Goal: Task Accomplishment & Management: Complete application form

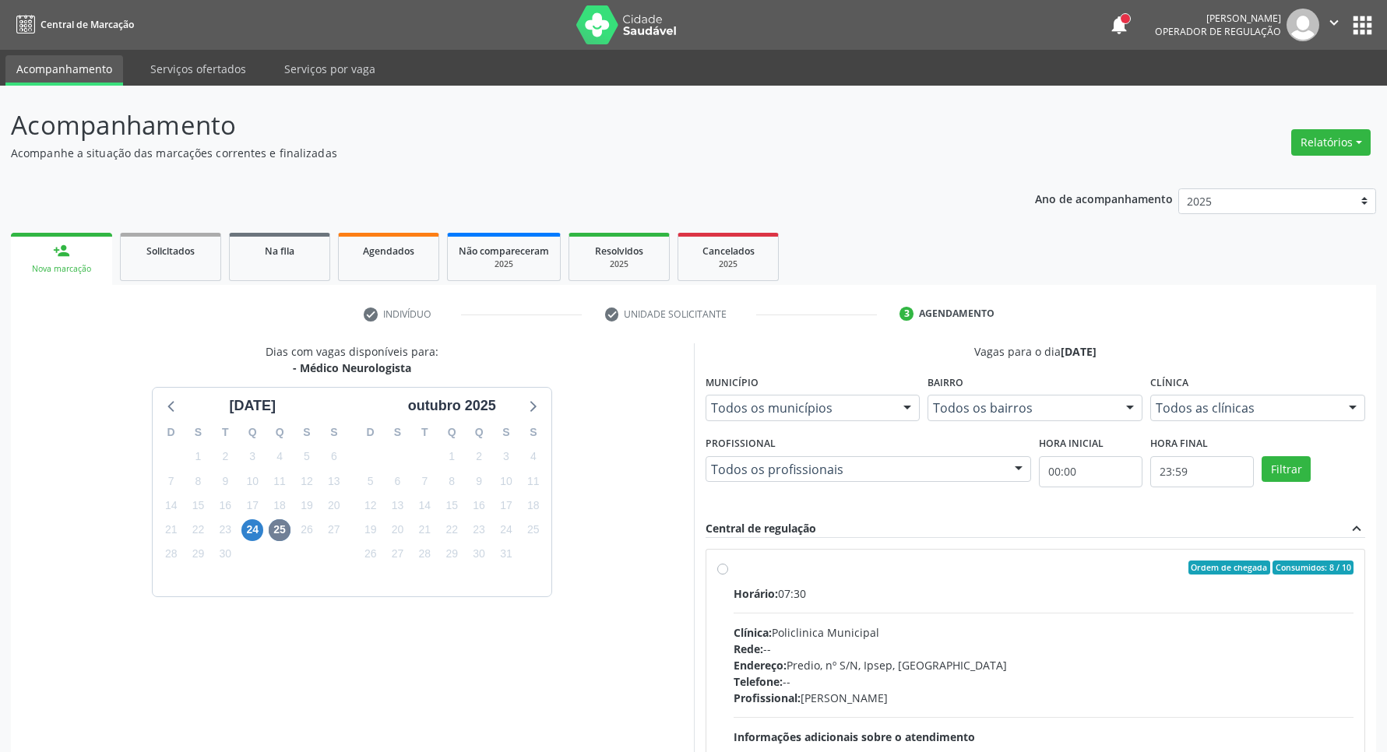
scroll to position [150, 0]
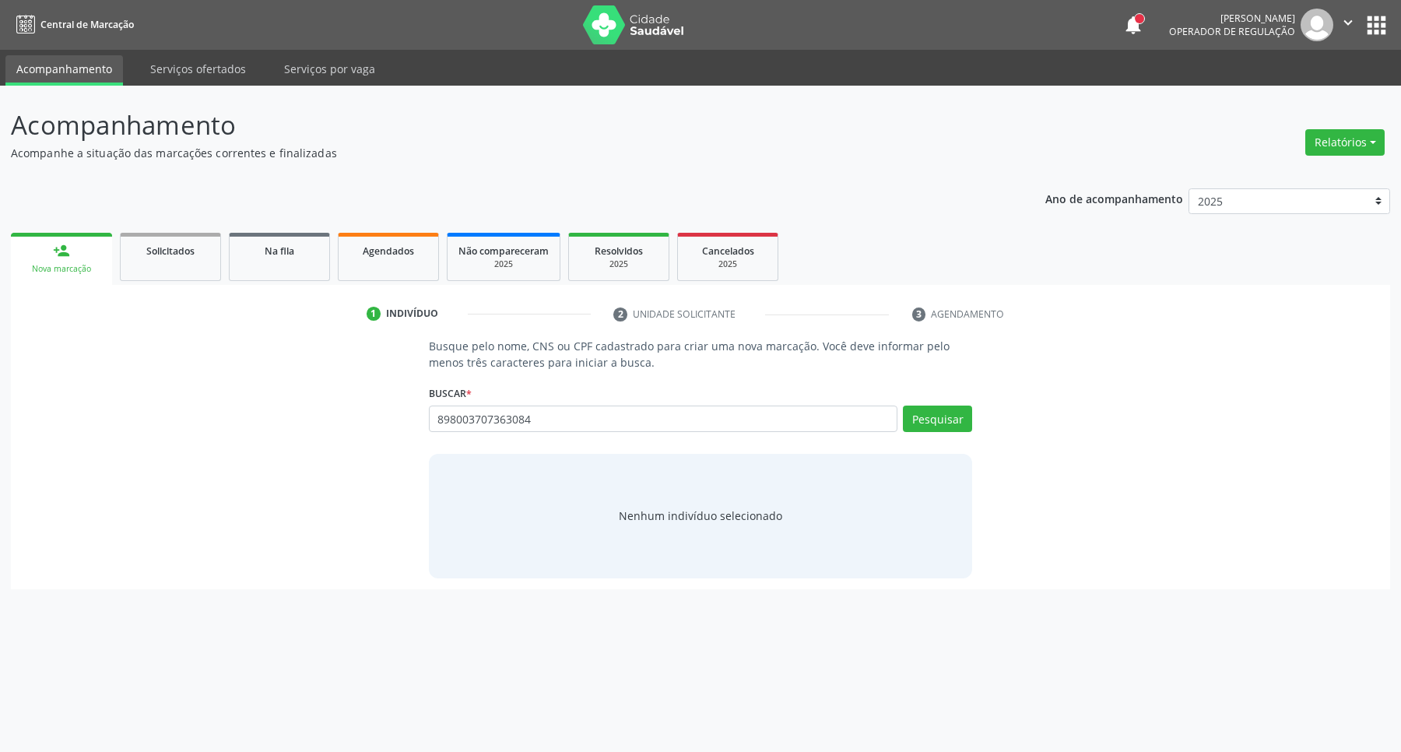
type input "898003707363084"
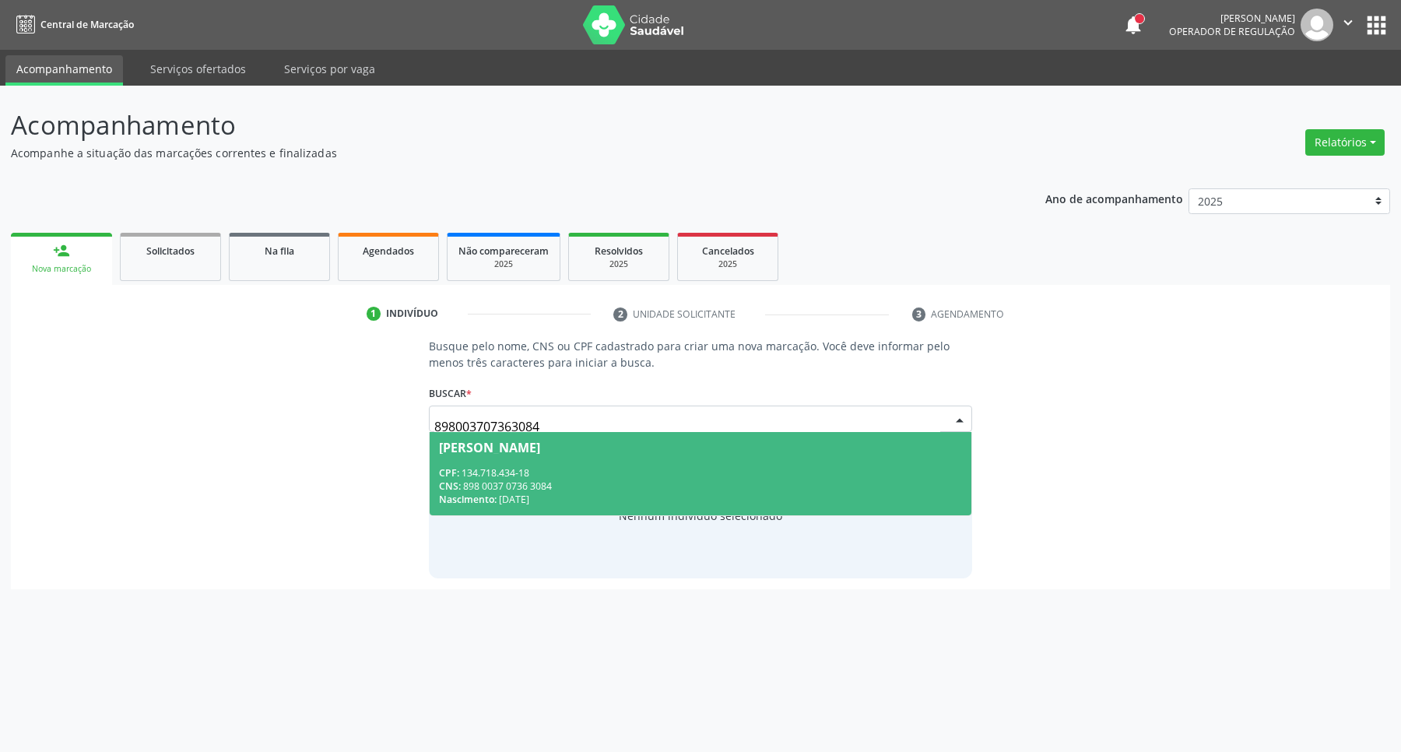
click at [543, 488] on div "CNS: 898 0037 0736 3084" at bounding box center [701, 486] width 524 height 13
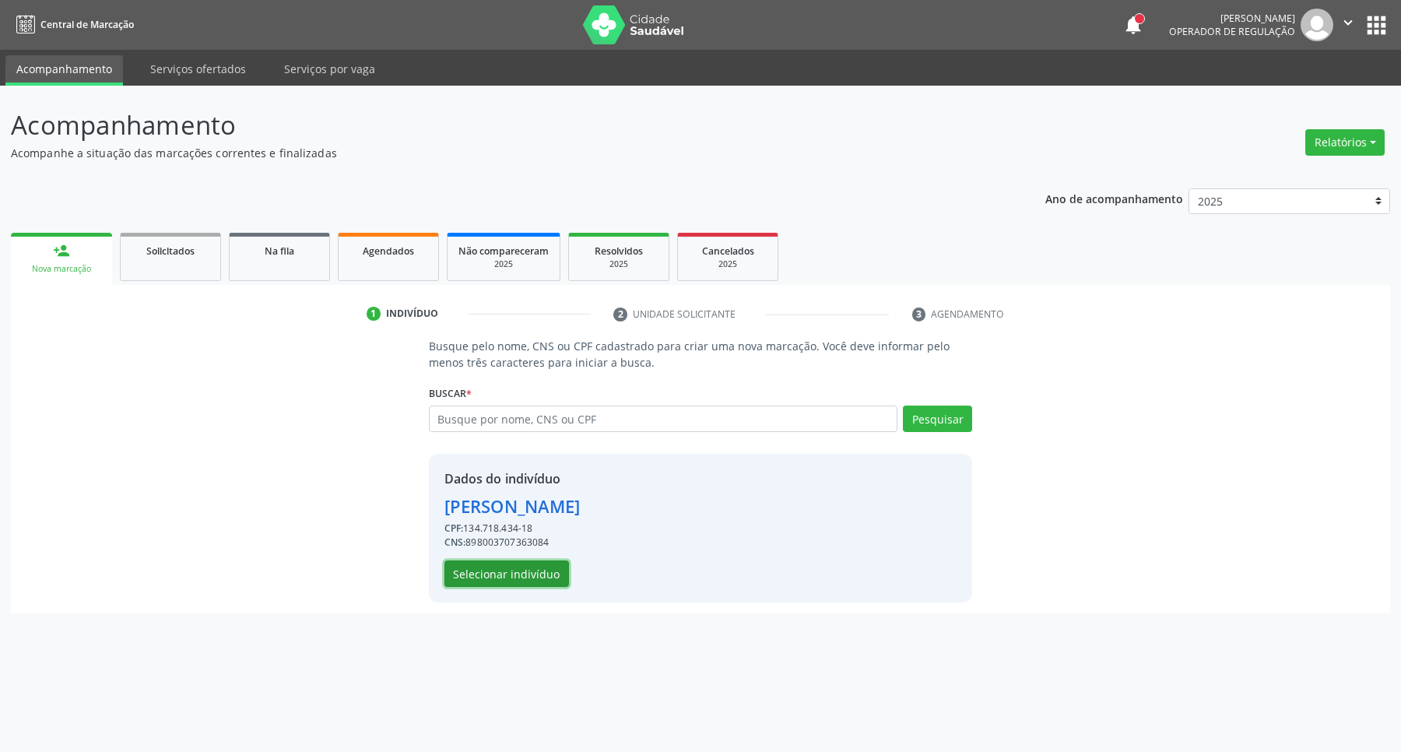
click at [514, 580] on button "Selecionar indivíduo" at bounding box center [507, 574] width 125 height 26
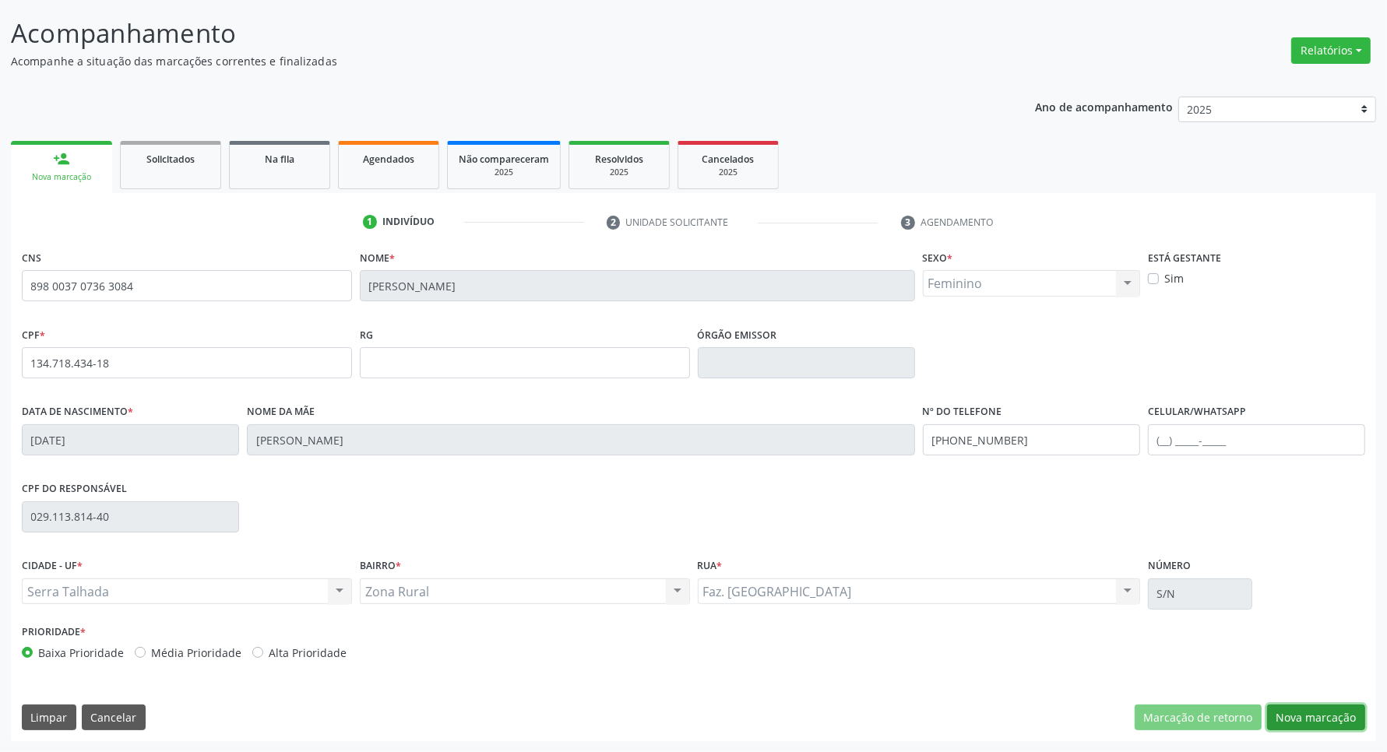
drag, startPoint x: 1328, startPoint y: 707, endPoint x: 1300, endPoint y: 694, distance: 31.0
click at [1326, 706] on button "Nova marcação" at bounding box center [1316, 718] width 98 height 26
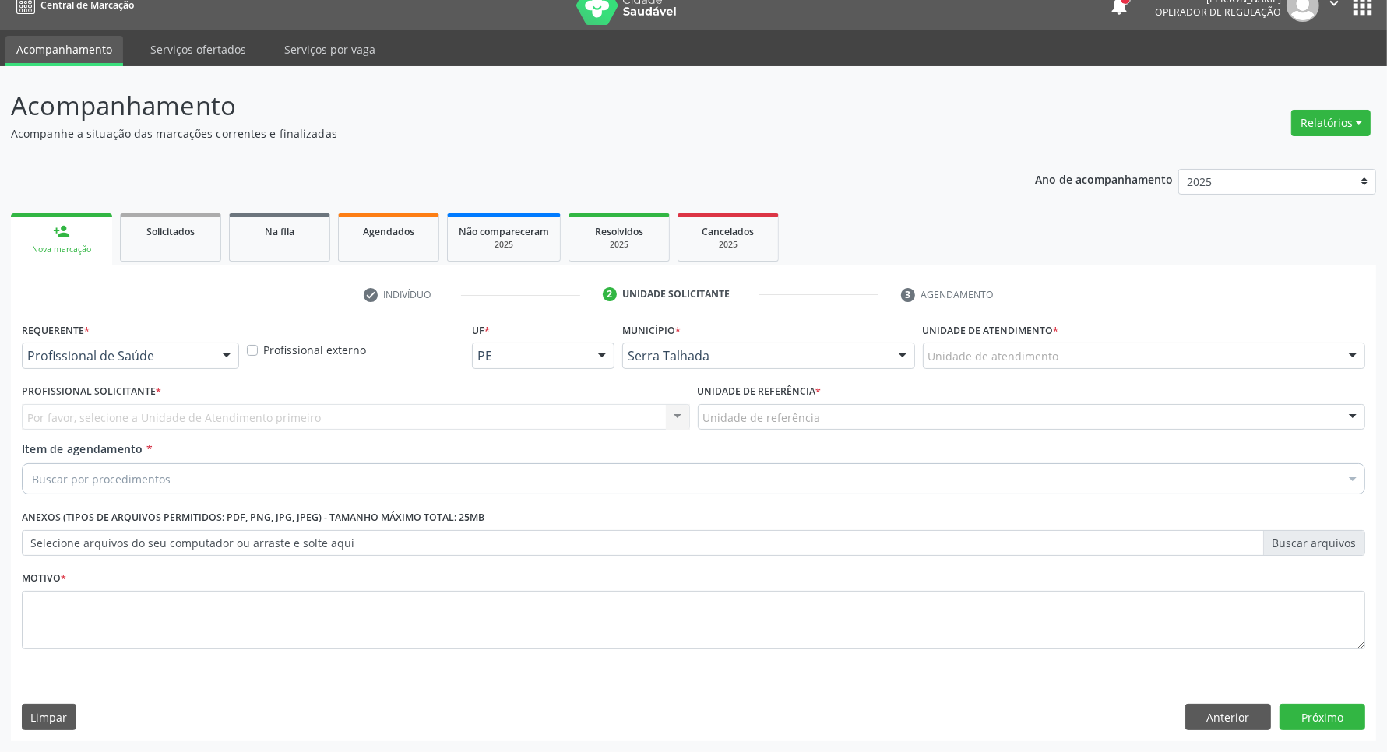
scroll to position [19, 0]
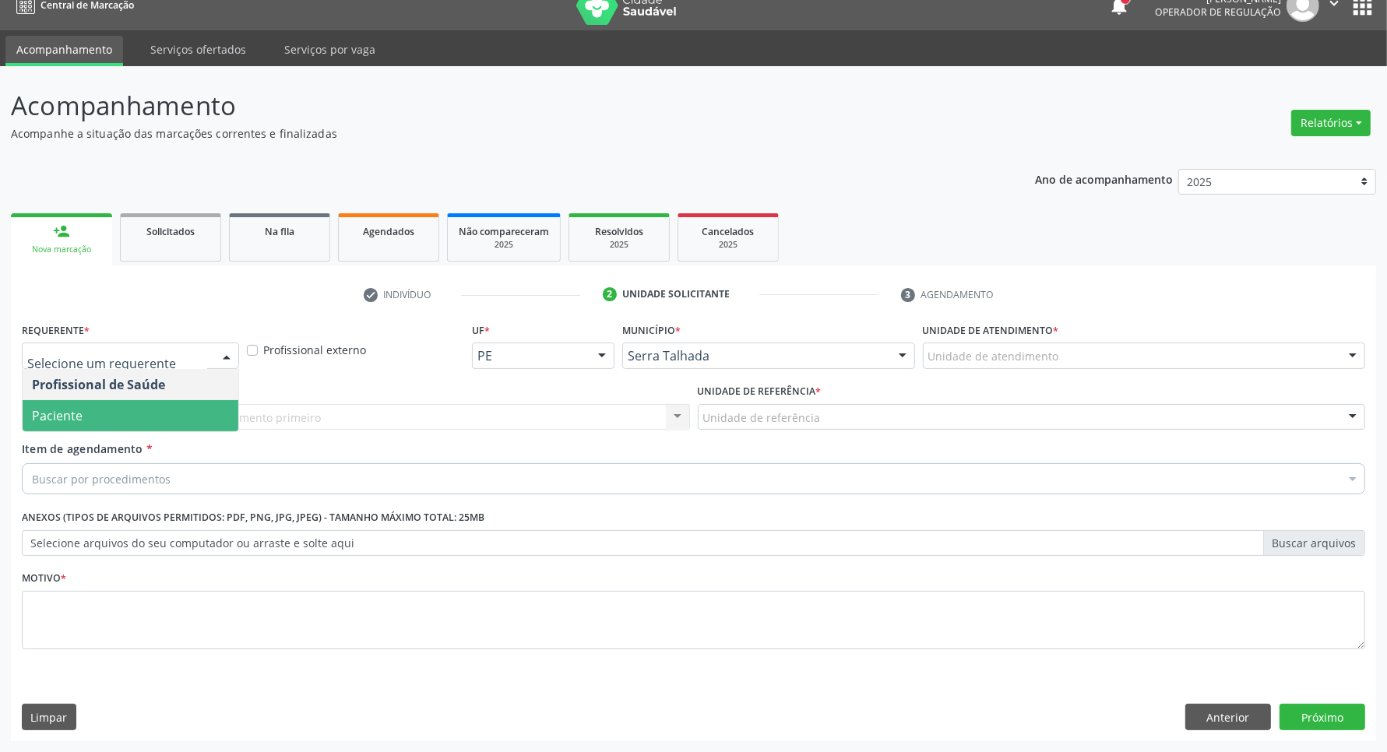
click at [180, 413] on span "Paciente" at bounding box center [131, 415] width 216 height 31
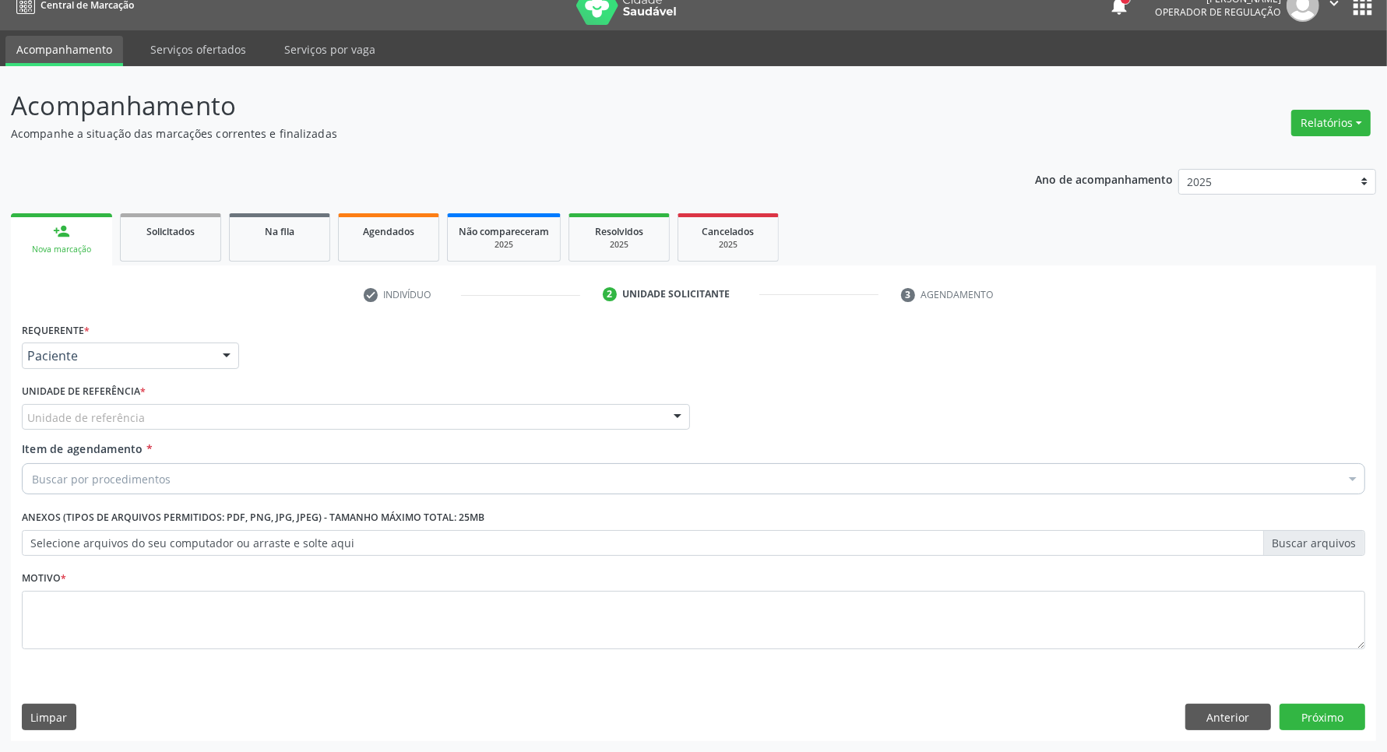
click at [180, 418] on div "Unidade de referência" at bounding box center [356, 417] width 668 height 26
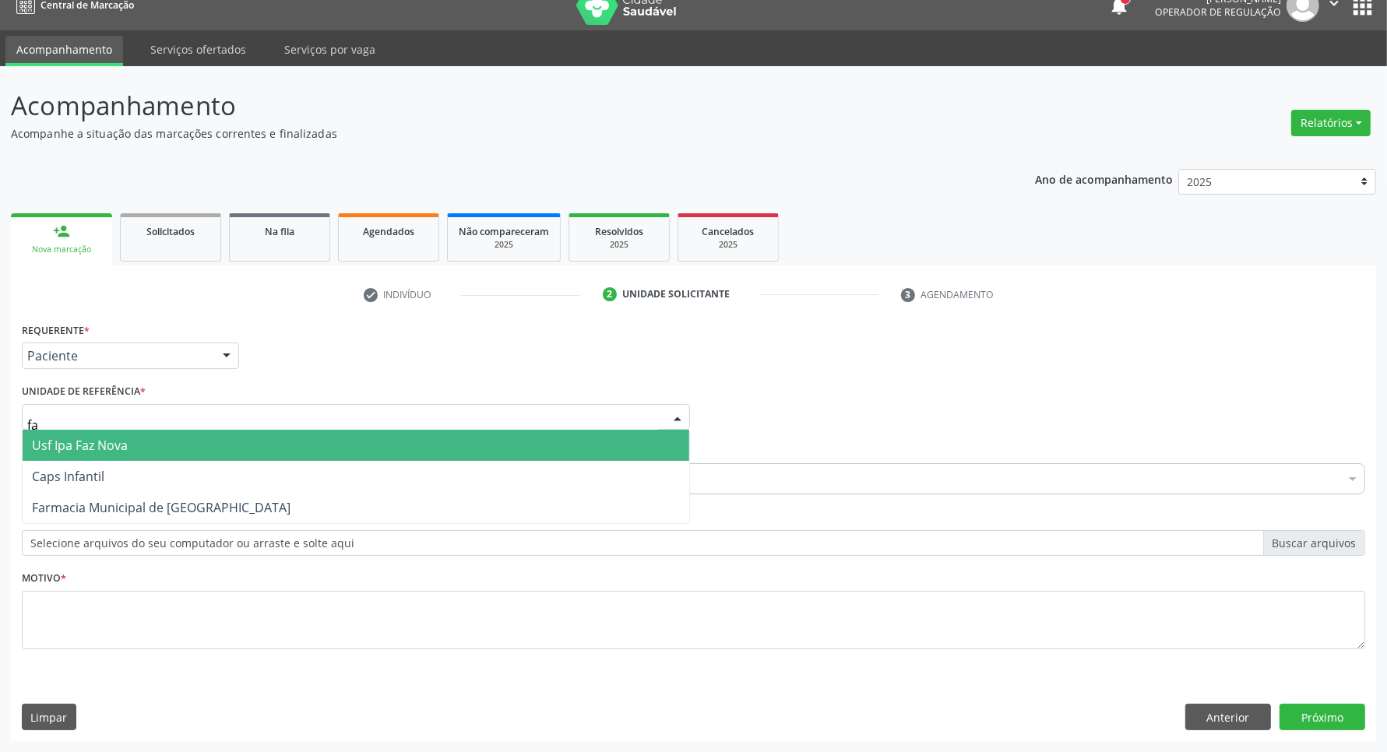
type input "faz"
click at [170, 450] on span "Usf Ipa Faz Nova" at bounding box center [356, 445] width 666 height 31
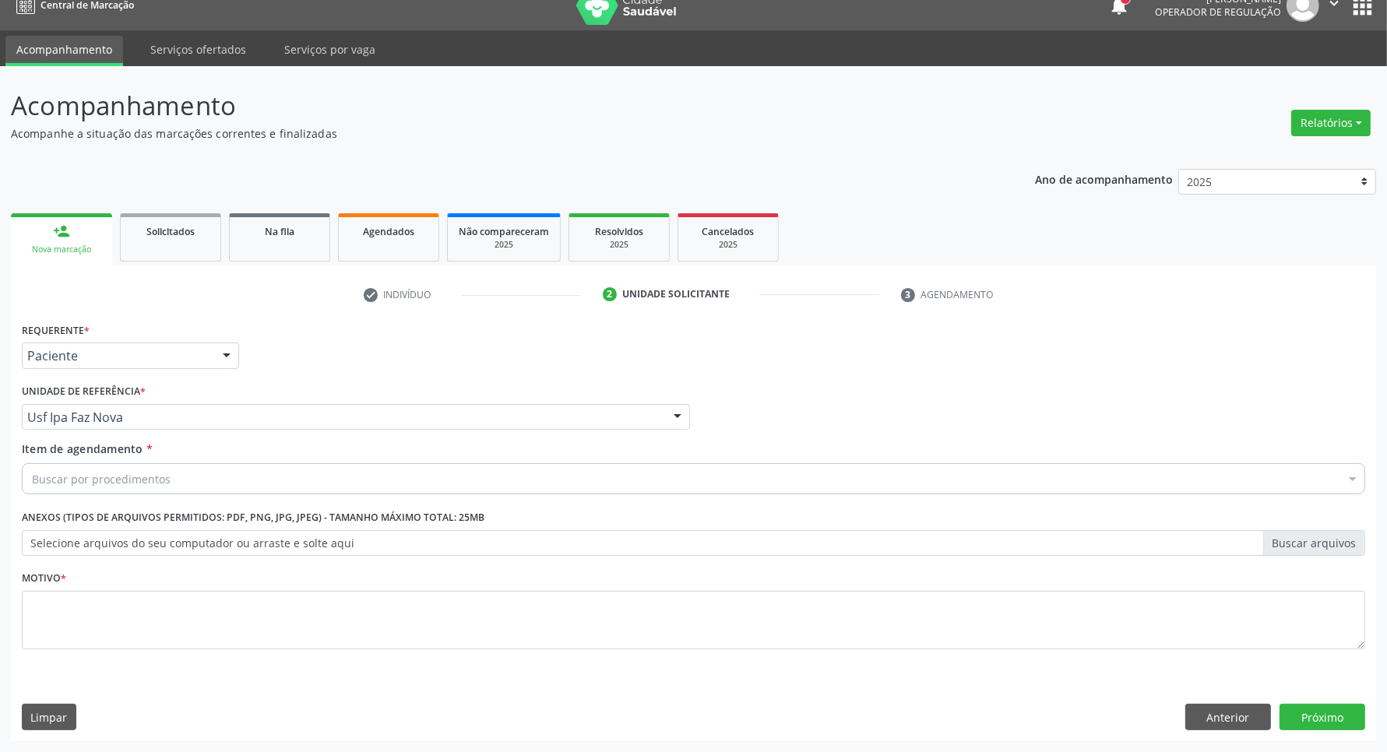
click at [171, 481] on div "Buscar por procedimentos" at bounding box center [693, 478] width 1343 height 31
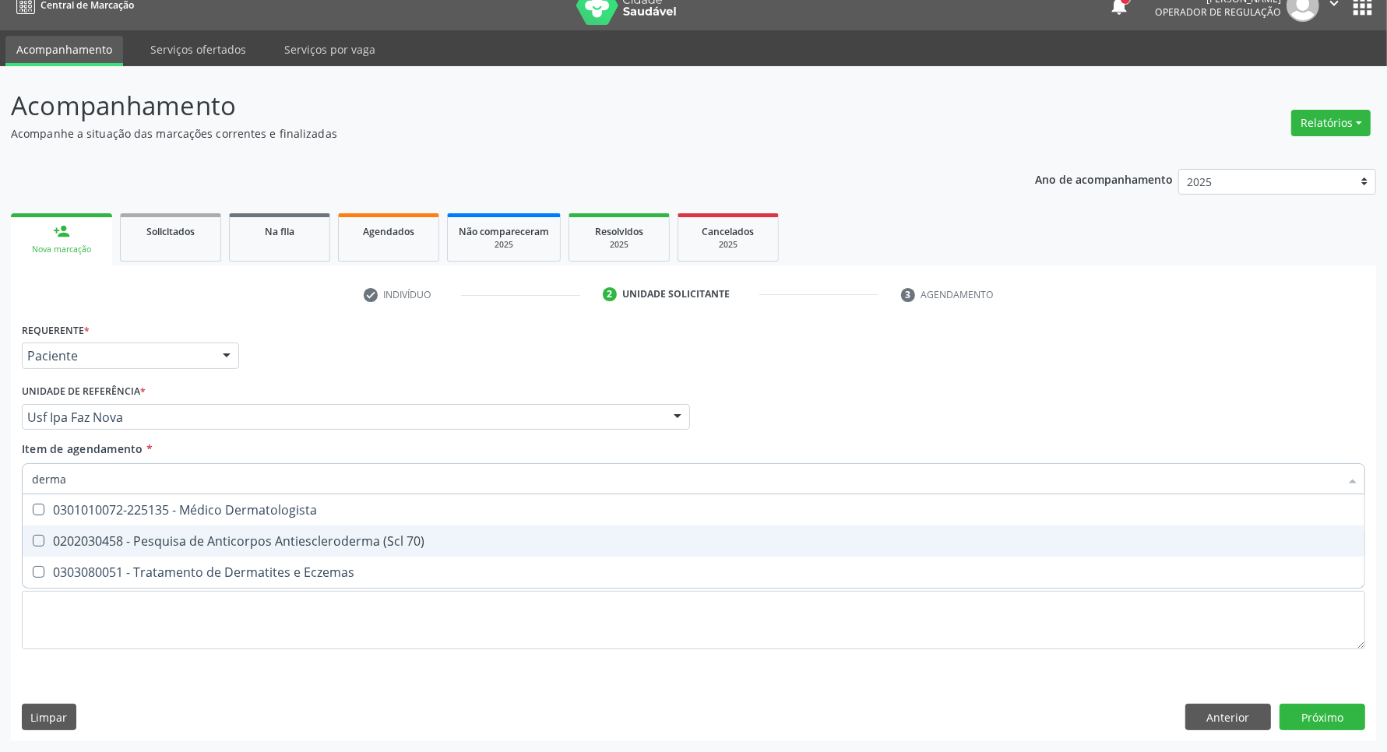
type input "dermat"
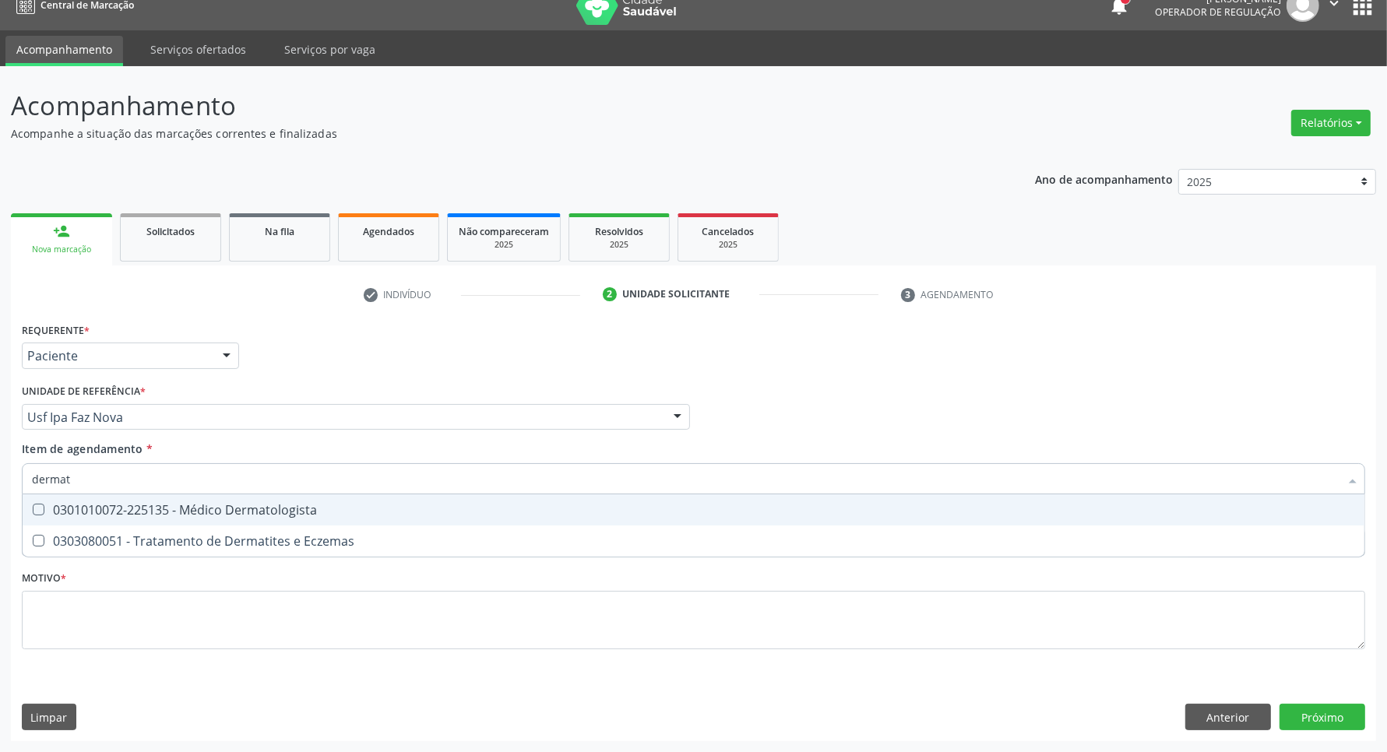
click at [390, 511] on div "0301010072-225135 - Médico Dermatologista" at bounding box center [693, 510] width 1323 height 12
checkbox Dermatologista "true"
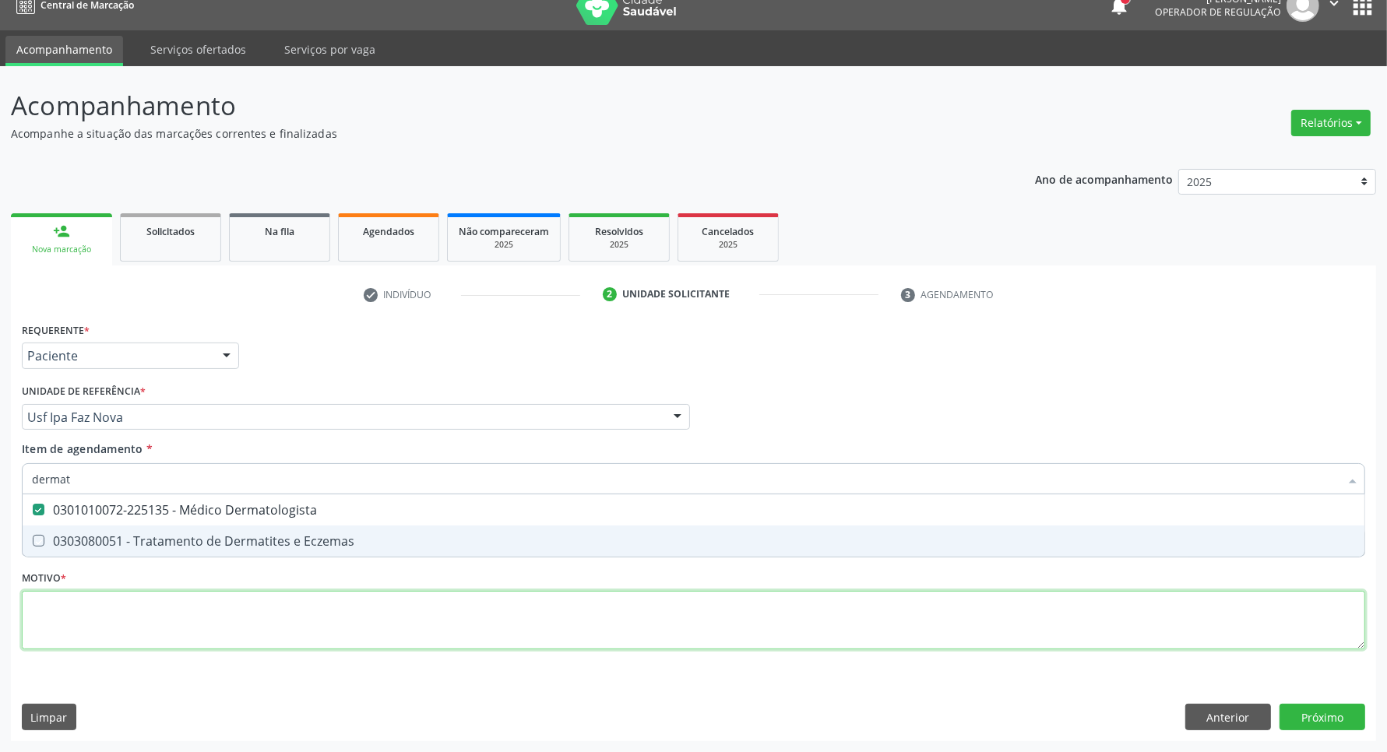
click at [312, 590] on div "Requerente * Paciente Profissional de Saúde Paciente Nenhum resultado encontrad…" at bounding box center [693, 494] width 1343 height 353
checkbox Eczemas "true"
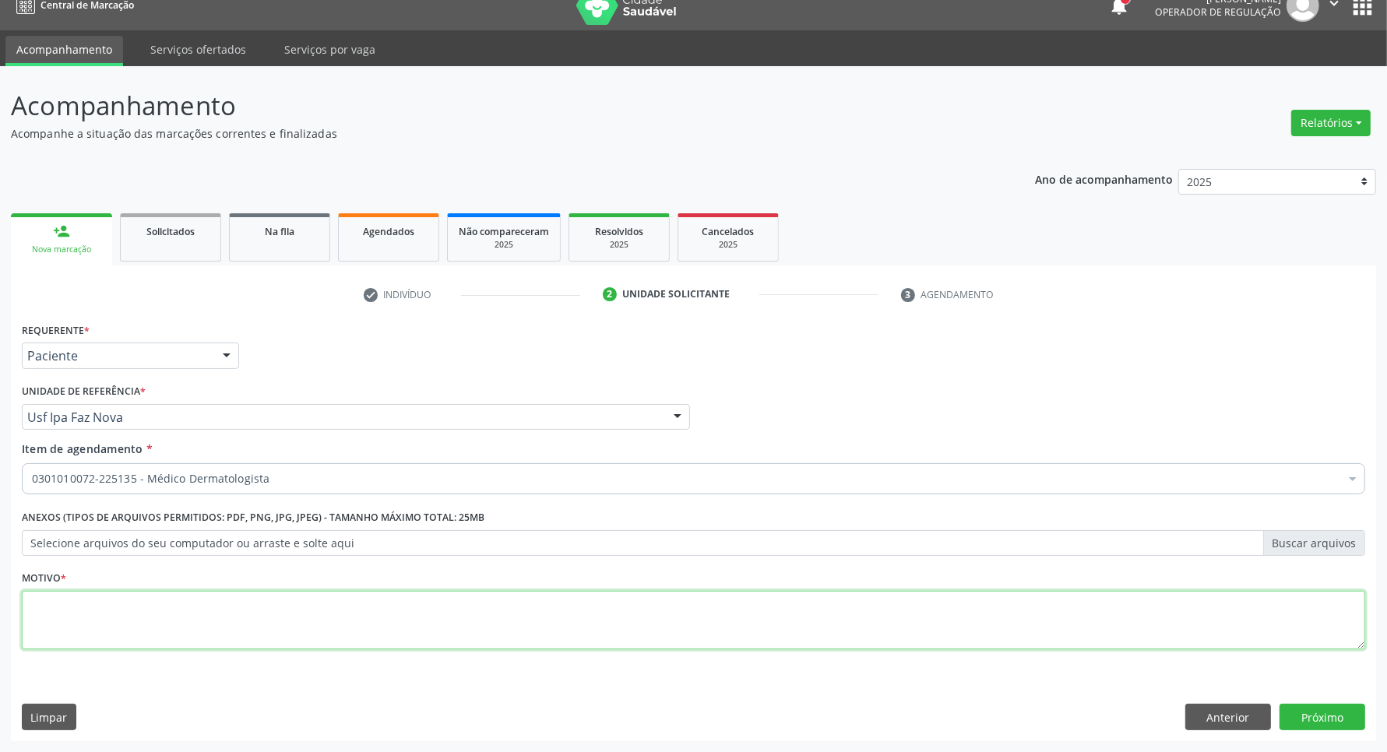
click at [280, 617] on textarea at bounding box center [693, 620] width 1343 height 59
type textarea "."
click at [1345, 710] on button "Próximo" at bounding box center [1322, 717] width 86 height 26
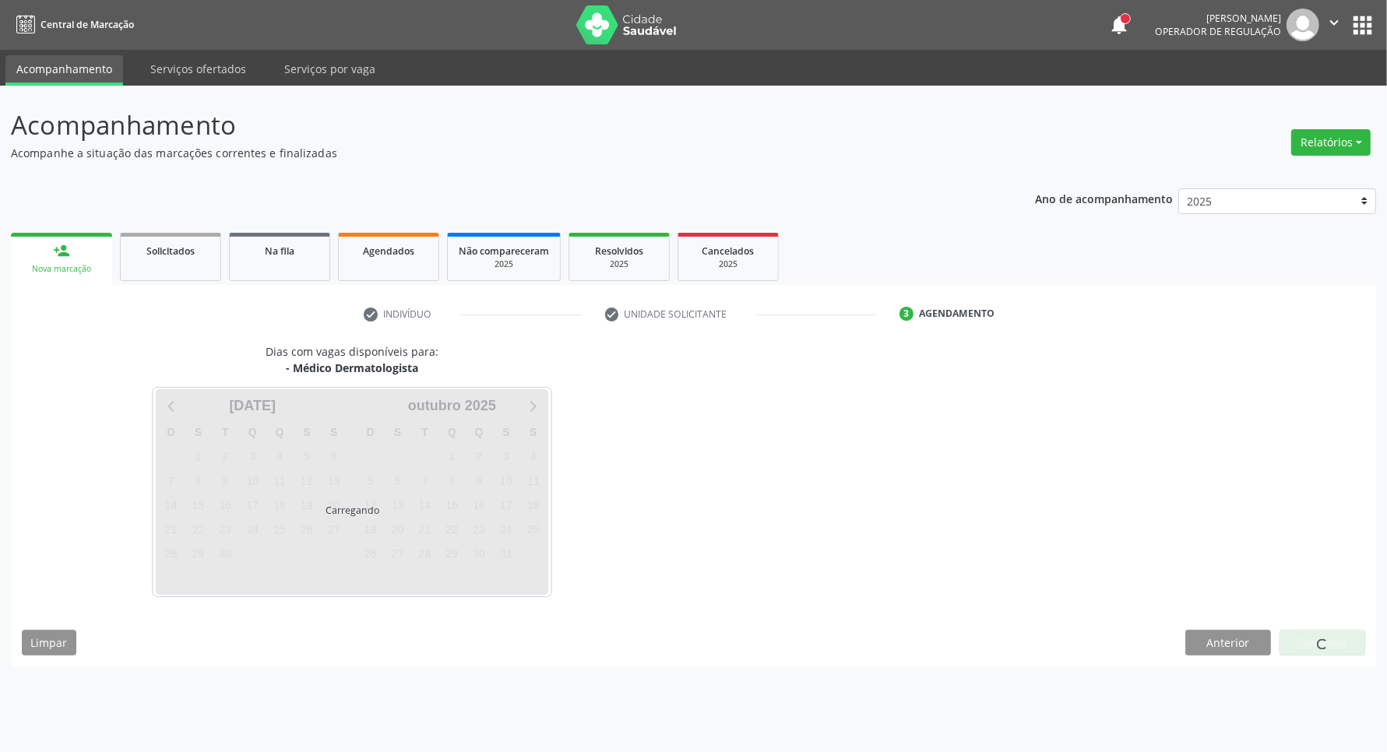
scroll to position [0, 0]
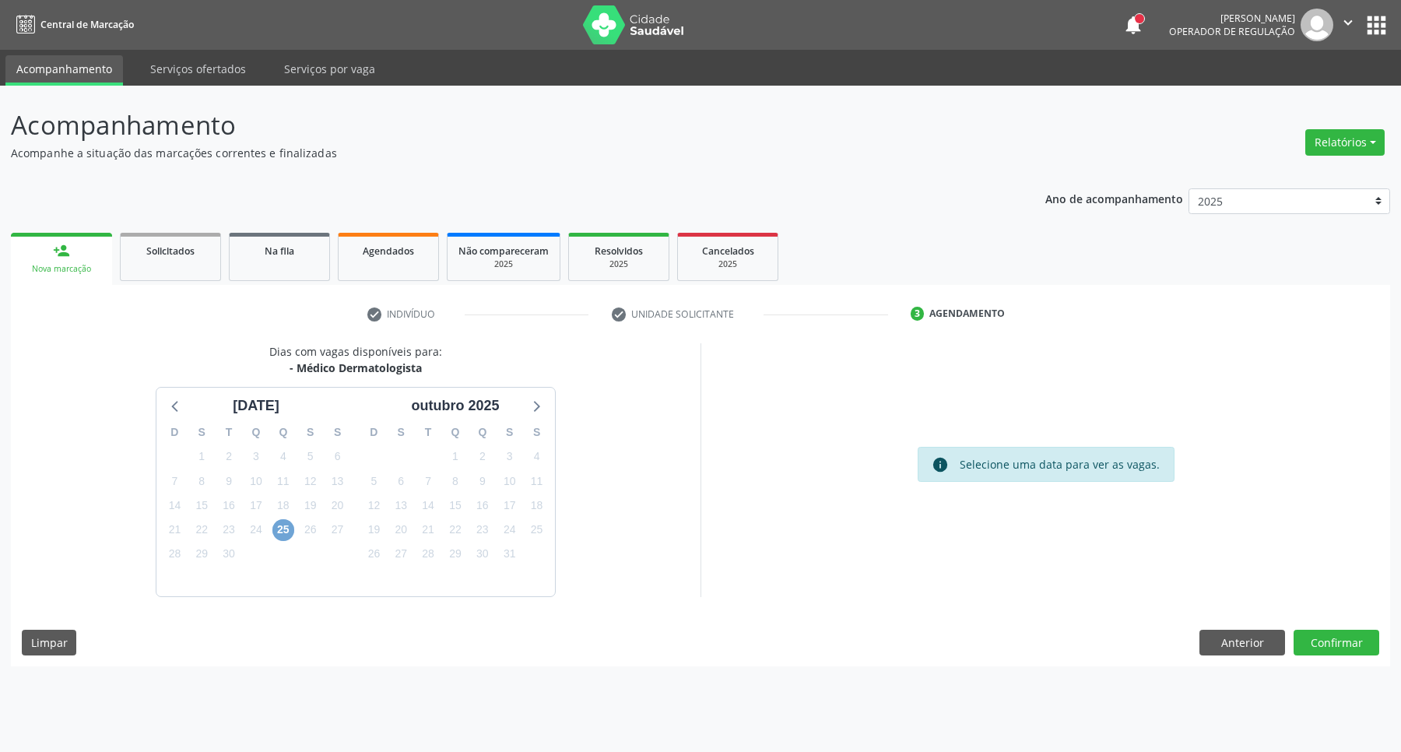
click at [290, 529] on span "25" at bounding box center [284, 530] width 22 height 22
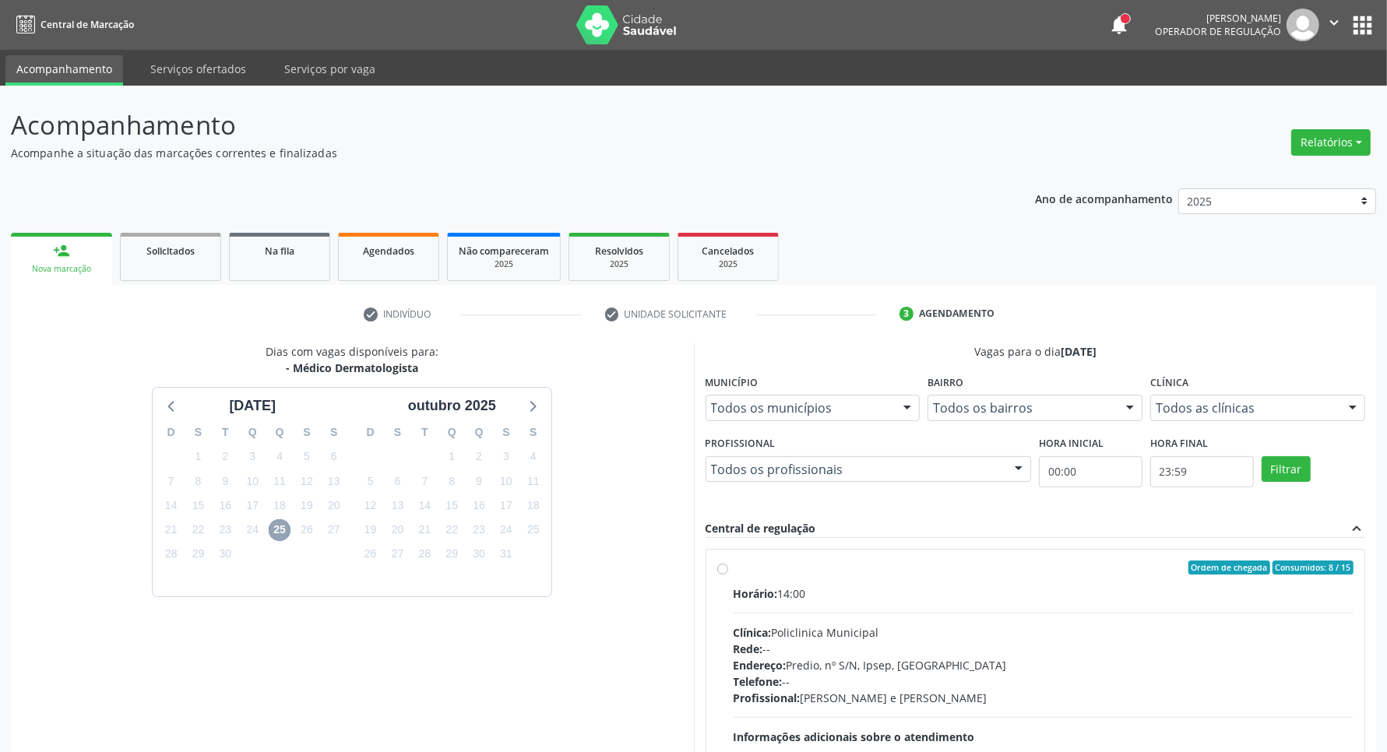
scroll to position [150, 0]
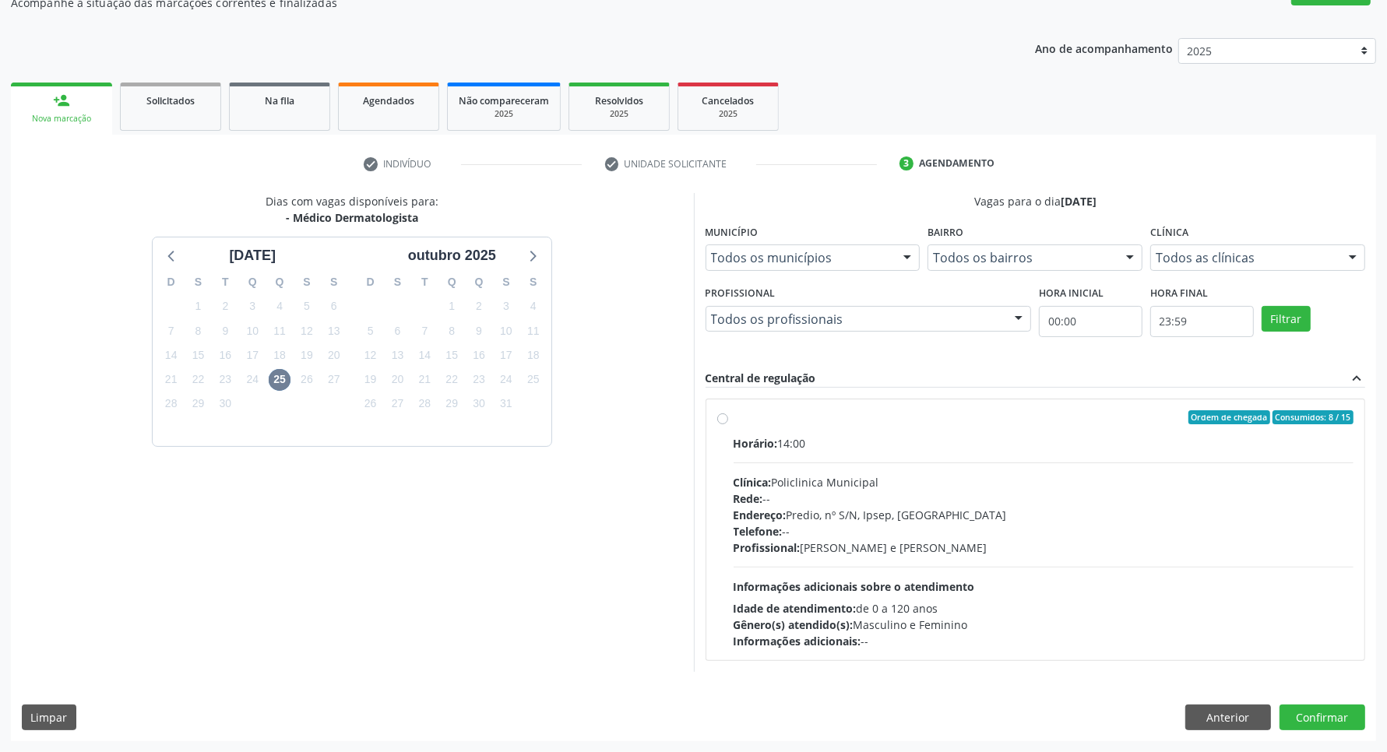
click at [1025, 456] on div "Horário: 14:00 Clínica: Policlinica Municipal Rede: -- Endereço: Predio, nº S/N…" at bounding box center [1043, 542] width 621 height 214
click at [728, 424] on input "Ordem de chegada Consumidos: 8 / 15 Horário: 14:00 Clínica: Policlinica Municip…" at bounding box center [722, 417] width 11 height 14
radio input "true"
click at [1324, 740] on button "Confirmar" at bounding box center [1322, 745] width 86 height 26
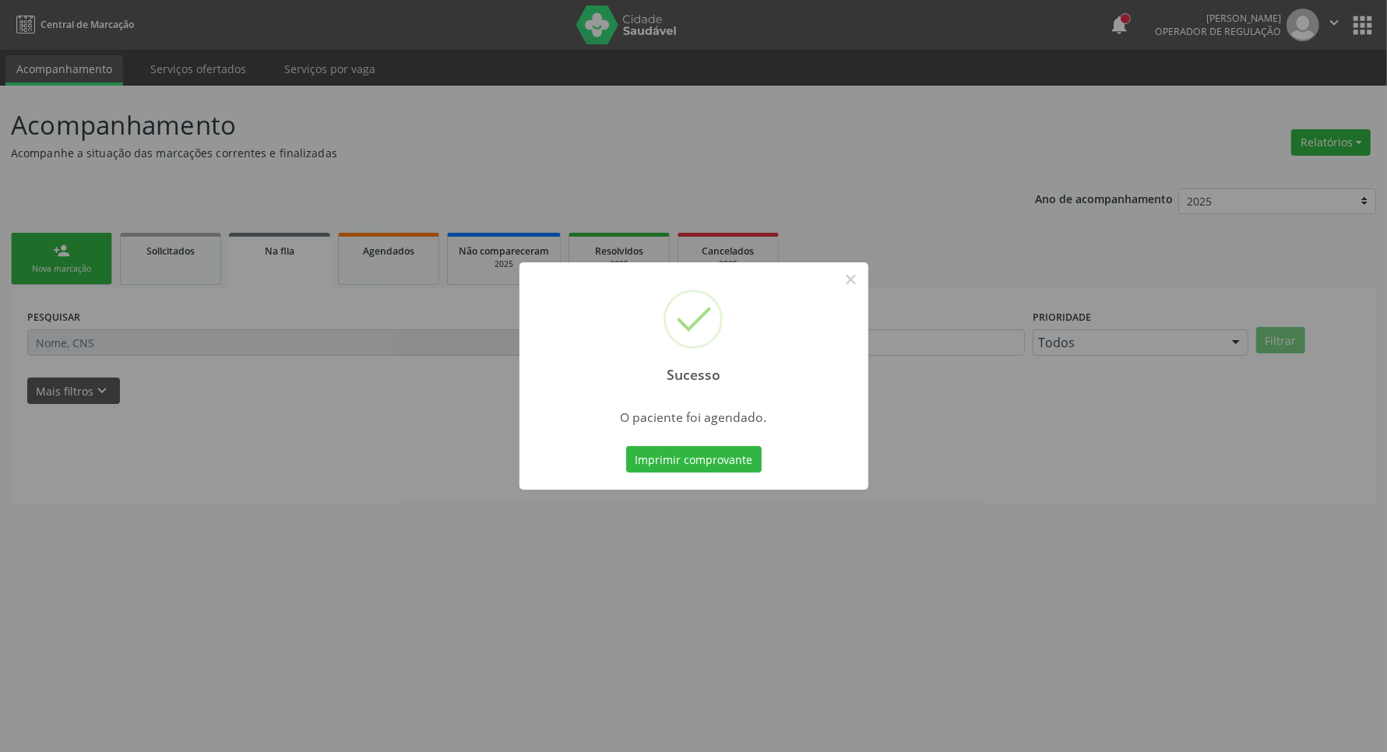
scroll to position [0, 0]
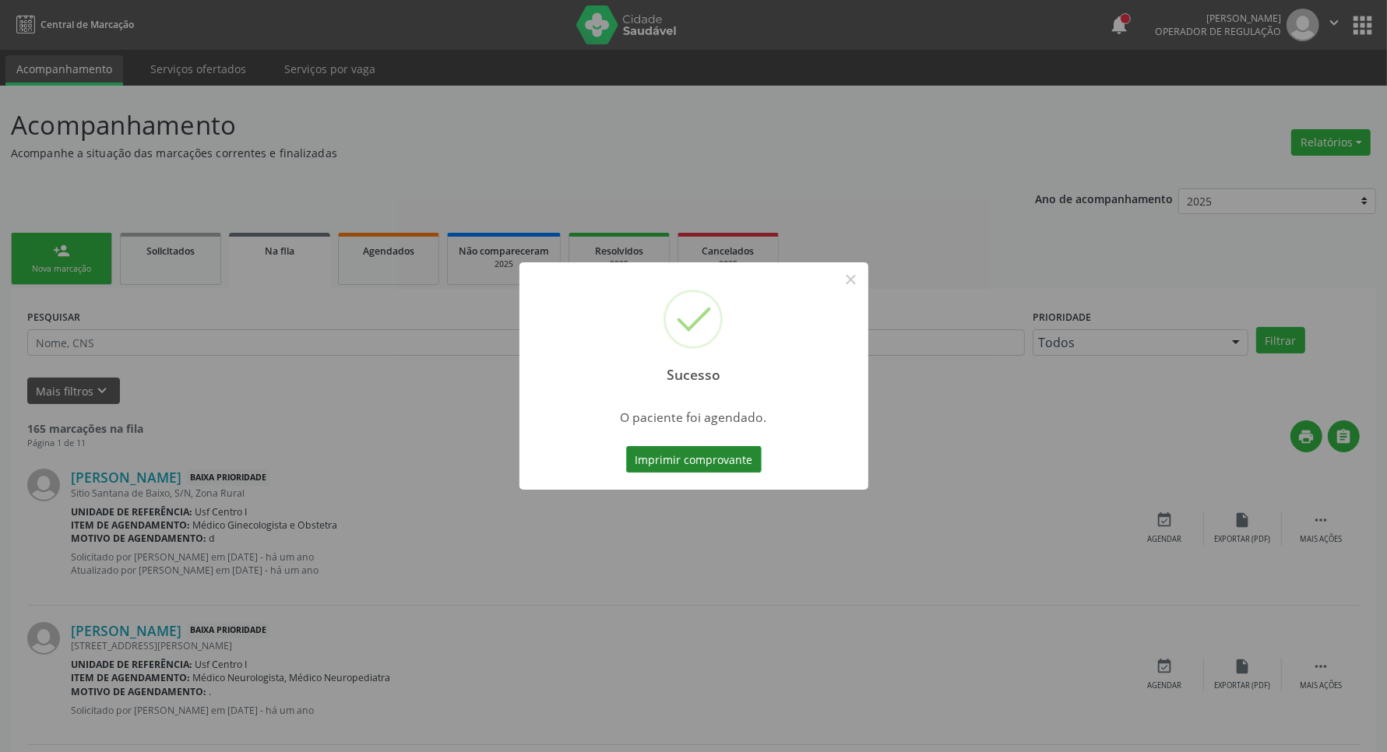
click at [654, 455] on button "Imprimir comprovante" at bounding box center [693, 459] width 135 height 26
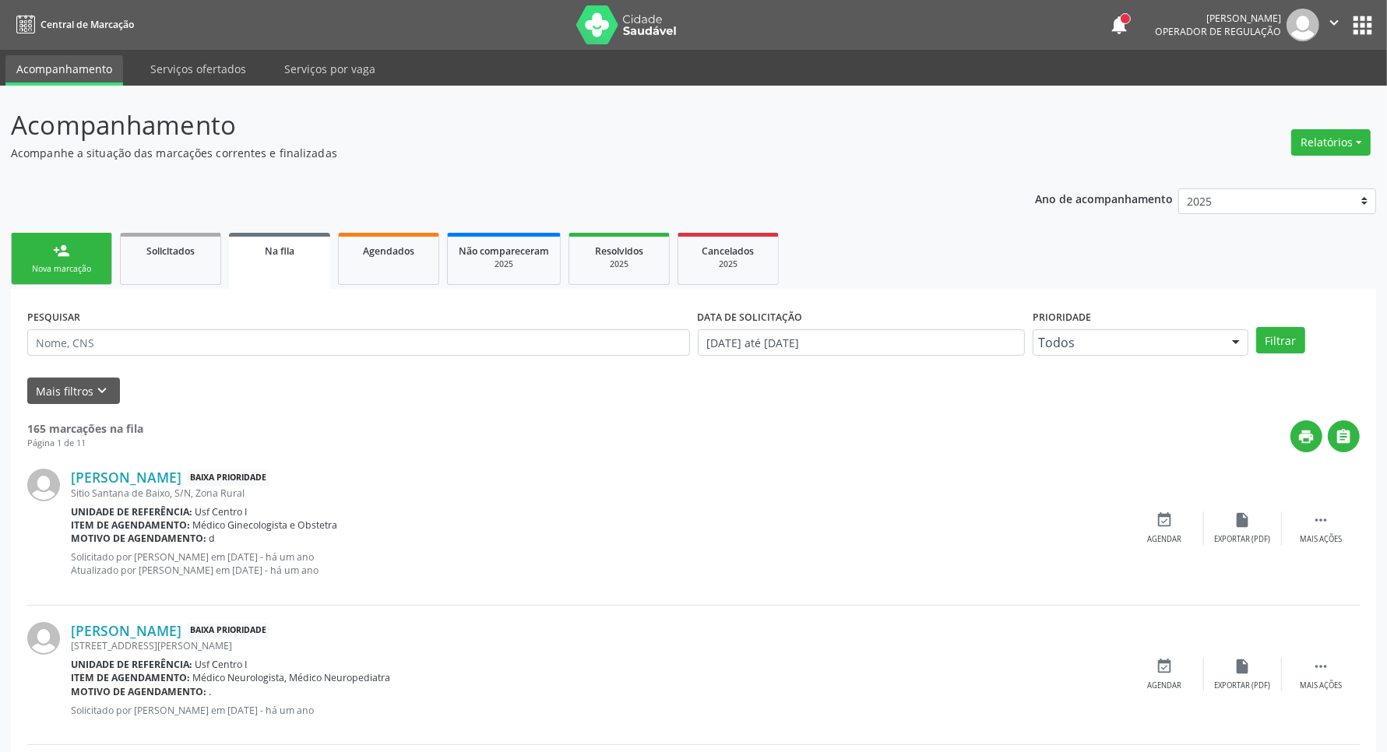
click at [48, 265] on div "Nova marcação" at bounding box center [62, 269] width 78 height 12
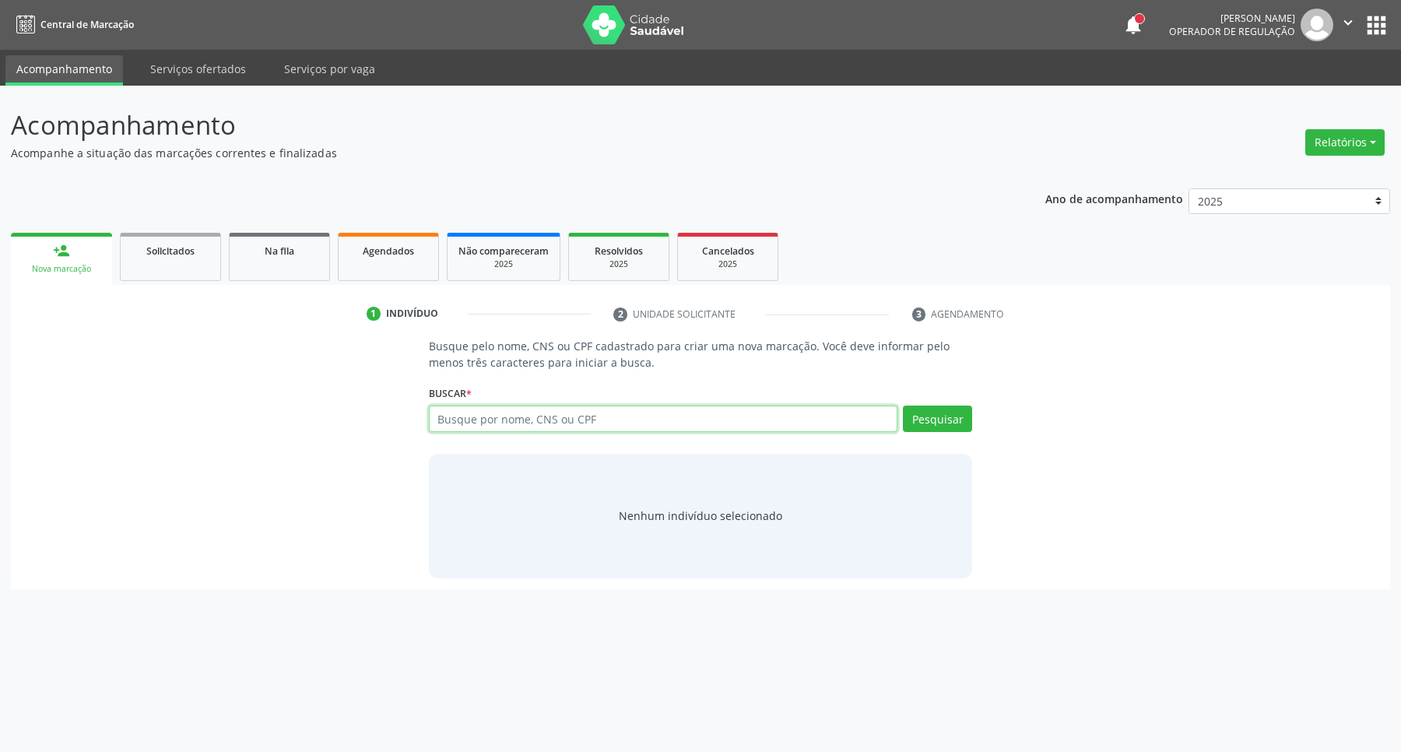
click at [503, 411] on input "text" at bounding box center [663, 419] width 469 height 26
paste input "898003707363084"
type input "898003707363084"
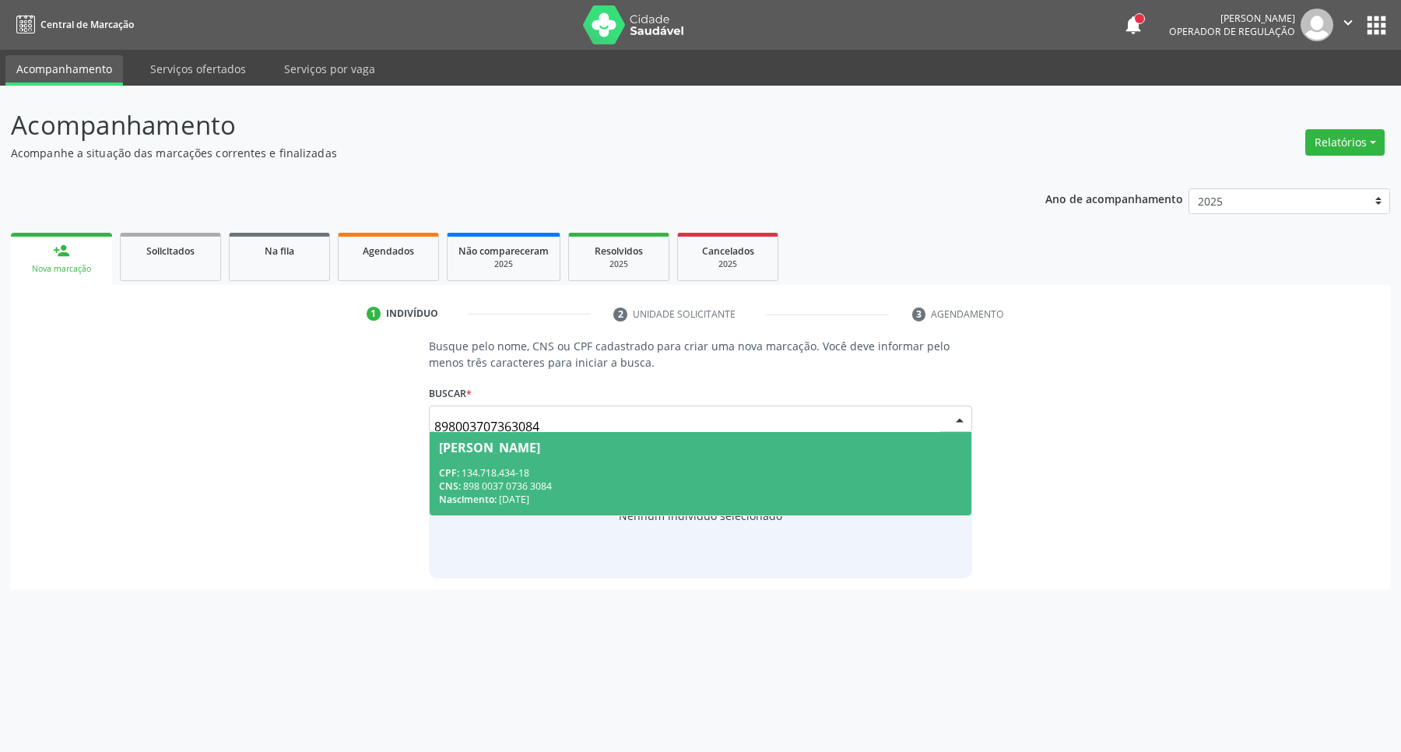
click at [503, 480] on div "CNS: 898 0037 0736 3084" at bounding box center [701, 486] width 524 height 13
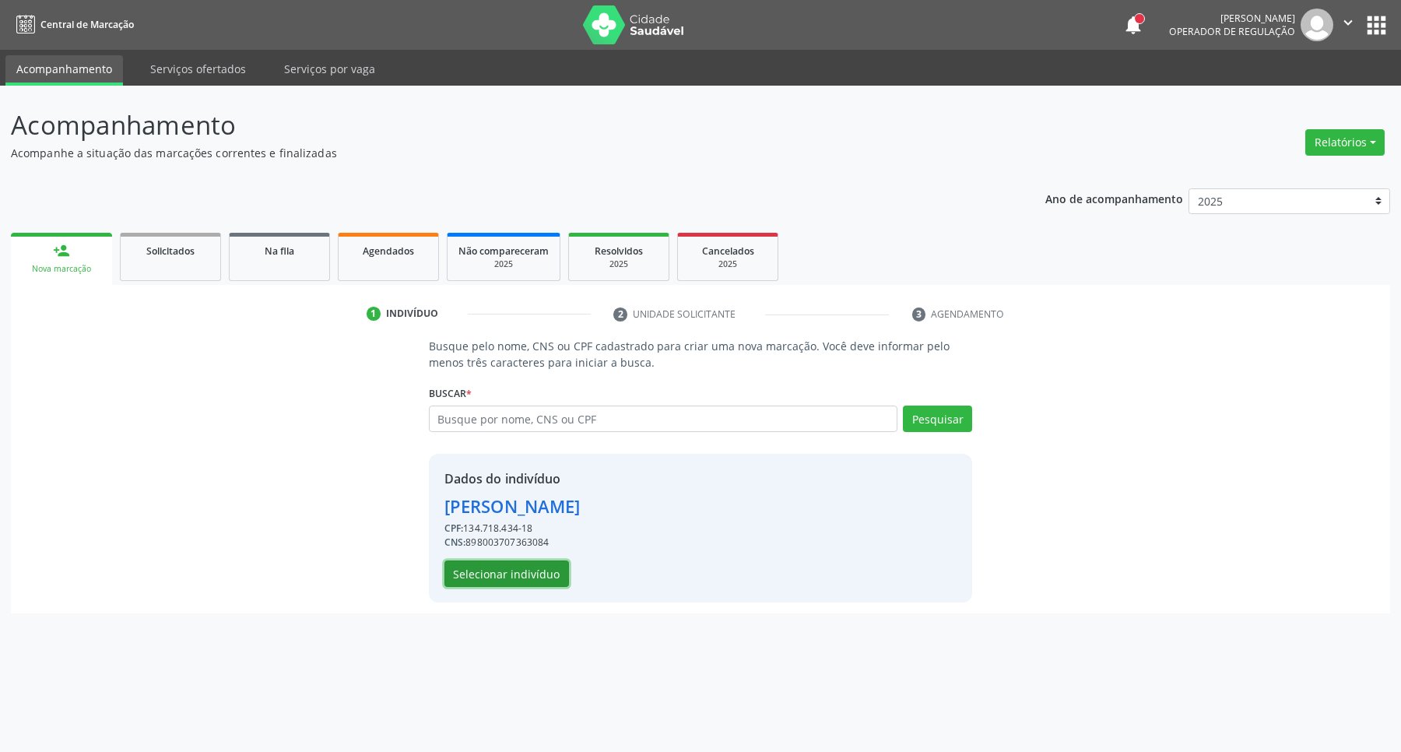
click at [519, 575] on button "Selecionar indivíduo" at bounding box center [507, 574] width 125 height 26
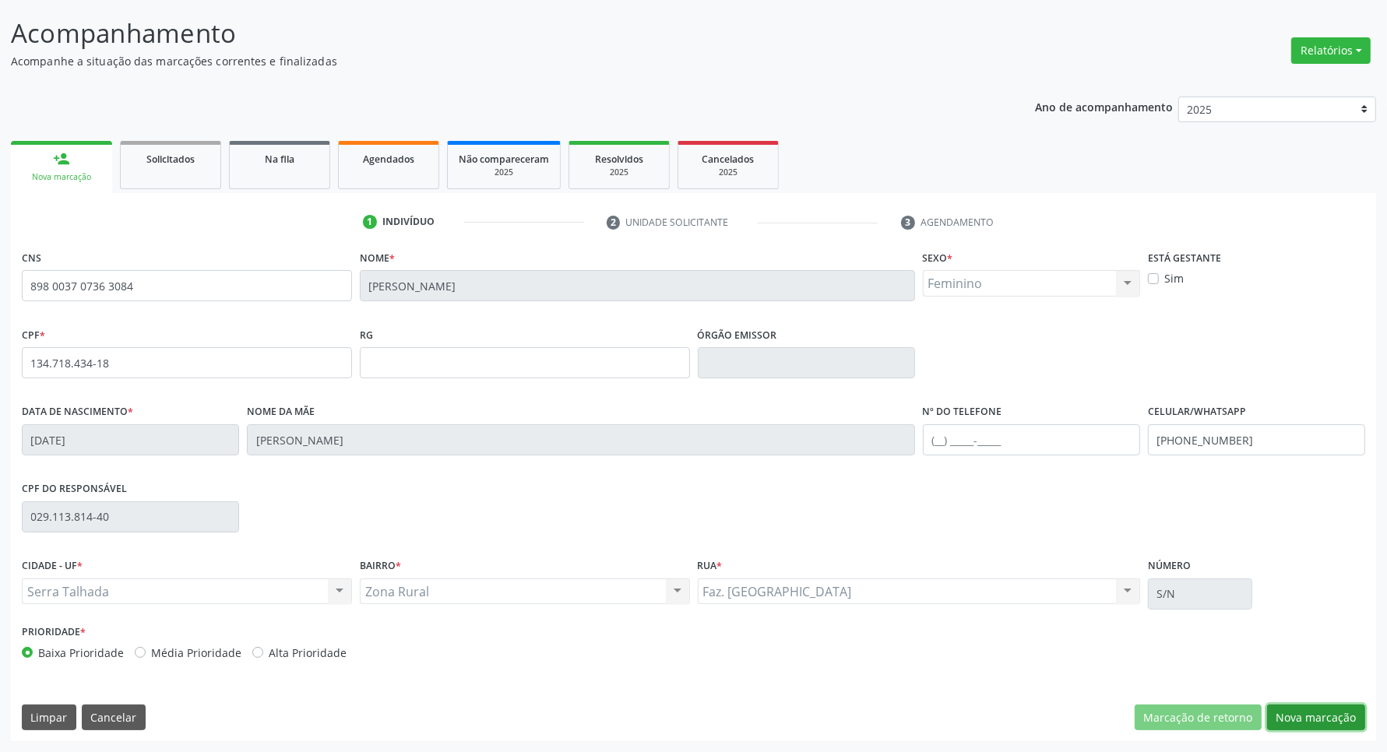
click at [1321, 710] on button "Nova marcação" at bounding box center [1316, 718] width 98 height 26
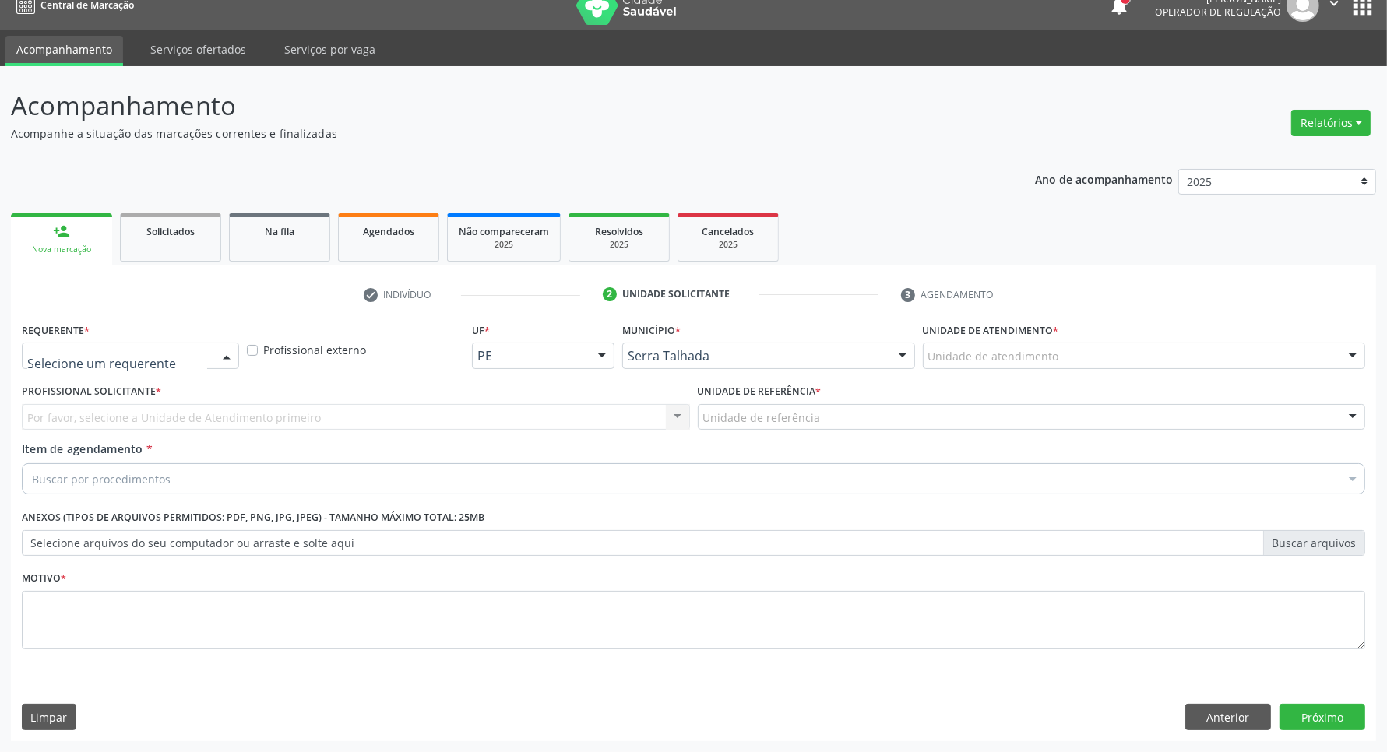
click at [88, 364] on div at bounding box center [130, 356] width 217 height 26
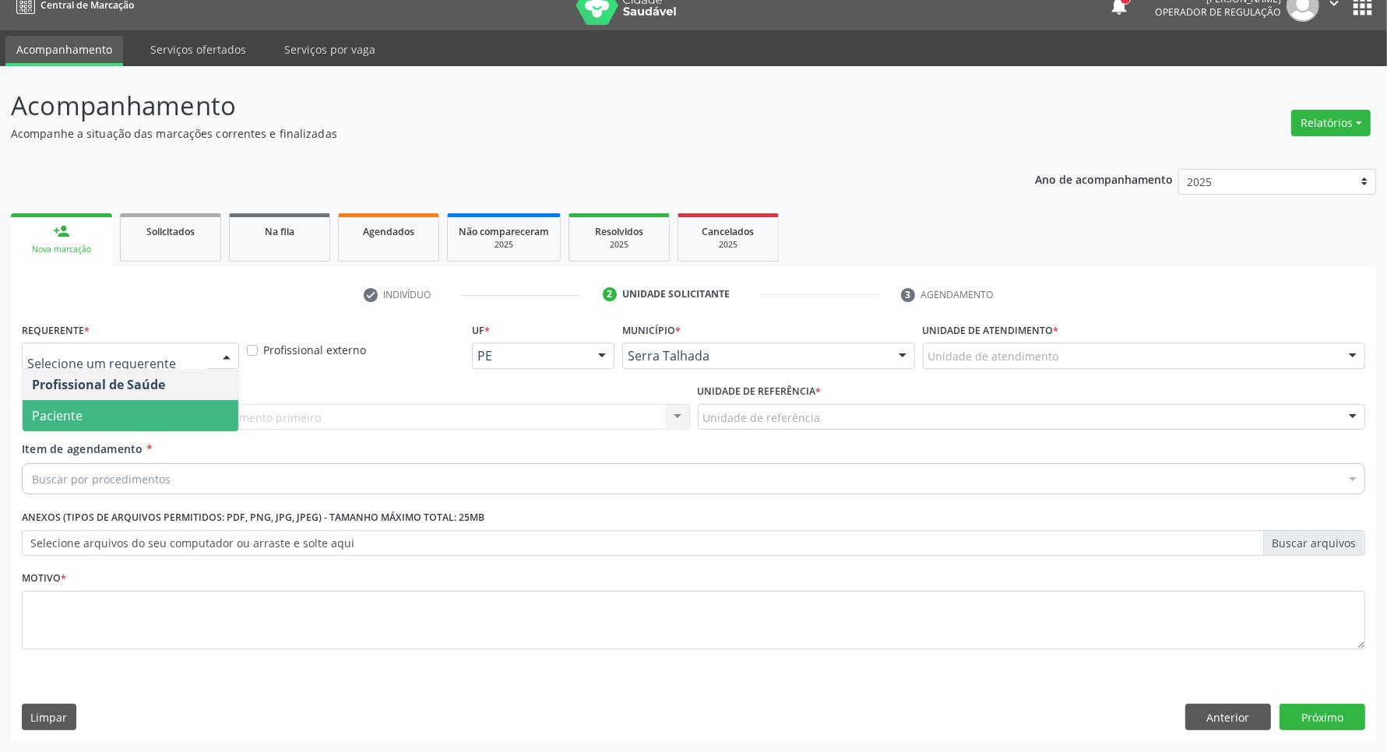
click at [102, 406] on span "Paciente" at bounding box center [131, 415] width 216 height 31
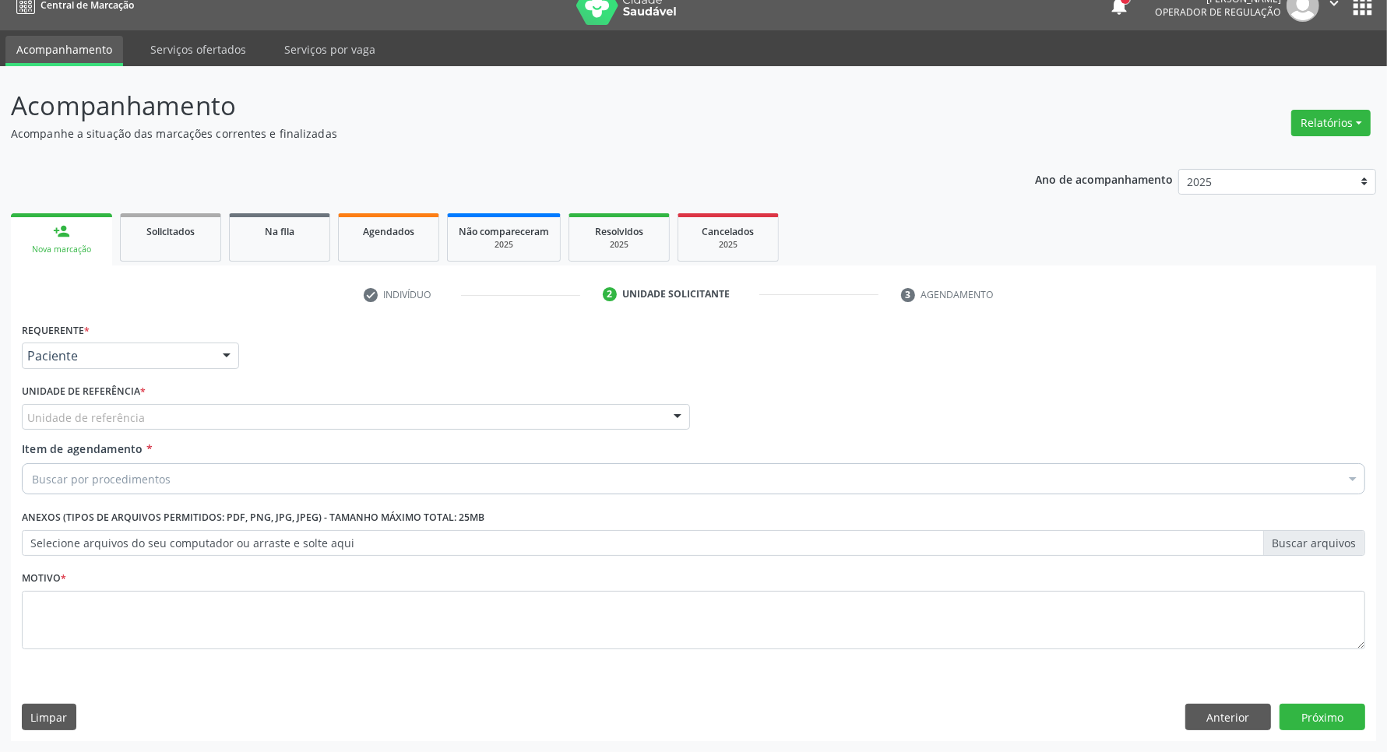
click at [102, 406] on div "Unidade de referência" at bounding box center [356, 417] width 668 height 26
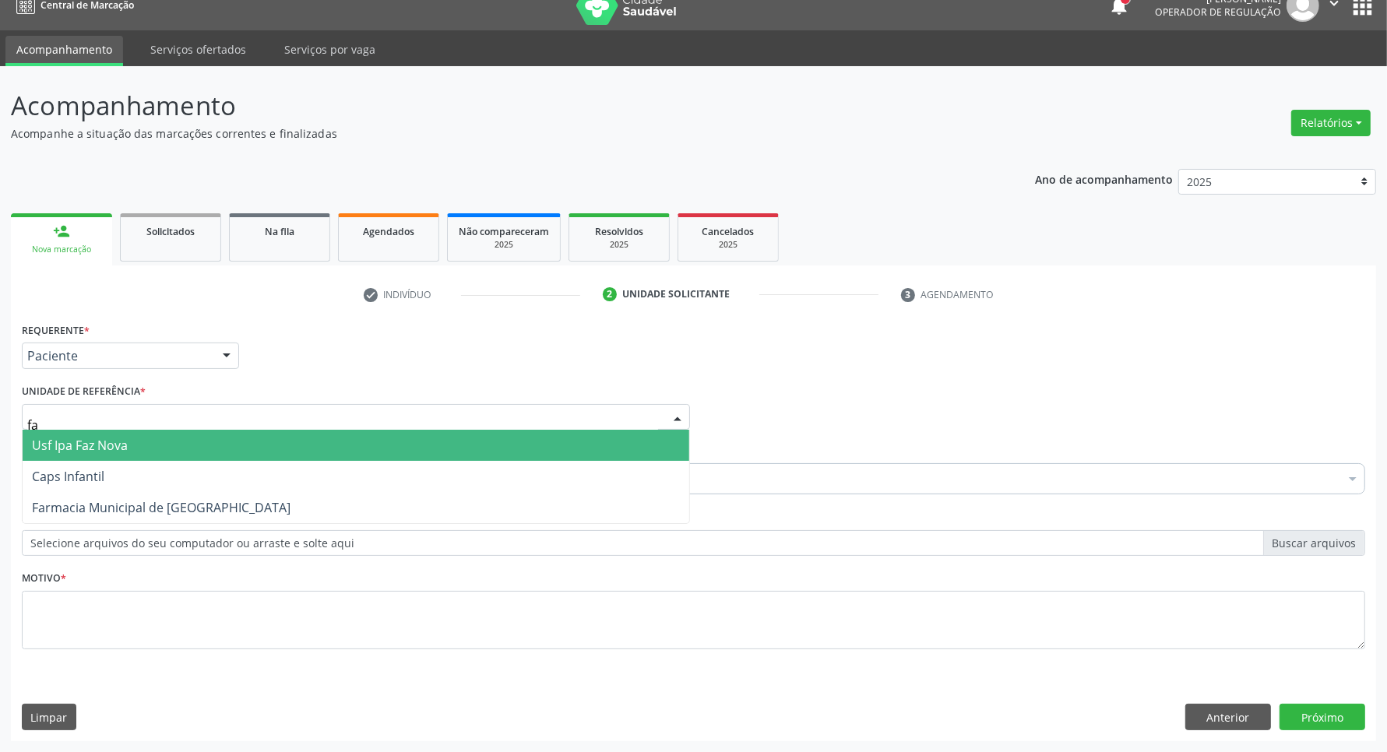
type input "faz"
click at [105, 448] on span "Usf Ipa Faz Nova" at bounding box center [80, 445] width 96 height 17
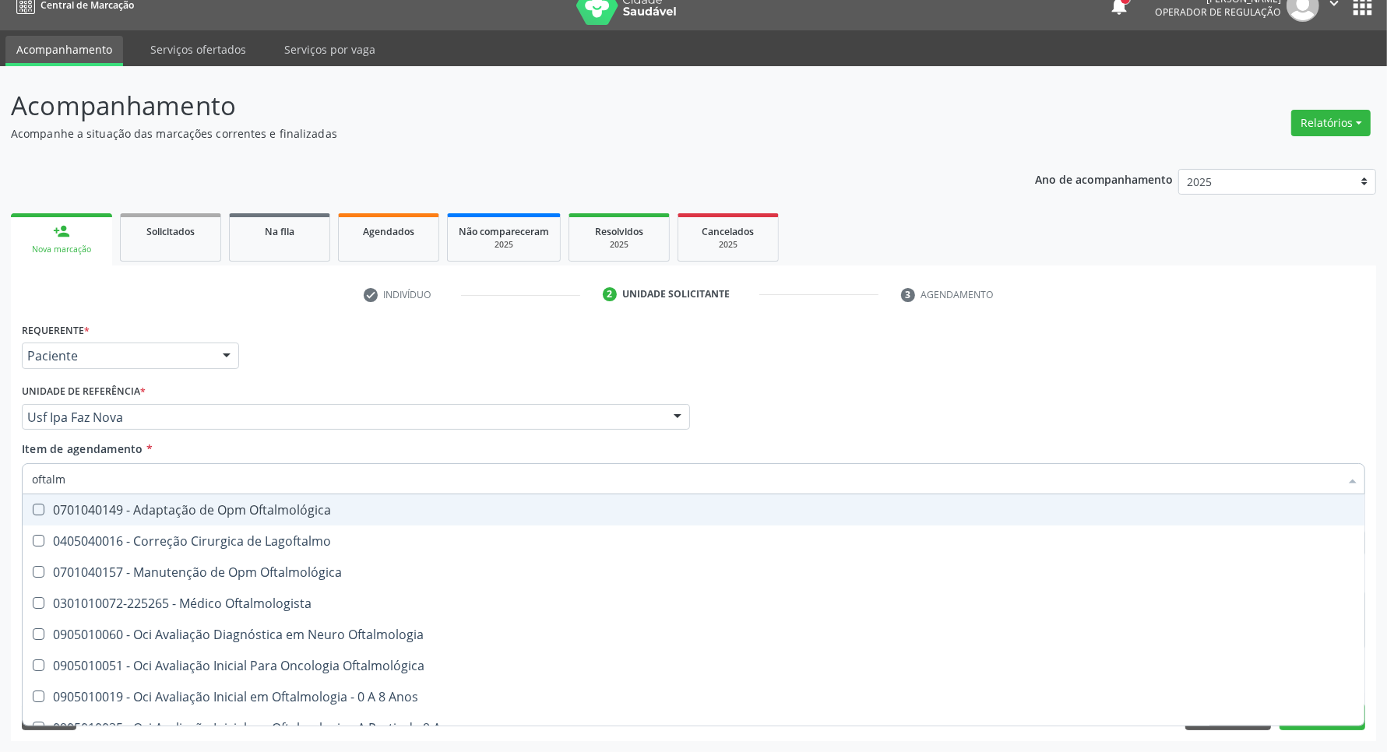
type input "oftalmo"
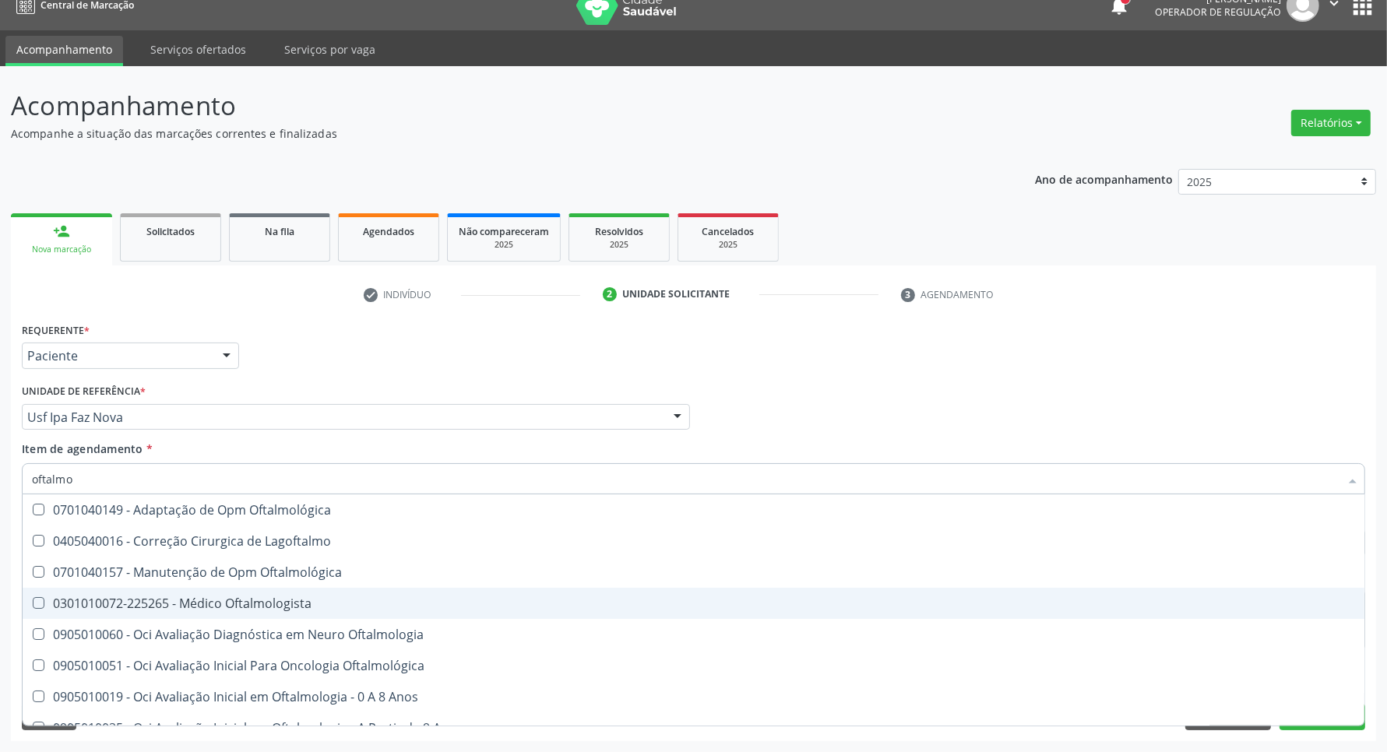
click at [118, 593] on span "0301010072-225265 - Médico Oftalmologista" at bounding box center [694, 603] width 1342 height 31
checkbox Oftalmologista "true"
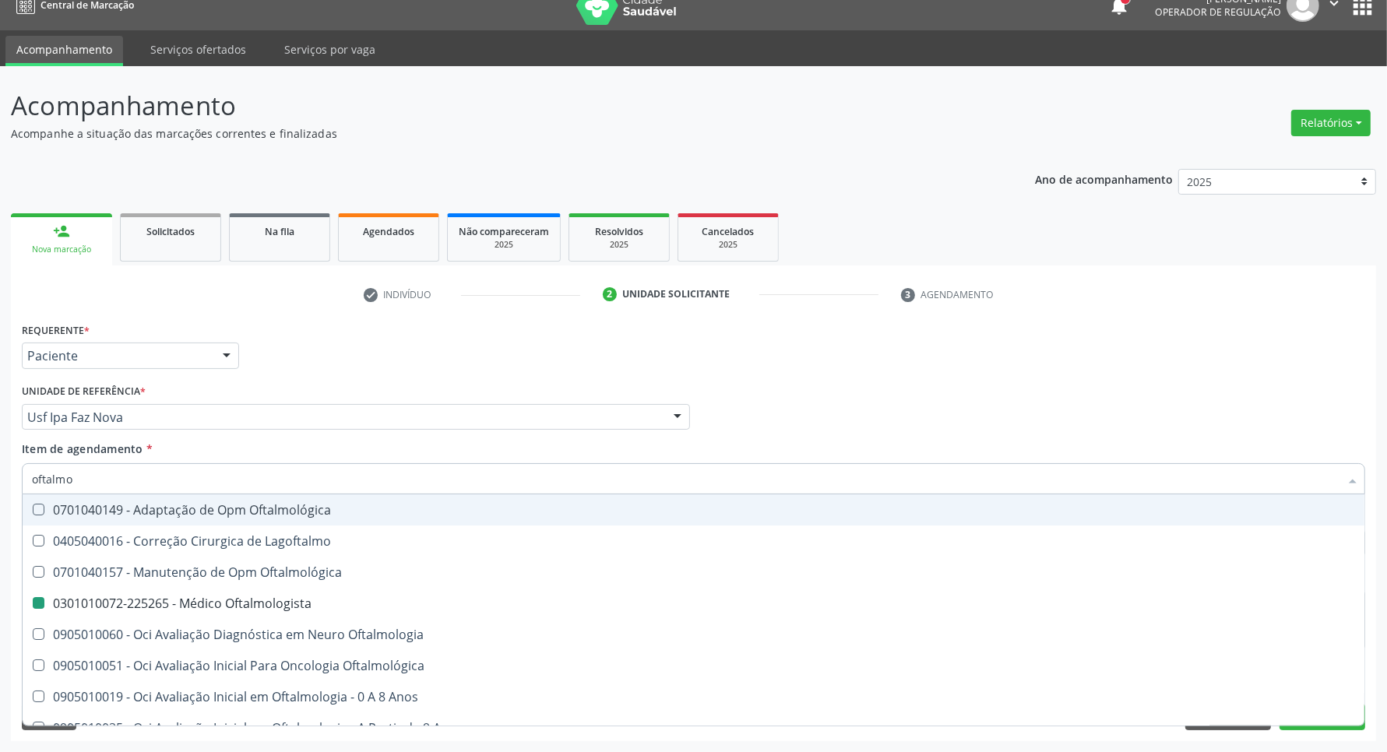
click at [881, 405] on div "Profissional Solicitante Por favor, selecione a Unidade de Atendimento primeiro…" at bounding box center [693, 410] width 1351 height 61
checkbox Lagoftalmo "true"
checkbox Oftalmologista "false"
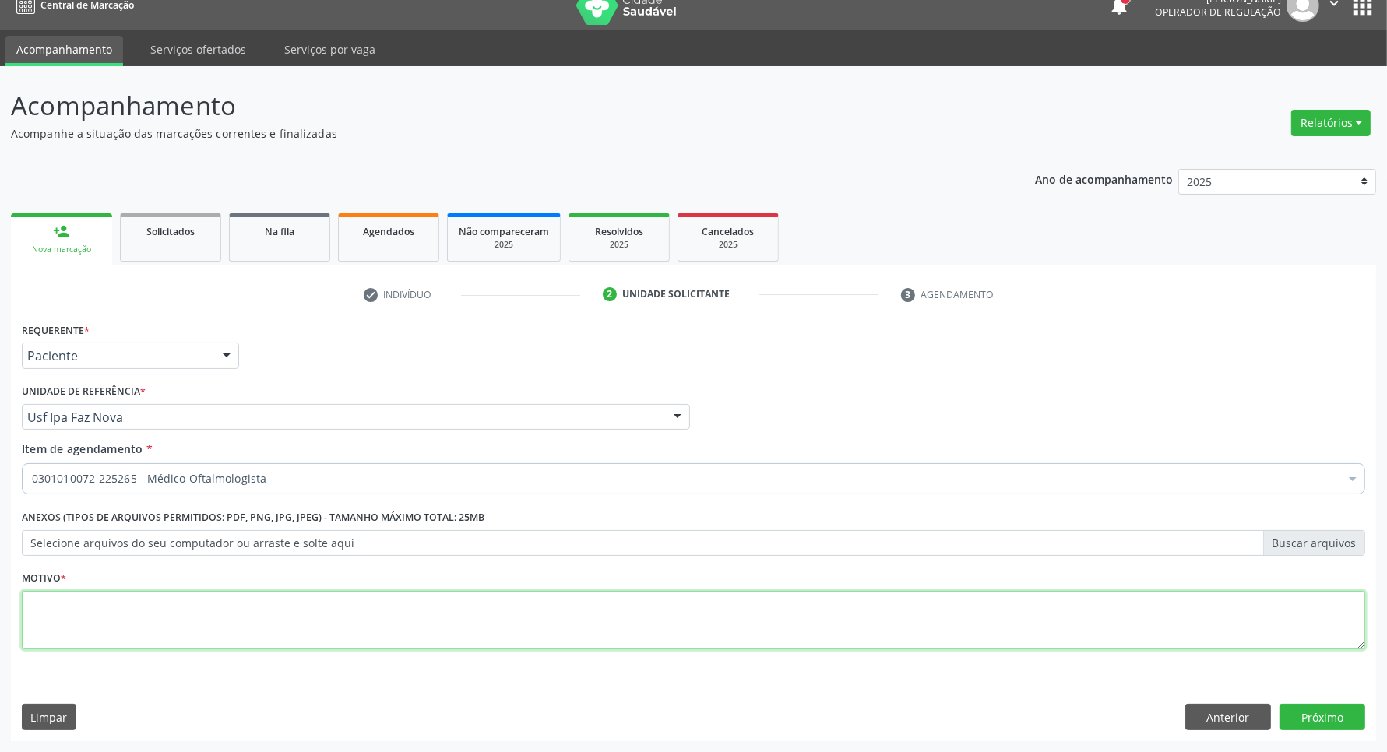
click at [360, 617] on textarea at bounding box center [693, 620] width 1343 height 59
type textarea "."
click at [1316, 715] on button "Próximo" at bounding box center [1322, 717] width 86 height 26
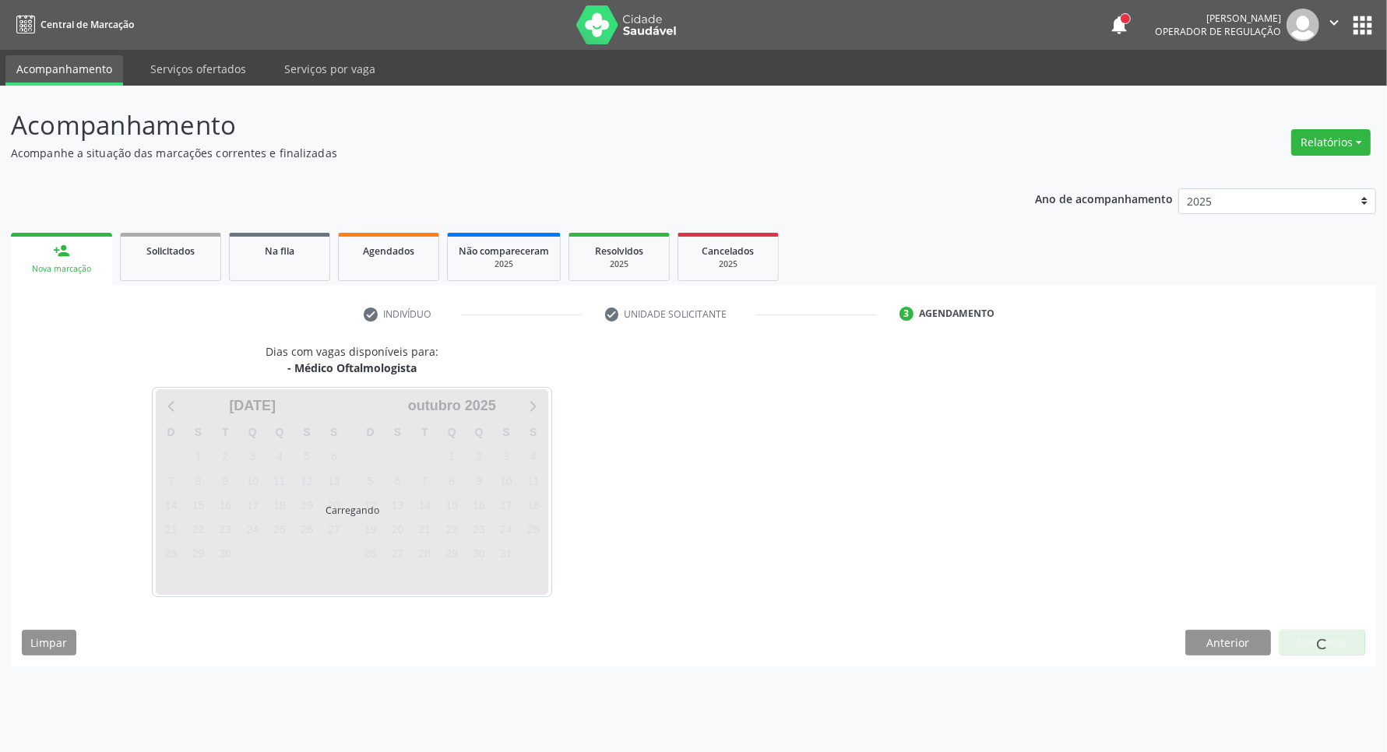
scroll to position [0, 0]
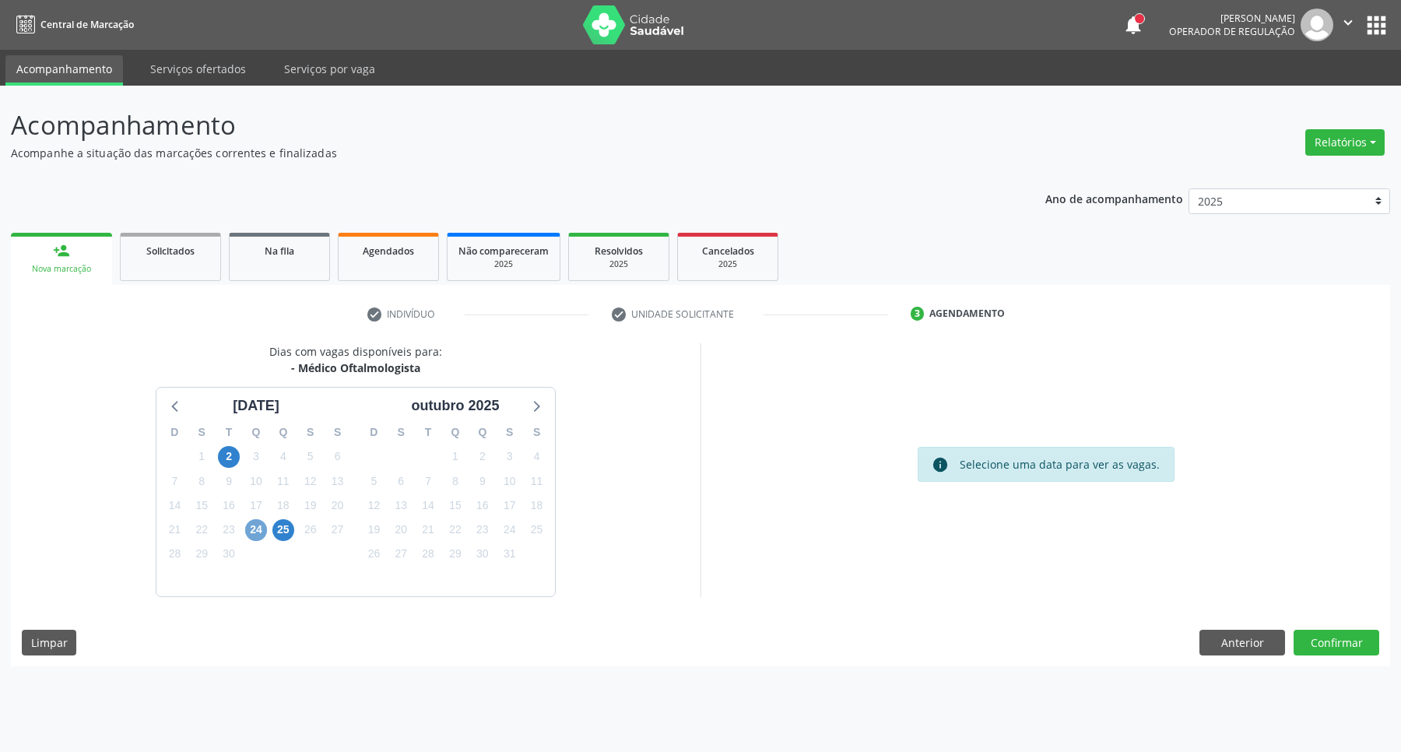
click at [250, 529] on span "24" at bounding box center [256, 530] width 22 height 22
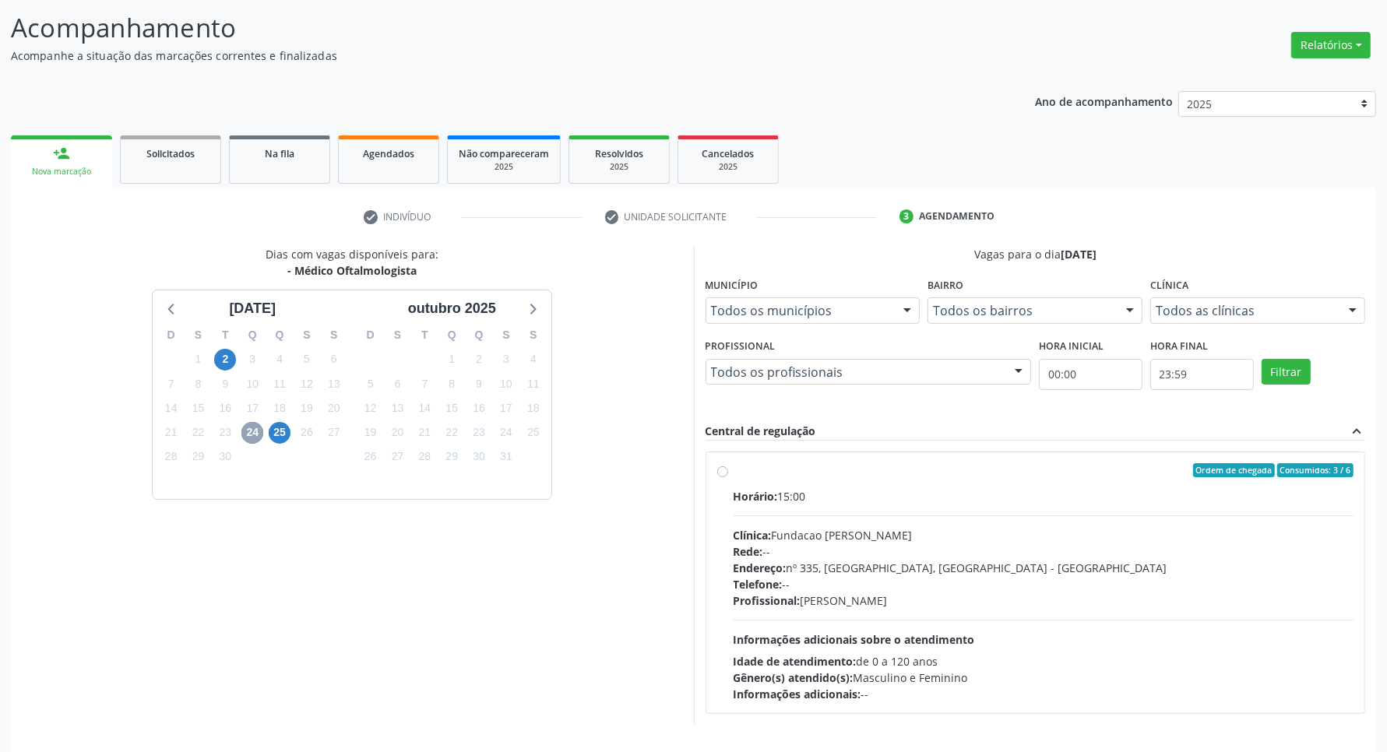
scroll to position [150, 0]
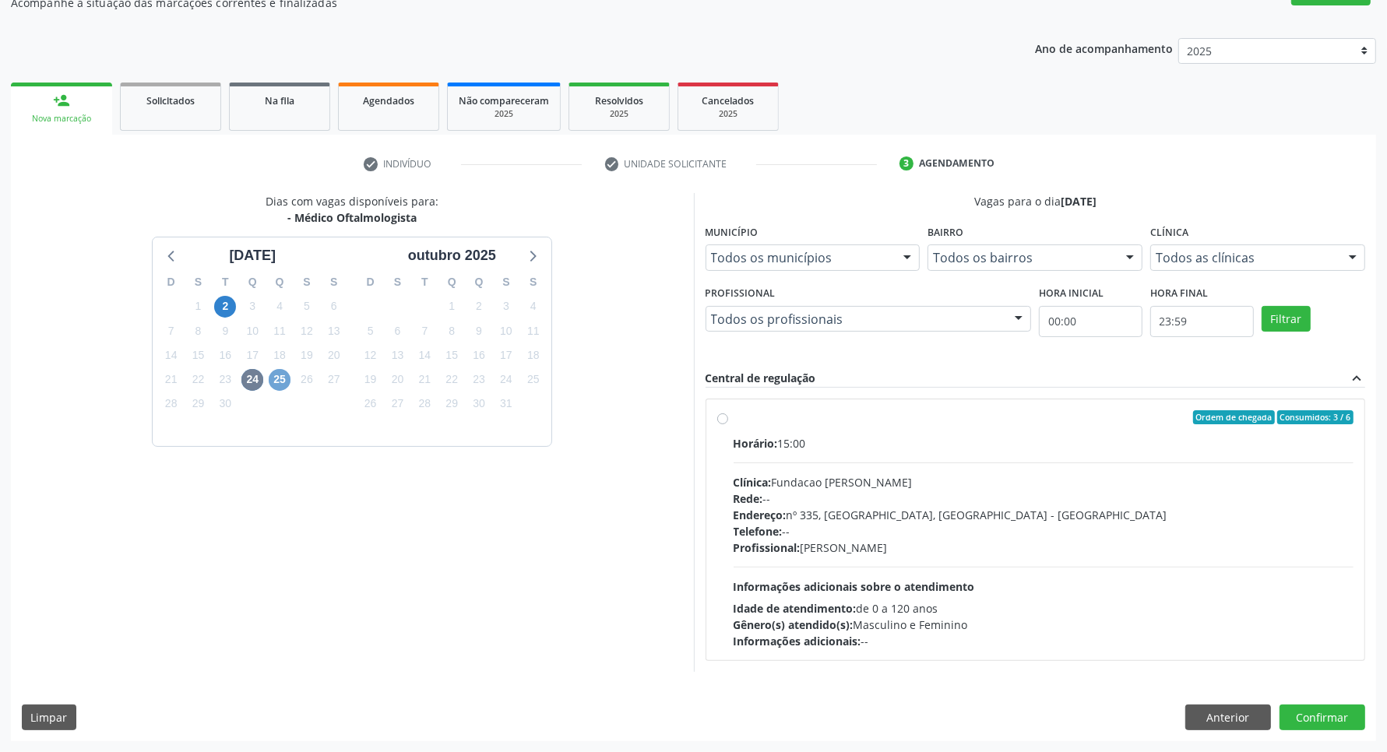
click at [270, 384] on span "25" at bounding box center [280, 380] width 22 height 22
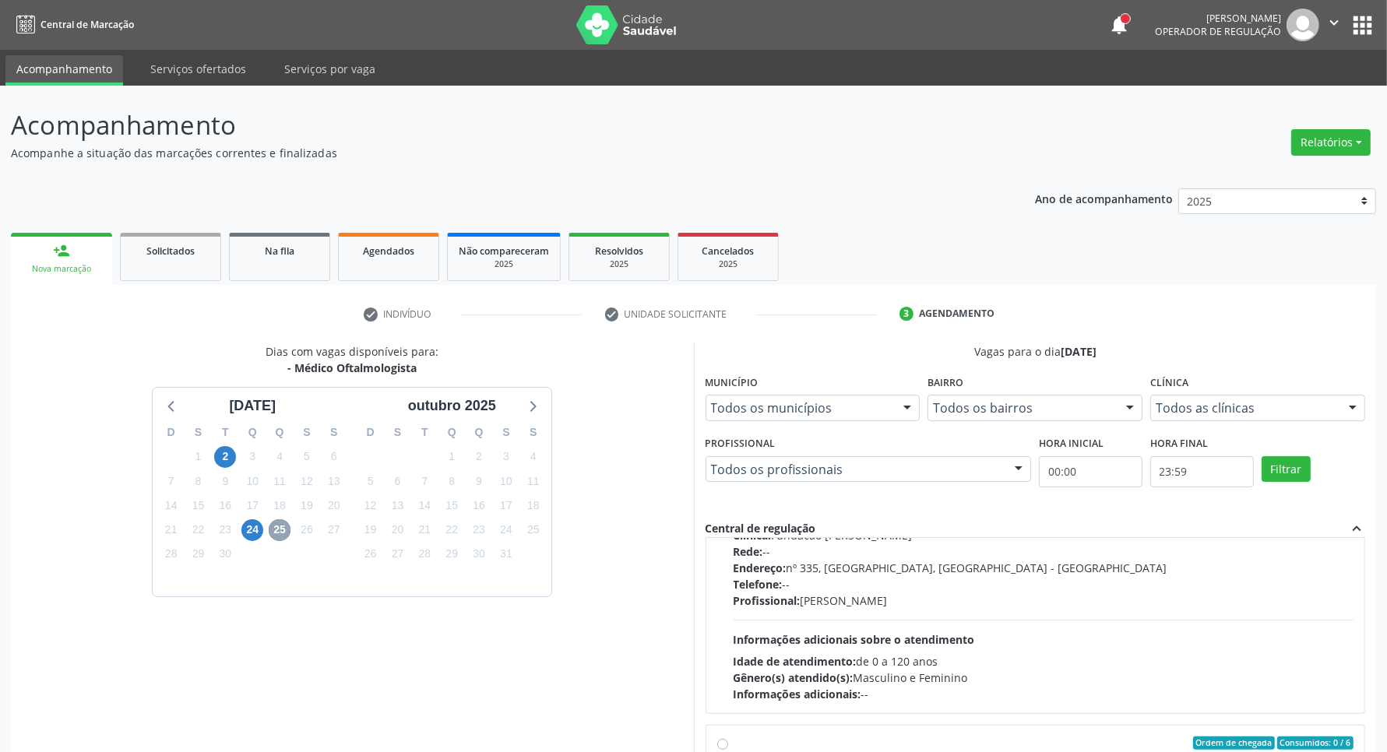
scroll to position [0, 0]
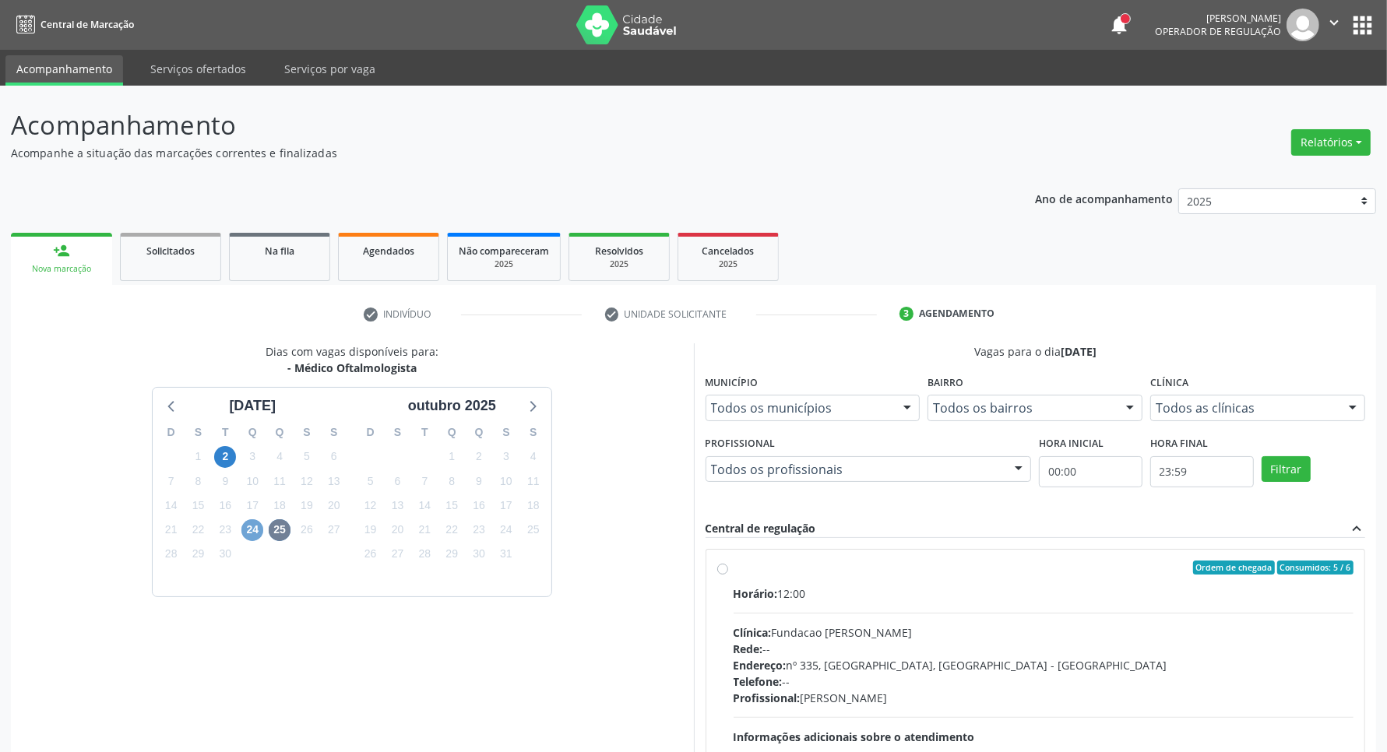
click at [253, 534] on span "24" at bounding box center [252, 530] width 22 height 22
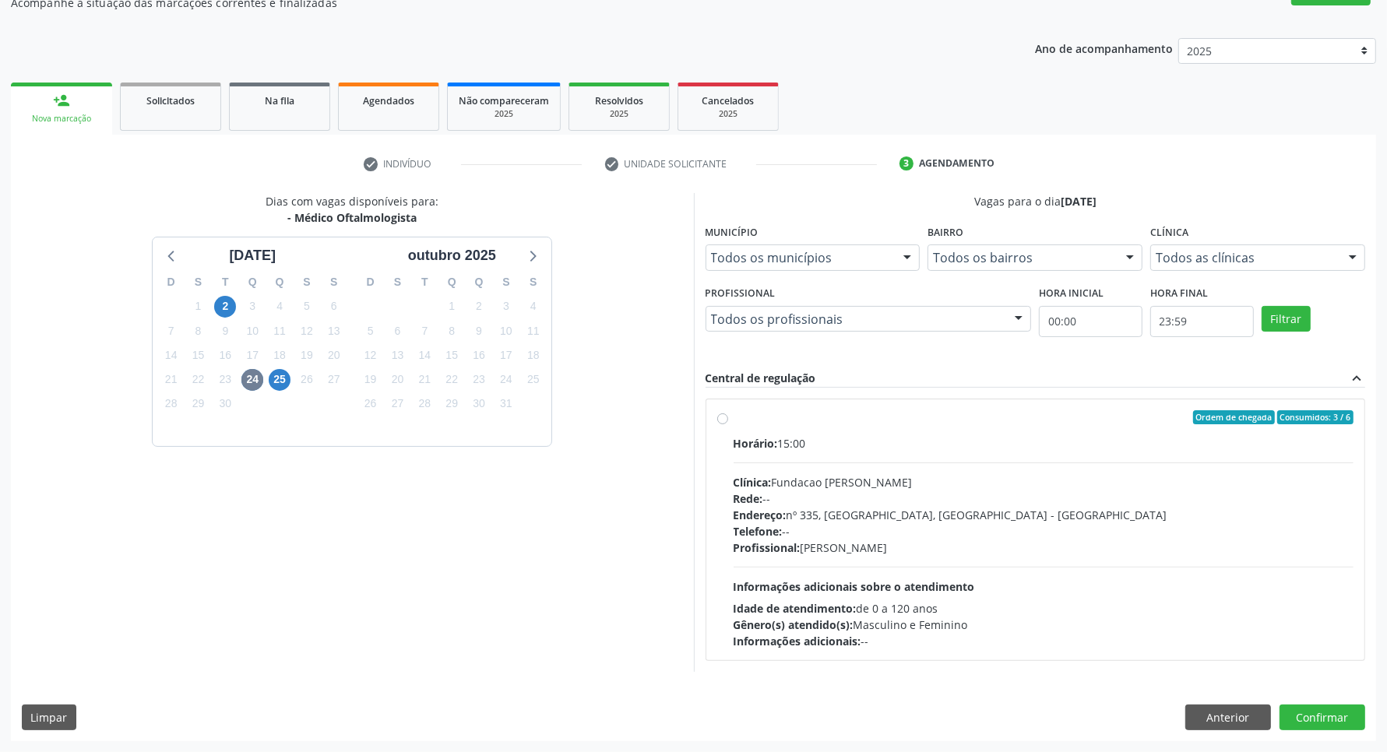
click at [1009, 515] on div "Endereço: nº 335, Nossa Senhora da Con, Serra Talhada - PE" at bounding box center [1043, 515] width 621 height 16
click at [728, 424] on input "Ordem de chegada Consumidos: 3 / 6 Horário: 15:00 Clínica: Fundacao Altino Vent…" at bounding box center [722, 417] width 11 height 14
radio input "true"
click at [1339, 740] on button "Confirmar" at bounding box center [1322, 745] width 86 height 26
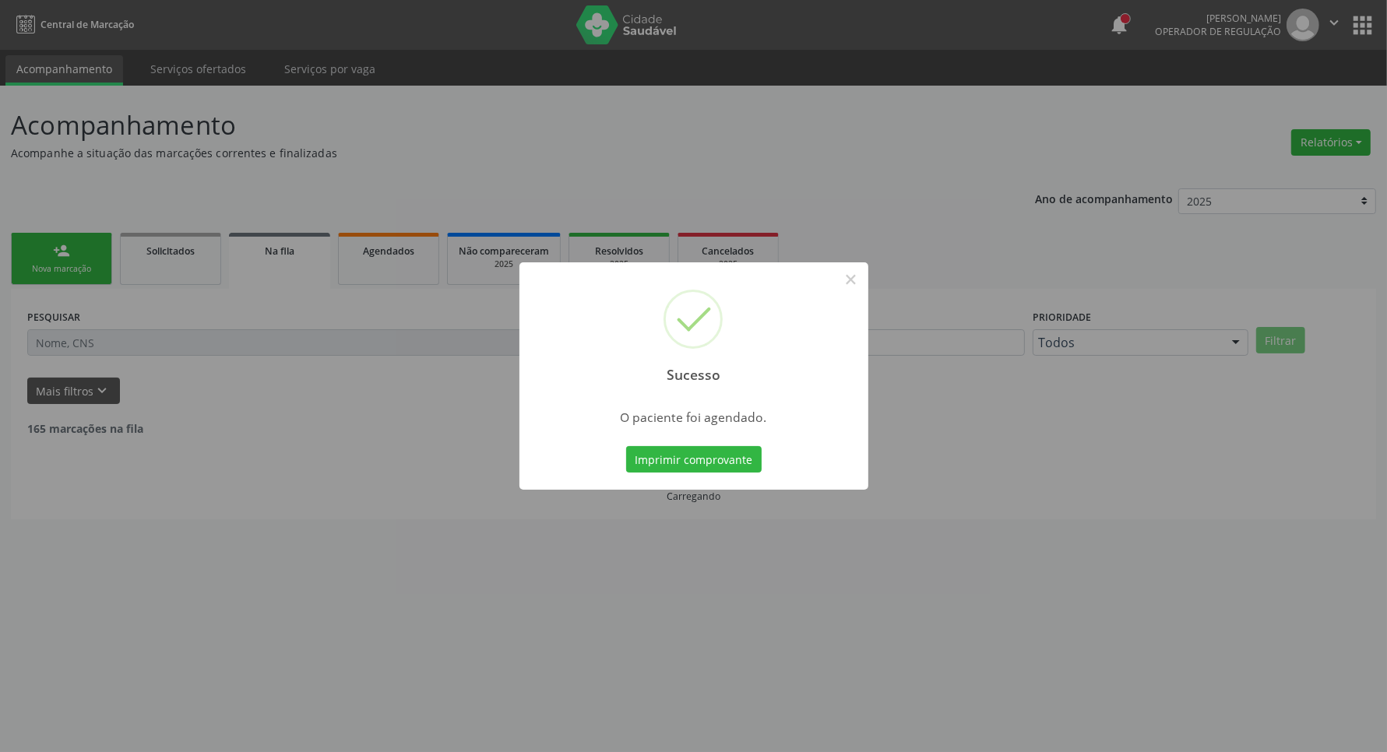
scroll to position [0, 0]
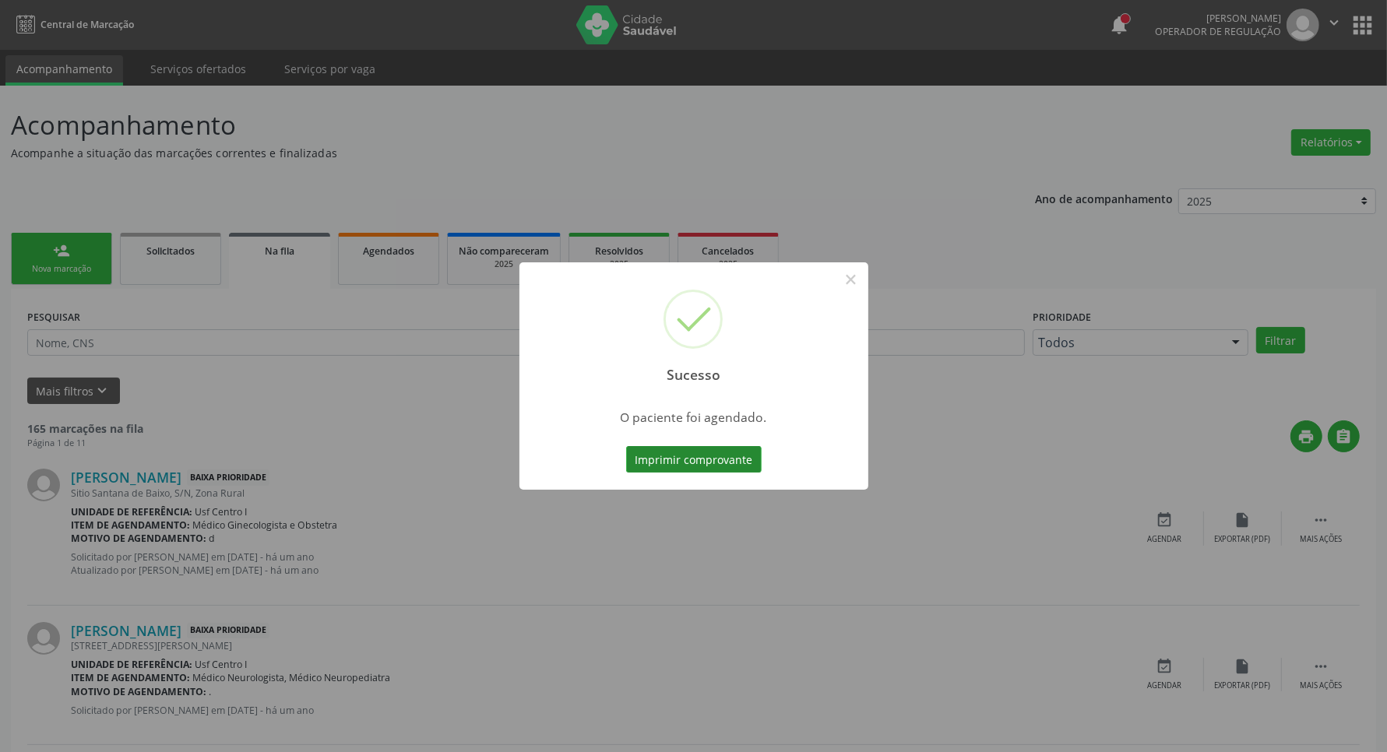
click at [676, 457] on button "Imprimir comprovante" at bounding box center [693, 459] width 135 height 26
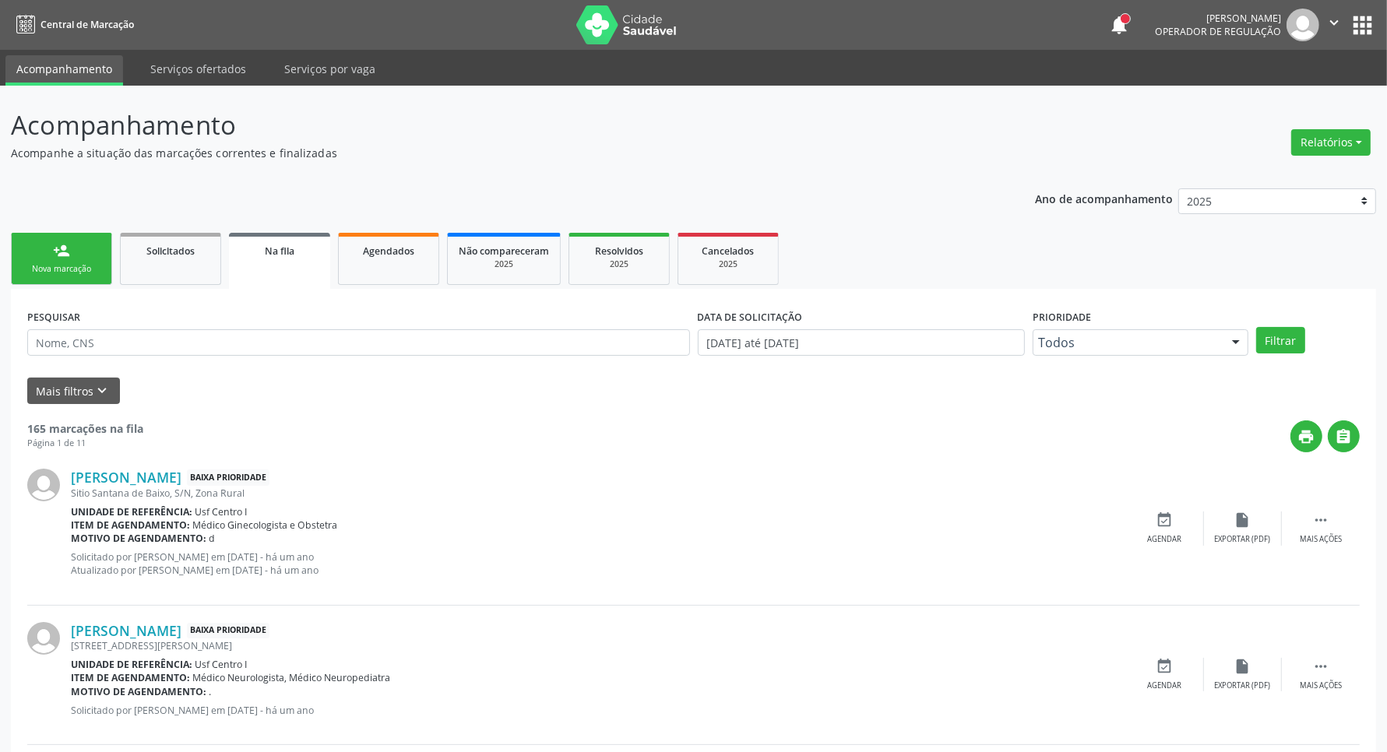
click at [60, 265] on div "Nova marcação" at bounding box center [62, 269] width 78 height 12
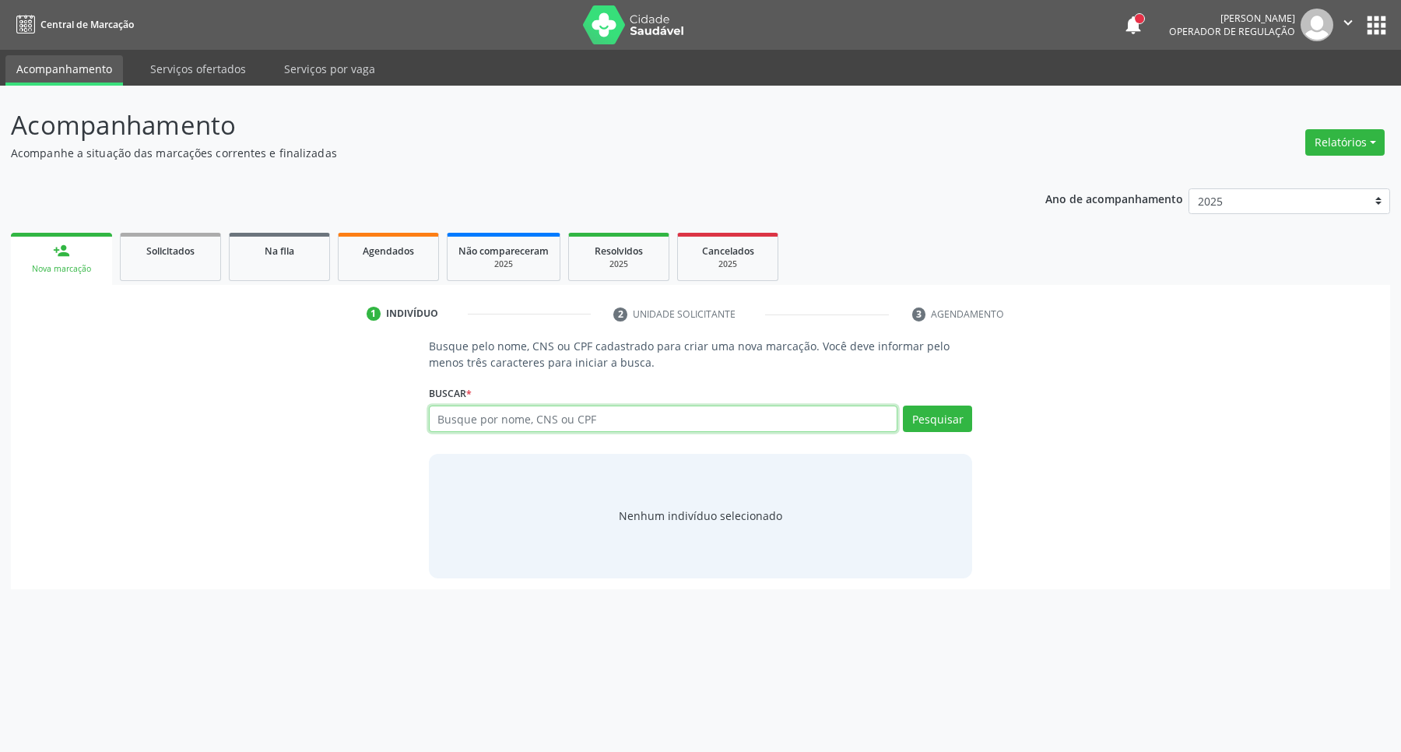
click at [461, 424] on input "text" at bounding box center [663, 419] width 469 height 26
paste input "136.697.714-92"
type input "136.697.714-92"
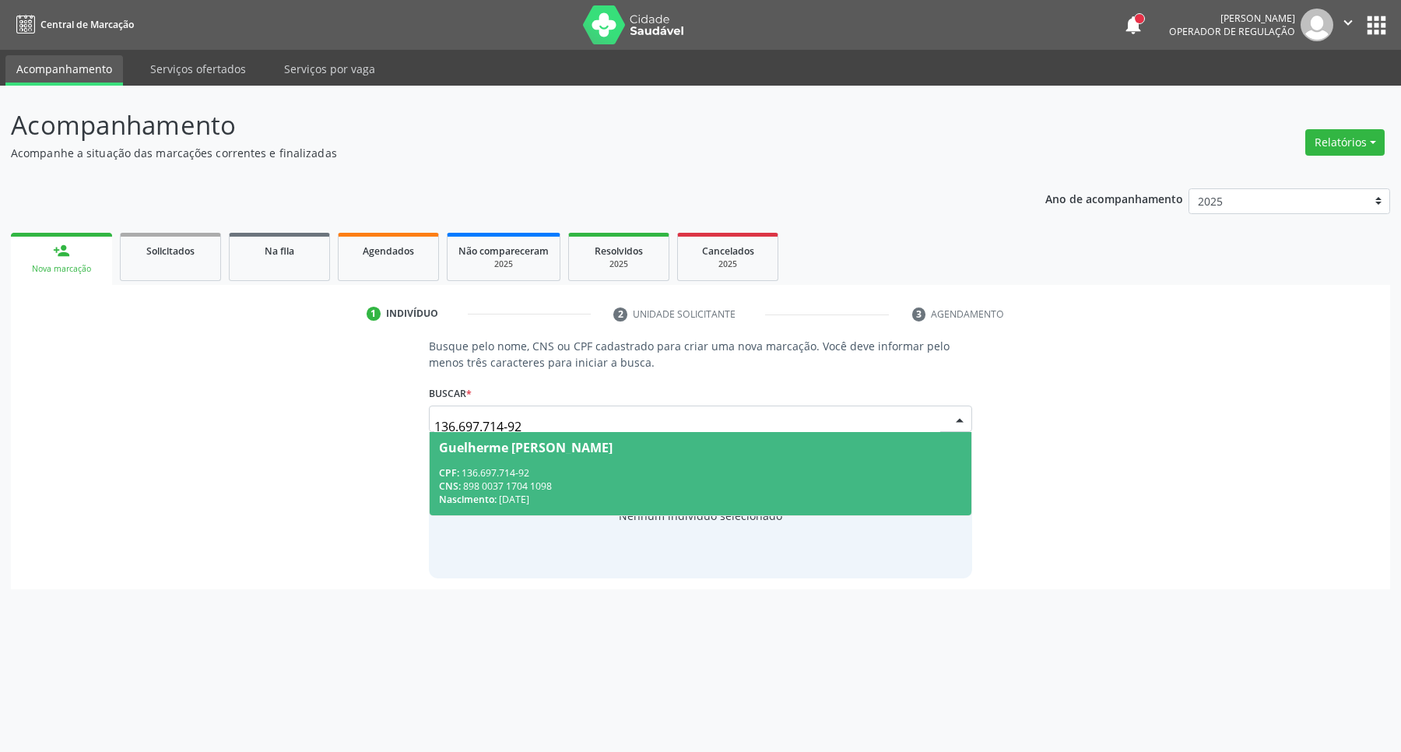
click at [519, 480] on div "CNS: 898 0037 1704 1098" at bounding box center [701, 486] width 524 height 13
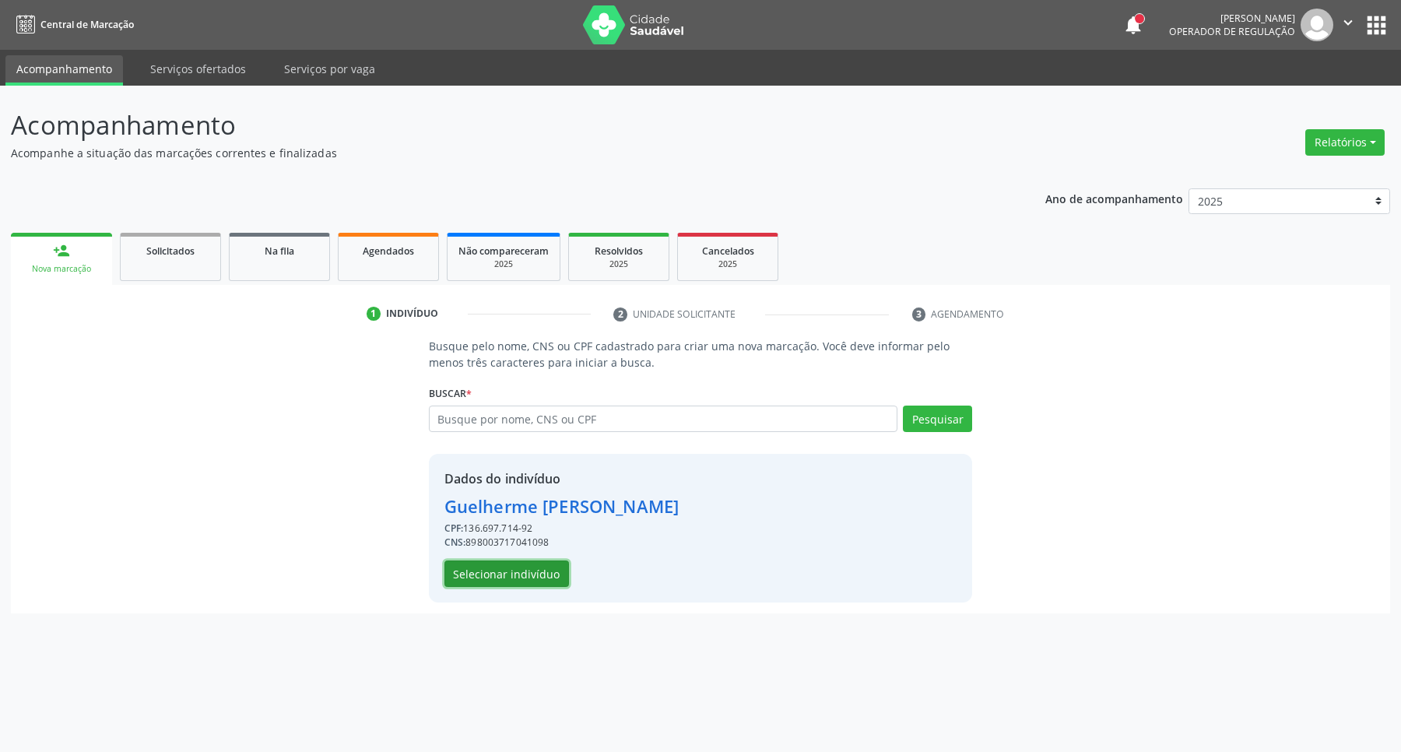
click at [496, 582] on button "Selecionar indivíduo" at bounding box center [507, 574] width 125 height 26
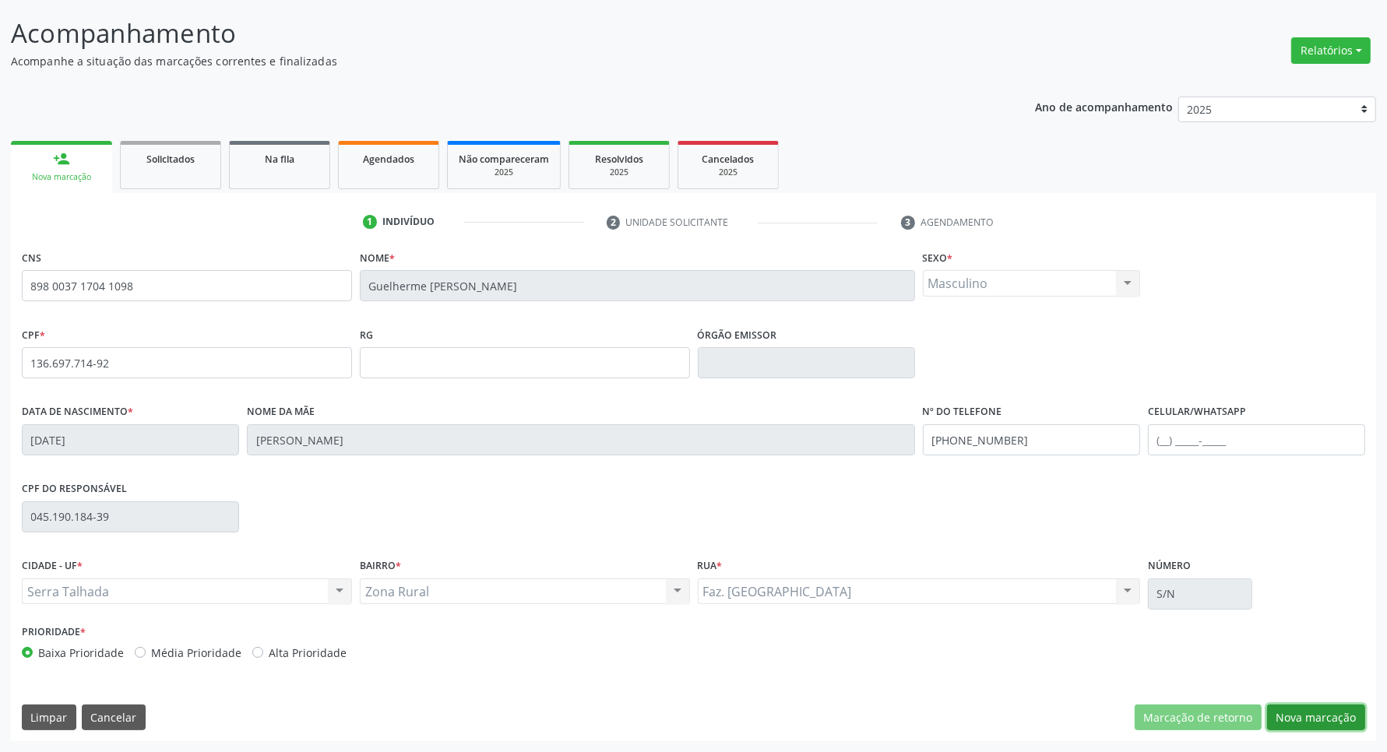
click at [1336, 714] on button "Nova marcação" at bounding box center [1316, 718] width 98 height 26
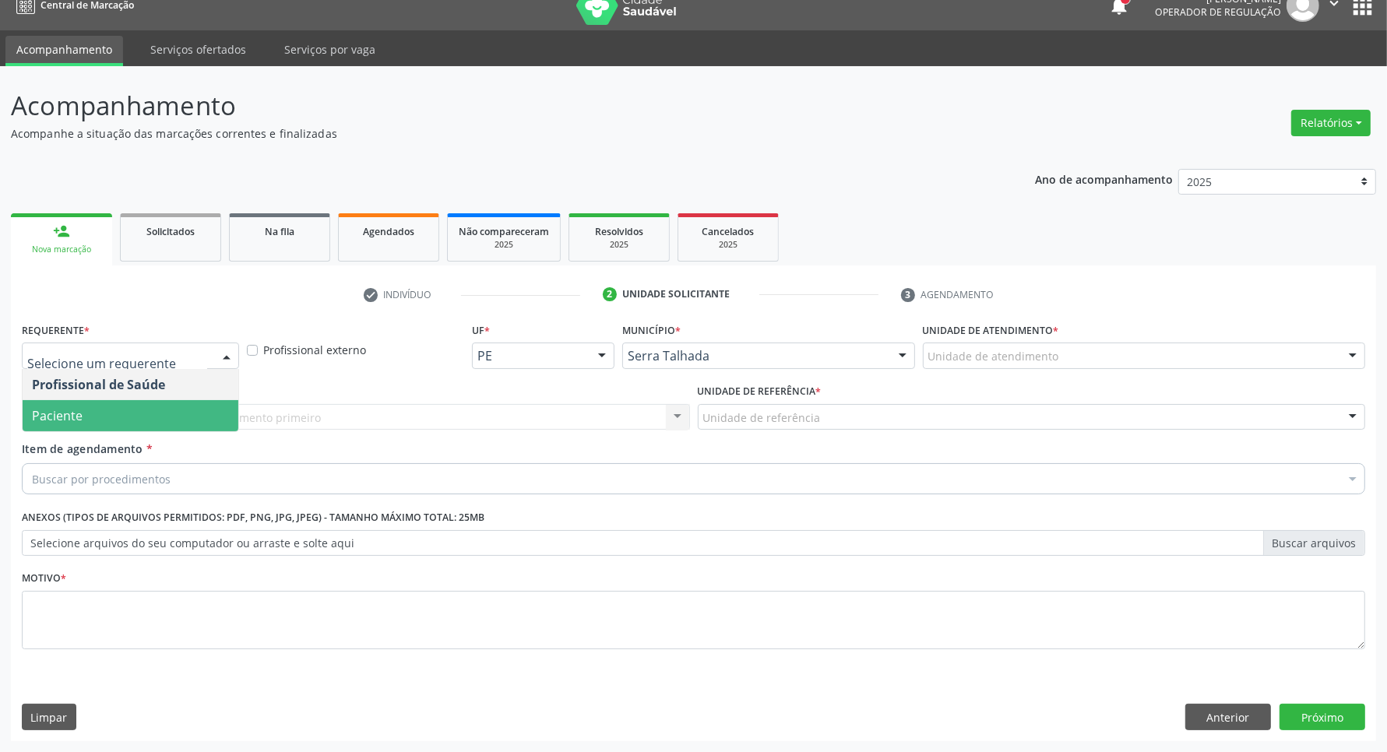
click at [149, 417] on span "Paciente" at bounding box center [131, 415] width 216 height 31
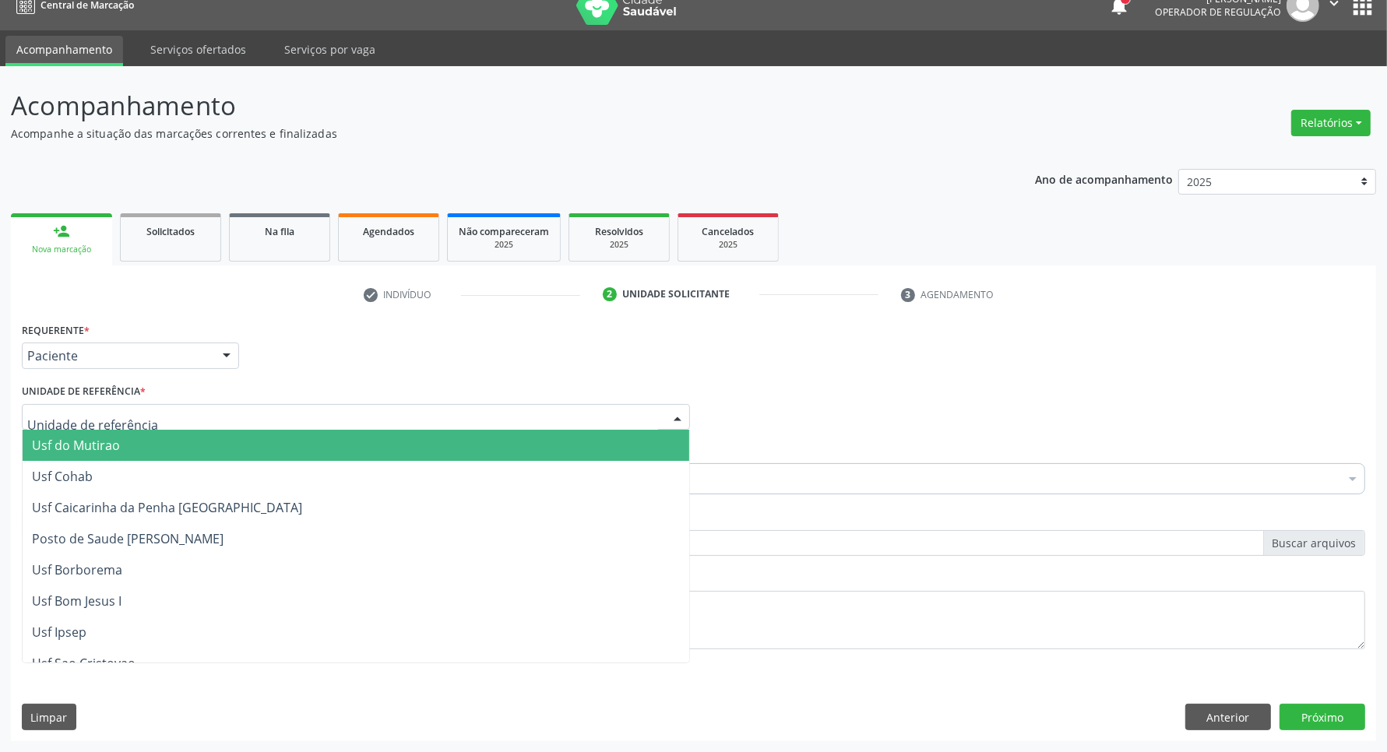
click at [158, 414] on div at bounding box center [356, 417] width 668 height 26
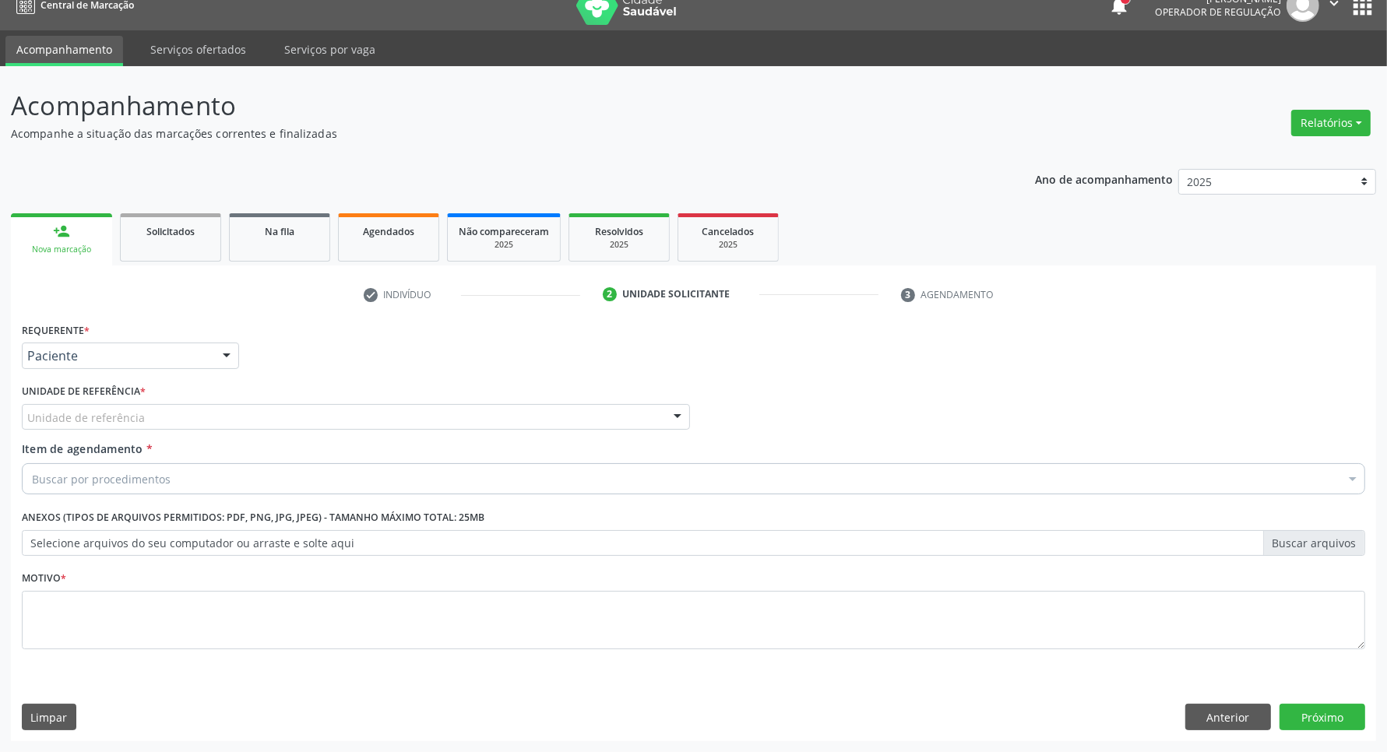
drag, startPoint x: 289, startPoint y: 413, endPoint x: 301, endPoint y: 406, distance: 14.3
click at [293, 411] on div "Unidade de referência" at bounding box center [356, 417] width 668 height 26
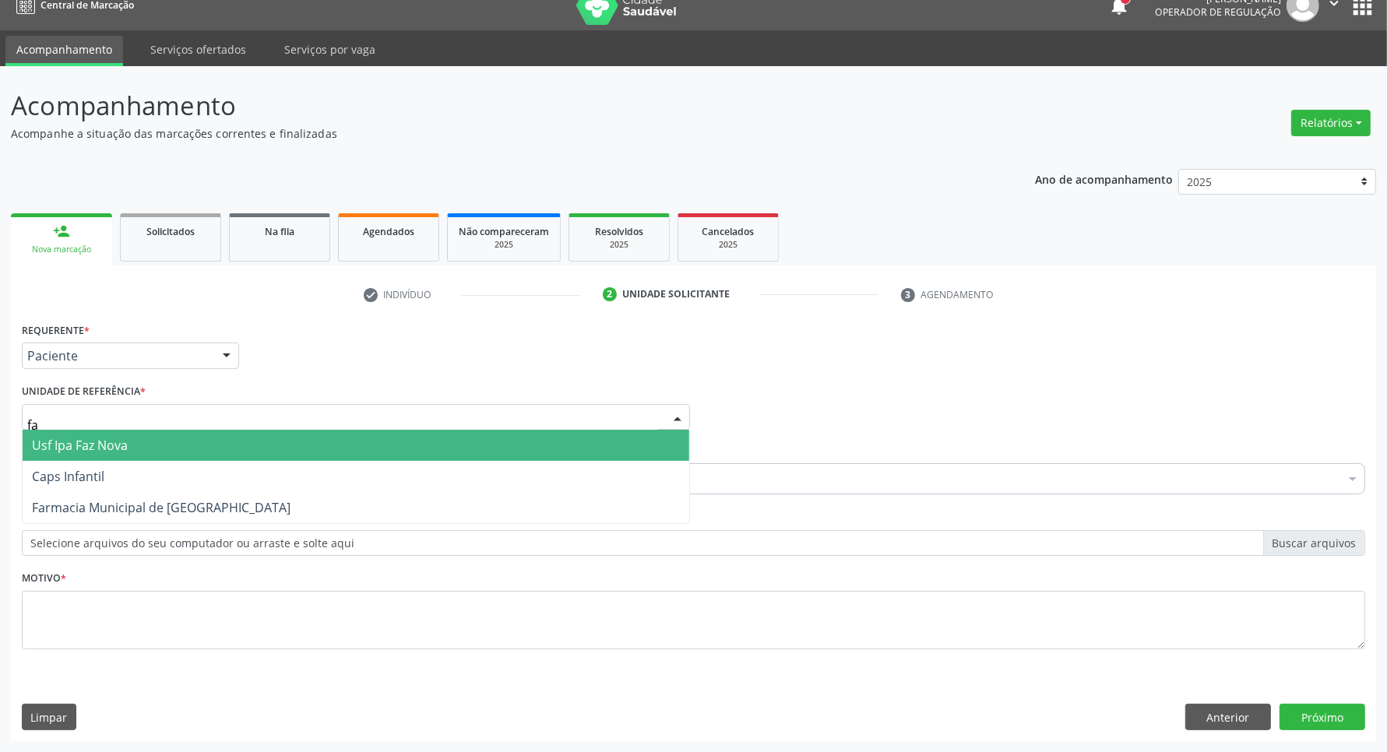
type input "faz"
click at [316, 456] on span "Usf Ipa Faz Nova" at bounding box center [356, 445] width 666 height 31
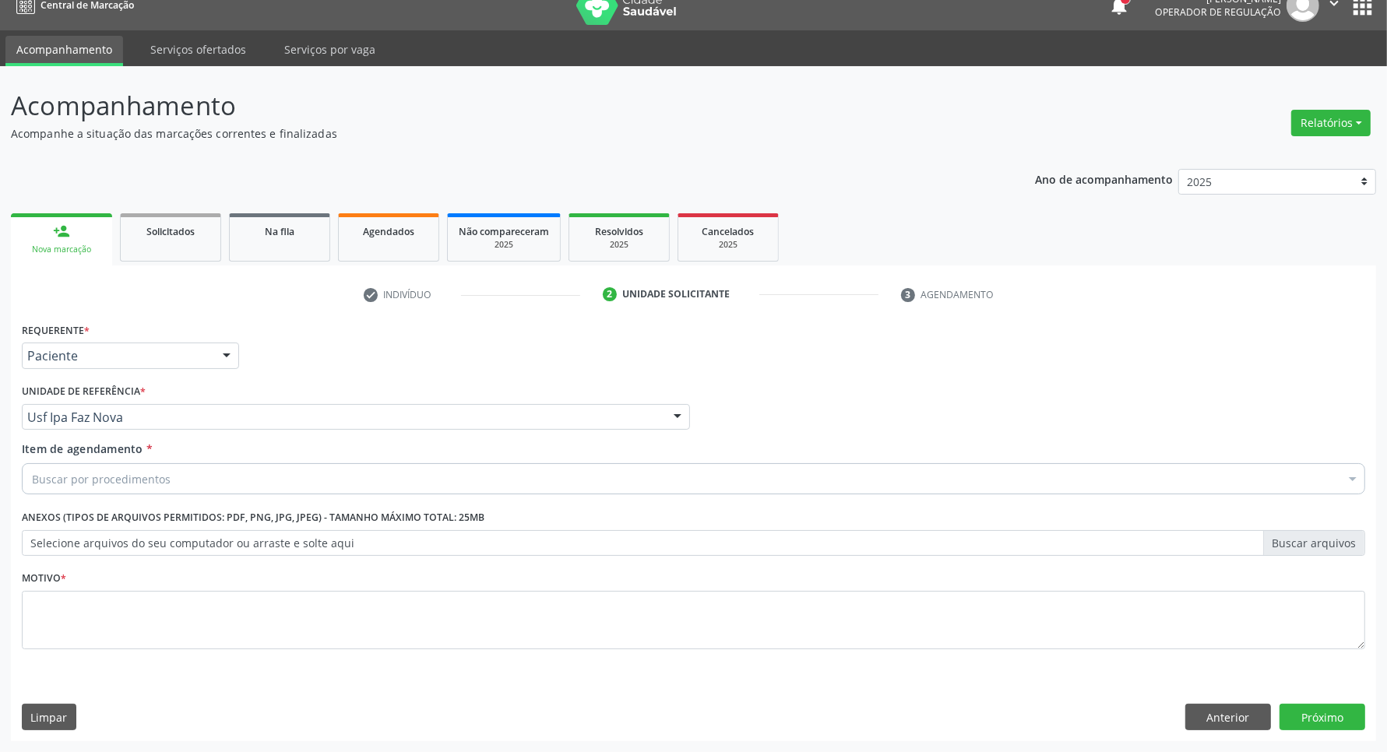
click at [310, 483] on div "Buscar por procedimentos" at bounding box center [693, 478] width 1343 height 31
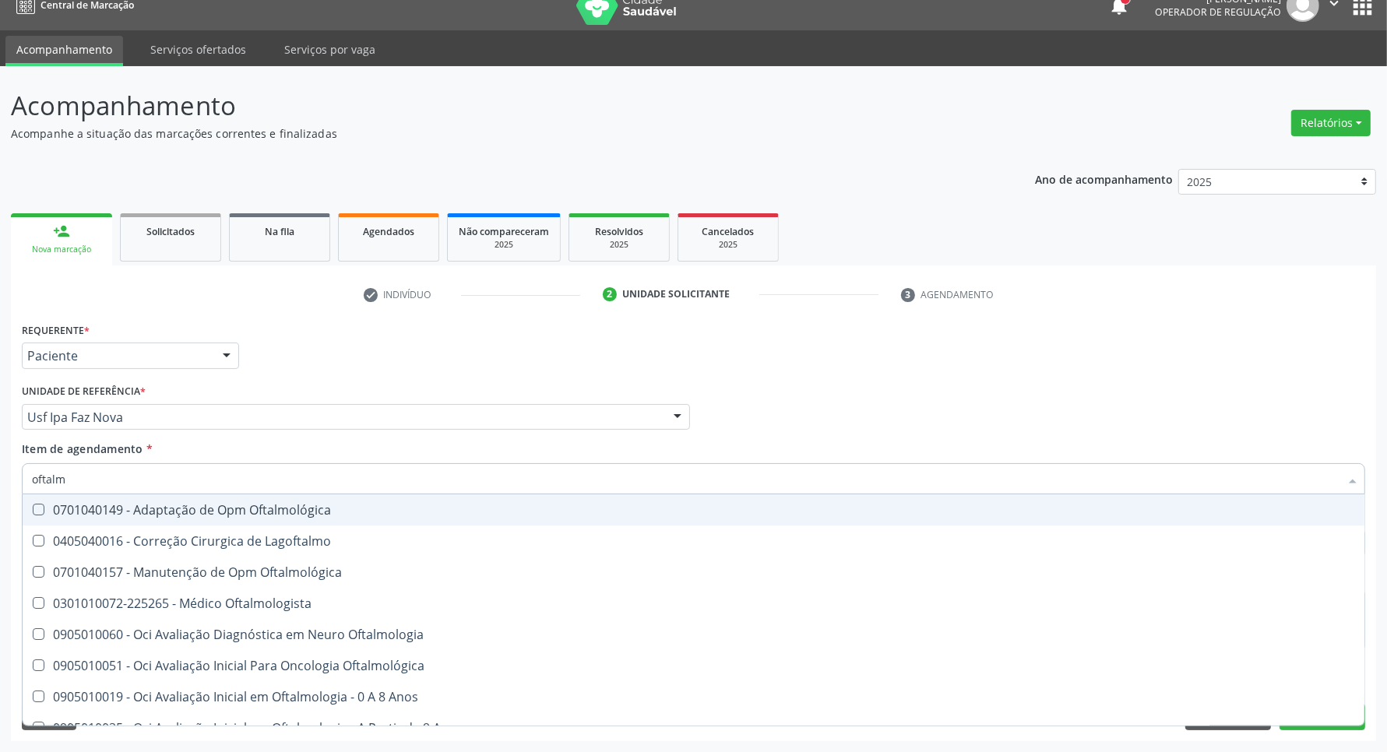
type input "oftalmo"
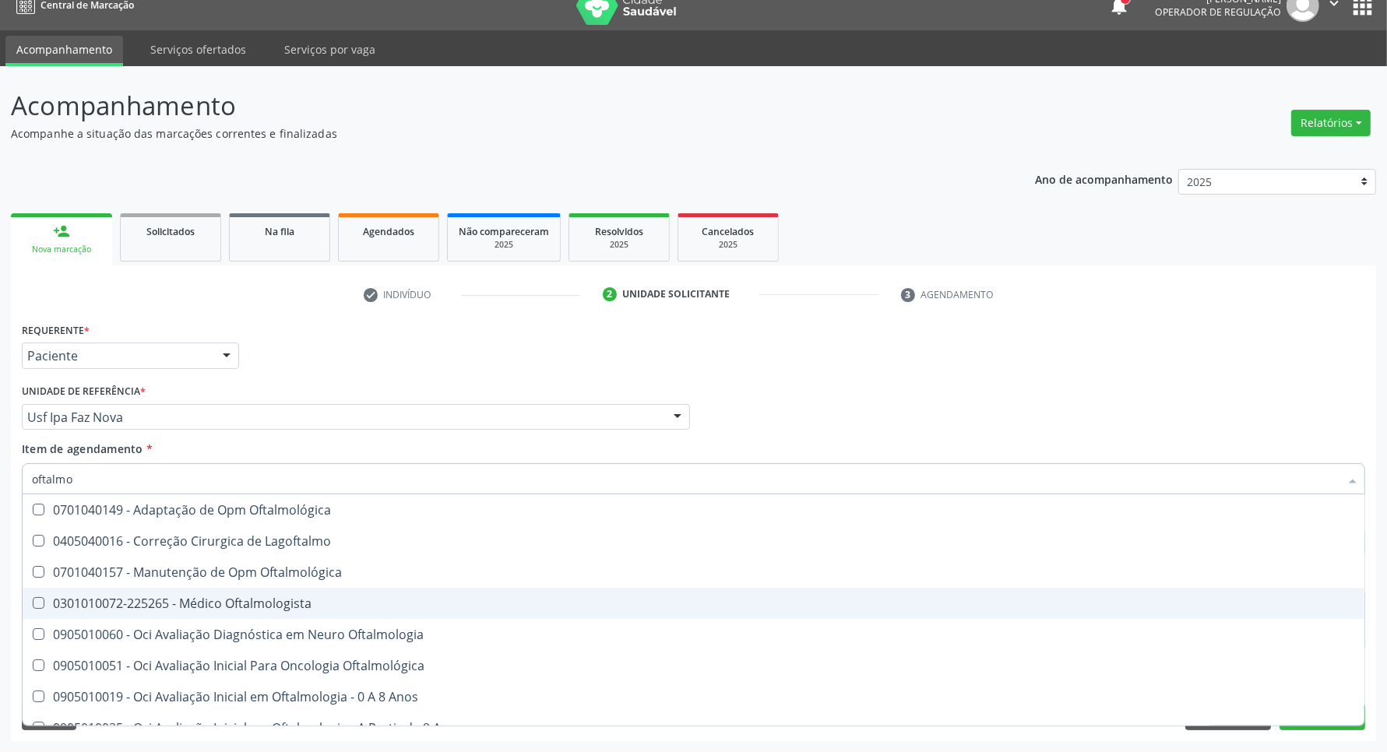
click at [277, 597] on div "0301010072-225265 - Médico Oftalmologista" at bounding box center [693, 603] width 1323 height 12
checkbox Oftalmologista "true"
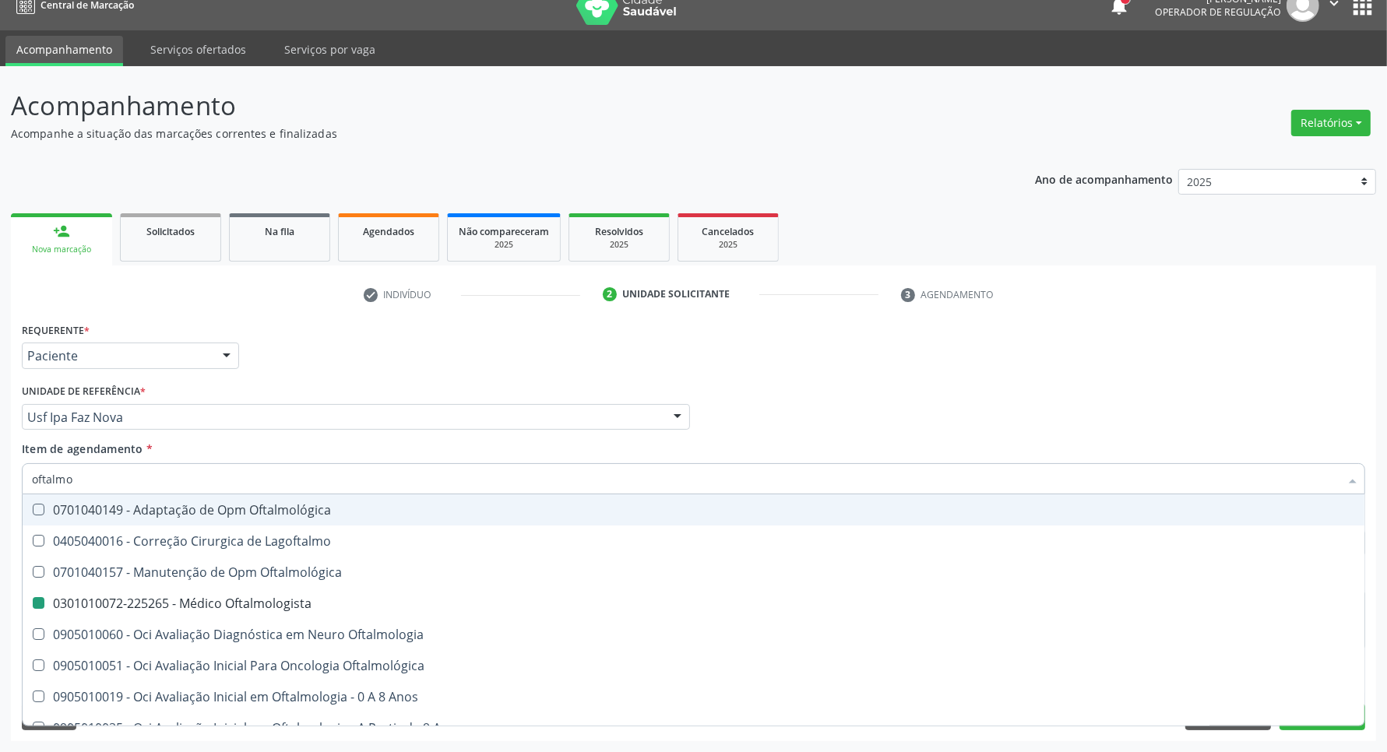
click at [855, 422] on div "Profissional Solicitante Por favor, selecione a Unidade de Atendimento primeiro…" at bounding box center [693, 410] width 1351 height 61
checkbox Lagoftalmo "true"
checkbox Oftalmologista "false"
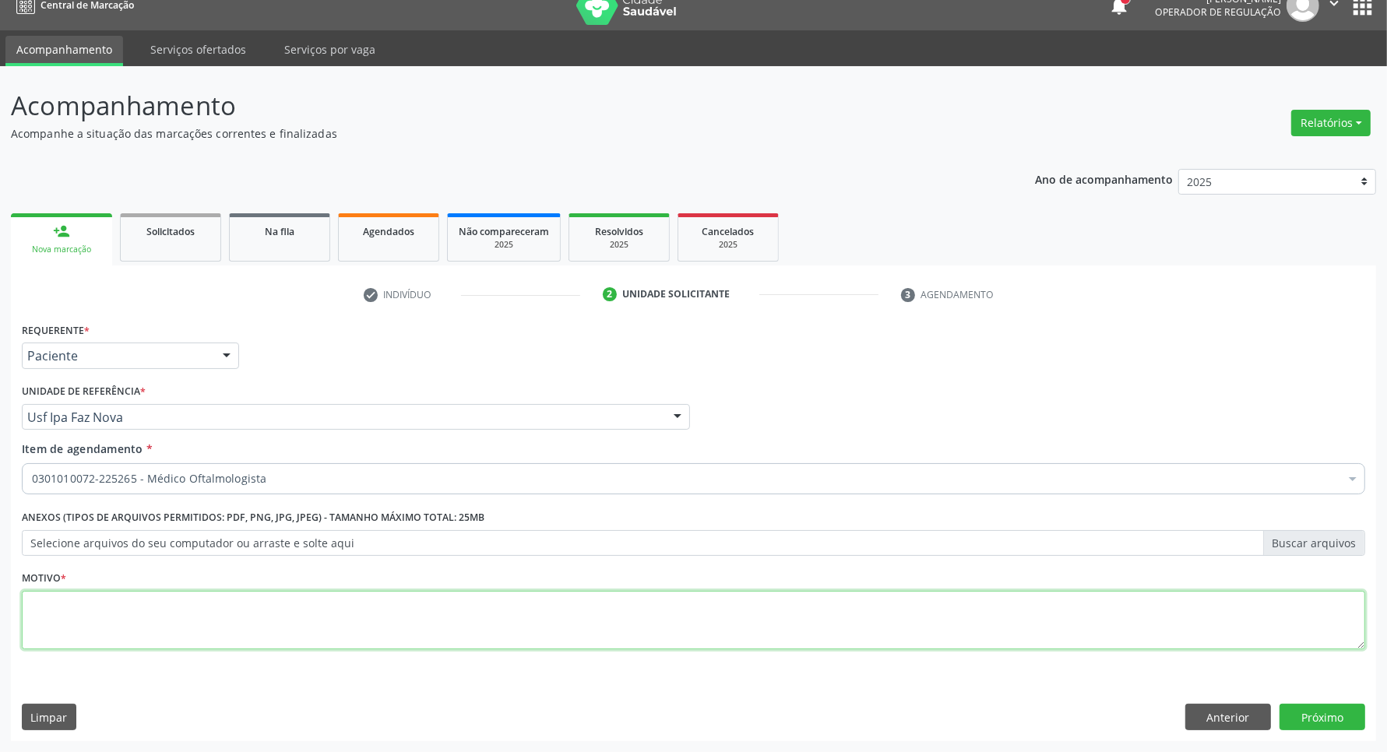
click at [238, 621] on textarea at bounding box center [693, 620] width 1343 height 59
type textarea "."
click at [1297, 730] on button "Próximo" at bounding box center [1322, 717] width 86 height 26
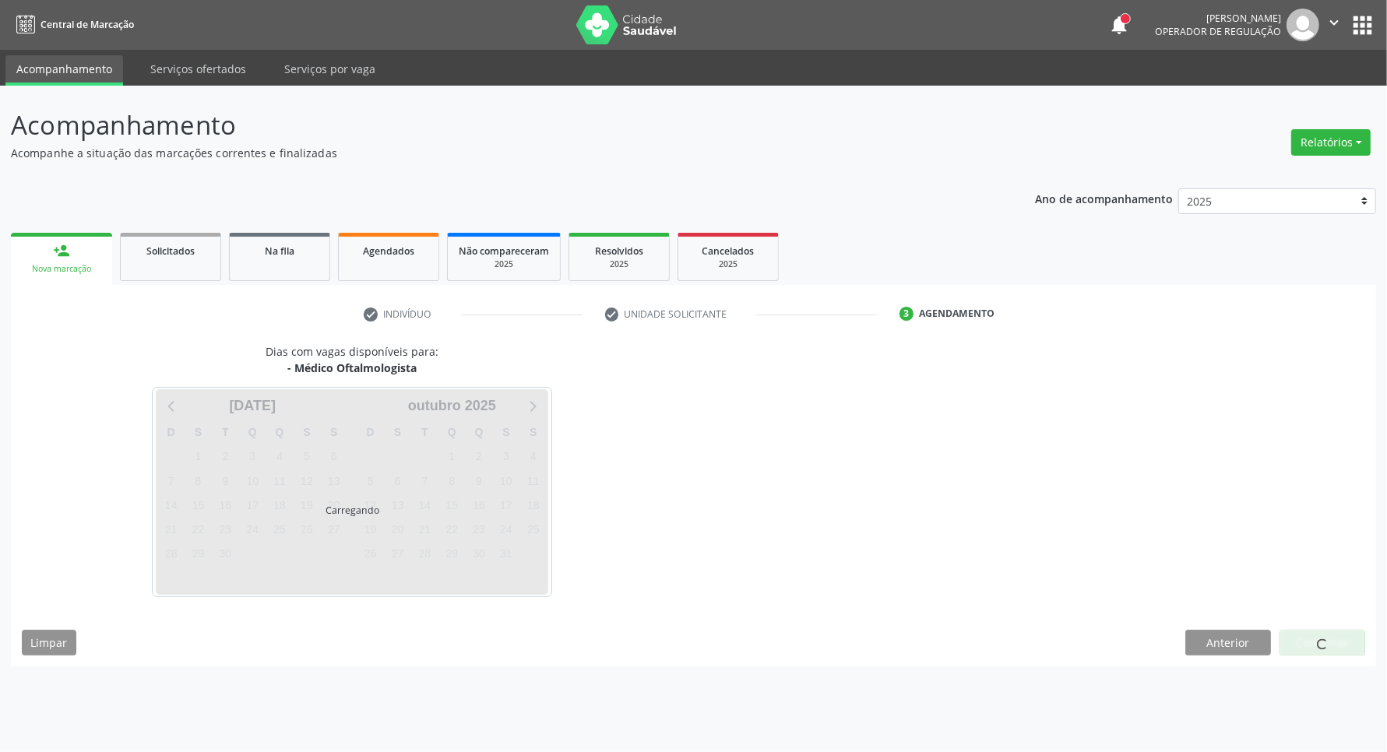
scroll to position [0, 0]
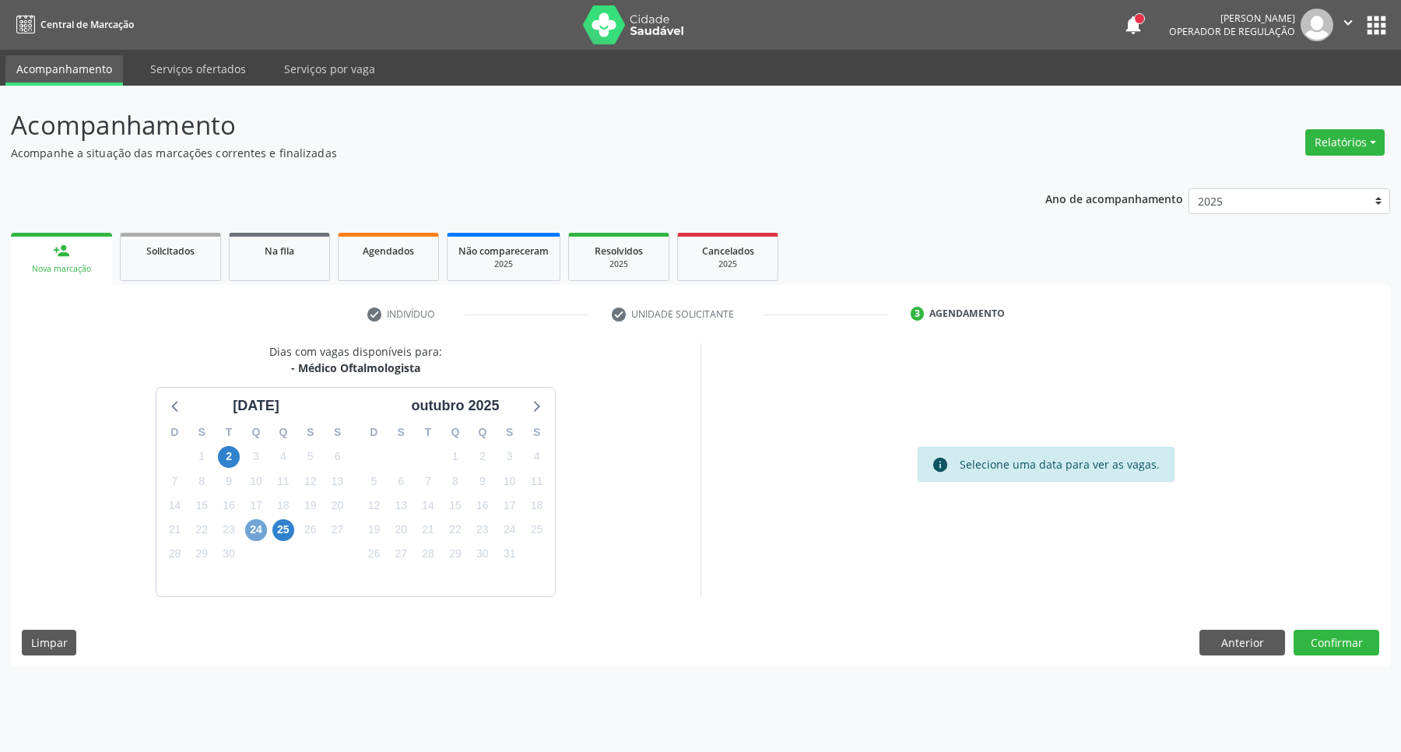
drag, startPoint x: 259, startPoint y: 531, endPoint x: 297, endPoint y: 519, distance: 39.9
click at [263, 528] on span "24" at bounding box center [256, 530] width 22 height 22
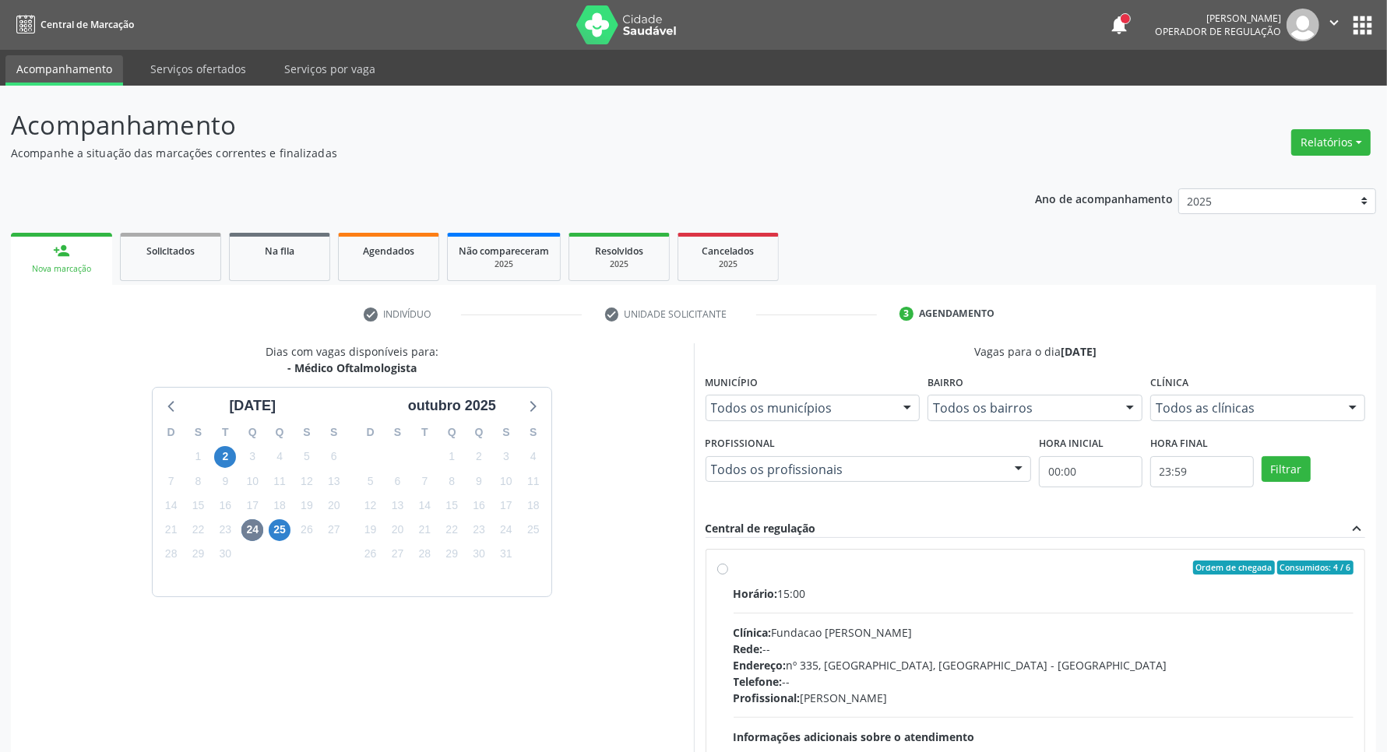
drag, startPoint x: 814, startPoint y: 589, endPoint x: 855, endPoint y: 491, distance: 106.4
click at [814, 586] on div "Horário: 15:00" at bounding box center [1043, 594] width 621 height 16
click at [728, 575] on input "Ordem de chegada Consumidos: 4 / 6 Horário: 15:00 Clínica: Fundacao Altino Vent…" at bounding box center [722, 568] width 11 height 14
radio input "true"
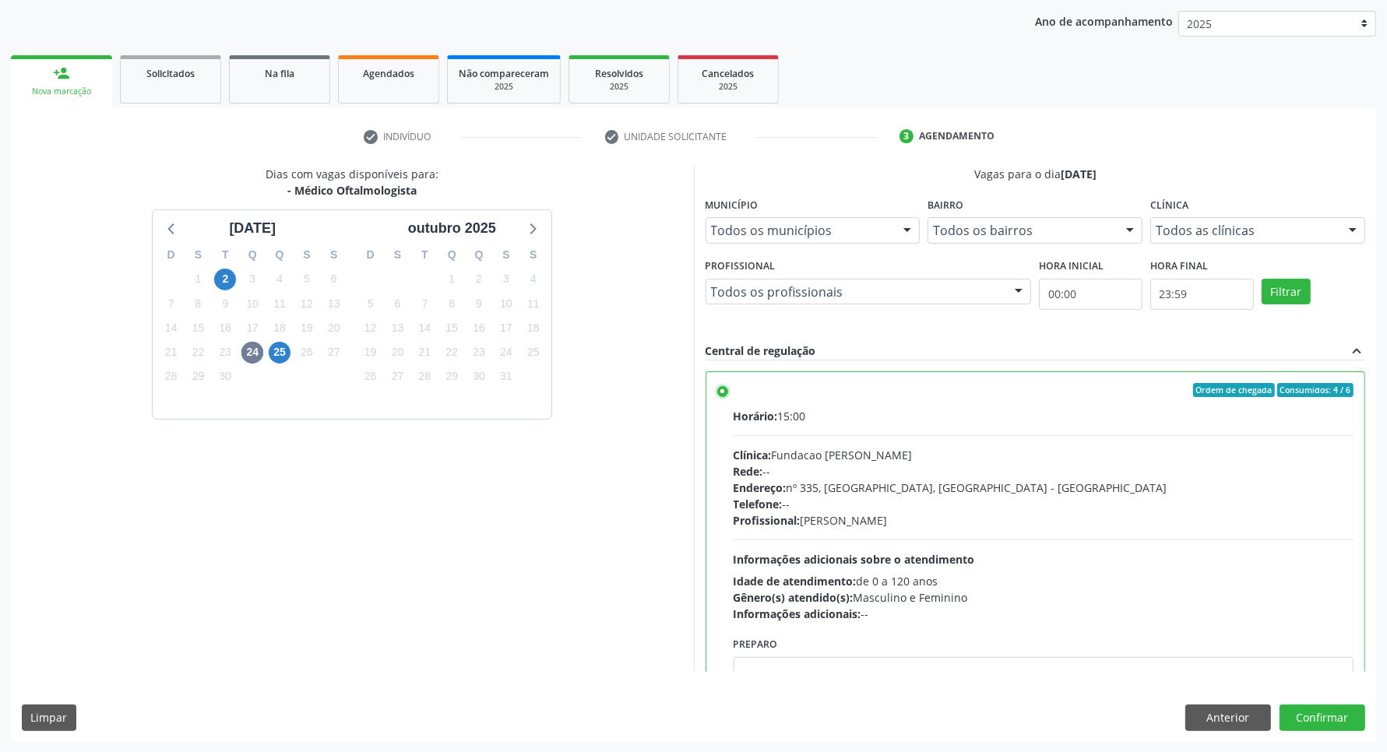
scroll to position [78, 0]
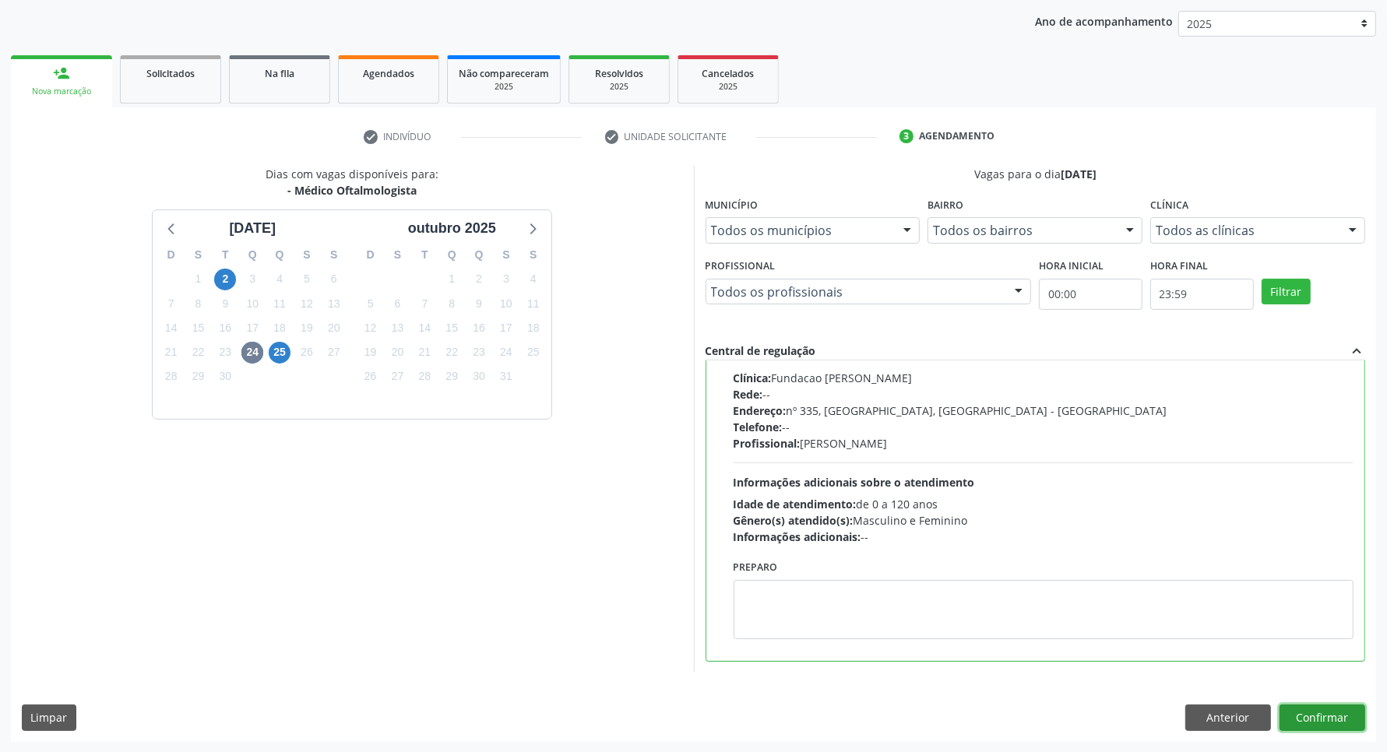
click at [1302, 723] on button "Confirmar" at bounding box center [1322, 718] width 86 height 26
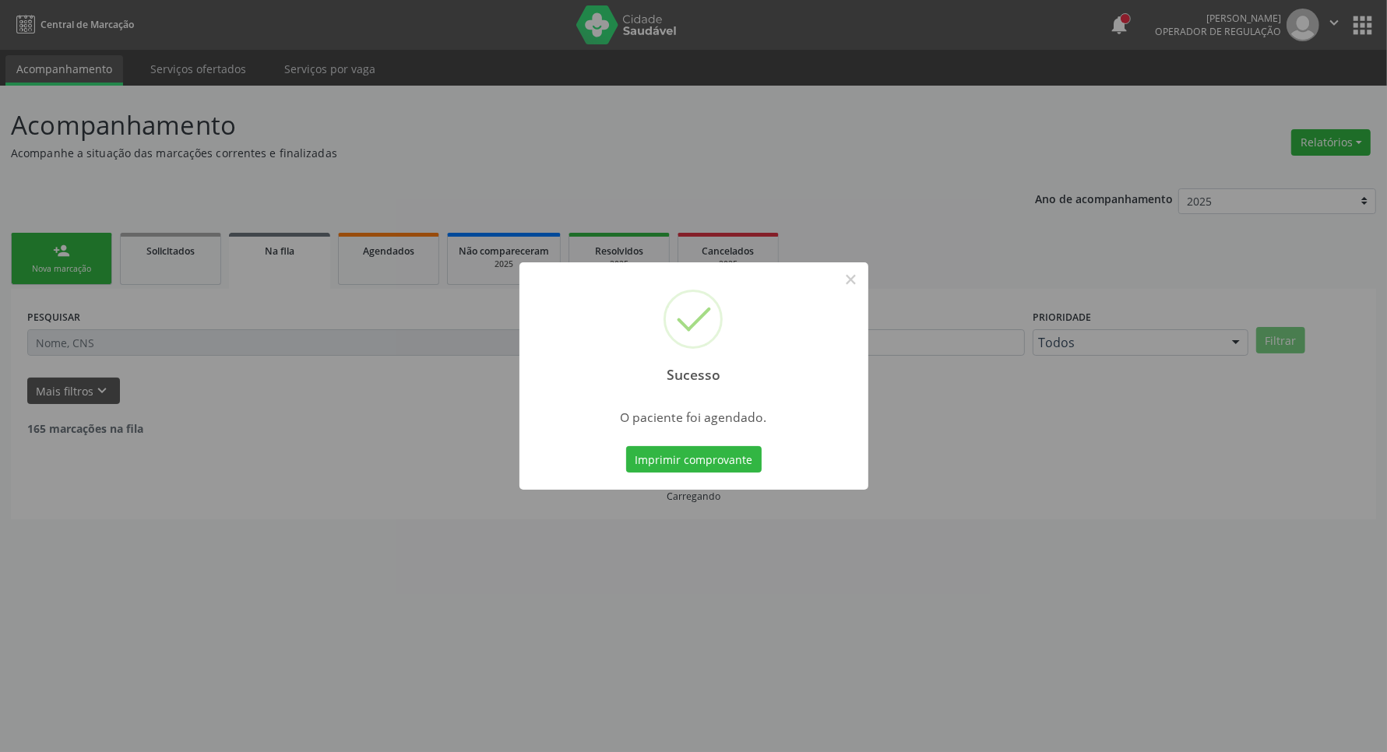
scroll to position [0, 0]
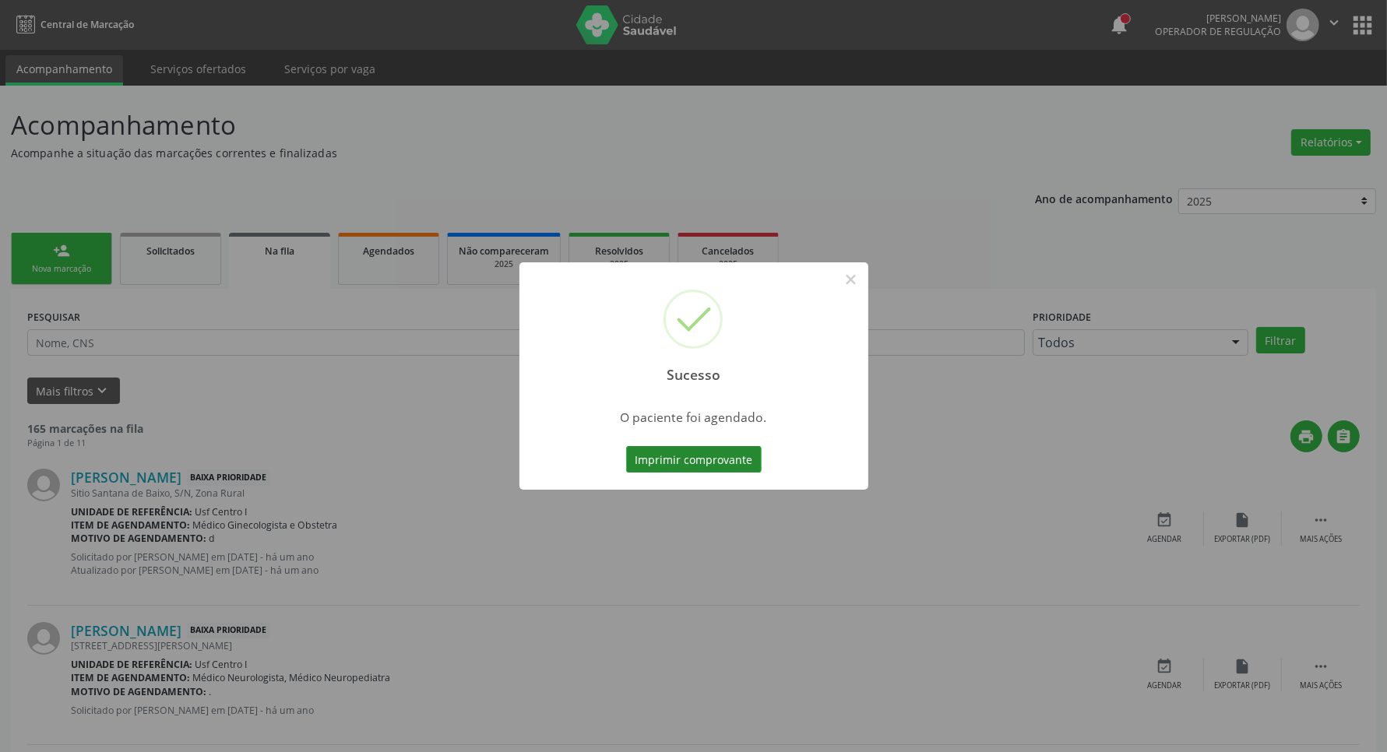
click at [740, 465] on button "Imprimir comprovante" at bounding box center [693, 459] width 135 height 26
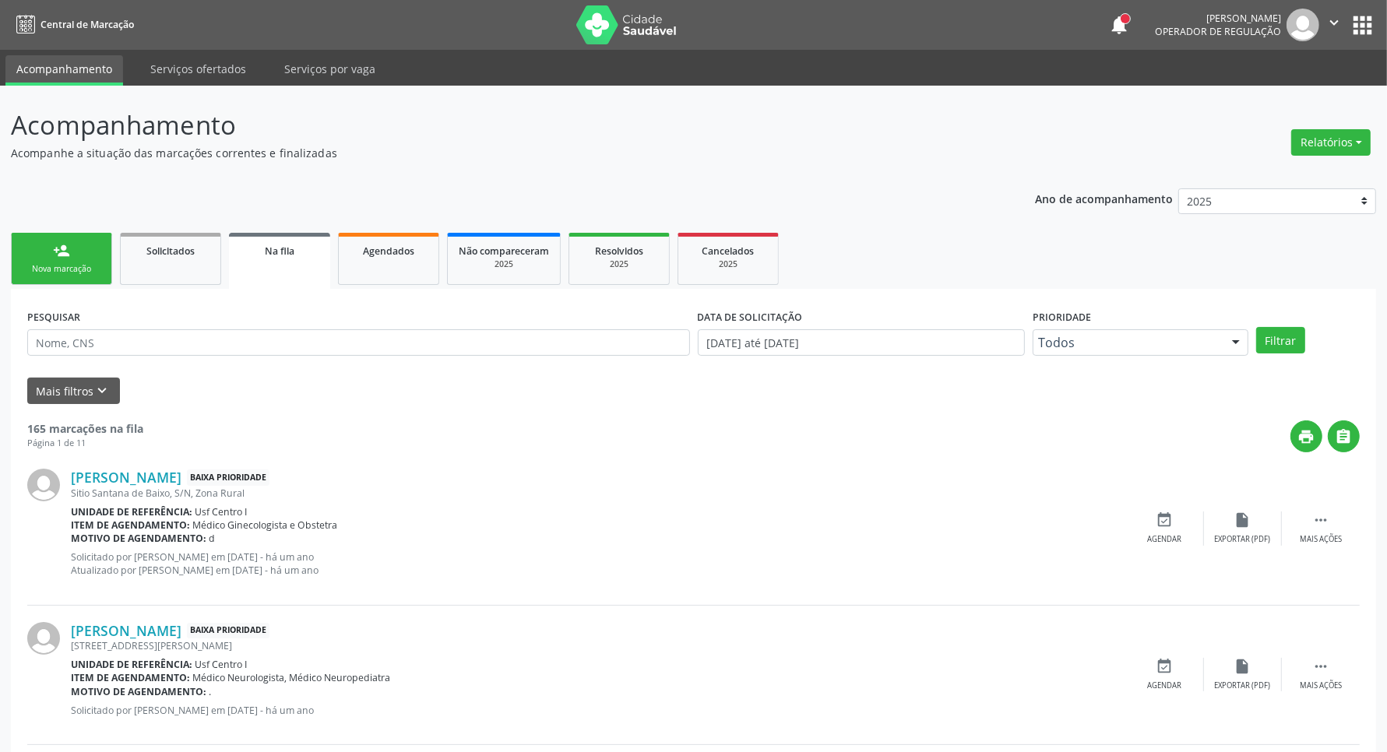
click at [59, 267] on div "Nova marcação" at bounding box center [62, 269] width 78 height 12
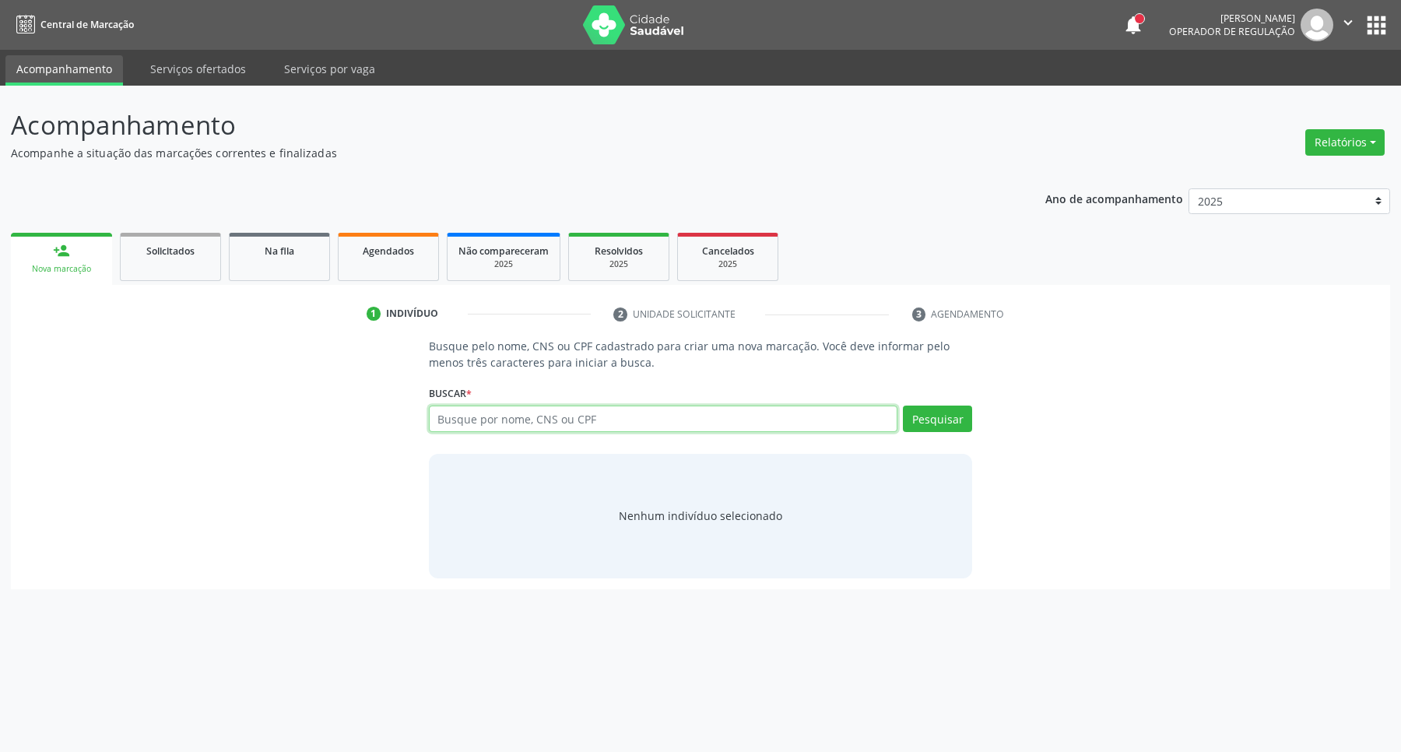
click at [596, 419] on input "text" at bounding box center [663, 419] width 469 height 26
paste input "041.826.784-78"
type input "041.826.784-78"
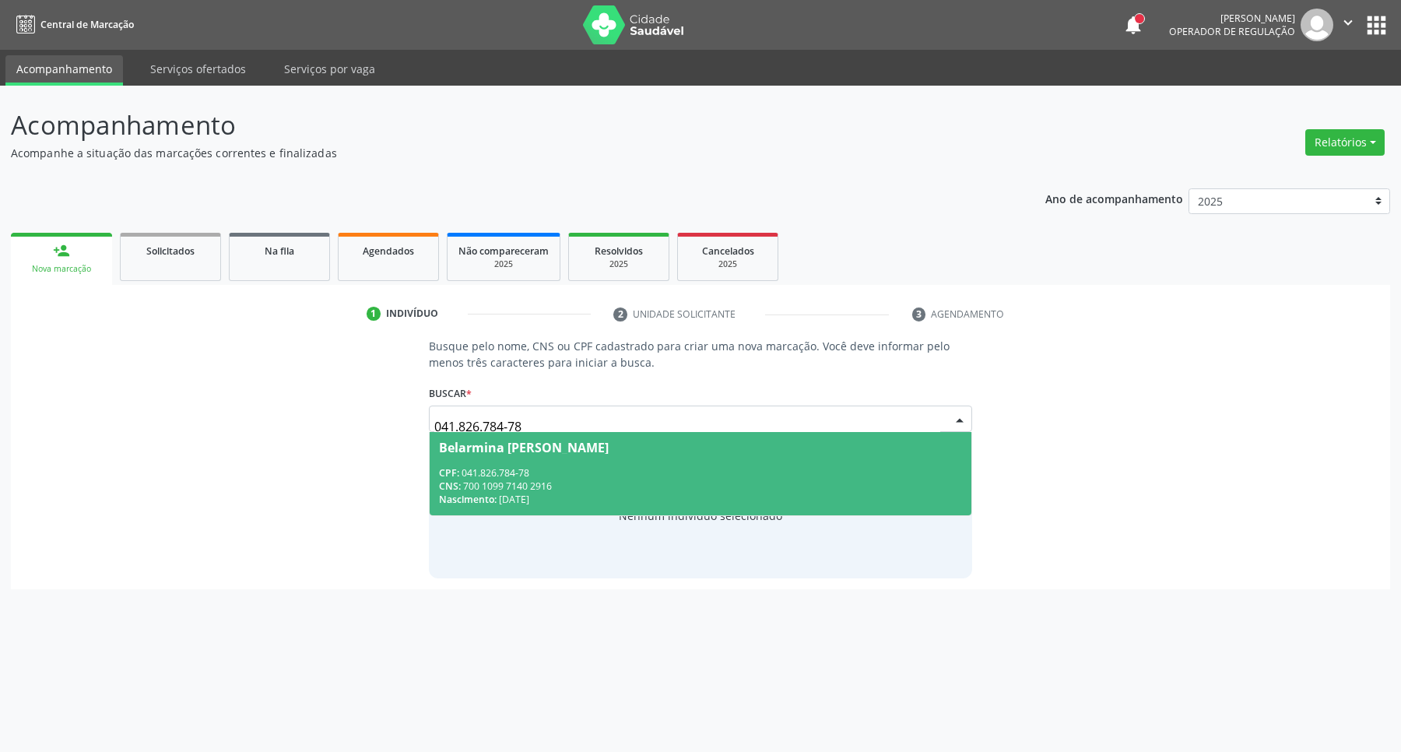
click at [563, 484] on div "CNS: 700 1099 7140 2916" at bounding box center [701, 486] width 524 height 13
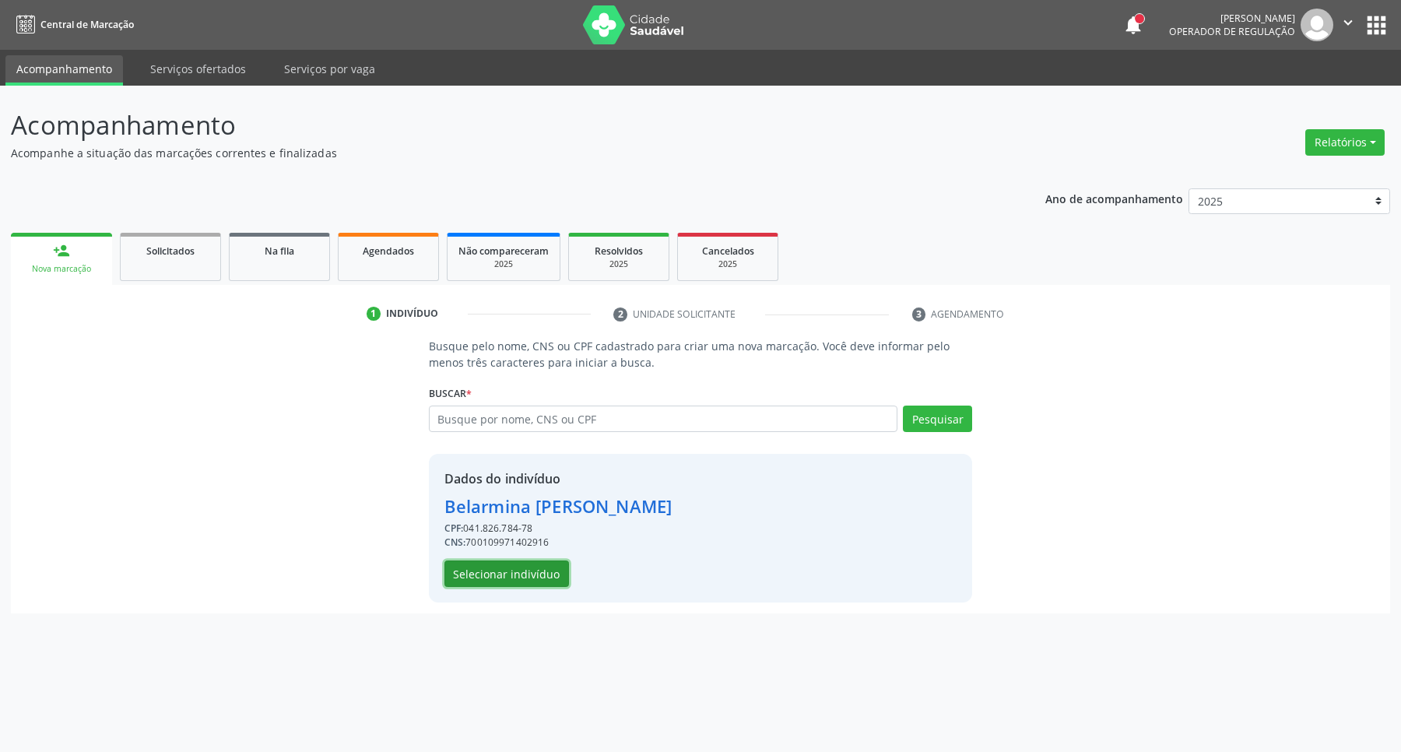
click at [536, 570] on button "Selecionar indivíduo" at bounding box center [507, 574] width 125 height 26
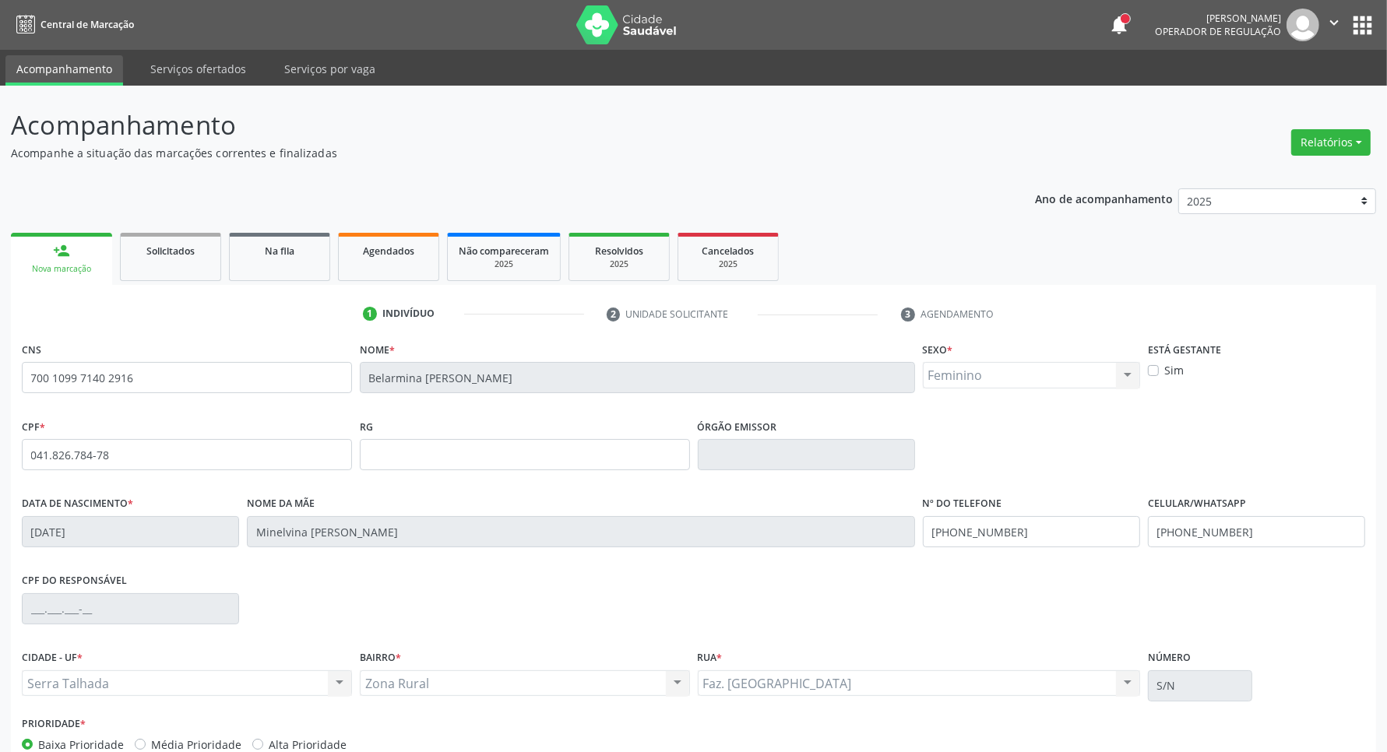
scroll to position [92, 0]
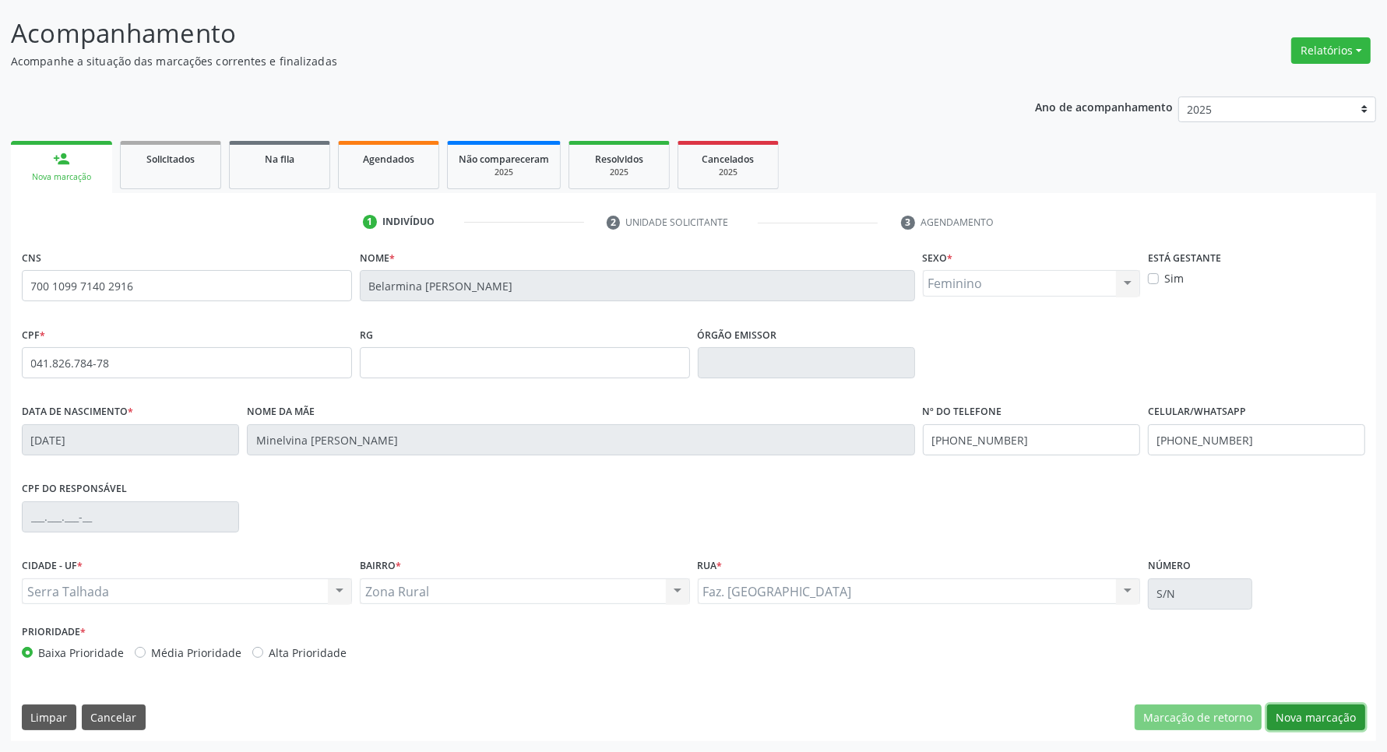
click at [1306, 711] on button "Nova marcação" at bounding box center [1316, 718] width 98 height 26
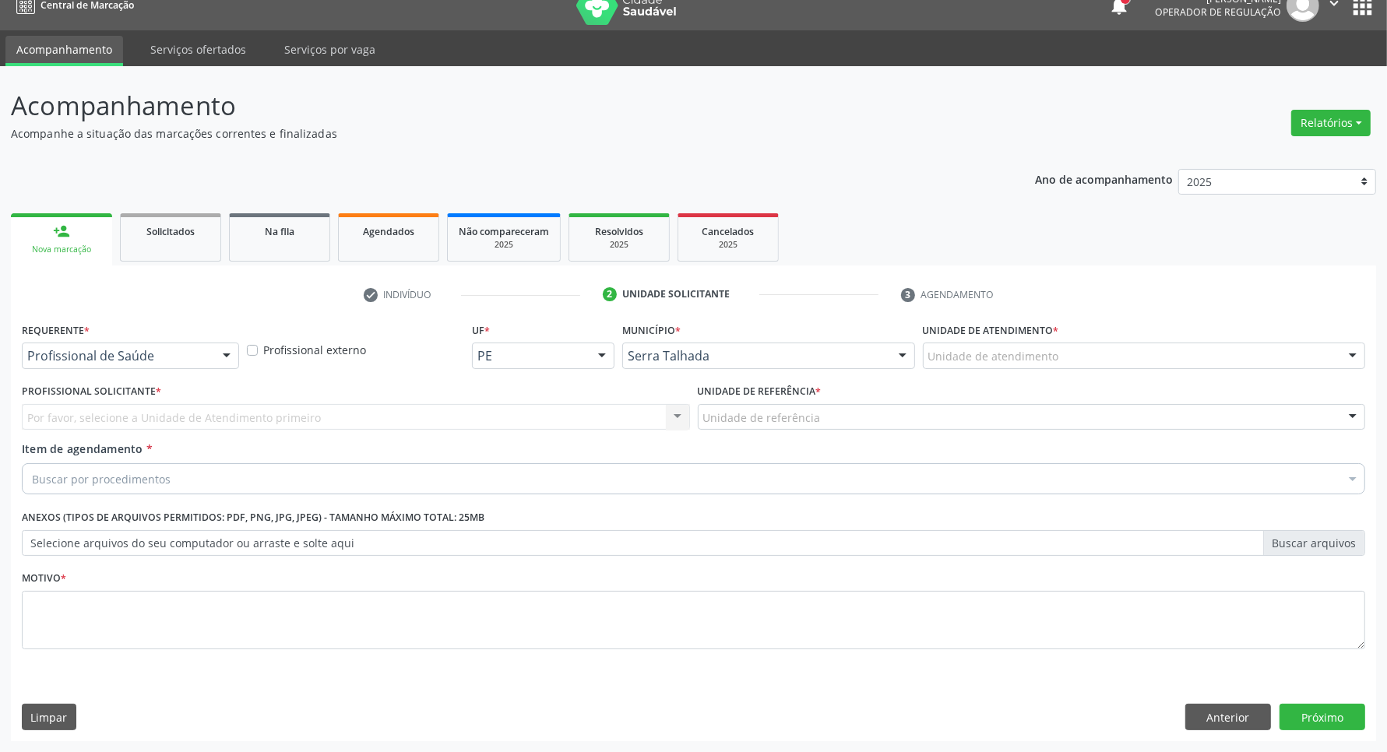
scroll to position [19, 0]
click at [195, 345] on div "Profissional de Saúde" at bounding box center [130, 356] width 217 height 26
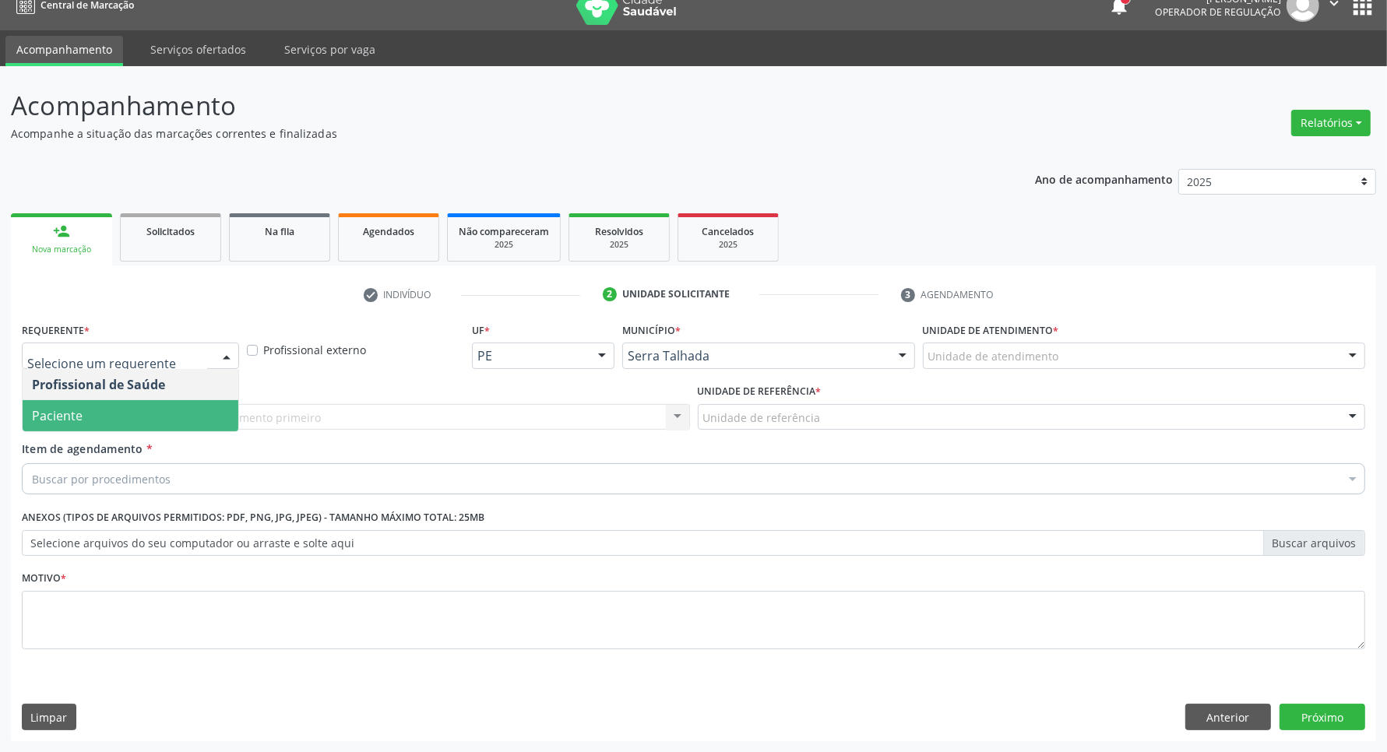
click at [150, 403] on span "Paciente" at bounding box center [131, 415] width 216 height 31
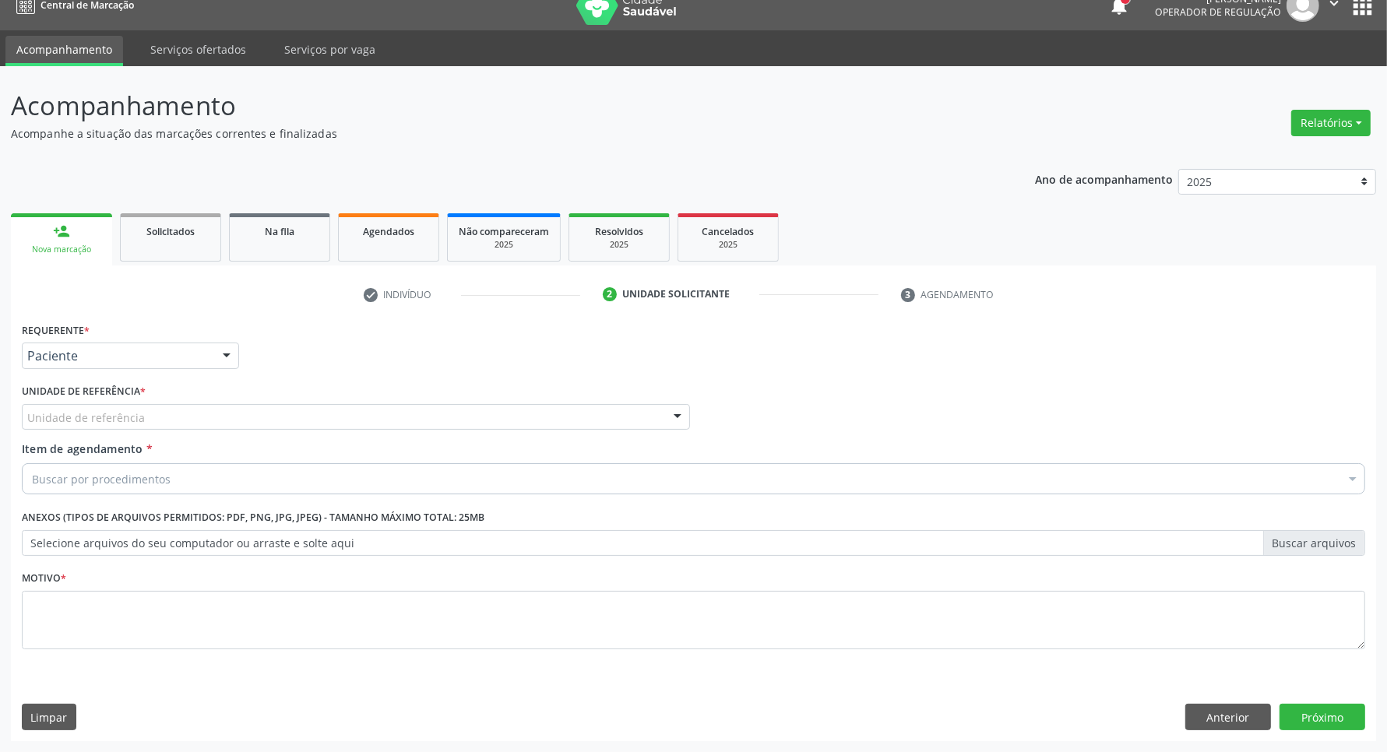
click at [150, 404] on div "Unidade de referência" at bounding box center [356, 417] width 668 height 26
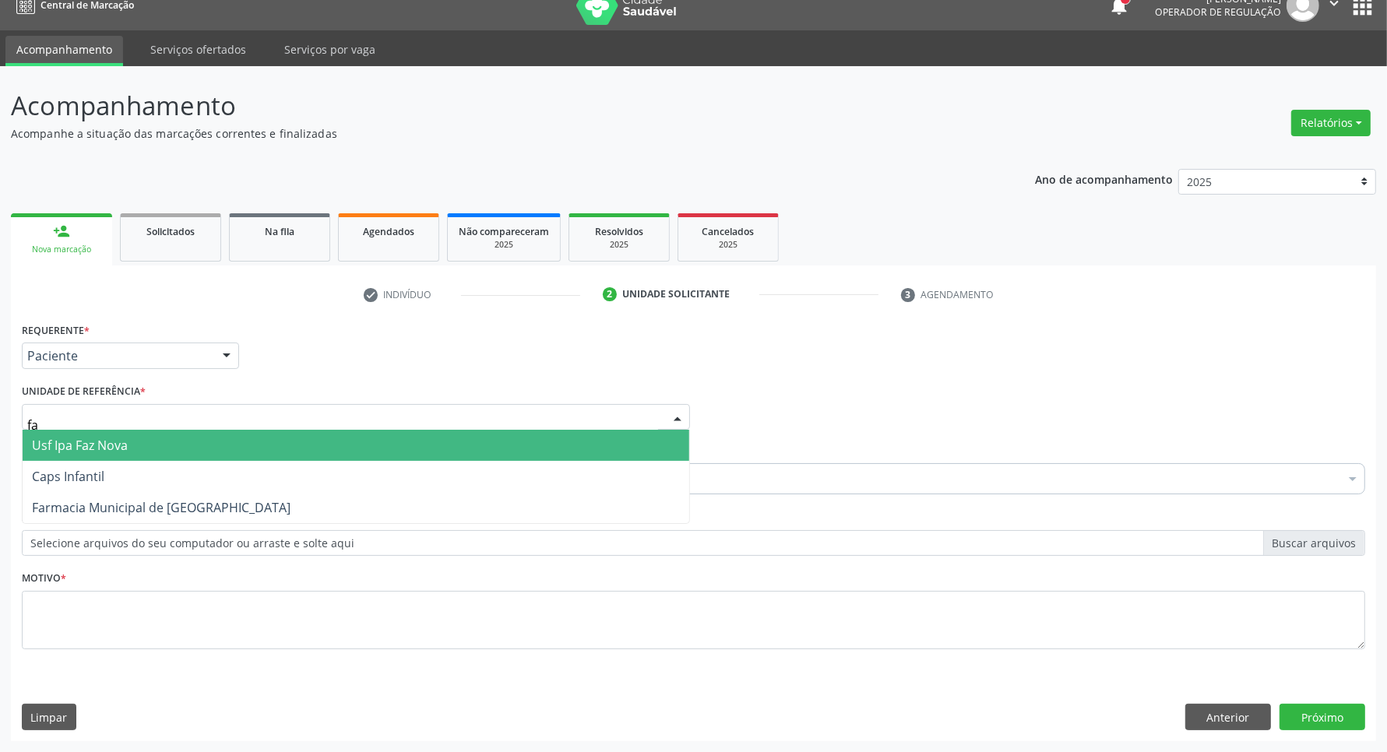
type input "faz"
click at [164, 440] on span "Usf Ipa Faz Nova" at bounding box center [356, 445] width 666 height 31
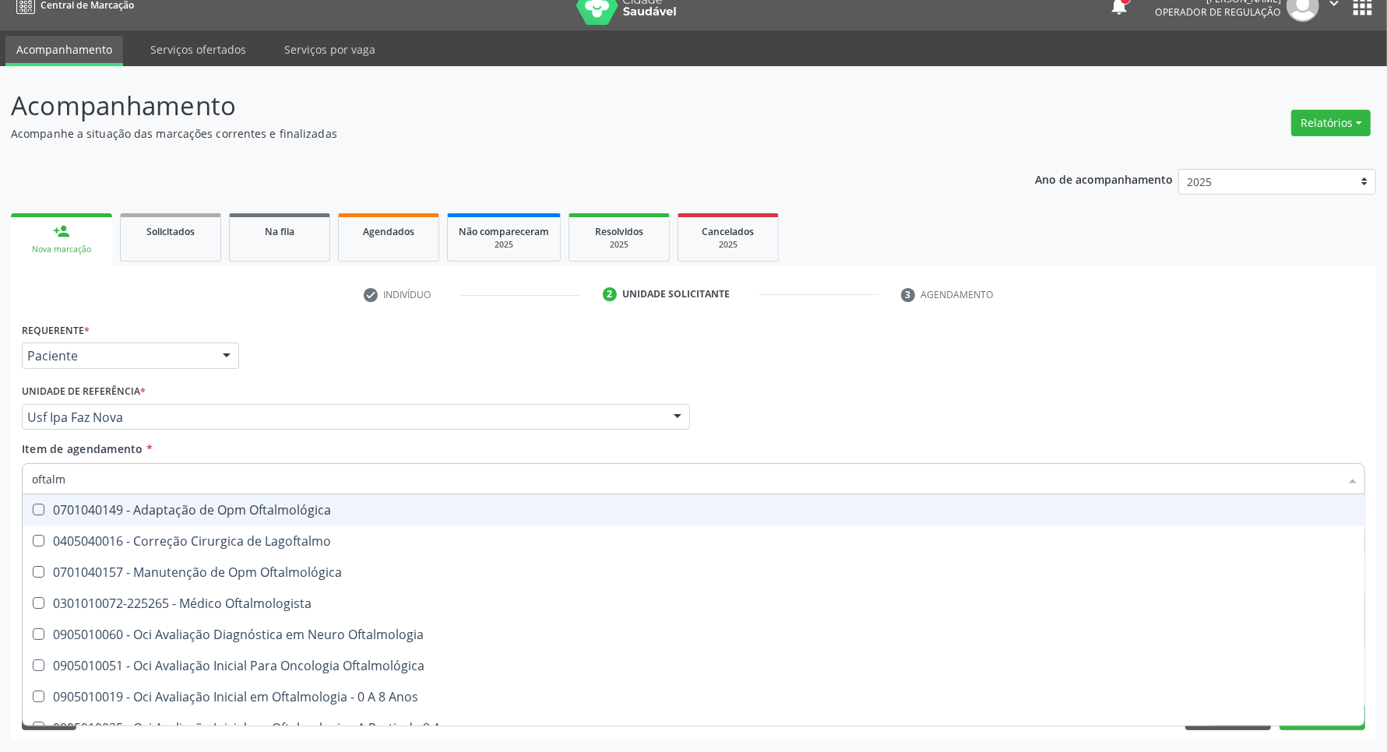
type input "oftalmo"
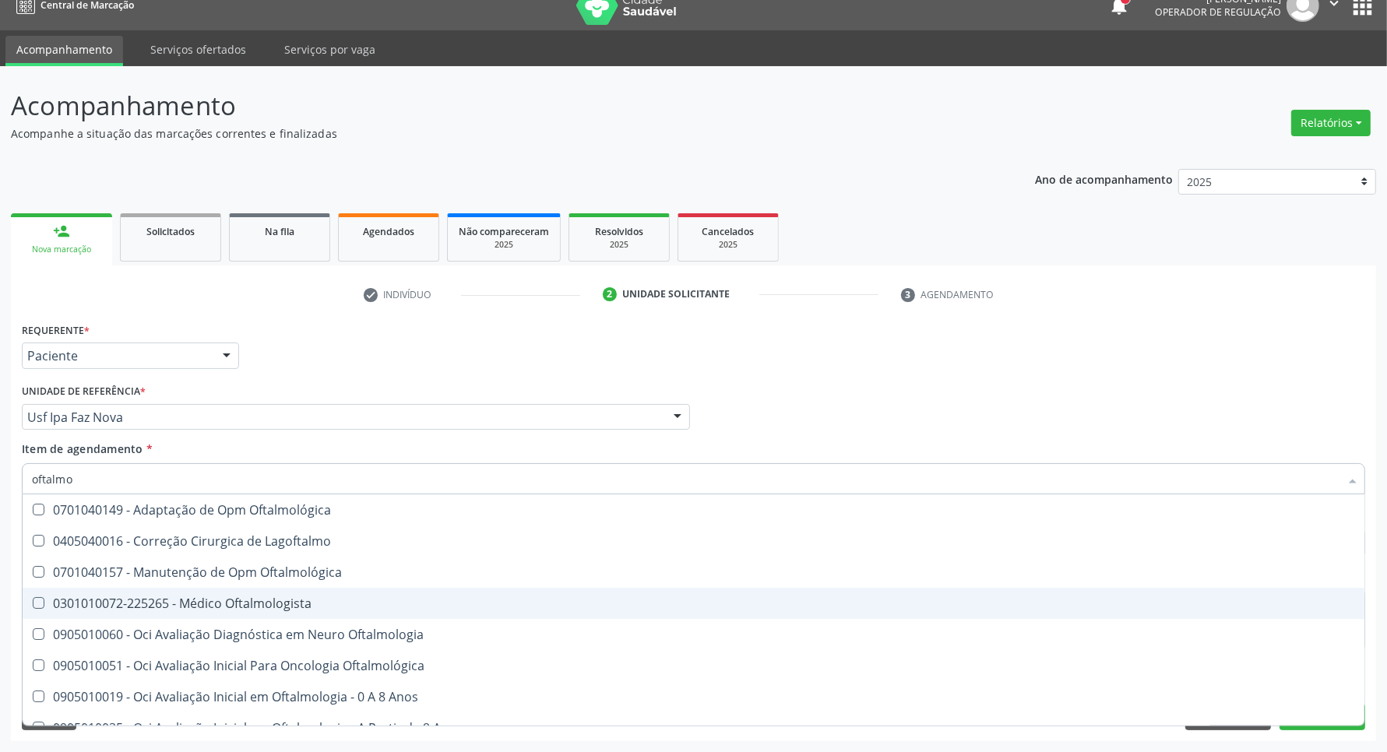
drag, startPoint x: 238, startPoint y: 603, endPoint x: 457, endPoint y: 504, distance: 240.4
click at [239, 601] on div "0301010072-225265 - Médico Oftalmologista" at bounding box center [693, 603] width 1323 height 12
checkbox Oftalmologista "true"
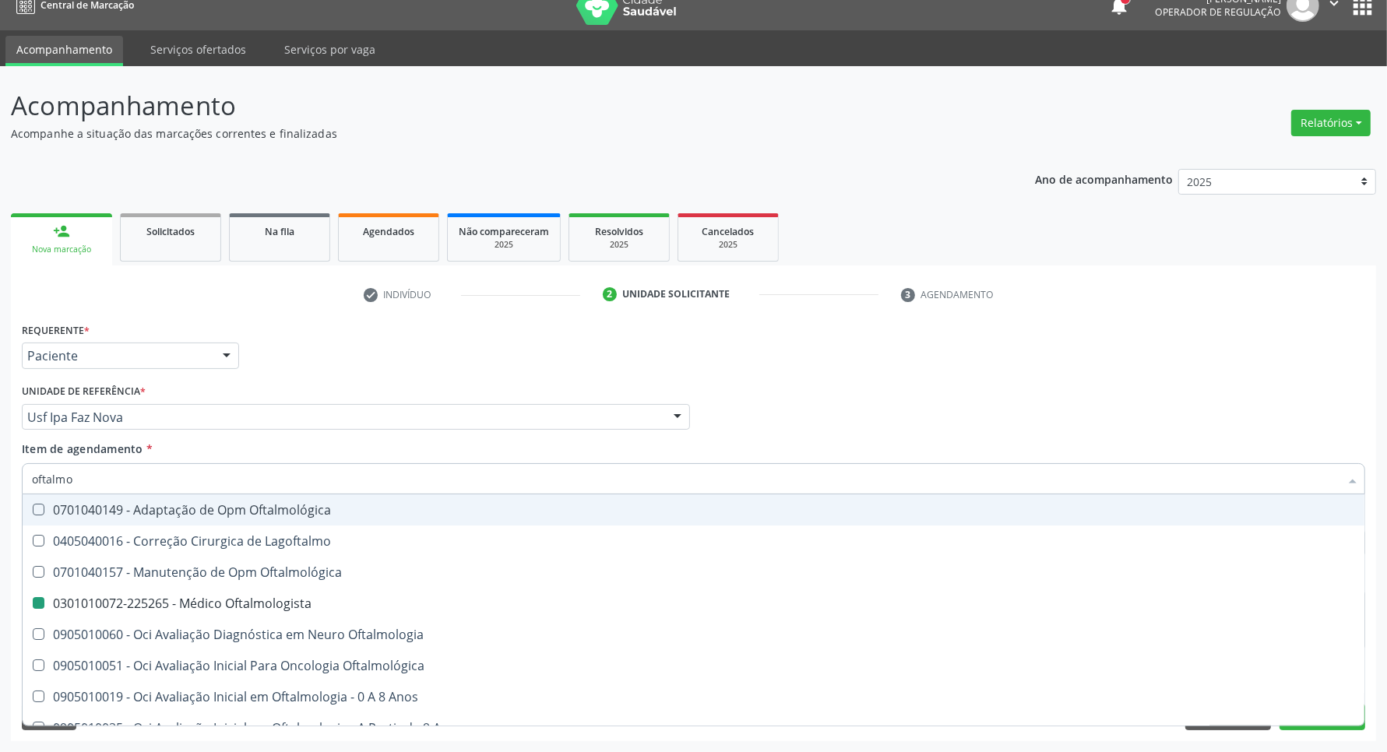
drag, startPoint x: 775, startPoint y: 399, endPoint x: 714, endPoint y: 543, distance: 155.6
click at [775, 399] on div "Profissional Solicitante Por favor, selecione a Unidade de Atendimento primeiro…" at bounding box center [693, 410] width 1351 height 61
checkbox Lagoftalmo "true"
checkbox Oftalmologista "false"
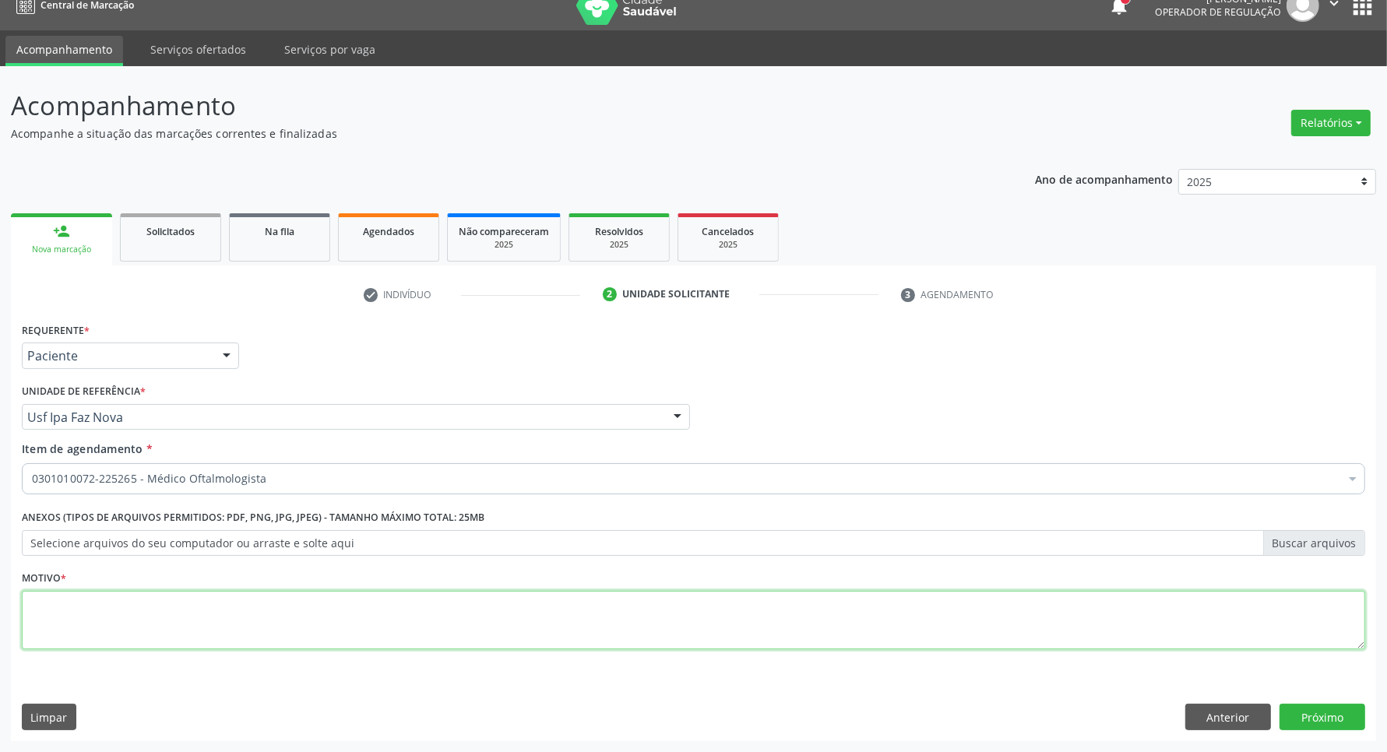
click at [512, 624] on textarea at bounding box center [693, 620] width 1343 height 59
type textarea "."
click at [1338, 705] on button "Próximo" at bounding box center [1322, 717] width 86 height 26
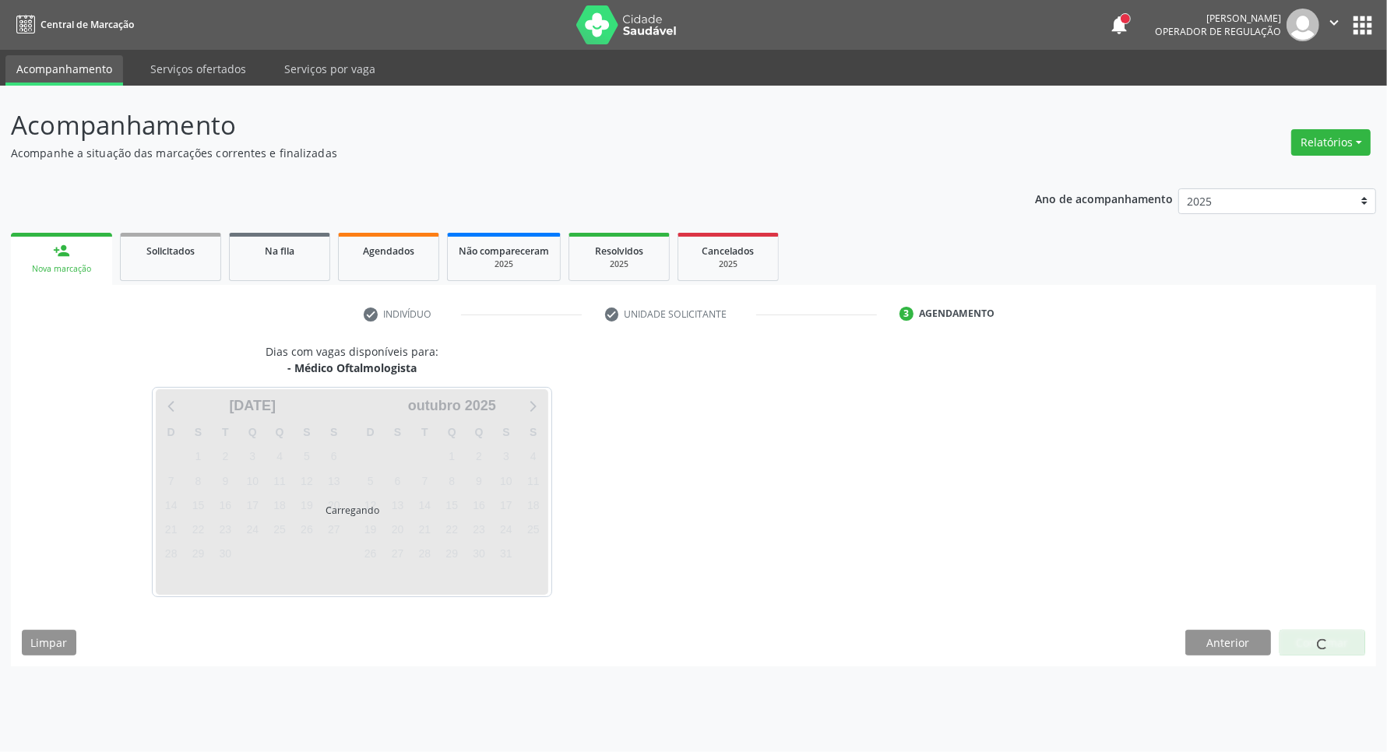
scroll to position [0, 0]
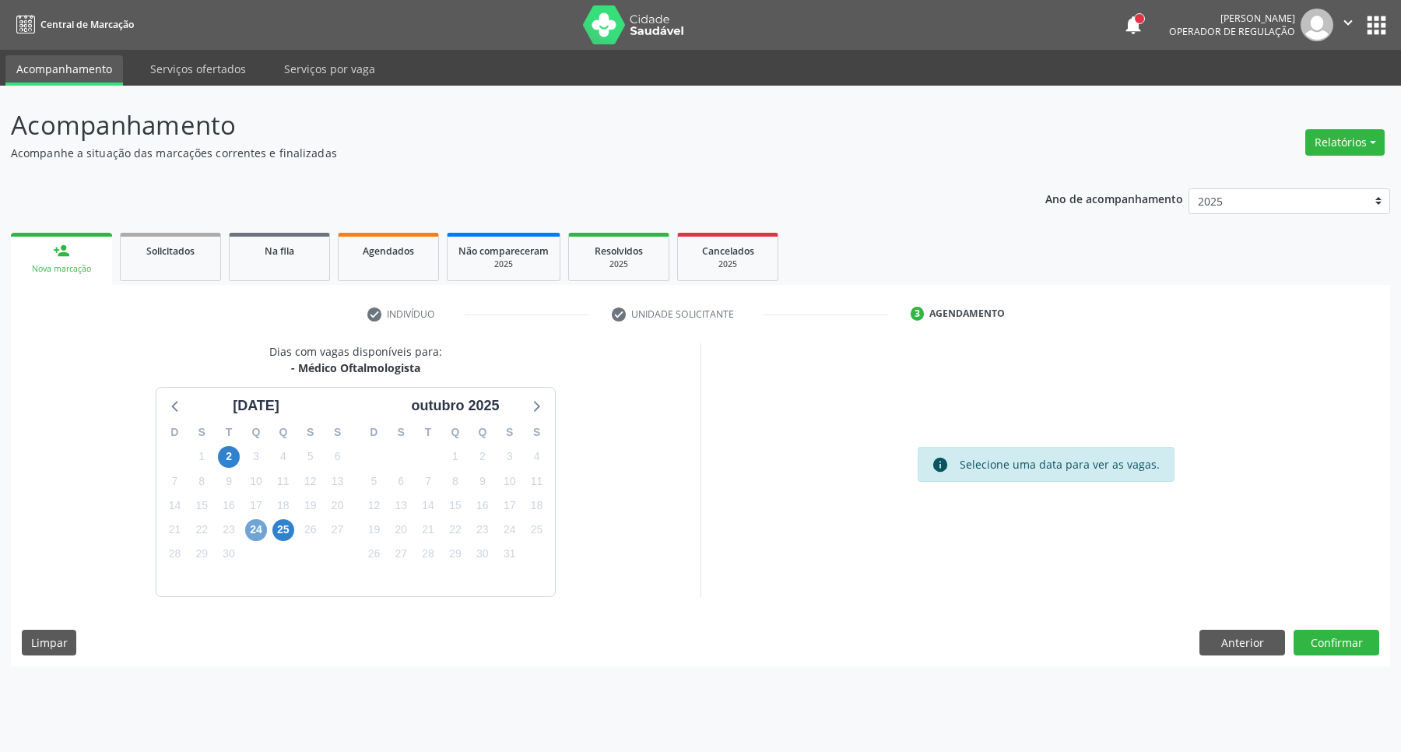
click at [257, 530] on span "24" at bounding box center [256, 530] width 22 height 22
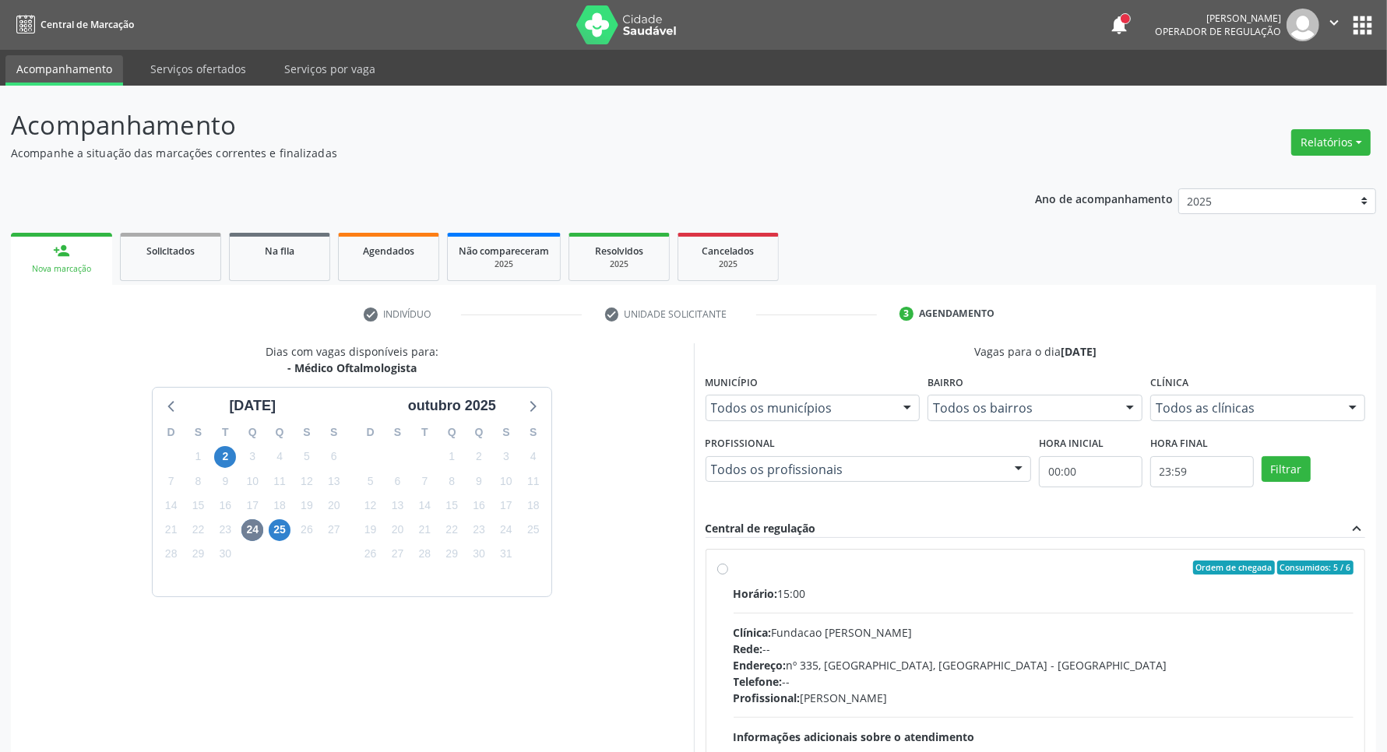
drag, startPoint x: 895, startPoint y: 601, endPoint x: 882, endPoint y: 574, distance: 30.3
click at [891, 602] on div "Horário: 15:00 Clínica: Fundacao Altino Ventura Rede: -- Endereço: nº 335, Noss…" at bounding box center [1043, 693] width 621 height 214
radio input "true"
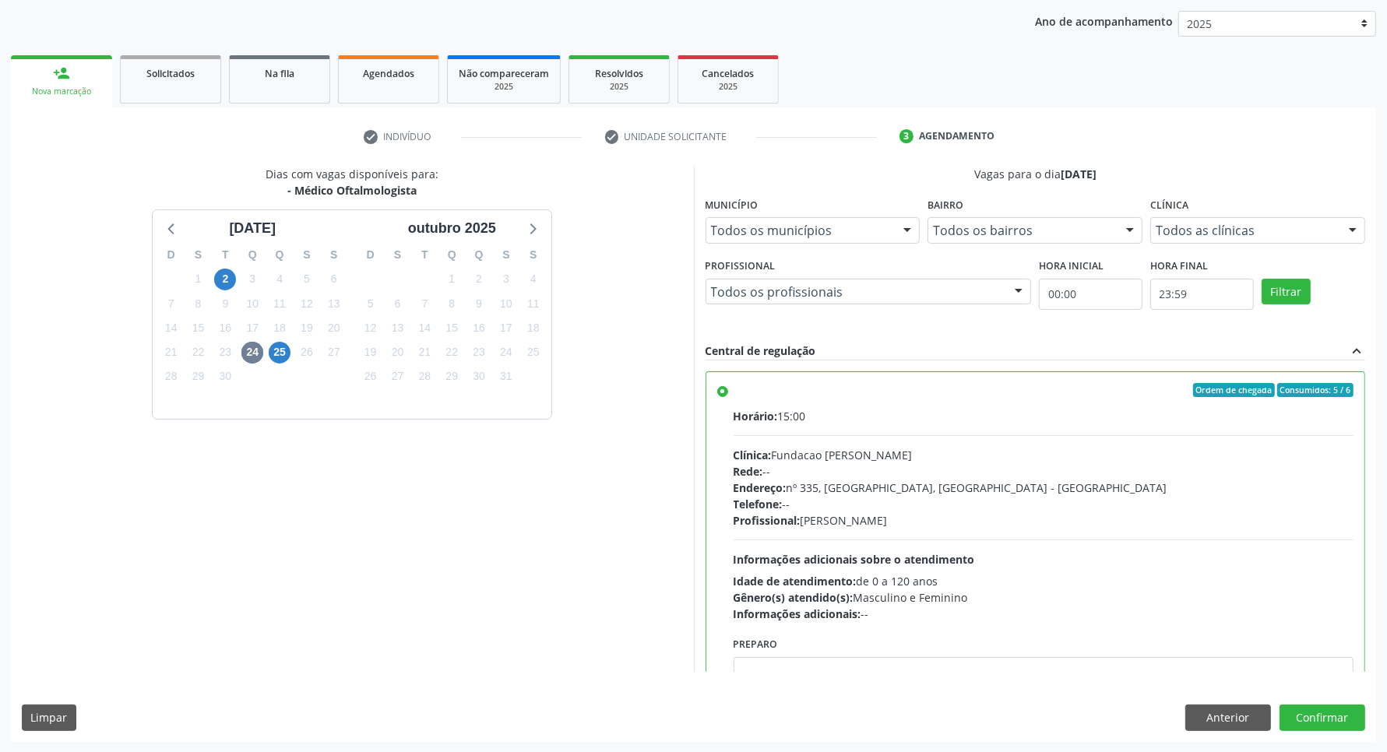
scroll to position [78, 0]
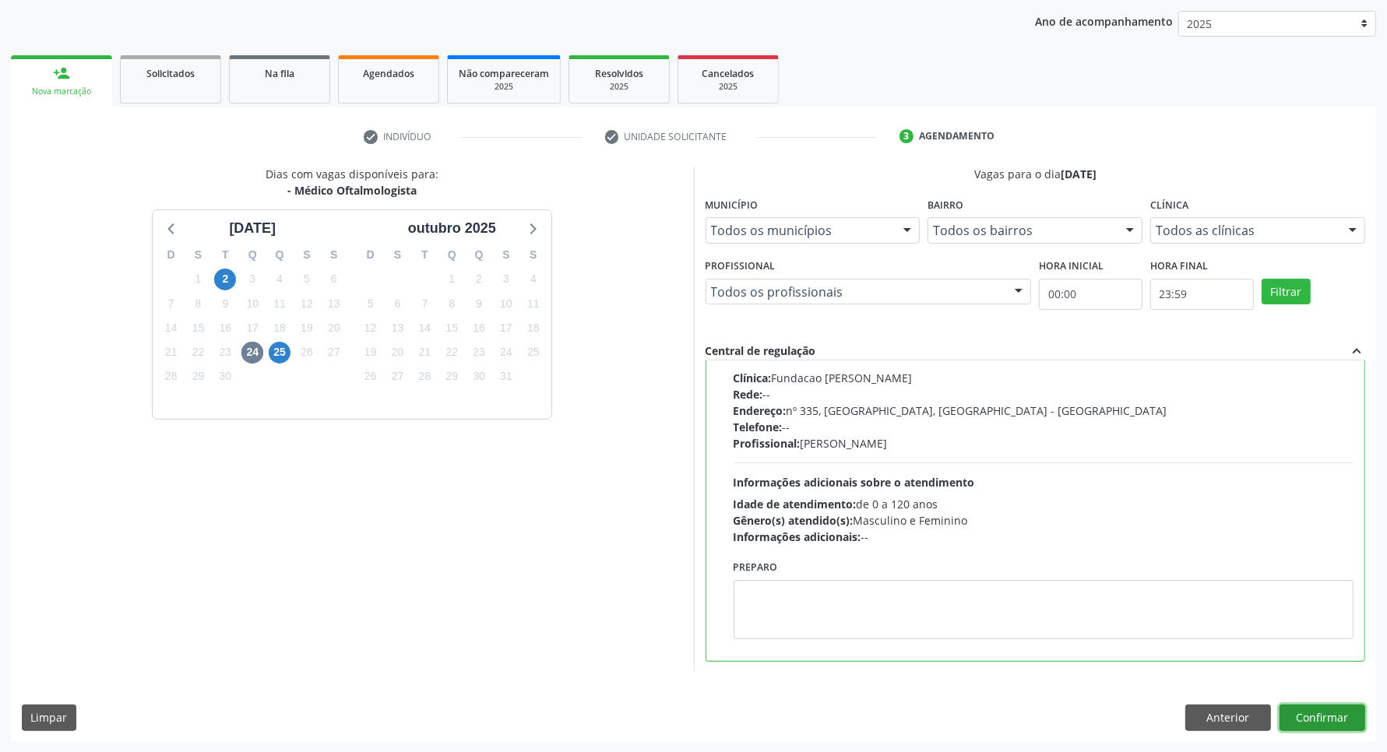
click at [1314, 709] on button "Confirmar" at bounding box center [1322, 718] width 86 height 26
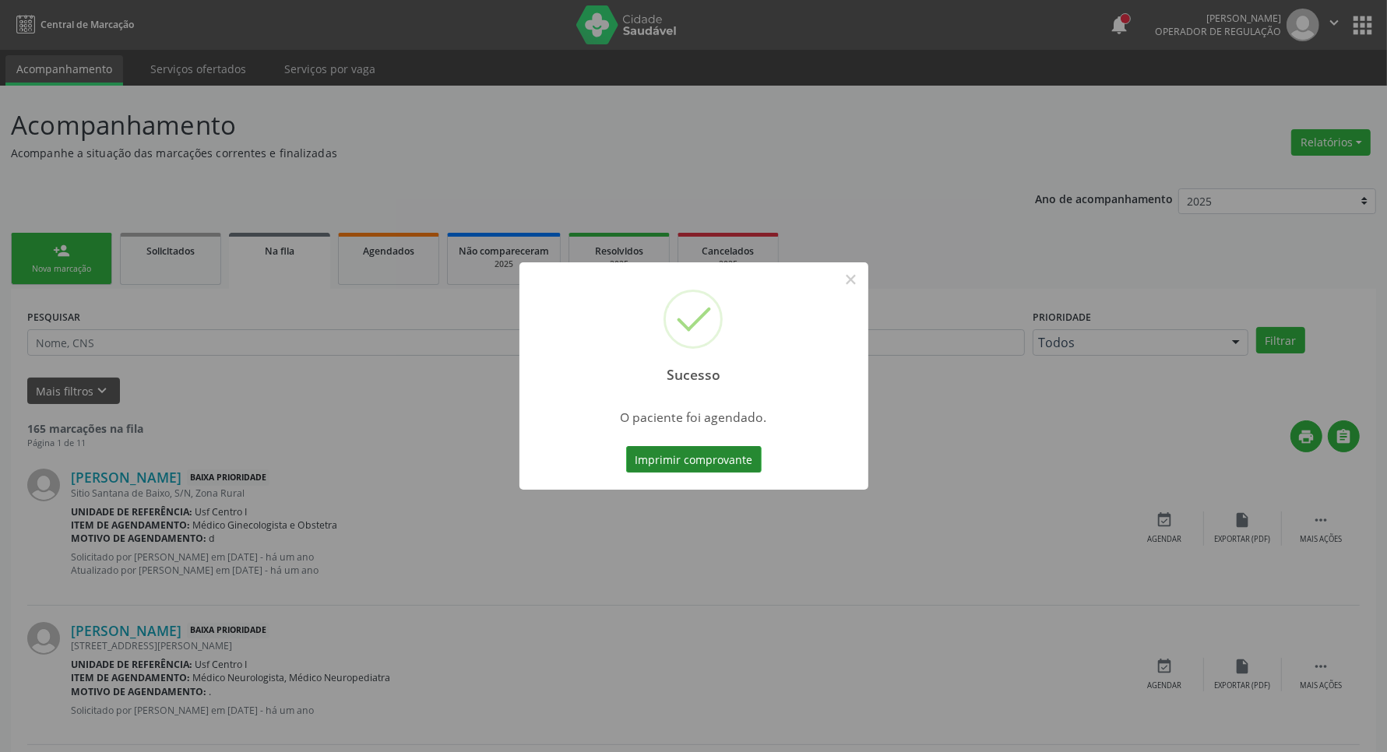
click at [668, 469] on button "Imprimir comprovante" at bounding box center [693, 459] width 135 height 26
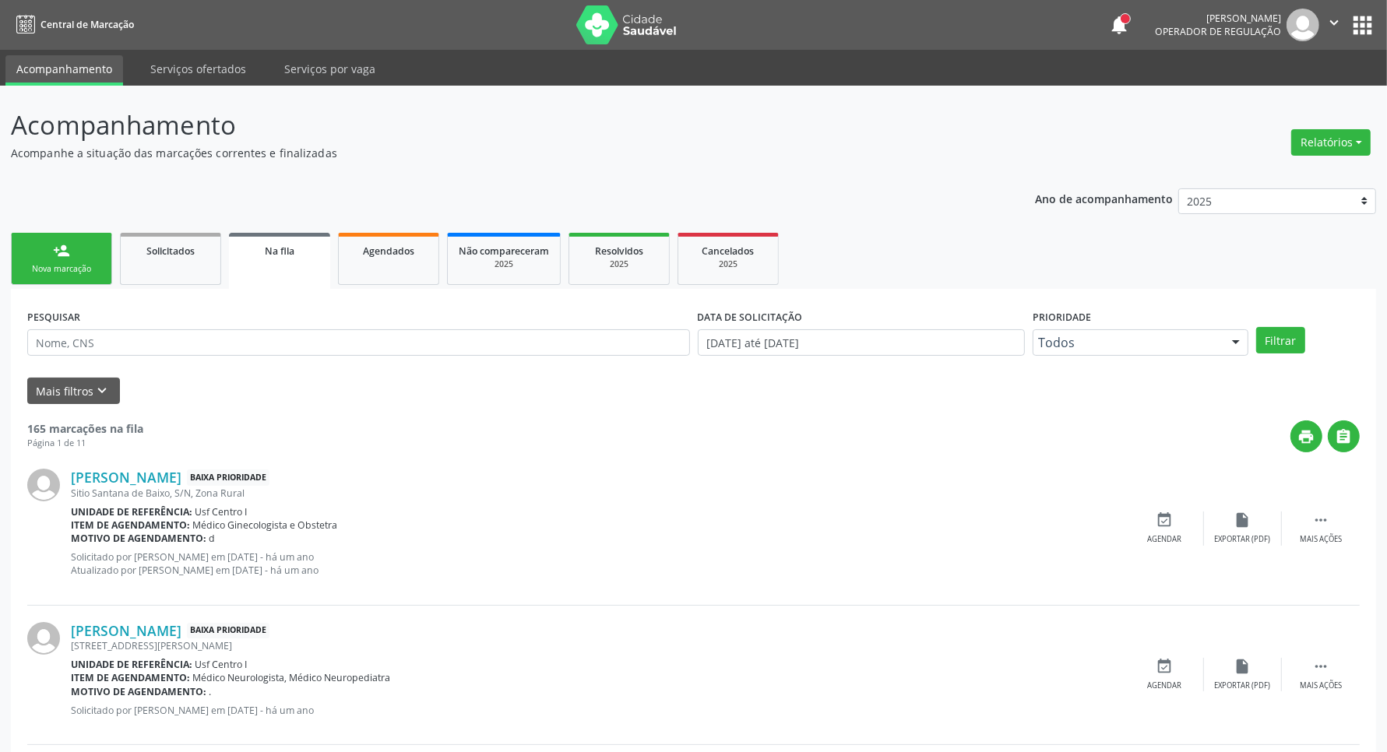
click at [43, 255] on link "person_add Nova marcação" at bounding box center [61, 259] width 101 height 52
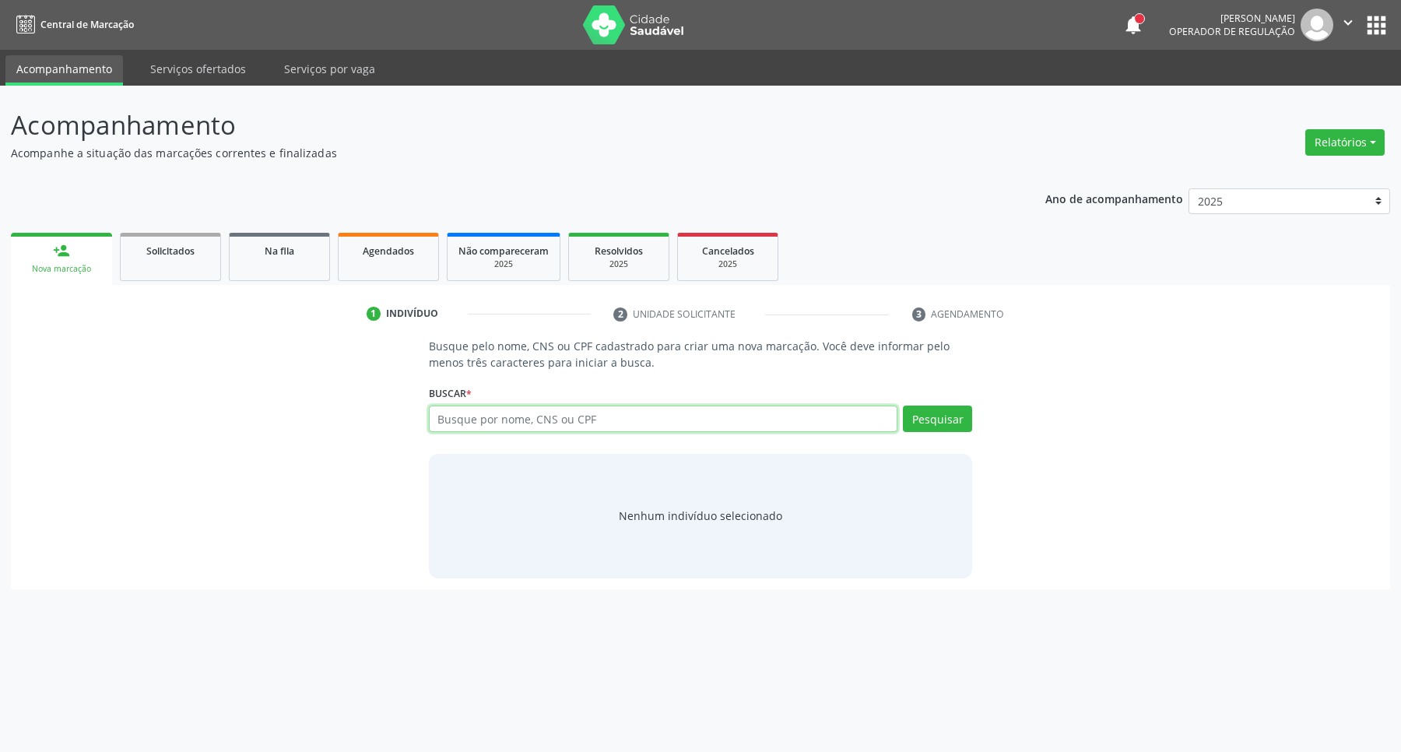
click at [758, 414] on input "text" at bounding box center [663, 419] width 469 height 26
type input "07993459460"
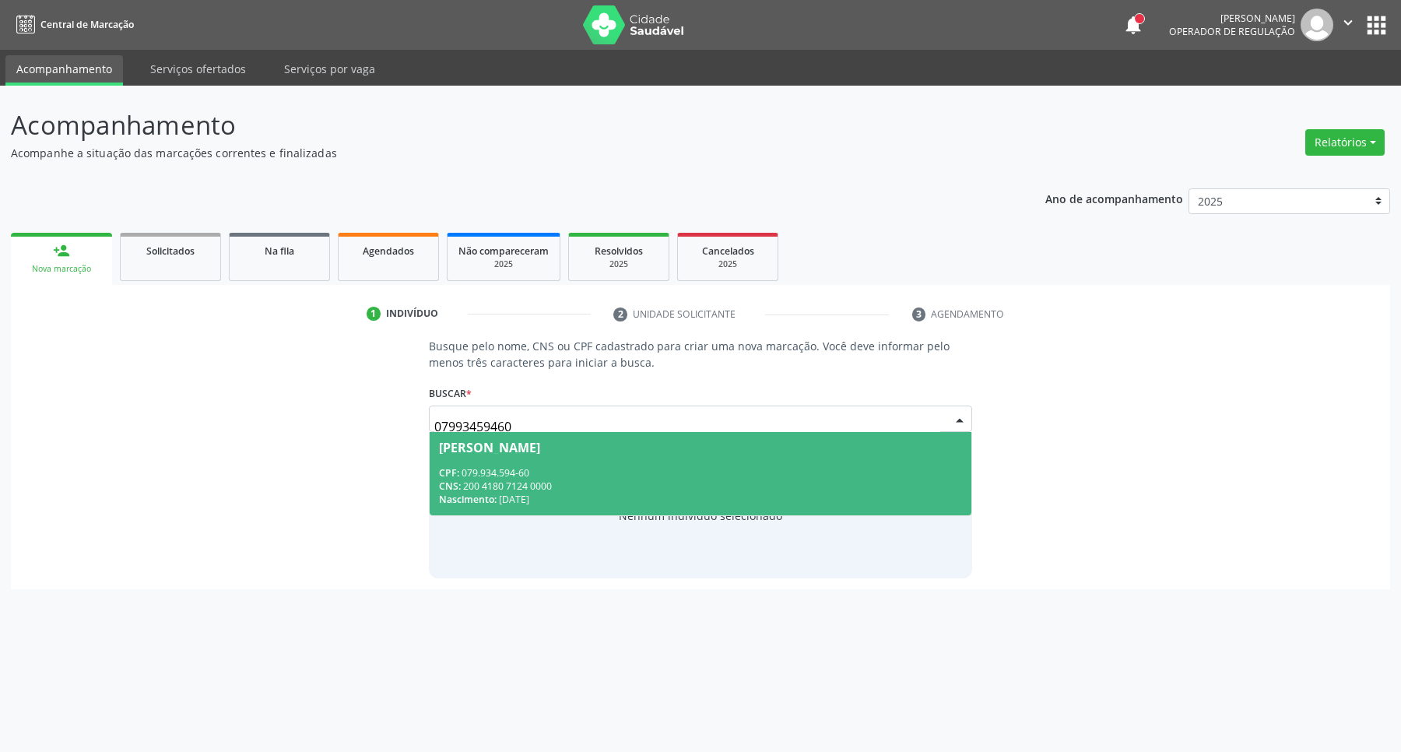
click at [540, 452] on div "Maria Natalia Ferreira Lima" at bounding box center [489, 447] width 101 height 12
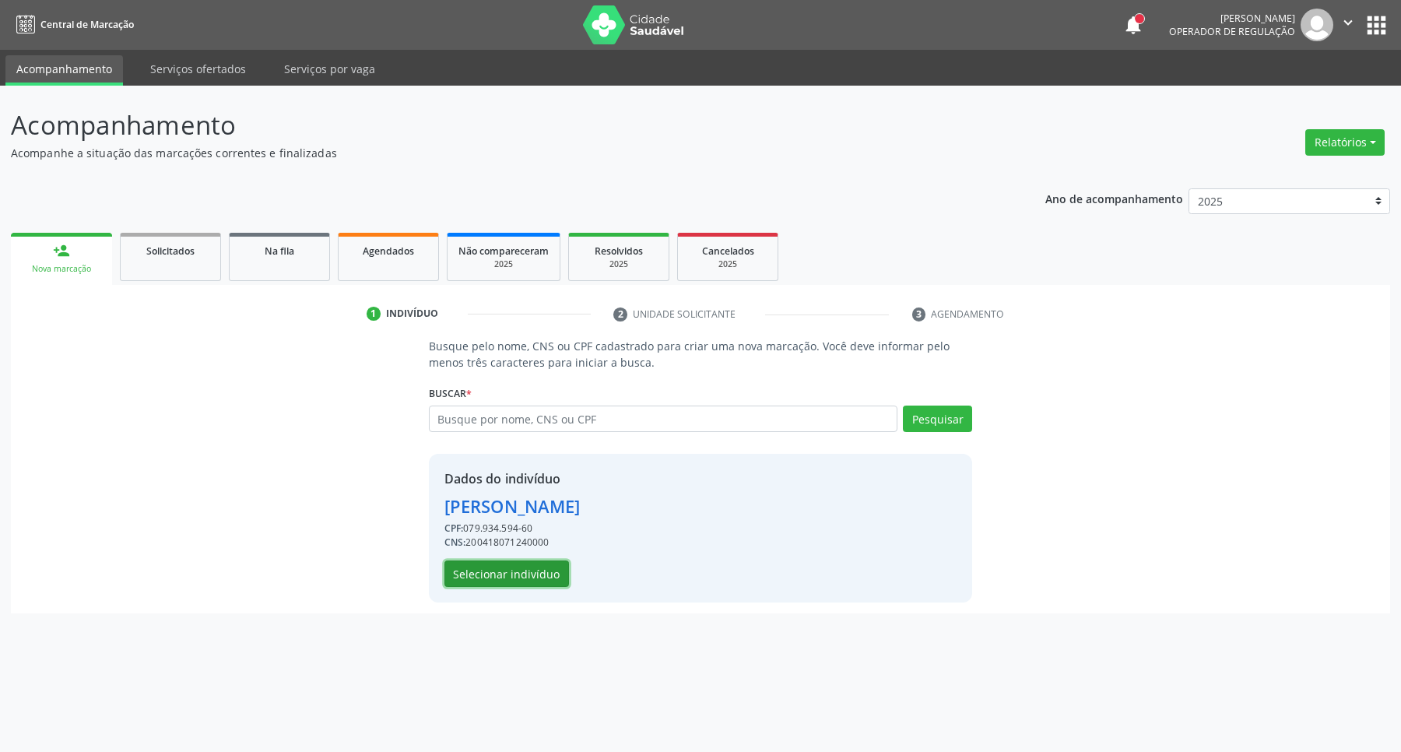
click at [533, 575] on button "Selecionar indivíduo" at bounding box center [507, 574] width 125 height 26
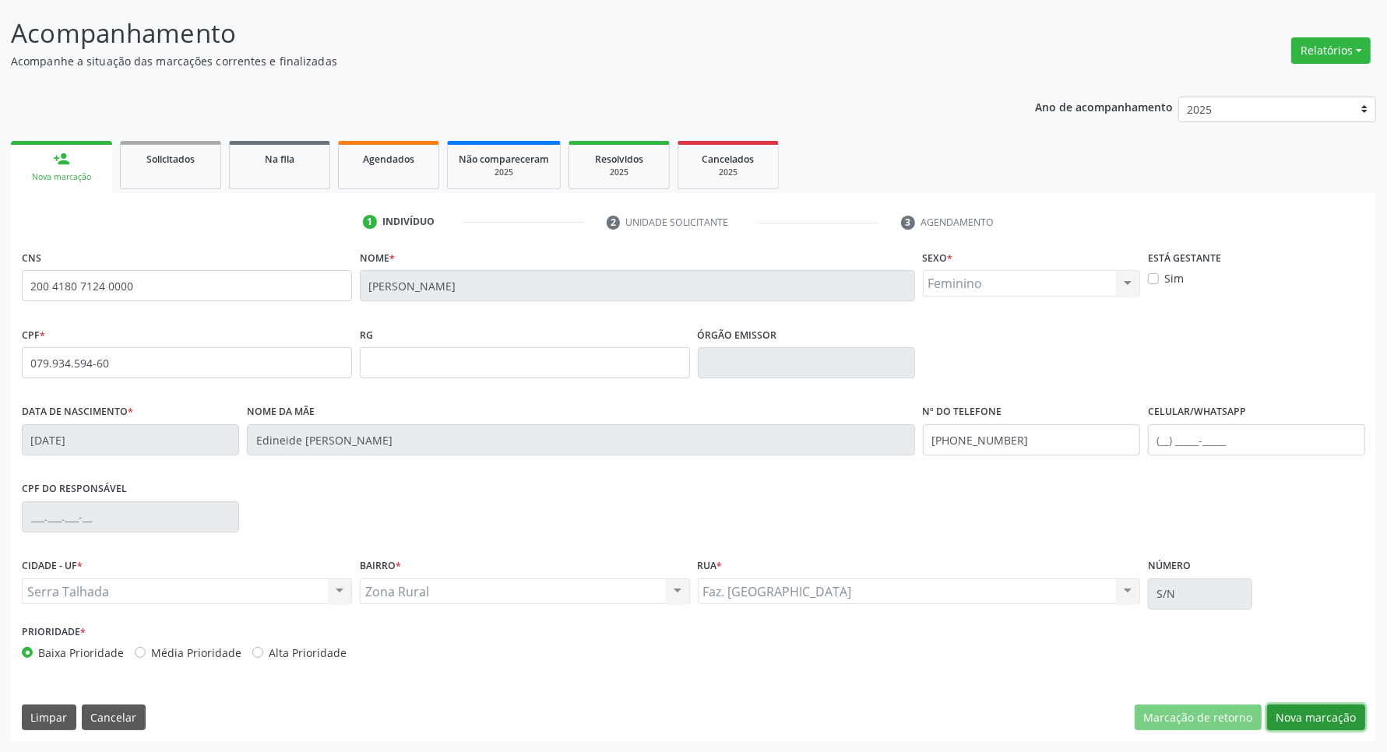
drag, startPoint x: 1275, startPoint y: 712, endPoint x: 835, endPoint y: 596, distance: 455.9
click at [1270, 710] on button "Nova marcação" at bounding box center [1316, 718] width 98 height 26
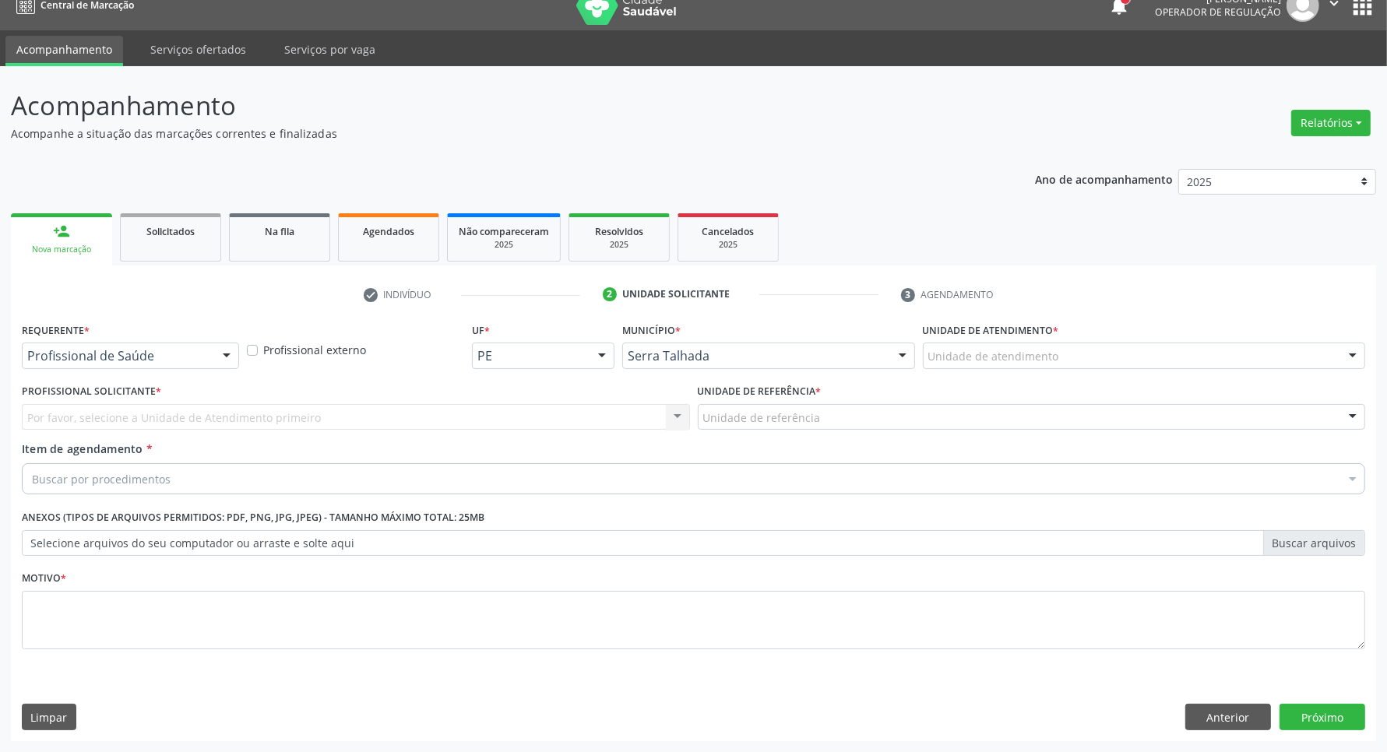
scroll to position [19, 0]
click at [208, 349] on div "Profissional de Saúde" at bounding box center [130, 356] width 217 height 26
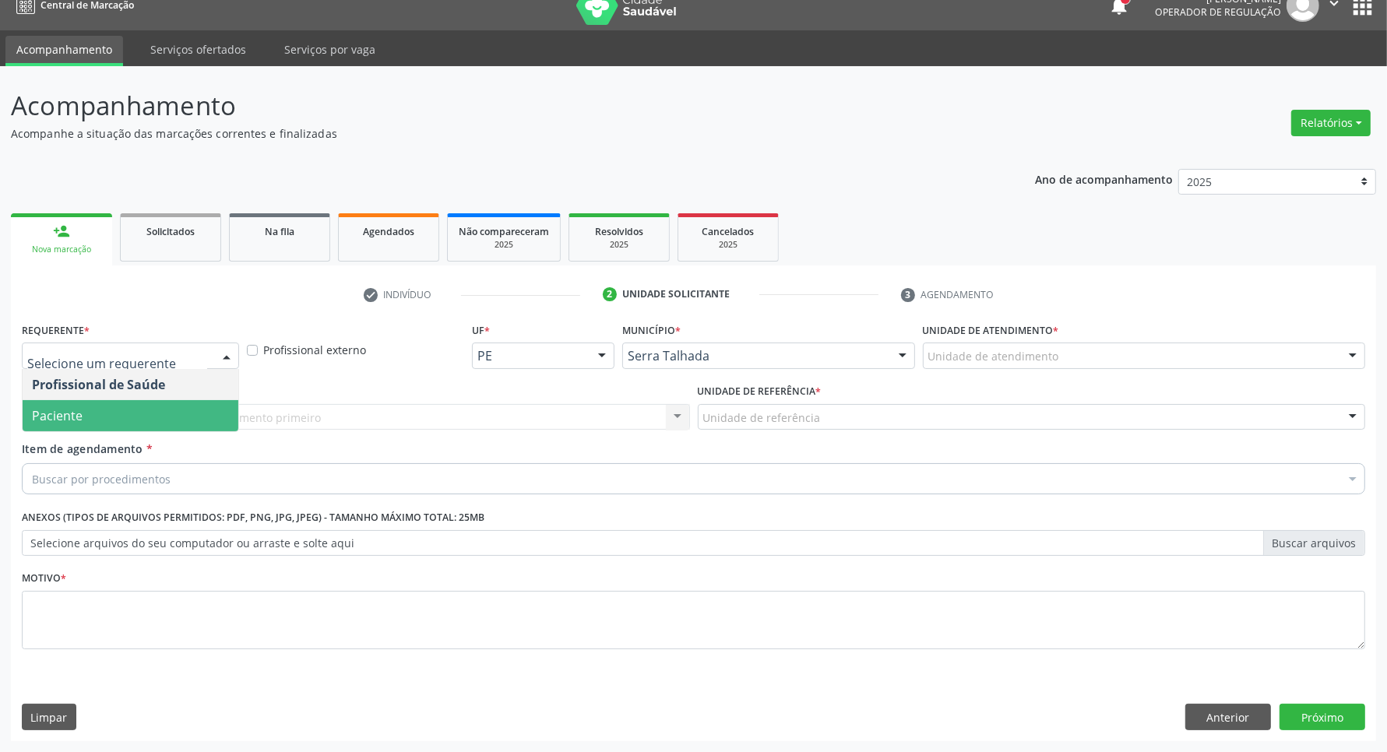
click at [185, 411] on span "Paciente" at bounding box center [131, 415] width 216 height 31
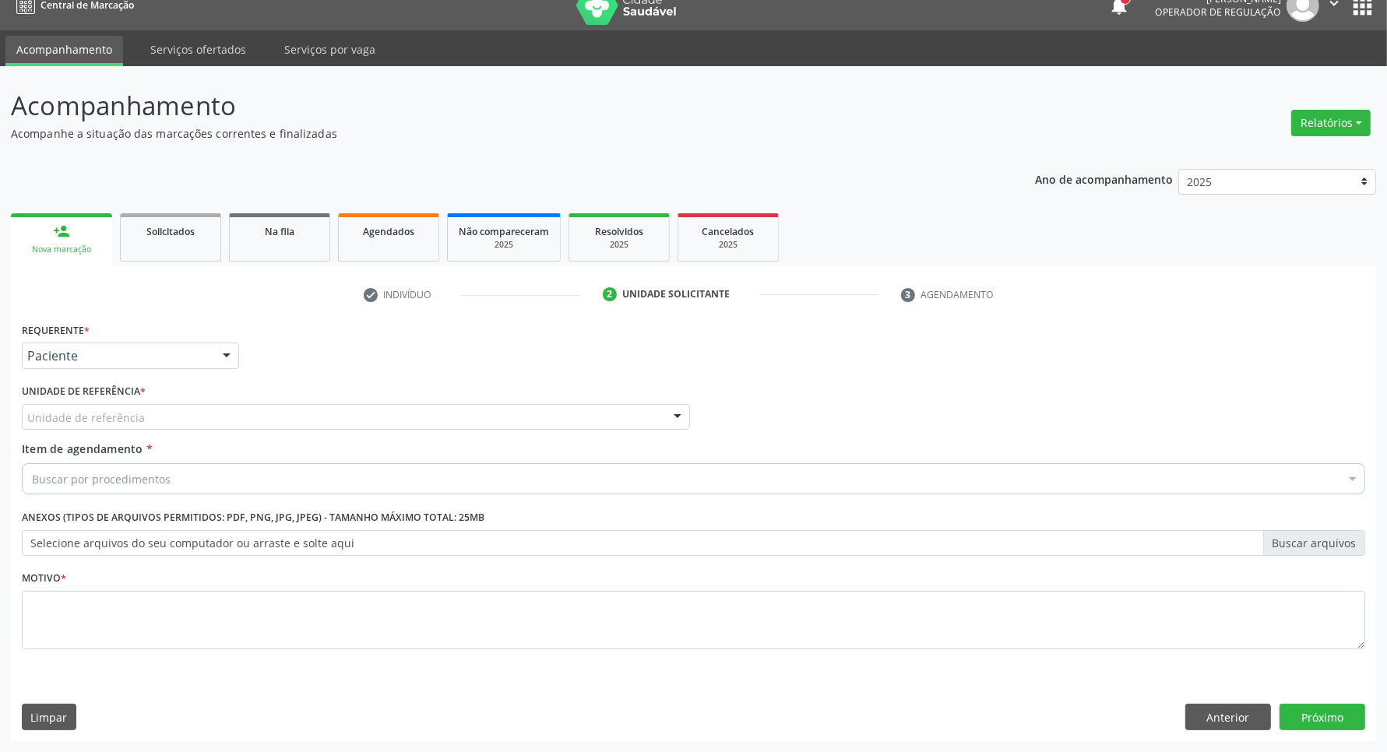
click at [185, 411] on div "Unidade de referência" at bounding box center [356, 417] width 668 height 26
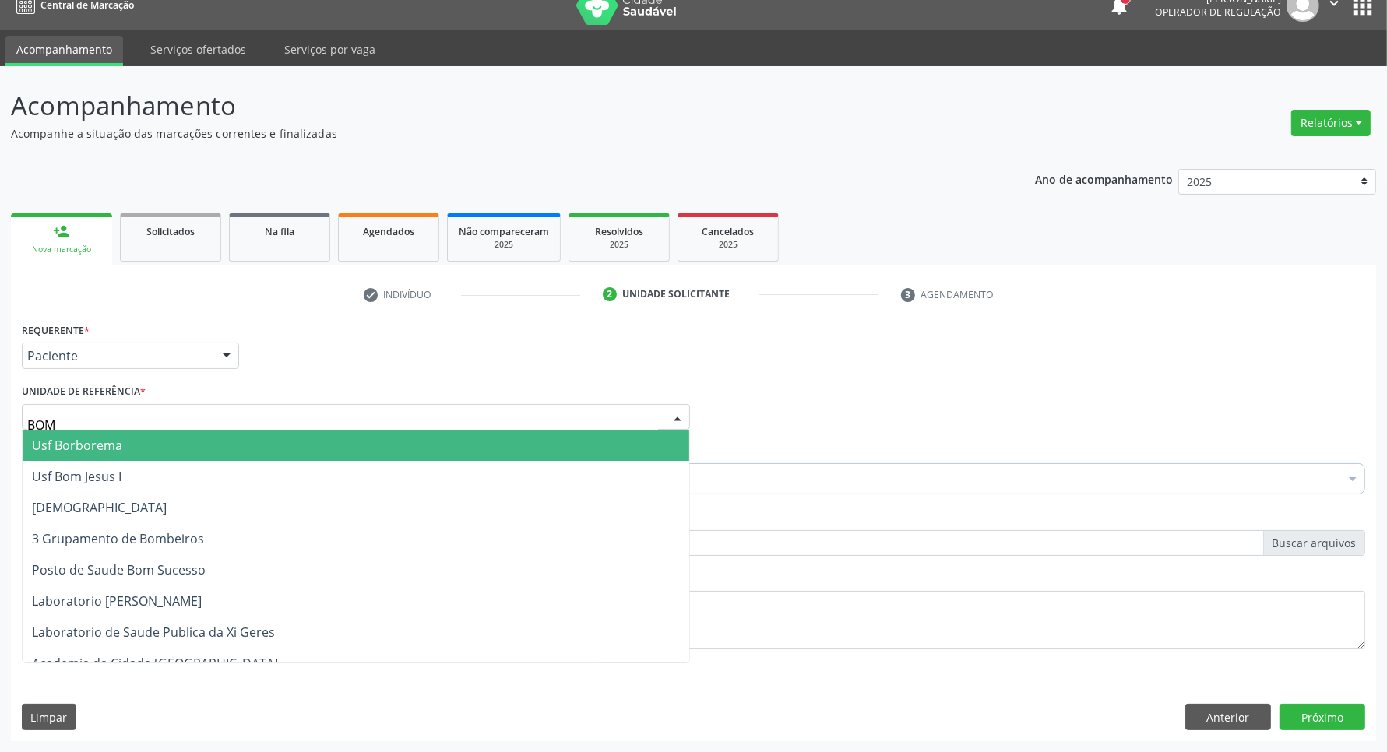
type input "BOM"
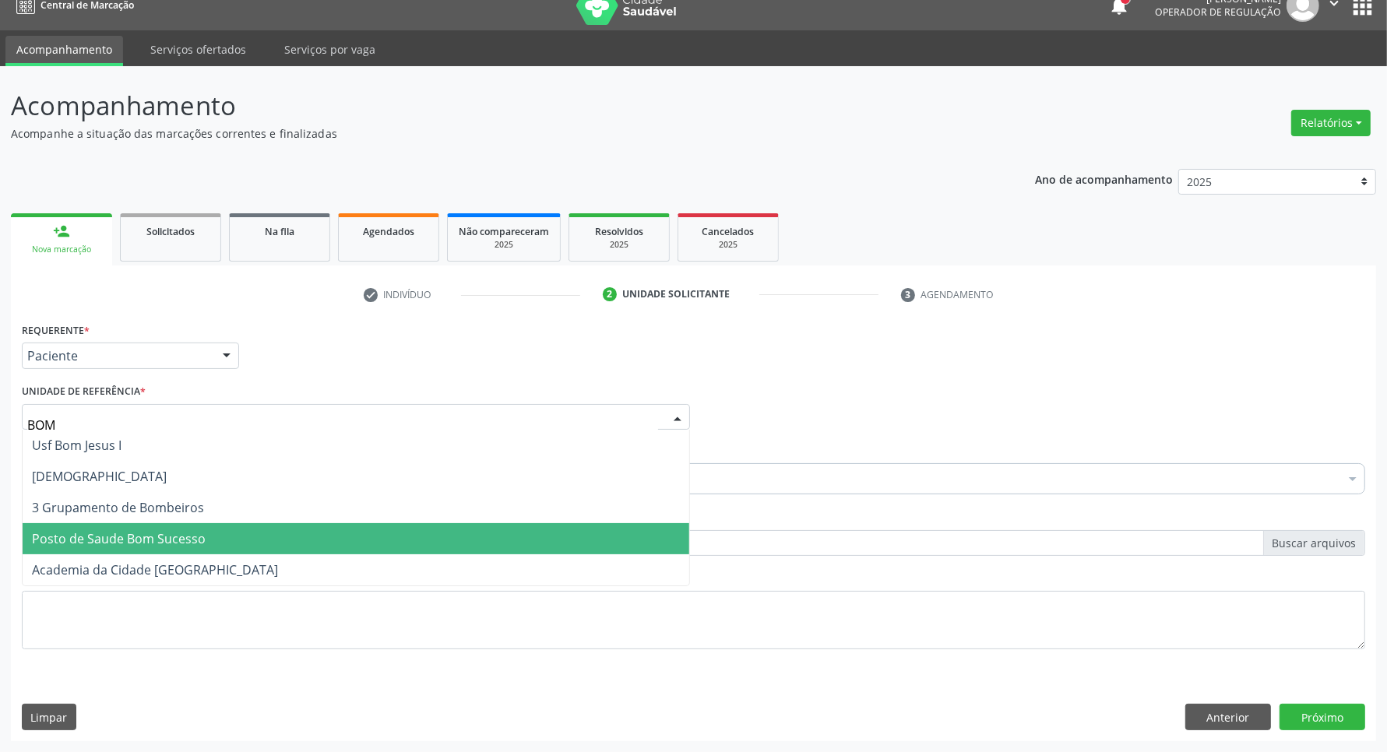
click at [107, 540] on span "Posto de Saude Bom Sucesso" at bounding box center [119, 538] width 174 height 17
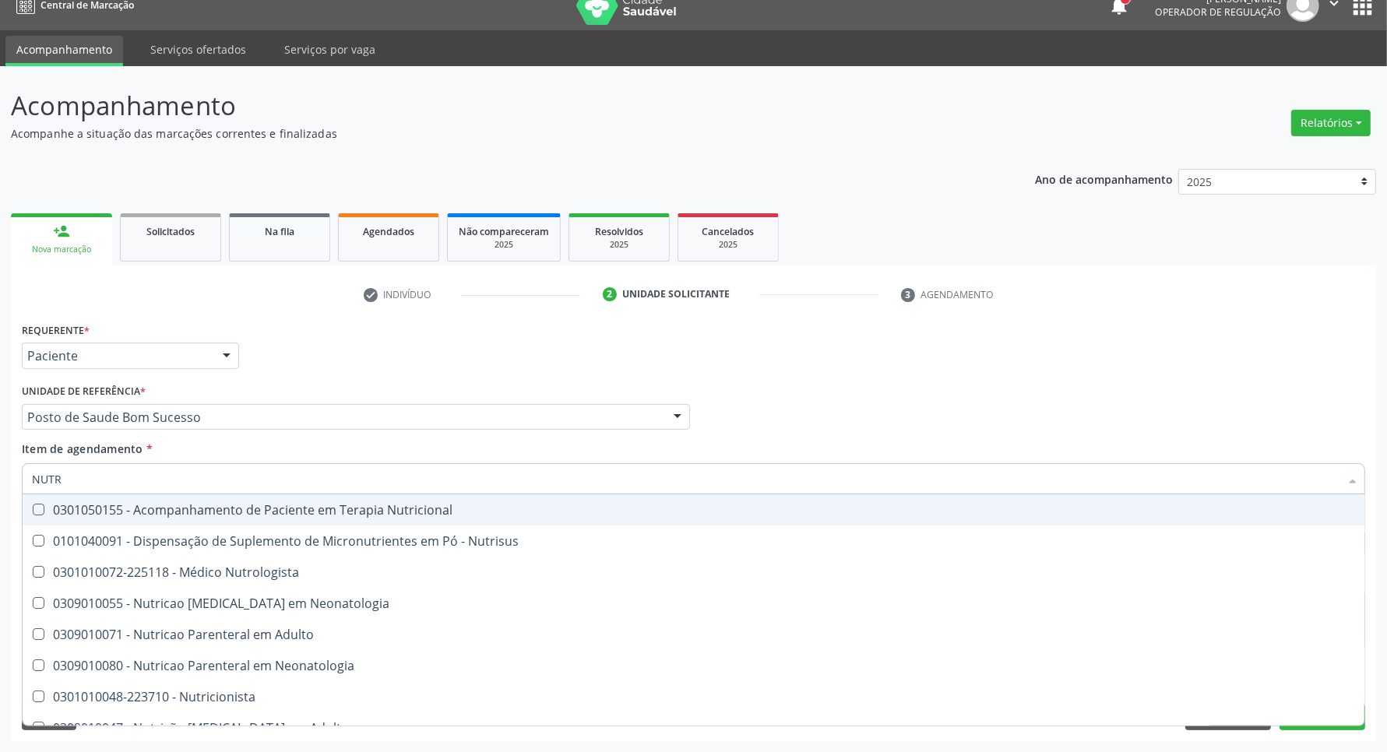
type input "NUTRI"
click at [199, 512] on div "0301050155 - Acompanhamento de Paciente em Terapia Nutricional" at bounding box center [693, 510] width 1323 height 12
checkbox Nutricional "true"
click at [841, 406] on div "Profissional Solicitante Por favor, selecione a Unidade de Atendimento primeiro…" at bounding box center [693, 410] width 1351 height 61
checkbox Nutrisus "true"
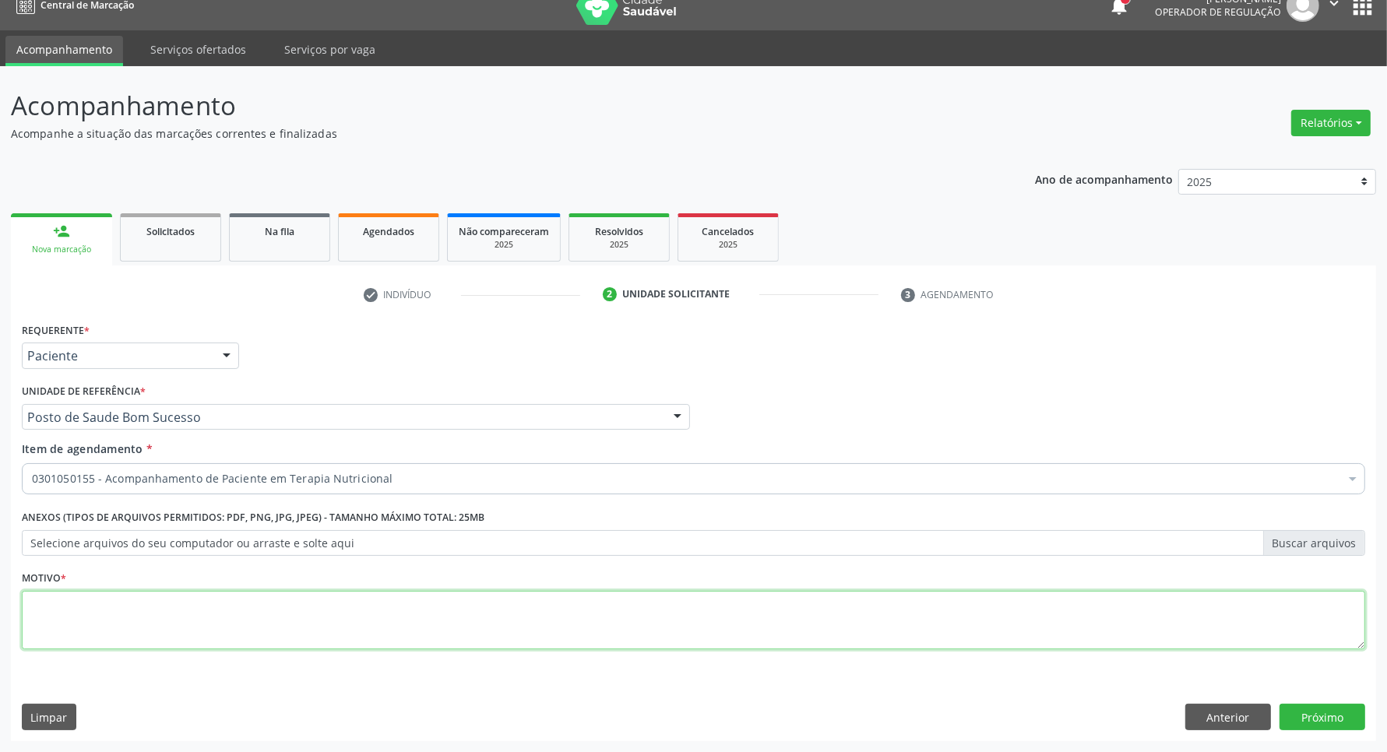
drag, startPoint x: 259, startPoint y: 617, endPoint x: 245, endPoint y: 585, distance: 34.9
click at [258, 612] on textarea at bounding box center [693, 620] width 1343 height 59
type textarea "."
click at [1291, 724] on button "Próximo" at bounding box center [1322, 717] width 86 height 26
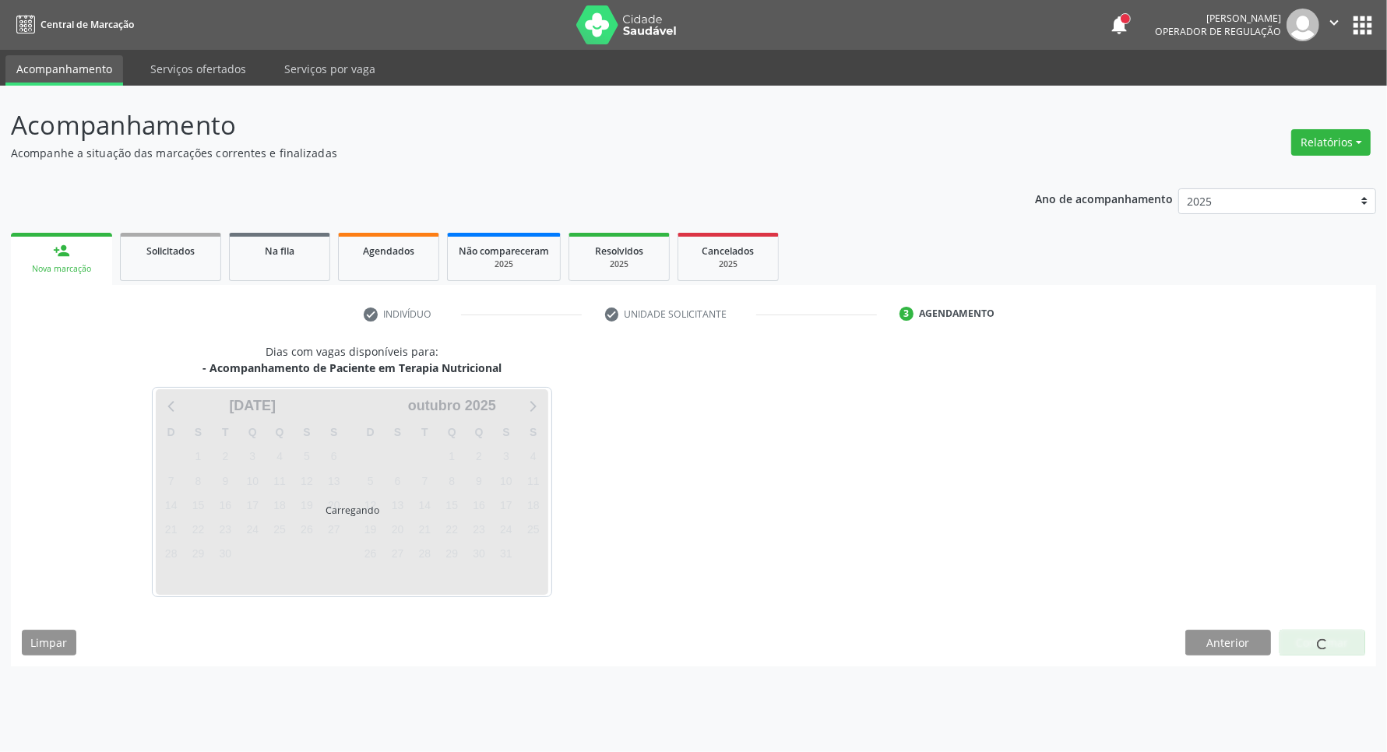
scroll to position [0, 0]
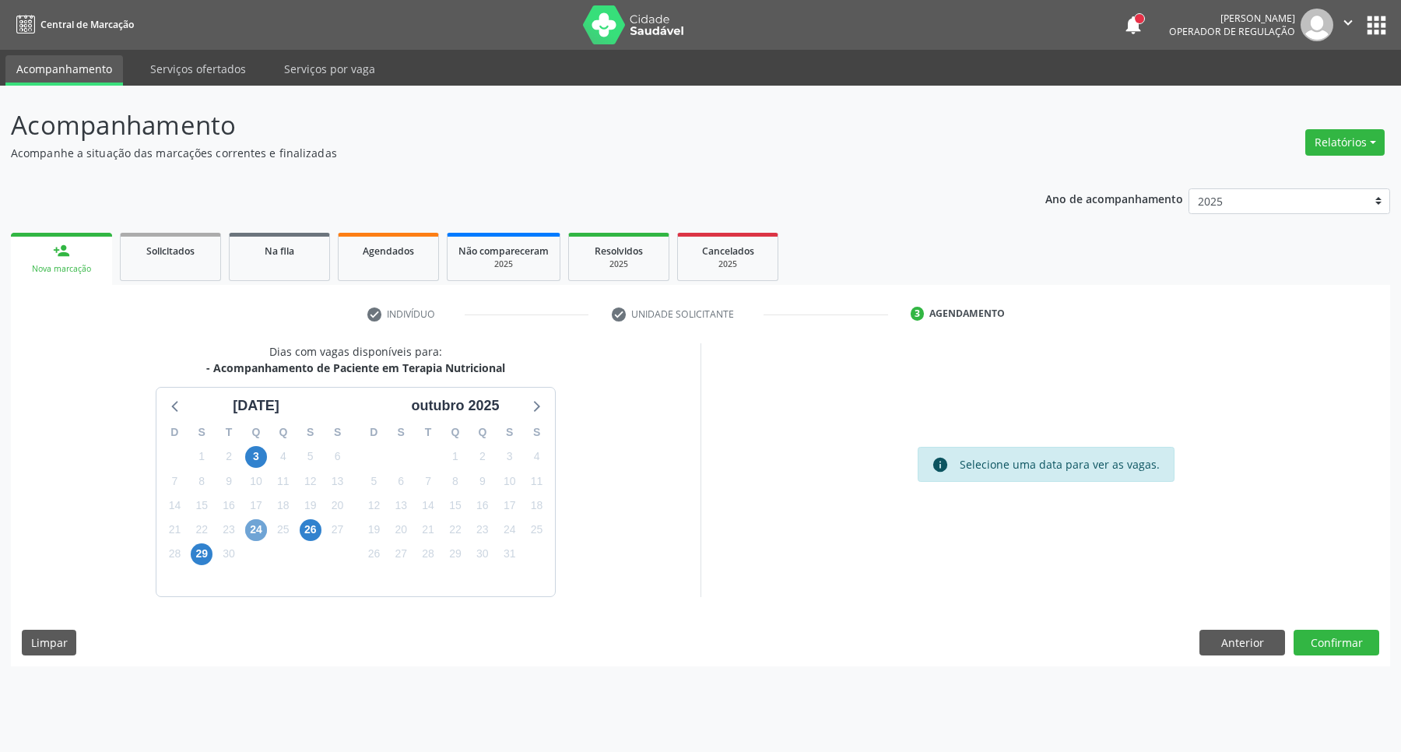
click at [255, 528] on span "24" at bounding box center [256, 530] width 22 height 22
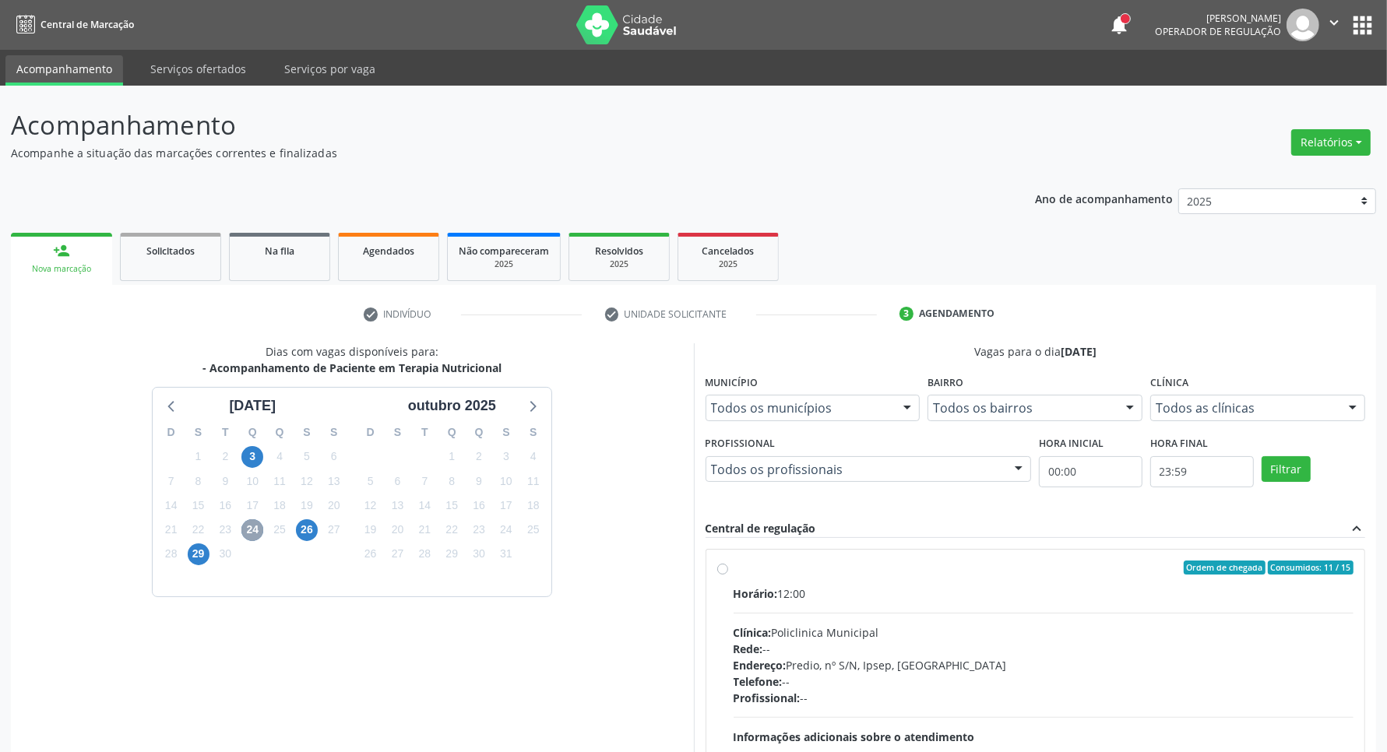
scroll to position [150, 0]
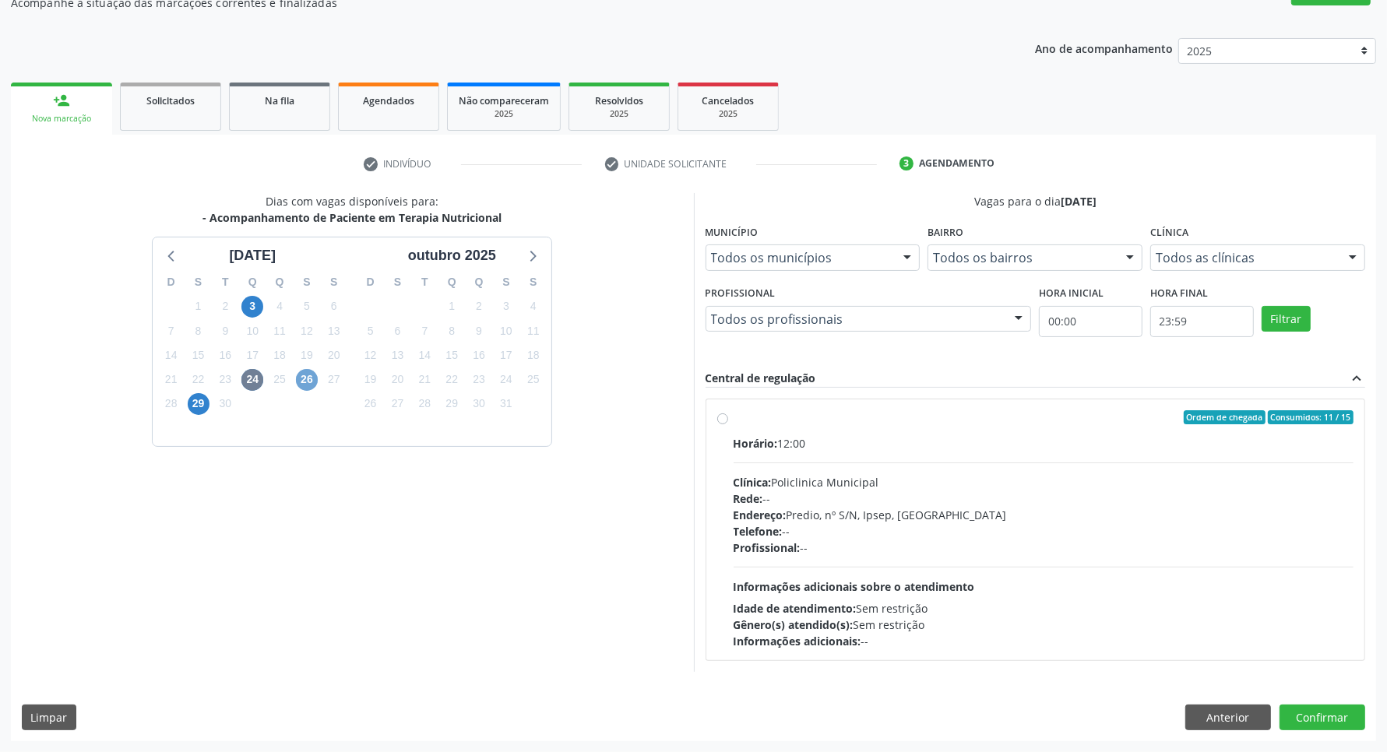
click at [308, 370] on span "26" at bounding box center [307, 380] width 22 height 22
drag, startPoint x: 1074, startPoint y: 467, endPoint x: 1110, endPoint y: 535, distance: 76.6
click at [1074, 469] on div "Horário: 12:00 Clínica: Policlinica Municipal Rede: -- Endereço: Predio, nº S/N…" at bounding box center [1043, 542] width 621 height 214
click at [728, 424] on input "Ordem de chegada Consumidos: 7 / 15 Horário: 12:00 Clínica: Policlinica Municip…" at bounding box center [722, 417] width 11 height 14
radio input "true"
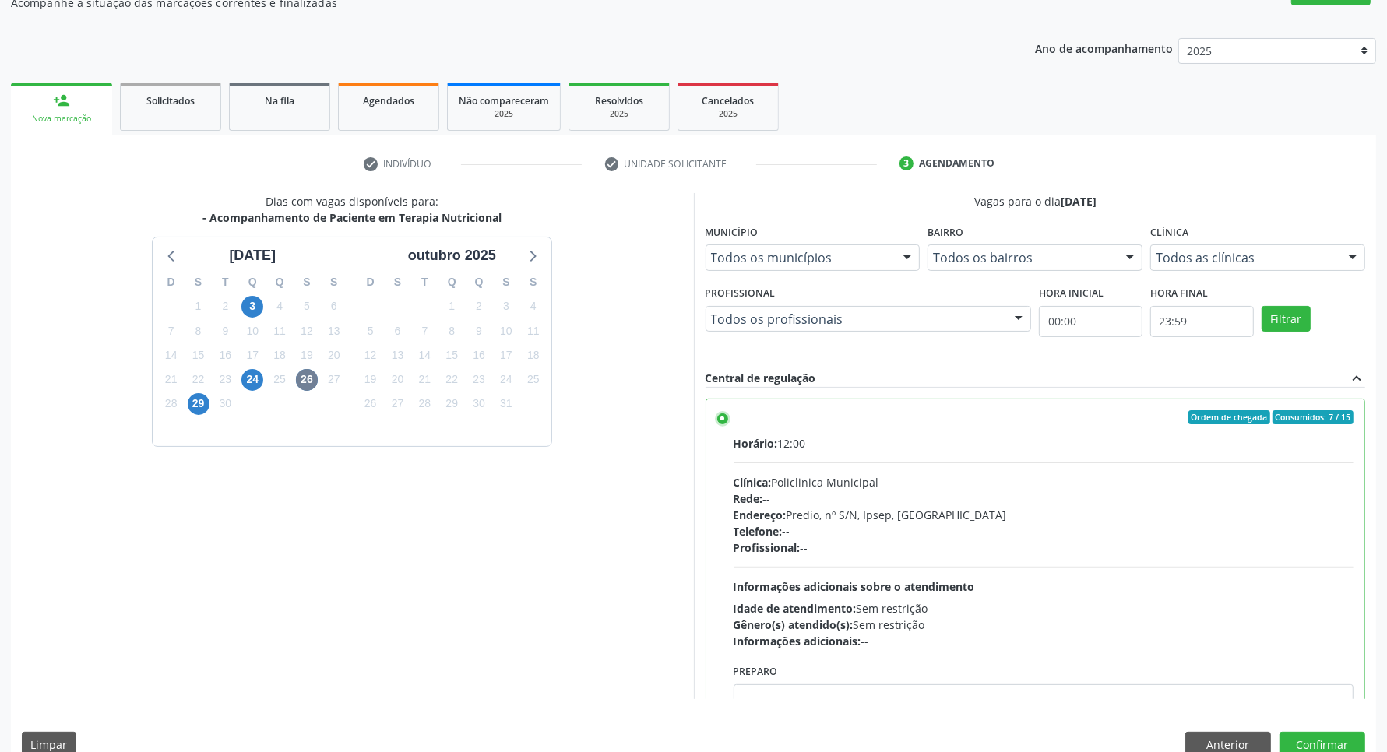
scroll to position [78, 0]
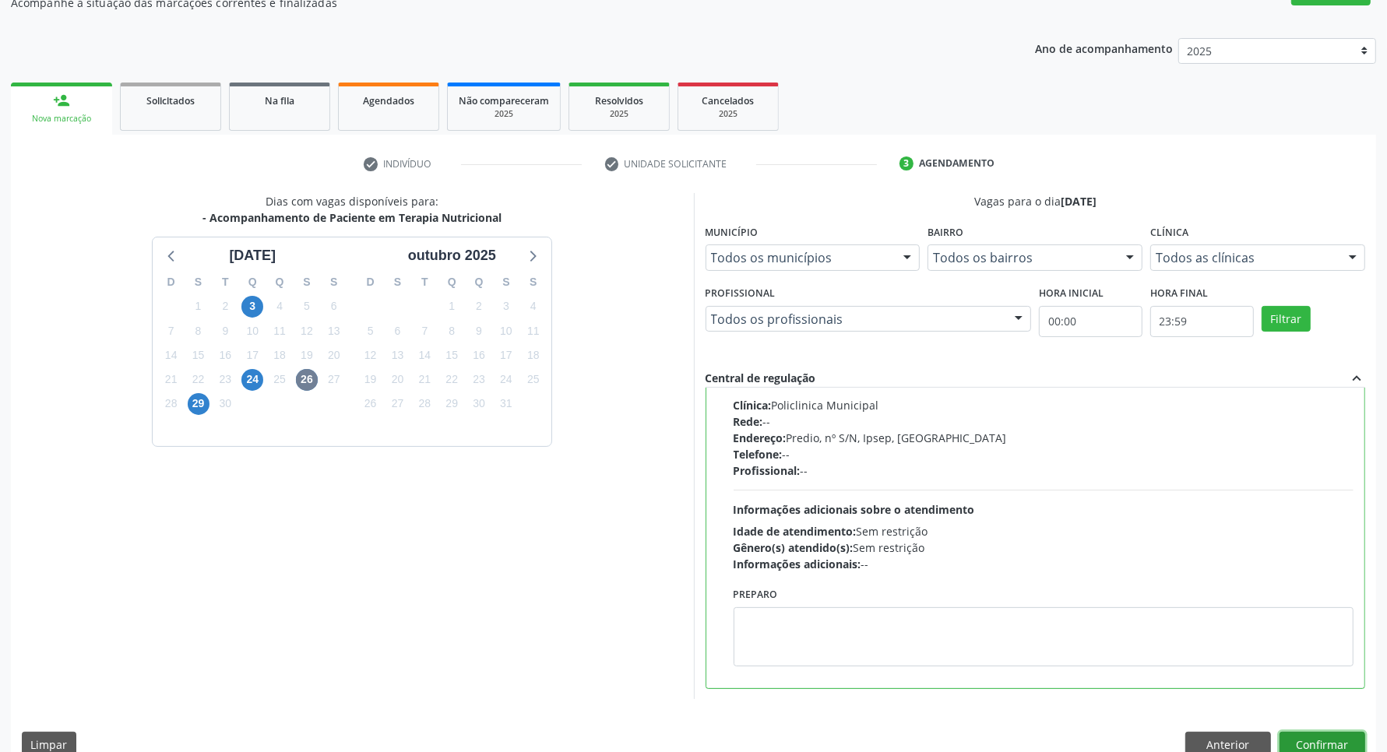
click at [1308, 741] on button "Confirmar" at bounding box center [1322, 745] width 86 height 26
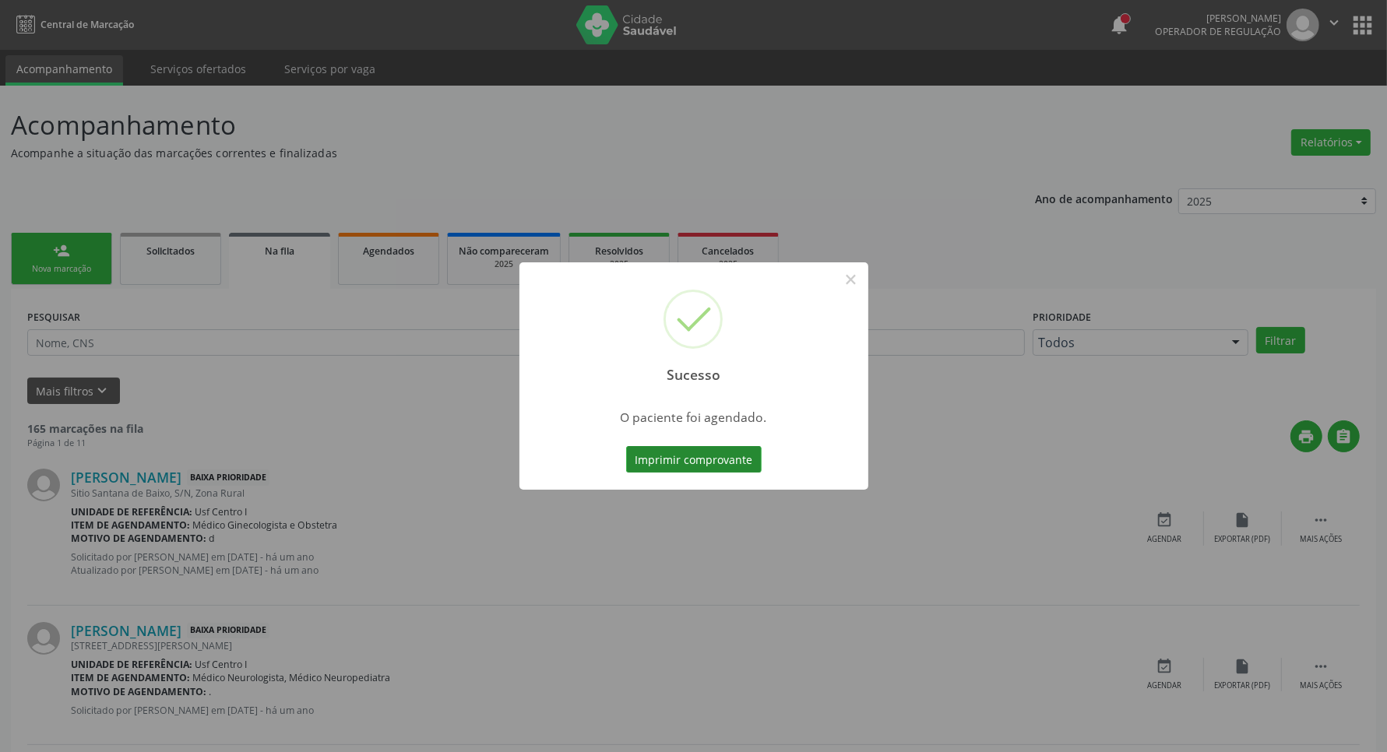
click at [749, 459] on button "Imprimir comprovante" at bounding box center [693, 459] width 135 height 26
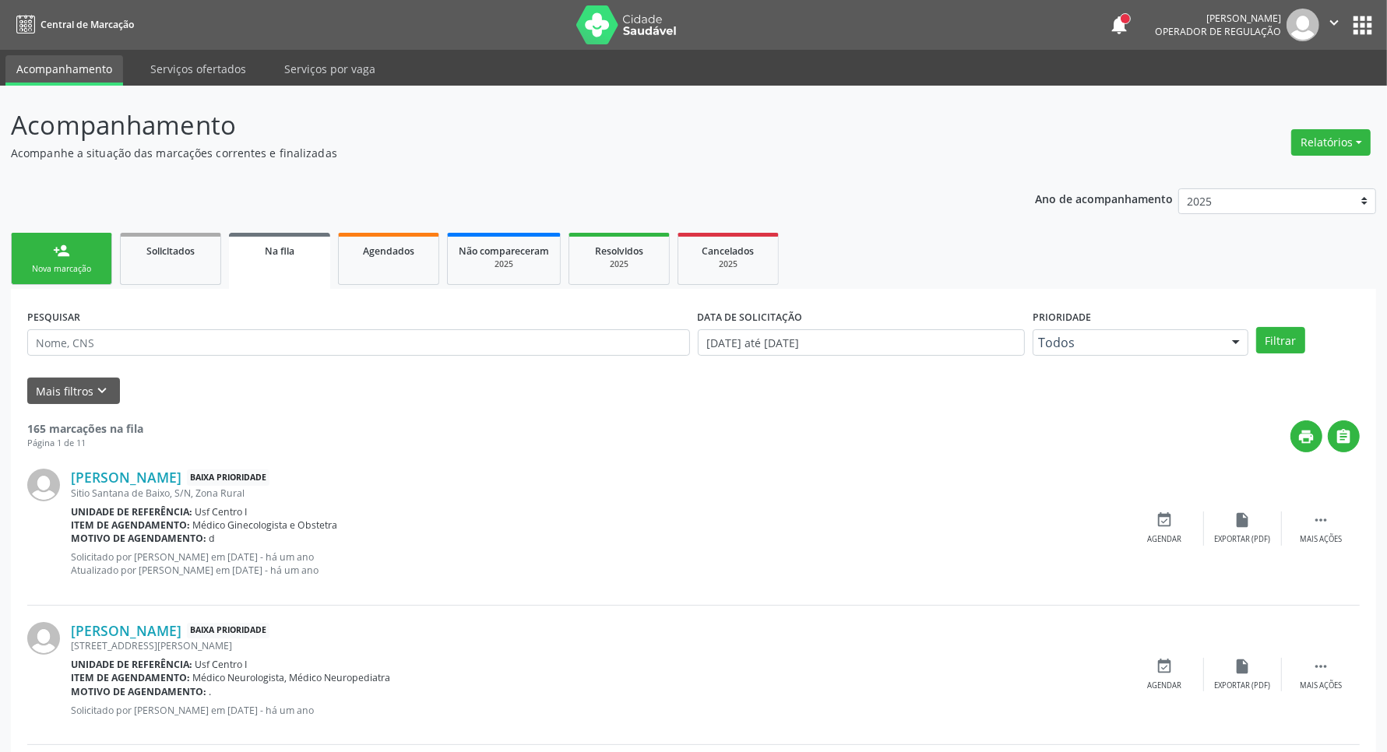
click at [71, 255] on link "person_add Nova marcação" at bounding box center [61, 259] width 101 height 52
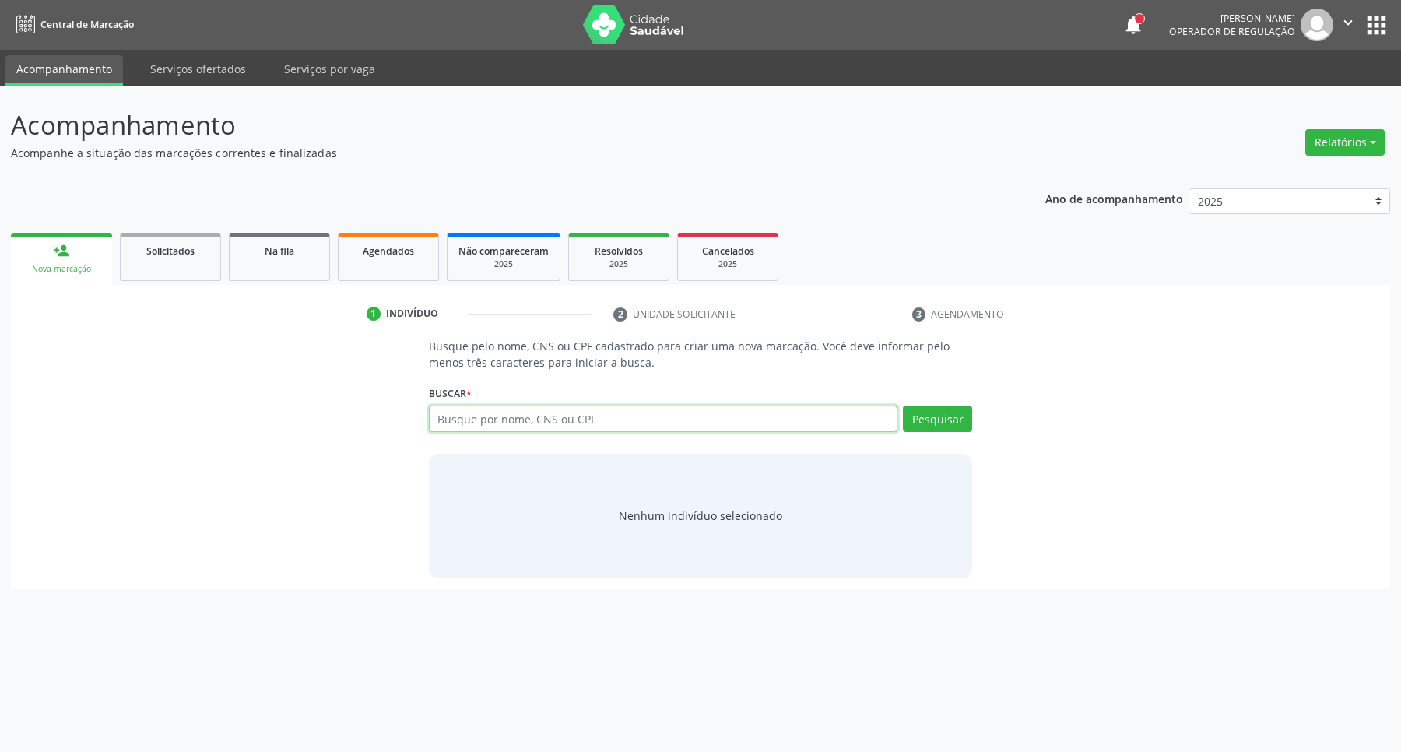
click at [532, 413] on input "text" at bounding box center [663, 419] width 469 height 26
type input "03046367465"
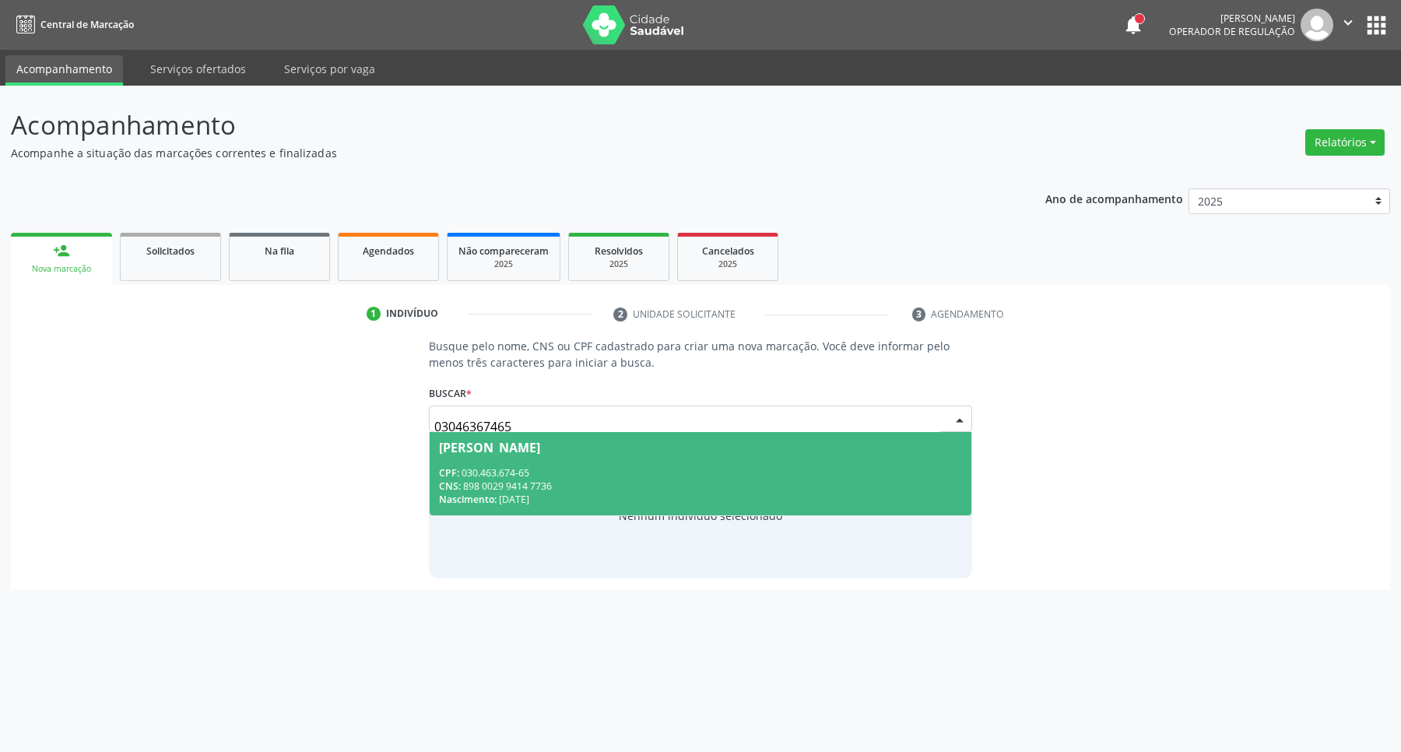
click at [553, 469] on div "CPF: 030.463.674-65" at bounding box center [701, 472] width 524 height 13
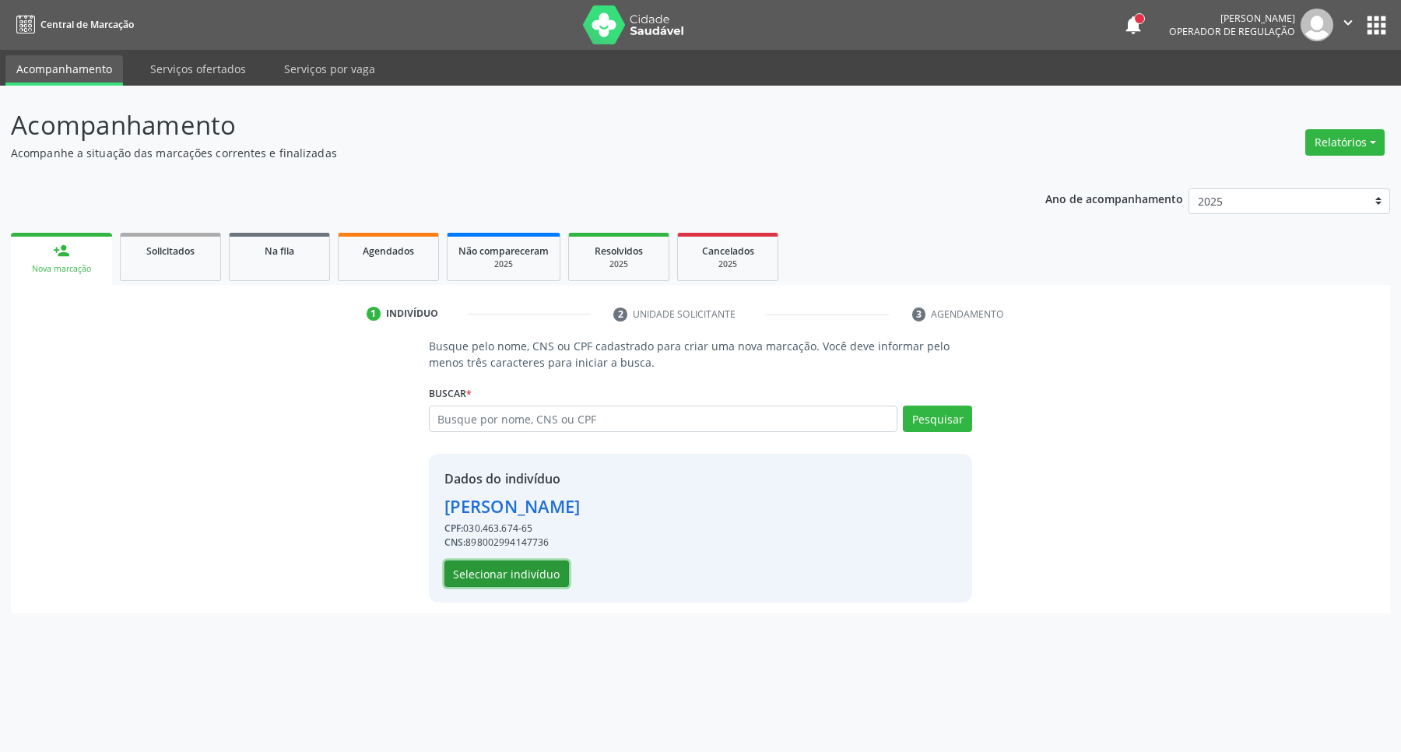
click at [489, 576] on button "Selecionar indivíduo" at bounding box center [507, 574] width 125 height 26
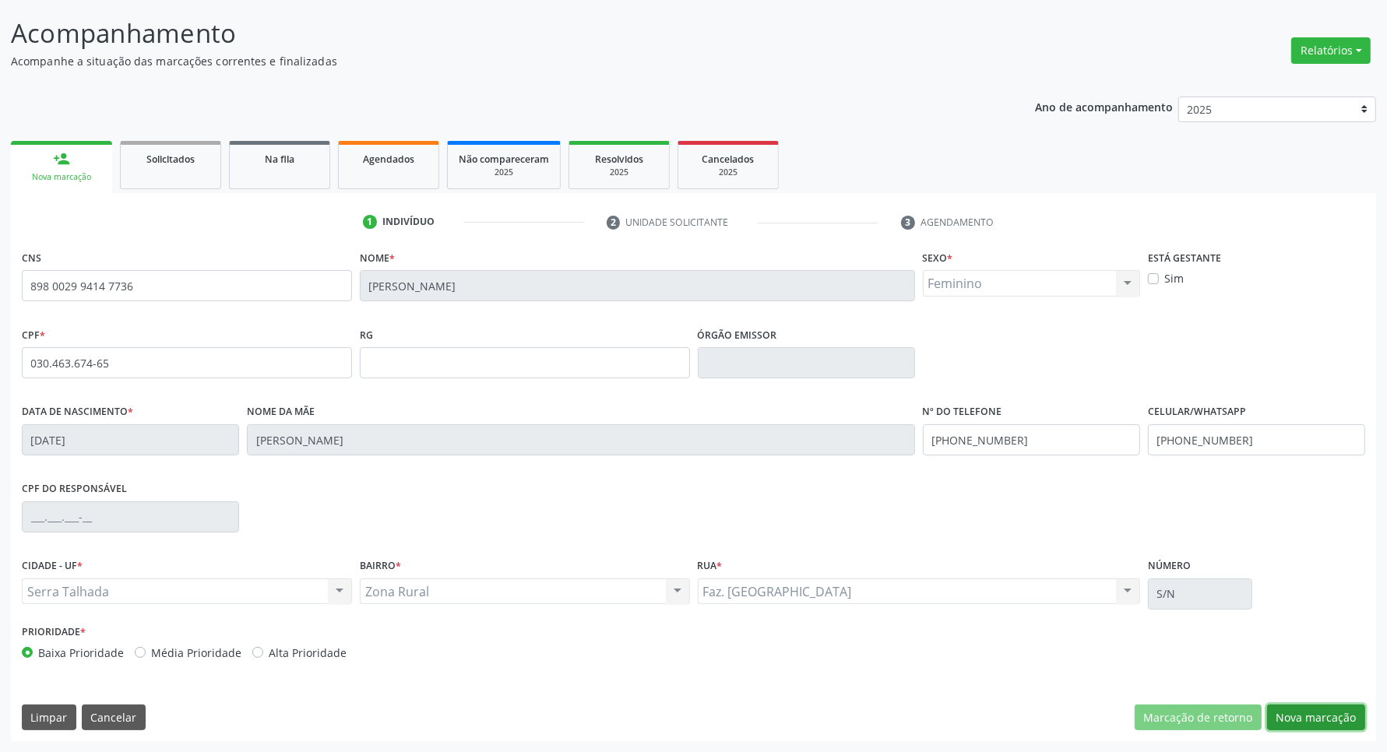
drag, startPoint x: 1321, startPoint y: 717, endPoint x: 1360, endPoint y: 694, distance: 46.1
click at [1321, 716] on button "Nova marcação" at bounding box center [1316, 718] width 98 height 26
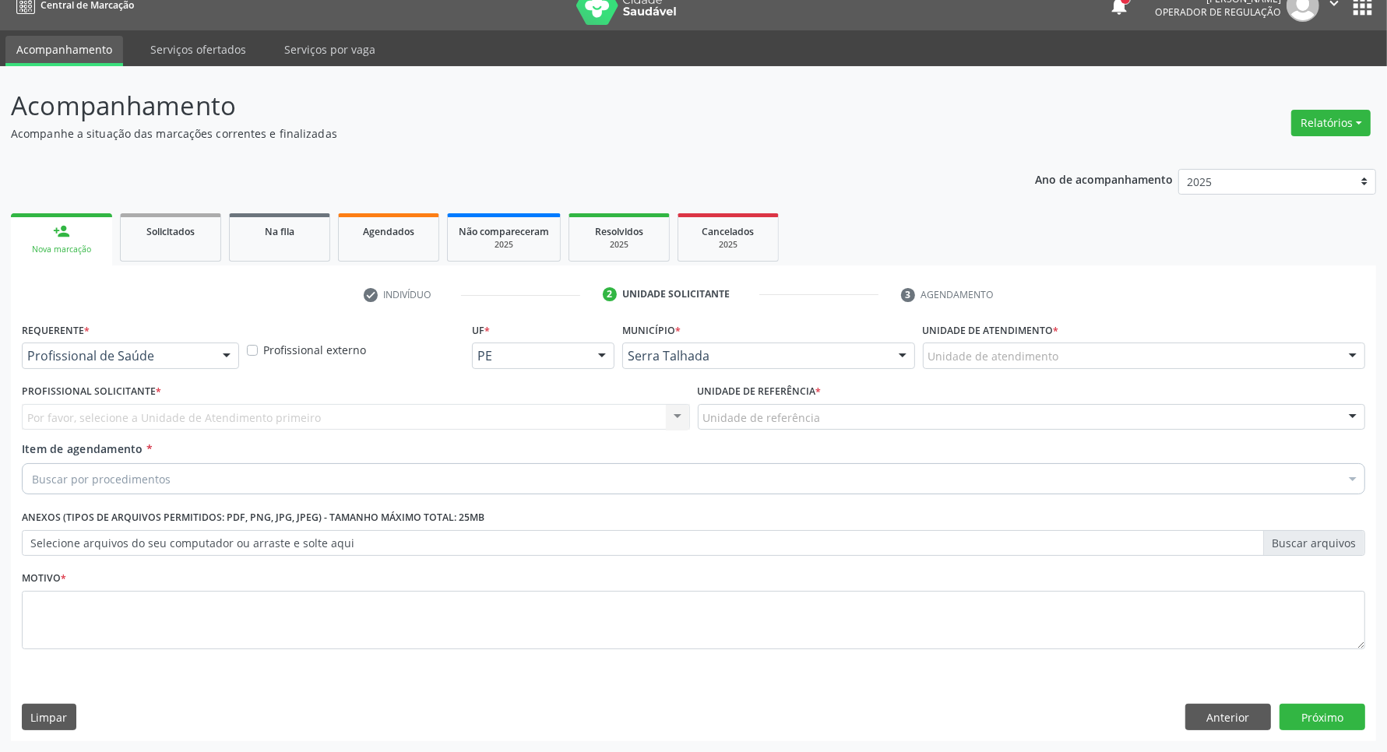
scroll to position [19, 0]
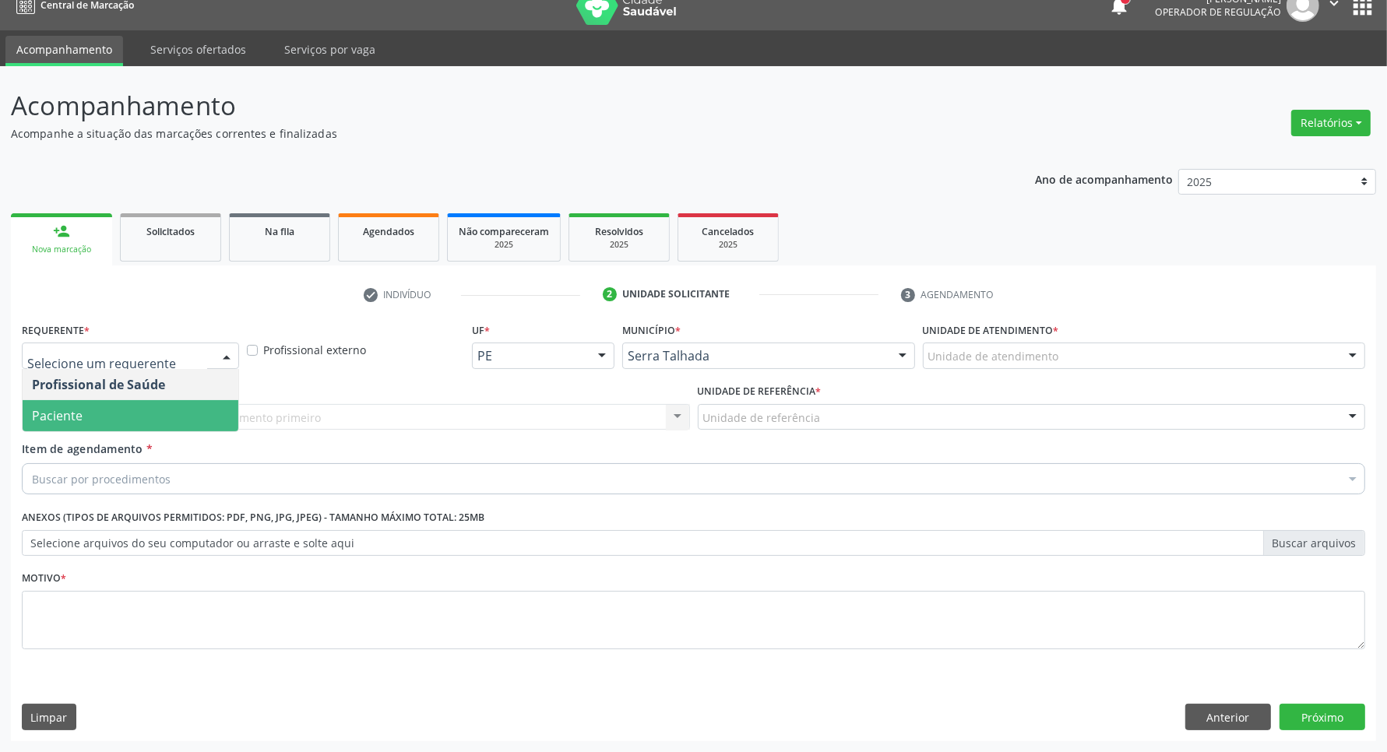
click at [96, 423] on span "Paciente" at bounding box center [131, 415] width 216 height 31
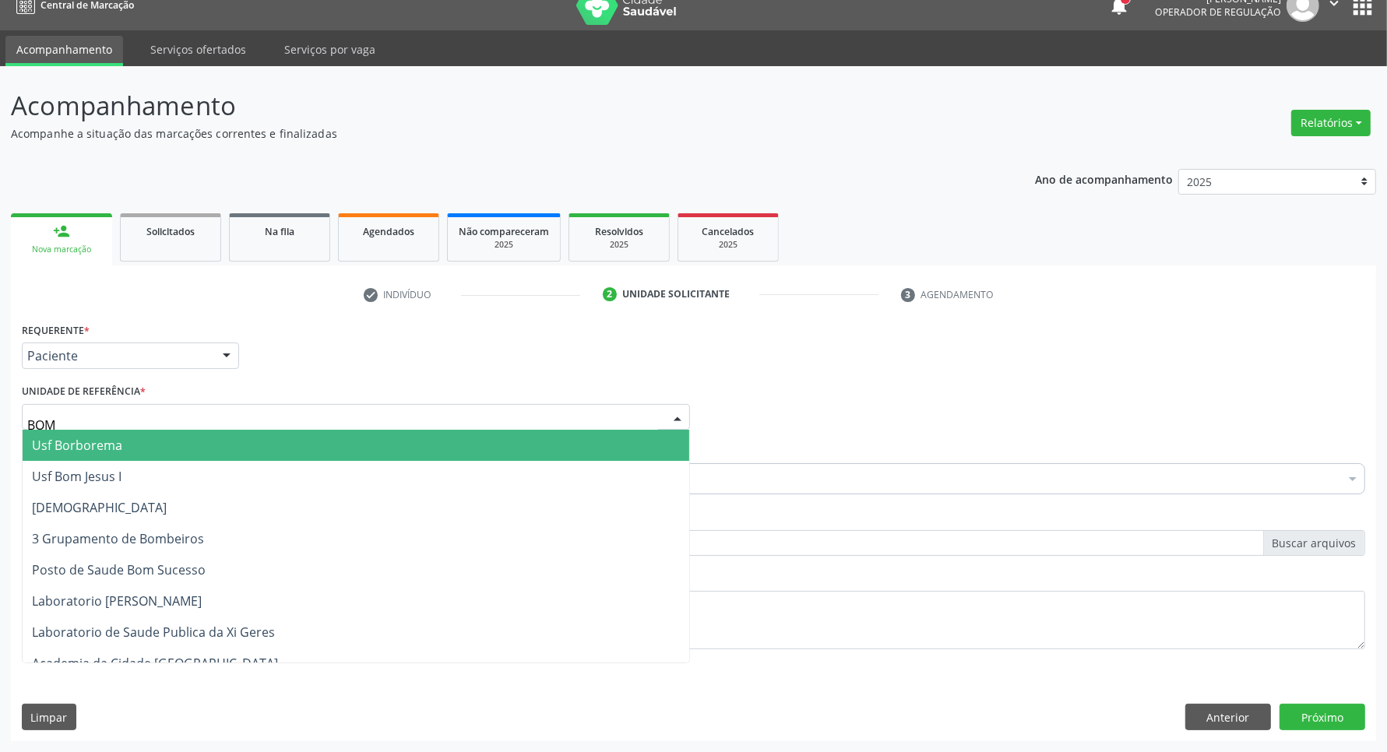
type input "BOM"
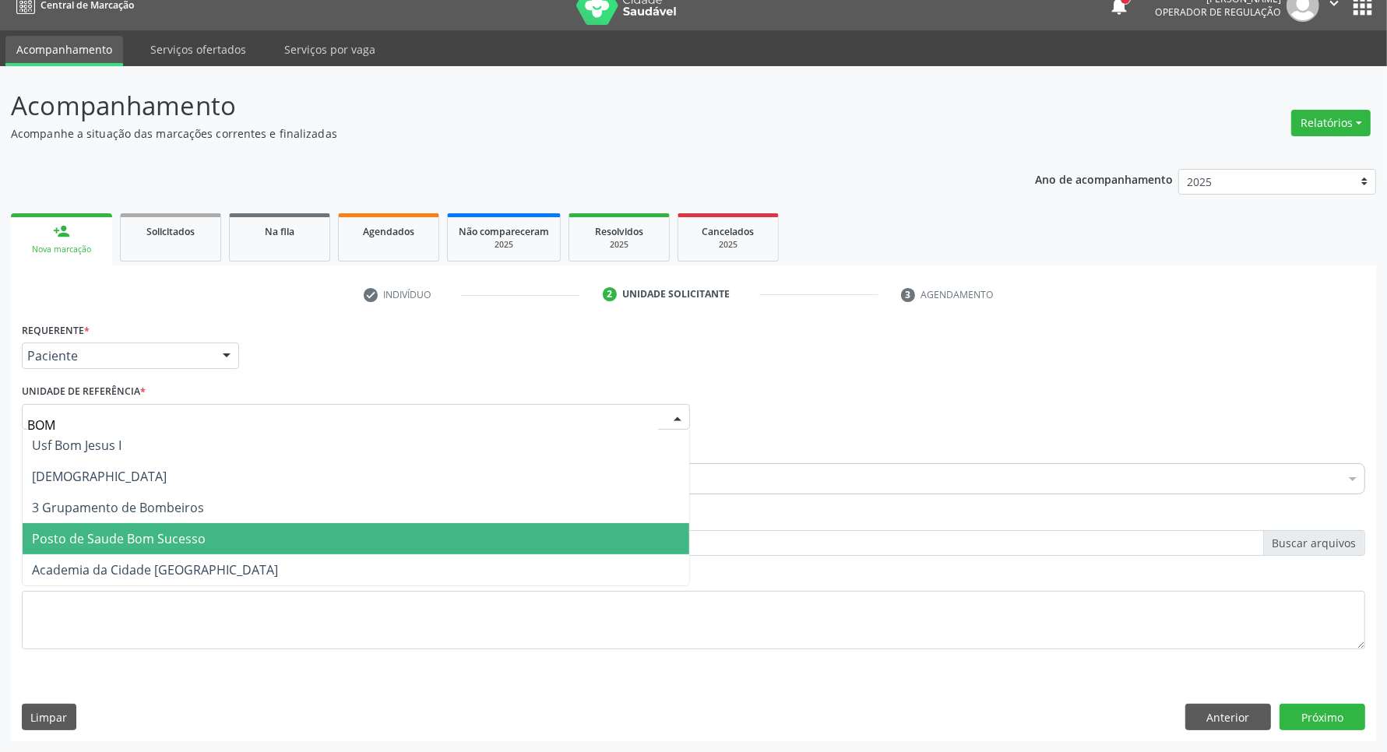
click at [149, 540] on span "Posto de Saude Bom Sucesso" at bounding box center [119, 538] width 174 height 17
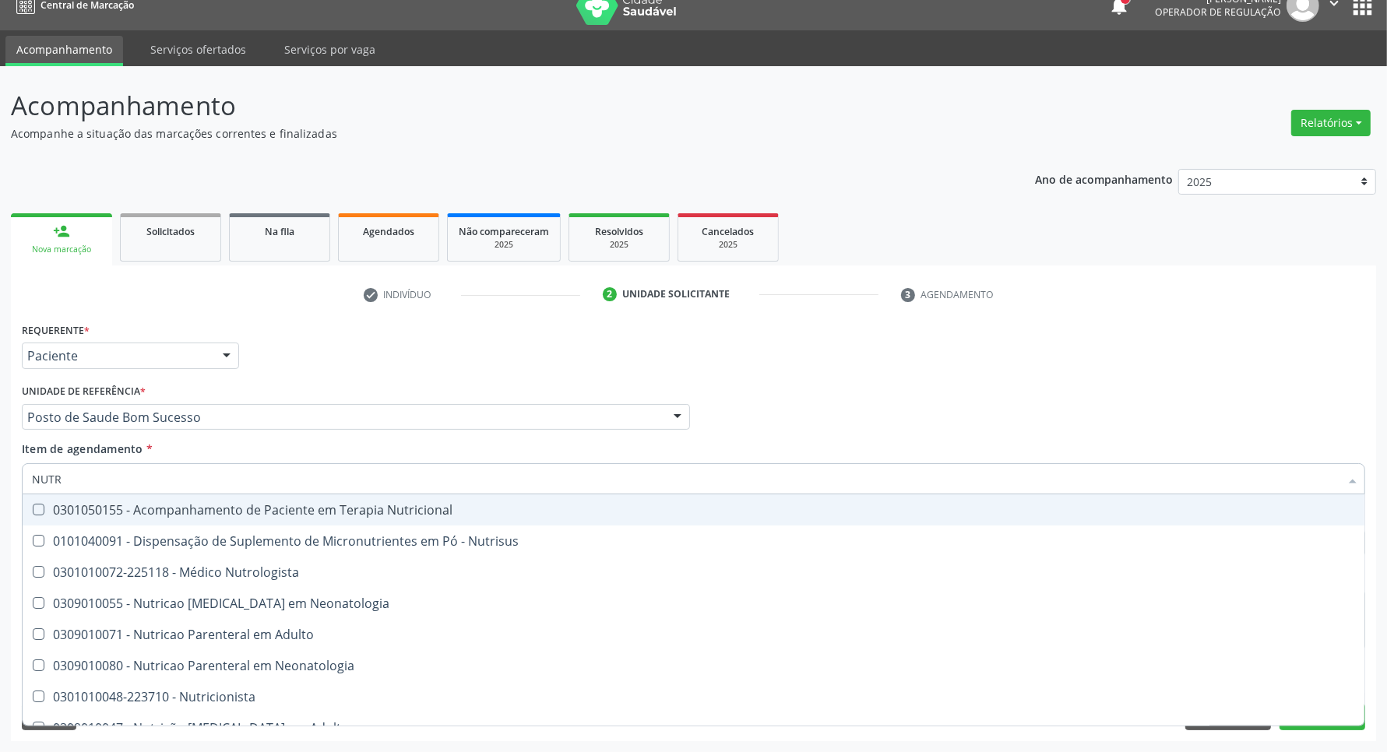
type input "NUTRI"
click at [172, 512] on div "0301050155 - Acompanhamento de Paciente em Terapia Nutricional" at bounding box center [693, 510] width 1323 height 12
checkbox Nutricional "true"
click at [823, 433] on div "Profissional Solicitante Por favor, selecione a Unidade de Atendimento primeiro…" at bounding box center [693, 410] width 1351 height 61
checkbox Nutrisus "true"
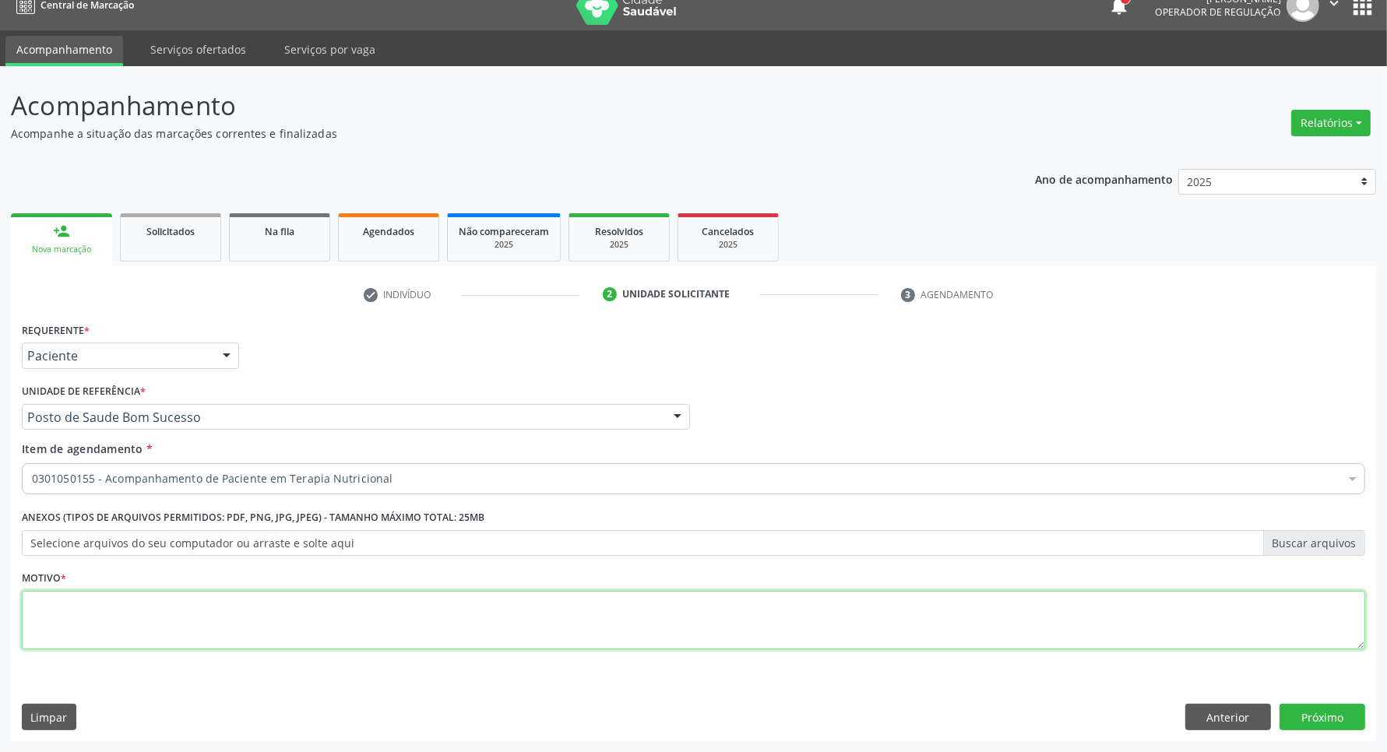
drag, startPoint x: 360, startPoint y: 633, endPoint x: 360, endPoint y: 617, distance: 15.6
click at [360, 629] on textarea at bounding box center [693, 620] width 1343 height 59
type textarea "."
click at [1328, 710] on button "Próximo" at bounding box center [1322, 717] width 86 height 26
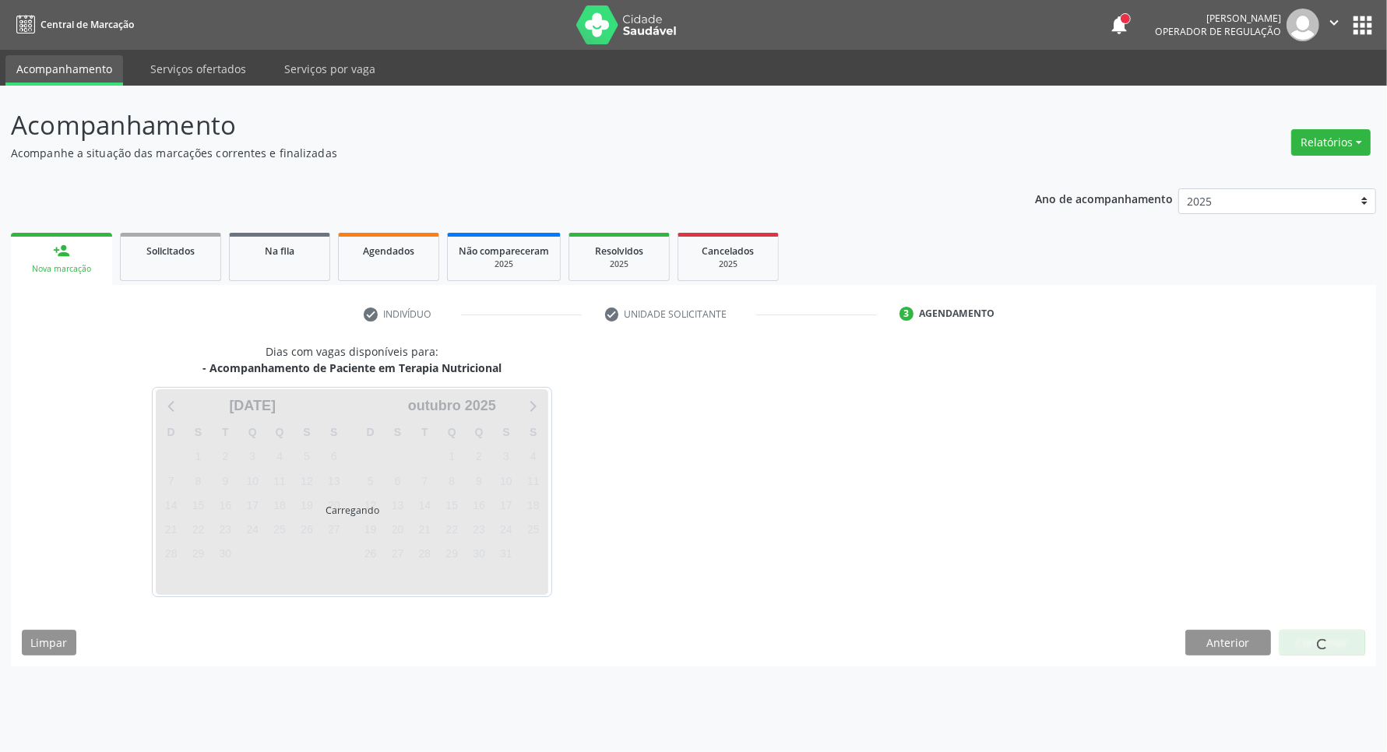
scroll to position [0, 0]
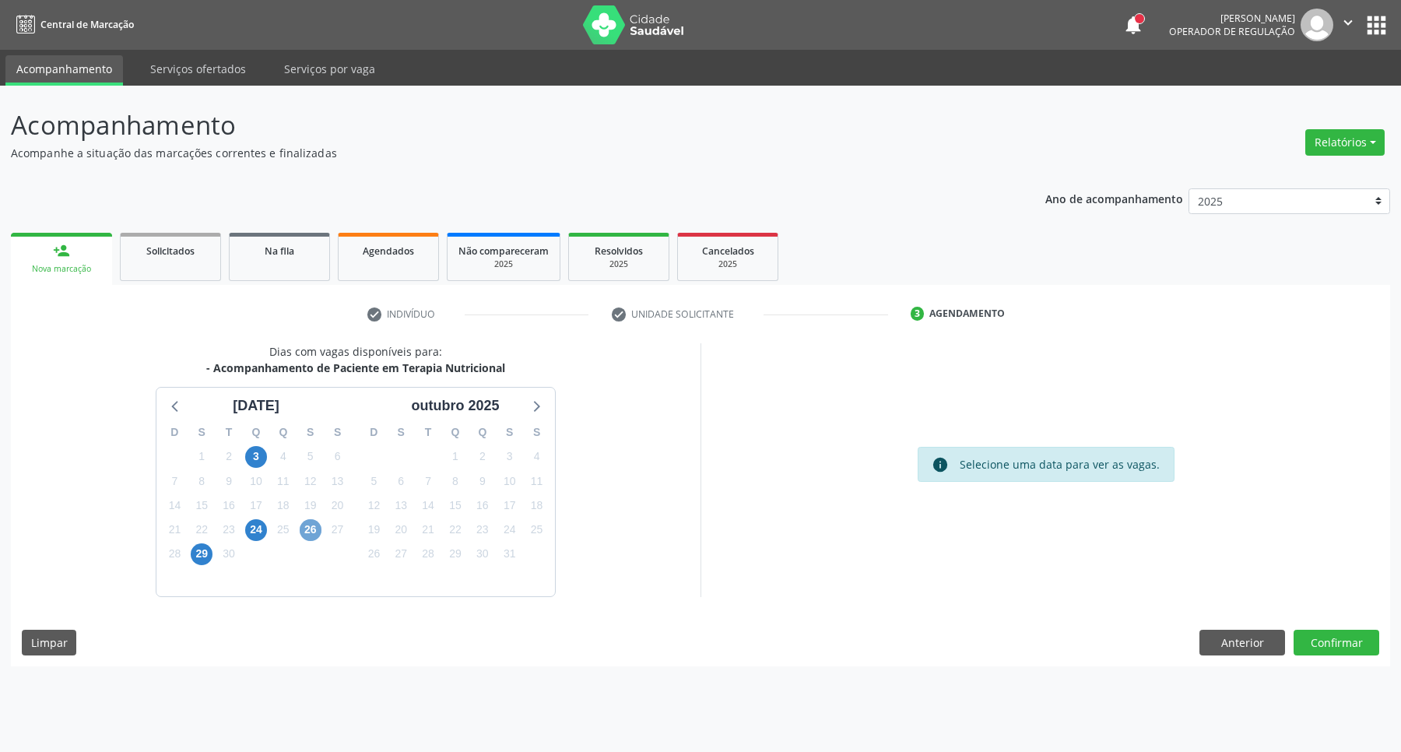
click at [316, 531] on span "26" at bounding box center [311, 530] width 22 height 22
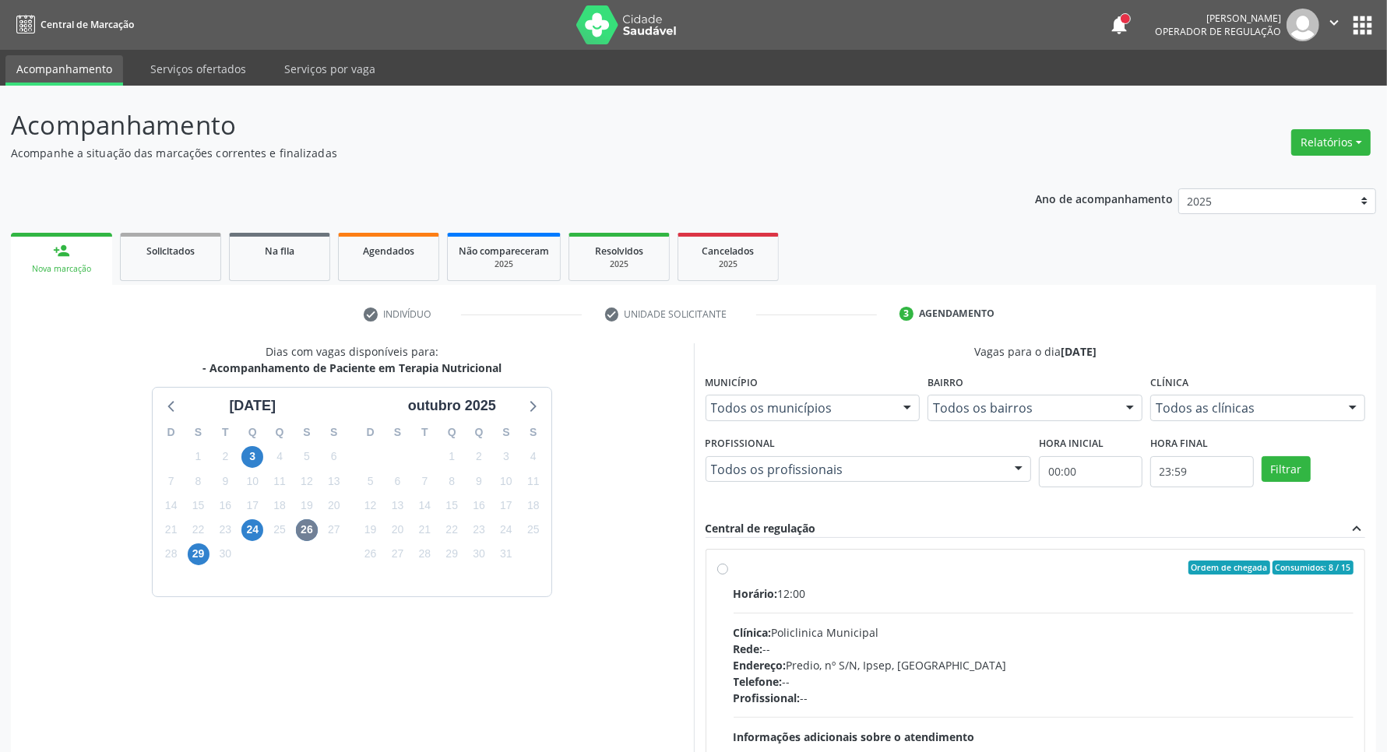
drag, startPoint x: 888, startPoint y: 584, endPoint x: 991, endPoint y: 415, distance: 198.2
click at [888, 580] on label "Ordem de chegada Consumidos: 8 / 15 Horário: 12:00 Clínica: Policlinica Municip…" at bounding box center [1043, 680] width 621 height 239
click at [728, 575] on input "Ordem de chegada Consumidos: 8 / 15 Horário: 12:00 Clínica: Policlinica Municip…" at bounding box center [722, 568] width 11 height 14
radio input "true"
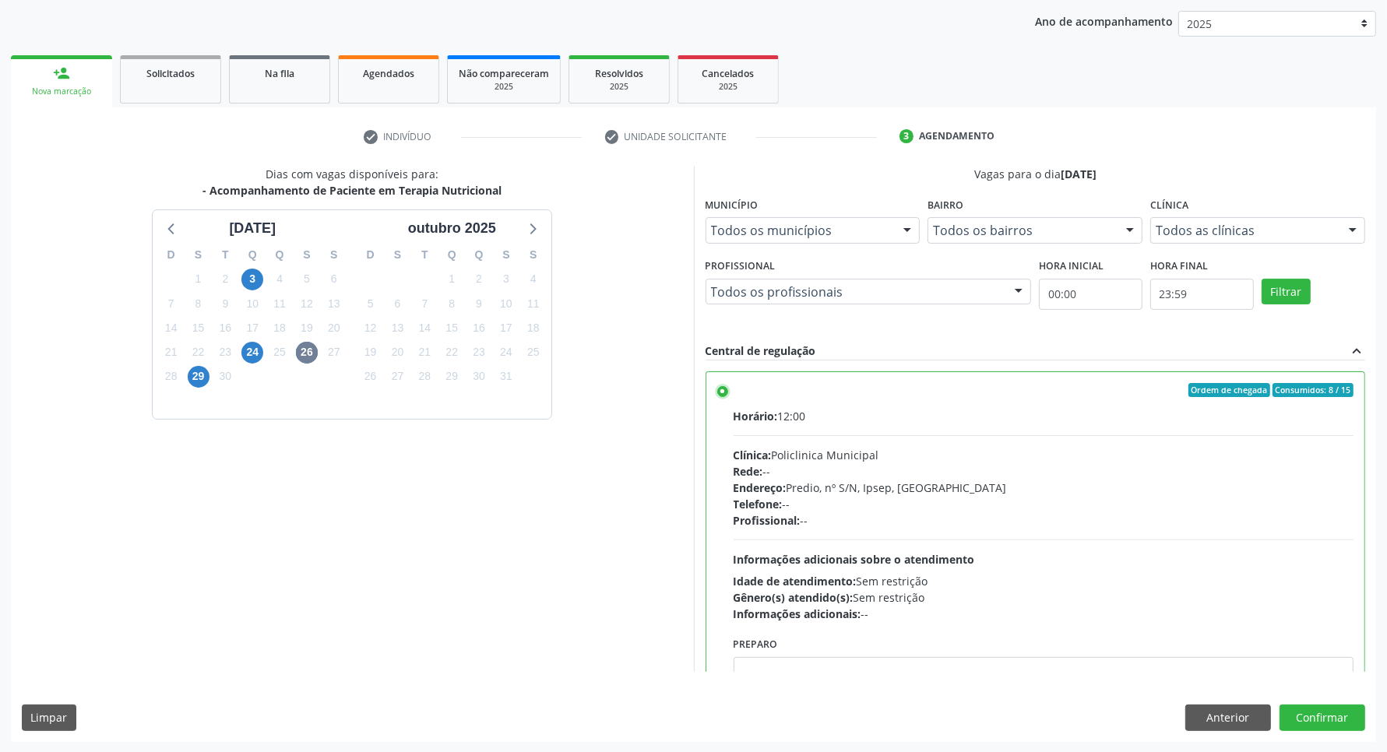
scroll to position [78, 0]
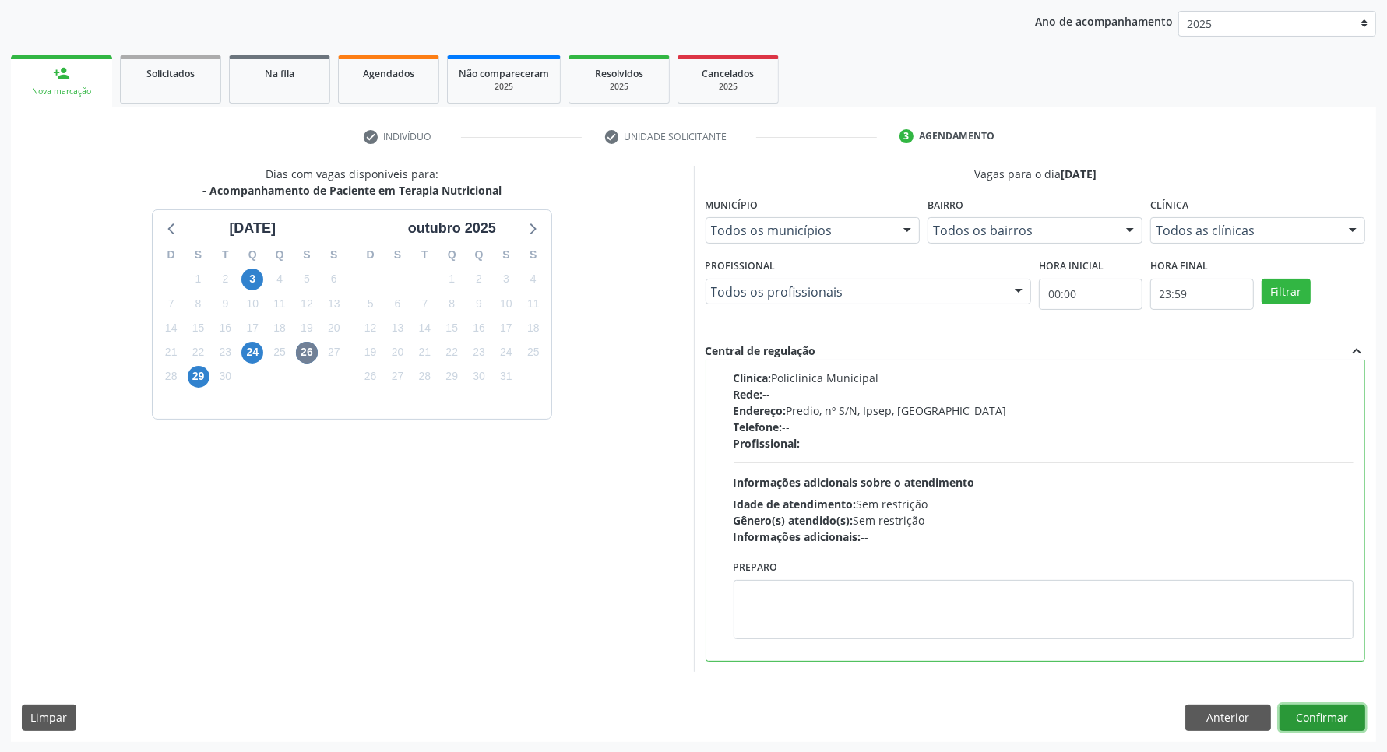
click at [1329, 711] on button "Confirmar" at bounding box center [1322, 718] width 86 height 26
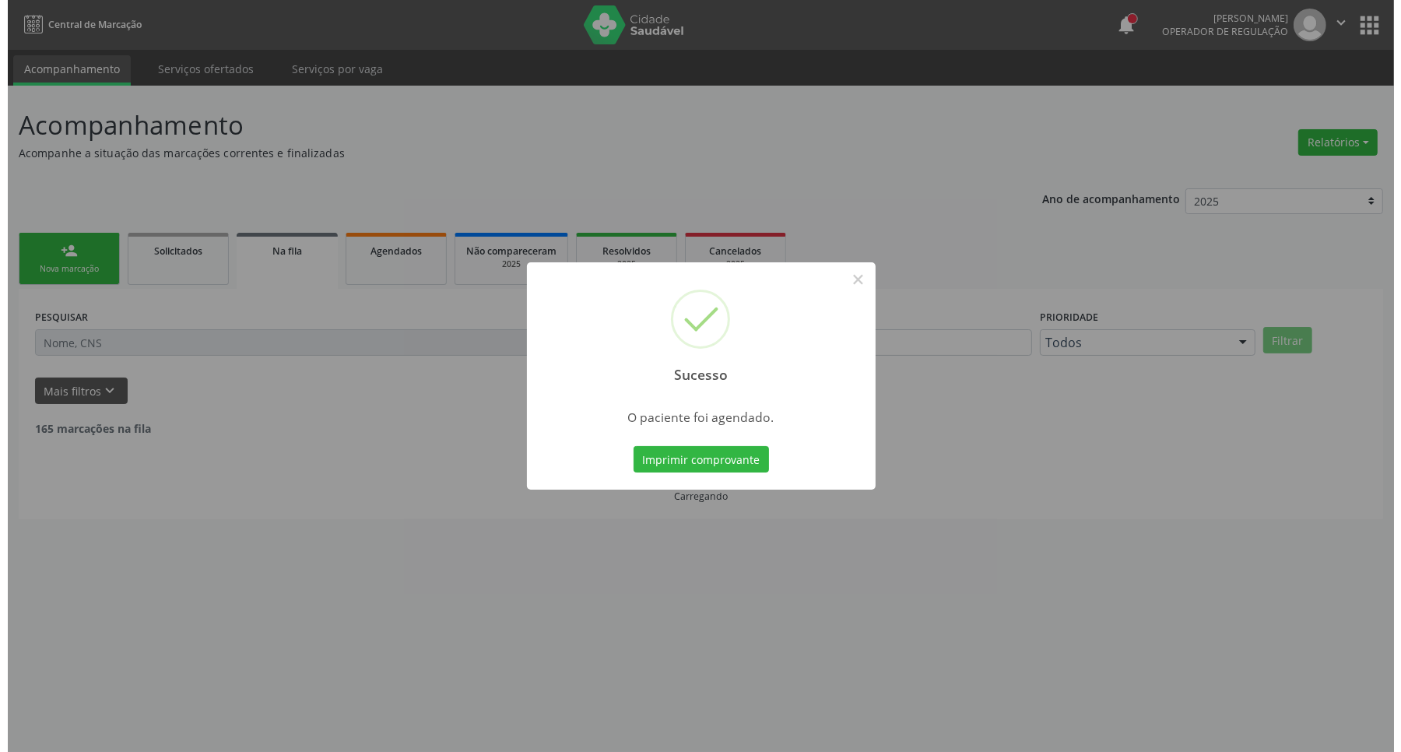
scroll to position [0, 0]
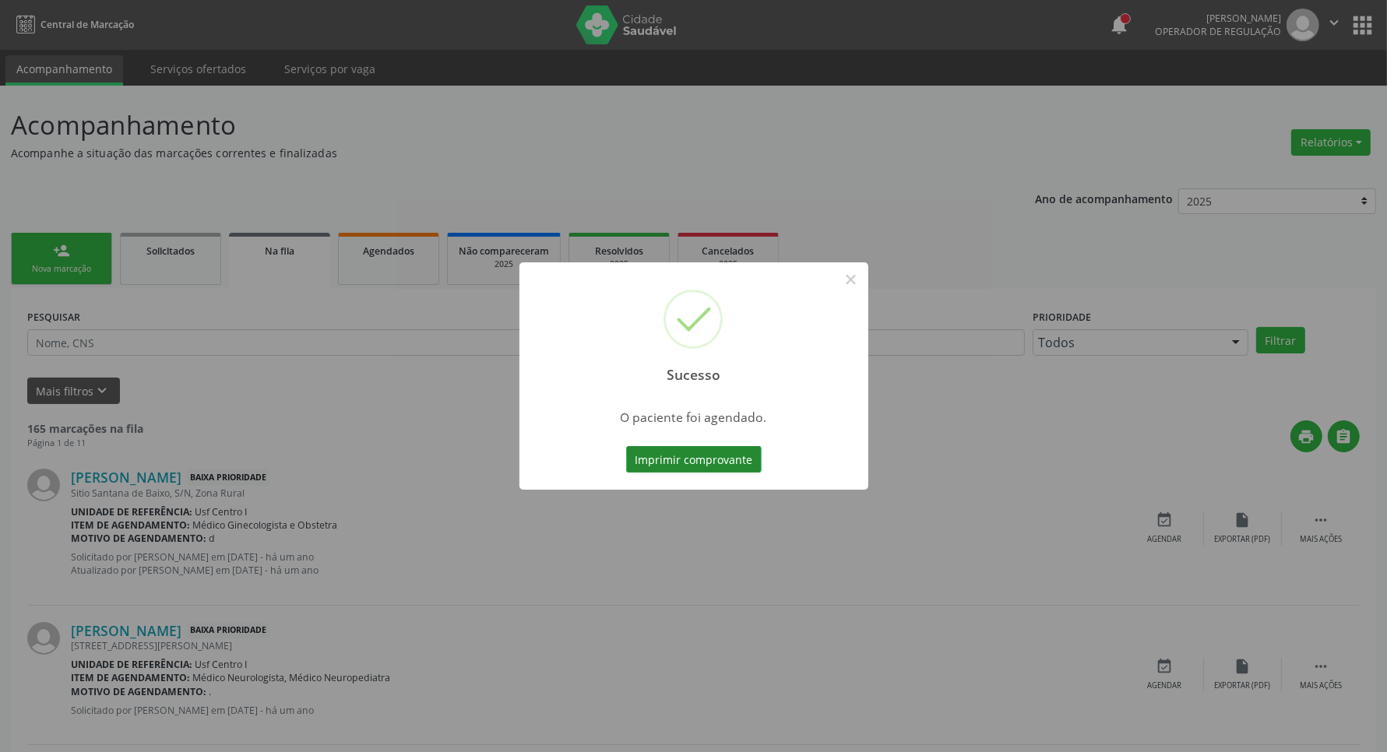
click at [725, 458] on button "Imprimir comprovante" at bounding box center [693, 459] width 135 height 26
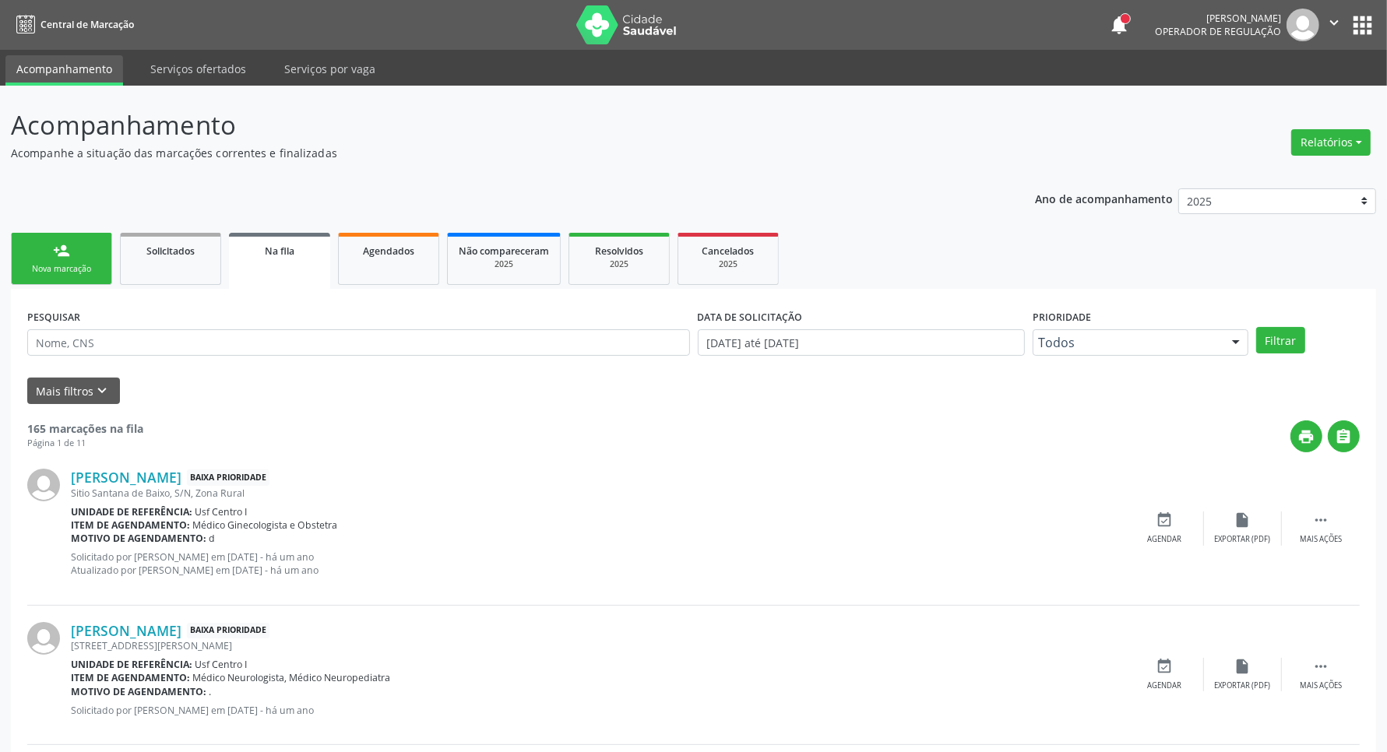
click at [30, 276] on link "person_add Nova marcação" at bounding box center [61, 259] width 101 height 52
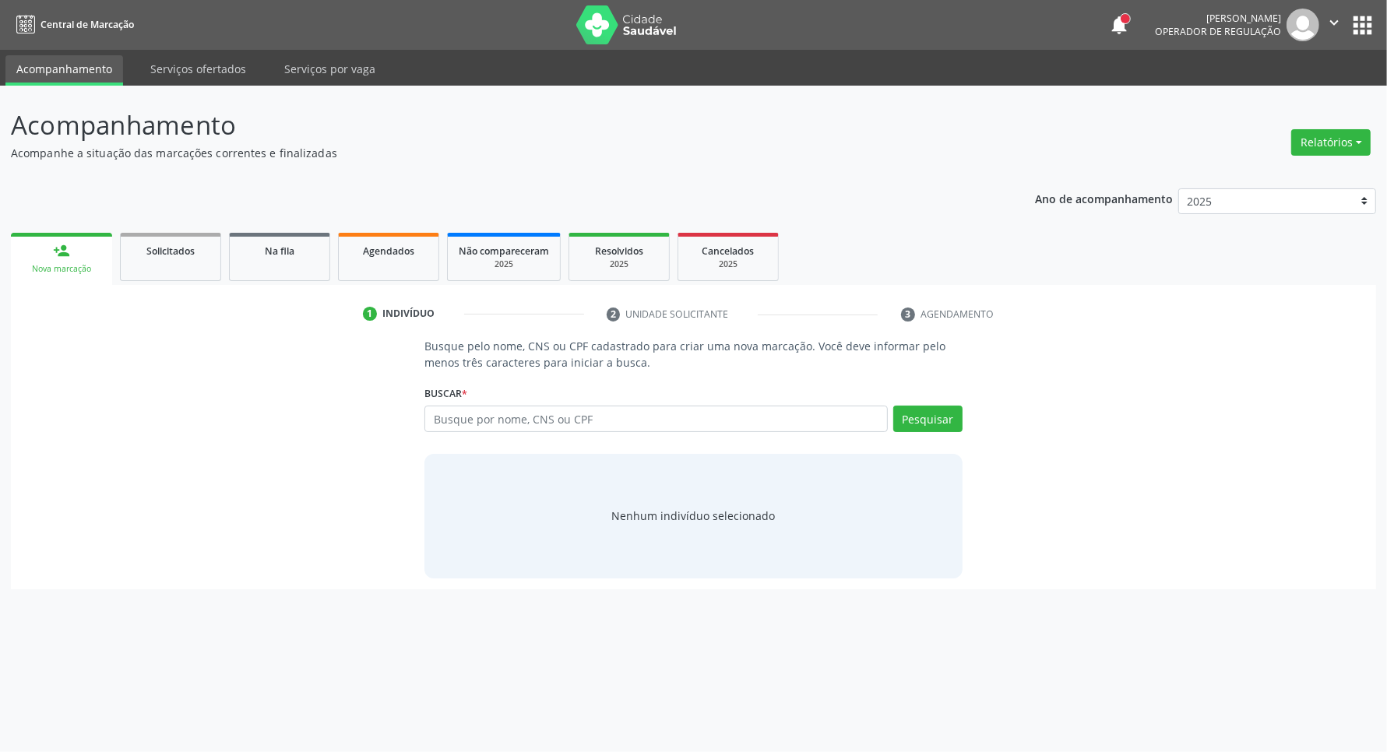
click at [40, 261] on link "person_add Nova marcação" at bounding box center [61, 259] width 101 height 52
click at [687, 430] on input "text" at bounding box center [663, 419] width 469 height 26
type input "14249941442"
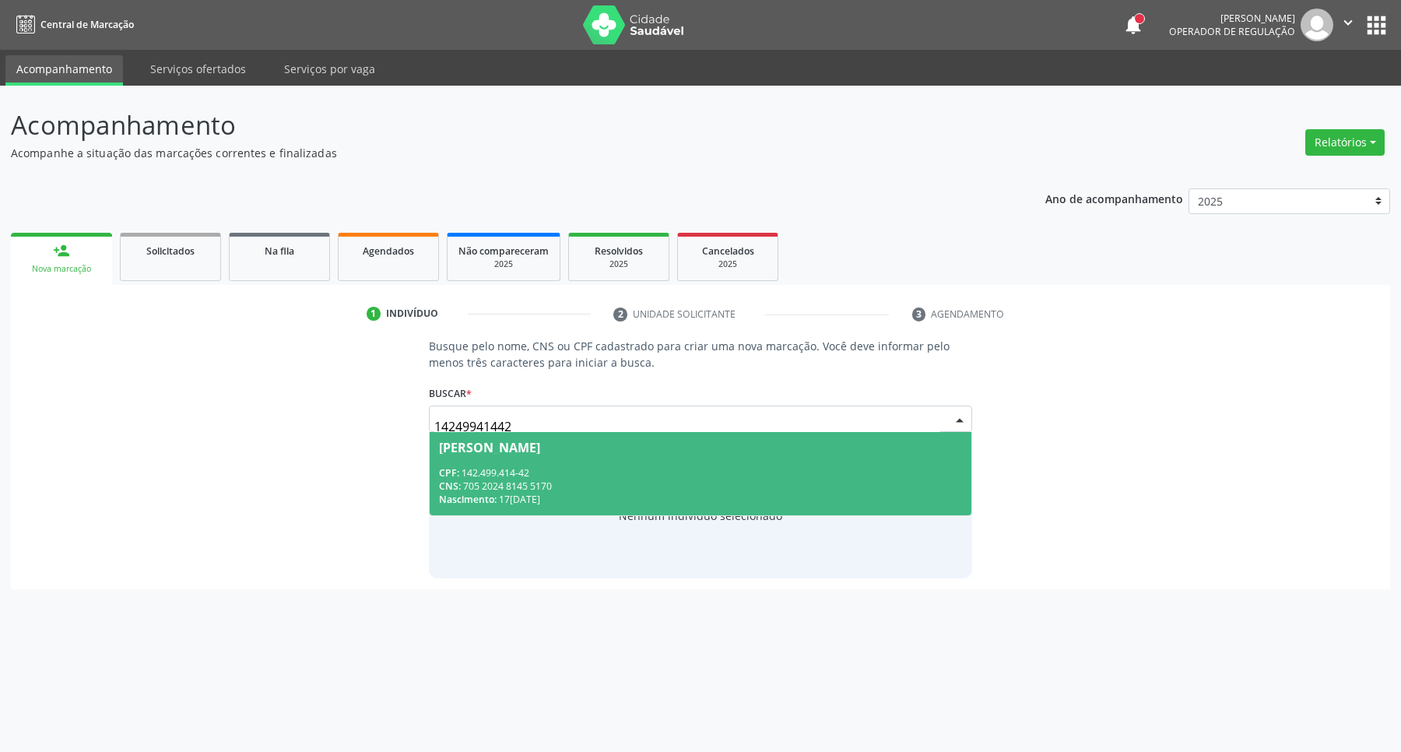
click at [604, 487] on div "CNS: 705 2024 8145 5170" at bounding box center [701, 486] width 524 height 13
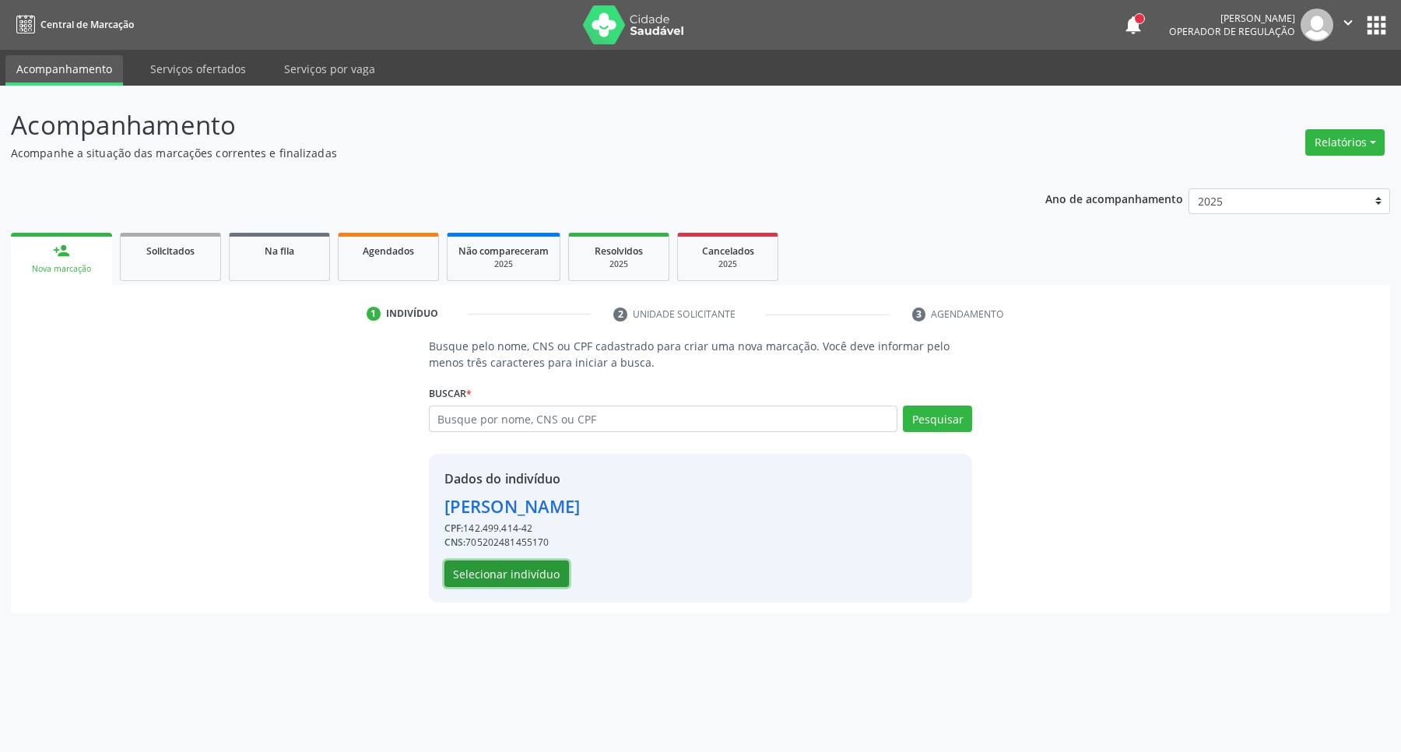
click at [546, 566] on button "Selecionar indivíduo" at bounding box center [507, 574] width 125 height 26
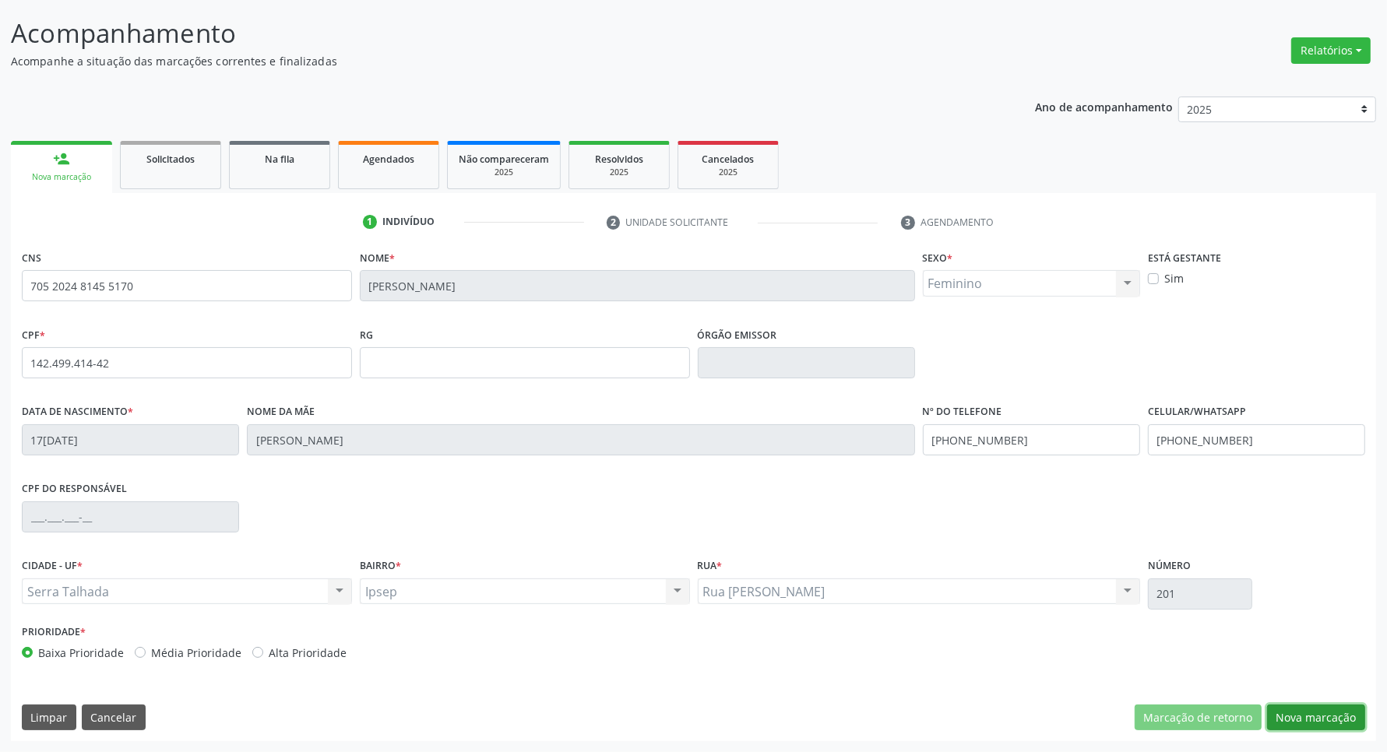
click at [1306, 709] on button "Nova marcação" at bounding box center [1316, 718] width 98 height 26
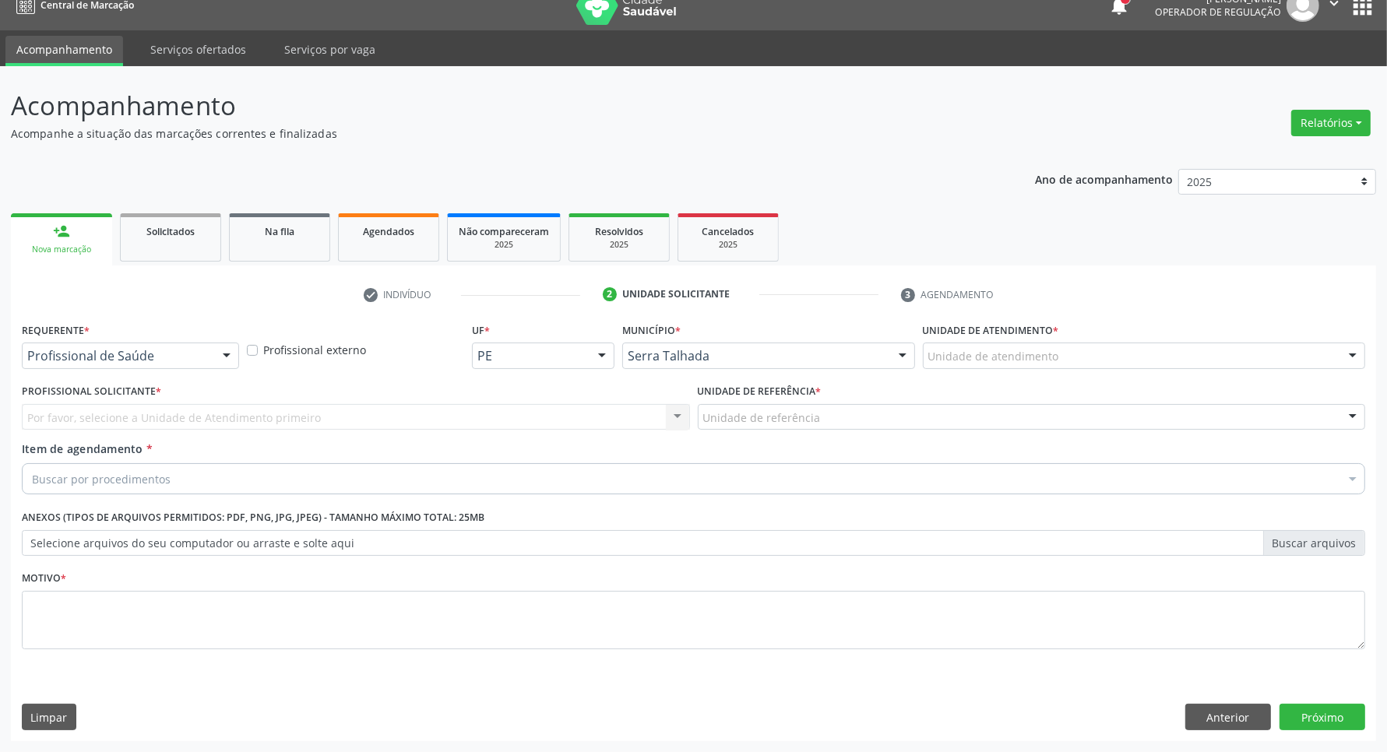
scroll to position [19, 0]
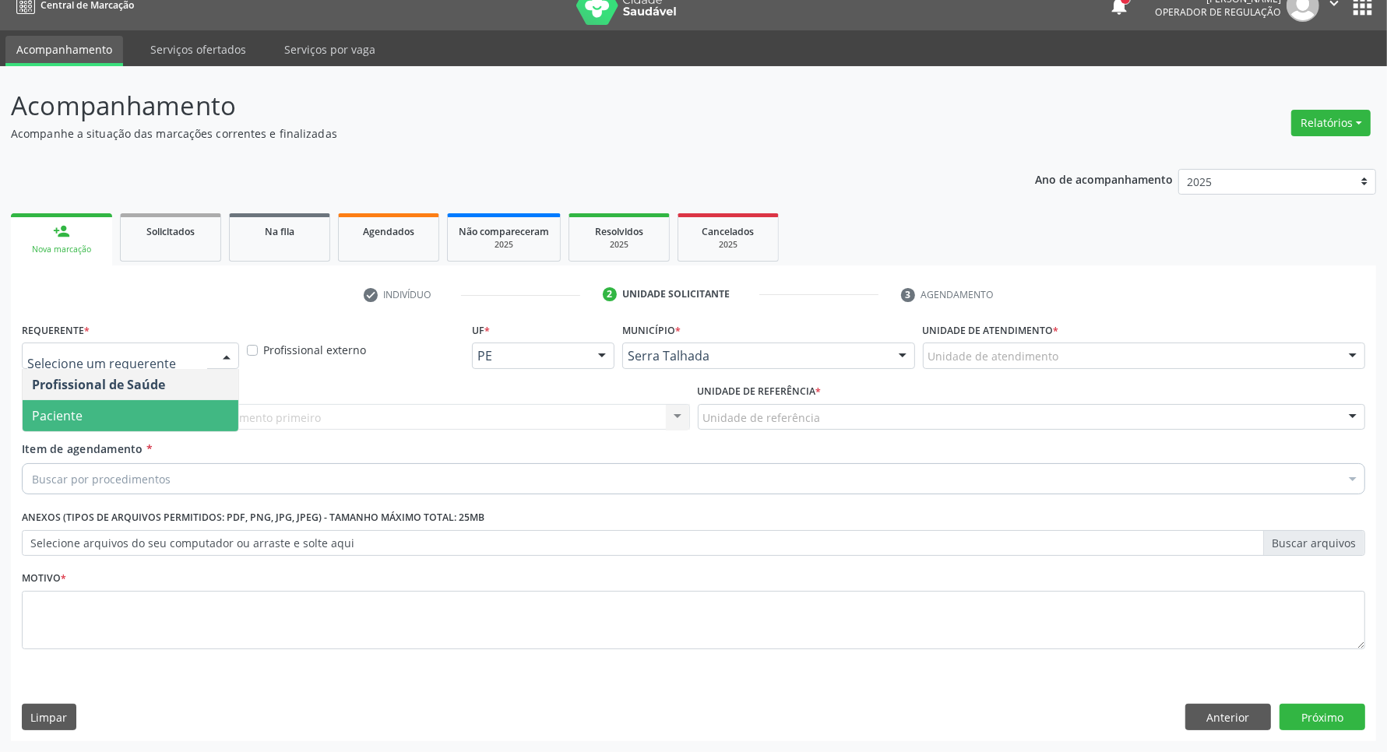
click at [110, 413] on span "Paciente" at bounding box center [131, 415] width 216 height 31
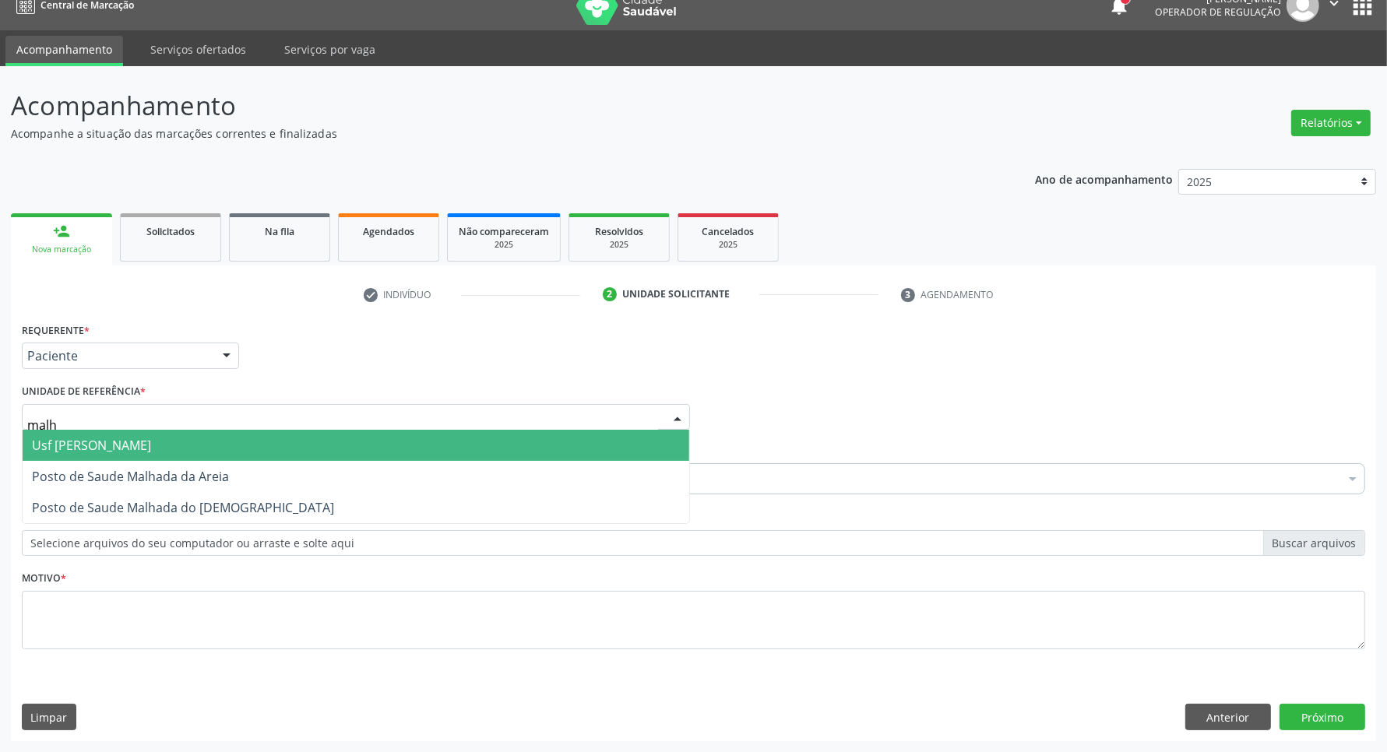
type input "malha"
click at [142, 442] on span "Usf [PERSON_NAME]" at bounding box center [91, 445] width 119 height 17
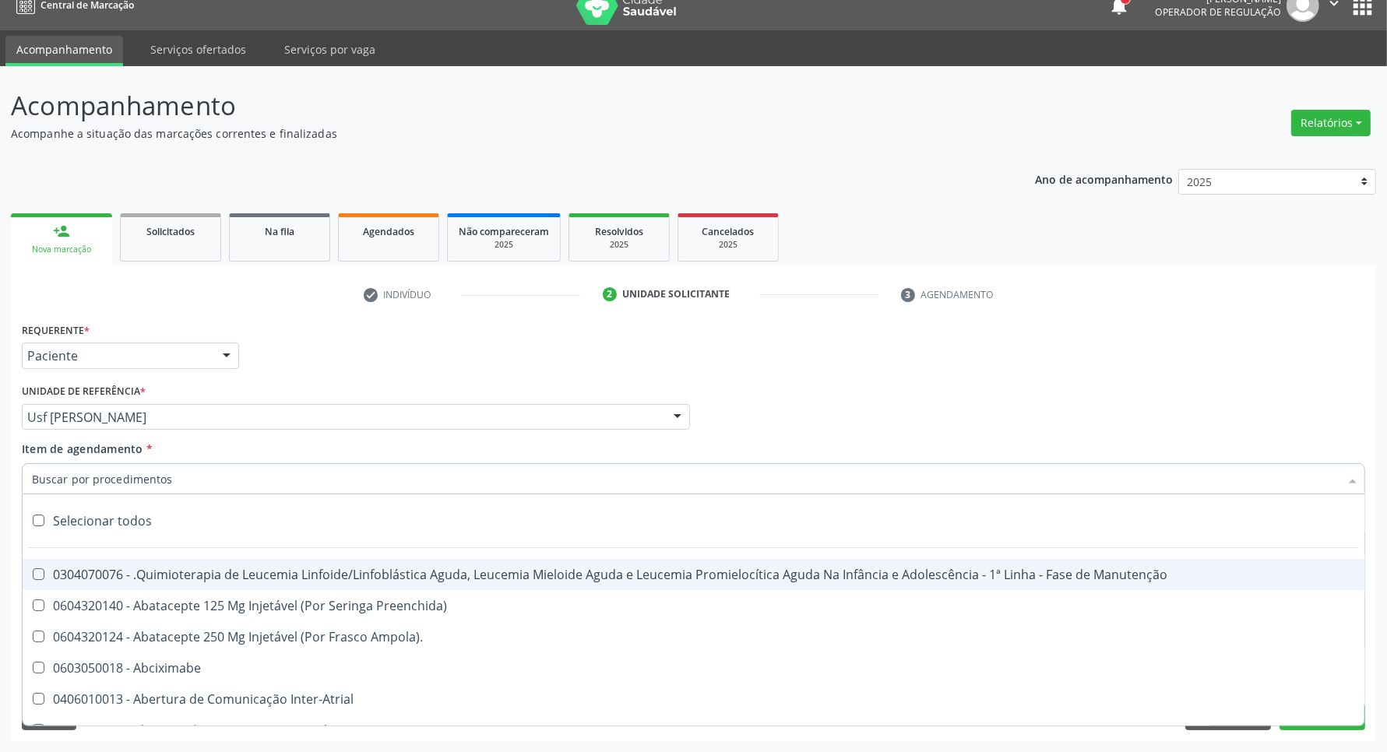
click at [141, 476] on input "Item de agendamento *" at bounding box center [685, 478] width 1307 height 31
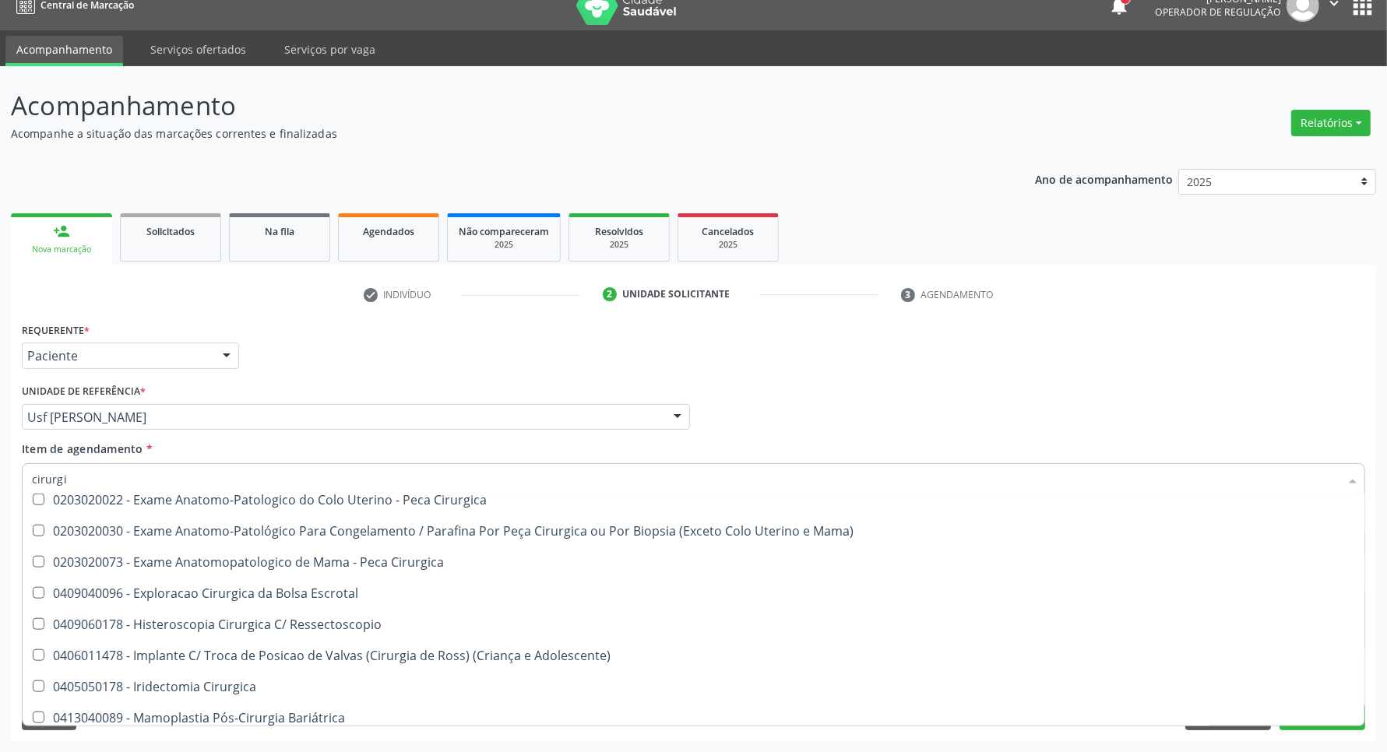
scroll to position [2011, 0]
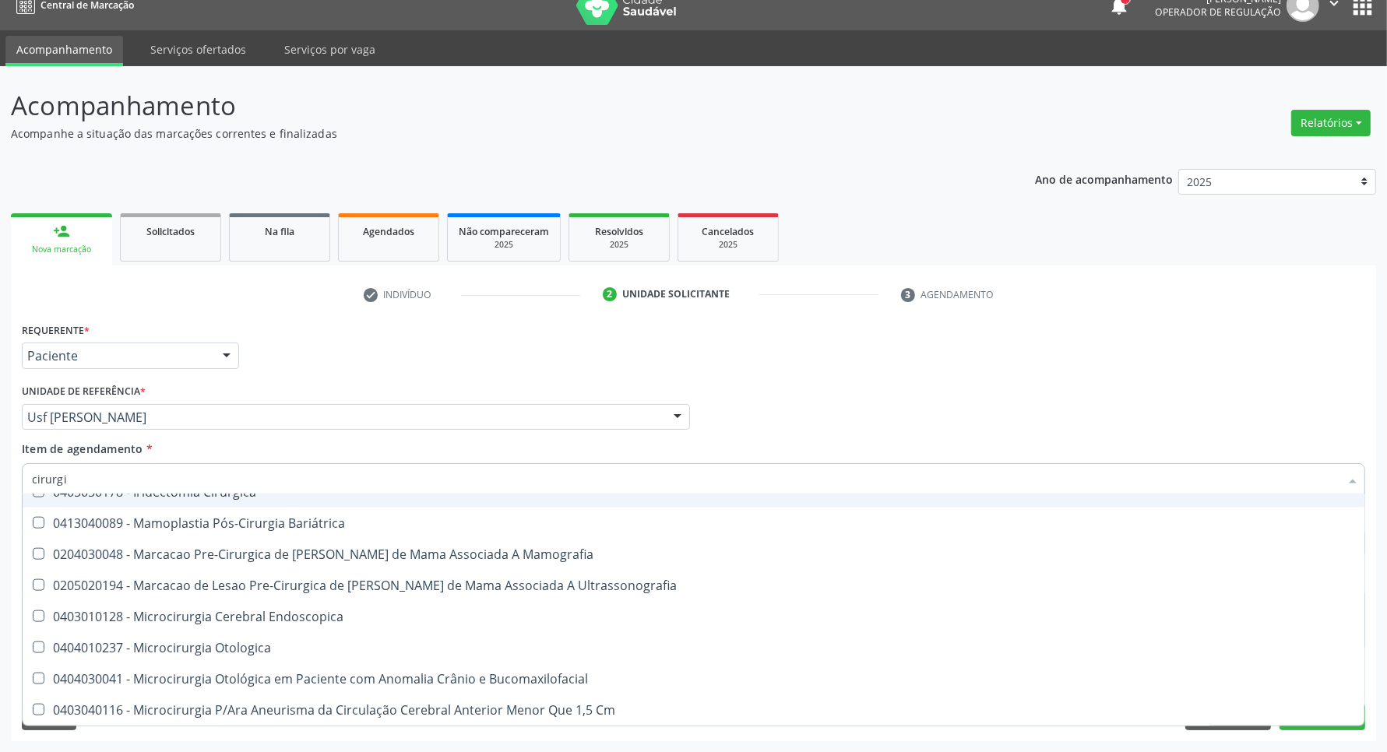
click at [0, 481] on div "Acompanhamento Acompanhe a situação das marcações correntes e finalizadas Relat…" at bounding box center [693, 409] width 1387 height 686
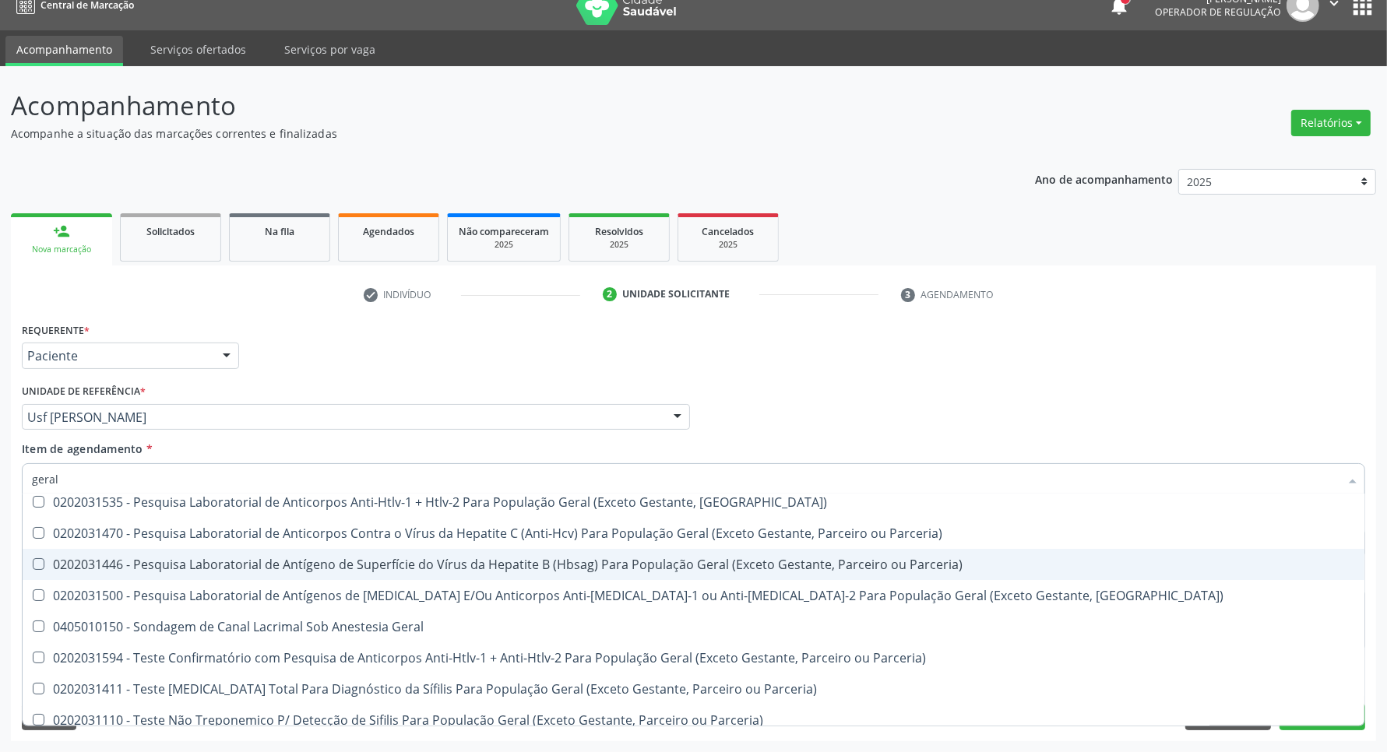
scroll to position [360, 0]
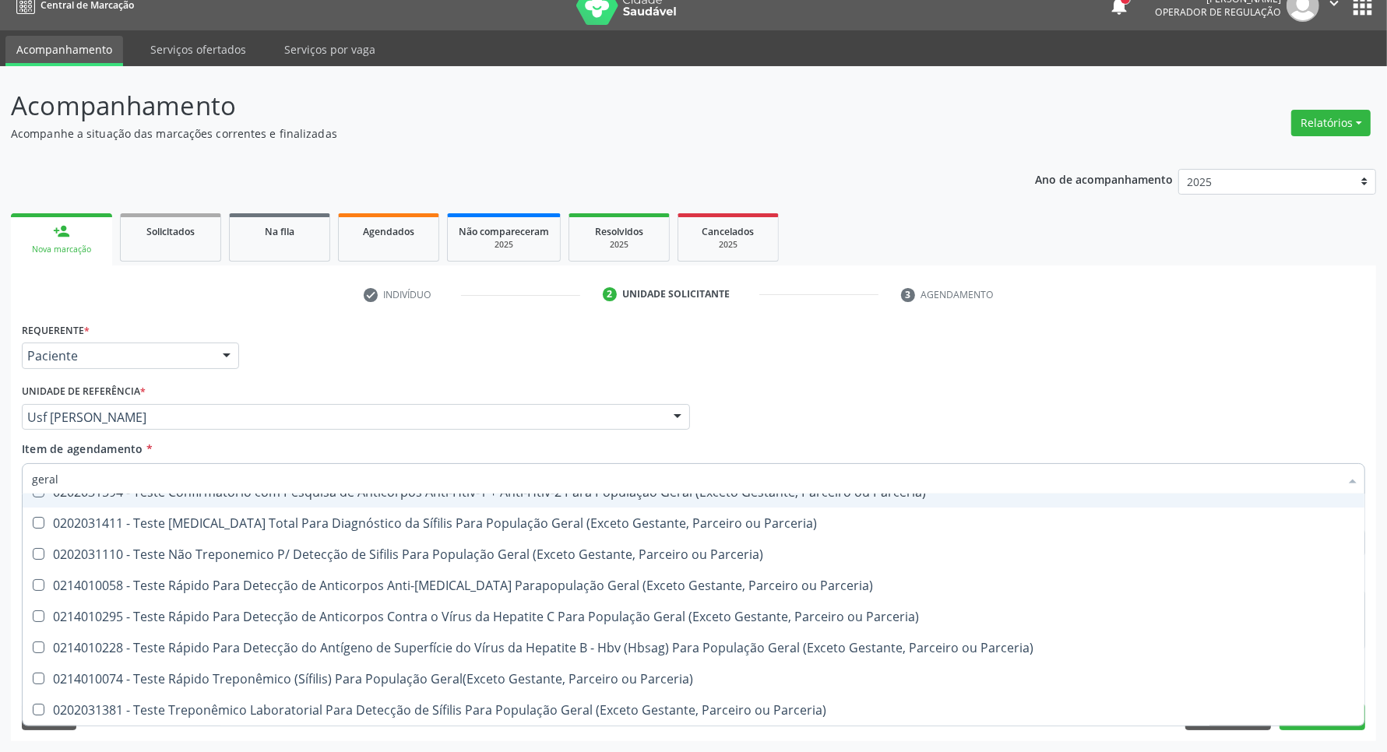
click at [320, 479] on input "geral" at bounding box center [685, 478] width 1307 height 31
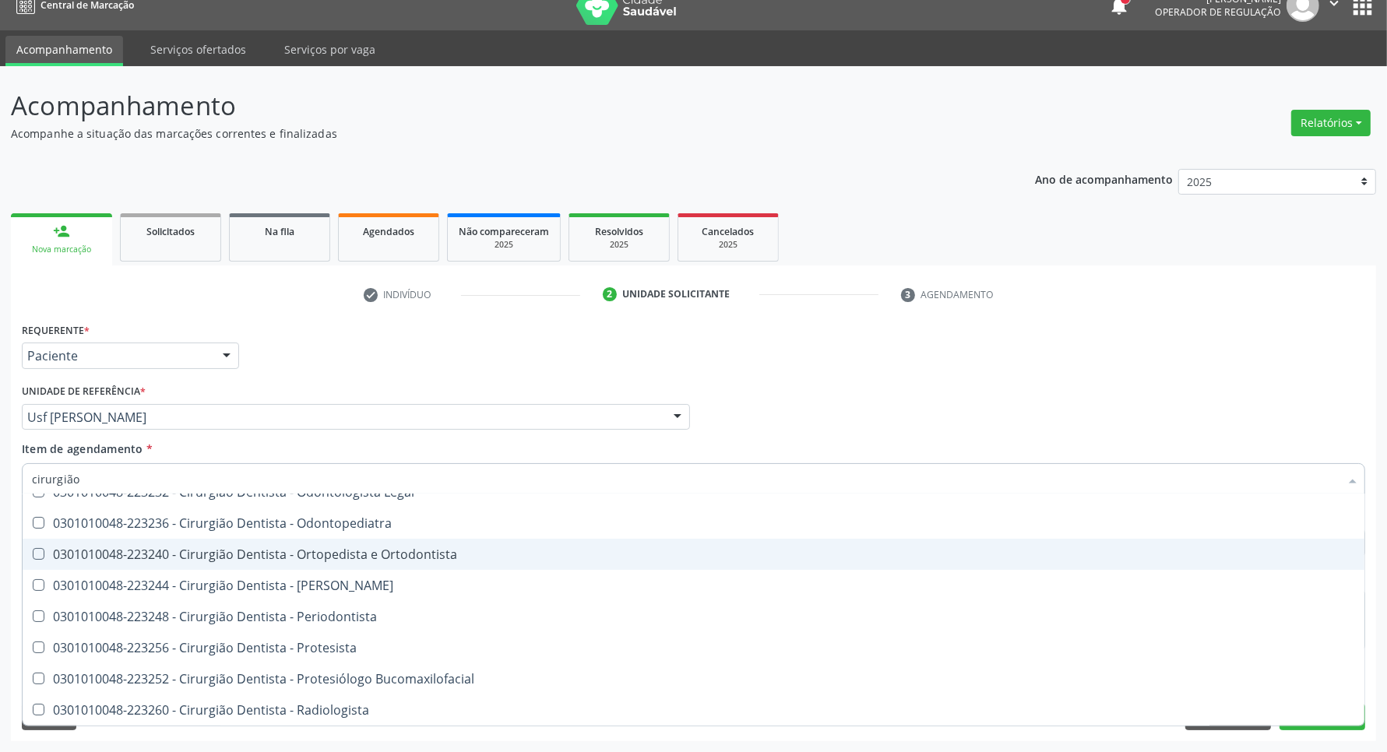
type input "cirurgião g"
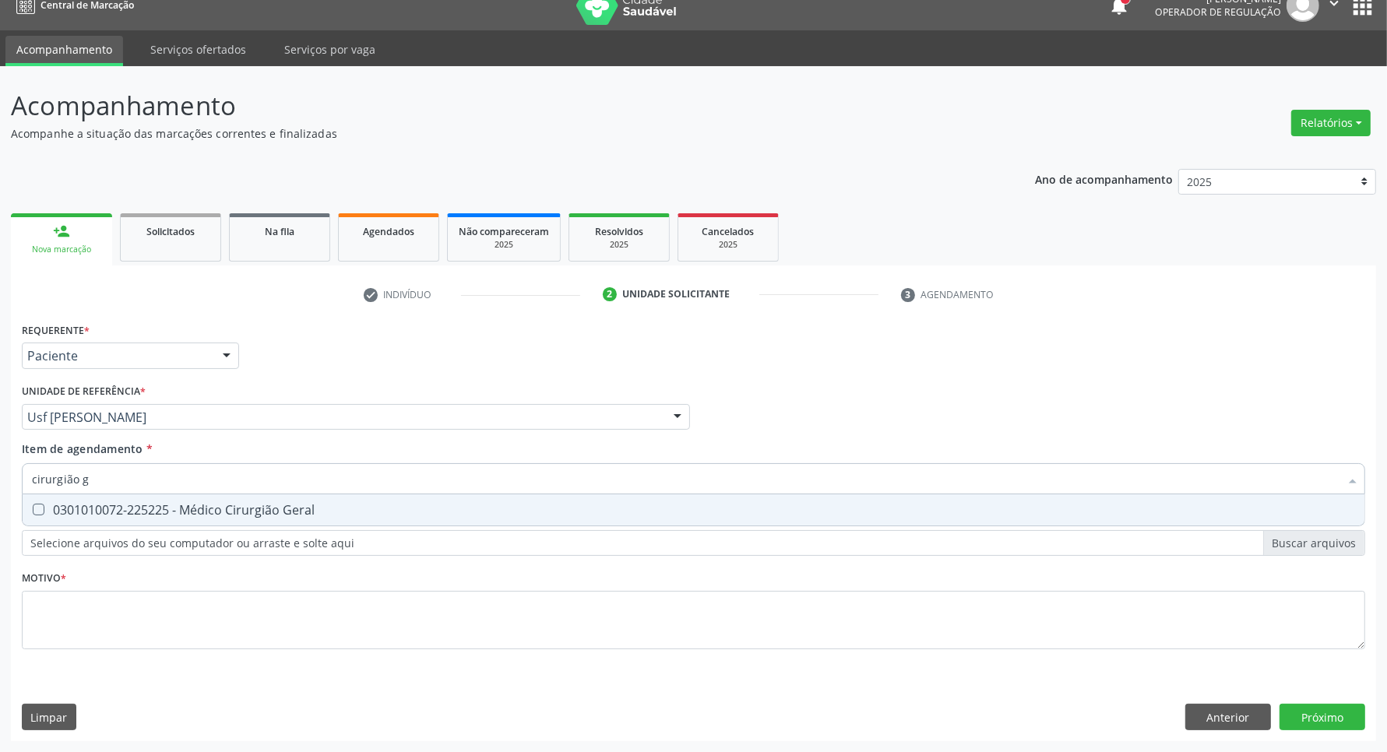
scroll to position [0, 0]
click at [172, 504] on div "0301010072-225225 - Médico Cirurgião Geral" at bounding box center [693, 510] width 1323 height 12
checkbox Geral "true"
click at [192, 635] on div "Requerente * Paciente Profissional de Saúde Paciente Nenhum resultado encontrad…" at bounding box center [693, 494] width 1343 height 353
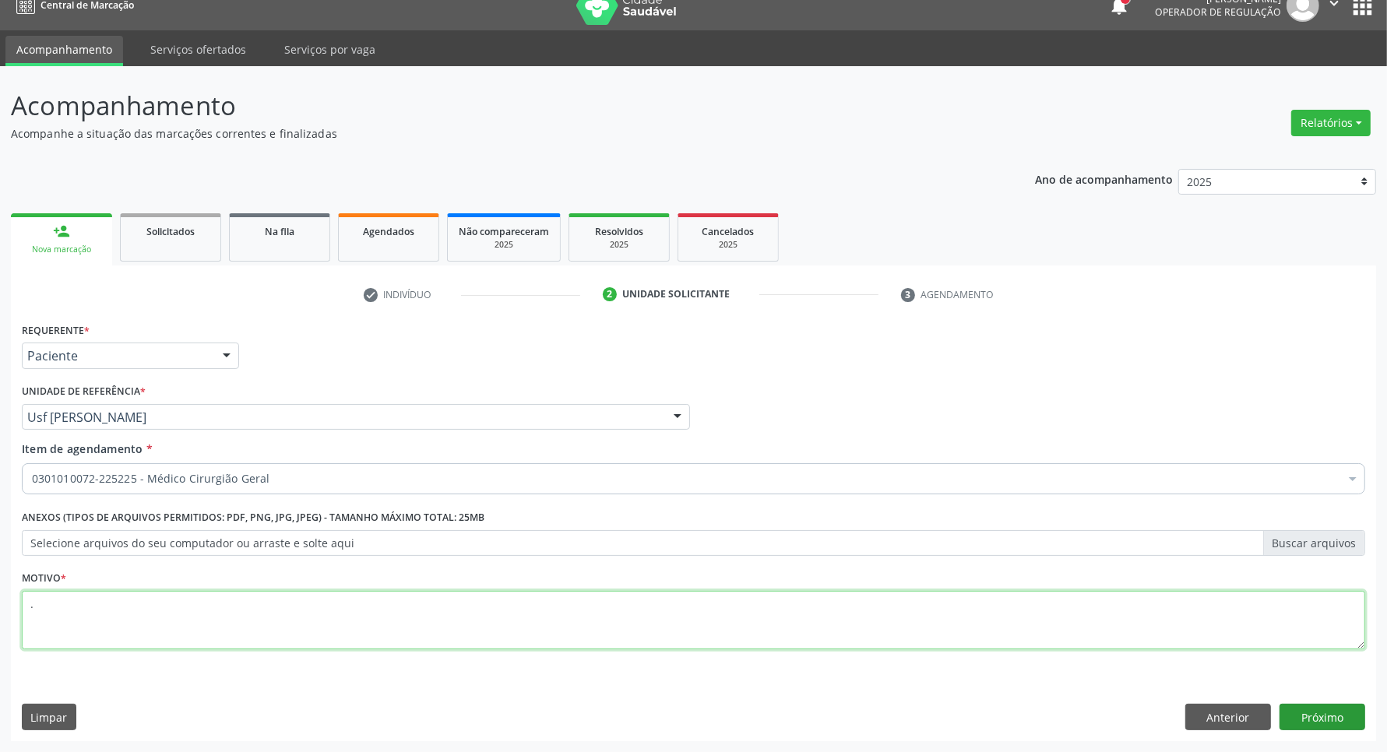
type textarea "."
click at [1352, 711] on button "Próximo" at bounding box center [1322, 717] width 86 height 26
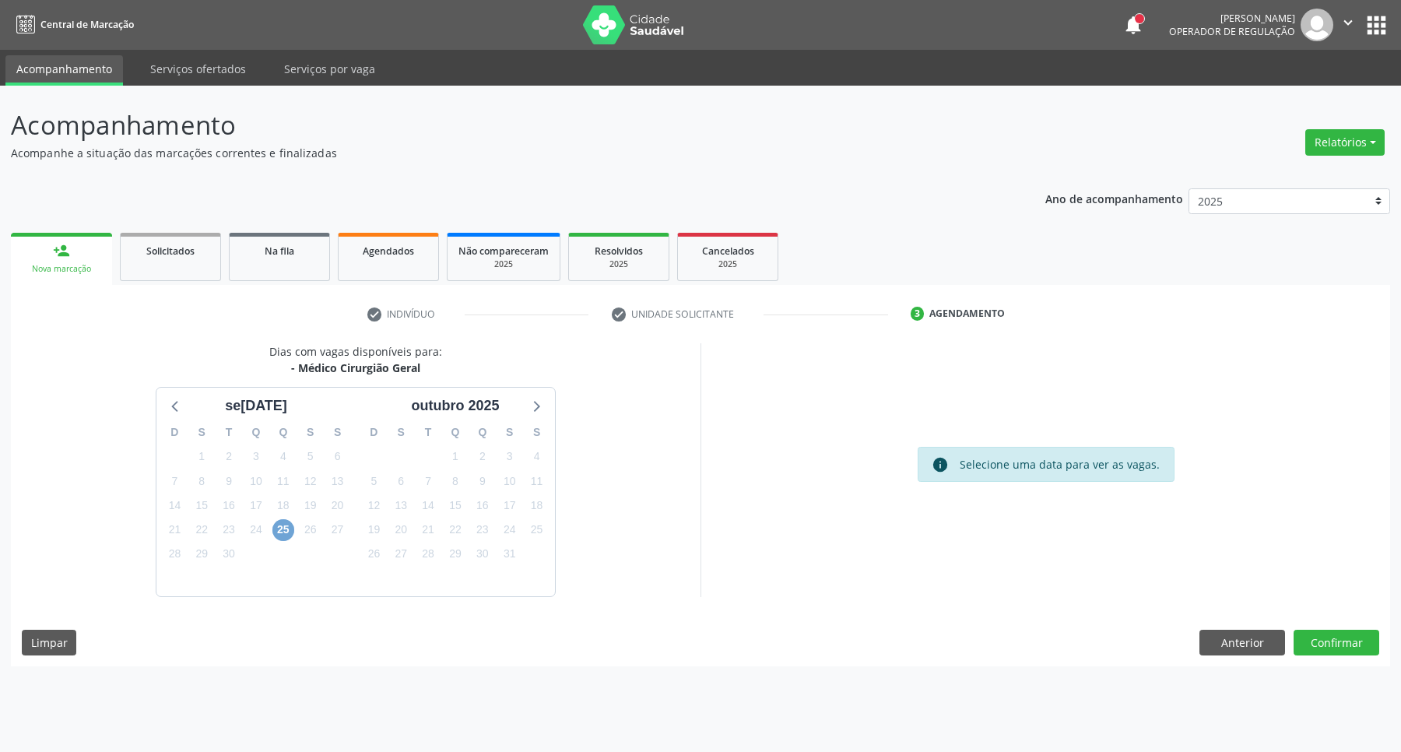
click at [278, 529] on span "25" at bounding box center [284, 530] width 22 height 22
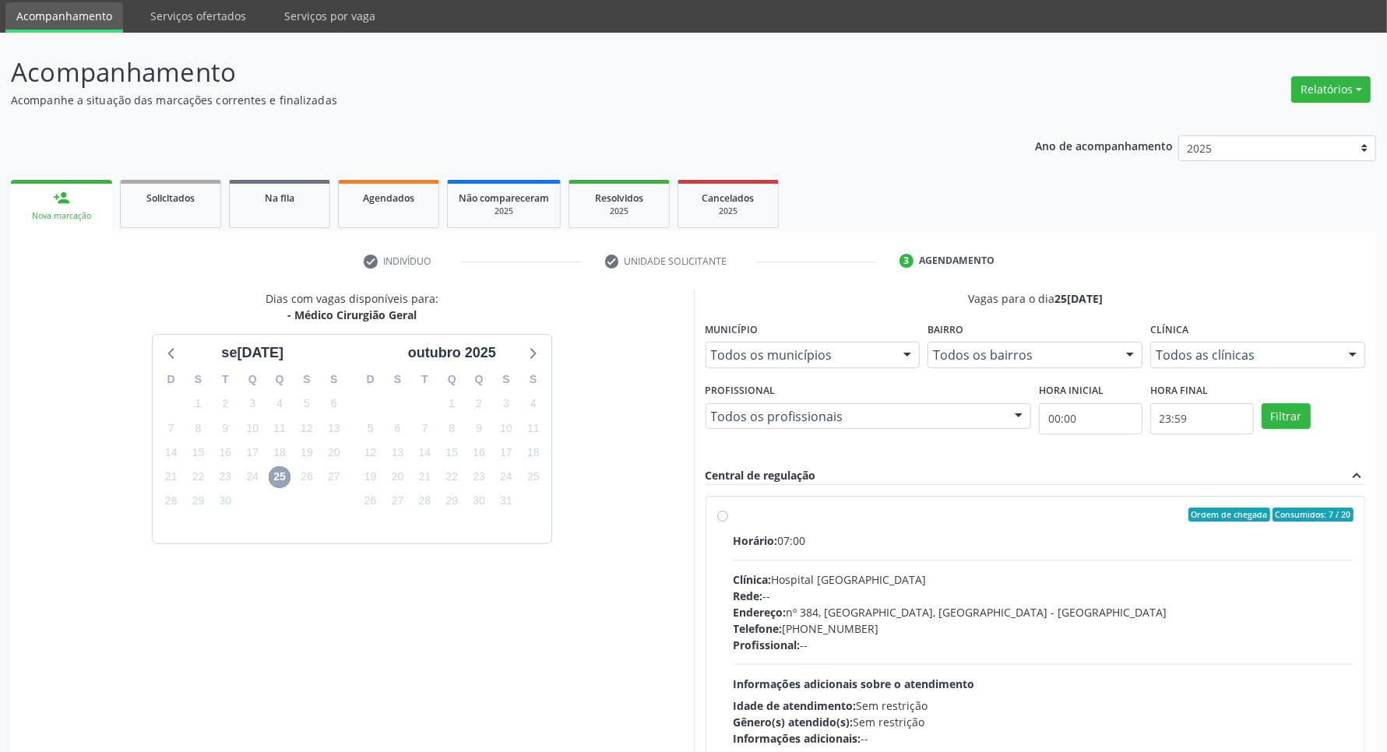
scroll to position [150, 0]
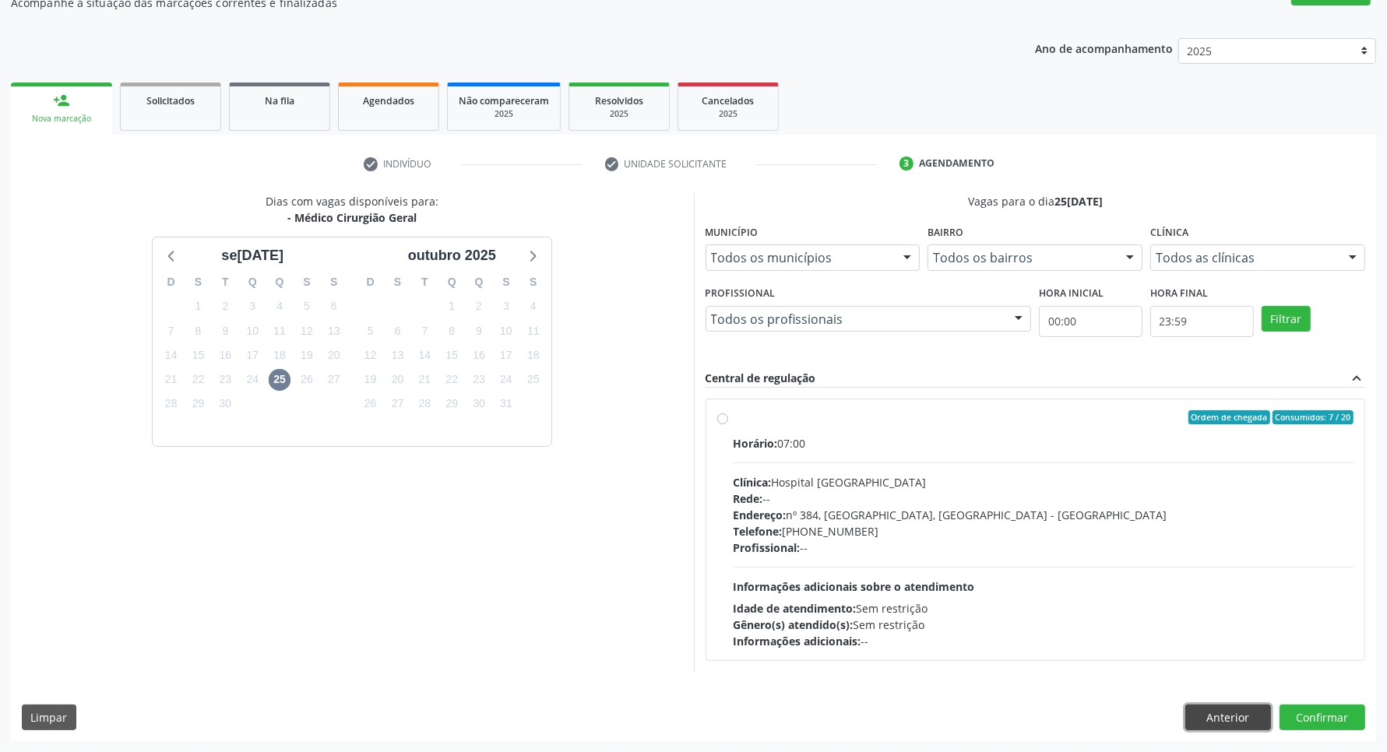
click at [1220, 709] on button "Anterior" at bounding box center [1228, 718] width 86 height 26
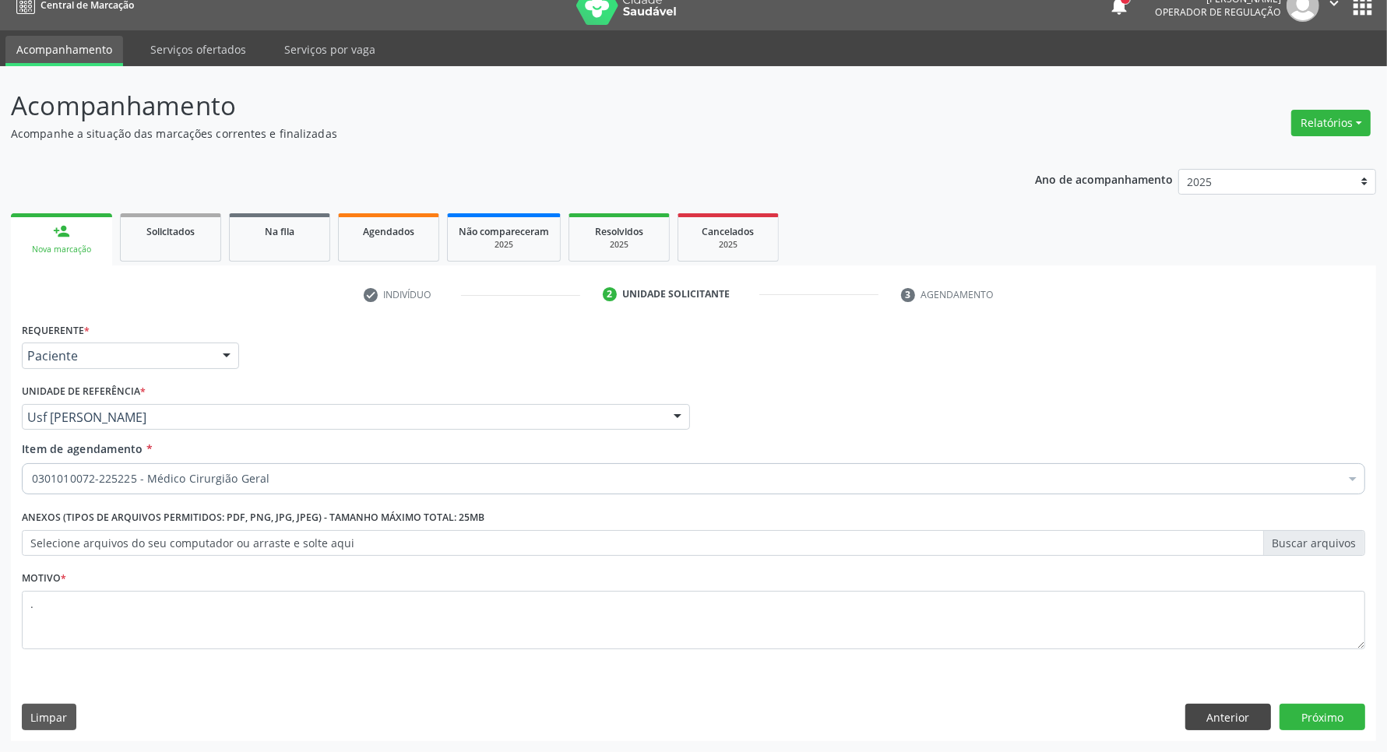
scroll to position [19, 0]
drag, startPoint x: 1208, startPoint y: 725, endPoint x: 1178, endPoint y: 709, distance: 33.8
click at [1207, 723] on button "Anterior" at bounding box center [1228, 717] width 86 height 26
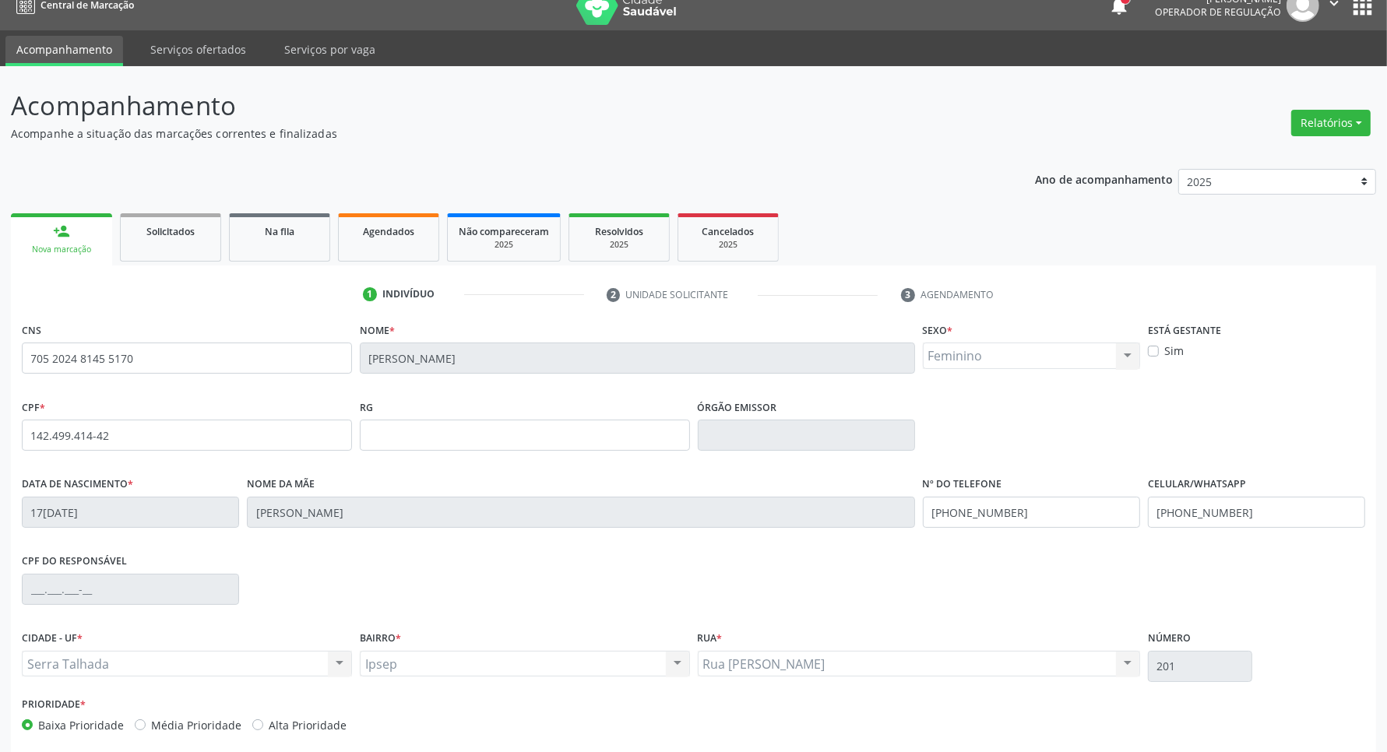
scroll to position [92, 0]
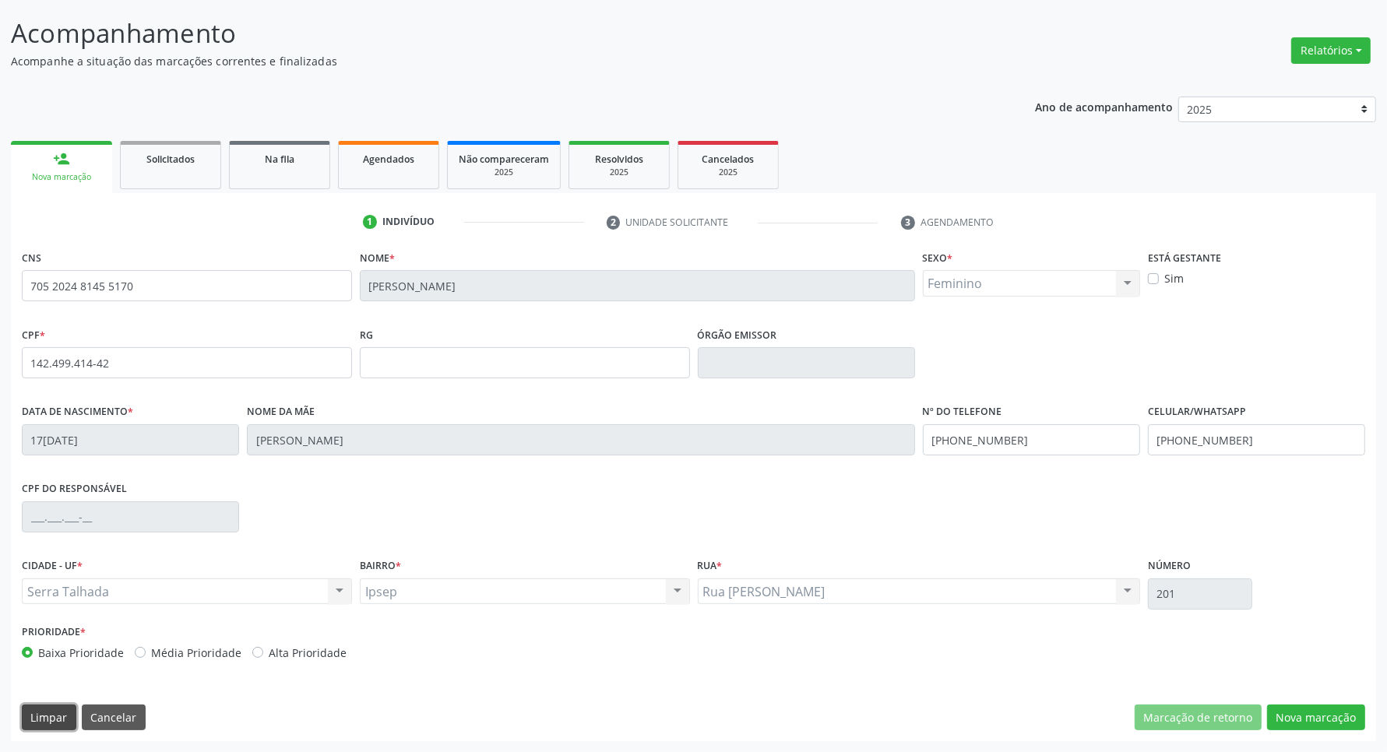
click at [55, 709] on button "Limpar" at bounding box center [49, 718] width 55 height 26
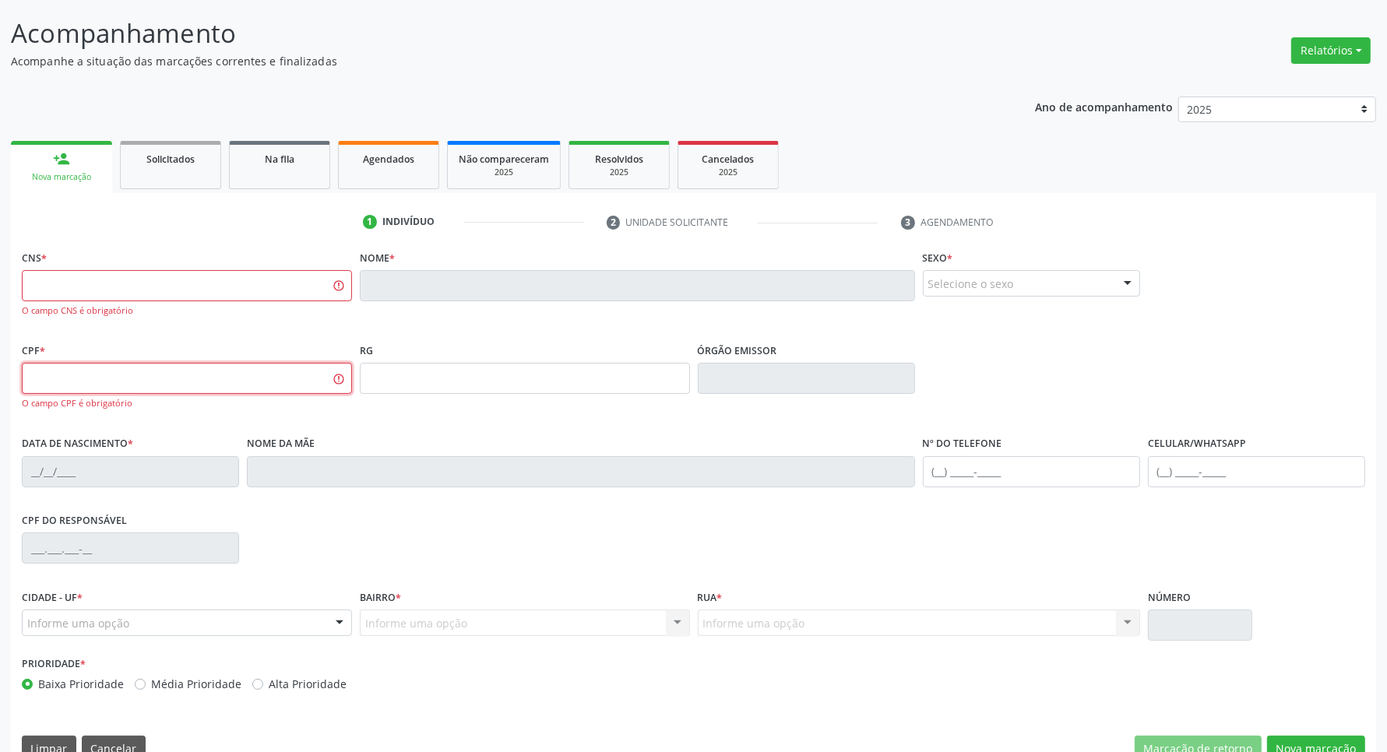
click at [123, 385] on input "text" at bounding box center [187, 378] width 330 height 31
click at [125, 284] on input "text" at bounding box center [187, 285] width 330 height 31
type input "898 0034 4937 0172"
drag, startPoint x: 99, startPoint y: 290, endPoint x: 0, endPoint y: 283, distance: 99.1
click at [0, 285] on div "Acompanhamento Acompanhe a situação das marcações correntes e finalizadas Relat…" at bounding box center [693, 389] width 1387 height 790
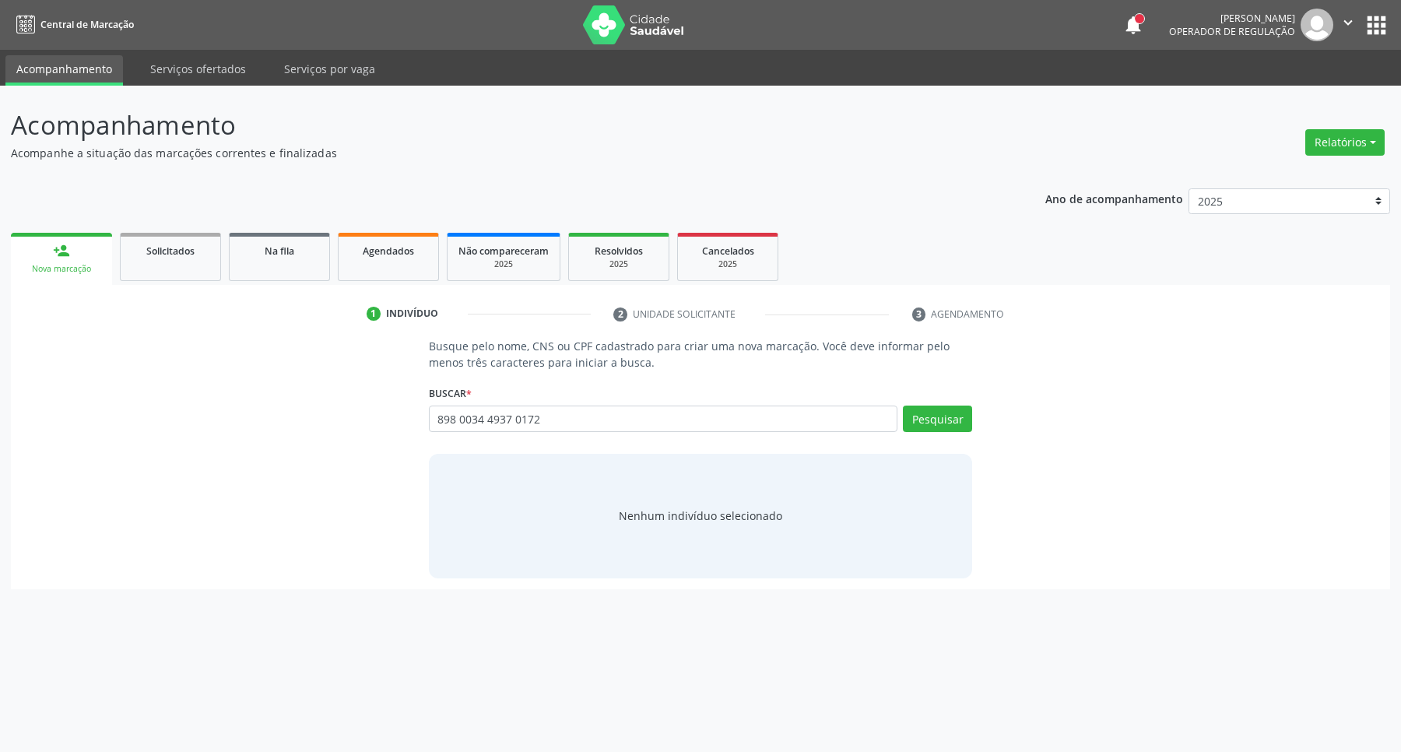
type input "898 0034 4937 0172"
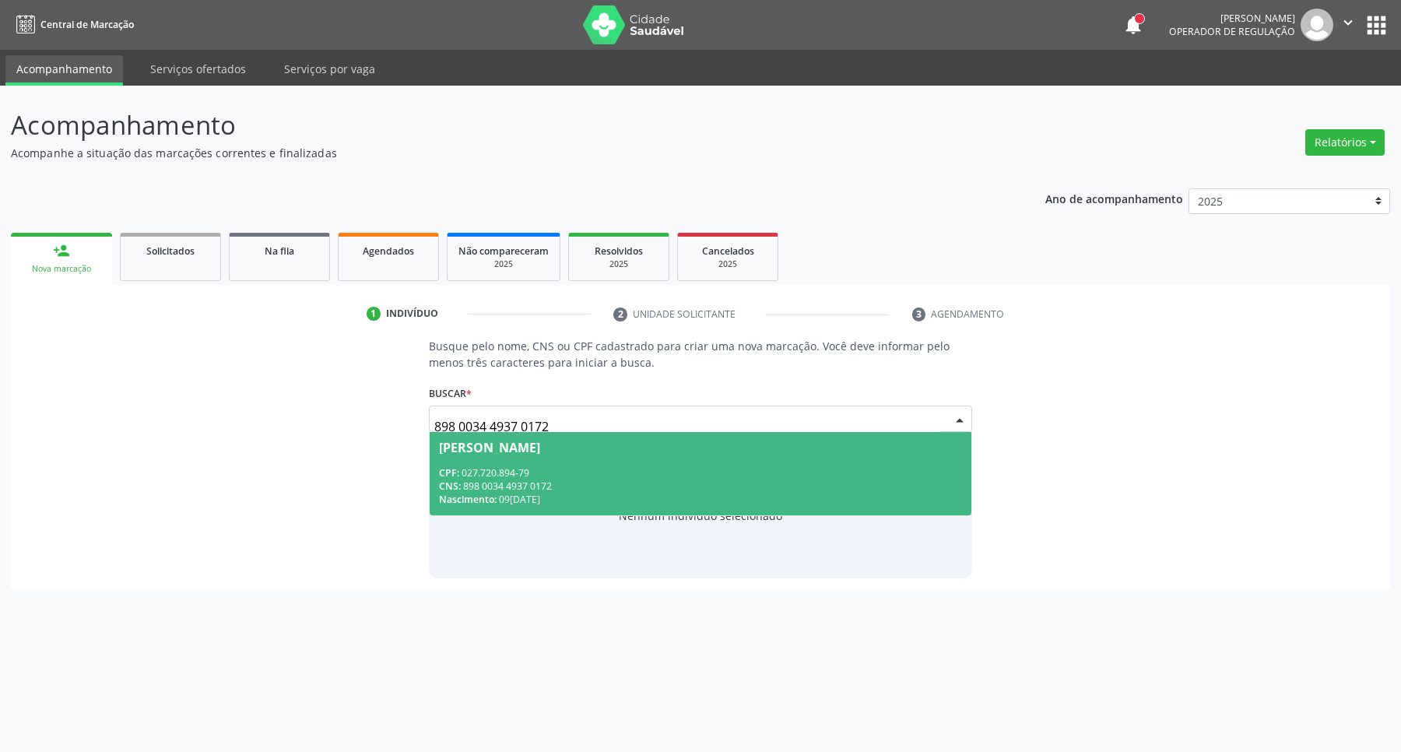
click at [688, 468] on div "CPF: 027.720.894-79" at bounding box center [701, 472] width 524 height 13
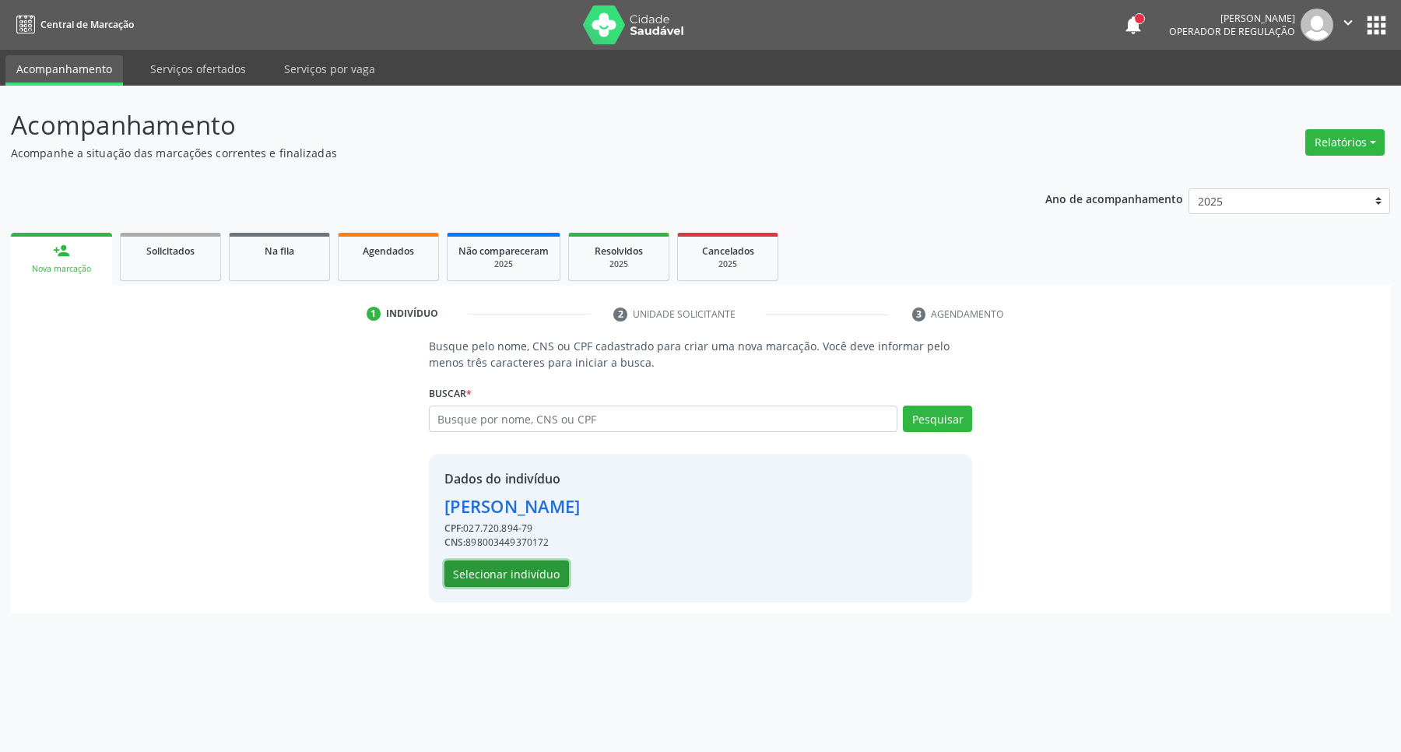
click at [518, 572] on button "Selecionar indivíduo" at bounding box center [507, 574] width 125 height 26
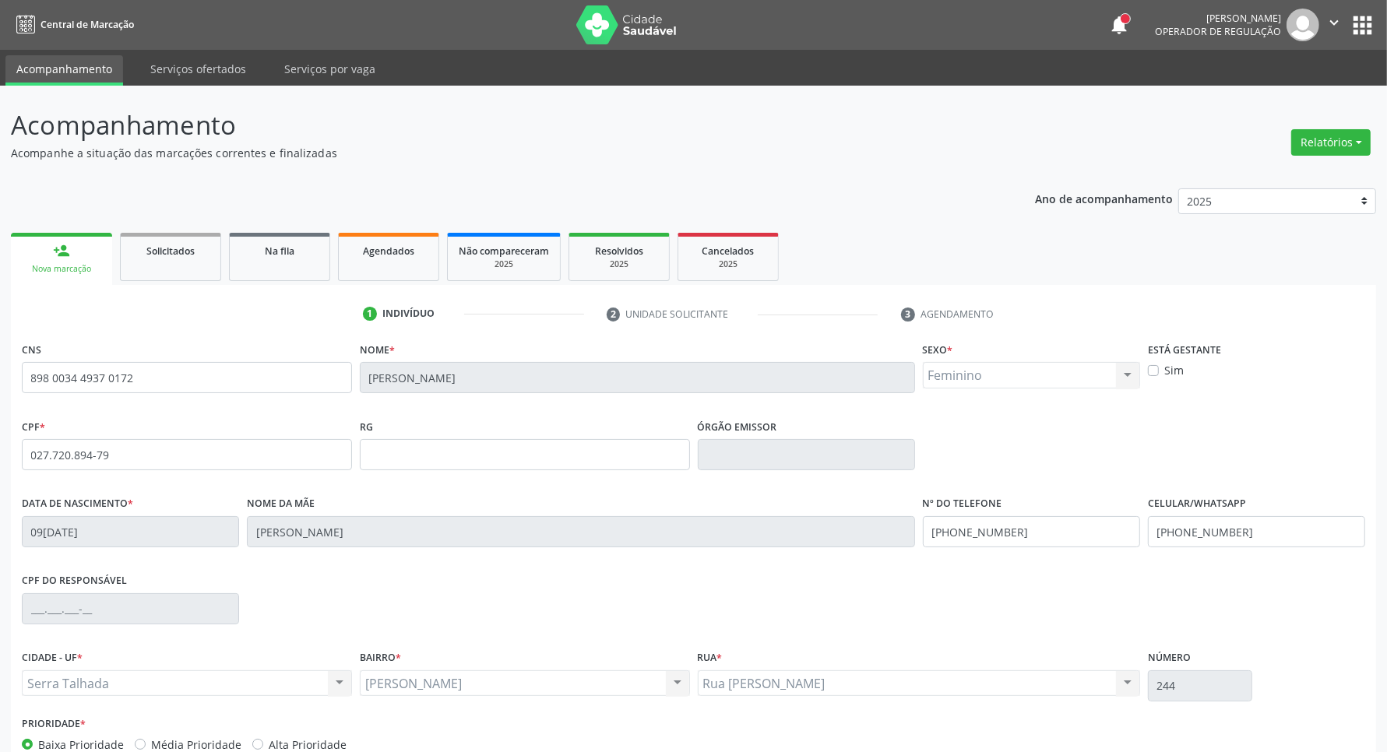
scroll to position [92, 0]
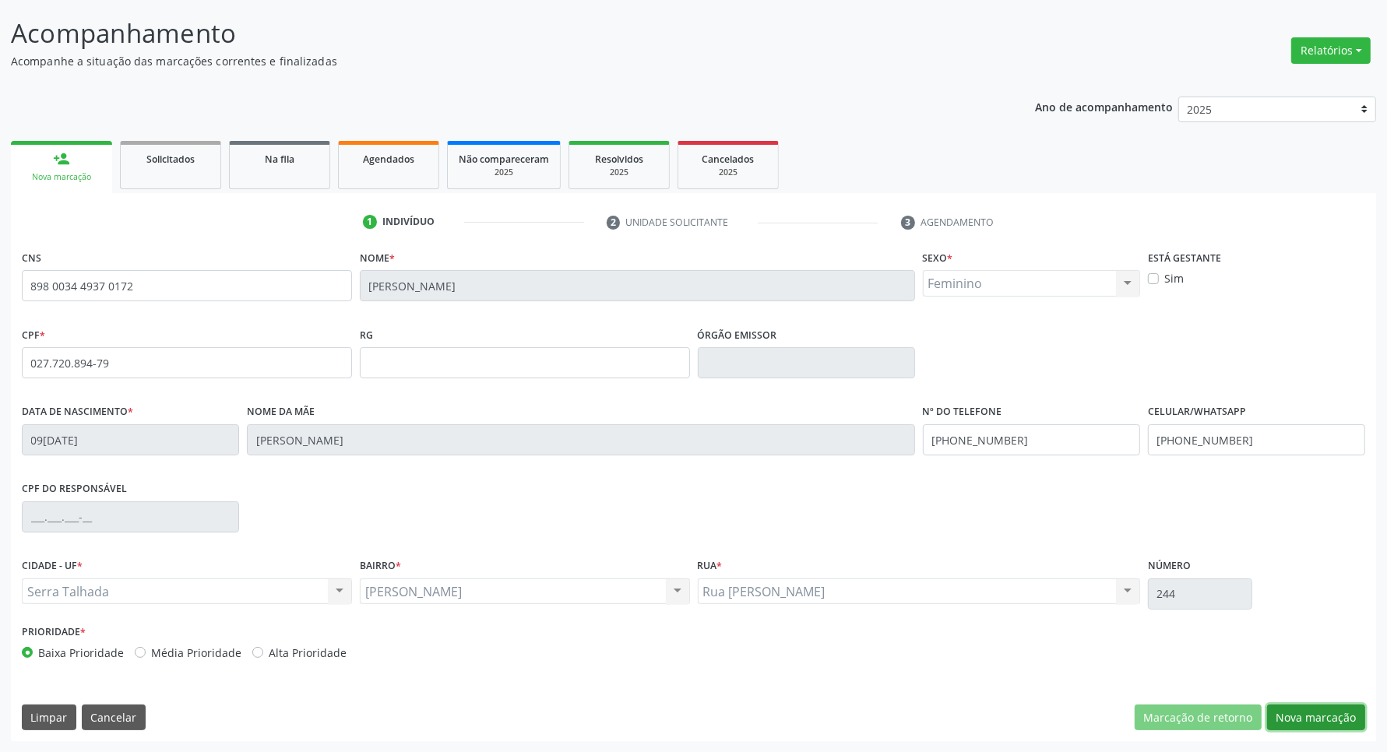
click at [1325, 722] on button "Nova marcação" at bounding box center [1316, 718] width 98 height 26
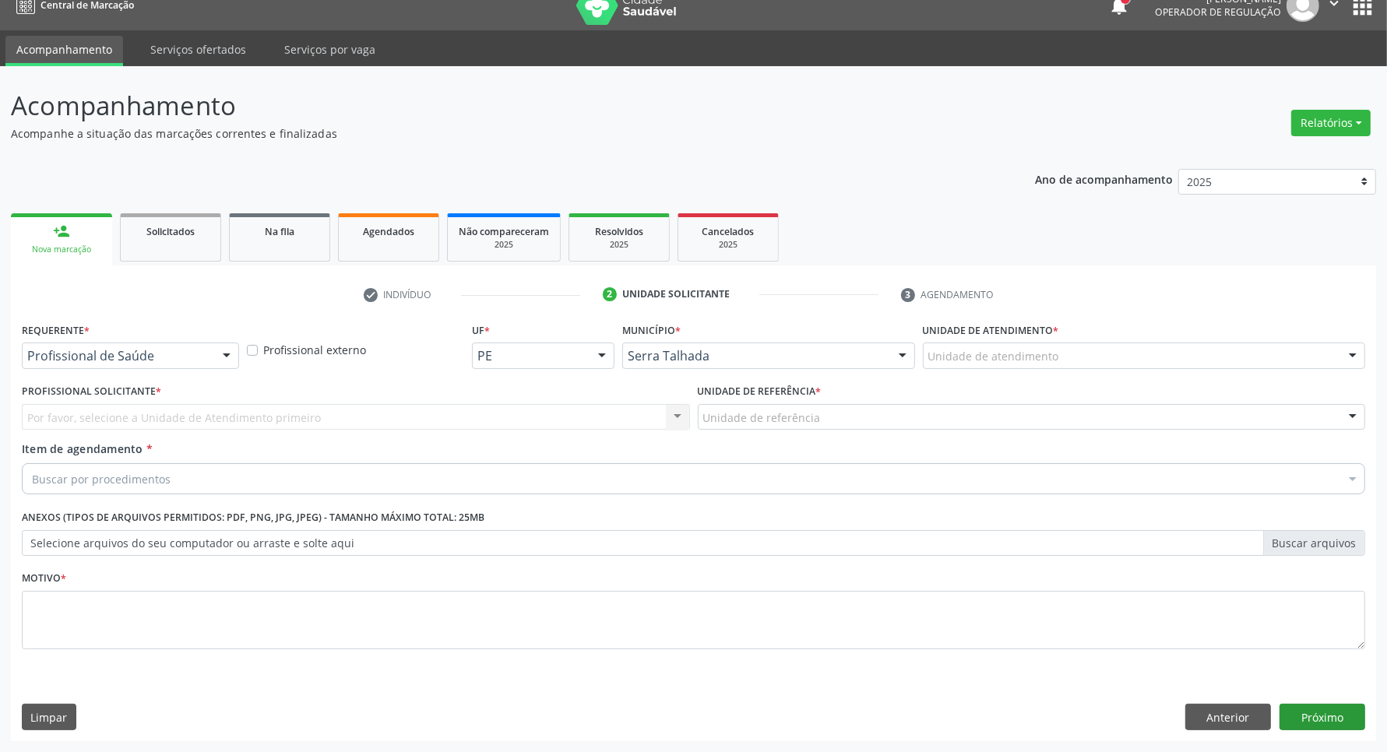
scroll to position [19, 0]
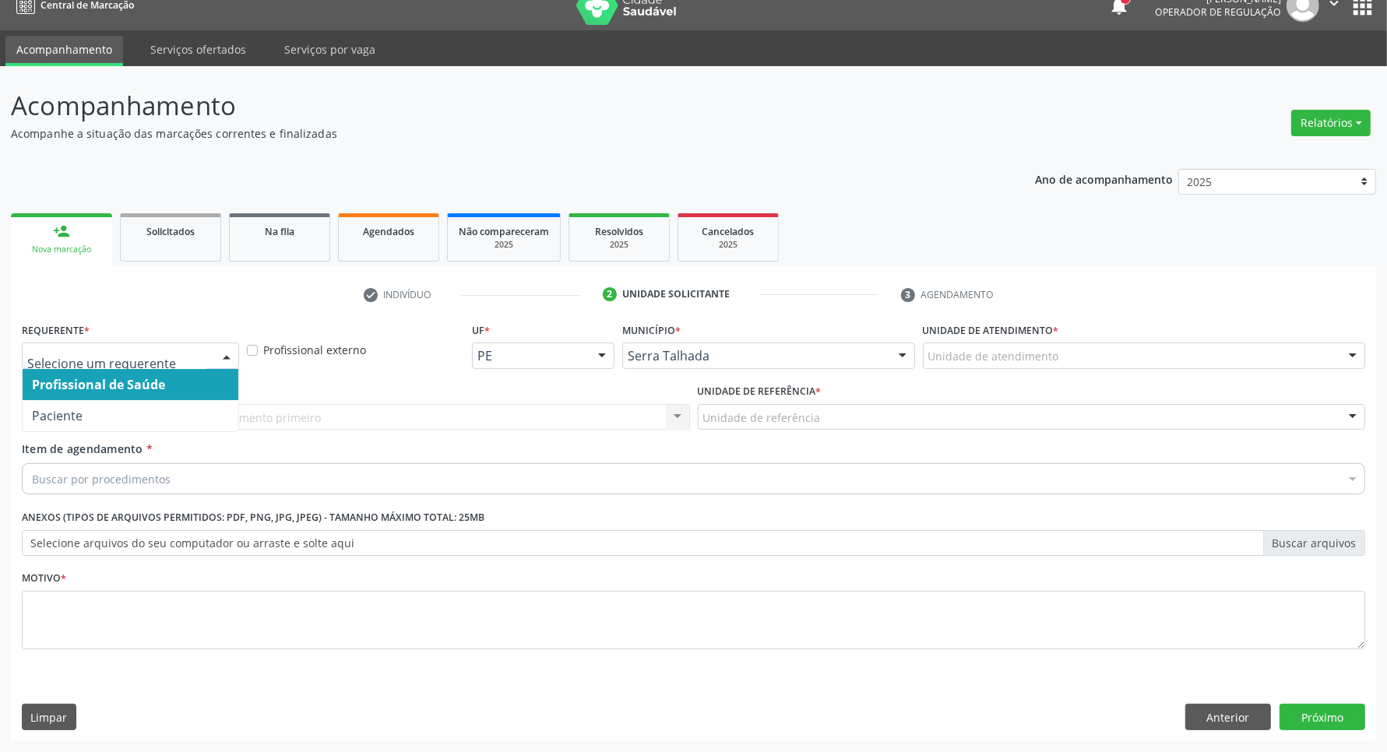
drag, startPoint x: 86, startPoint y: 367, endPoint x: 84, endPoint y: 358, distance: 8.9
click at [87, 367] on div at bounding box center [130, 356] width 217 height 26
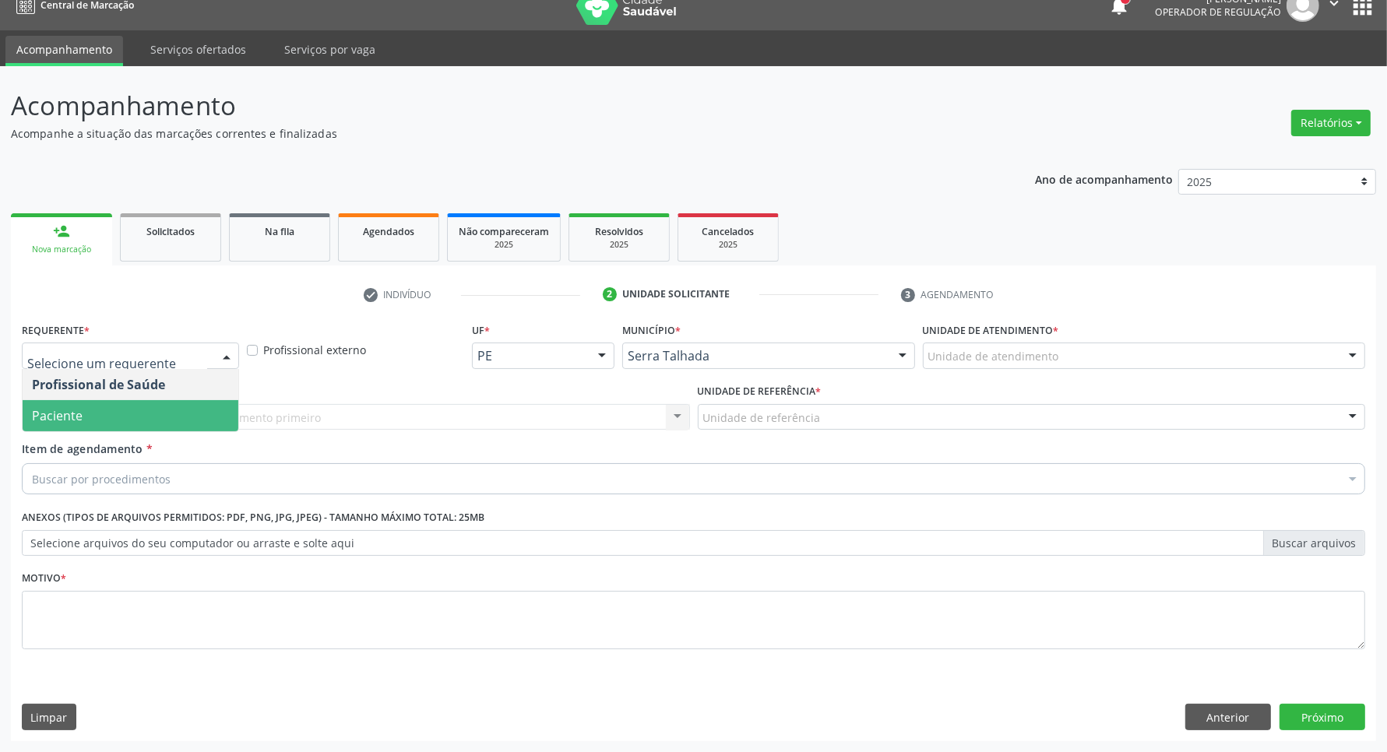
click at [95, 413] on span "Paciente" at bounding box center [131, 415] width 216 height 31
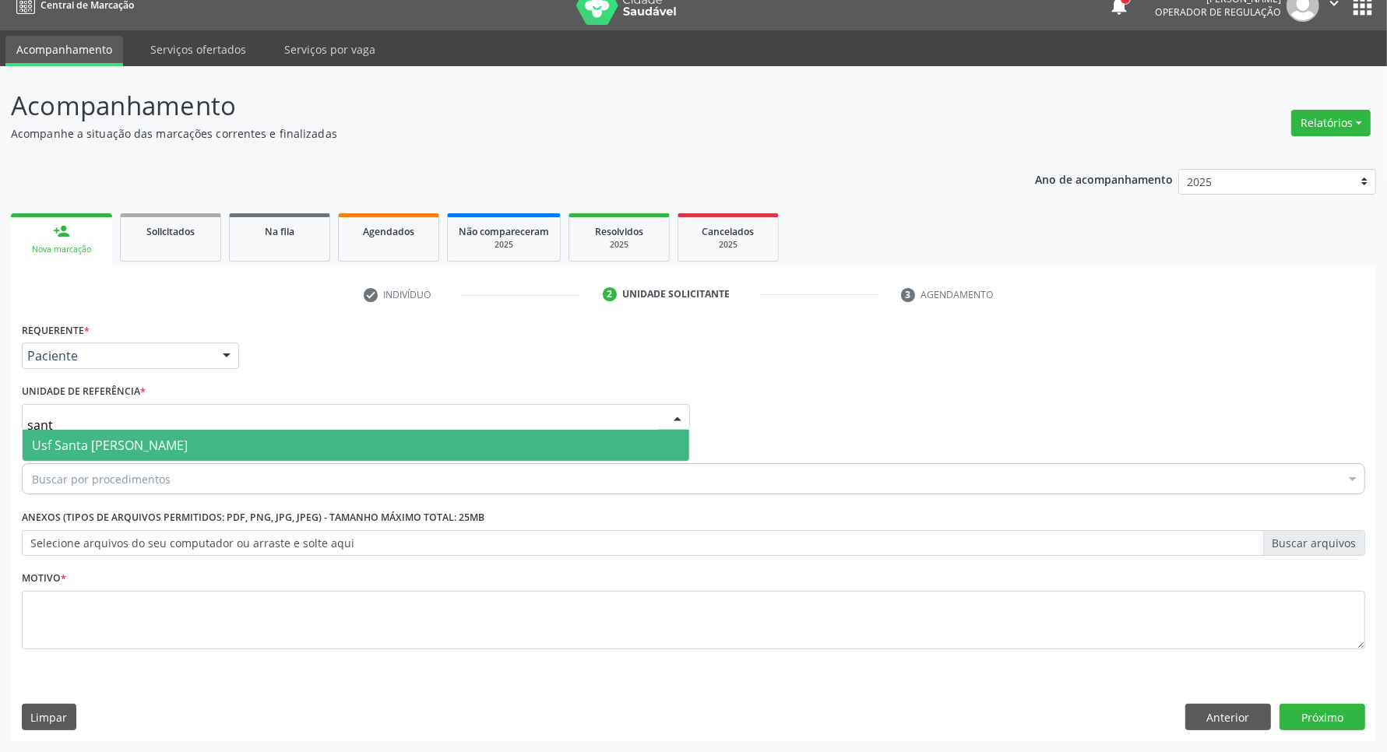
type input "santa"
click at [158, 445] on span "Usf Santa [PERSON_NAME]" at bounding box center [110, 445] width 156 height 17
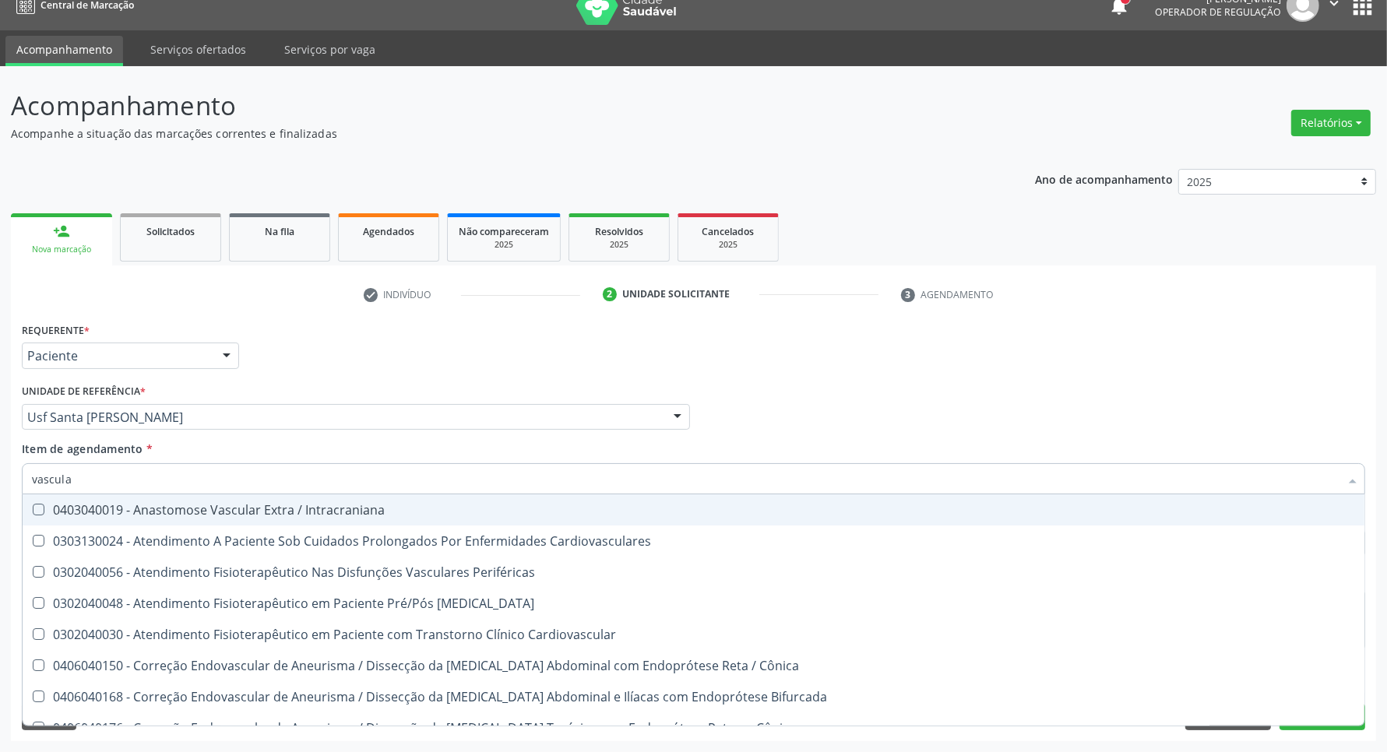
type input "vascular"
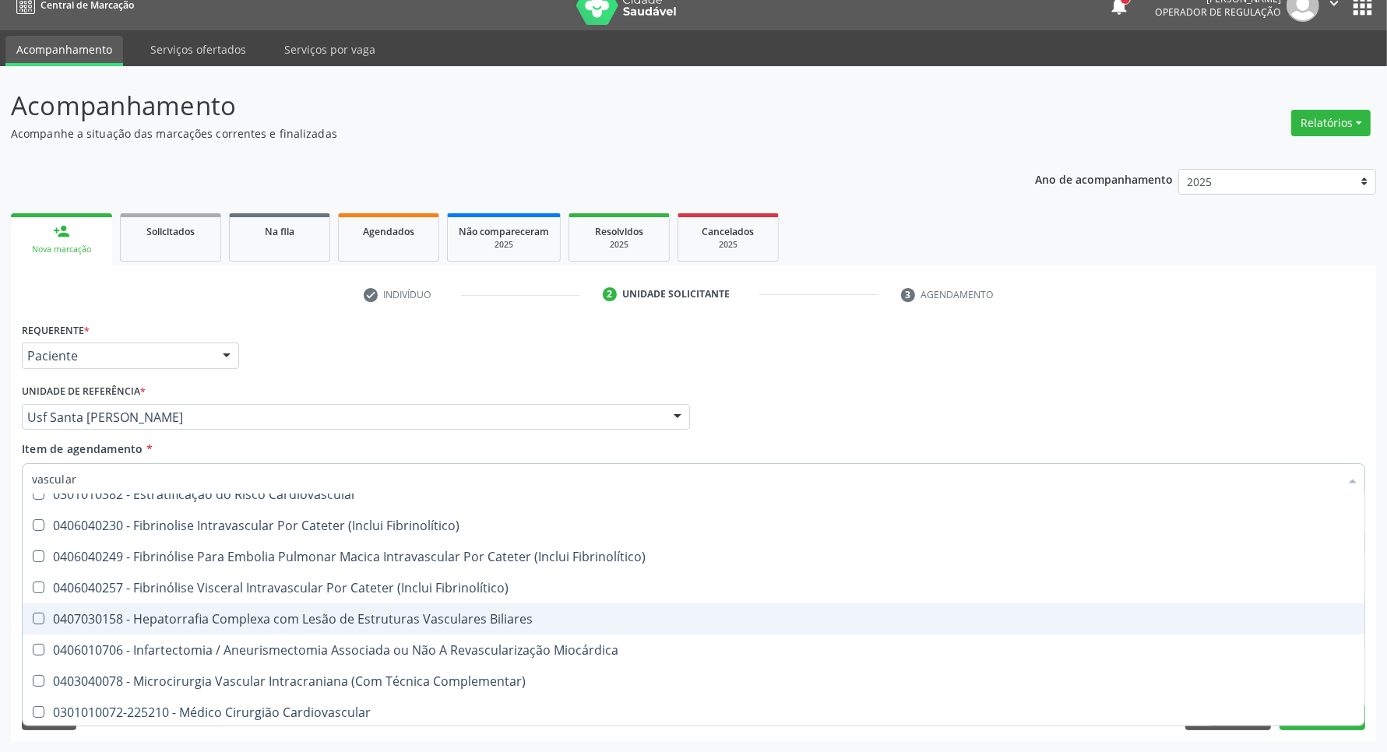
scroll to position [487, 0]
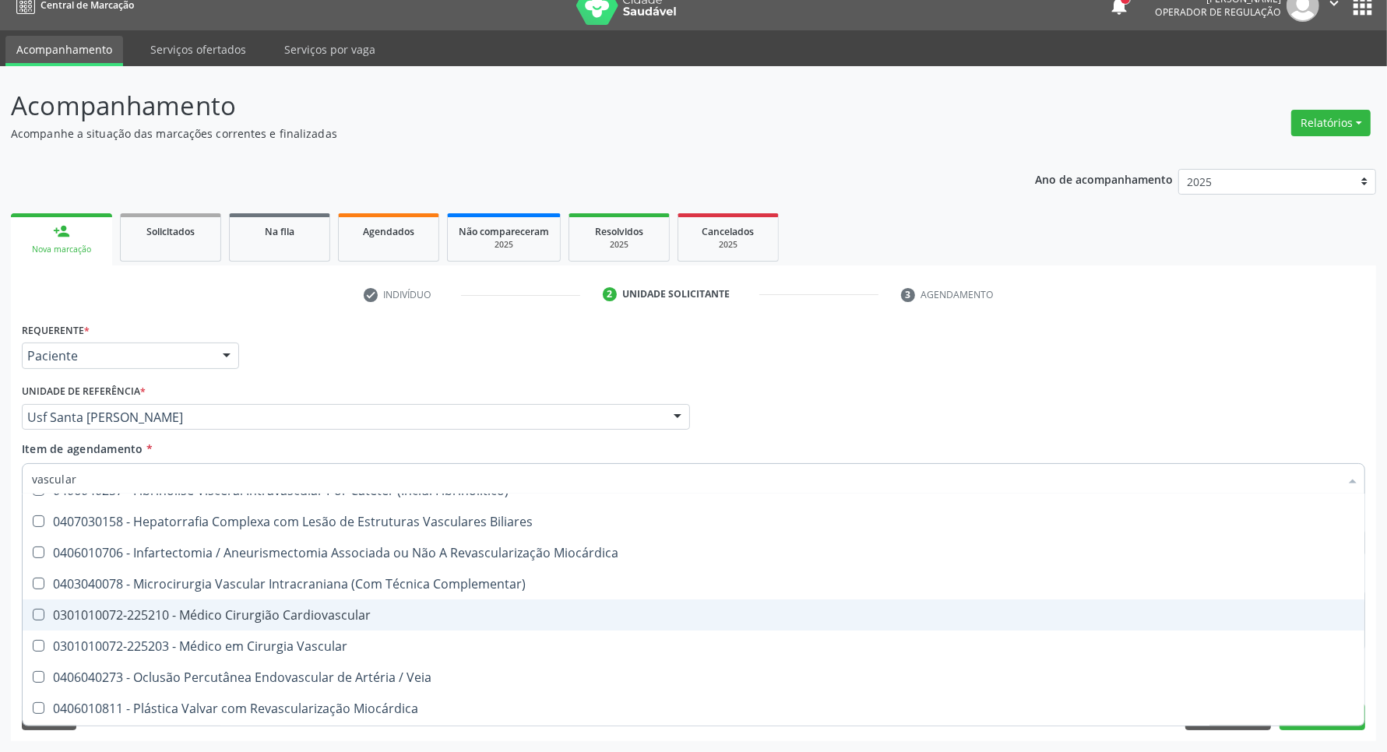
click at [234, 615] on div "0301010072-225210 - Médico Cirurgião Cardiovascular" at bounding box center [693, 615] width 1323 height 12
checkbox Cardiovascular "false"
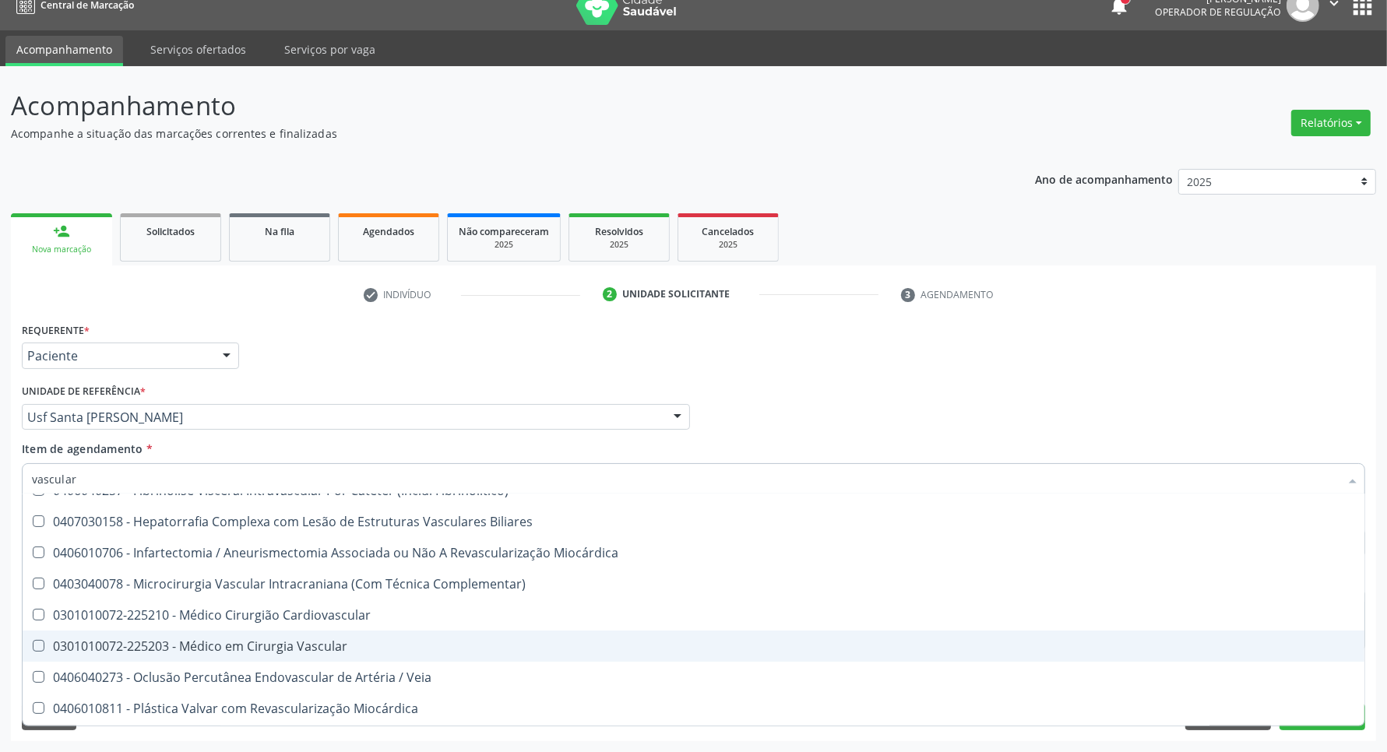
click at [242, 640] on div "0301010072-225203 - Médico em Cirurgia Vascular" at bounding box center [693, 646] width 1323 height 12
checkbox Vascular "true"
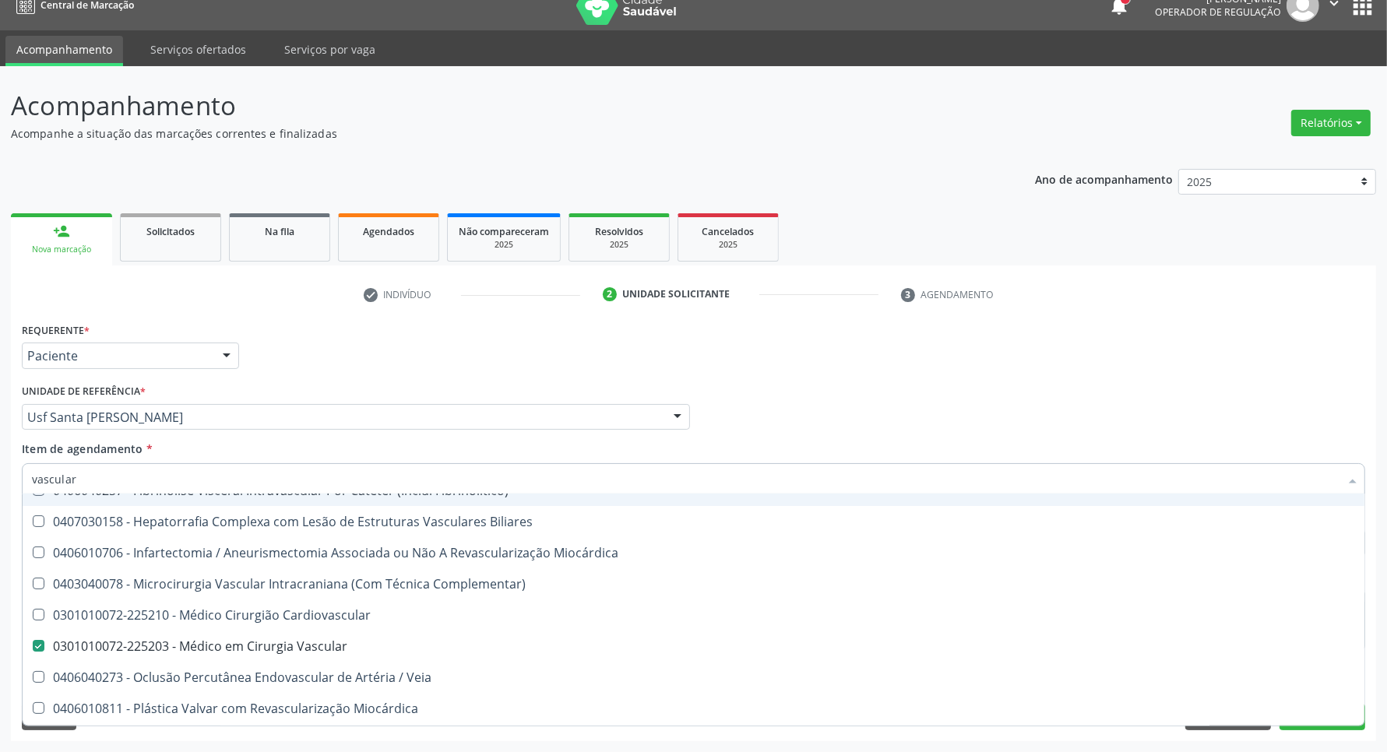
type input "vascular"
click at [1110, 407] on div "Profissional Solicitante Por favor, selecione a Unidade de Atendimento primeiro…" at bounding box center [693, 410] width 1351 height 61
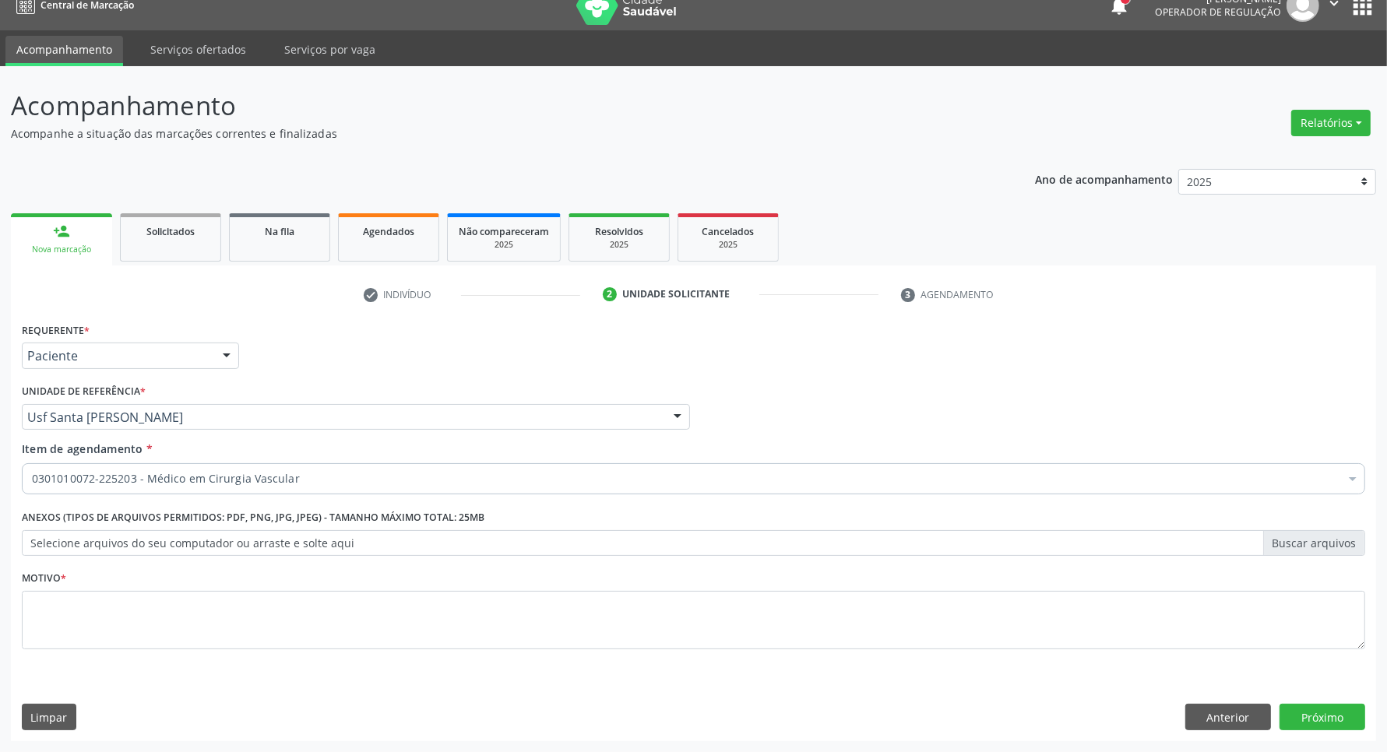
checkbox Vascular "true"
checkbox Psicossocial "false"
drag, startPoint x: 1107, startPoint y: 614, endPoint x: 1061, endPoint y: 562, distance: 68.9
click at [1104, 610] on textarea at bounding box center [693, 620] width 1343 height 59
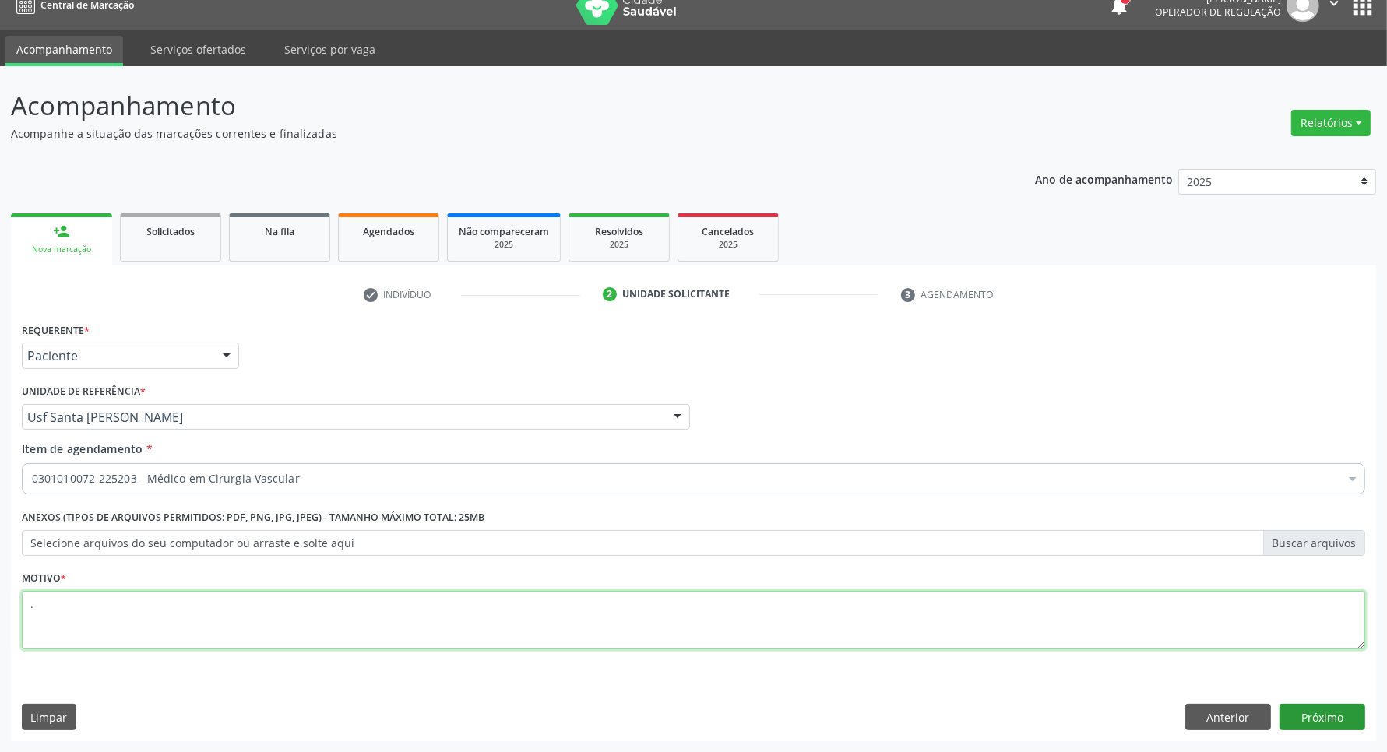
type textarea "."
click at [1329, 719] on button "Próximo" at bounding box center [1322, 717] width 86 height 26
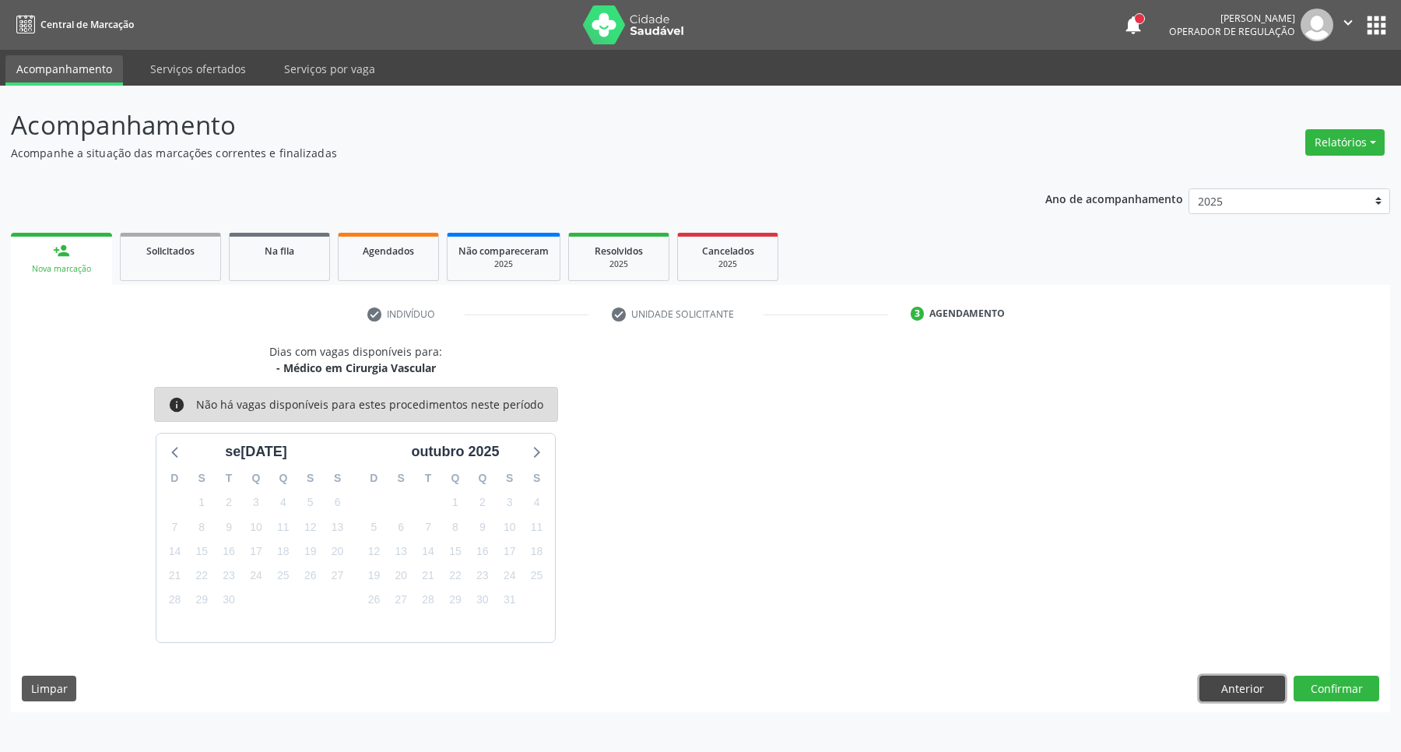
click at [1265, 686] on button "Anterior" at bounding box center [1243, 689] width 86 height 26
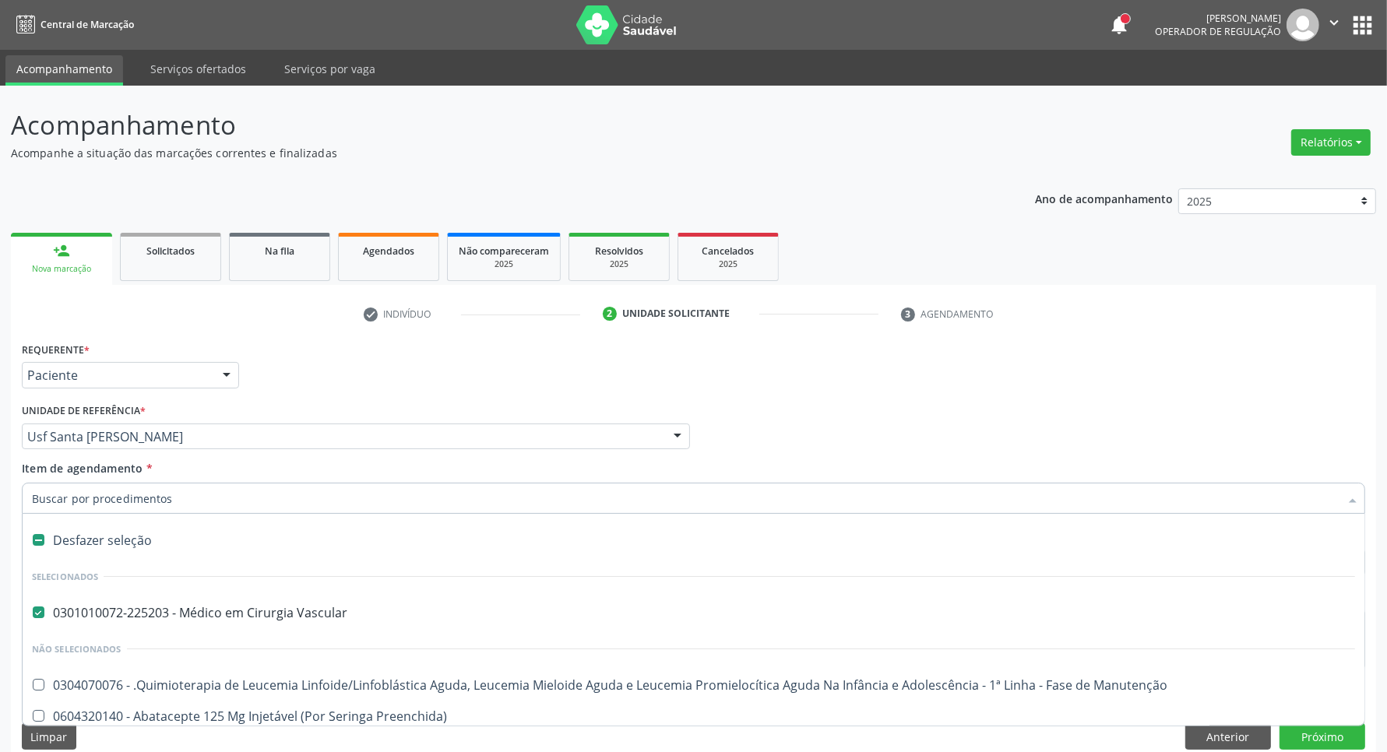
click at [55, 537] on div "Desfazer seleção" at bounding box center [694, 540] width 1342 height 31
checkbox Vascular "false"
click at [114, 503] on input "Item de agendamento *" at bounding box center [685, 498] width 1307 height 31
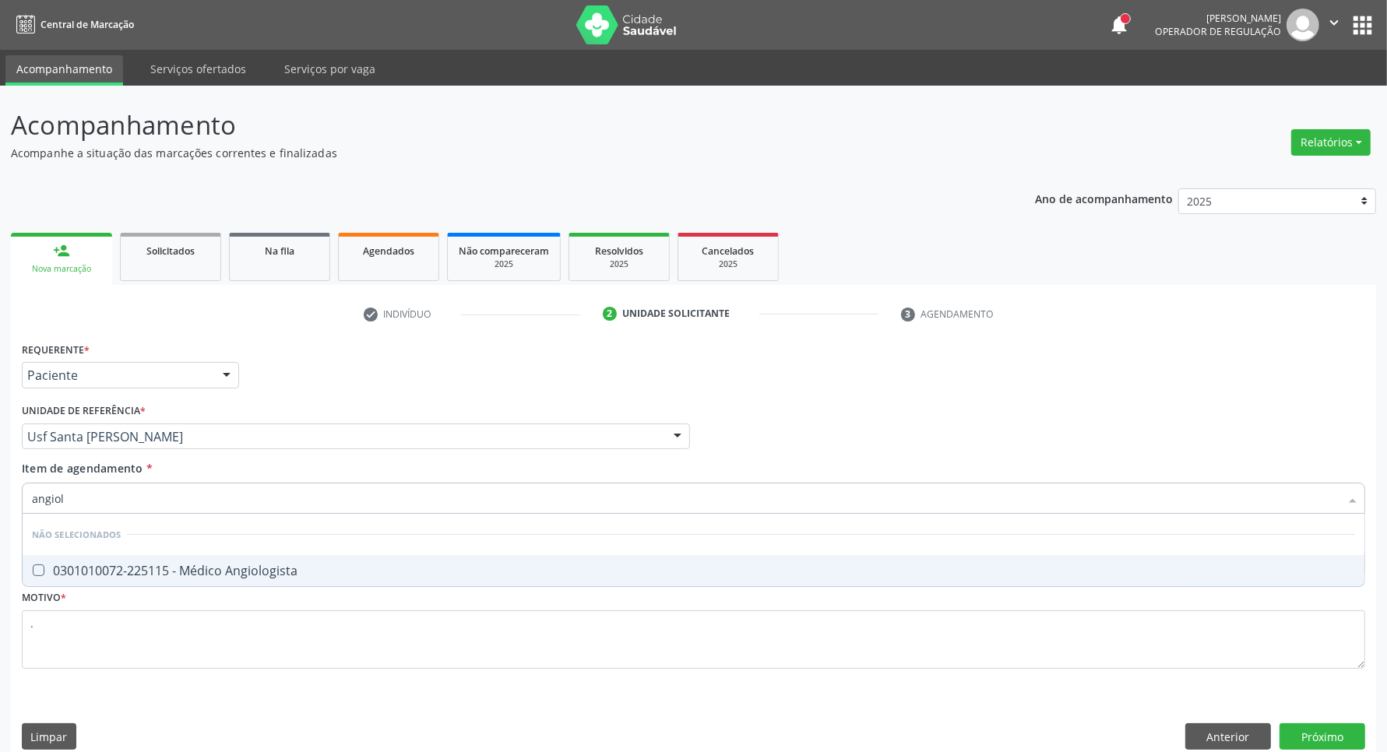
type input "angiolo"
click at [173, 572] on div "0301010072-225115 - Médico Angiologista" at bounding box center [693, 570] width 1323 height 12
checkbox Angiologista "true"
click at [1333, 733] on button "Próximo" at bounding box center [1322, 736] width 86 height 26
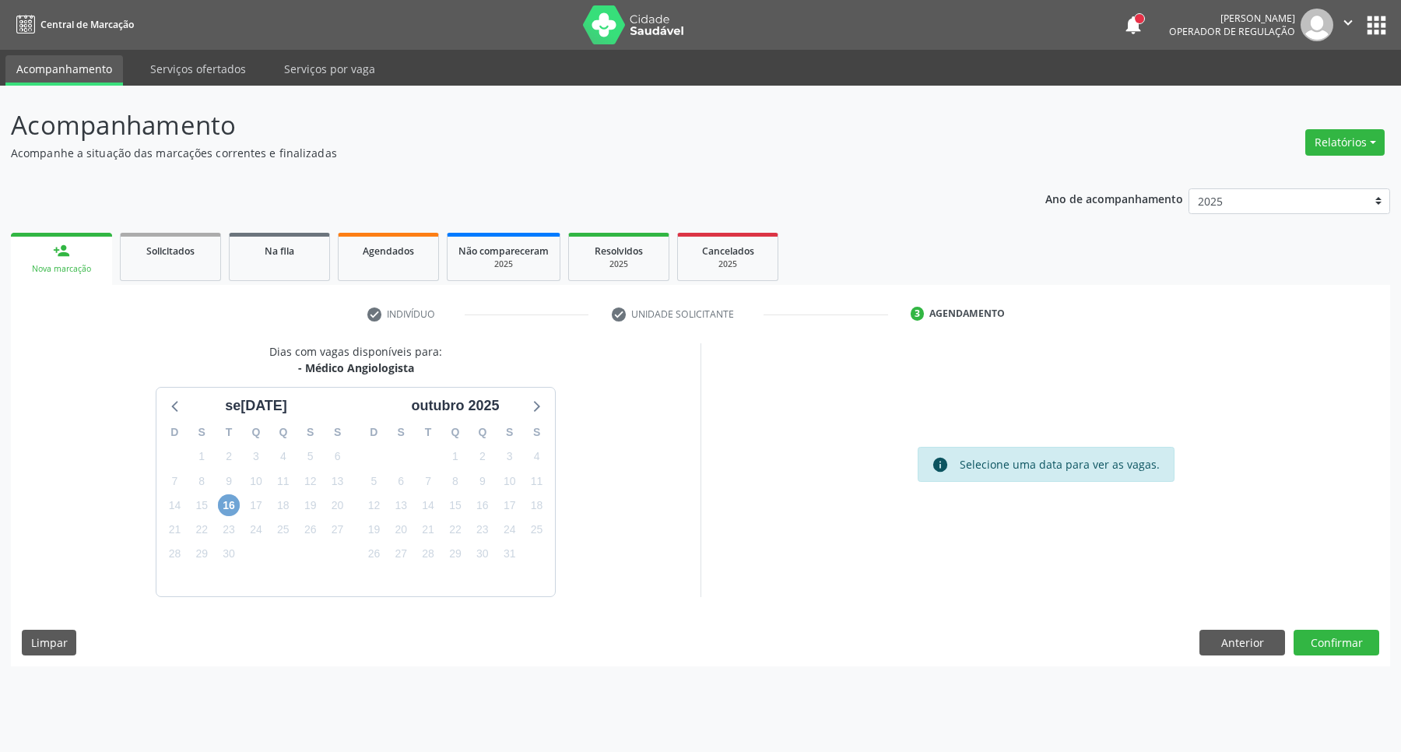
click at [234, 505] on span "16" at bounding box center [229, 505] width 22 height 22
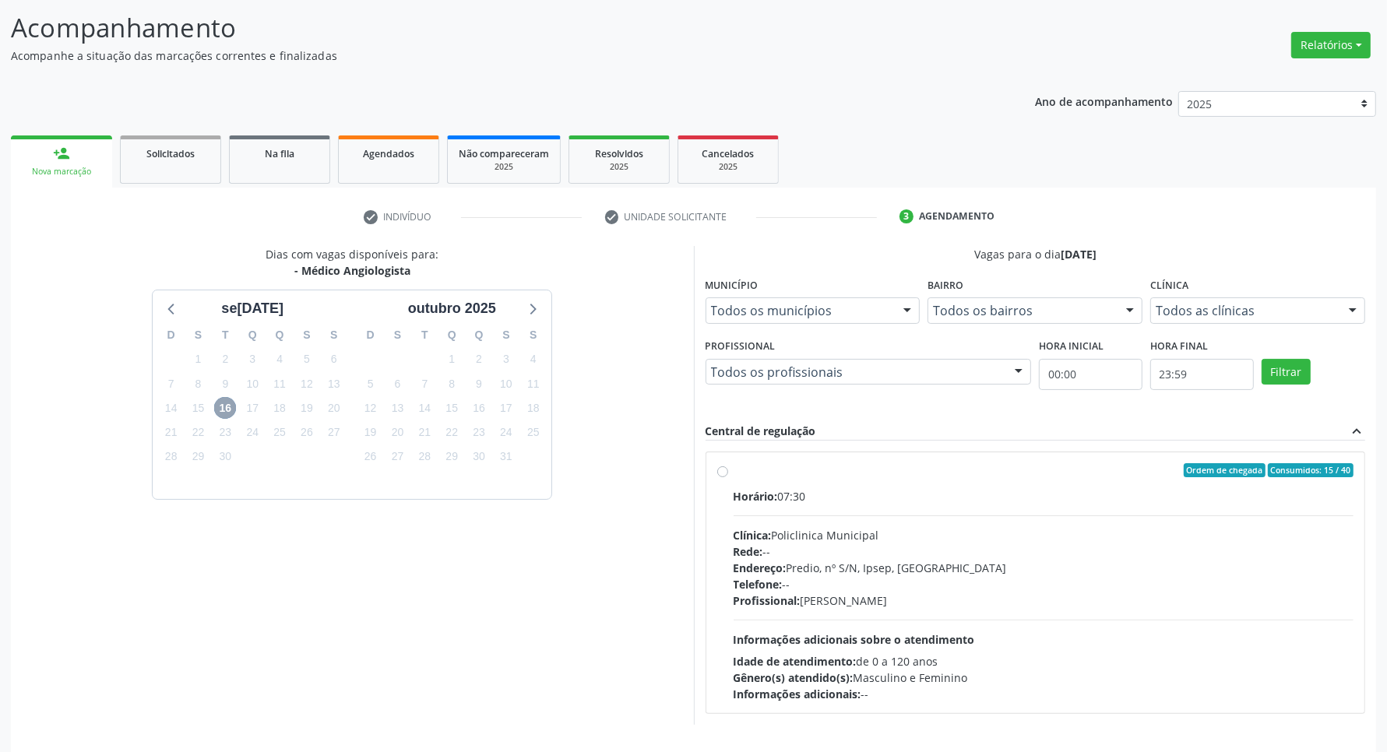
scroll to position [150, 0]
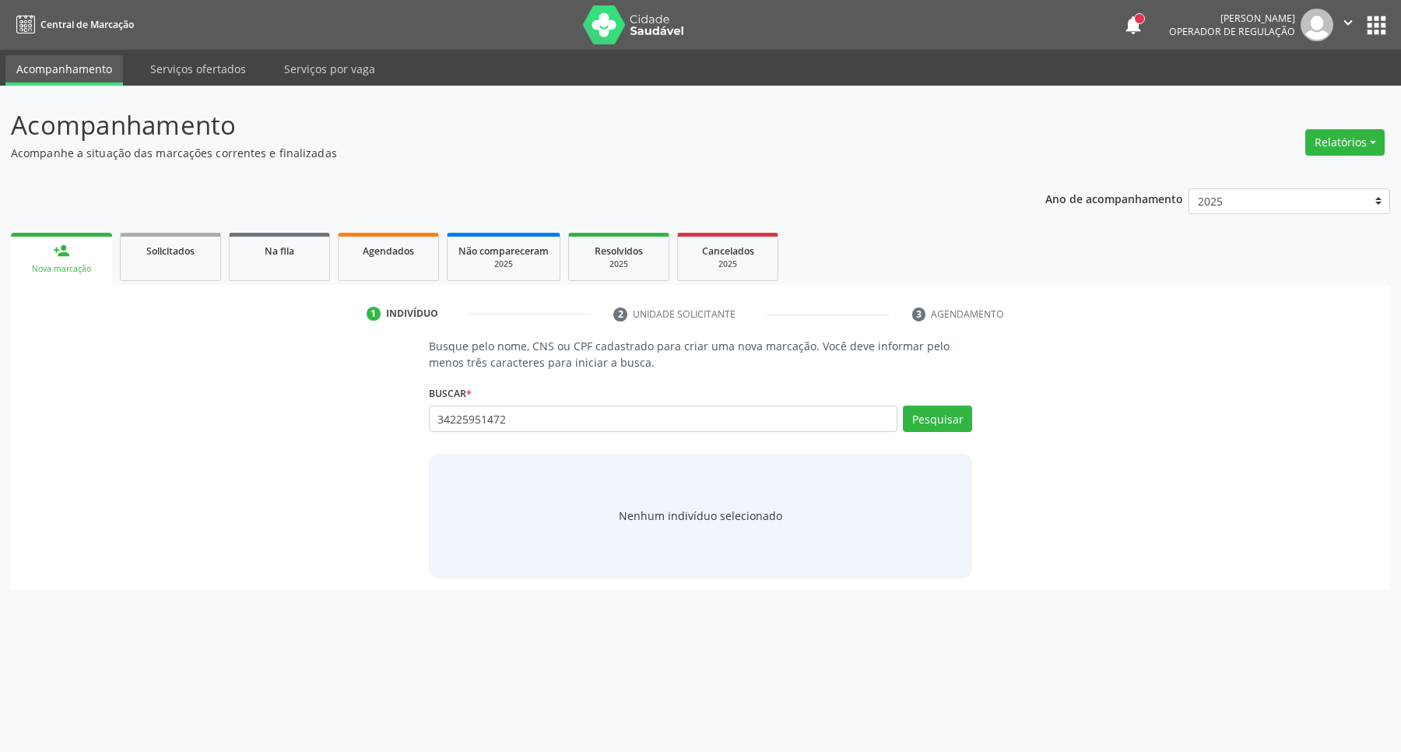
type input "34225951472"
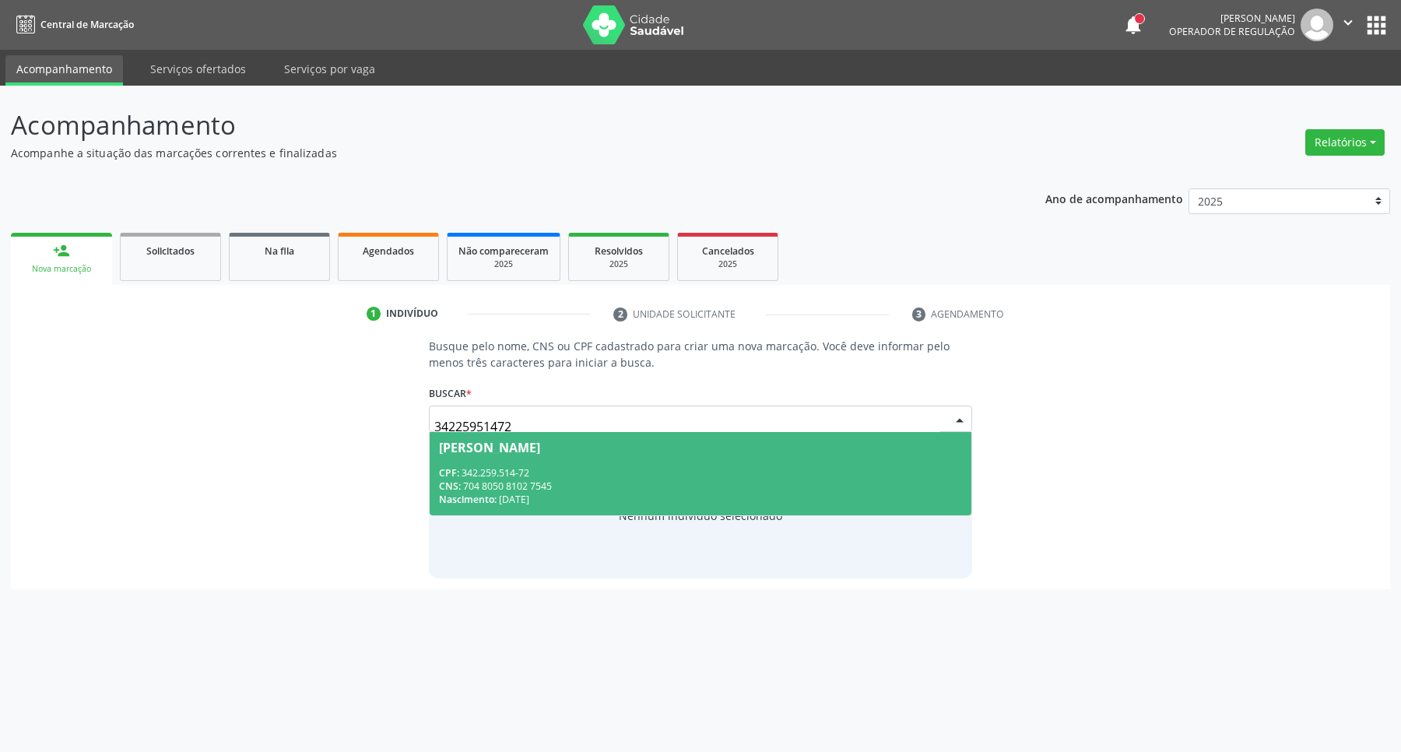
click at [617, 491] on div "CNS: 704 8050 8102 7545" at bounding box center [701, 486] width 524 height 13
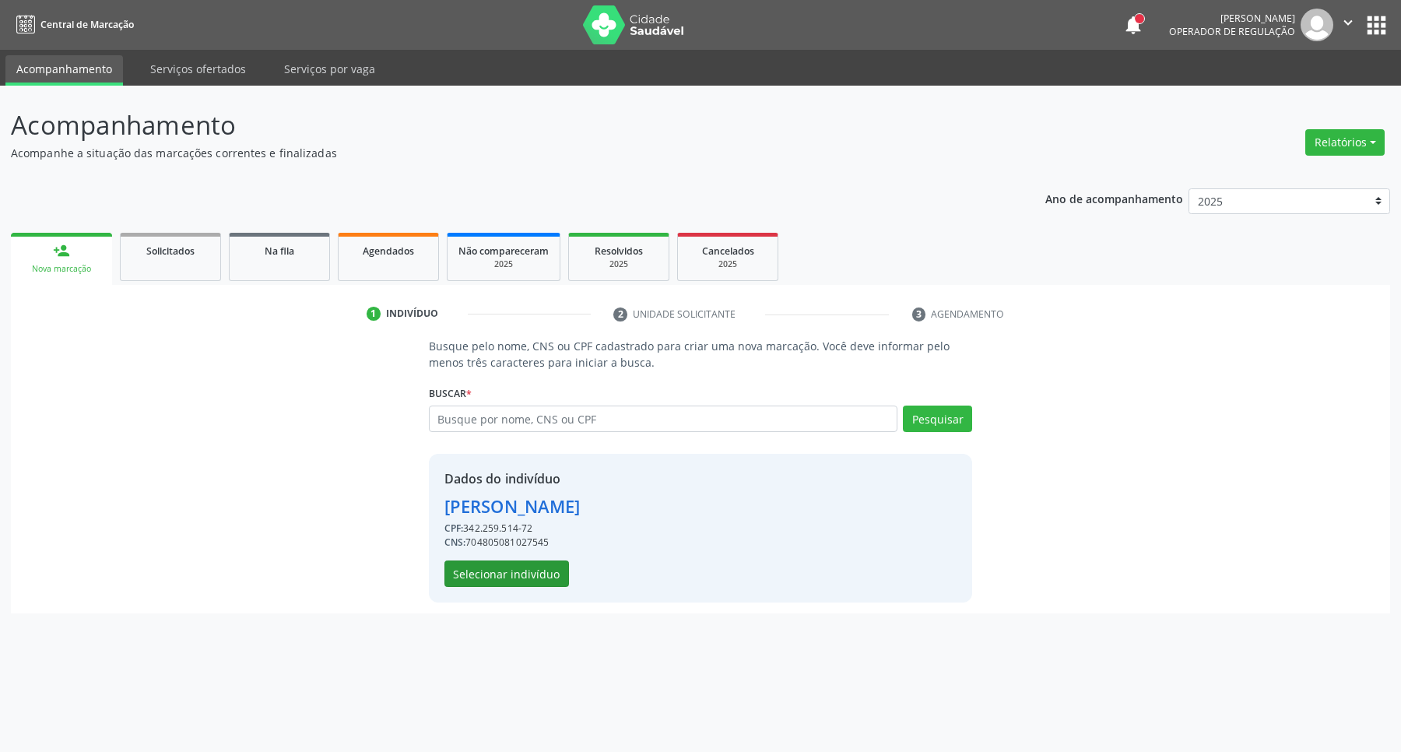
drag, startPoint x: 535, startPoint y: 554, endPoint x: 531, endPoint y: 567, distance: 13.1
click at [533, 557] on div "Dados do indivíduo Osvaldo Gomes de Lima CPF: 342.259.514-72 CNS: 7048050810275…" at bounding box center [513, 528] width 136 height 118
click at [529, 574] on button "Selecionar indivíduo" at bounding box center [507, 574] width 125 height 26
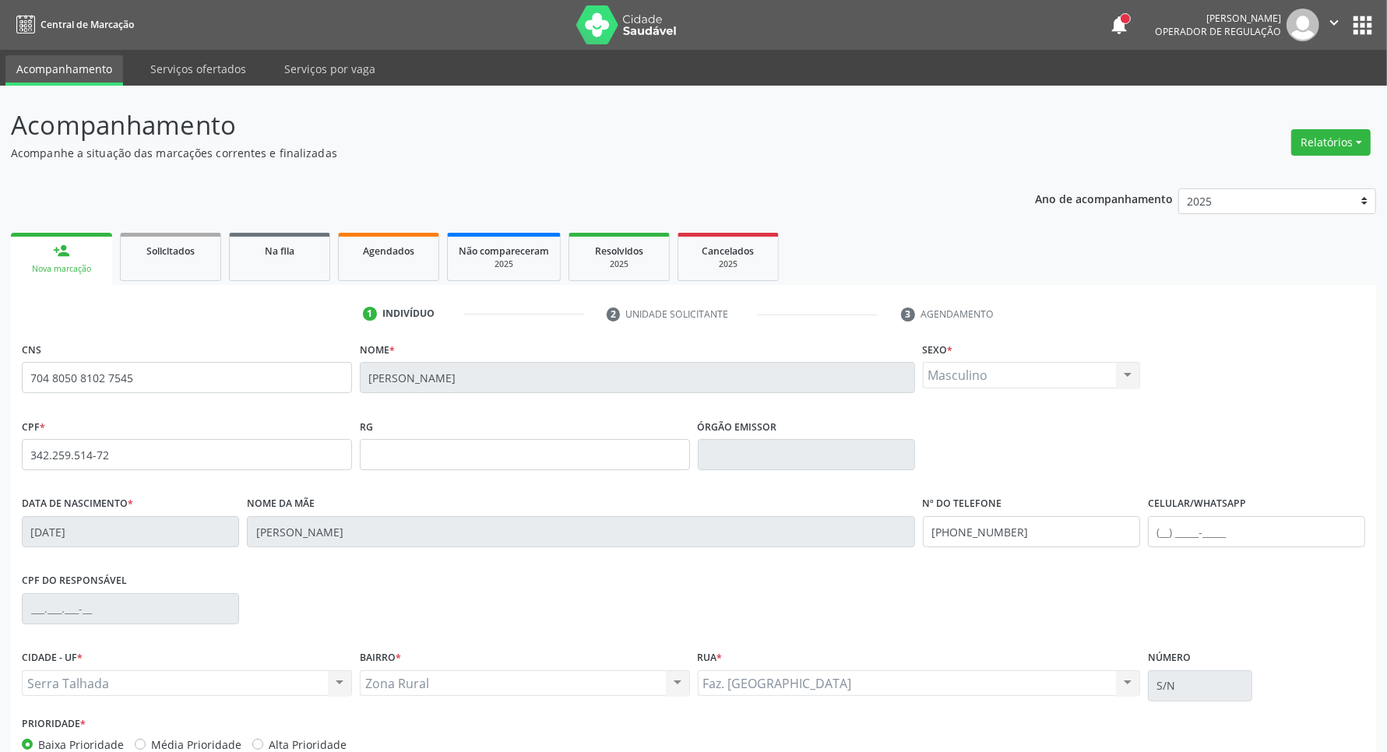
scroll to position [92, 0]
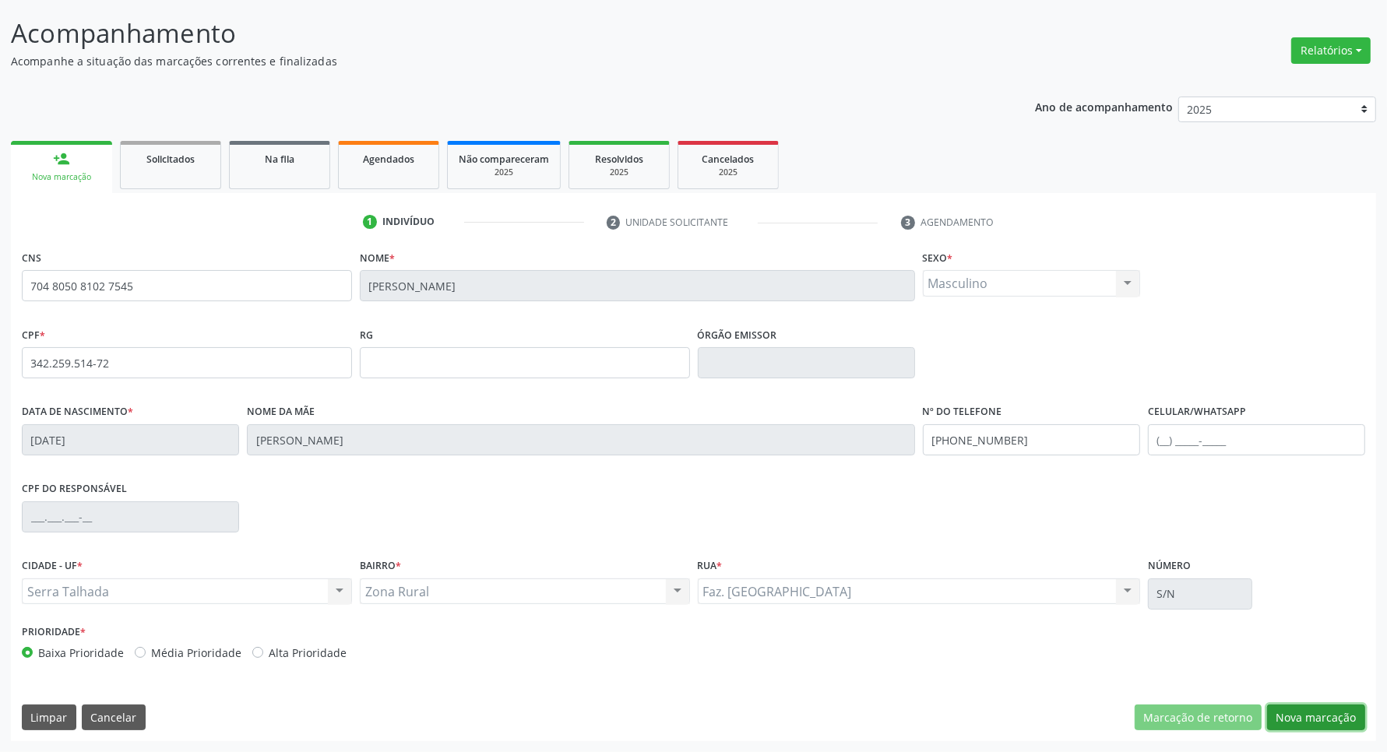
click at [1318, 711] on button "Nova marcação" at bounding box center [1316, 718] width 98 height 26
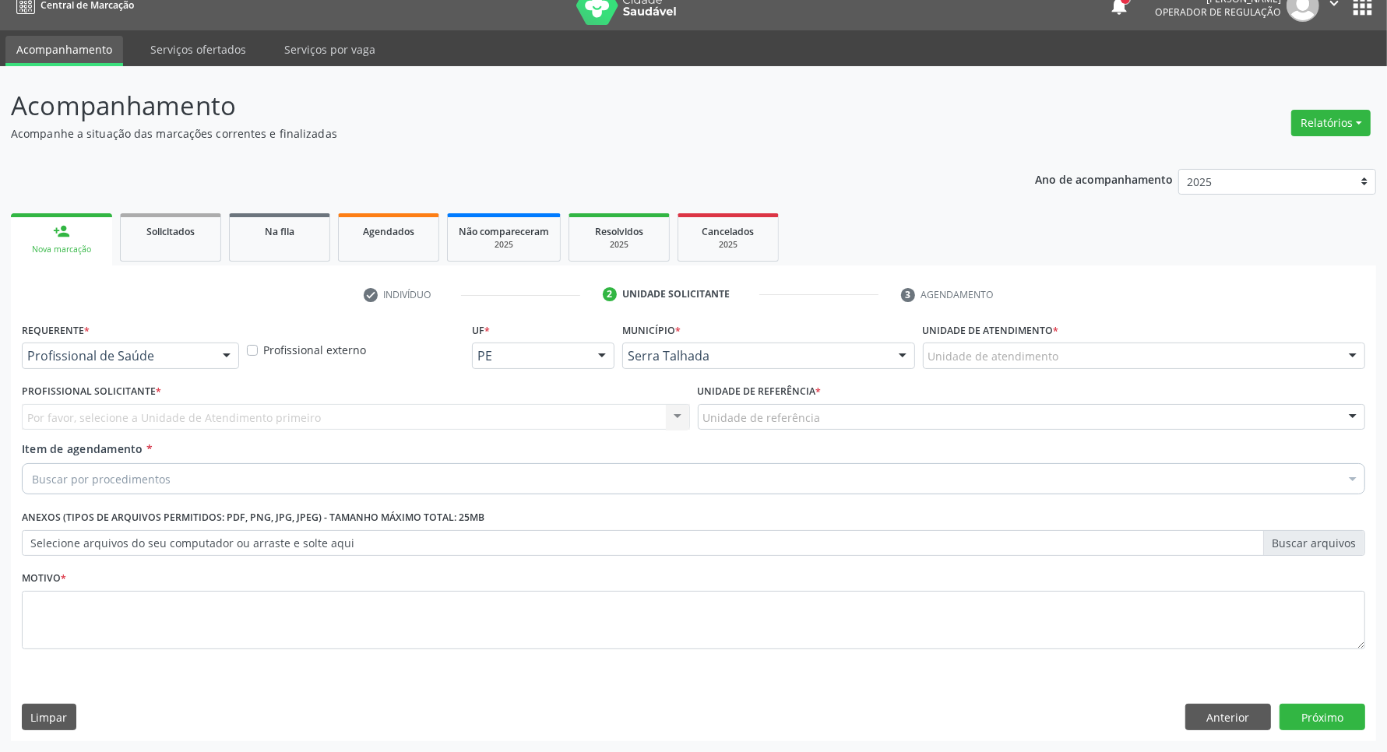
scroll to position [19, 0]
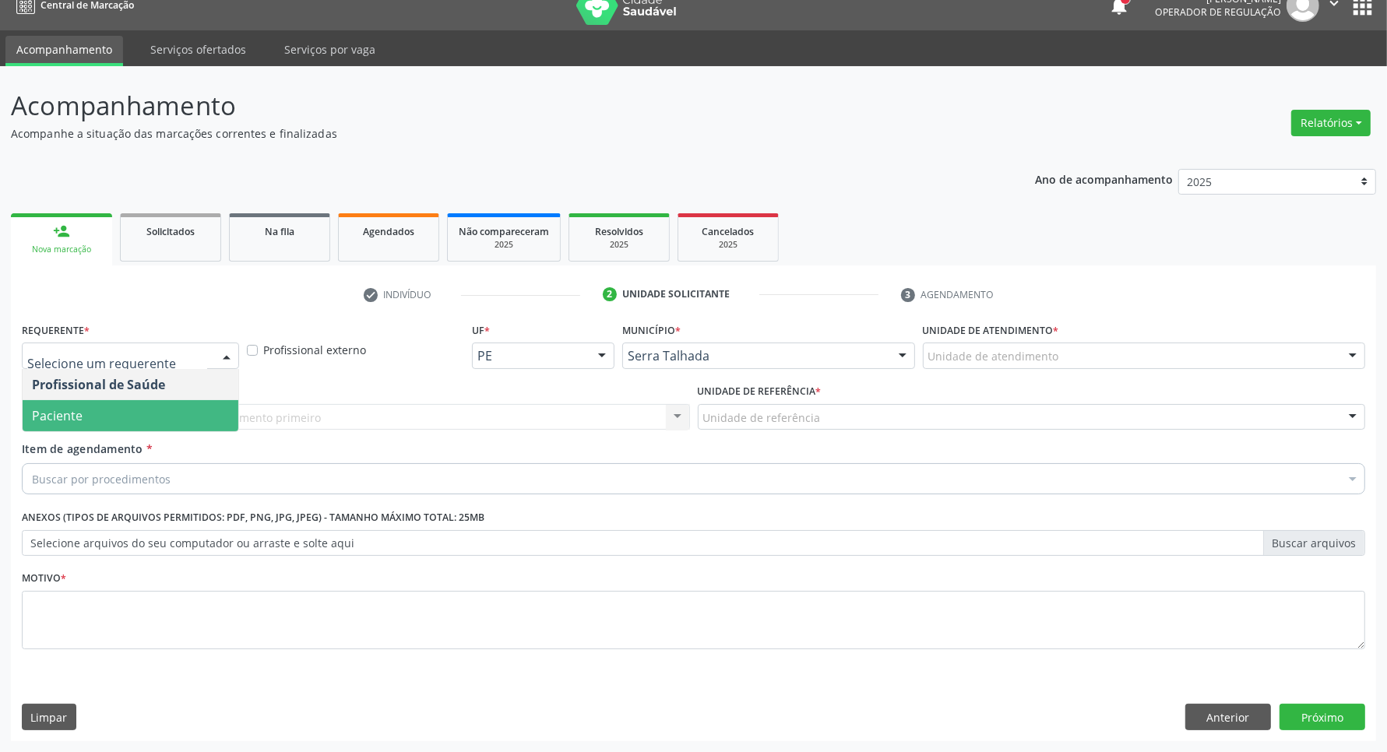
click at [169, 410] on span "Paciente" at bounding box center [131, 415] width 216 height 31
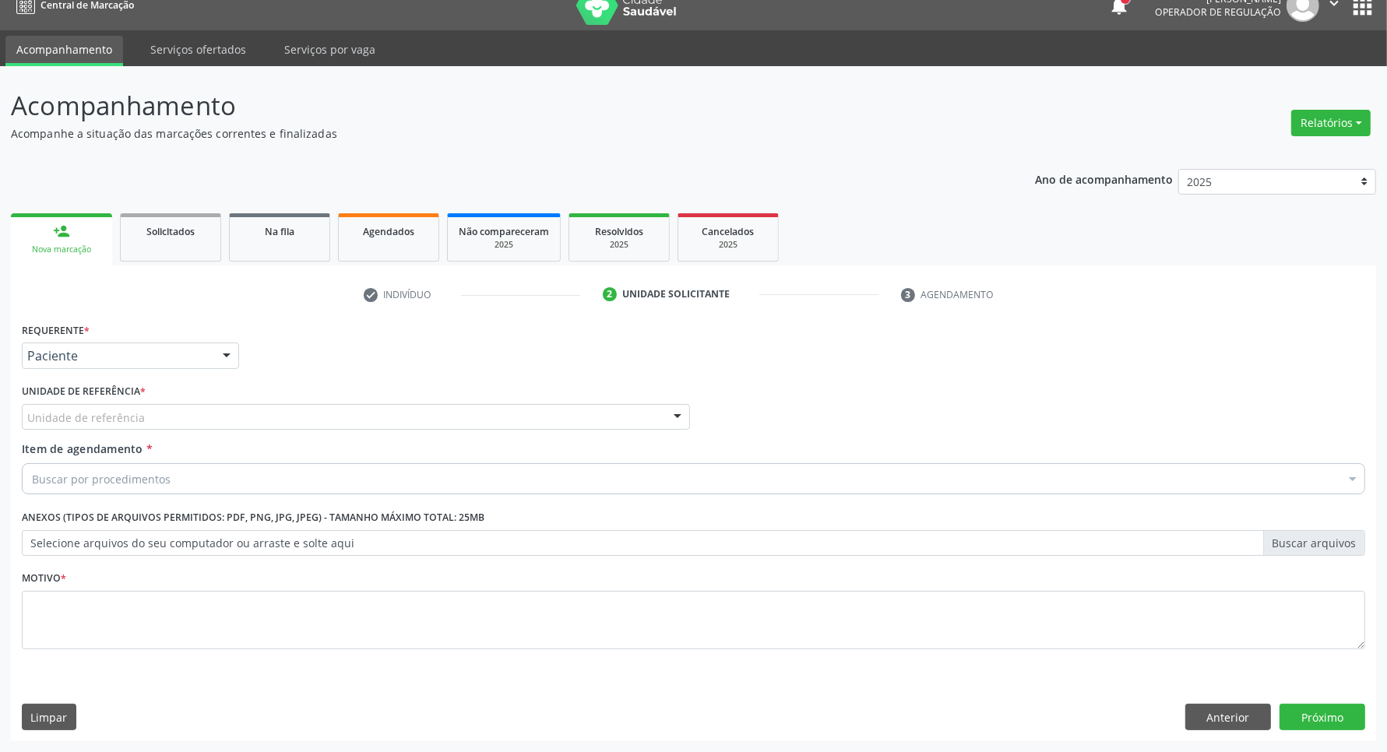
click at [169, 410] on div "Unidade de referência" at bounding box center [356, 417] width 668 height 26
click at [247, 415] on div "Unidade de referência" at bounding box center [356, 417] width 668 height 26
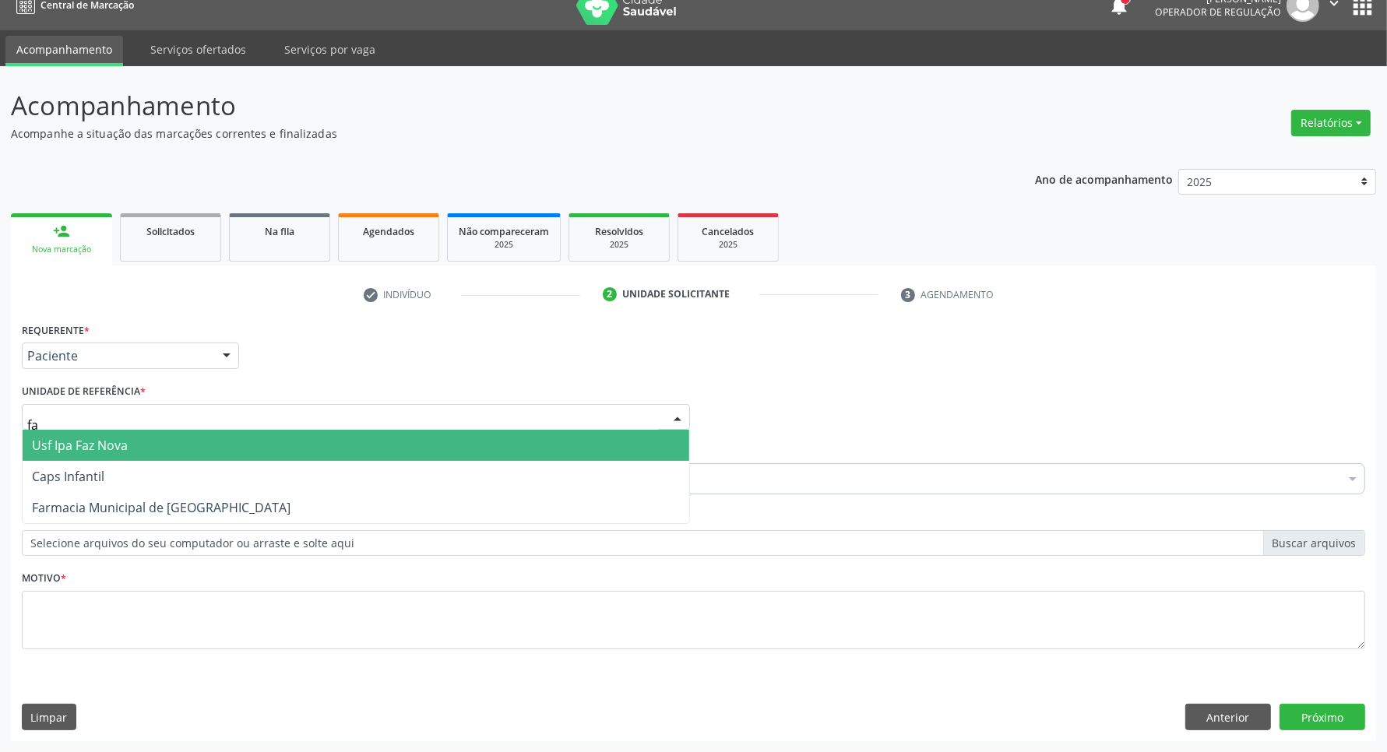
type input "faz"
click at [207, 437] on span "Usf Ipa Faz Nova" at bounding box center [356, 445] width 666 height 31
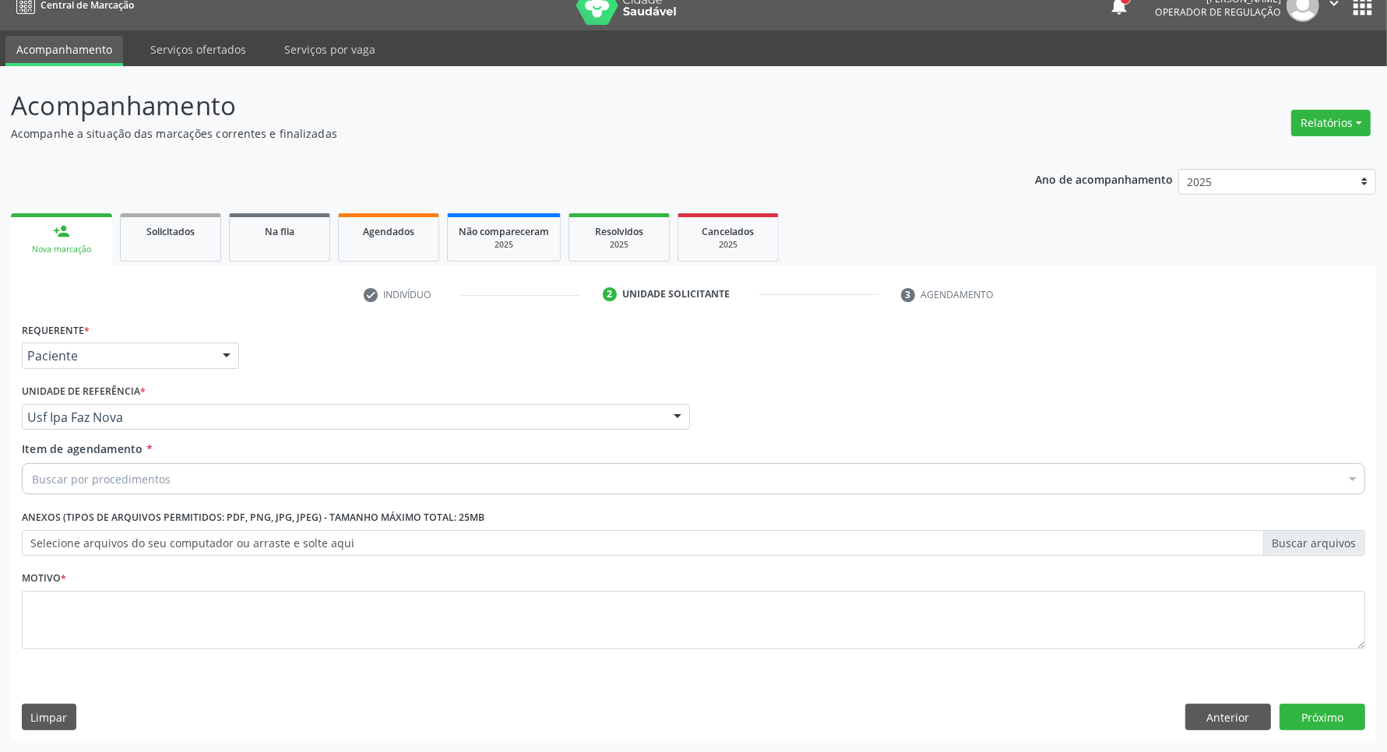
click at [208, 477] on div "Buscar por procedimentos" at bounding box center [693, 478] width 1343 height 31
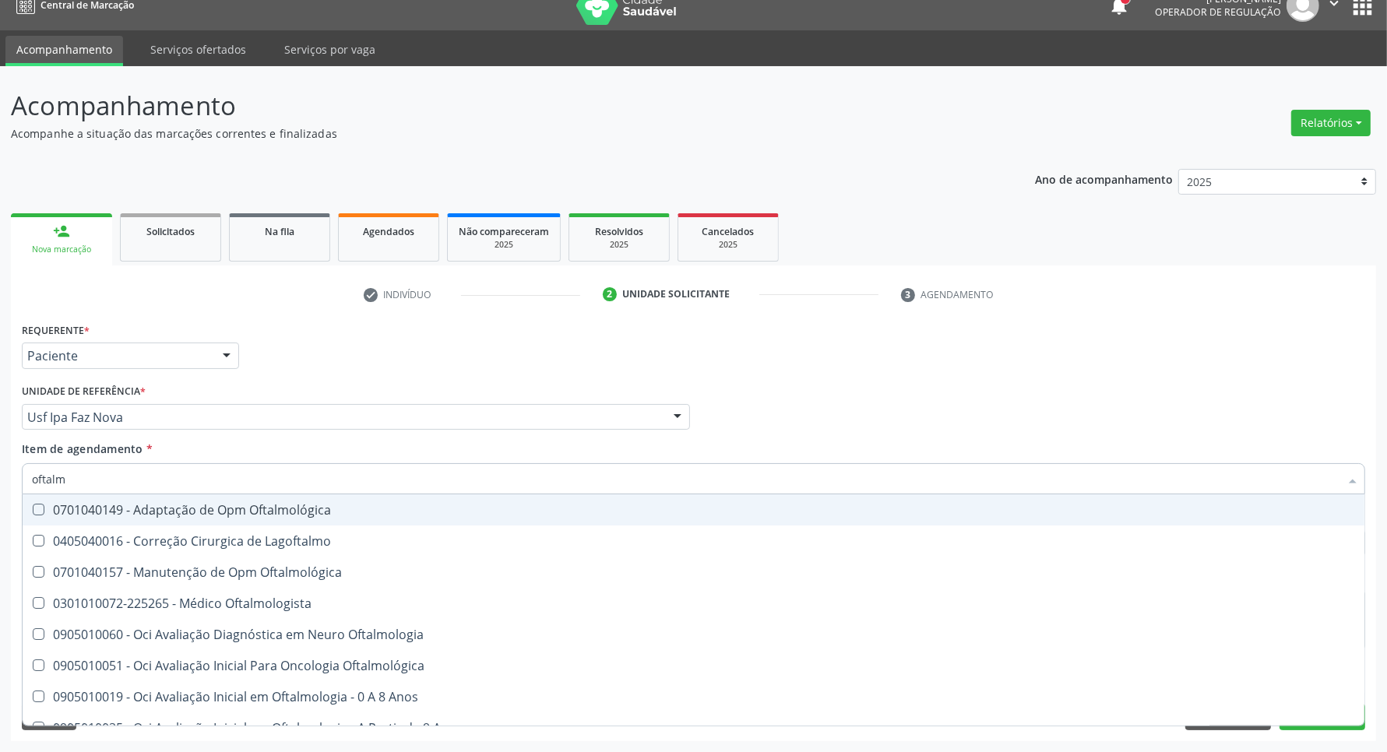
type input "oftalmo"
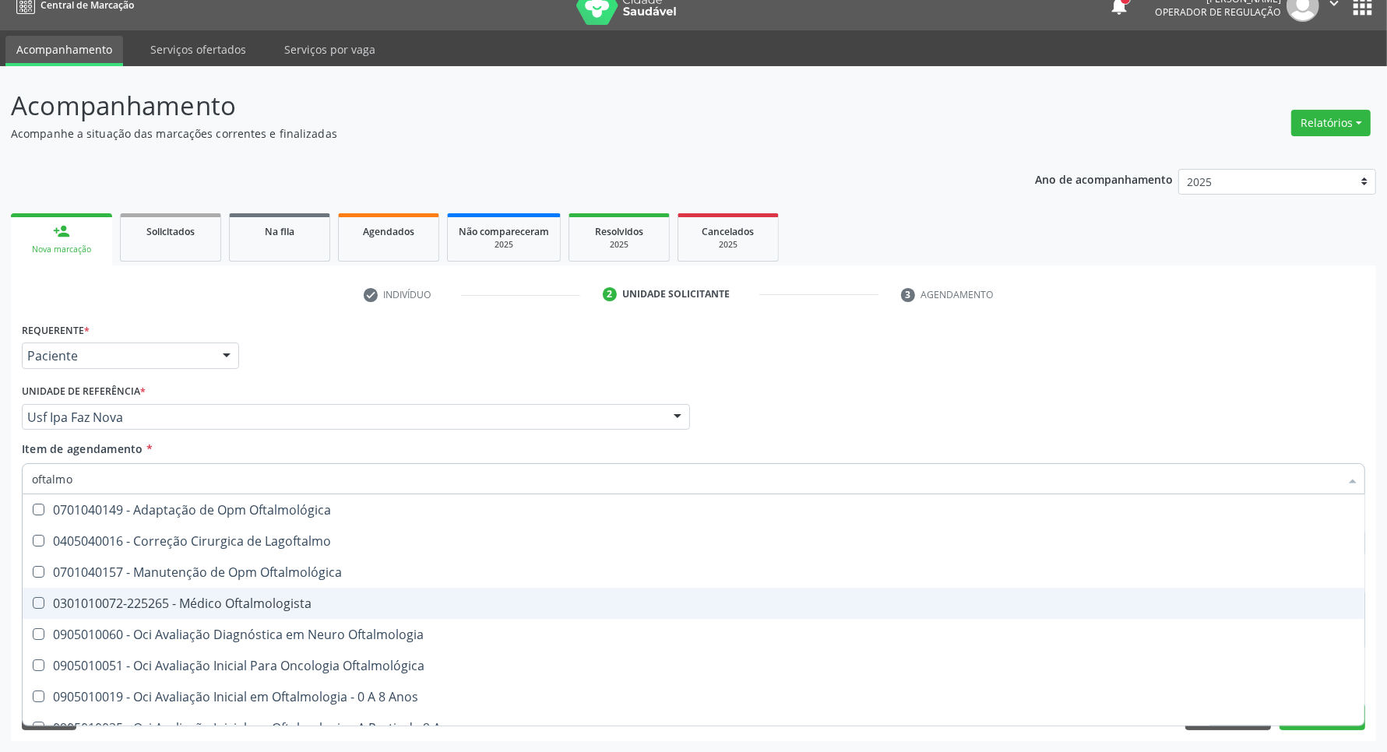
click at [197, 600] on div "0301010072-225265 - Médico Oftalmologista" at bounding box center [693, 603] width 1323 height 12
checkbox Oftalmologista "true"
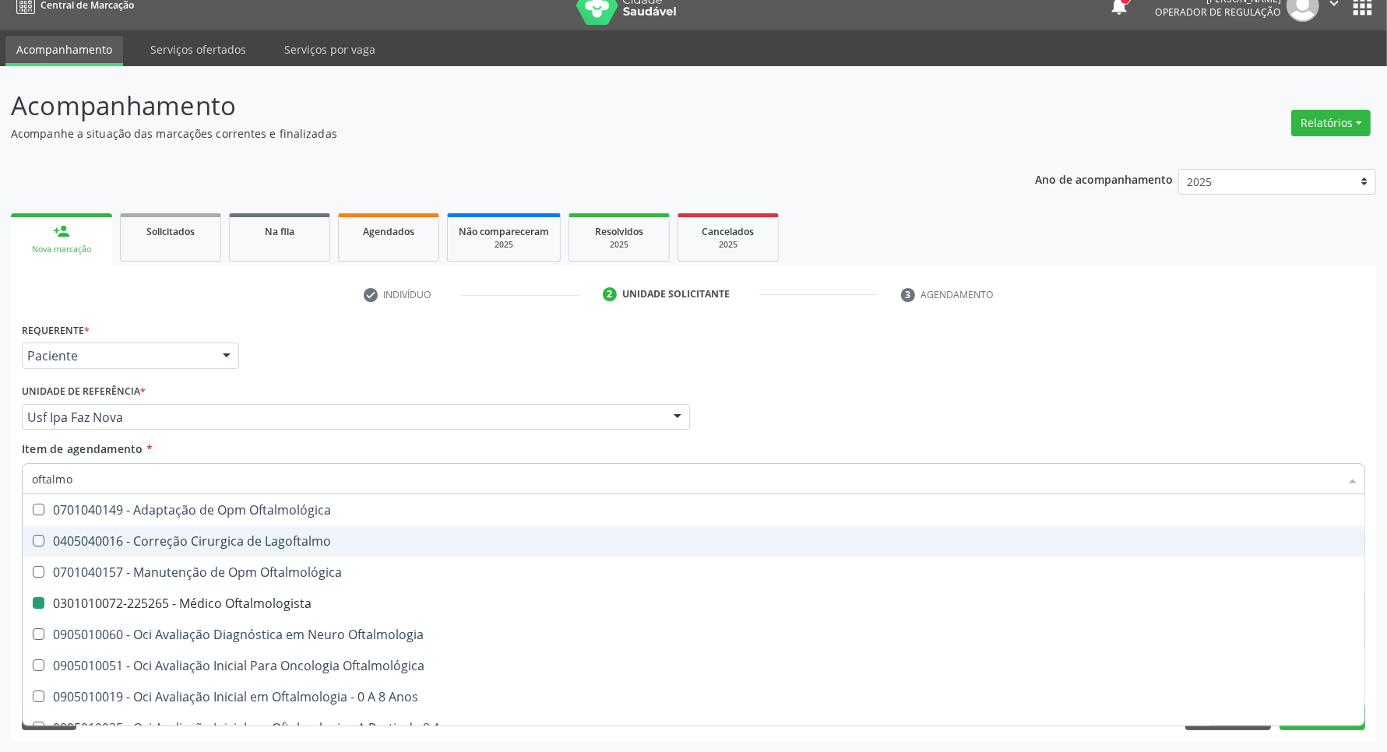
click at [837, 382] on div "Profissional Solicitante Por favor, selecione a Unidade de Atendimento primeiro…" at bounding box center [693, 410] width 1351 height 61
checkbox Lagoftalmo "true"
checkbox Oftalmologista "false"
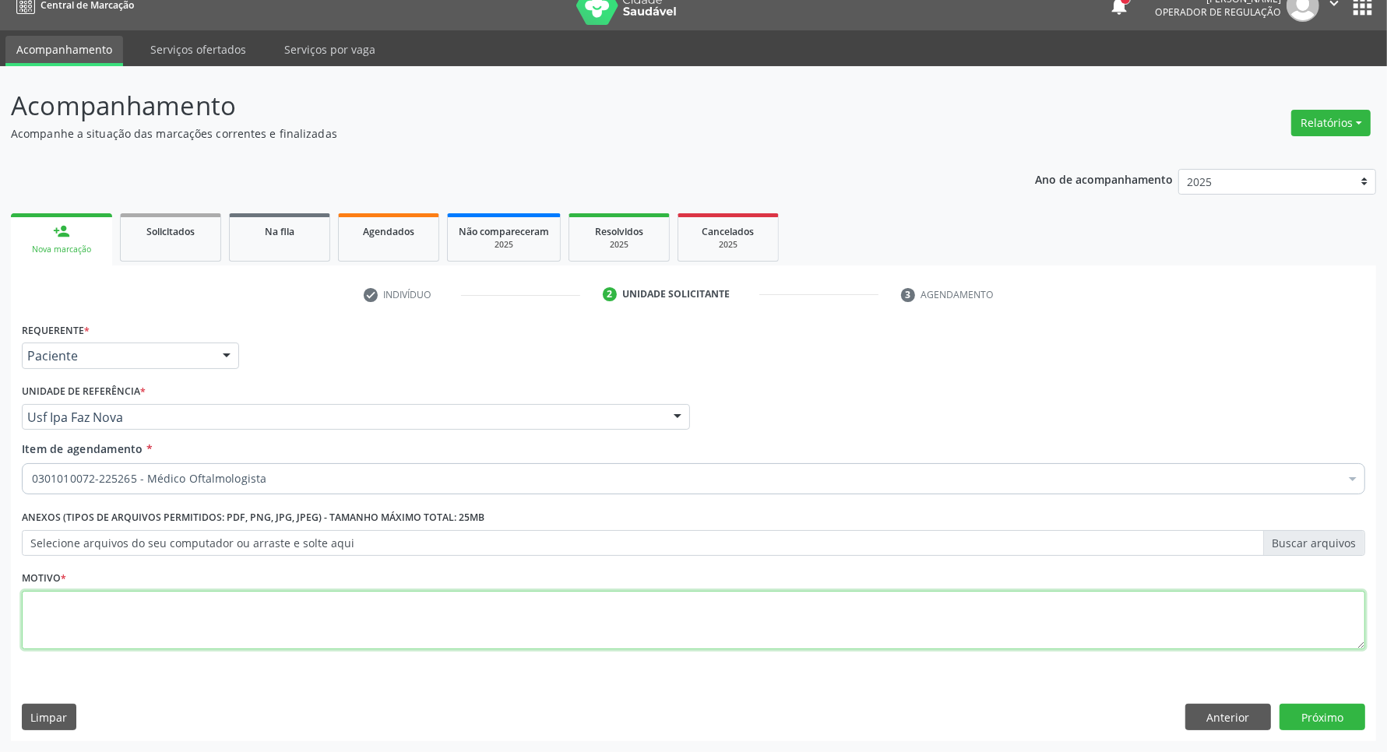
click at [389, 637] on textarea at bounding box center [693, 620] width 1343 height 59
type textarea "."
click at [1305, 716] on button "Próximo" at bounding box center [1322, 717] width 86 height 26
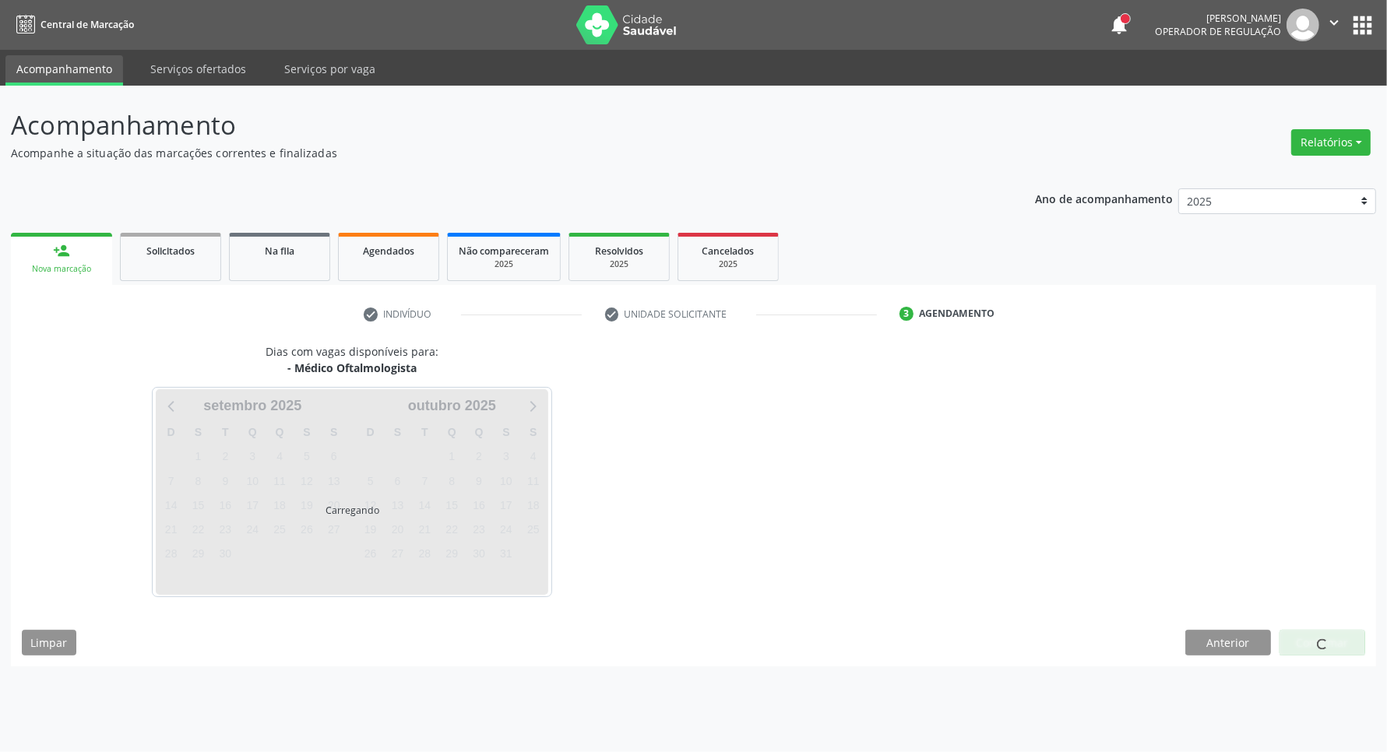
scroll to position [0, 0]
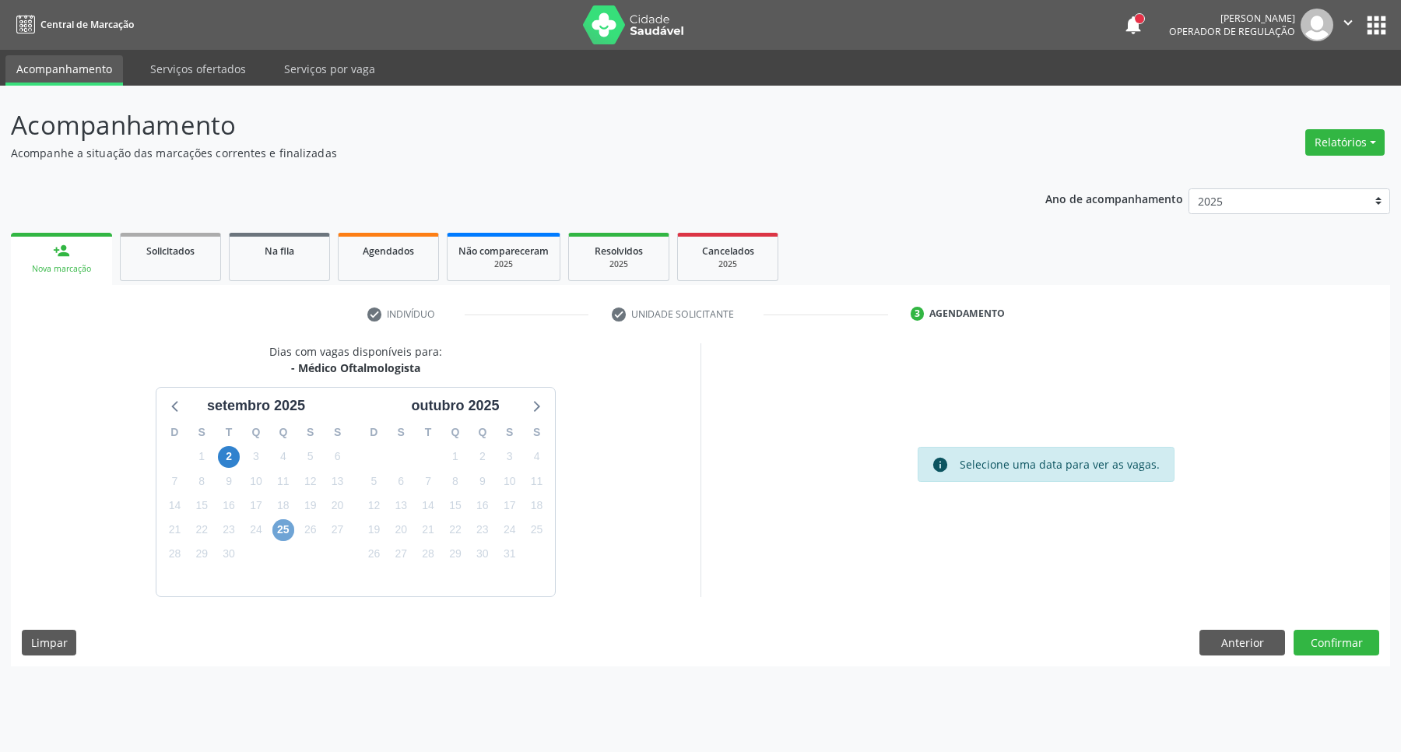
click at [285, 531] on span "25" at bounding box center [284, 530] width 22 height 22
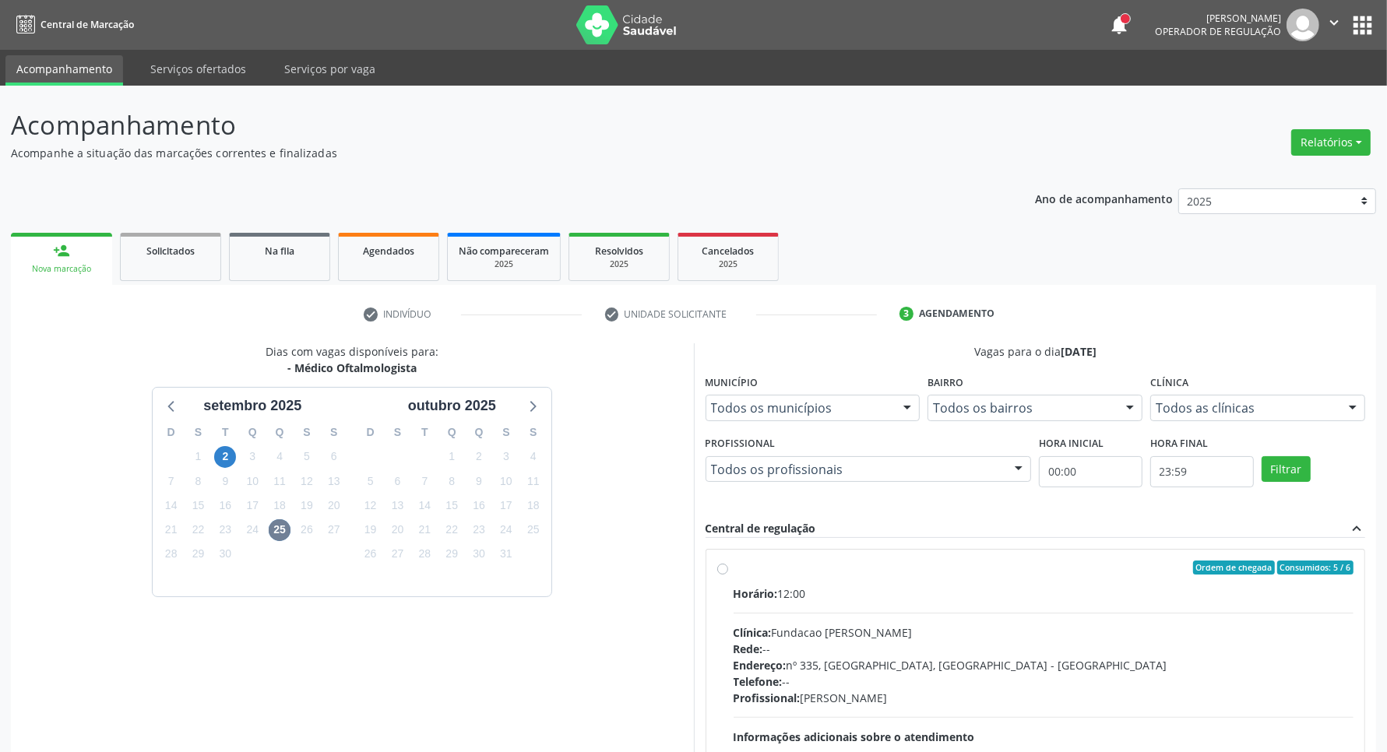
click at [889, 600] on div "Horário: 12:00" at bounding box center [1043, 594] width 621 height 16
click at [728, 575] on input "Ordem de chegada Consumidos: 5 / 6 Horário: 12:00 Clínica: Fundacao Altino Vent…" at bounding box center [722, 568] width 11 height 14
radio input "true"
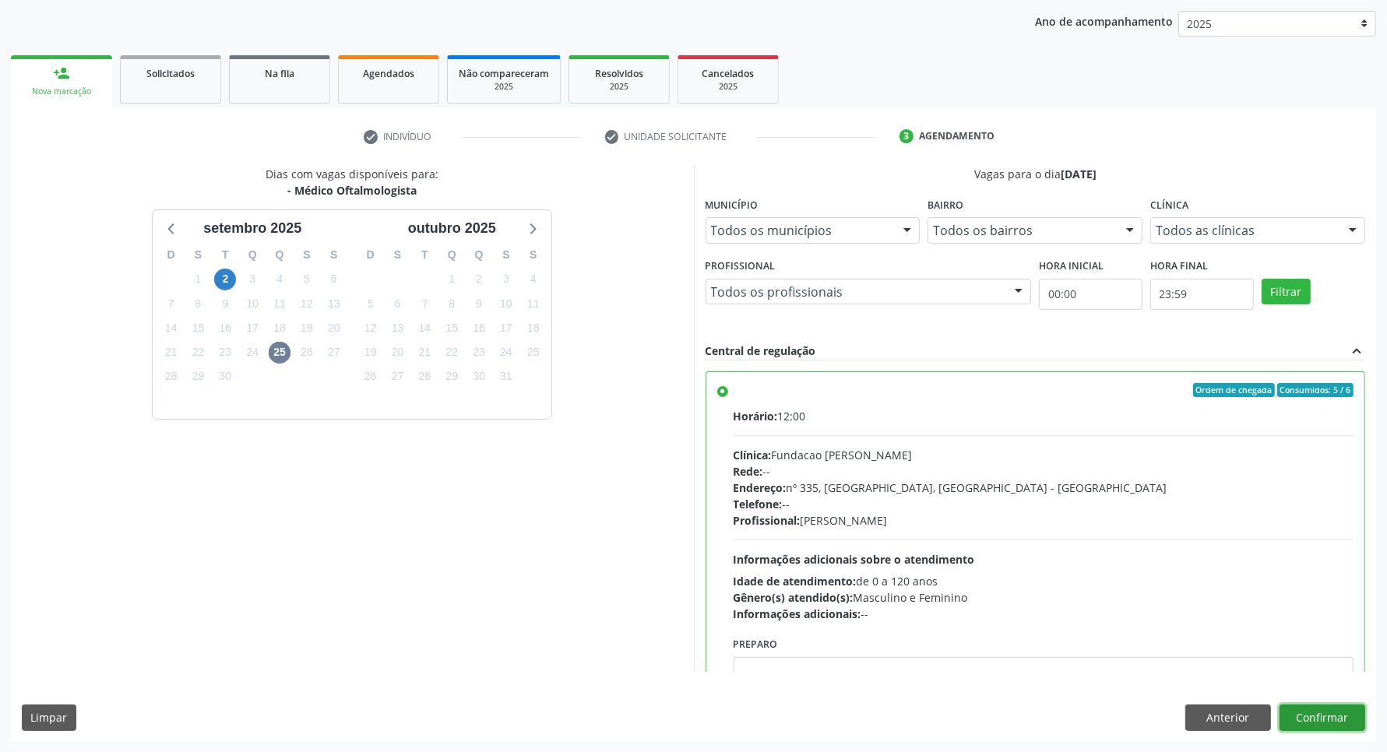
click at [1300, 720] on button "Confirmar" at bounding box center [1322, 718] width 86 height 26
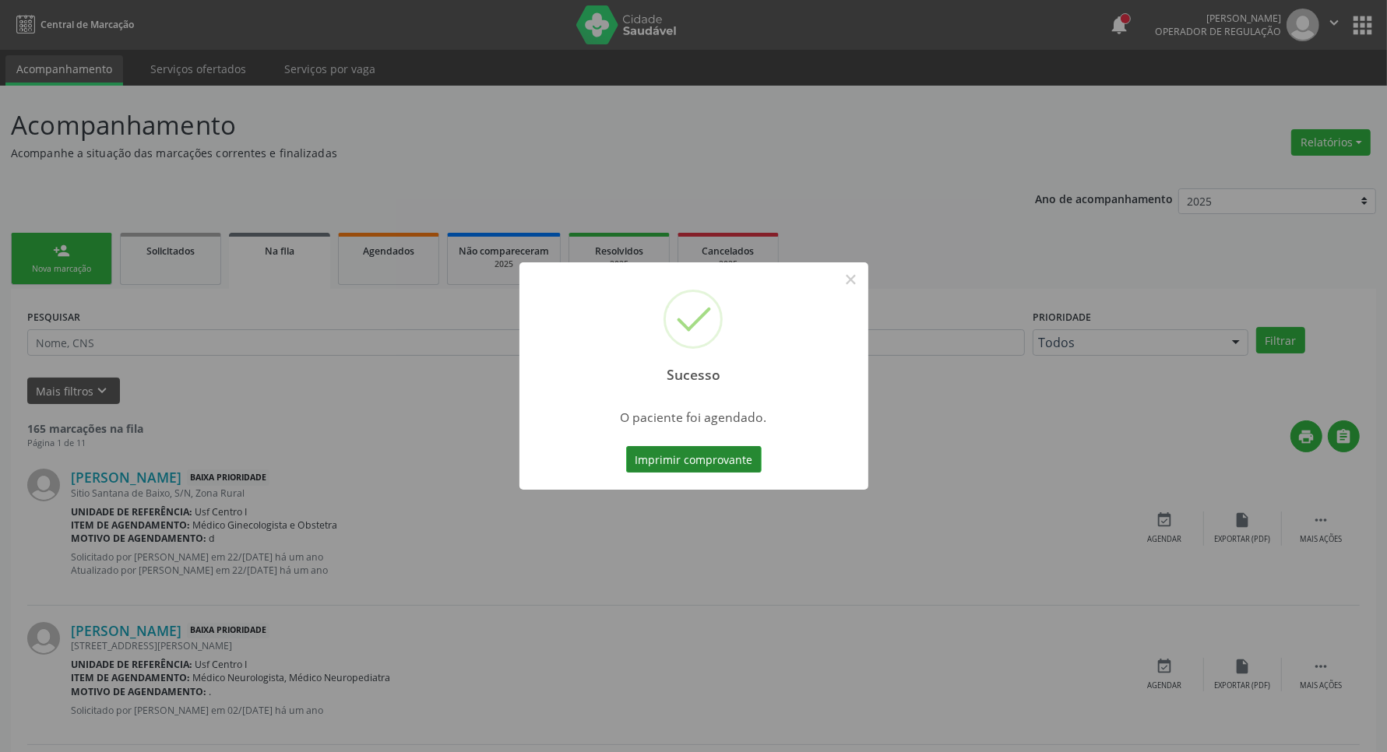
click at [670, 457] on button "Imprimir comprovante" at bounding box center [693, 459] width 135 height 26
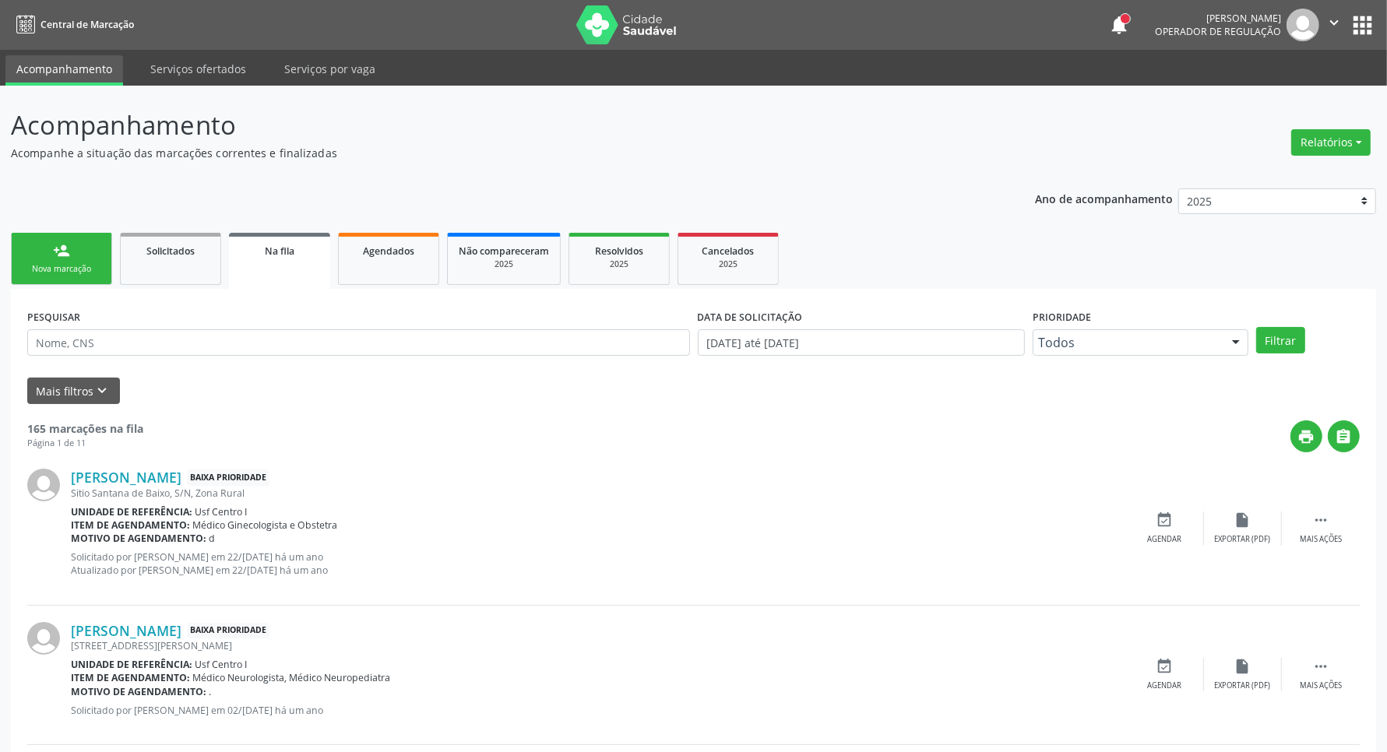
drag, startPoint x: 70, startPoint y: 259, endPoint x: 68, endPoint y: 243, distance: 16.5
click at [71, 259] on link "person_add Nova marcação" at bounding box center [61, 259] width 101 height 52
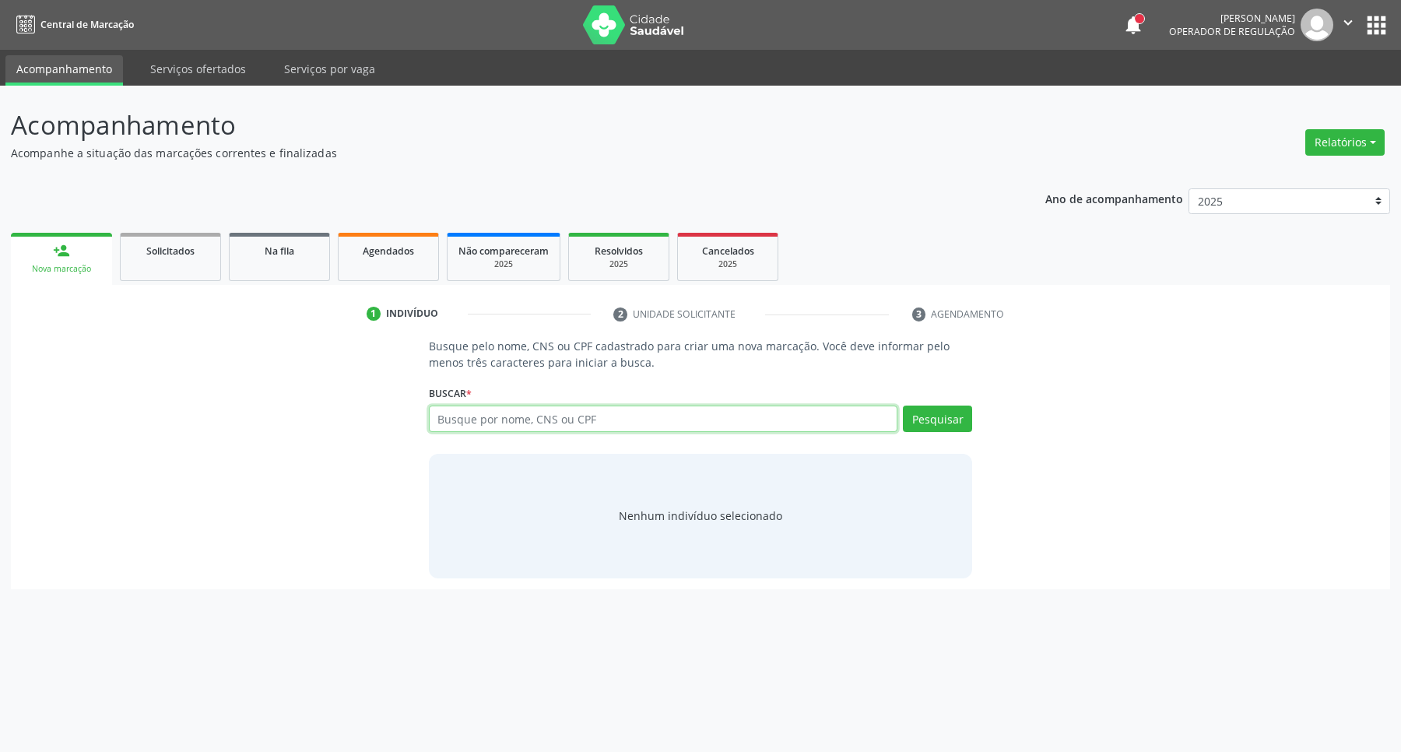
click at [459, 415] on input "text" at bounding box center [663, 419] width 469 height 26
type input "13471816445"
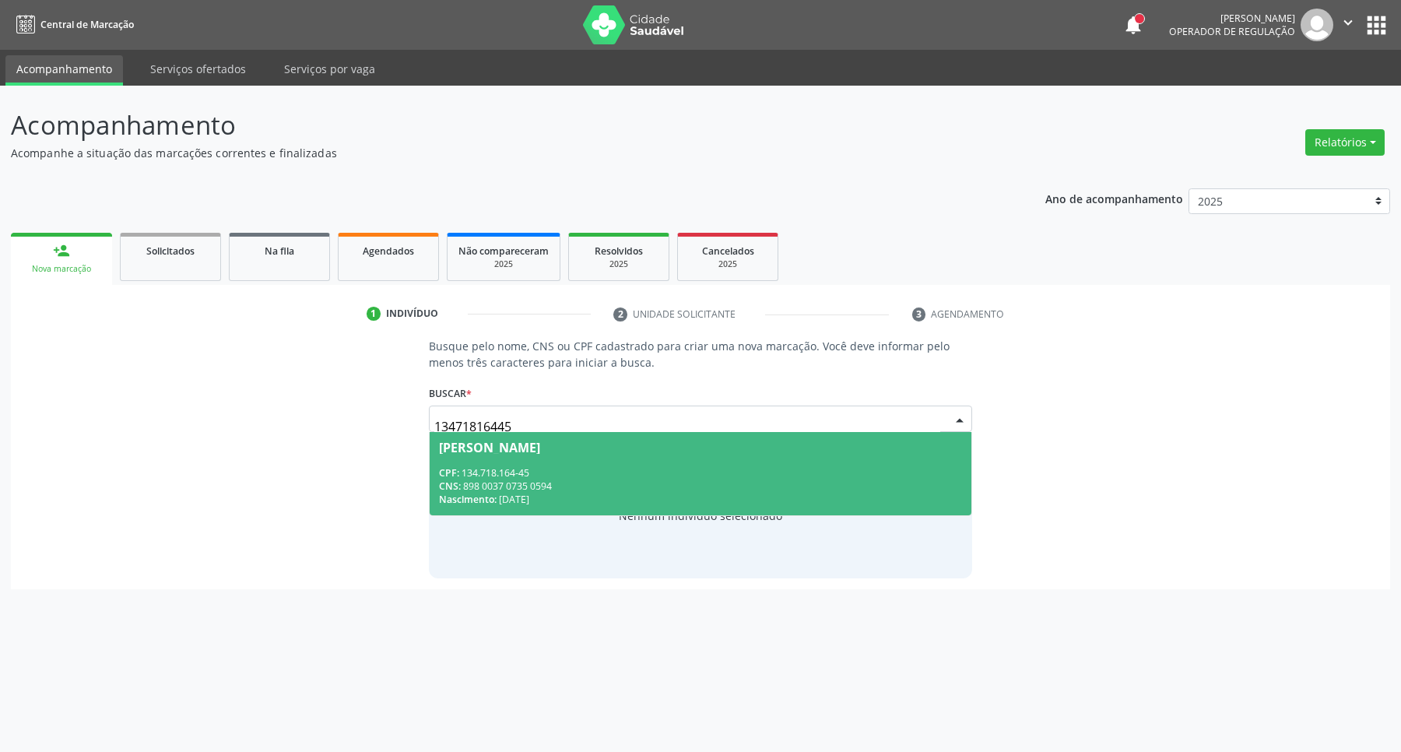
click at [542, 477] on div "CPF: 134.718.164-45" at bounding box center [701, 472] width 524 height 13
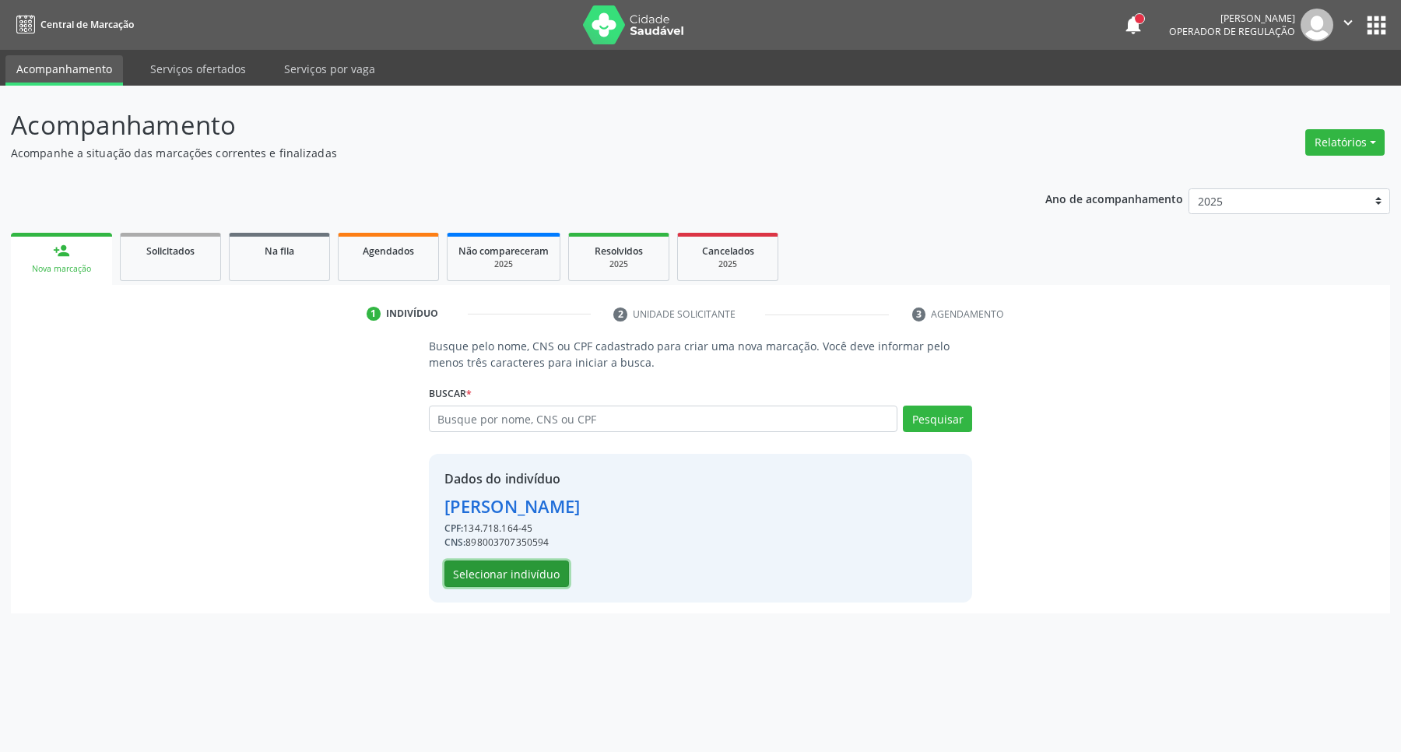
click at [506, 585] on button "Selecionar indivíduo" at bounding box center [507, 574] width 125 height 26
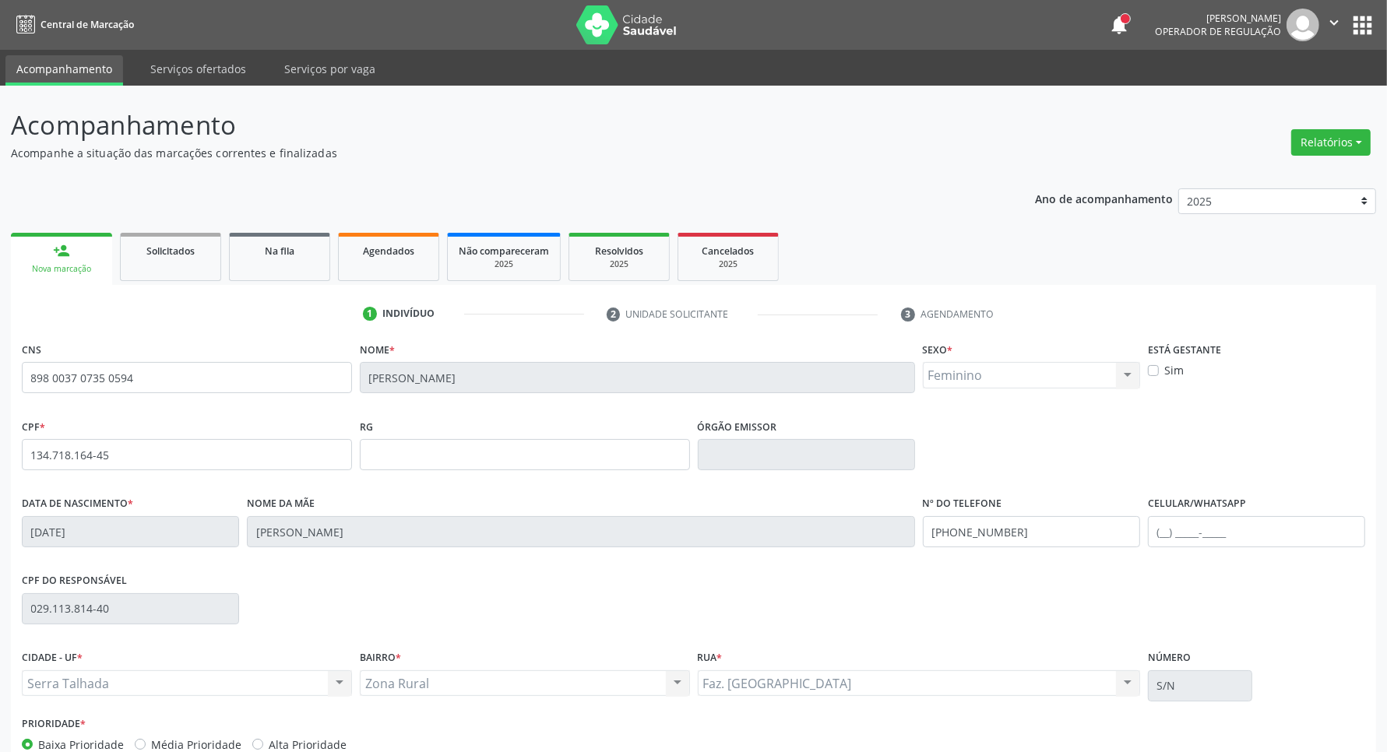
scroll to position [92, 0]
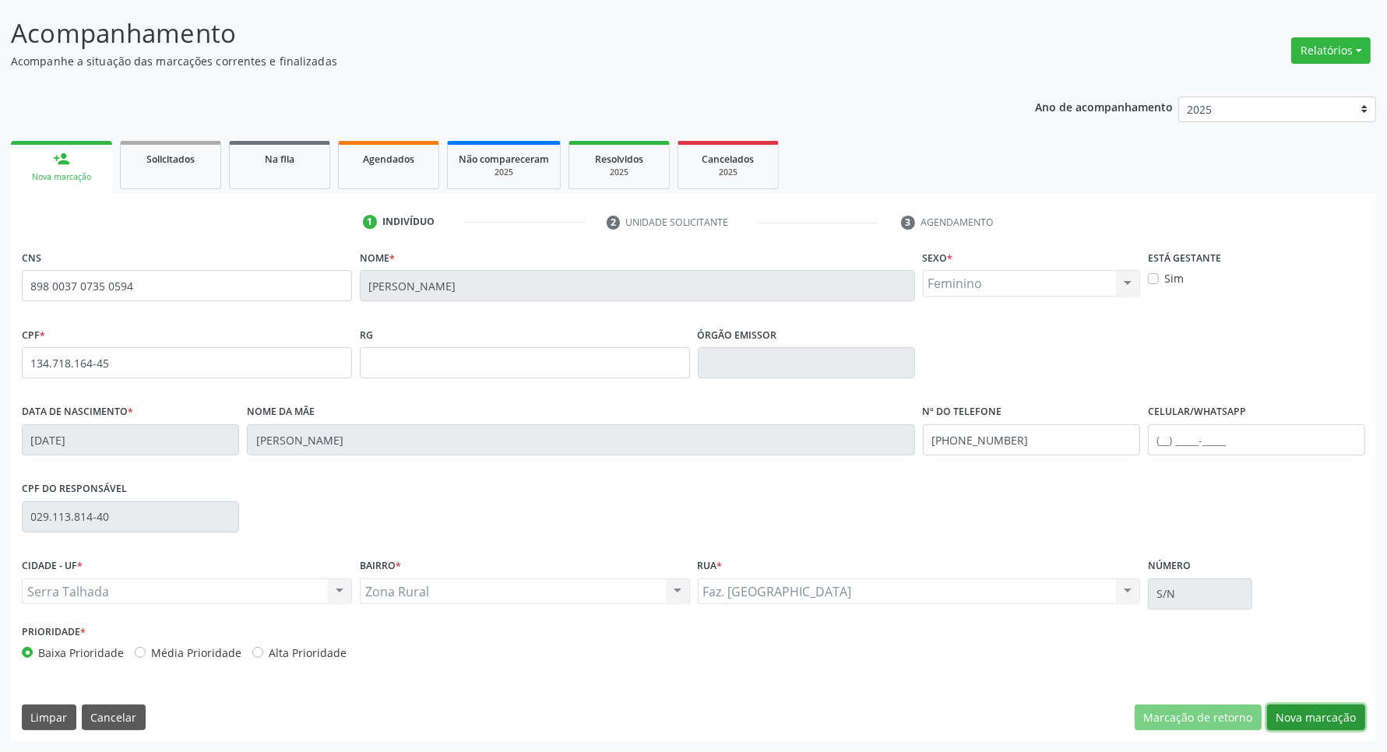
drag, startPoint x: 1333, startPoint y: 711, endPoint x: 1281, endPoint y: 703, distance: 52.7
click at [1331, 712] on button "Nova marcação" at bounding box center [1316, 718] width 98 height 26
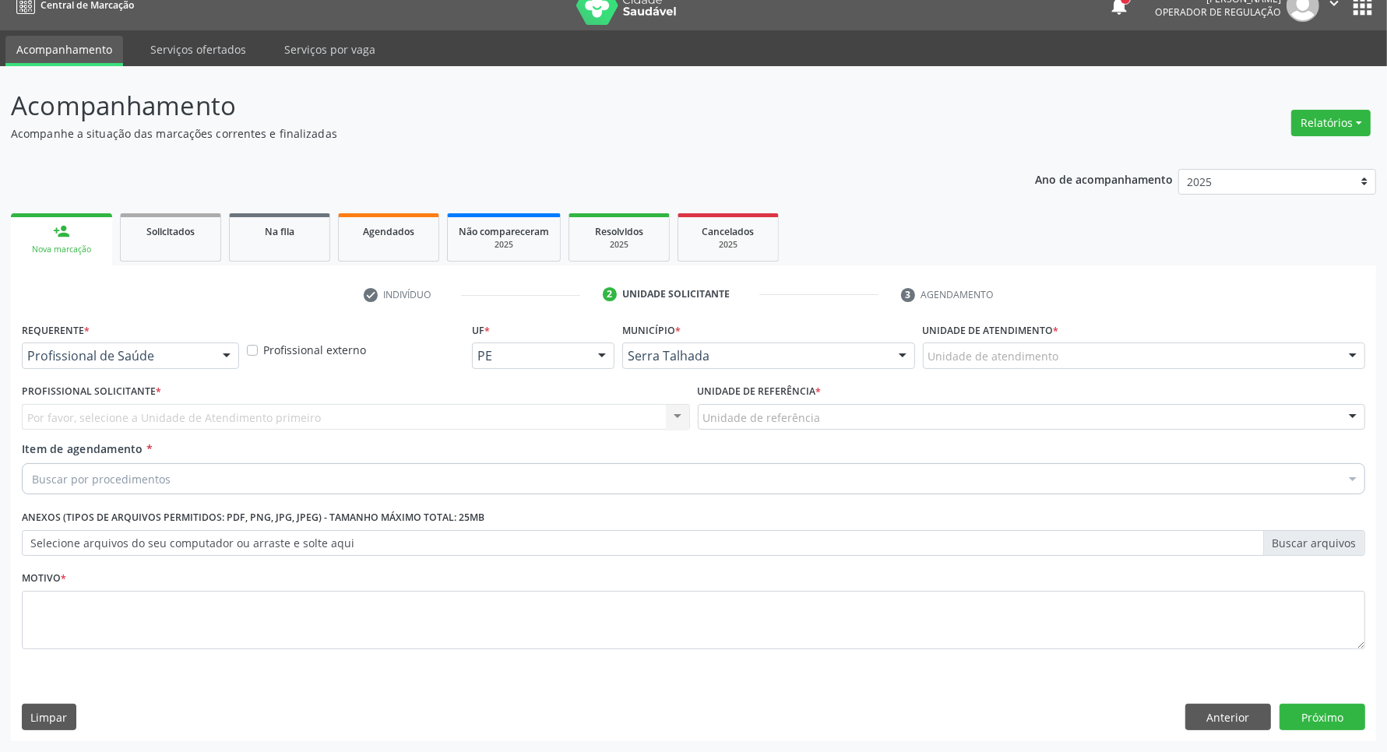
scroll to position [19, 0]
drag, startPoint x: 134, startPoint y: 354, endPoint x: 133, endPoint y: 399, distance: 44.4
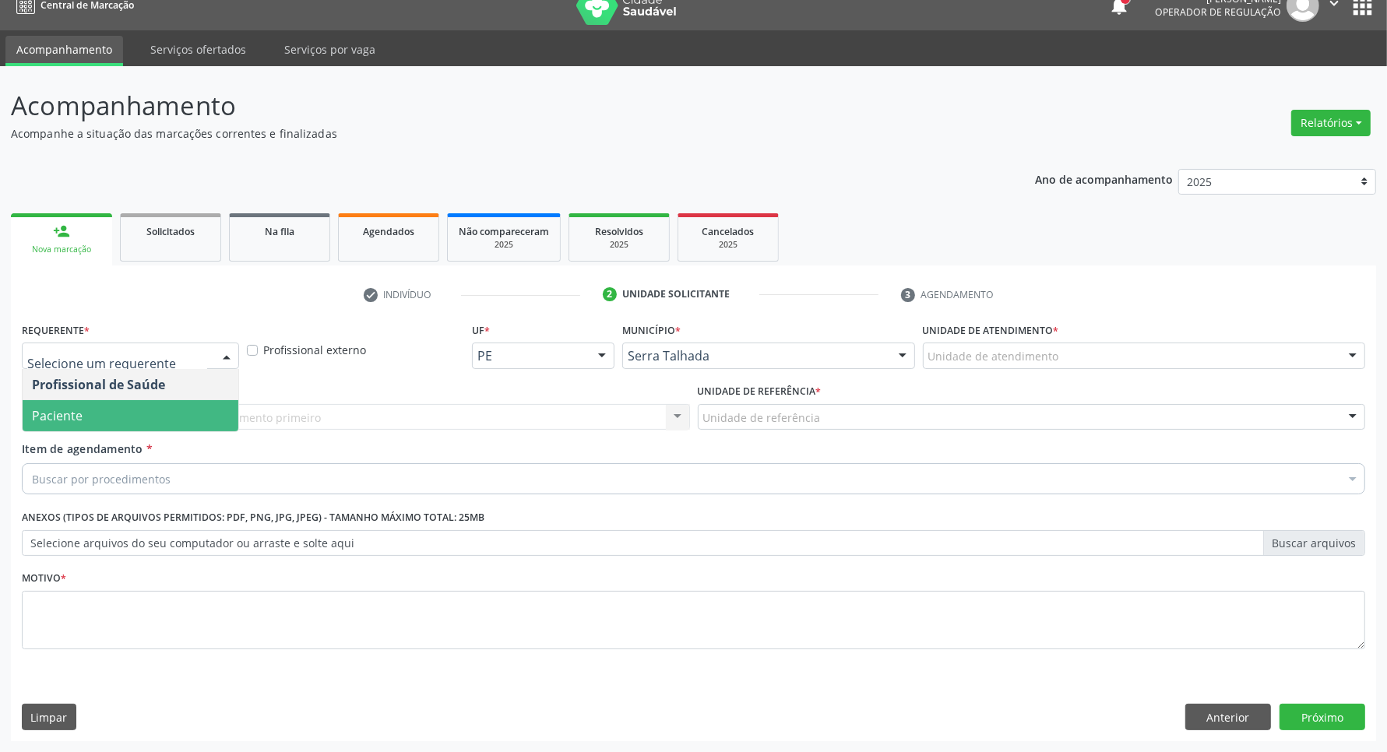
click at [130, 420] on span "Paciente" at bounding box center [131, 415] width 216 height 31
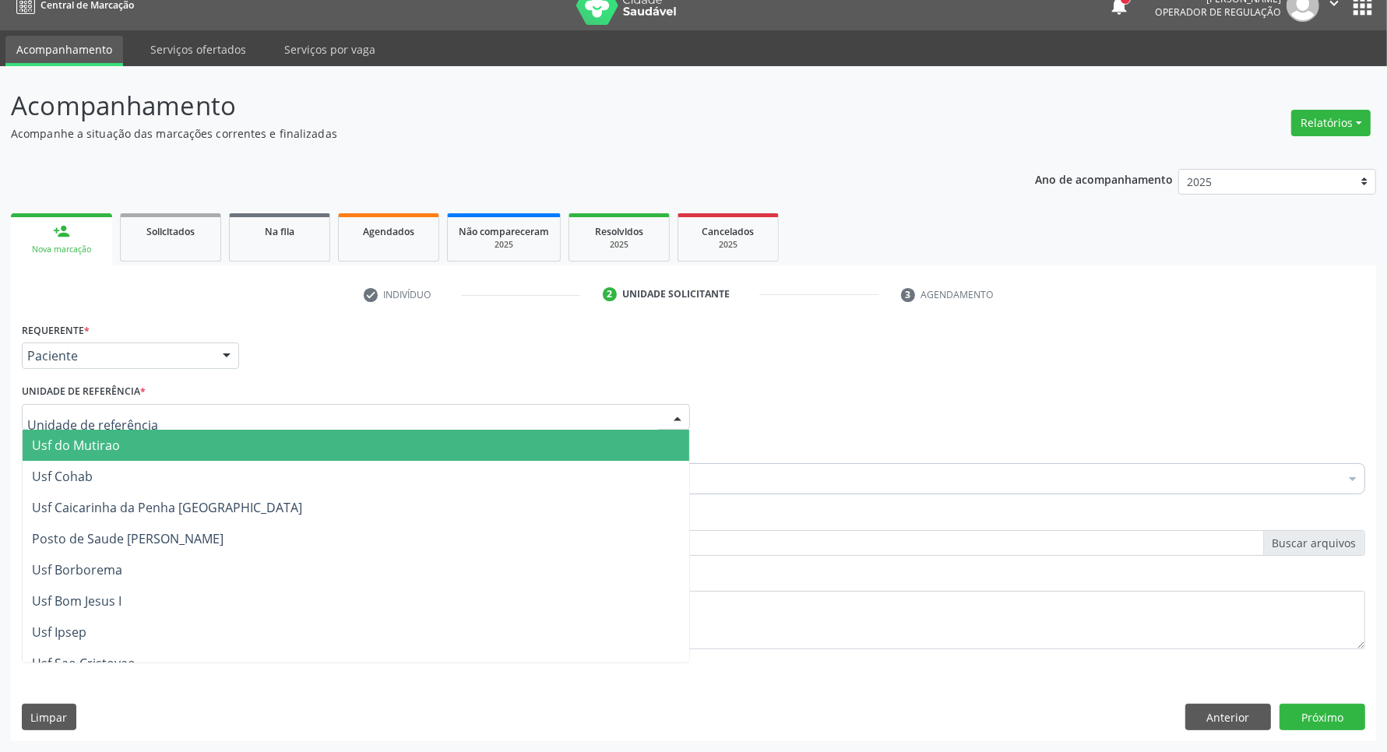
click at [146, 417] on div at bounding box center [356, 417] width 668 height 26
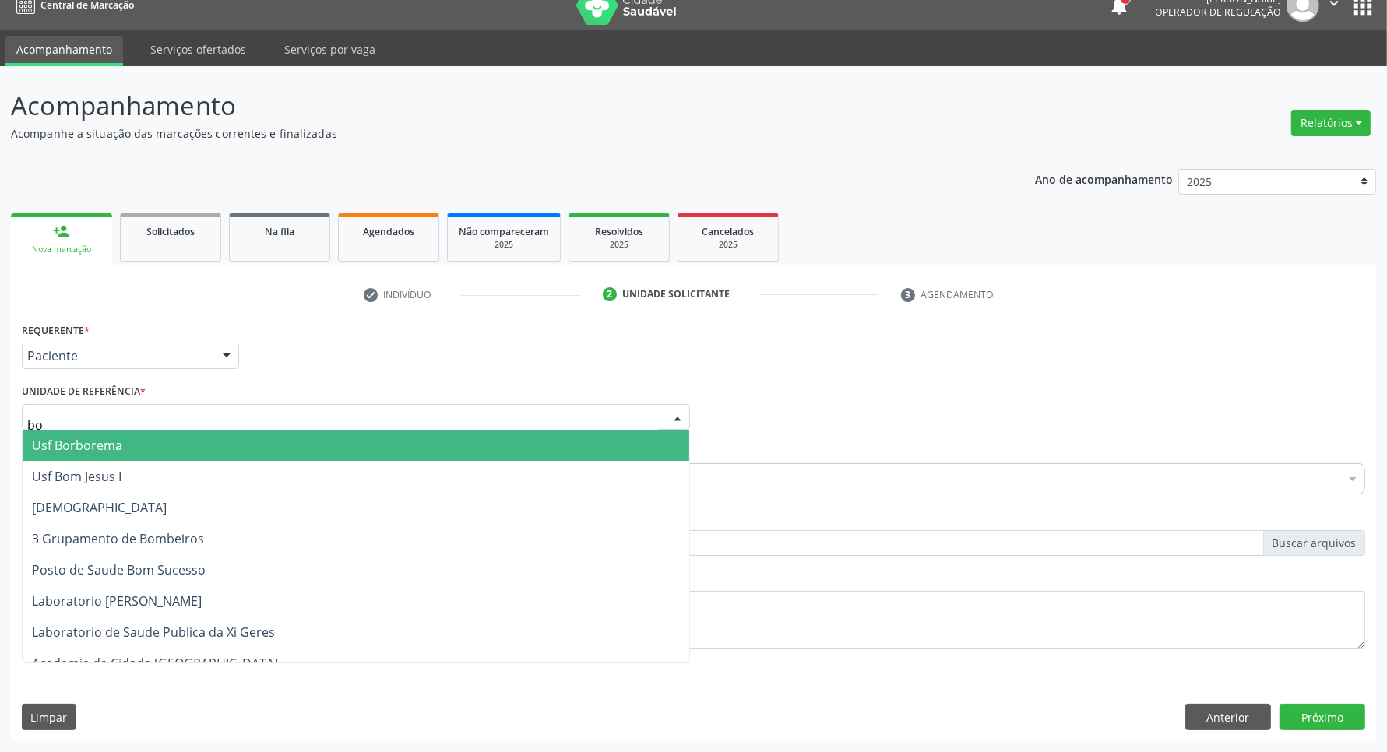
type input "bom"
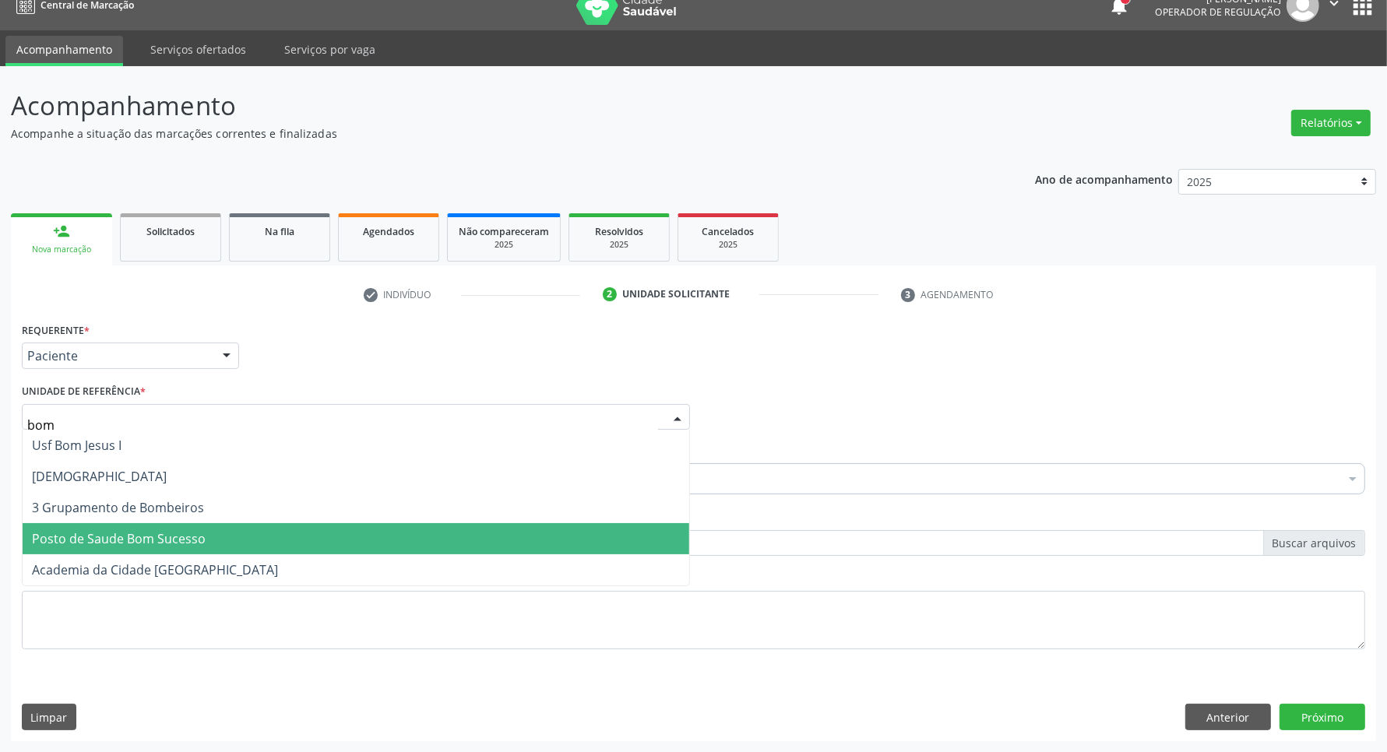
click at [140, 542] on span "Posto de Saude Bom Sucesso" at bounding box center [119, 538] width 174 height 17
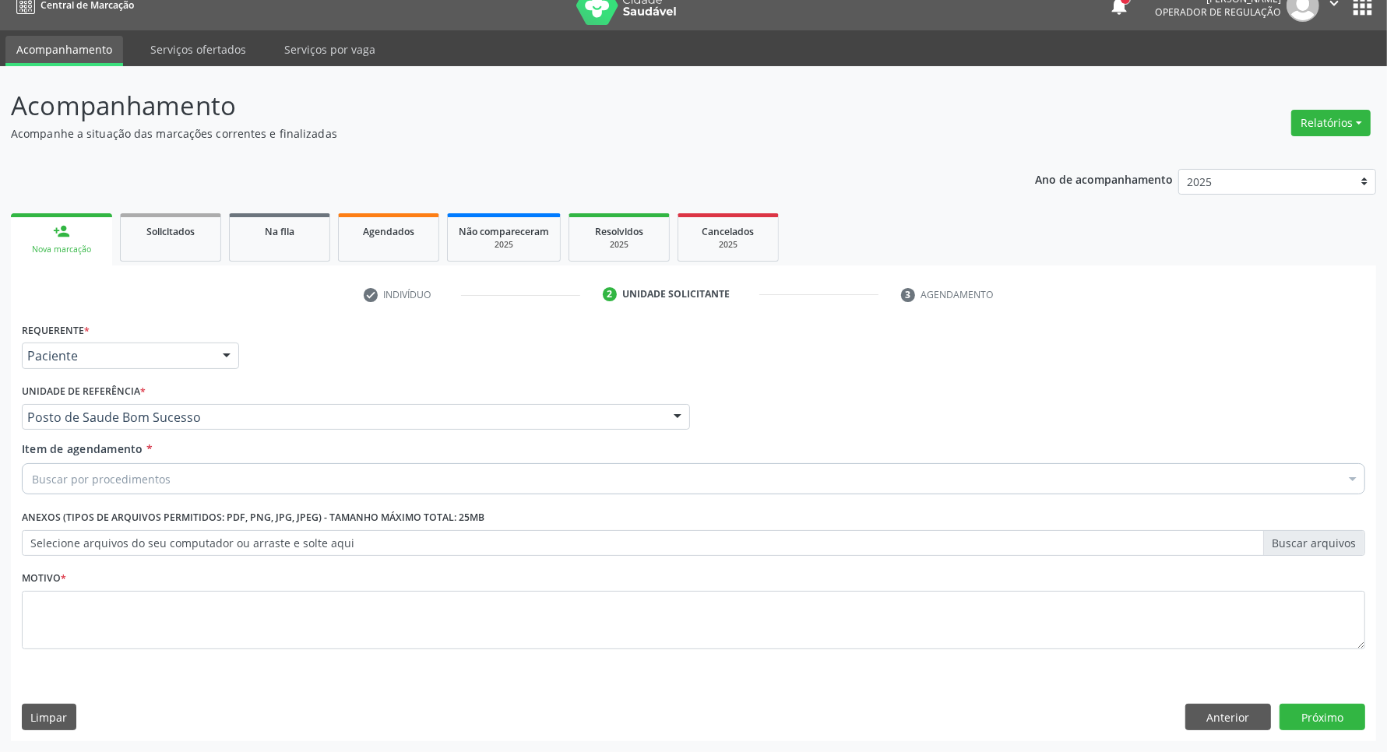
click at [131, 461] on div "Item de agendamento * Buscar por procedimentos Selecionar todos 0304070076 - .Q…" at bounding box center [693, 465] width 1343 height 49
type input "cardiolog"
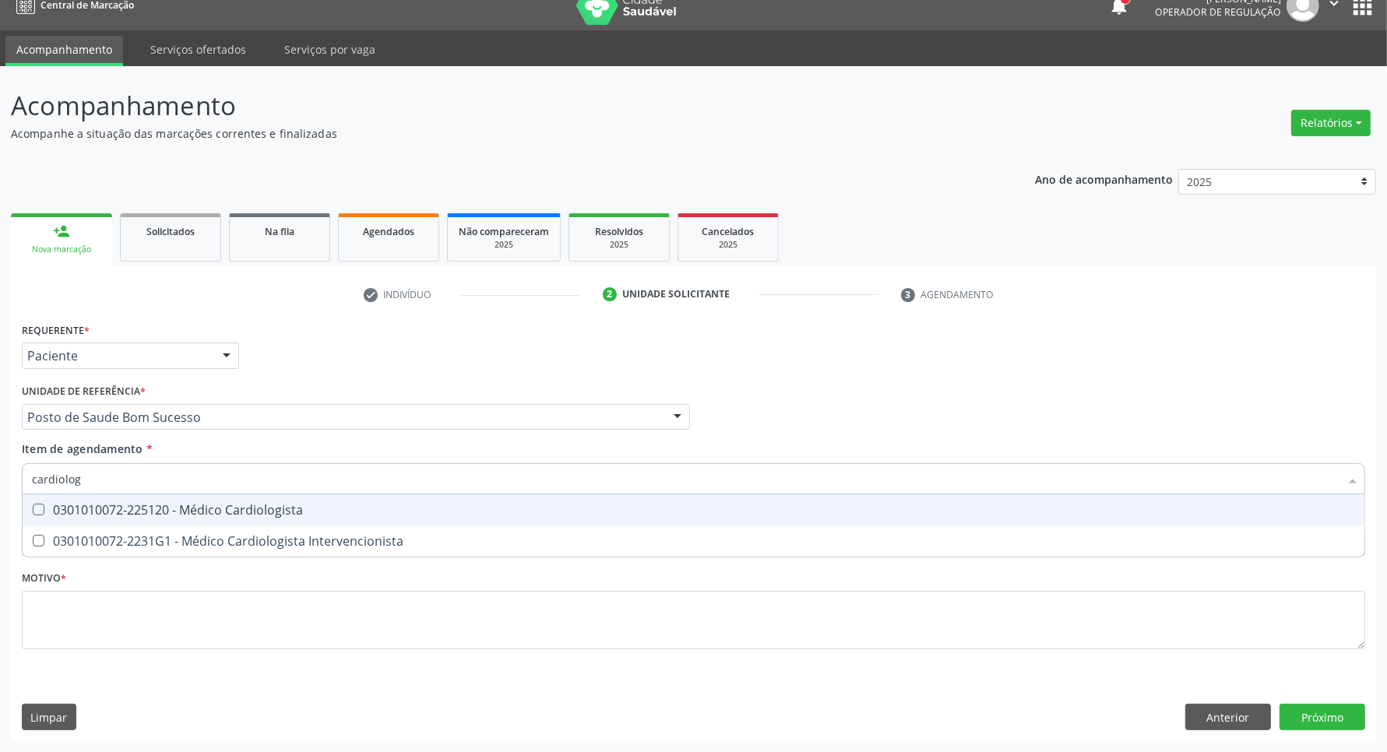
click at [238, 512] on div "0301010072-225120 - Médico Cardiologista" at bounding box center [693, 510] width 1323 height 12
checkbox Cardiologista "true"
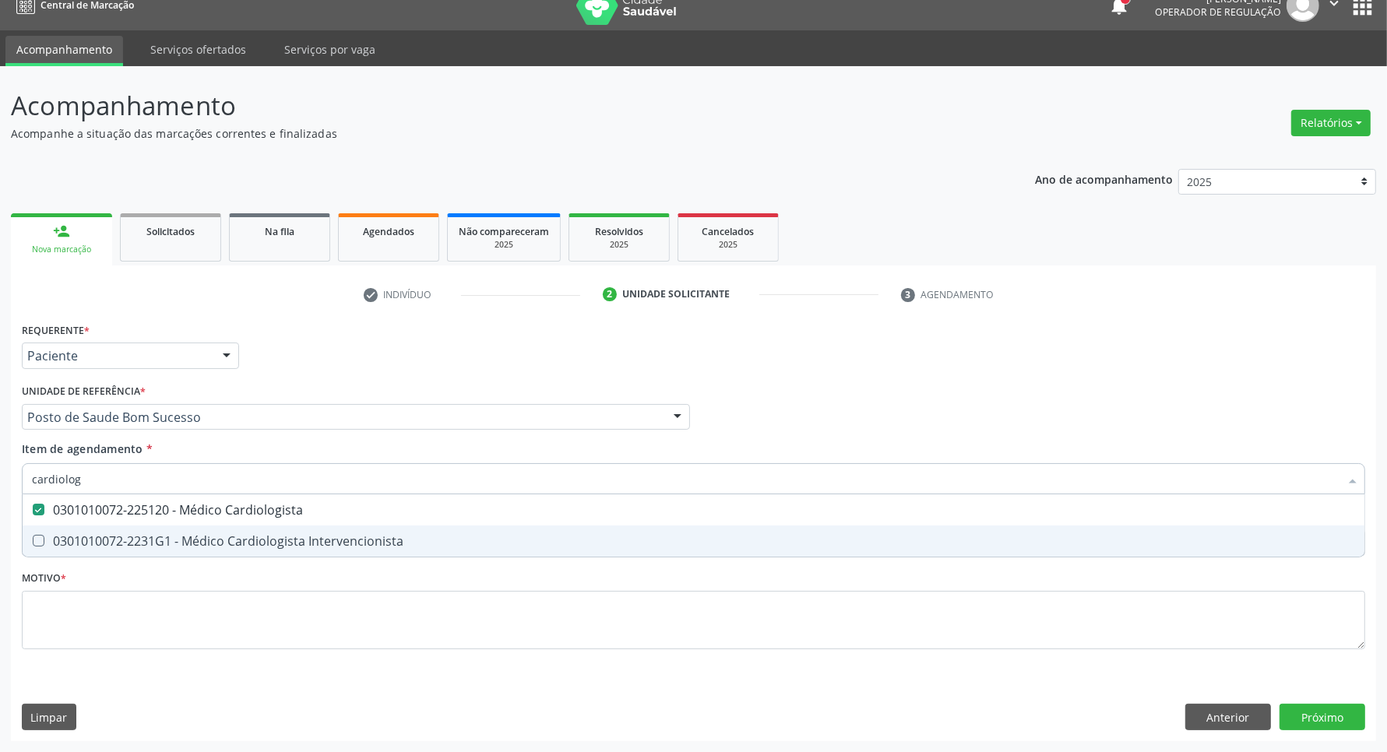
type input "cardiolog"
click at [231, 617] on div "Requerente * Paciente Profissional de Saúde Paciente Nenhum resultado encontrad…" at bounding box center [693, 494] width 1343 height 353
checkbox Intervencionista "true"
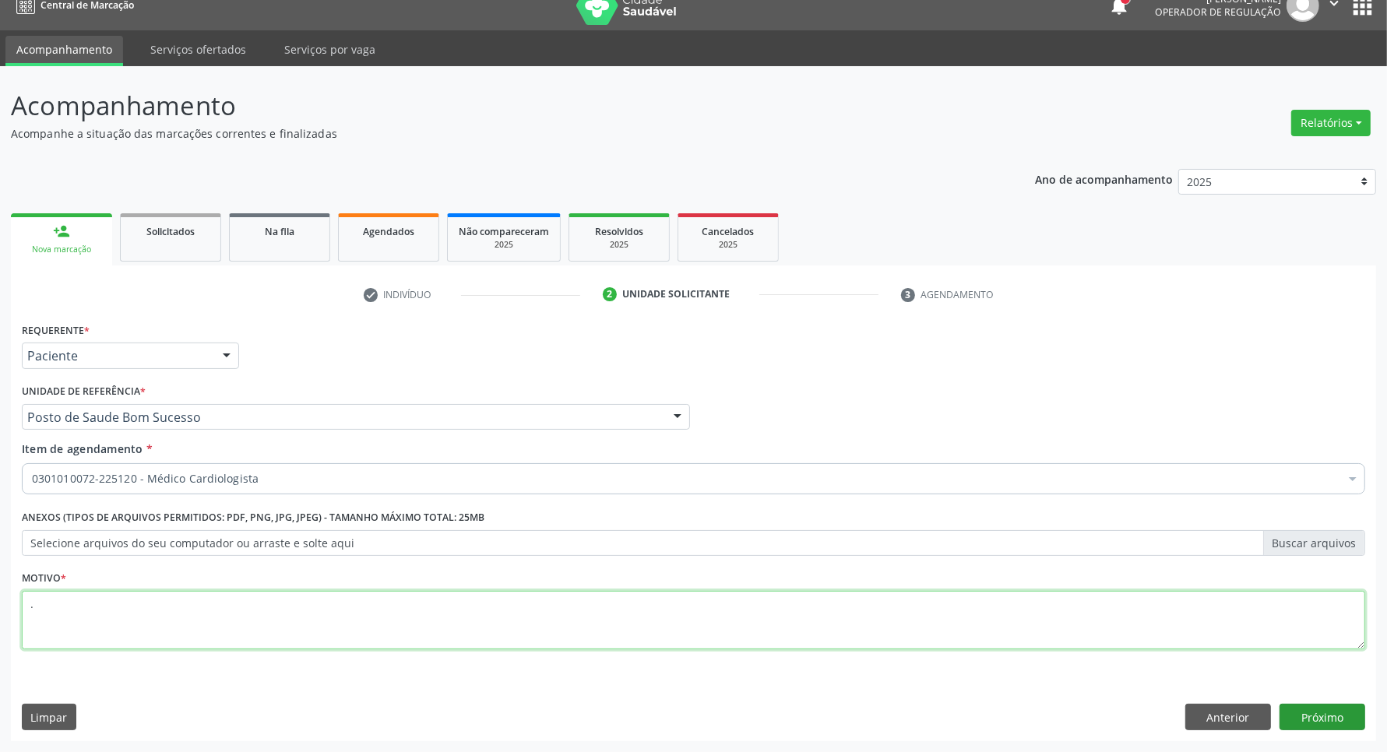
type textarea "."
click at [1328, 714] on button "Próximo" at bounding box center [1322, 717] width 86 height 26
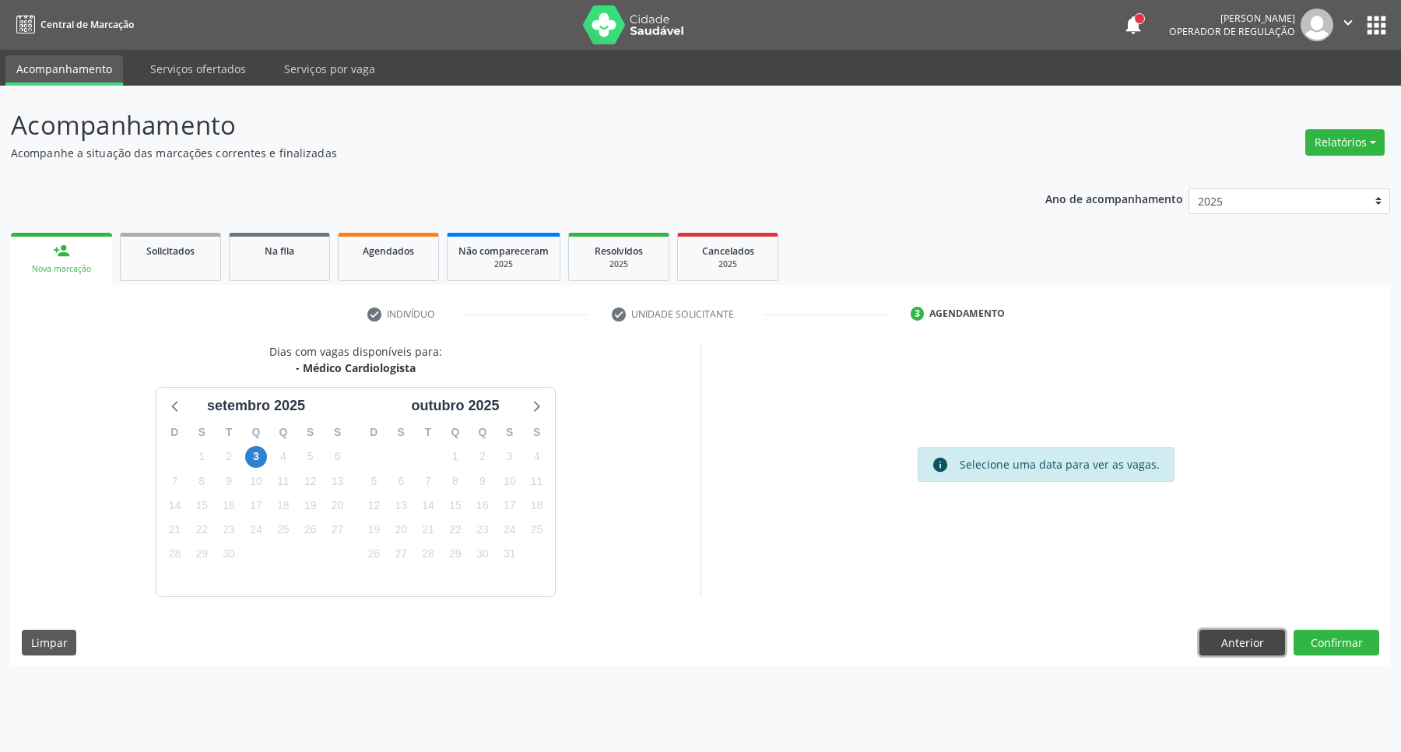
click at [1209, 644] on button "Anterior" at bounding box center [1243, 643] width 86 height 26
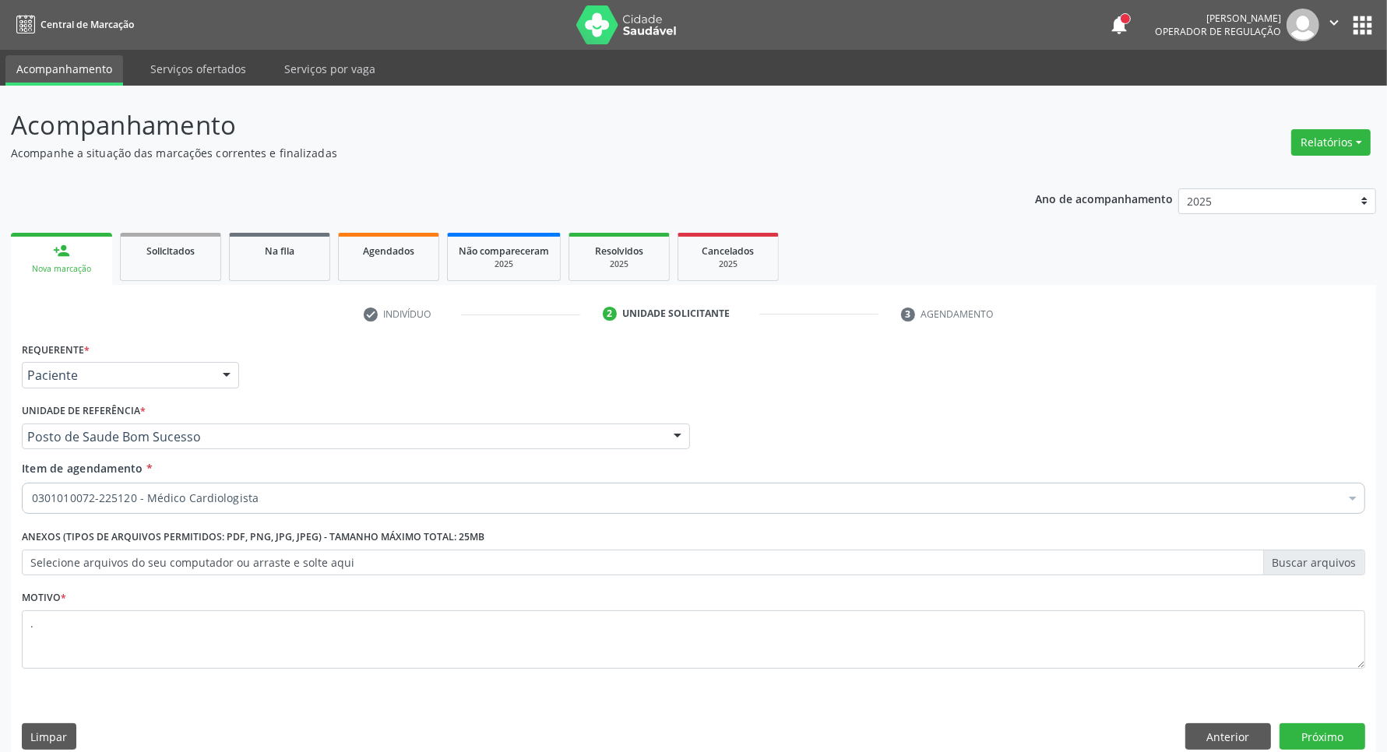
click at [266, 488] on div "0301010072-225120 - Médico Cardiologista" at bounding box center [693, 498] width 1343 height 31
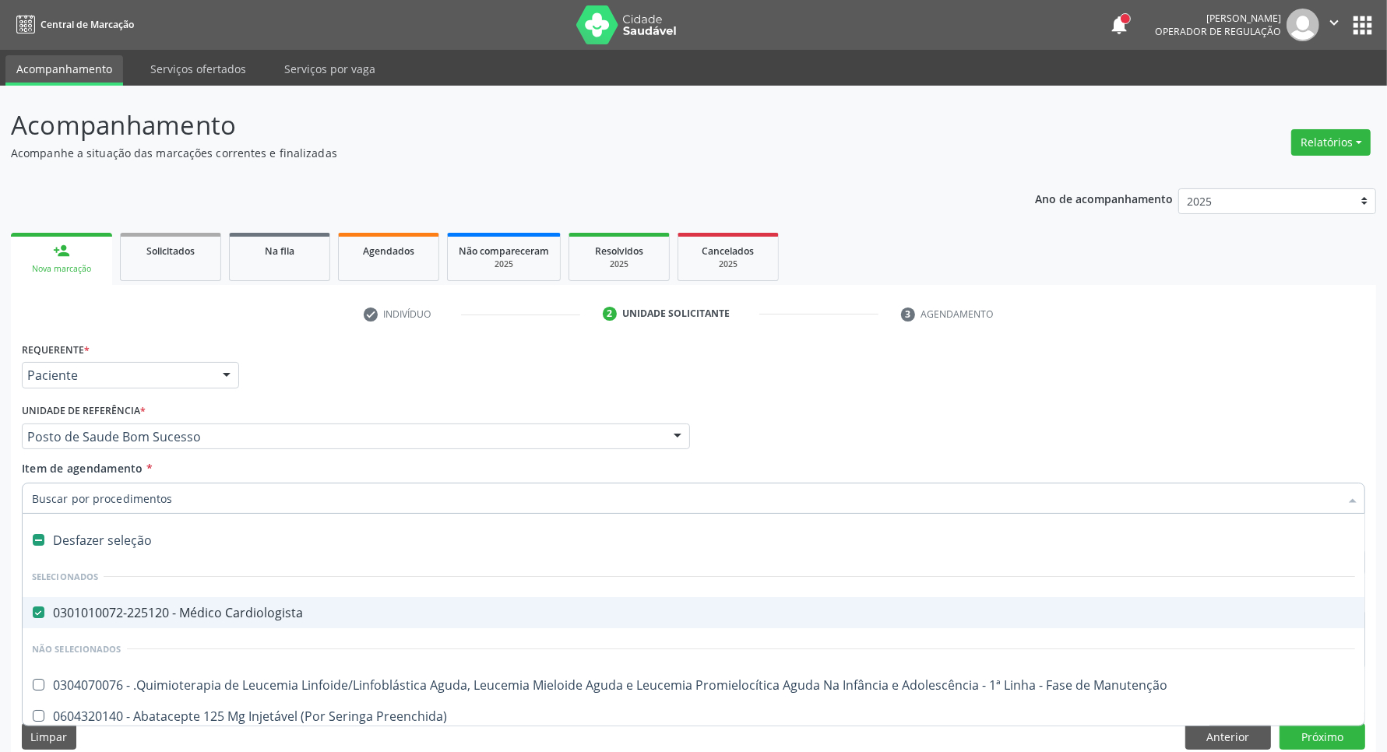
click at [230, 536] on div "Desfazer seleção" at bounding box center [694, 540] width 1342 height 31
checkbox Cardiologista "false"
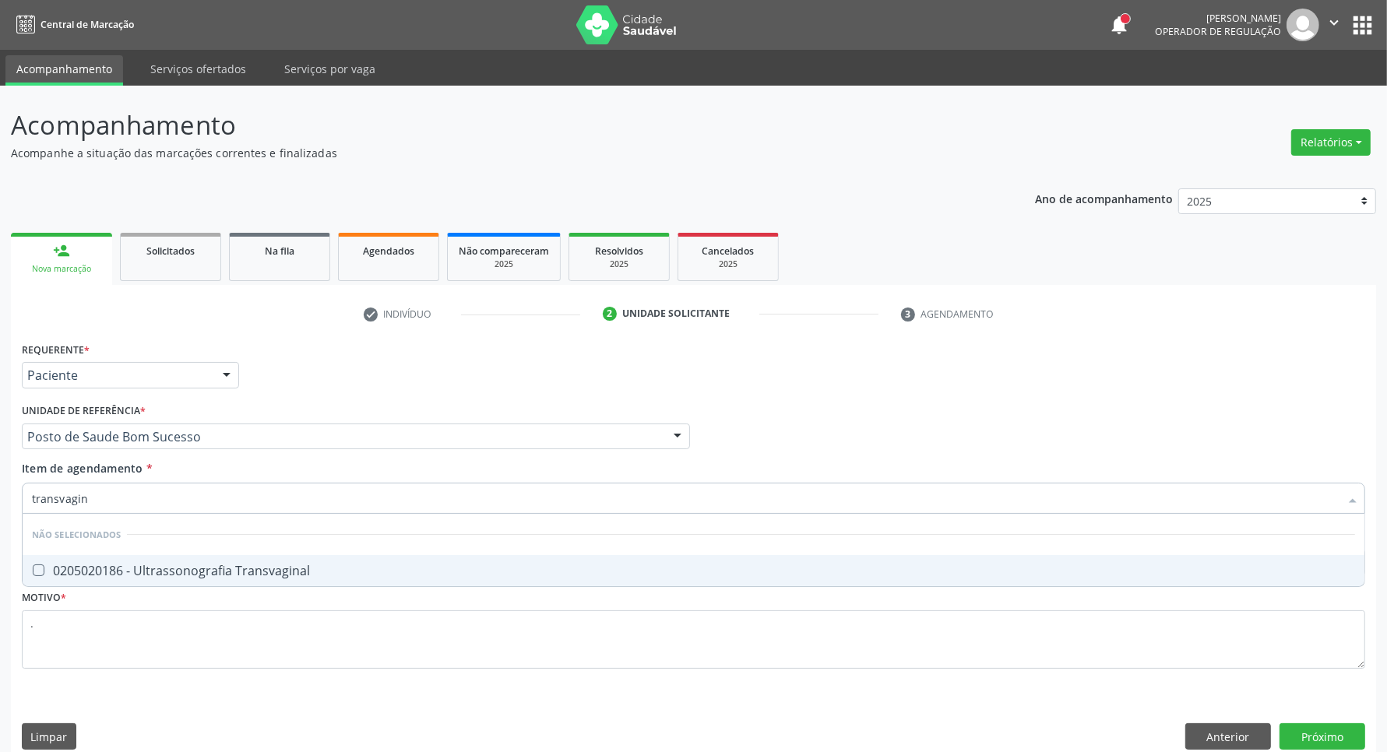
type input "transvagina"
drag, startPoint x: 289, startPoint y: 563, endPoint x: 282, endPoint y: 577, distance: 15.7
click at [288, 564] on div "0205020186 - Ultrassonografia Transvaginal" at bounding box center [693, 570] width 1323 height 12
checkbox Transvaginal "true"
click at [1297, 736] on button "Próximo" at bounding box center [1322, 736] width 86 height 26
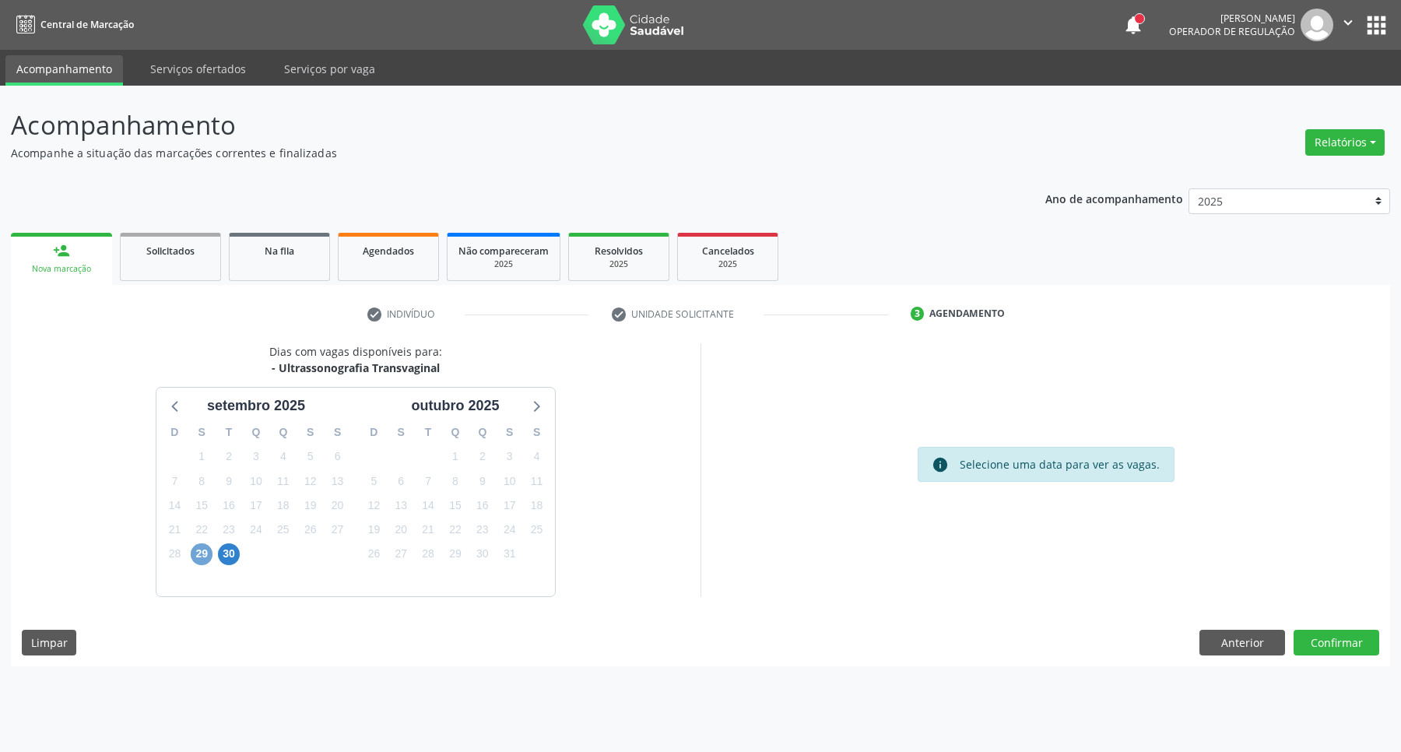
click at [200, 558] on span "29" at bounding box center [202, 554] width 22 height 22
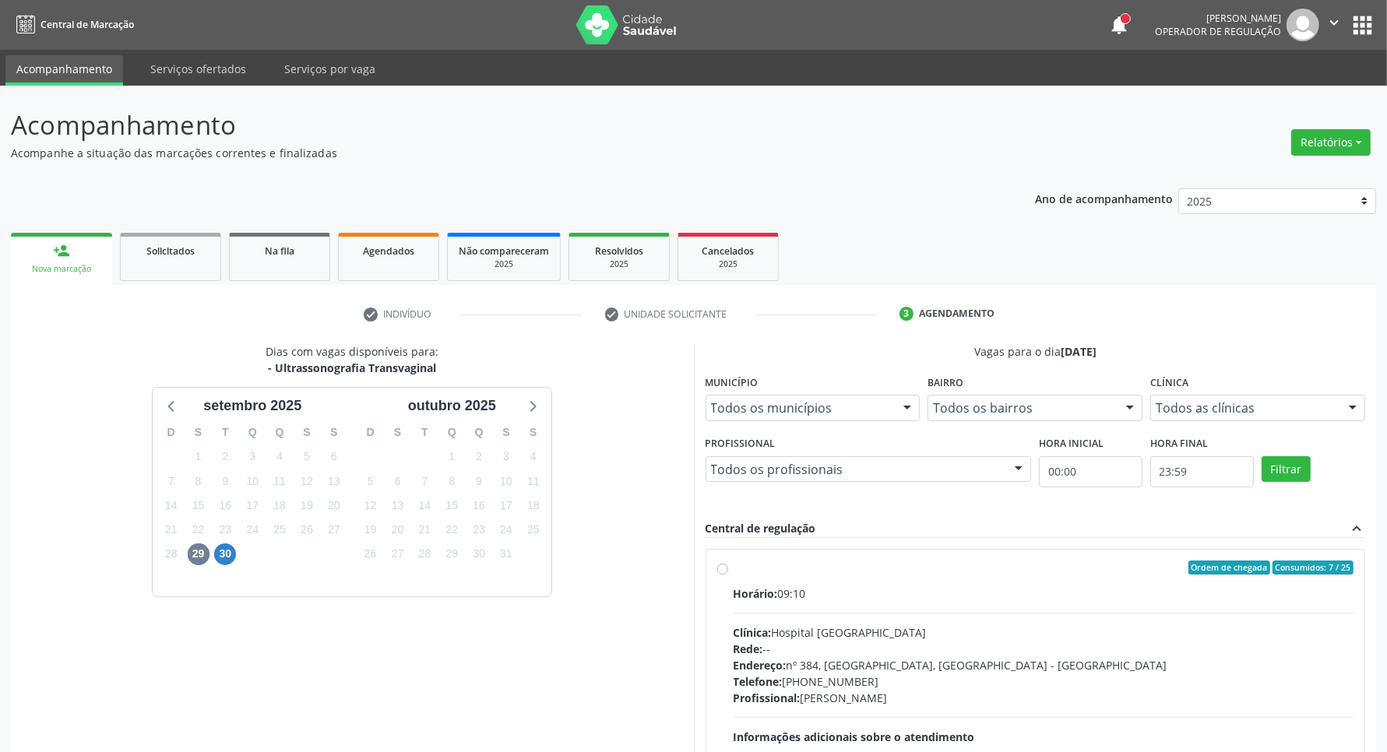
click at [863, 586] on div "Horário: 09:10" at bounding box center [1043, 594] width 621 height 16
click at [728, 575] on input "Ordem de chegada Consumidos: 7 / 25 Horário: 09:10 Clínica: Hospital Sao Franci…" at bounding box center [722, 568] width 11 height 14
radio input "true"
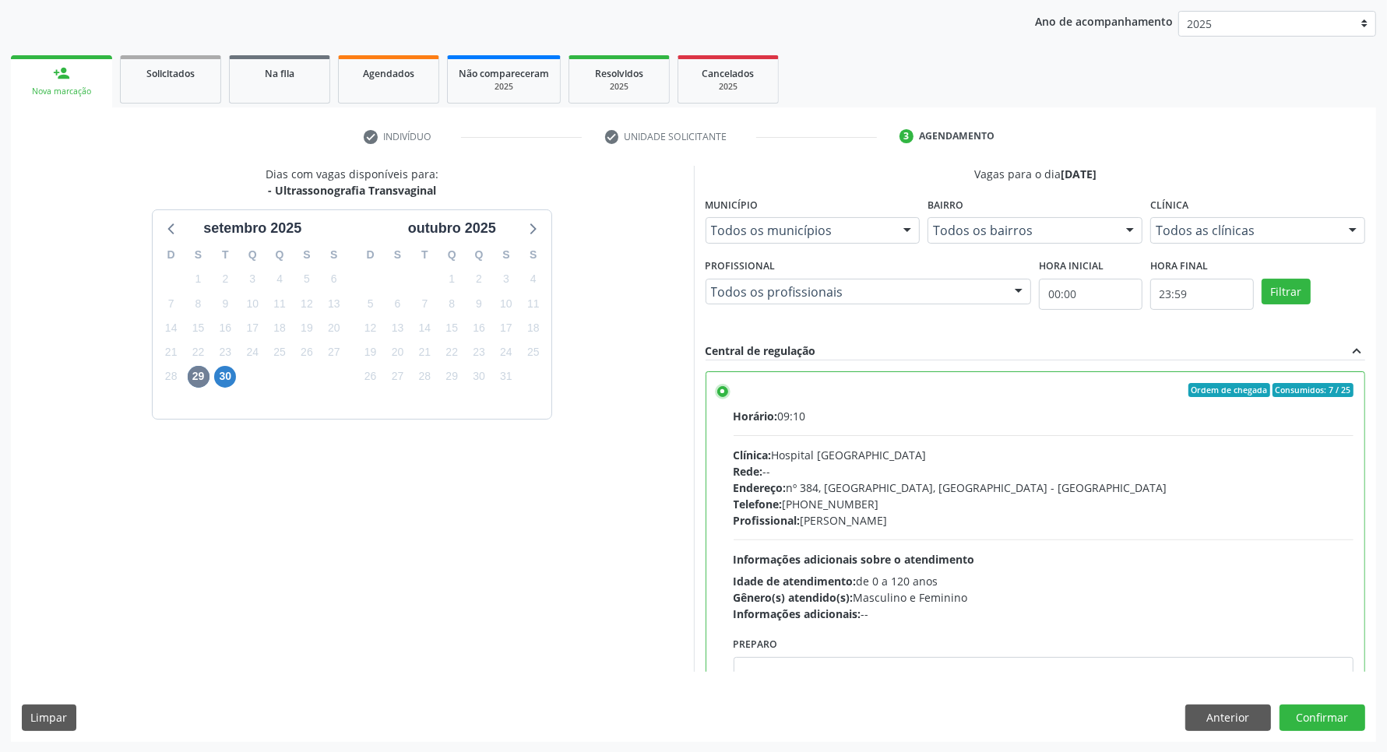
scroll to position [78, 0]
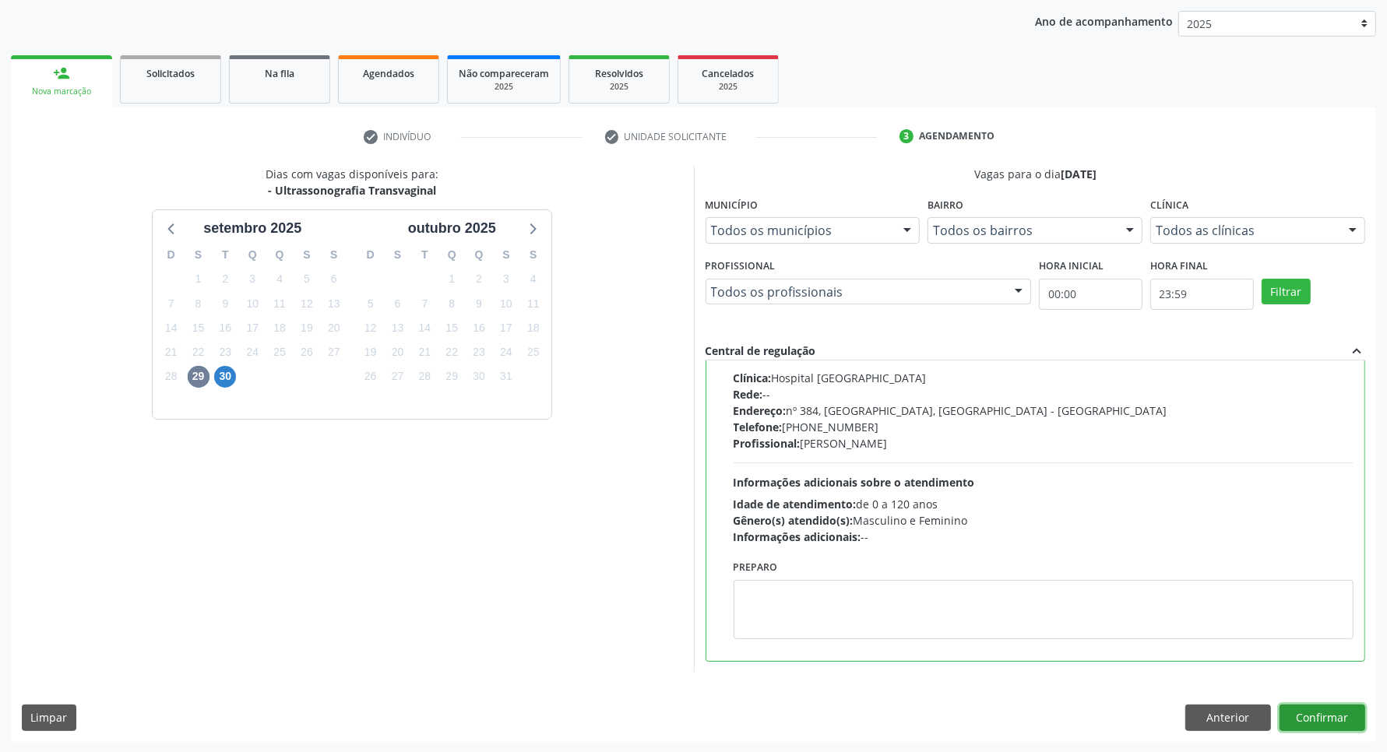
click at [1300, 718] on button "Confirmar" at bounding box center [1322, 718] width 86 height 26
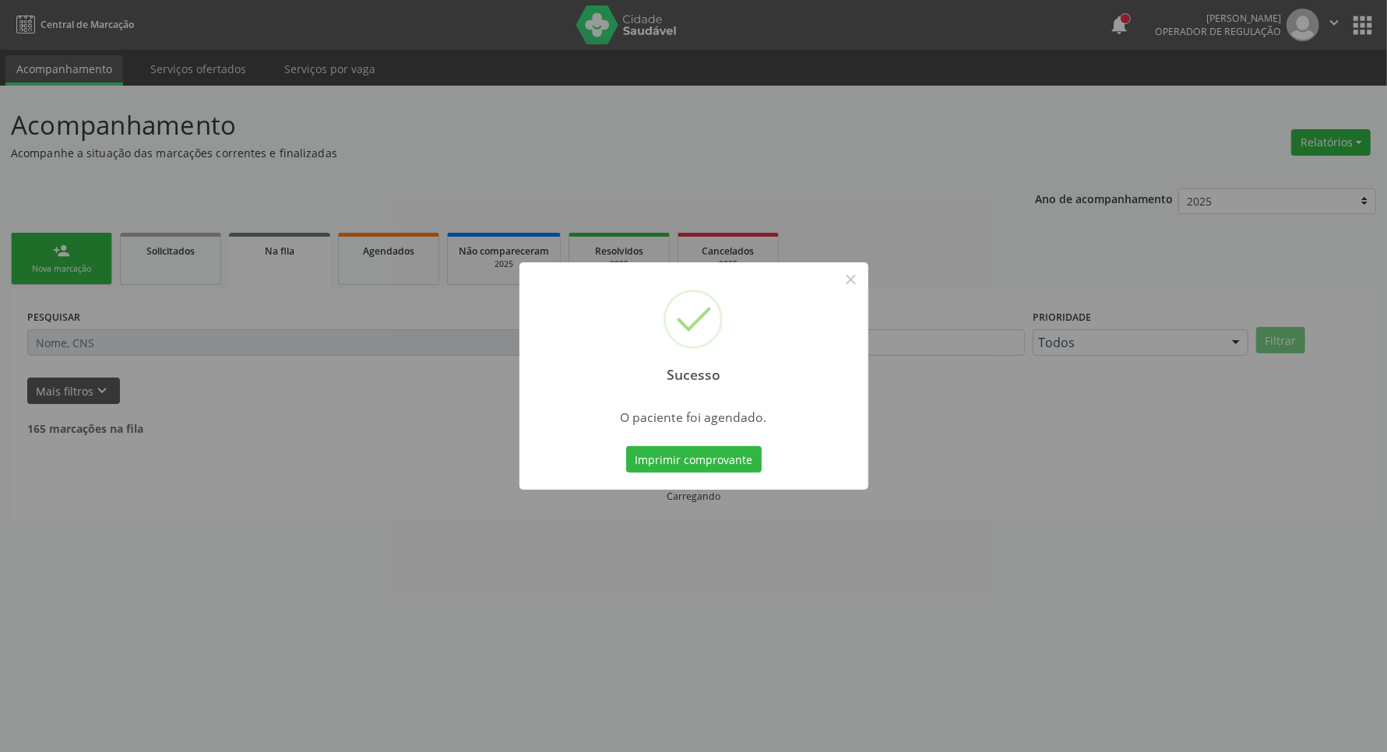
scroll to position [0, 0]
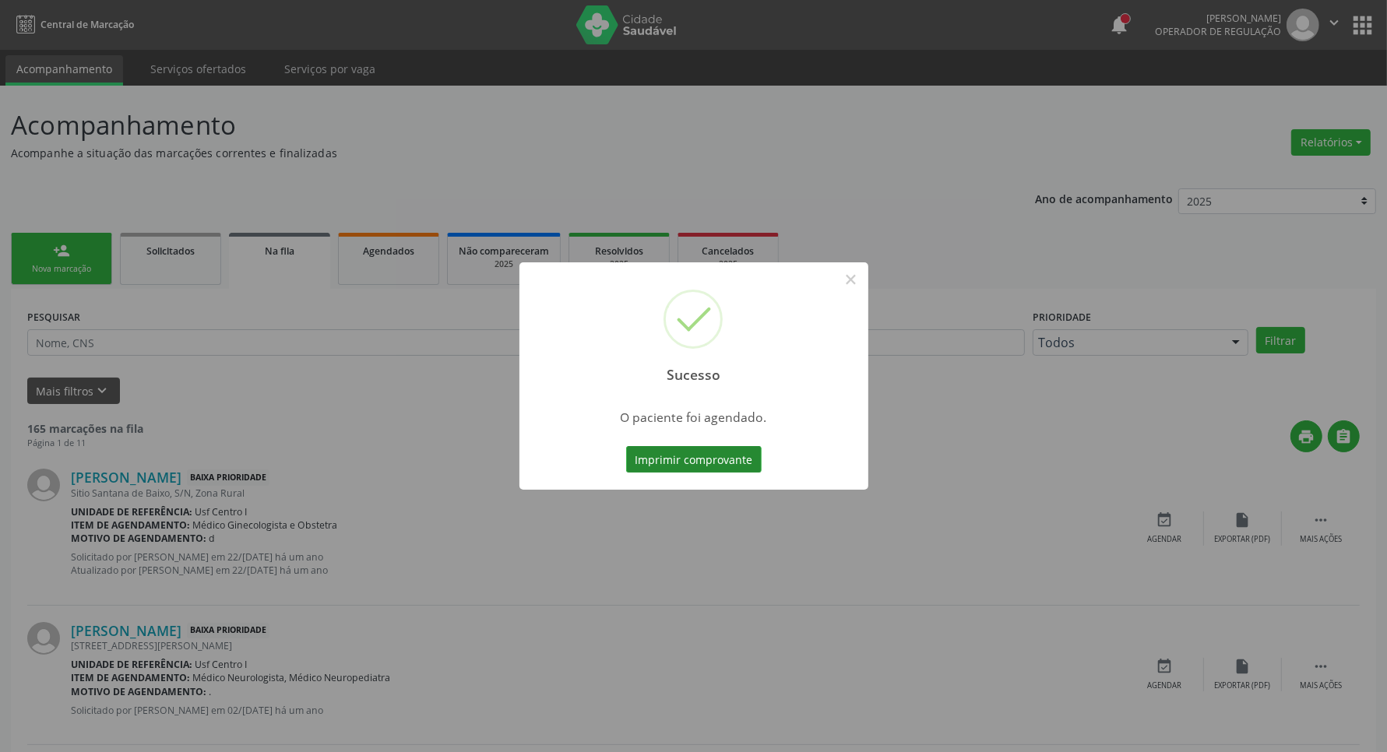
click at [682, 455] on button "Imprimir comprovante" at bounding box center [693, 459] width 135 height 26
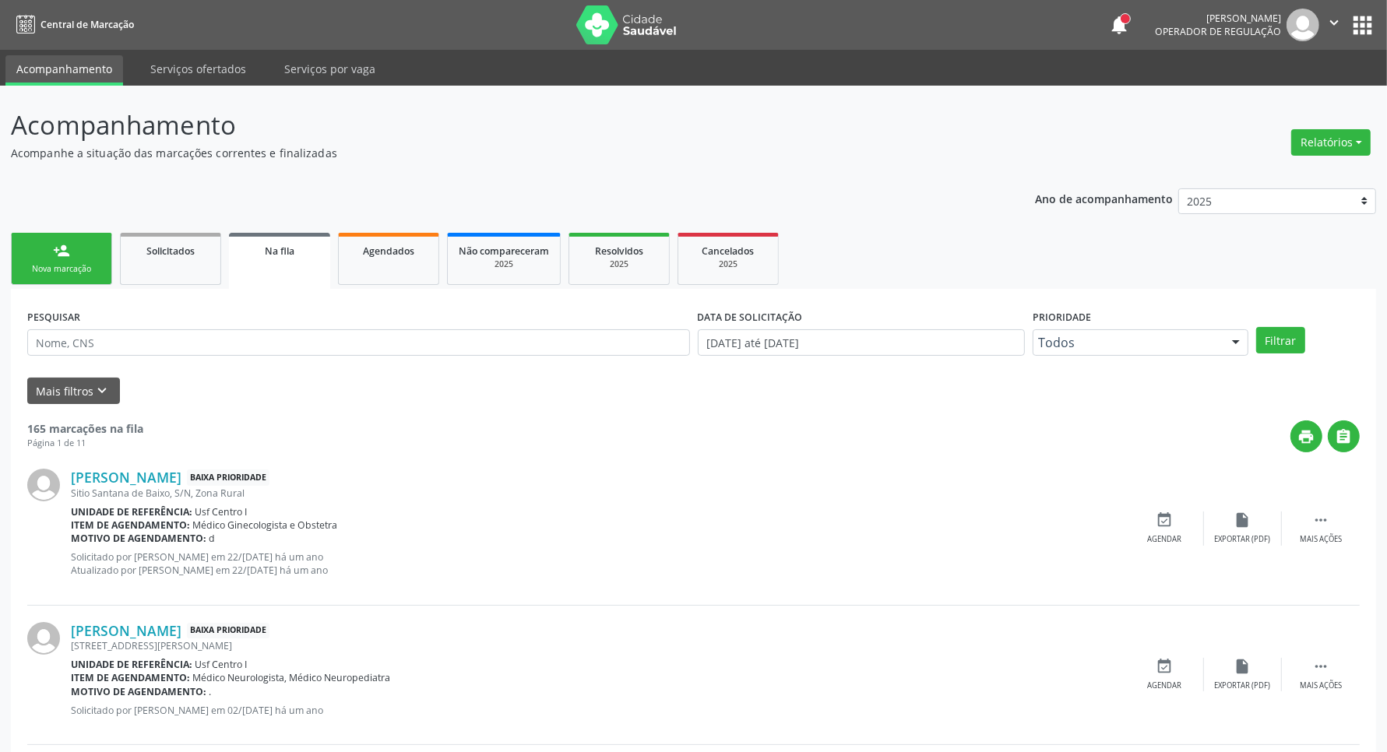
click at [60, 259] on link "person_add Nova marcação" at bounding box center [61, 259] width 101 height 52
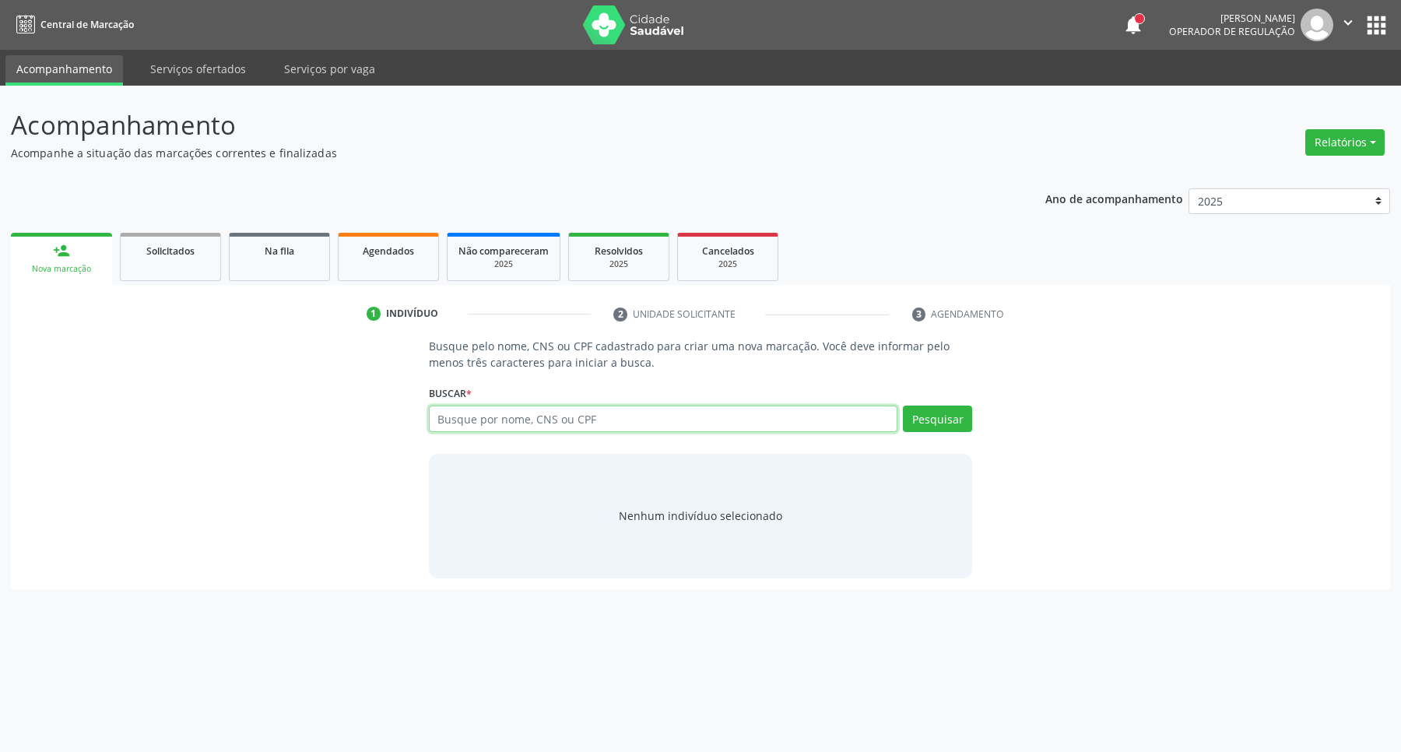
click at [458, 417] on input "text" at bounding box center [663, 419] width 469 height 26
type input "03428146484"
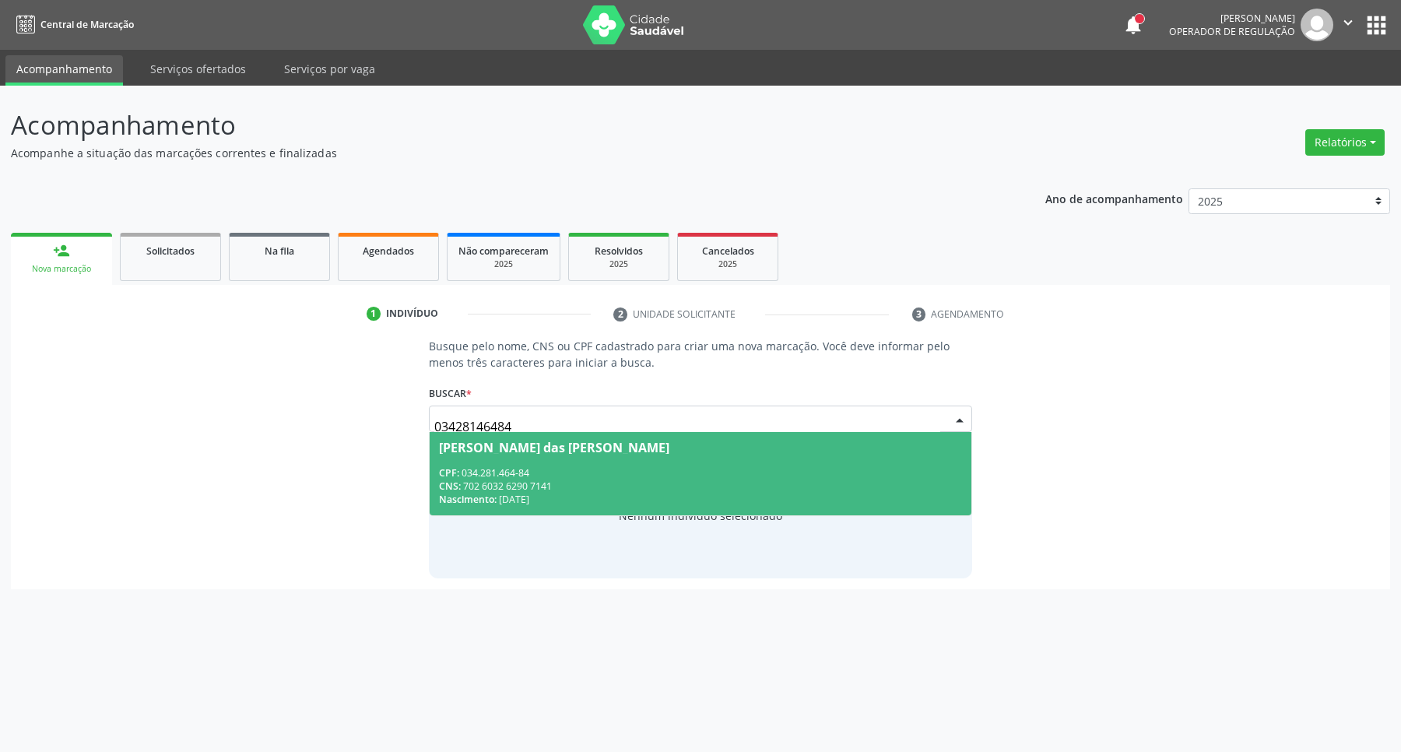
click at [554, 500] on div "Nascimento: 03/01/1979" at bounding box center [701, 499] width 524 height 13
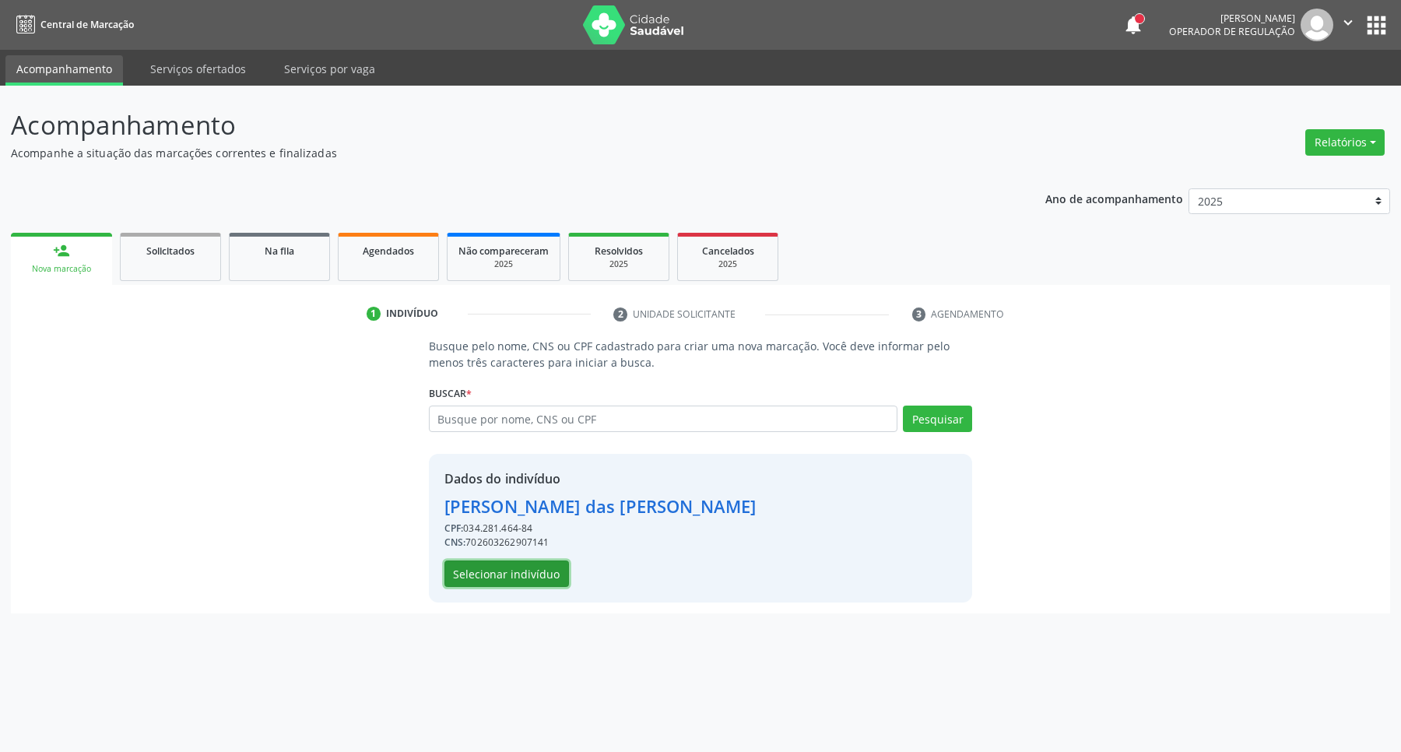
click at [538, 569] on button "Selecionar indivíduo" at bounding box center [507, 574] width 125 height 26
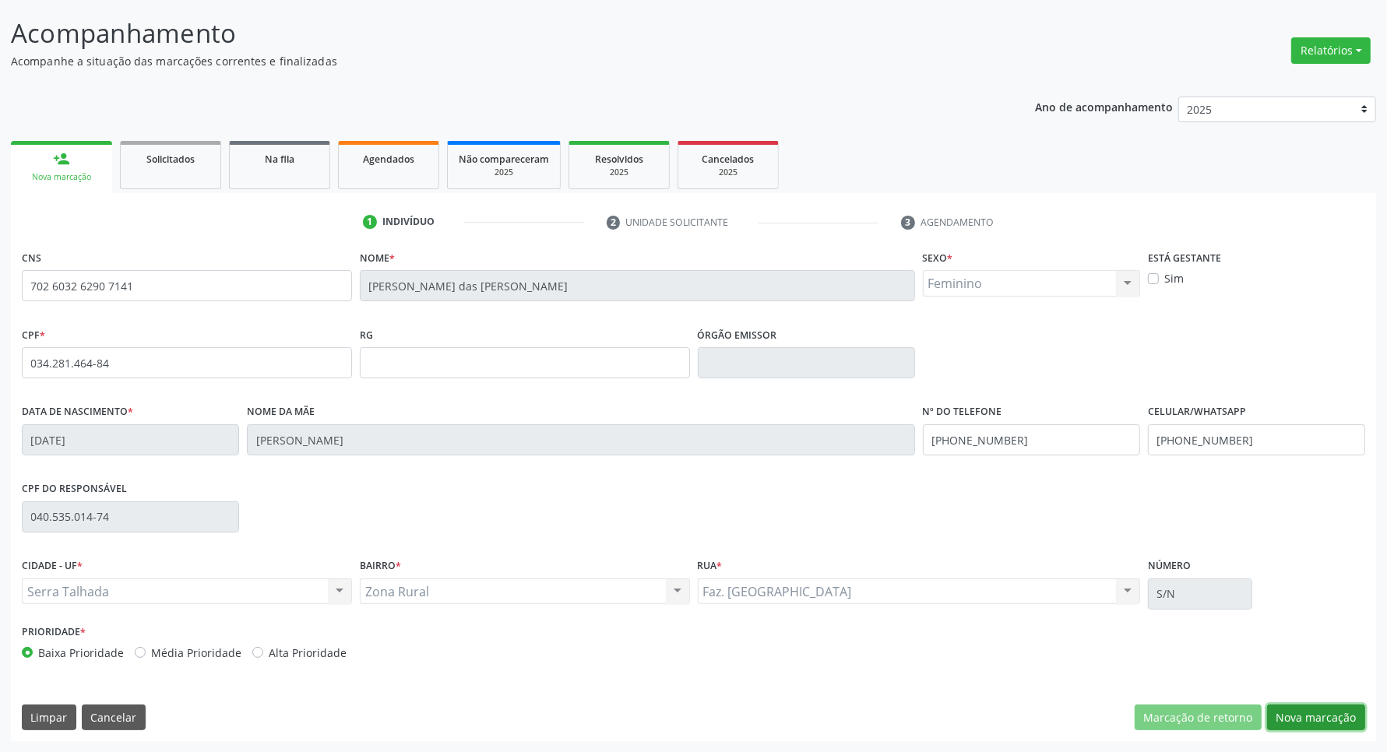
drag, startPoint x: 1309, startPoint y: 706, endPoint x: 855, endPoint y: 559, distance: 477.2
click at [1299, 706] on button "Nova marcação" at bounding box center [1316, 718] width 98 height 26
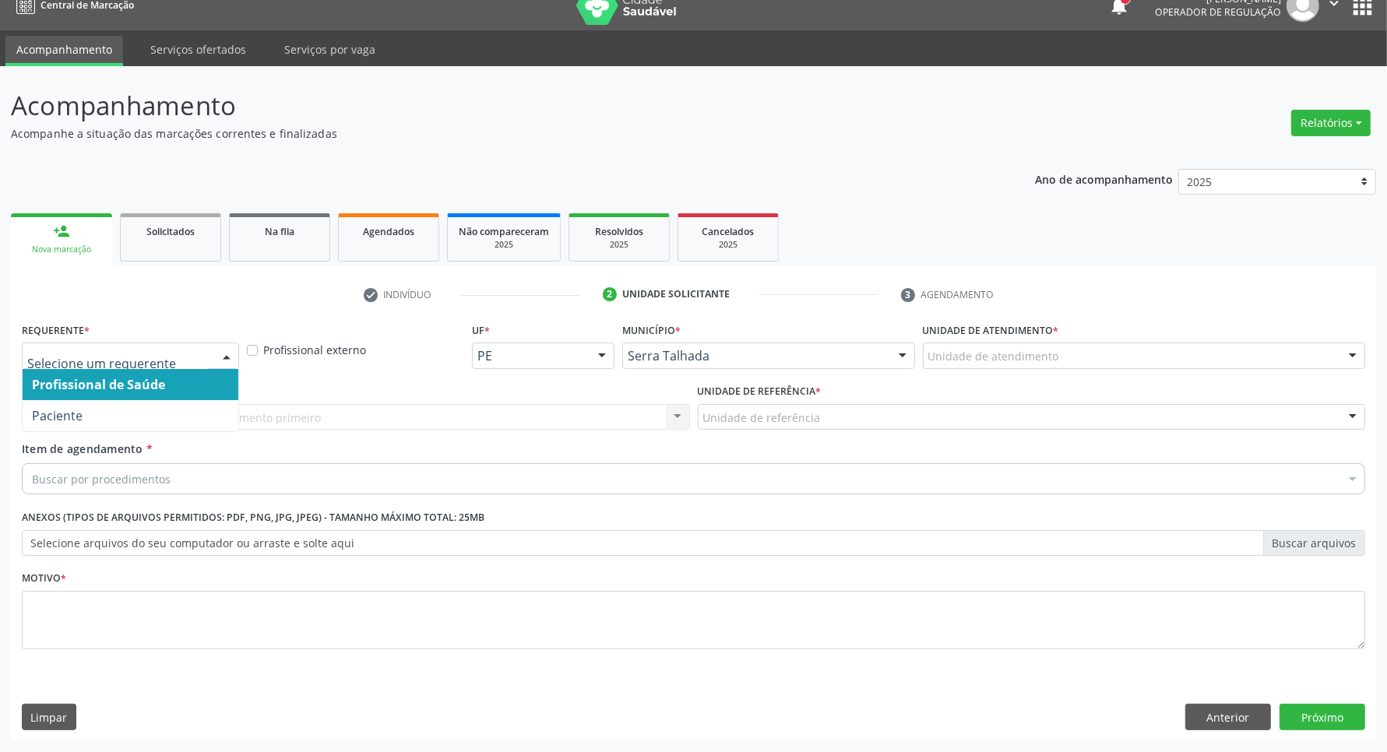
click at [205, 347] on div at bounding box center [130, 356] width 217 height 26
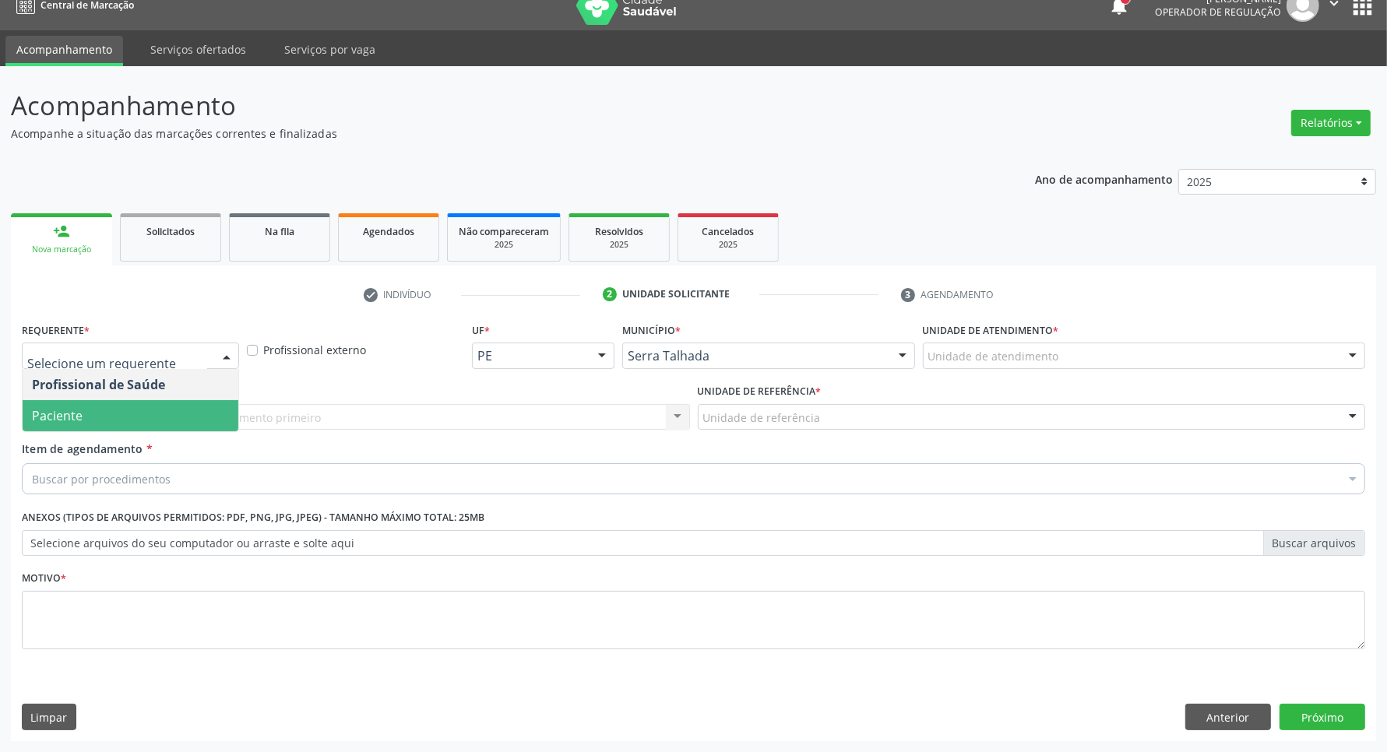
click at [192, 407] on span "Paciente" at bounding box center [131, 415] width 216 height 31
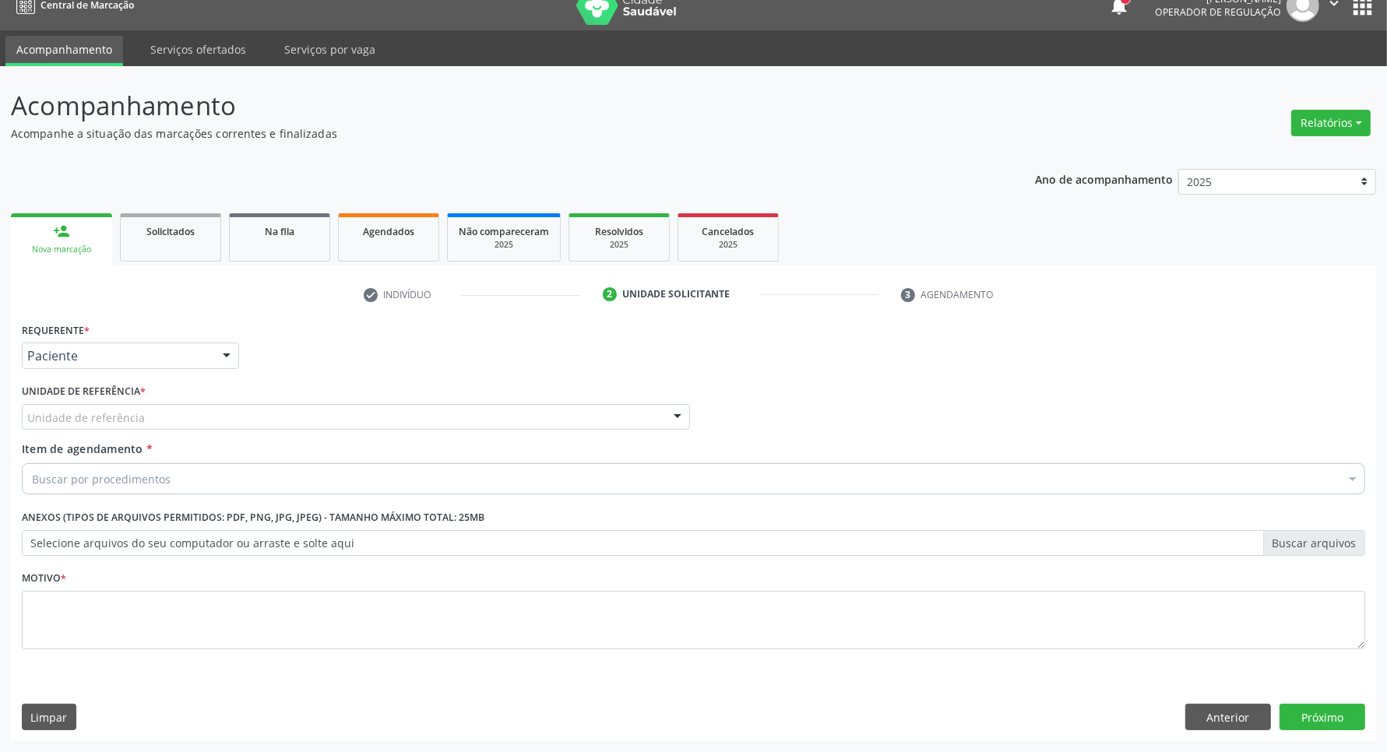
click at [192, 417] on div "Unidade de referência" at bounding box center [356, 417] width 668 height 26
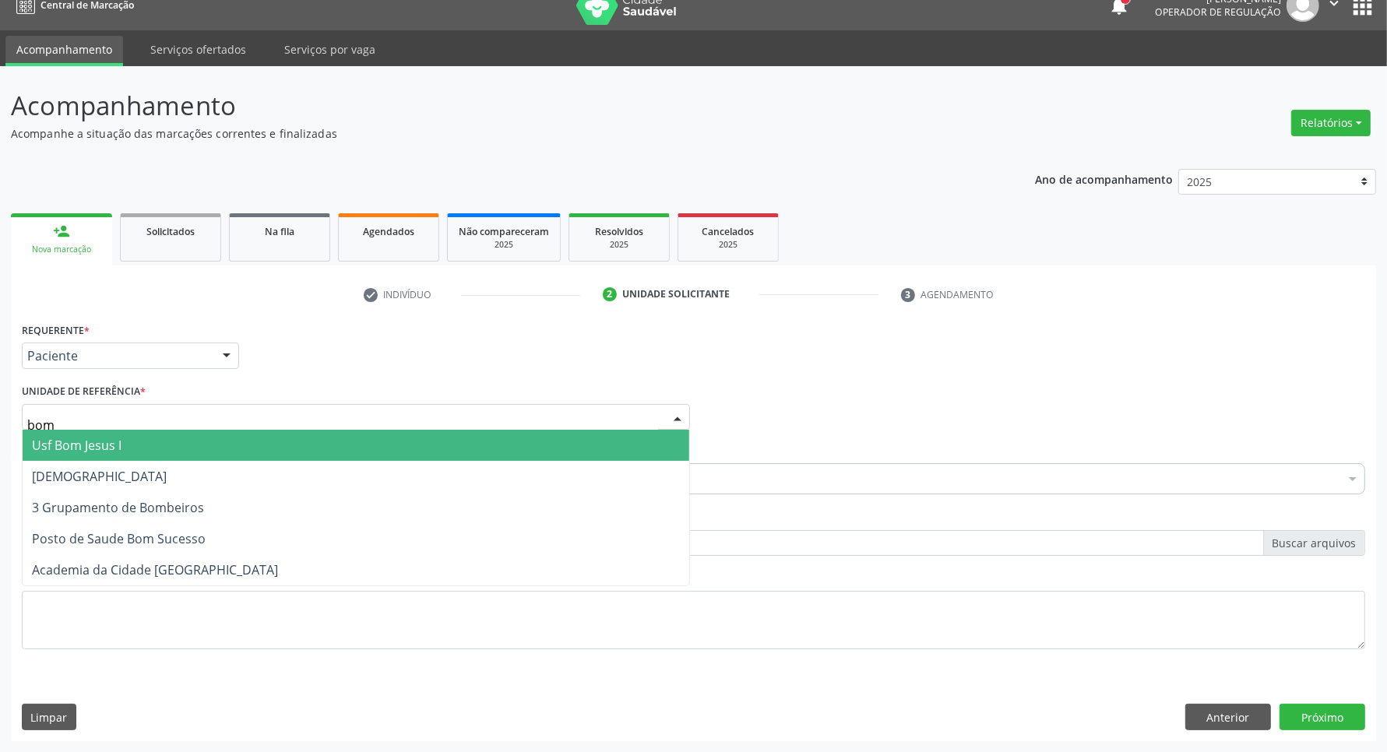
type input "bom"
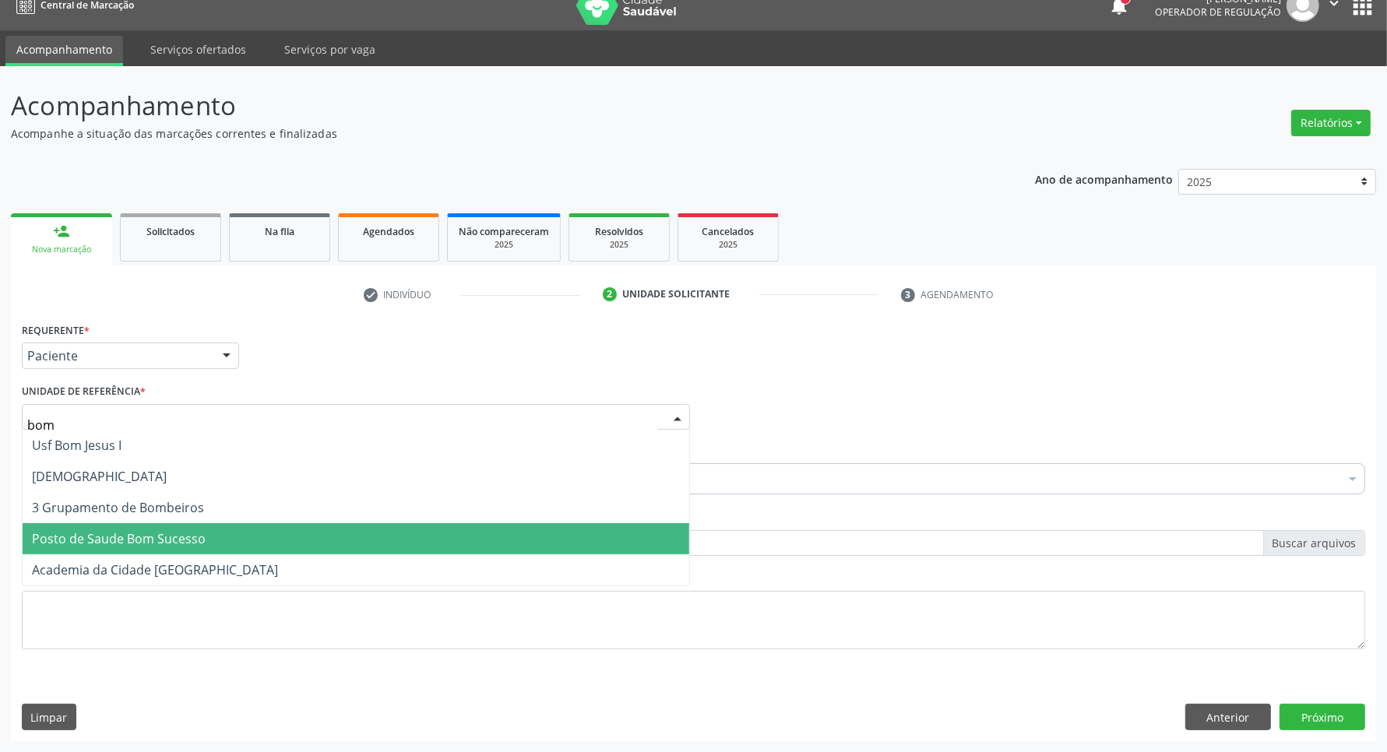
click at [169, 534] on span "Posto de Saude Bom Sucesso" at bounding box center [119, 538] width 174 height 17
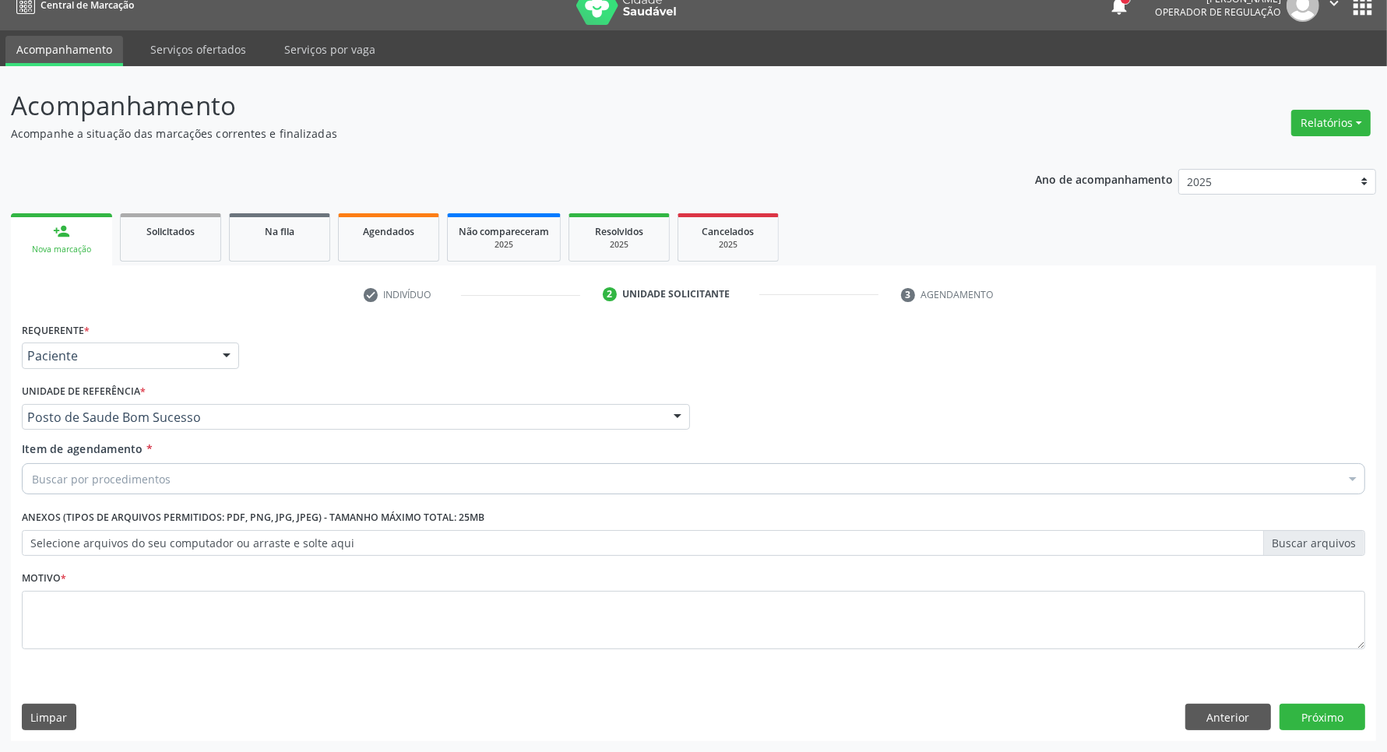
click at [179, 477] on div "Buscar por procedimentos" at bounding box center [693, 478] width 1343 height 31
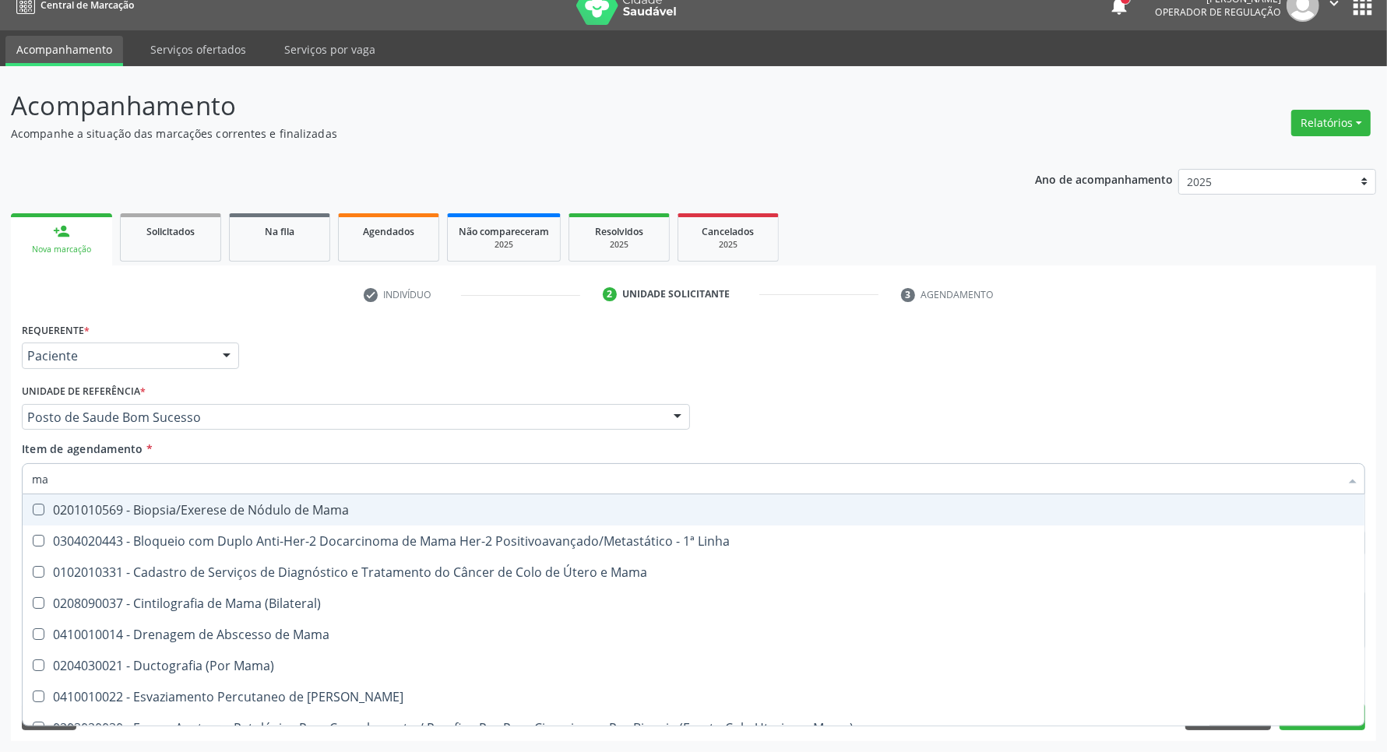
type input "m"
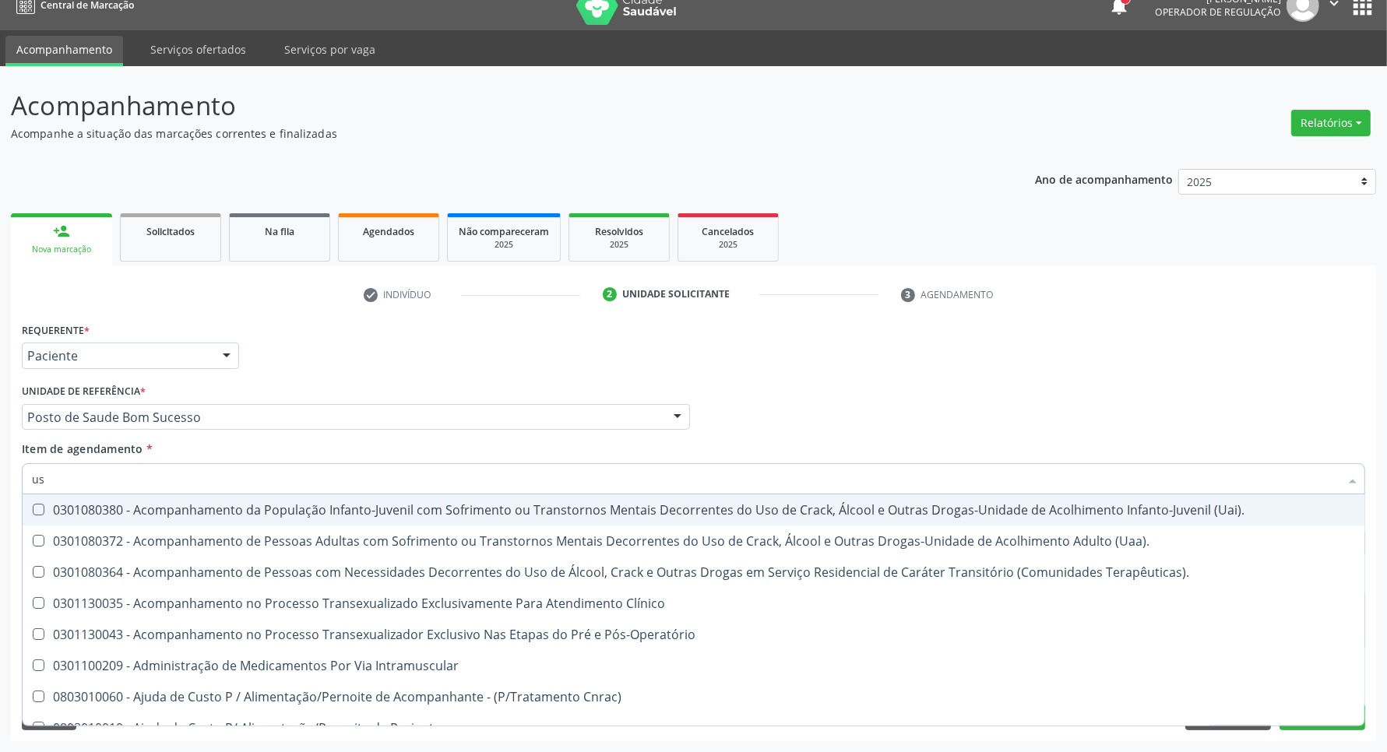
type input "u"
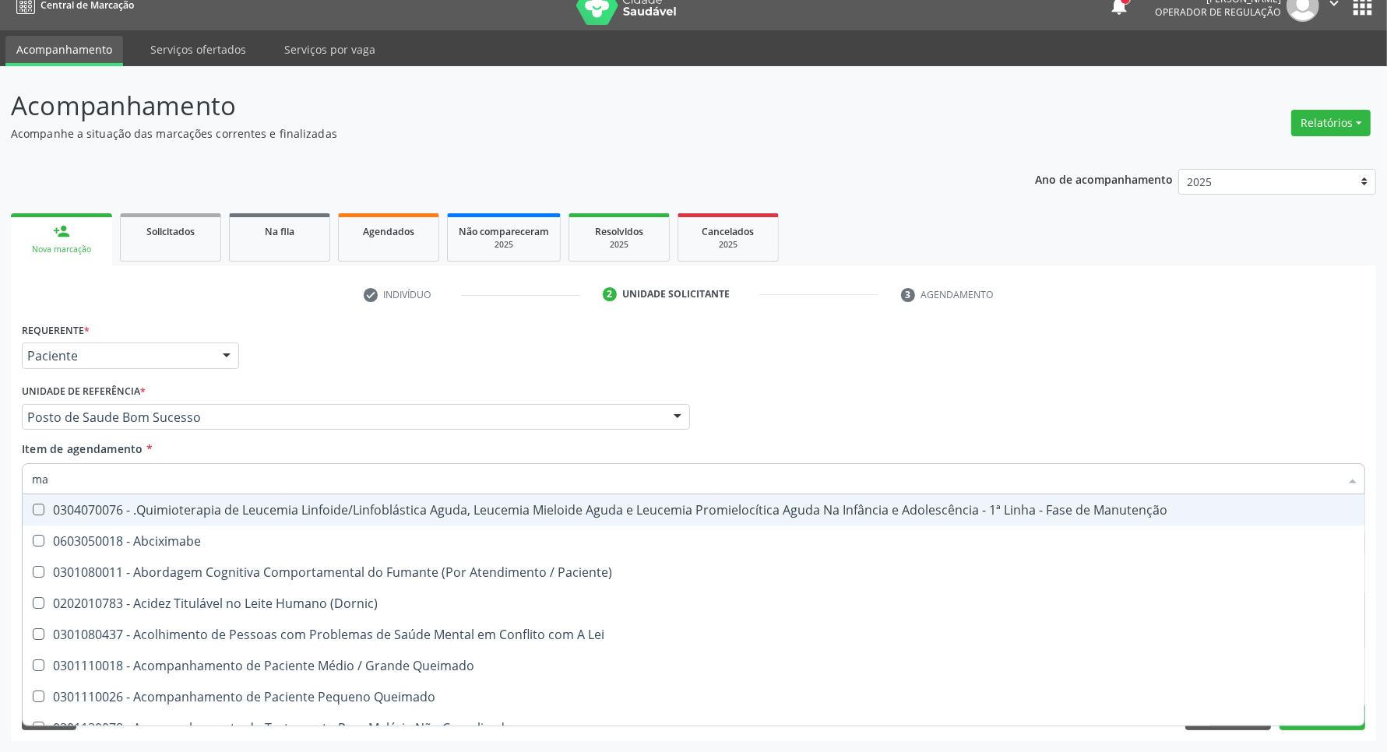
type input "m"
type input "mama"
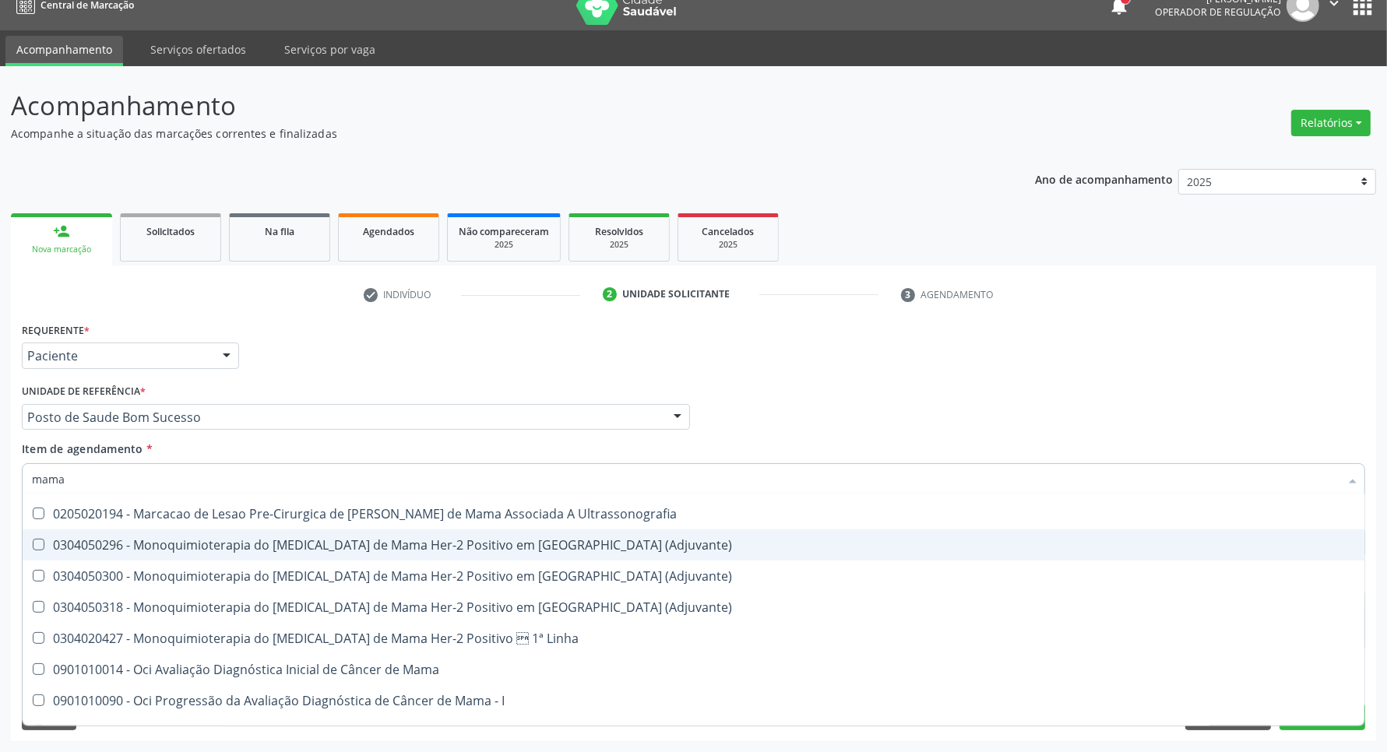
scroll to position [1326, 0]
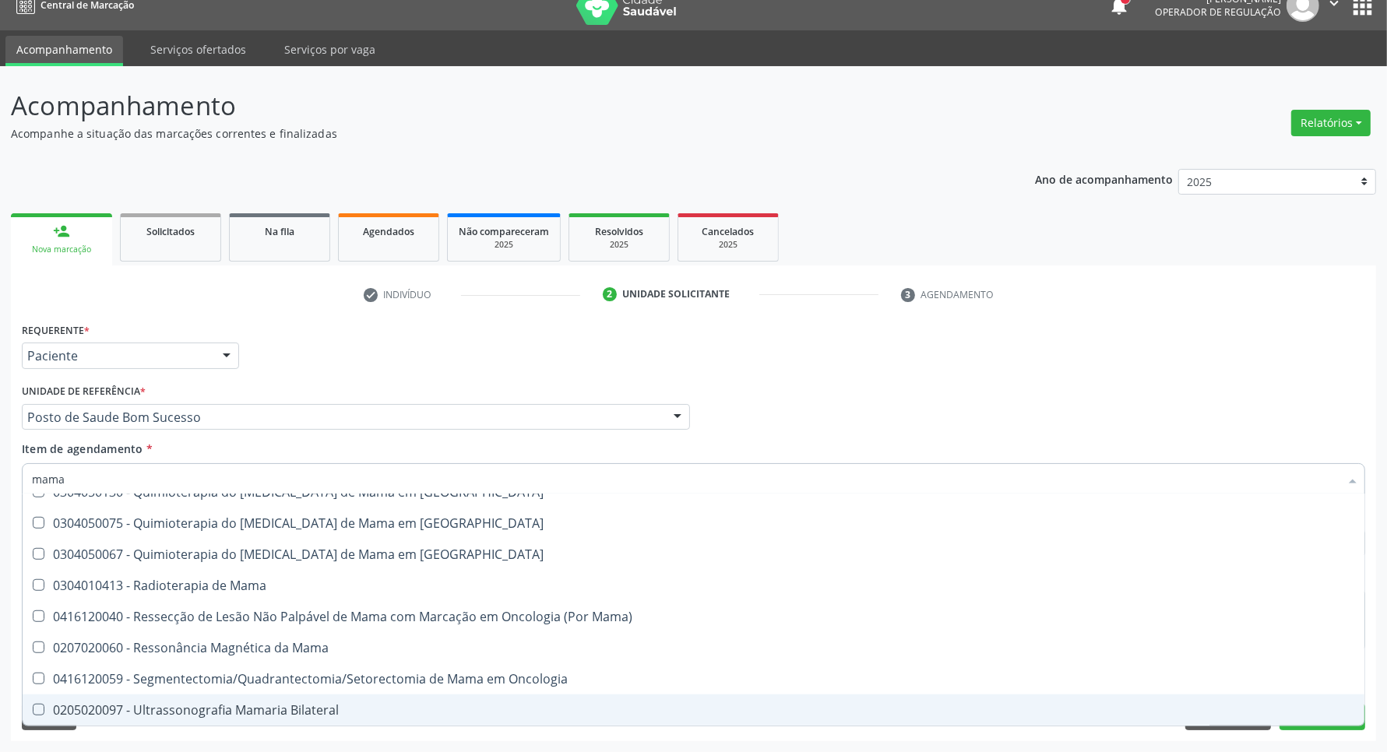
click at [158, 709] on div "0205020097 - Ultrassonografia Mamaria Bilateral" at bounding box center [693, 710] width 1323 height 12
checkbox Bilateral "true"
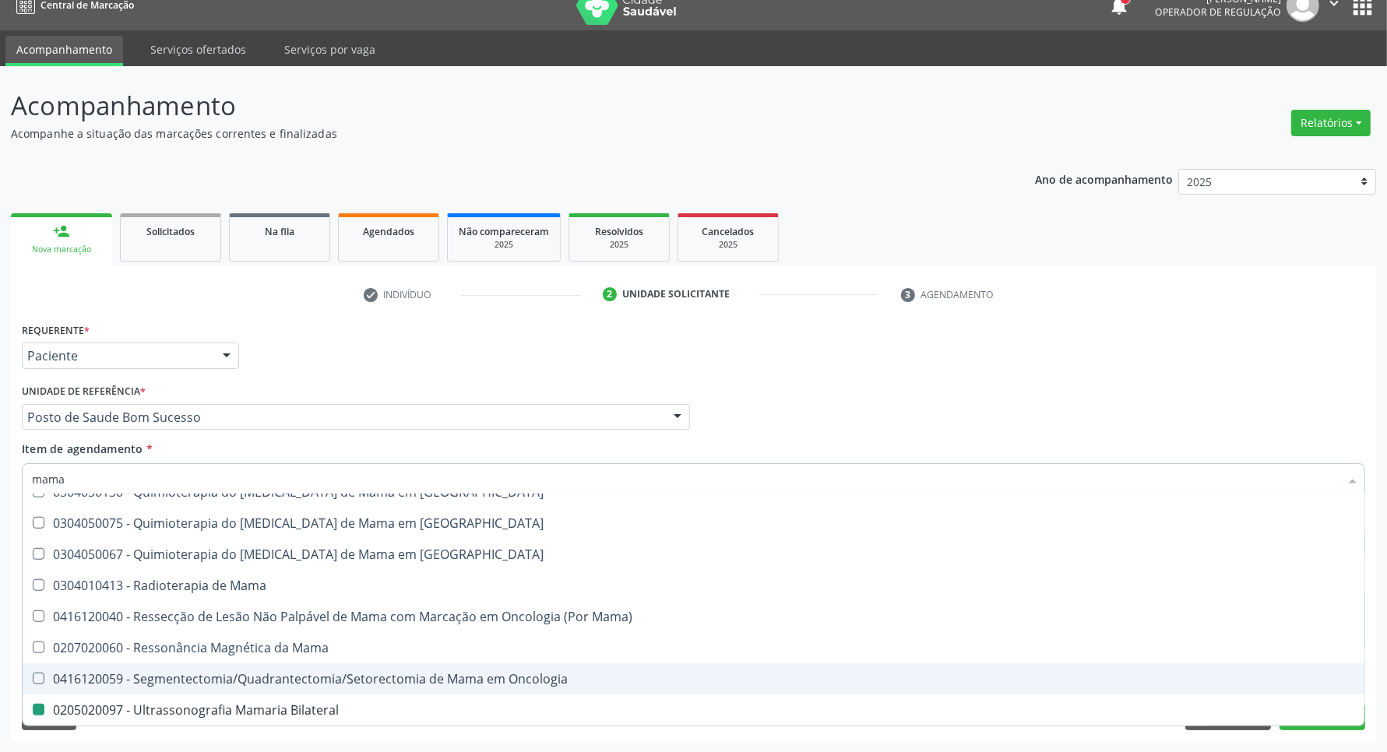
drag, startPoint x: 0, startPoint y: 570, endPoint x: 25, endPoint y: 576, distance: 25.7
click at [0, 572] on div "Acompanhamento Acompanhe a situação das marcações correntes e finalizadas Relat…" at bounding box center [693, 409] width 1387 height 686
checkbox Linha "true"
checkbox Bilateral "false"
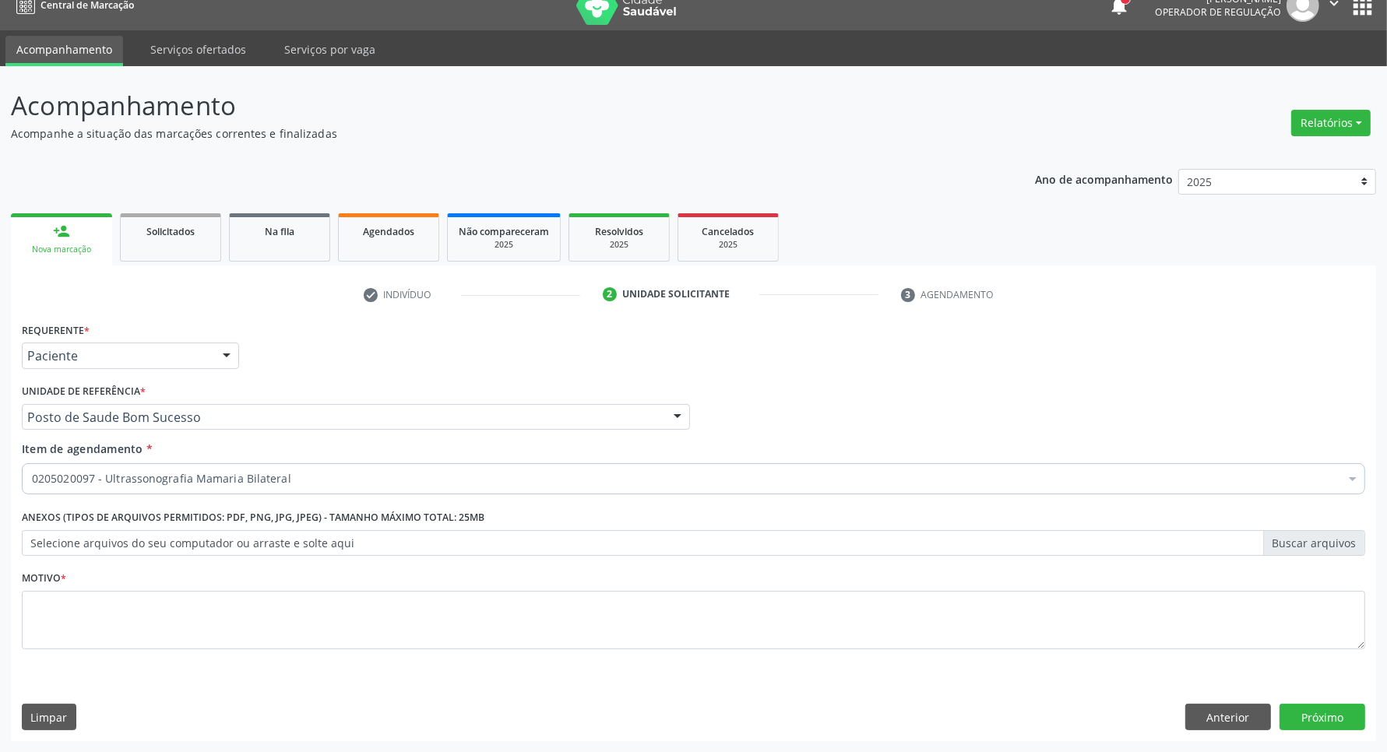
scroll to position [0, 0]
click at [103, 617] on textarea at bounding box center [693, 620] width 1343 height 59
type textarea "."
click at [1349, 718] on button "Próximo" at bounding box center [1322, 717] width 86 height 26
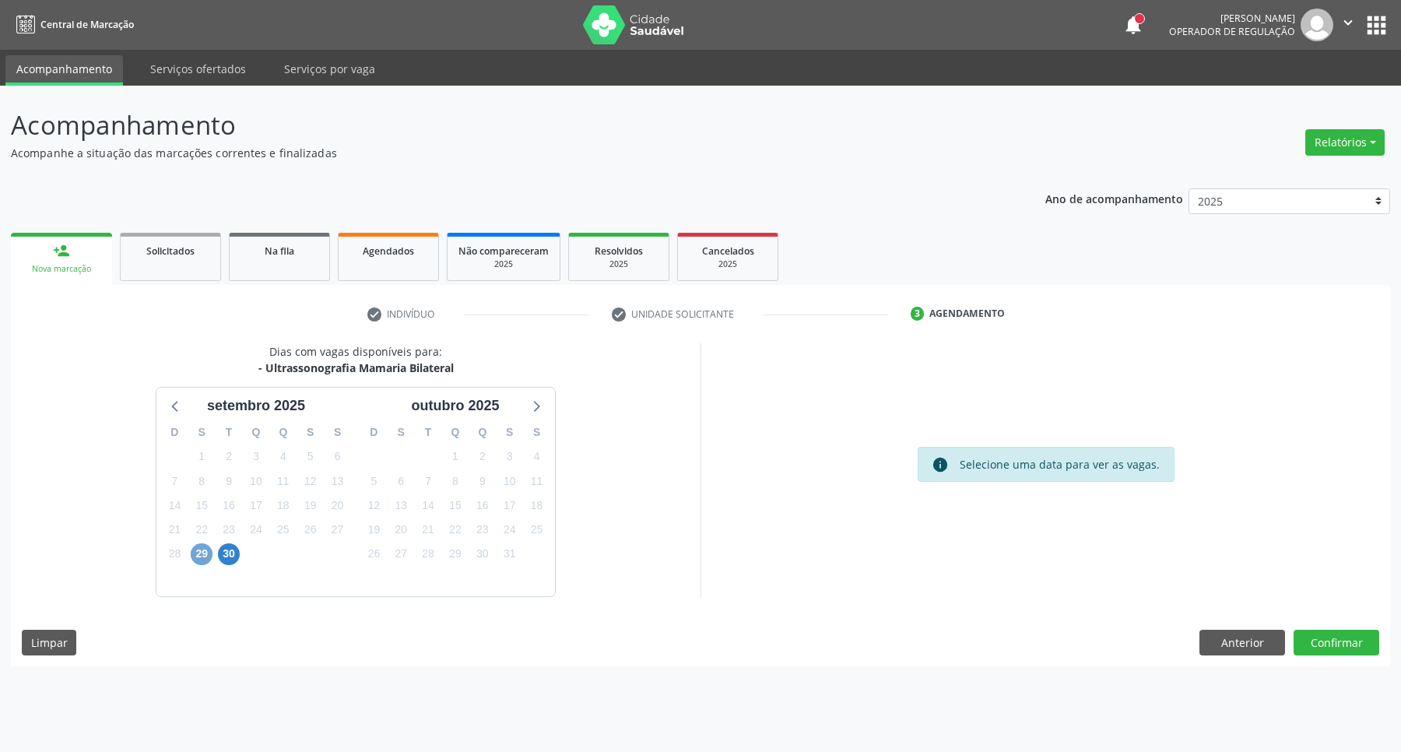
click at [204, 562] on span "29" at bounding box center [202, 554] width 22 height 22
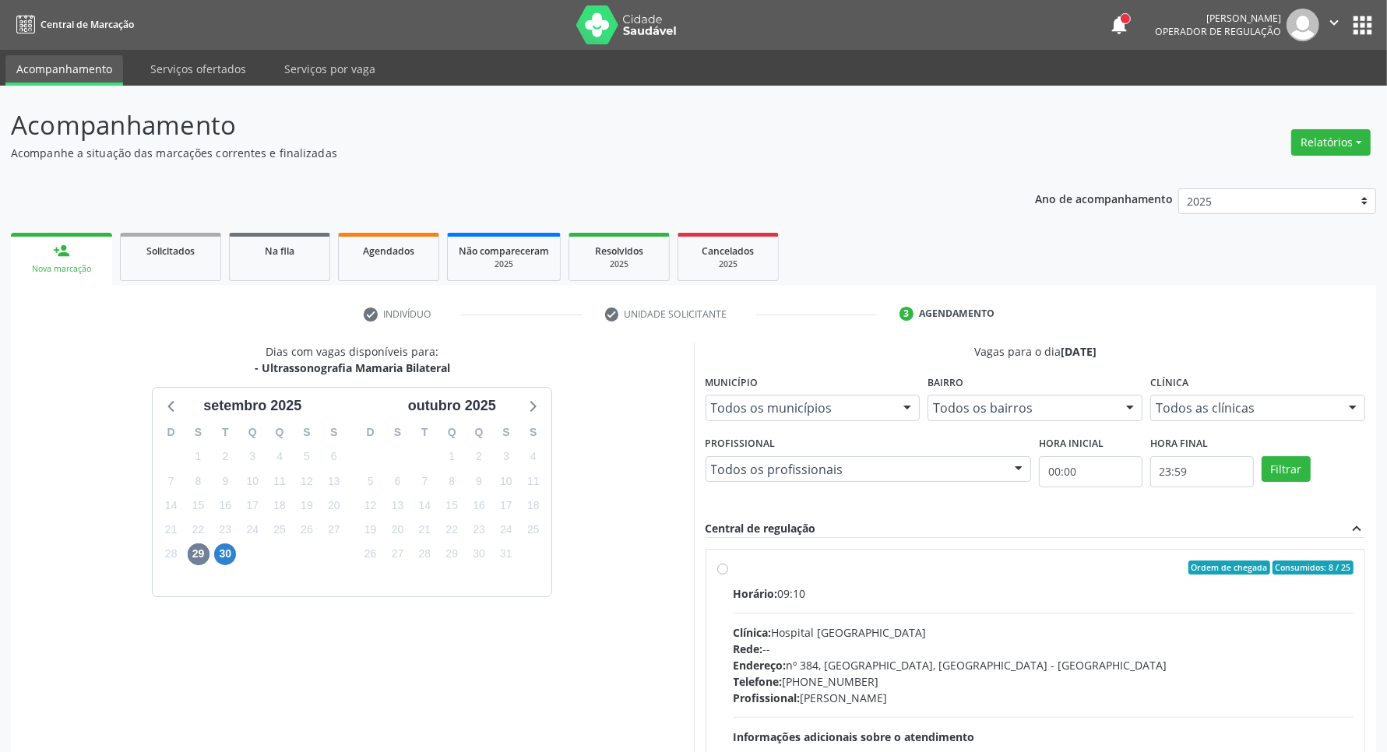
click at [1018, 588] on div "Horário: 09:10" at bounding box center [1043, 594] width 621 height 16
click at [728, 575] on input "Ordem de chegada Consumidos: 8 / 25 Horário: 09:10 Clínica: Hospital Sao Franci…" at bounding box center [722, 568] width 11 height 14
radio input "true"
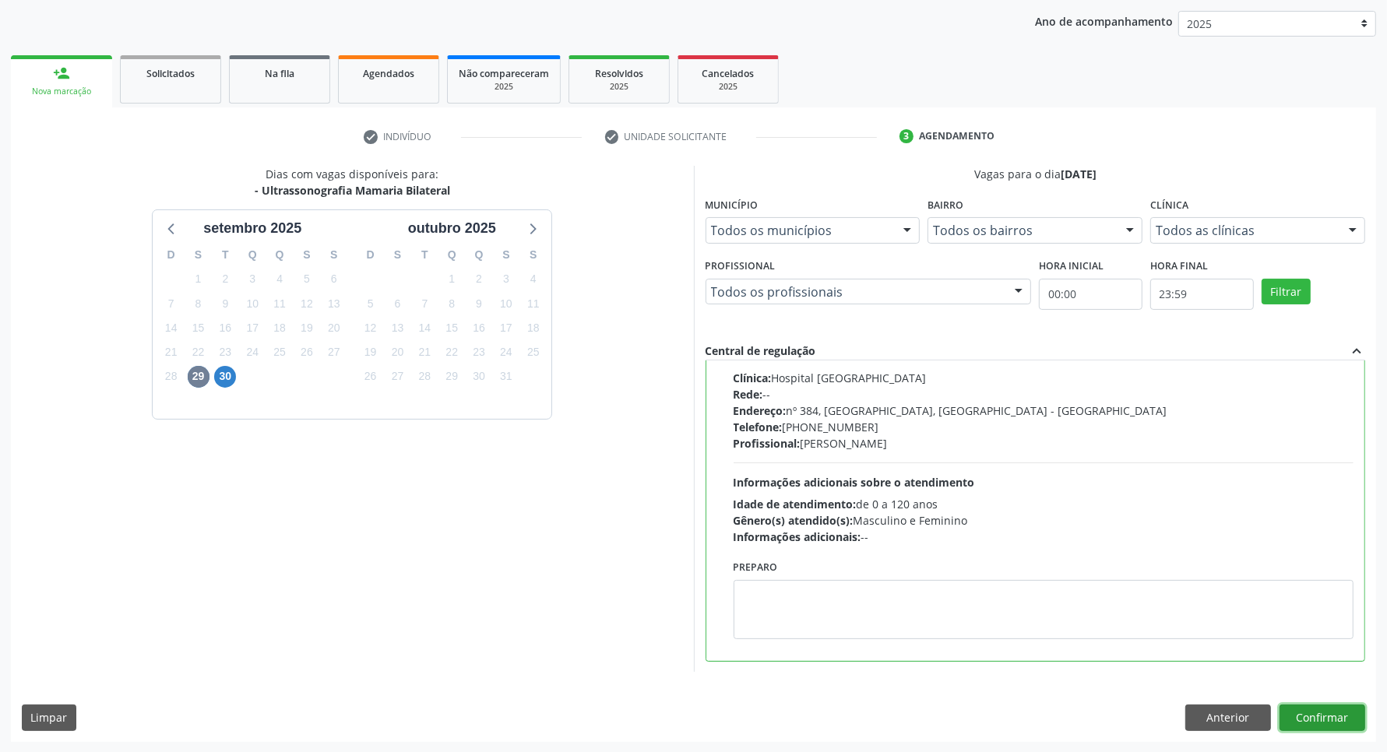
click at [1336, 726] on button "Confirmar" at bounding box center [1322, 718] width 86 height 26
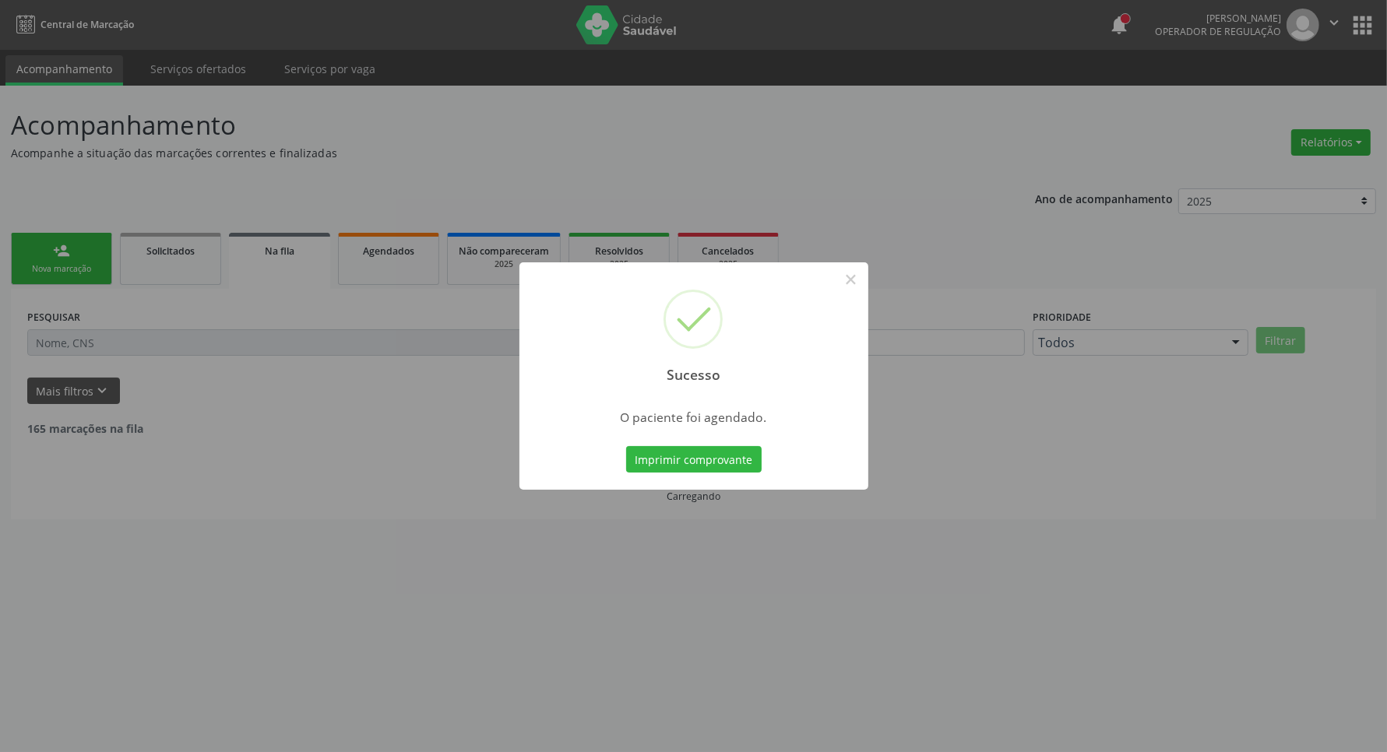
scroll to position [0, 0]
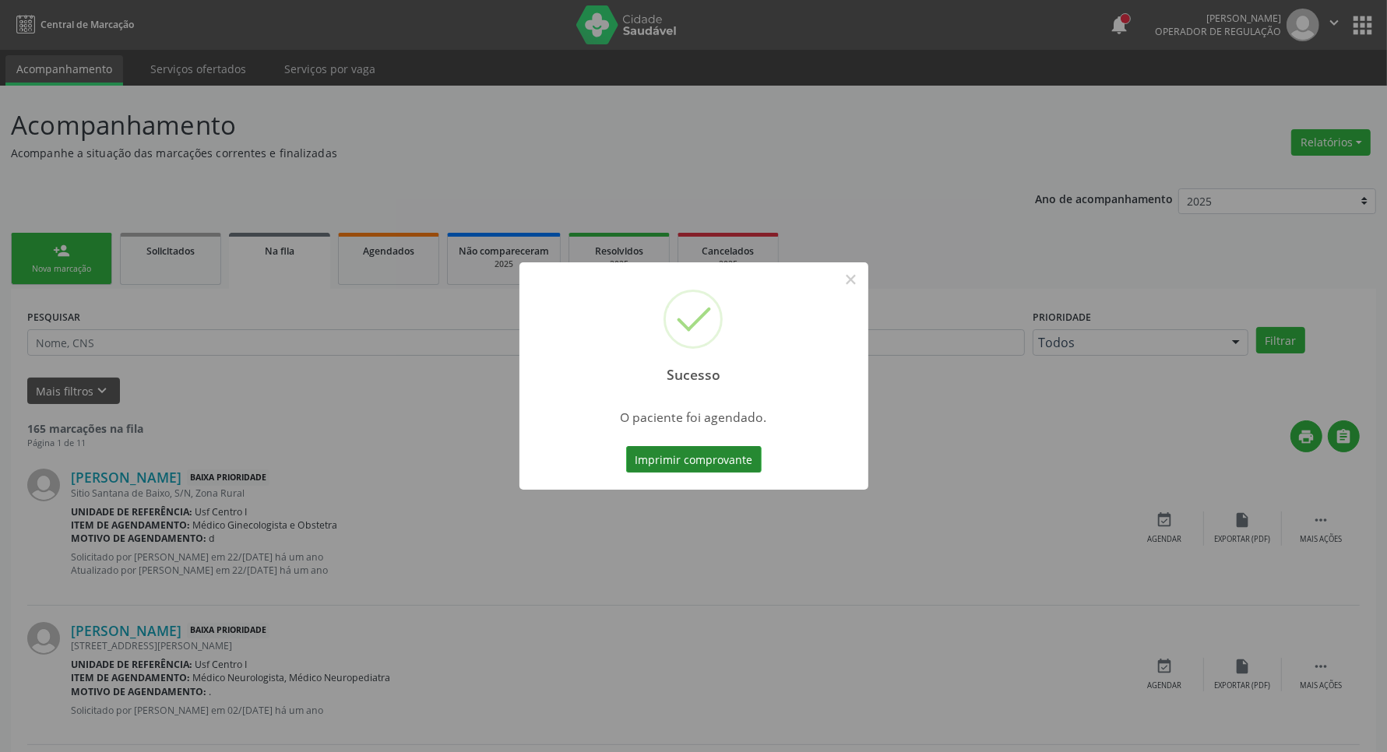
click at [646, 459] on button "Imprimir comprovante" at bounding box center [693, 459] width 135 height 26
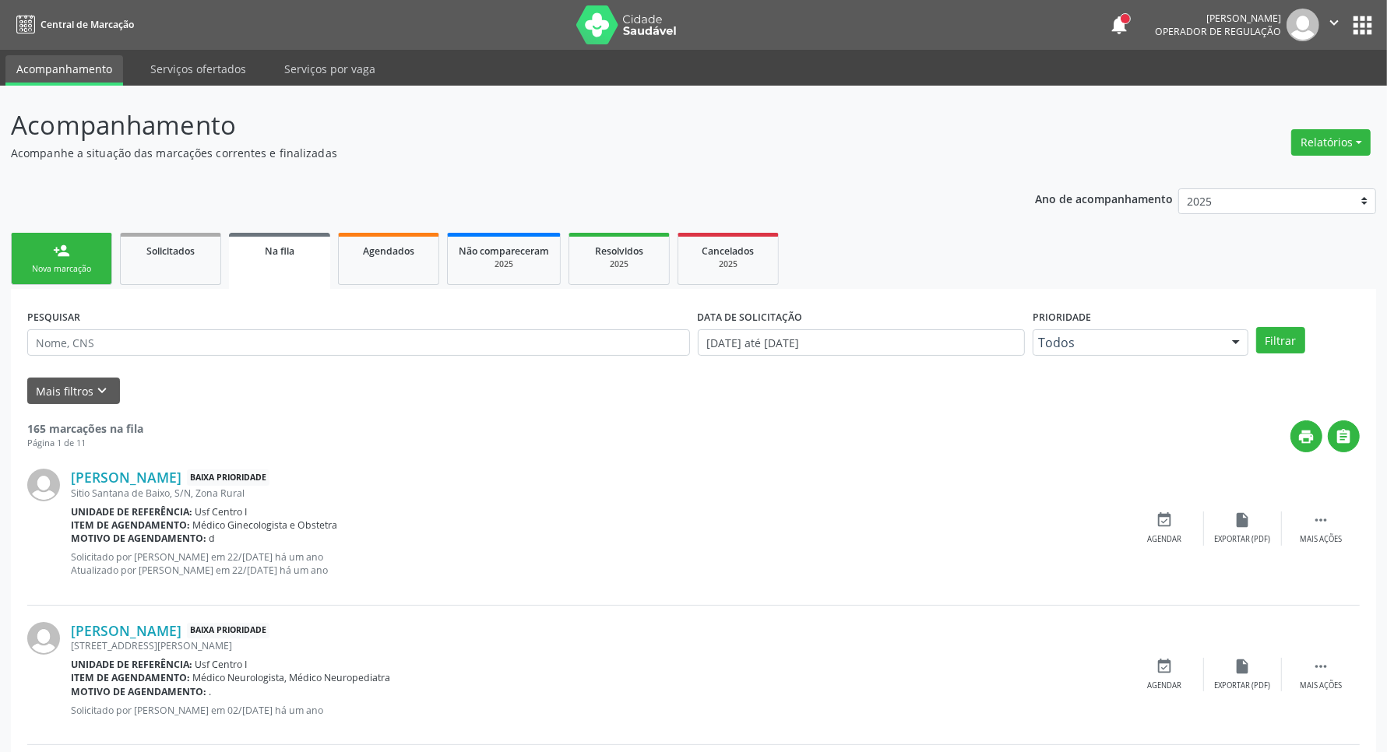
click at [63, 262] on link "person_add Nova marcação" at bounding box center [61, 259] width 101 height 52
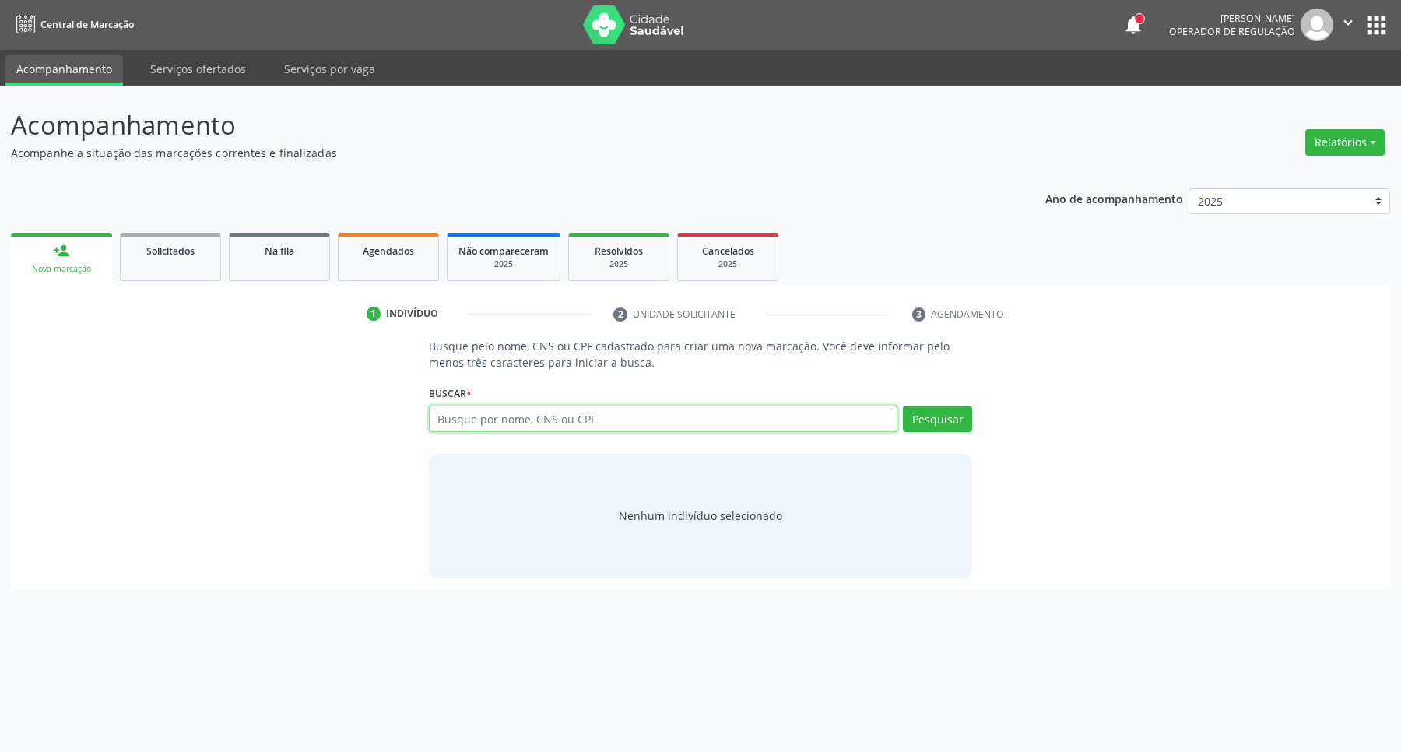
click at [603, 417] on input "text" at bounding box center [663, 419] width 469 height 26
type input "44842708468"
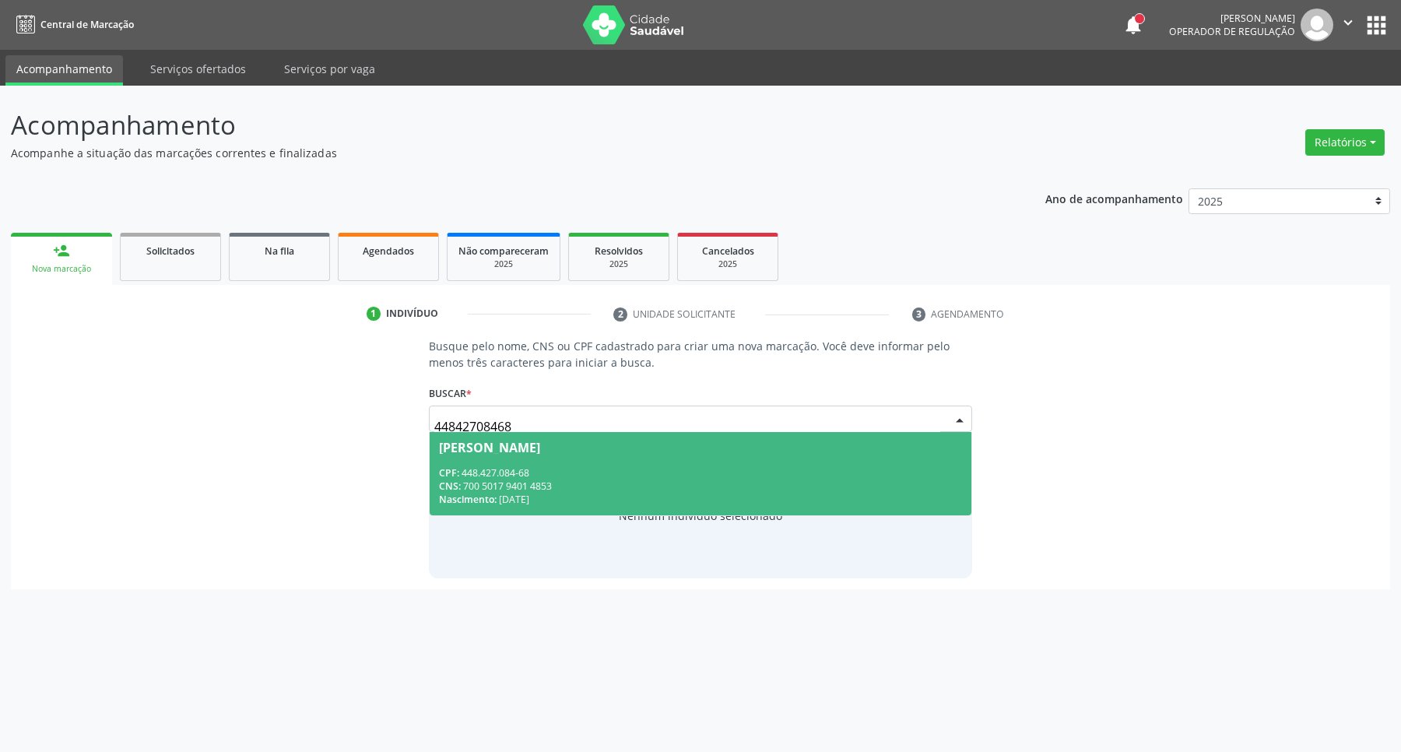
click at [550, 483] on div "CNS: 700 5017 9401 4853" at bounding box center [701, 486] width 524 height 13
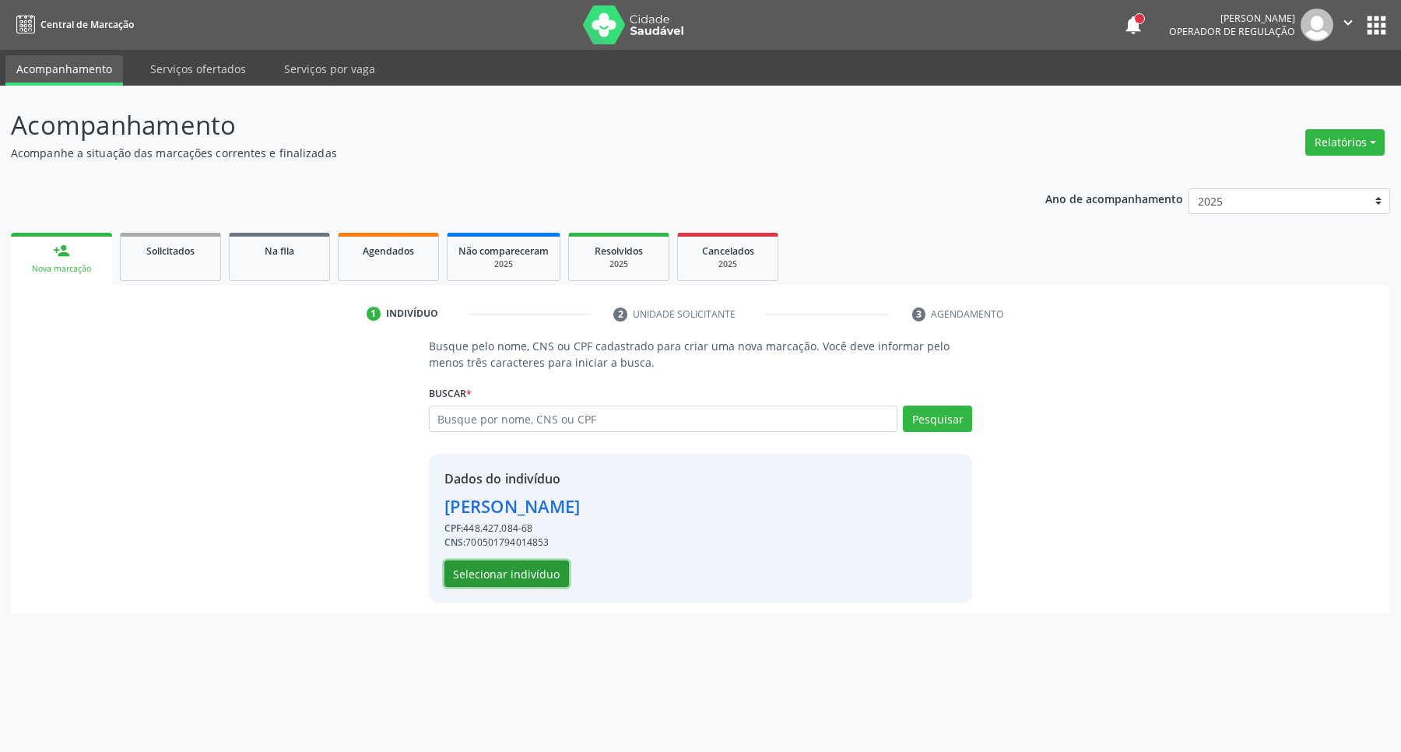
click at [491, 574] on button "Selecionar indivíduo" at bounding box center [507, 574] width 125 height 26
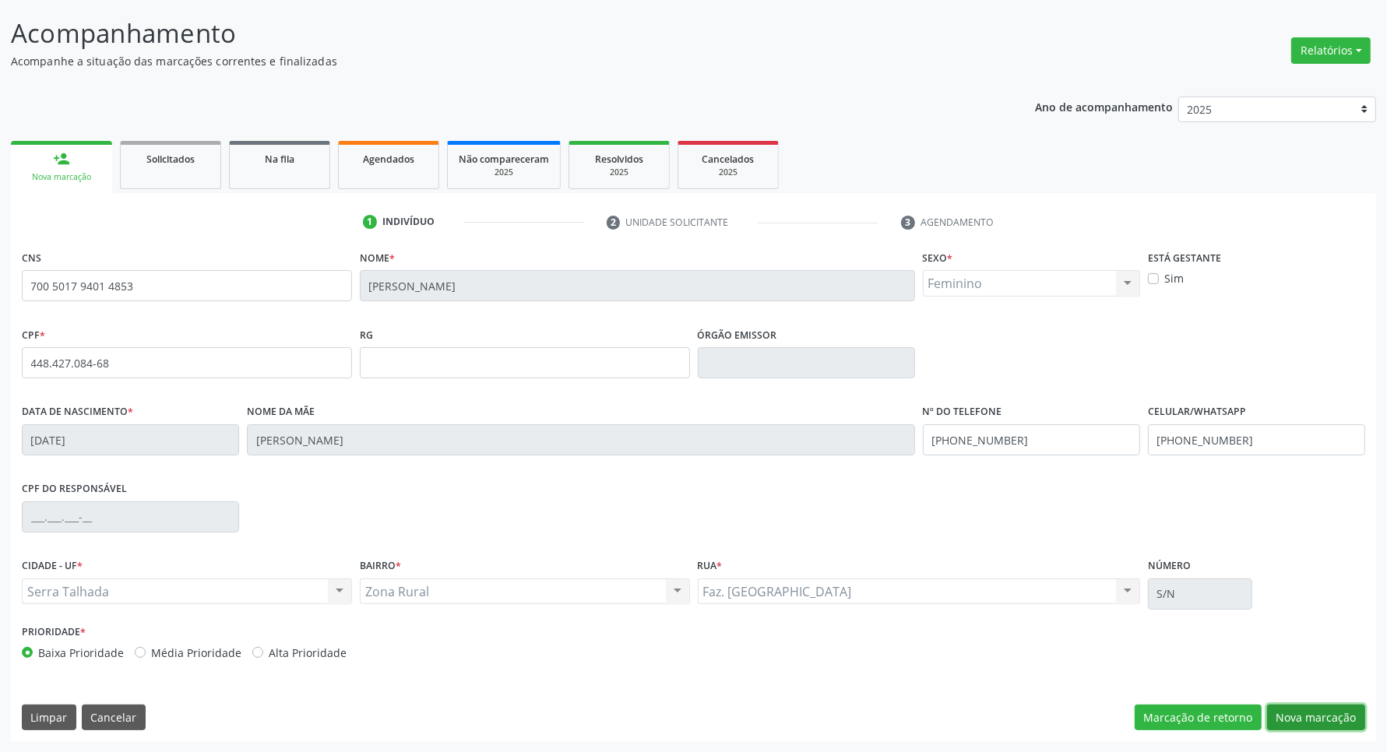
drag, startPoint x: 1310, startPoint y: 716, endPoint x: 1282, endPoint y: 710, distance: 28.7
click at [1299, 713] on button "Nova marcação" at bounding box center [1316, 718] width 98 height 26
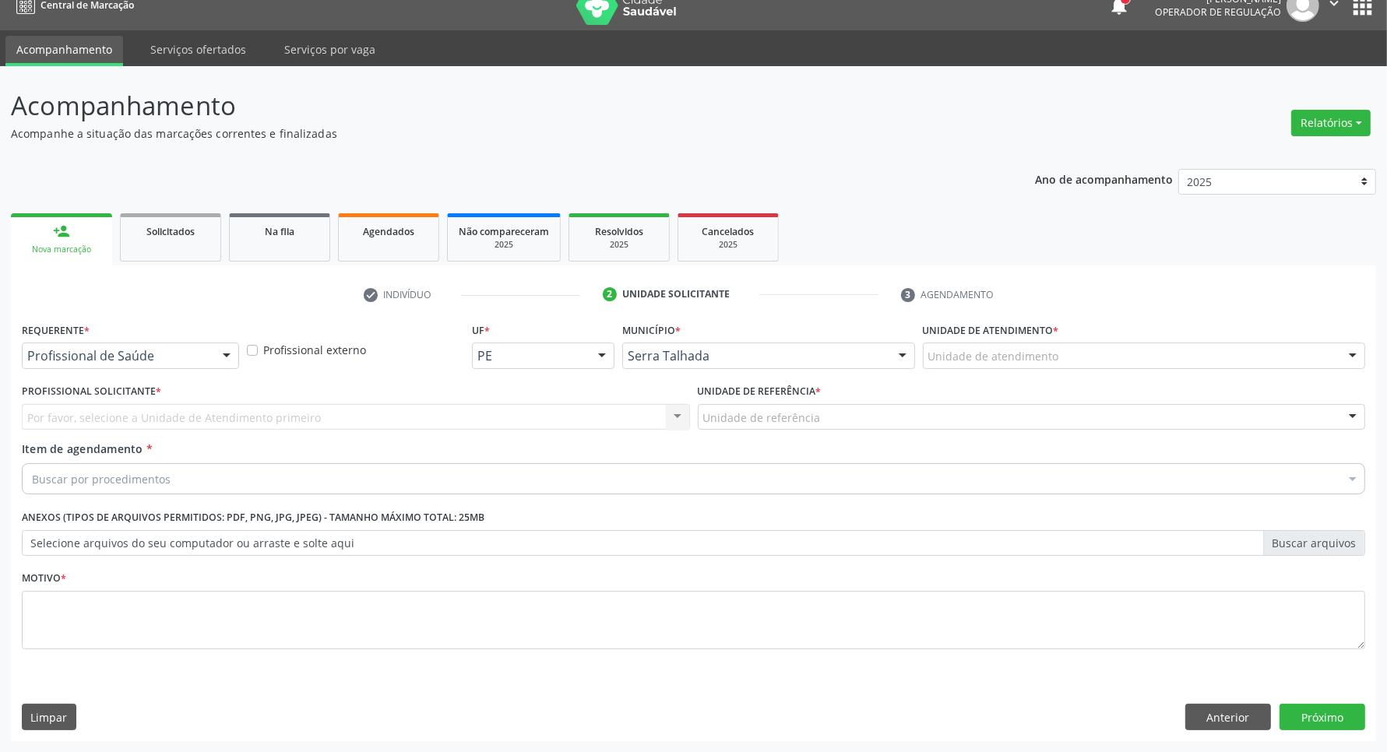
scroll to position [19, 0]
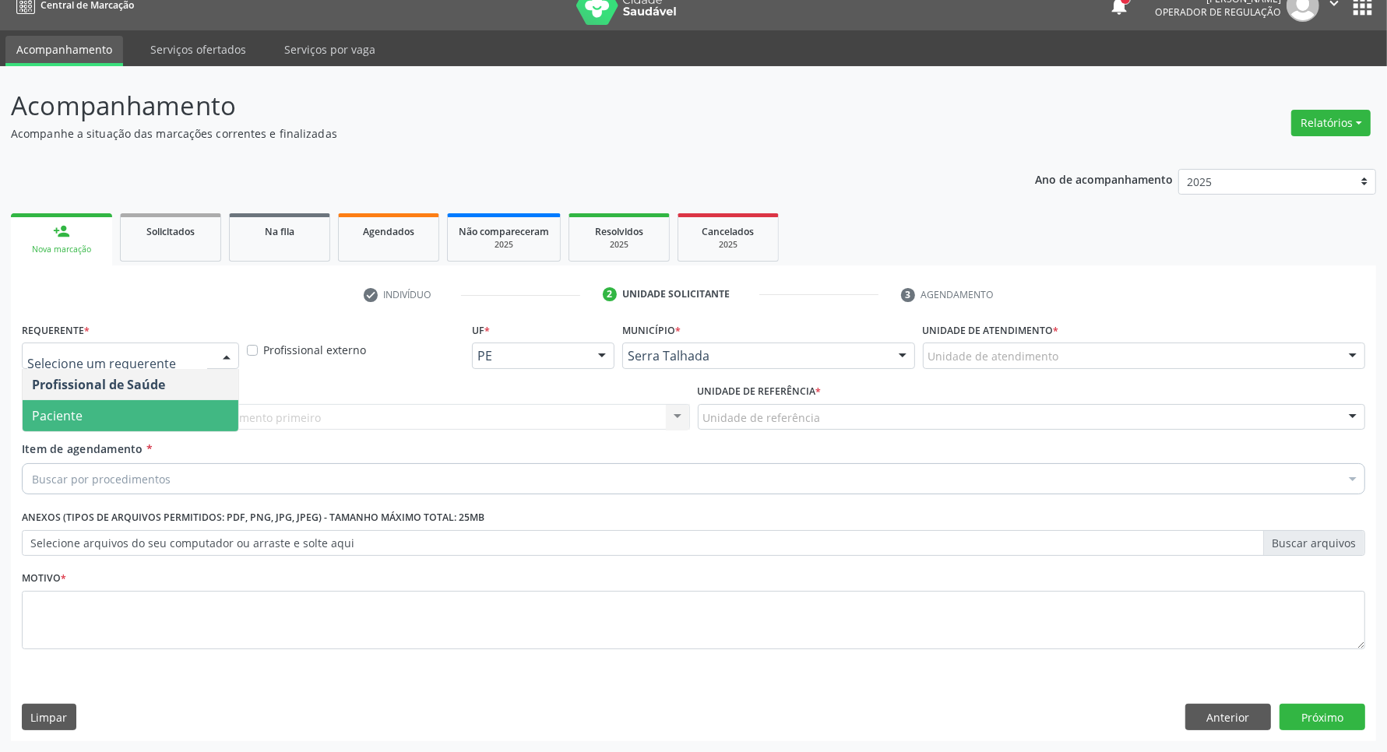
click at [138, 405] on span "Paciente" at bounding box center [131, 415] width 216 height 31
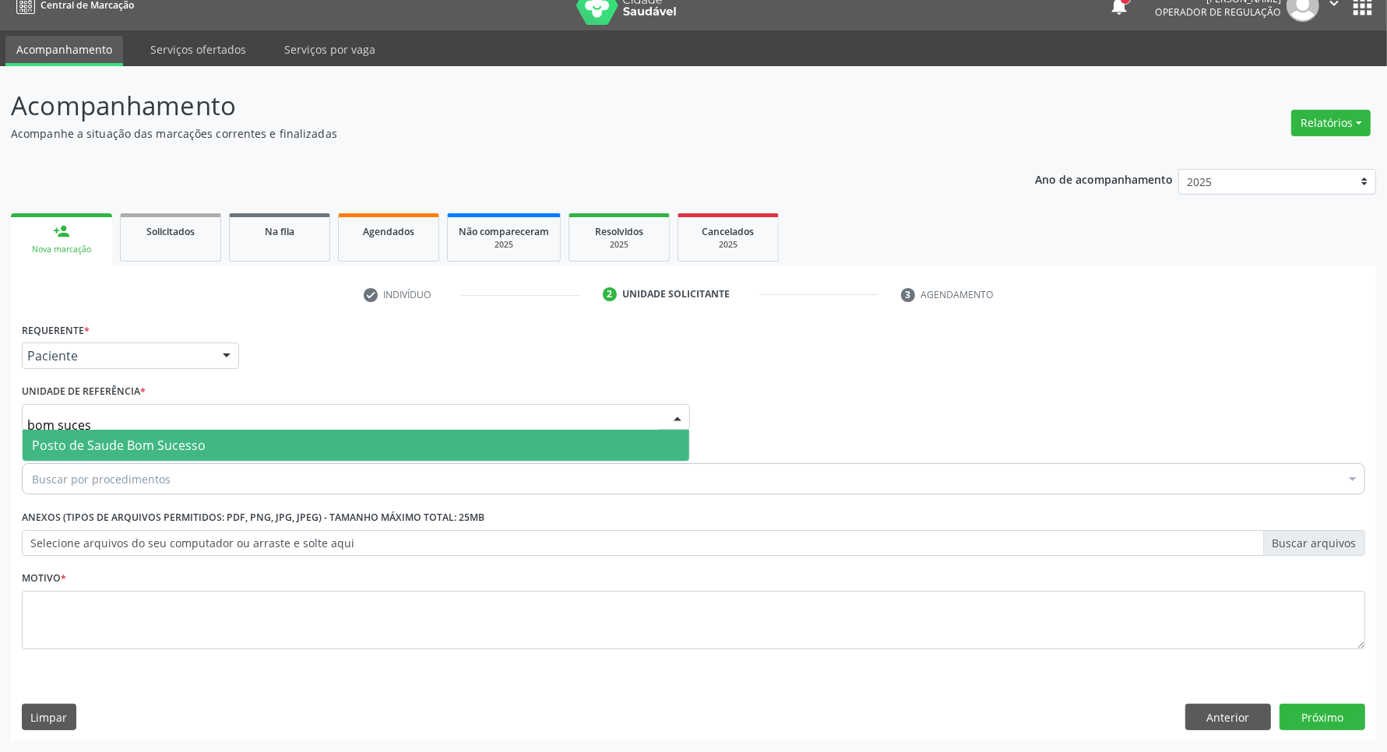
type input "bom sucess"
click at [76, 449] on span "Posto de Saude Bom Sucesso" at bounding box center [119, 445] width 174 height 17
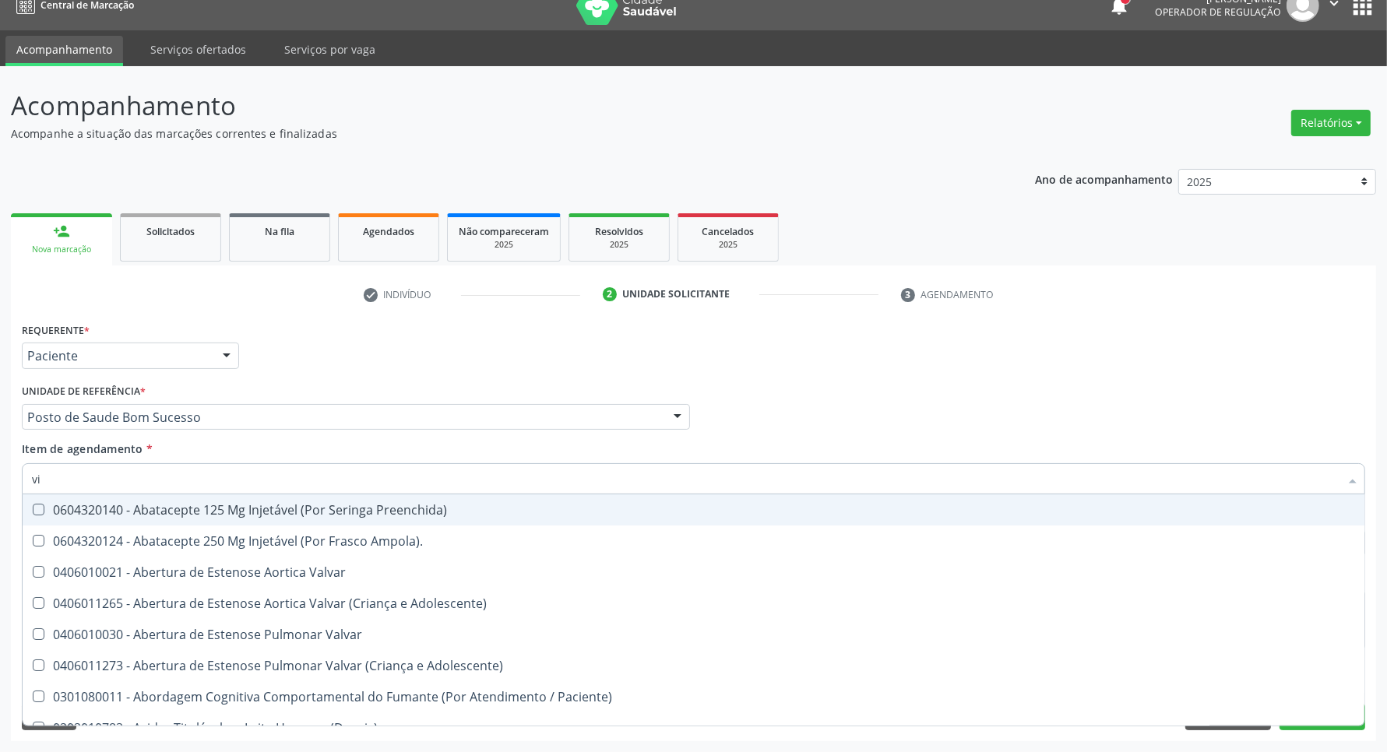
type input "via"
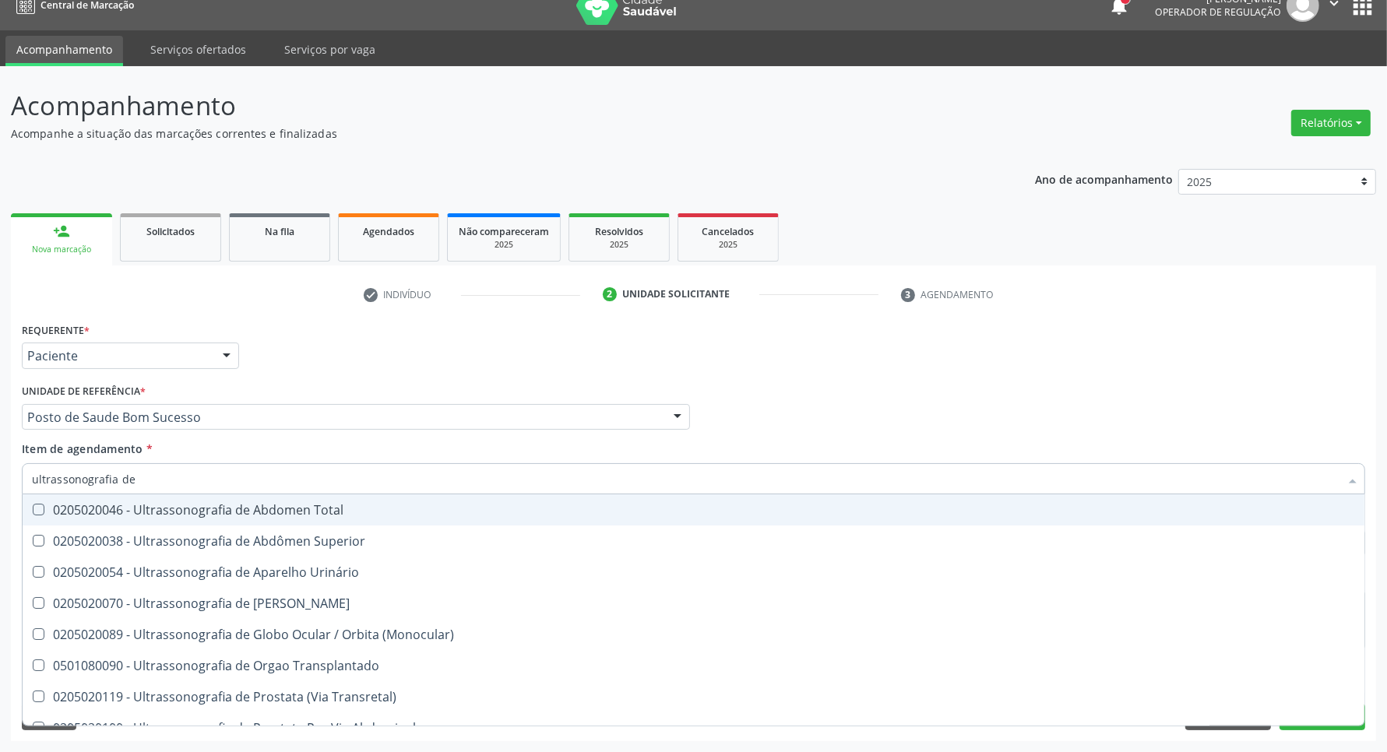
drag, startPoint x: 193, startPoint y: 477, endPoint x: 0, endPoint y: 467, distance: 193.4
click at [0, 467] on div "Acompanhamento Acompanhe a situação das marcações correntes e finalizadas Relat…" at bounding box center [693, 409] width 1387 height 686
type input "total"
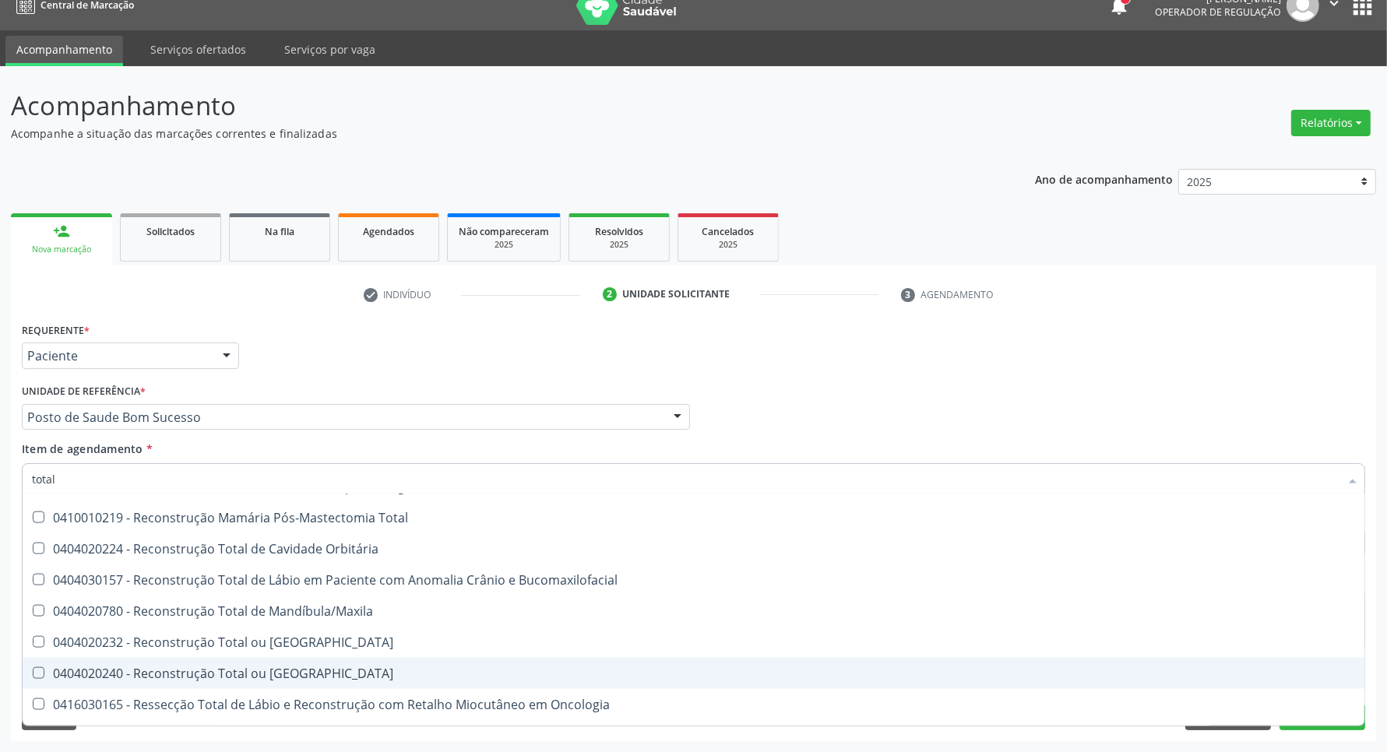
scroll to position [2572, 0]
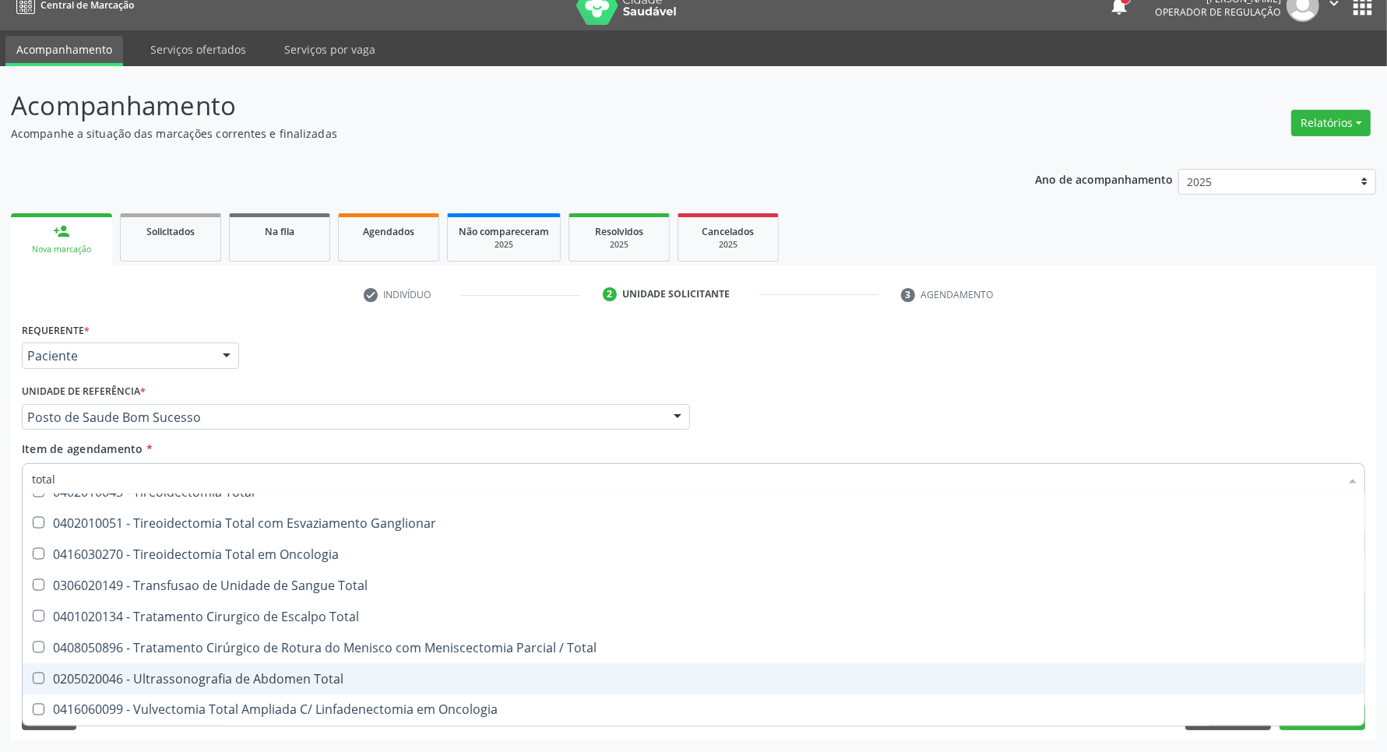
click at [304, 674] on div "0205020046 - Ultrassonografia de Abdomen Total" at bounding box center [693, 679] width 1323 height 12
checkbox Total "true"
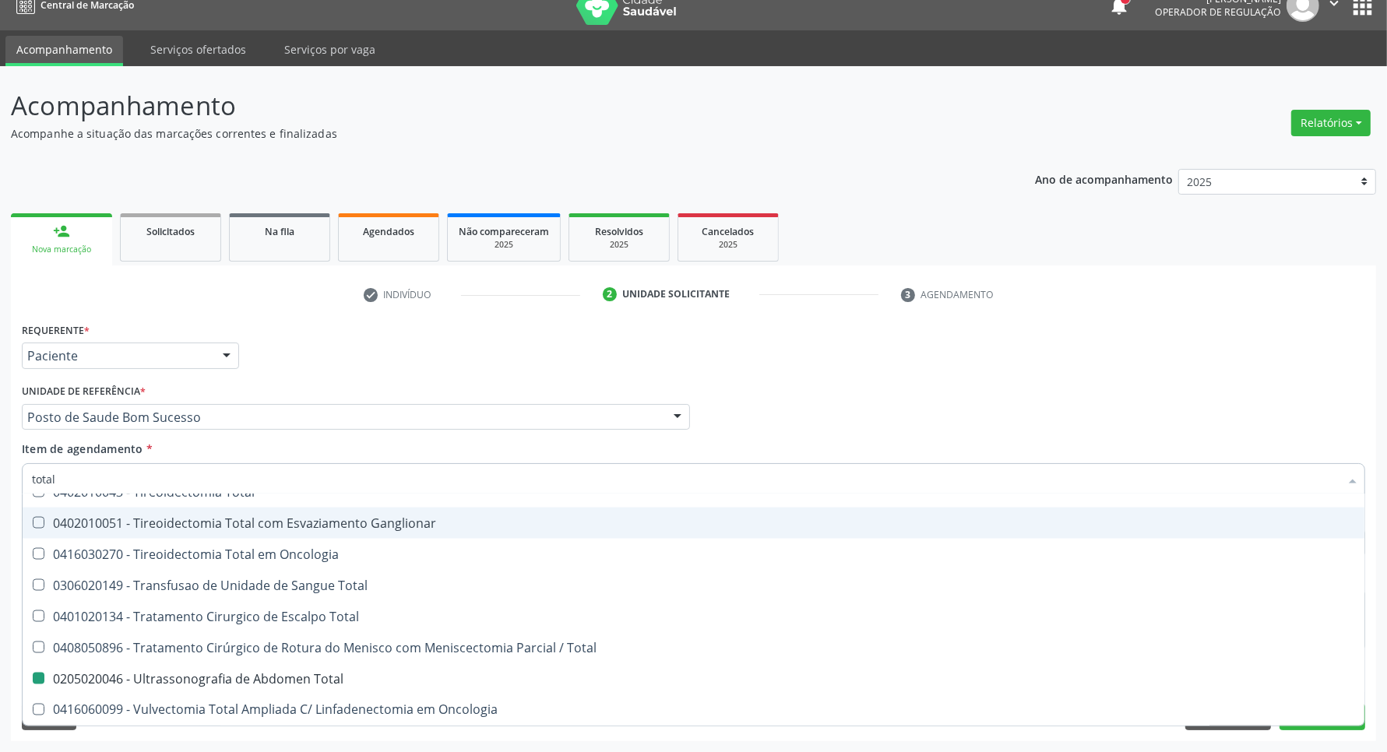
click at [978, 356] on div "Requerente * Paciente Profissional de Saúde Paciente Nenhum resultado encontrad…" at bounding box center [693, 348] width 1351 height 61
checkbox Total "true"
checkbox Total "false"
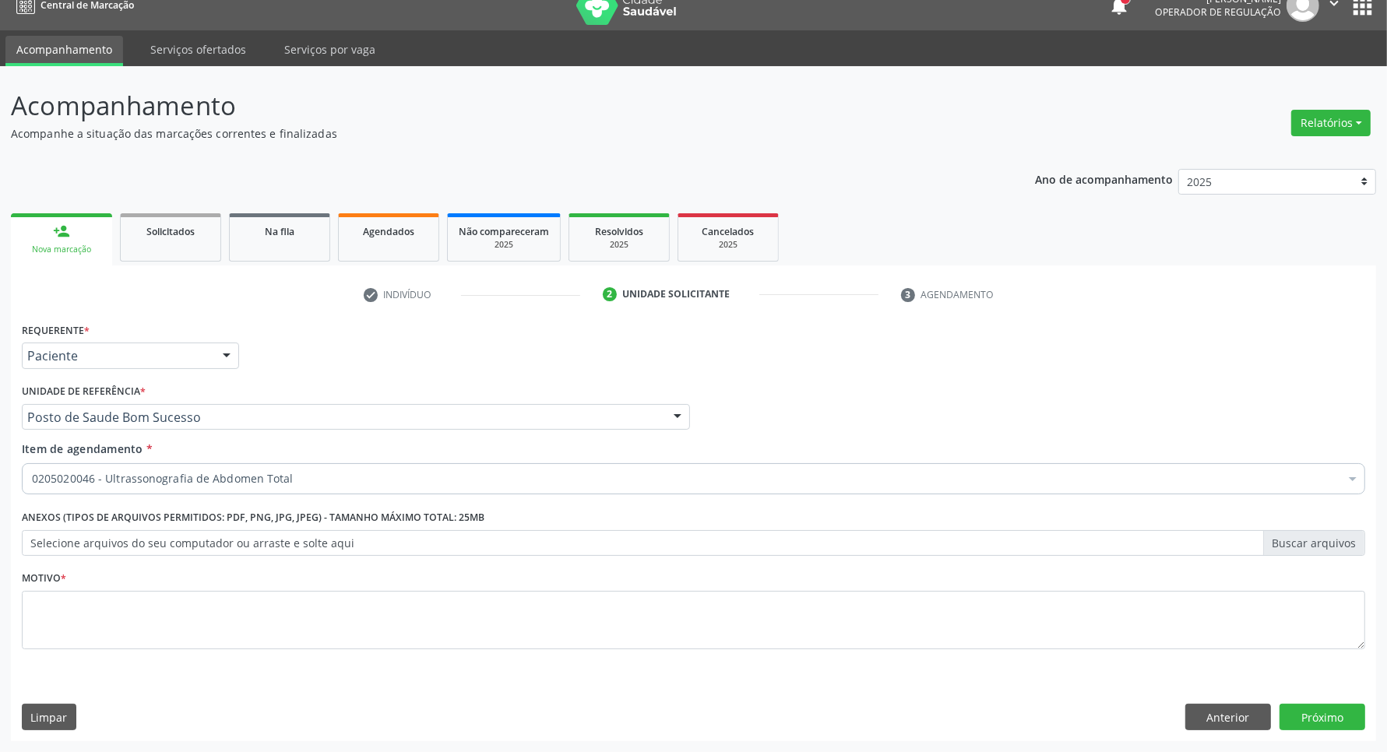
scroll to position [0, 0]
click at [529, 607] on textarea at bounding box center [693, 620] width 1343 height 59
type textarea "."
click at [1304, 721] on button "Próximo" at bounding box center [1322, 717] width 86 height 26
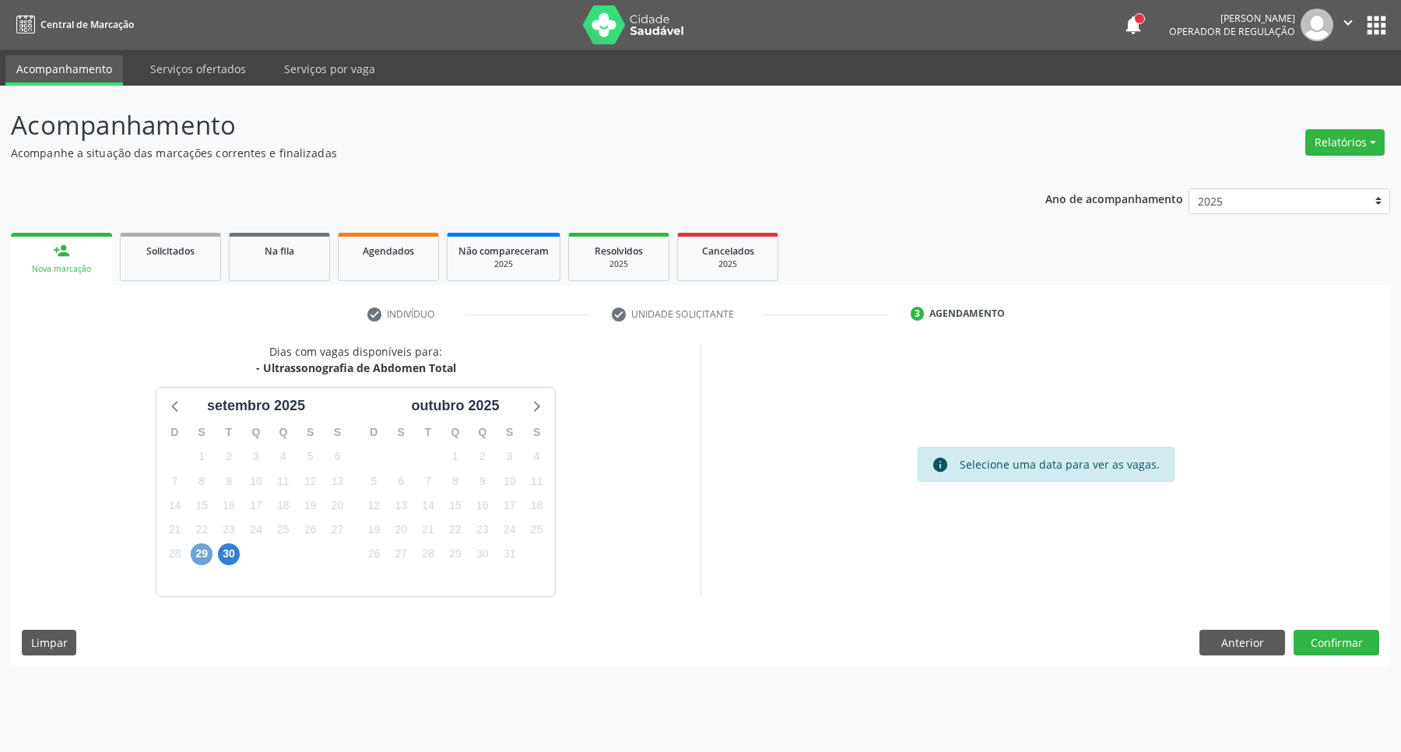
click at [202, 559] on span "29" at bounding box center [202, 554] width 22 height 22
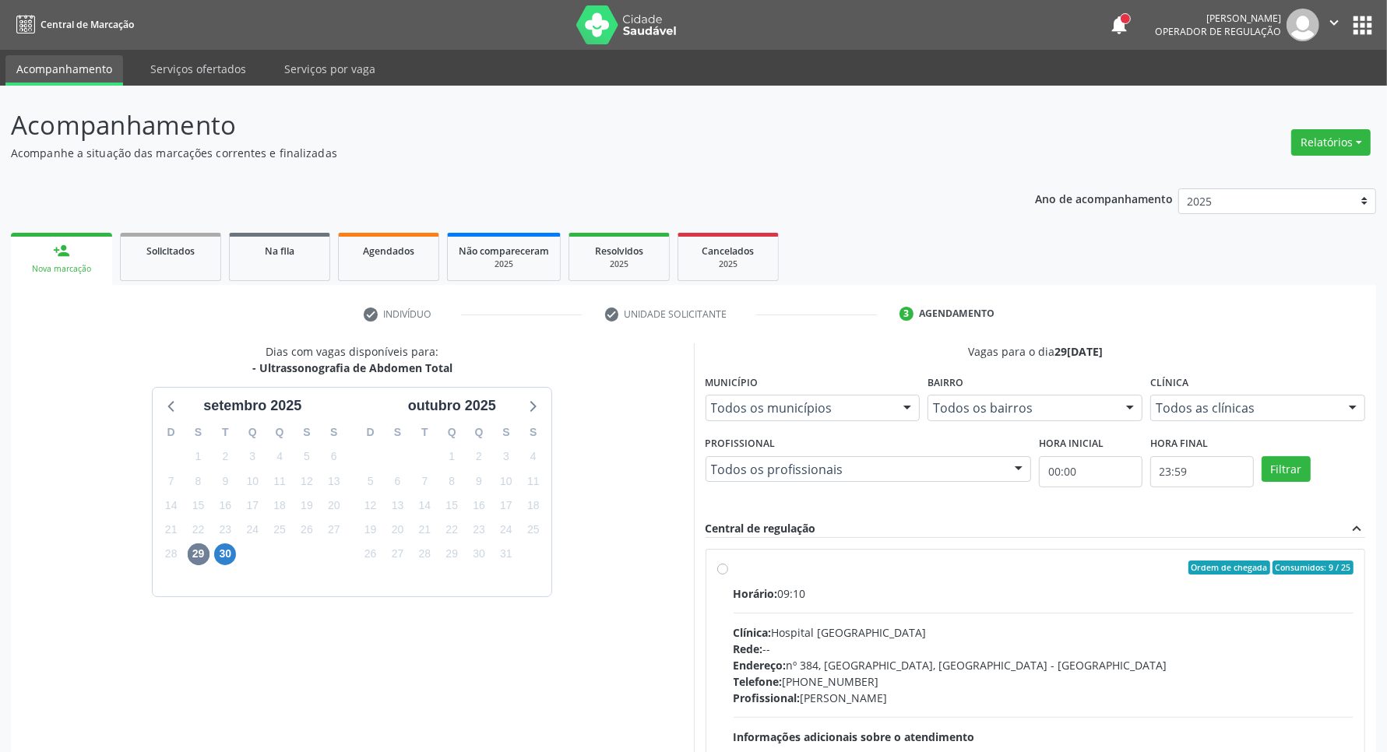
click at [1004, 606] on div "Horário: 09:10 Clínica: Hospital [GEOGRAPHIC_DATA] Rede: -- Endereço: [STREET_A…" at bounding box center [1043, 693] width 621 height 214
click at [728, 575] on input "Ordem de chegada Consumidos: 9 / 25 Horário: 09:10 Clínica: Hospital [GEOGRAPHI…" at bounding box center [722, 568] width 11 height 14
radio input "true"
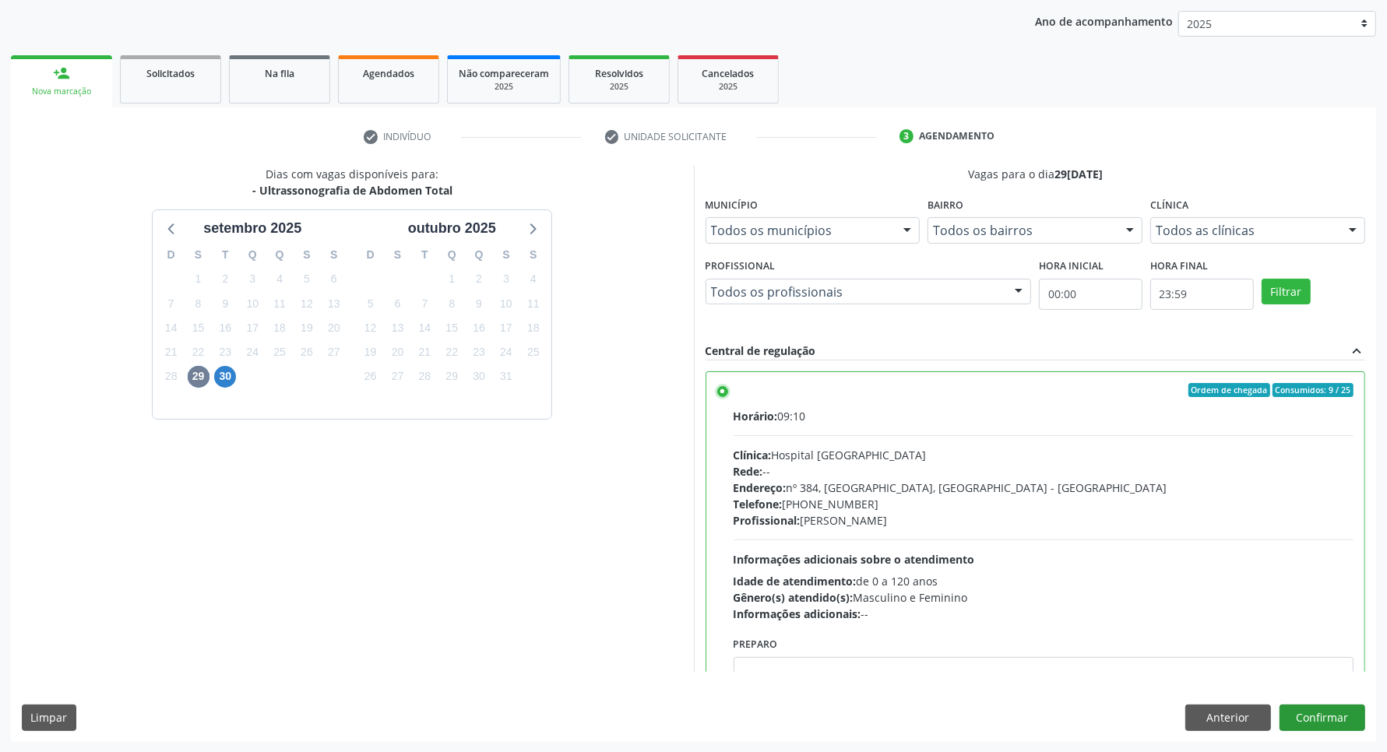
scroll to position [78, 0]
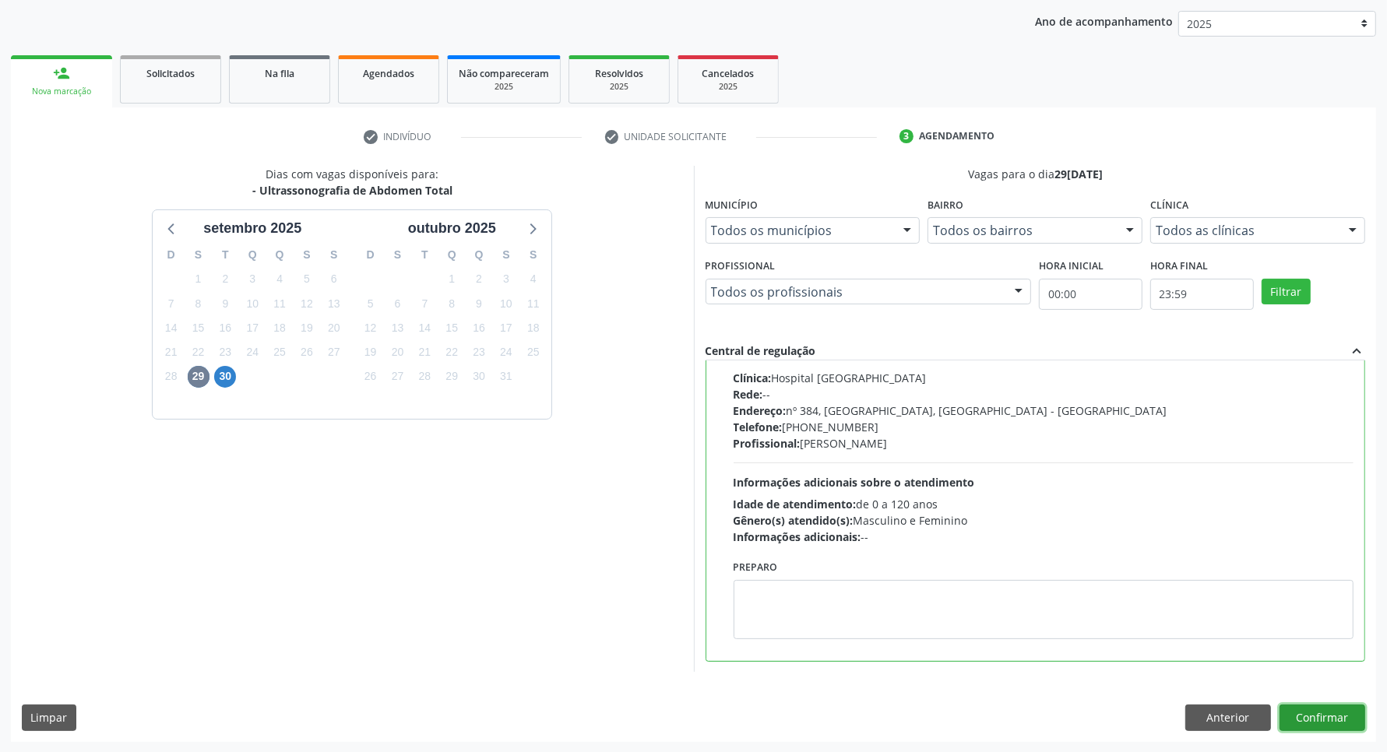
click at [1314, 718] on button "Confirmar" at bounding box center [1322, 718] width 86 height 26
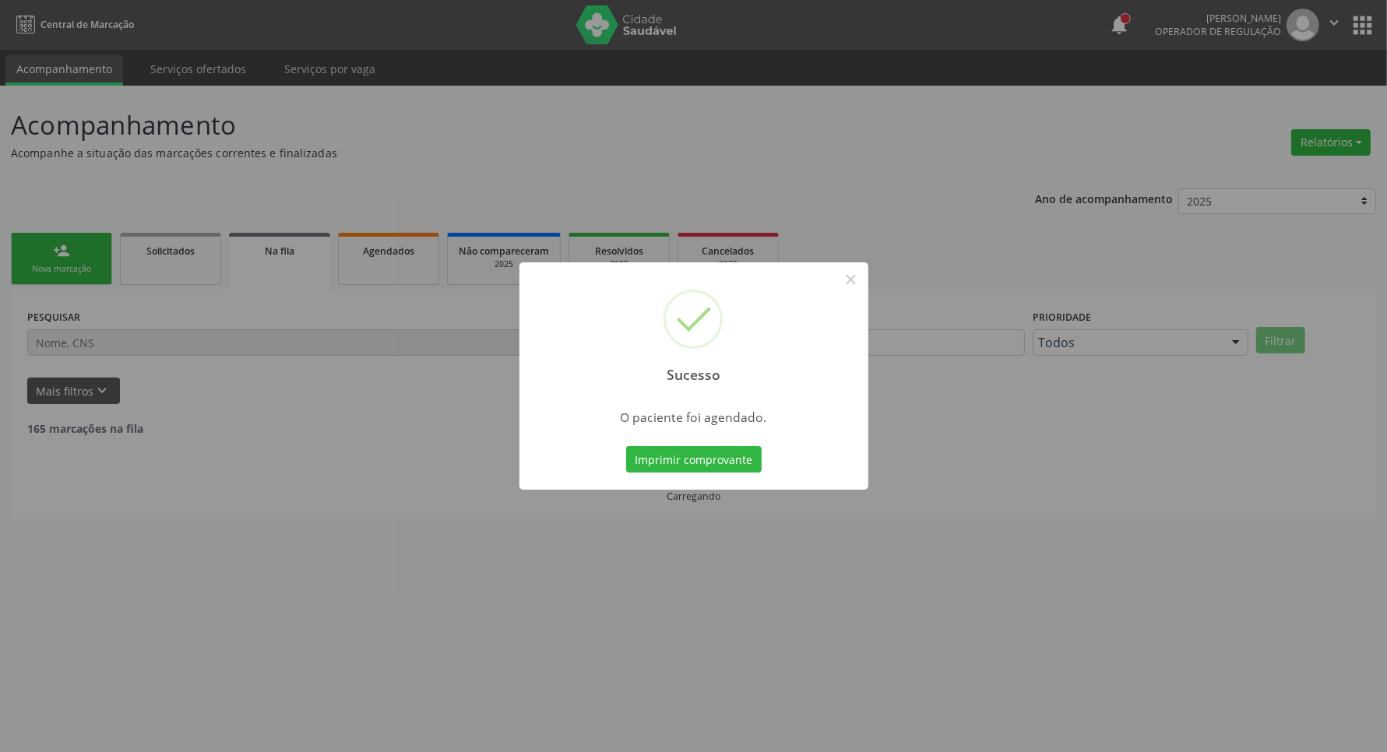
scroll to position [0, 0]
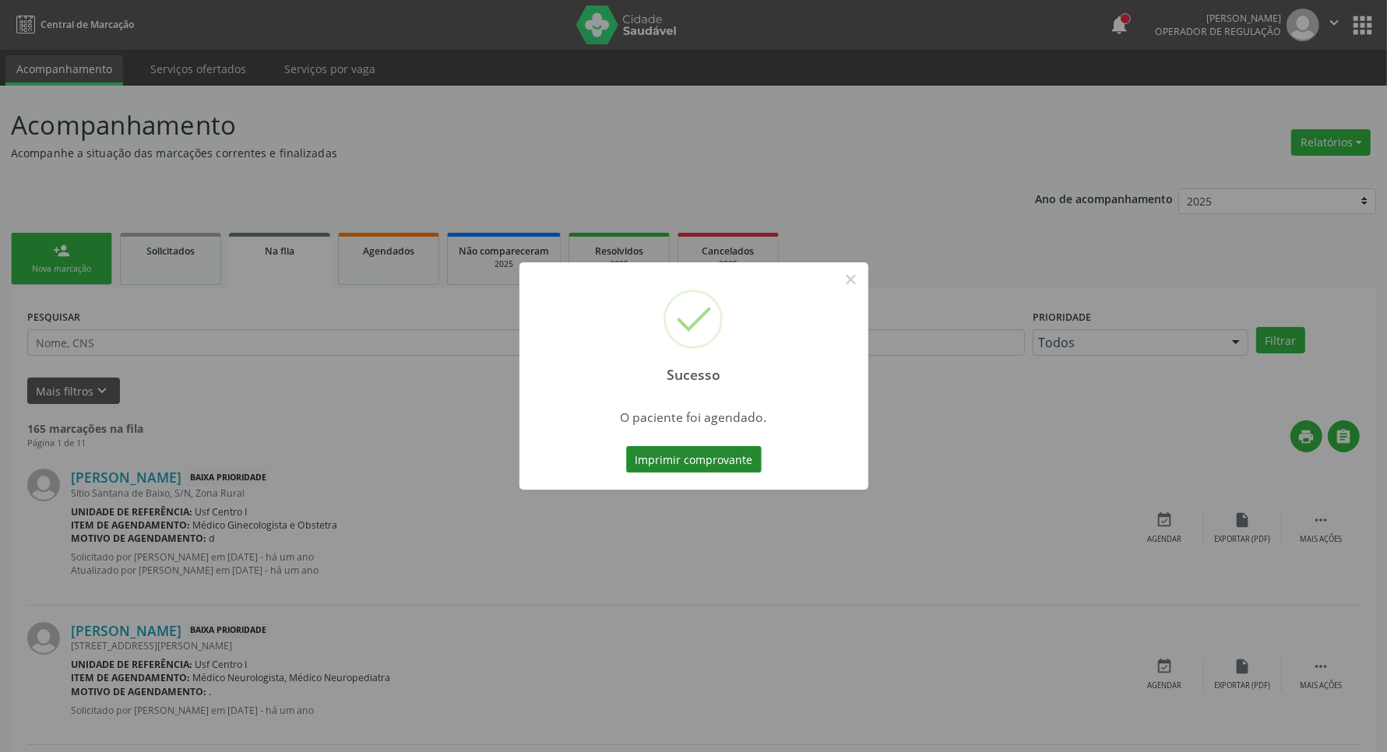
click at [670, 464] on button "Imprimir comprovante" at bounding box center [693, 459] width 135 height 26
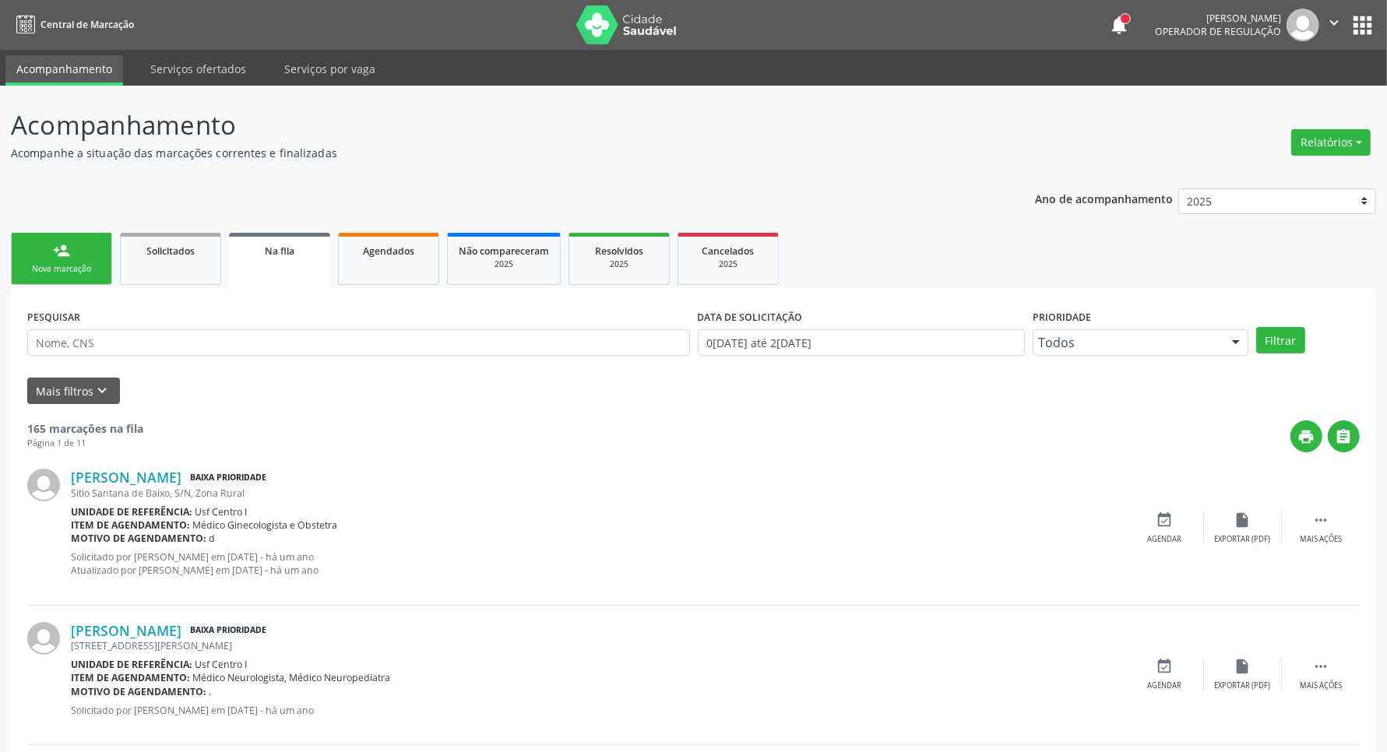
click at [62, 258] on div "person_add" at bounding box center [61, 250] width 17 height 17
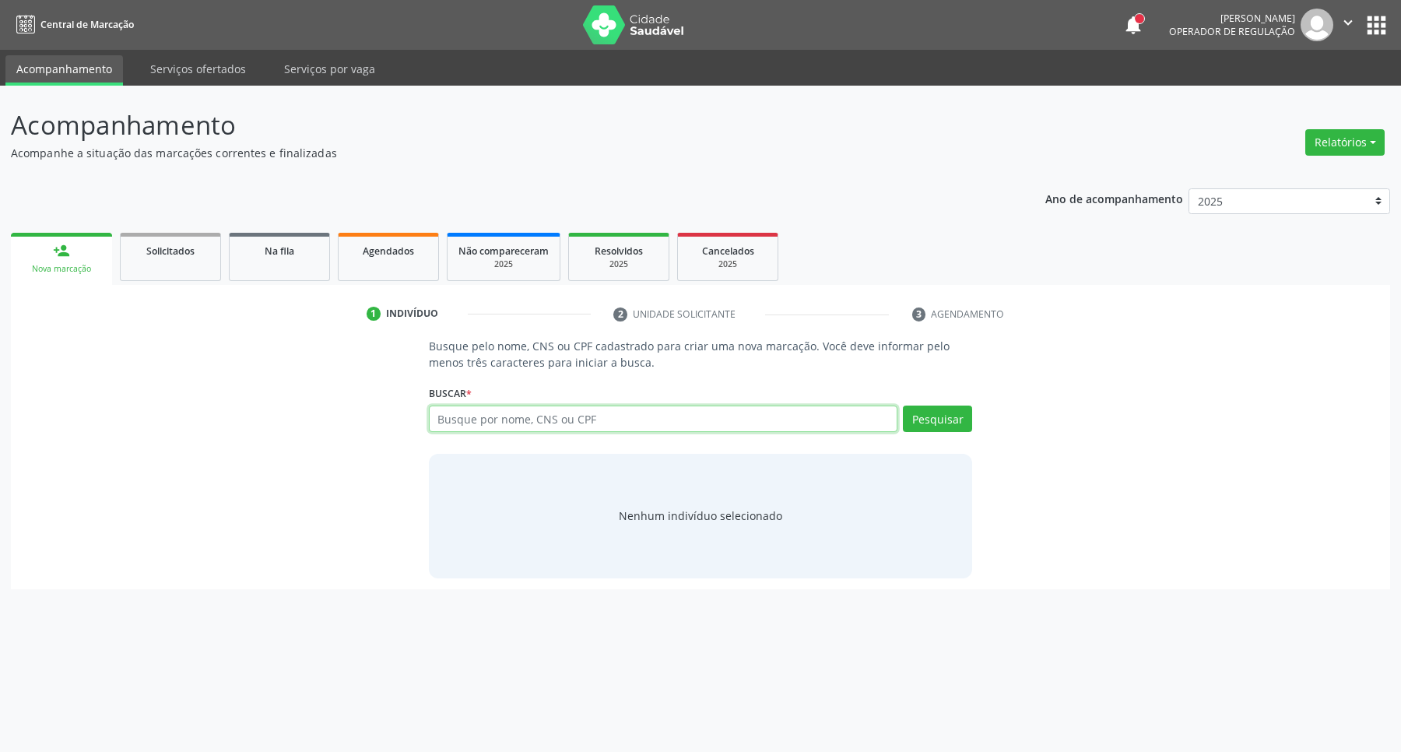
click at [588, 420] on input "text" at bounding box center [663, 419] width 469 height 26
type input "44842708468"
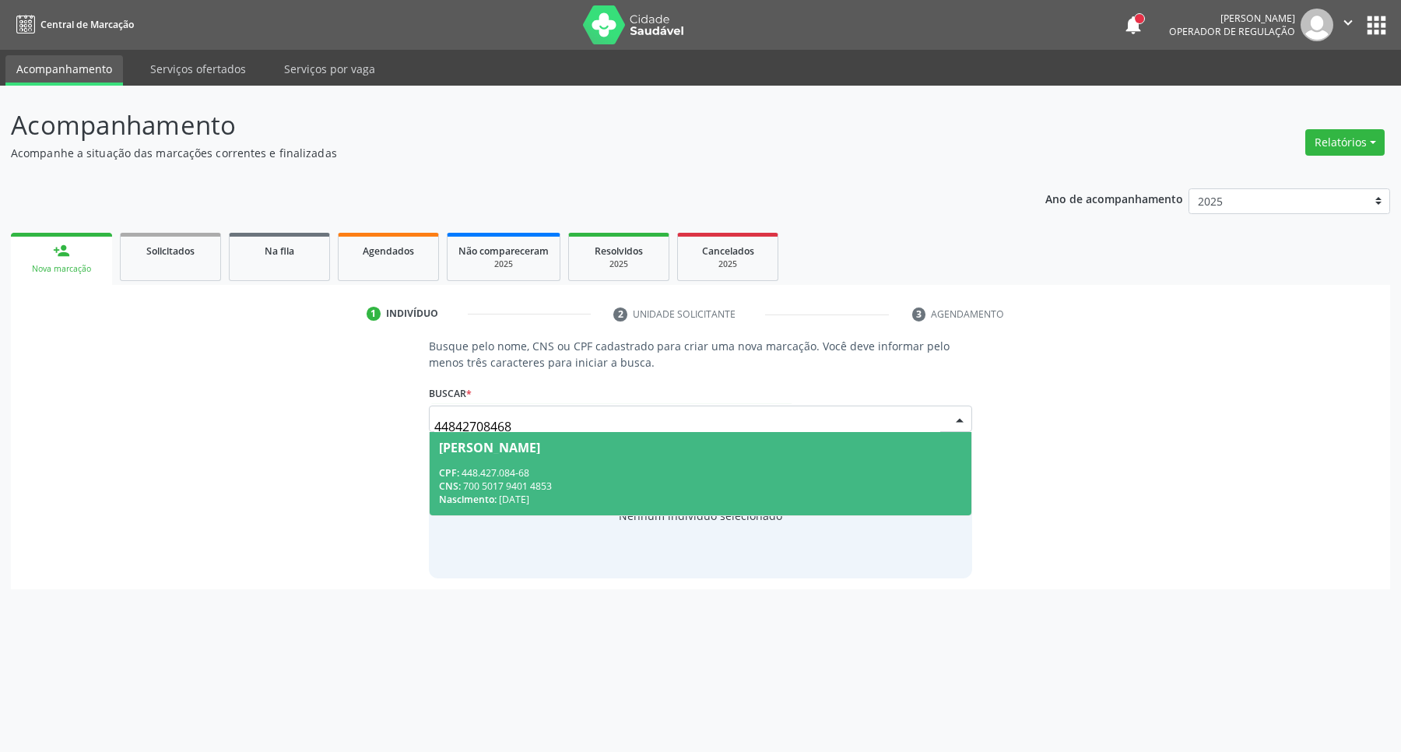
click at [559, 480] on div "CNS: 700 5017 9401 4853" at bounding box center [701, 486] width 524 height 13
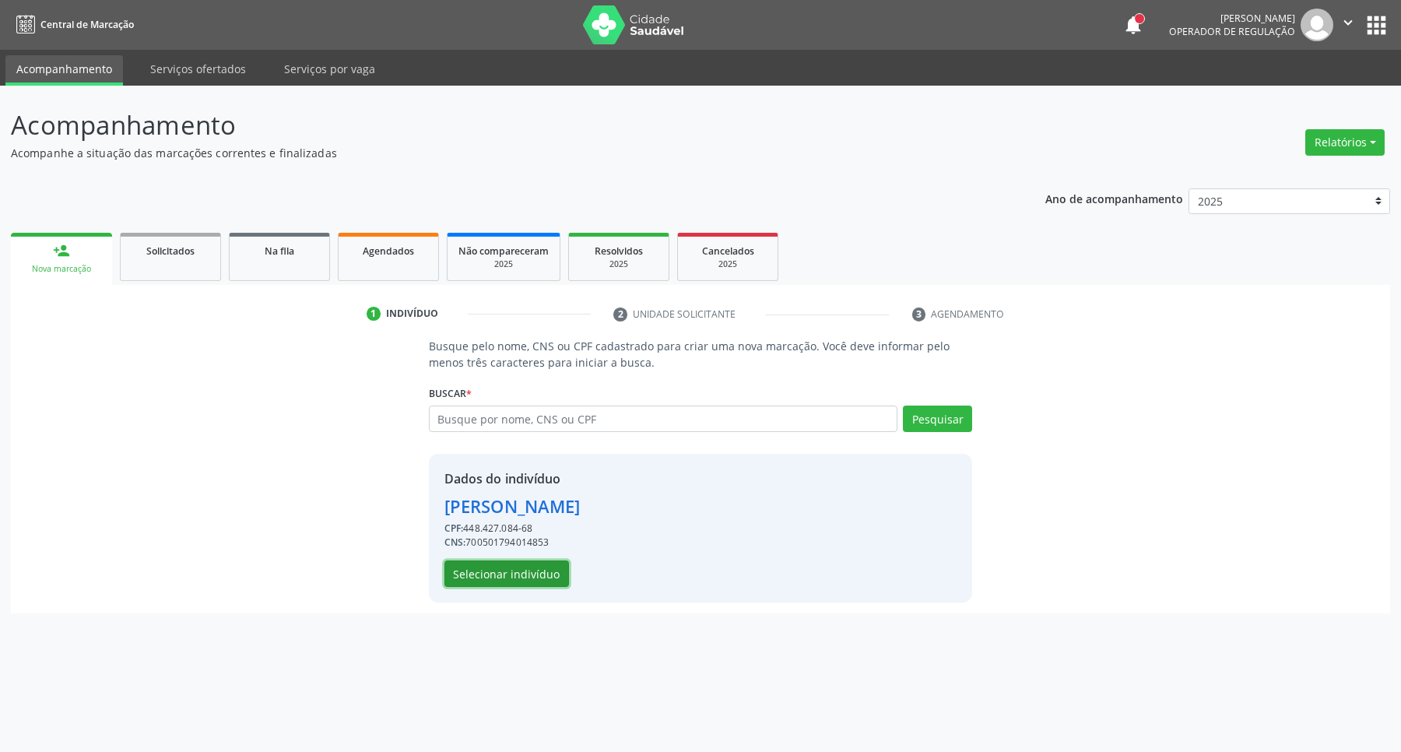
drag, startPoint x: 554, startPoint y: 573, endPoint x: 1306, endPoint y: 14, distance: 937.1
click at [554, 571] on button "Selecionar indivíduo" at bounding box center [507, 574] width 125 height 26
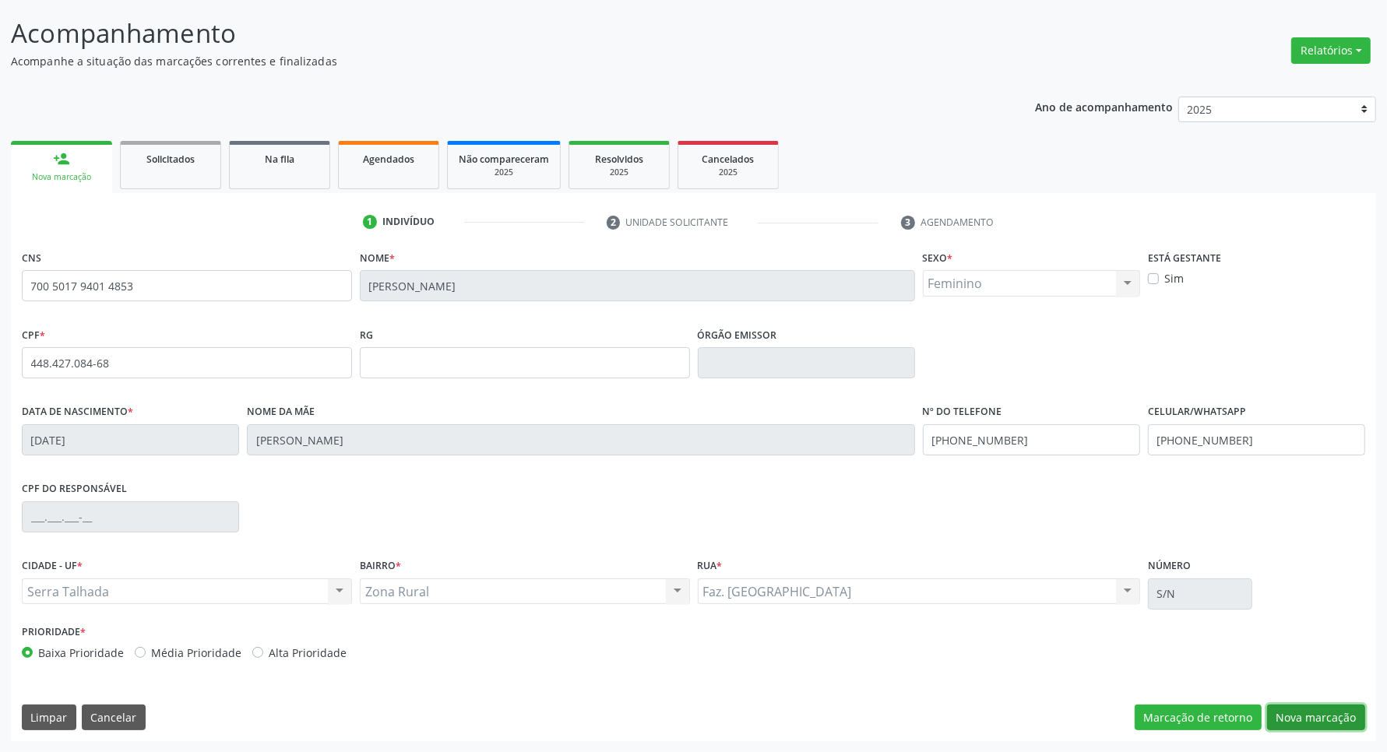
click at [1320, 723] on button "Nova marcação" at bounding box center [1316, 718] width 98 height 26
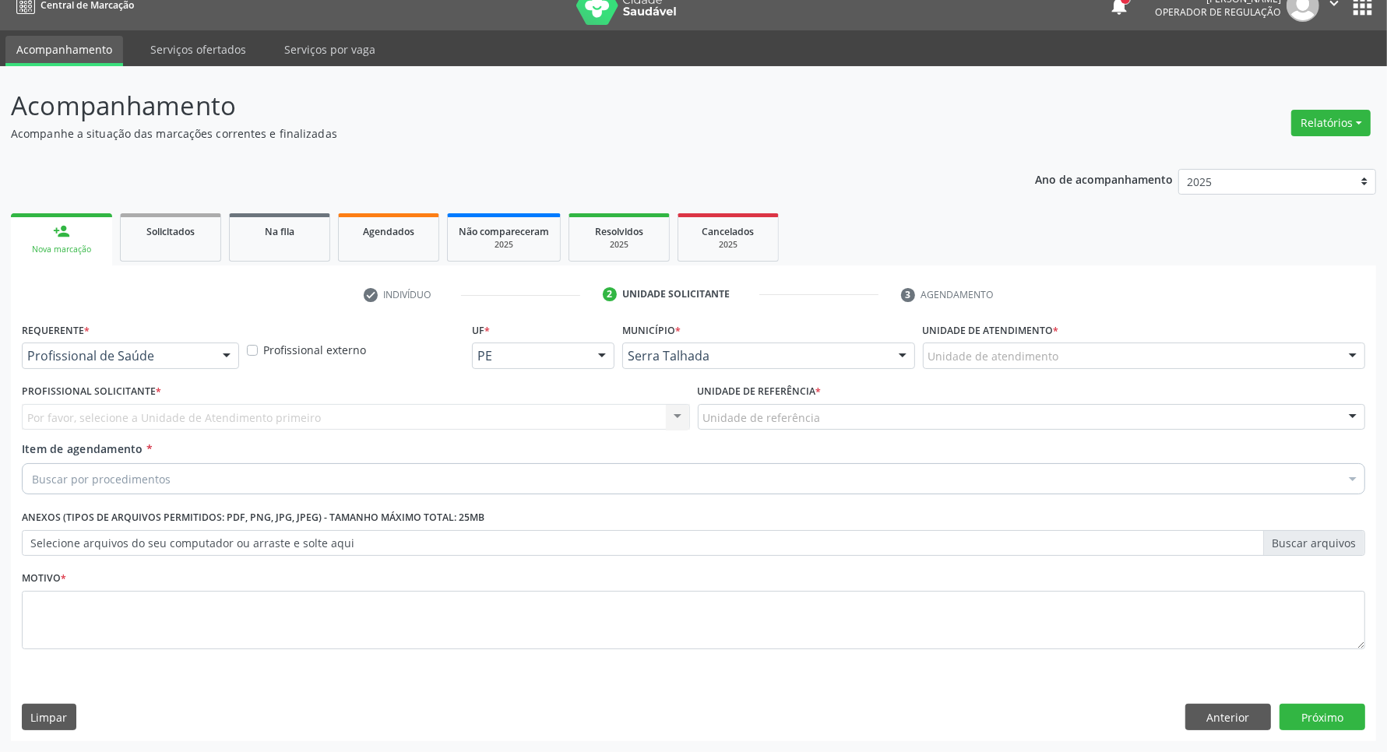
scroll to position [19, 0]
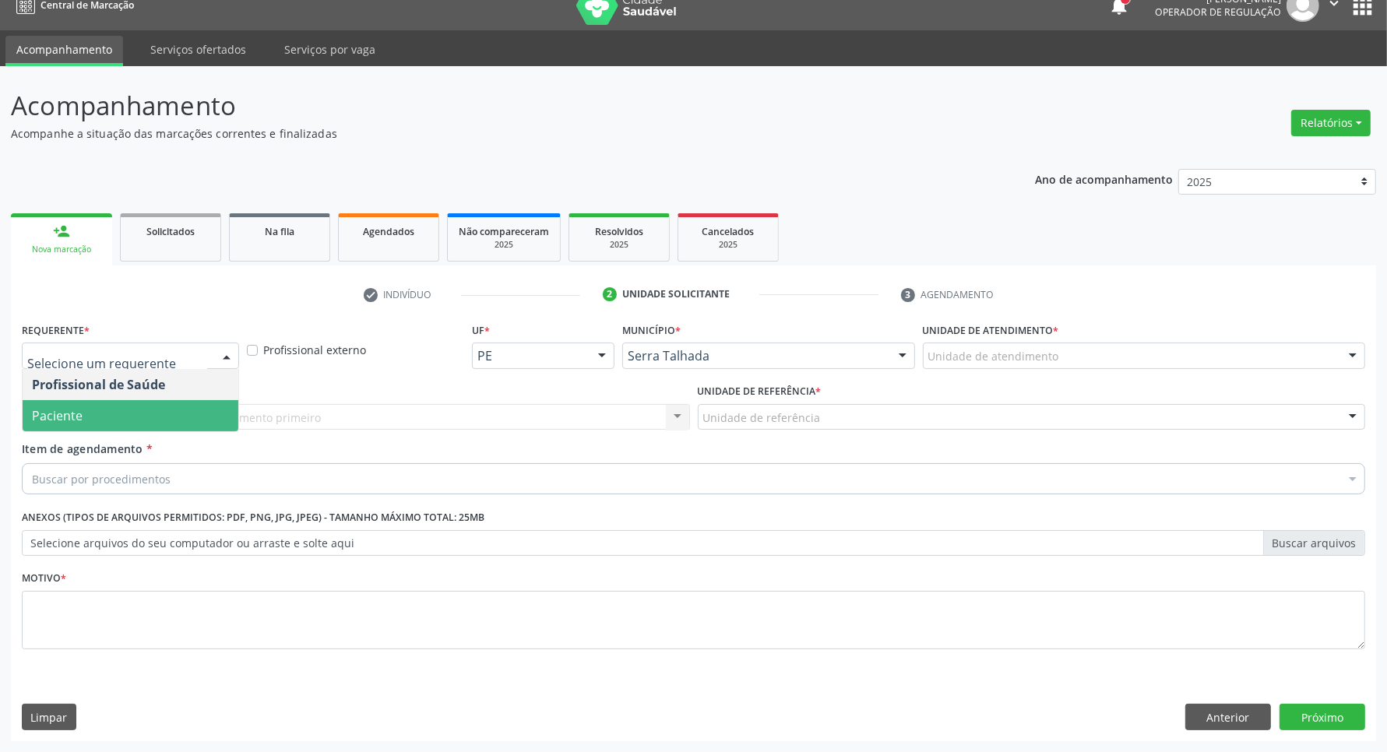
click at [98, 417] on span "Paciente" at bounding box center [131, 415] width 216 height 31
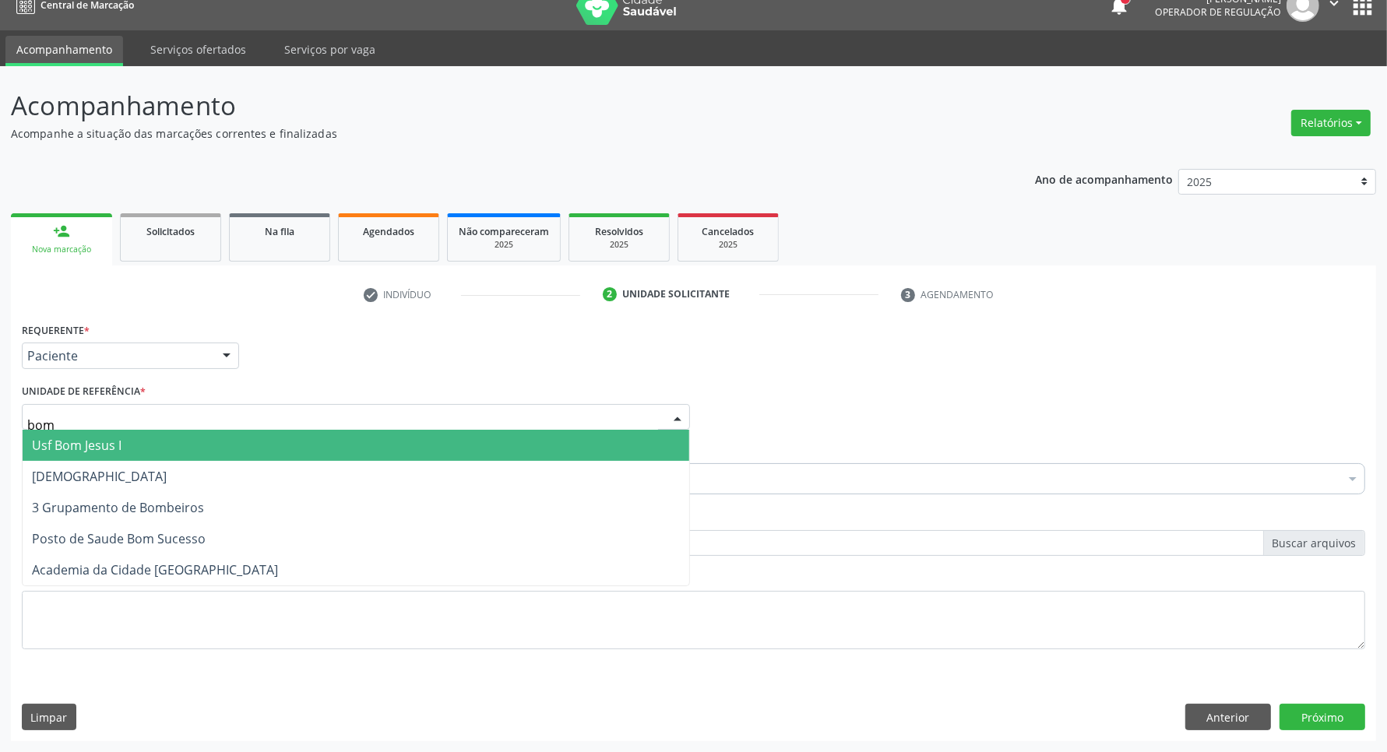
type input "bom"
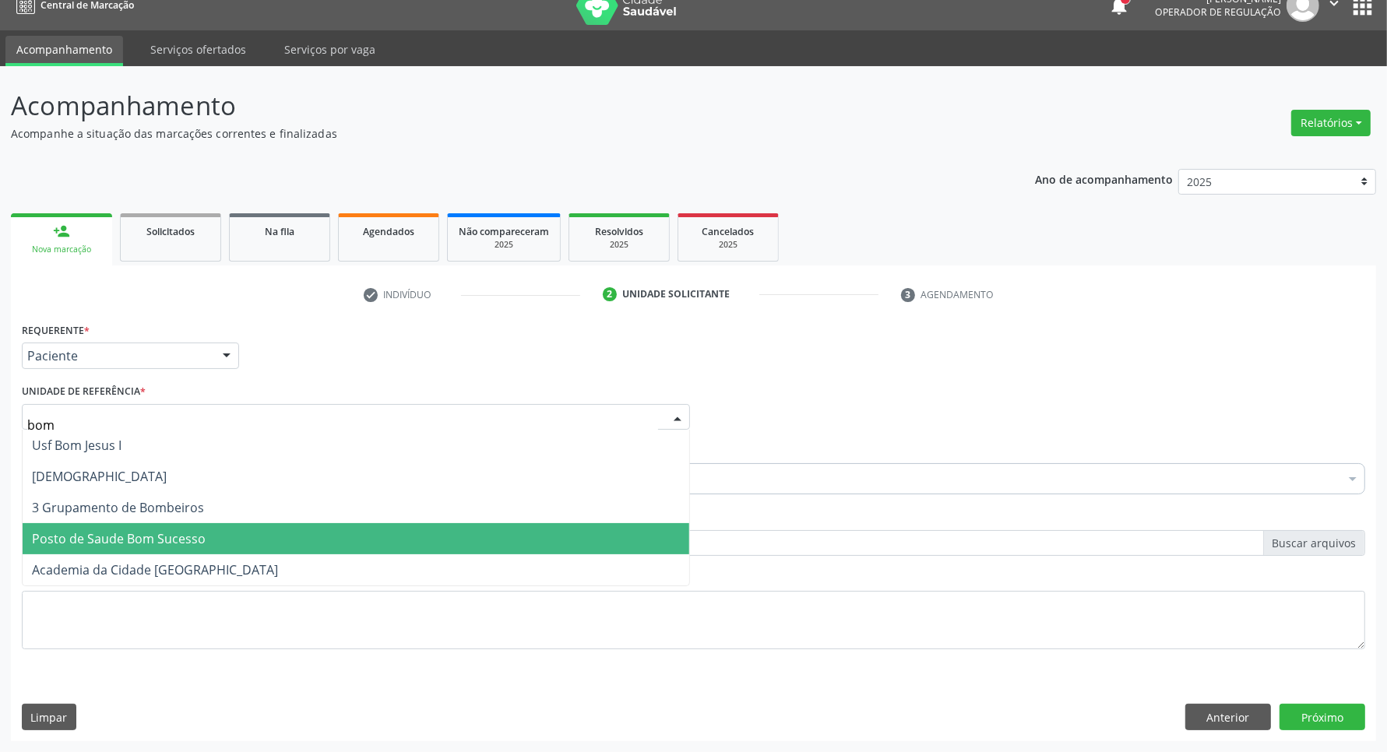
click at [158, 536] on span "Posto de Saude Bom Sucesso" at bounding box center [119, 538] width 174 height 17
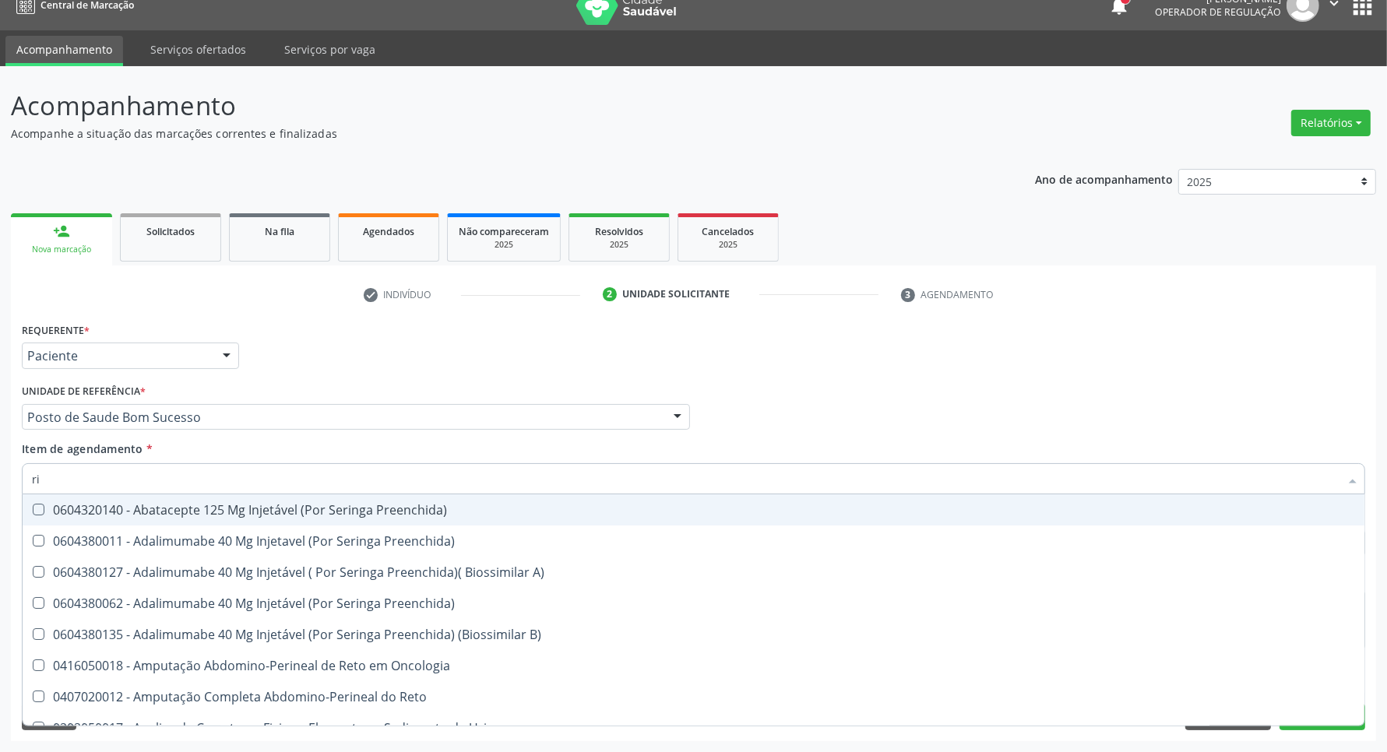
type input "r"
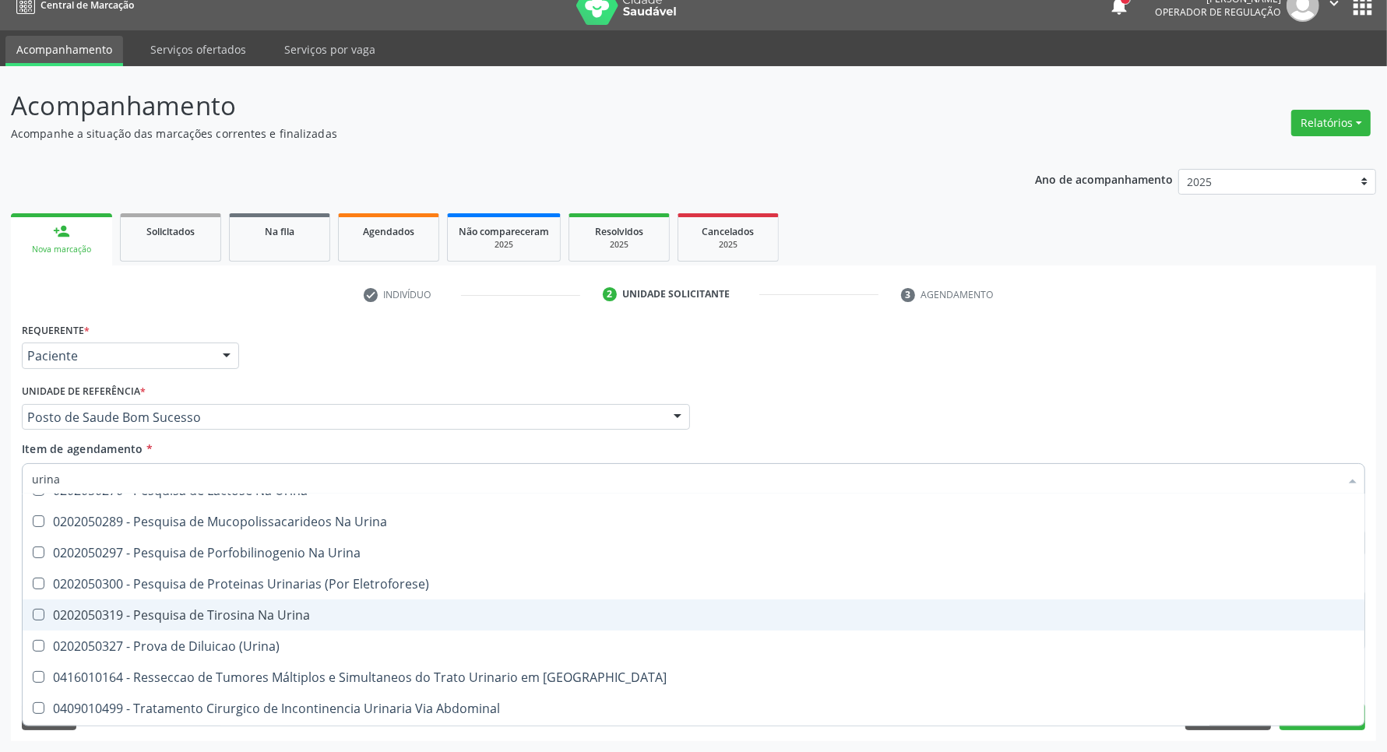
scroll to position [547, 0]
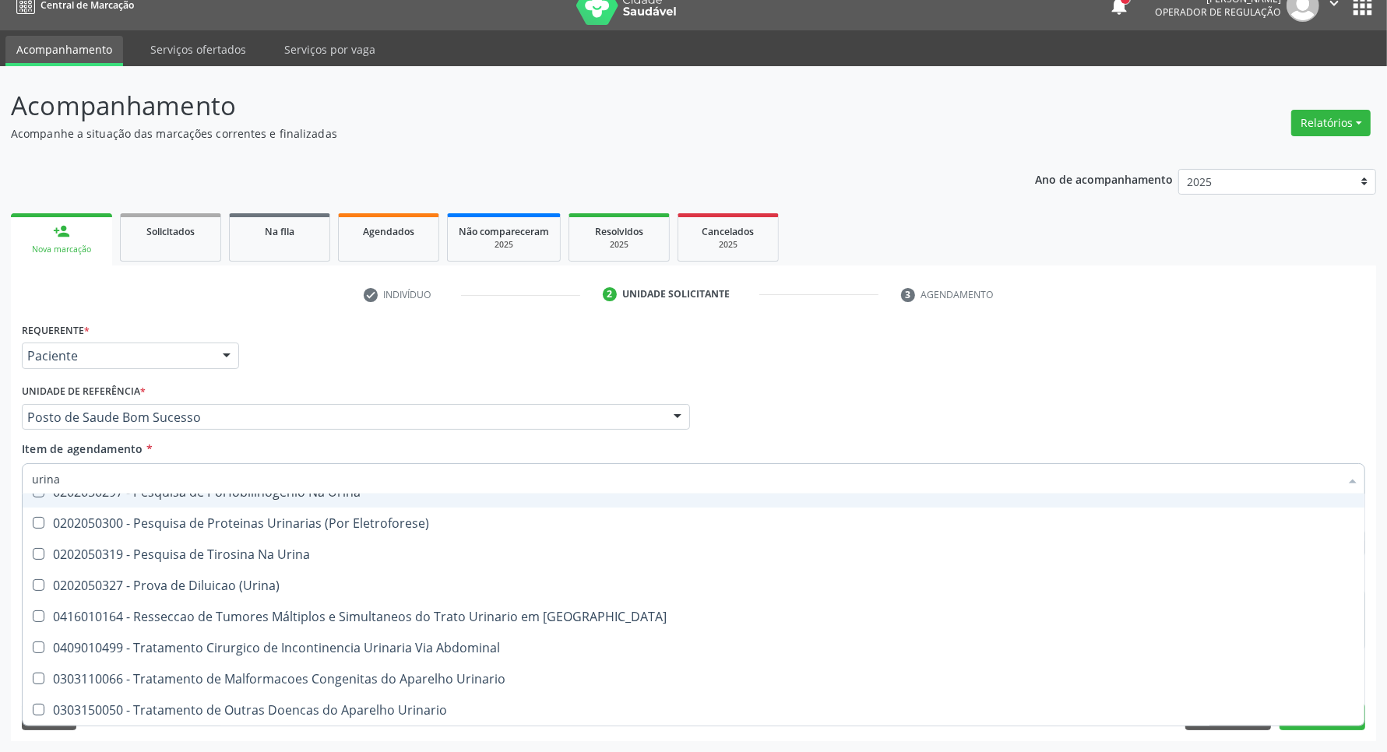
click at [0, 477] on div "Acompanhamento Acompanhe a situação das marcações correntes e finalizadas Relat…" at bounding box center [693, 409] width 1387 height 686
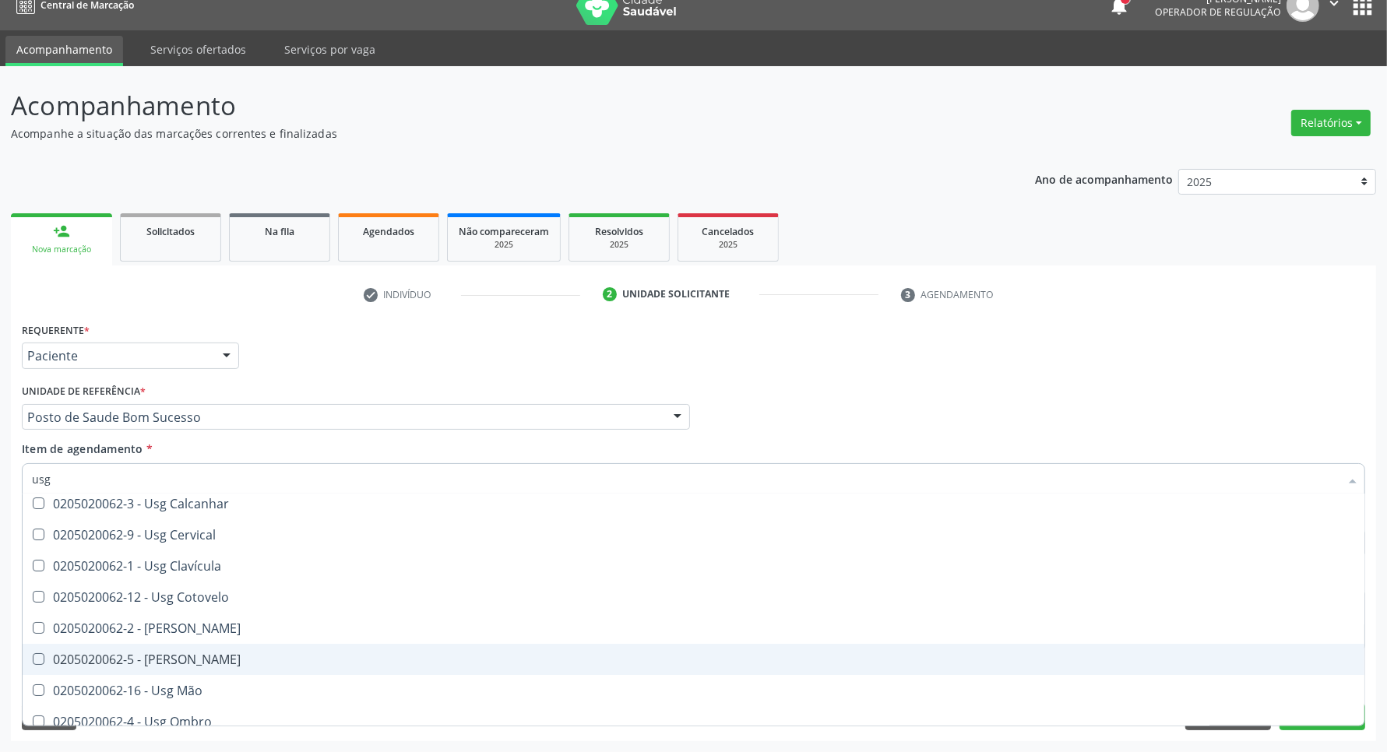
scroll to position [0, 0]
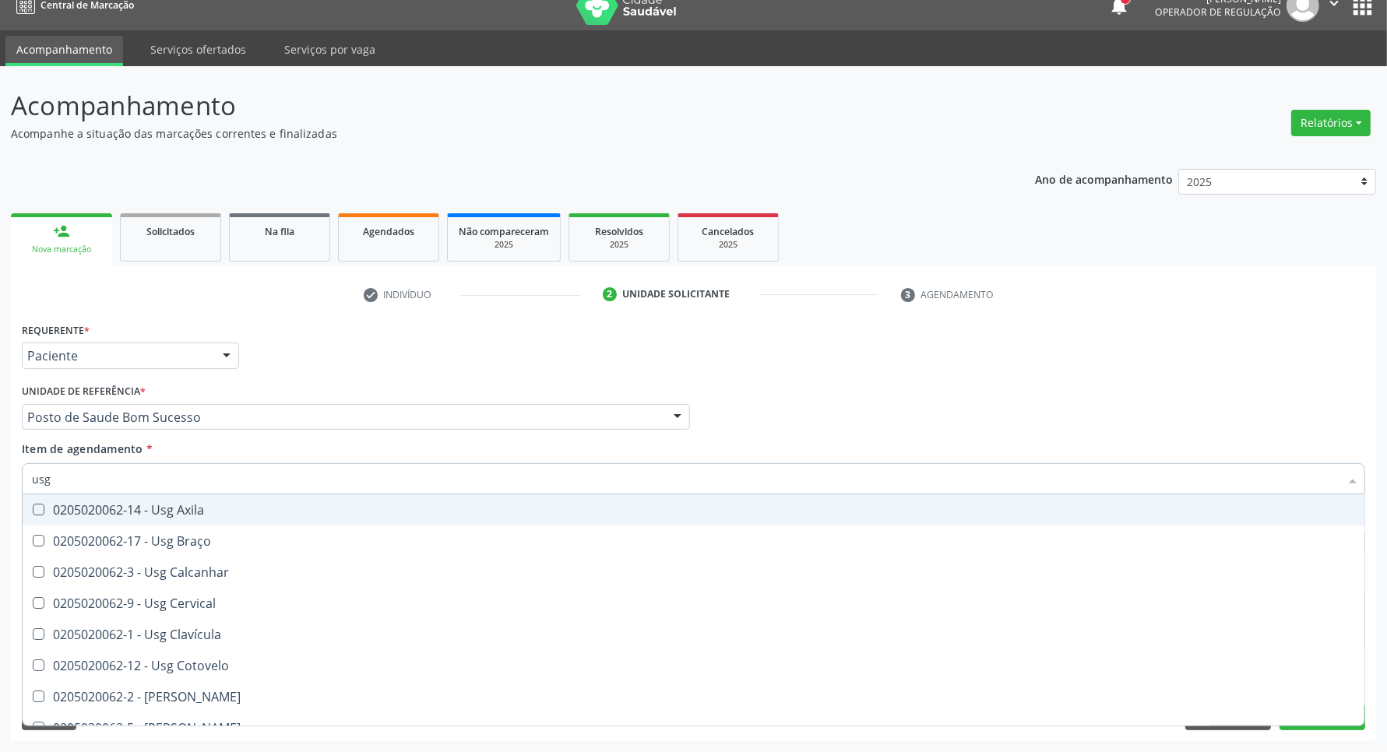
type input "usg"
click at [916, 399] on div "Profissional Solicitante Por favor, selecione a Unidade de Atendimento primeiro…" at bounding box center [693, 410] width 1351 height 61
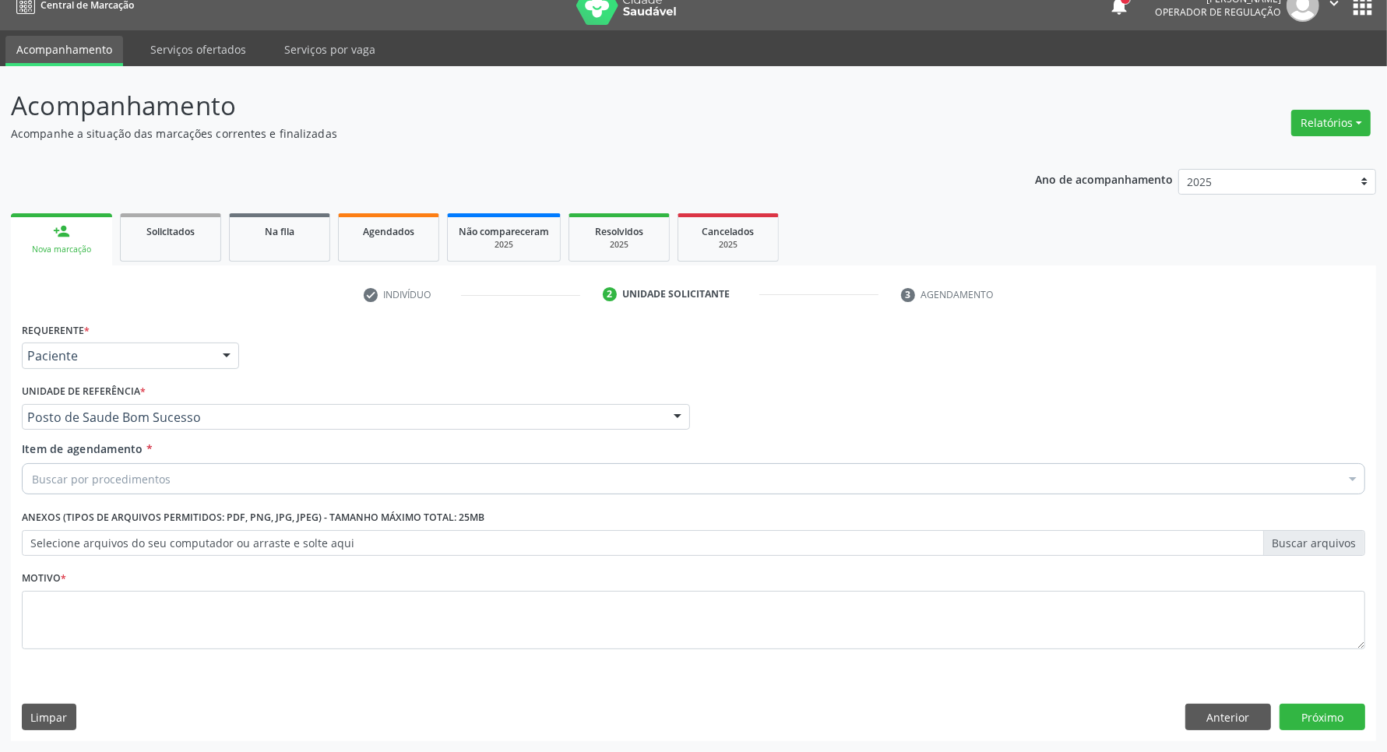
click at [436, 479] on div "Buscar por procedimentos" at bounding box center [693, 478] width 1343 height 31
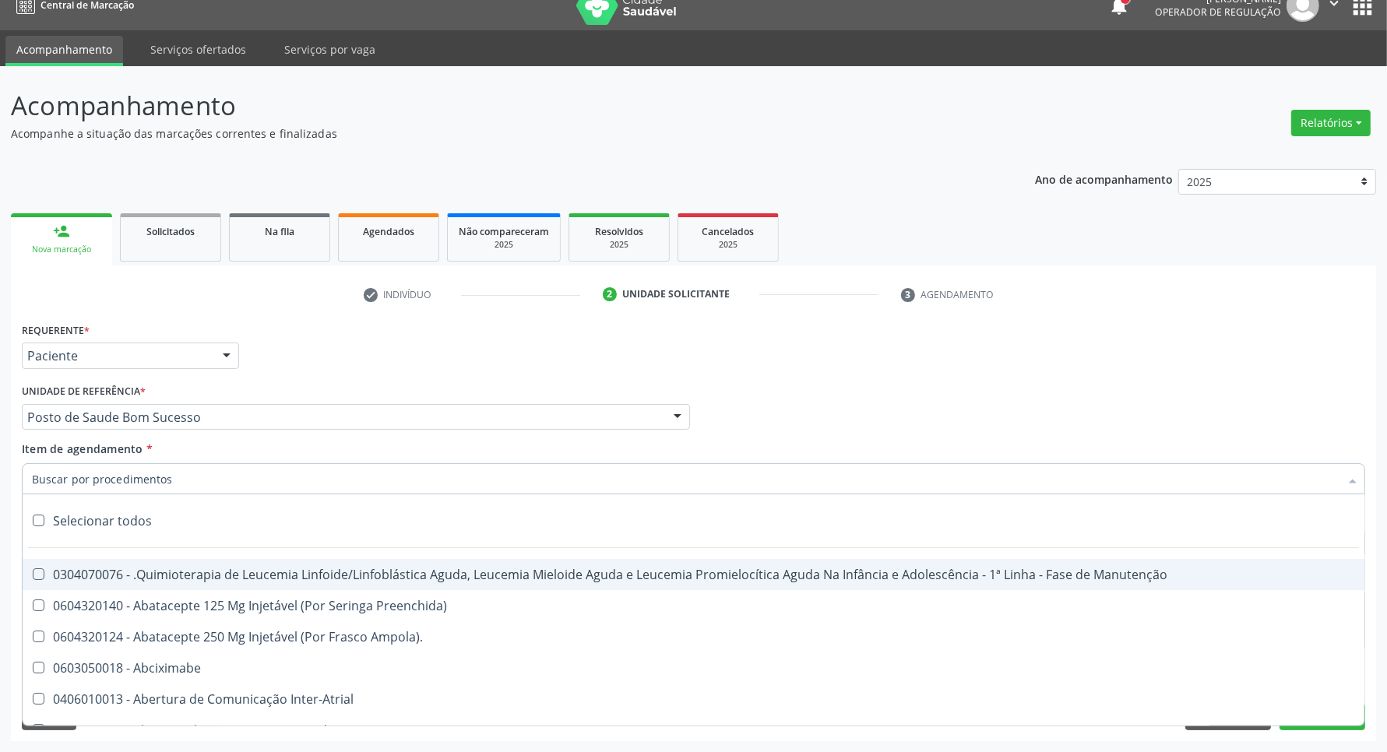
click at [413, 510] on div "Selecionar todos" at bounding box center [694, 520] width 1342 height 31
checkbox input "true"
checkbox Manutenção "true"
checkbox Preenchida\) "true"
checkbox Ampola\)\ "true"
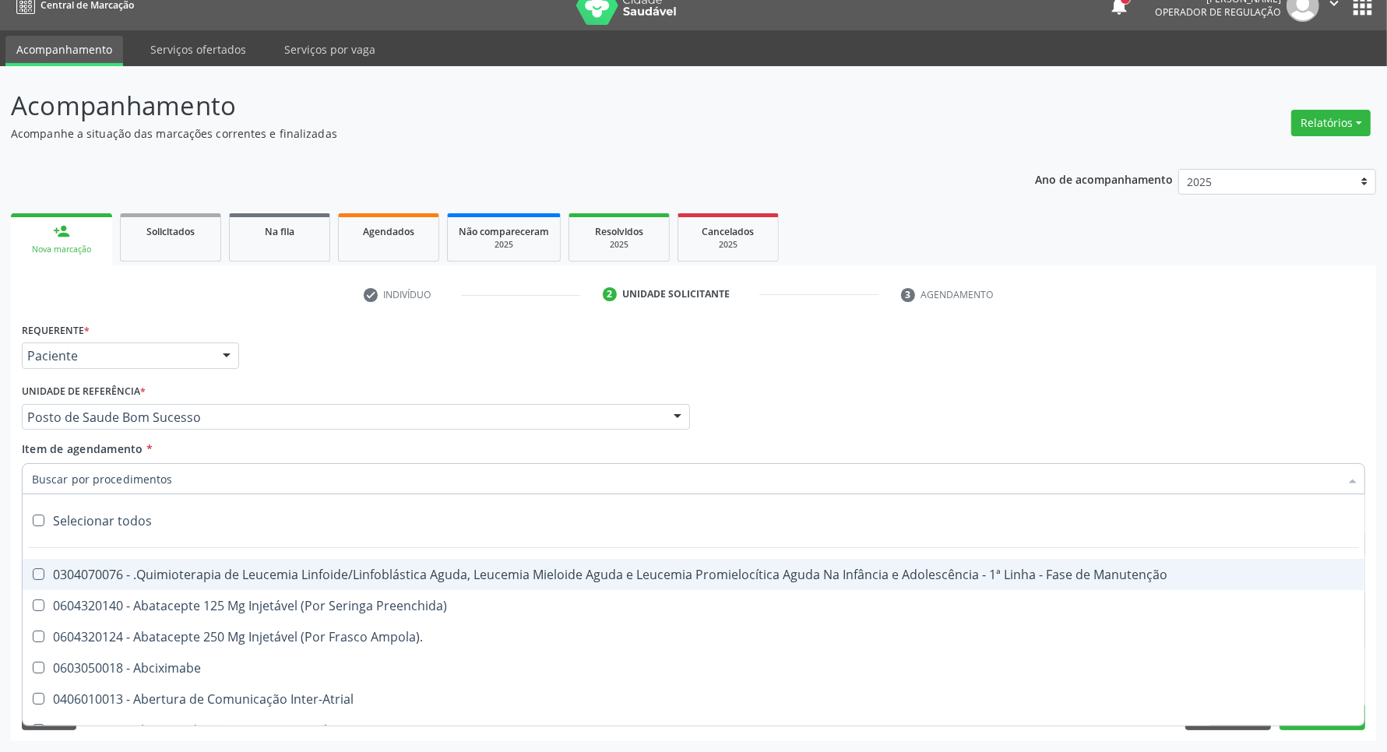
checkbox Abciximabe "true"
checkbox Inter-Atrial "true"
checkbox Valvar "true"
checkbox Adolescente\) "true"
checkbox Valvar "true"
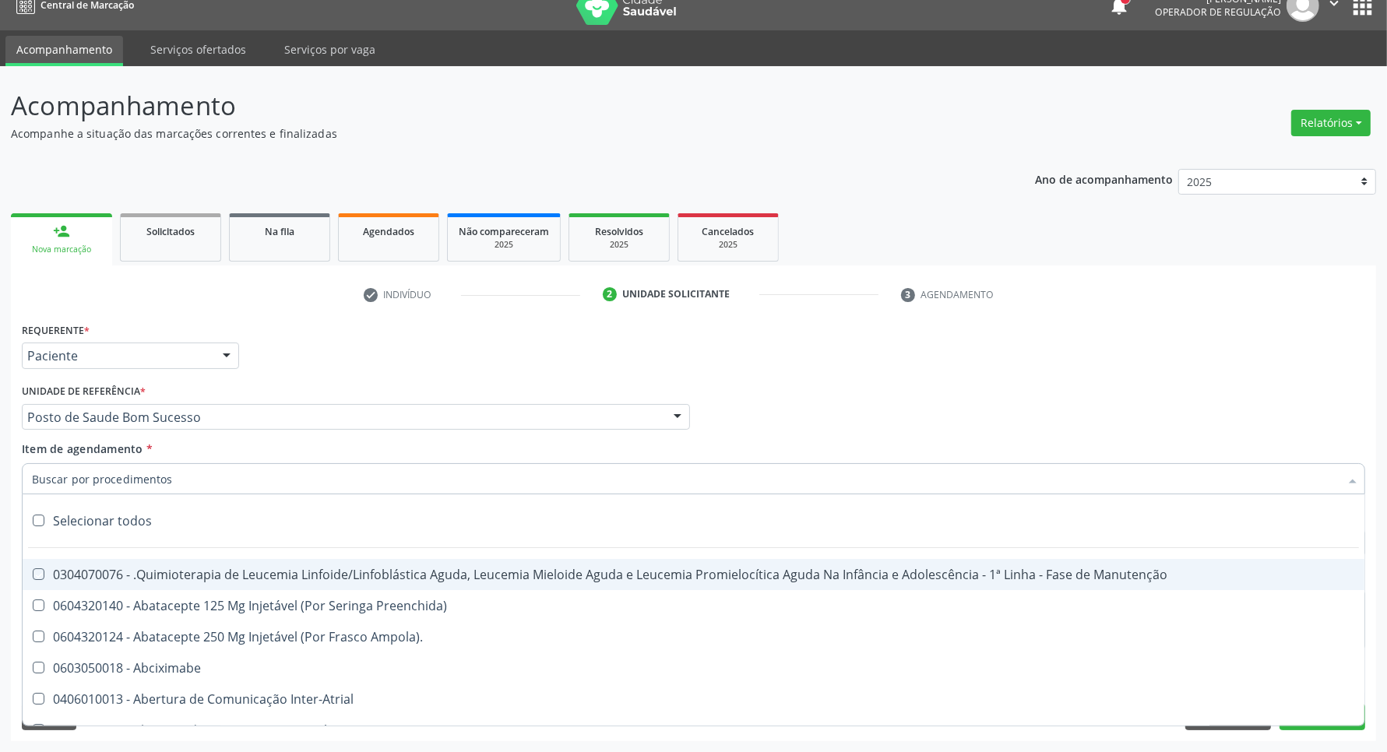
checkbox Adolescente\) "true"
checkbox Paciente\) "true"
checkbox Dente\) "true"
checkbox Comprimido\) "true"
checkbox \(Dornic\) "true"
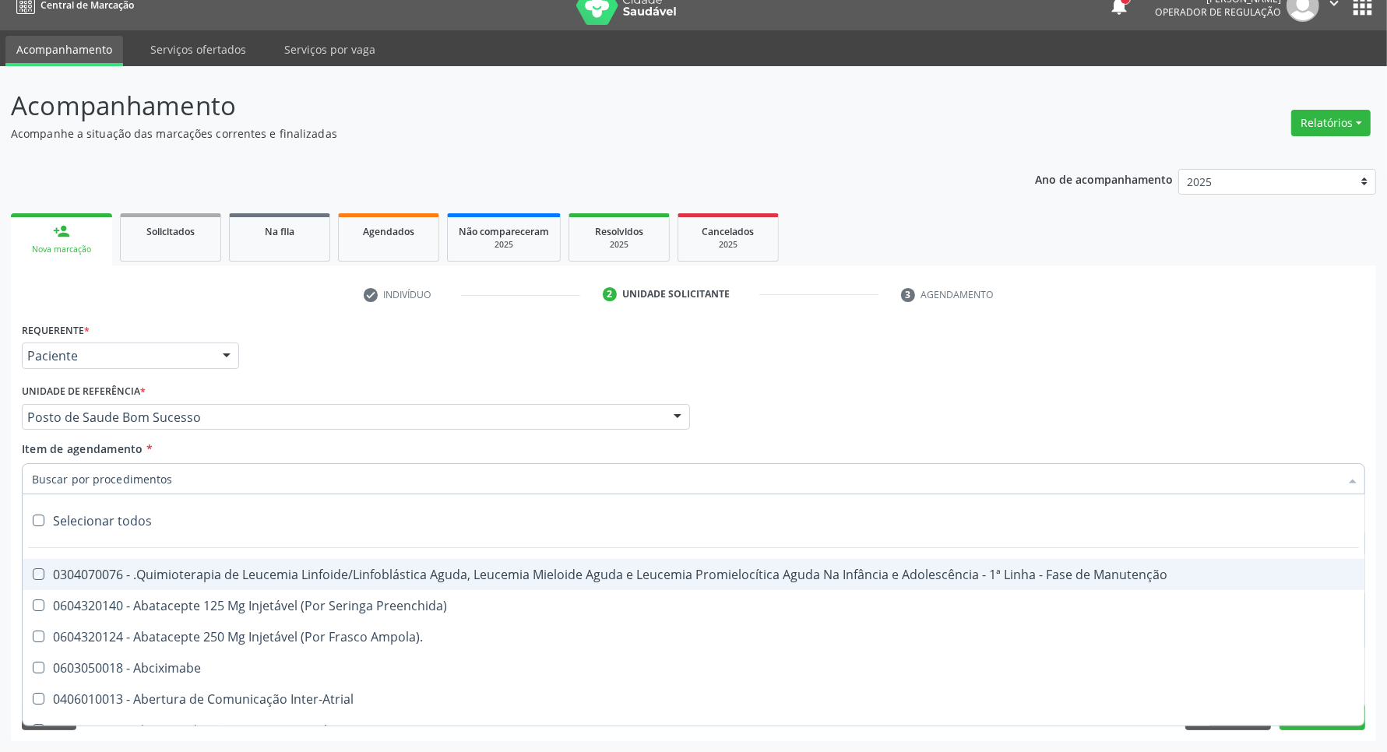
checkbox Capsula\) "true"
checkbox Psicossocial "true"
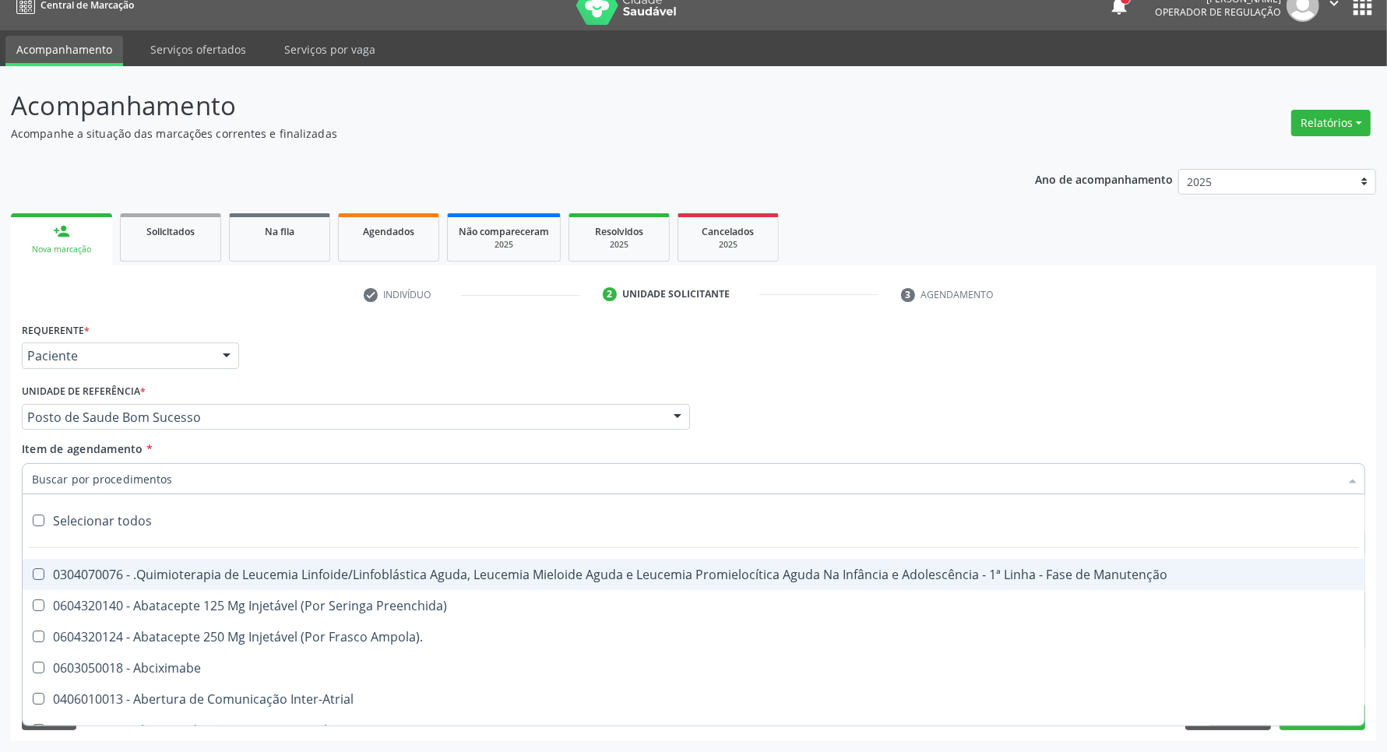
checkbox Risco "true"
checkbox Lei "true"
checkbox Psicossocial "true"
checkbox Diálise "true"
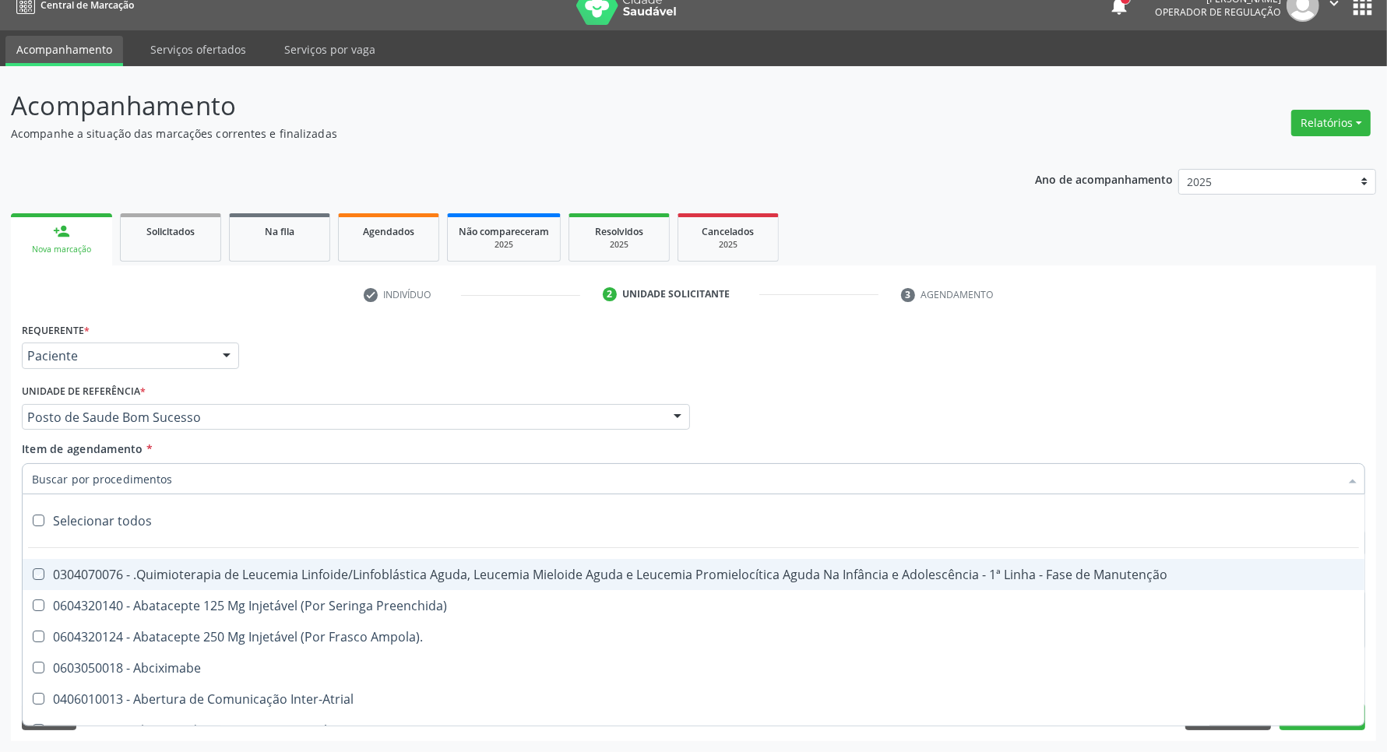
checkbox Reabilitação "true"
checkbox Reabilitacao "true"
checkbox \(Uai\)\ "true"
checkbox Fígado "true"
checkbox Pulmão "true"
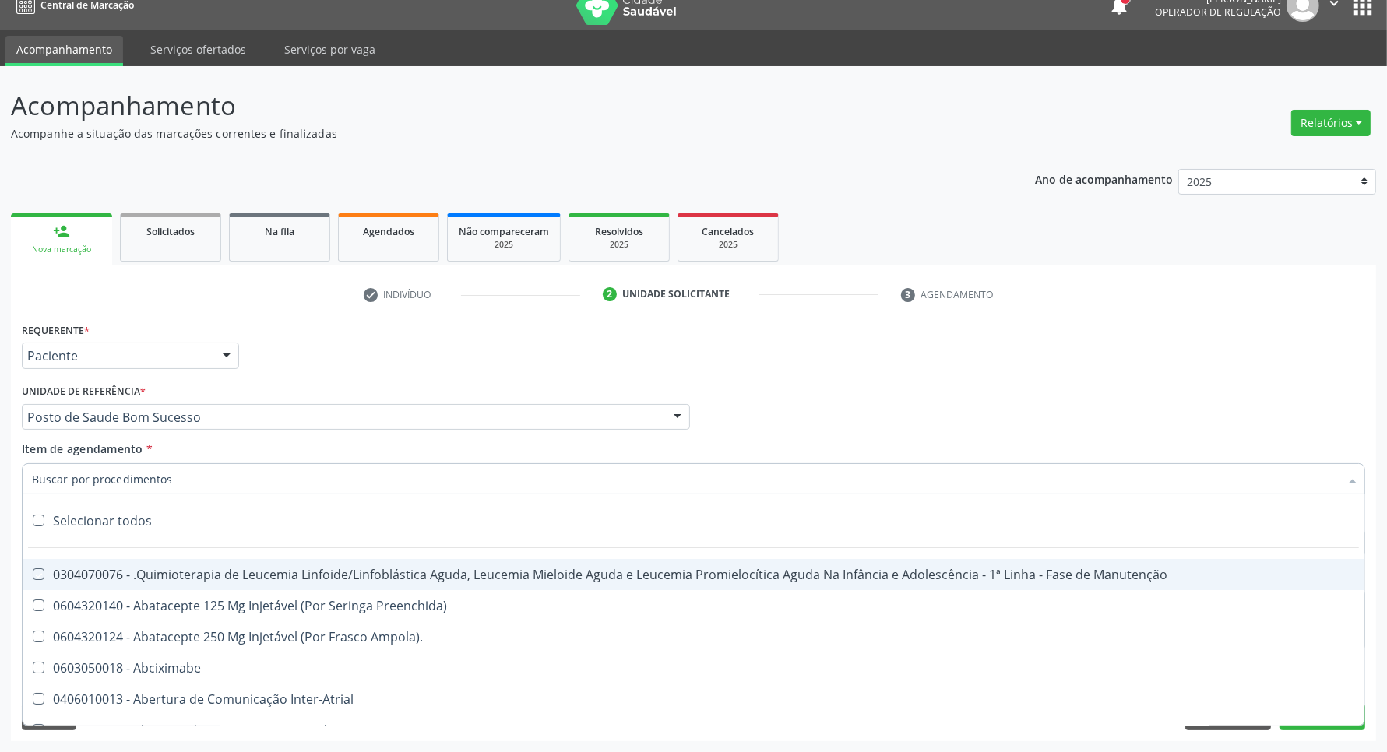
checkbox Rim "true"
checkbox Coclear "true"
checkbox Queimado "true"
checkbox Bilateral "true"
checkbox Queimado "true"
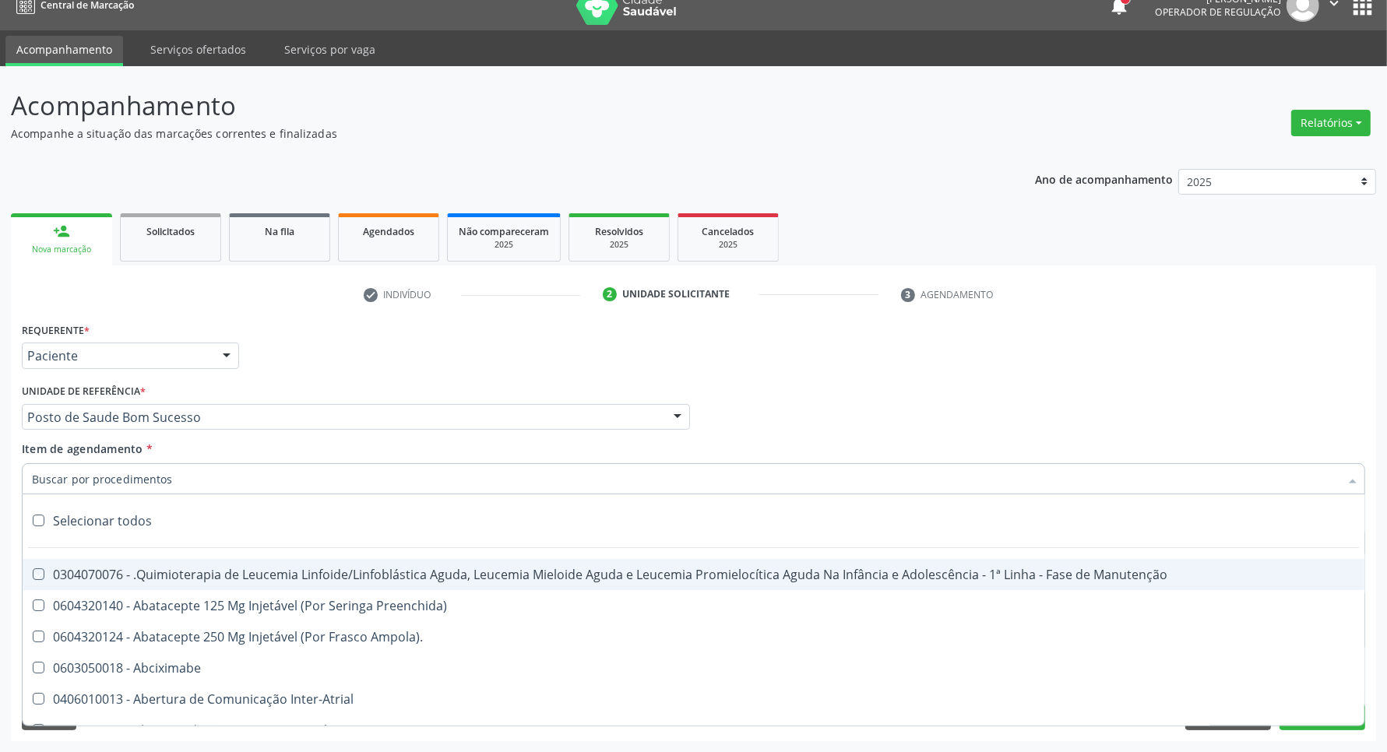
checkbox Trabalho "true"
checkbox Coração "true"
checkbox Cornea "true"
checkbox Fígado "true"
checkbox Aparentado "true"
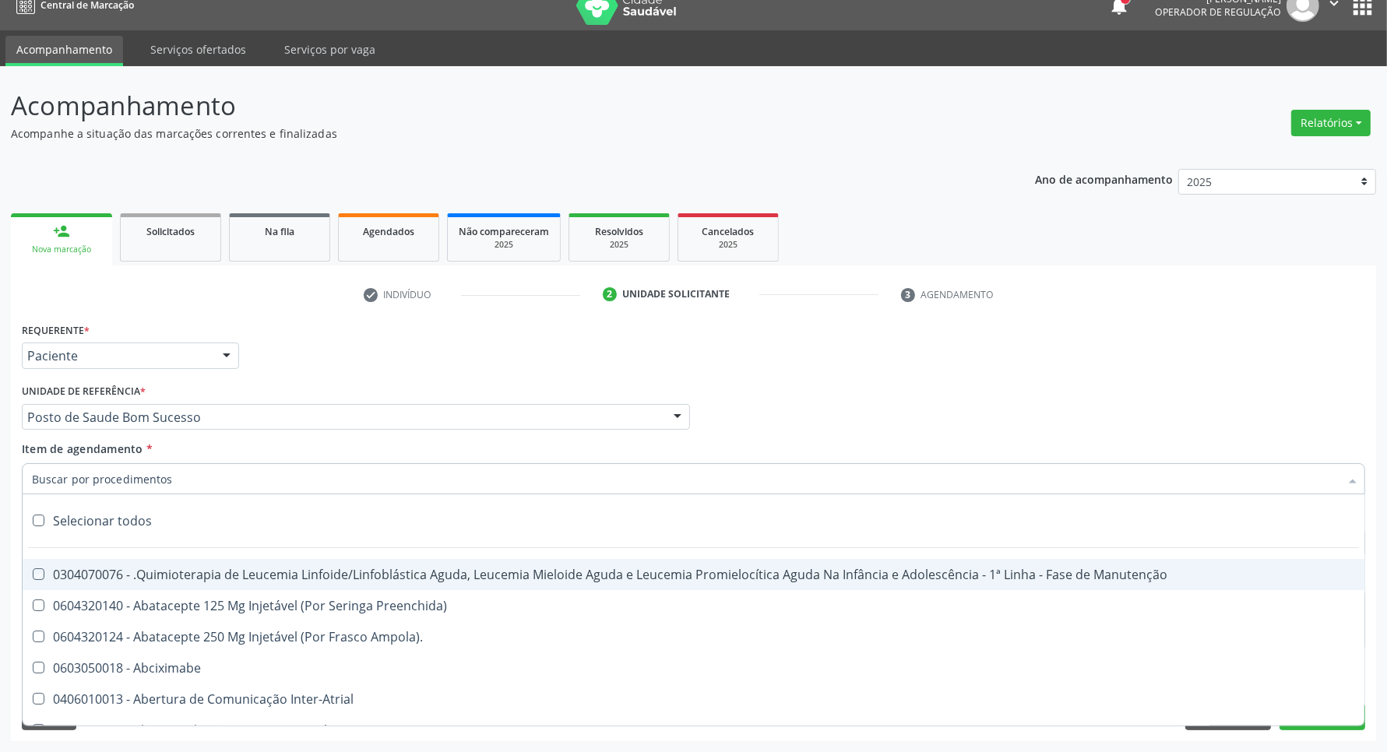
checkbox Aparentado "true"
checkbox Autogênico "true"
checkbox Pulmão "true"
checkbox Pâncreas "true"
checkbox Rim "true"
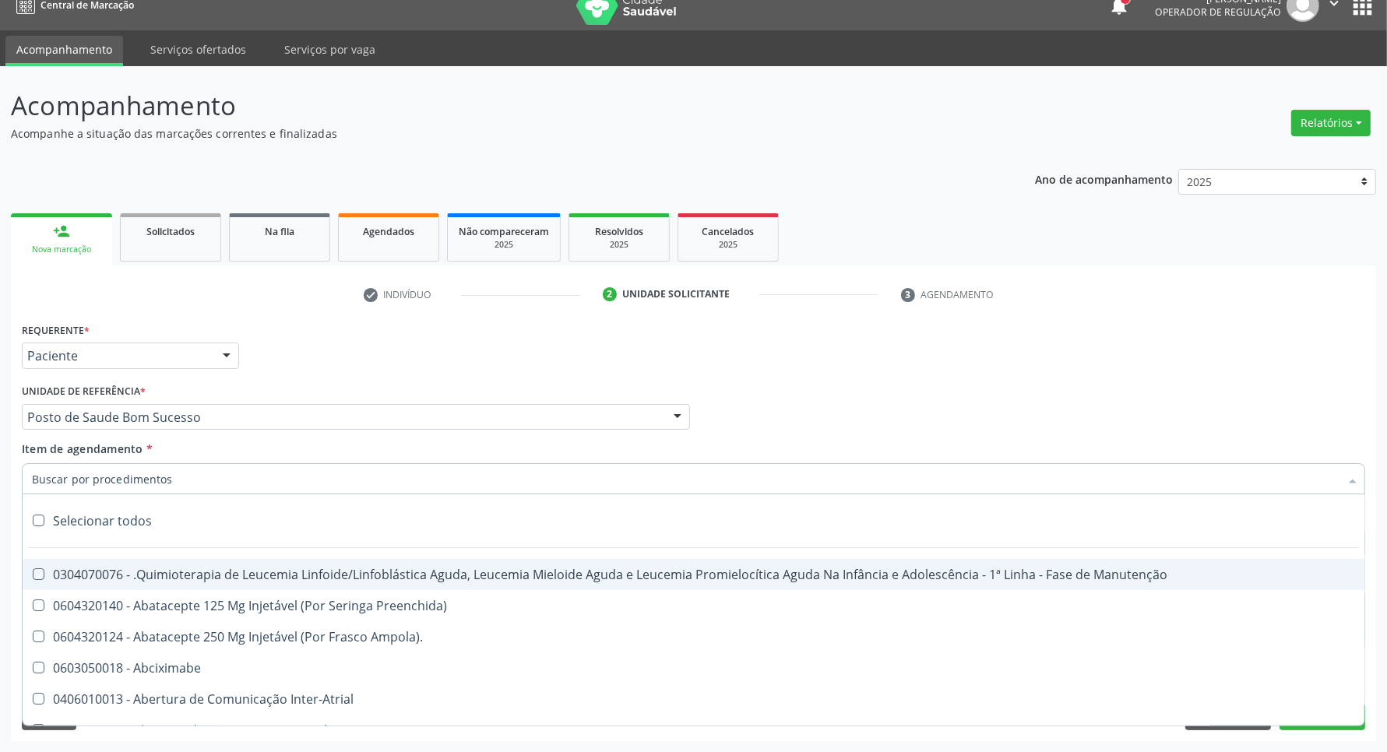
checkbox Multiprofissional "true"
checkbox Fenilcetonúria "true"
checkbox Cística "true"
checkbox Hemoglobinopatias "true"
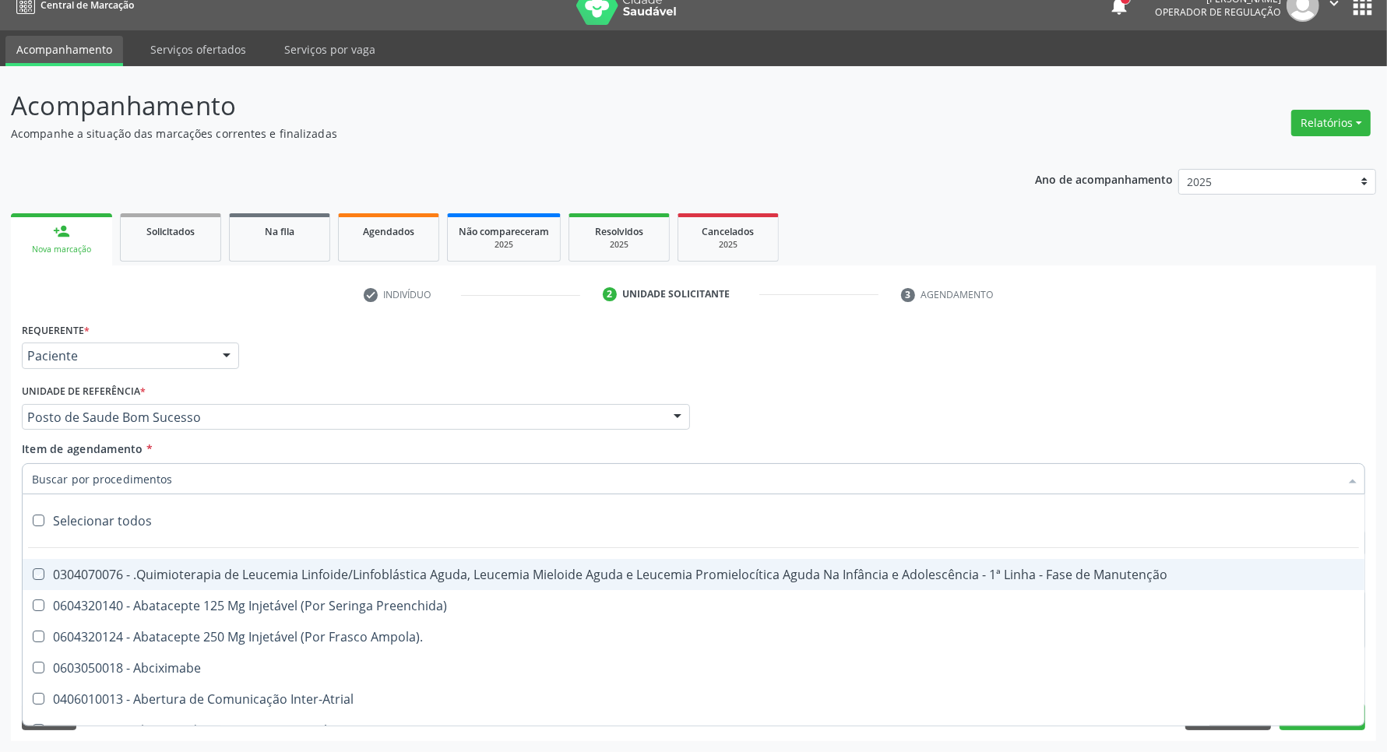
checkbox Congênito "true"
checkbox Coclear "true"
checkbox Osso "true"
checkbox Alternativa "true"
checkbox Terapeutica\) "true"
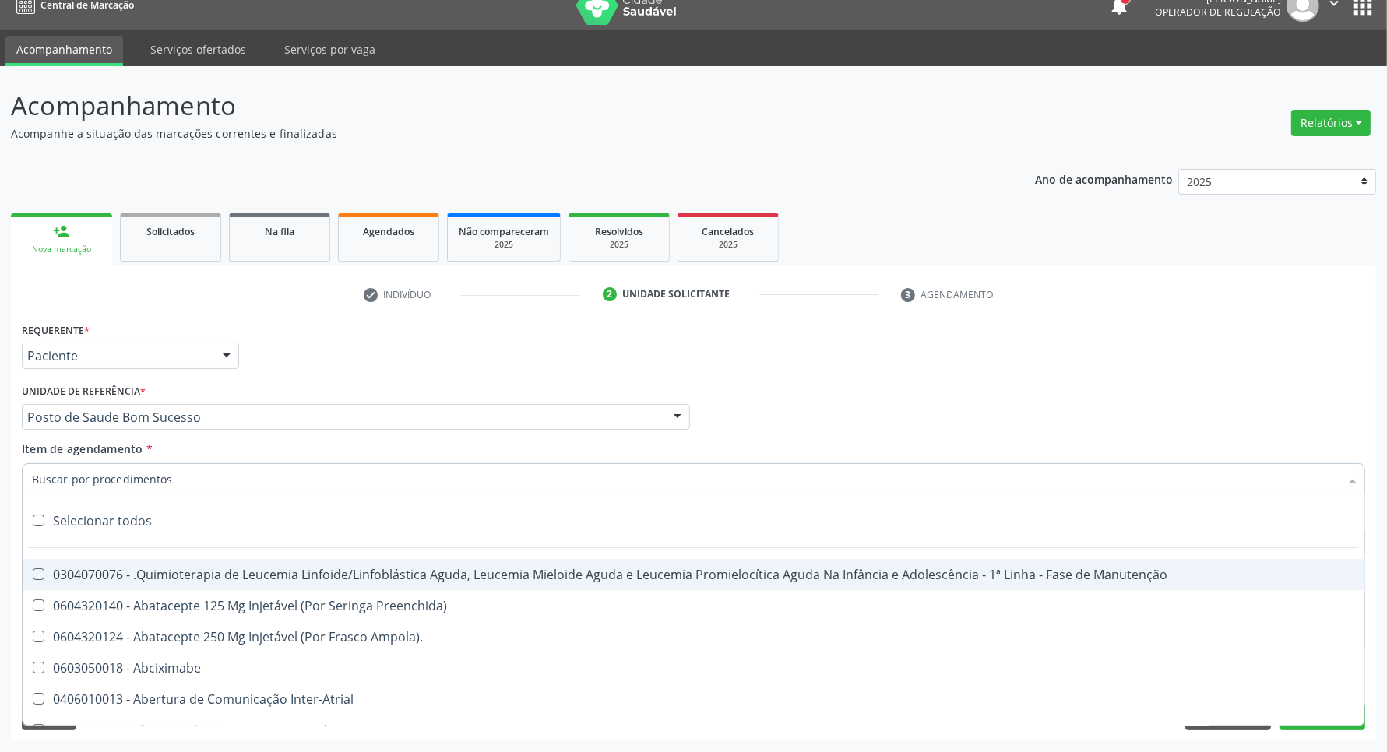
checkbox Nutricional "true"
checkbox Bloco "true"
checkbox Coração "true"
checkbox Fígado "true"
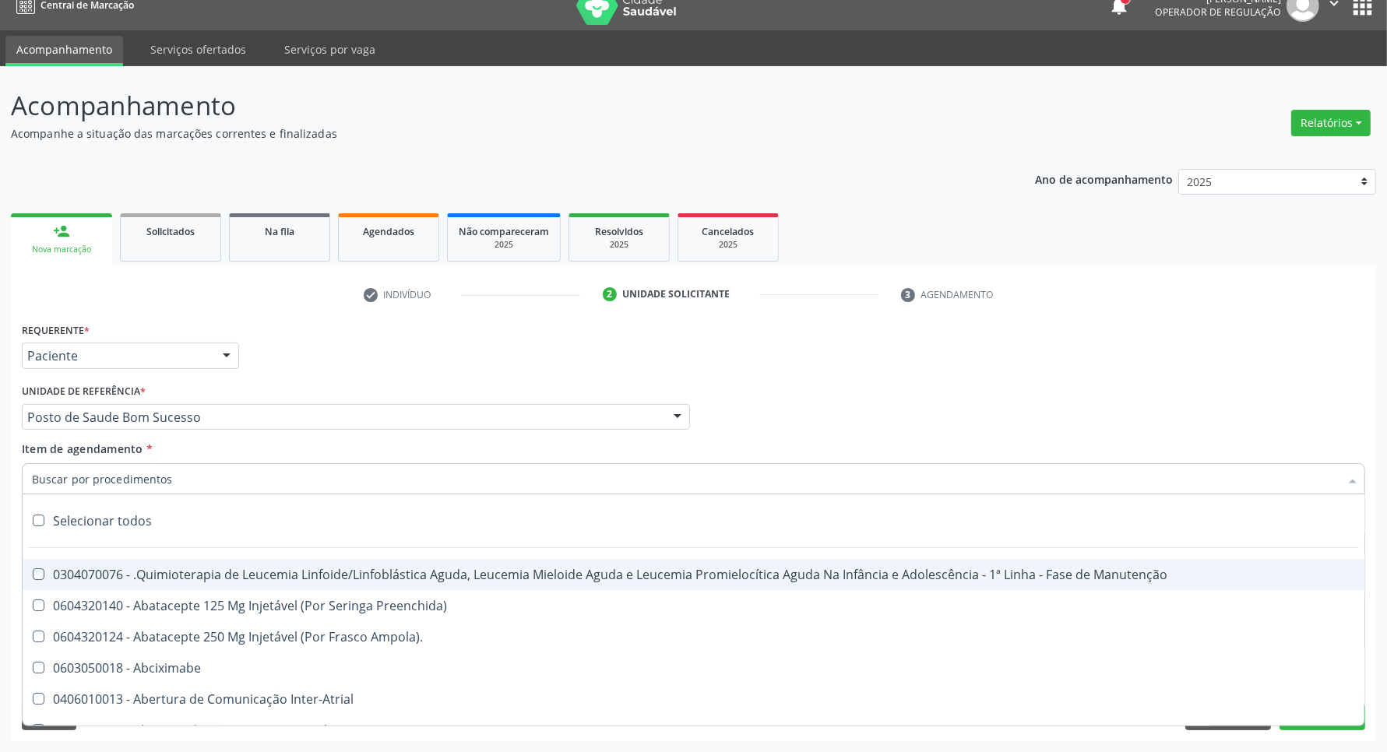
checkbox Pulmão "true"
checkbox Pâncreas "true"
checkbox Rim "true"
checkbox \(Uaa\)\ "true"
checkbox Terapêuticas\)\ "true"
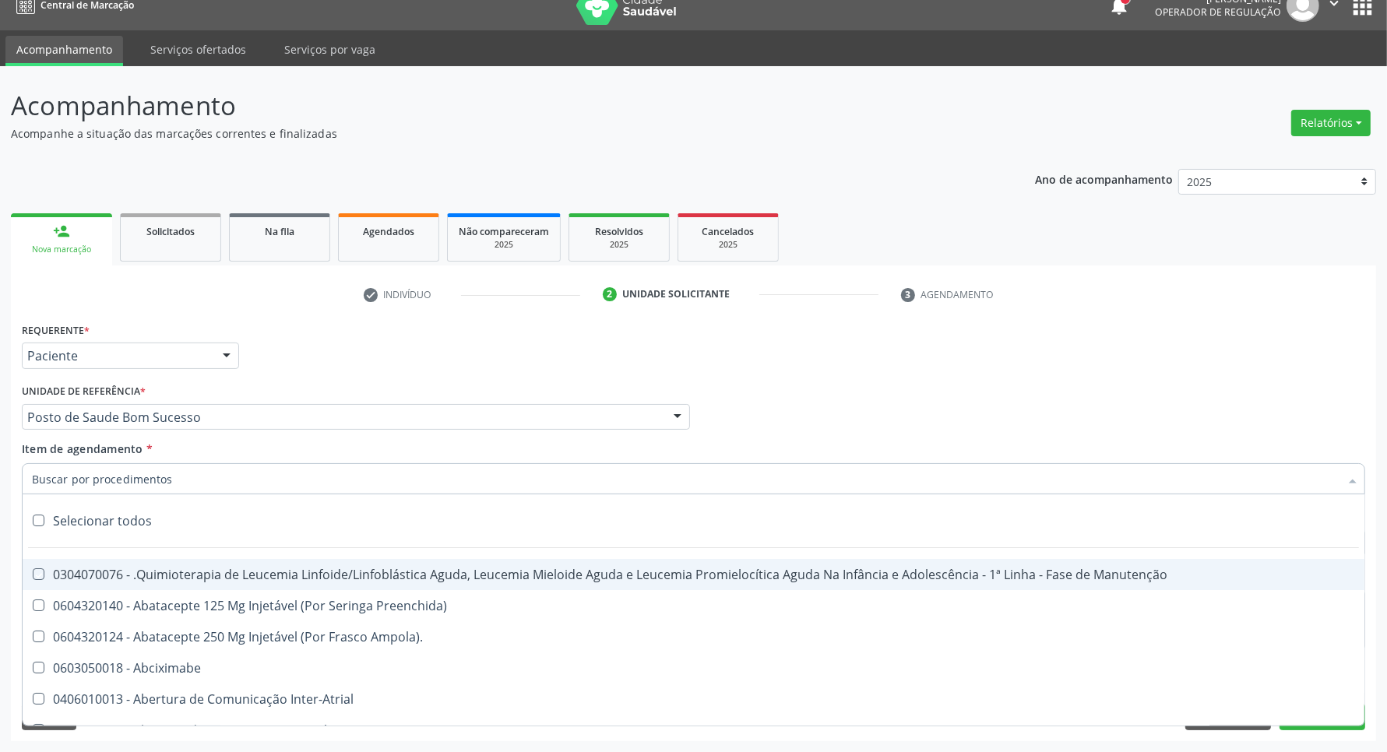
checkbox Psicossocial "true"
checkbox Complicada "true"
checkbox Tonometria "true"
checkbox Paciente\/Mês "true"
checkbox Biotinidase "true"
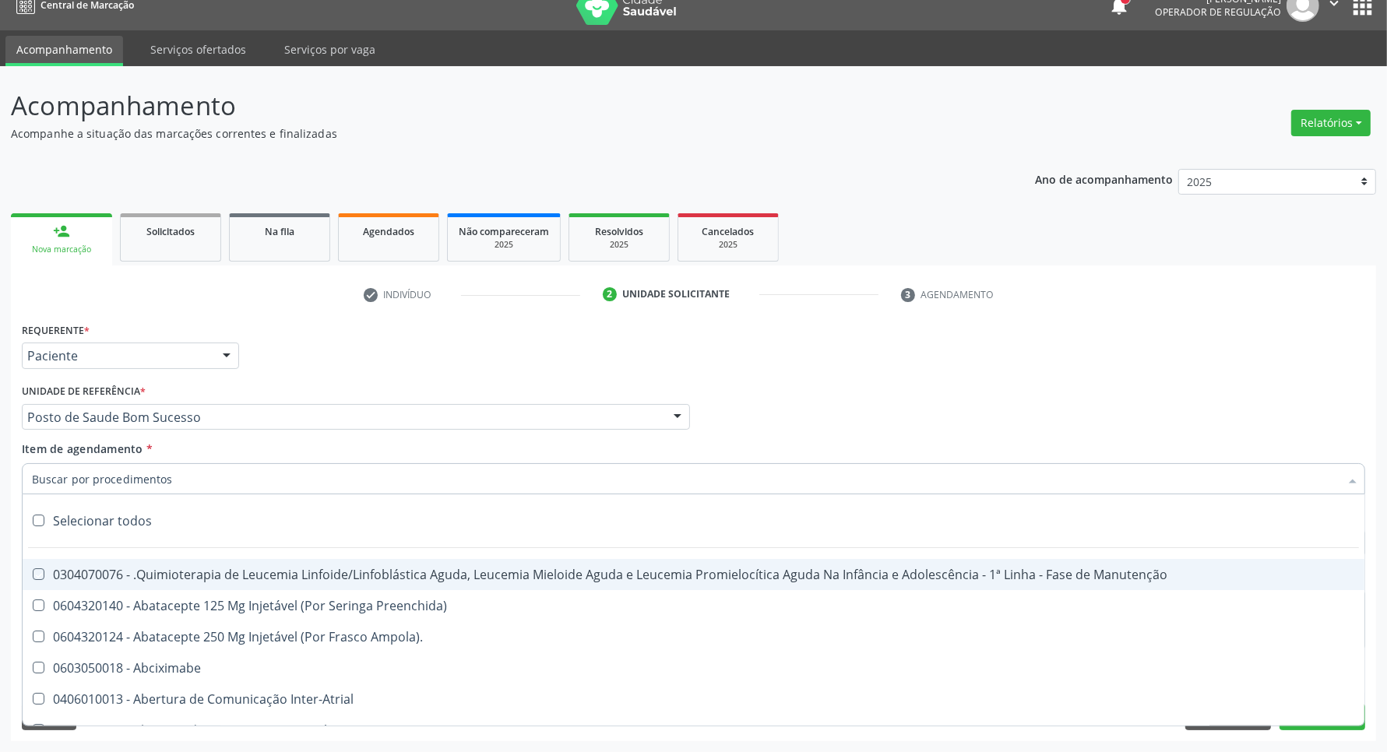
checkbox Congênita\ "true"
checkbox Clínico "true"
checkbox Pós-Operatório "true"
checkbox Trabalho "true"
checkbox Genético "true"
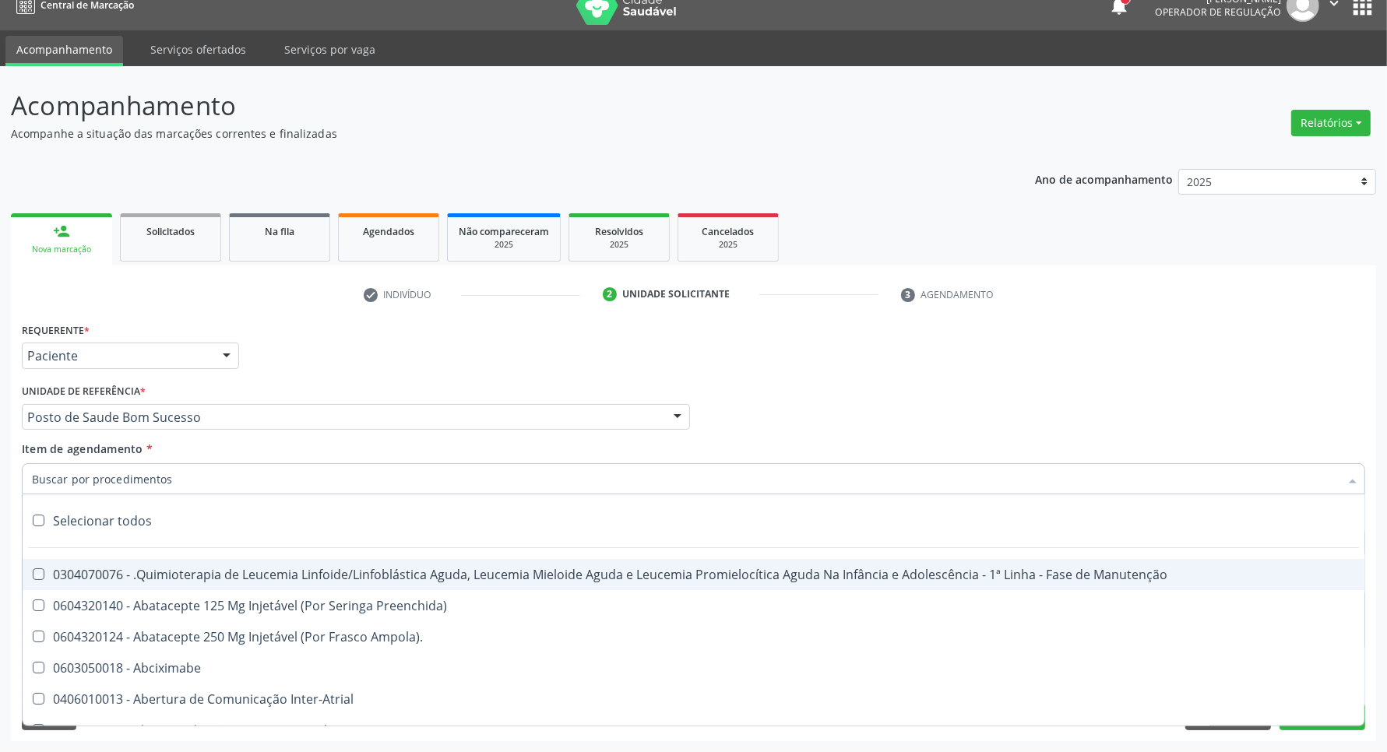
checkbox Preenchida\) "true"
checkbox A\) "true"
checkbox Ampola\) "true"
checkbox Preenchida\) "true"
checkbox B\) "true"
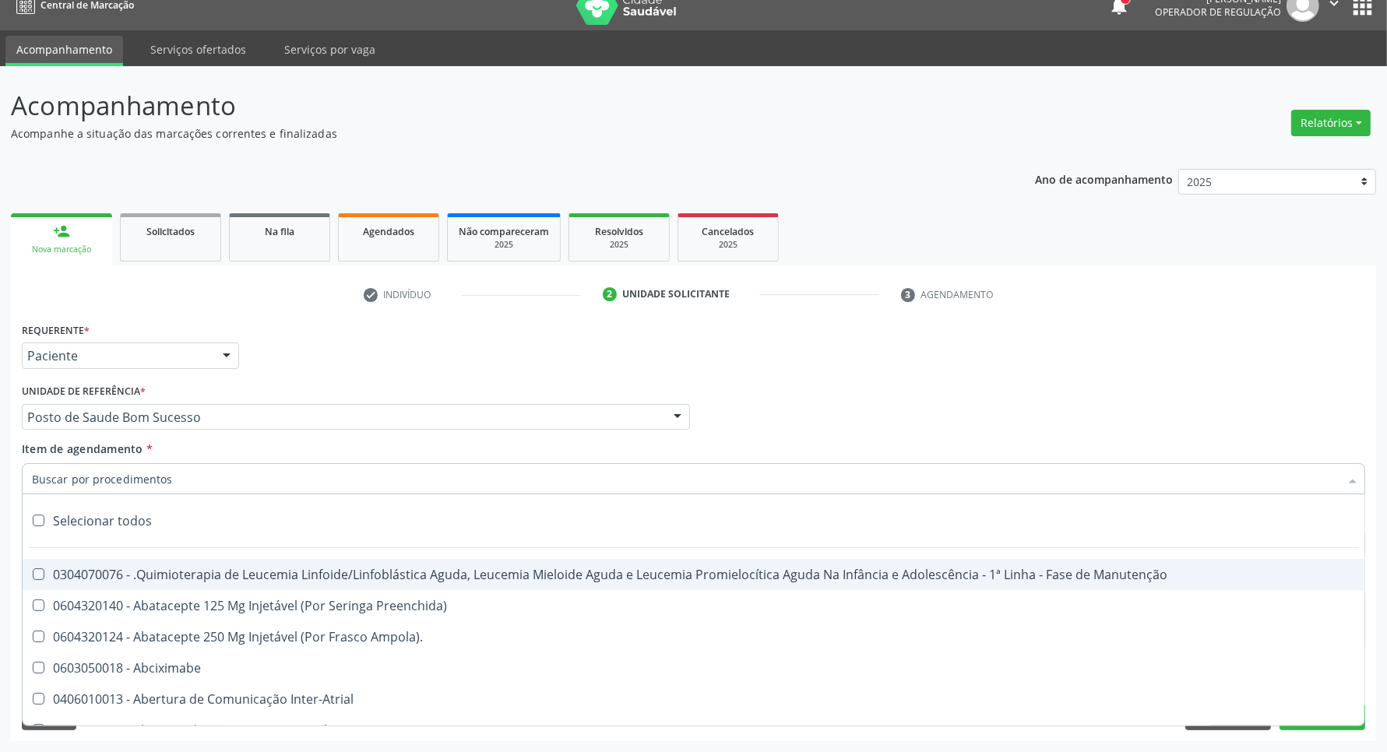
checkbox Rodas "true"
checkbox Quadril "true"
checkbox Tronco "true"
checkbox Locomoção "true"
checkbox Oftalmológica "true"
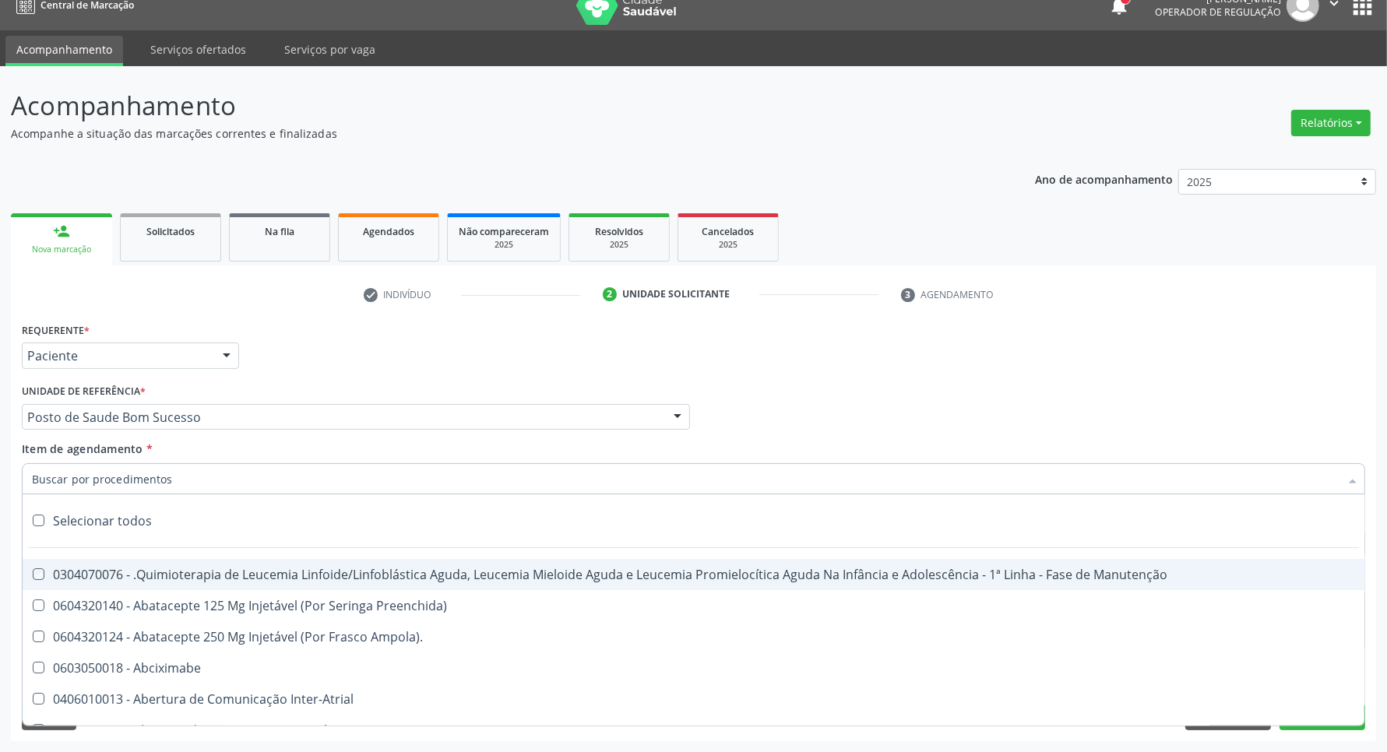
checkbox Ortopédica "true"
checkbox Dentária "true"
checkbox Rodas "true"
checkbox Adenograma "true"
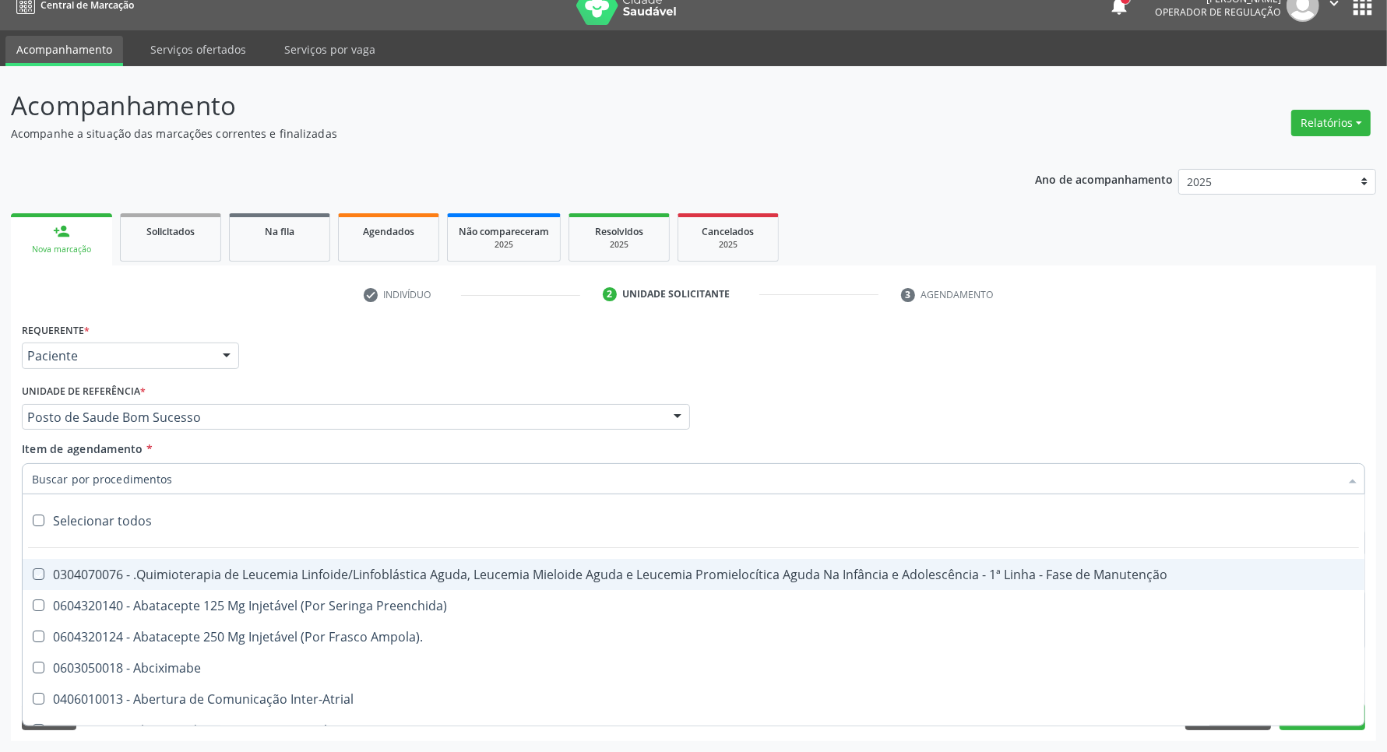
checkbox Adenoidectomia "true"
checkbox Deficiência "true"
checkbox Crianças "true"
checkbox I\) "true"
checkbox Especializada\ "true"
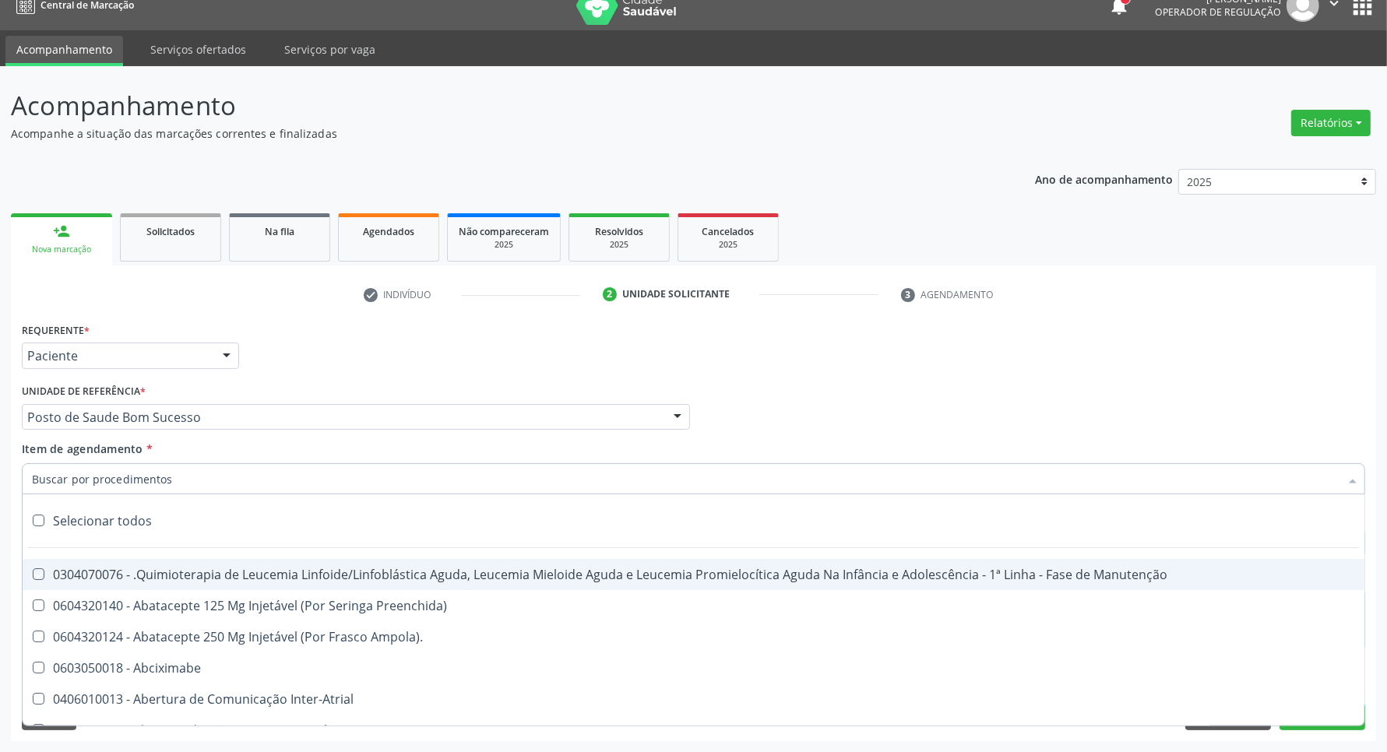
checkbox Medicamento\(S\) "true"
checkbox Parenteral\) "true"
checkbox Endovenosa "true"
checkbox Intramuscular "true"
checkbox Oral "true"
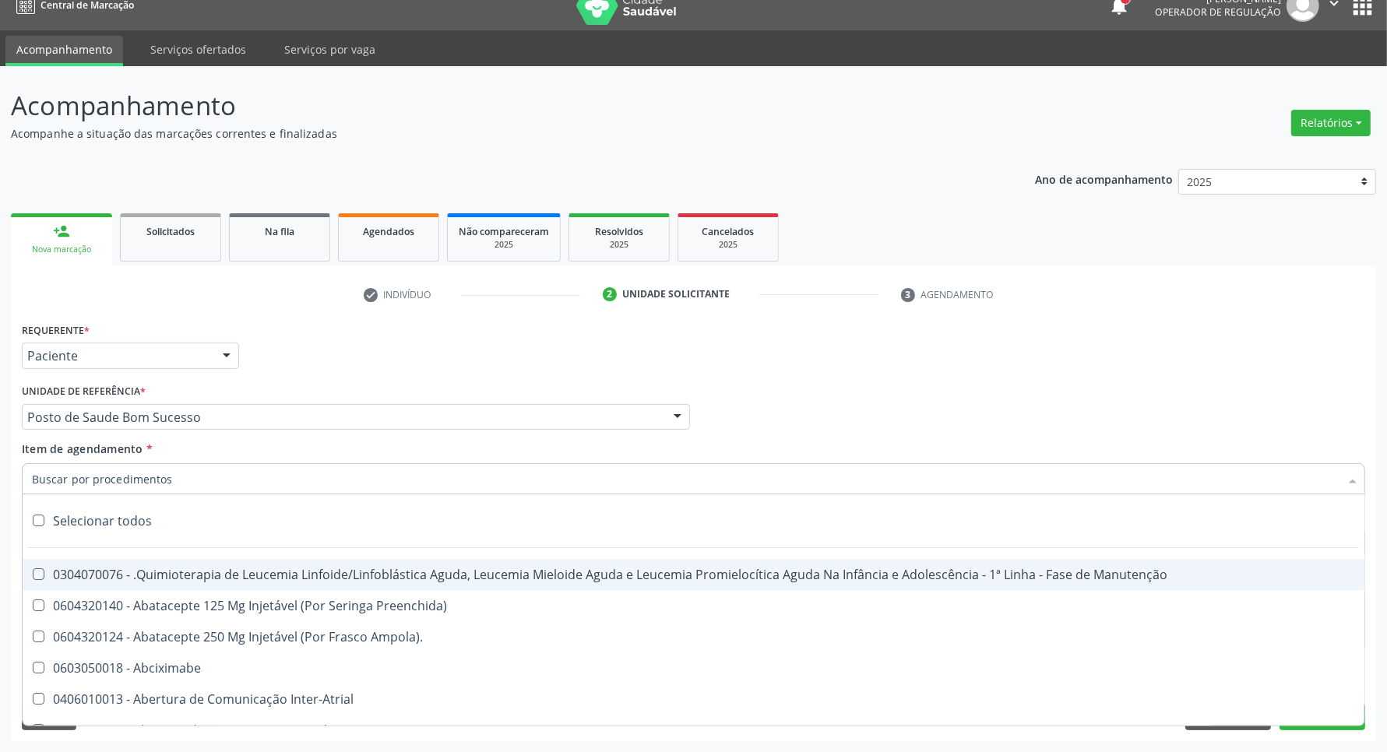
checkbox \(Sc\) "true"
checkbox Sífilis "true"
checkbox A "true"
checkbox Terapeutica "true"
checkbox Arterial "true"
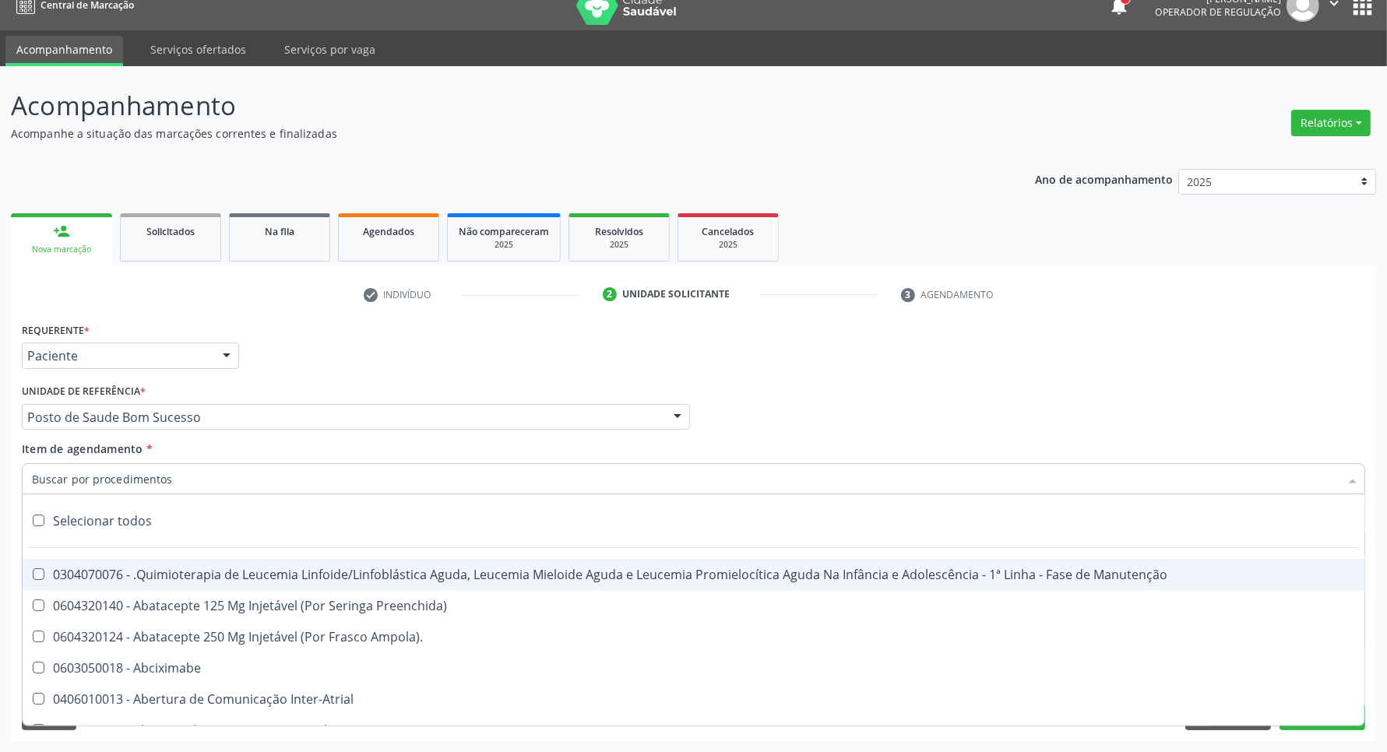
checkbox Temperatura "true"
checkbox Transeptal "true"
checkbox Cnrac\) "true"
checkbox Paciente "true"
checkbox Cnrac\) "true"
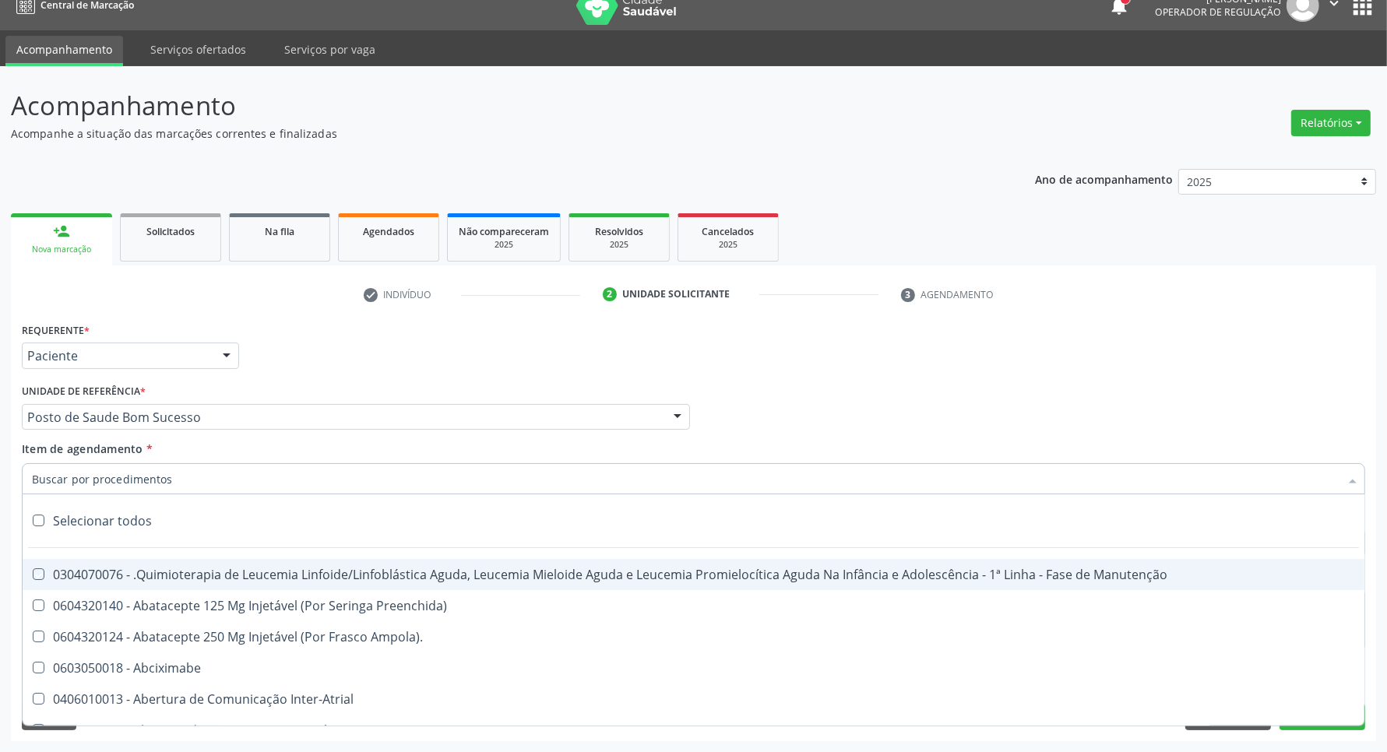
checkbox S\/Pernoite "true"
checkbox Pernoite "true"
checkbox Acompanhante "true"
checkbox Agudizadas "true"
checkbox Oclusal "true"
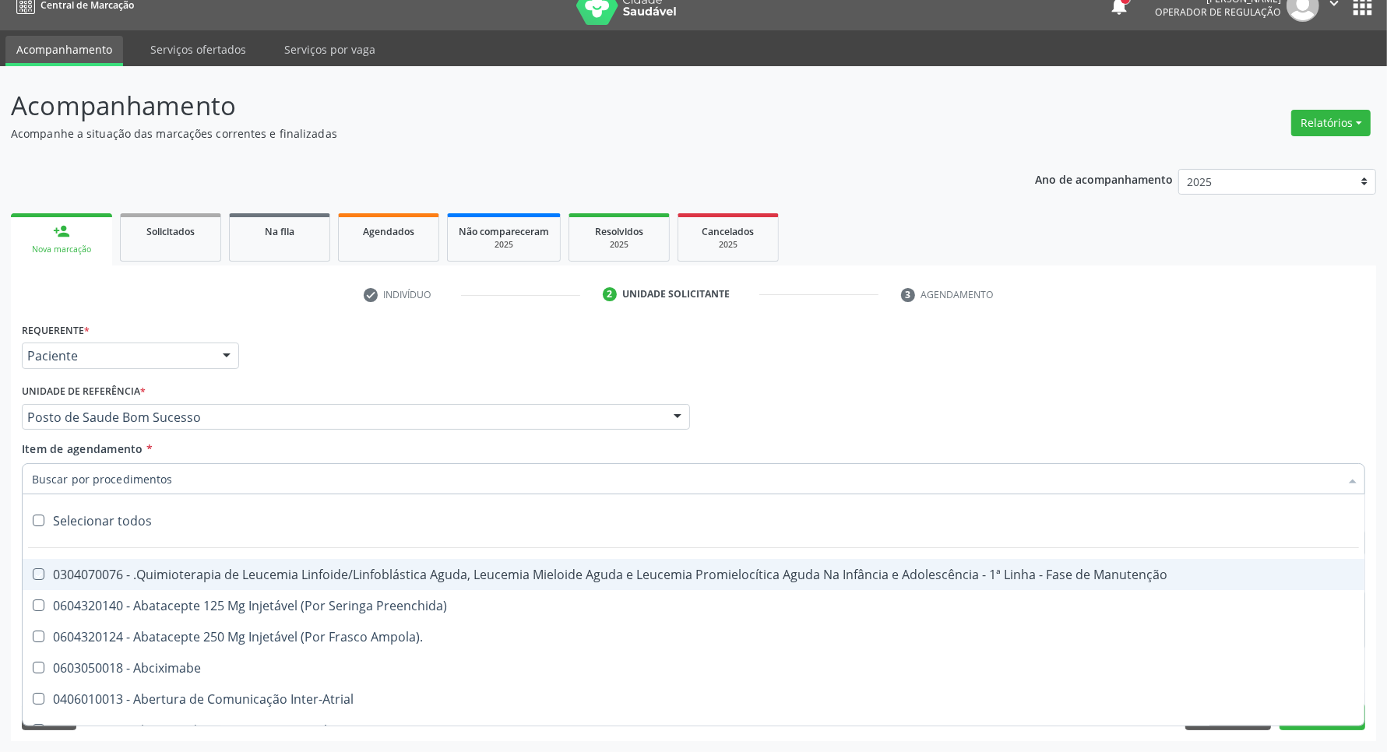
checkbox Vaginal "true"
checkbox Ml\) "true"
checkbox Hepático "true"
checkbox Angiografico\) "true"
checkbox Craniano "true"
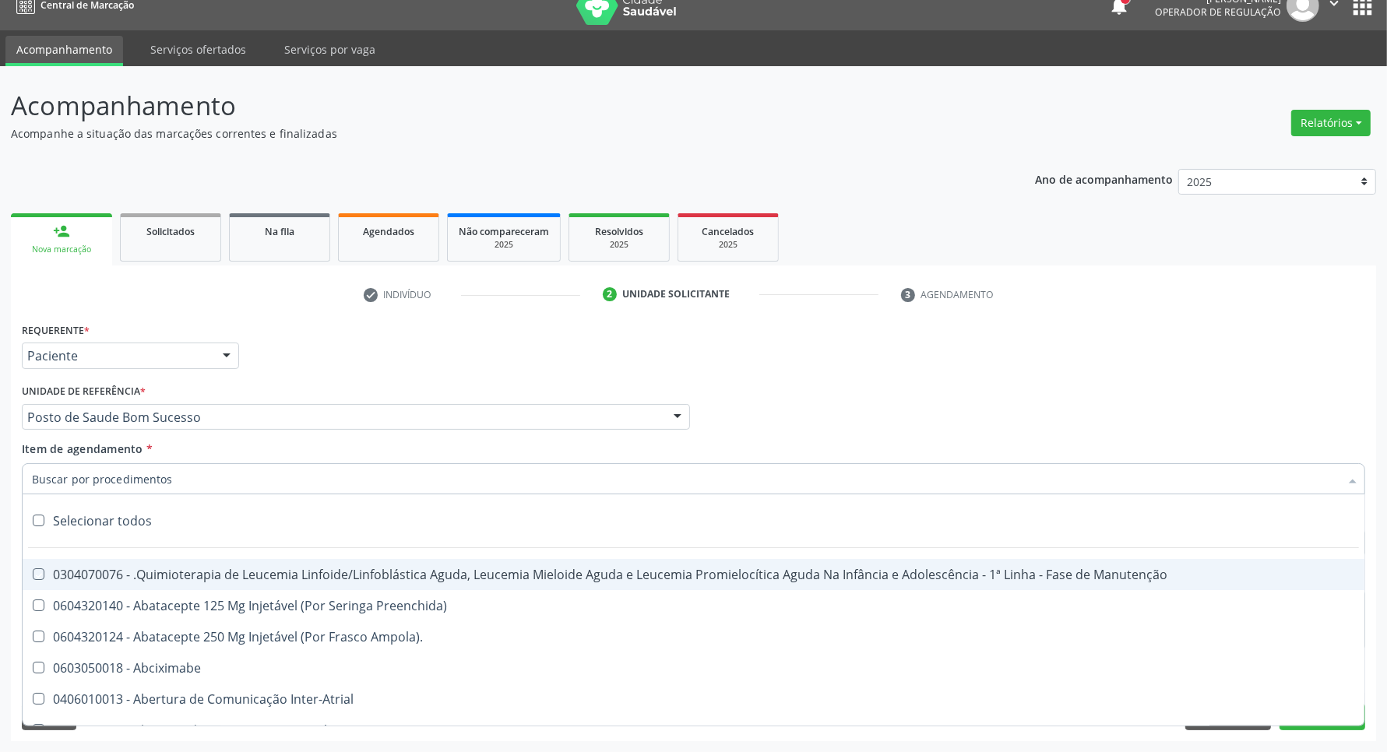
checkbox Ml\) "true"
checkbox Injetável "true"
checkbox Capsula\) "true"
checkbox Ampola\) "true"
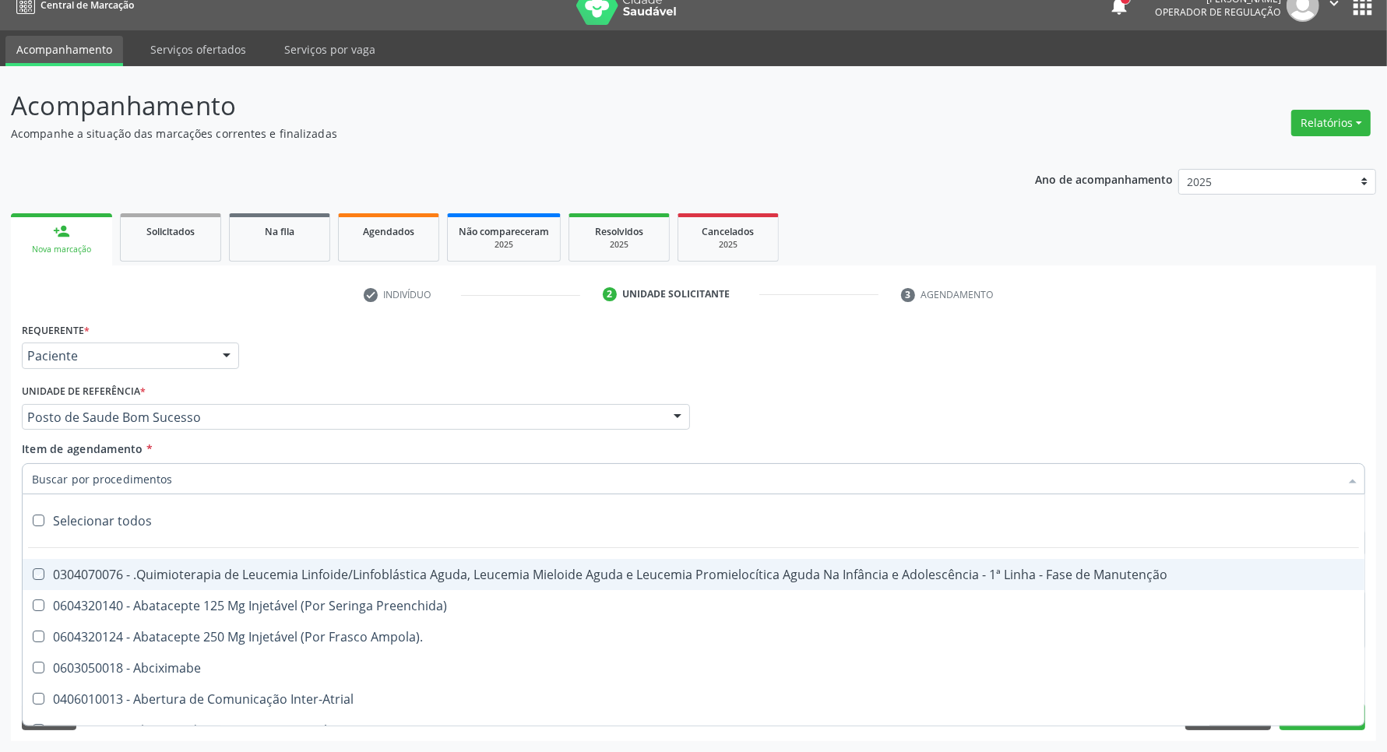
checkbox Ml\) "true"
checkbox Frasco-Ampola\) "true"
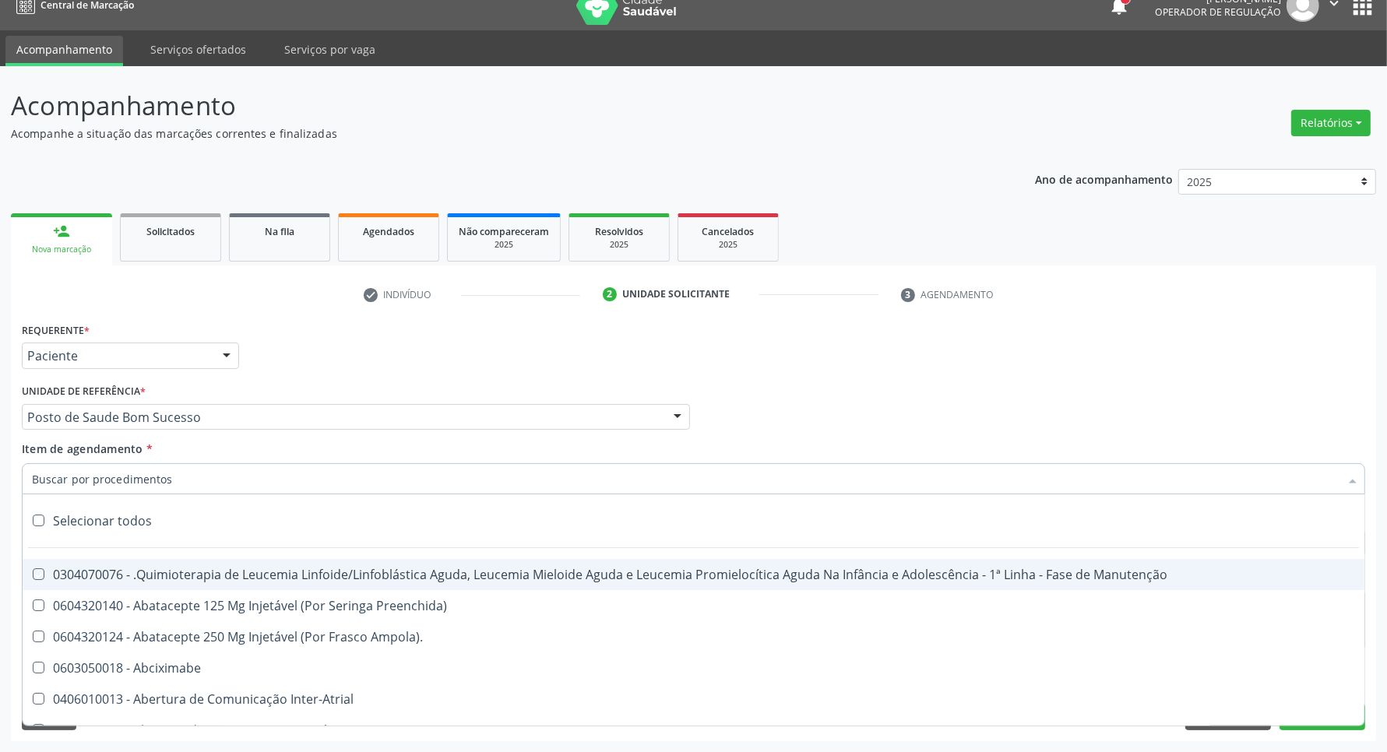
checkbox Frasco-Ampola\) "true"
checkbox Ml\) "true"
checkbox Frasco-Ampola\) "true"
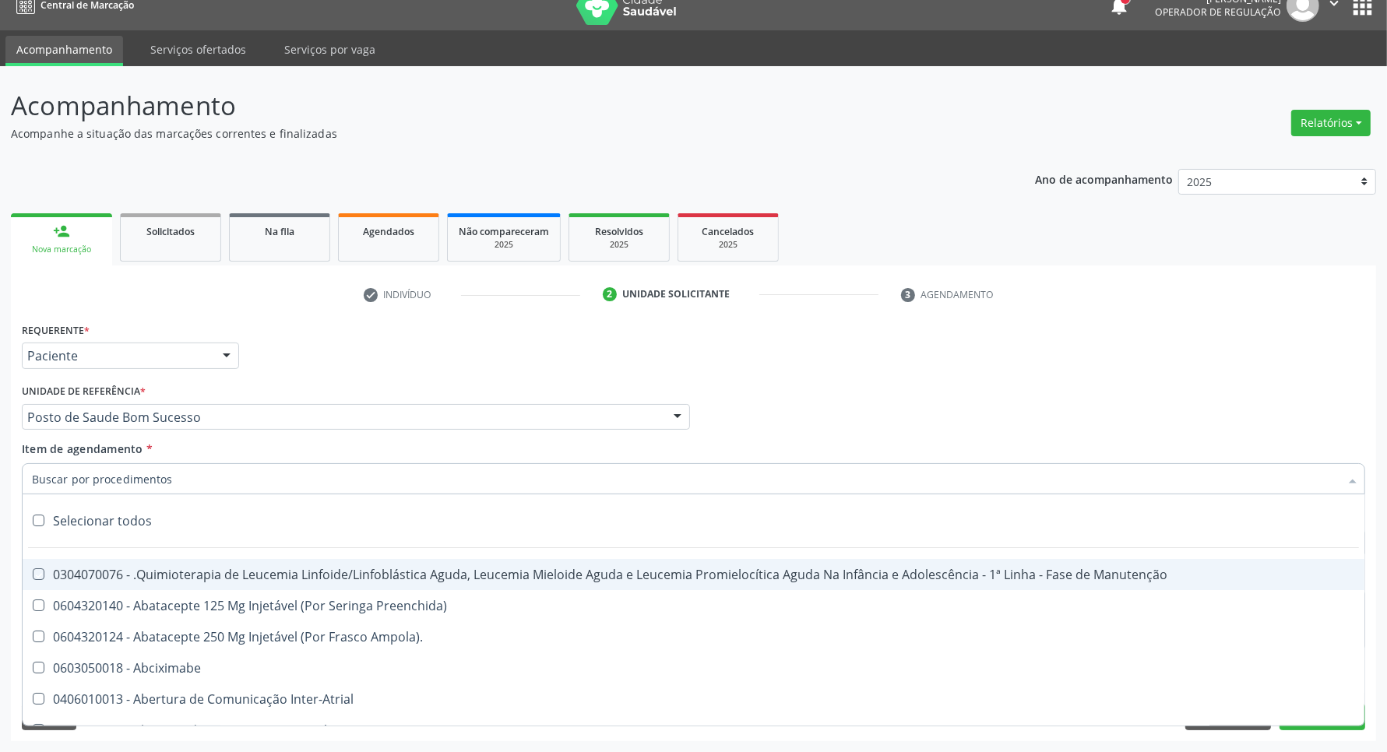
checkbox Ampola\) "true"
checkbox 5Ml\) "true"
checkbox Simples "true"
checkbox Ar "true"
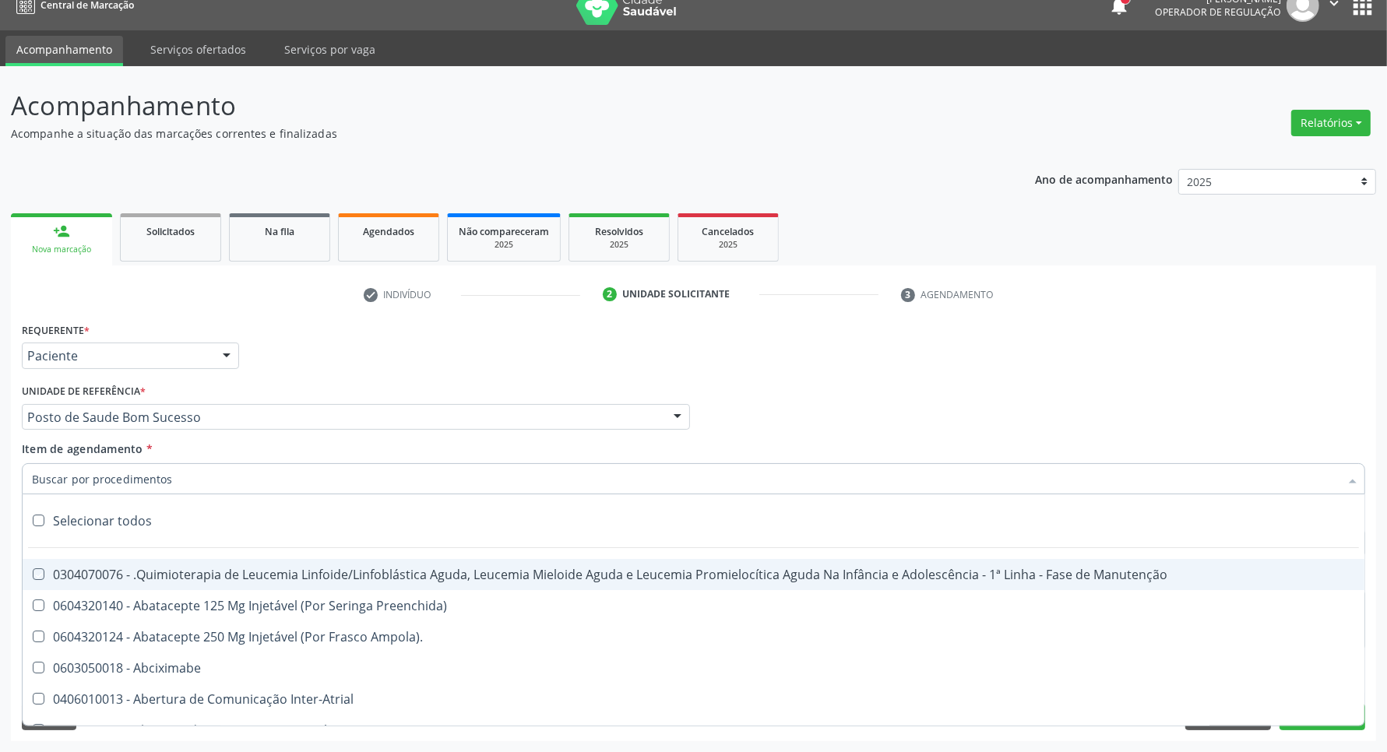
checkbox Miotendinoso "true"
checkbox Pé "true"
checkbox Pé\) "true"
checkbox Columela "true"
checkbox Bucomaxilofacial "true"
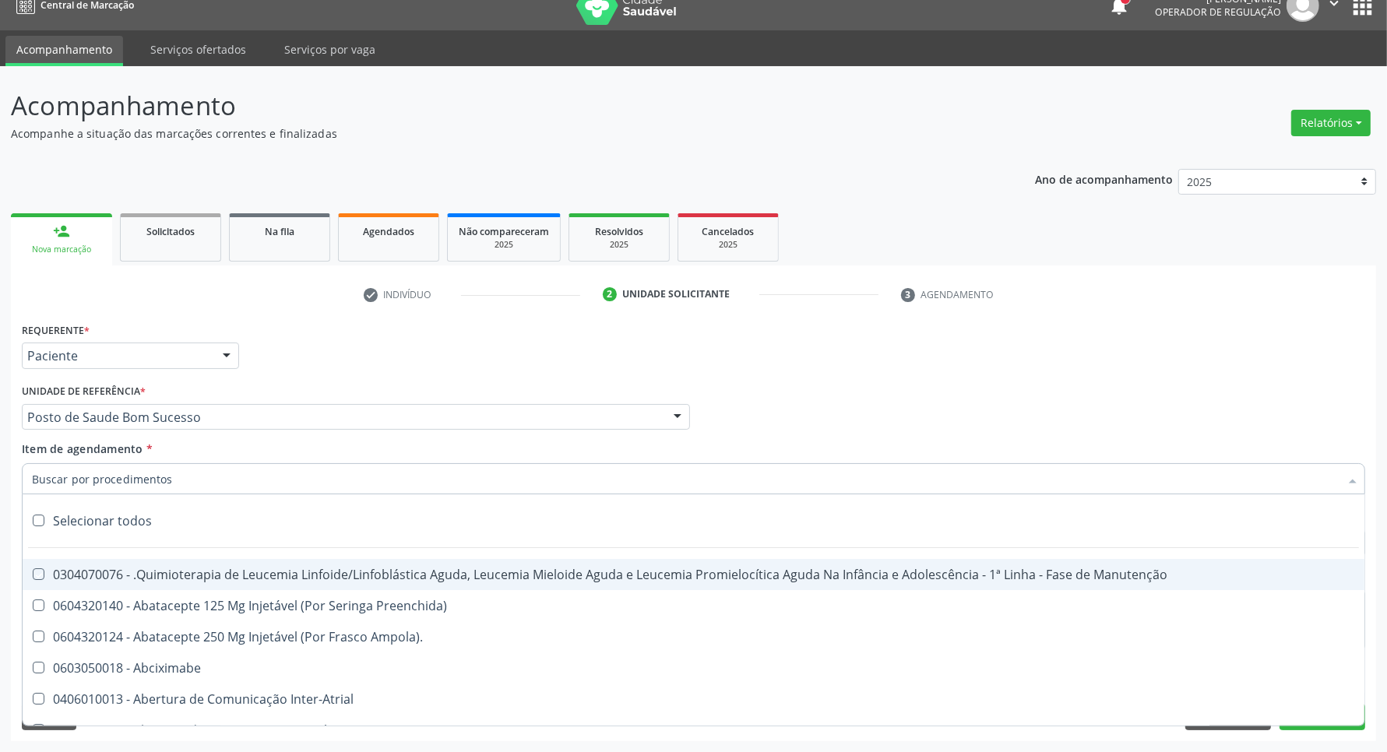
checkbox Especializada "true"
checkbox Ampola\) "true"
checkbox Crâniofacial "true"
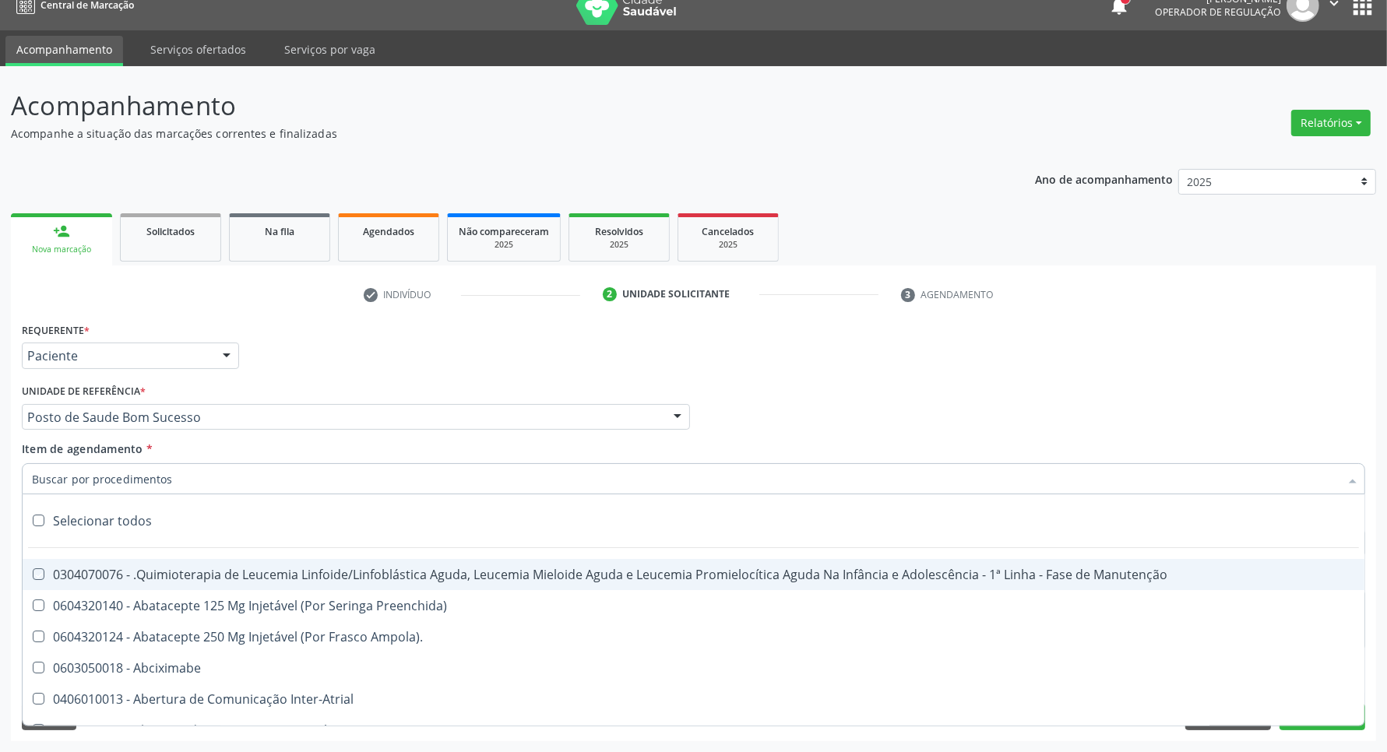
checkbox Comprimido\) "true"
checkbox Revestido\) "true"
checkbox Amigdalectomia "true"
checkbox Adenoidectomia "true"
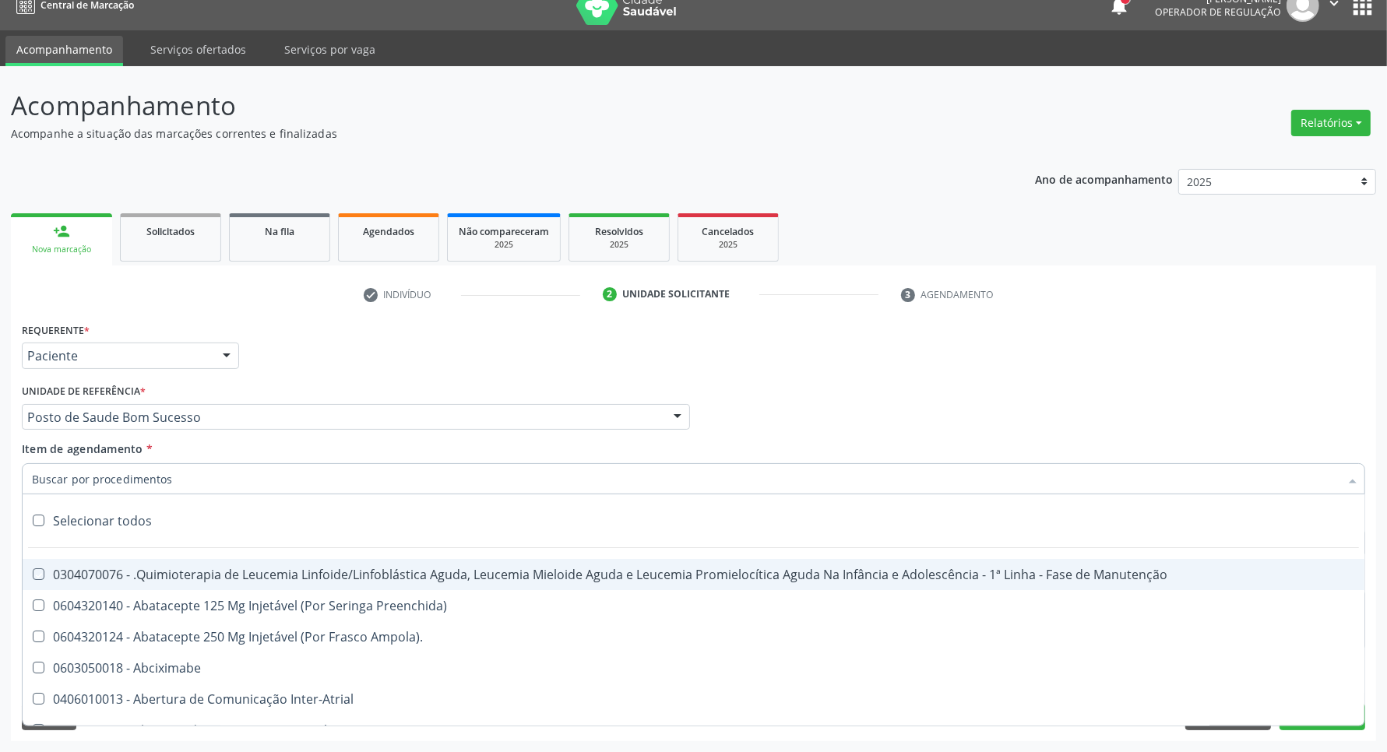
checkbox Amniocentese "true"
checkbox Amnioscopia "true"
checkbox Pulmonares "true"
checkbox Adolescente\) "true"
checkbox Esquerdo "true"
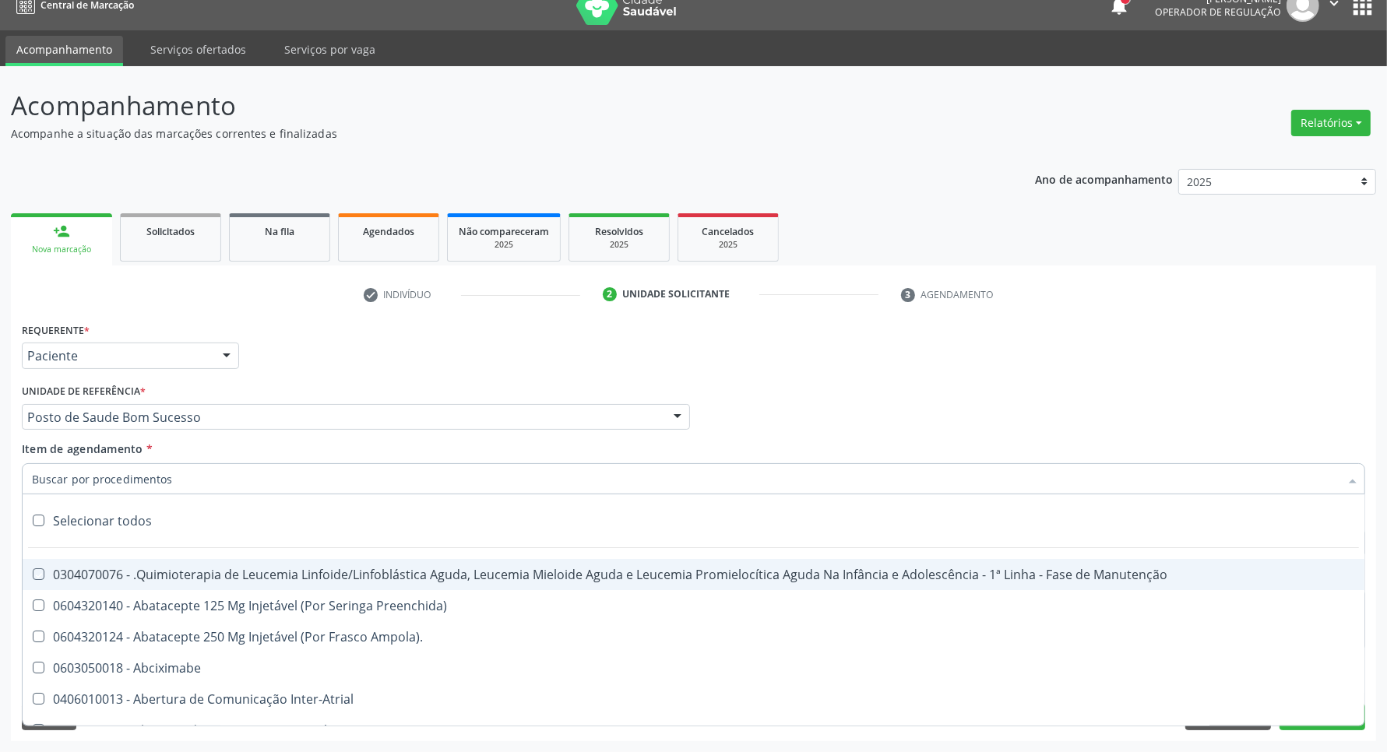
checkbox Adolescente\) "true"
checkbox Inferiores "true"
checkbox Tarso "true"
checkbox Oncologia "true"
checkbox Dedo "true"
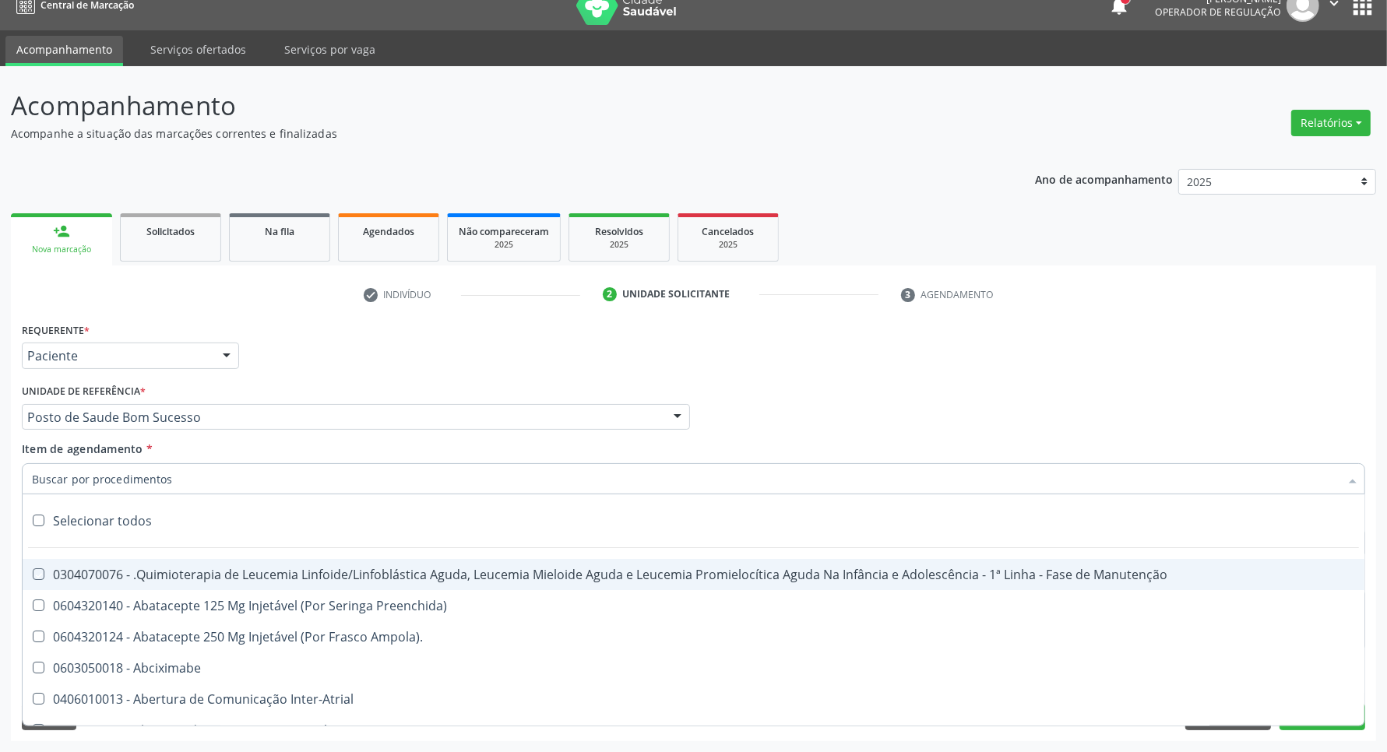
checkbox Oncologia "true"
checkbox Superiores "true"
checkbox Oncologia "true"
checkbox Punho "true"
checkbox Oncologia "true"
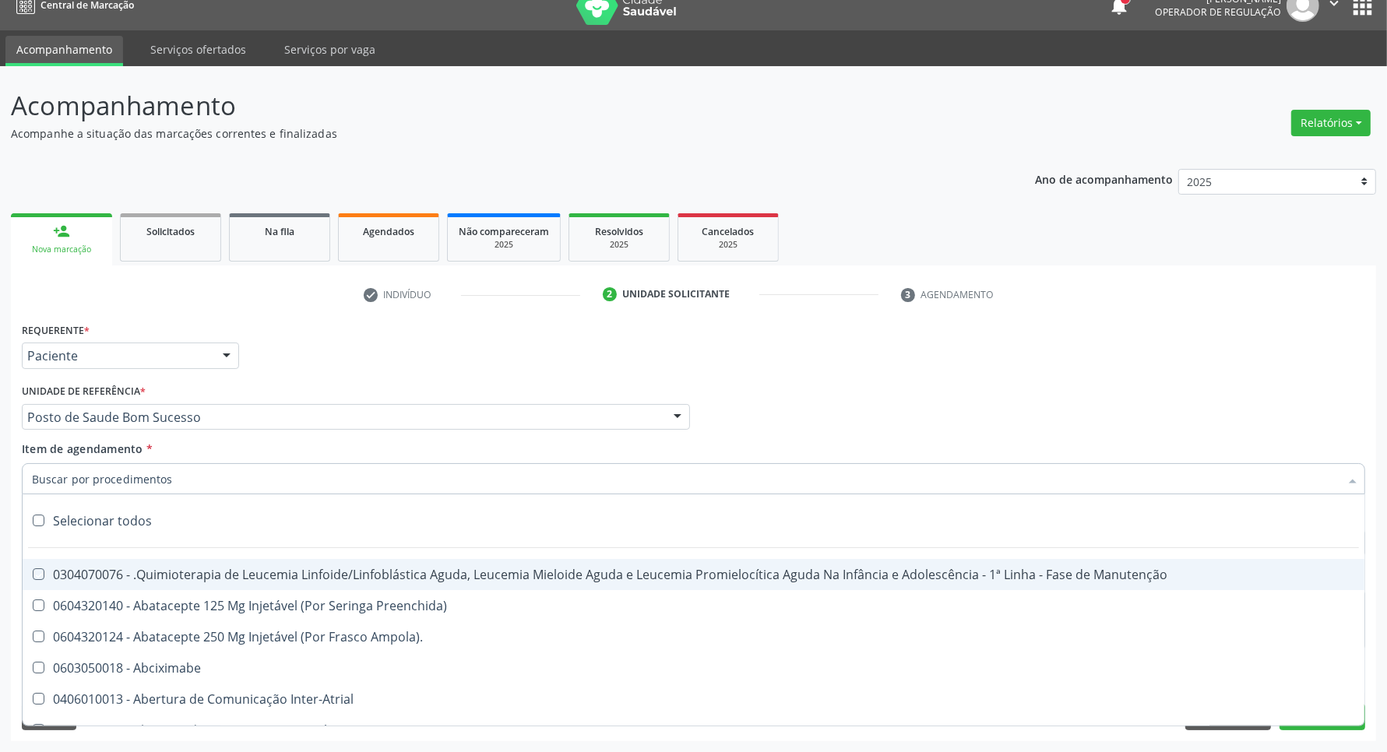
checkbox Reto "true"
checkbox Oncologia "true"
checkbox Pênis "true"
checkbox Oncologia "true"
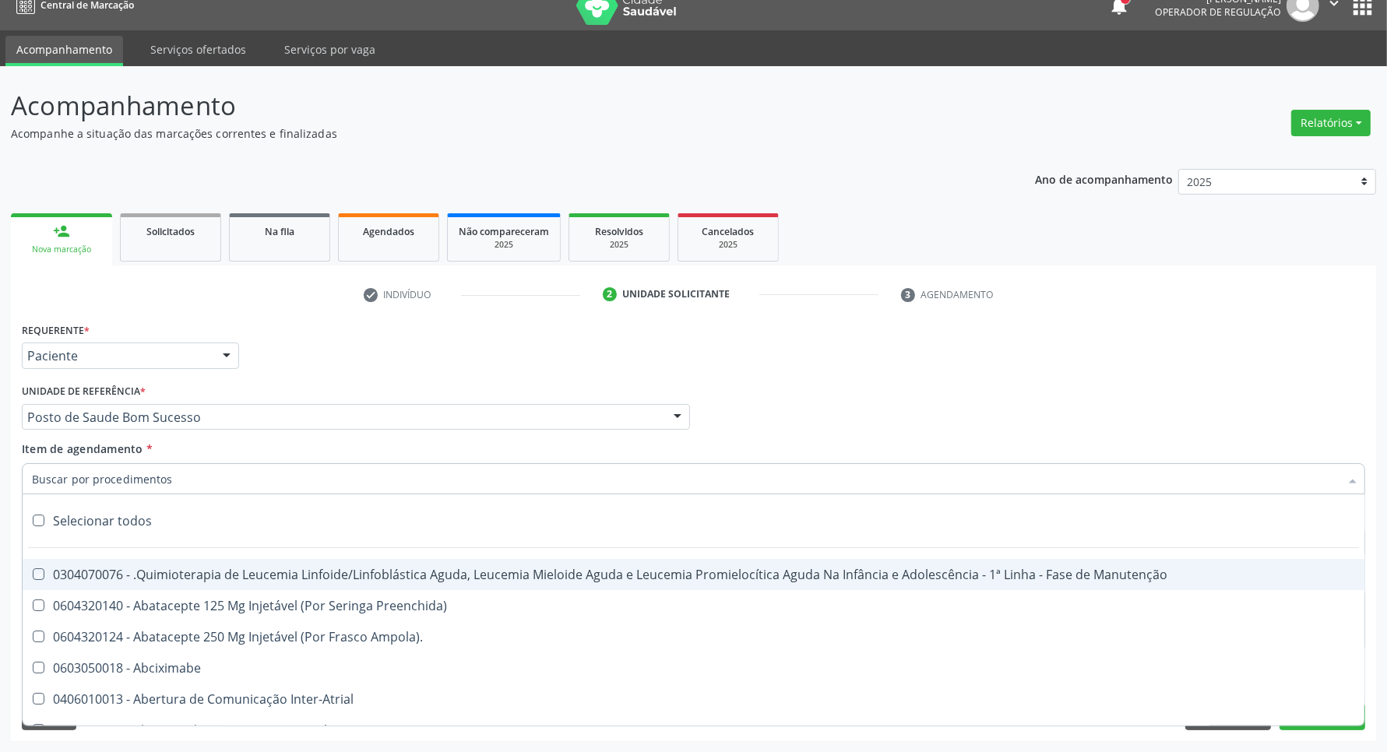
checkbox Normal "true"
checkbox Voz "true"
checkbox Agua "true"
checkbox Solo "true"
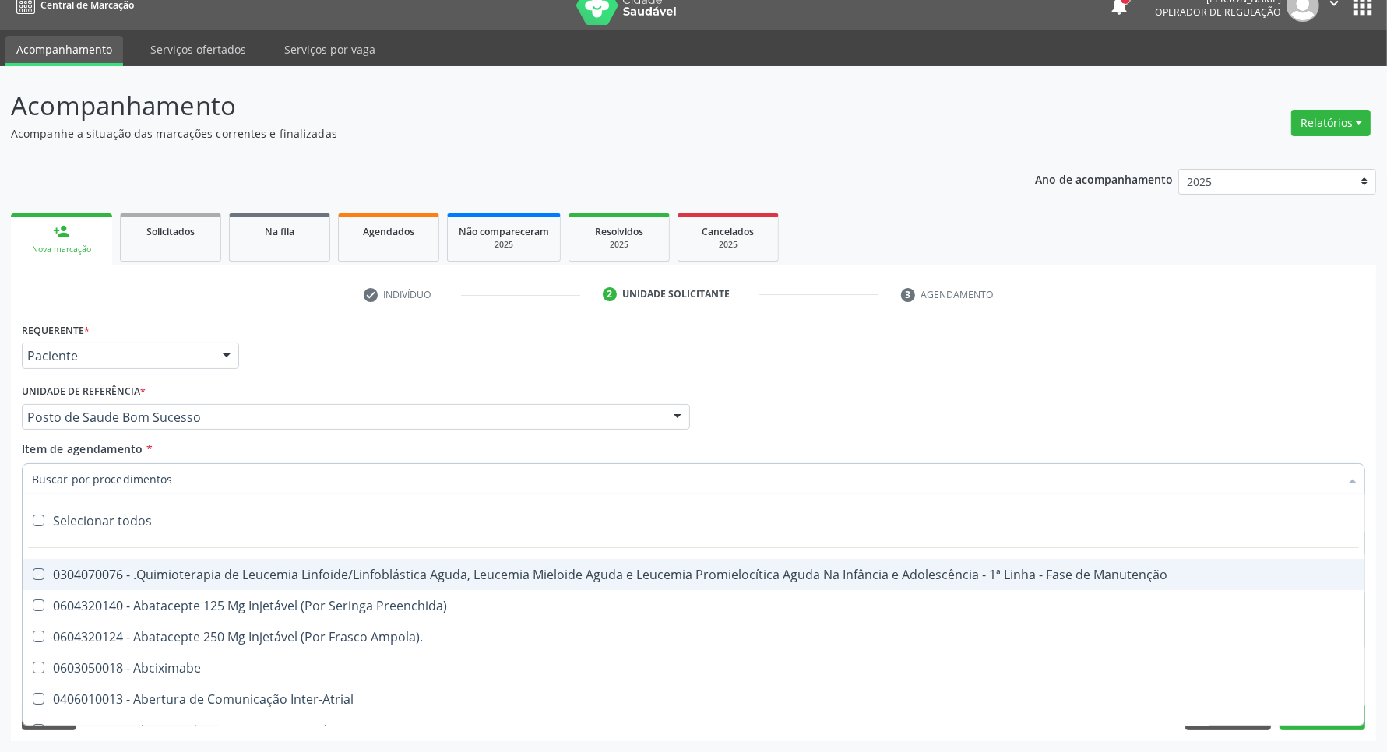
checkbox Urina "true"
checkbox Agua "true"
checkbox Pesados "true"
checkbox Pesticidas "true"
checkbox Bileo-Digestiva "true"
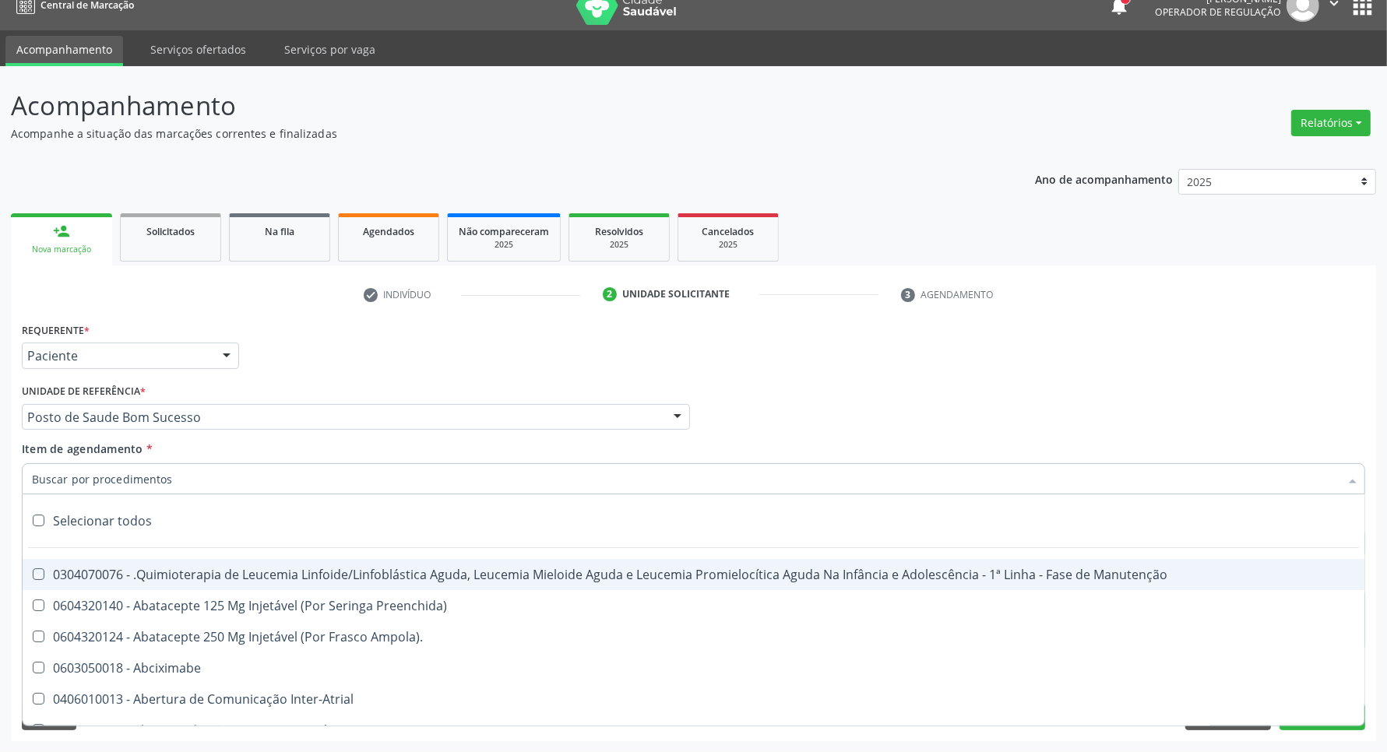
checkbox Oncologia "true"
checkbox Bidirecional "true"
checkbox Adolescente\) "true"
checkbox Total "true"
checkbox Central "true"
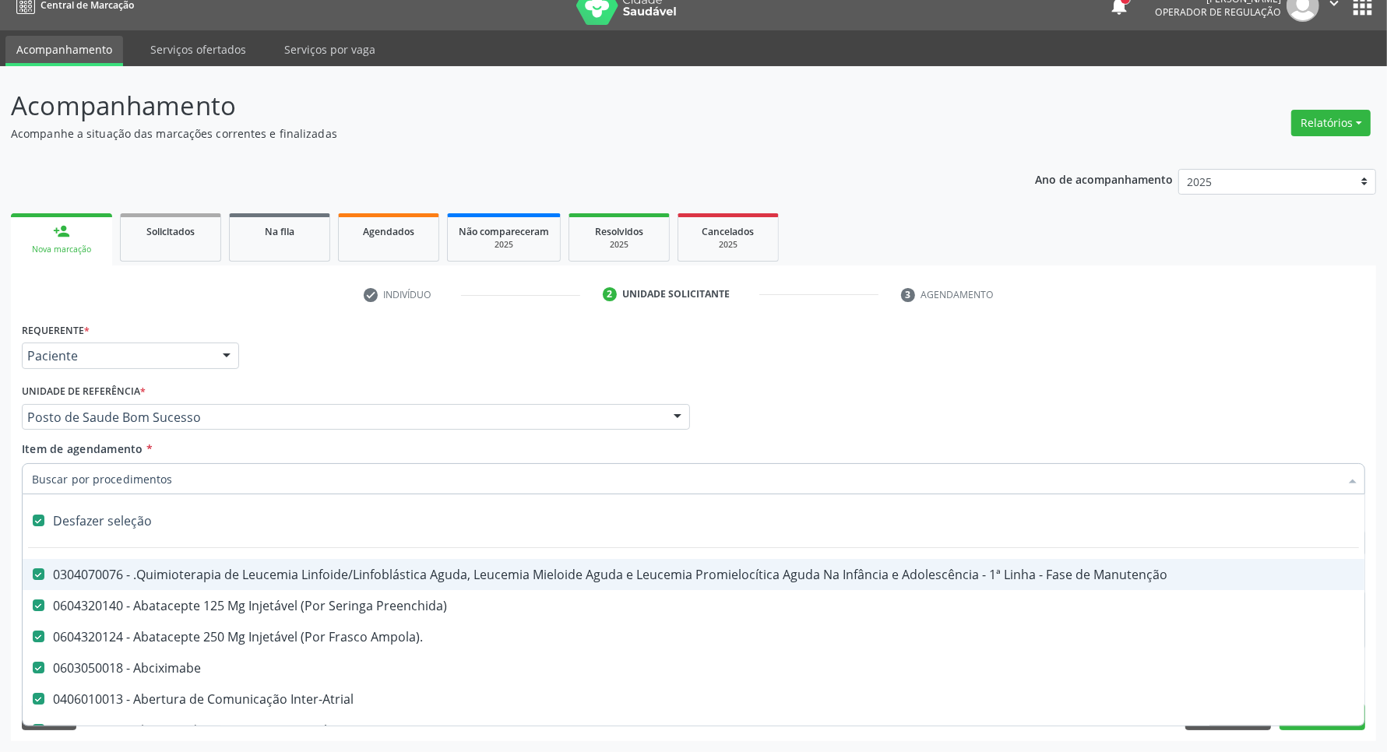
click at [413, 481] on input "Item de agendamento *" at bounding box center [685, 478] width 1307 height 31
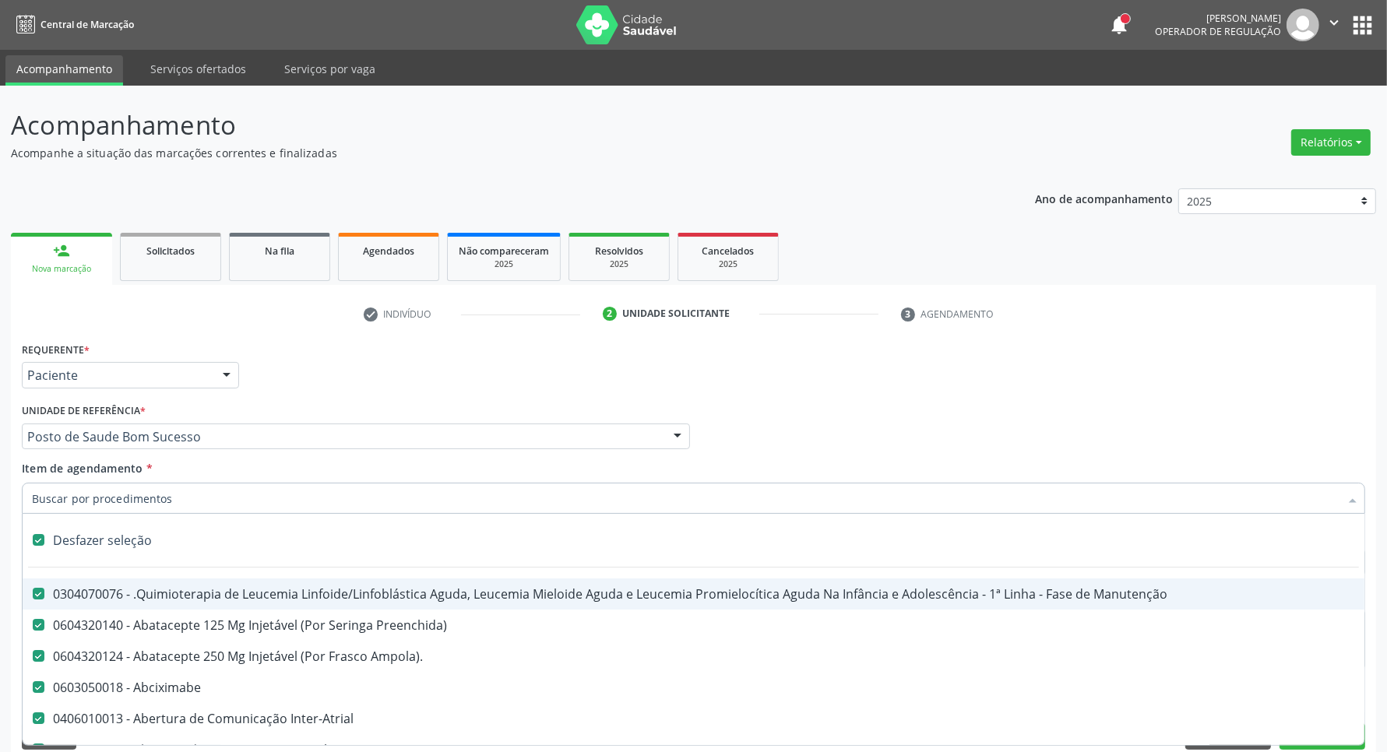
click at [239, 549] on div "Desfazer seleção" at bounding box center [694, 540] width 1342 height 31
click at [259, 493] on input "Item de agendamento *" at bounding box center [685, 498] width 1307 height 31
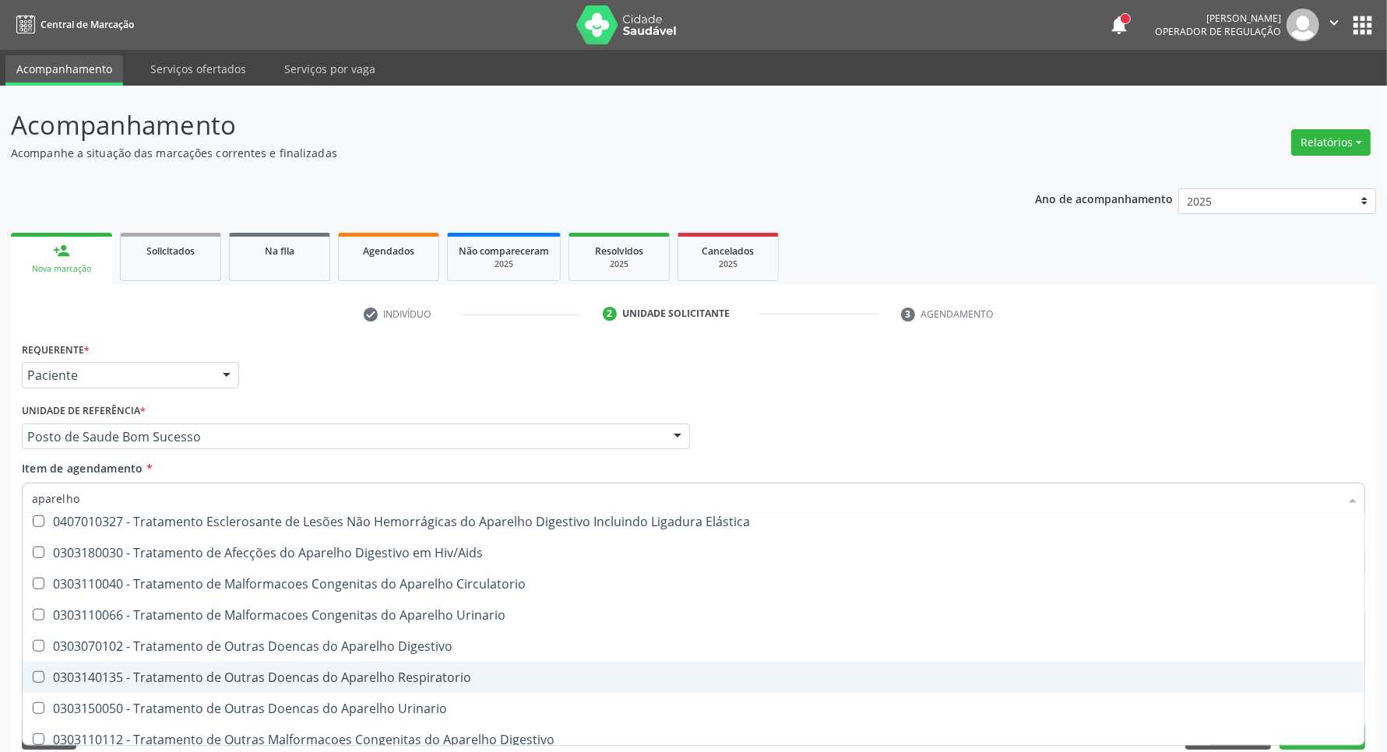
scroll to position [19, 0]
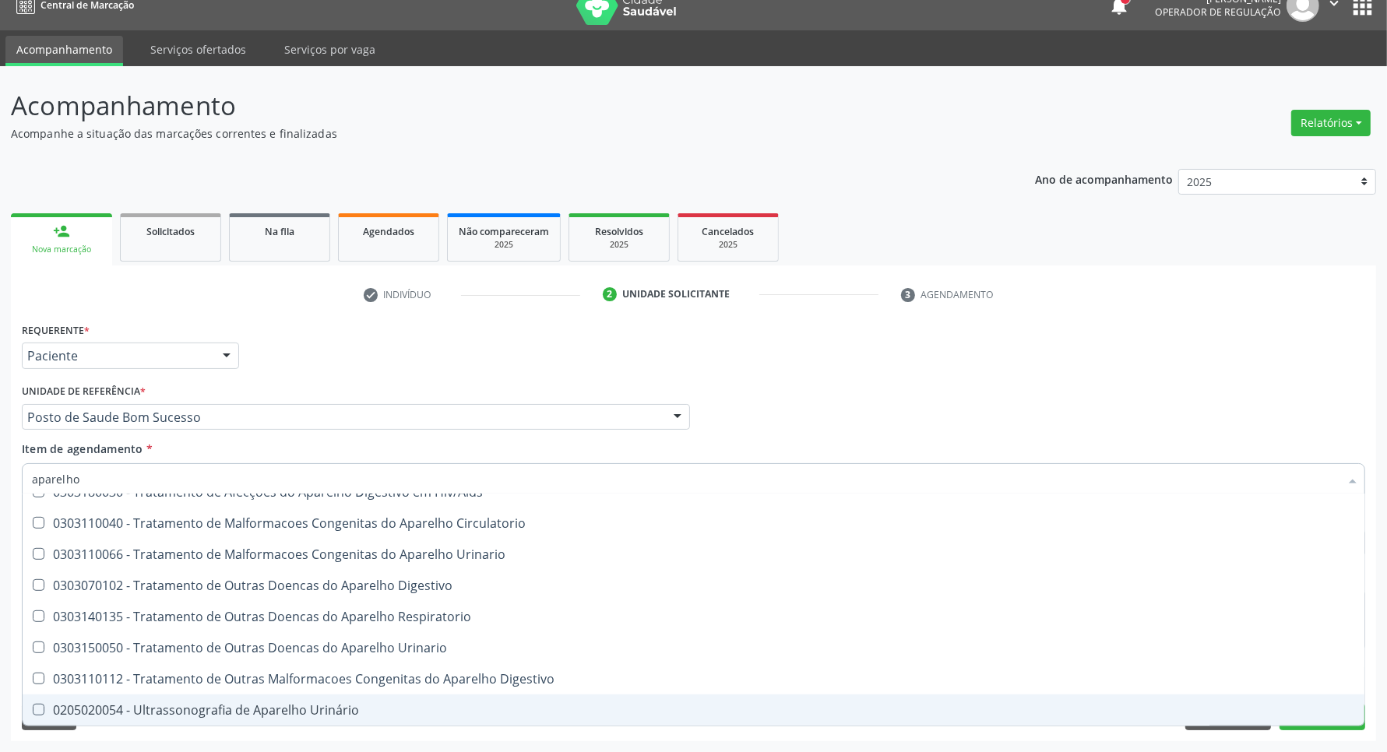
click at [290, 705] on div "0205020054 - Ultrassonografia de Aparelho Urinário" at bounding box center [693, 710] width 1323 height 12
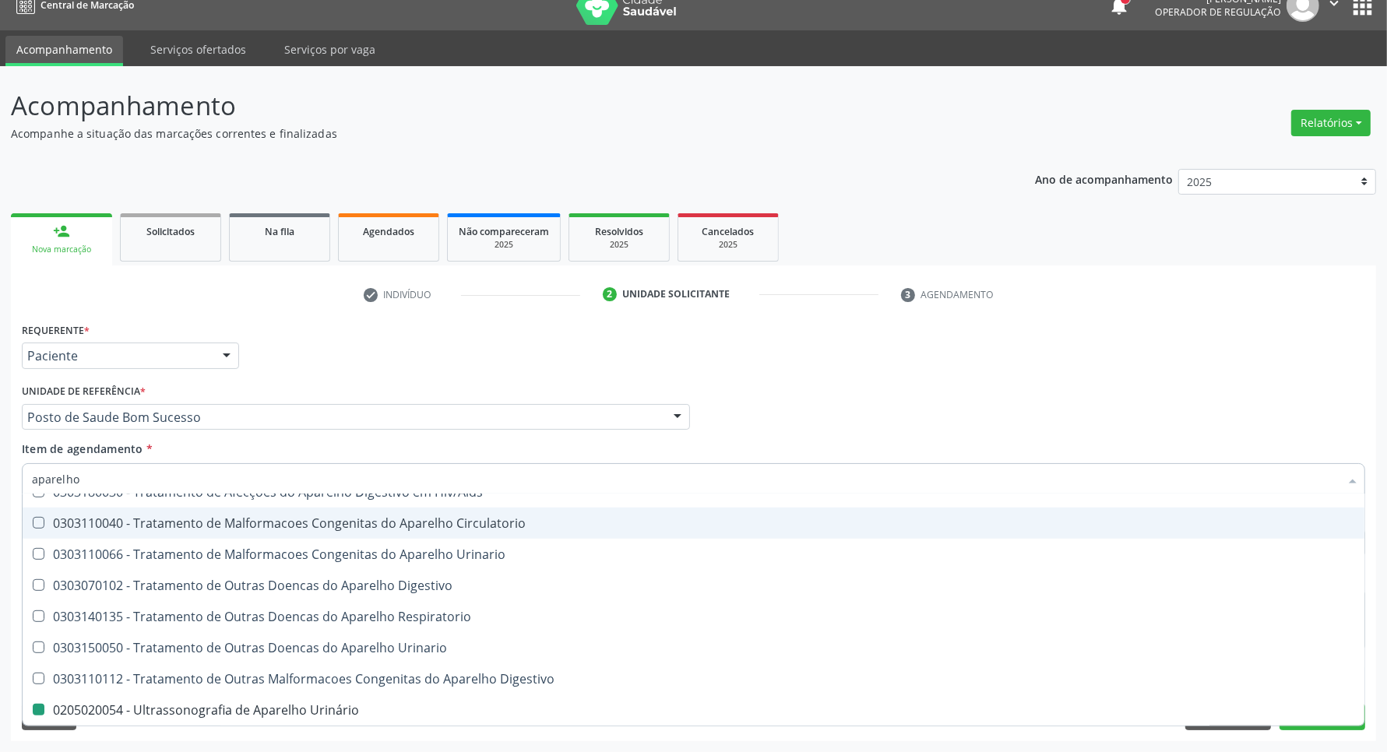
click at [878, 382] on div "Profissional Solicitante Por favor, selecione a Unidade de Atendimento primeiro…" at bounding box center [693, 410] width 1351 height 61
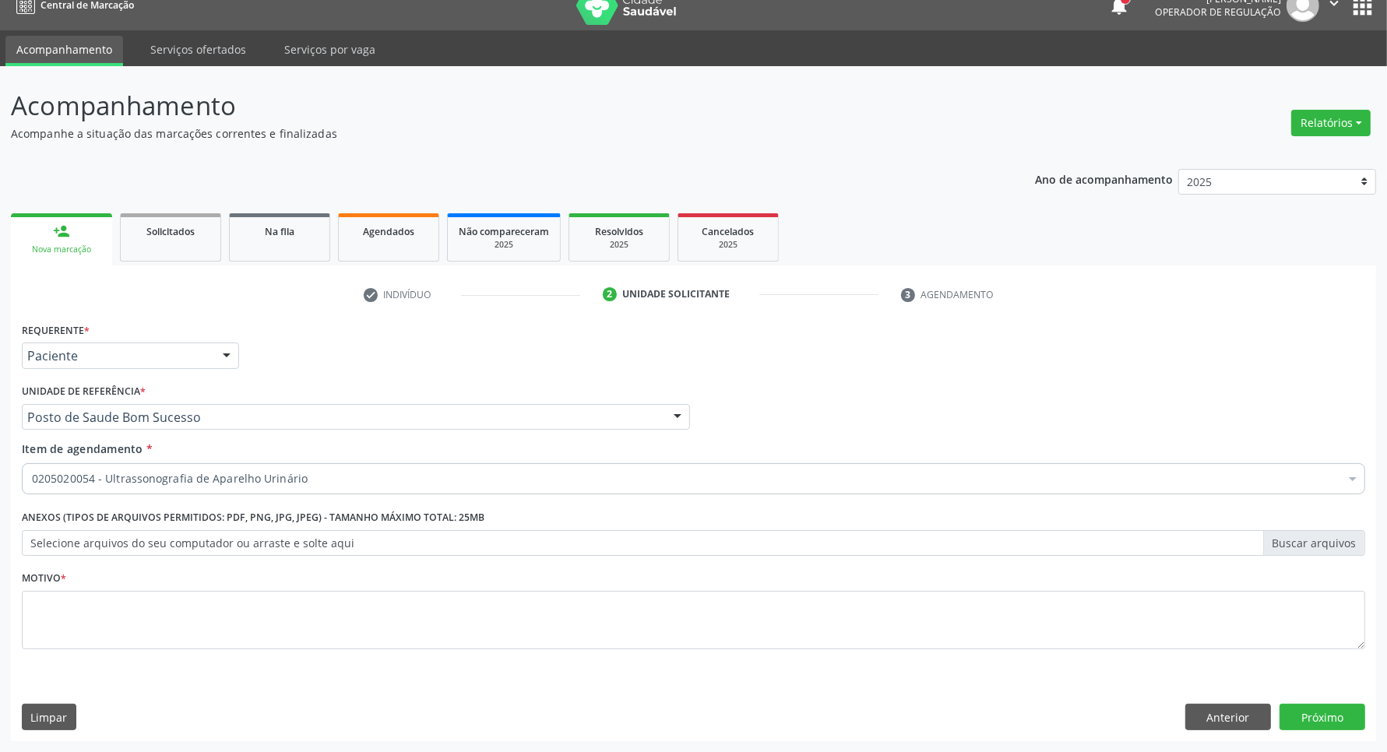
scroll to position [0, 0]
click at [707, 628] on textarea at bounding box center [693, 620] width 1343 height 59
drag, startPoint x: 1305, startPoint y: 716, endPoint x: 1289, endPoint y: 711, distance: 16.5
click at [1302, 717] on button "Próximo" at bounding box center [1322, 717] width 86 height 26
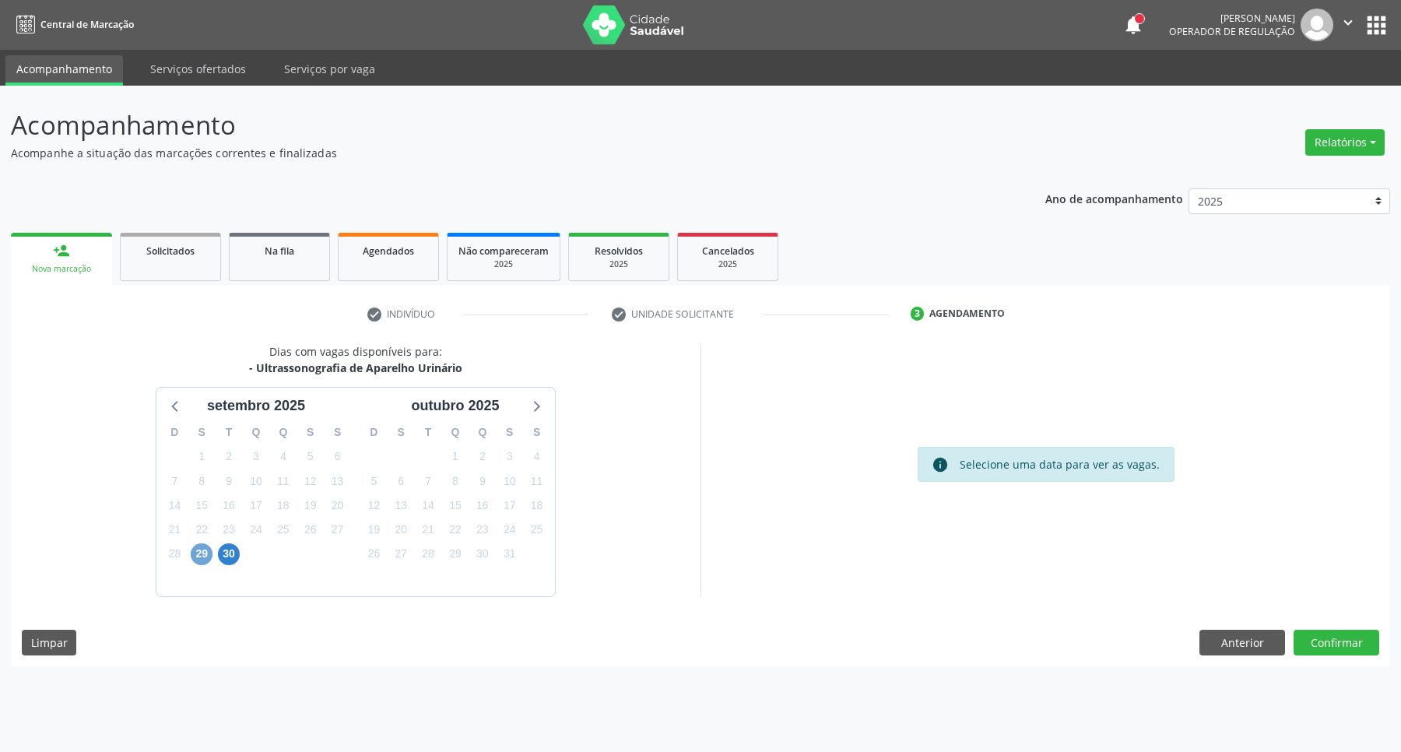
click at [202, 559] on span "29" at bounding box center [202, 554] width 22 height 22
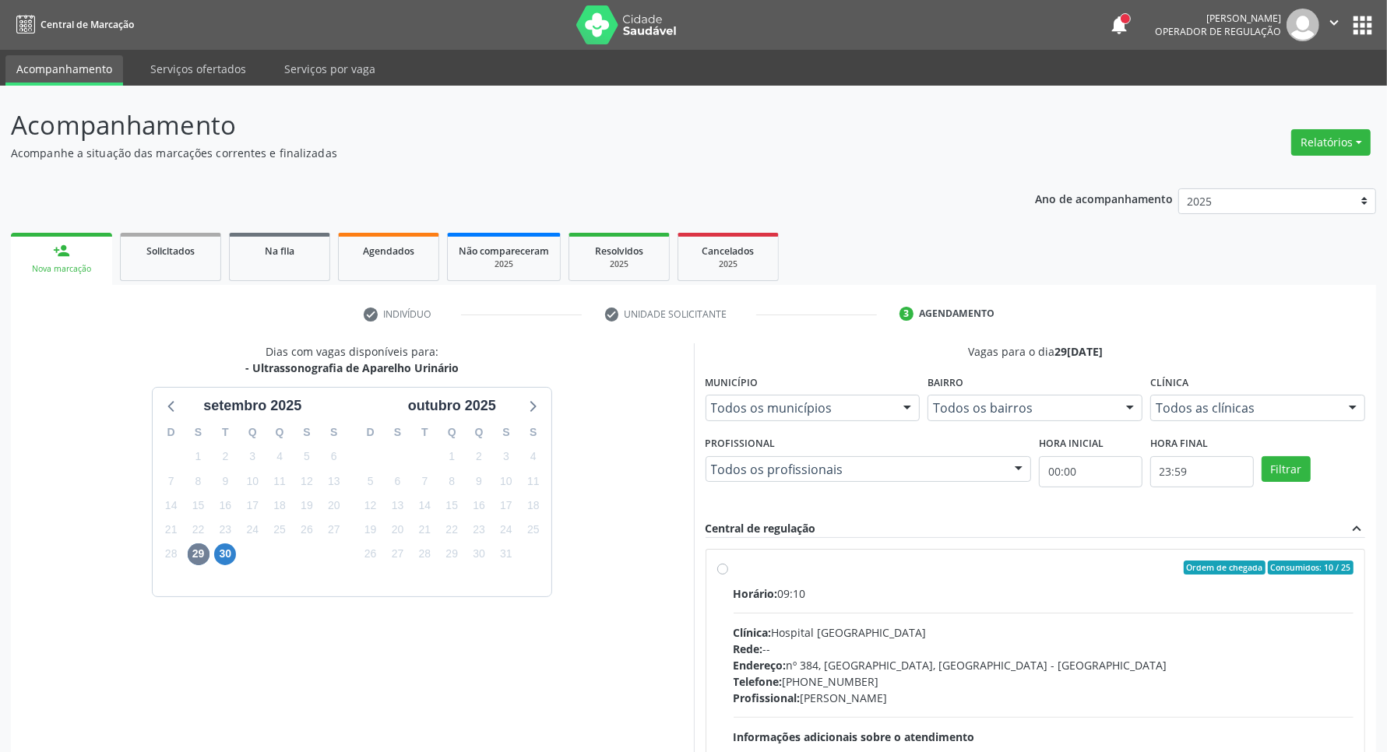
drag, startPoint x: 820, startPoint y: 585, endPoint x: 870, endPoint y: 471, distance: 124.4
click at [820, 582] on label "Ordem de chegada Consumidos: 10 / 25 Horário: 09:10 Clínica: Hospital Sao Franc…" at bounding box center [1043, 680] width 621 height 239
click at [728, 575] on input "Ordem de chegada Consumidos: 10 / 25 Horário: 09:10 Clínica: Hospital Sao Franc…" at bounding box center [722, 568] width 11 height 14
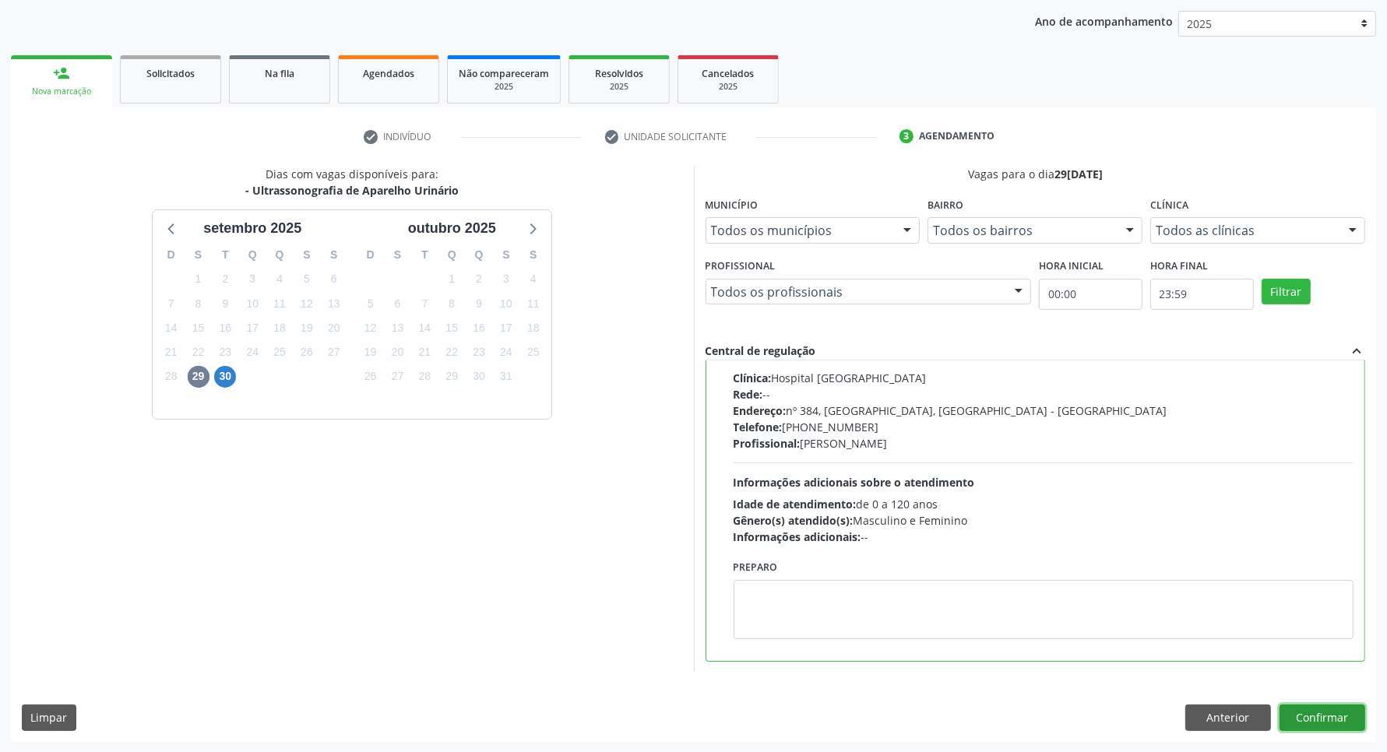
drag, startPoint x: 1325, startPoint y: 711, endPoint x: 1304, endPoint y: 702, distance: 22.7
click at [1318, 710] on button "Confirmar" at bounding box center [1322, 718] width 86 height 26
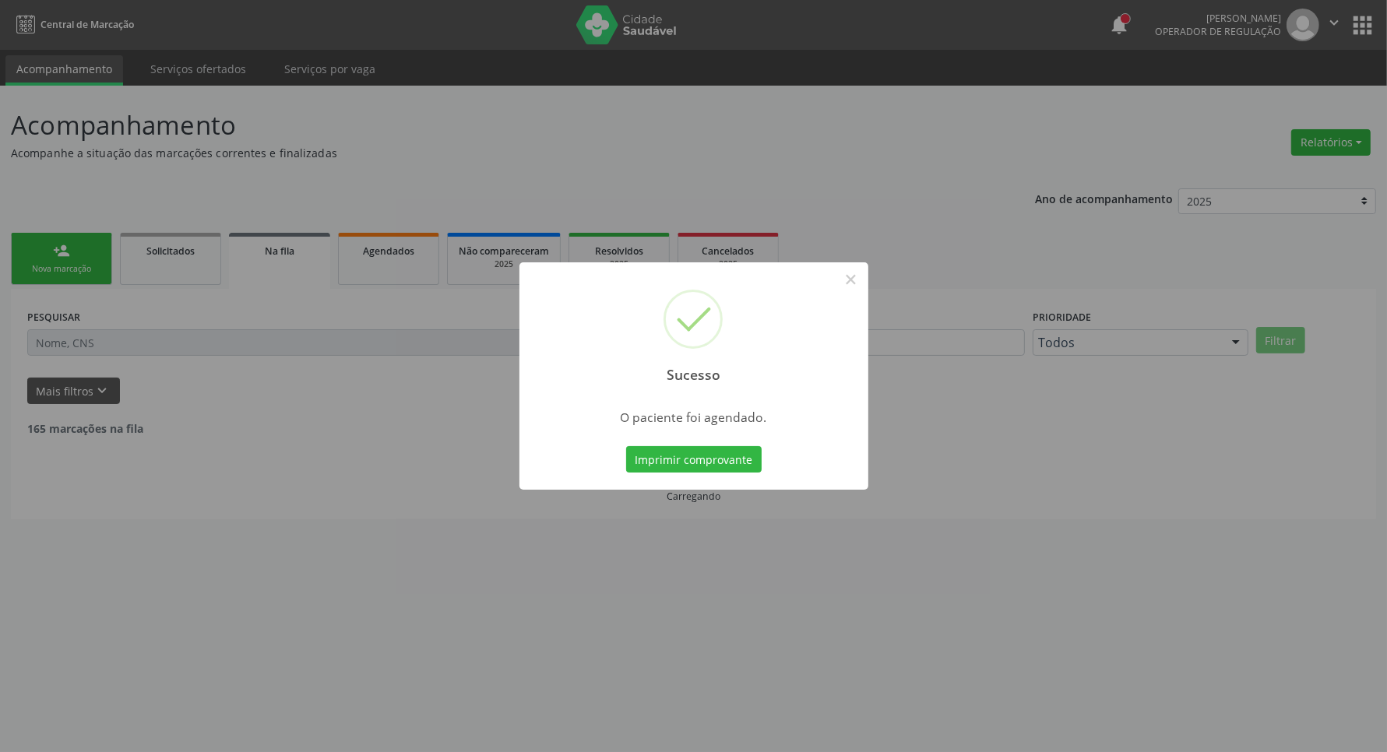
scroll to position [0, 0]
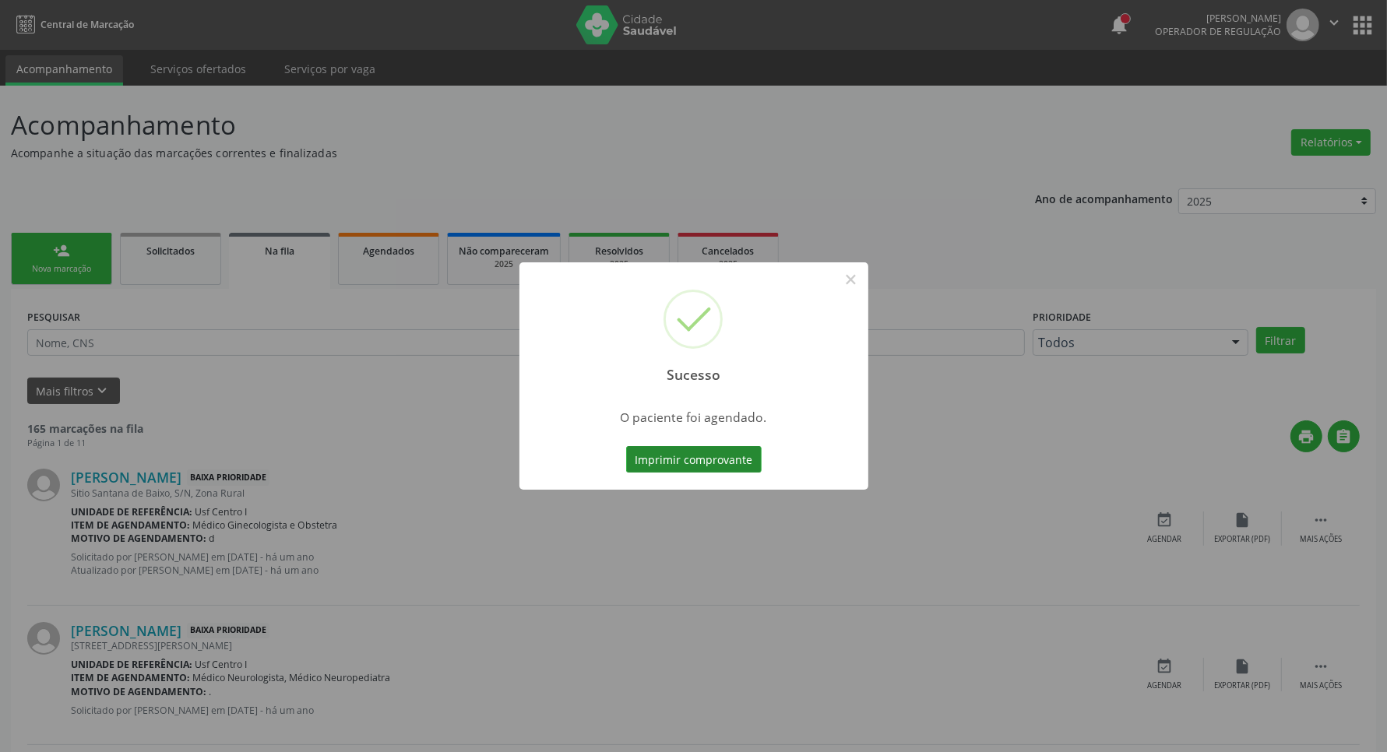
click at [672, 464] on button "Imprimir comprovante" at bounding box center [693, 459] width 135 height 26
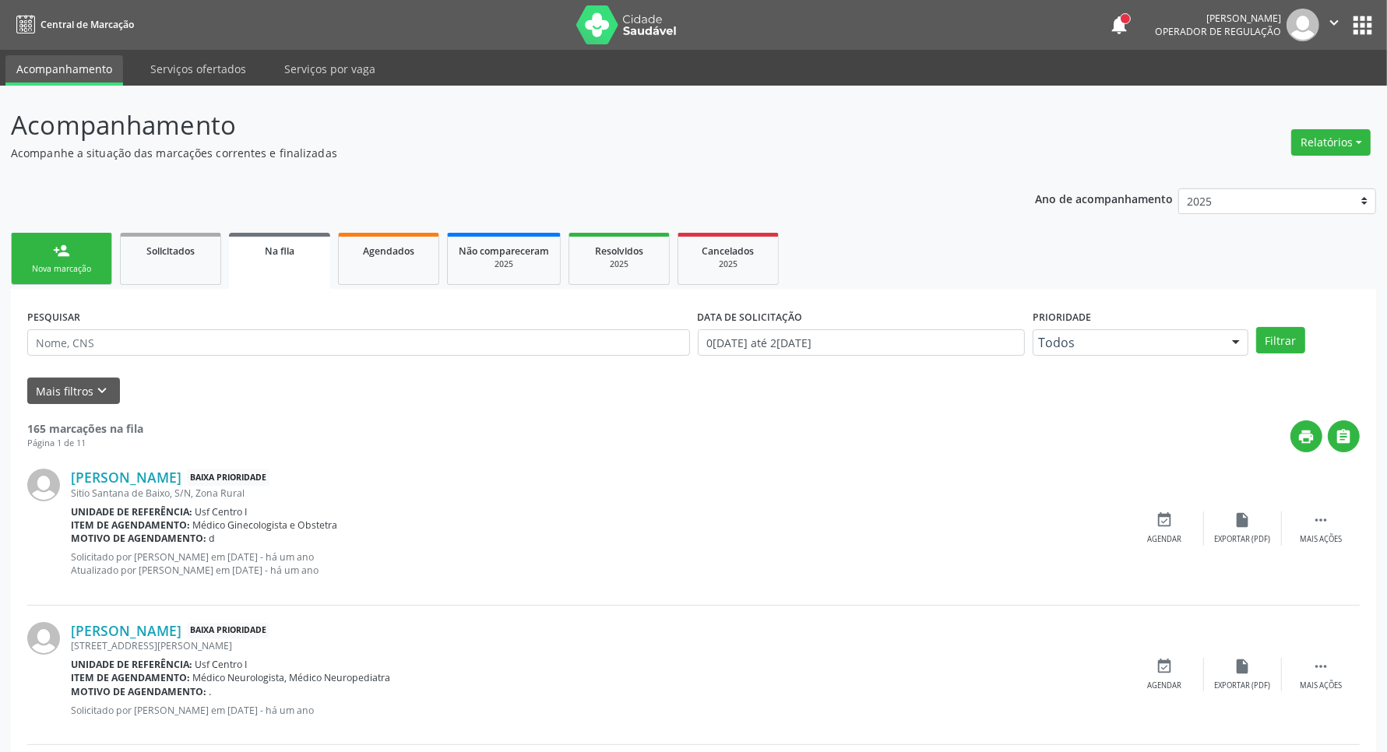
click at [64, 254] on div "person_add" at bounding box center [61, 250] width 17 height 17
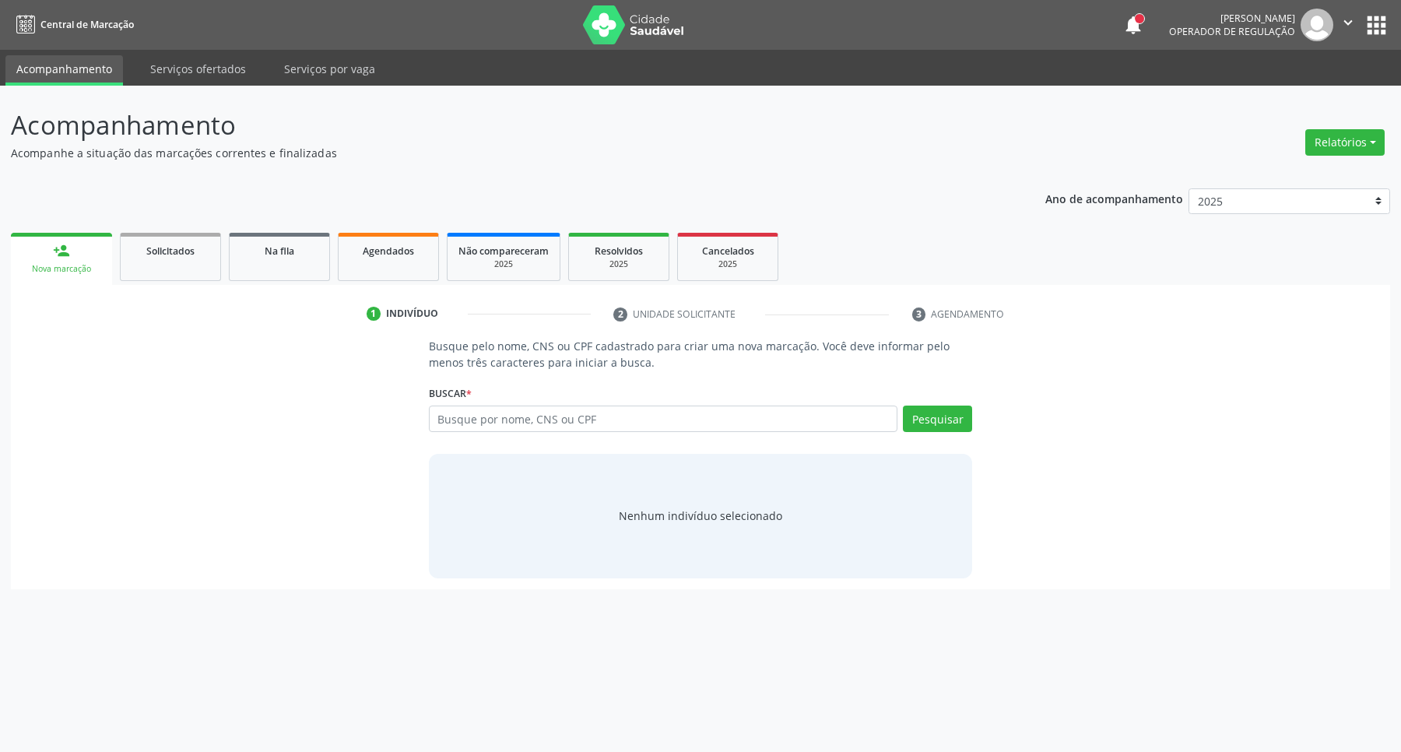
click at [11, 233] on link "person_add Nova marcação" at bounding box center [61, 259] width 101 height 52
click at [512, 422] on input "text" at bounding box center [663, 419] width 469 height 26
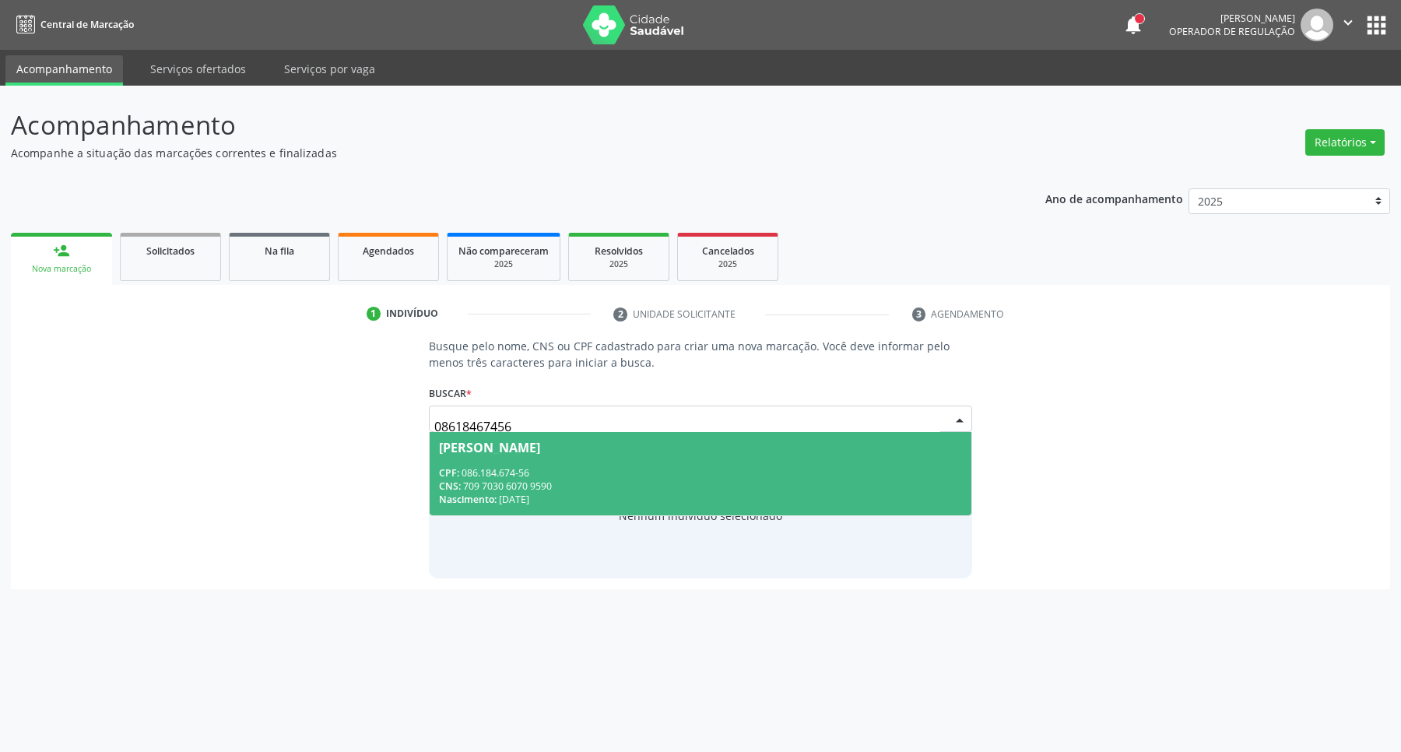
click at [647, 471] on div "CPF: 086.184.674-56" at bounding box center [701, 472] width 524 height 13
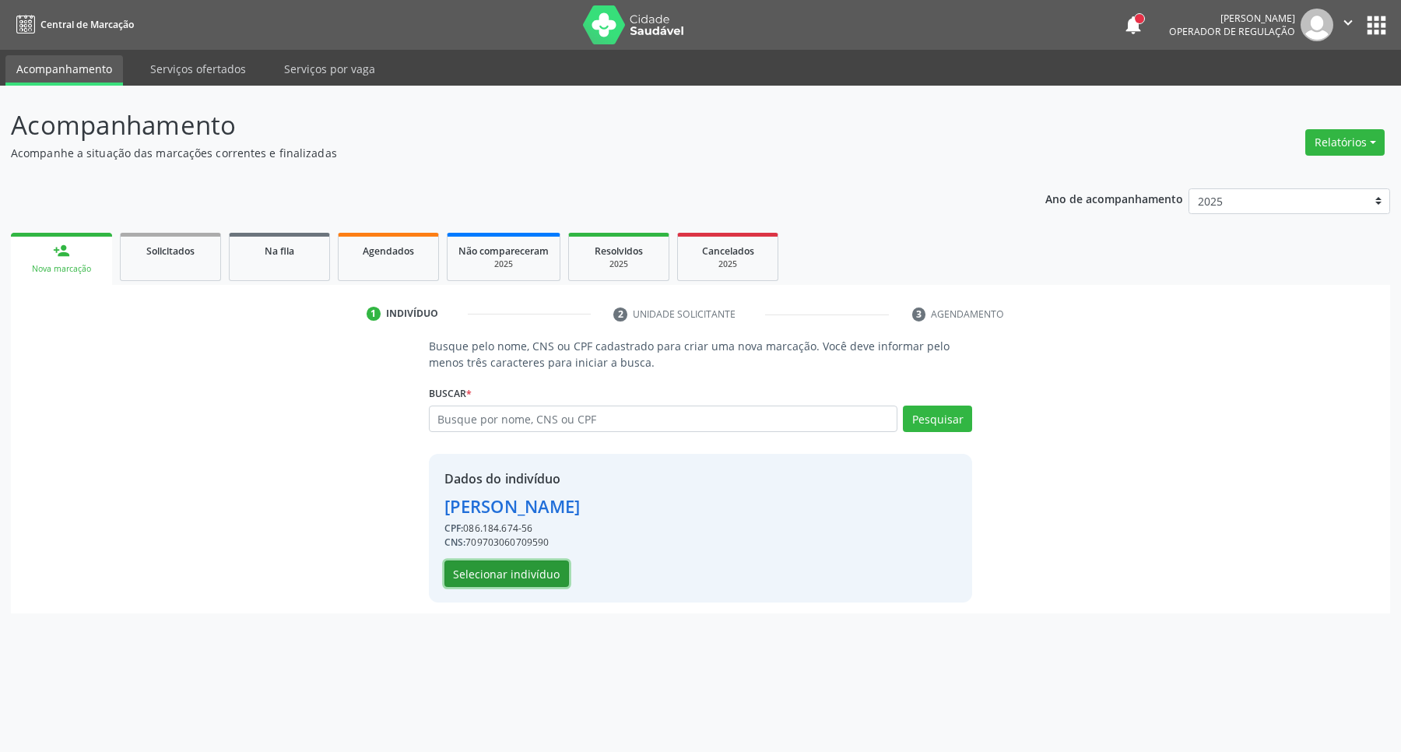
click at [467, 573] on button "Selecionar indivíduo" at bounding box center [507, 574] width 125 height 26
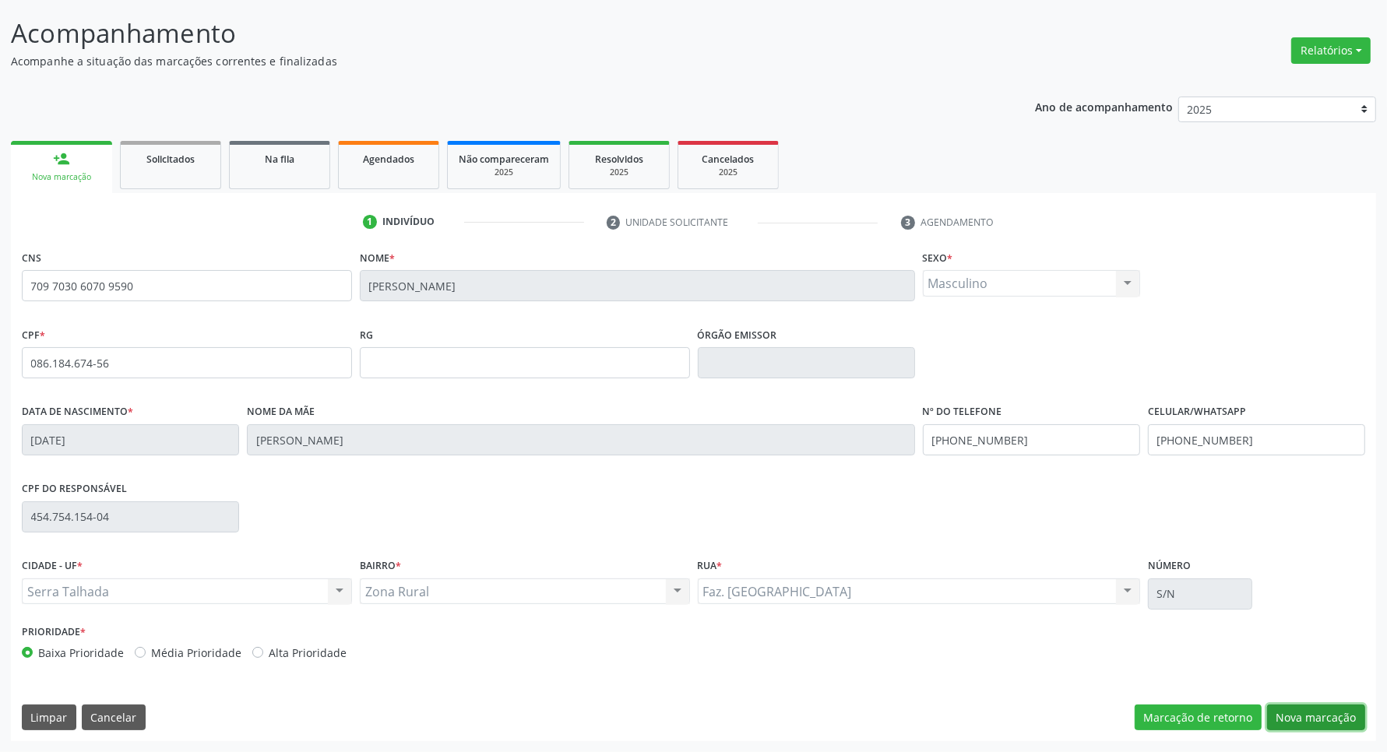
drag, startPoint x: 1332, startPoint y: 725, endPoint x: 1189, endPoint y: 628, distance: 173.2
click at [1328, 723] on button "Nova marcação" at bounding box center [1316, 718] width 98 height 26
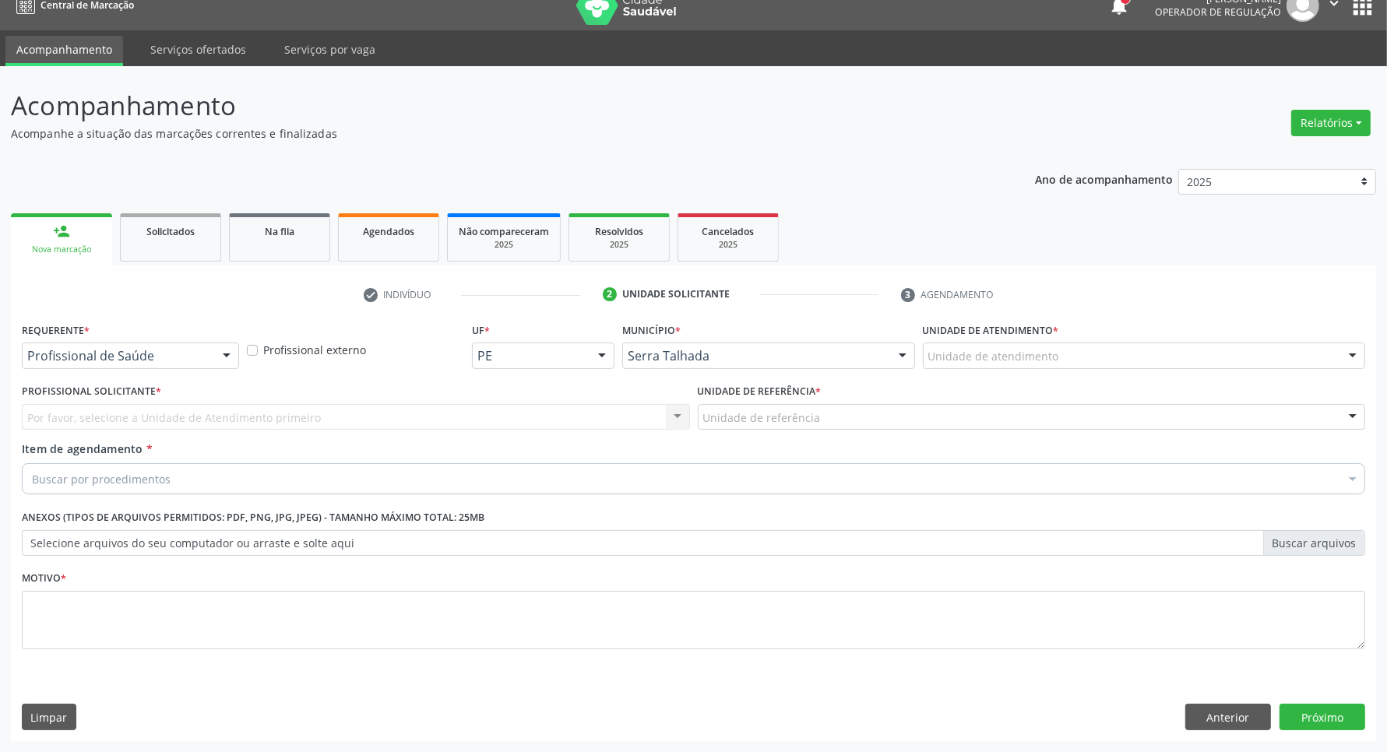
scroll to position [19, 0]
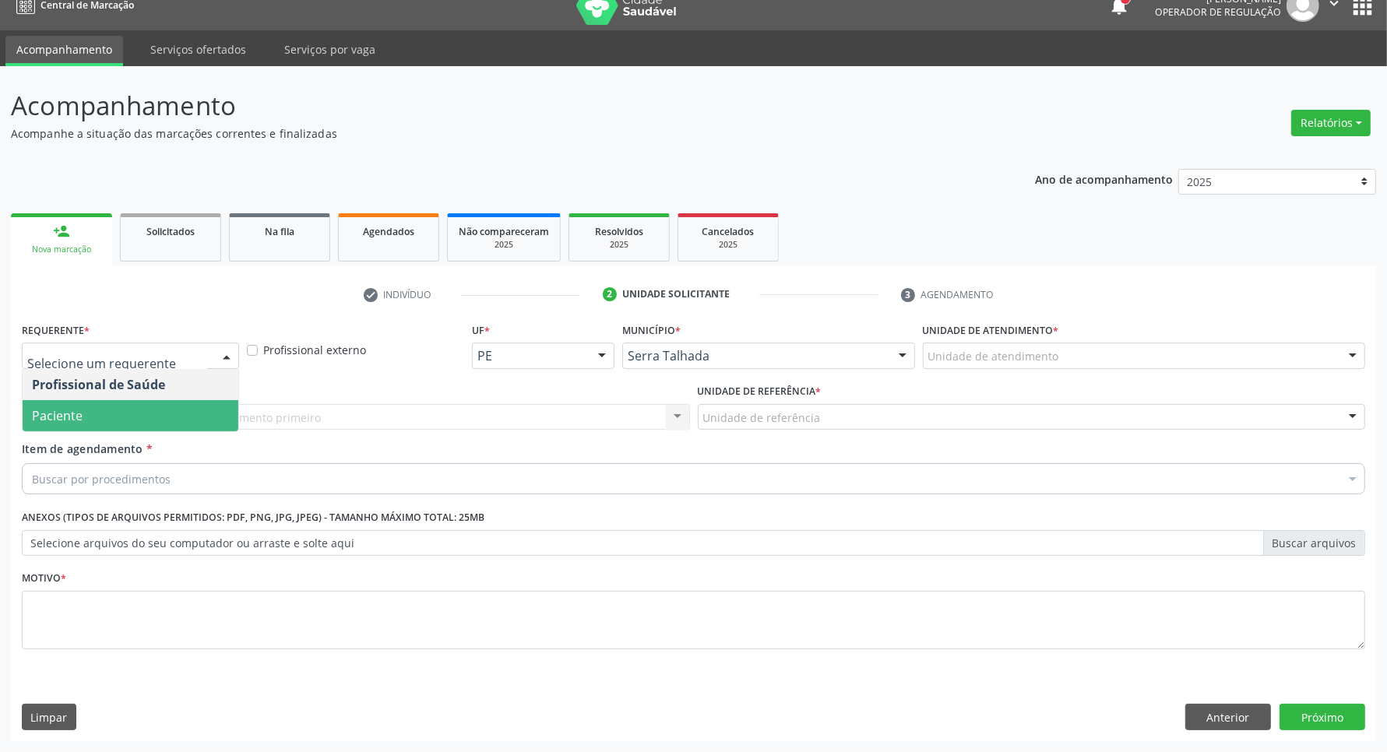
click at [172, 419] on span "Paciente" at bounding box center [131, 415] width 216 height 31
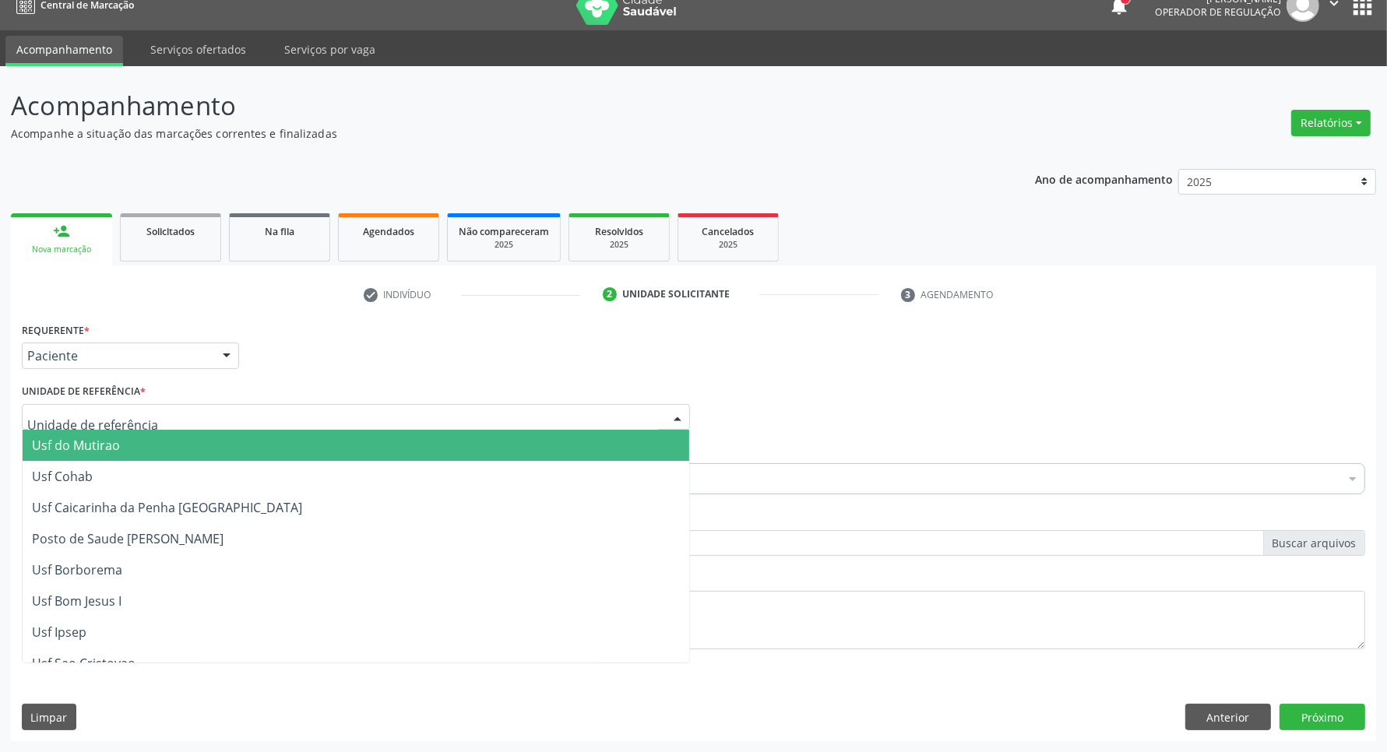
click at [170, 419] on div at bounding box center [356, 417] width 668 height 26
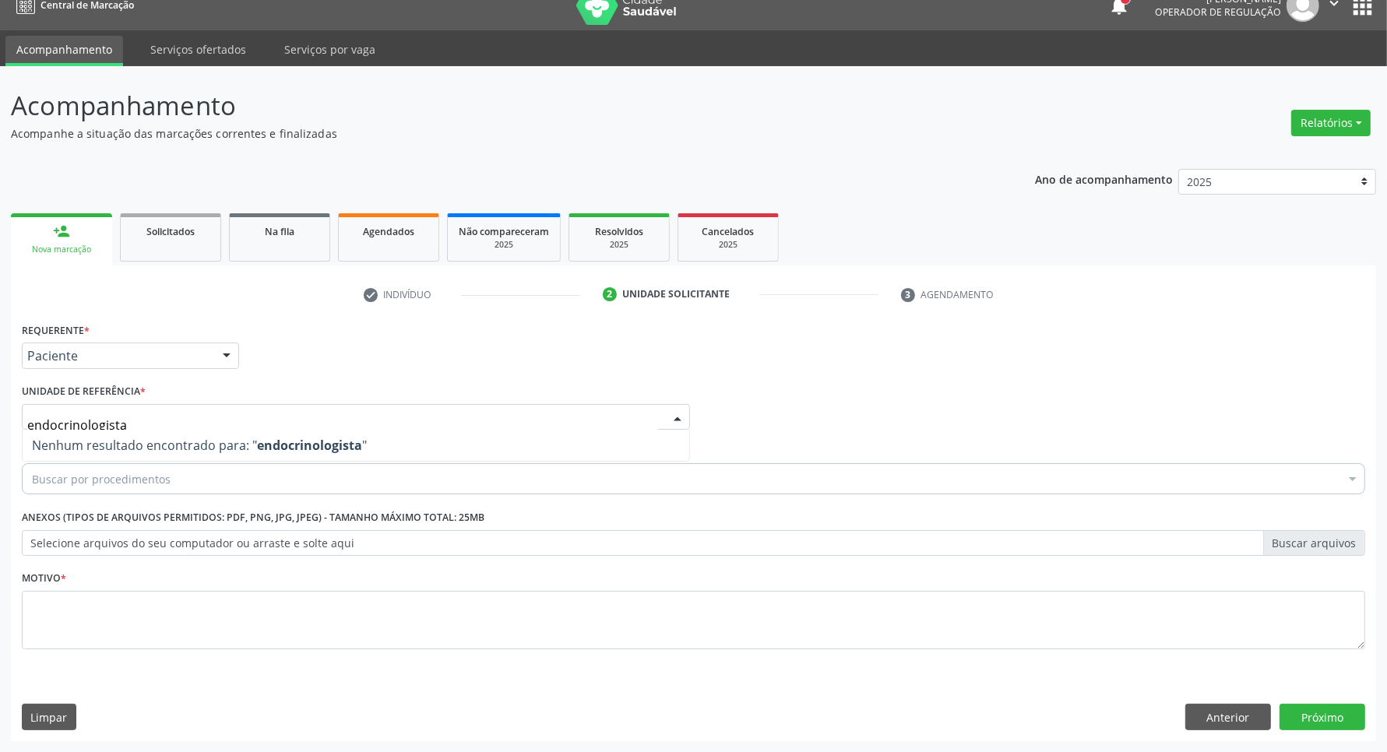
drag, startPoint x: 25, startPoint y: 424, endPoint x: 0, endPoint y: 424, distance: 24.9
click at [0, 424] on div "Acompanhamento Acompanhe a situação das marcações correntes e finalizadas Relat…" at bounding box center [693, 409] width 1387 height 686
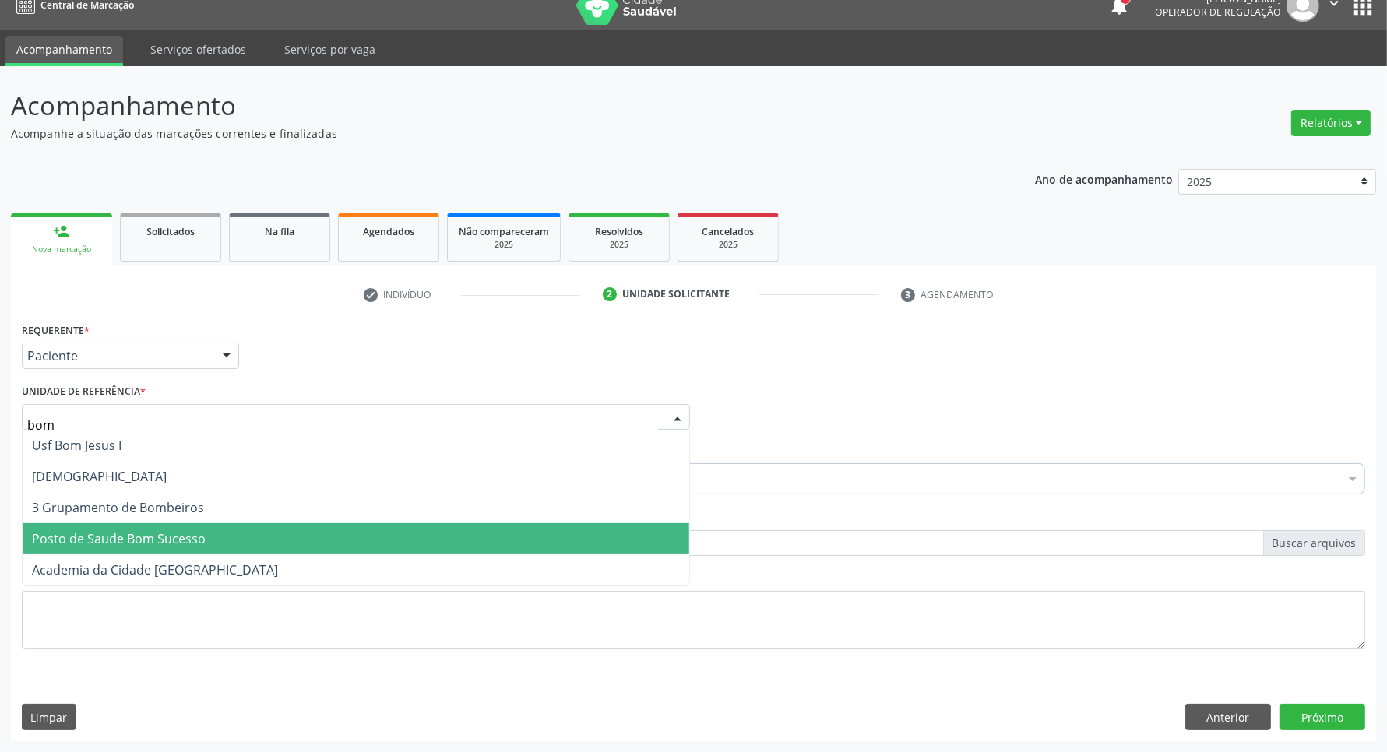
drag, startPoint x: 70, startPoint y: 533, endPoint x: 72, endPoint y: 481, distance: 52.2
click at [70, 524] on span "Posto de Saude Bom Sucesso" at bounding box center [356, 538] width 666 height 31
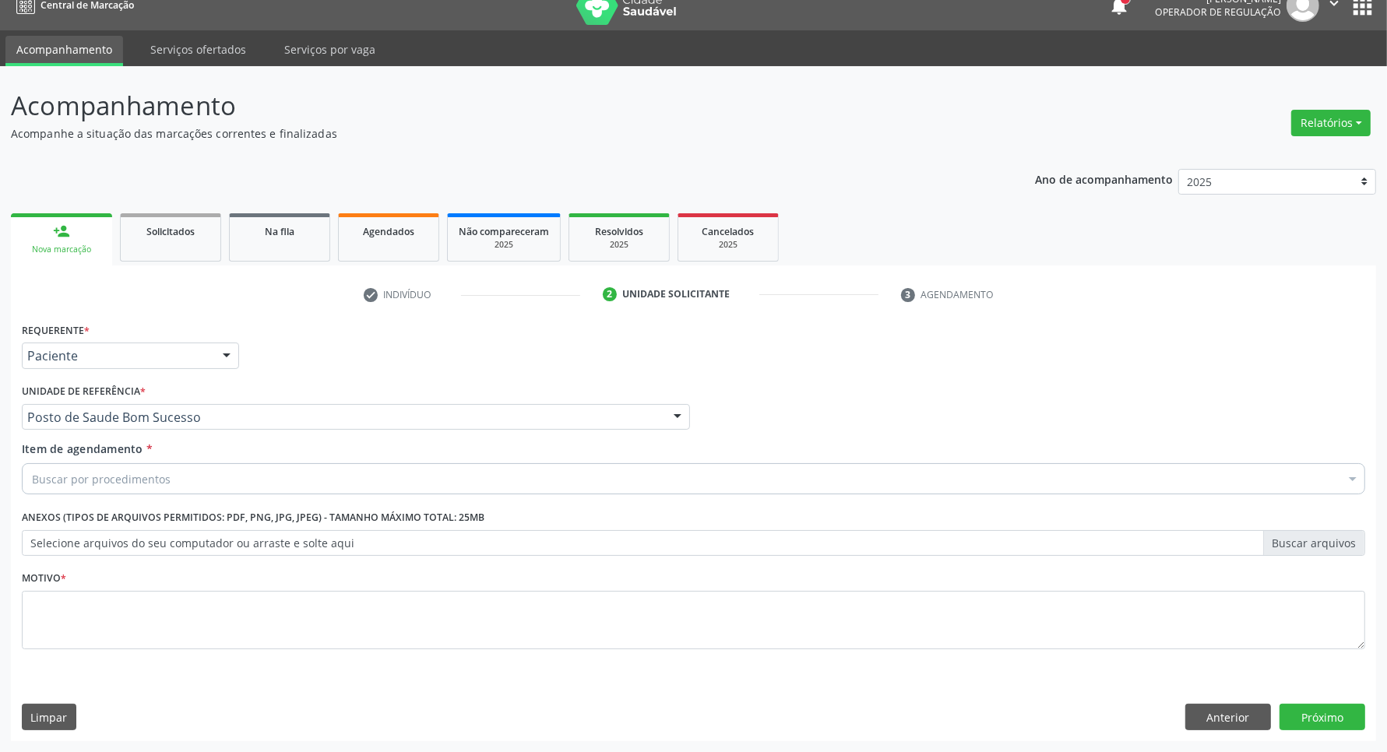
click at [67, 465] on div "Item de agendamento * Buscar por procedimentos Selecionar todos 0304070076 - .Q…" at bounding box center [693, 465] width 1343 height 49
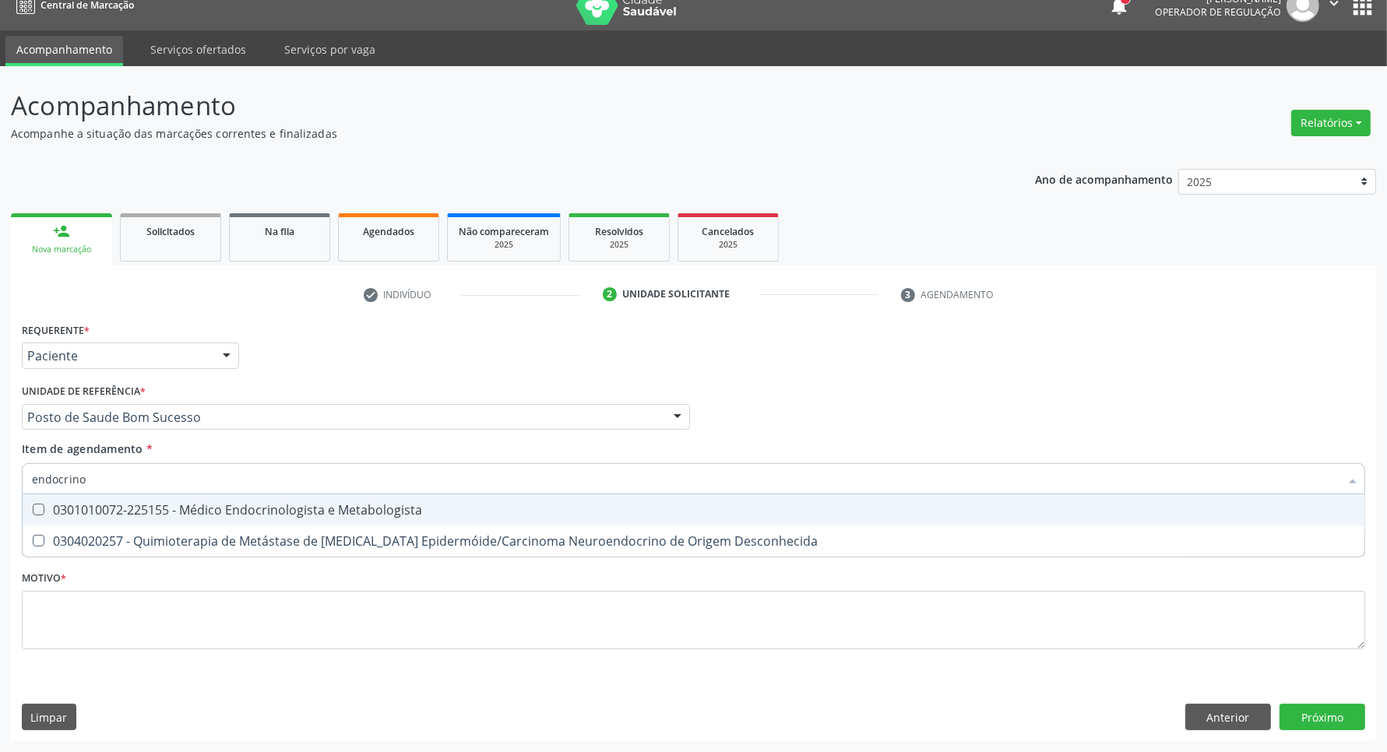
click at [104, 516] on div "0301010072-225155 - Médico Endocrinologista e Metabologista" at bounding box center [693, 510] width 1323 height 12
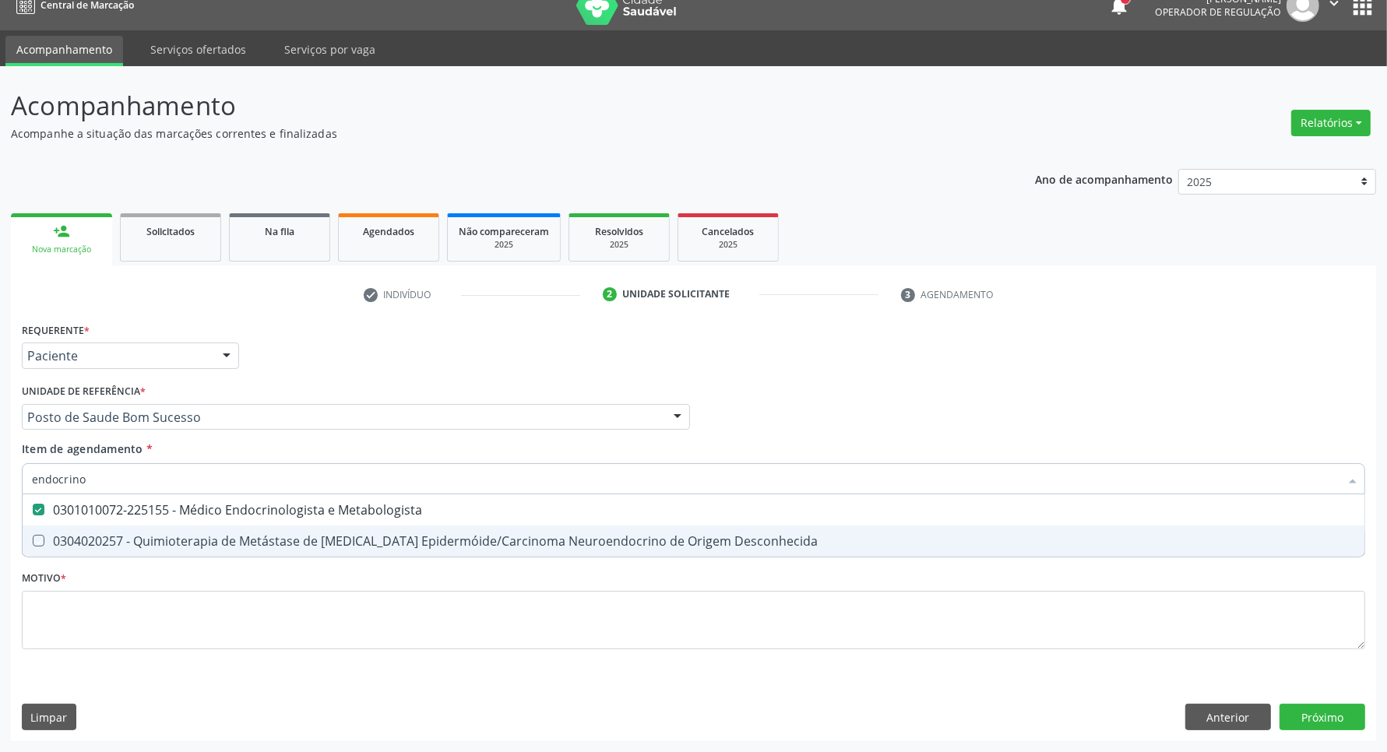
click at [104, 586] on div "Requerente * Paciente Profissional de Saúde Paciente Nenhum resultado encontrad…" at bounding box center [693, 494] width 1343 height 353
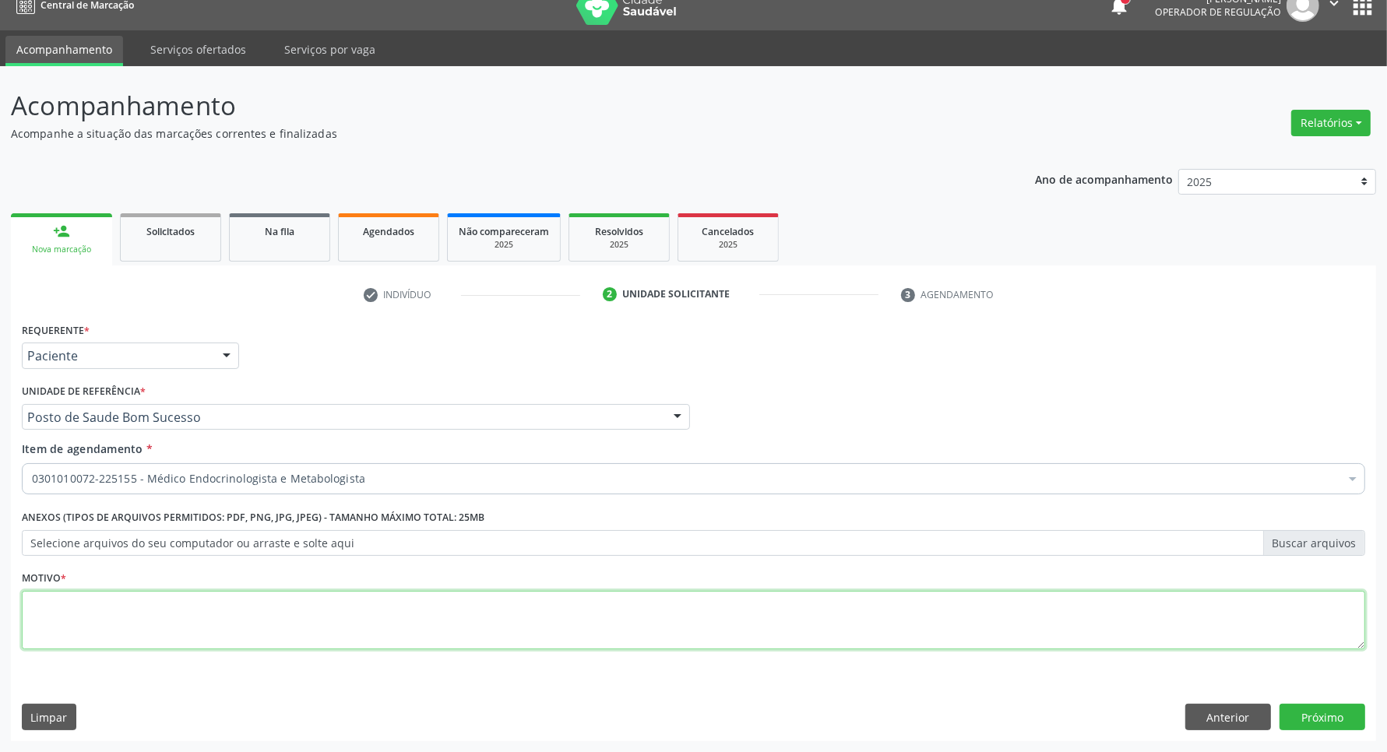
click at [92, 608] on textarea at bounding box center [693, 620] width 1343 height 59
click at [1312, 719] on button "Próximo" at bounding box center [1322, 717] width 86 height 26
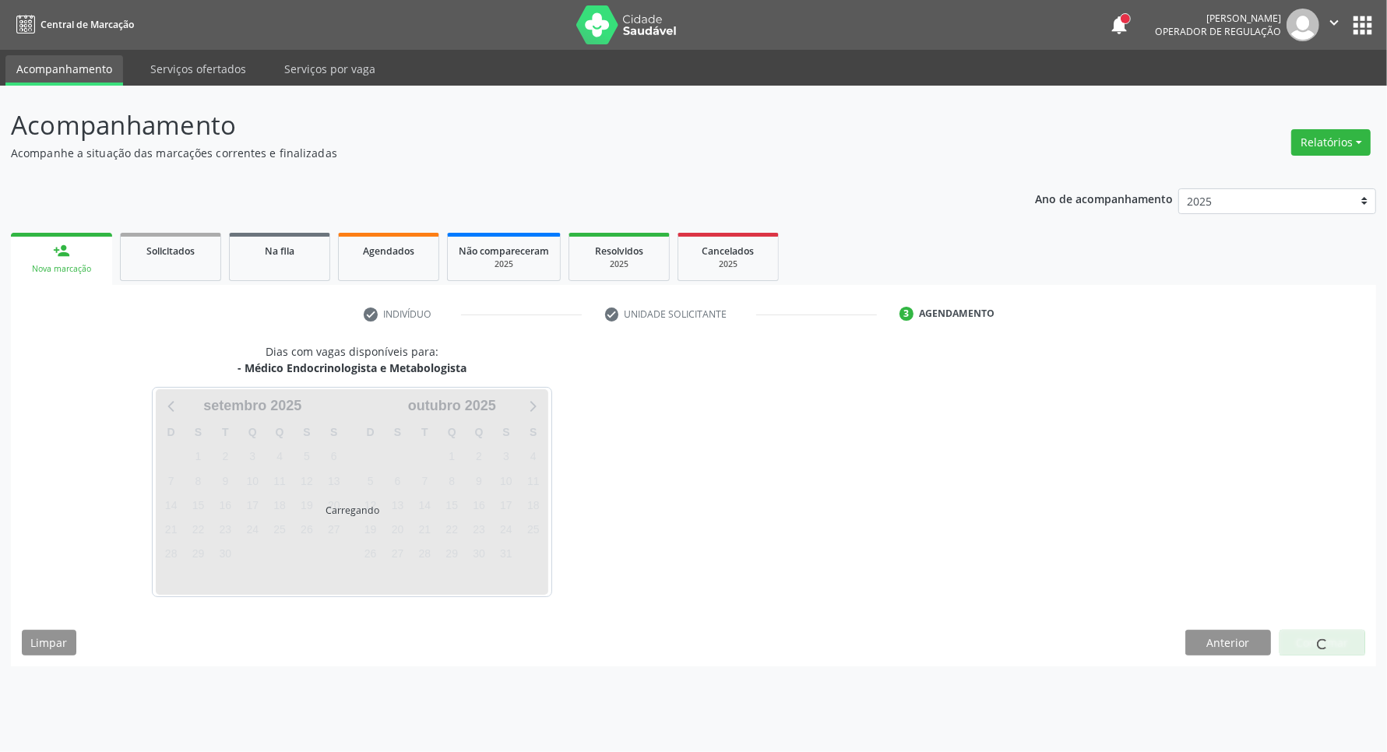
scroll to position [0, 0]
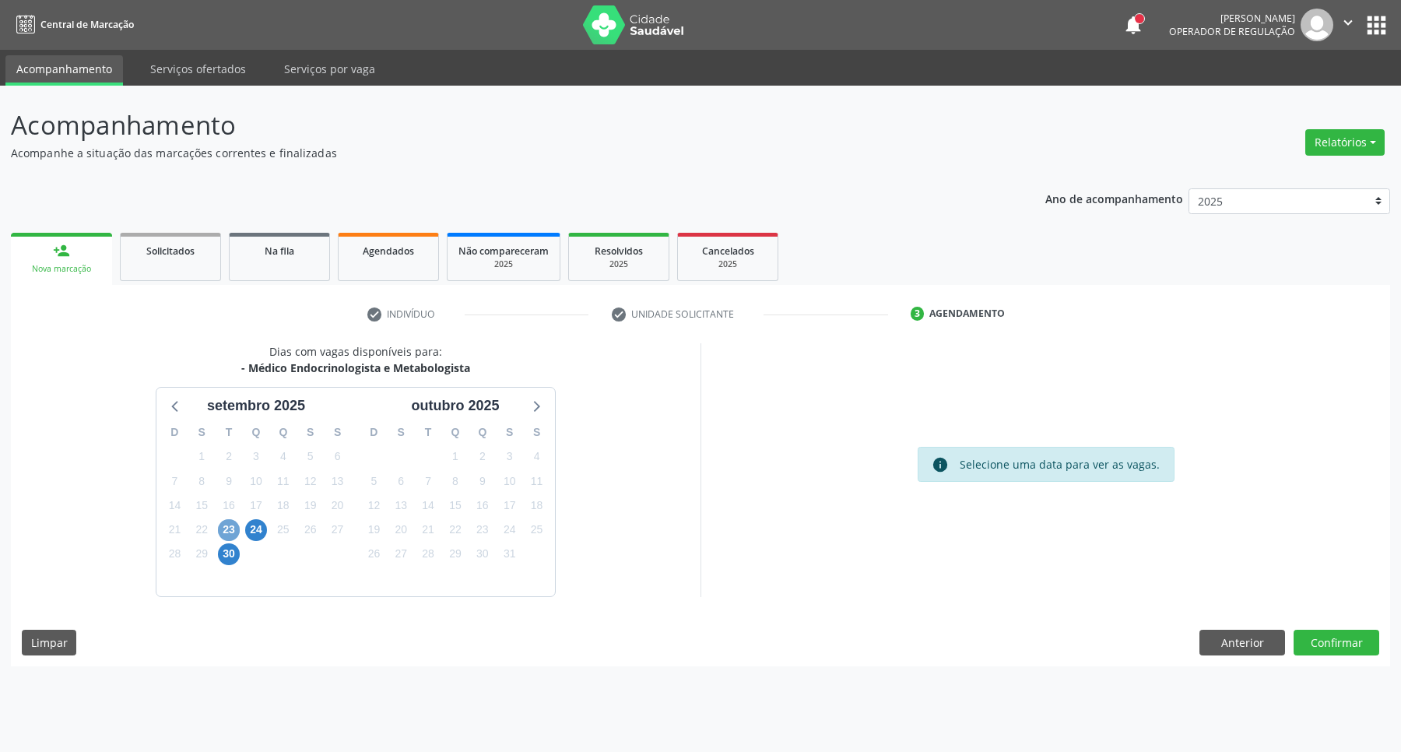
click at [234, 537] on span "23" at bounding box center [229, 530] width 22 height 22
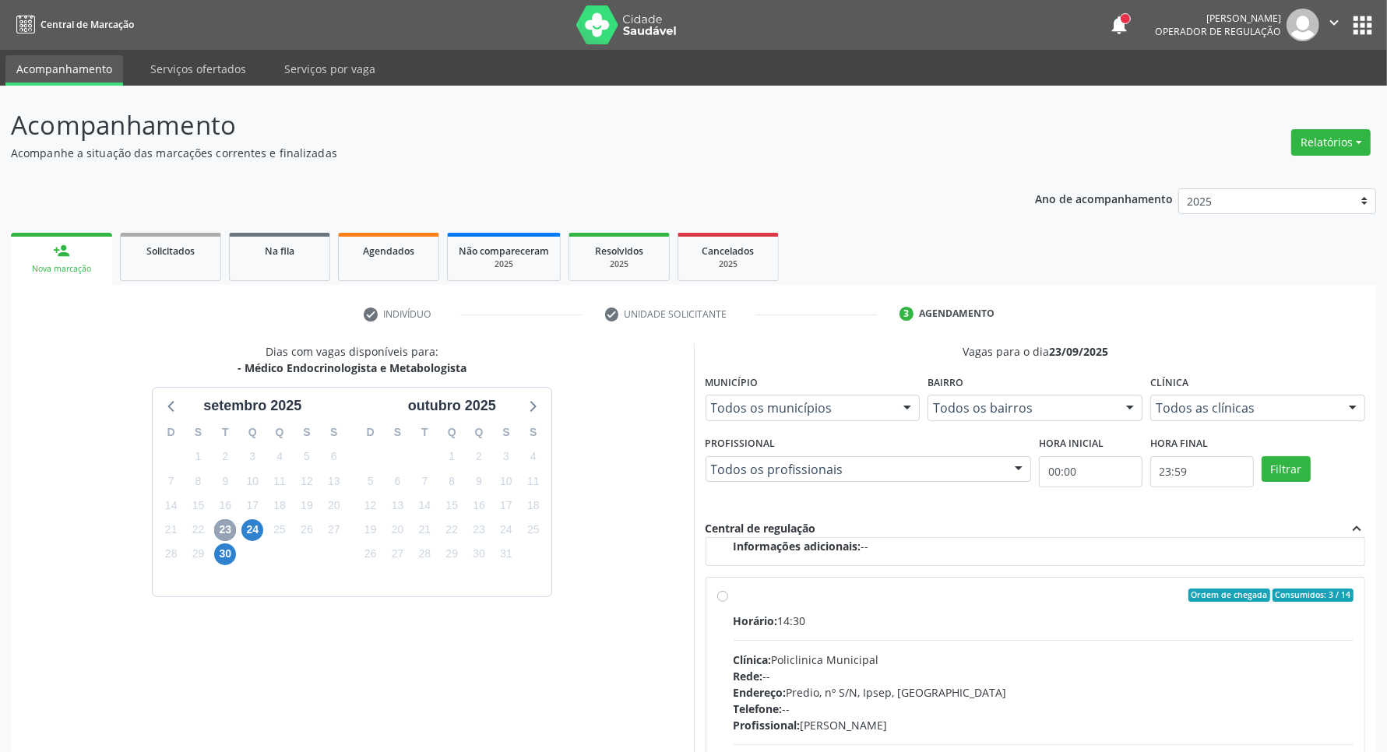
scroll to position [178, 0]
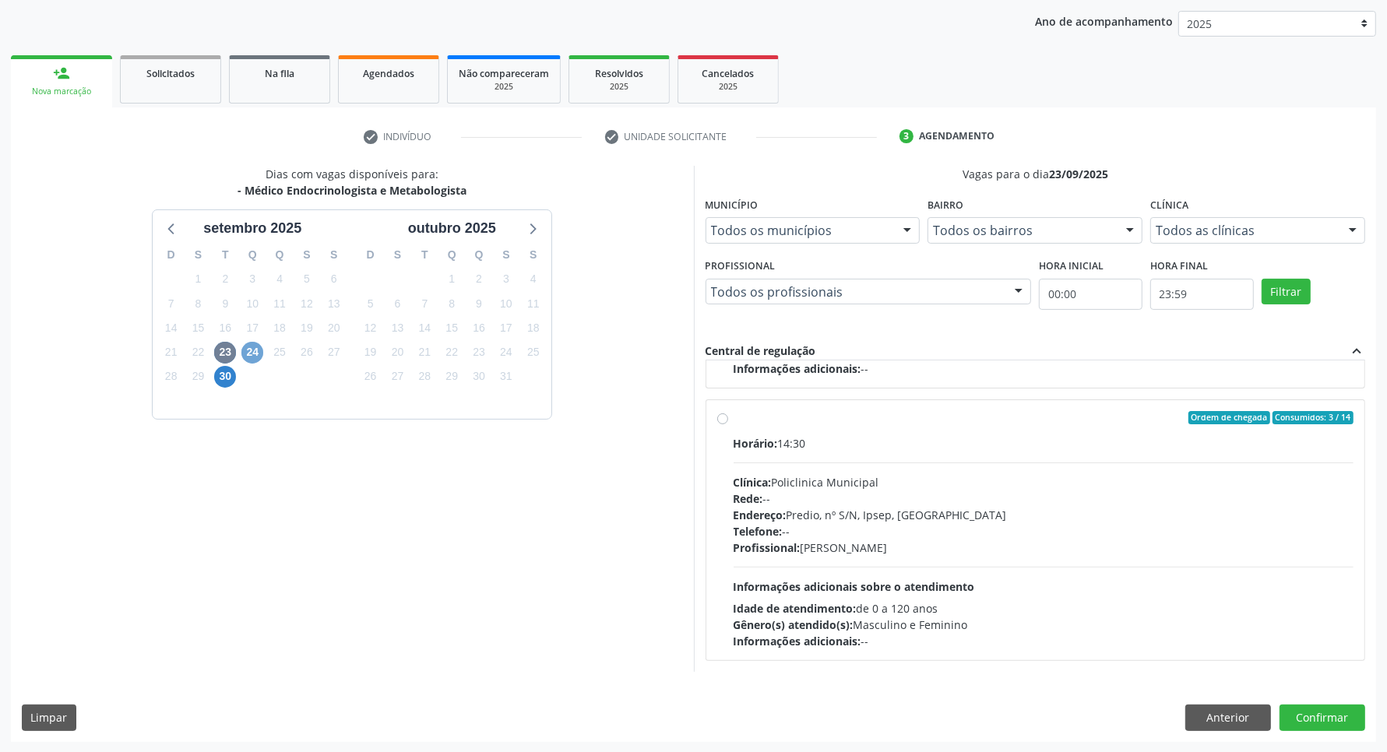
click at [251, 359] on span "24" at bounding box center [252, 353] width 22 height 22
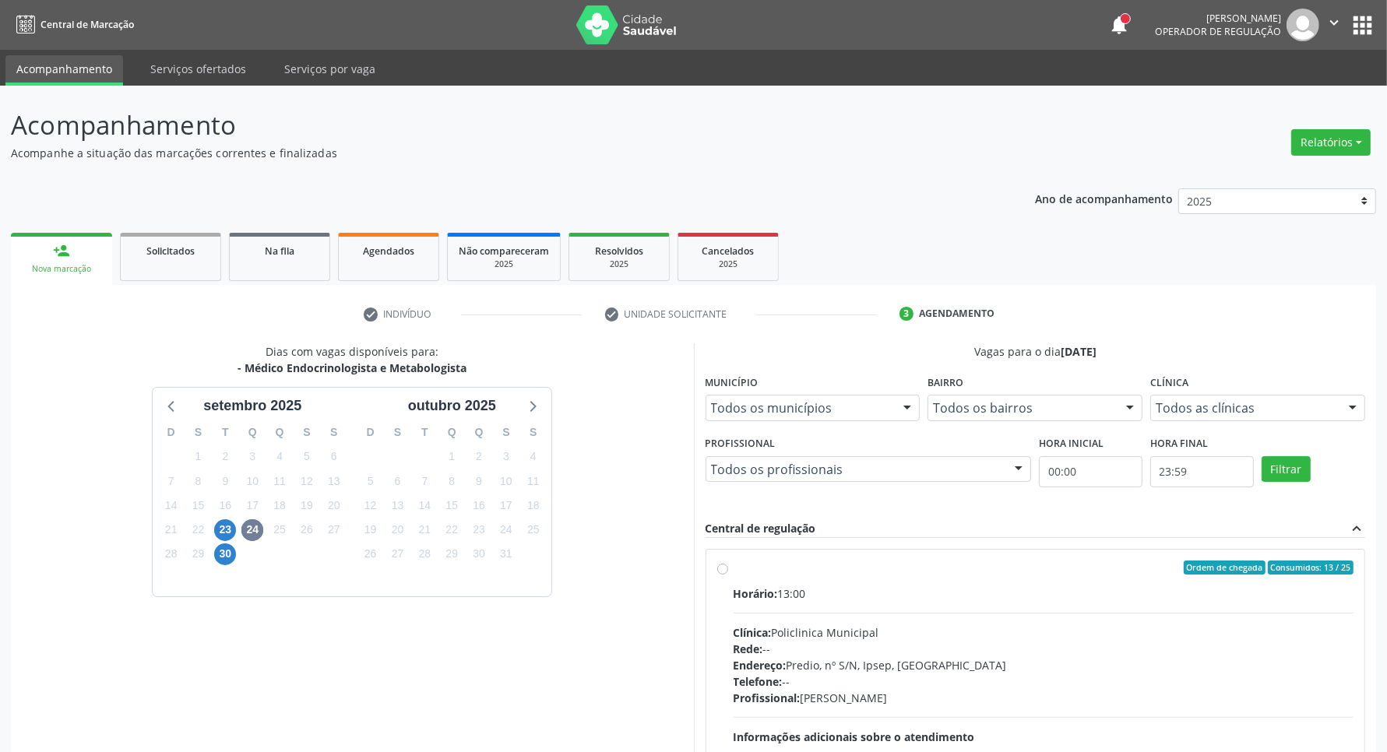
click at [1001, 603] on div "Horário: 13:00 Clínica: Policlinica Municipal Rede: -- Endereço: Predio, nº S/N…" at bounding box center [1043, 693] width 621 height 214
click at [728, 575] on input "Ordem de chegada Consumidos: 13 / 25 Horário: 13:00 Clínica: Policlinica Munici…" at bounding box center [722, 568] width 11 height 14
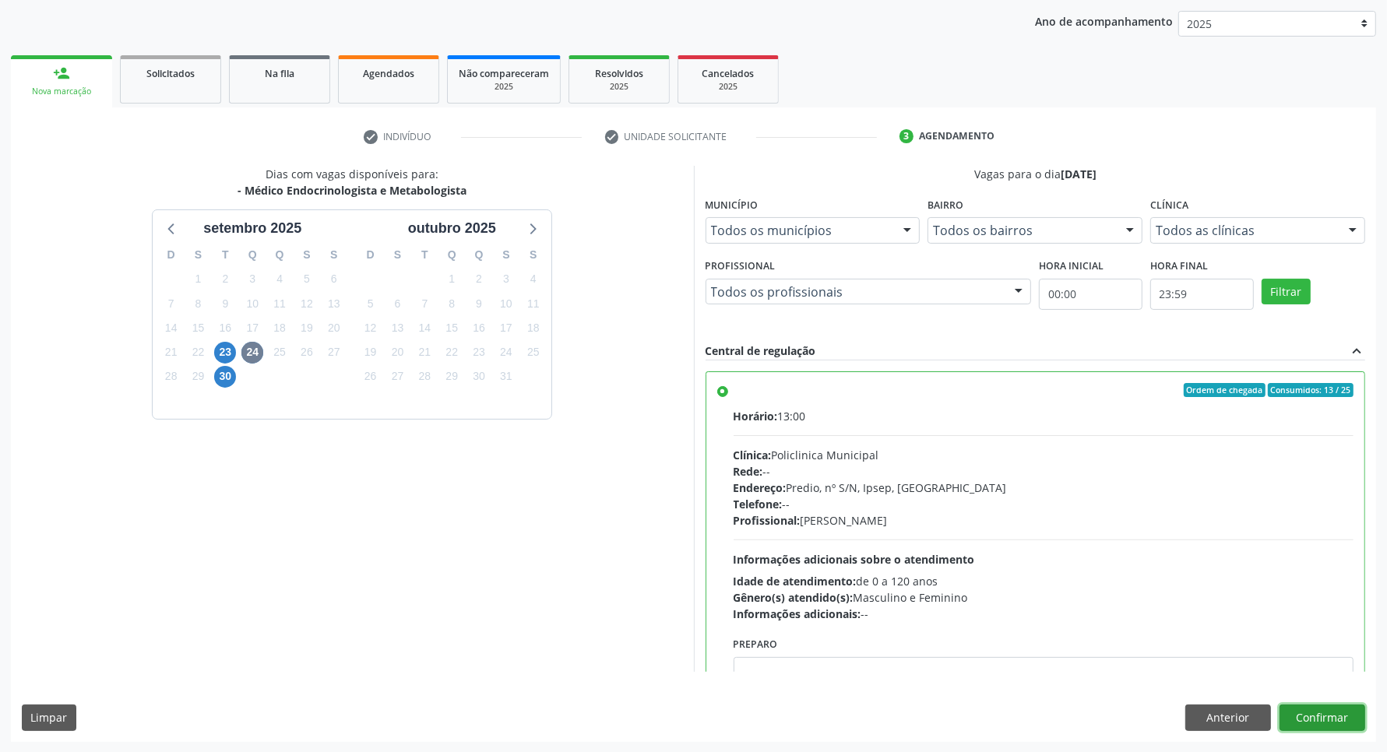
click at [1301, 717] on button "Confirmar" at bounding box center [1322, 718] width 86 height 26
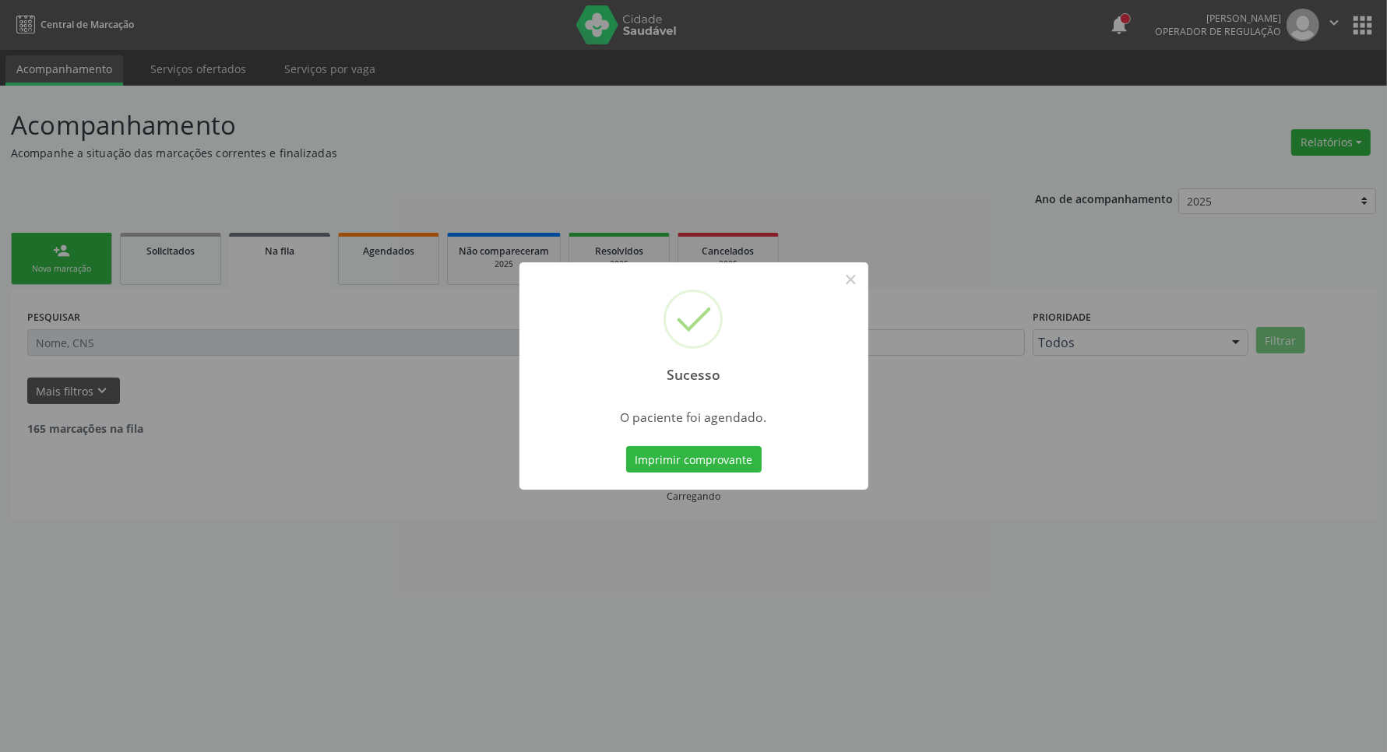
scroll to position [0, 0]
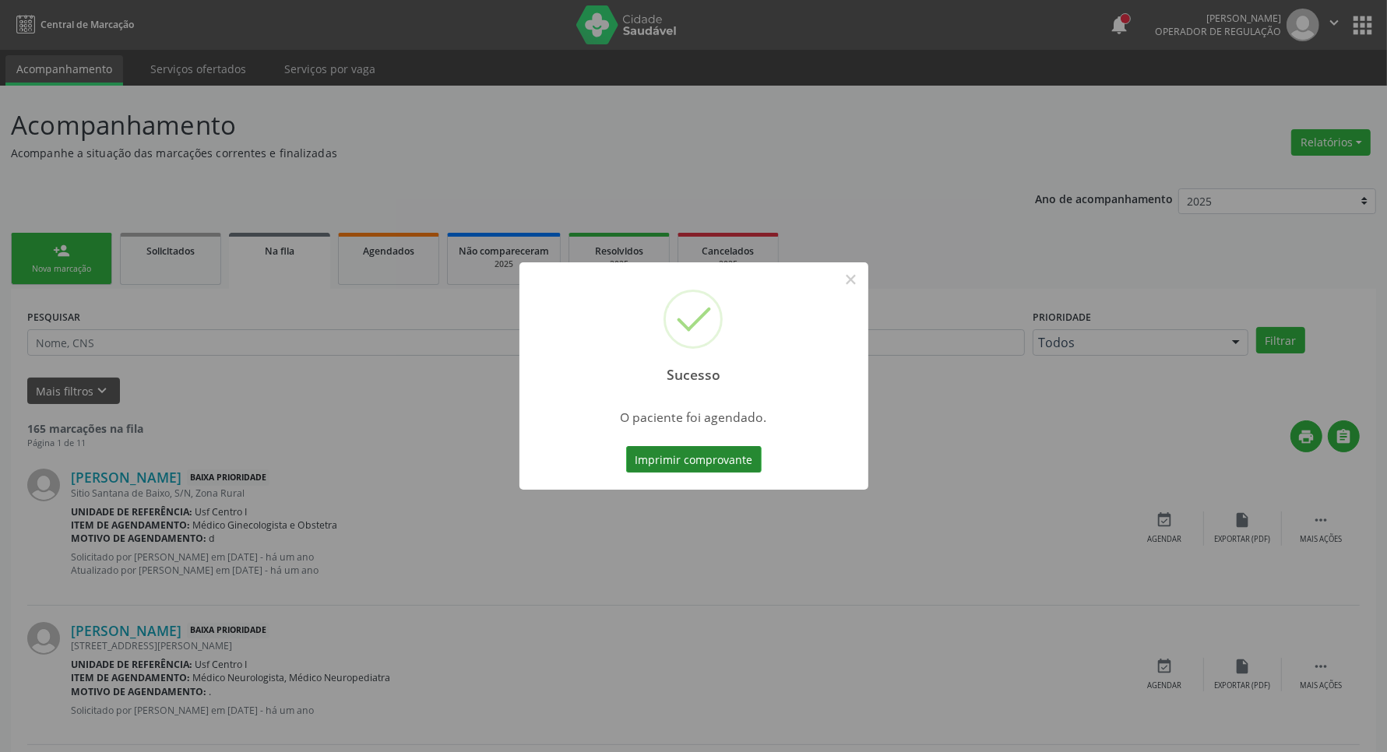
click at [666, 458] on button "Imprimir comprovante" at bounding box center [693, 459] width 135 height 26
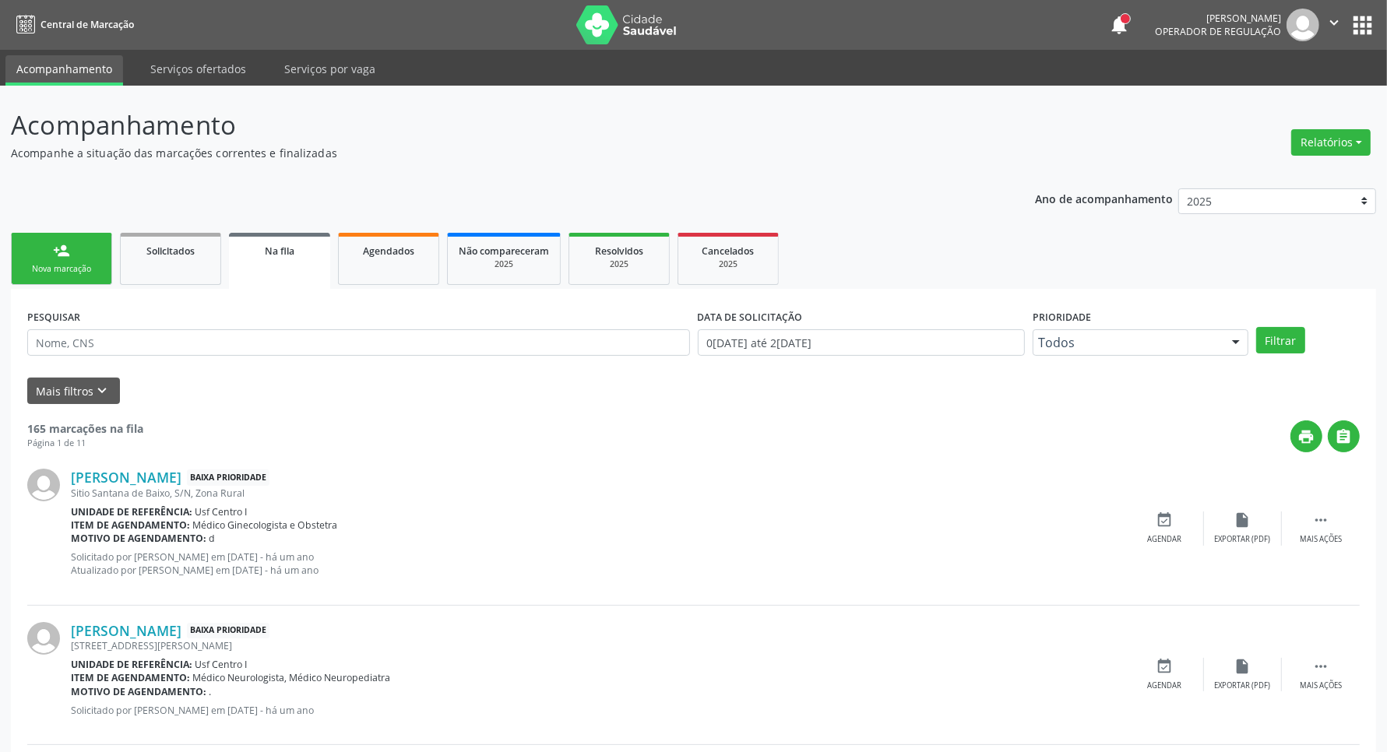
click at [40, 250] on link "person_add Nova marcação" at bounding box center [61, 259] width 101 height 52
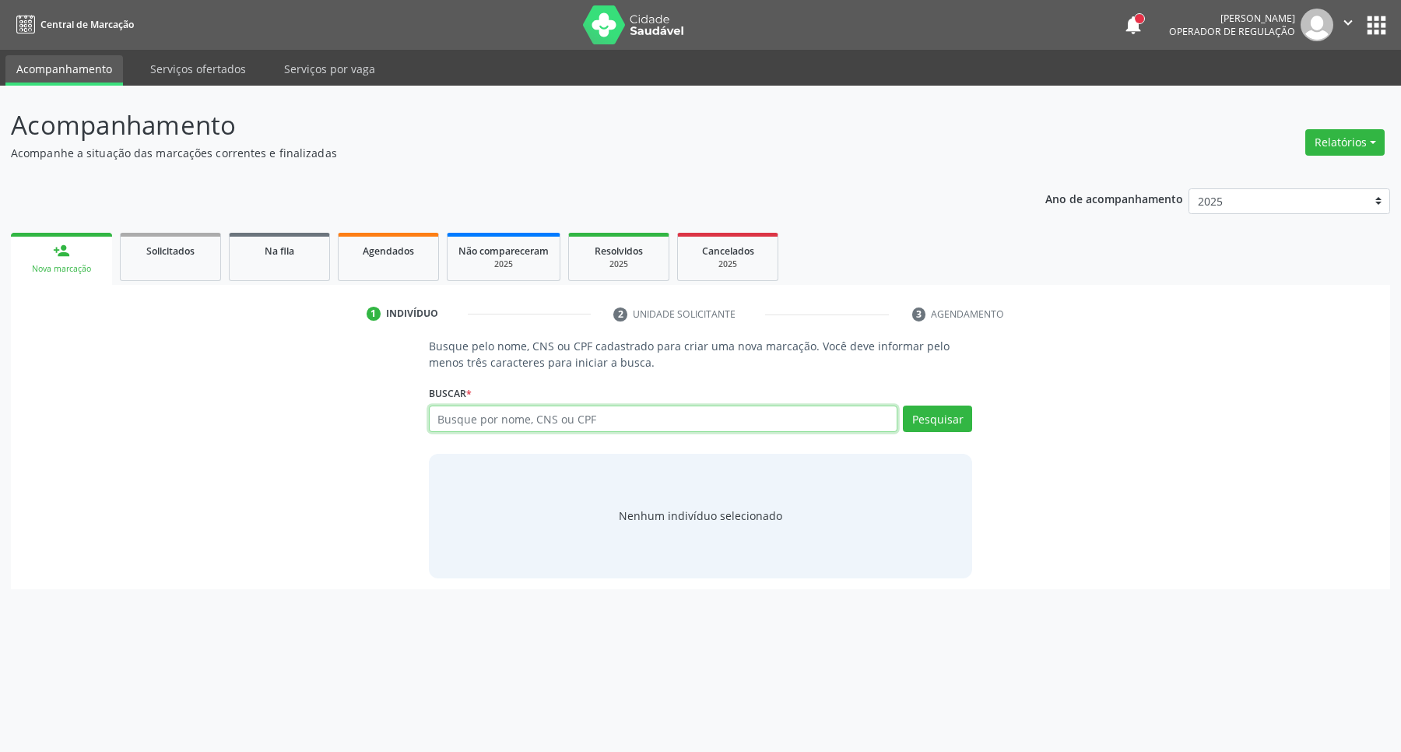
click at [610, 426] on input "text" at bounding box center [663, 419] width 469 height 26
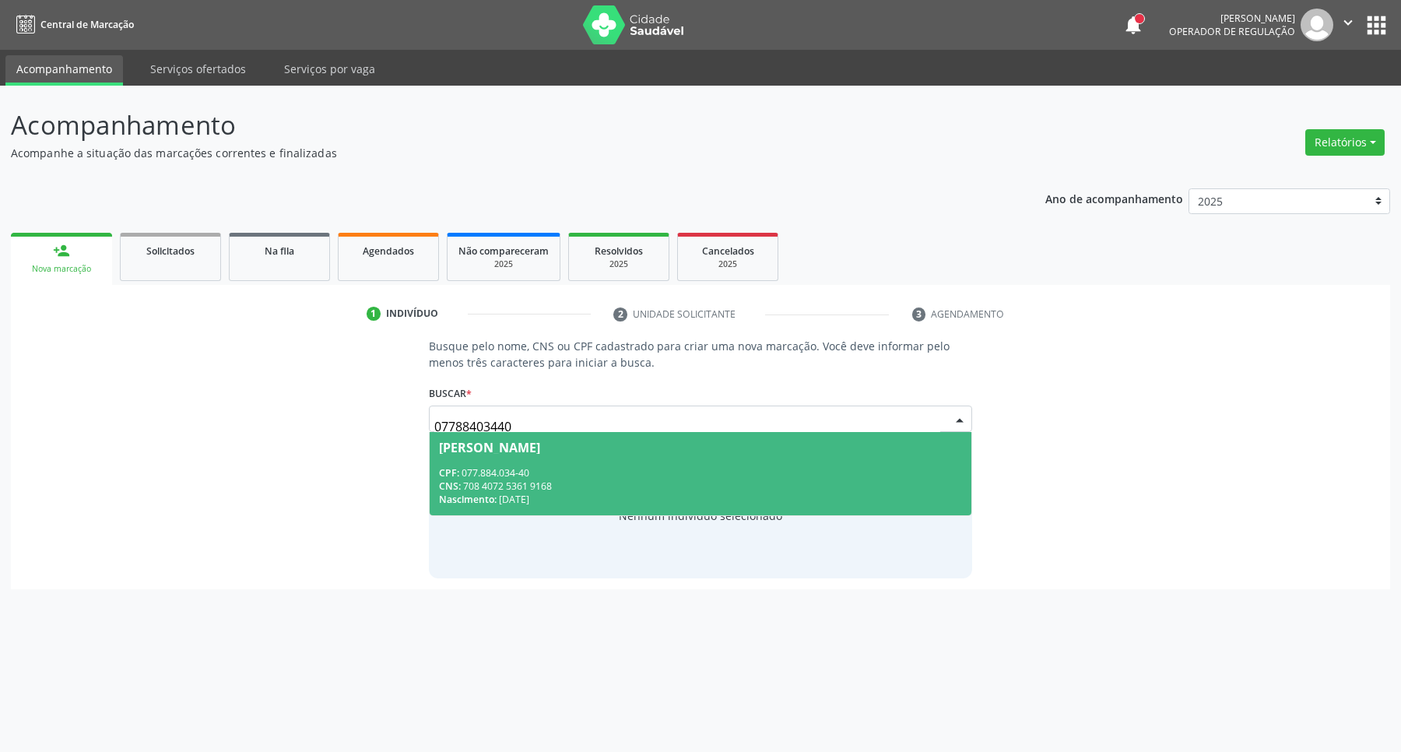
click at [606, 505] on div "Nascimento: 21/01/1982" at bounding box center [701, 499] width 524 height 13
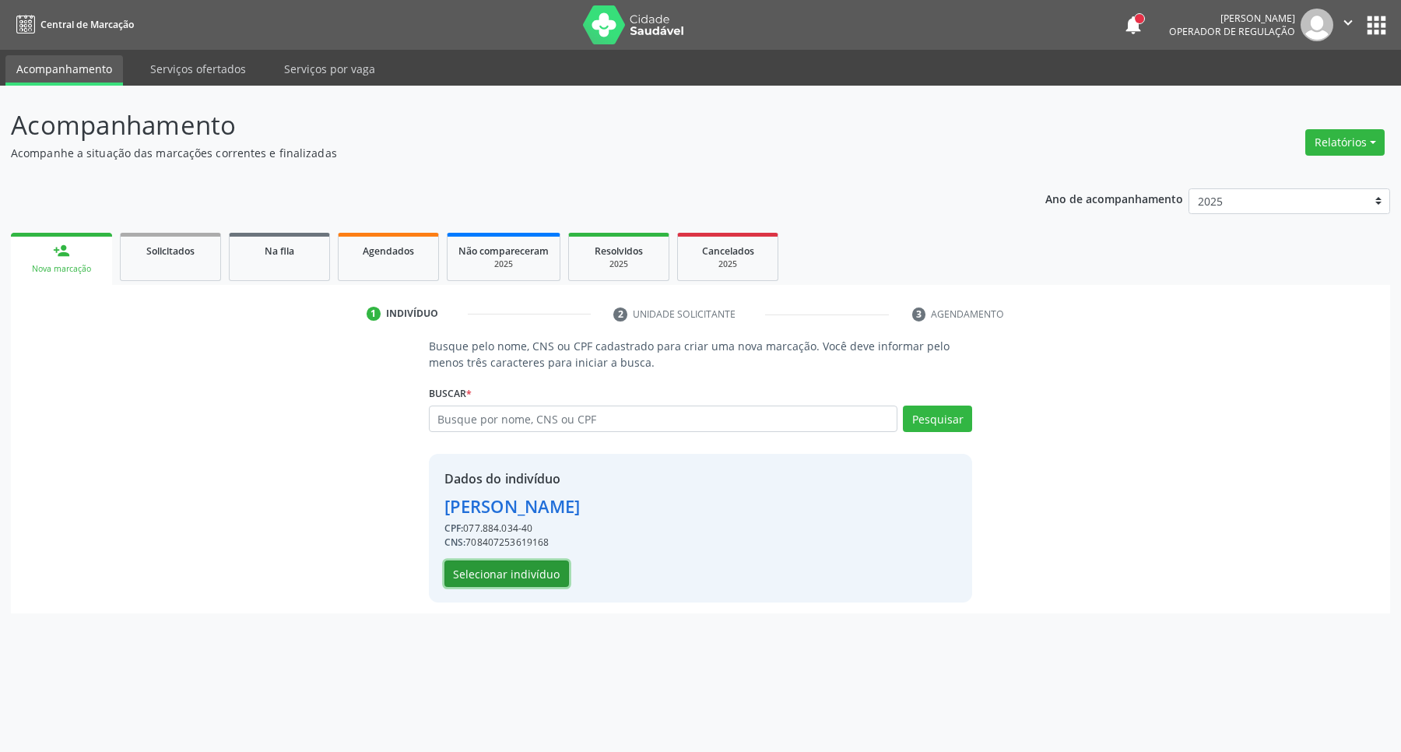
click at [547, 575] on button "Selecionar indivíduo" at bounding box center [507, 574] width 125 height 26
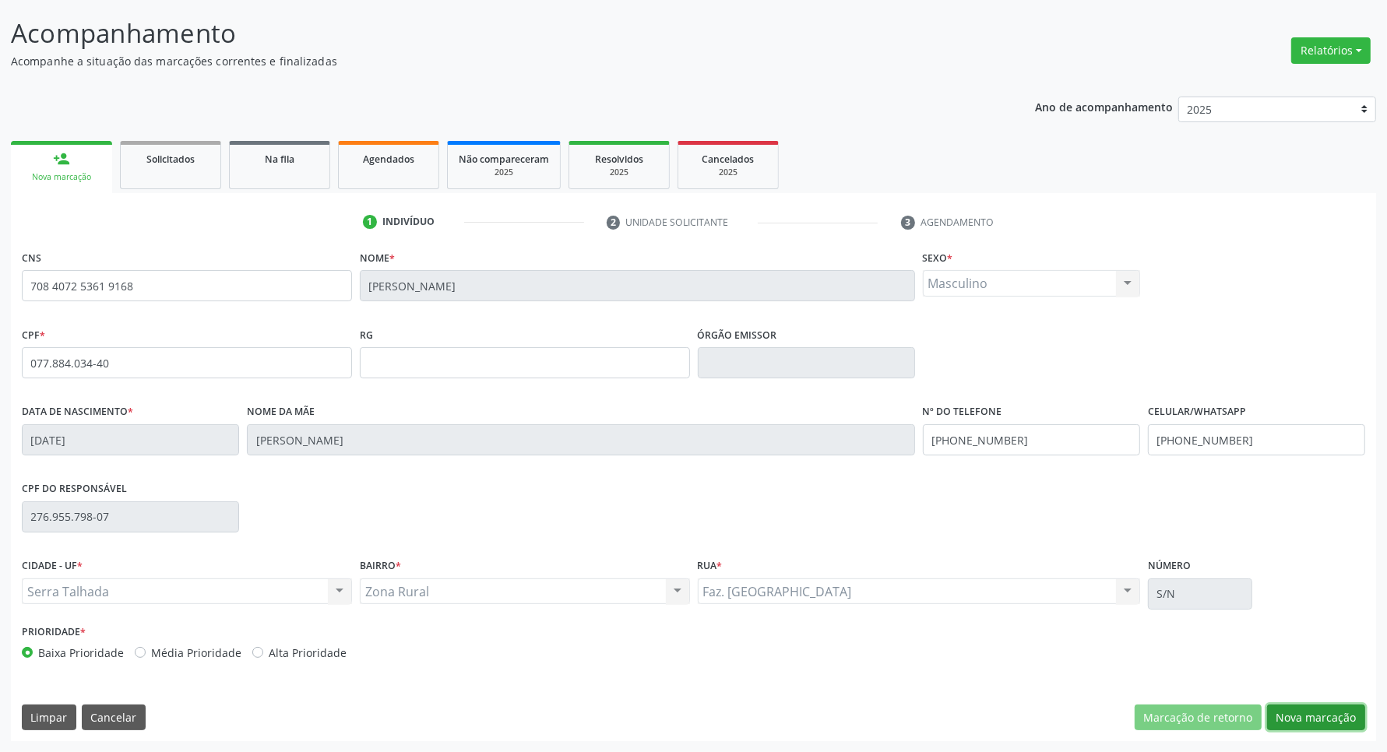
drag, startPoint x: 1310, startPoint y: 706, endPoint x: 1302, endPoint y: 705, distance: 7.9
click at [1305, 706] on button "Nova marcação" at bounding box center [1316, 718] width 98 height 26
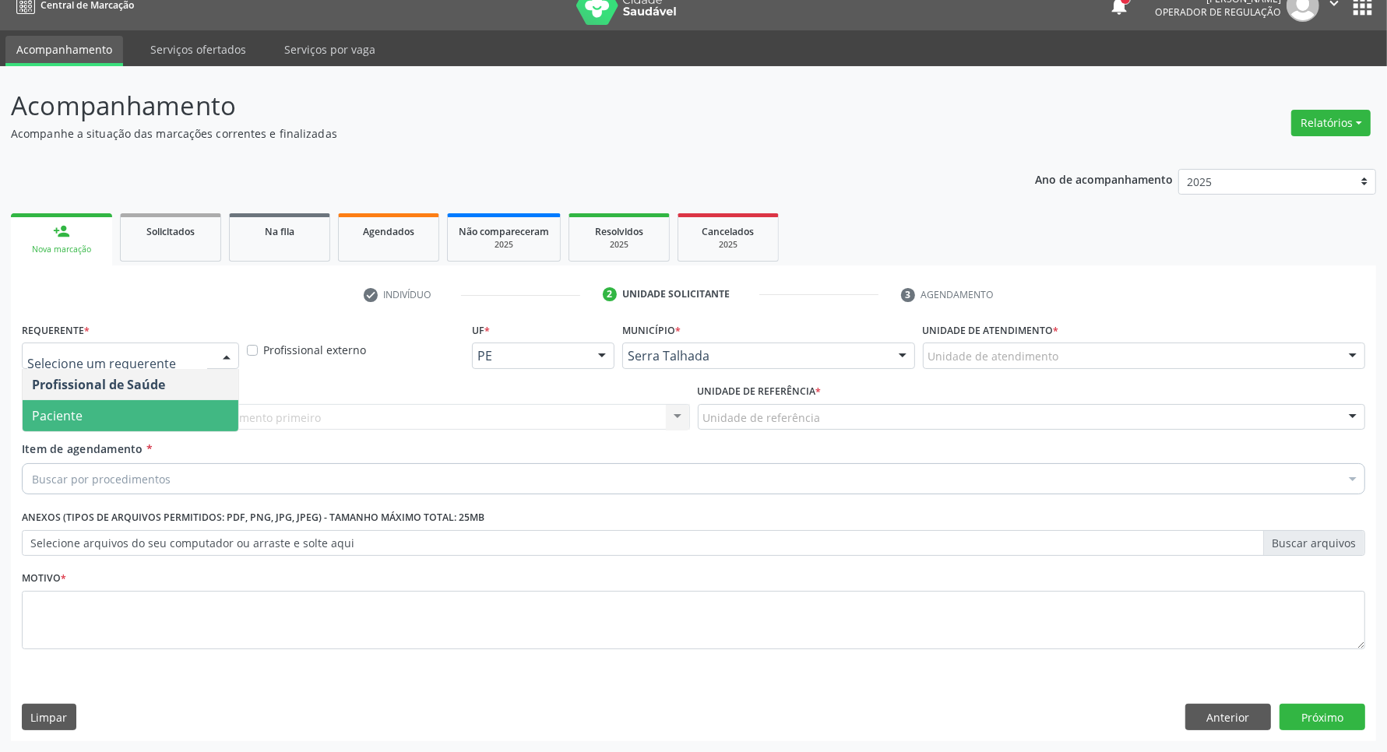
click at [125, 413] on span "Paciente" at bounding box center [131, 415] width 216 height 31
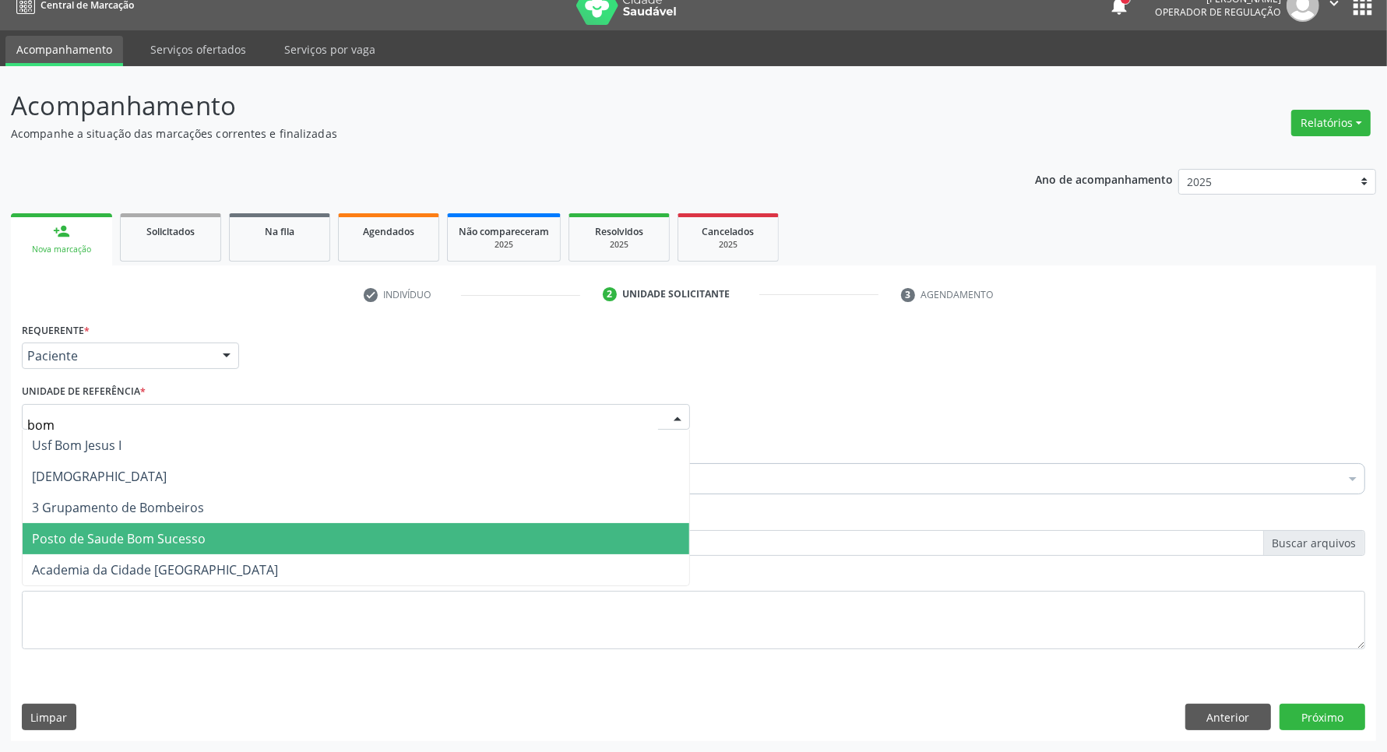
click at [111, 538] on span "Posto de Saude Bom Sucesso" at bounding box center [119, 538] width 174 height 17
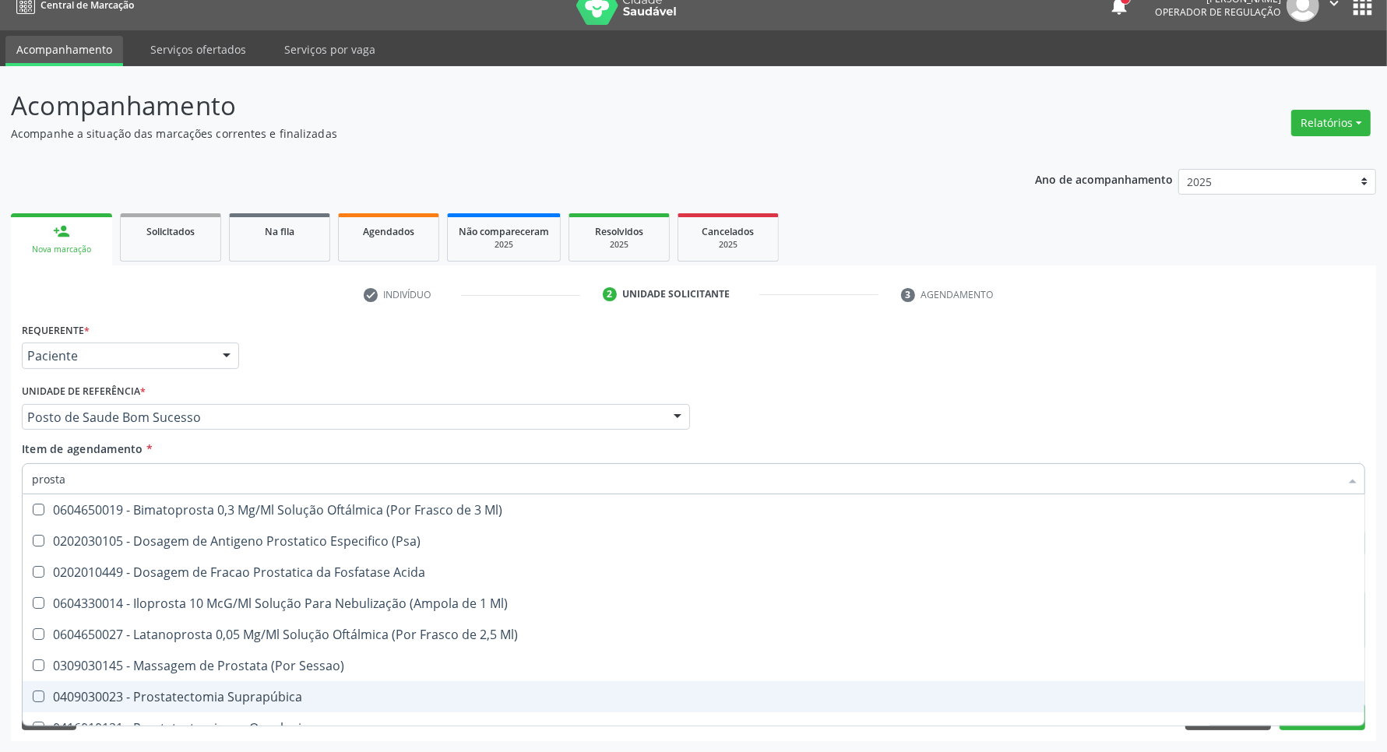
scroll to position [205, 0]
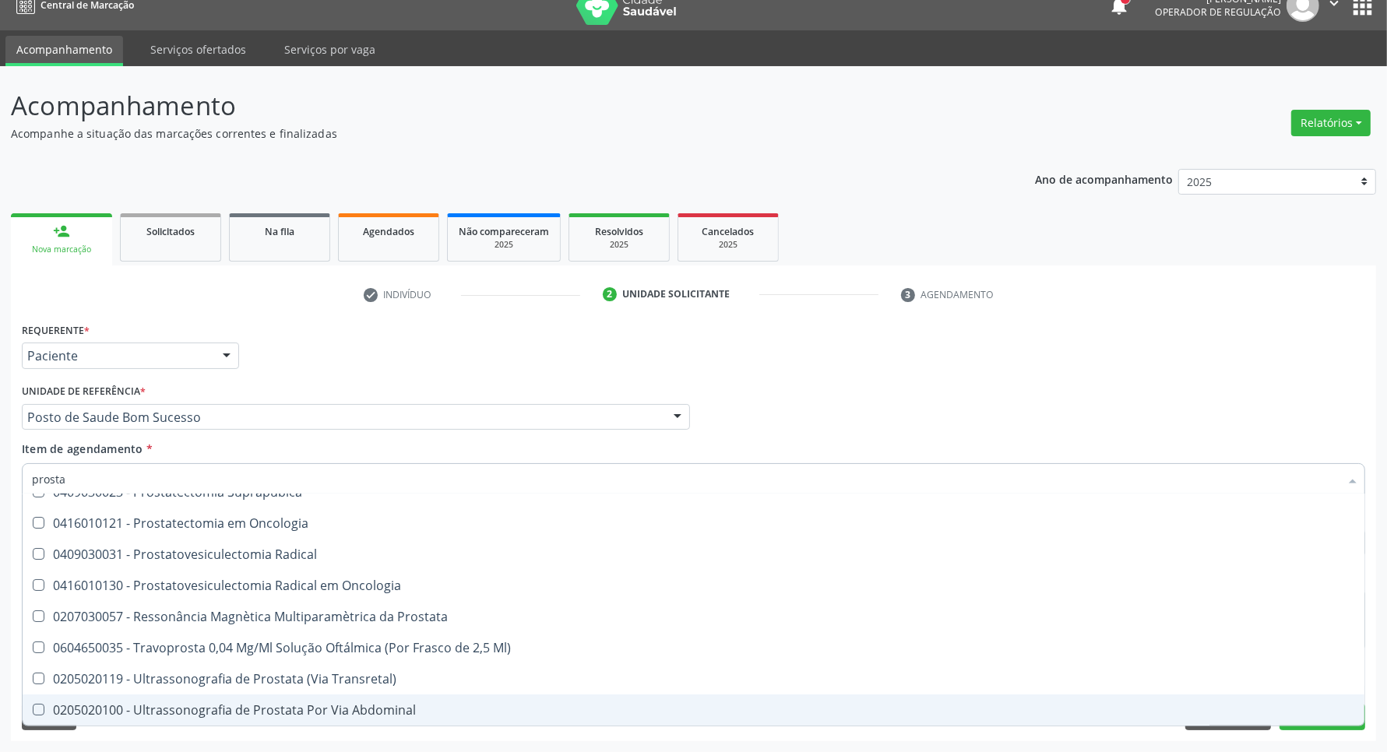
click at [148, 707] on div "0205020100 - Ultrassonografia de Prostata Por Via Abdominal" at bounding box center [693, 710] width 1323 height 12
click at [0, 688] on div "Acompanhamento Acompanhe a situação das marcações correntes e finalizadas Relat…" at bounding box center [693, 409] width 1387 height 686
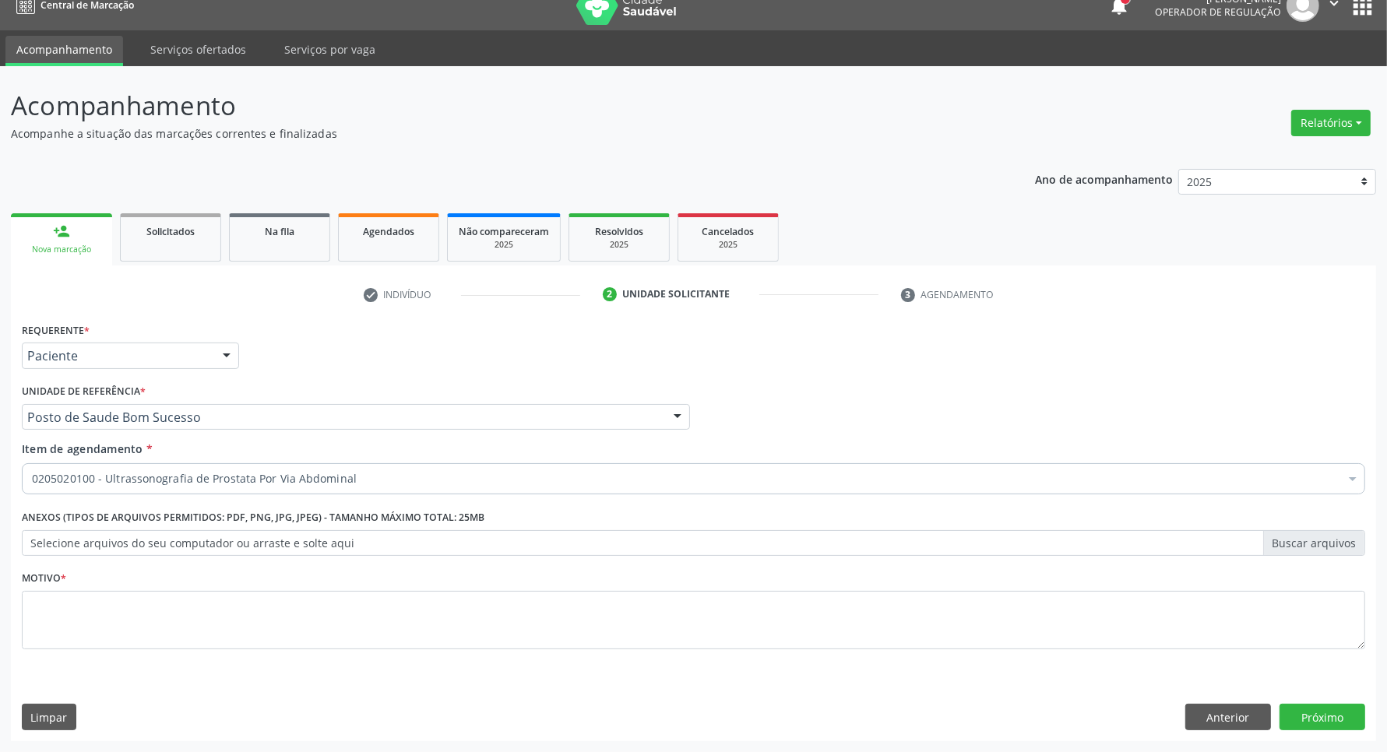
scroll to position [0, 0]
click at [173, 617] on textarea at bounding box center [693, 620] width 1343 height 59
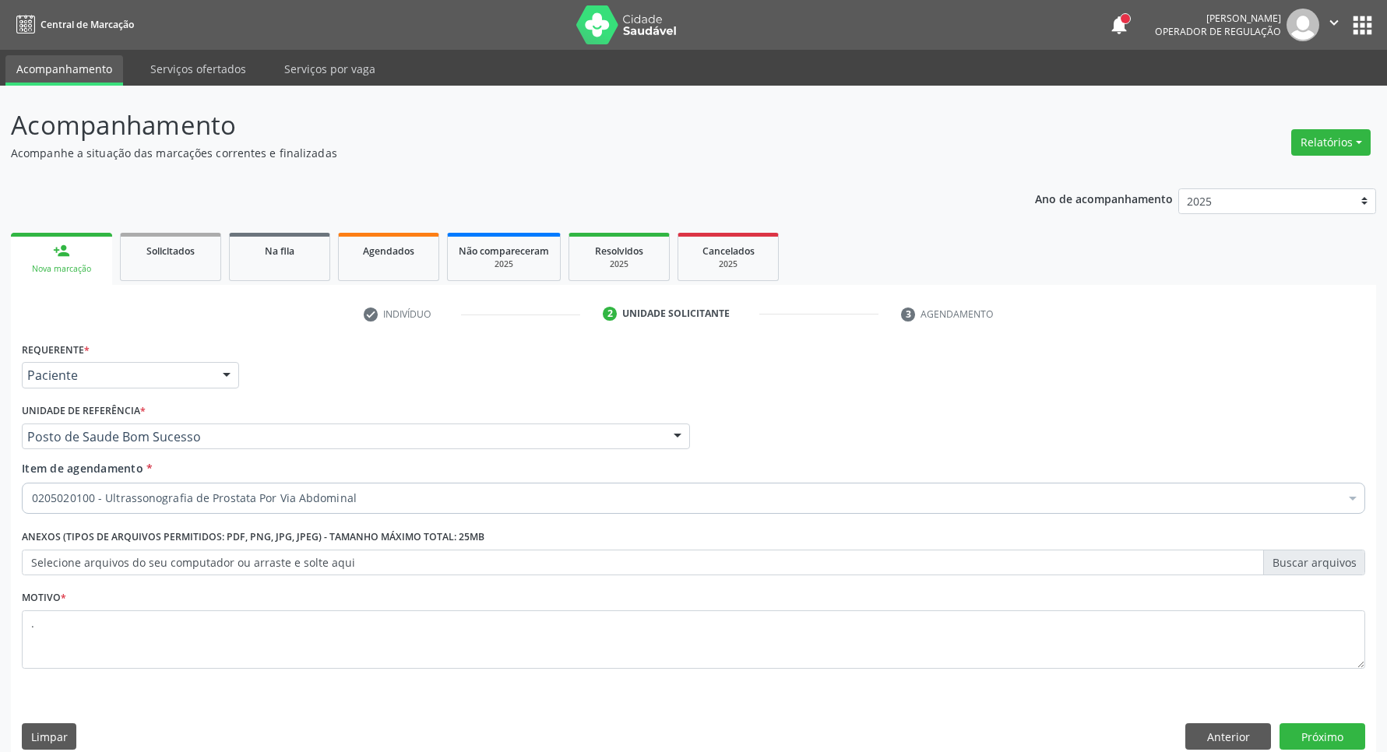
scroll to position [19, 0]
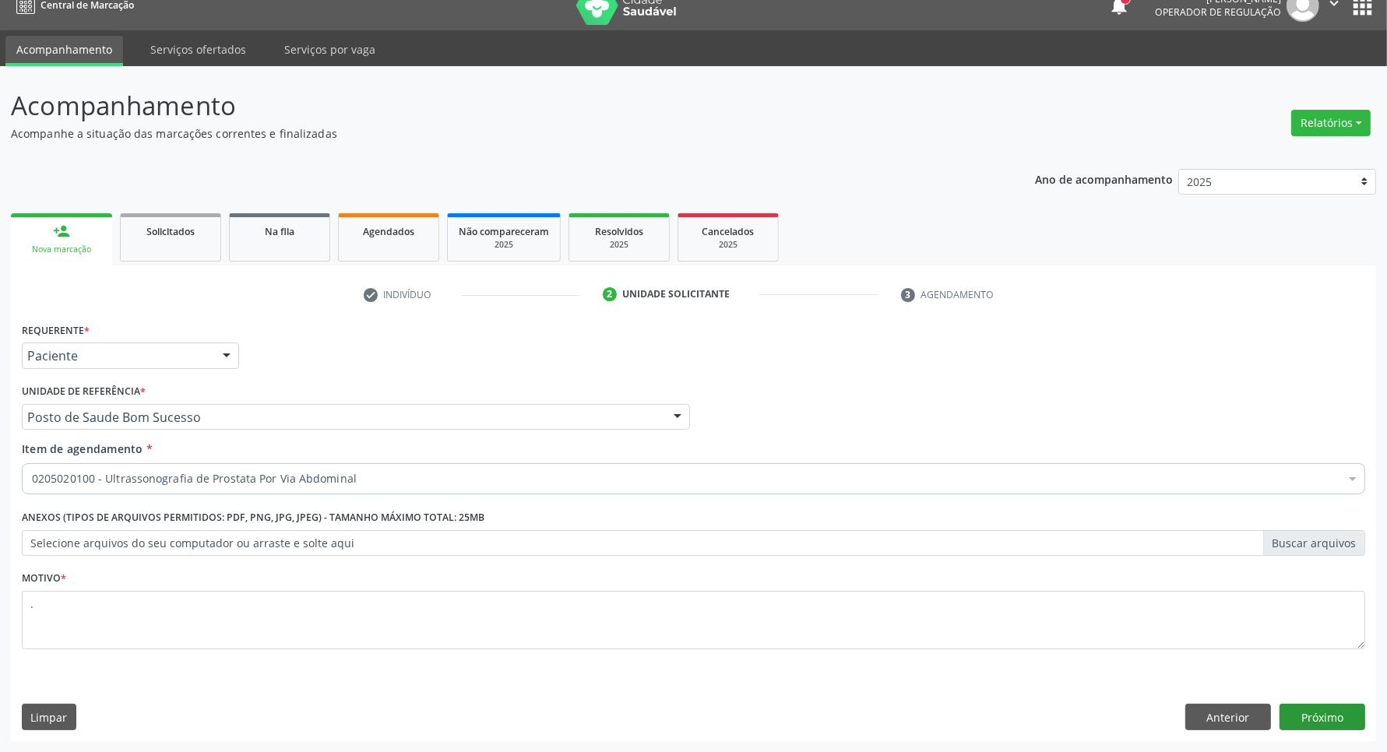
type textarea "."
click at [1322, 711] on button "Próximo" at bounding box center [1322, 717] width 86 height 26
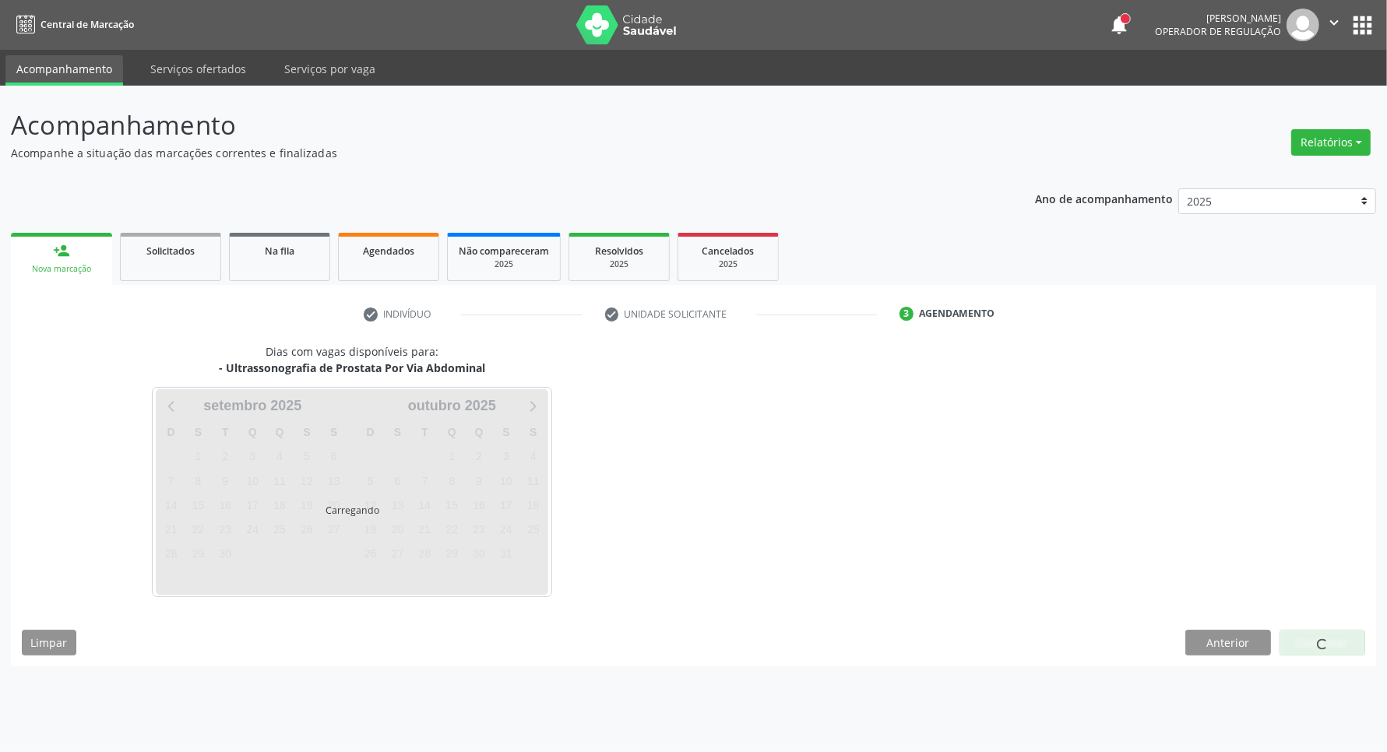
scroll to position [0, 0]
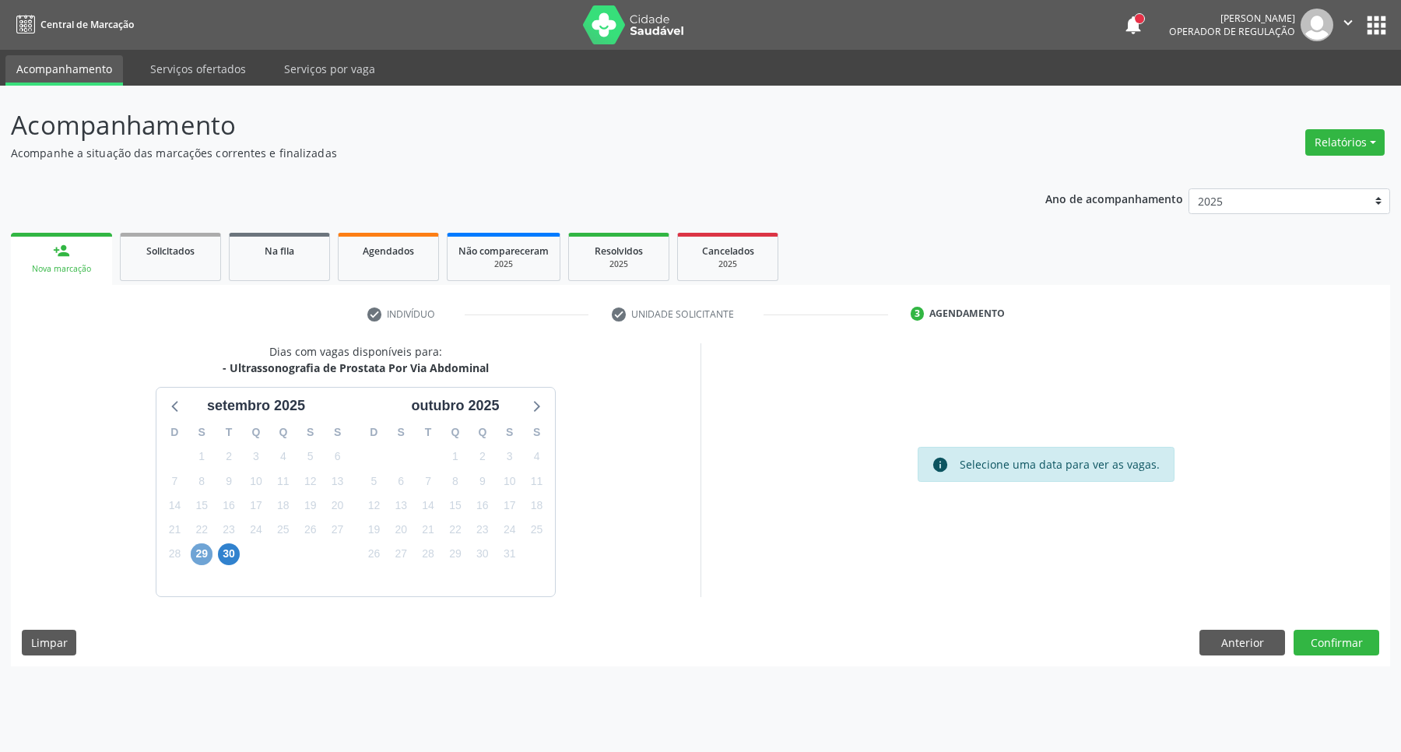
click at [202, 551] on span "29" at bounding box center [202, 554] width 22 height 22
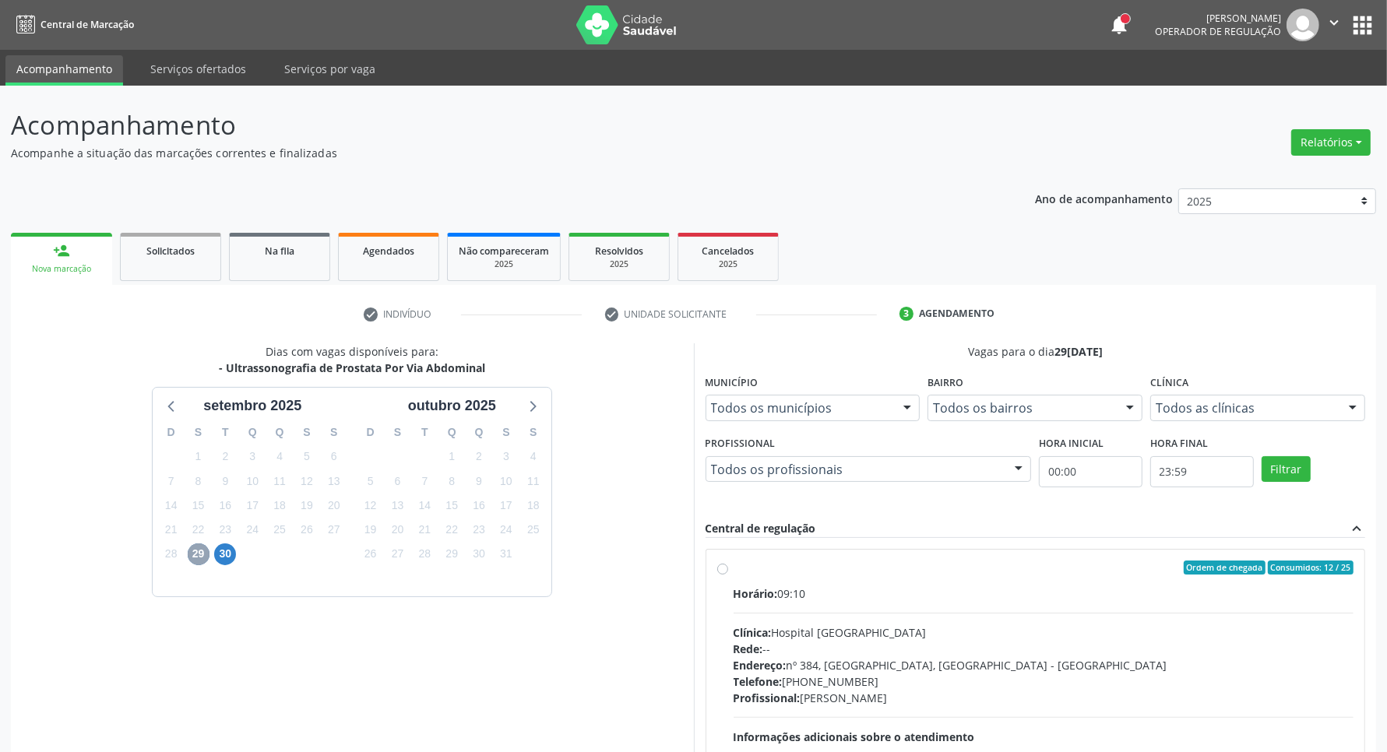
scroll to position [97, 0]
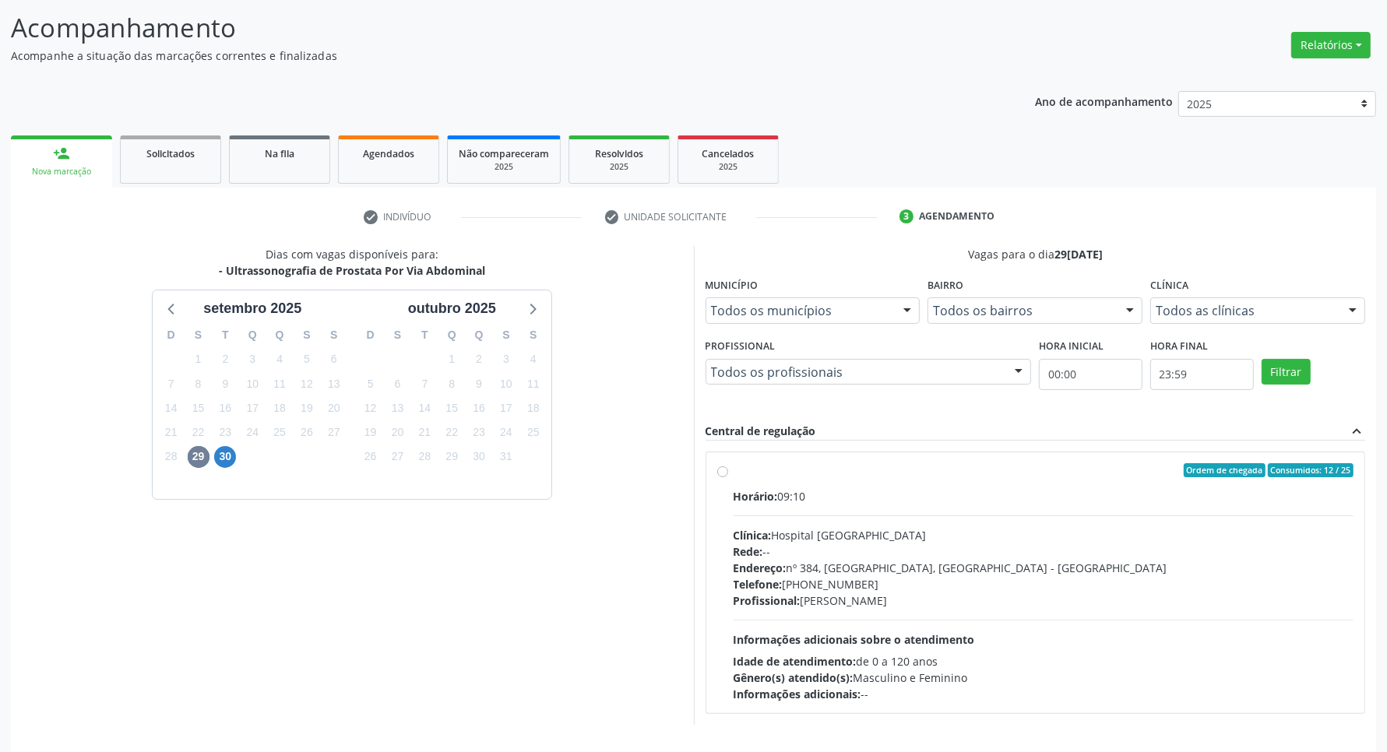
click at [930, 484] on label "Ordem de chegada Consumidos: 12 / 25 Horário: 09:10 Clínica: Hospital [GEOGRAPH…" at bounding box center [1043, 582] width 621 height 239
click at [728, 477] on input "Ordem de chegada Consumidos: 12 / 25 Horário: 09:10 Clínica: Hospital [GEOGRAPH…" at bounding box center [722, 470] width 11 height 14
radio input "true"
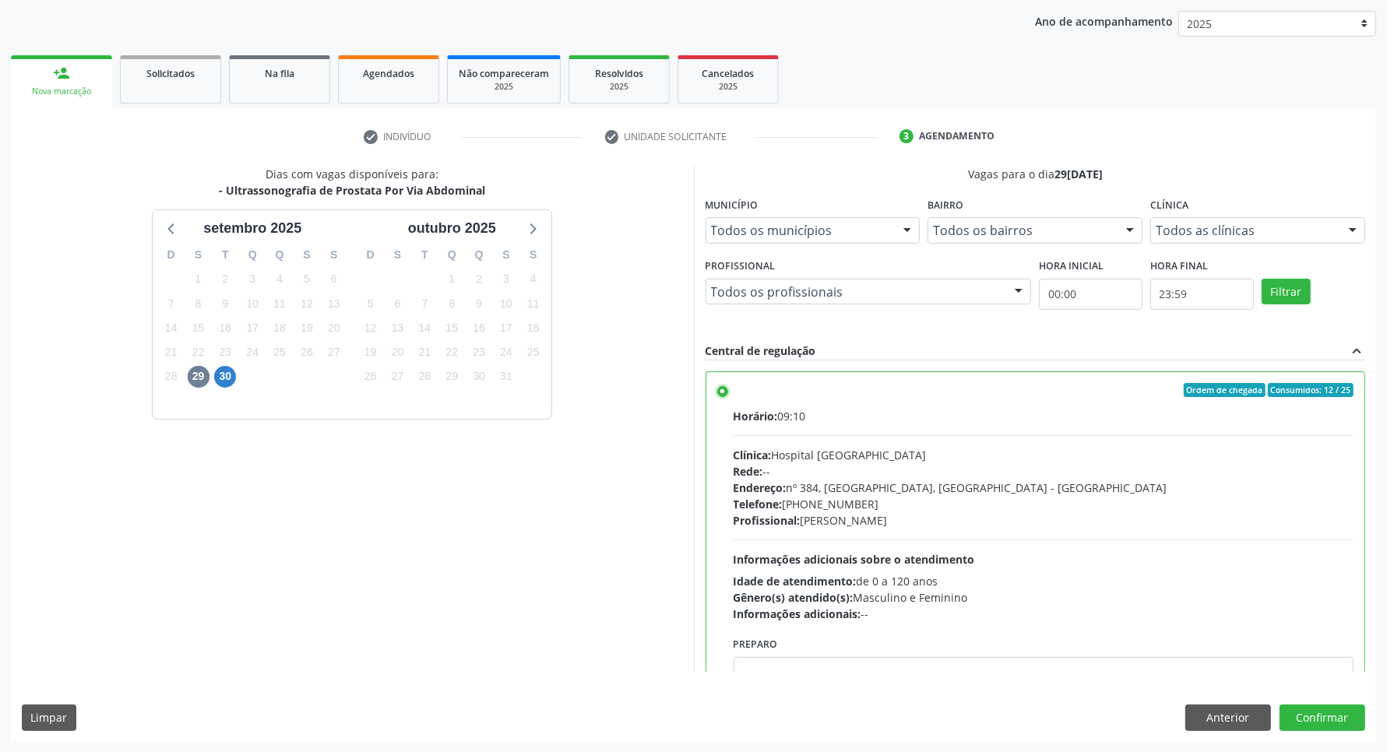
scroll to position [78, 0]
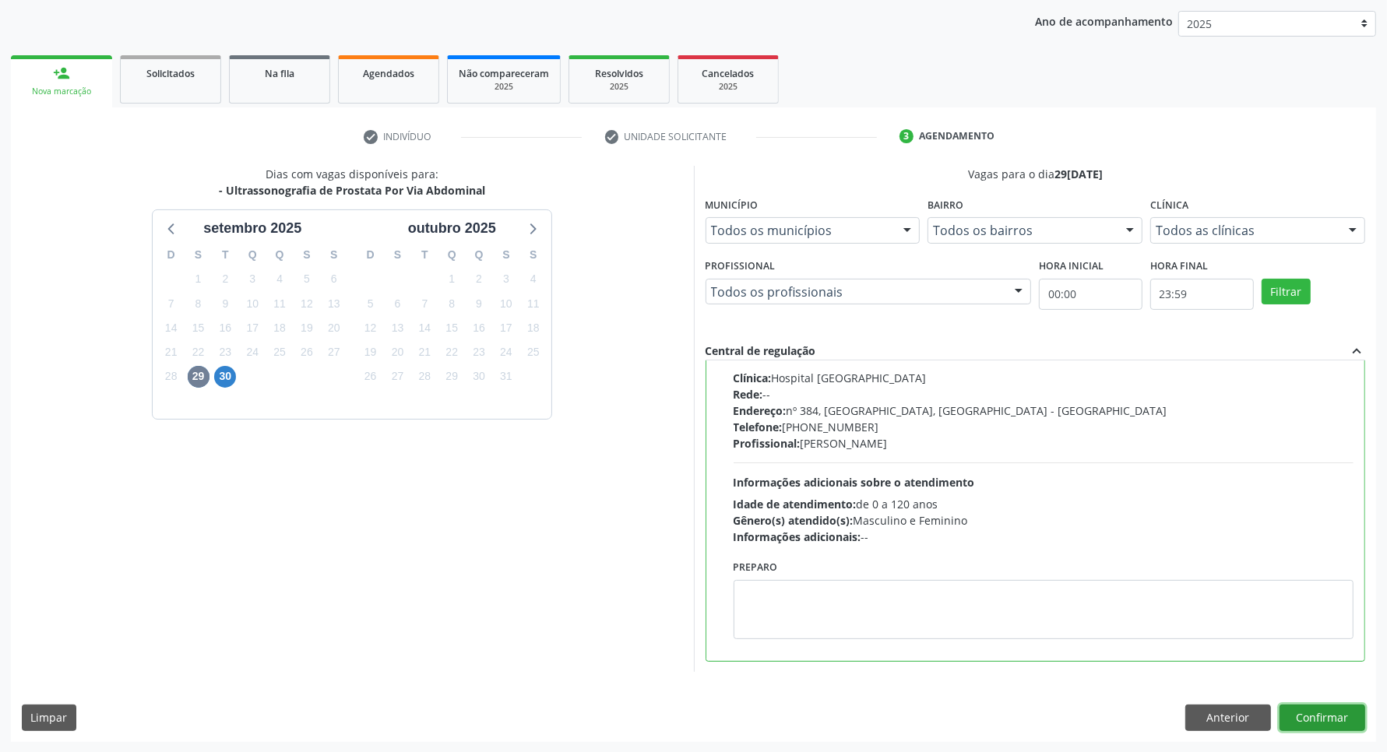
drag, startPoint x: 1303, startPoint y: 715, endPoint x: 1271, endPoint y: 715, distance: 31.1
click at [1301, 715] on button "Confirmar" at bounding box center [1322, 718] width 86 height 26
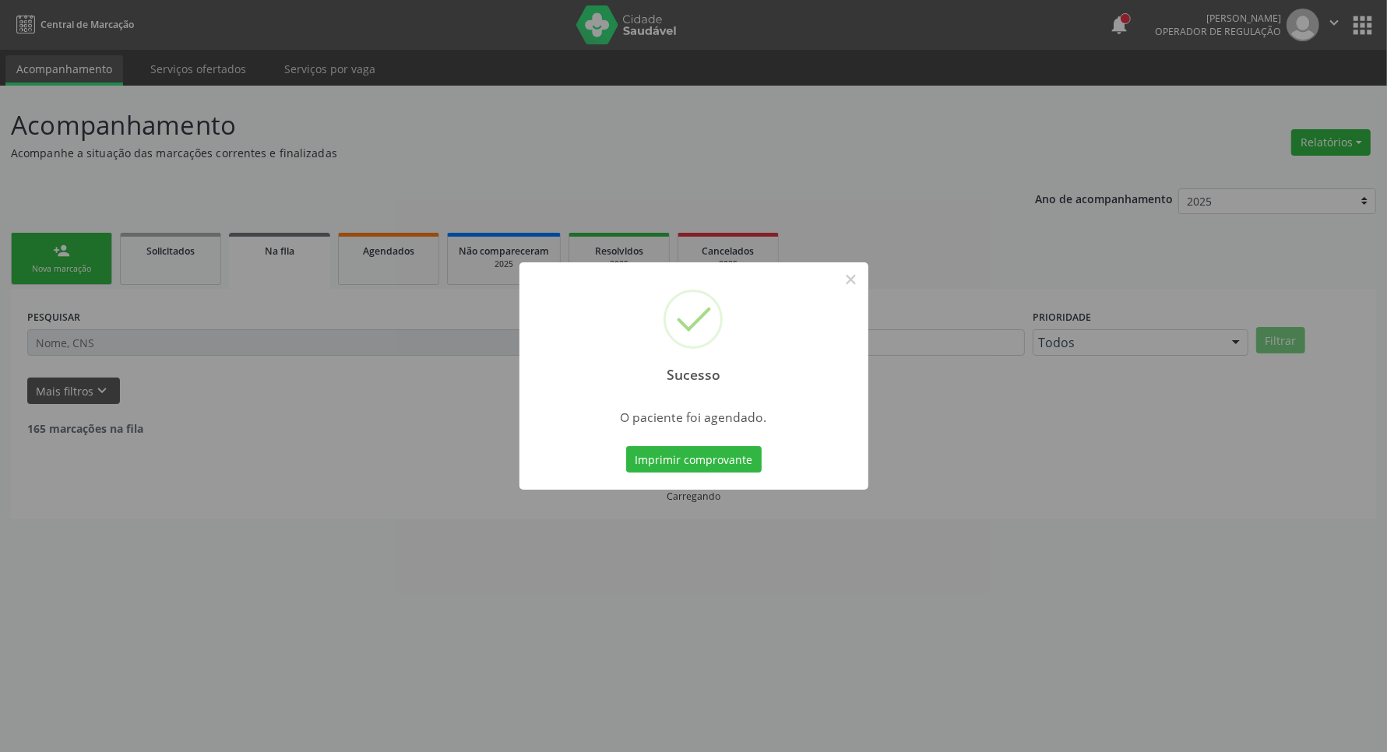
scroll to position [0, 0]
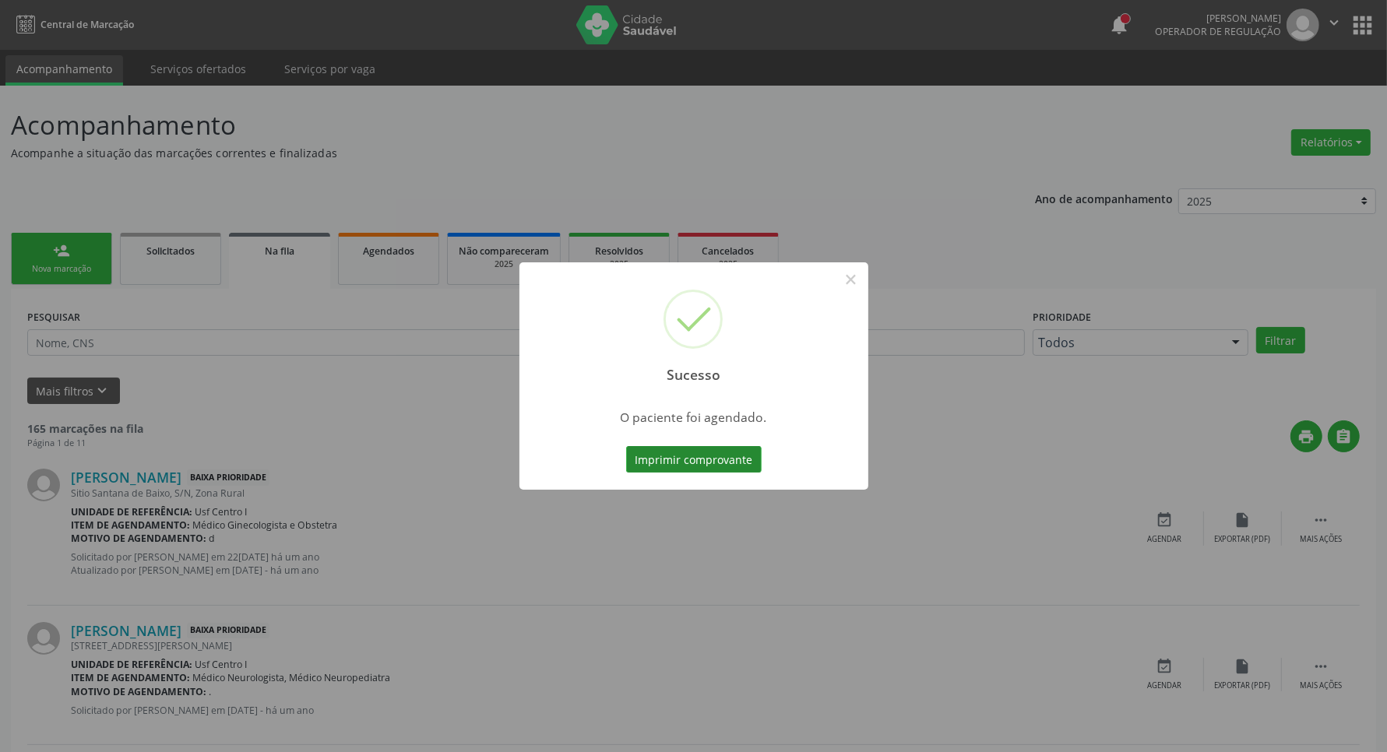
click at [658, 466] on button "Imprimir comprovante" at bounding box center [693, 459] width 135 height 26
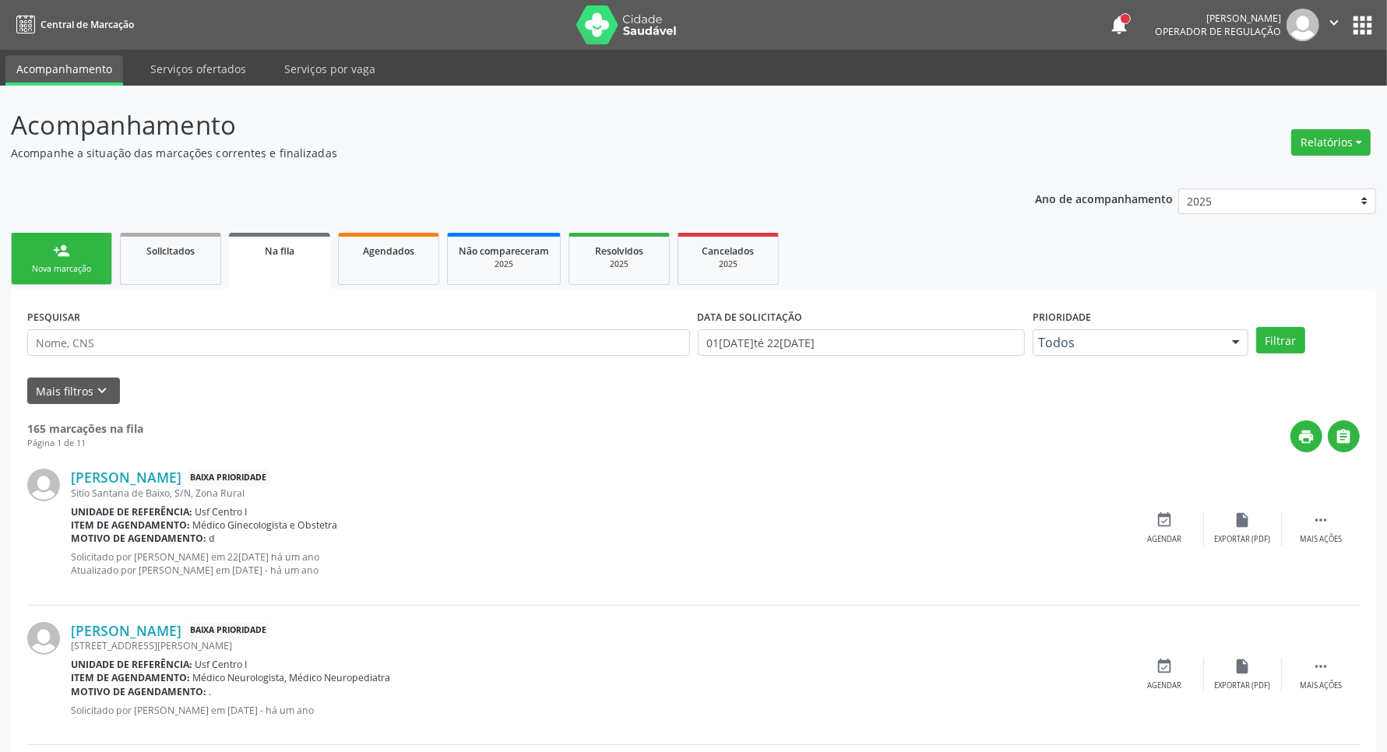
click at [78, 265] on div "Nova marcação" at bounding box center [62, 269] width 78 height 12
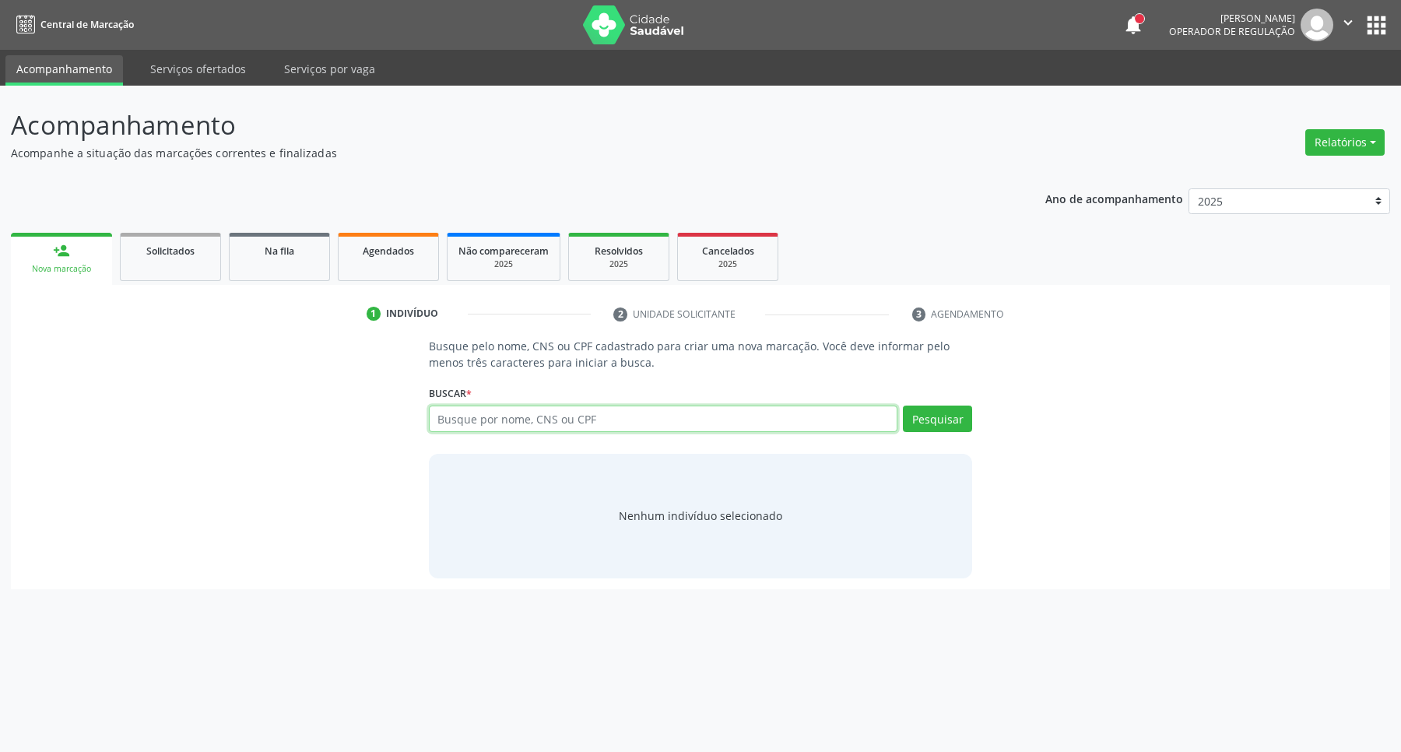
click at [504, 415] on input "text" at bounding box center [663, 419] width 469 height 26
type input "09519553495"
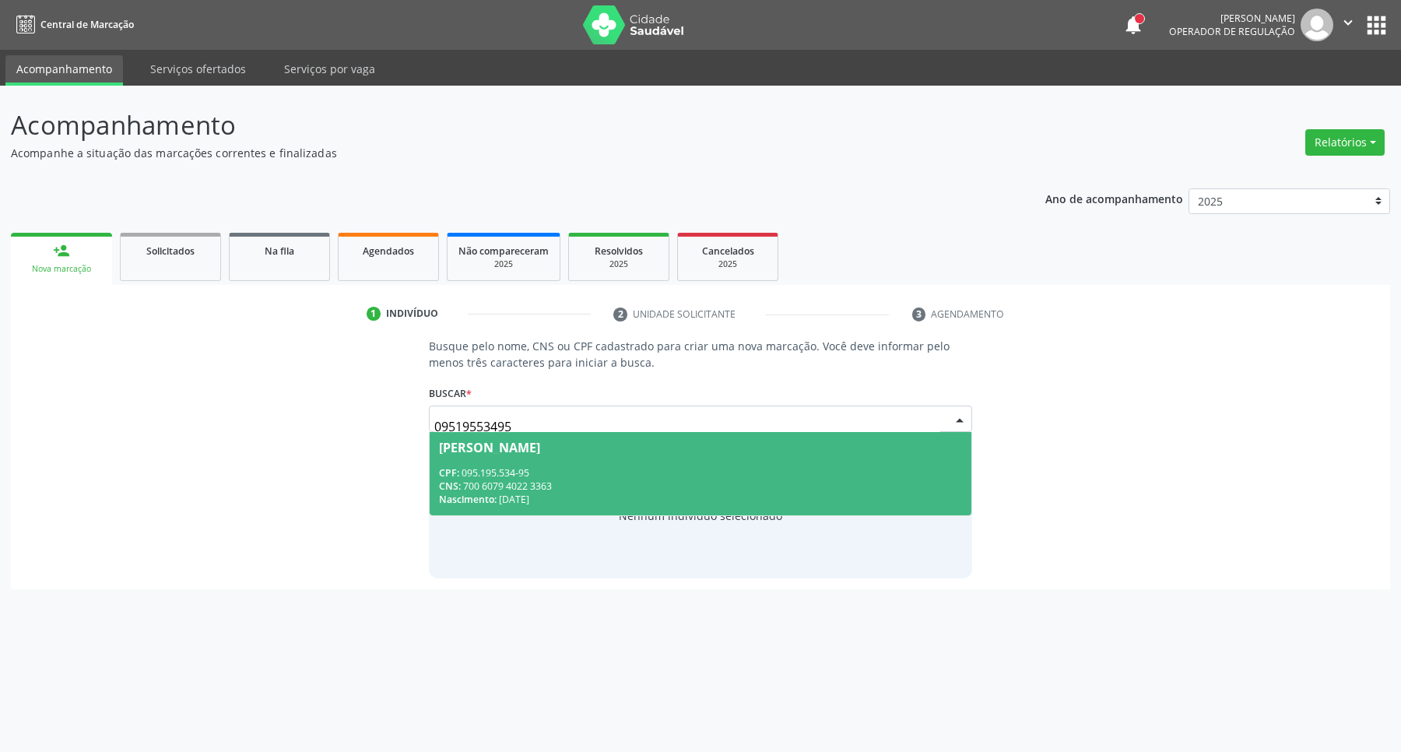
drag, startPoint x: 545, startPoint y: 477, endPoint x: 546, endPoint y: 494, distance: 17.1
click at [546, 494] on div "Nascimento: [DATE]" at bounding box center [701, 499] width 524 height 13
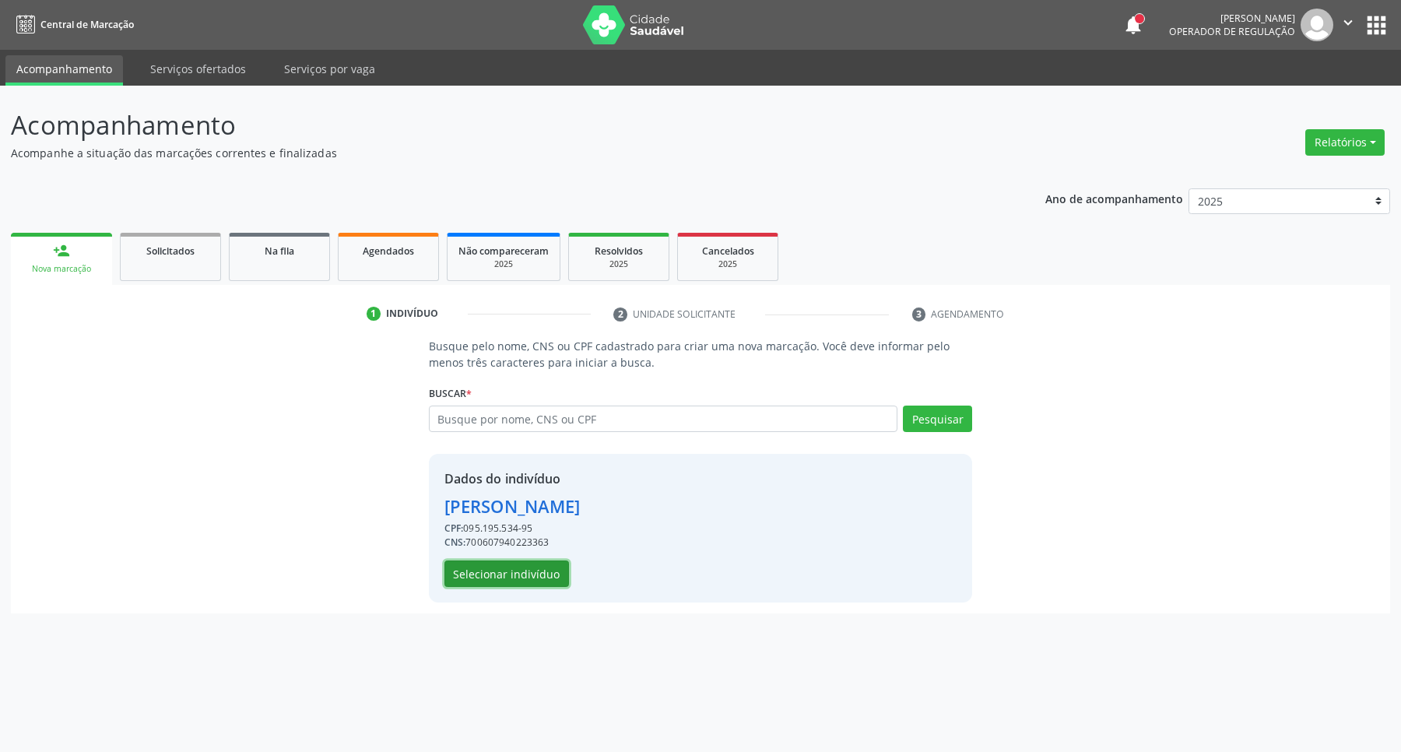
click at [520, 577] on button "Selecionar indivíduo" at bounding box center [507, 574] width 125 height 26
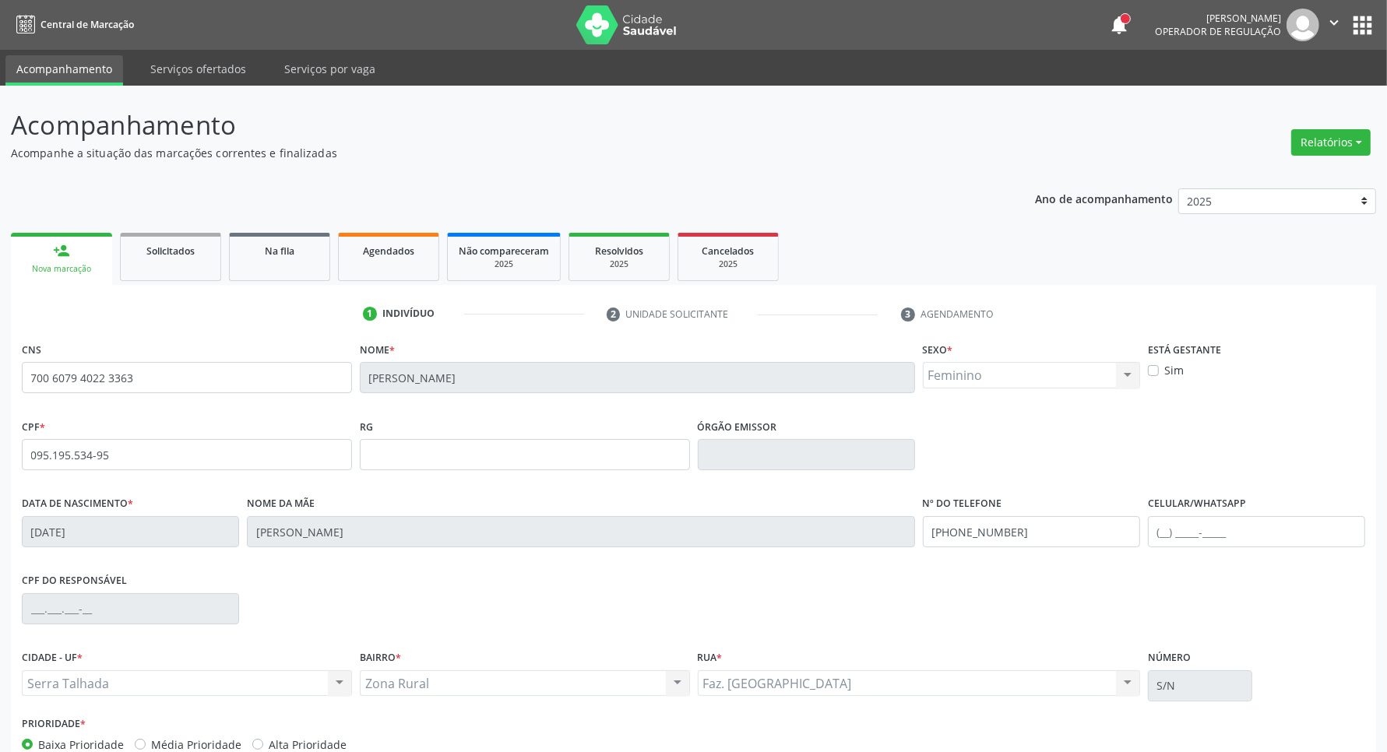
scroll to position [92, 0]
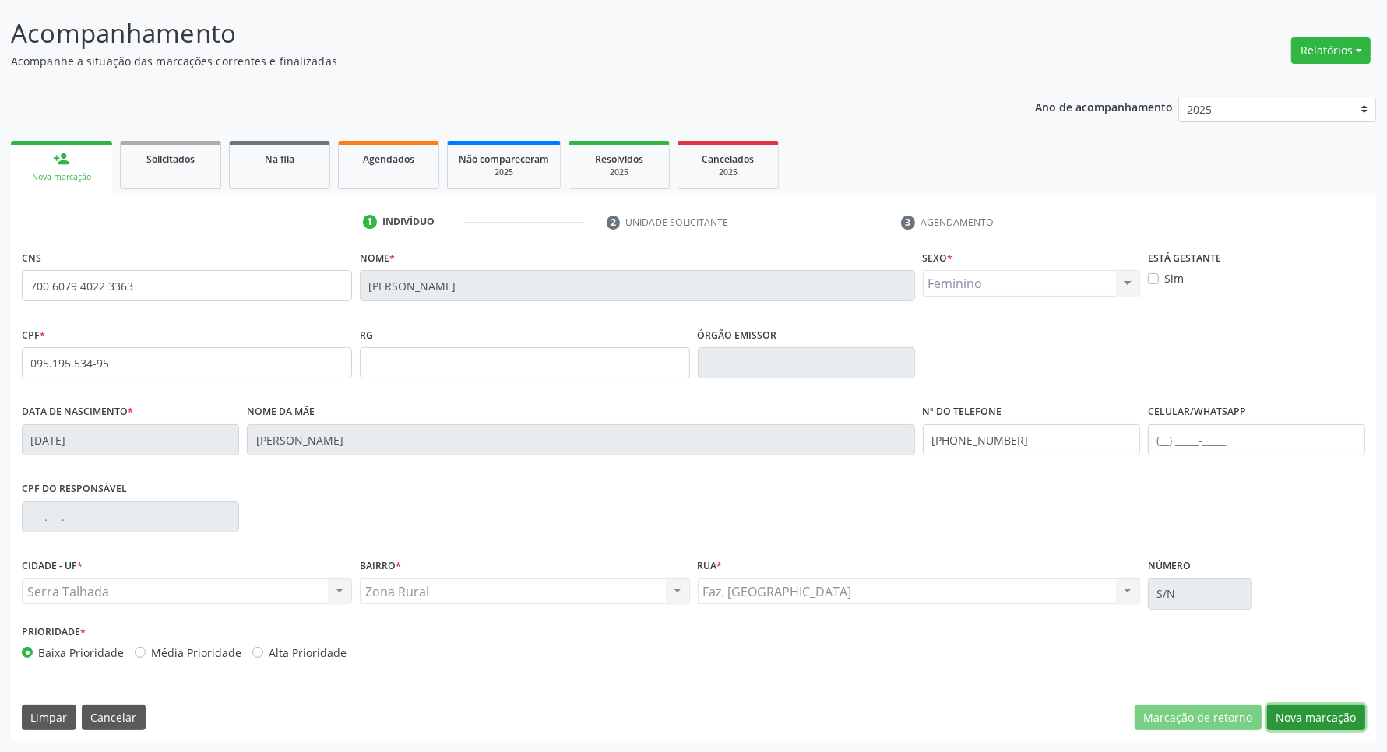
drag, startPoint x: 1351, startPoint y: 720, endPoint x: 1133, endPoint y: 673, distance: 223.0
click at [1344, 719] on button "Nova marcação" at bounding box center [1316, 718] width 98 height 26
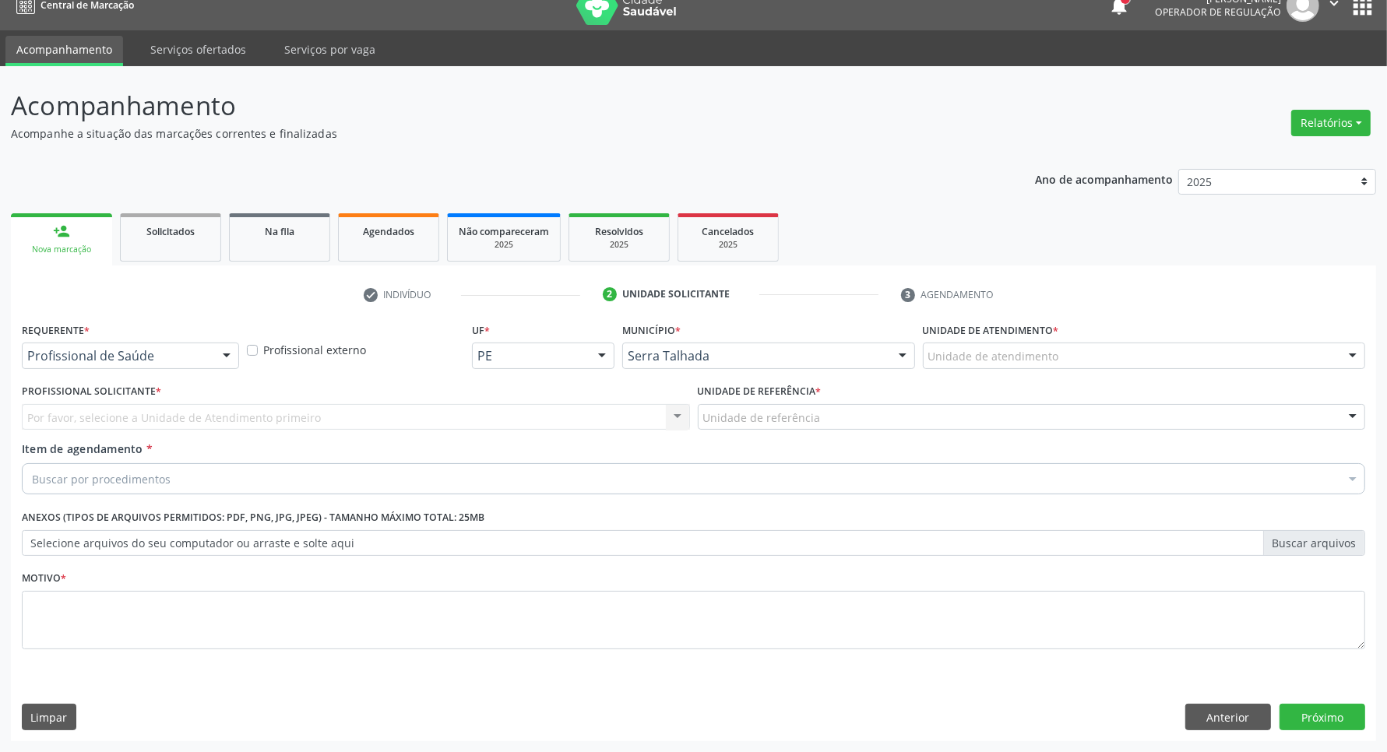
scroll to position [19, 0]
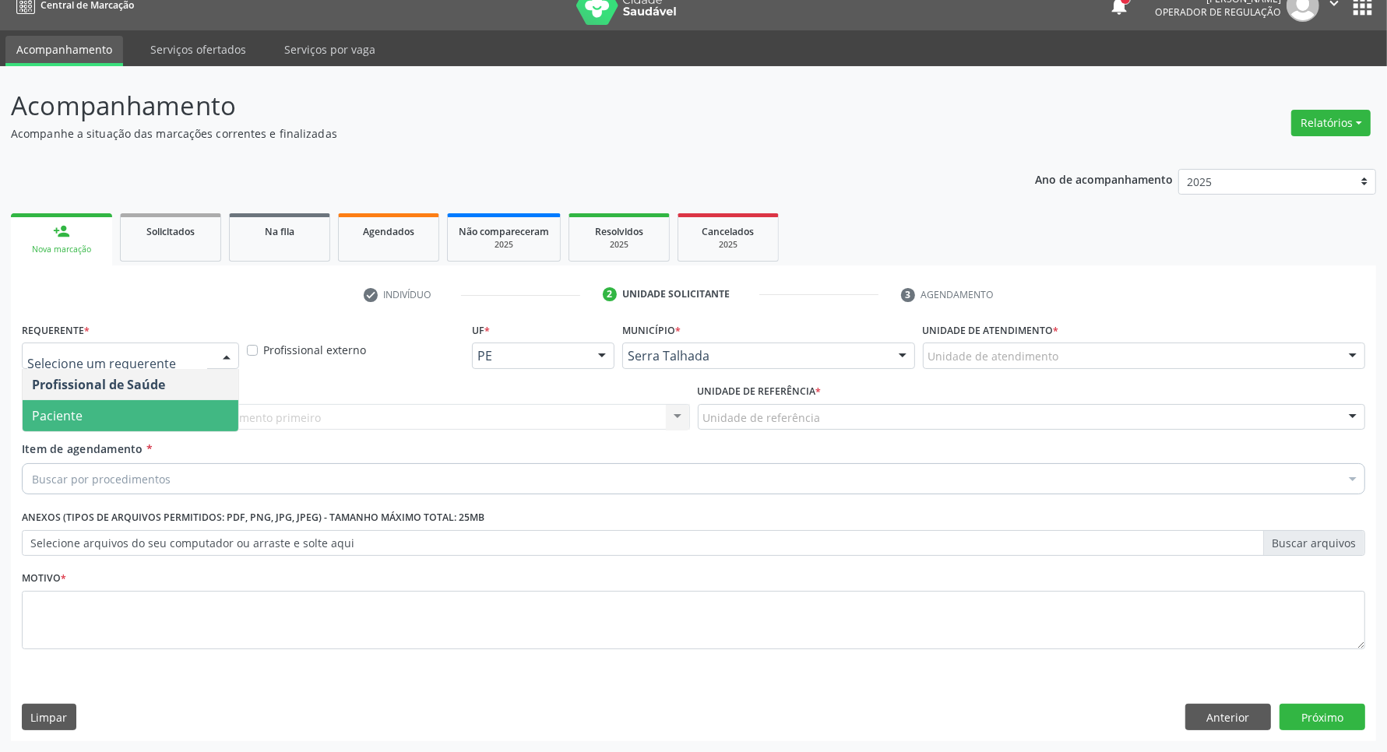
click at [173, 418] on span "Paciente" at bounding box center [131, 415] width 216 height 31
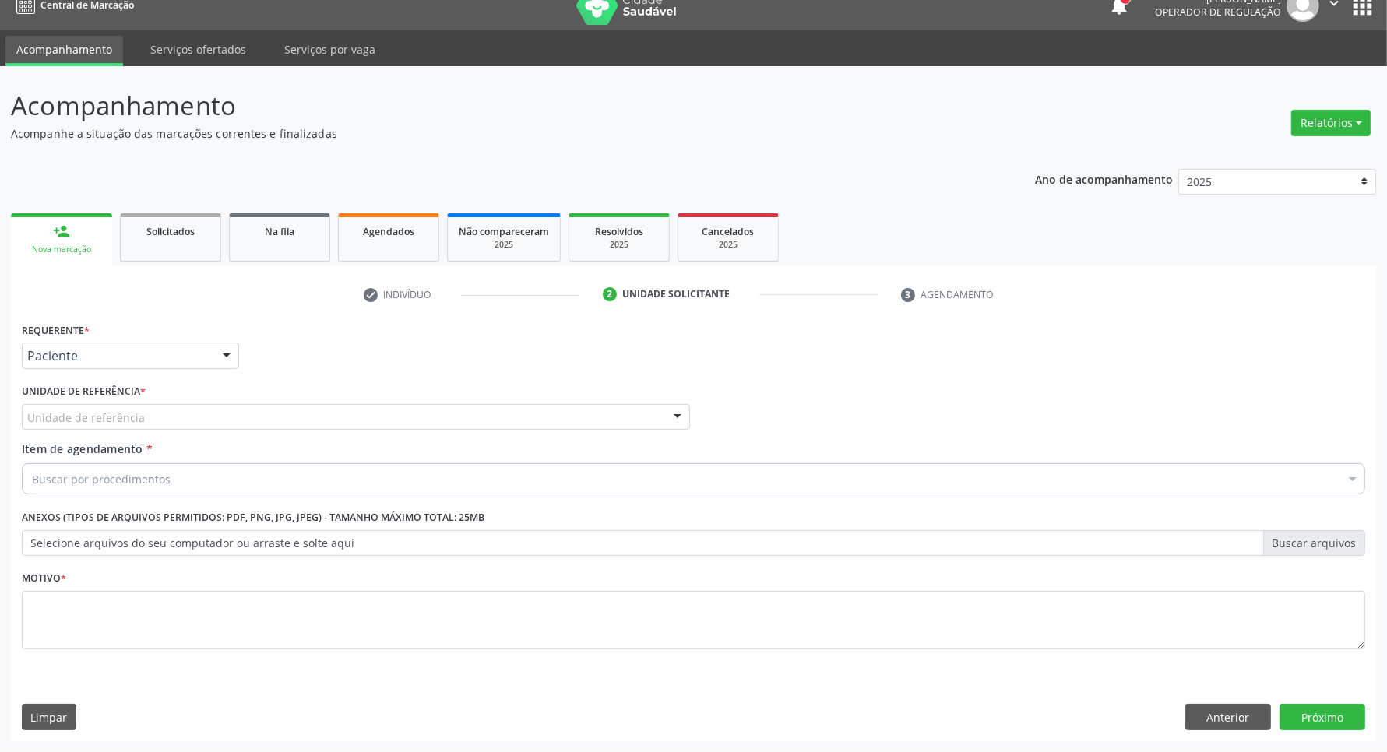
click at [174, 417] on div "Unidade de referência" at bounding box center [356, 417] width 668 height 26
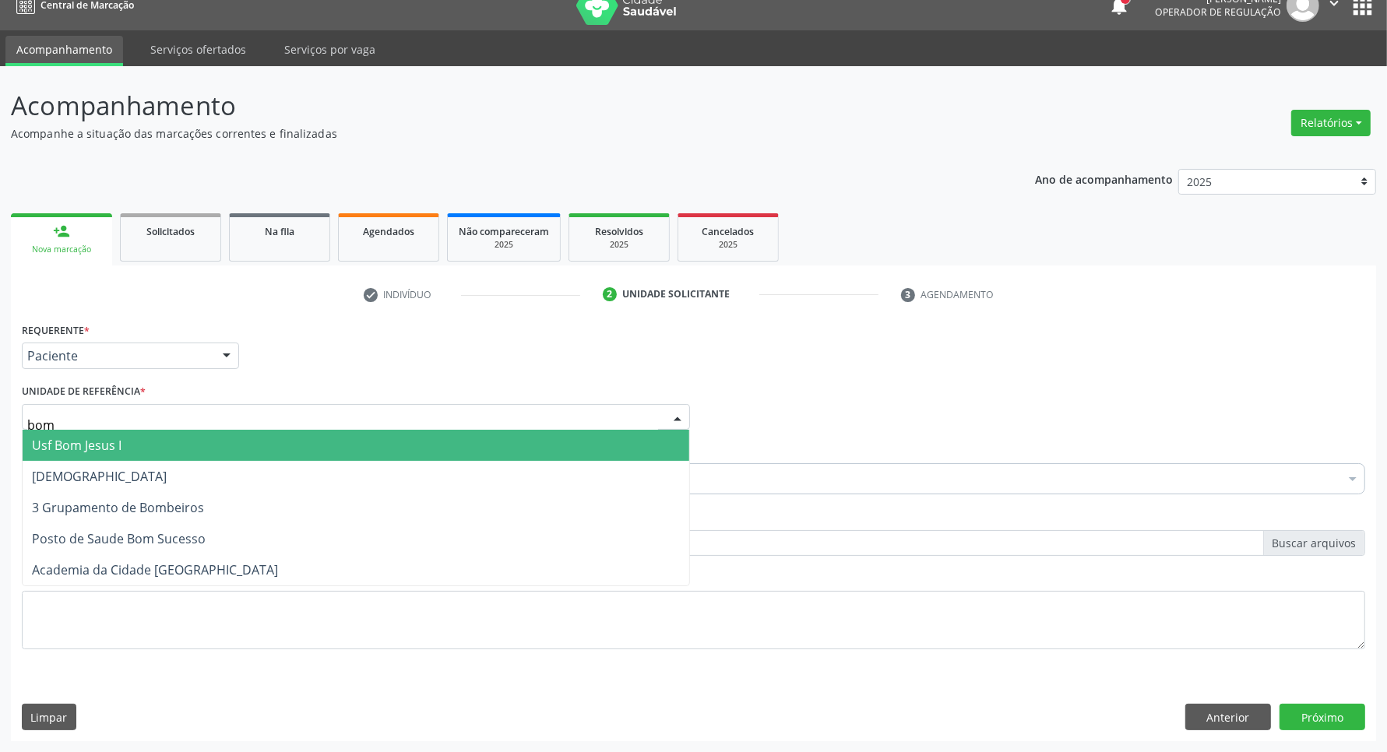
type input "bom"
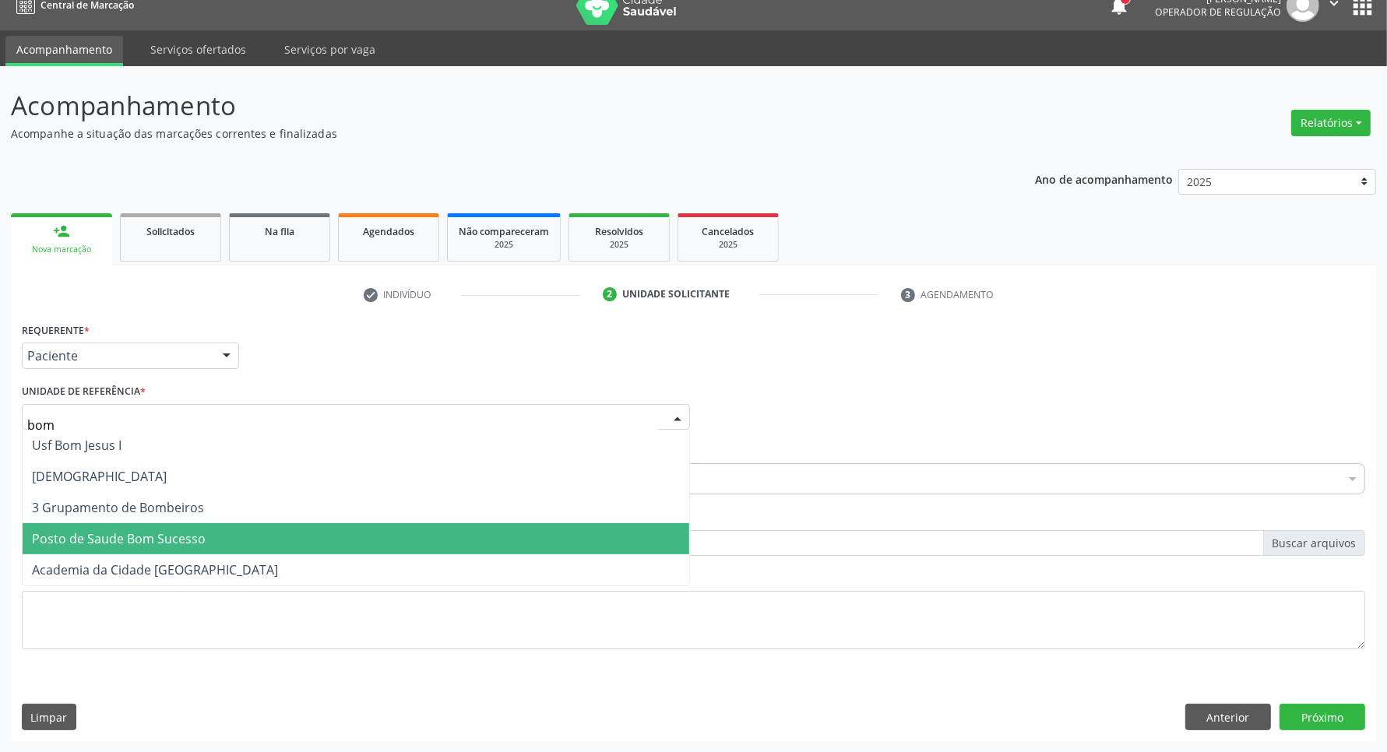
click at [174, 534] on span "Posto de Saude Bom Sucesso" at bounding box center [119, 538] width 174 height 17
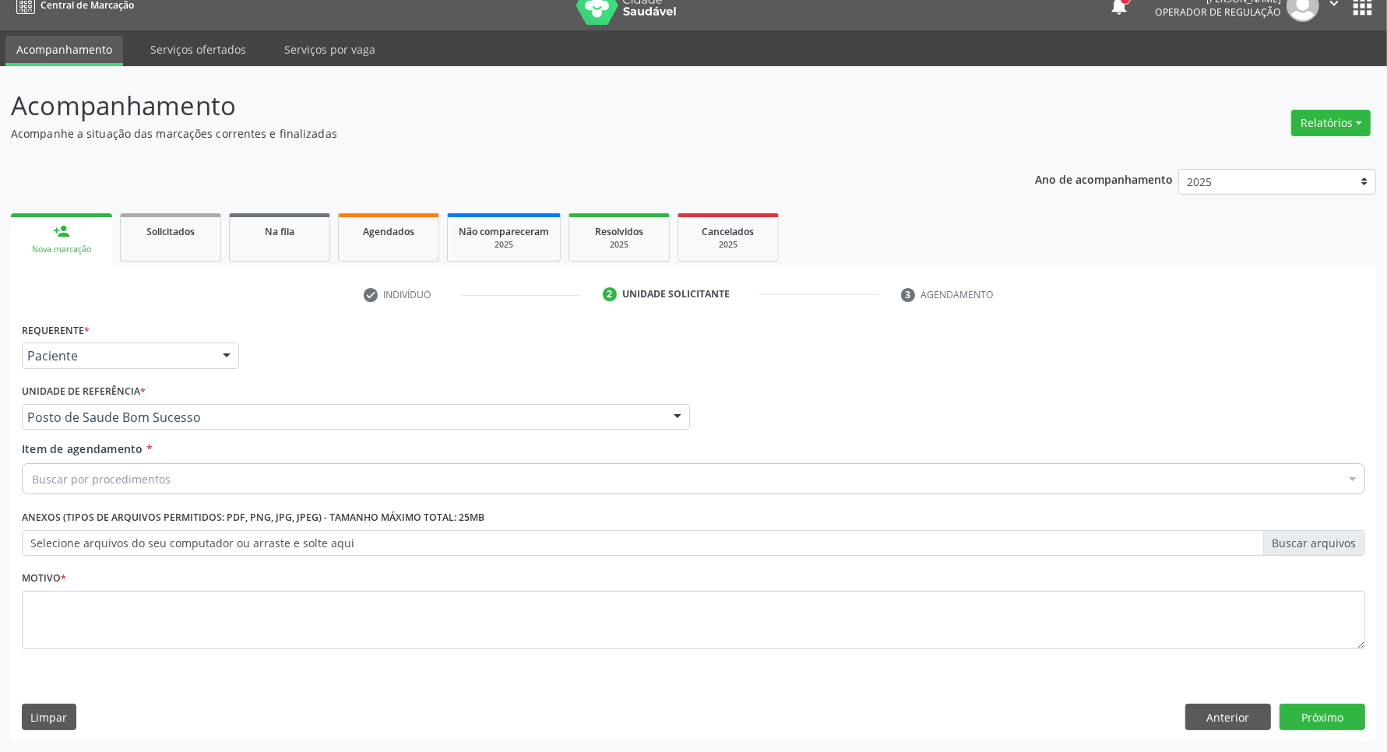
click at [180, 471] on div "Buscar por procedimentos" at bounding box center [693, 478] width 1343 height 31
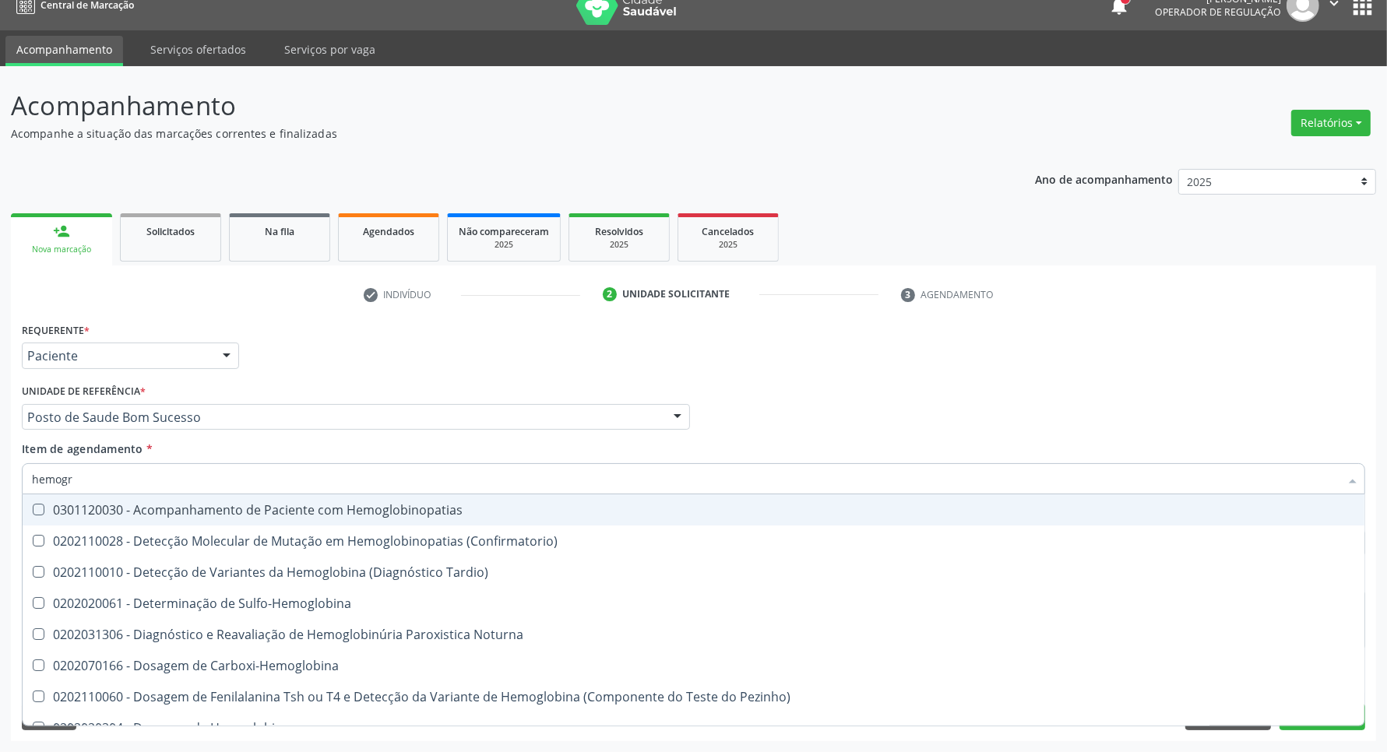
type input "hemogra"
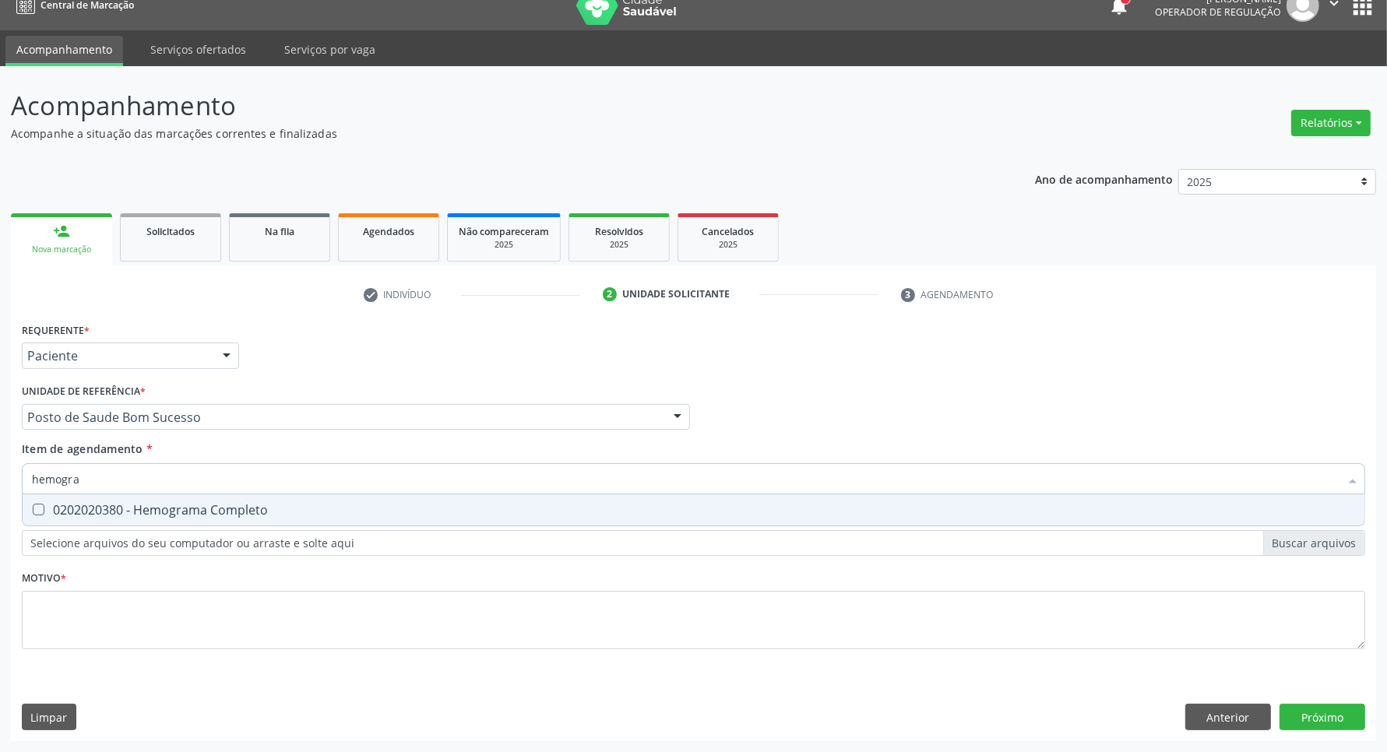
drag, startPoint x: 177, startPoint y: 504, endPoint x: 169, endPoint y: 535, distance: 32.1
click at [177, 505] on div "0202020380 - Hemograma Completo" at bounding box center [693, 510] width 1323 height 12
checkbox Completo "true"
click at [149, 617] on div "Requerente * Paciente Profissional de Saúde Paciente Nenhum resultado encontrad…" at bounding box center [693, 494] width 1343 height 353
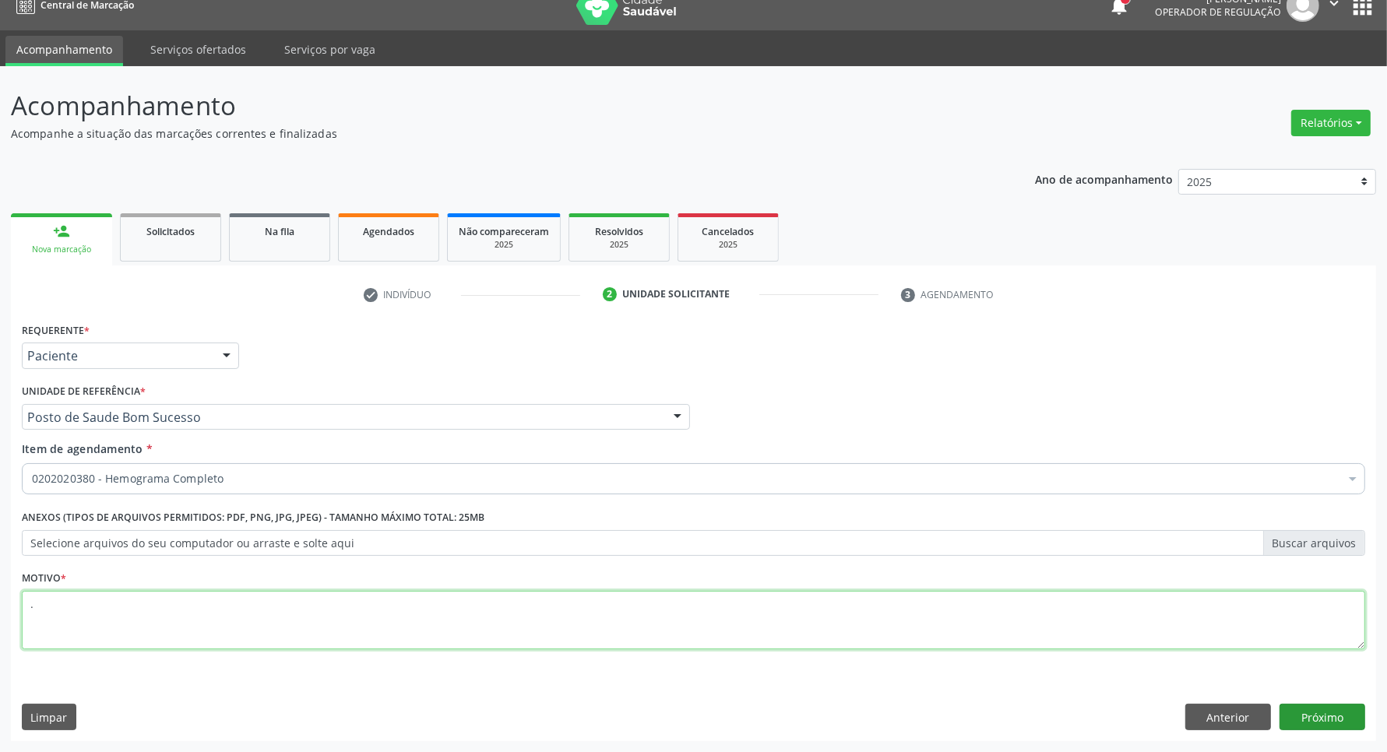
type textarea "."
drag, startPoint x: 1328, startPoint y: 725, endPoint x: 1314, endPoint y: 722, distance: 13.6
click at [1324, 723] on button "Próximo" at bounding box center [1322, 717] width 86 height 26
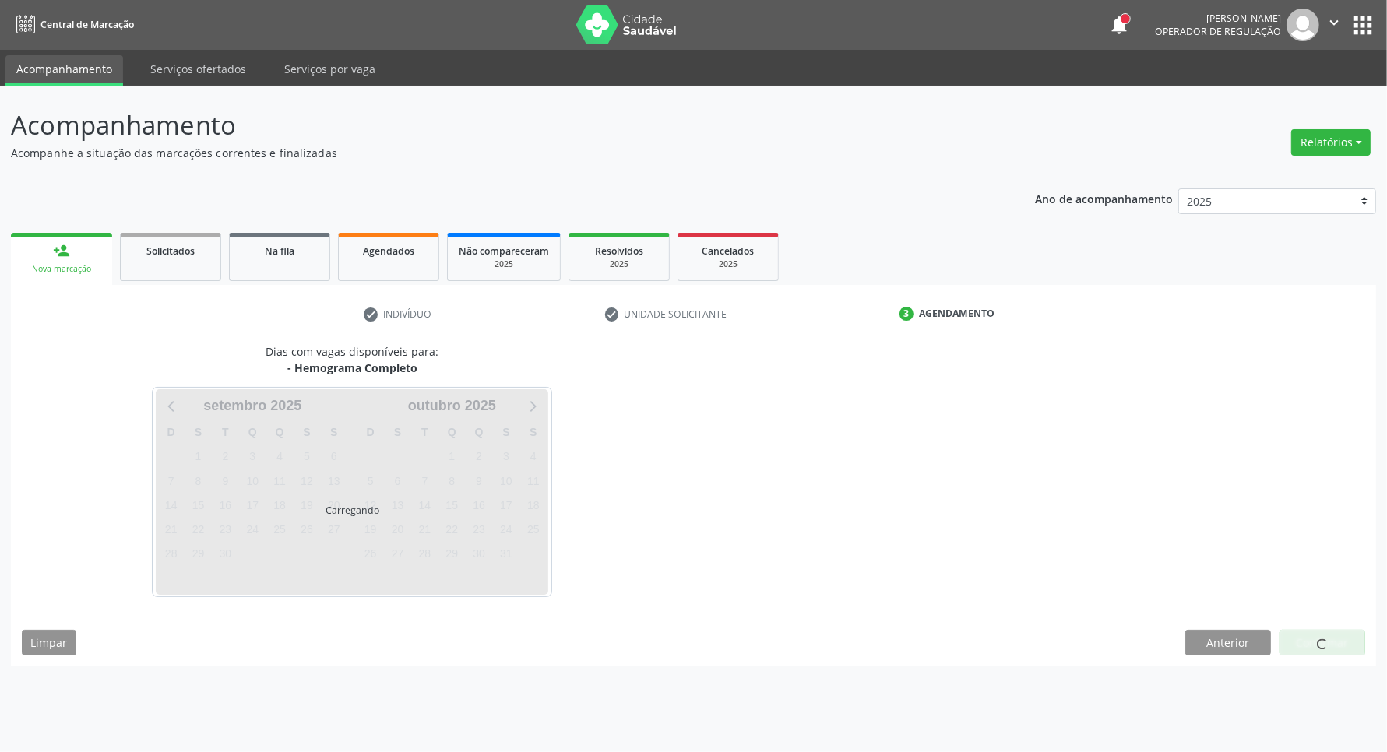
scroll to position [0, 0]
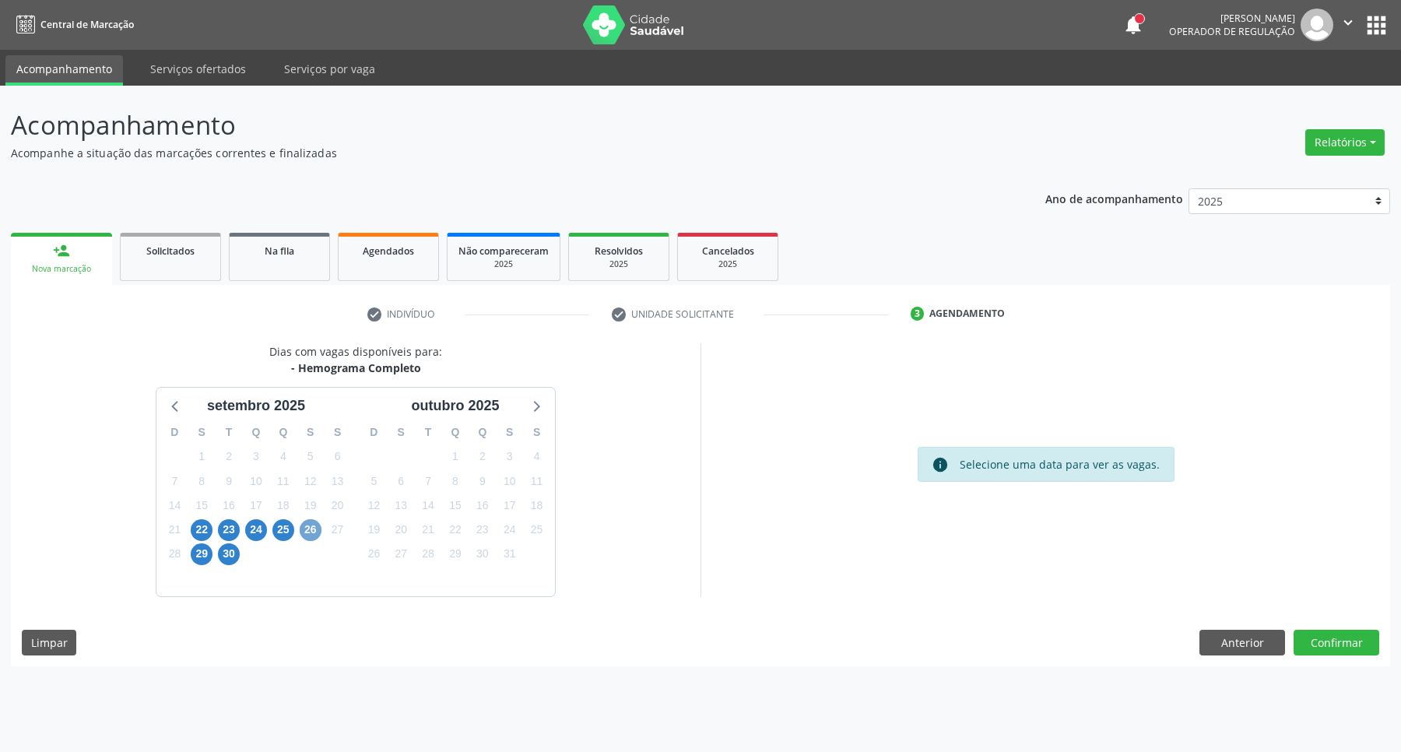
click at [312, 531] on span "26" at bounding box center [311, 530] width 22 height 22
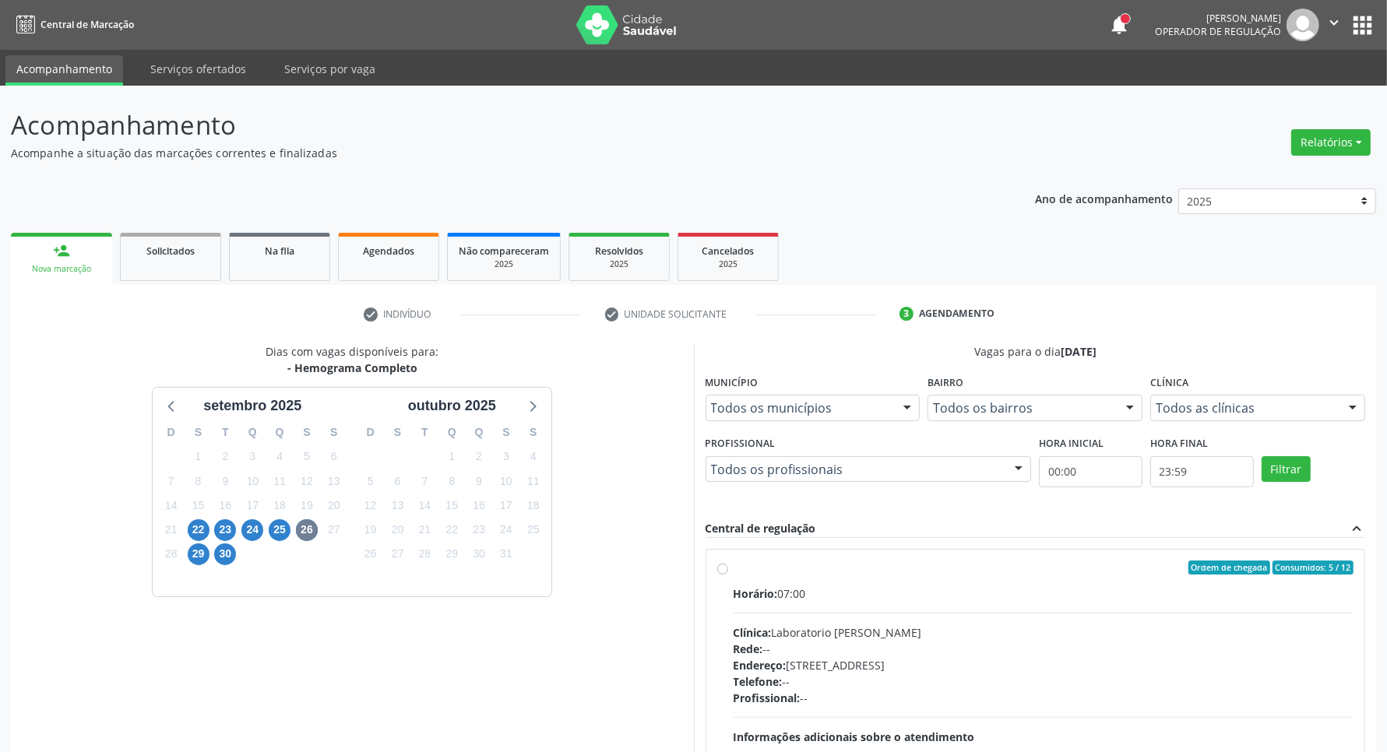
click at [917, 596] on div "Horário: 07:00" at bounding box center [1043, 594] width 621 height 16
click at [728, 575] on input "Ordem de chegada Consumidos: 5 / 12 Horário: 07:00 Clínica: Laboratorio Jose Pa…" at bounding box center [722, 568] width 11 height 14
radio input "true"
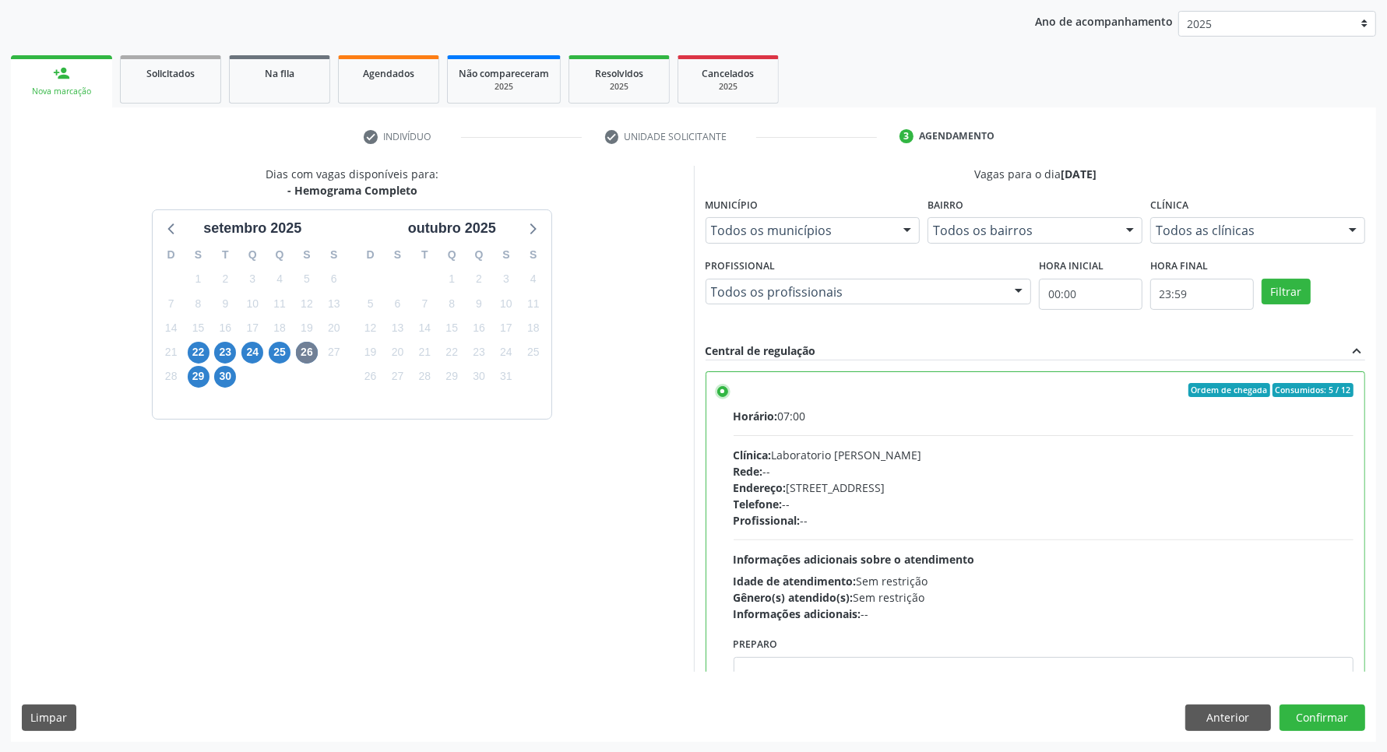
scroll to position [97, 0]
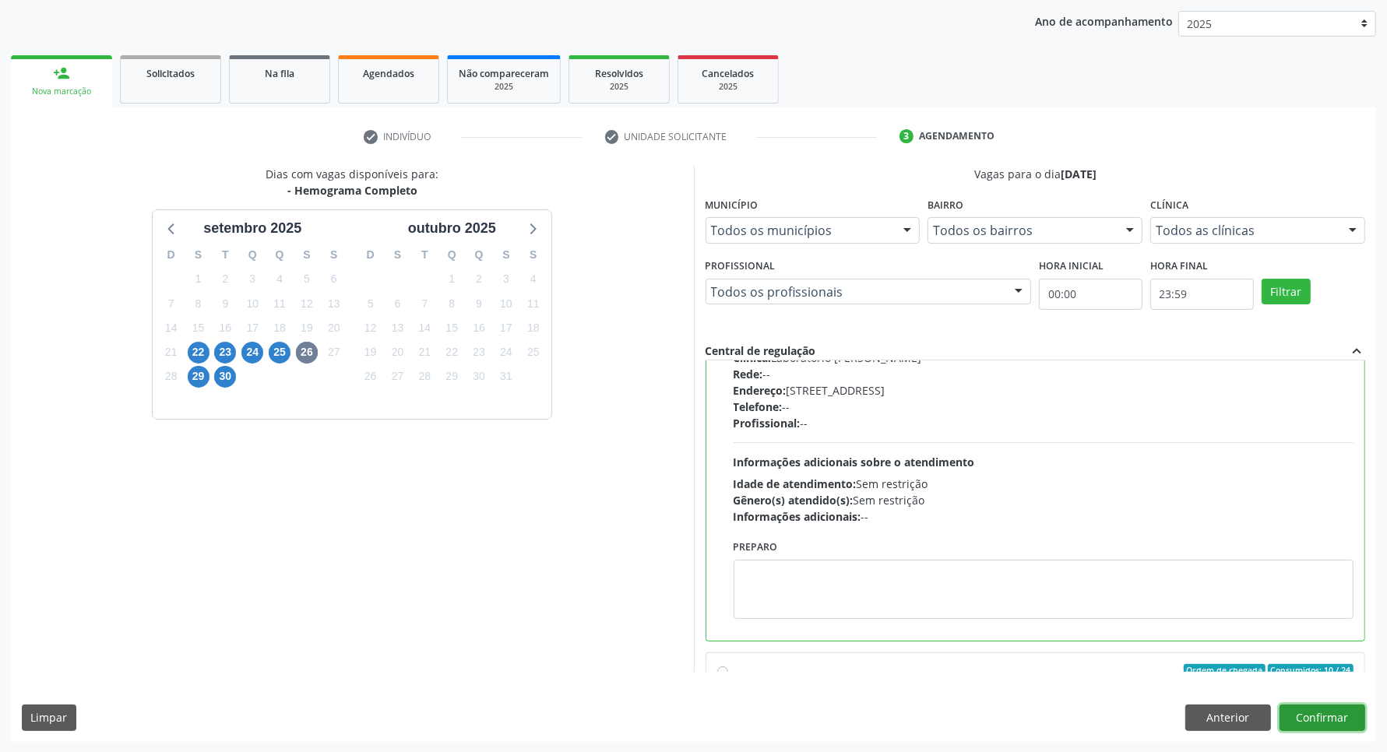
click at [1317, 711] on button "Confirmar" at bounding box center [1322, 718] width 86 height 26
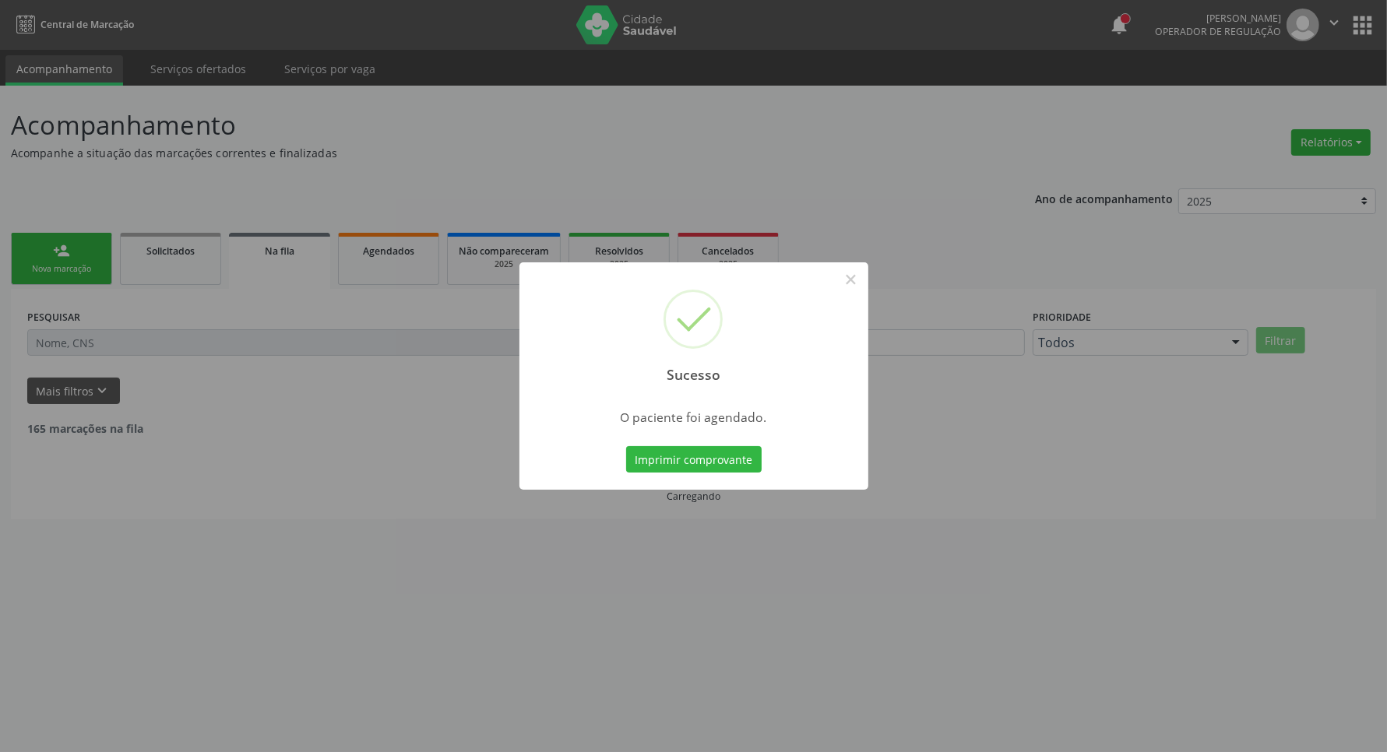
scroll to position [0, 0]
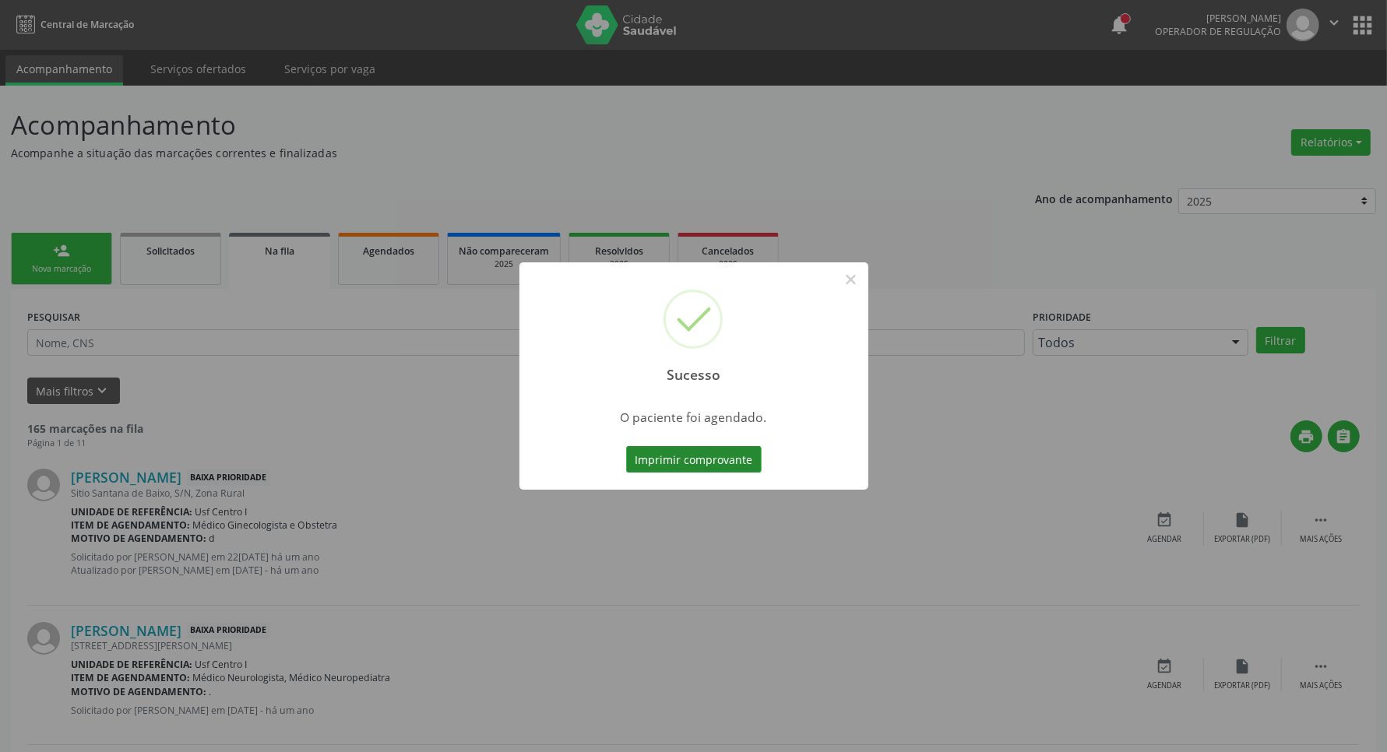
click at [720, 448] on button "Imprimir comprovante" at bounding box center [693, 459] width 135 height 26
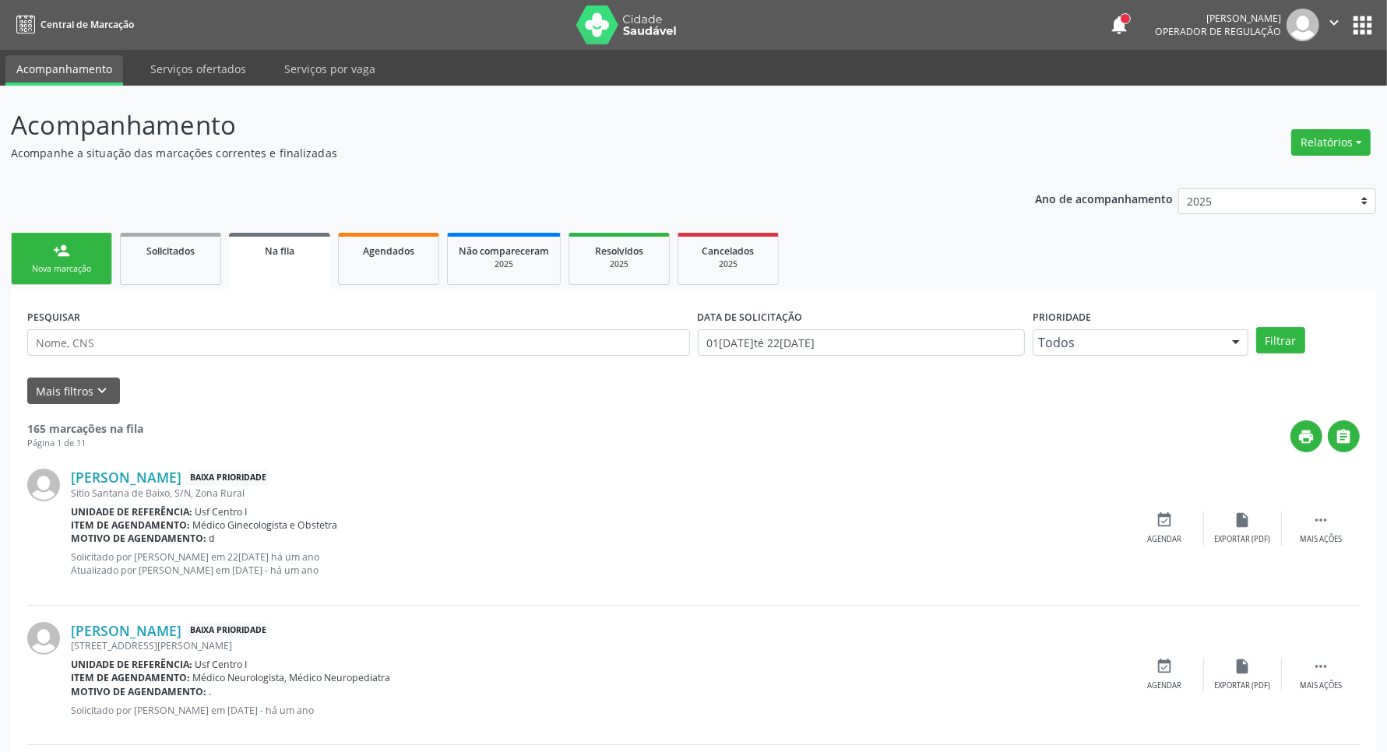
click at [80, 250] on link "person_add Nova marcação" at bounding box center [61, 259] width 101 height 52
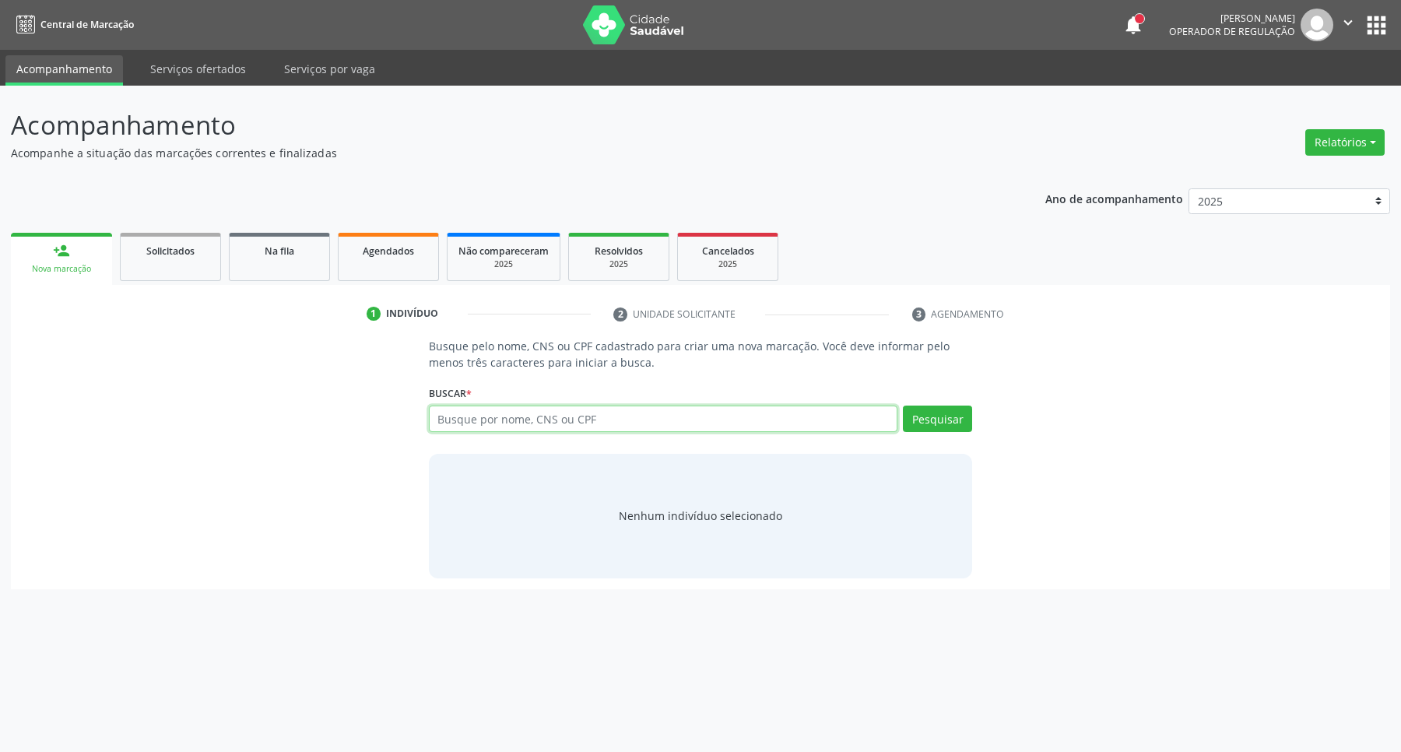
click at [506, 418] on input "text" at bounding box center [663, 419] width 469 height 26
type input "27695579807"
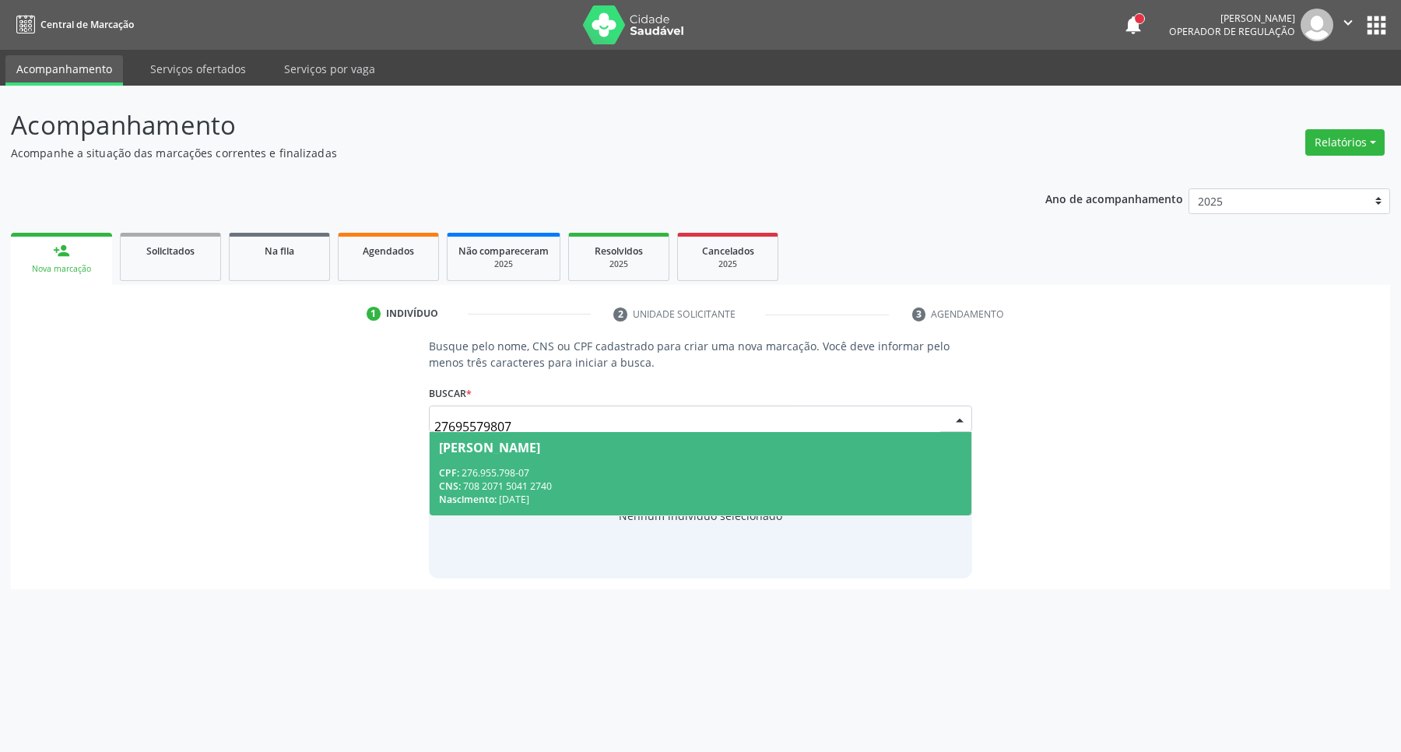
click at [547, 491] on div "CNS: 708 2071 5041 2740" at bounding box center [701, 486] width 524 height 13
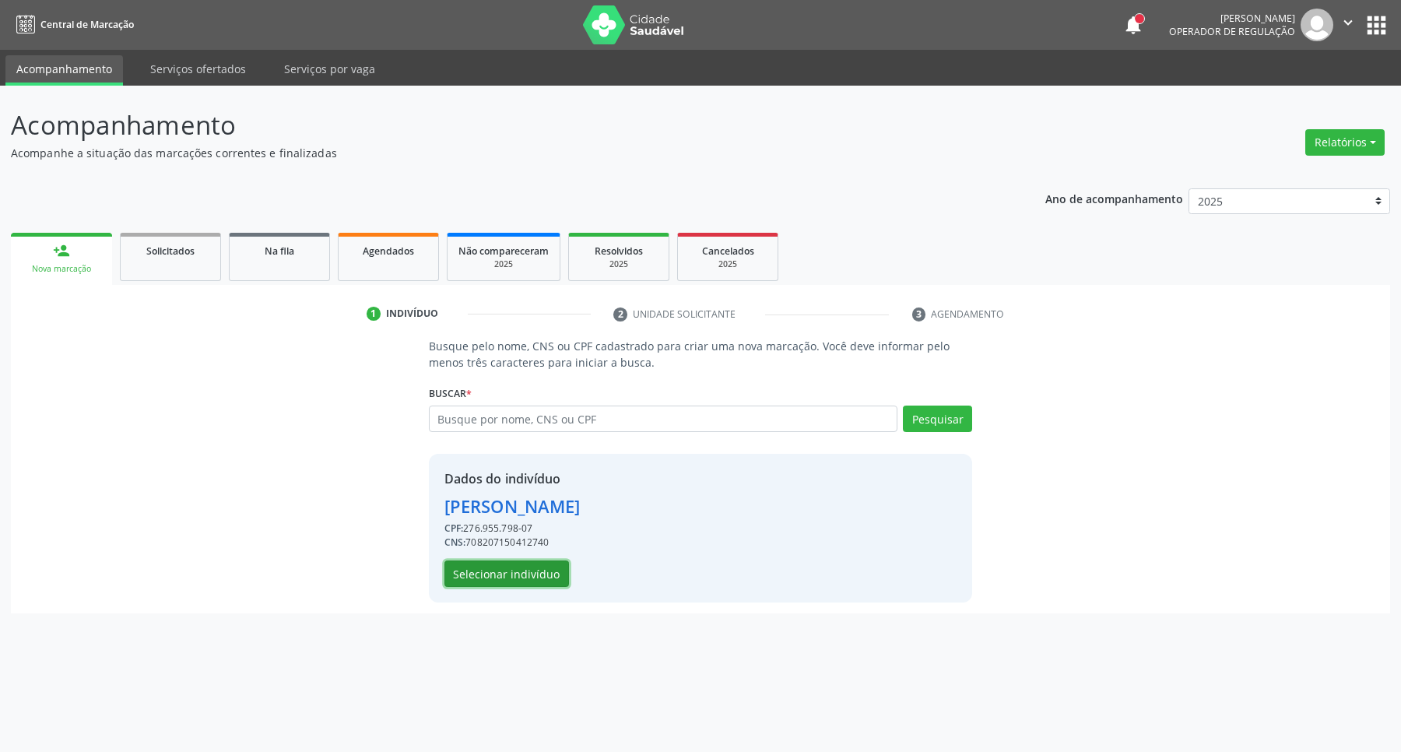
click at [526, 574] on button "Selecionar indivíduo" at bounding box center [507, 574] width 125 height 26
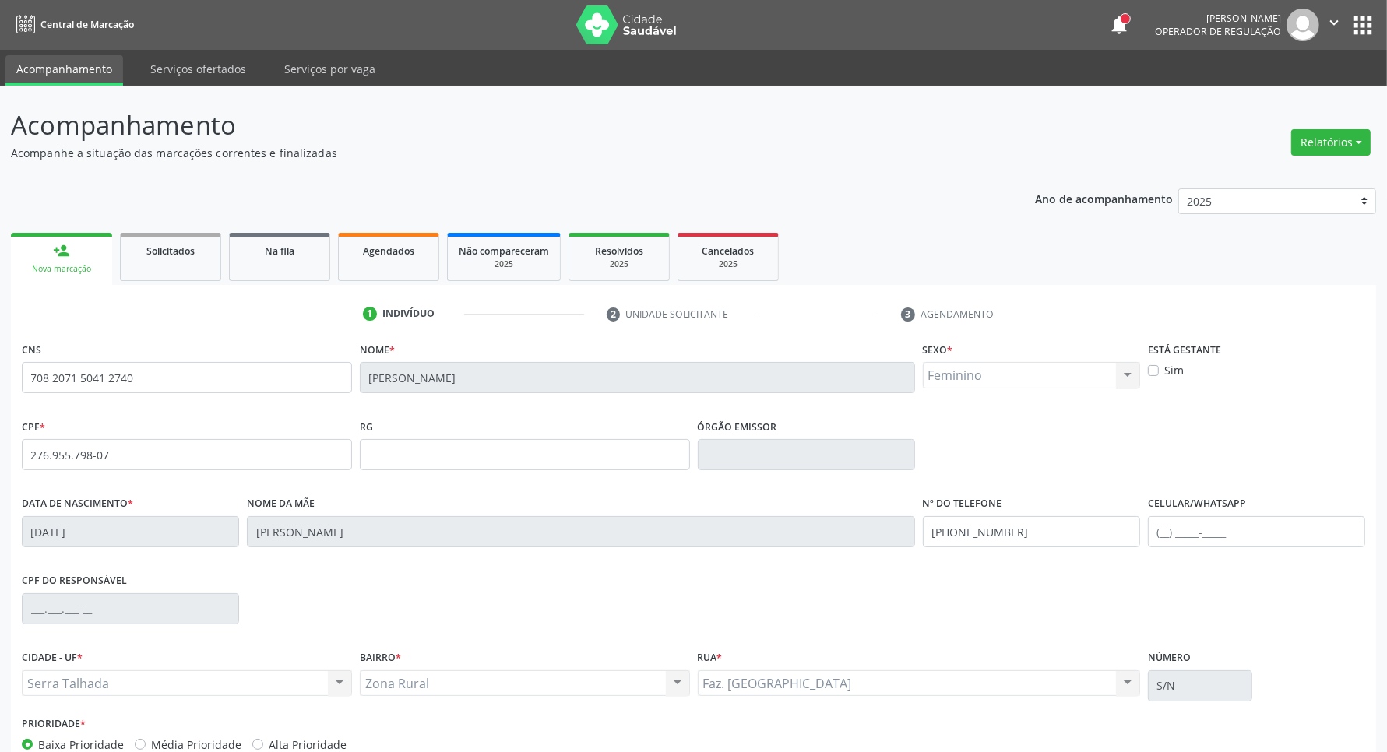
scroll to position [92, 0]
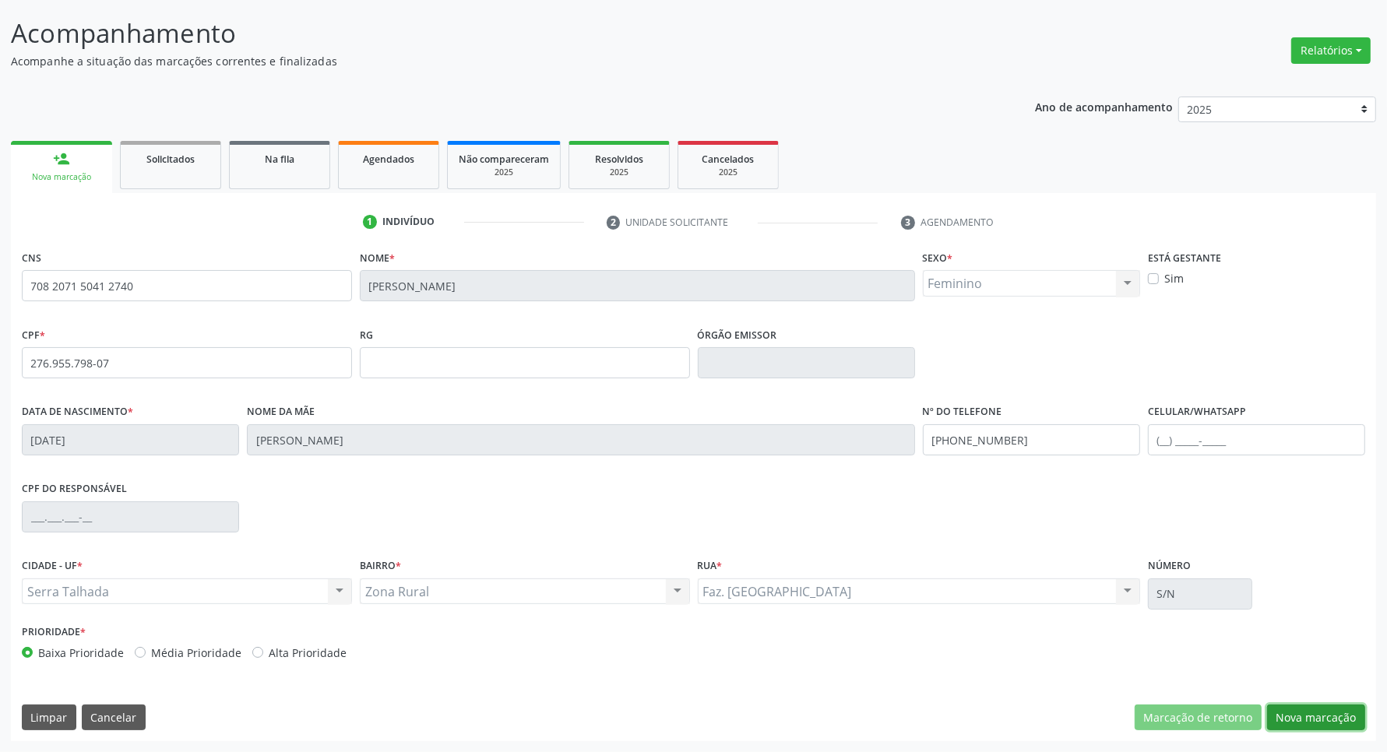
drag, startPoint x: 1318, startPoint y: 711, endPoint x: 987, endPoint y: 613, distance: 345.1
click at [1317, 711] on button "Nova marcação" at bounding box center [1316, 718] width 98 height 26
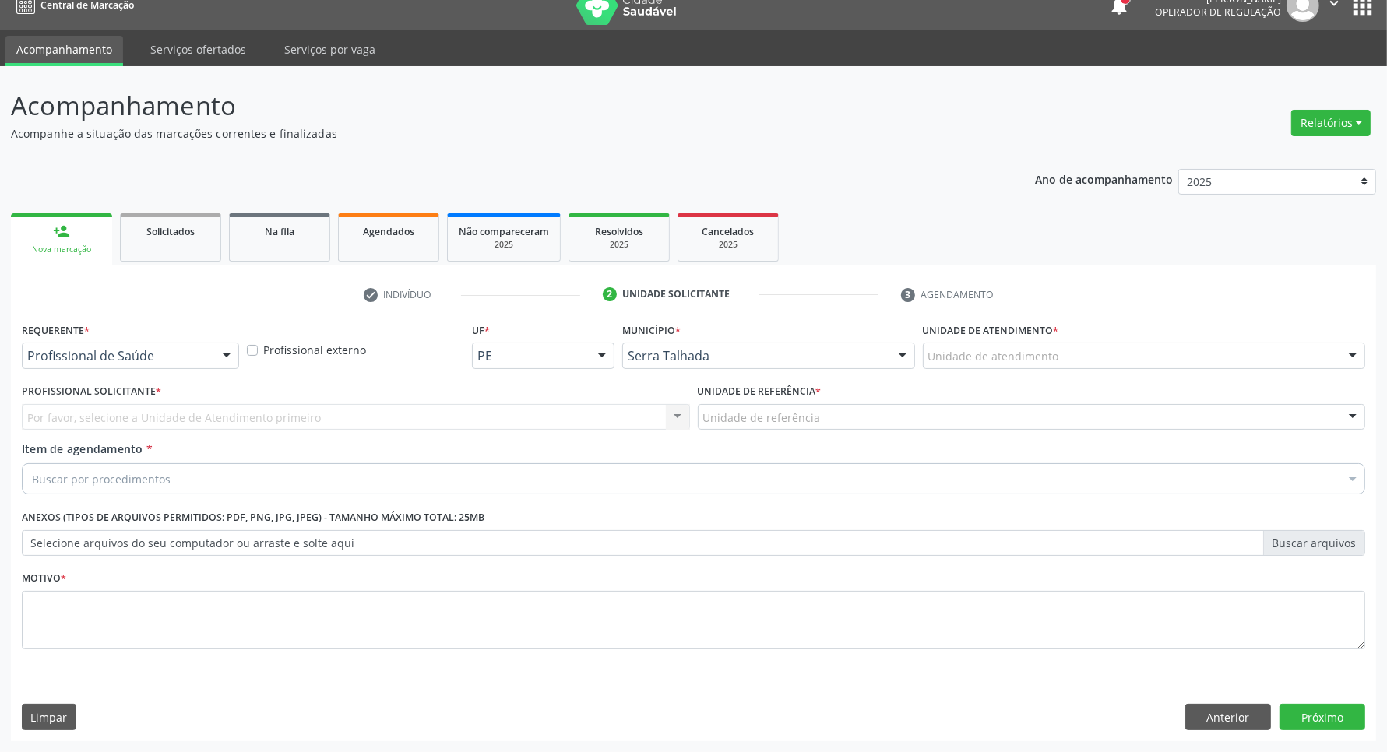
scroll to position [19, 0]
drag, startPoint x: 119, startPoint y: 350, endPoint x: 119, endPoint y: 388, distance: 37.4
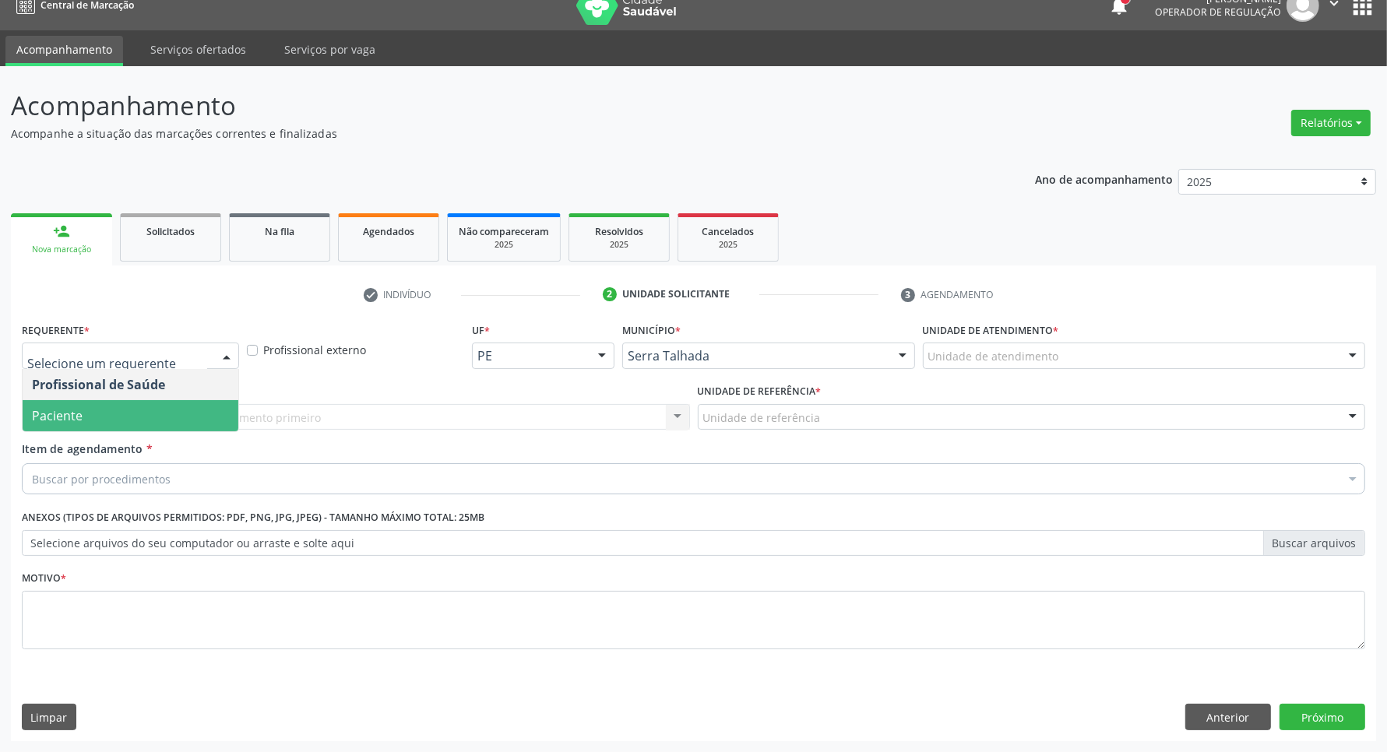
click at [113, 414] on span "Paciente" at bounding box center [131, 415] width 216 height 31
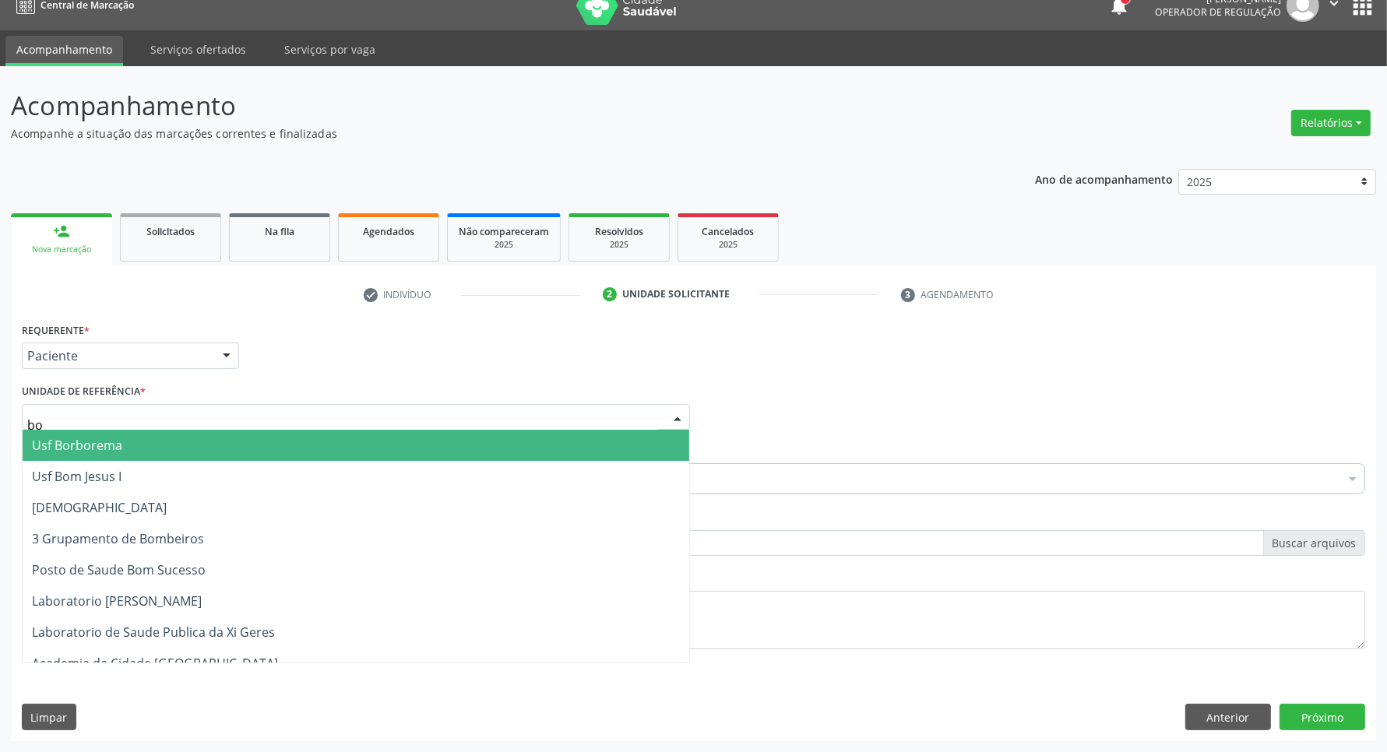
type input "bom"
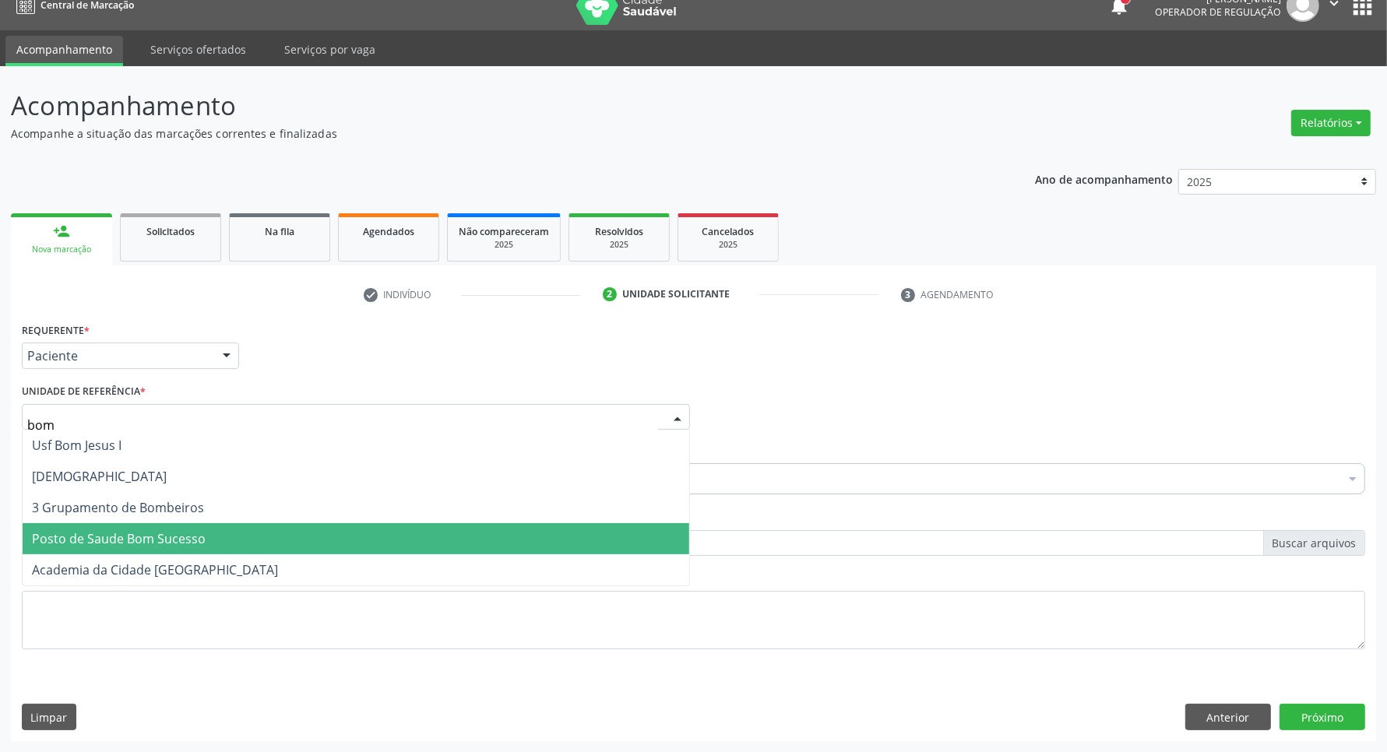
click at [72, 537] on span "Posto de Saude Bom Sucesso" at bounding box center [119, 538] width 174 height 17
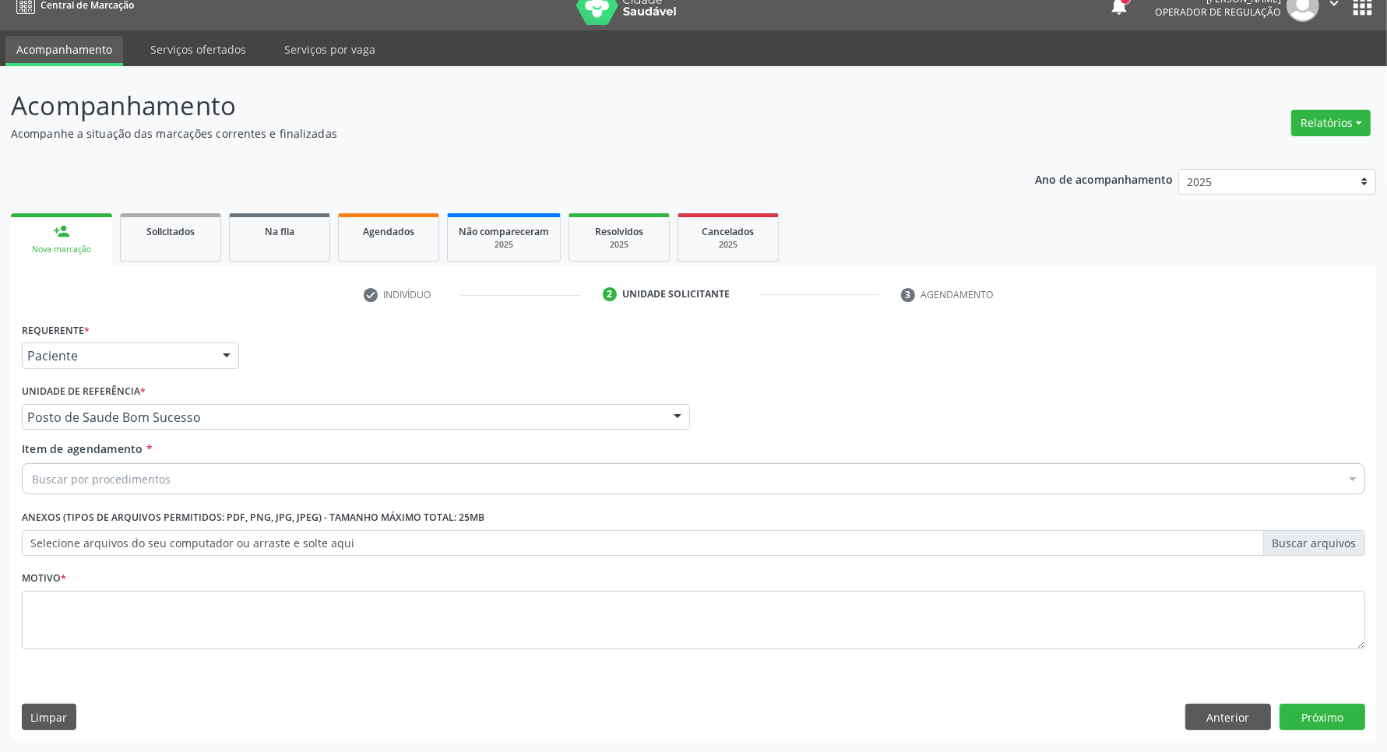
click at [201, 479] on div "Buscar por procedimentos" at bounding box center [693, 478] width 1343 height 31
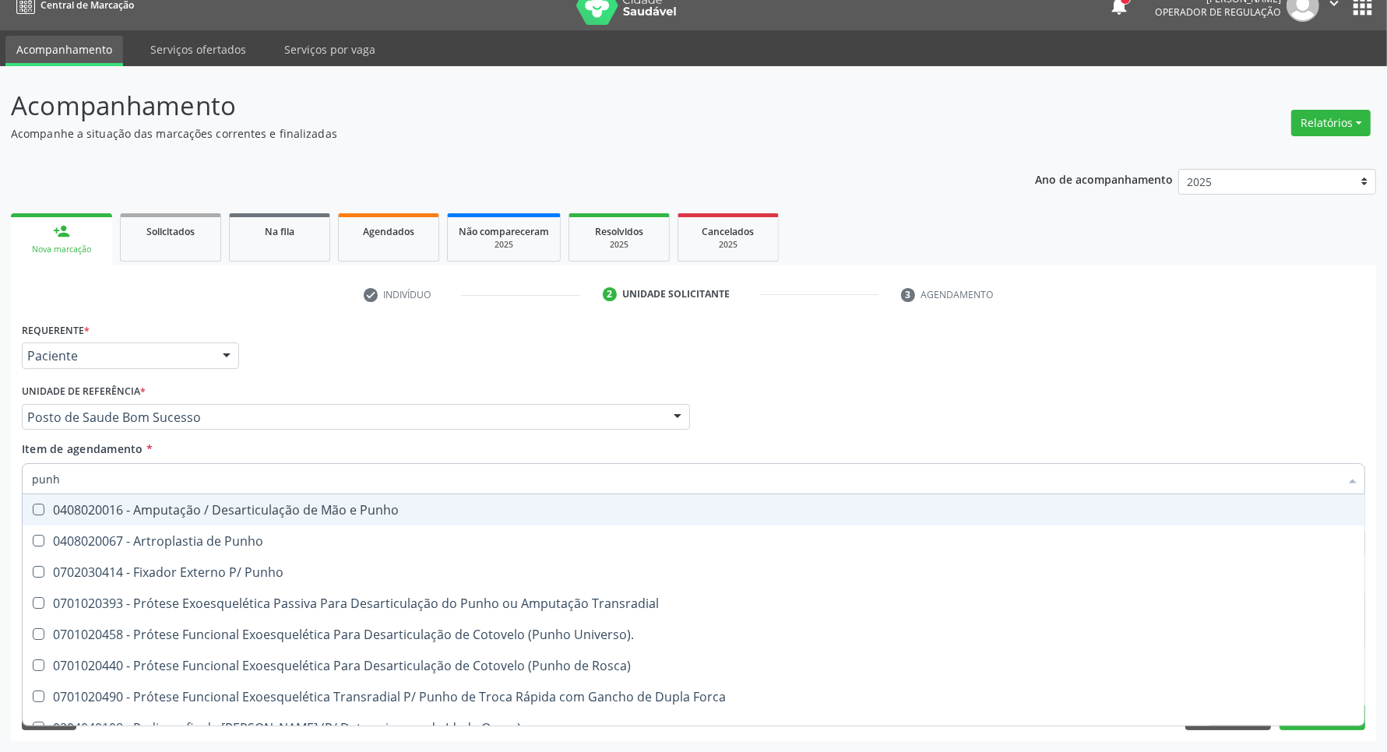
type input "punho"
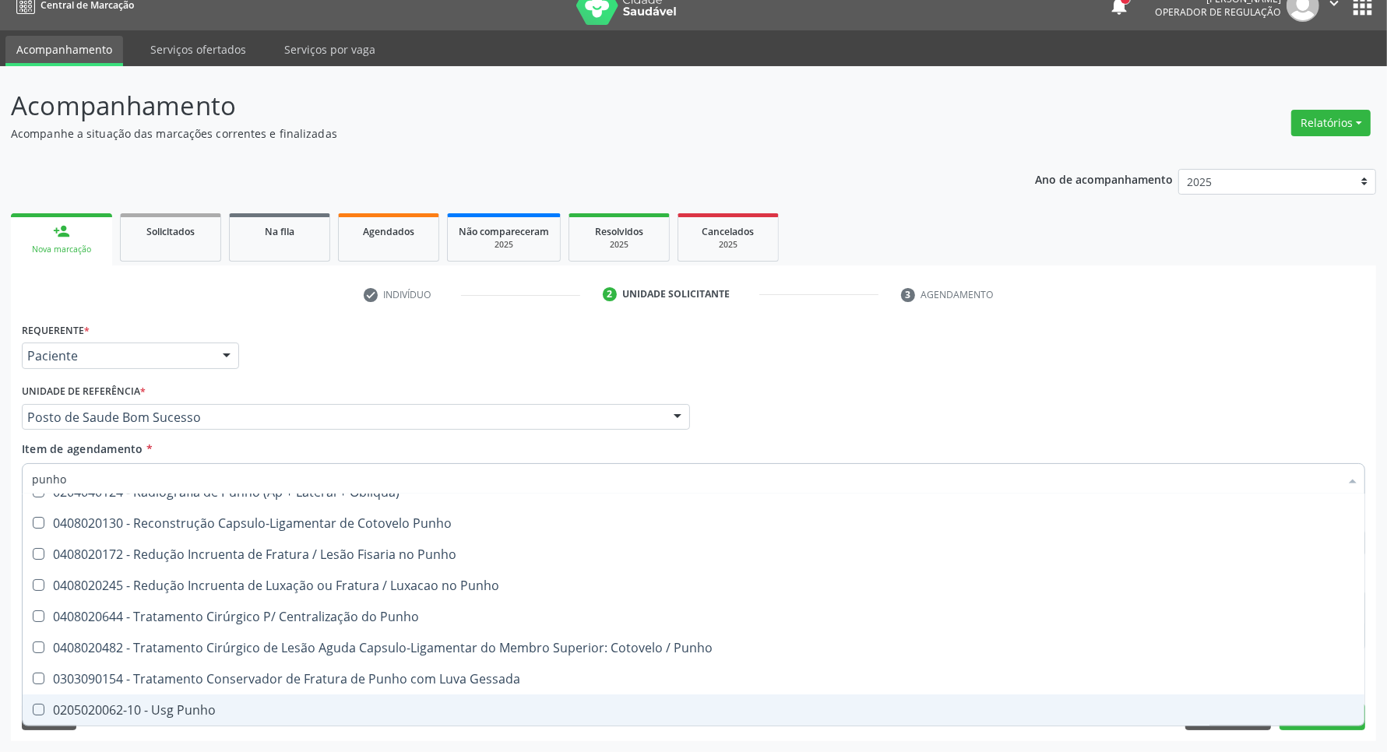
click at [212, 712] on div "0205020062-10 - Usg Punho" at bounding box center [693, 710] width 1323 height 12
checkbox Punho "true"
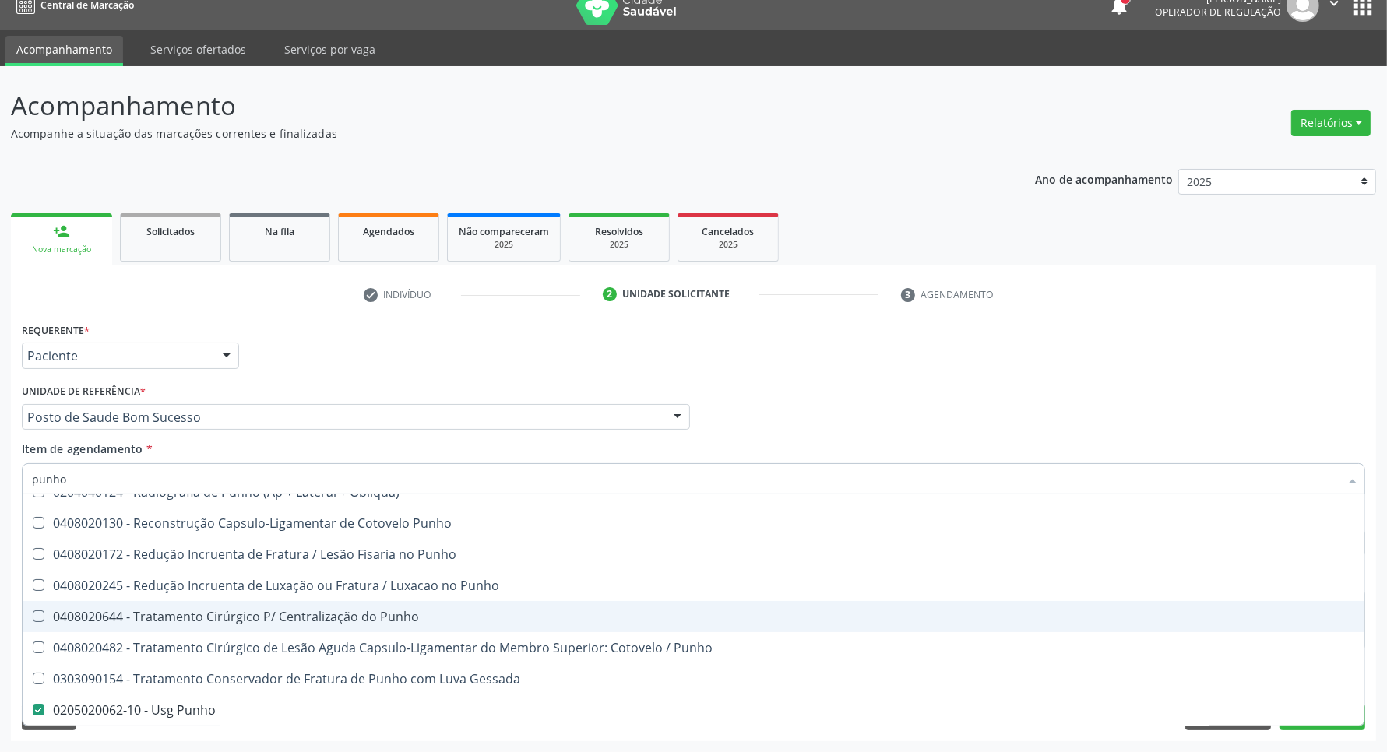
click at [0, 539] on div "Acompanhamento Acompanhe a situação das marcações correntes e finalizadas Relat…" at bounding box center [693, 409] width 1387 height 686
checkbox Punho "true"
checkbox Punho "false"
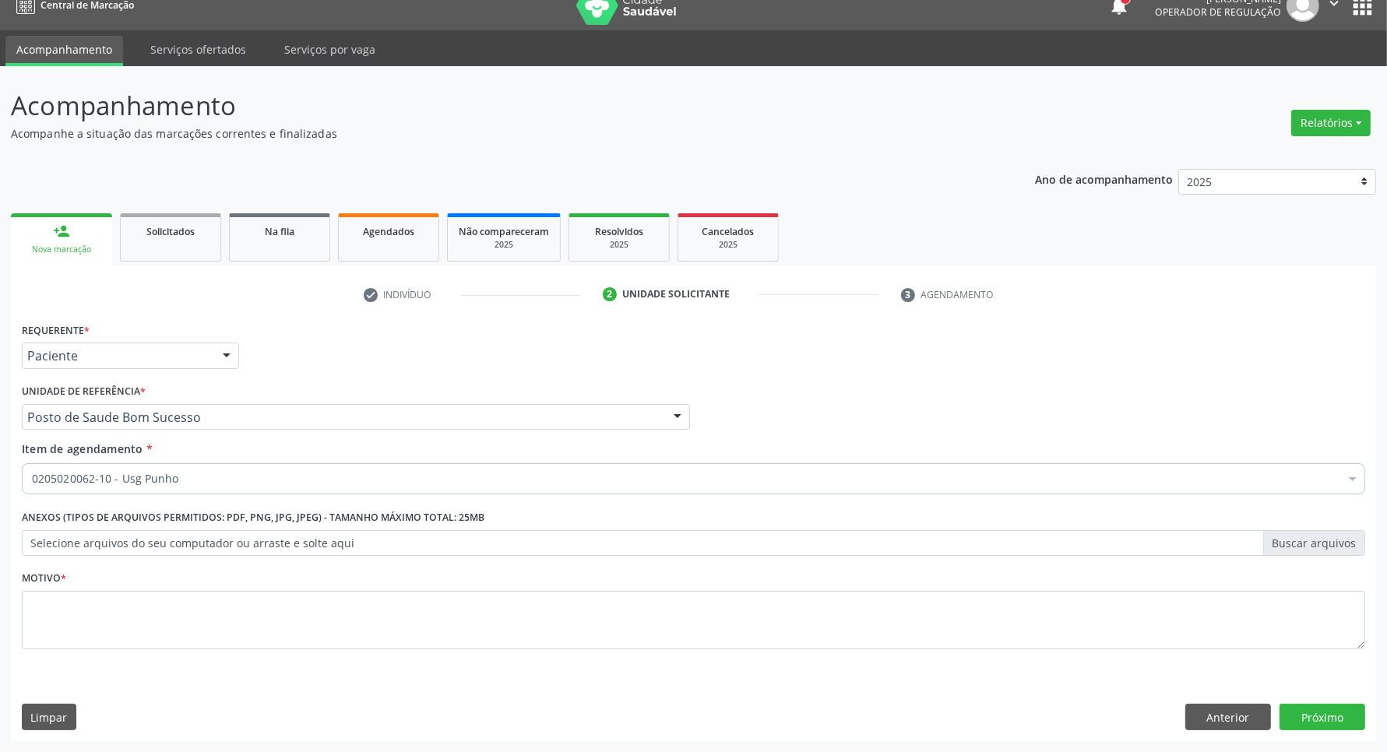
scroll to position [0, 0]
click at [1230, 721] on button "Anterior" at bounding box center [1228, 717] width 86 height 26
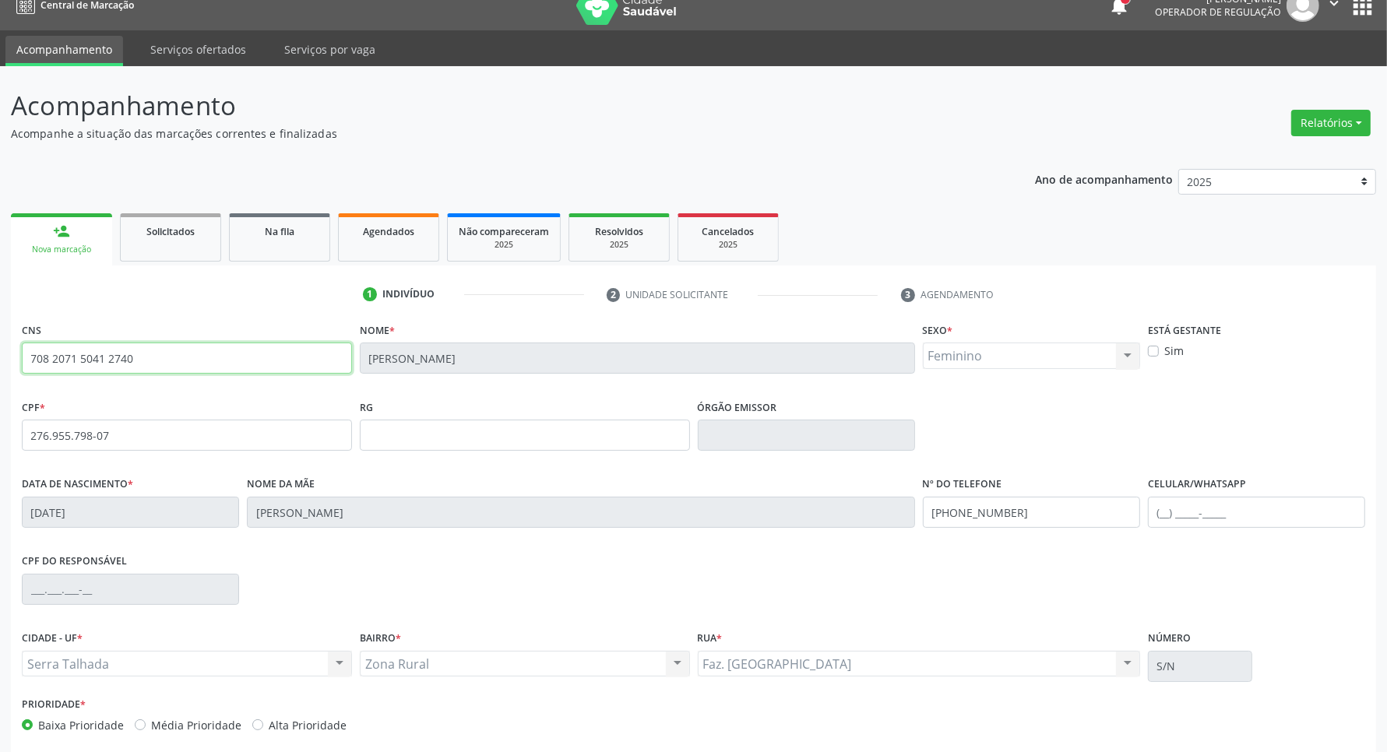
drag, startPoint x: 115, startPoint y: 359, endPoint x: 0, endPoint y: 359, distance: 115.2
click at [0, 359] on div "Acompanhamento Acompanhe a situação das marcações correntes e finalizadas Relat…" at bounding box center [693, 445] width 1387 height 758
click at [224, 438] on input "276.955.798-07" at bounding box center [187, 435] width 330 height 31
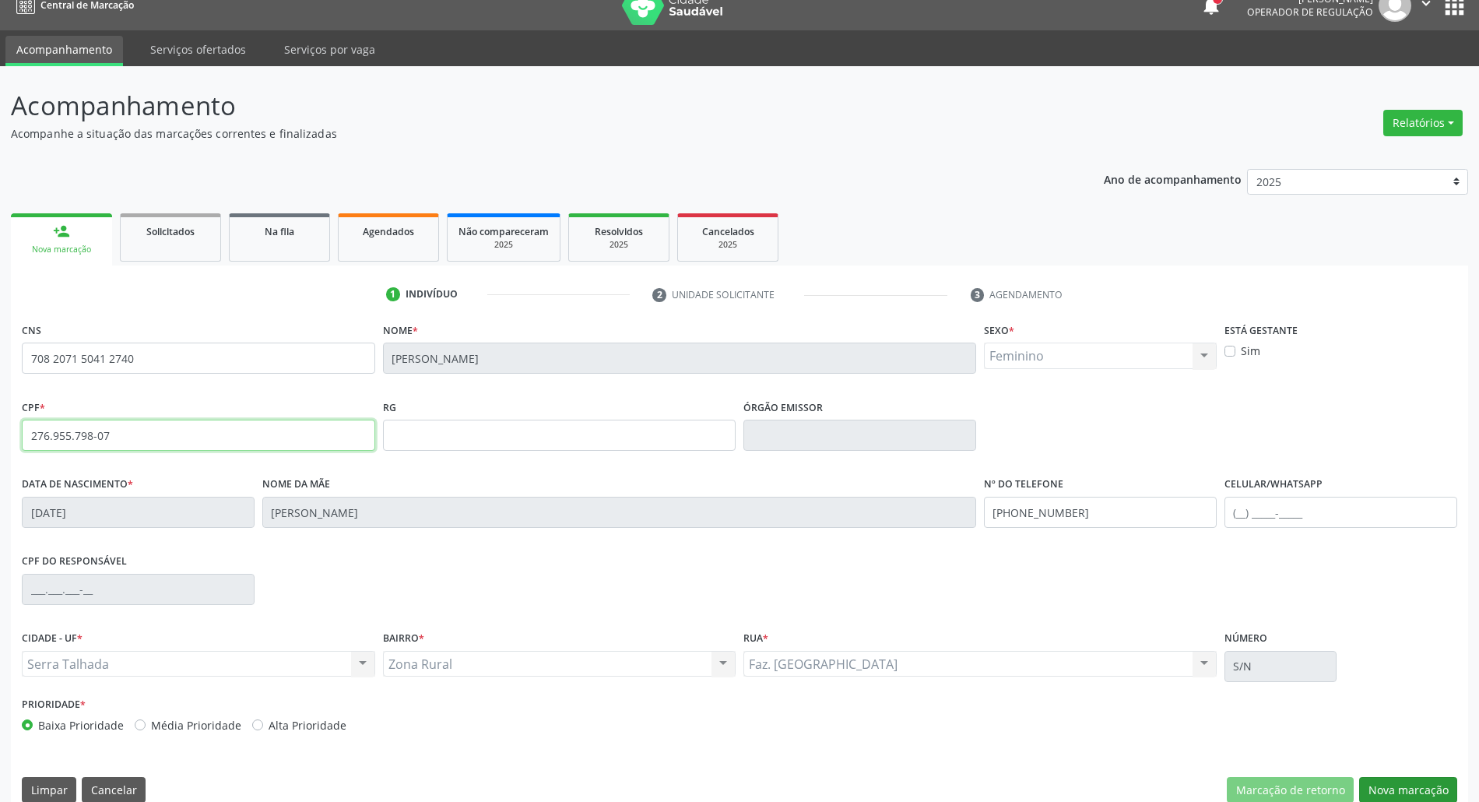
scroll to position [42, 0]
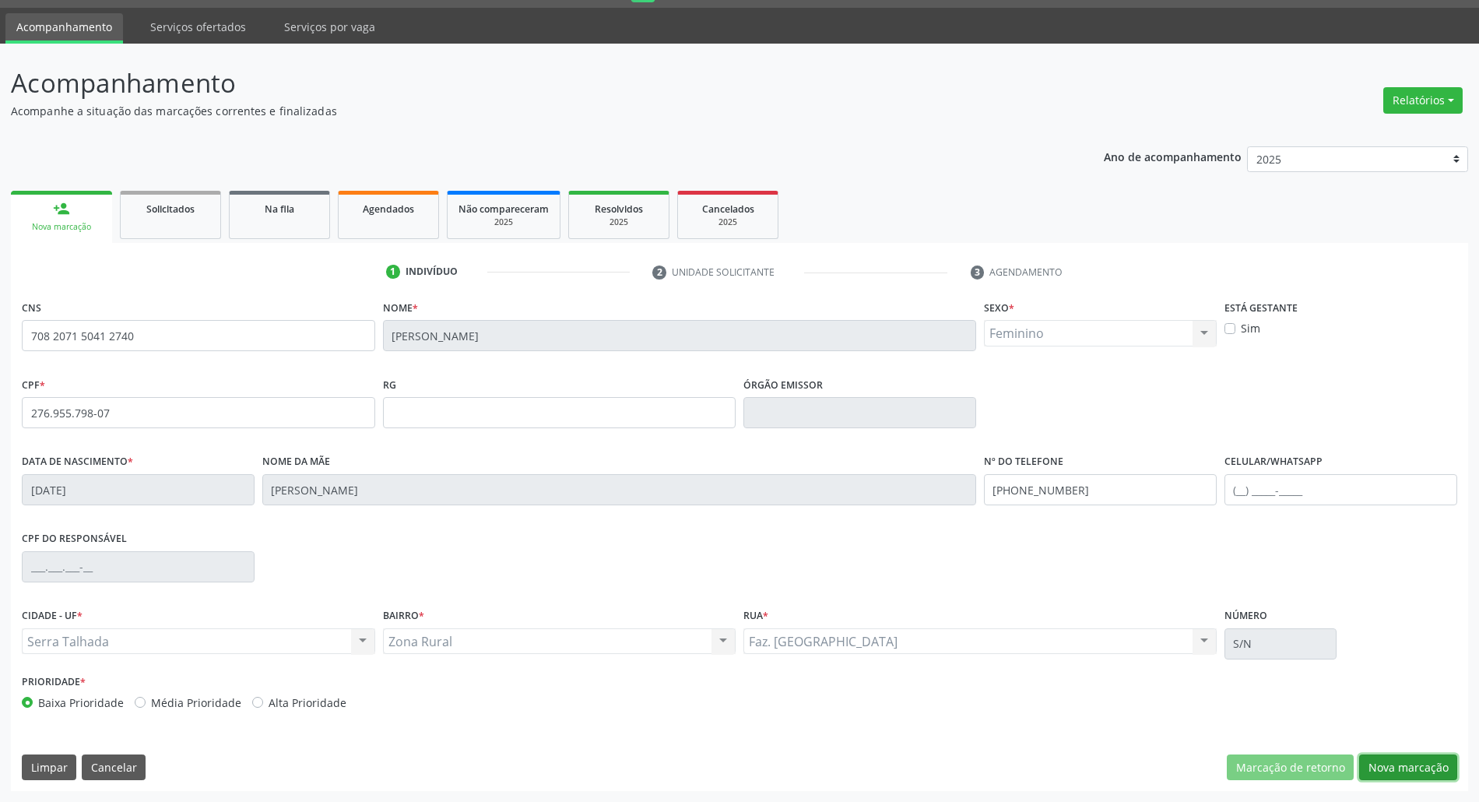
click at [1386, 751] on button "Nova marcação" at bounding box center [1408, 767] width 98 height 26
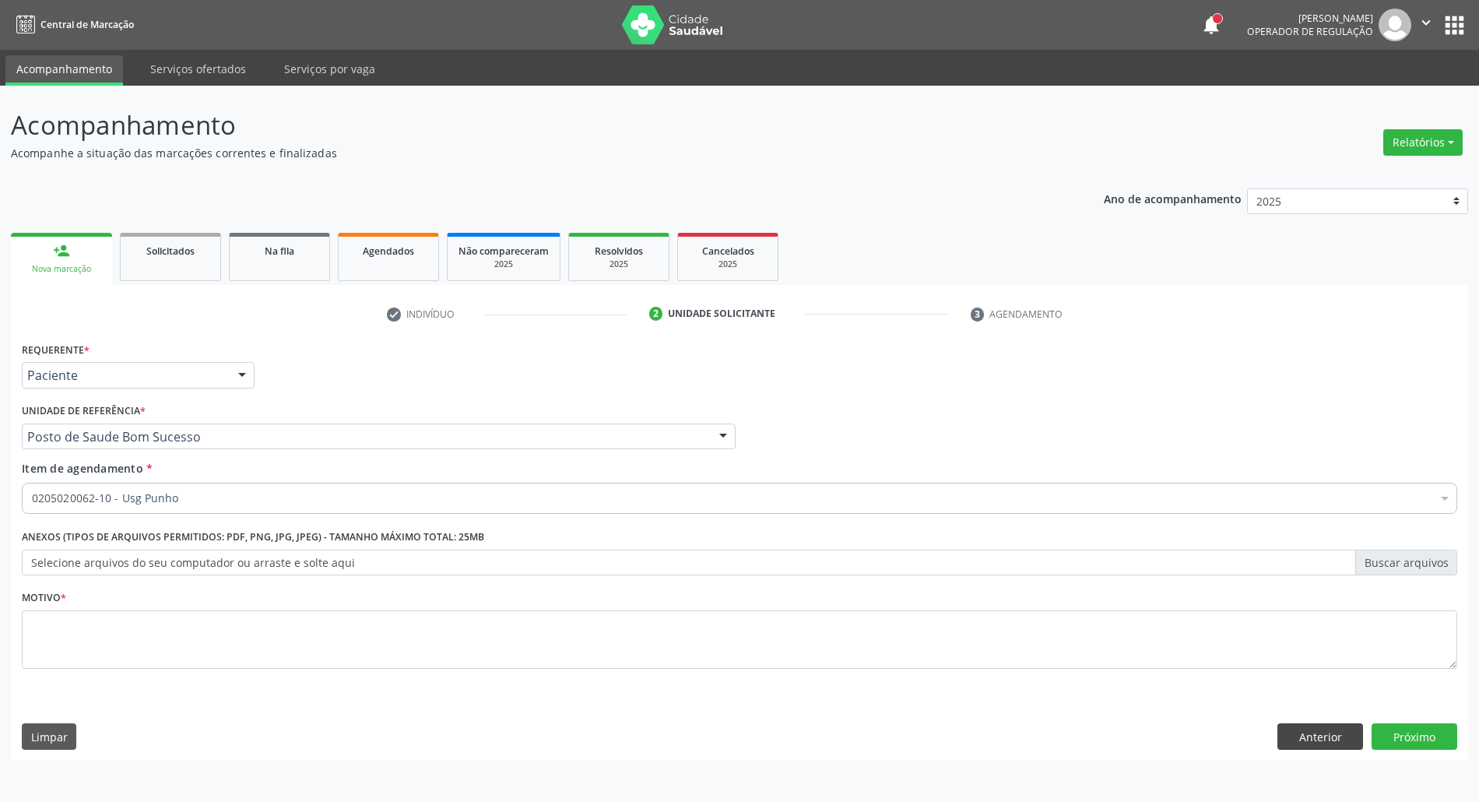
scroll to position [0, 0]
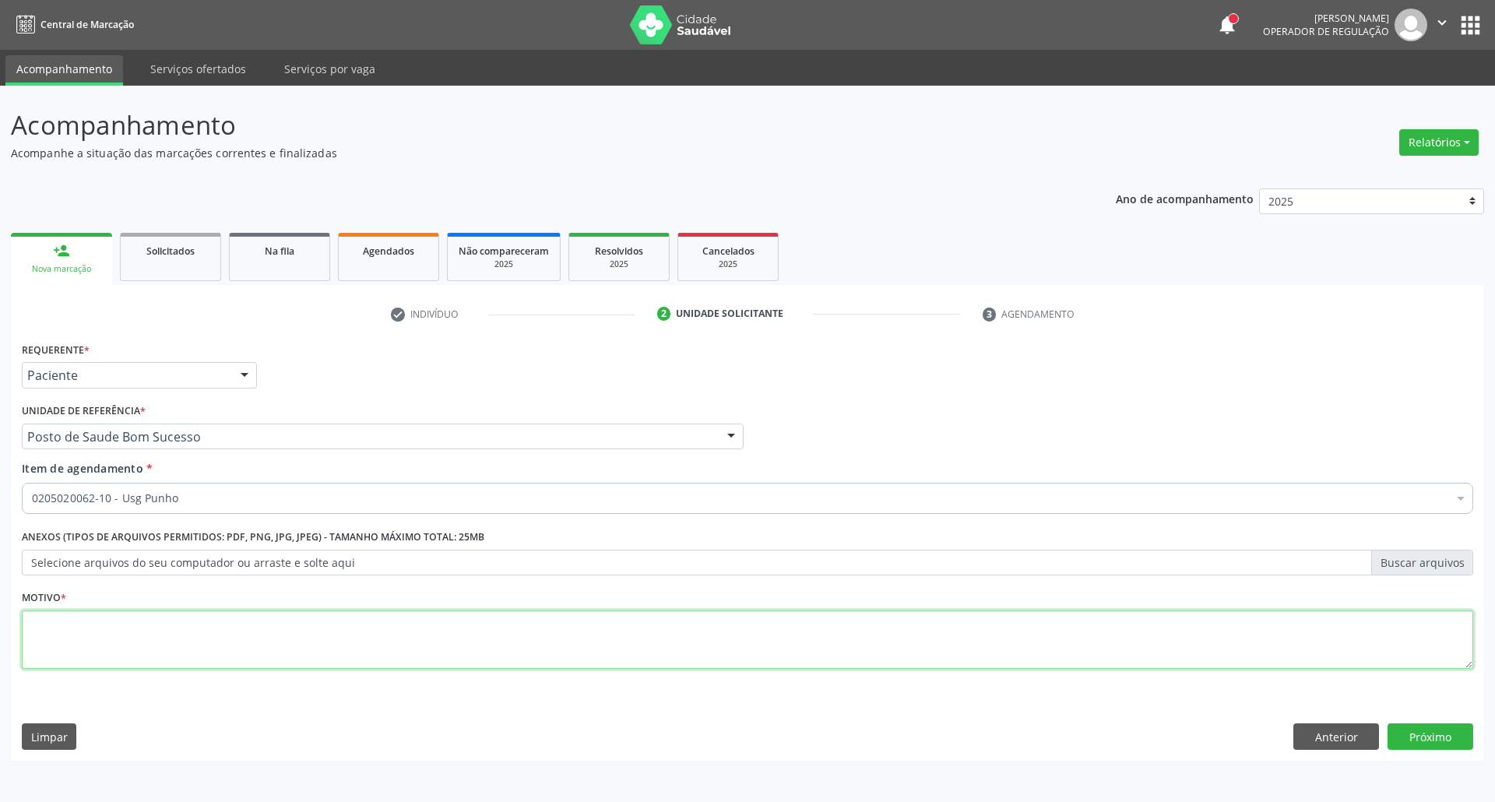
click at [276, 623] on textarea at bounding box center [747, 639] width 1451 height 59
type textarea "."
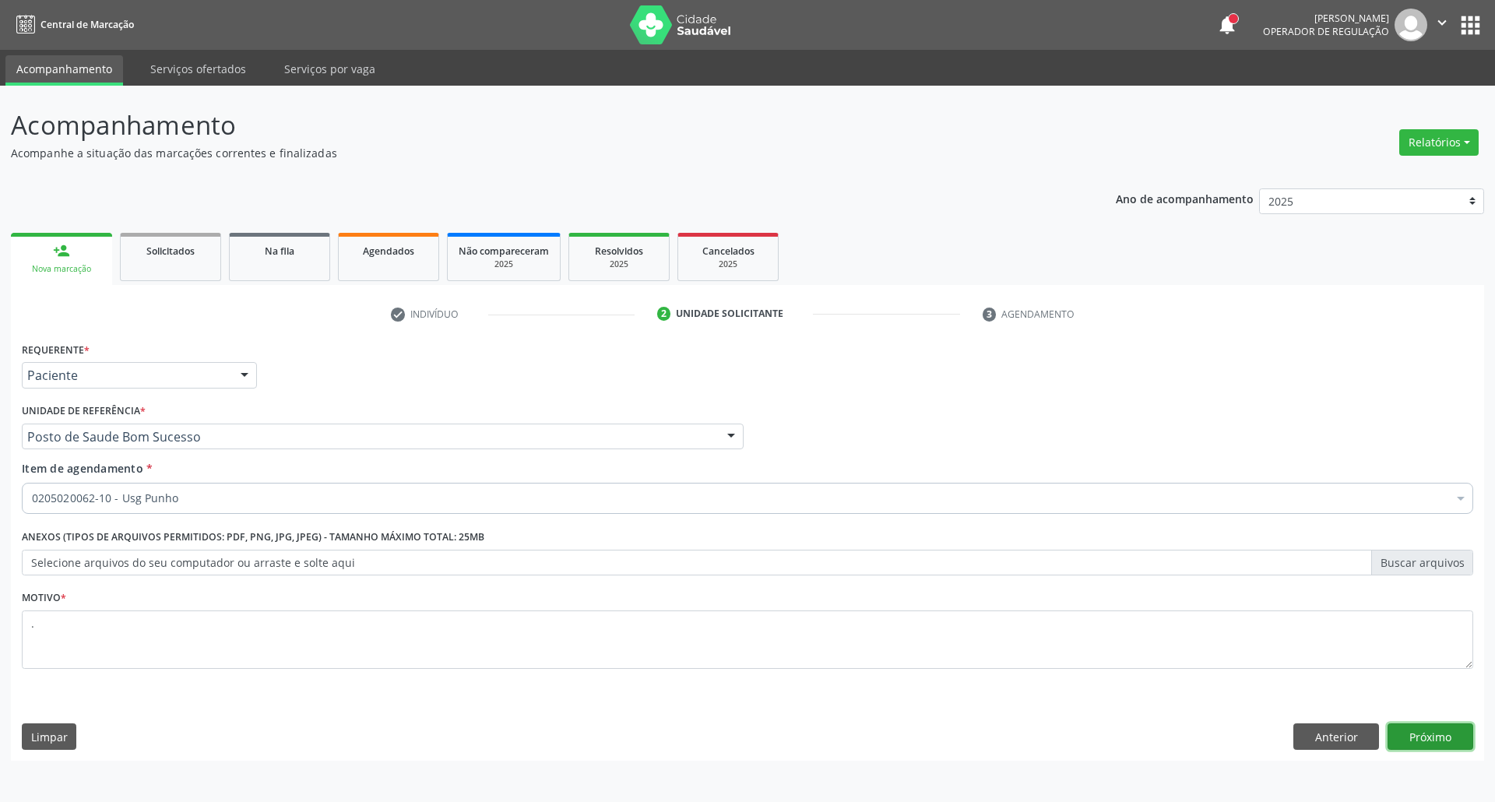
click at [1386, 735] on button "Próximo" at bounding box center [1430, 736] width 86 height 26
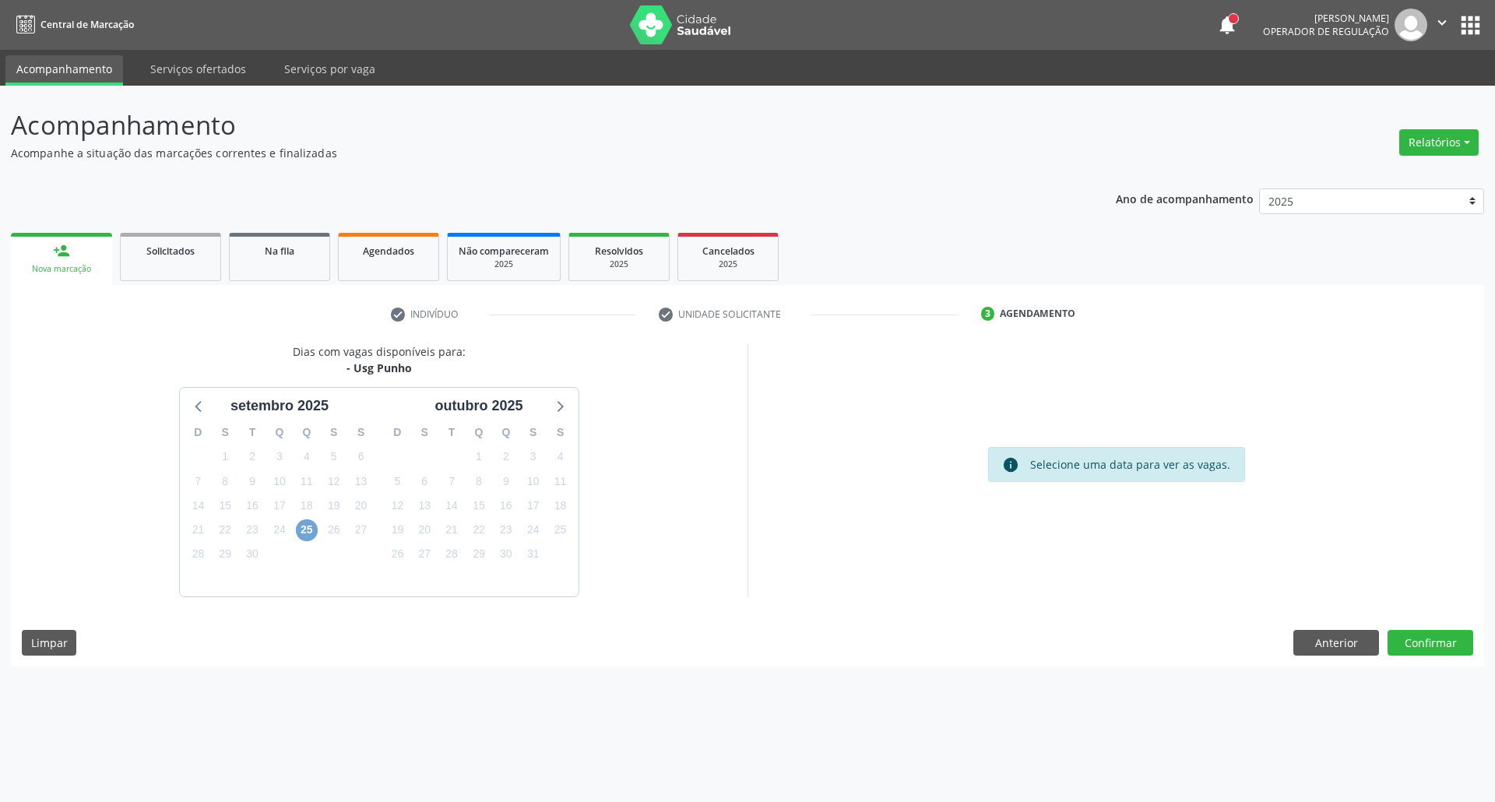
click at [306, 539] on span "25" at bounding box center [307, 530] width 22 height 22
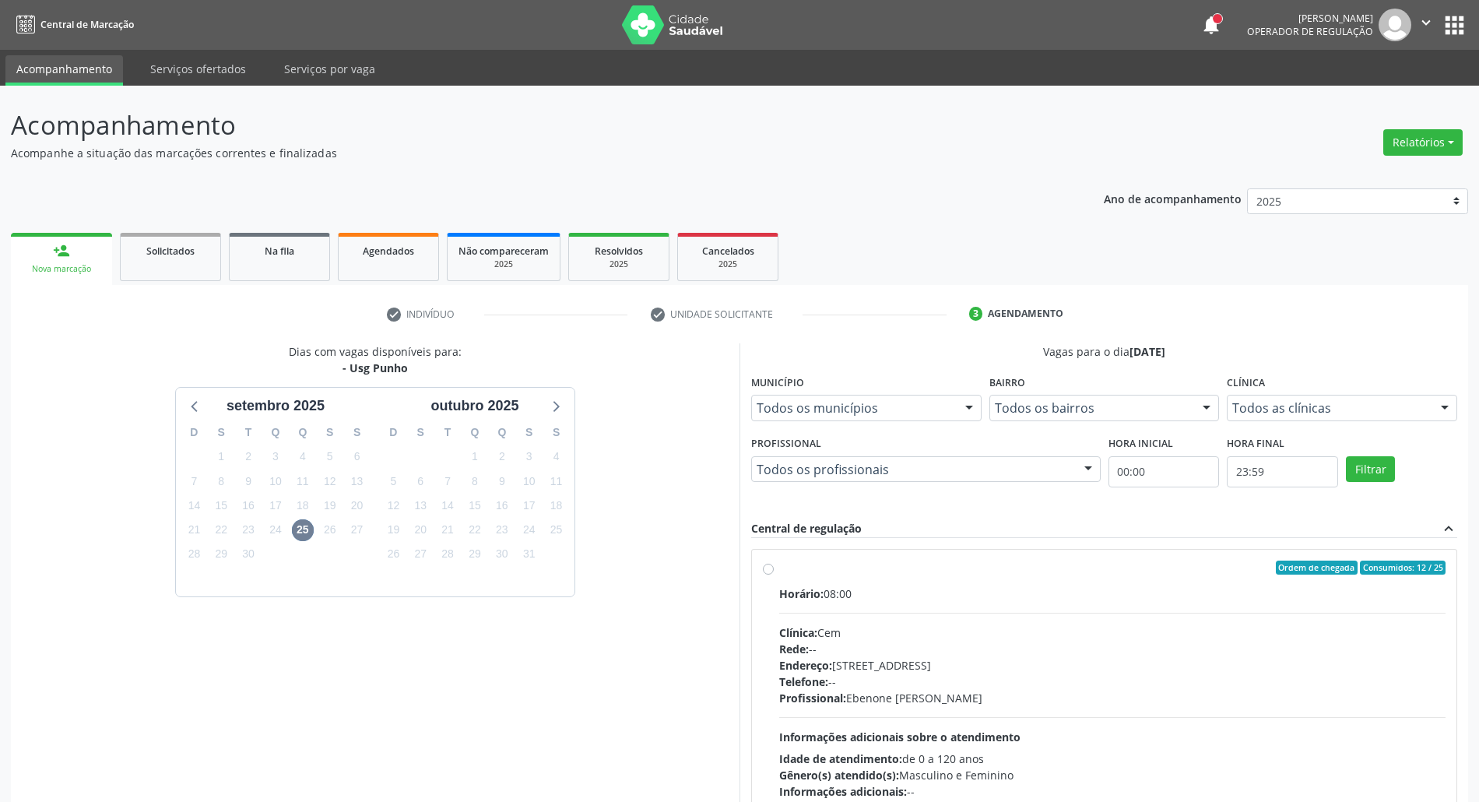
click at [1099, 623] on div "Horário: 08:00 Clínica: Cem Rede: -- Endereço: Casa, nº 393, Nossa Senhora da P…" at bounding box center [1112, 693] width 666 height 214
click at [774, 575] on input "Ordem de chegada Consumidos: 12 / 25 Horário: 08:00 Clínica: Cem Rede: -- Ender…" at bounding box center [768, 568] width 11 height 14
radio input "true"
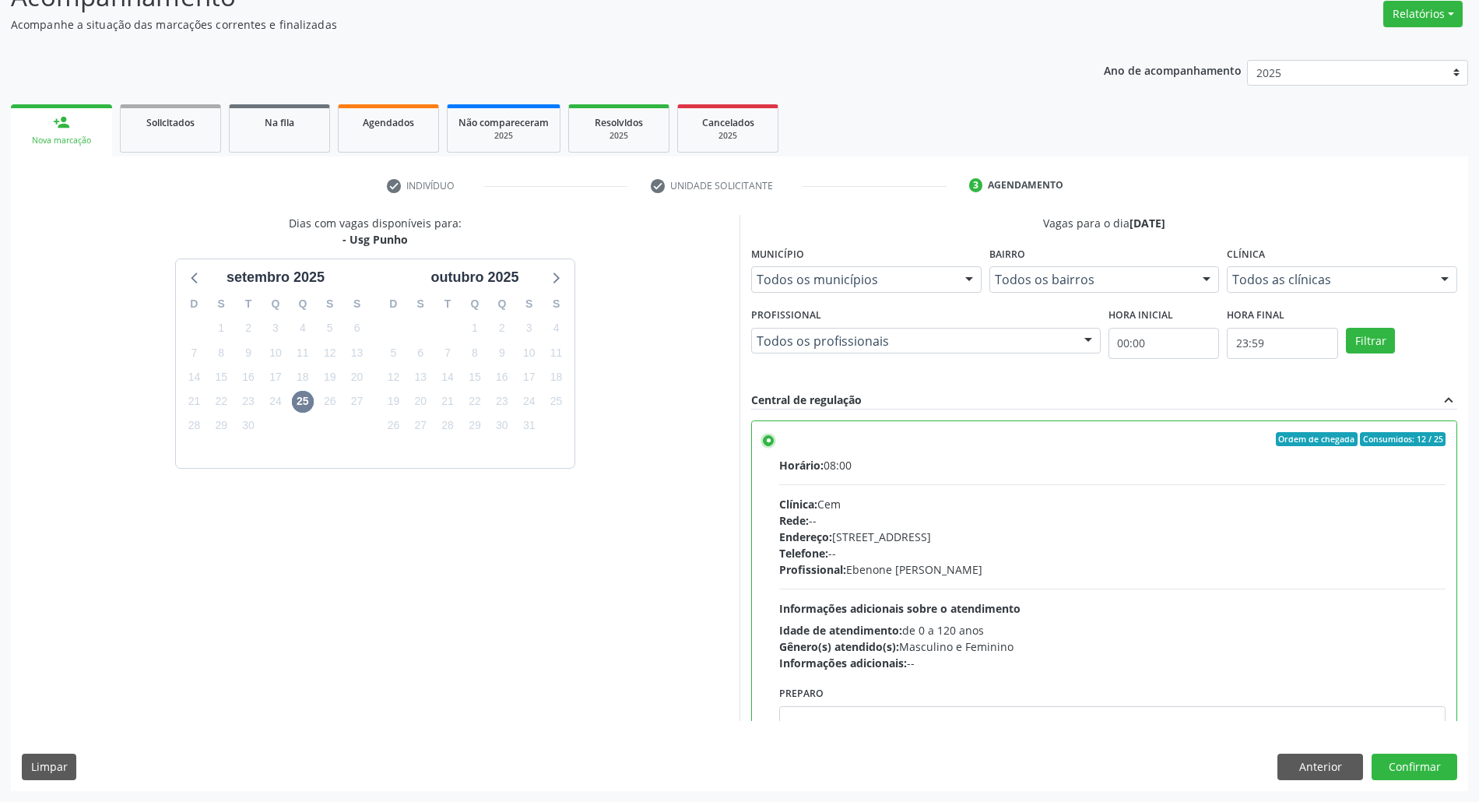
scroll to position [79, 0]
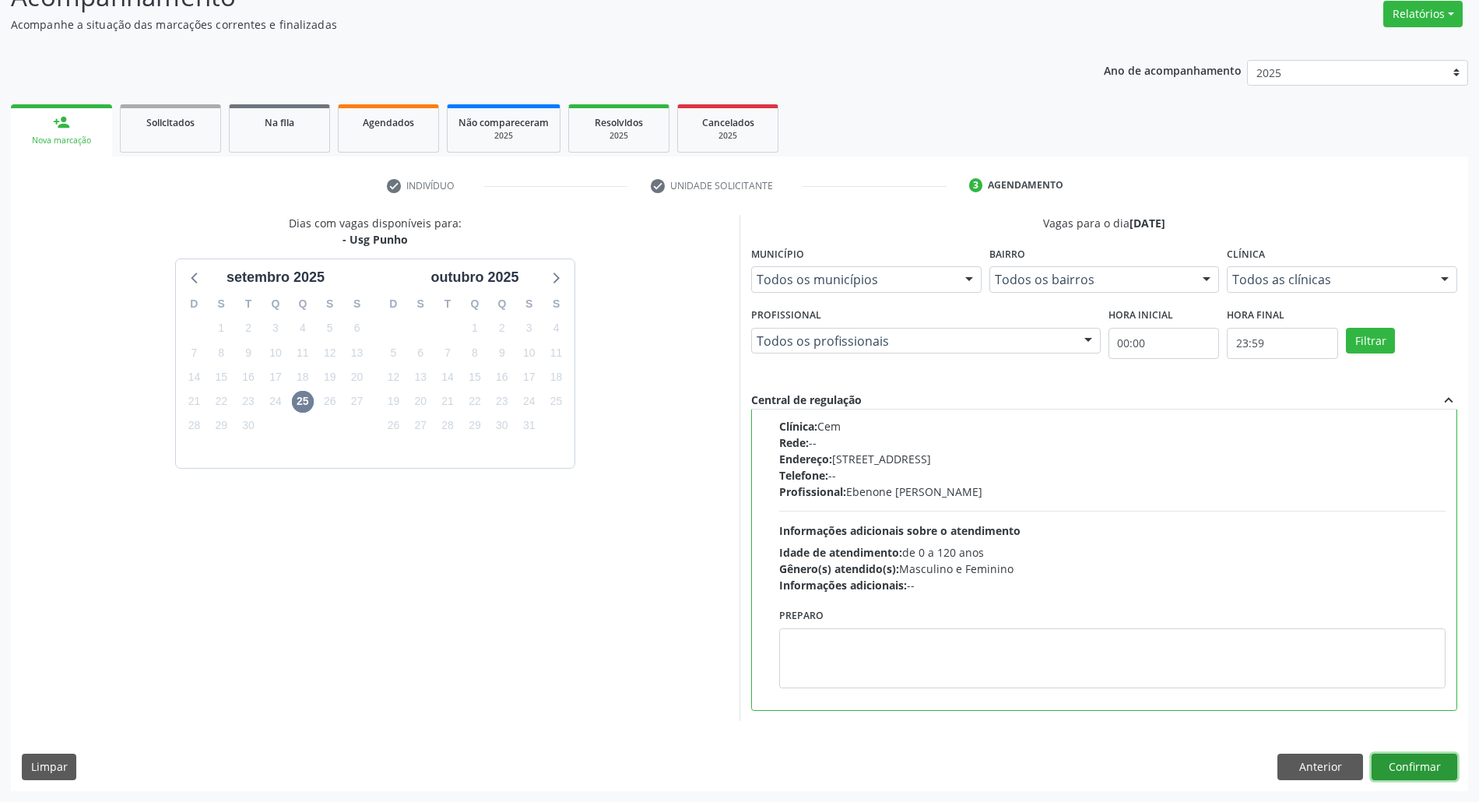
click at [1386, 751] on button "Confirmar" at bounding box center [1415, 767] width 86 height 26
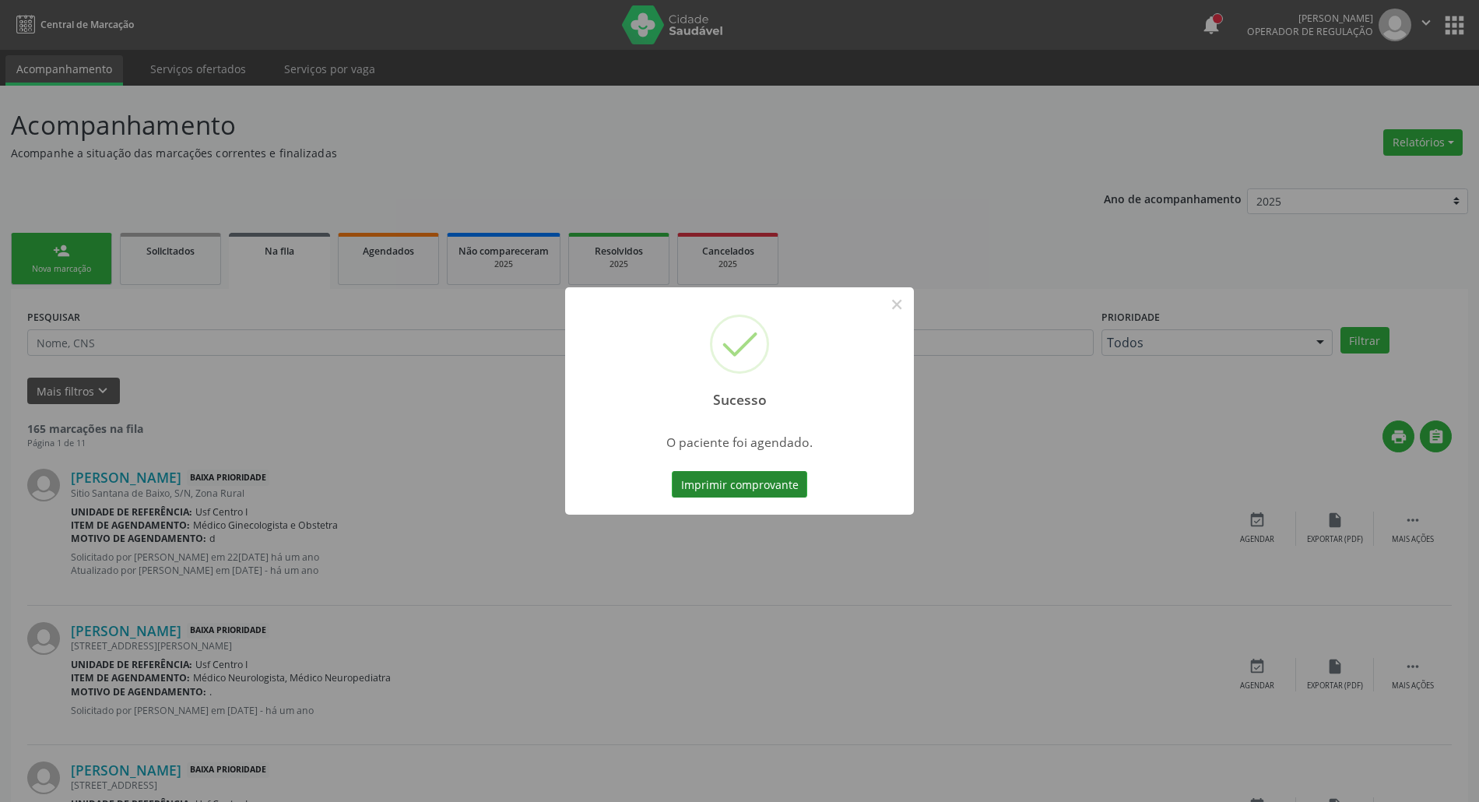
click at [723, 483] on button "Imprimir comprovante" at bounding box center [739, 484] width 135 height 26
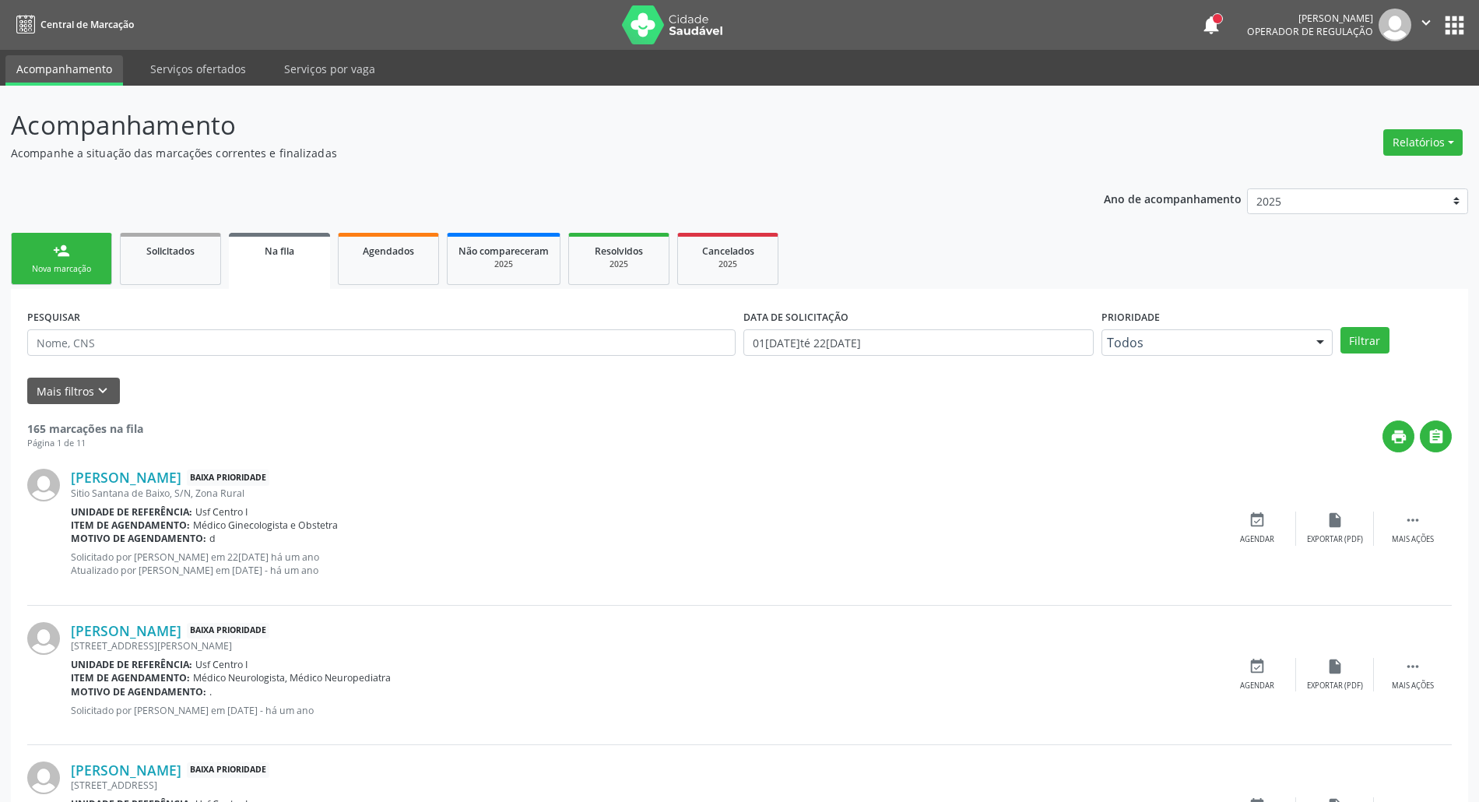
click at [79, 237] on link "person_add Nova marcação" at bounding box center [61, 259] width 101 height 52
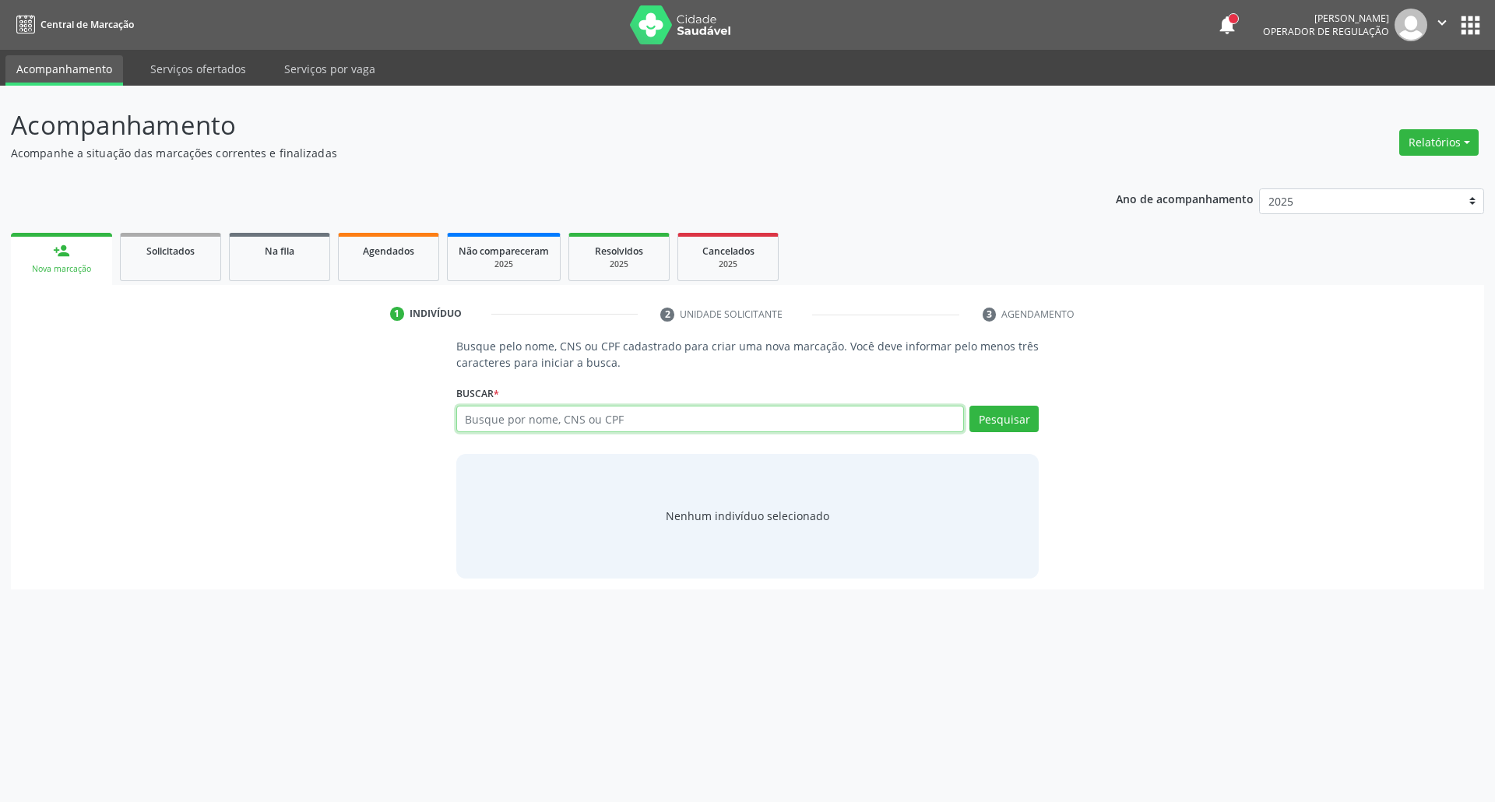
drag, startPoint x: 615, startPoint y: 414, endPoint x: 605, endPoint y: 415, distance: 10.2
click at [609, 415] on input "text" at bounding box center [710, 419] width 508 height 26
paste input "276.955.798-07"
type input "276.955.798-07"
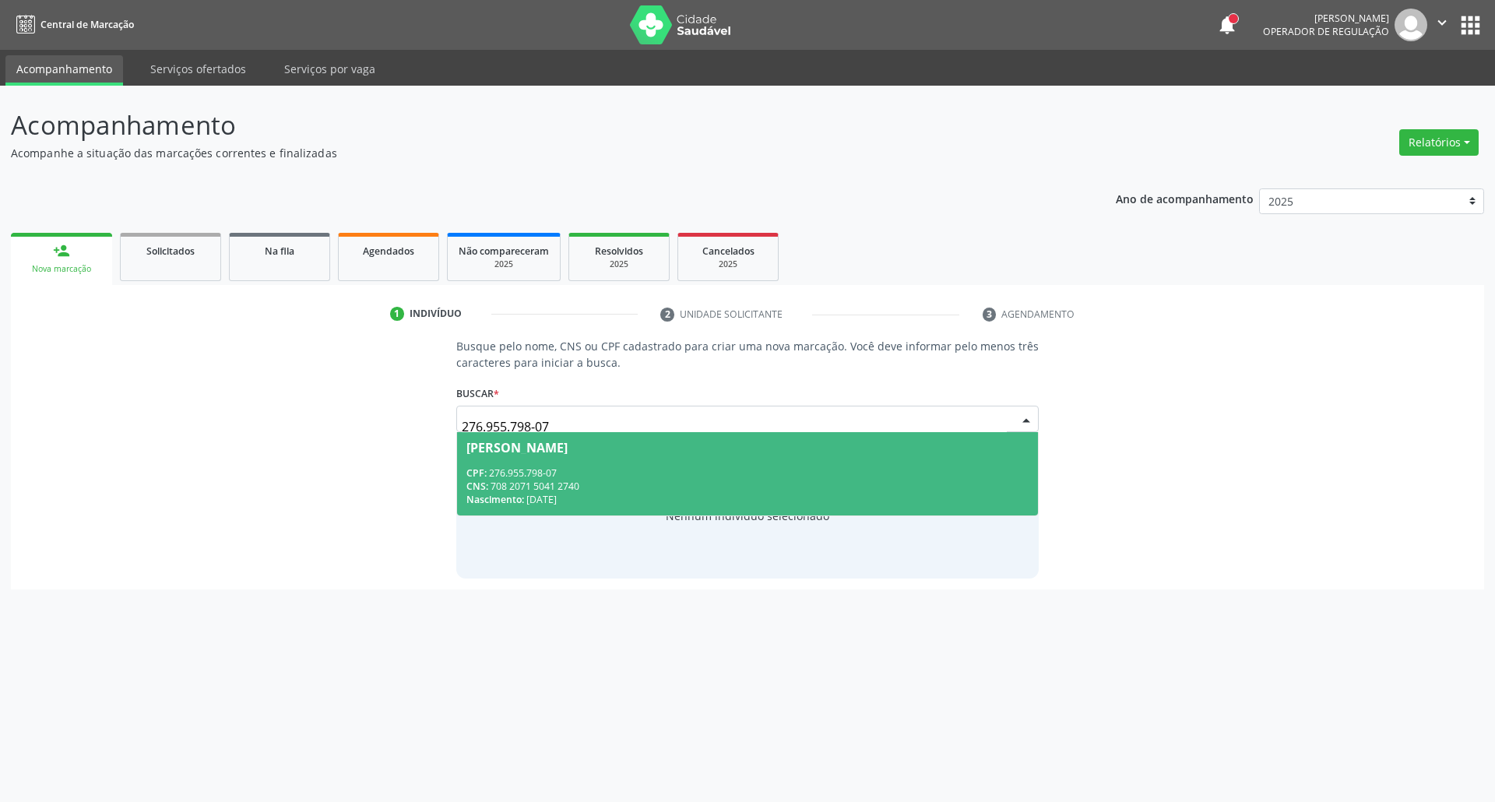
drag, startPoint x: 714, startPoint y: 473, endPoint x: 743, endPoint y: 543, distance: 75.8
click at [715, 473] on div "CPF: 276.955.798-07" at bounding box center [747, 472] width 563 height 13
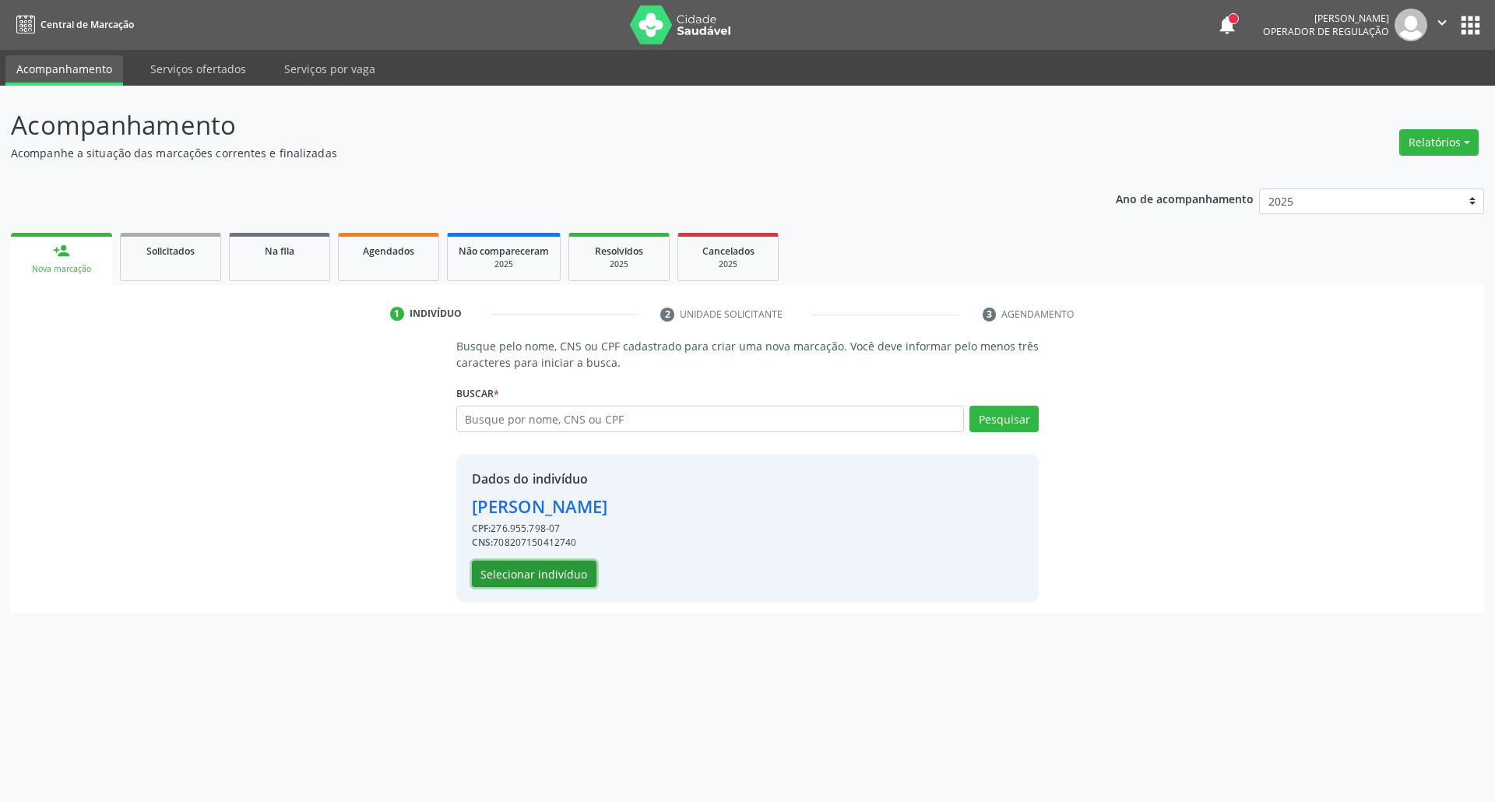
click at [581, 582] on button "Selecionar indivíduo" at bounding box center [534, 574] width 125 height 26
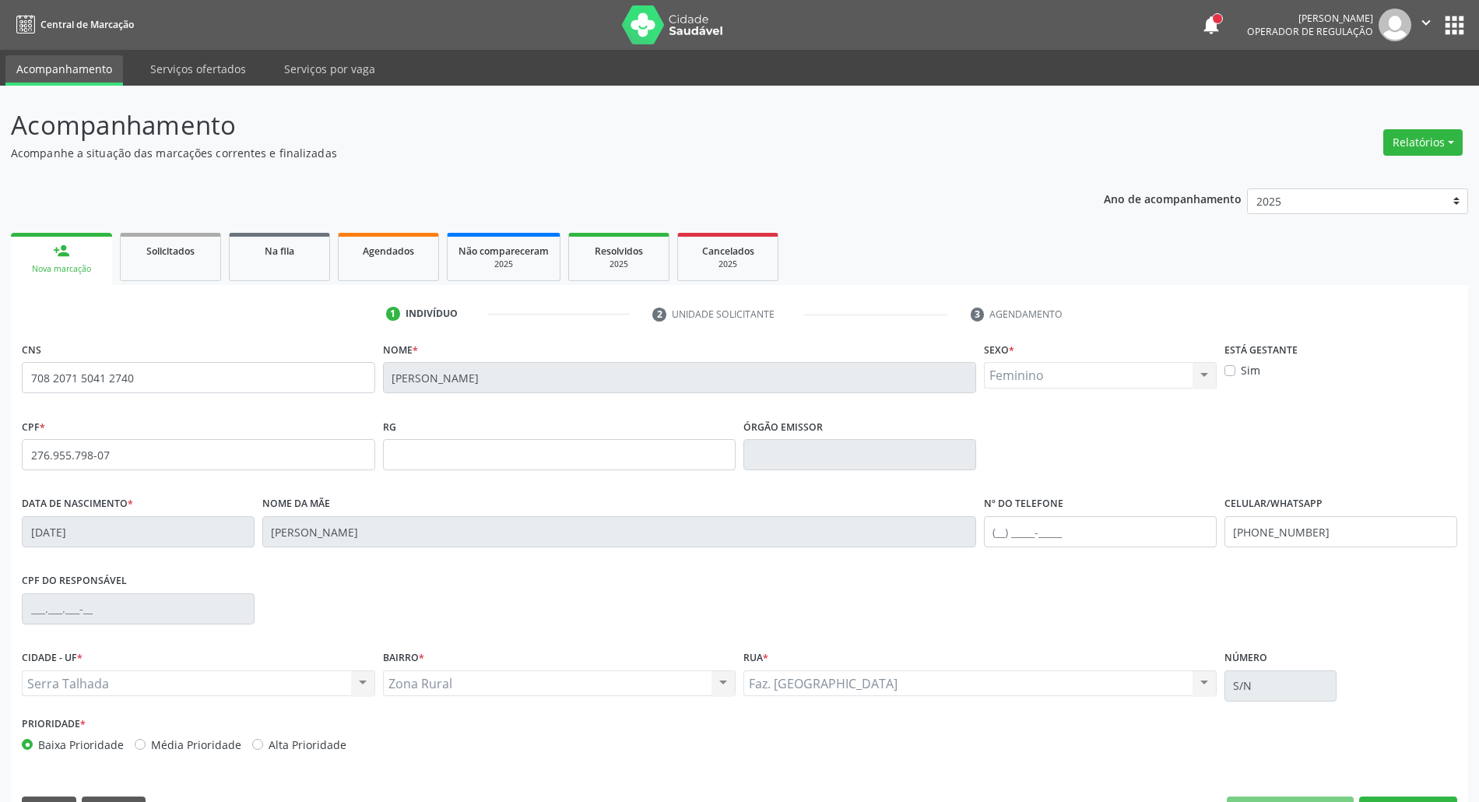
scroll to position [42, 0]
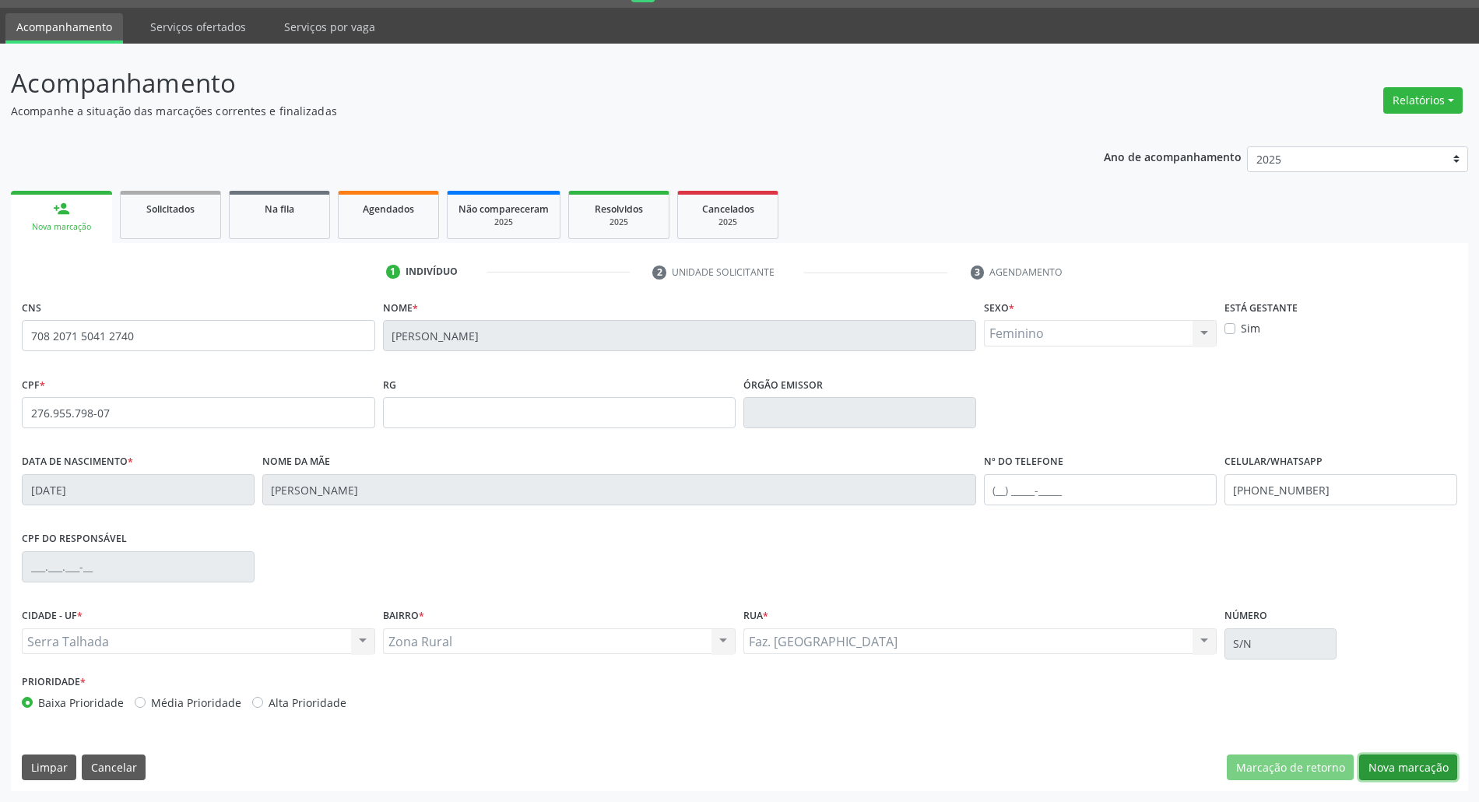
click at [1381, 751] on button "Nova marcação" at bounding box center [1408, 767] width 98 height 26
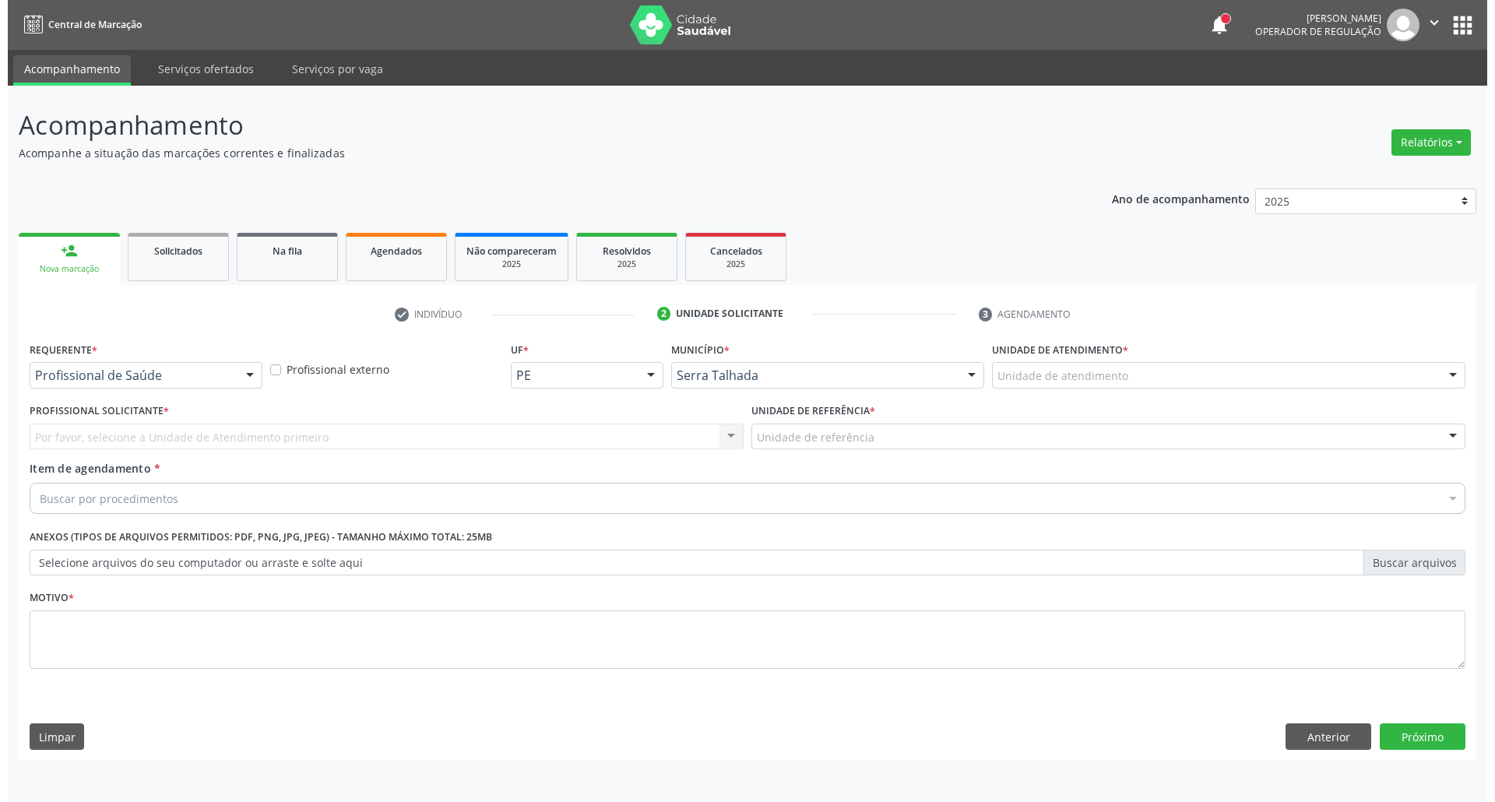
scroll to position [0, 0]
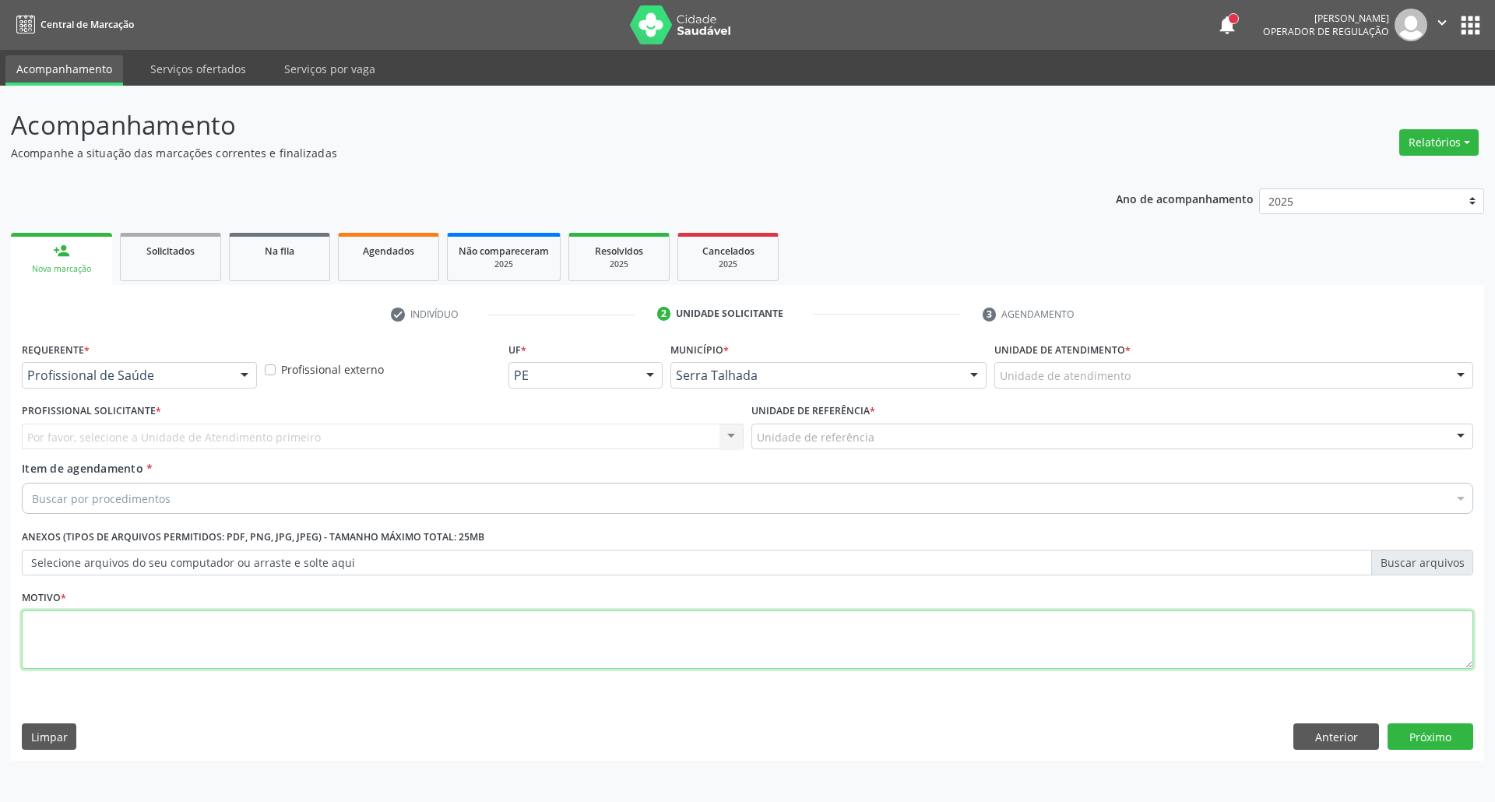
click at [131, 660] on textarea at bounding box center [747, 639] width 1451 height 59
type textarea "."
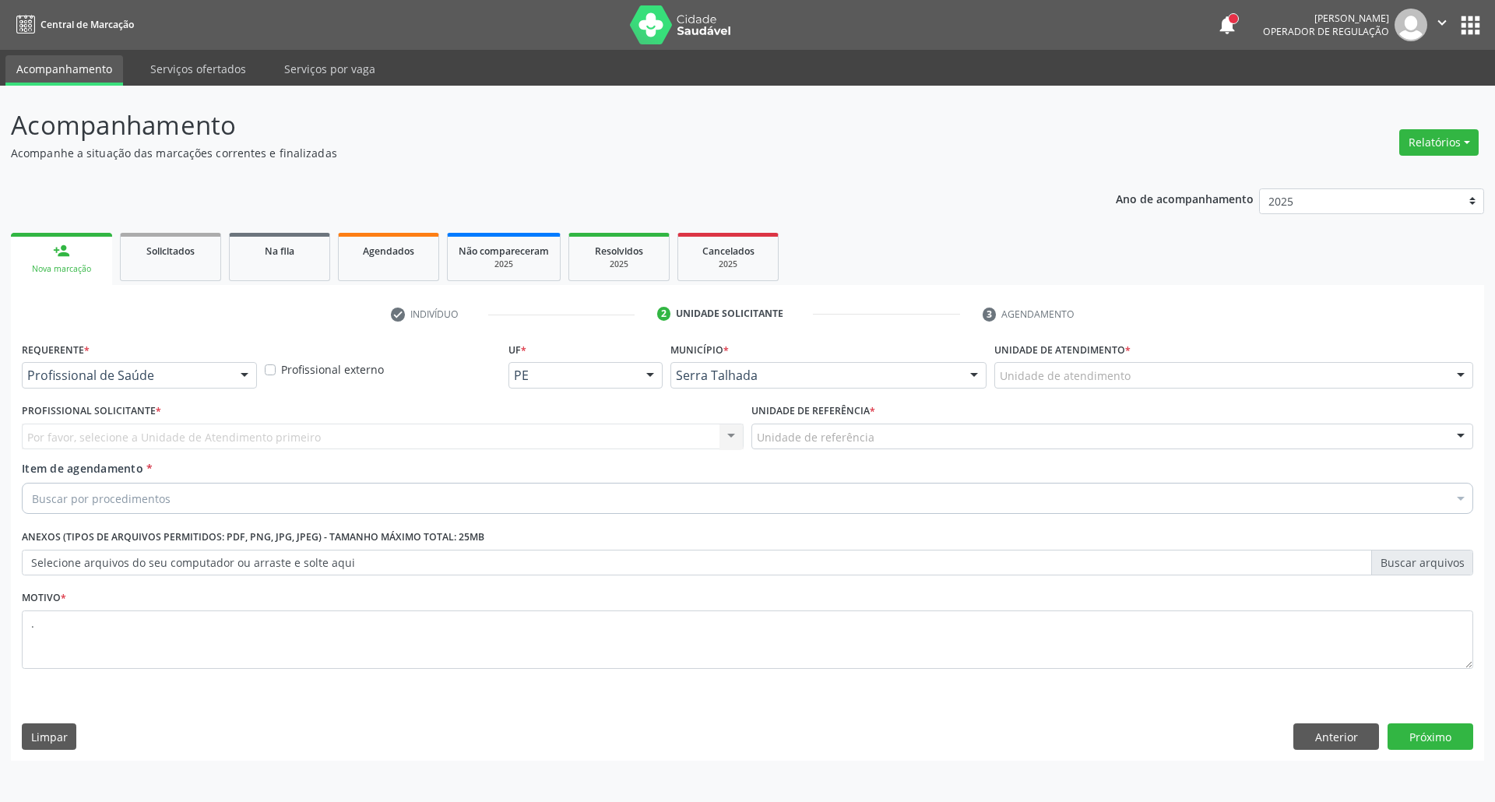
click at [128, 434] on div "Por favor, selecione a Unidade de Atendimento primeiro Nenhum resultado encontr…" at bounding box center [383, 437] width 722 height 26
click at [132, 385] on div at bounding box center [139, 375] width 235 height 26
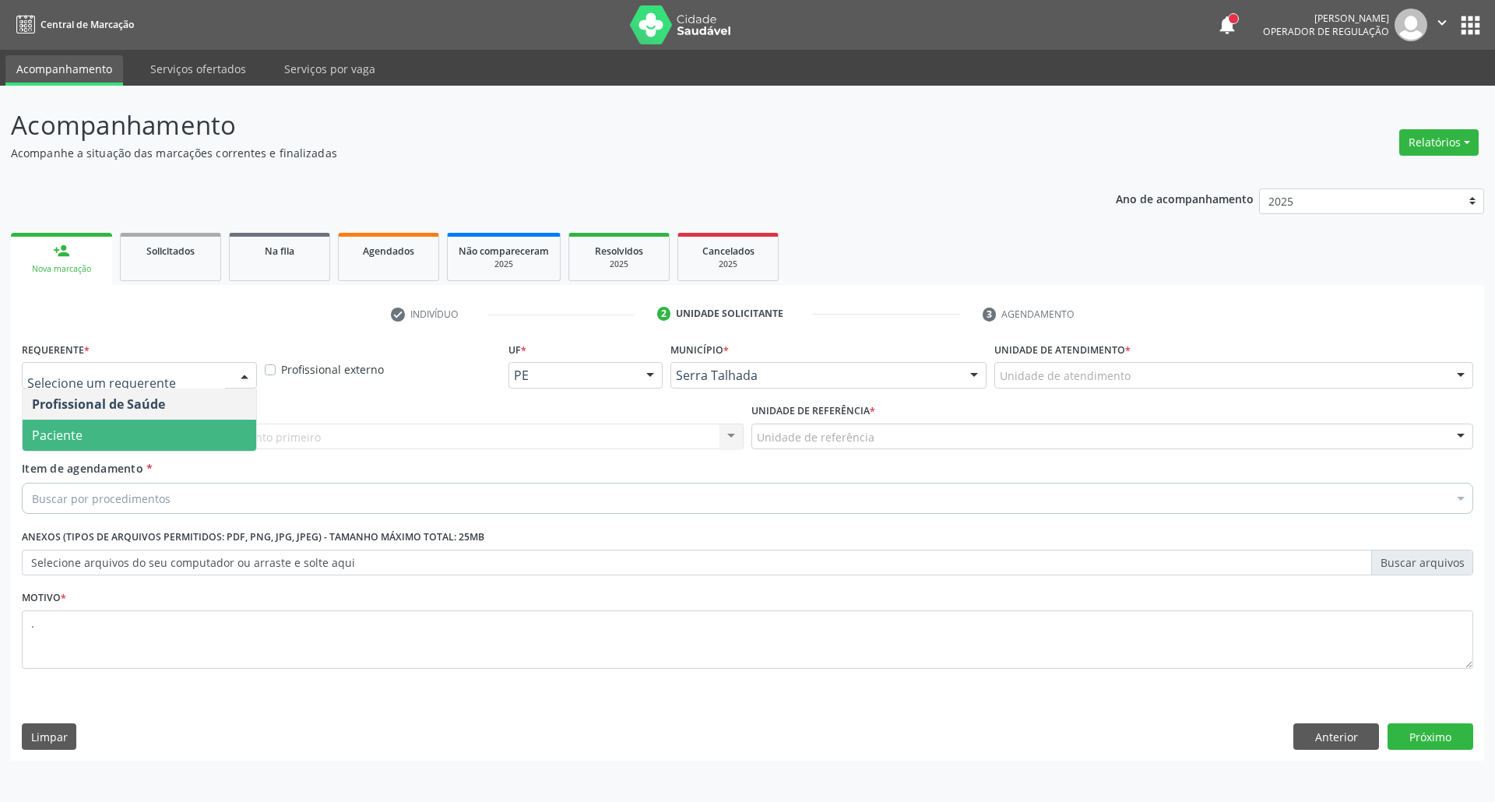
click at [122, 438] on span "Paciente" at bounding box center [140, 435] width 234 height 31
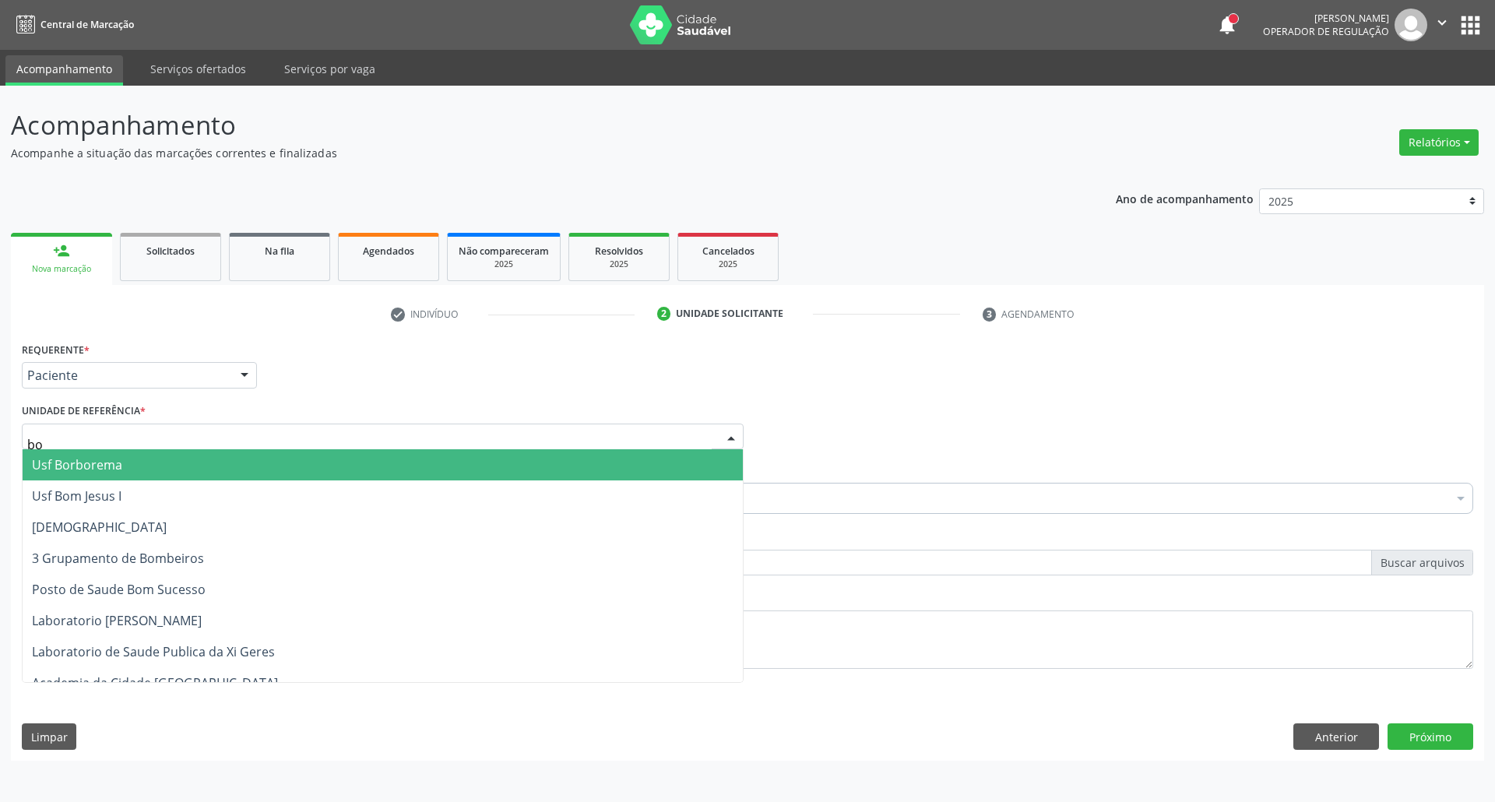
type input "bom"
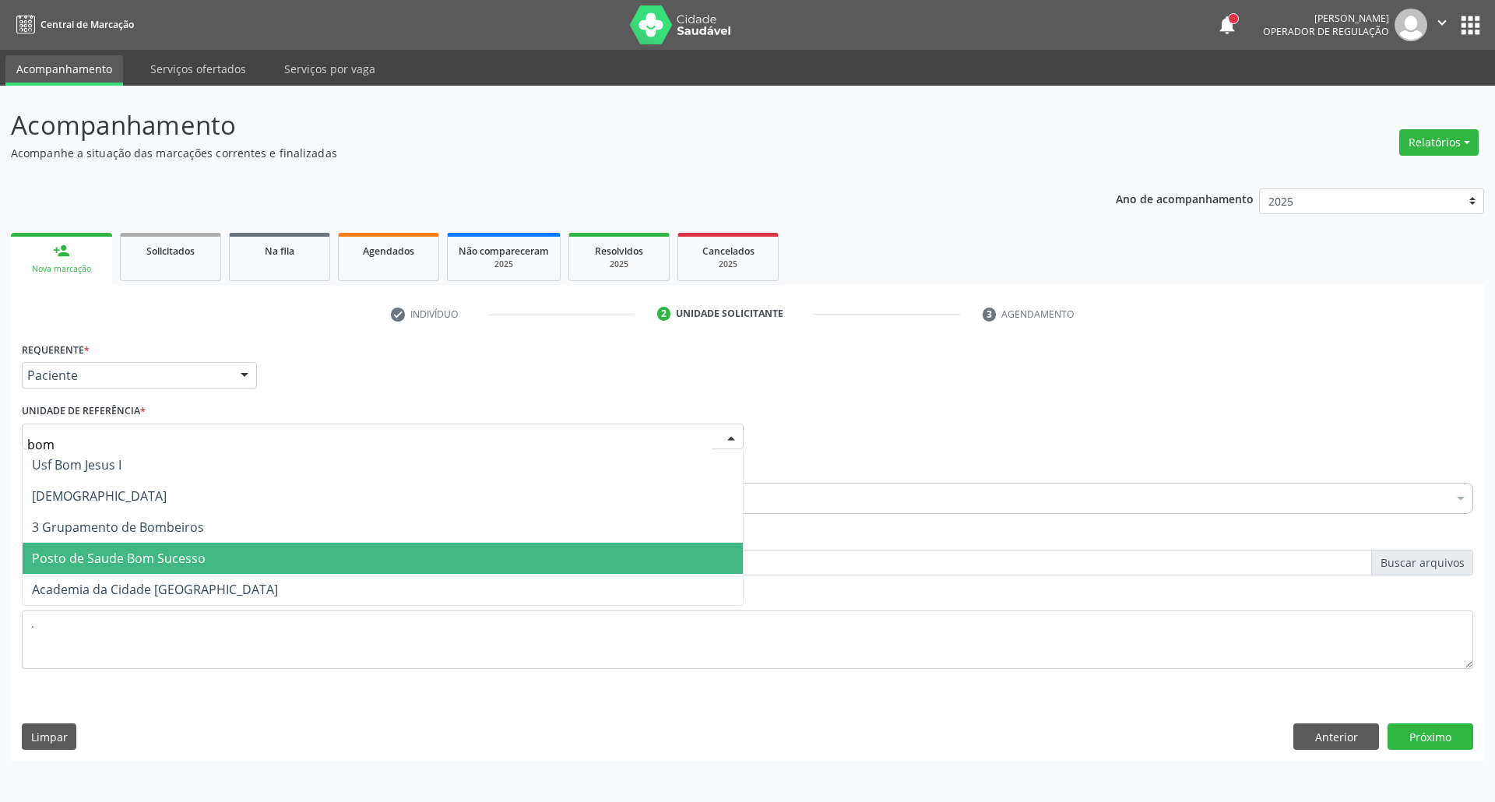
drag, startPoint x: 160, startPoint y: 554, endPoint x: 151, endPoint y: 497, distance: 58.2
click at [159, 551] on span "Posto de Saude Bom Sucesso" at bounding box center [119, 558] width 174 height 17
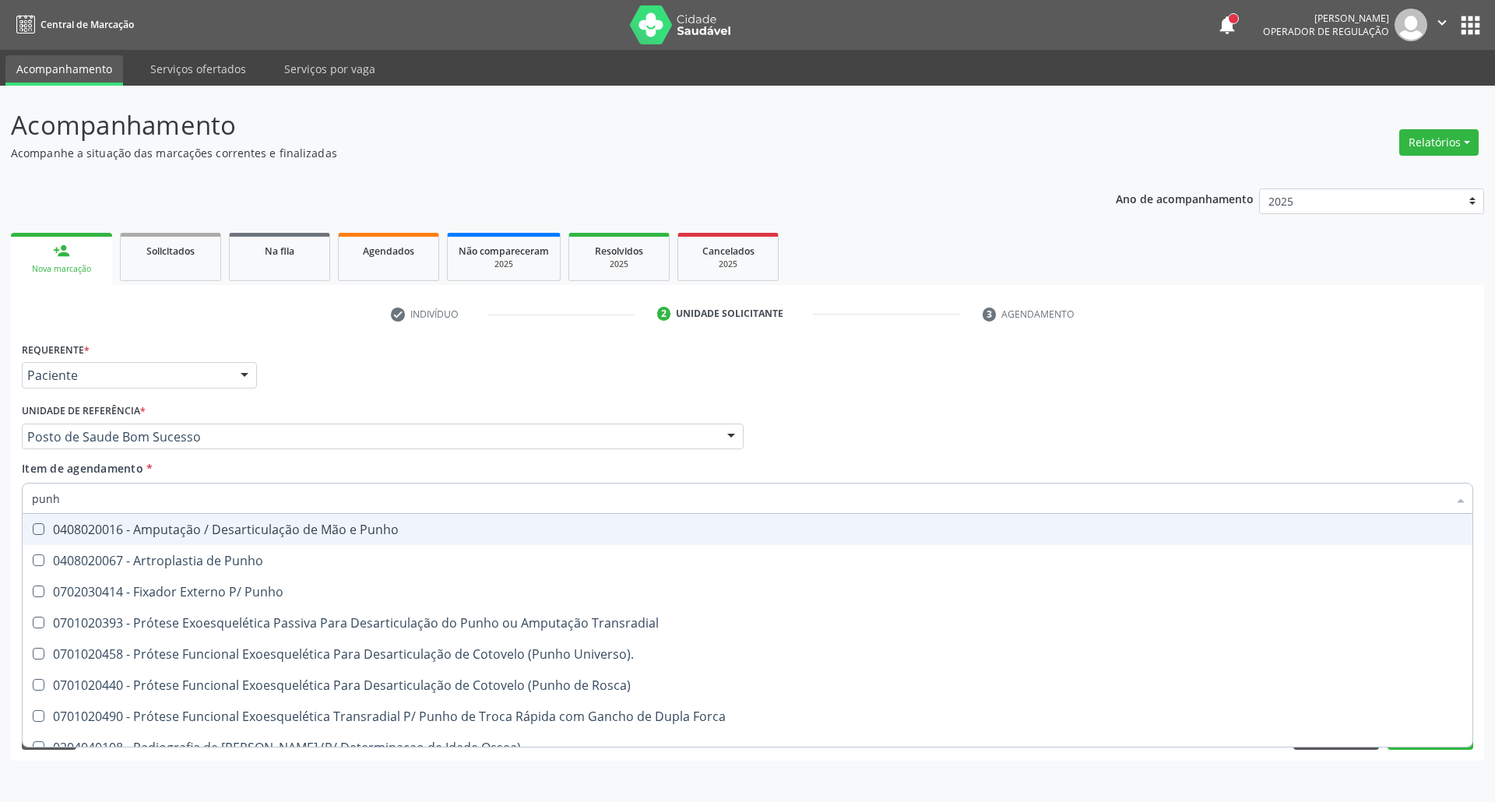
type input "punho"
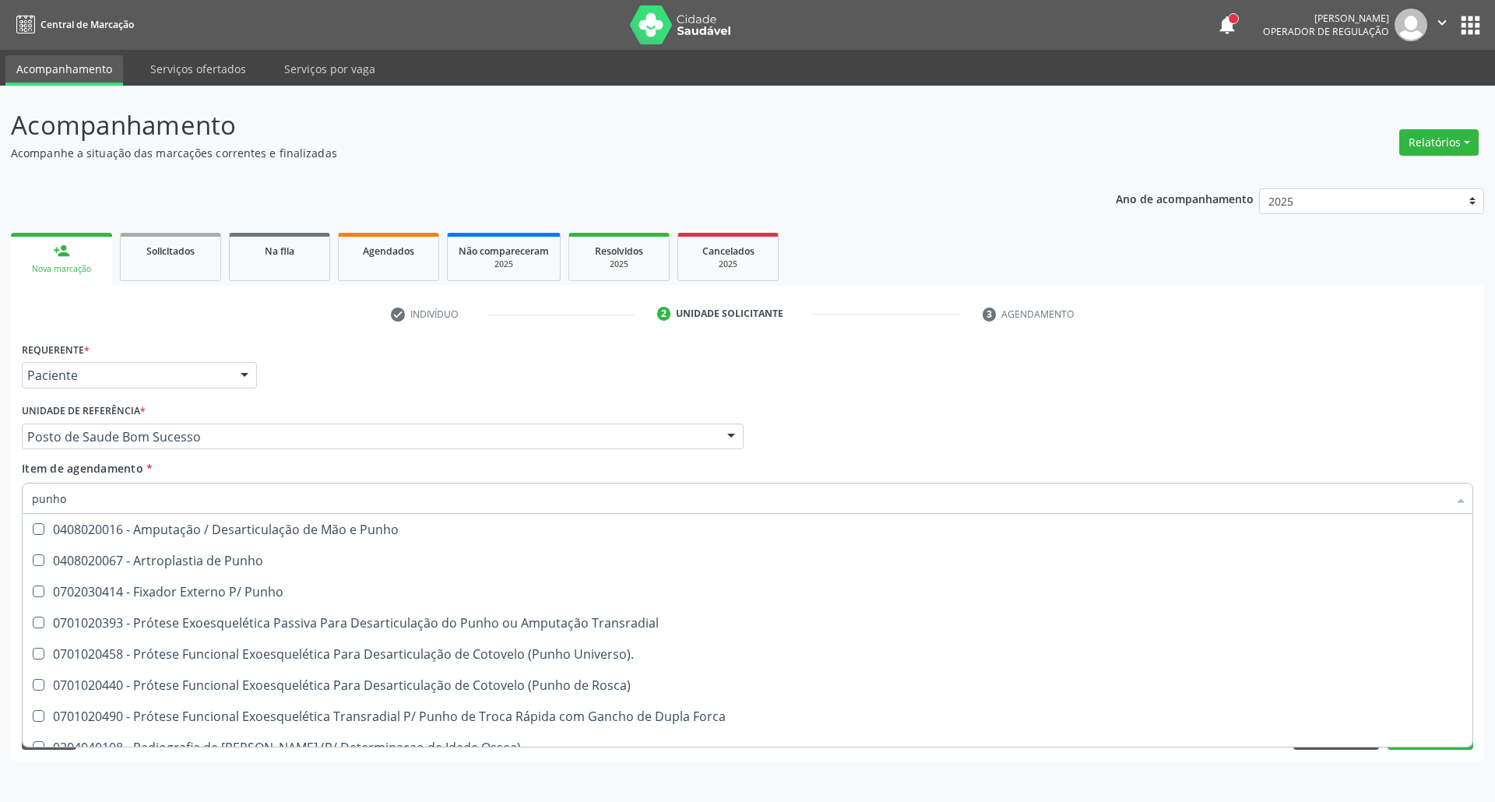
scroll to position [266, 0]
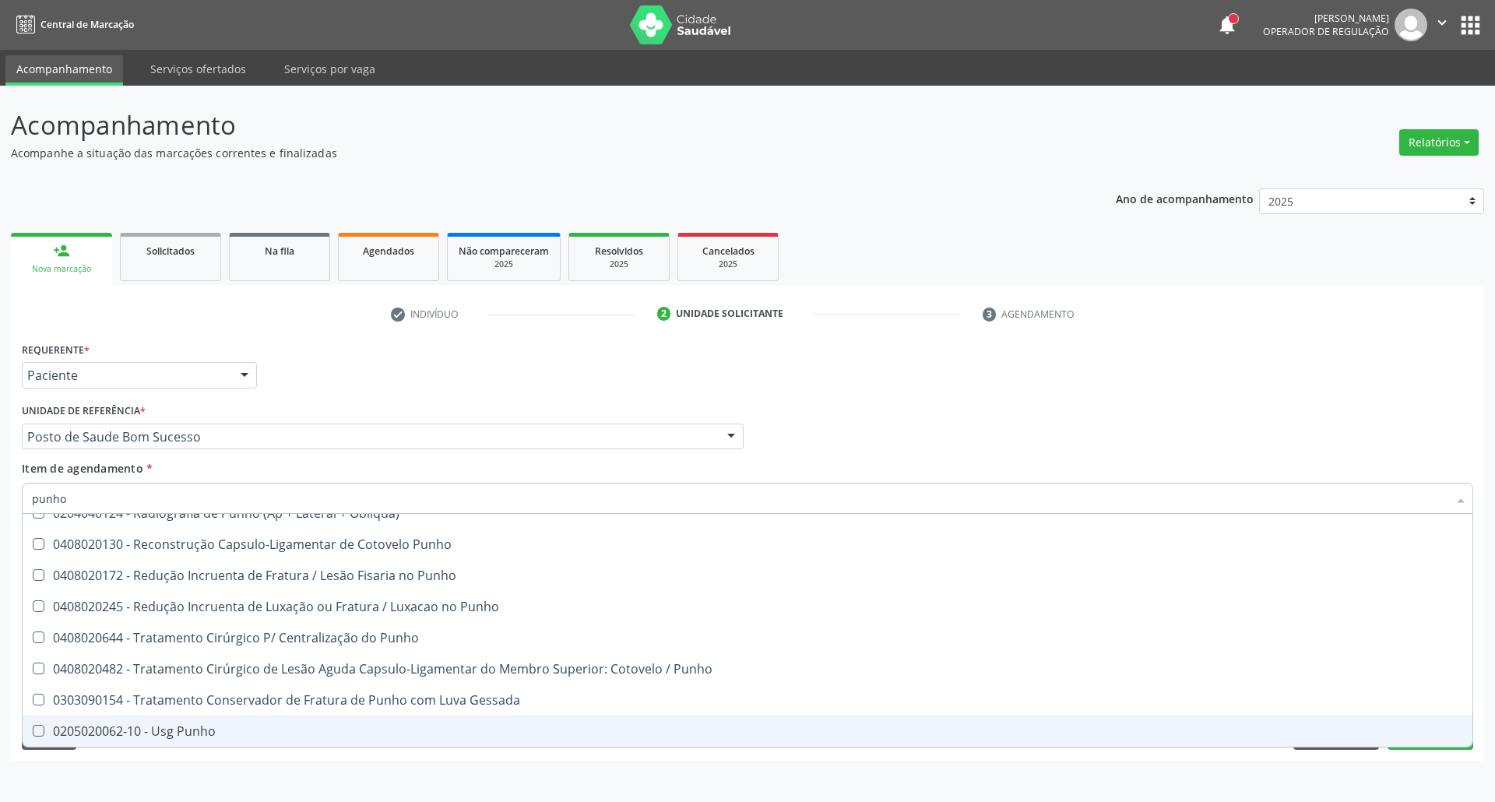
drag, startPoint x: 294, startPoint y: 730, endPoint x: 23, endPoint y: 736, distance: 270.2
click at [290, 730] on div "0205020062-10 - Usg Punho" at bounding box center [747, 731] width 1431 height 12
checkbox Punho "true"
click at [9, 751] on div "Acompanhamento Acompanhe a situação das marcações correntes e finalizadas Relat…" at bounding box center [747, 444] width 1495 height 716
checkbox Punho "true"
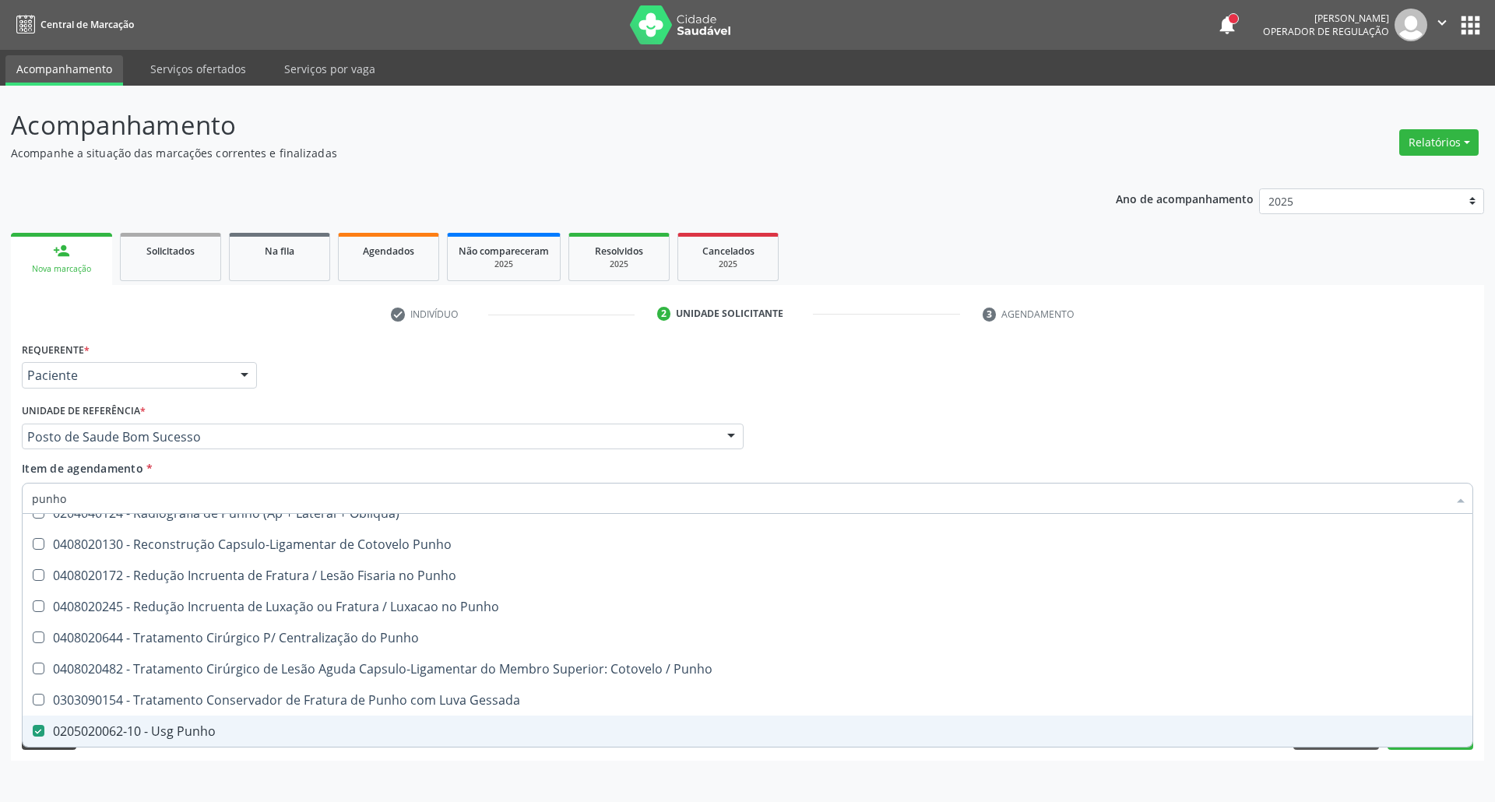
checkbox Punho "false"
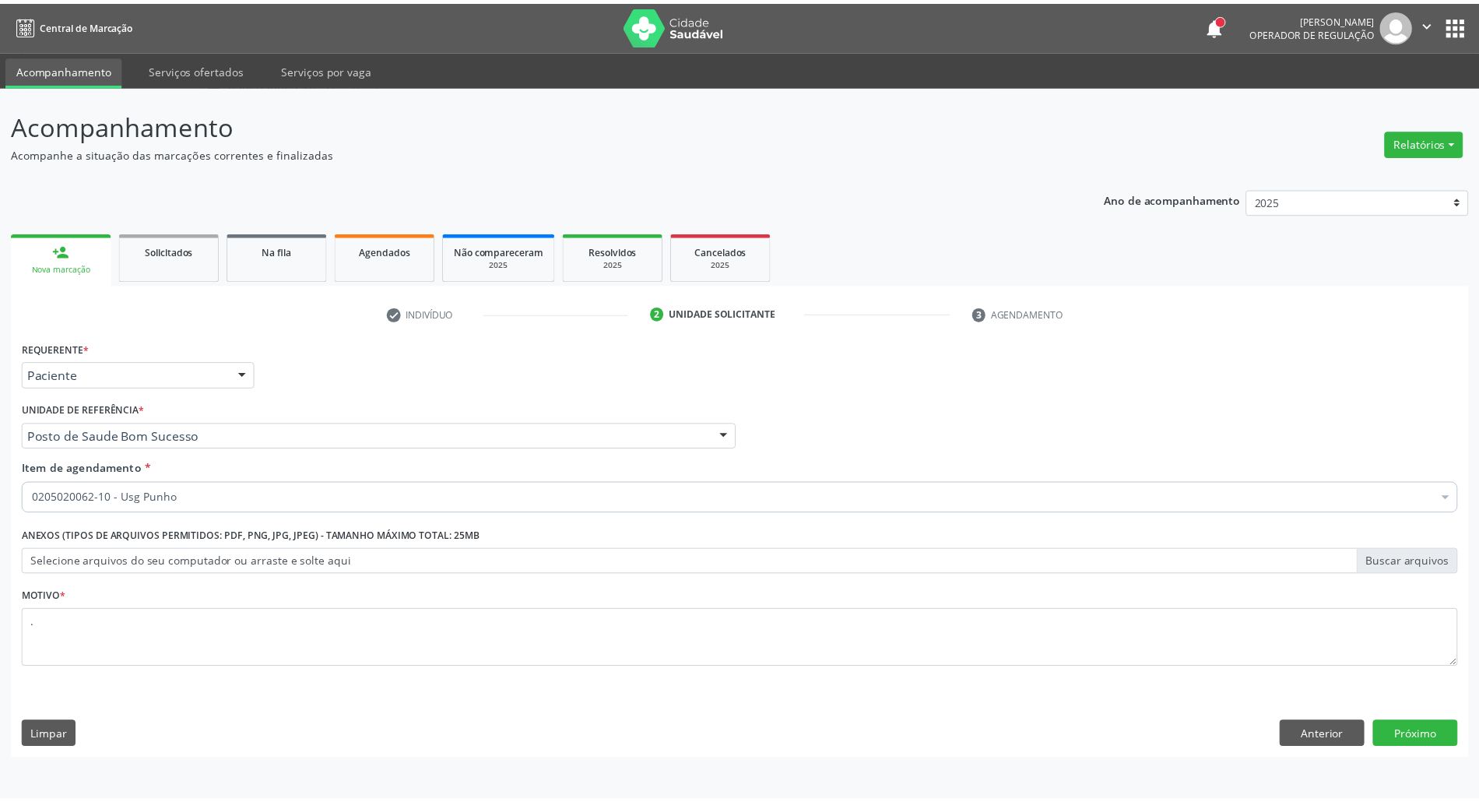
scroll to position [0, 0]
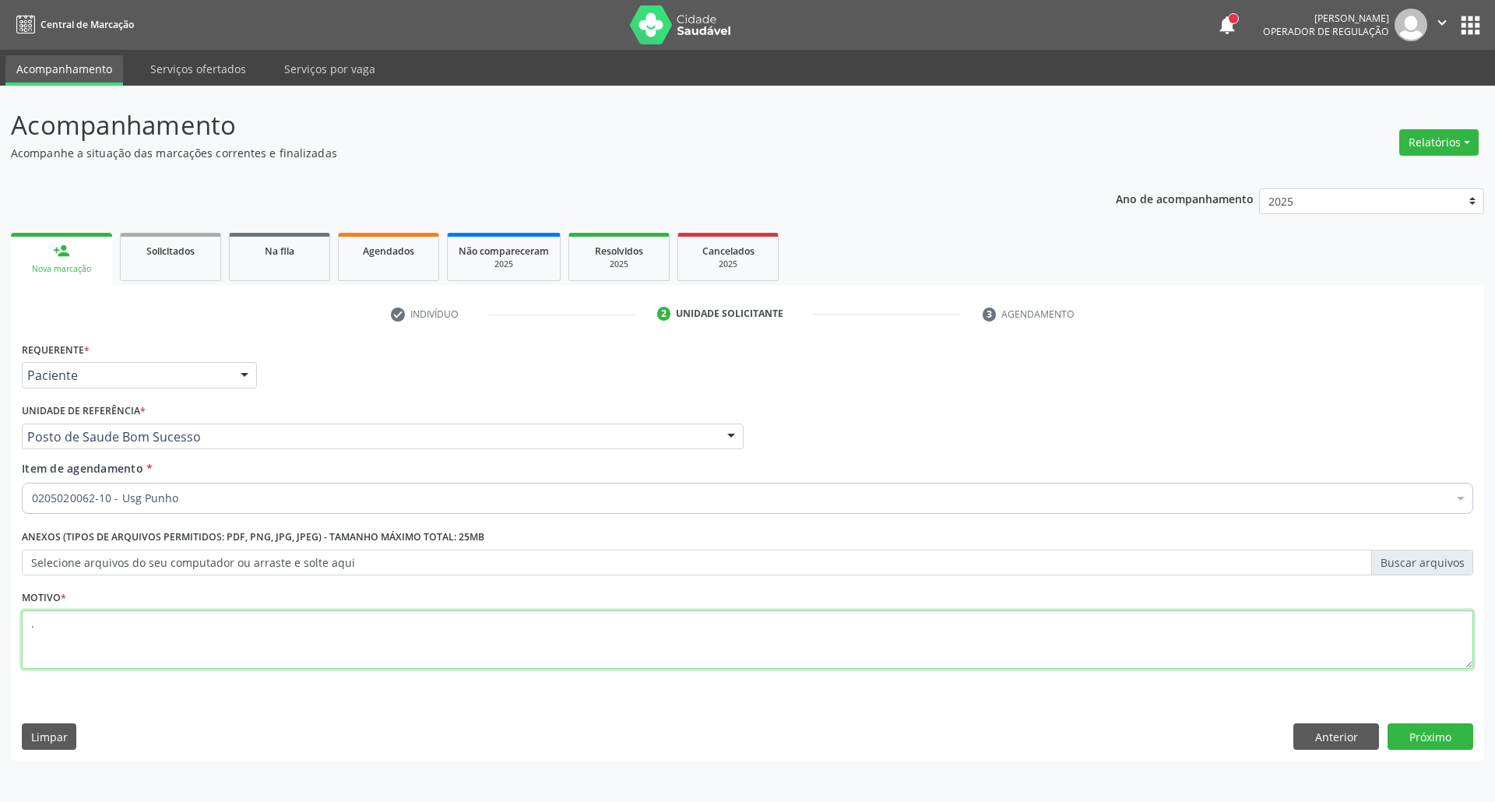
click at [139, 635] on textarea "." at bounding box center [747, 639] width 1451 height 59
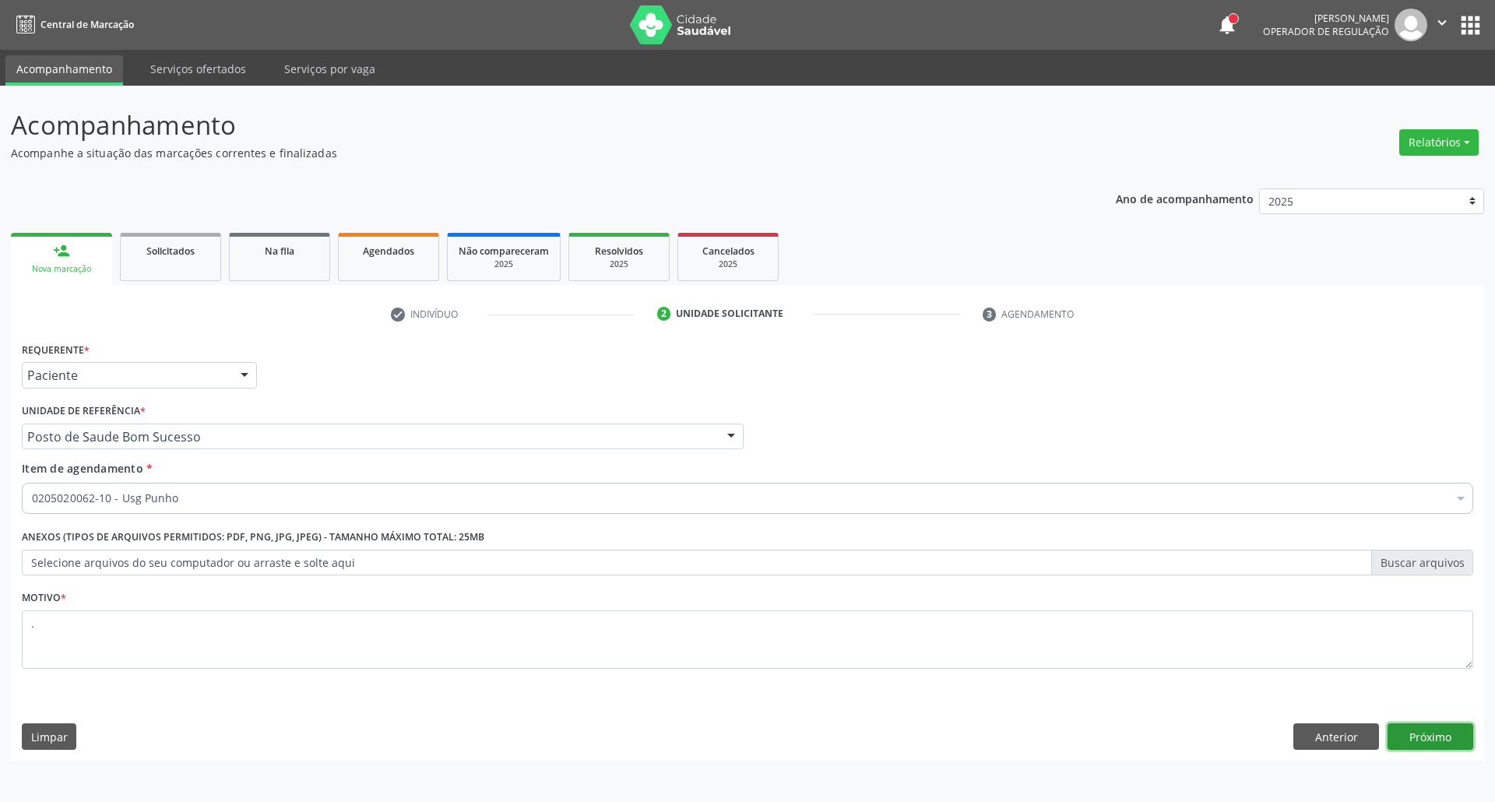
drag, startPoint x: 1458, startPoint y: 736, endPoint x: 1165, endPoint y: 671, distance: 300.6
click at [1386, 735] on button "Próximo" at bounding box center [1430, 736] width 86 height 26
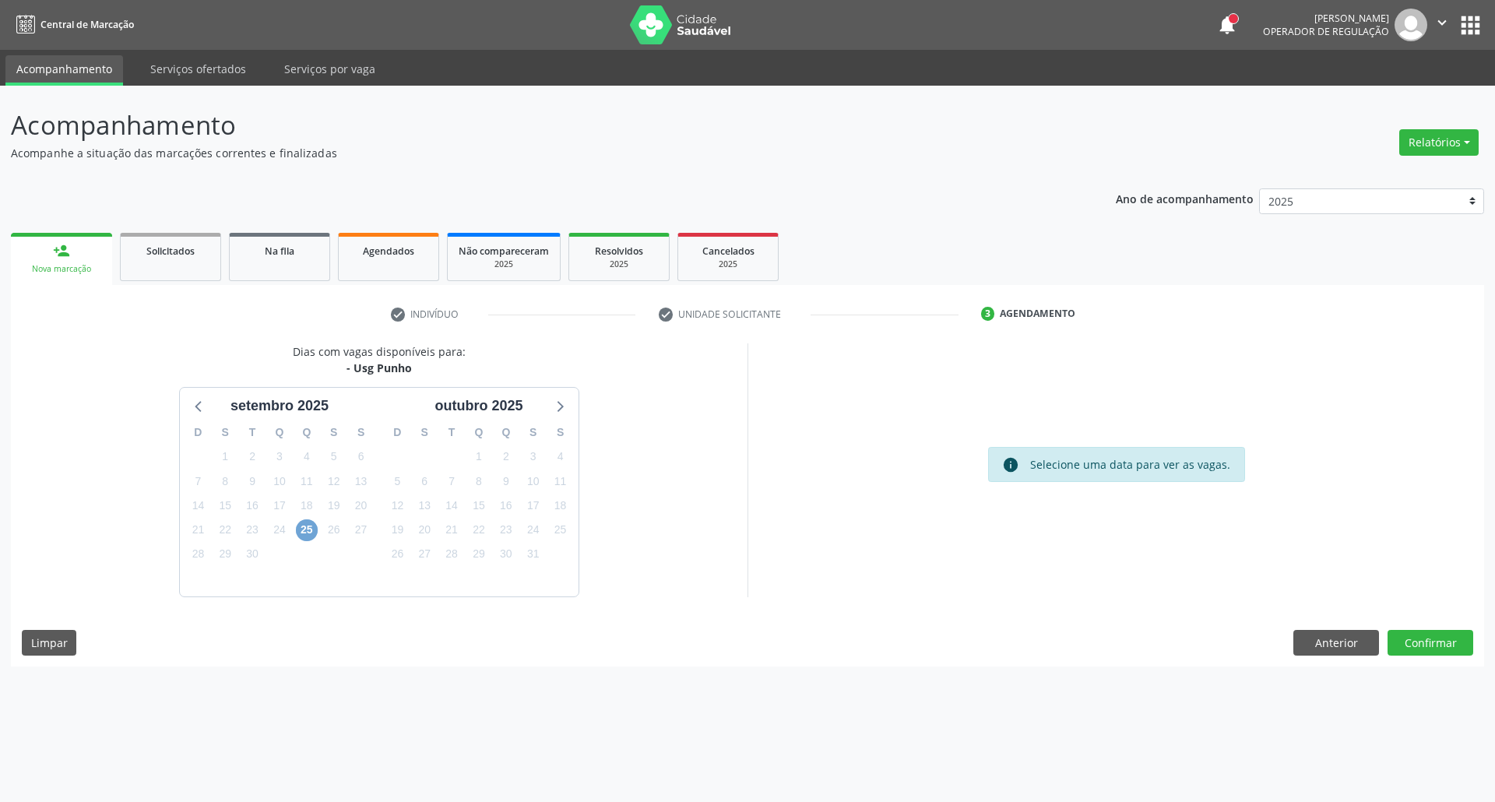
click at [309, 530] on span "25" at bounding box center [307, 530] width 22 height 22
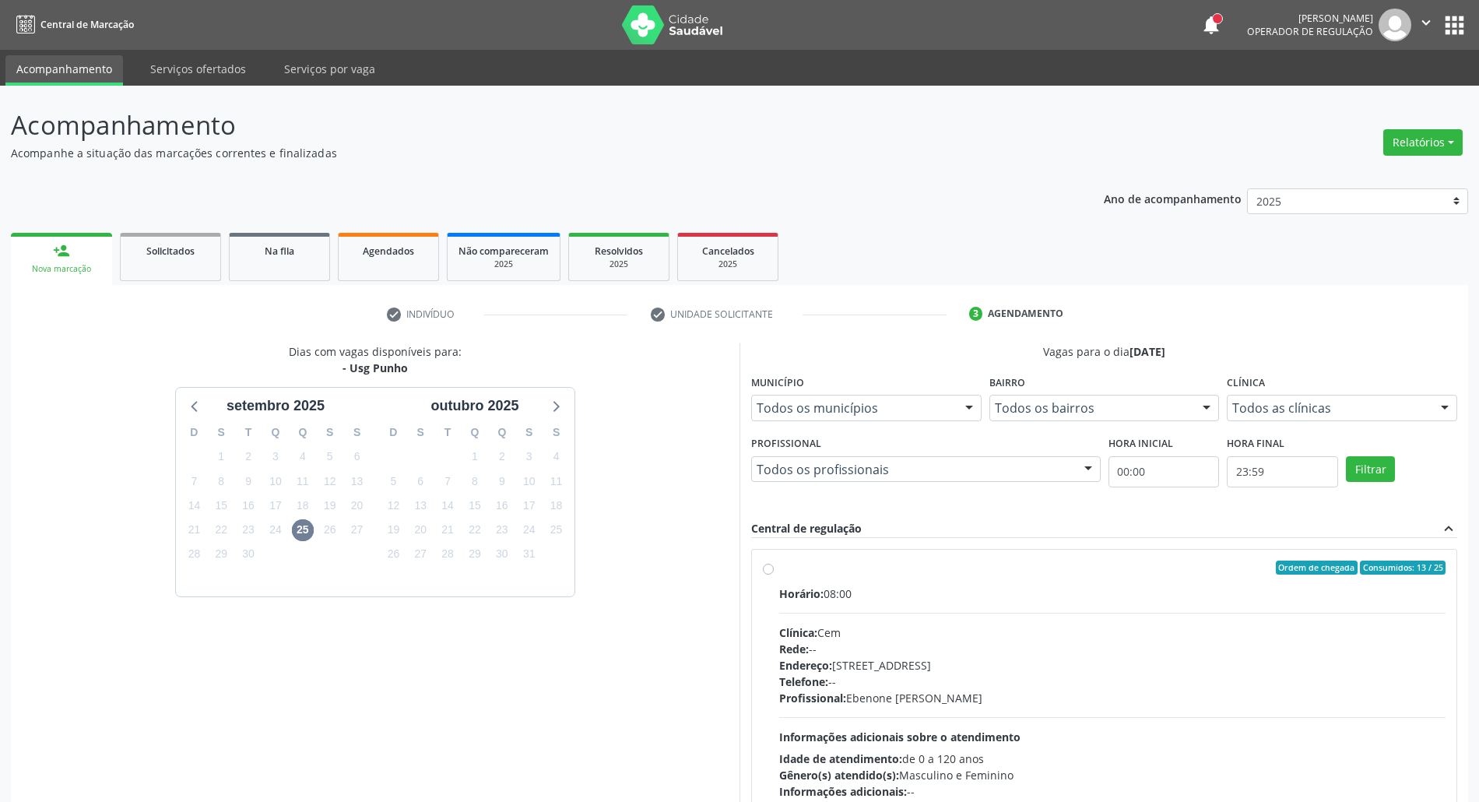
click at [1026, 586] on div "Horário: 08:00" at bounding box center [1112, 594] width 666 height 16
click at [774, 575] on input "Ordem de chegada Consumidos: 13 / 25 Horário: 08:00 Clínica: Cem Rede: -- Ender…" at bounding box center [768, 568] width 11 height 14
radio input "true"
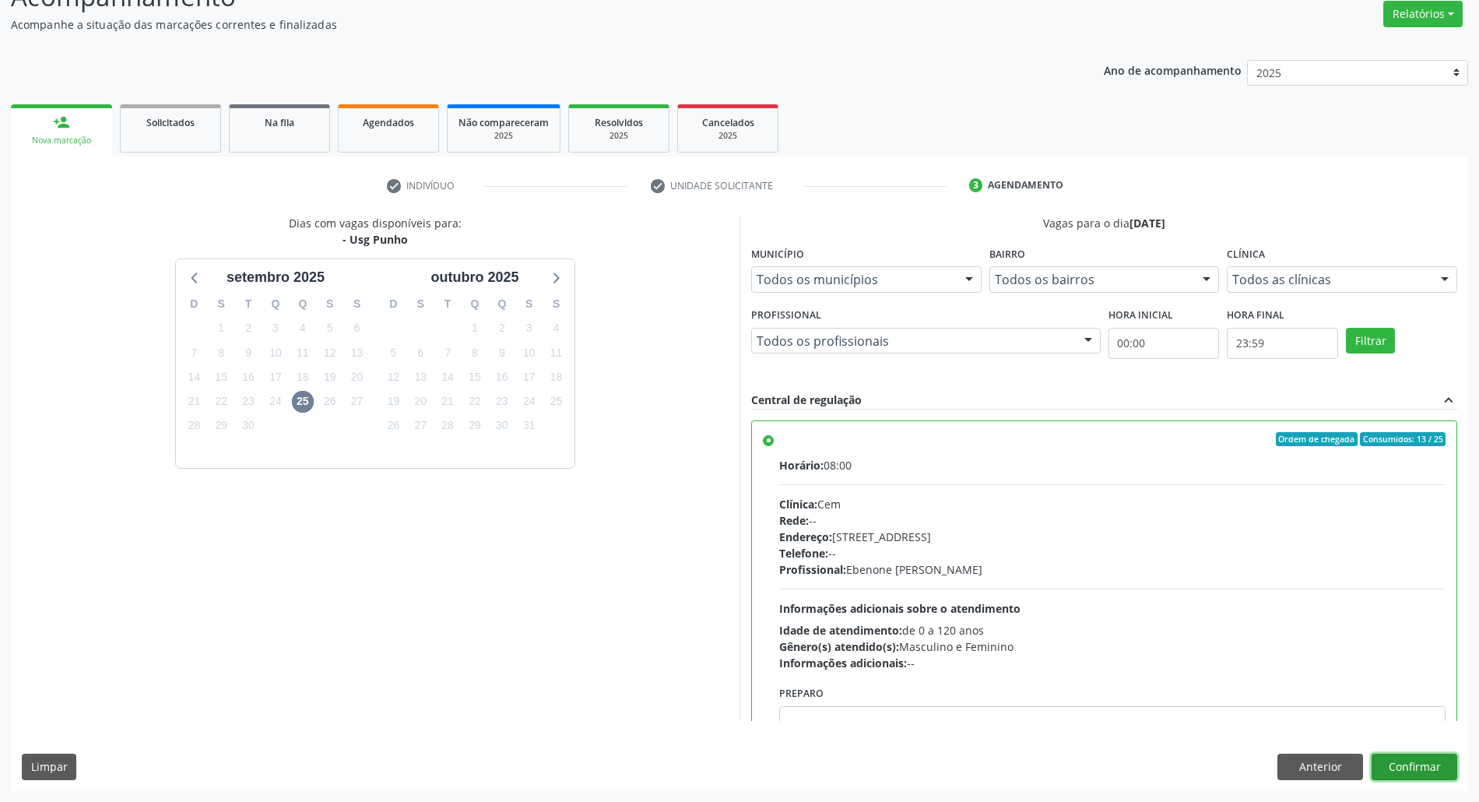
click at [1386, 751] on button "Confirmar" at bounding box center [1415, 767] width 86 height 26
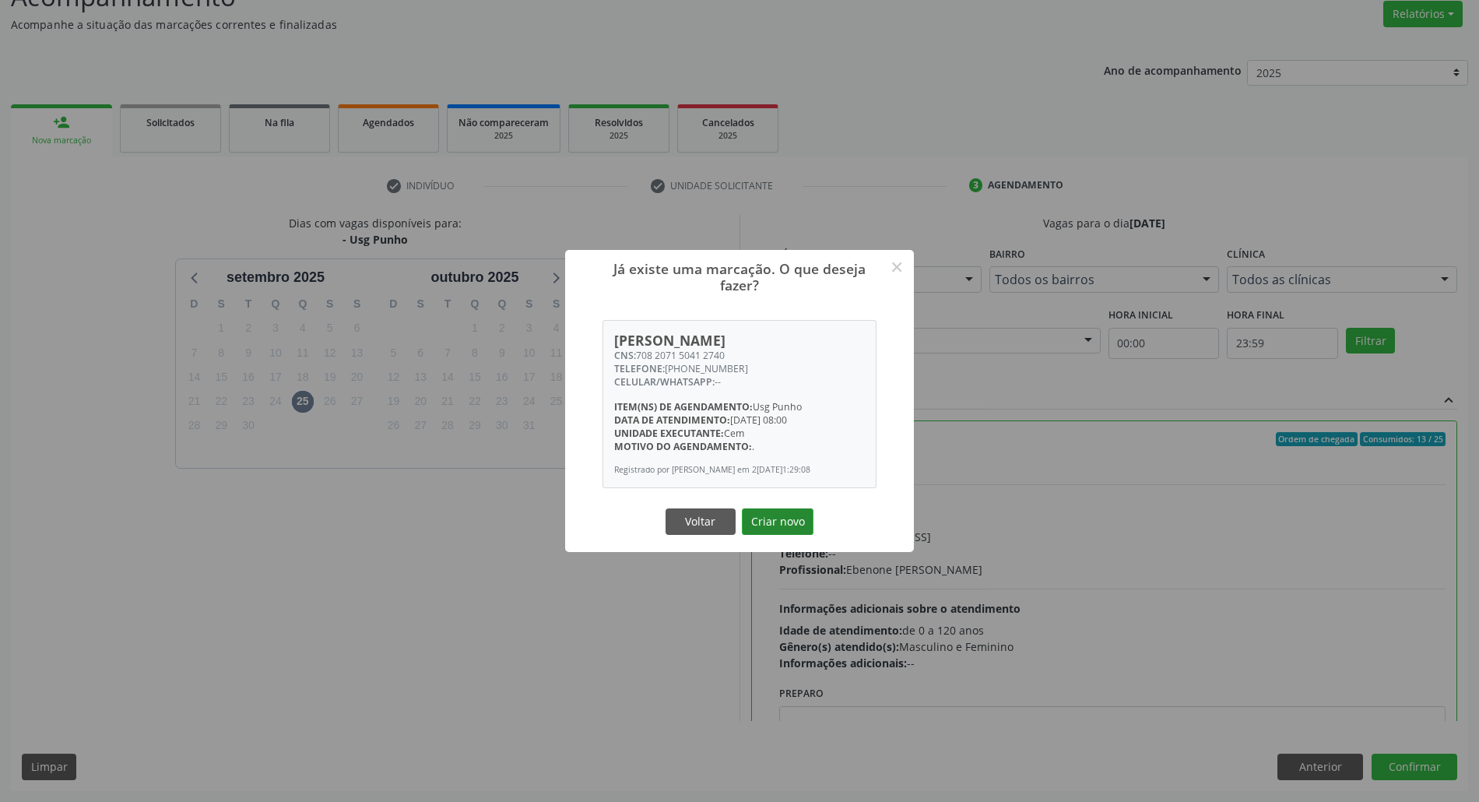
click at [782, 528] on button "Criar novo" at bounding box center [778, 521] width 72 height 26
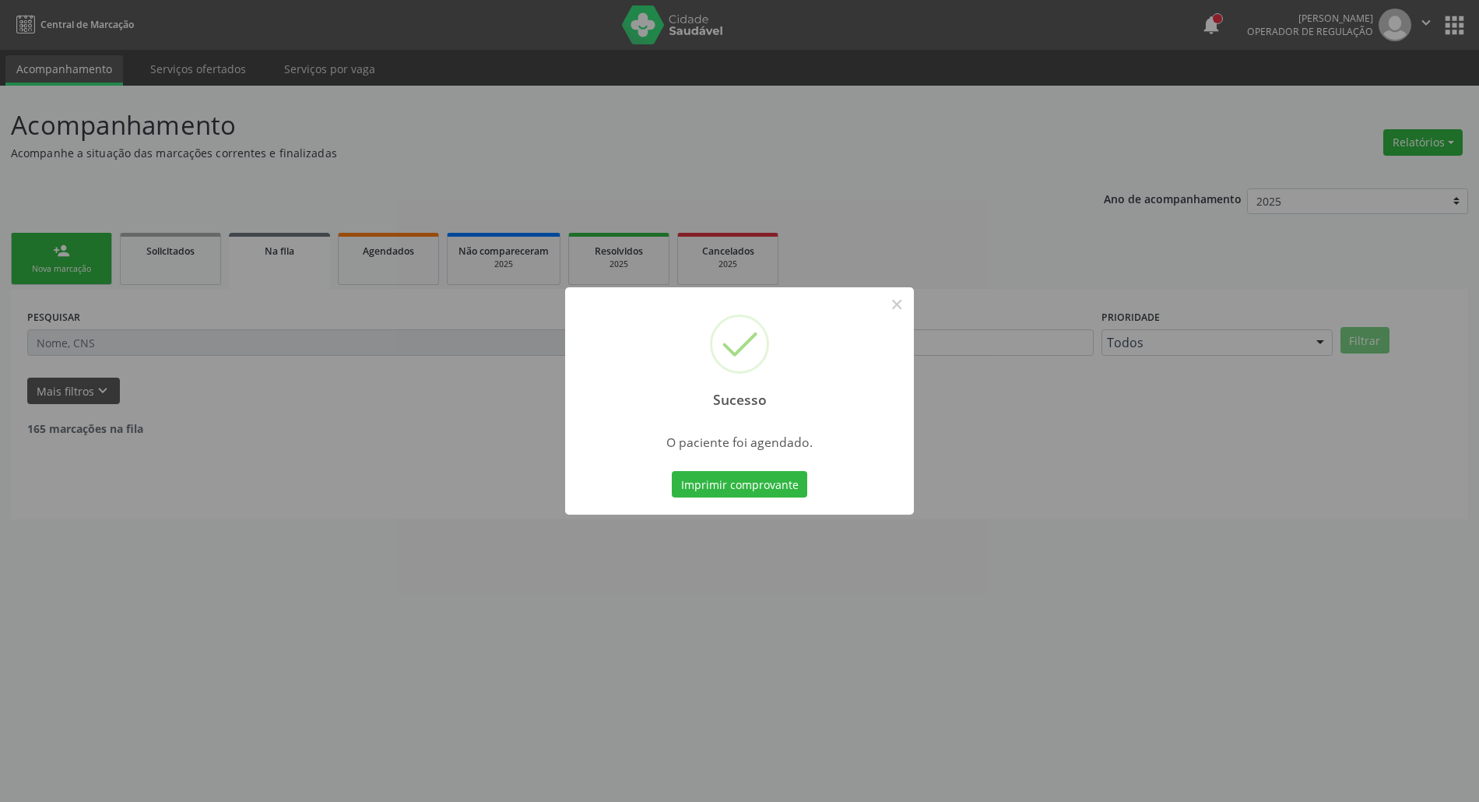
scroll to position [0, 0]
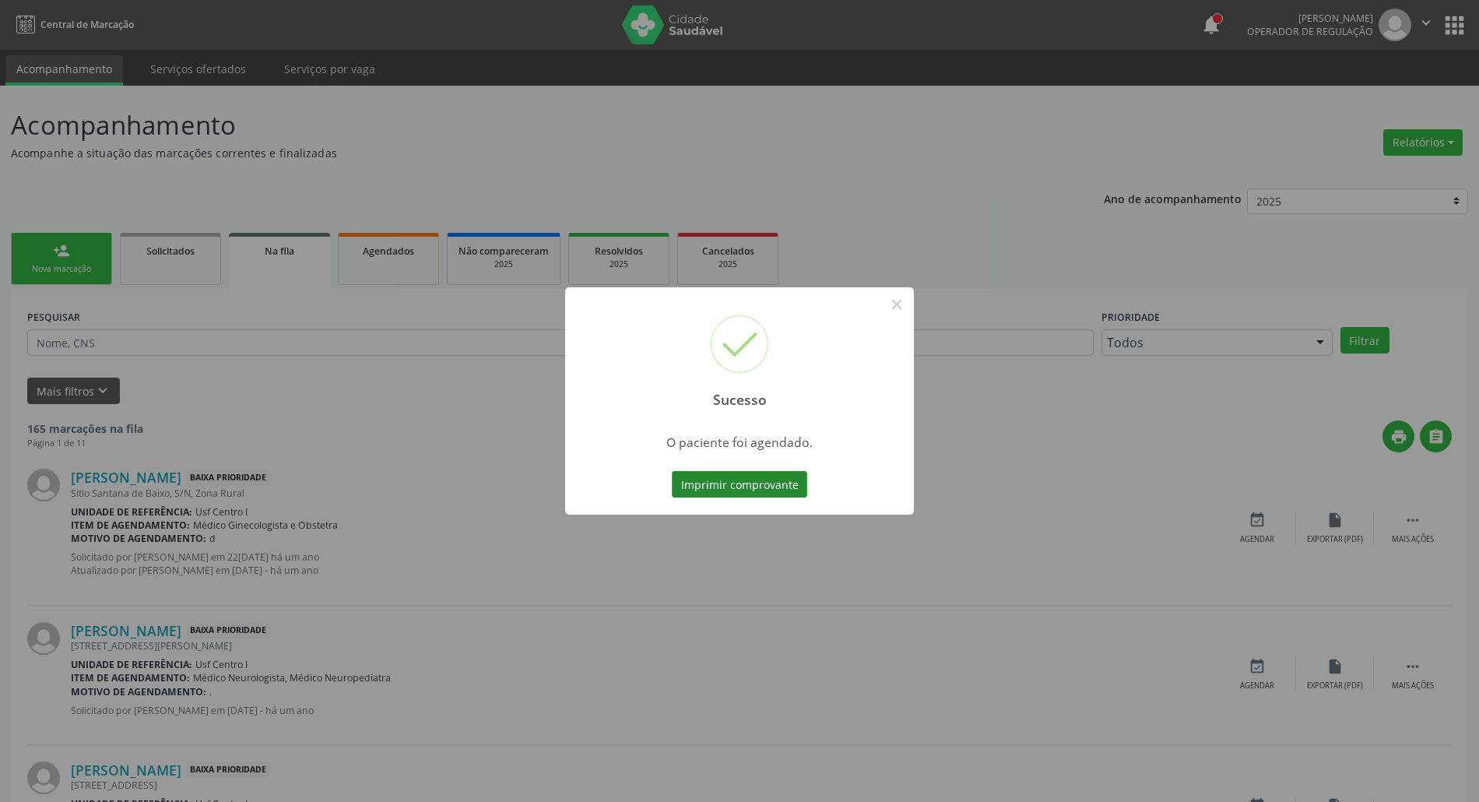
click at [730, 480] on button "Imprimir comprovante" at bounding box center [739, 484] width 135 height 26
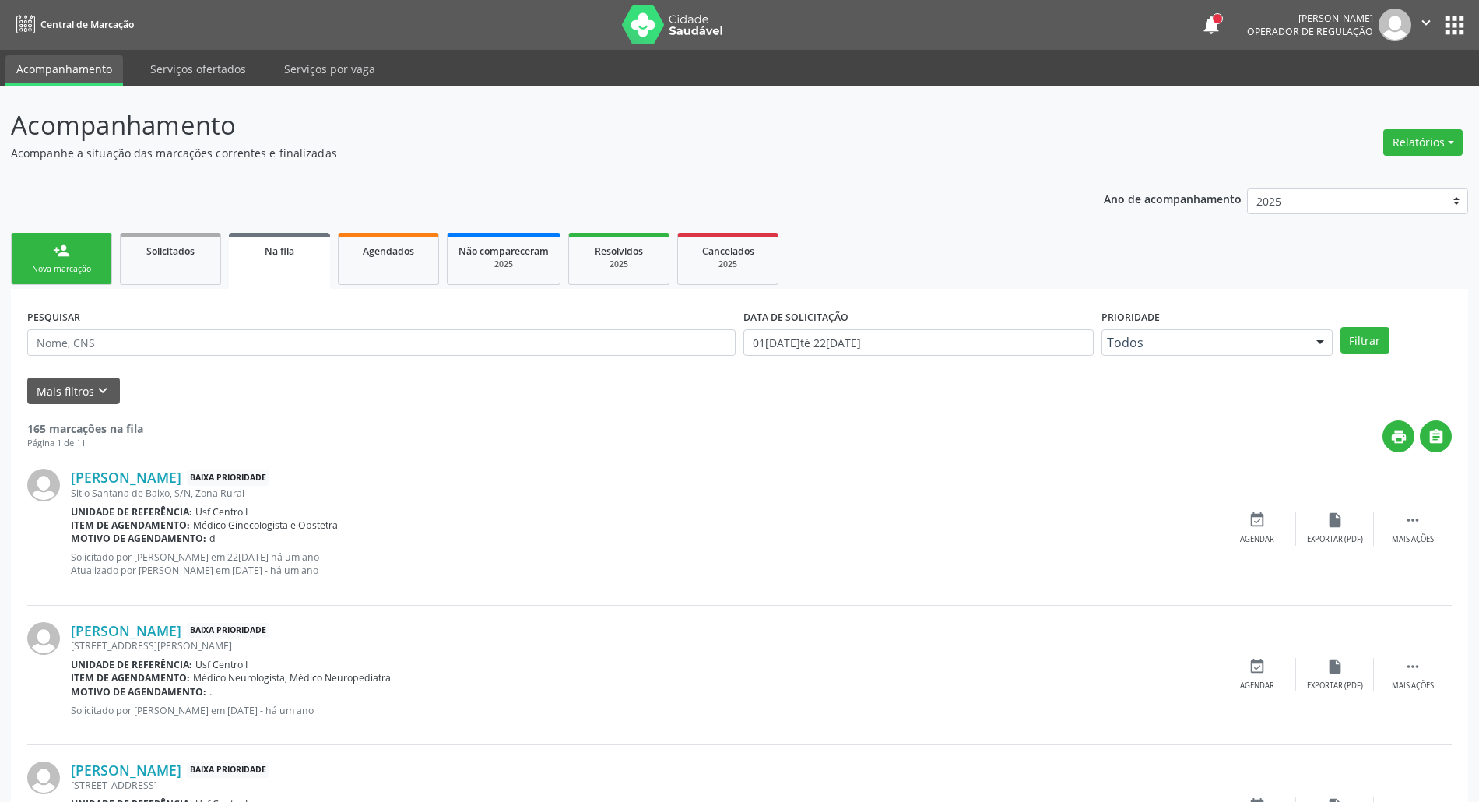
click at [79, 269] on div "Nova marcação" at bounding box center [62, 269] width 78 height 12
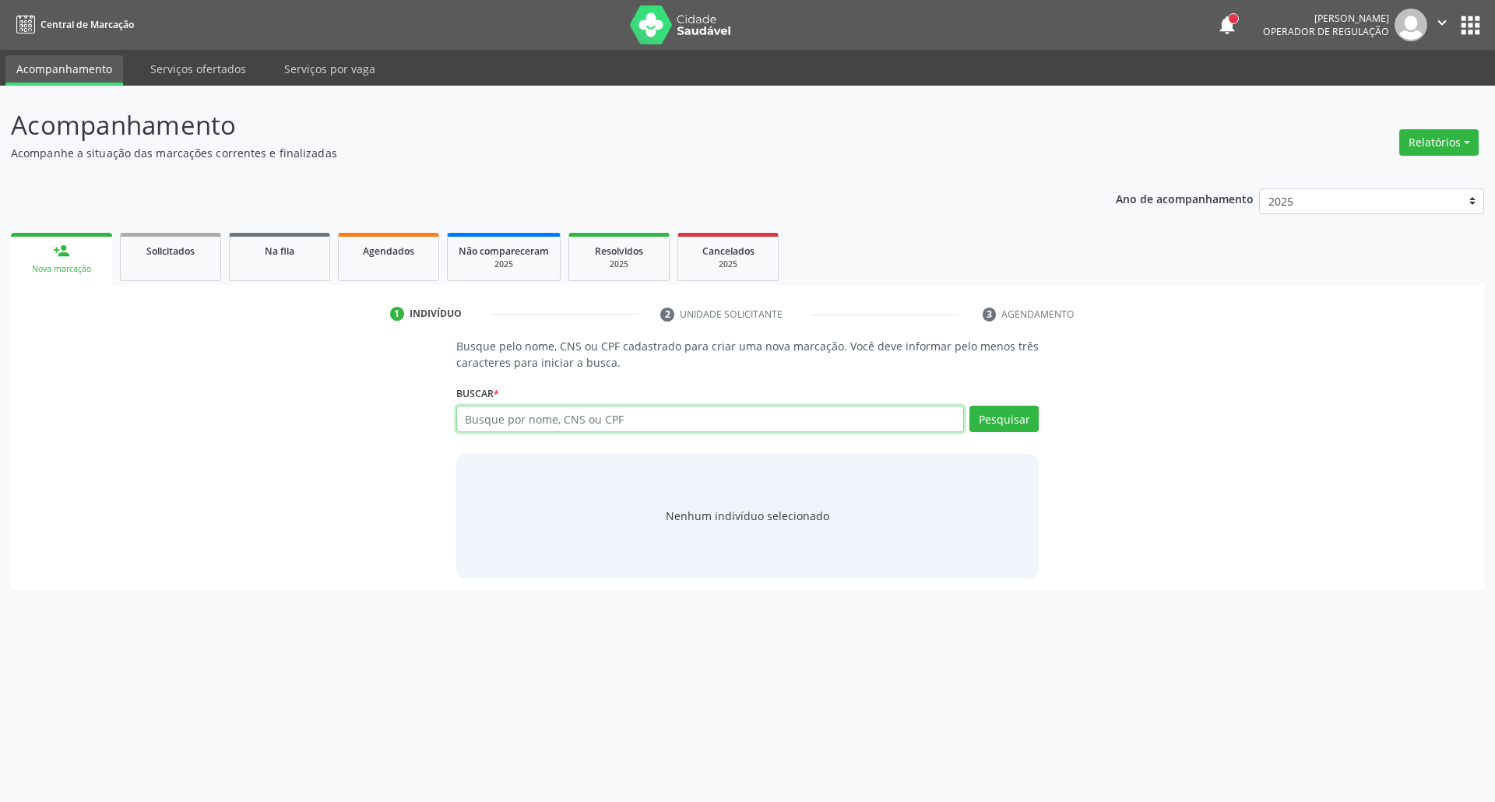
click at [525, 415] on input "text" at bounding box center [710, 419] width 508 height 26
type input "00687628440"
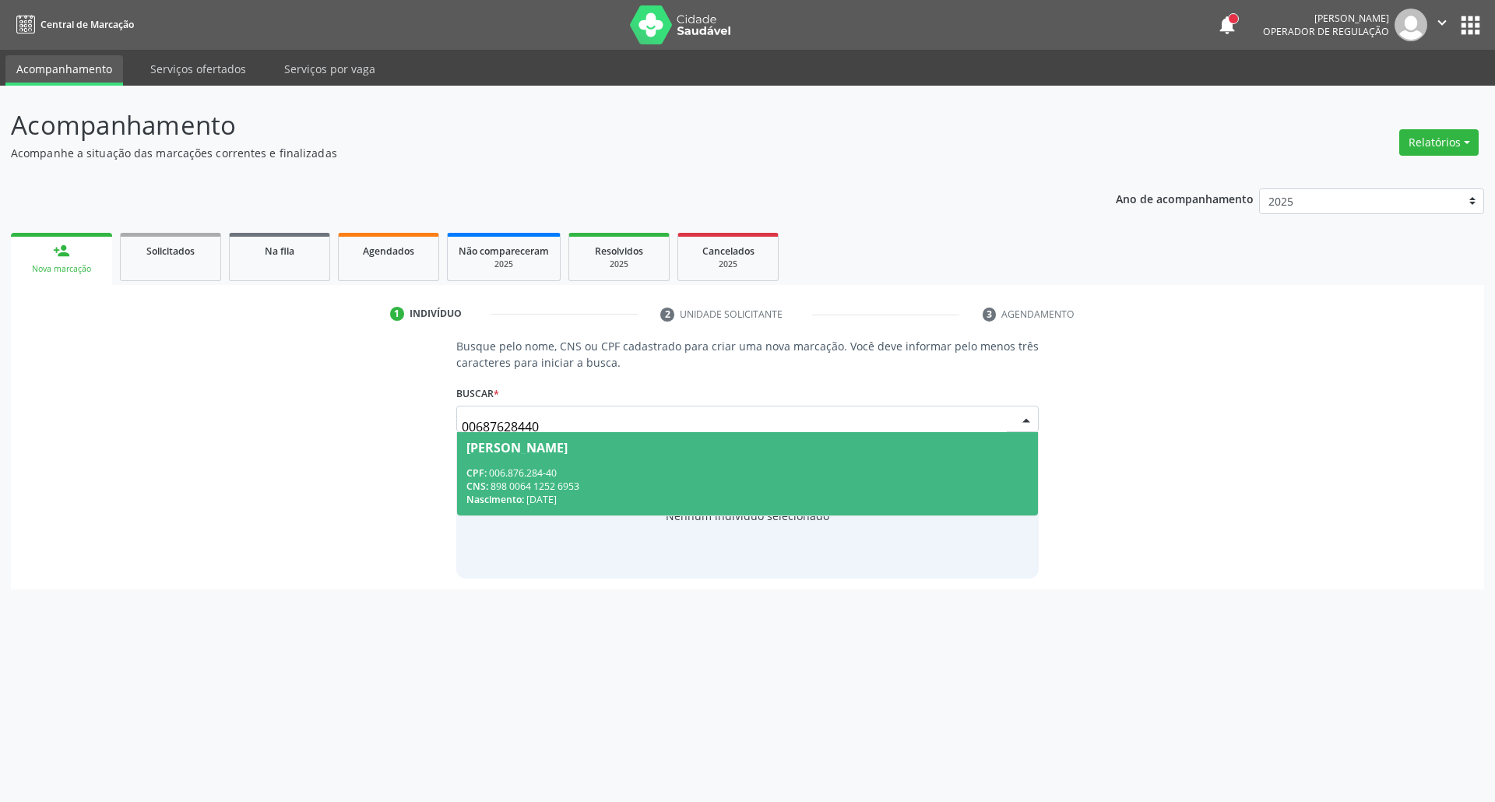
click at [716, 502] on div "Nascimento: 29/07/2025" at bounding box center [747, 499] width 563 height 13
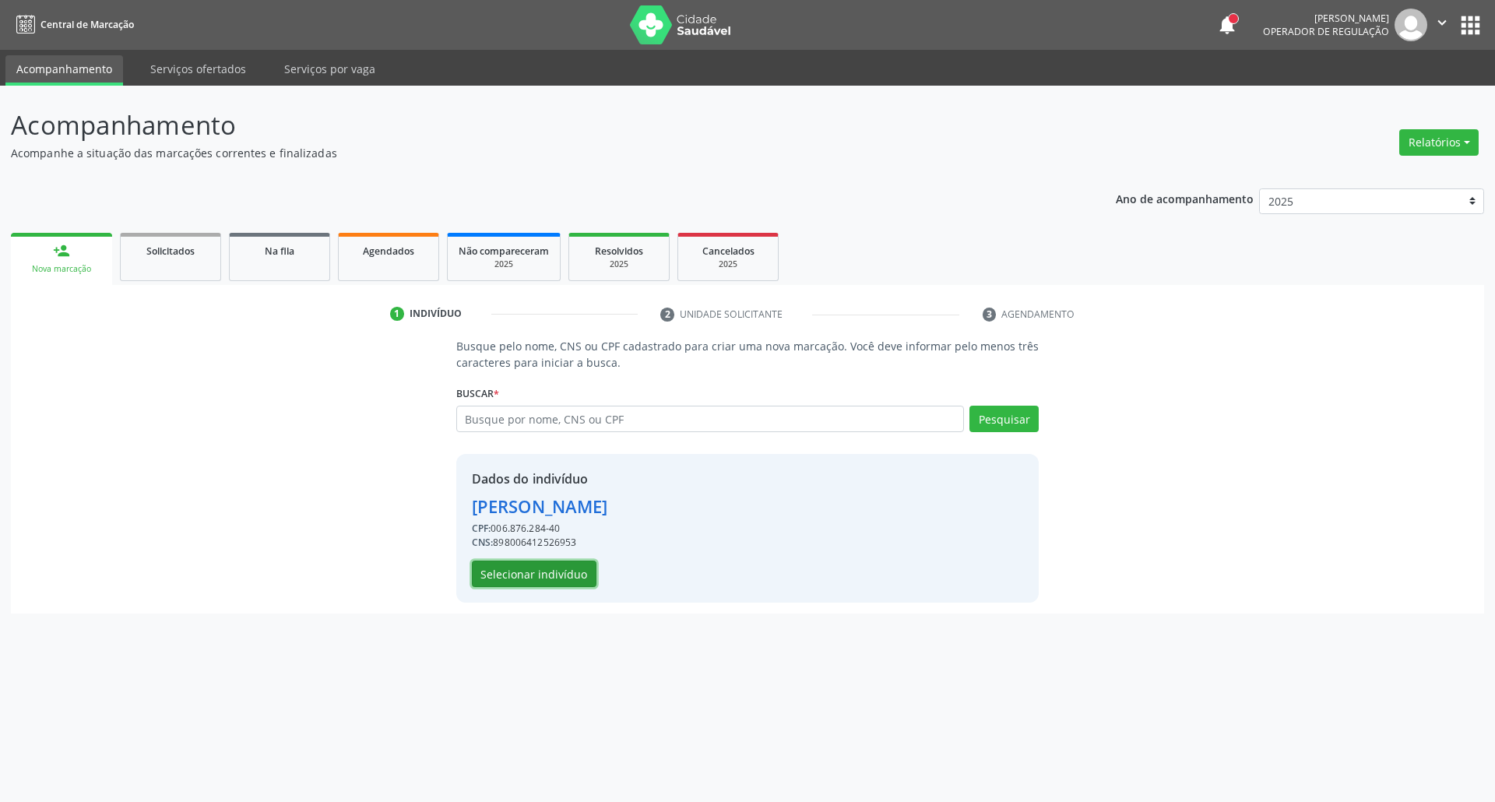
click at [514, 568] on button "Selecionar indivíduo" at bounding box center [534, 574] width 125 height 26
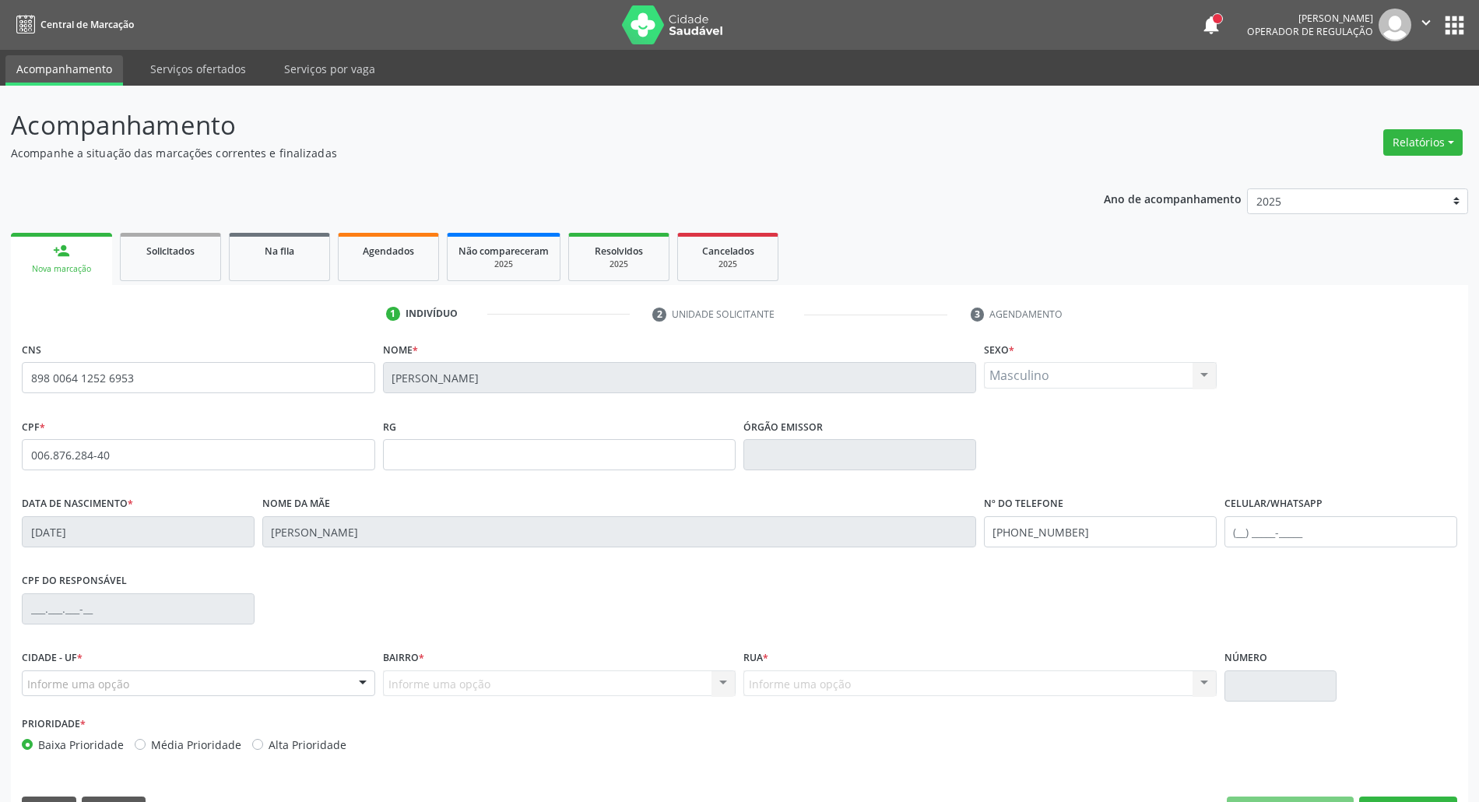
scroll to position [42, 0]
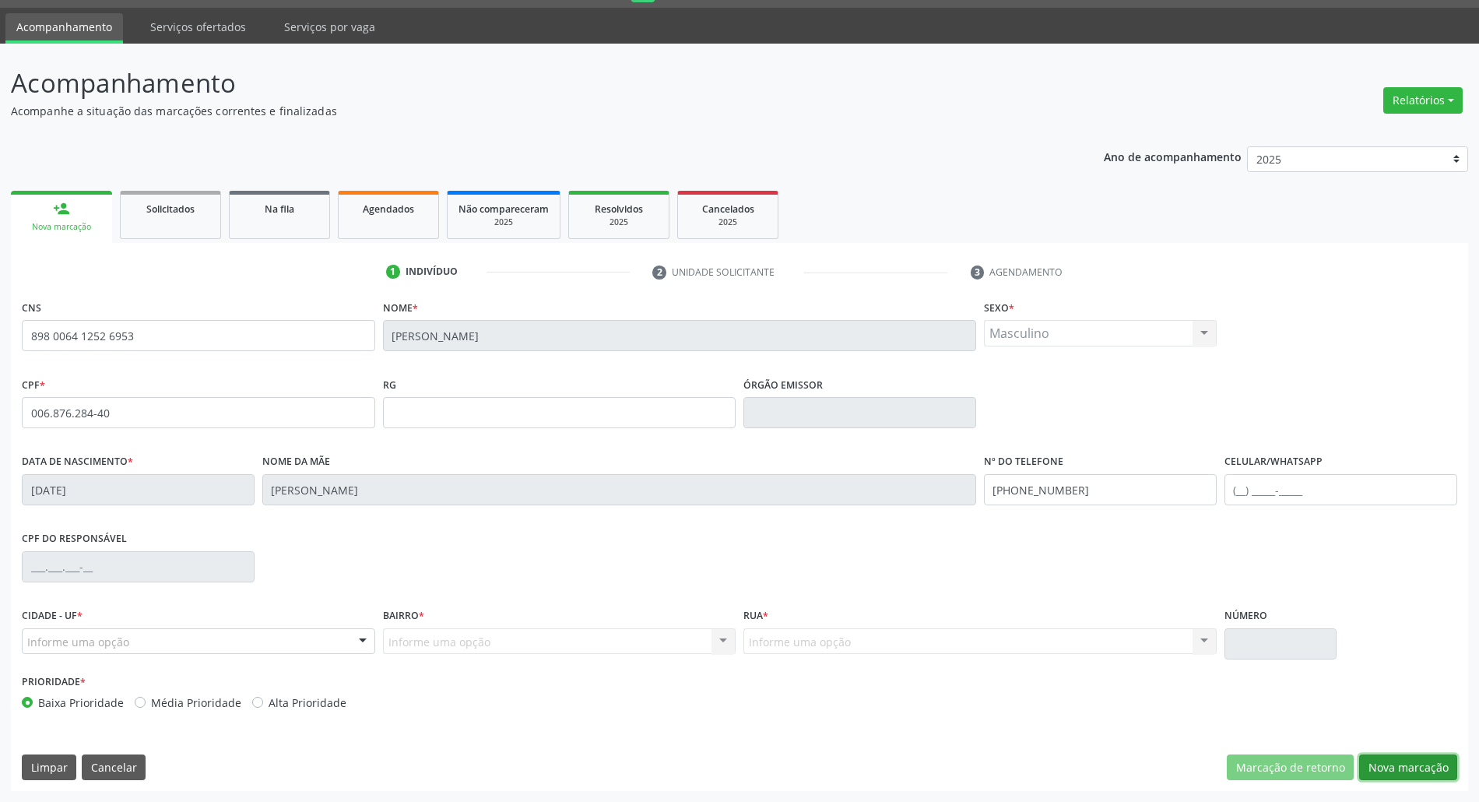
click at [1380, 751] on button "Nova marcação" at bounding box center [1408, 767] width 98 height 26
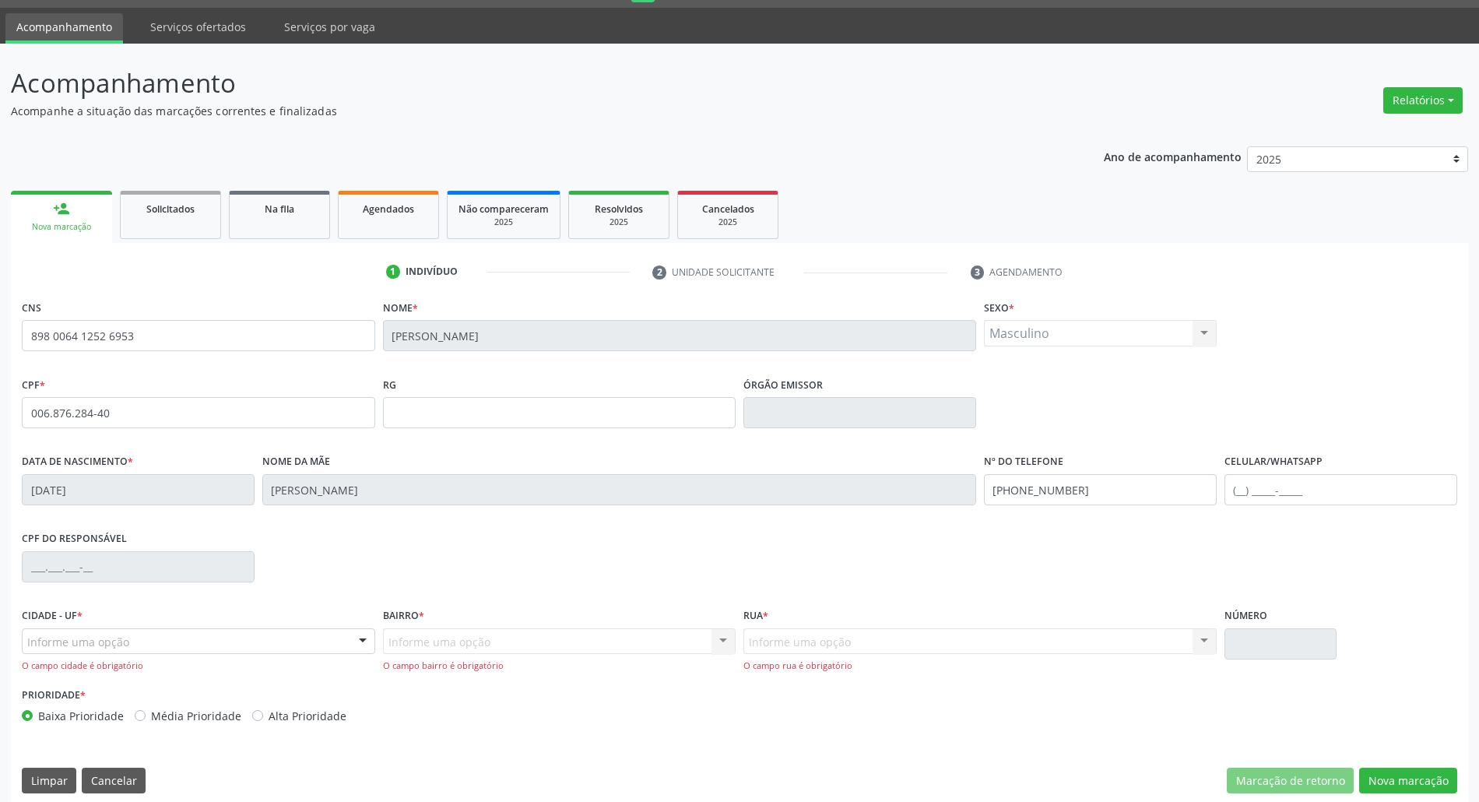
click at [206, 639] on div "Informe uma opção" at bounding box center [198, 641] width 353 height 26
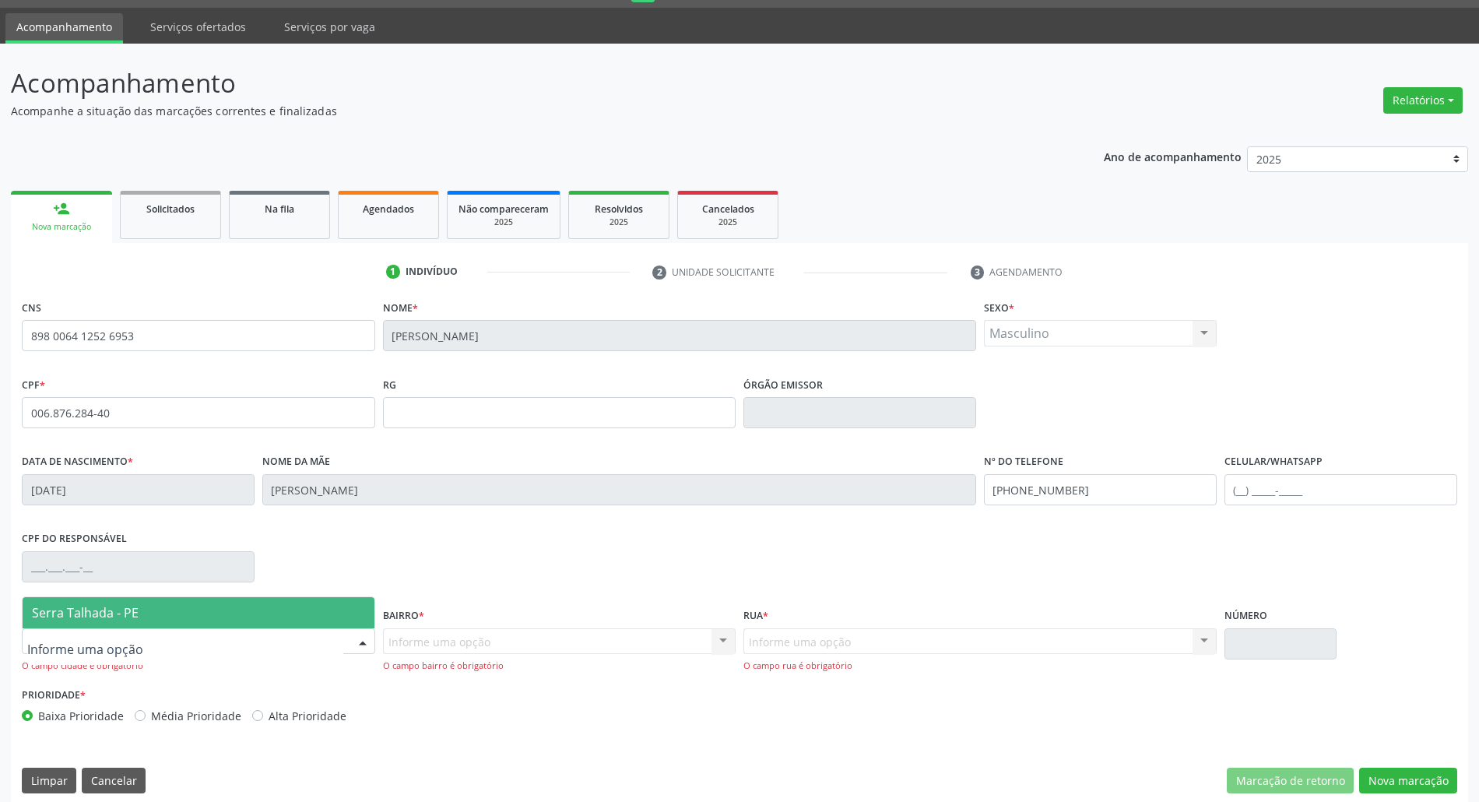
drag, startPoint x: 202, startPoint y: 621, endPoint x: 456, endPoint y: 626, distance: 253.9
click at [204, 621] on span "Serra Talhada - PE" at bounding box center [199, 612] width 352 height 31
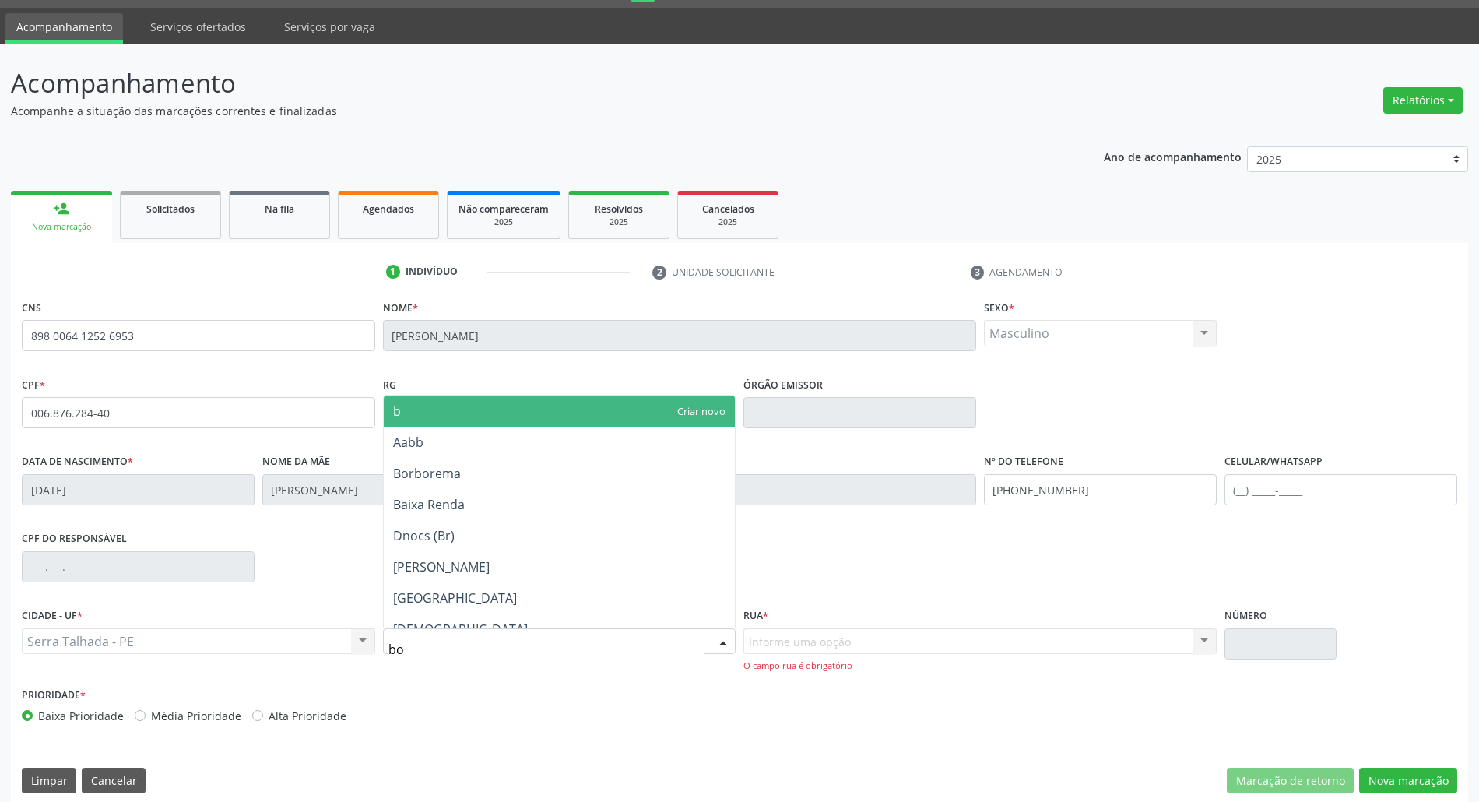
type input "b"
click at [487, 411] on span "Zona Rural" at bounding box center [560, 411] width 352 height 31
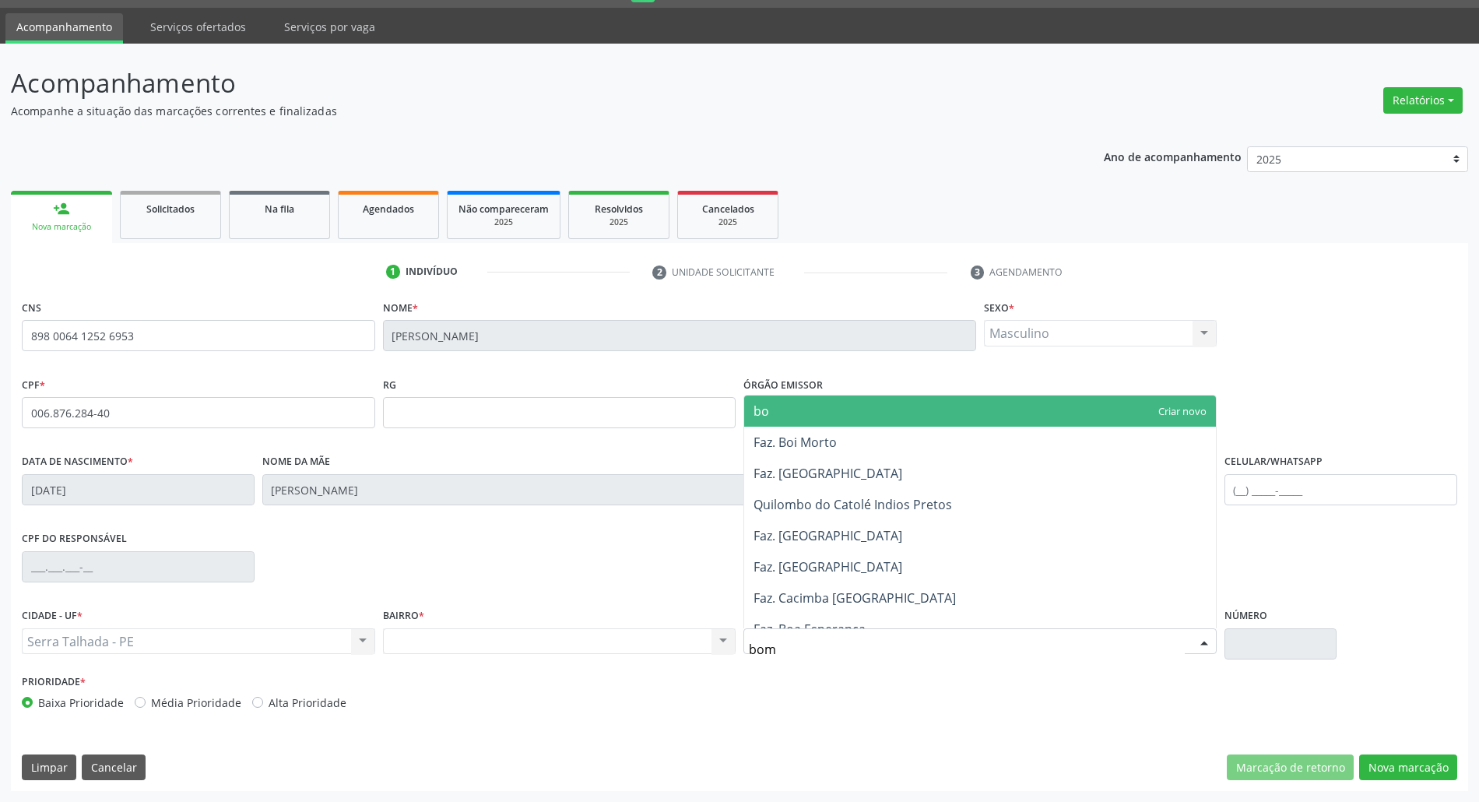
type input "bom"
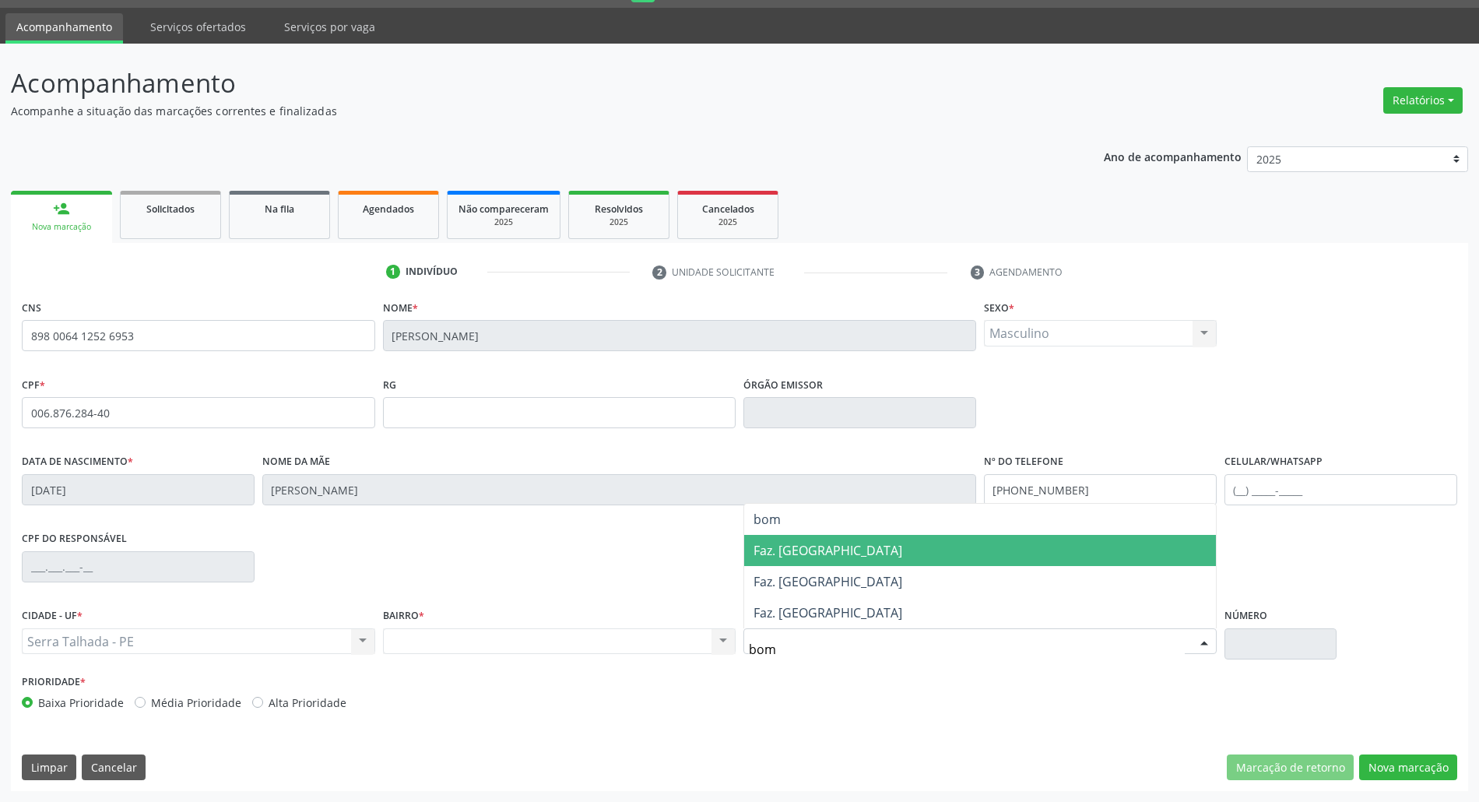
click at [799, 548] on span "Faz. [GEOGRAPHIC_DATA]" at bounding box center [828, 550] width 149 height 17
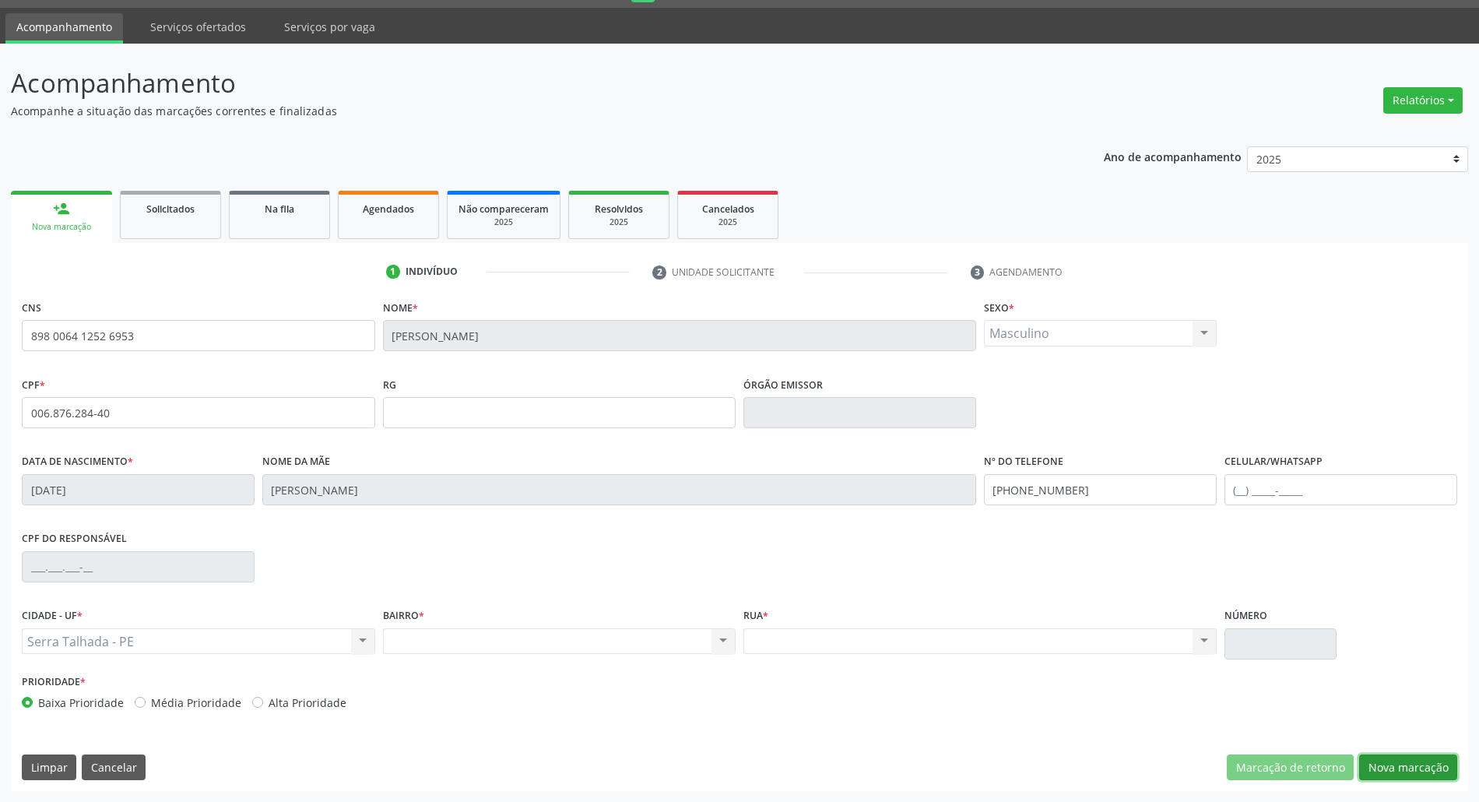
drag, startPoint x: 1423, startPoint y: 763, endPoint x: 1206, endPoint y: 741, distance: 218.3
click at [1386, 751] on button "Nova marcação" at bounding box center [1408, 767] width 98 height 26
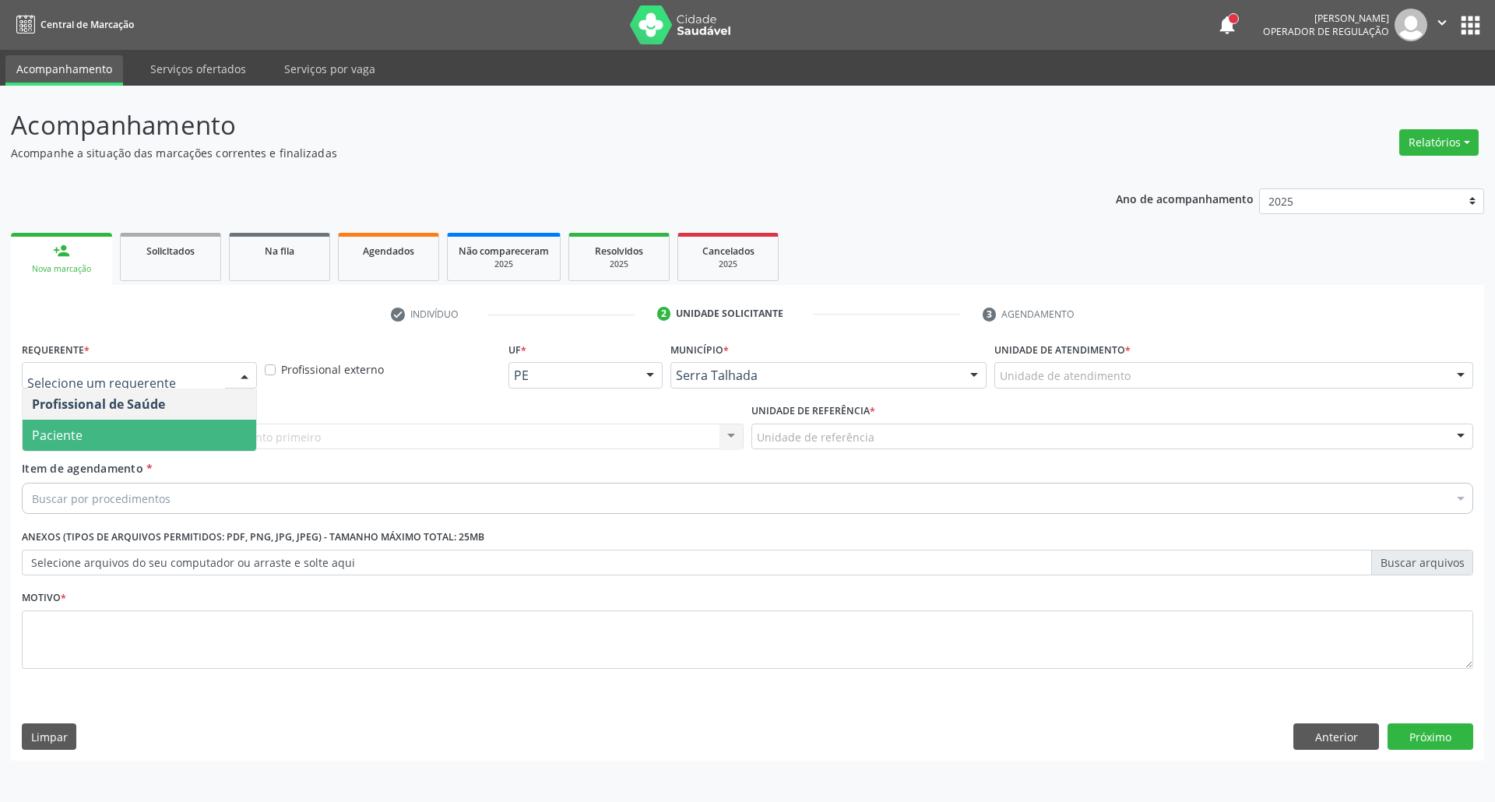
click at [147, 440] on span "Paciente" at bounding box center [140, 435] width 234 height 31
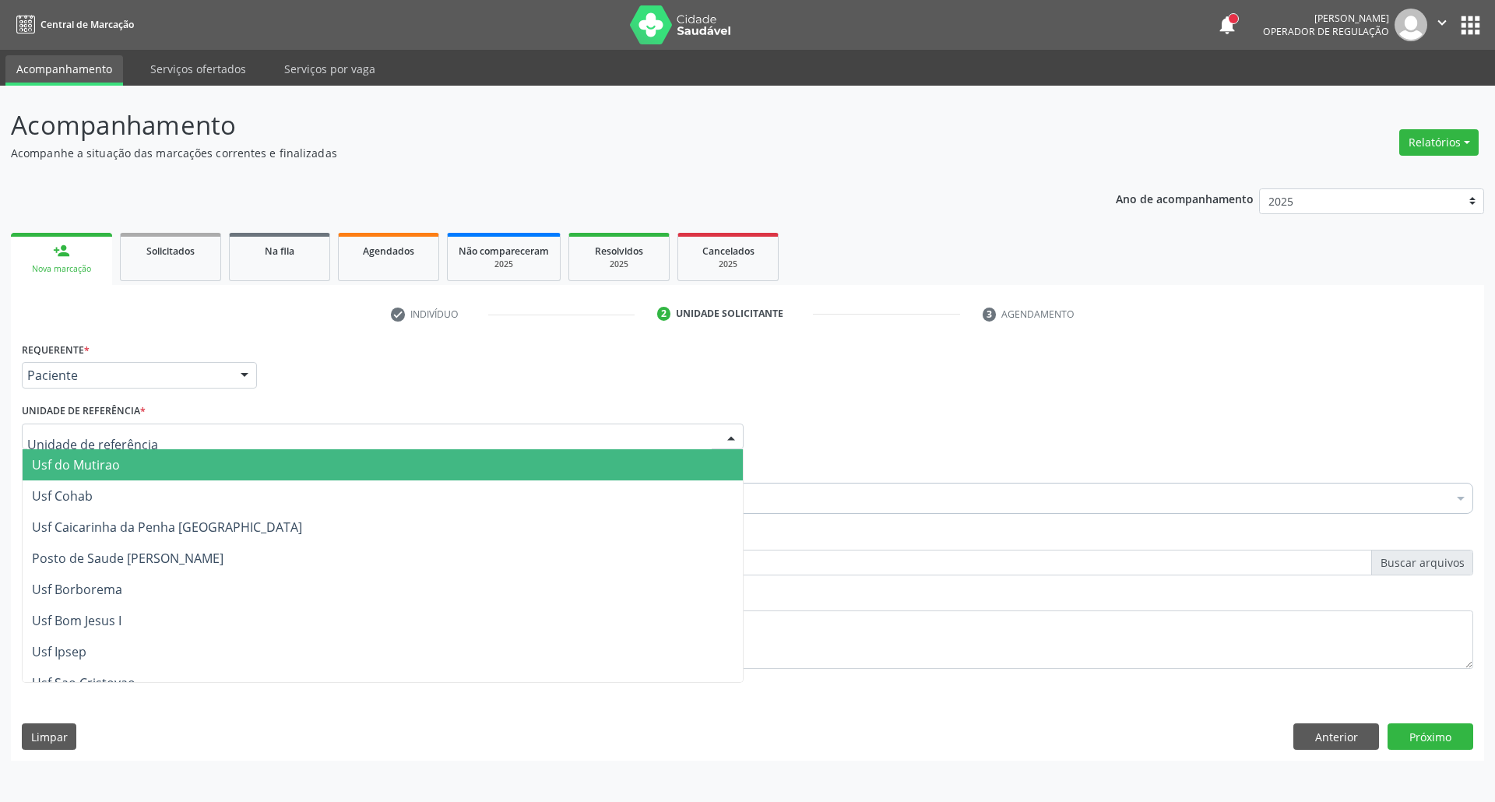
click at [147, 440] on div at bounding box center [383, 437] width 722 height 26
type input "bom"
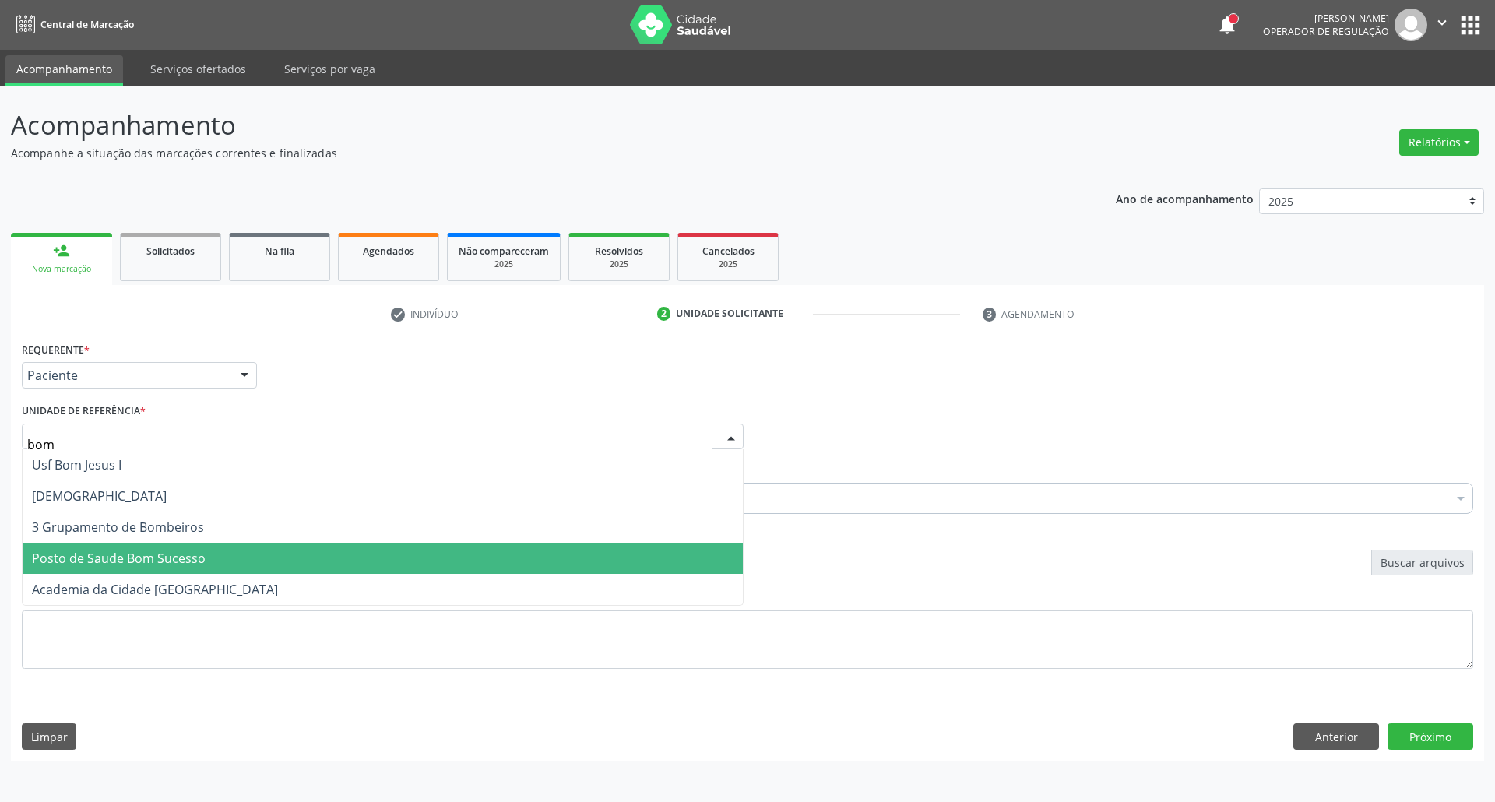
click at [178, 556] on span "Posto de Saude Bom Sucesso" at bounding box center [119, 558] width 174 height 17
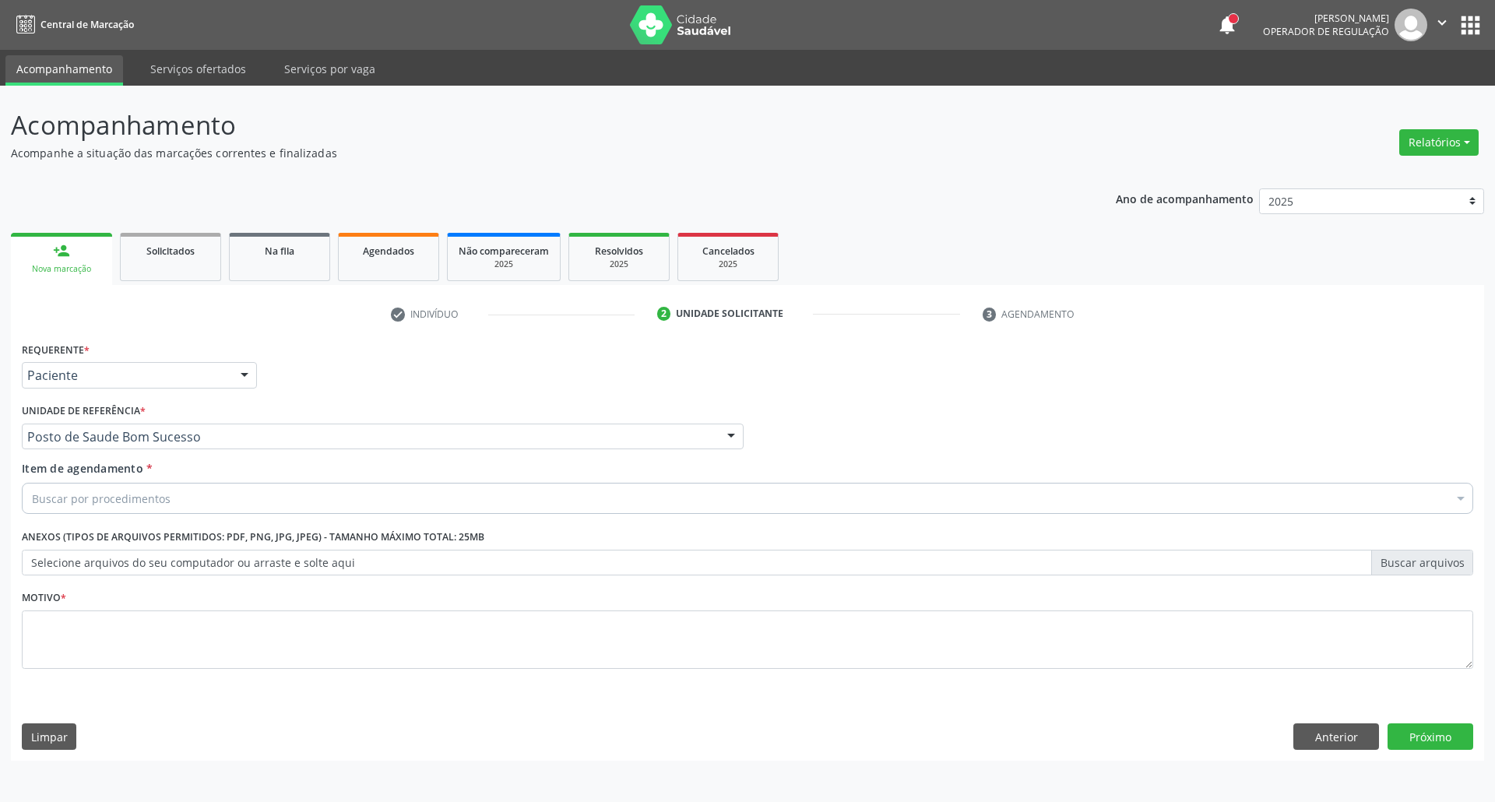
click at [176, 501] on div "Buscar por procedimentos" at bounding box center [747, 498] width 1451 height 31
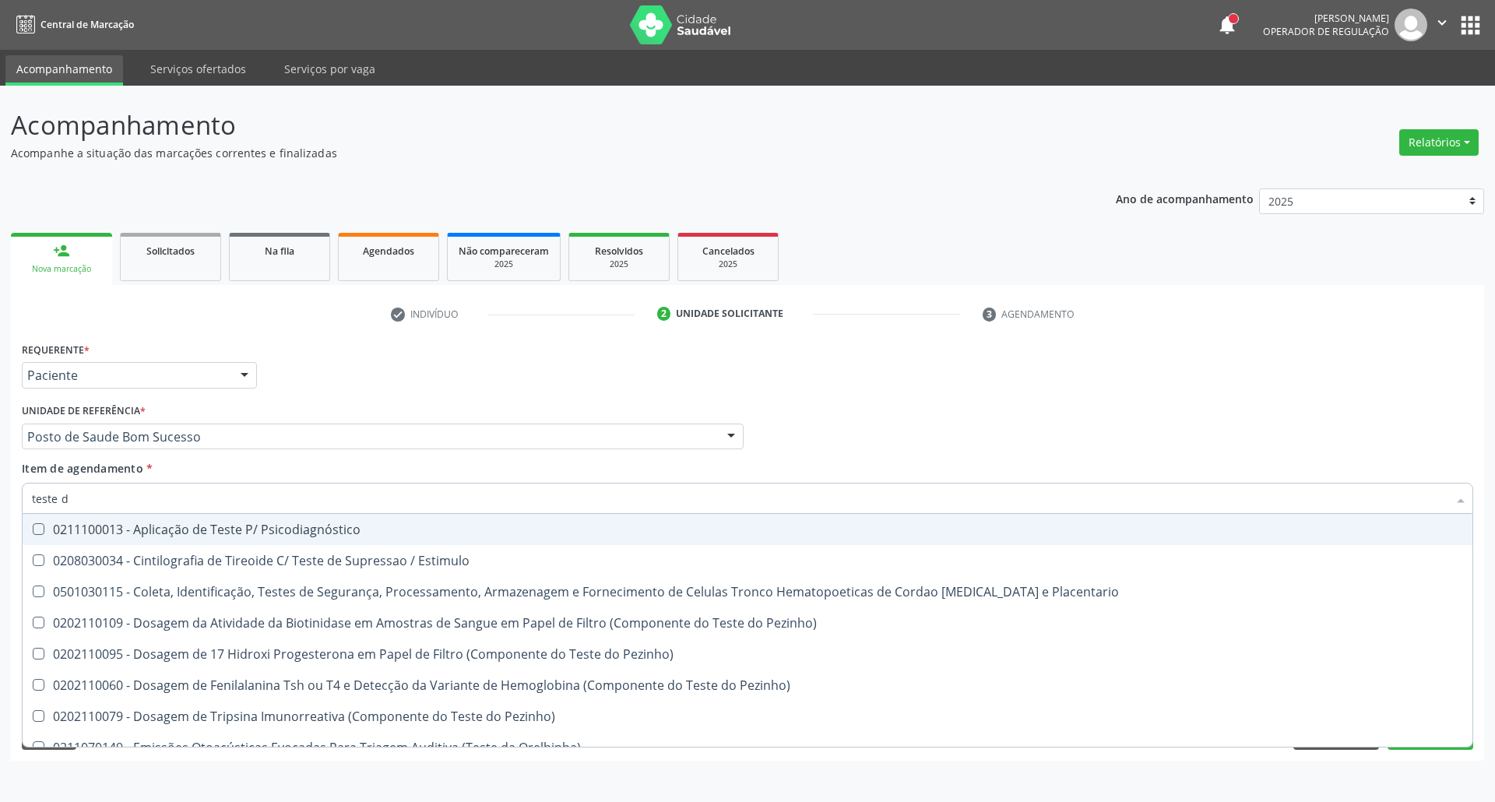
type input "teste da"
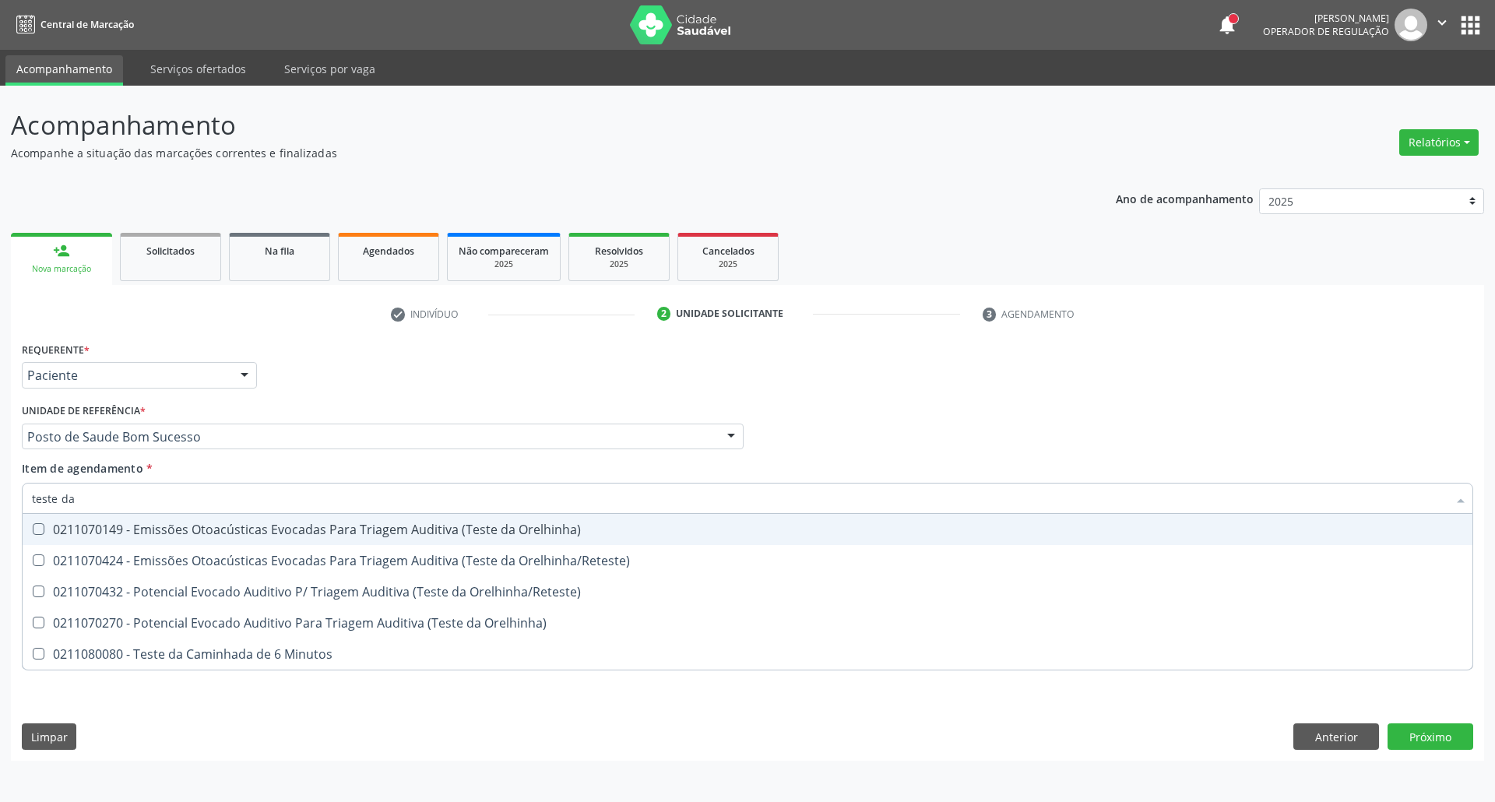
drag, startPoint x: 139, startPoint y: 534, endPoint x: 179, endPoint y: 519, distance: 43.4
click at [139, 533] on div "0211070149 - Emissões Otoacústicas Evocadas Para Triagem Auditiva (Teste da Ore…" at bounding box center [747, 529] width 1431 height 12
checkbox Orelhinha\) "true"
type input "teste da"
drag, startPoint x: 994, startPoint y: 419, endPoint x: 578, endPoint y: 579, distance: 446.4
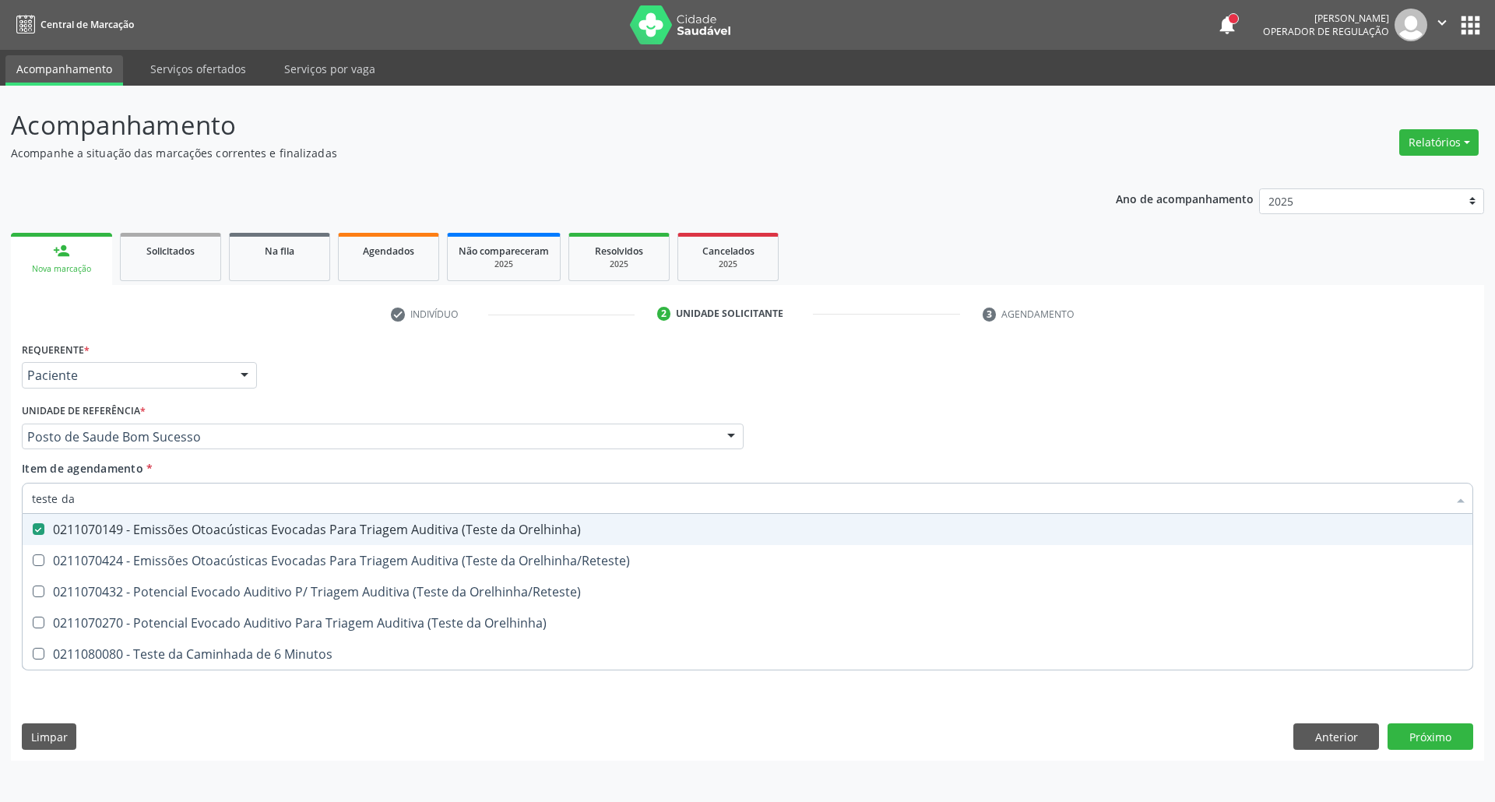
click at [992, 419] on div "Profissional Solicitante Por favor, selecione a Unidade de Atendimento primeiro…" at bounding box center [747, 429] width 1459 height 61
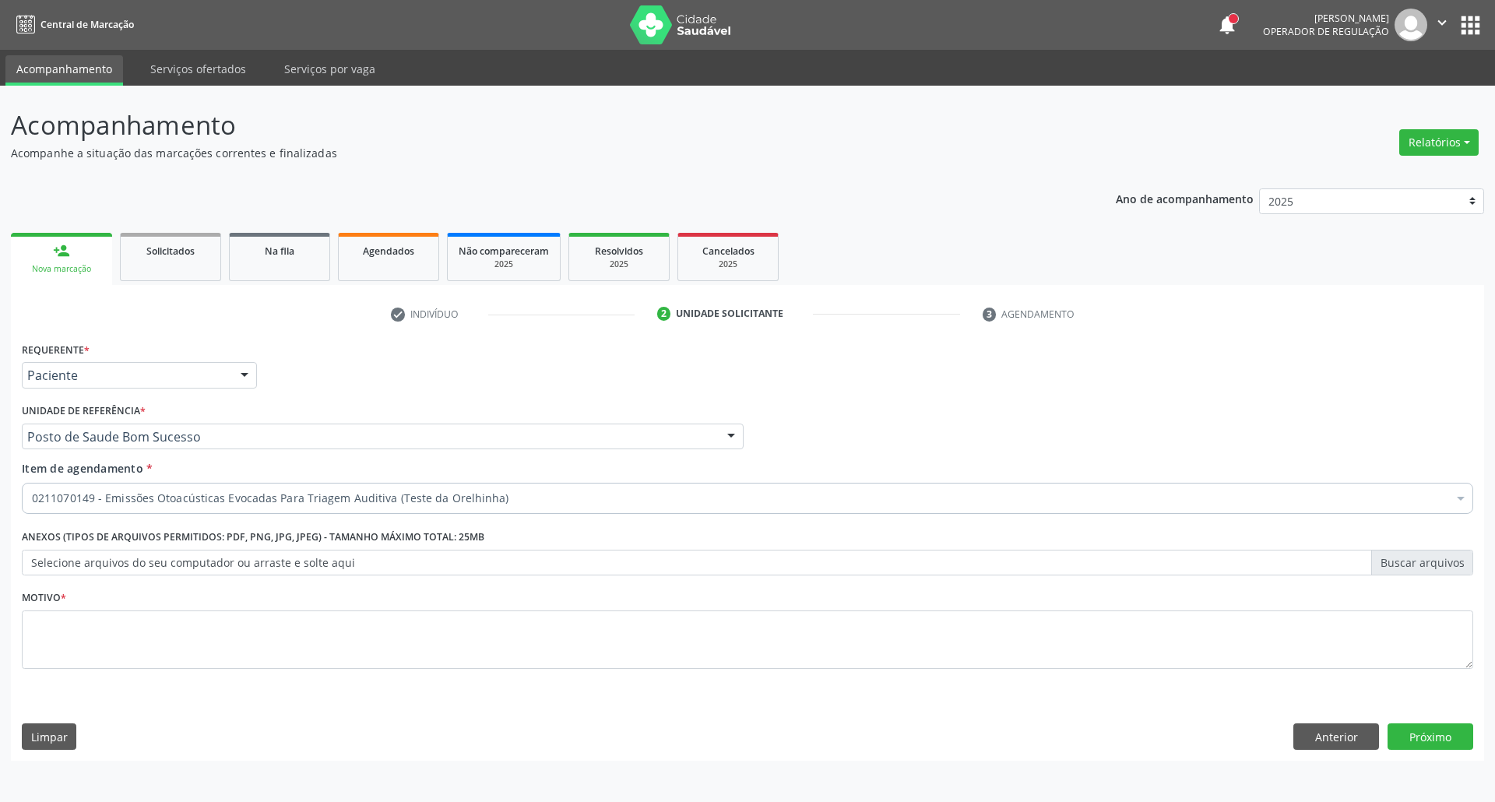
checkbox Orelhinha\) "true"
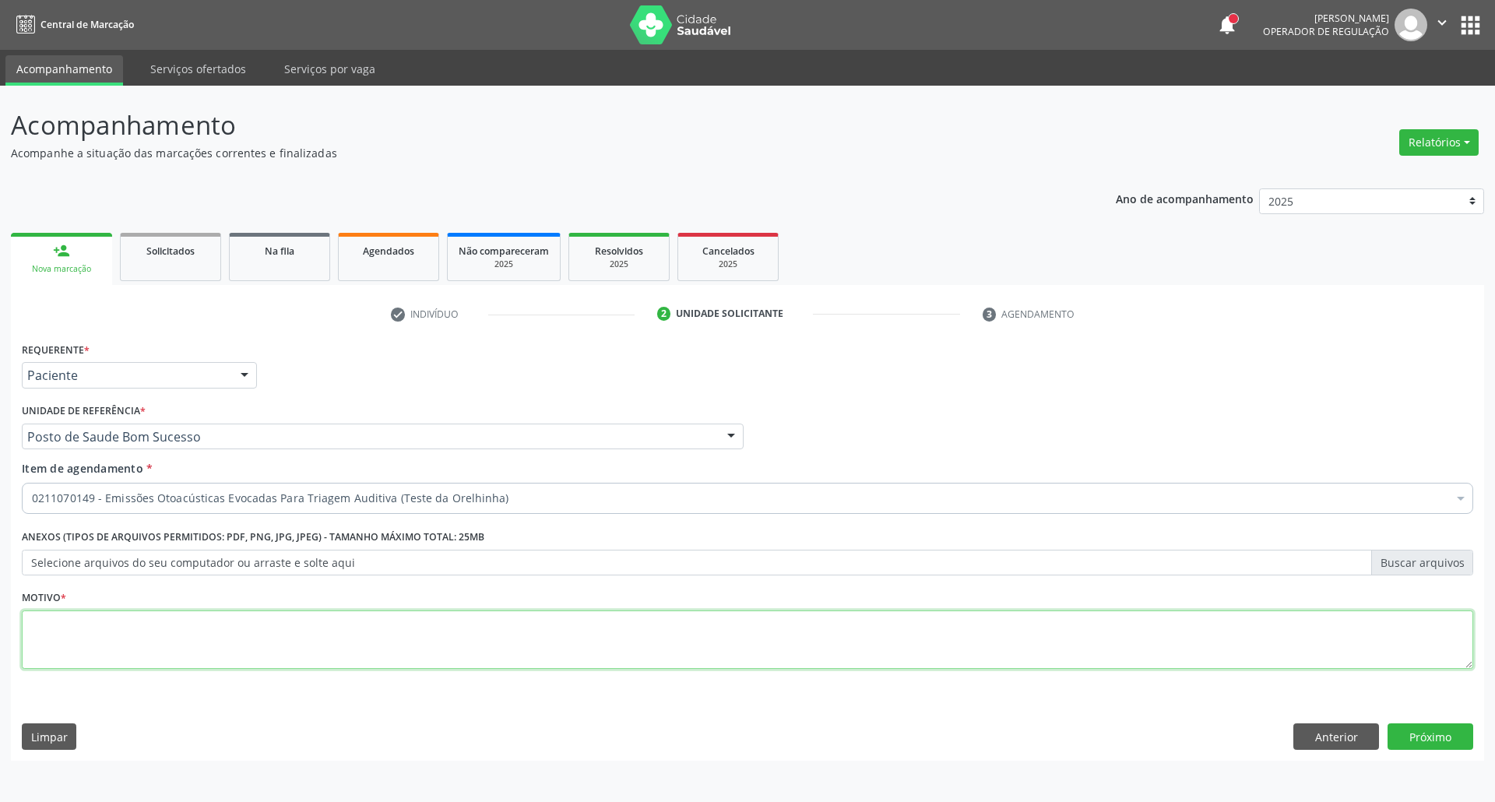
click at [321, 634] on textarea at bounding box center [747, 639] width 1451 height 59
type textarea "."
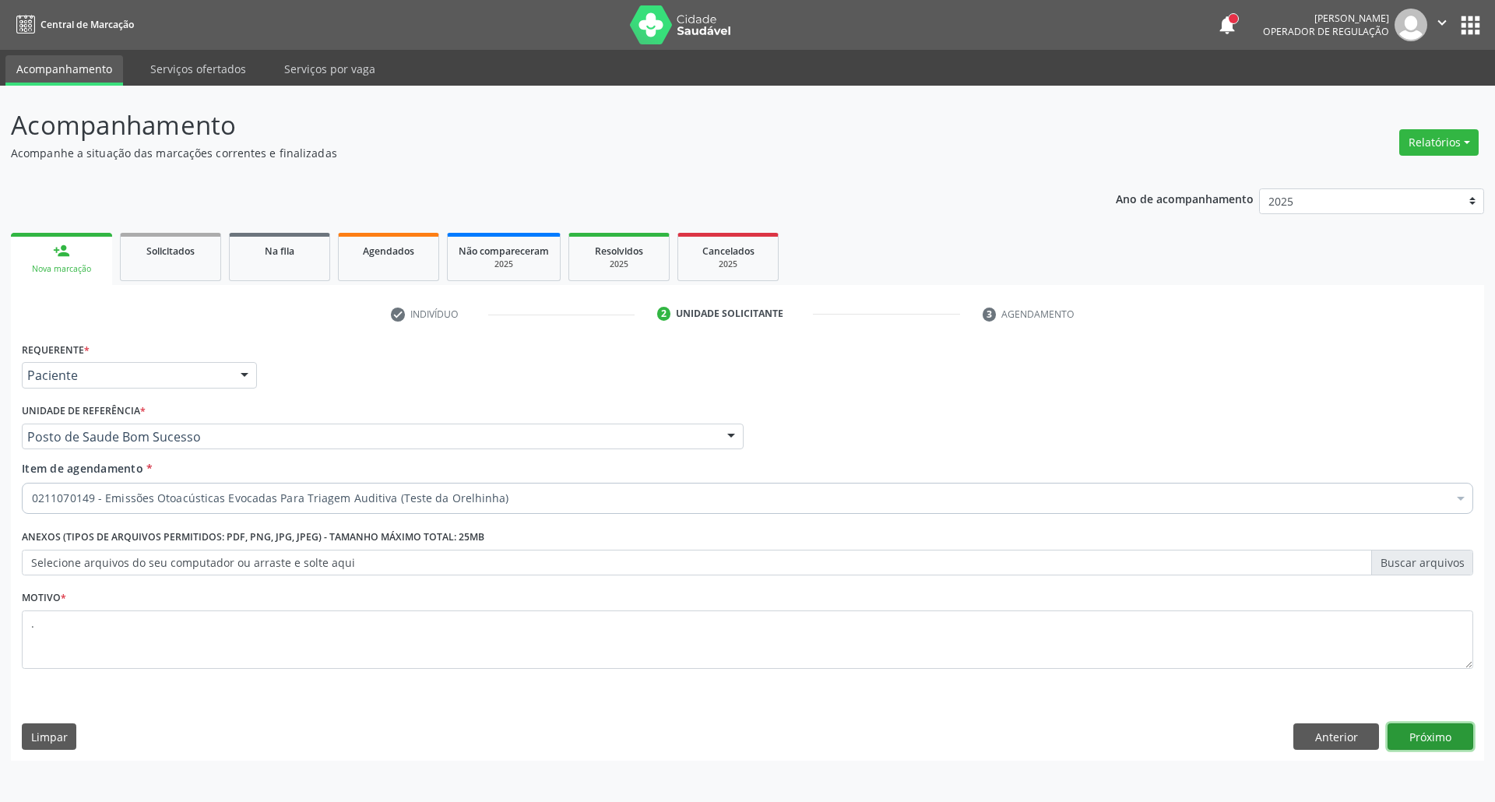
click at [1386, 737] on button "Próximo" at bounding box center [1430, 736] width 86 height 26
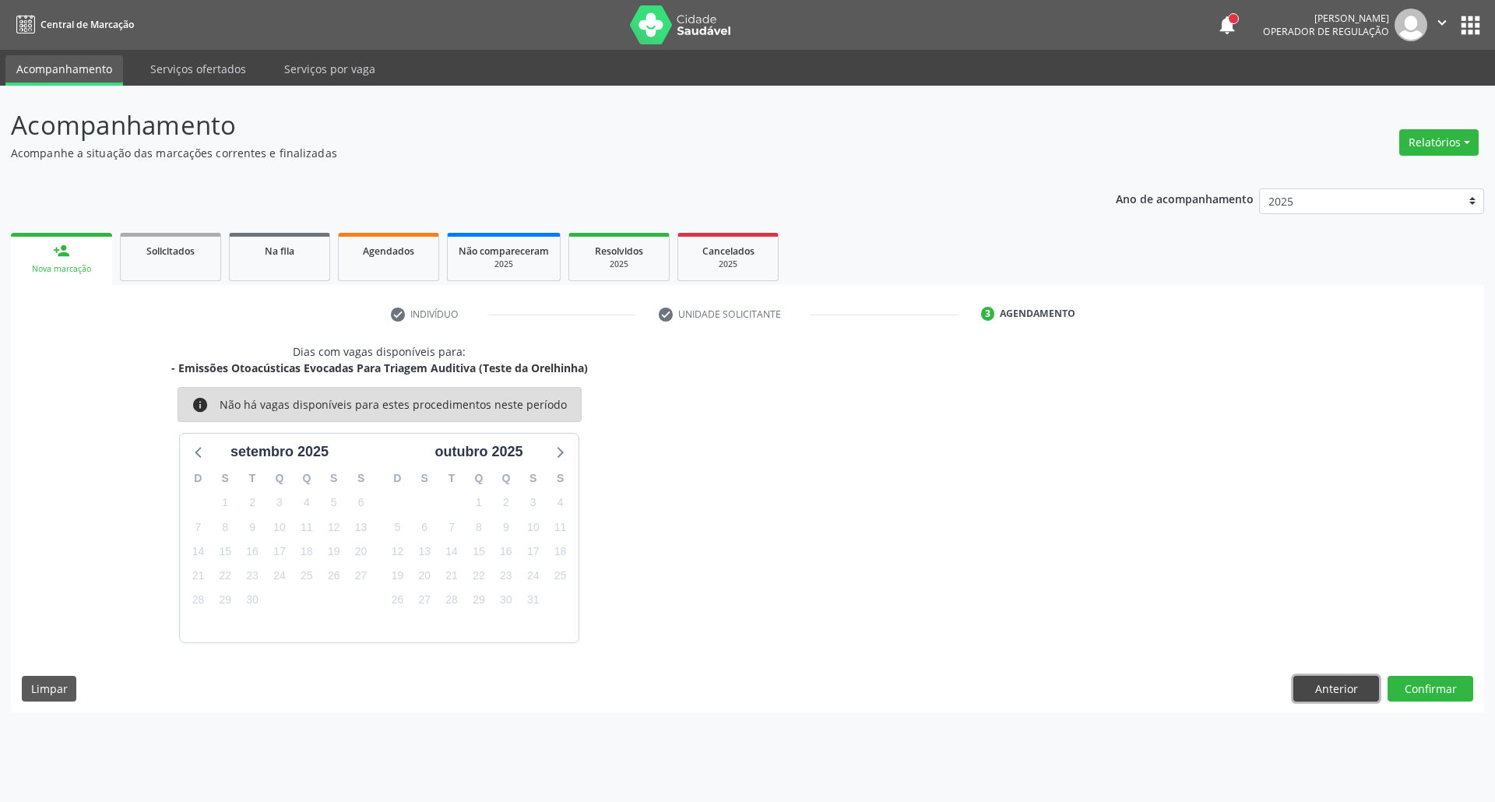
click at [1352, 682] on button "Anterior" at bounding box center [1336, 689] width 86 height 26
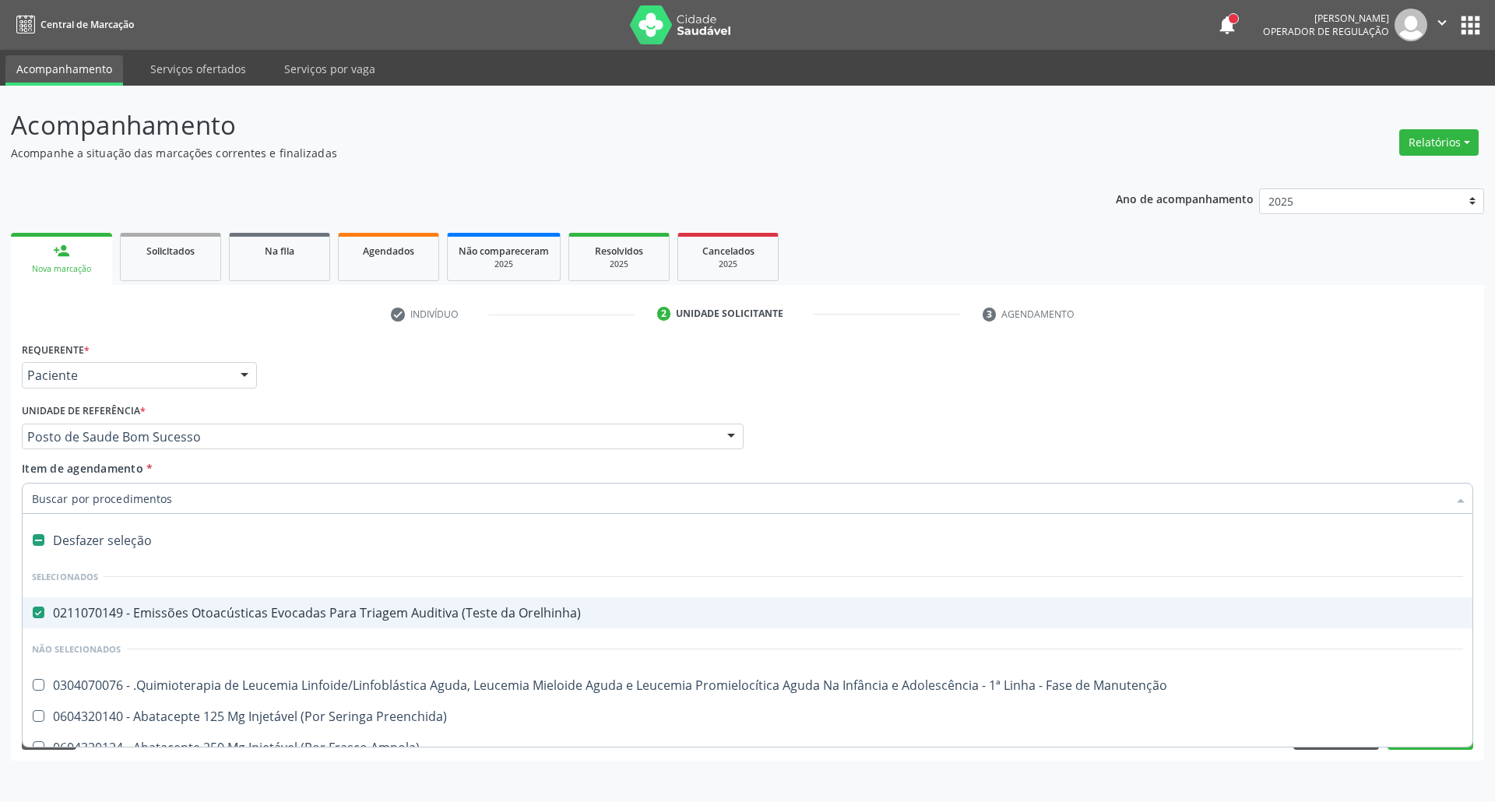
click at [73, 540] on div "Desfazer seleção" at bounding box center [748, 540] width 1450 height 31
checkbox Orelhinha\) "false"
click at [95, 505] on input "Item de agendamento *" at bounding box center [739, 498] width 1415 height 31
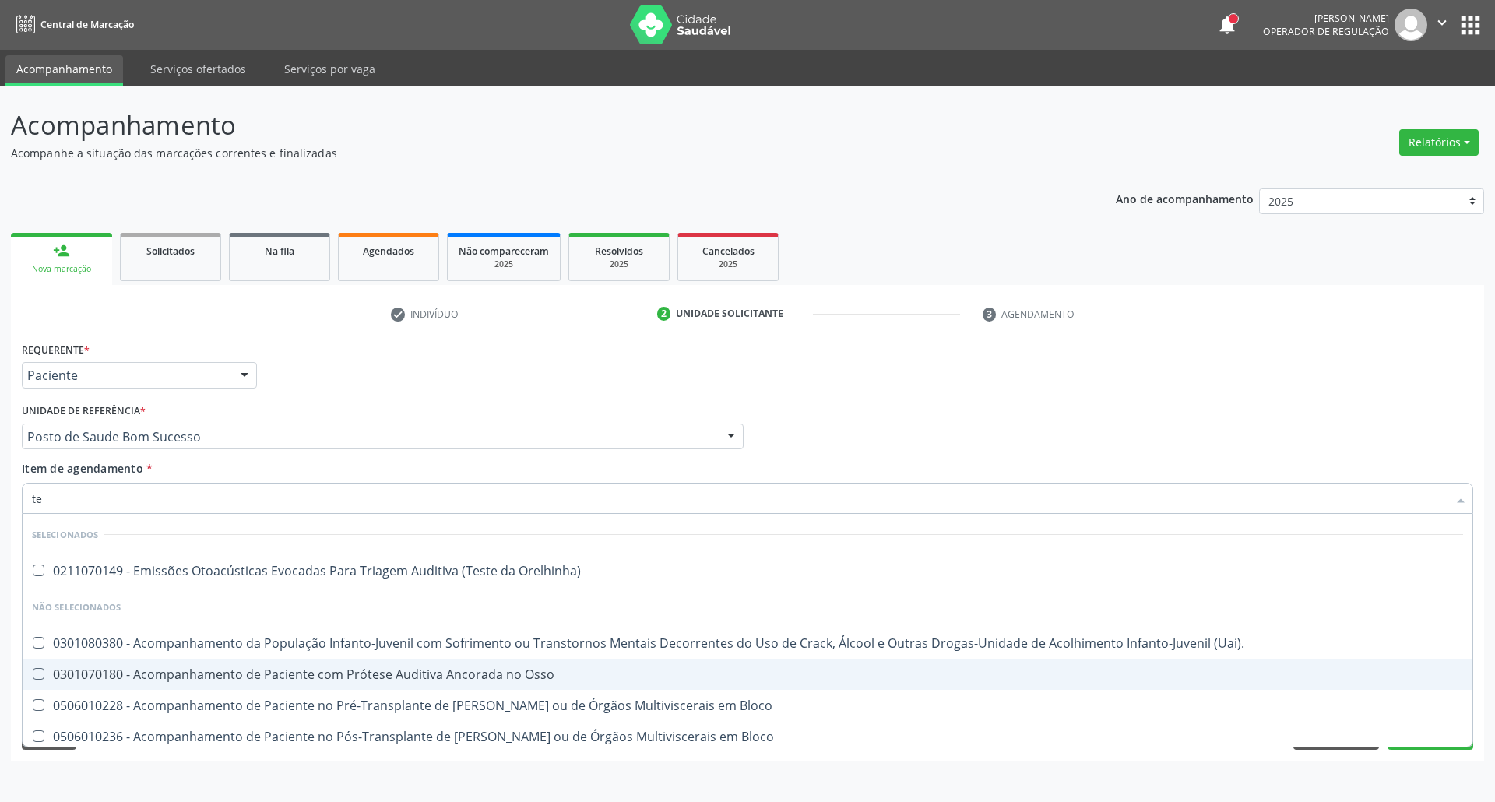
type input "t"
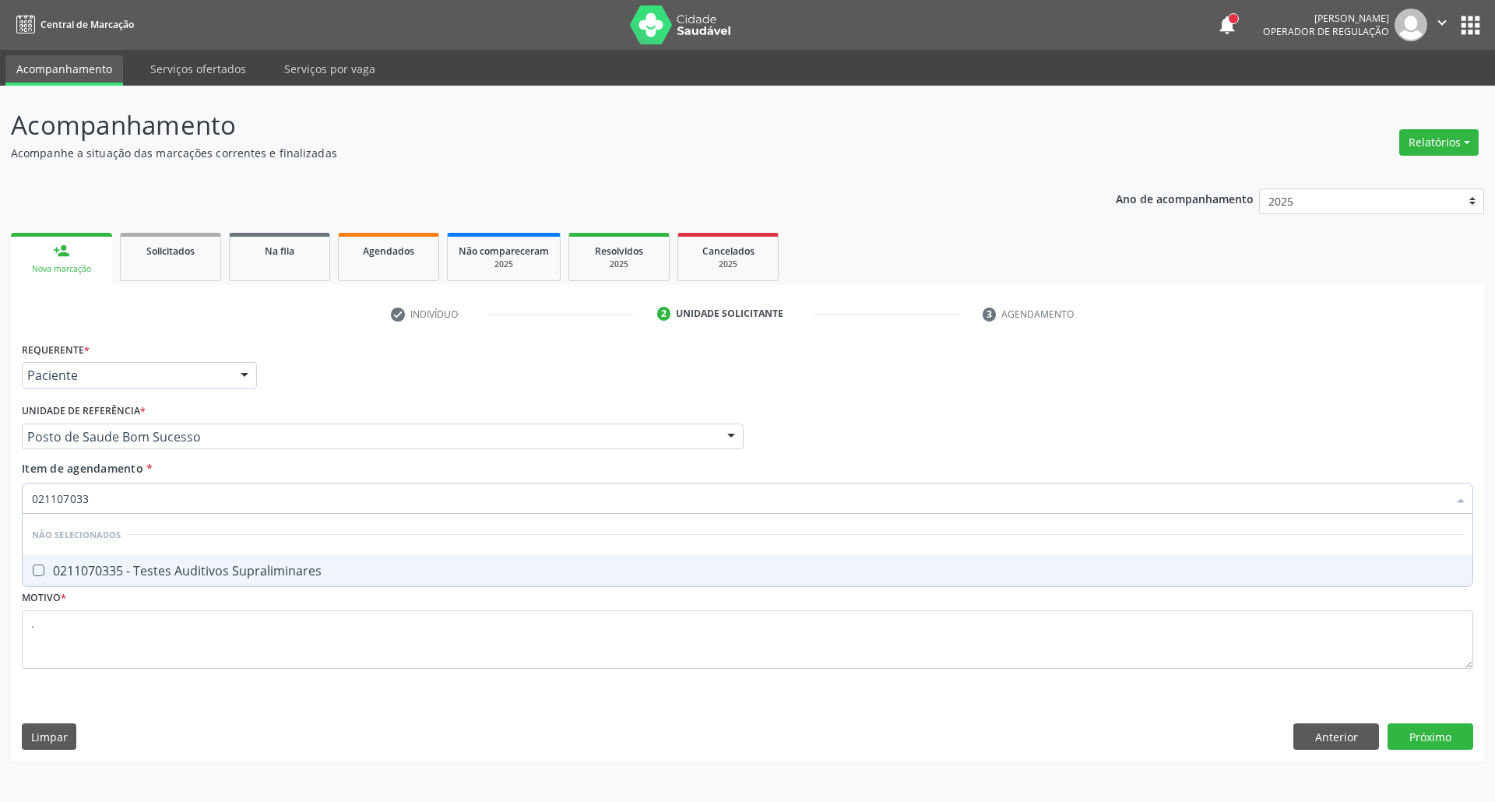
type input "0211070335"
click at [61, 568] on div "0211070335 - Testes Auditivos Supraliminares" at bounding box center [747, 570] width 1431 height 12
checkbox Supraliminares "true"
click at [1386, 740] on div "Requerente * Paciente Profissional de Saúde Paciente Nenhum resultado encontrad…" at bounding box center [747, 549] width 1473 height 423
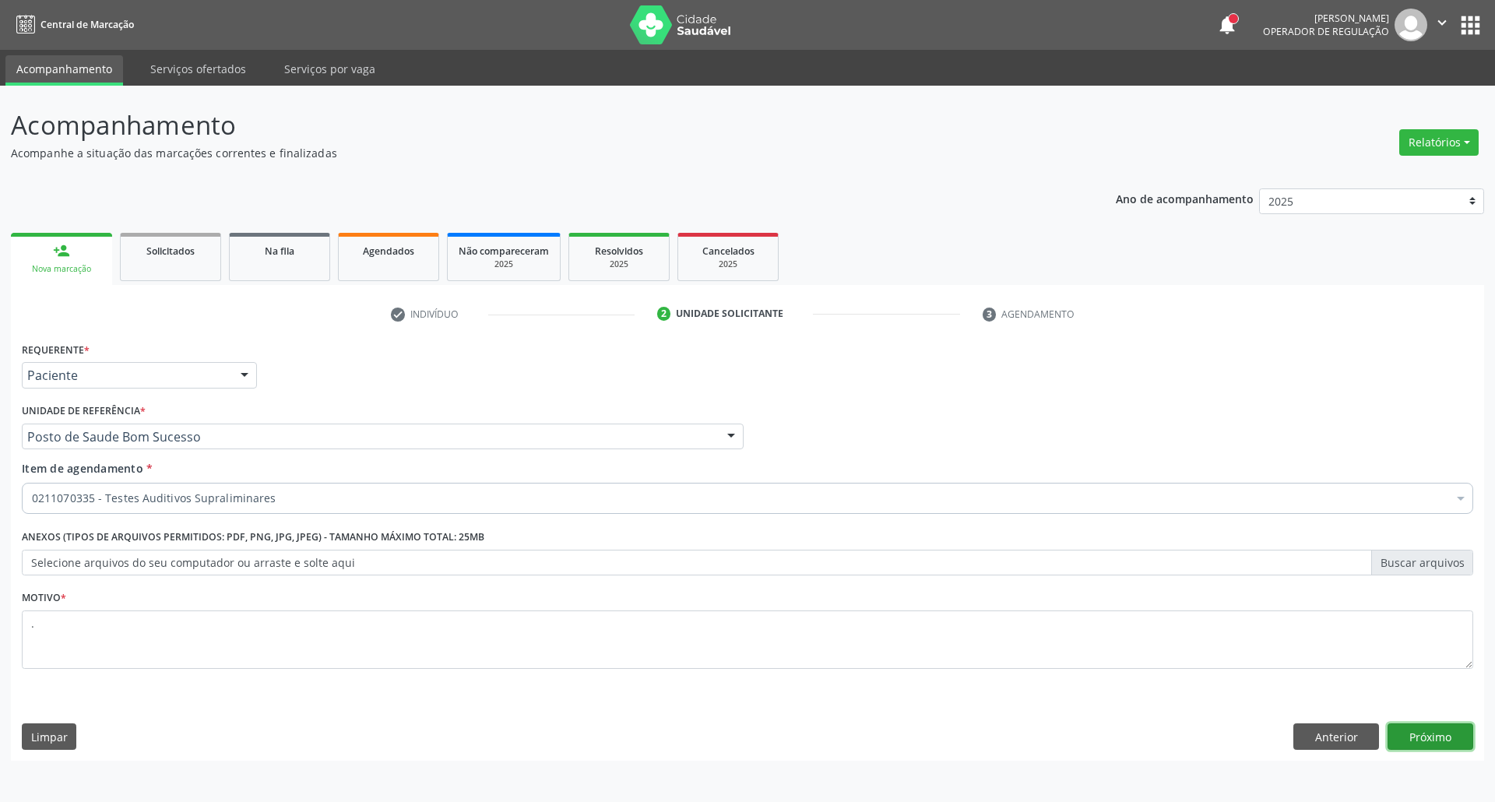
click at [1386, 726] on button "Próximo" at bounding box center [1430, 736] width 86 height 26
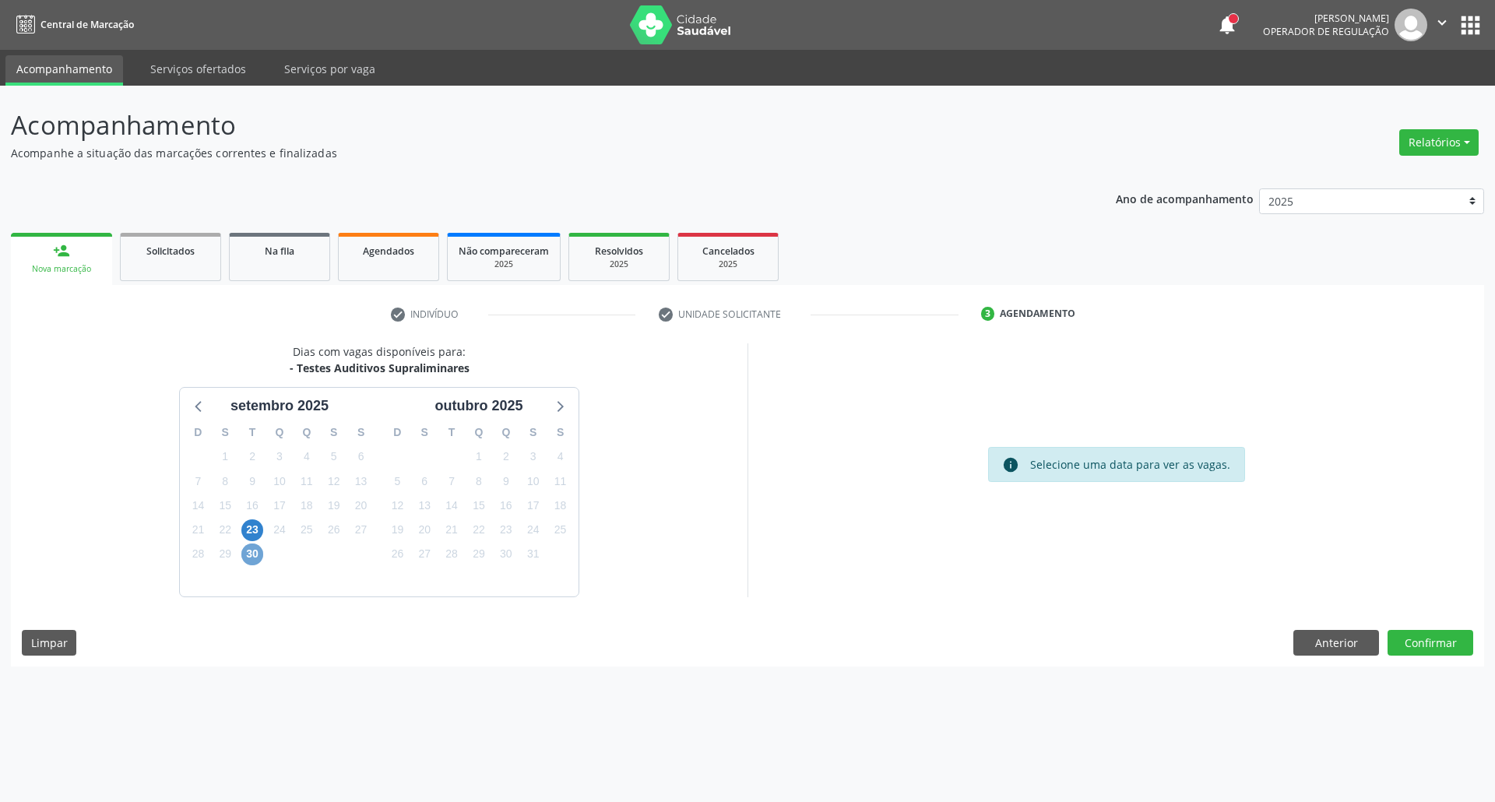
click at [251, 553] on span "30" at bounding box center [252, 554] width 22 height 22
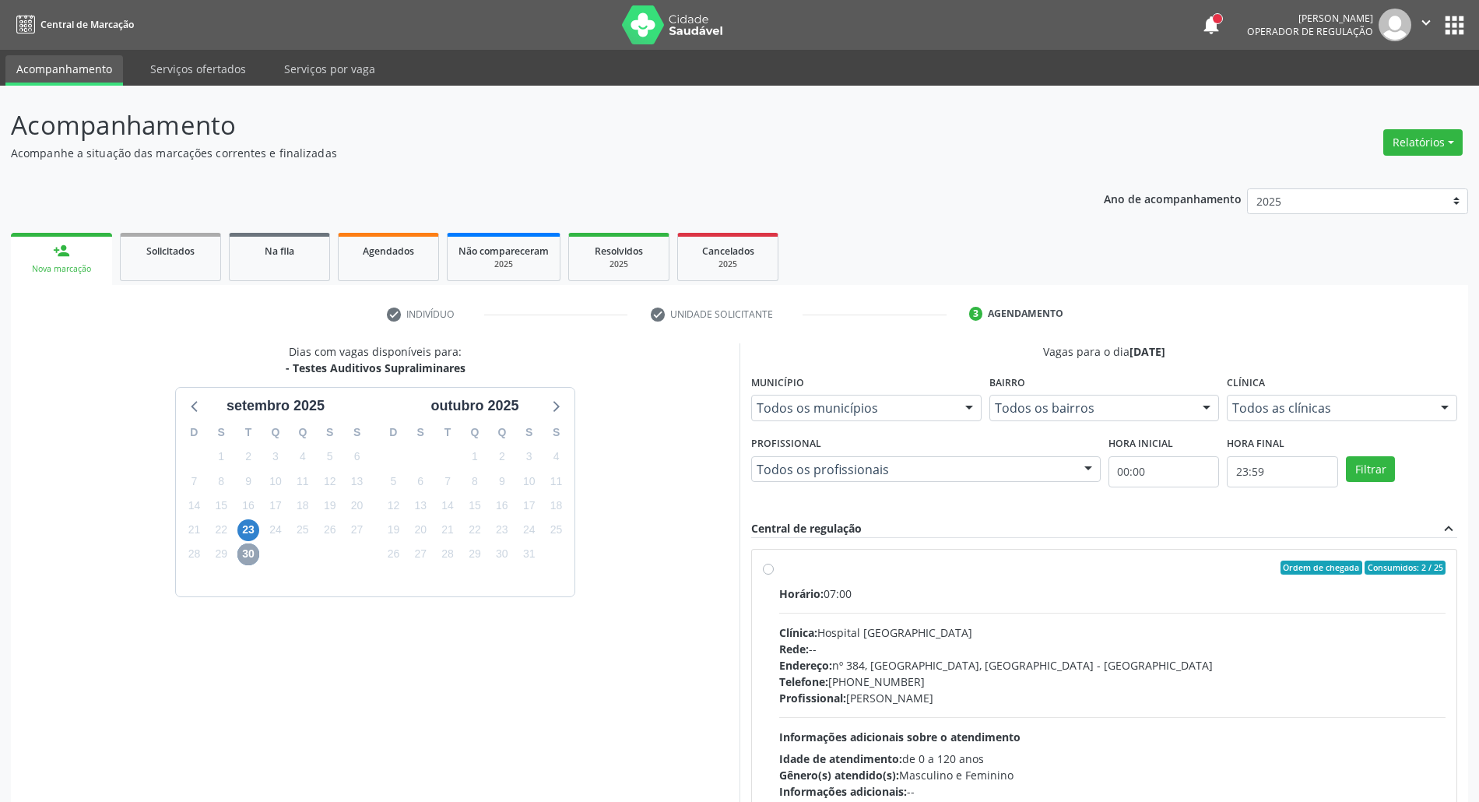
scroll to position [103, 0]
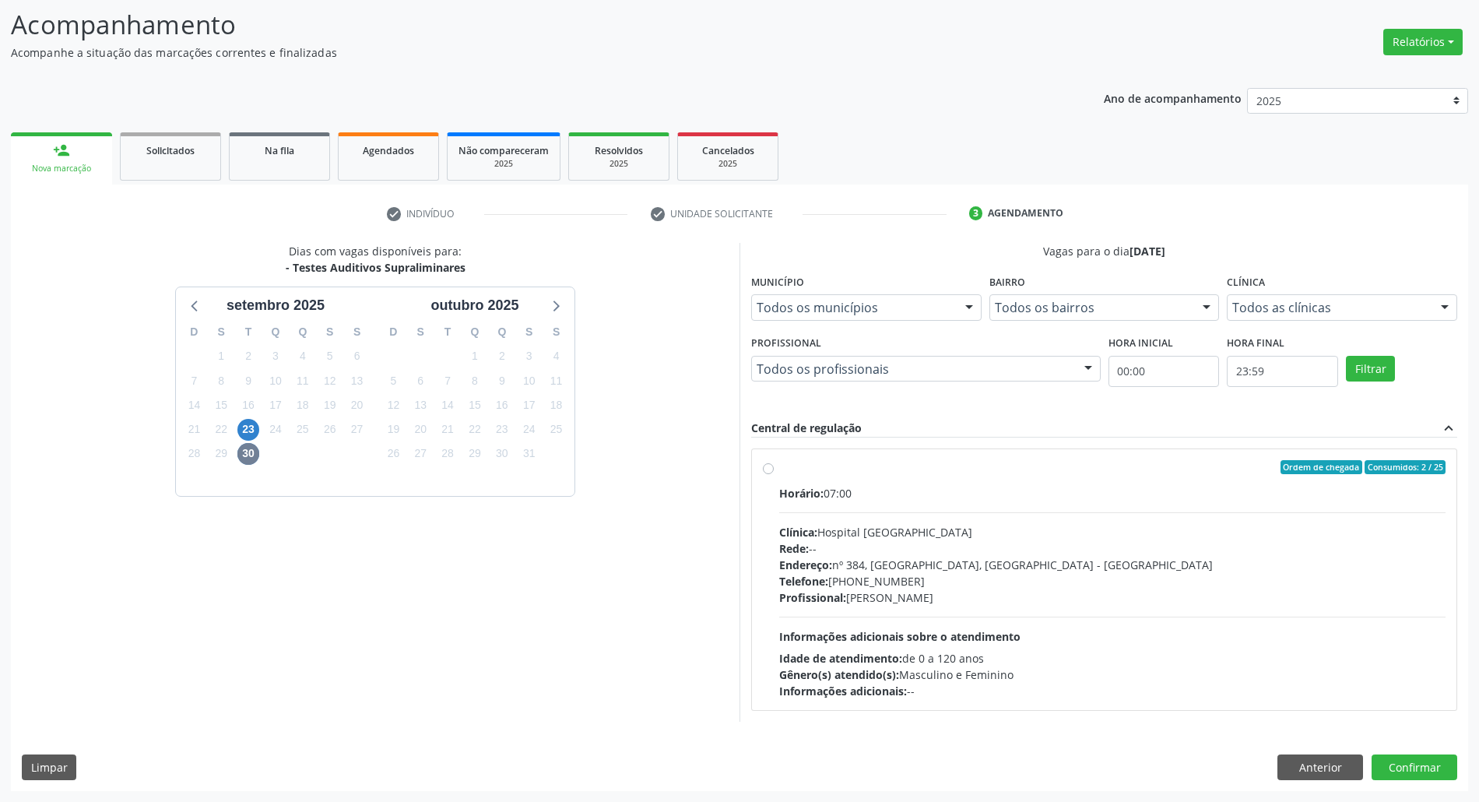
click at [1075, 430] on div "Central de regulação expand_less" at bounding box center [1104, 429] width 706 height 18
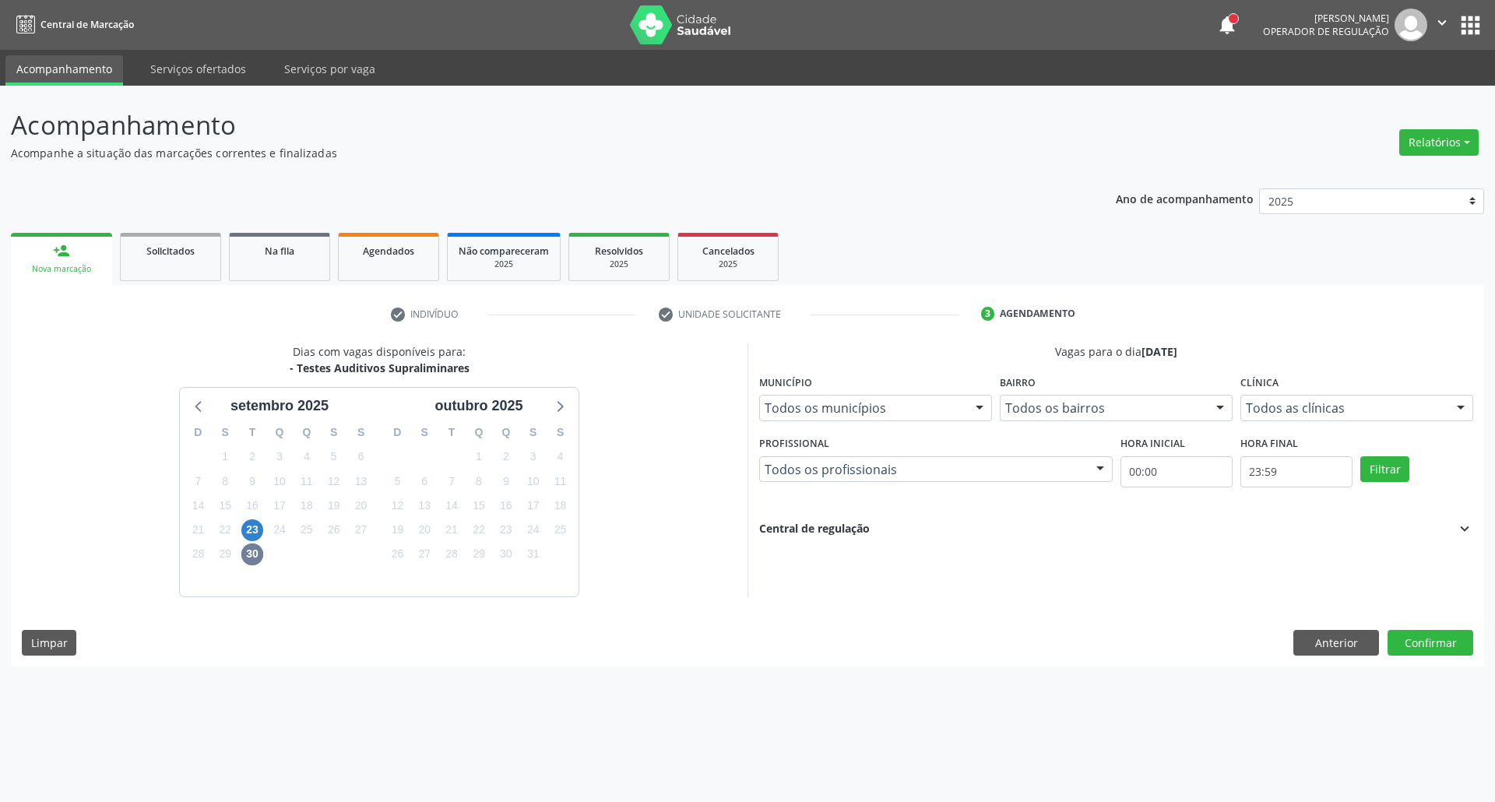
click at [1098, 531] on div "Central de regulação expand_more" at bounding box center [1116, 528] width 714 height 17
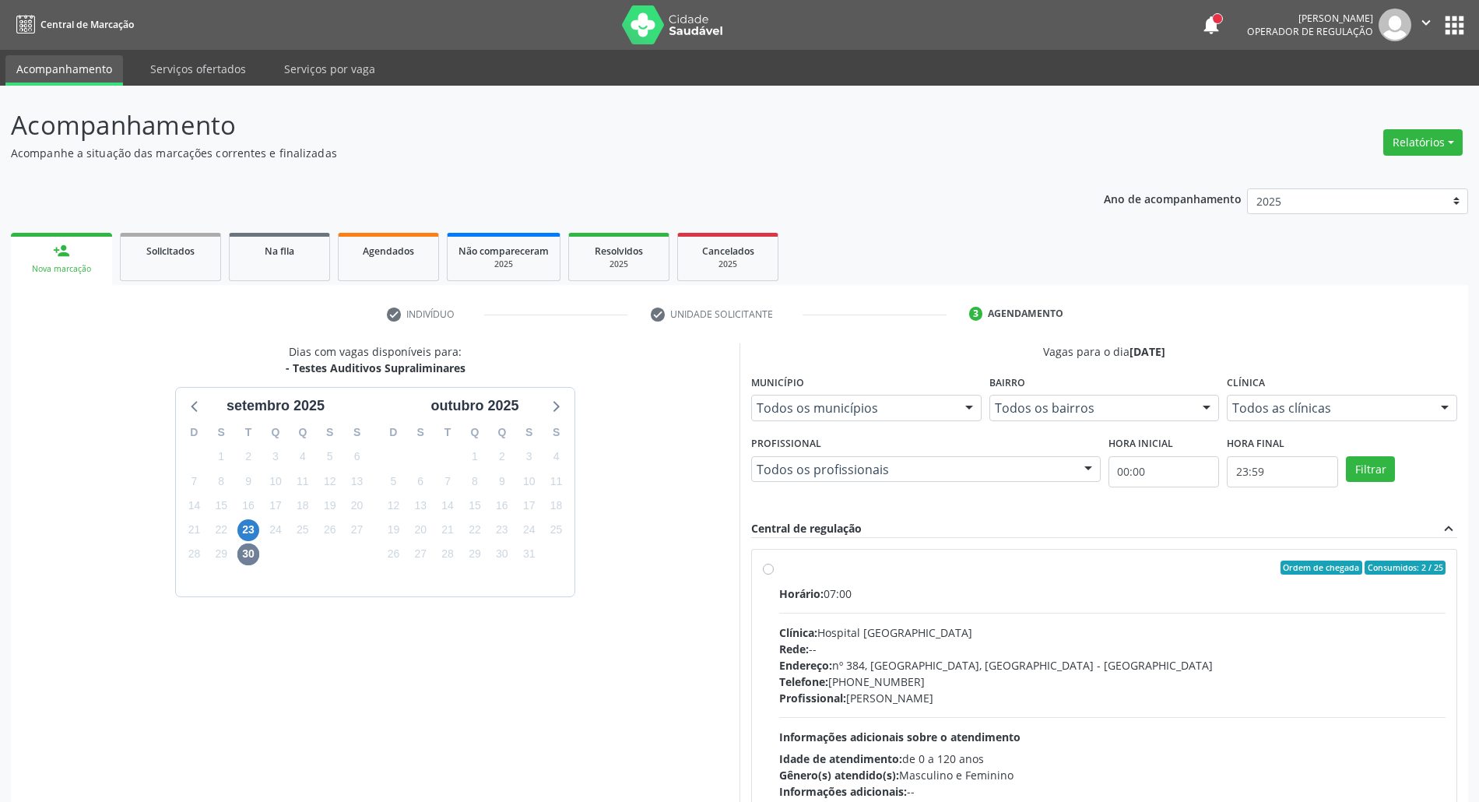
click at [1034, 615] on div "Horário: 07:00 Clínica: Hospital Sao Francisco Rede: -- Endereço: nº 384, Varze…" at bounding box center [1112, 693] width 666 height 214
click at [774, 575] on input "Ordem de chegada Consumidos: 2 / 25 Horário: 07:00 Clínica: Hospital Sao Franci…" at bounding box center [768, 568] width 11 height 14
radio input "true"
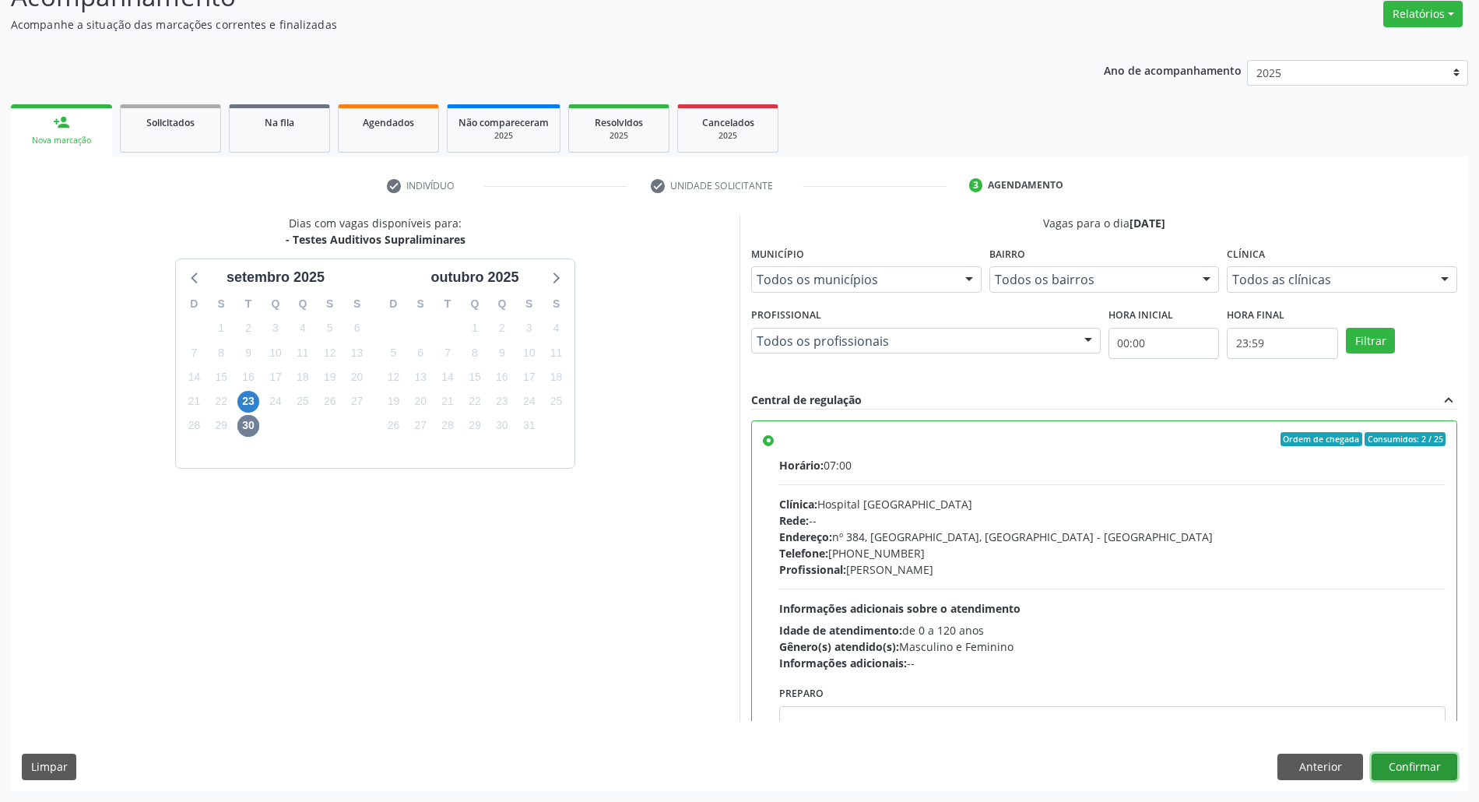
click at [1386, 751] on button "Confirmar" at bounding box center [1415, 767] width 86 height 26
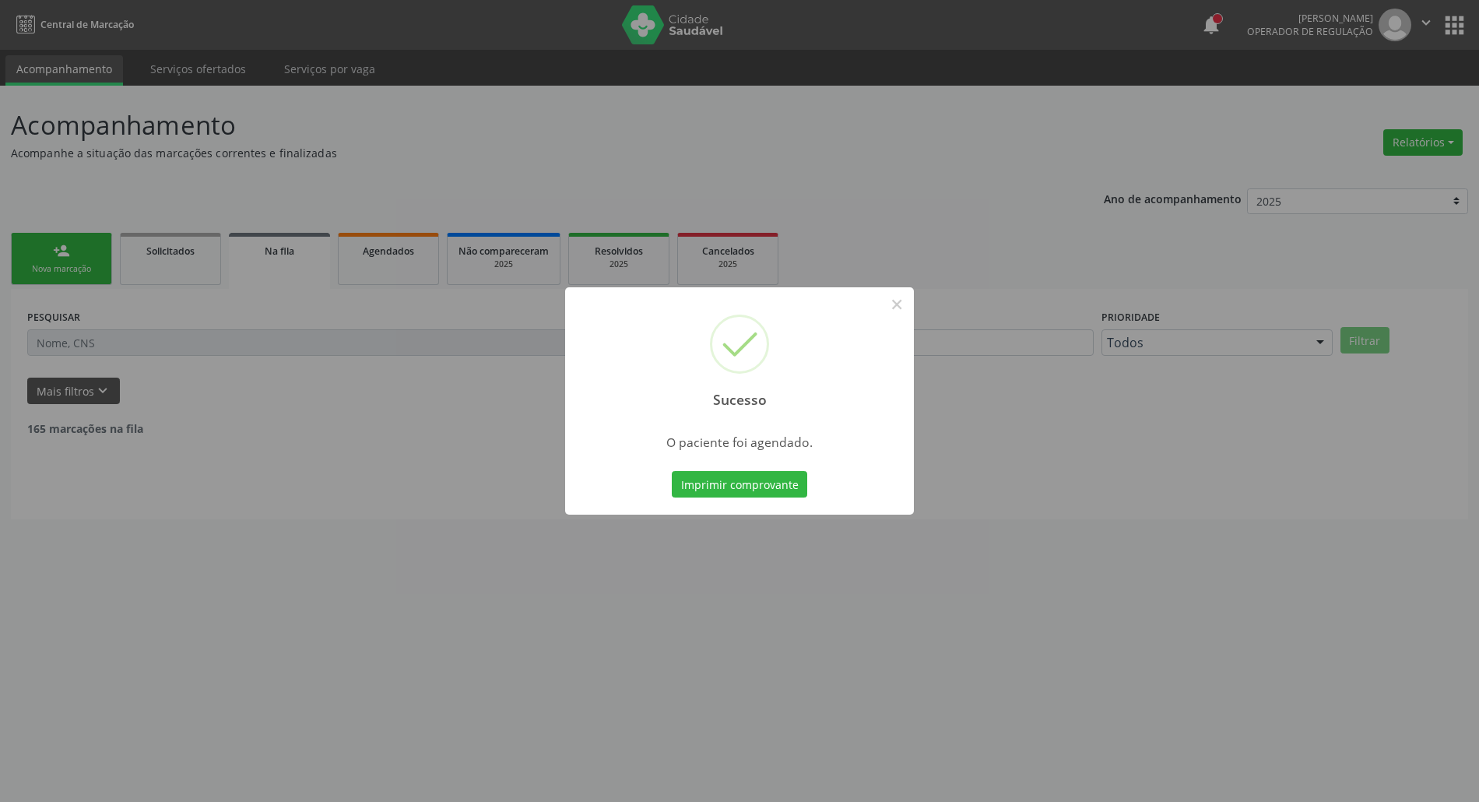
scroll to position [0, 0]
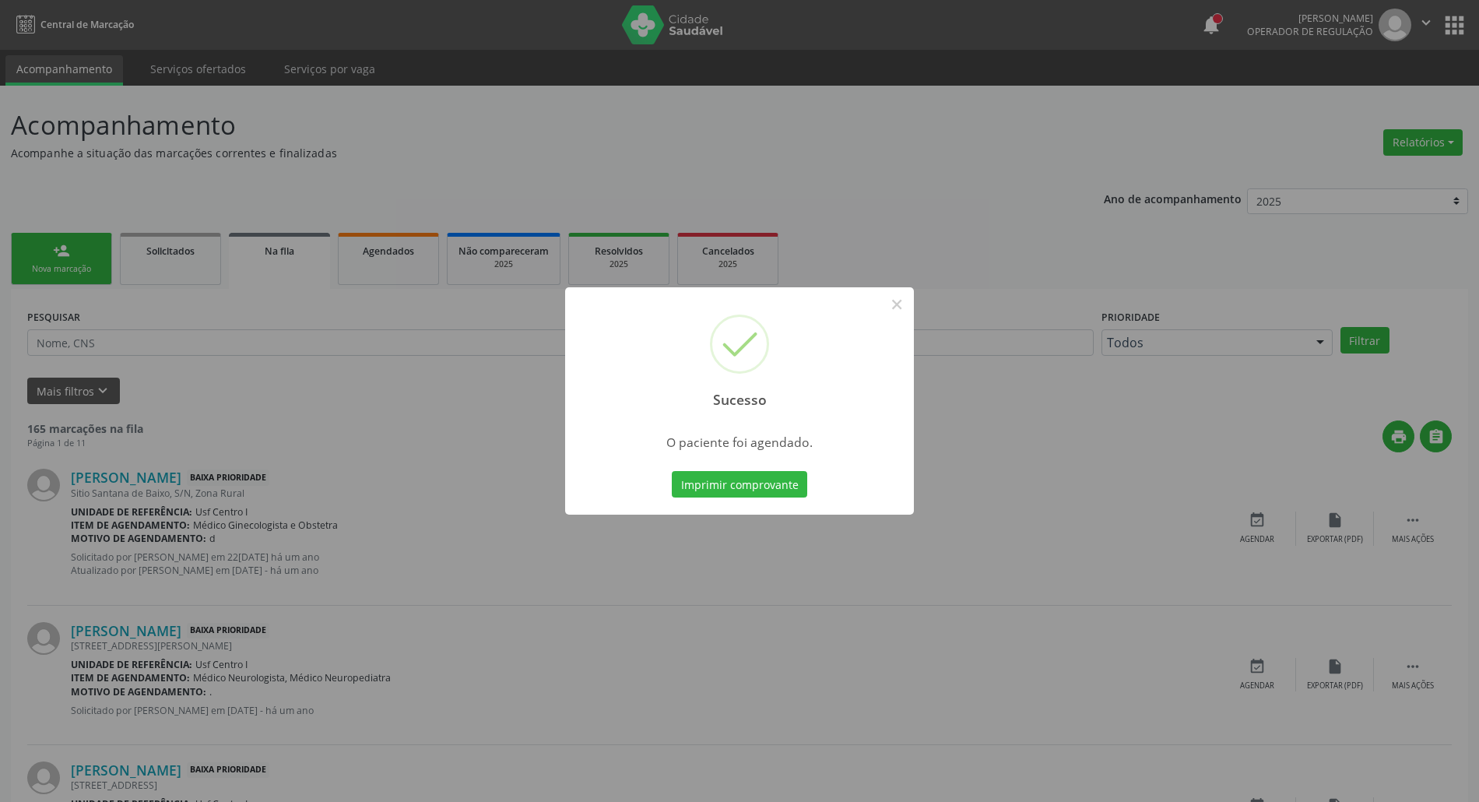
click at [672, 471] on button "Imprimir comprovante" at bounding box center [739, 484] width 135 height 26
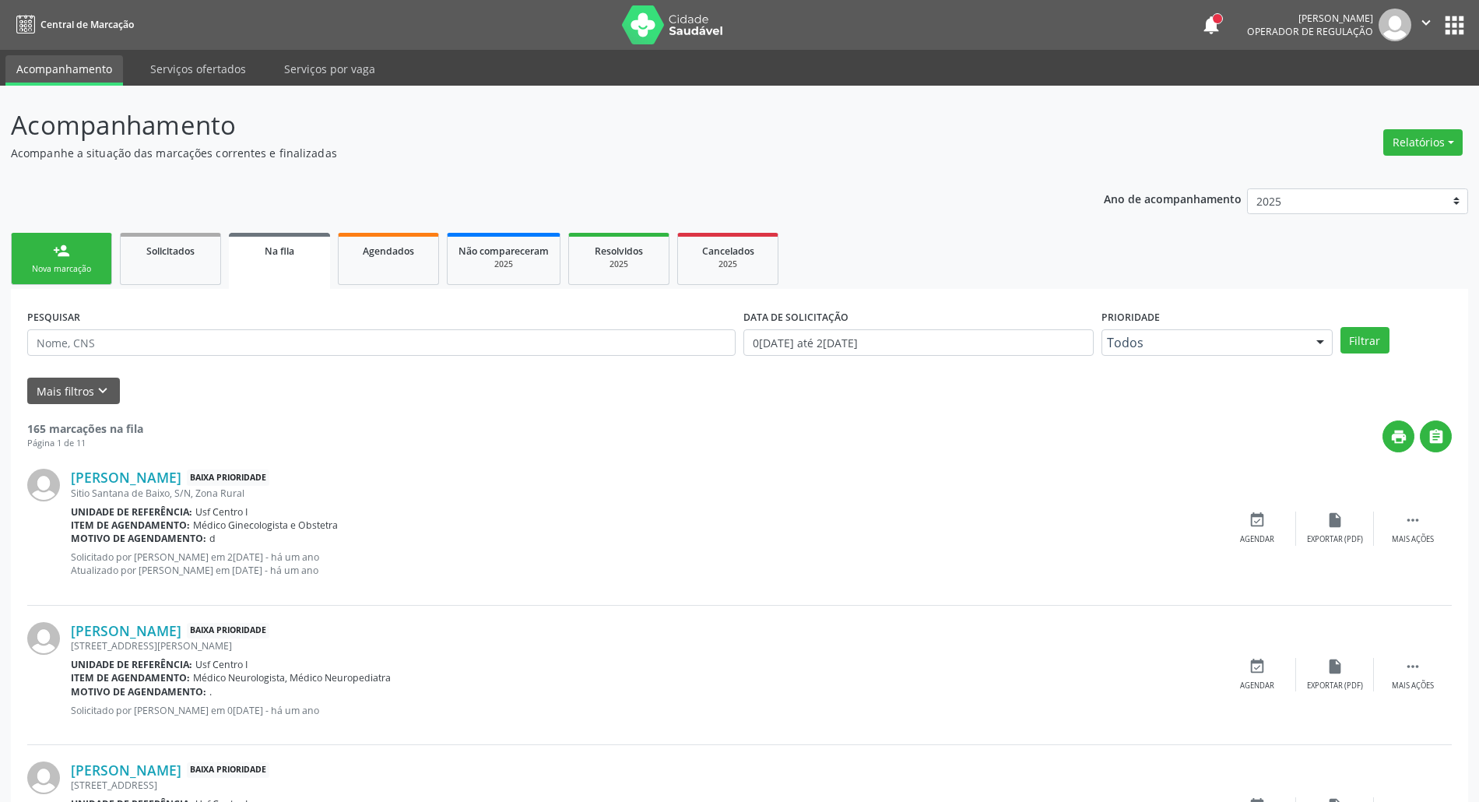
click at [56, 249] on div "person_add" at bounding box center [61, 250] width 17 height 17
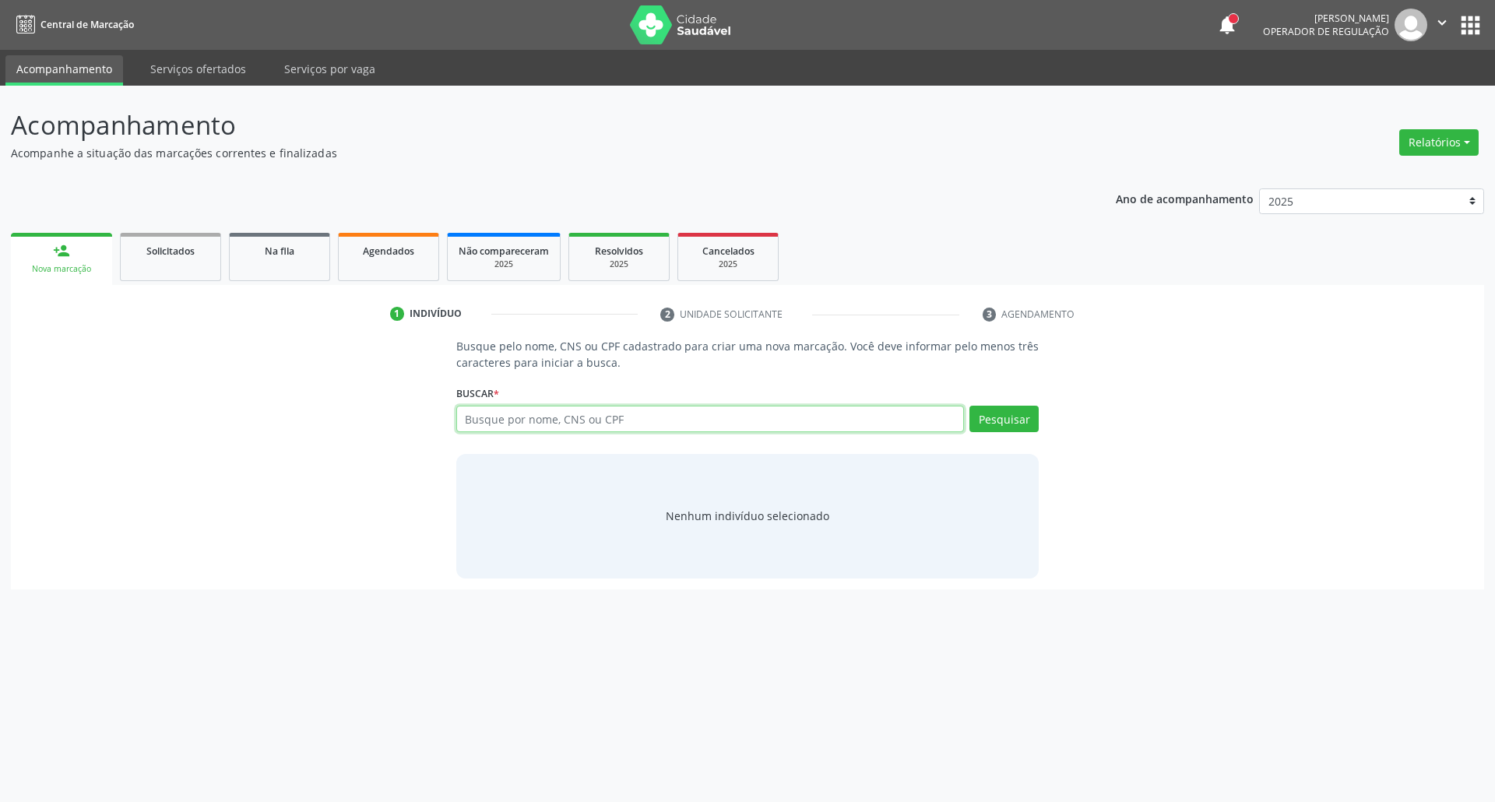
click at [471, 419] on input "text" at bounding box center [710, 419] width 508 height 26
type input "89800635103486"
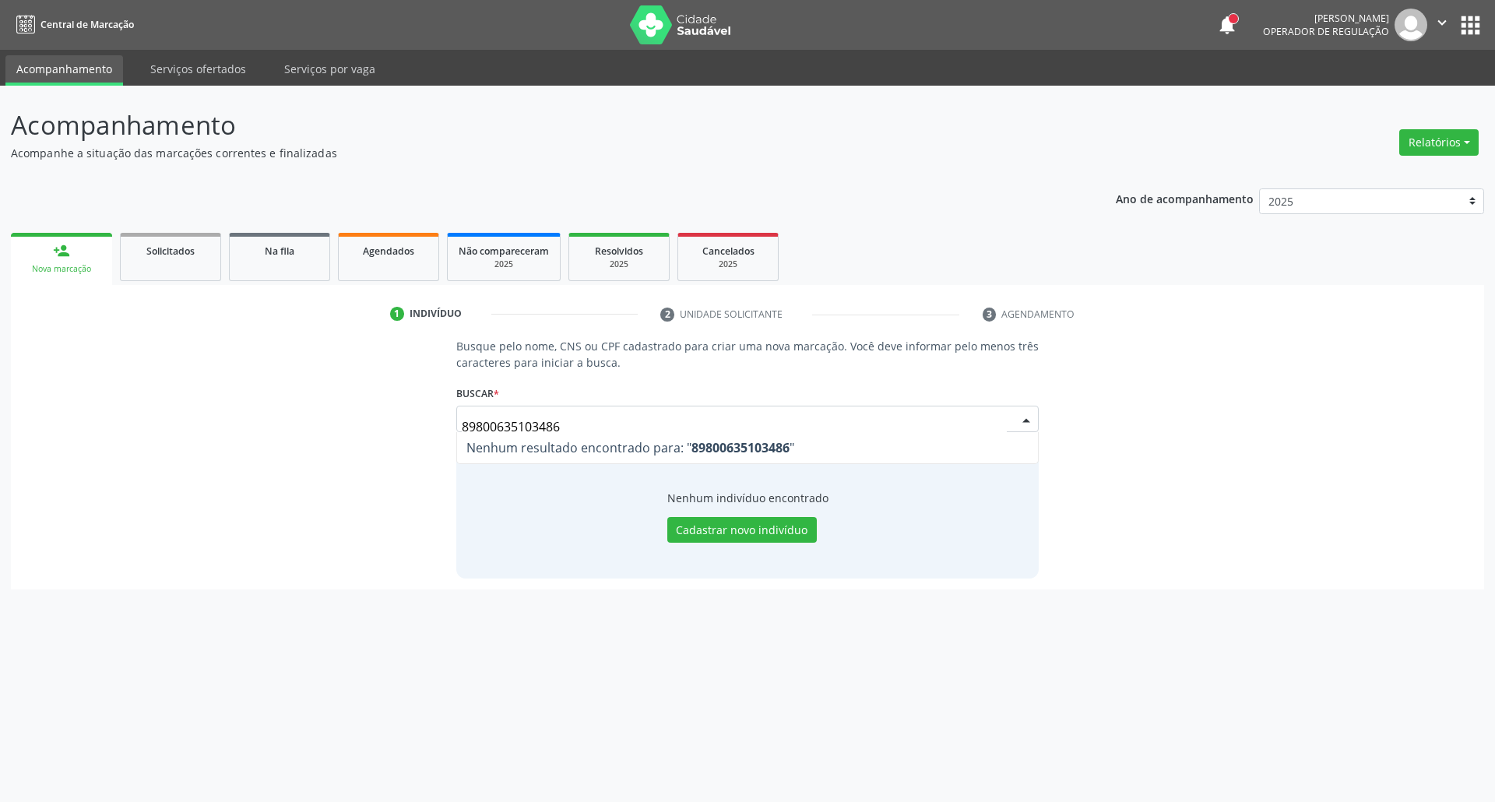
drag, startPoint x: 486, startPoint y: 419, endPoint x: 104, endPoint y: 368, distance: 385.7
click at [122, 372] on div "Busque pelo nome, CNS ou CPF cadastrado para criar uma nova marcação. Você deve…" at bounding box center [747, 458] width 1451 height 240
type input "00193944464"
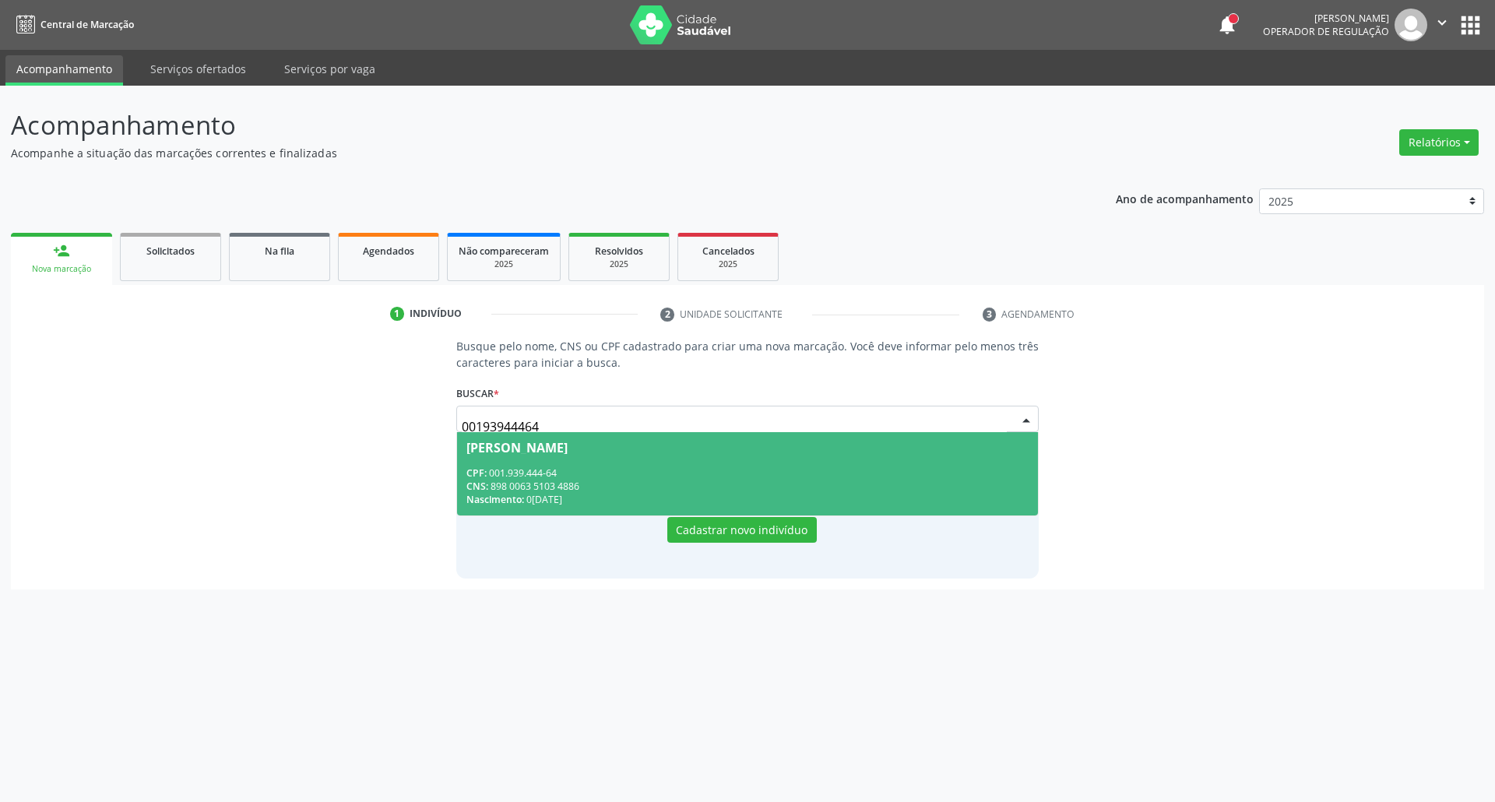
click at [528, 475] on div "CPF: 001.939.444-64" at bounding box center [747, 472] width 563 height 13
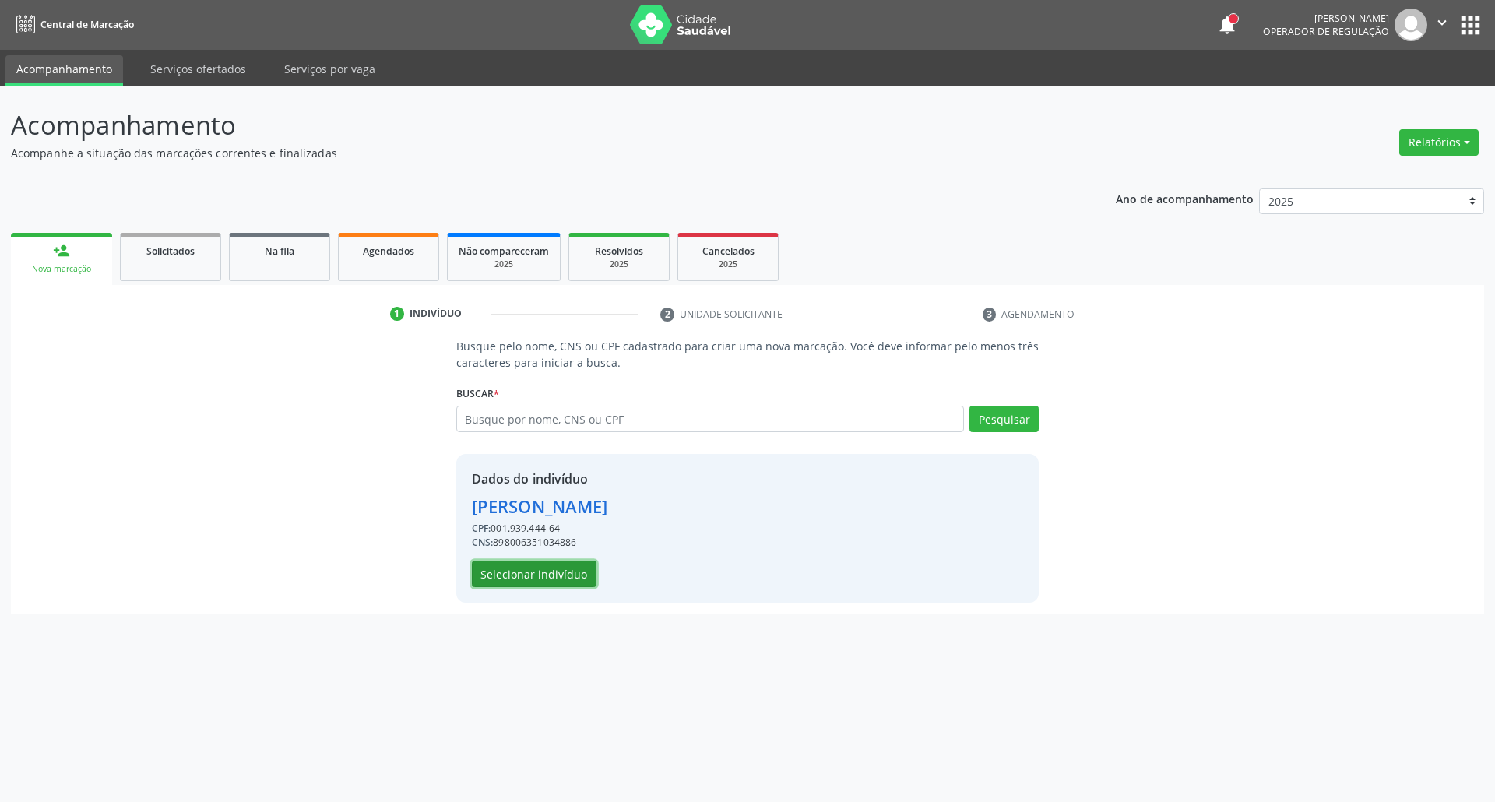
click at [575, 568] on button "Selecionar indivíduo" at bounding box center [534, 574] width 125 height 26
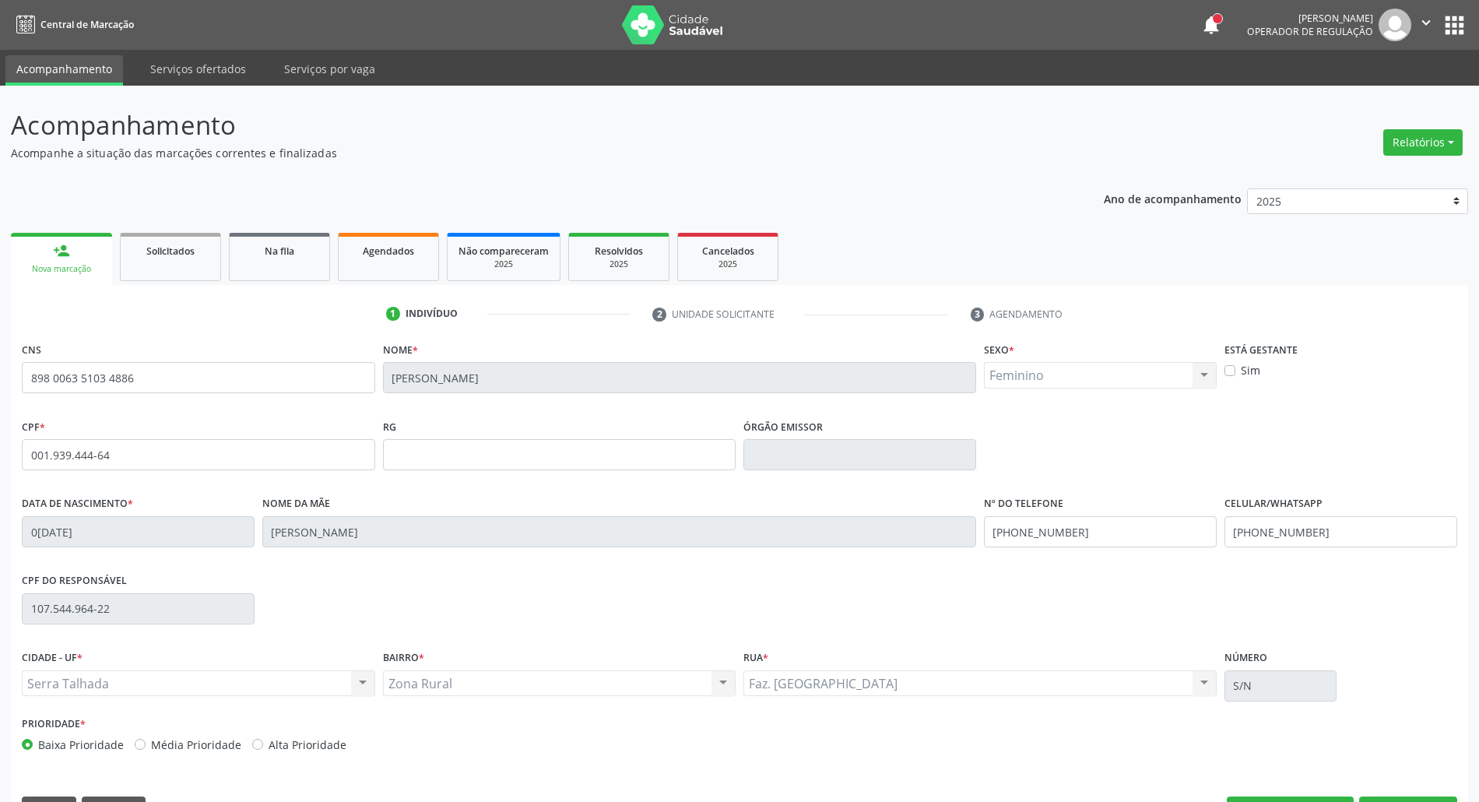
scroll to position [42, 0]
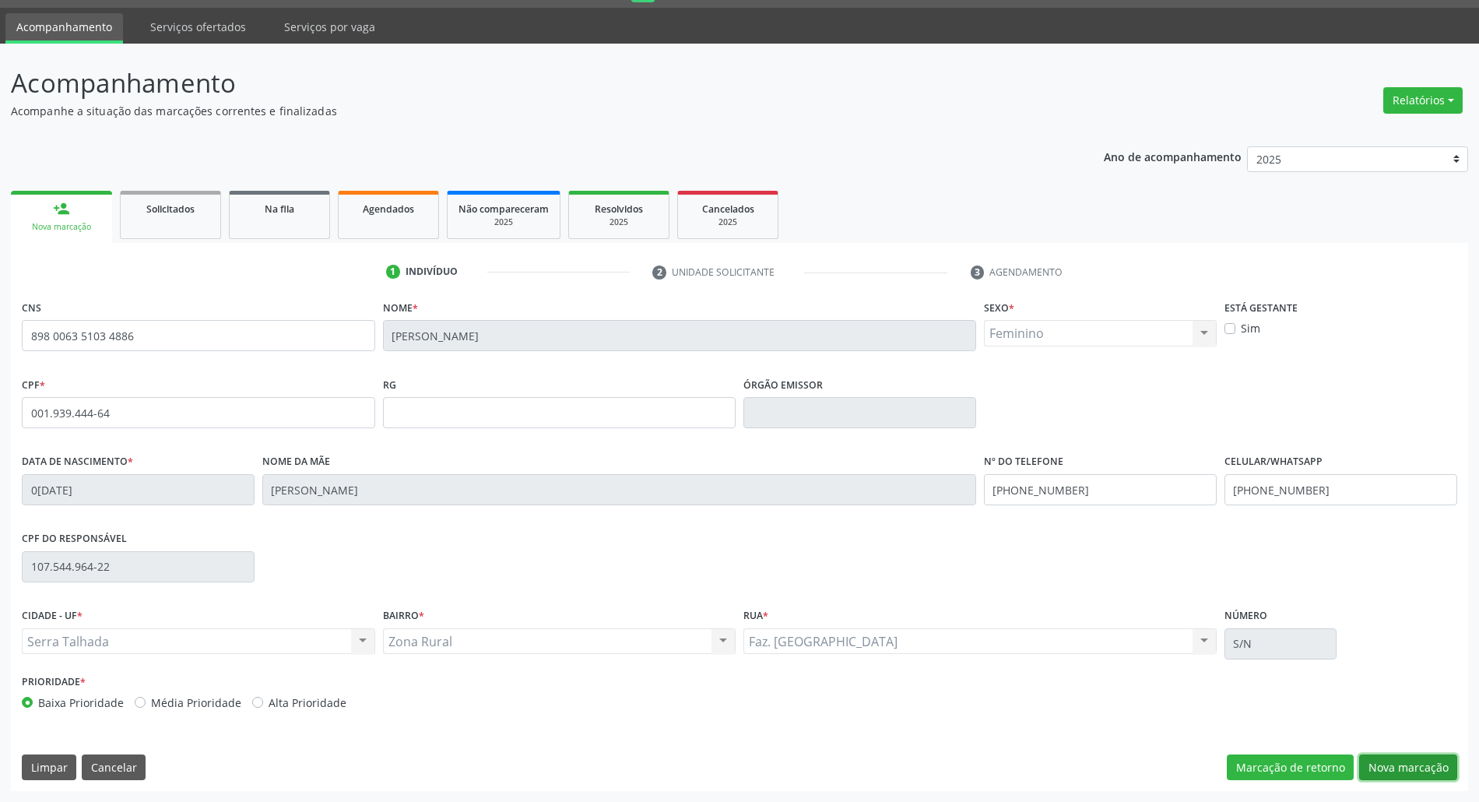
click at [1414, 763] on button "Nova marcação" at bounding box center [1408, 767] width 98 height 26
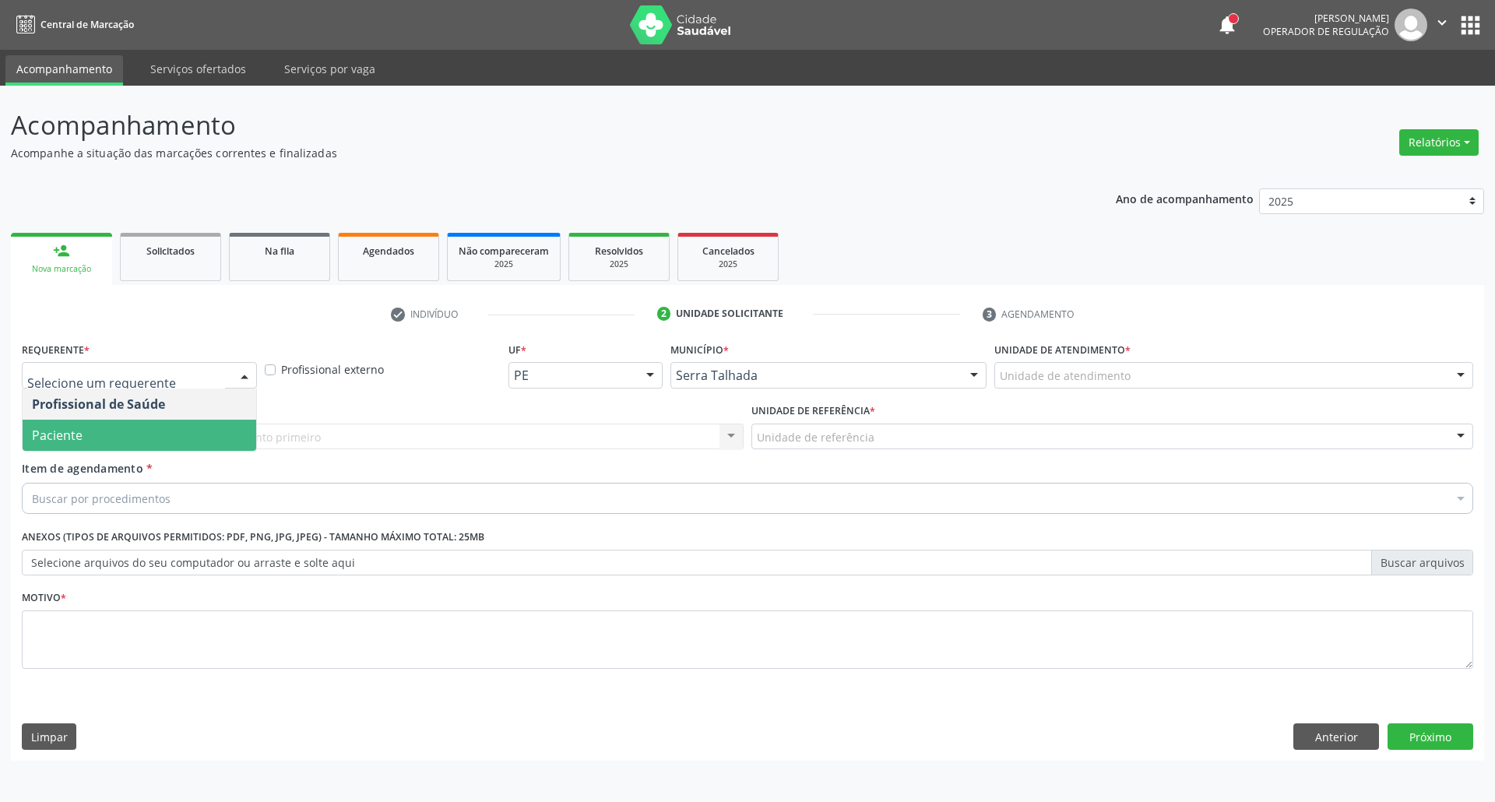
click at [171, 439] on span "Paciente" at bounding box center [140, 435] width 234 height 31
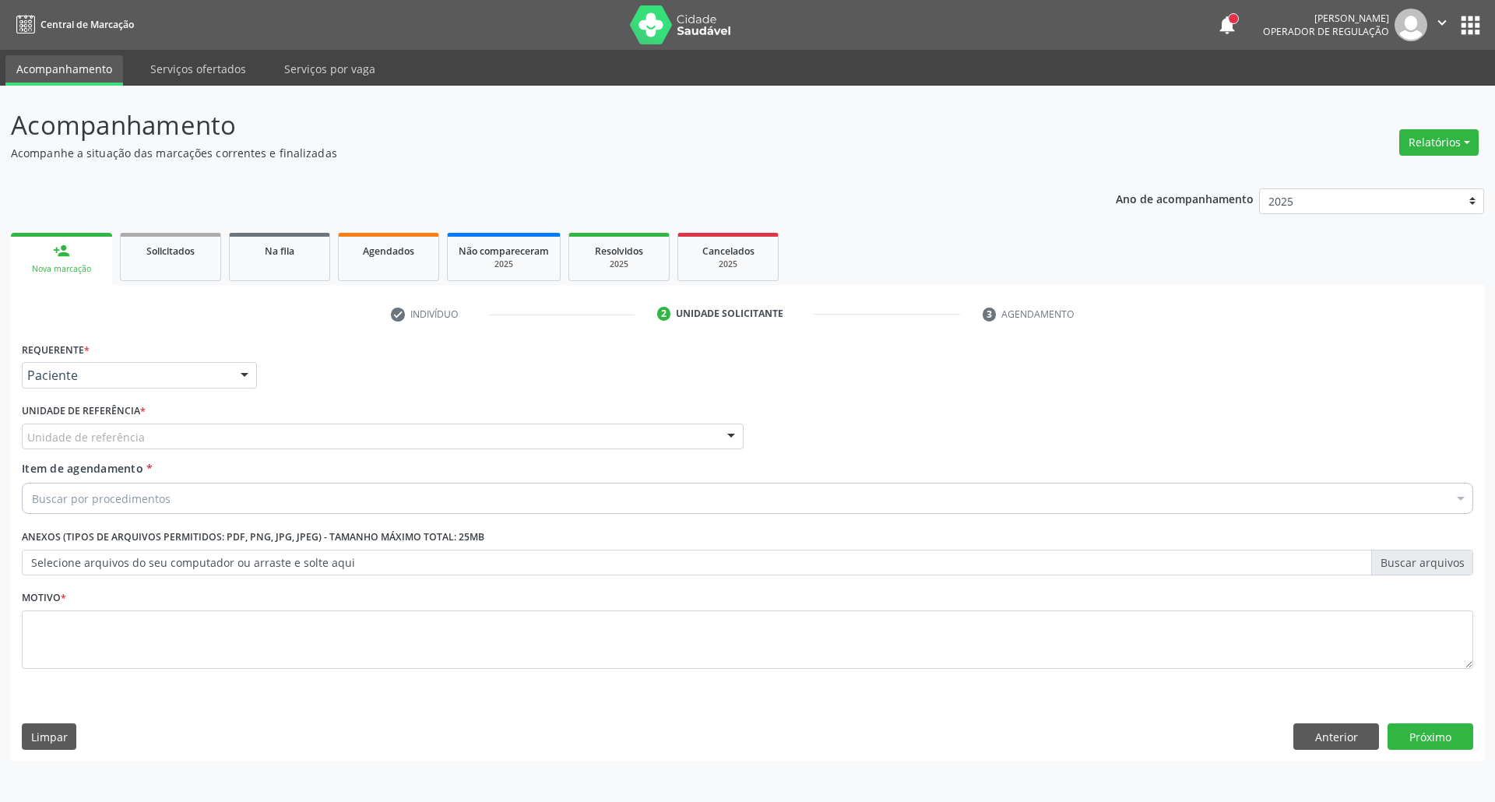
click at [209, 424] on div "Unidade de referência" at bounding box center [383, 437] width 722 height 26
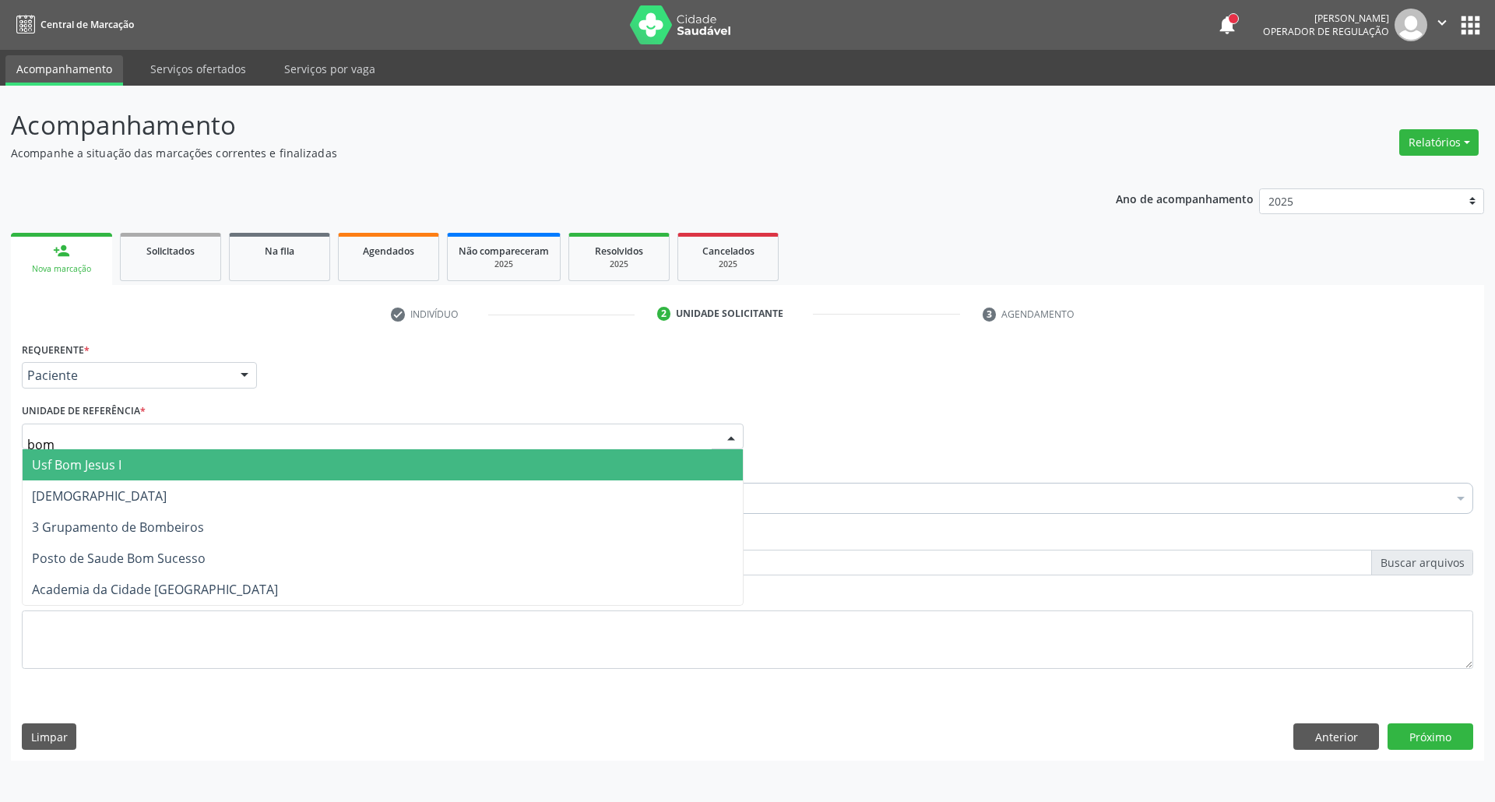
type input "bom"
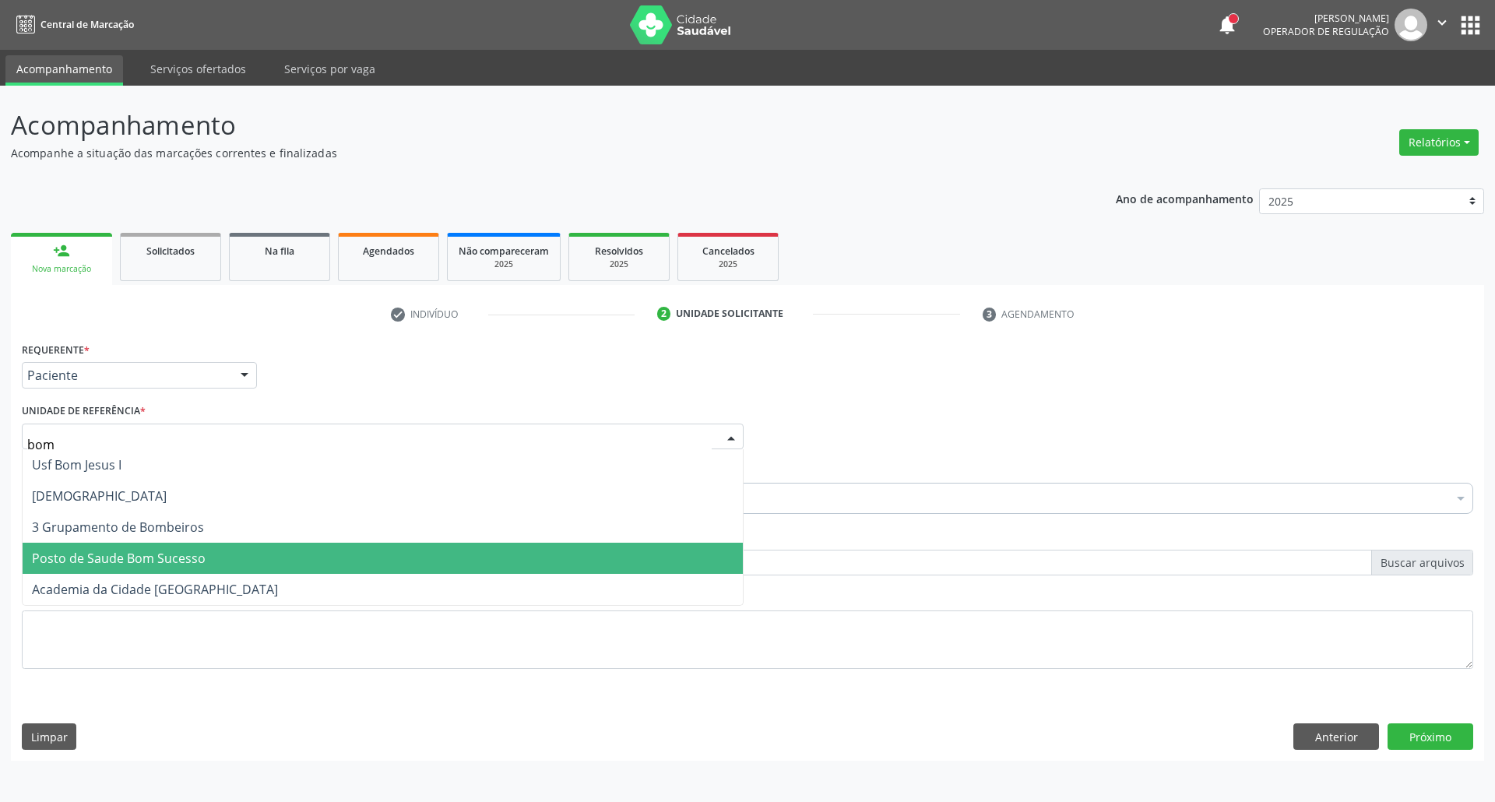
click at [251, 564] on span "Posto de Saude Bom Sucesso" at bounding box center [383, 558] width 720 height 31
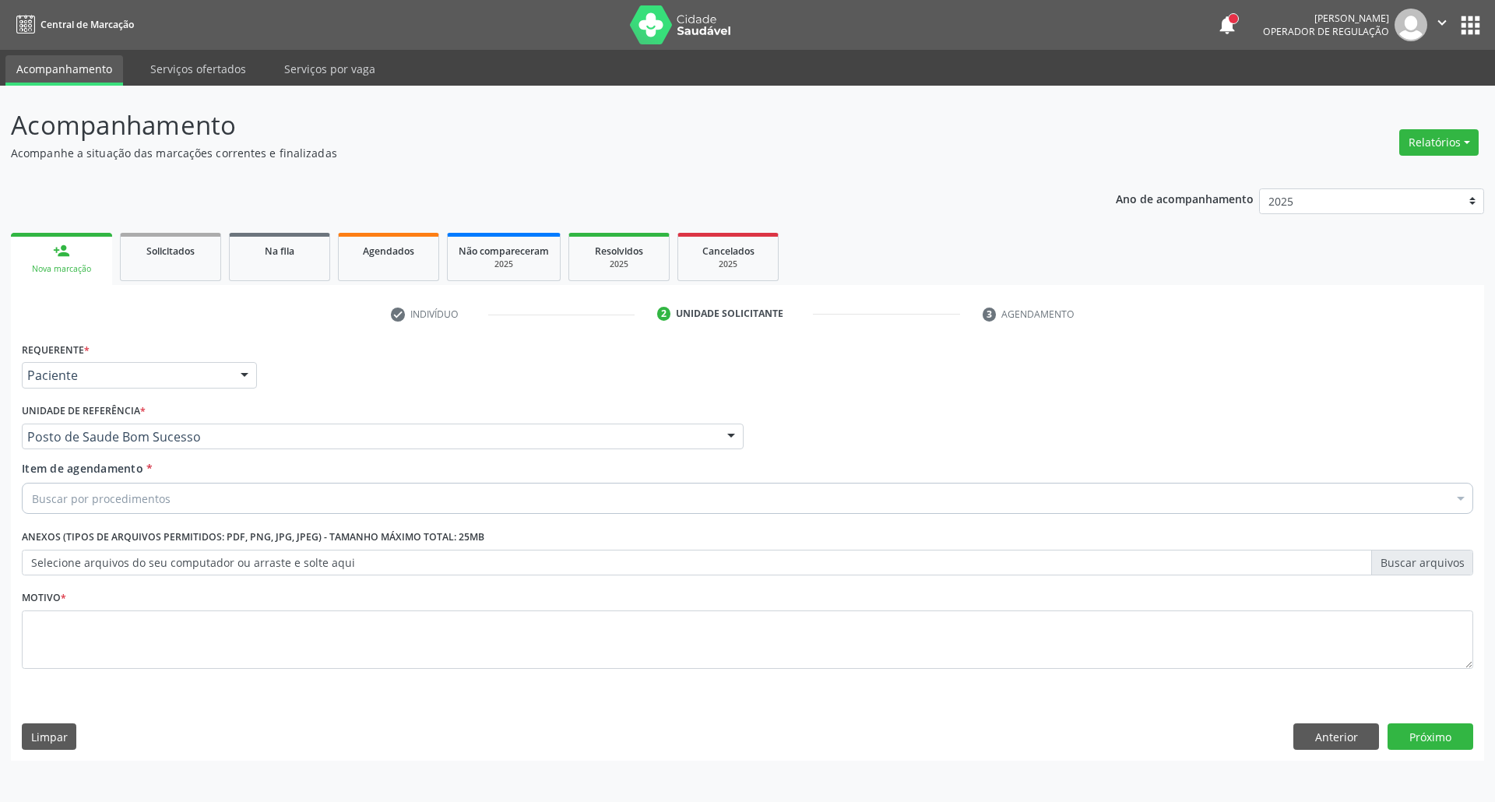
click at [271, 512] on div "Buscar por procedimentos" at bounding box center [747, 498] width 1451 height 31
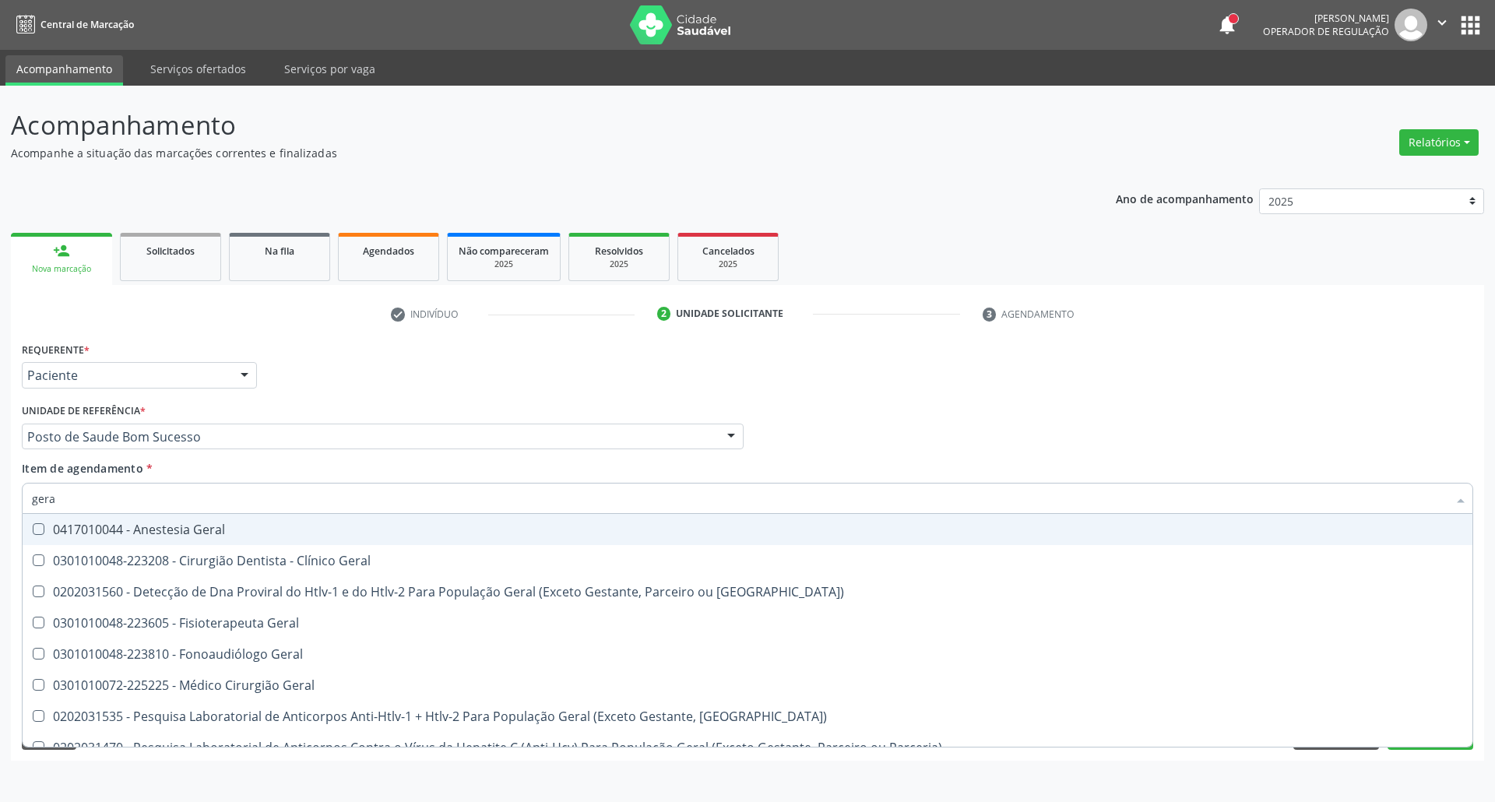
type input "geral"
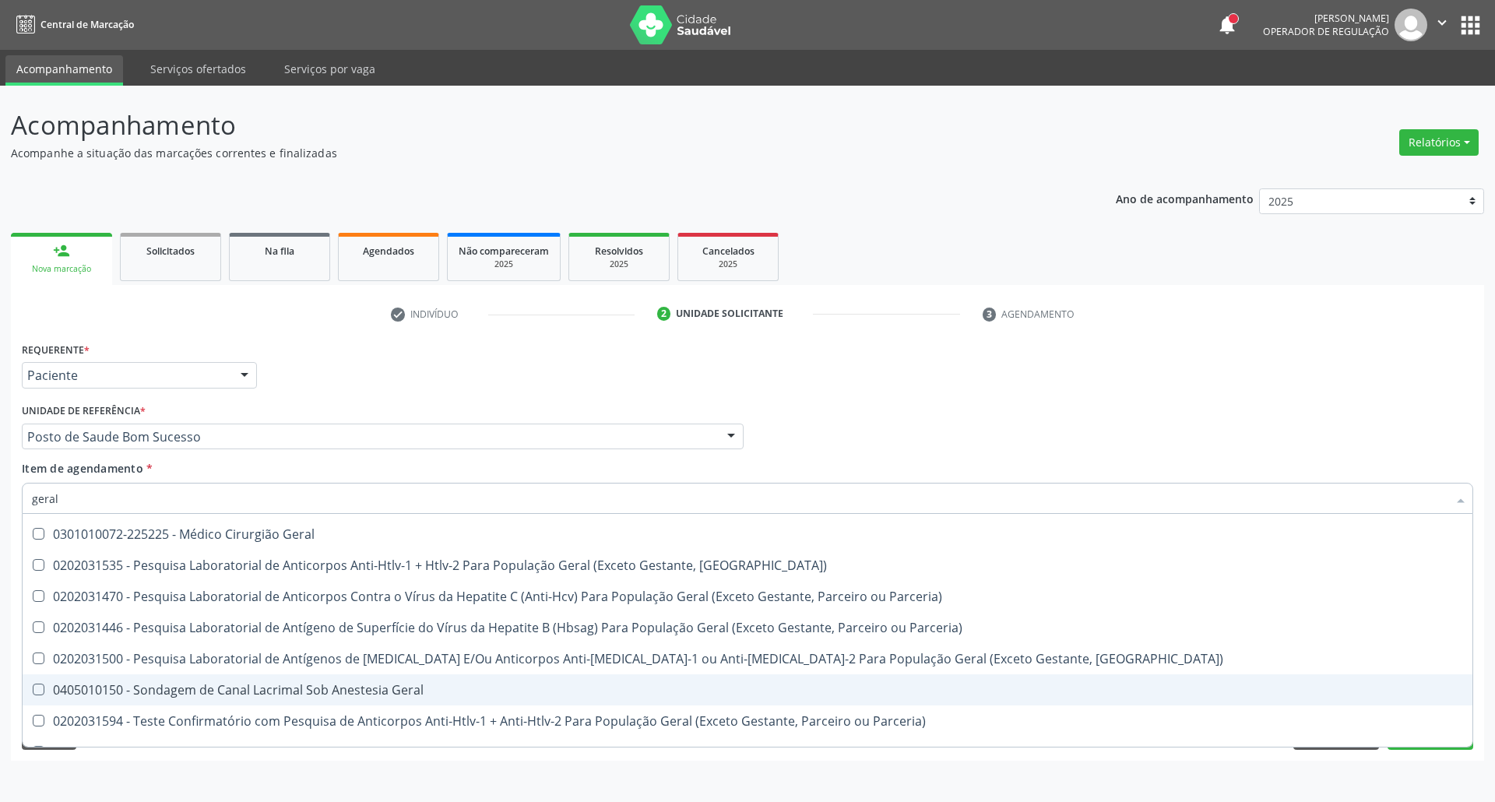
scroll to position [47, 0]
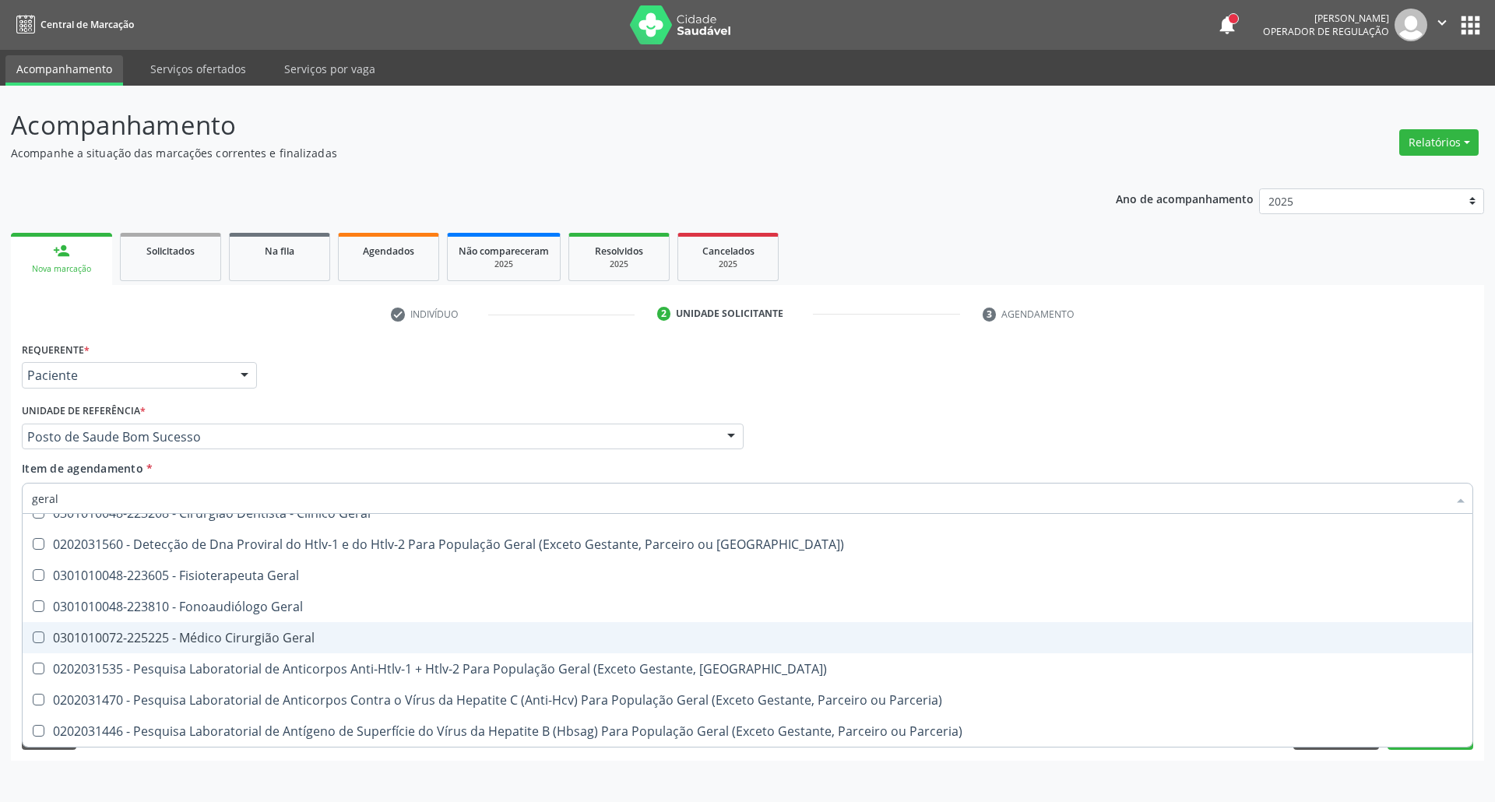
click at [244, 627] on span "0301010072-225225 - Médico Cirurgião Geral" at bounding box center [748, 637] width 1450 height 31
checkbox Geral "true"
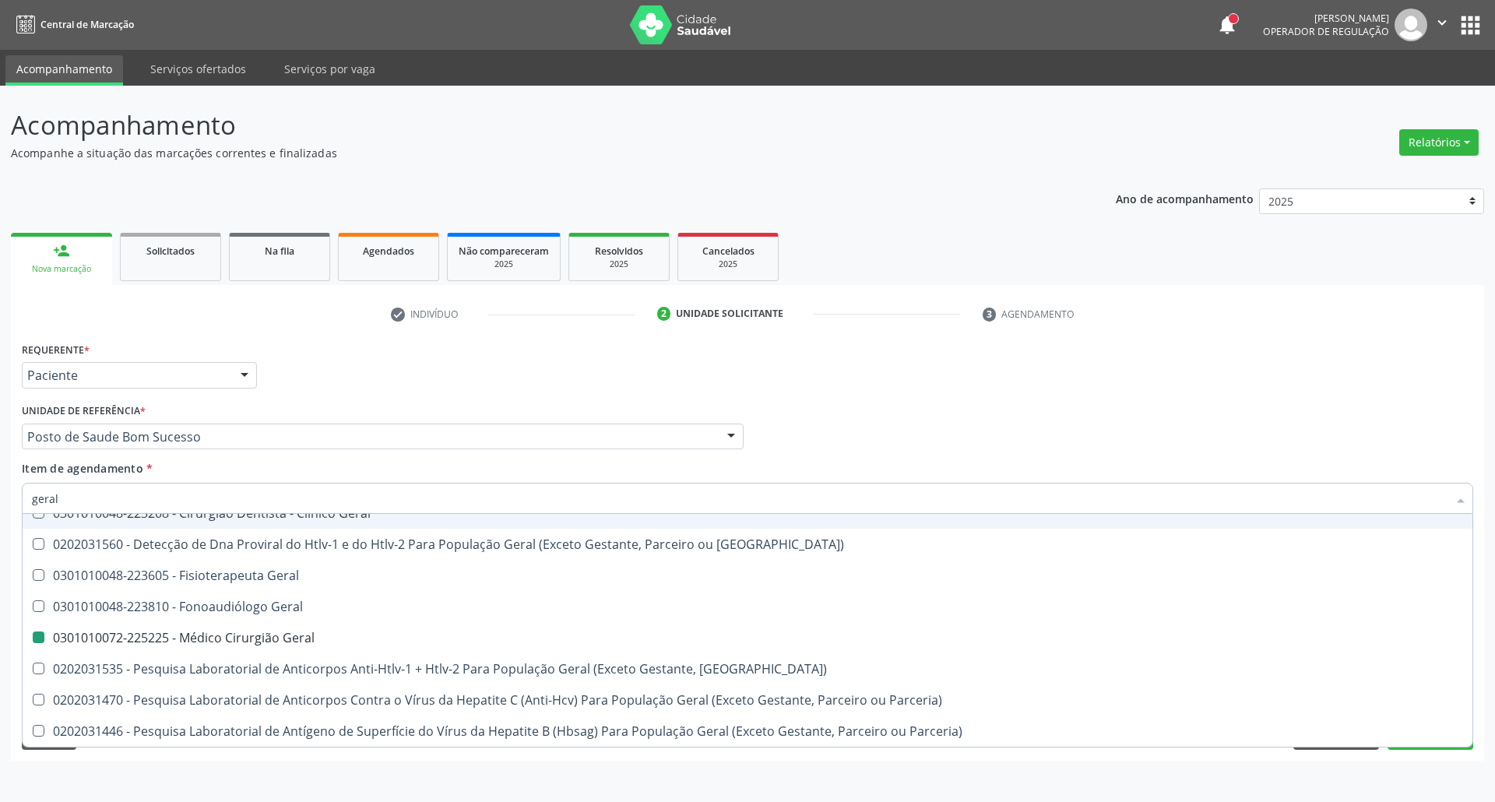
click at [1373, 413] on div "Profissional Solicitante Por favor, selecione a Unidade de Atendimento primeiro…" at bounding box center [747, 429] width 1459 height 61
checkbox Geral "true"
checkbox Geral "false"
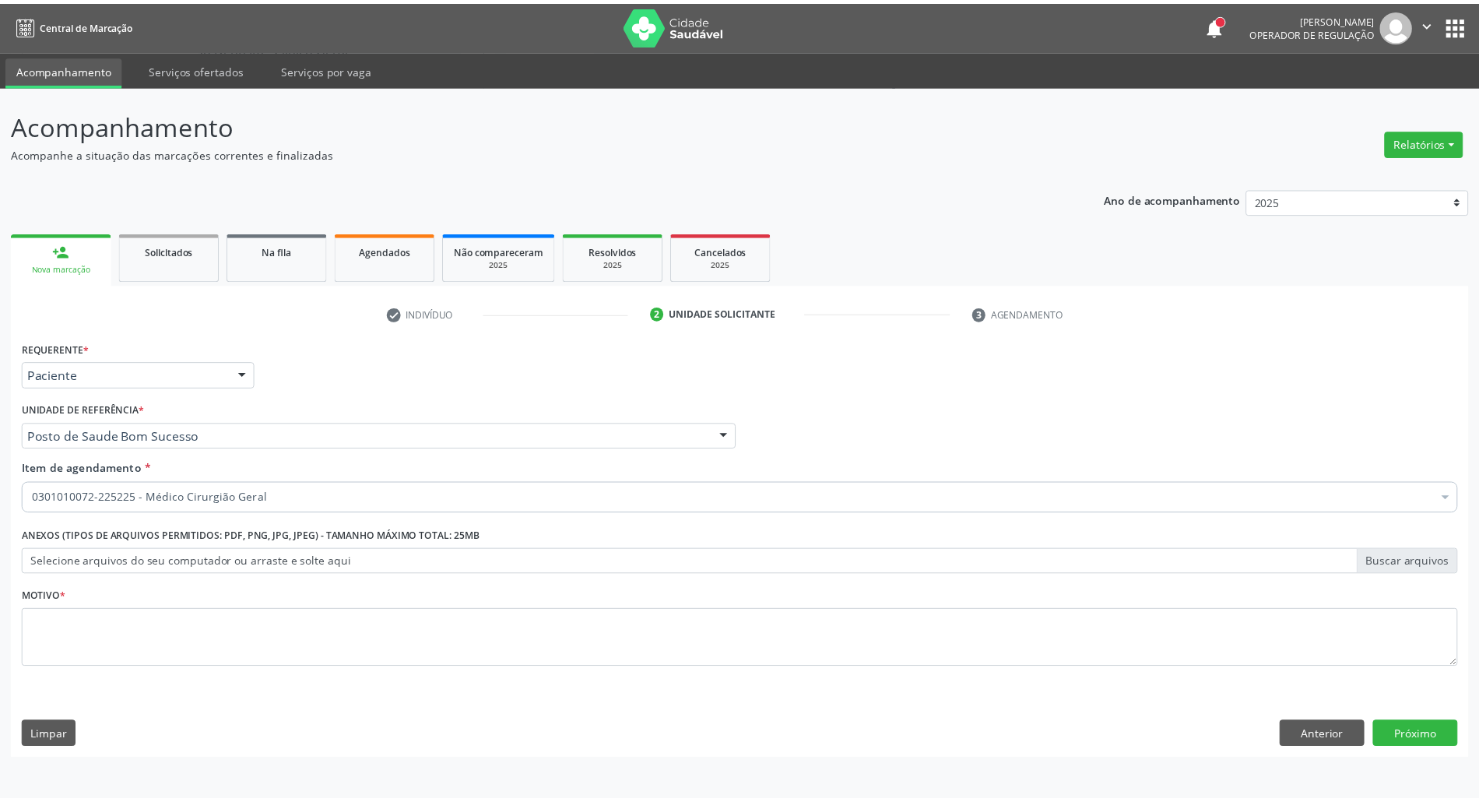
scroll to position [0, 0]
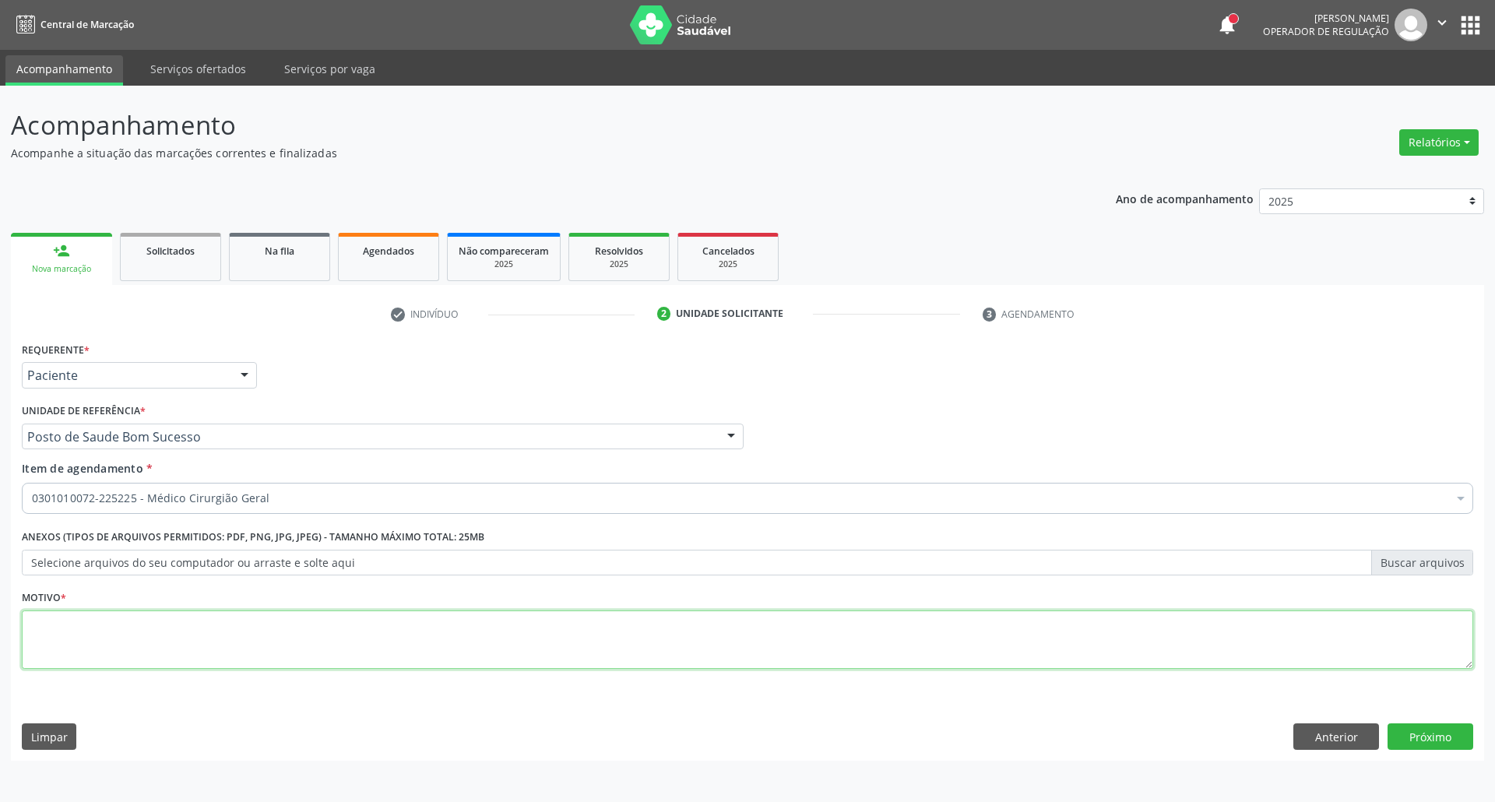
click at [624, 642] on textarea at bounding box center [747, 639] width 1451 height 59
type textarea "."
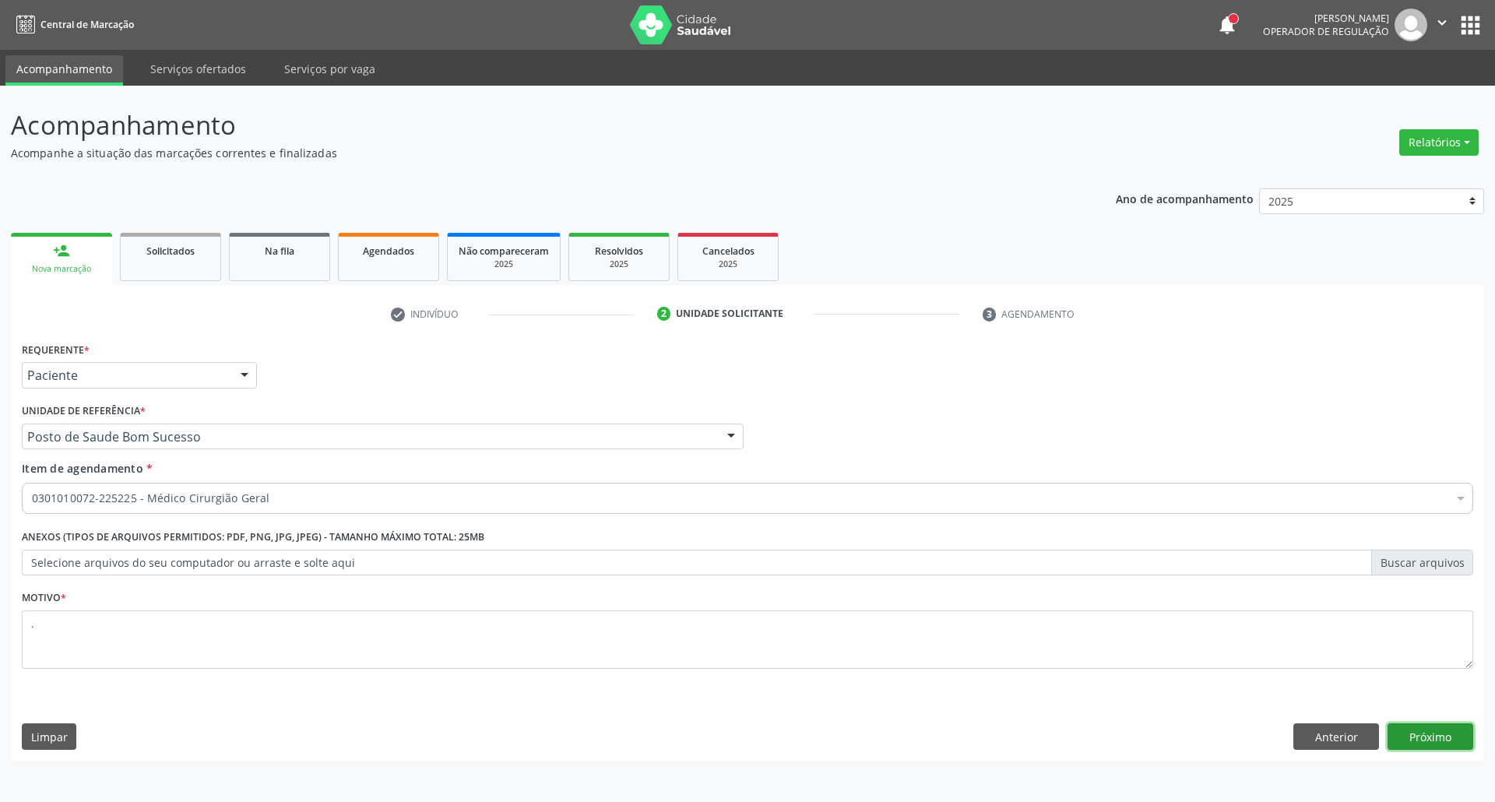
click at [1434, 739] on button "Próximo" at bounding box center [1430, 736] width 86 height 26
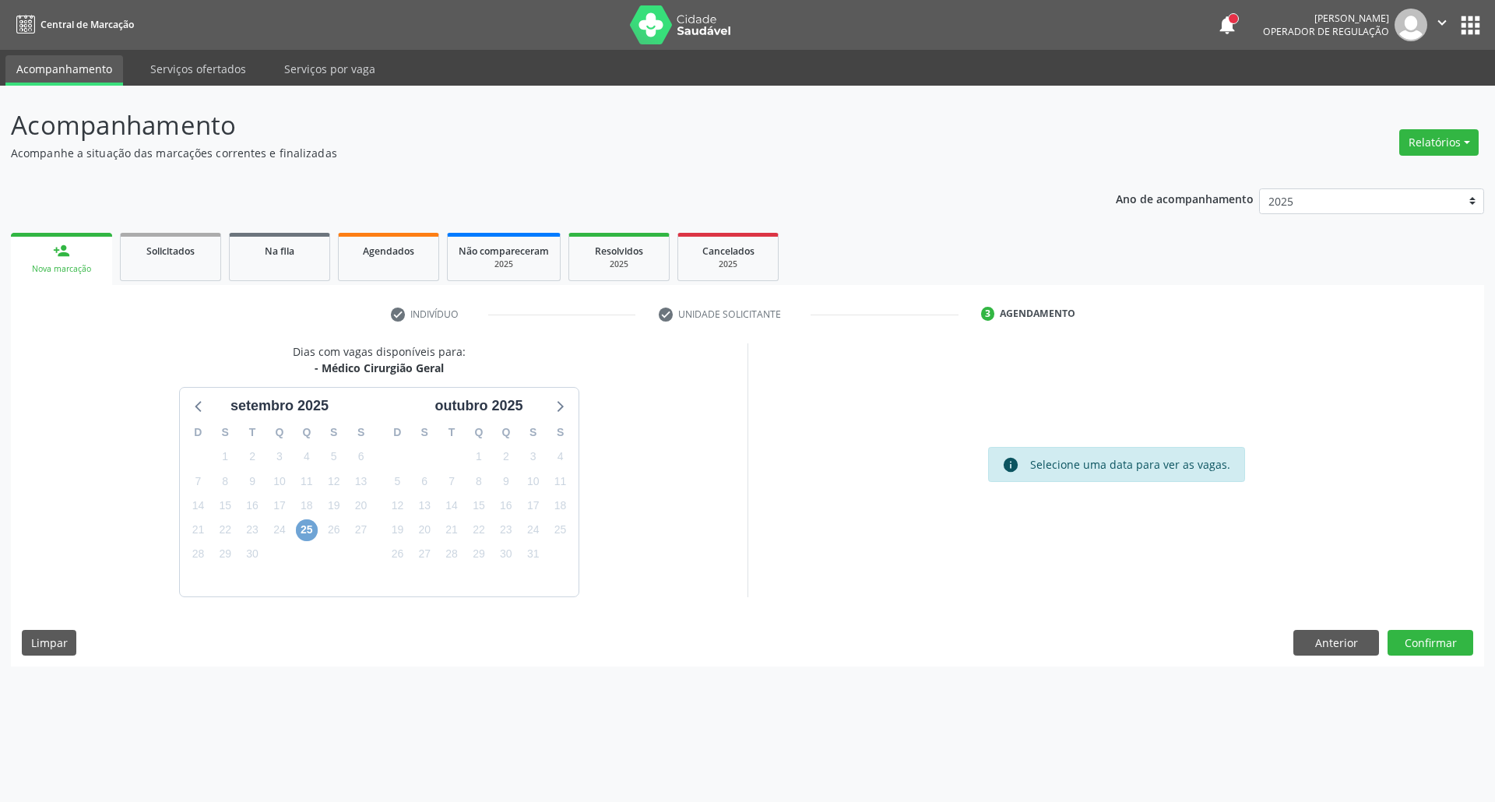
click at [309, 526] on span "25" at bounding box center [307, 530] width 22 height 22
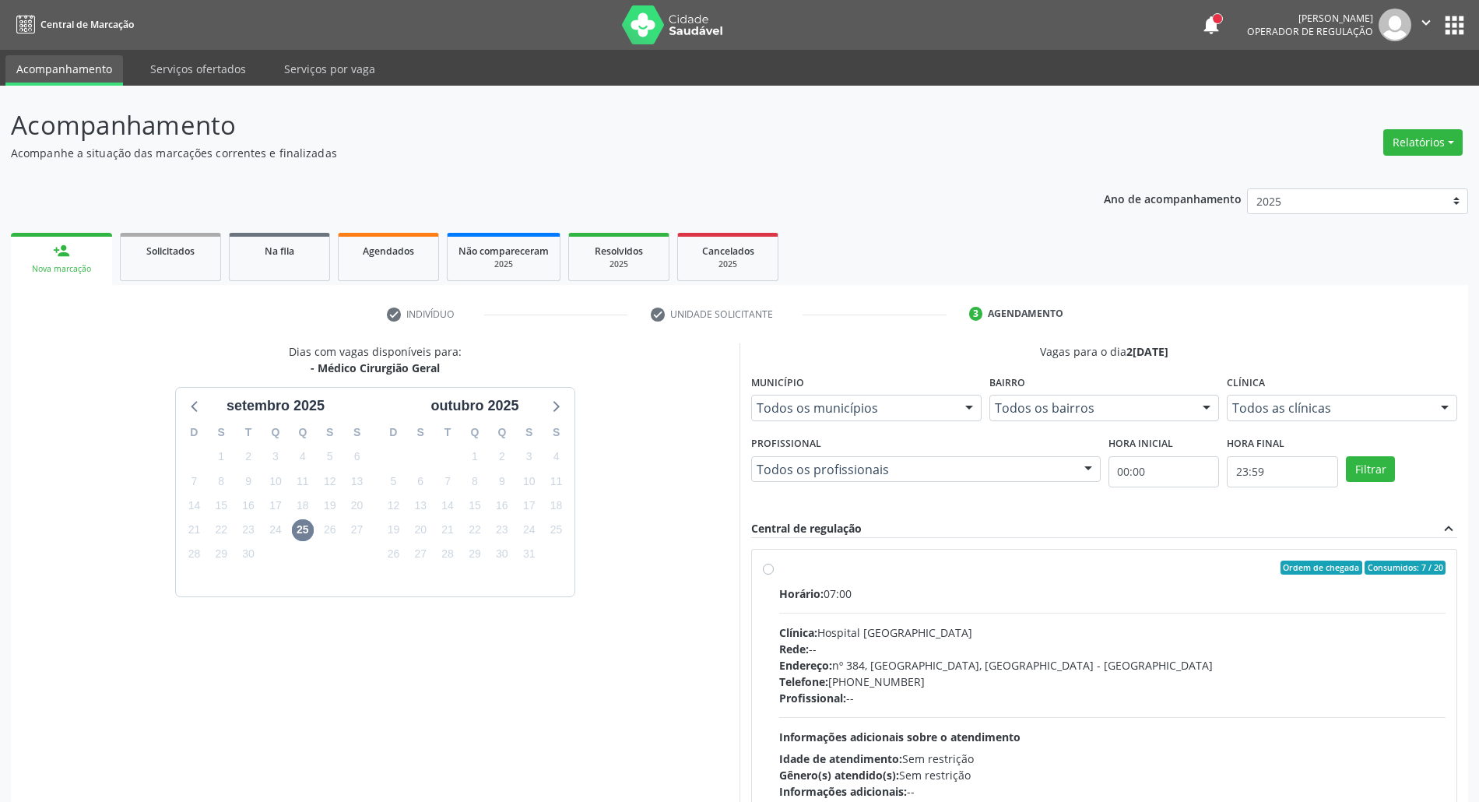
click at [1112, 581] on label "Ordem de chegada Consumidos: 7 / 20 Horário: 07:00 Clínica: Hospital [GEOGRAPHI…" at bounding box center [1112, 680] width 666 height 239
click at [774, 575] on input "Ordem de chegada Consumidos: 7 / 20 Horário: 07:00 Clínica: Hospital [GEOGRAPHI…" at bounding box center [768, 568] width 11 height 14
radio input "true"
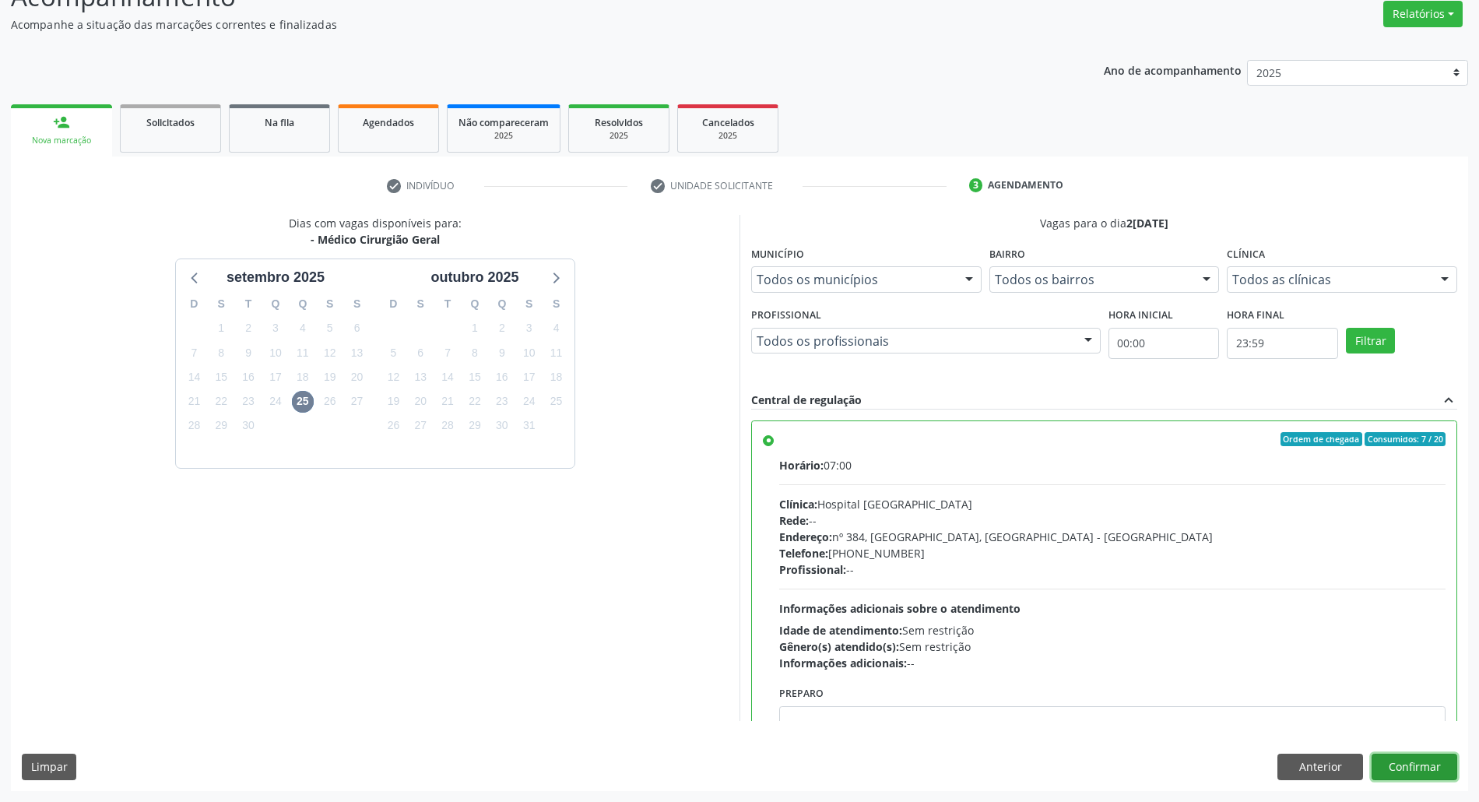
click at [1427, 777] on button "Confirmar" at bounding box center [1415, 767] width 86 height 26
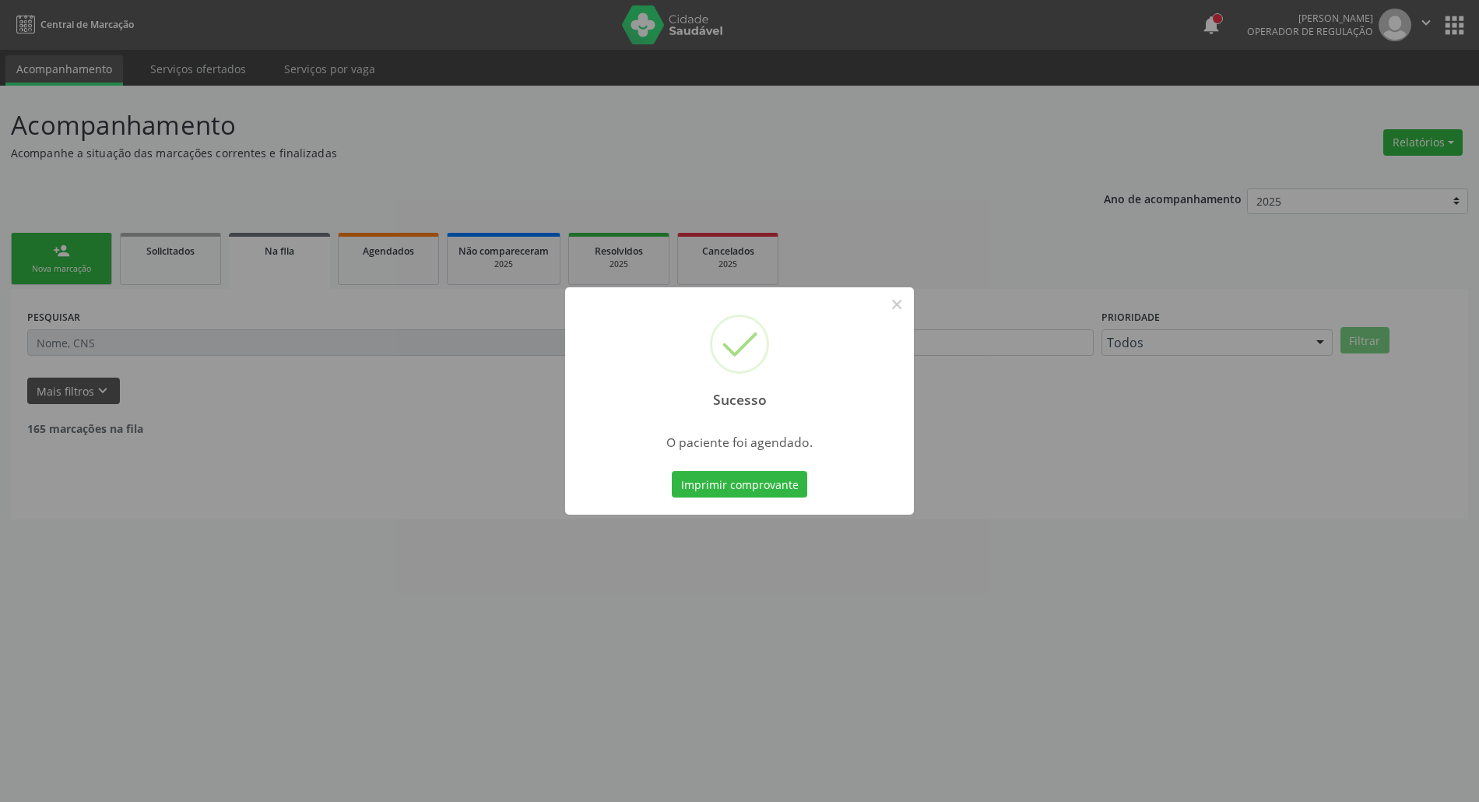
scroll to position [0, 0]
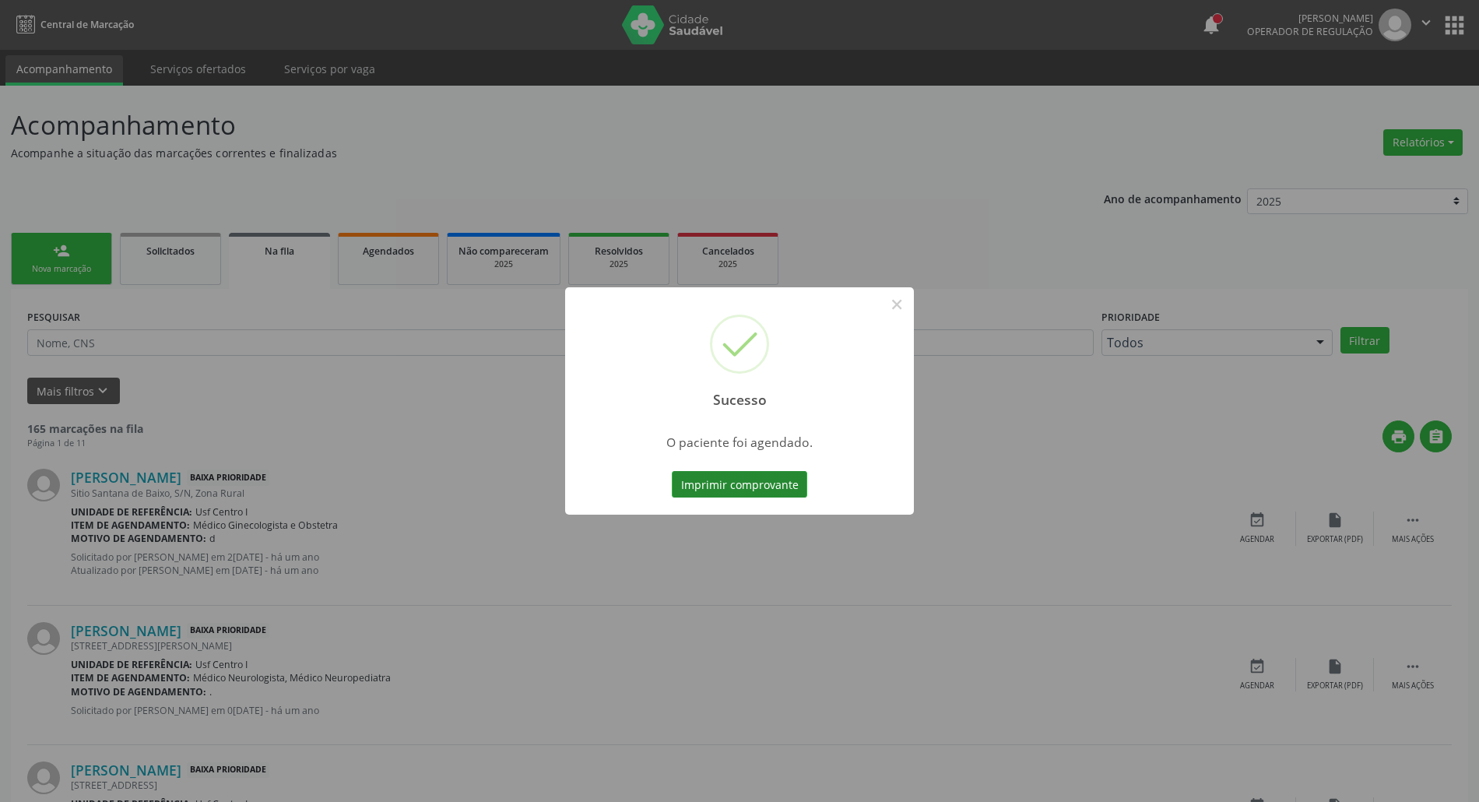
click at [714, 487] on button "Imprimir comprovante" at bounding box center [739, 484] width 135 height 26
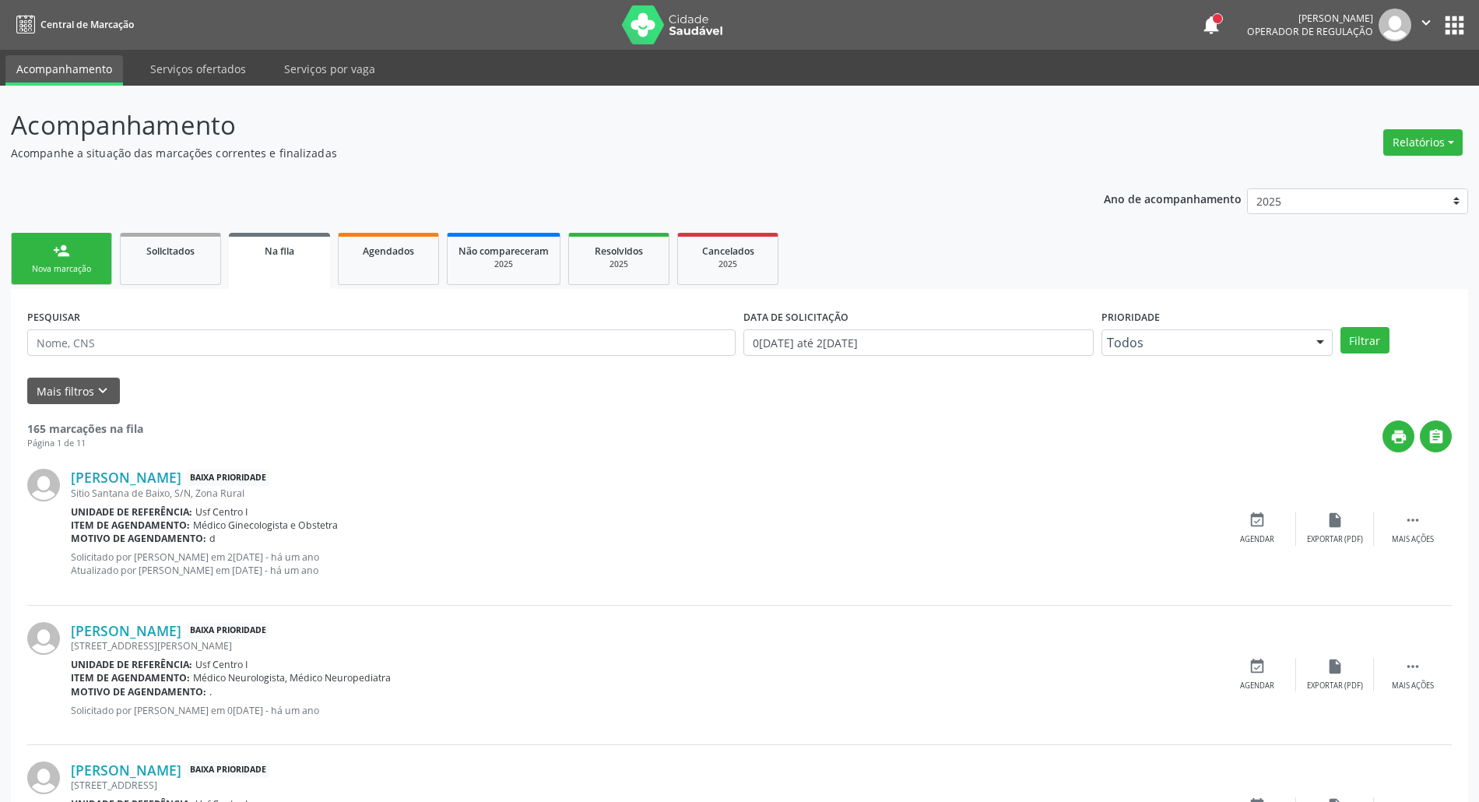
click at [17, 258] on link "person_add Nova marcação" at bounding box center [61, 259] width 101 height 52
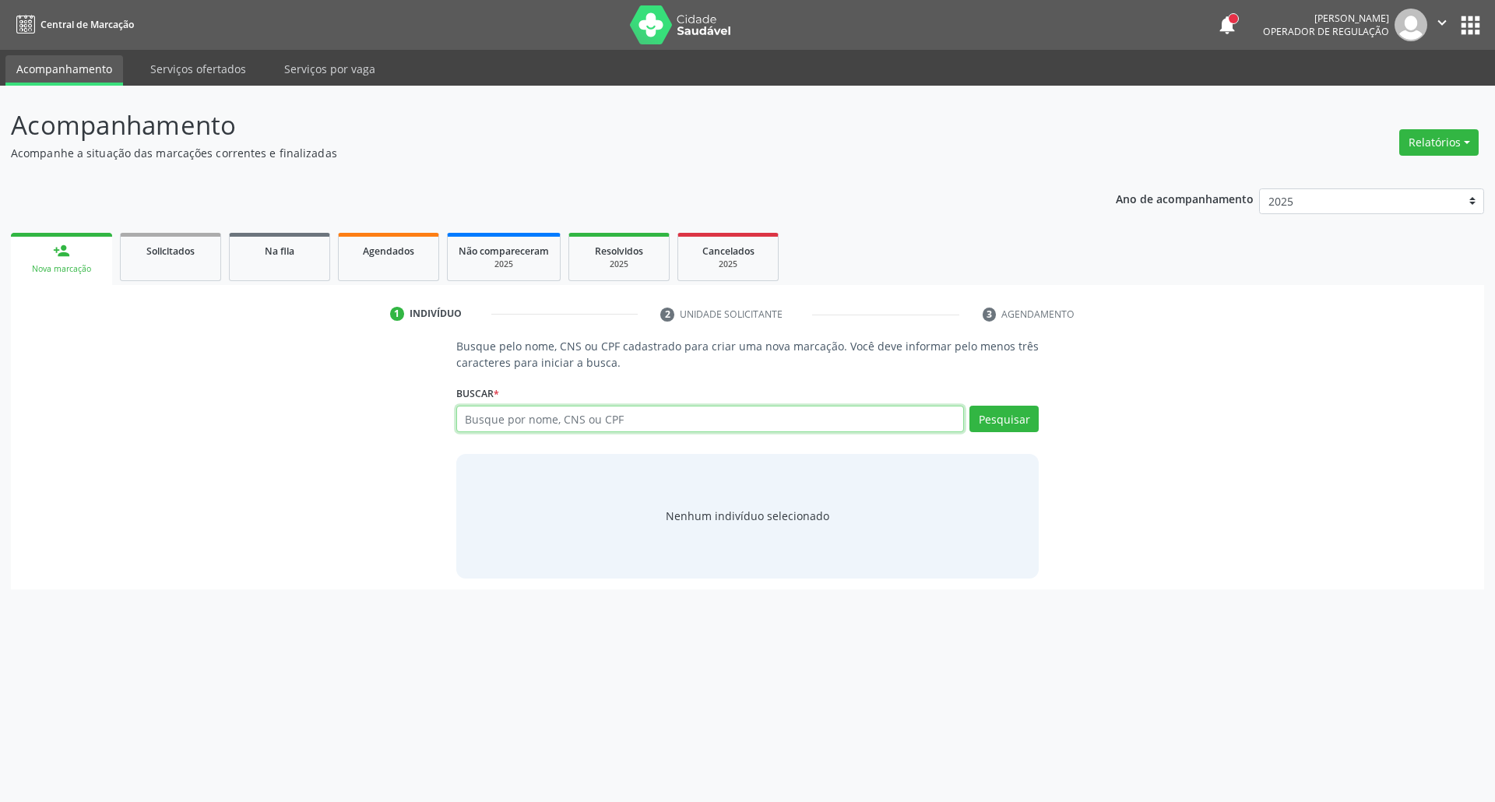
click at [509, 419] on input "text" at bounding box center [710, 419] width 508 height 26
type input "16974410417"
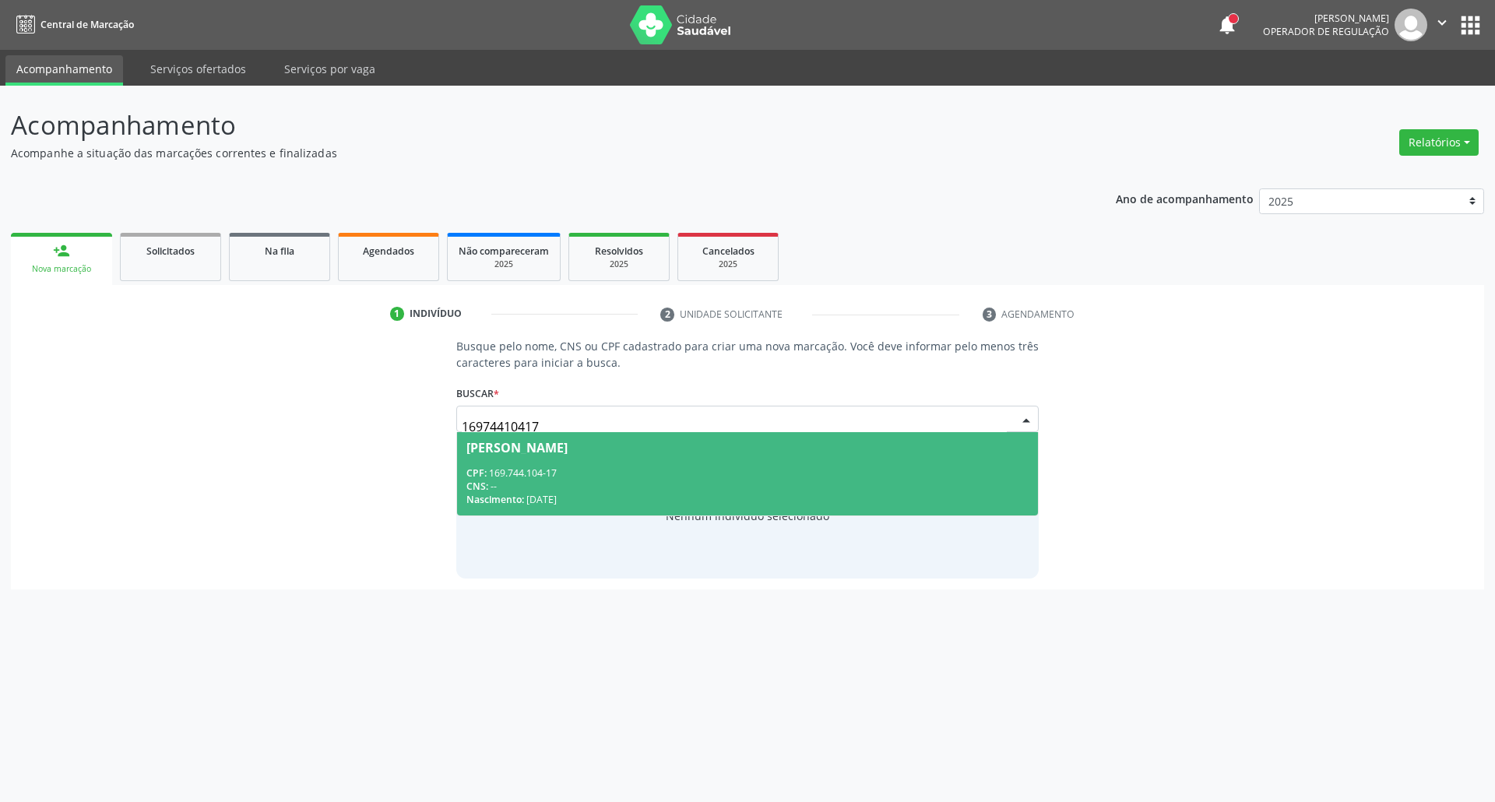
click at [555, 475] on div "CPF: 169.744.104-17" at bounding box center [747, 472] width 563 height 13
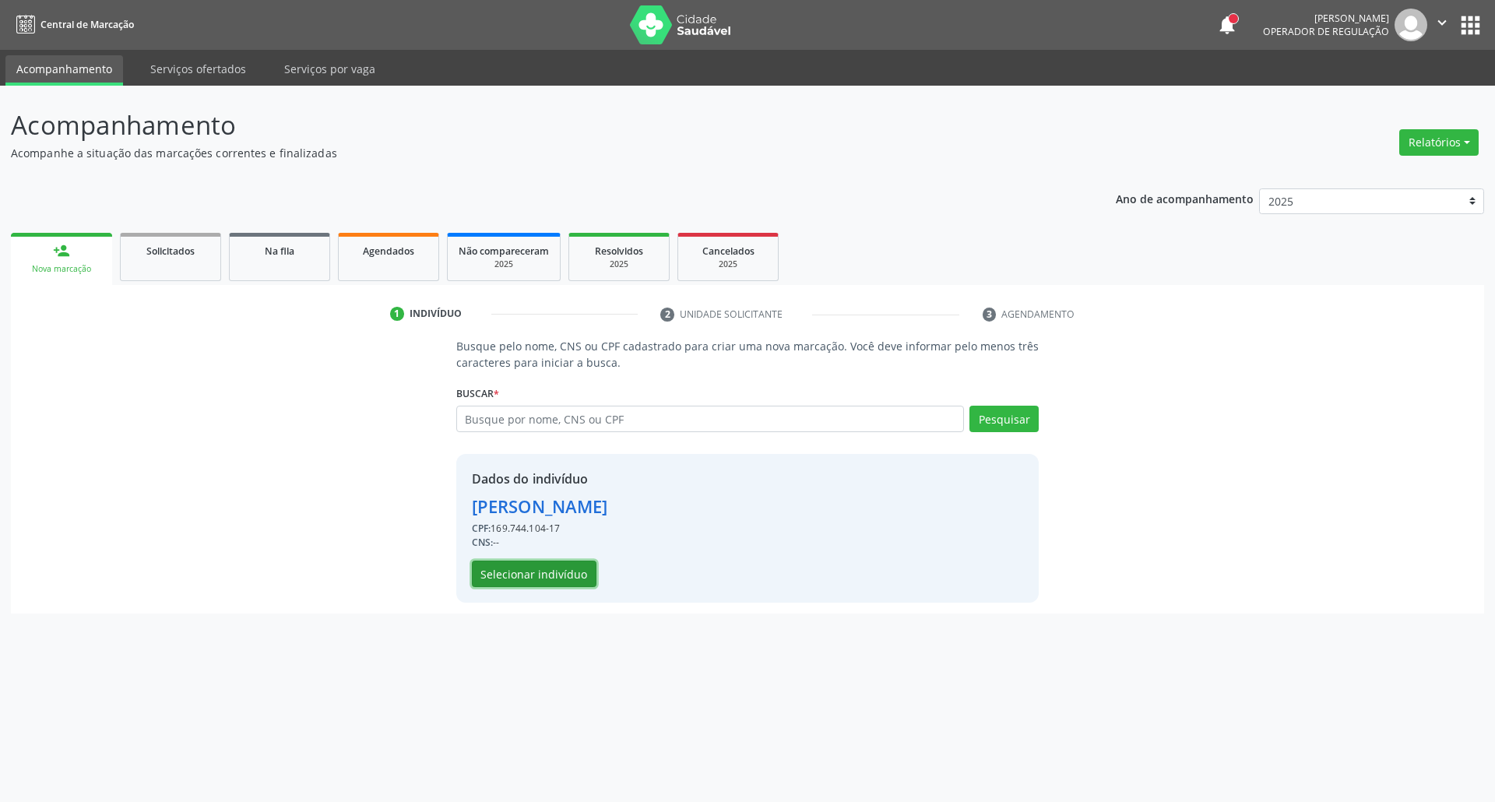
click at [508, 577] on button "Selecionar indivíduo" at bounding box center [534, 574] width 125 height 26
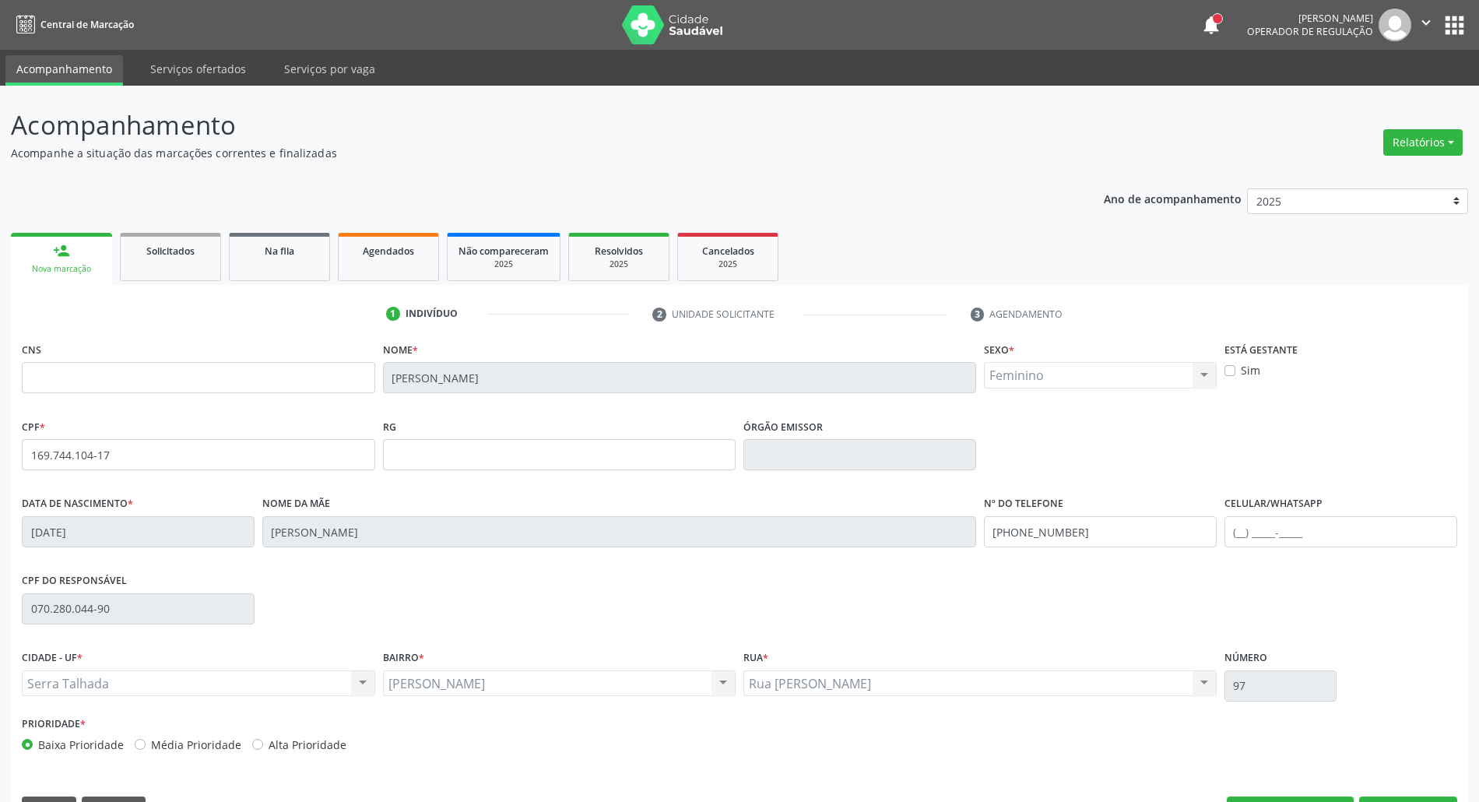
scroll to position [42, 0]
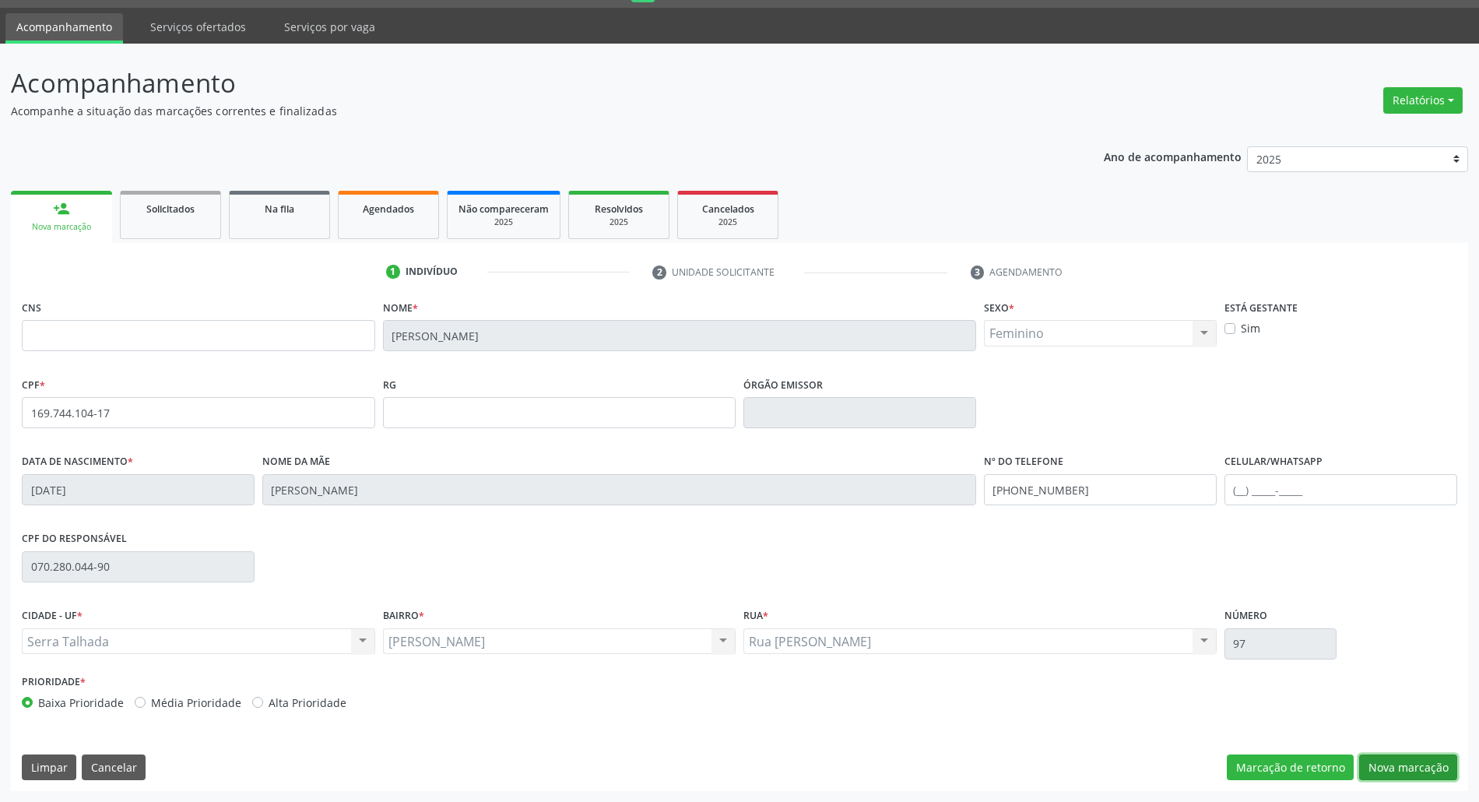
click at [1430, 767] on button "Nova marcação" at bounding box center [1408, 767] width 98 height 26
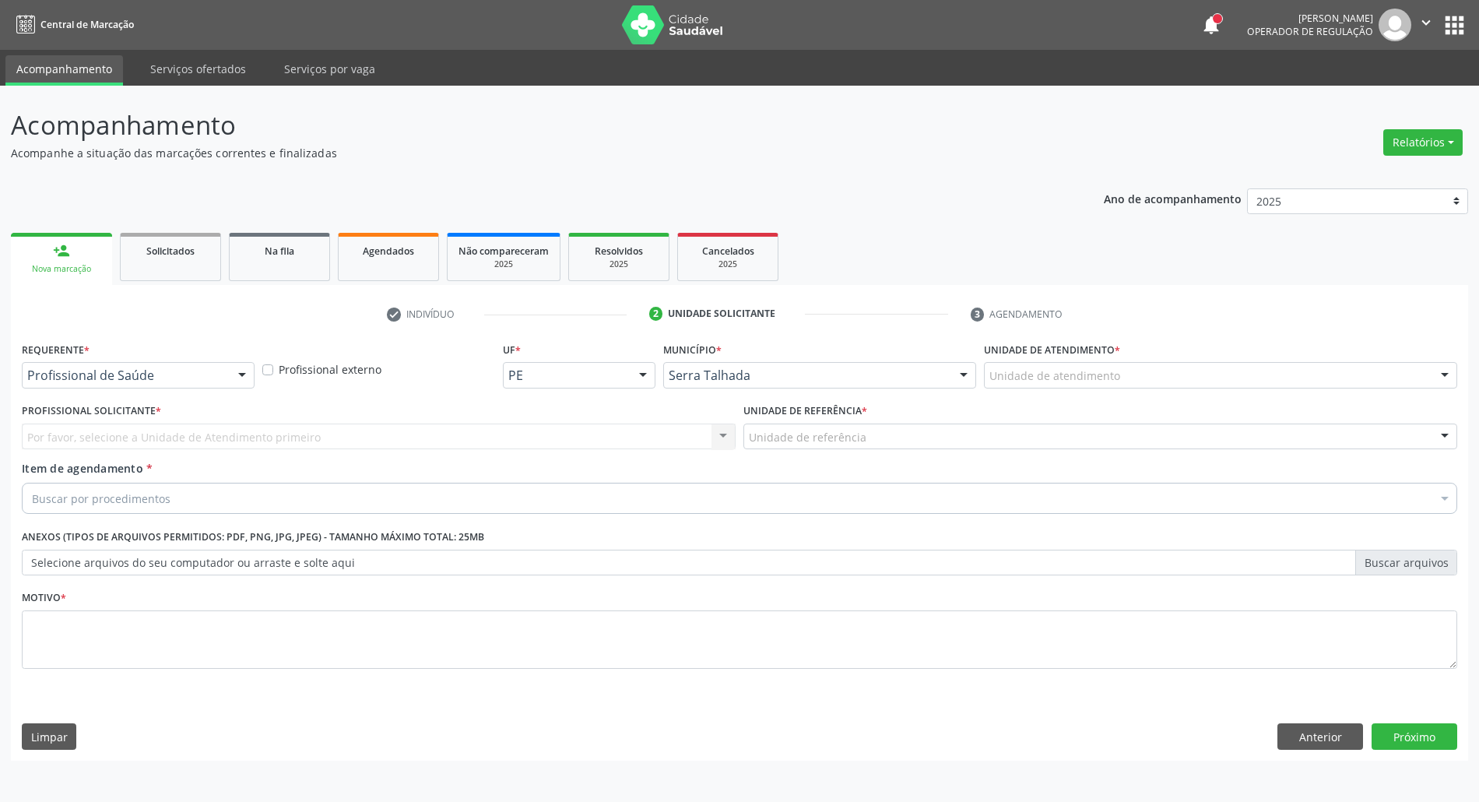
scroll to position [0, 0]
click at [181, 390] on div "Requerente * Profissional de Saúde Profissional de Saúde Paciente Nenhum result…" at bounding box center [139, 368] width 243 height 61
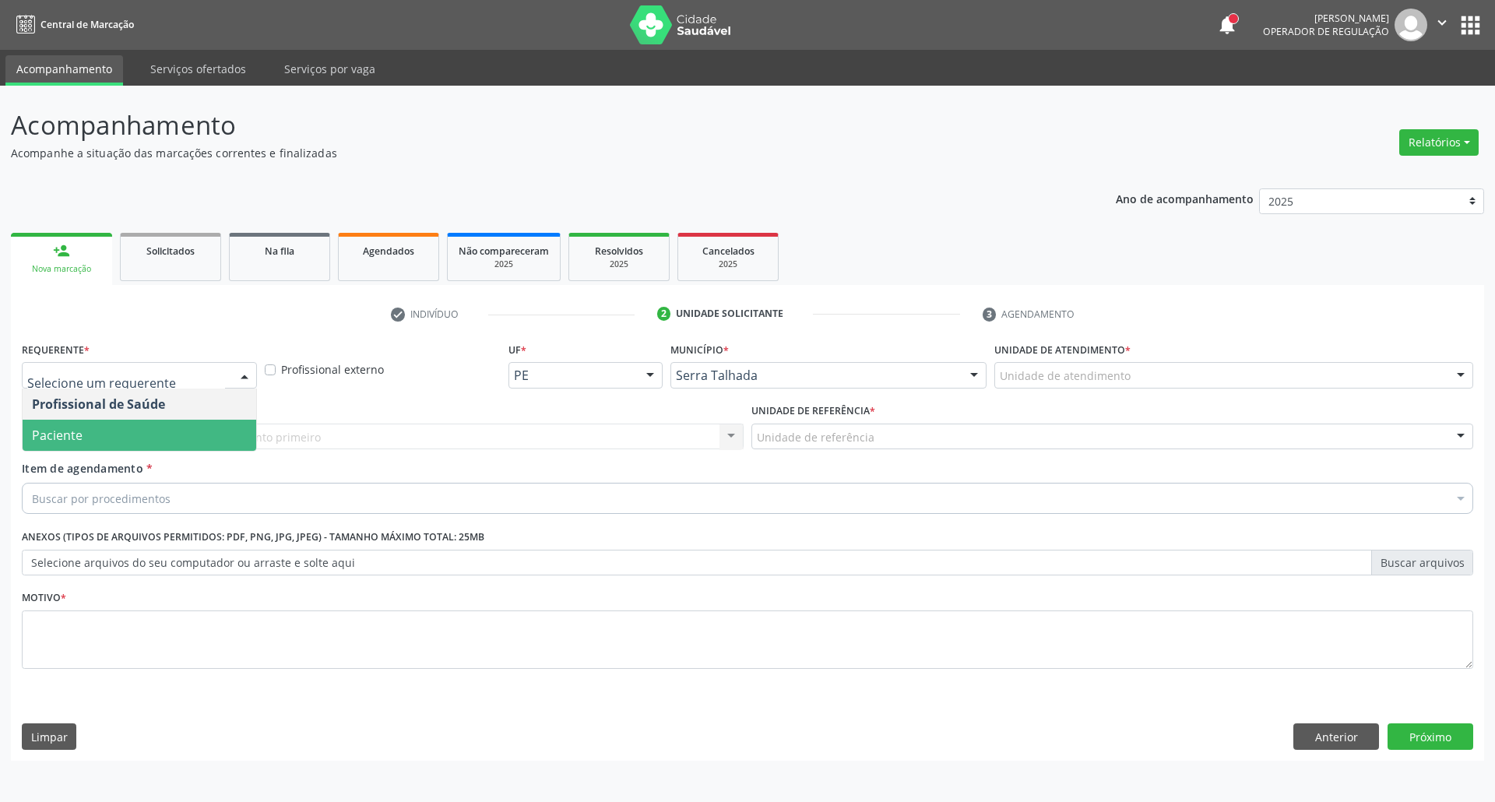
click at [166, 427] on span "Paciente" at bounding box center [140, 435] width 234 height 31
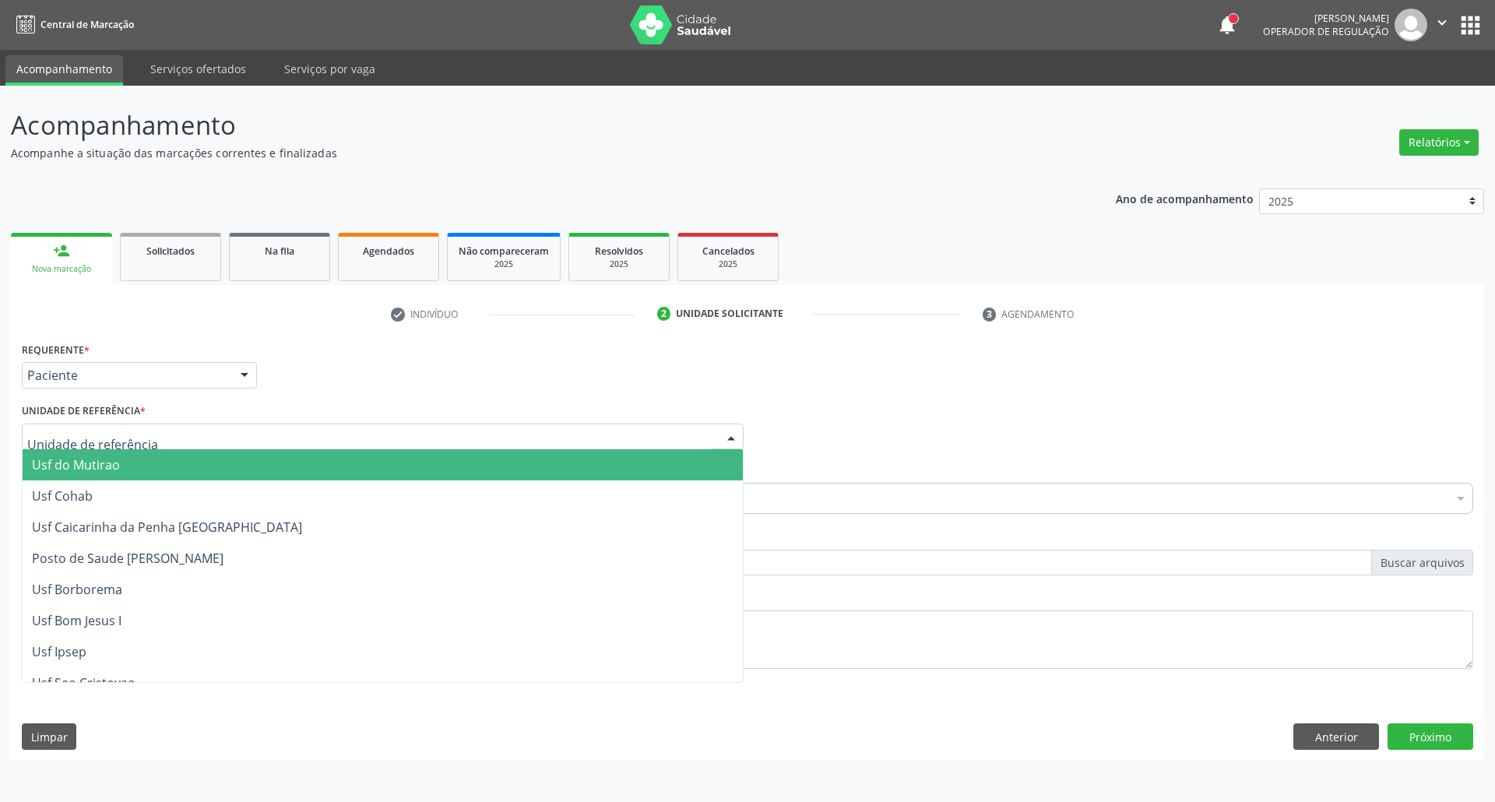
click at [166, 427] on div at bounding box center [383, 437] width 722 height 26
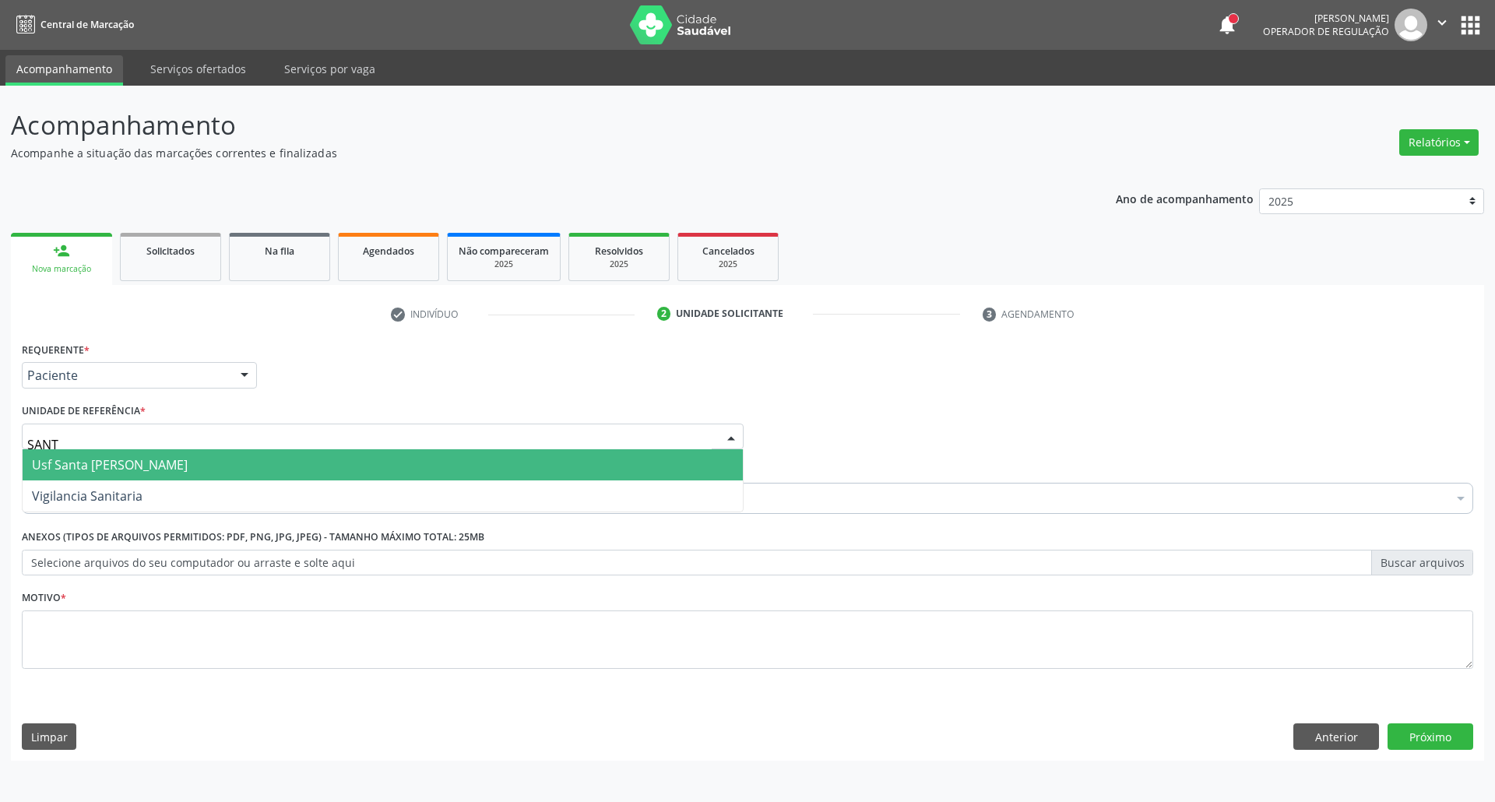
type input "SANTA"
click at [178, 461] on span "Usf Santa [PERSON_NAME]" at bounding box center [110, 464] width 156 height 17
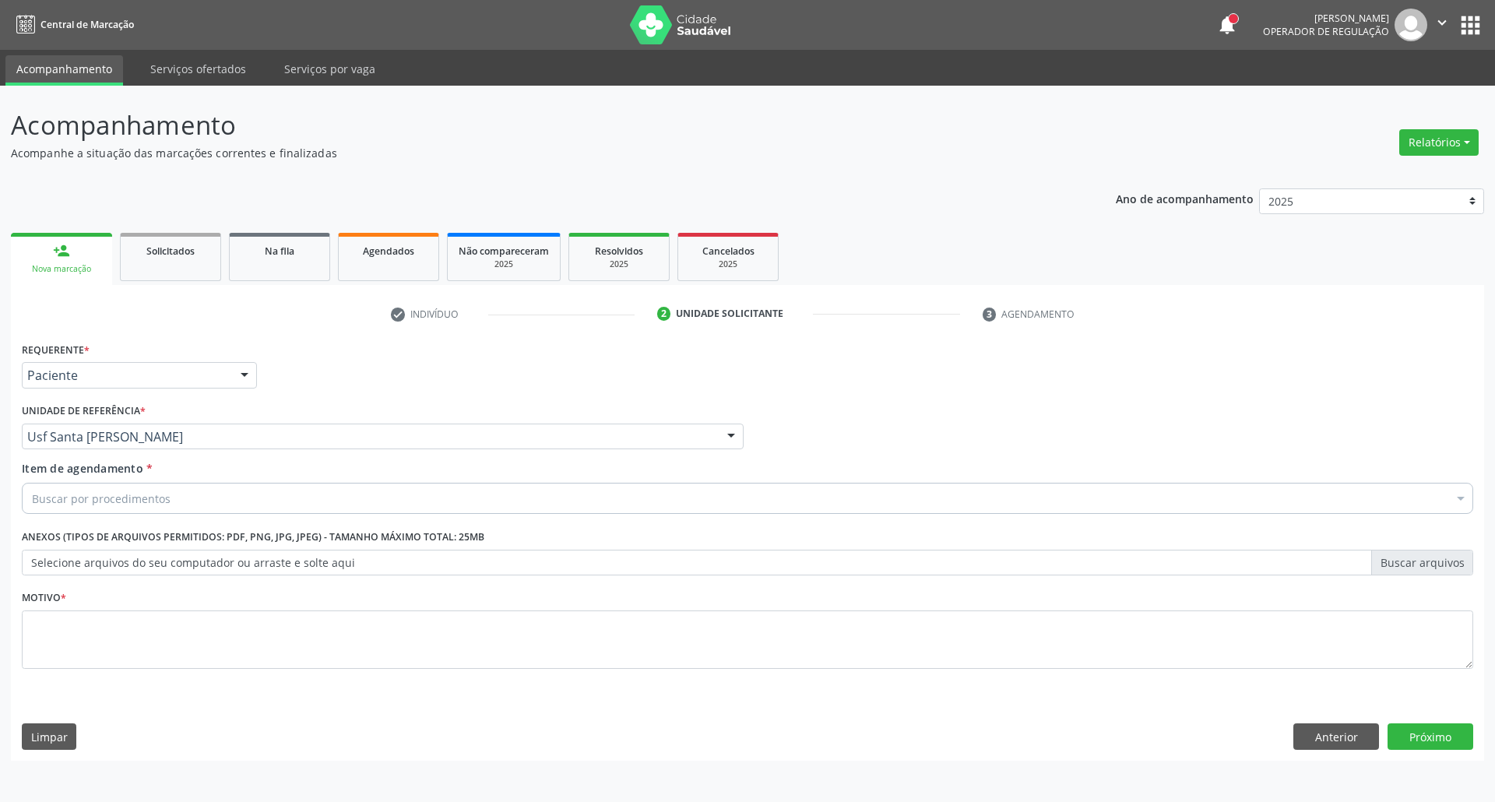
click at [173, 502] on div "Buscar por procedimentos" at bounding box center [747, 498] width 1451 height 31
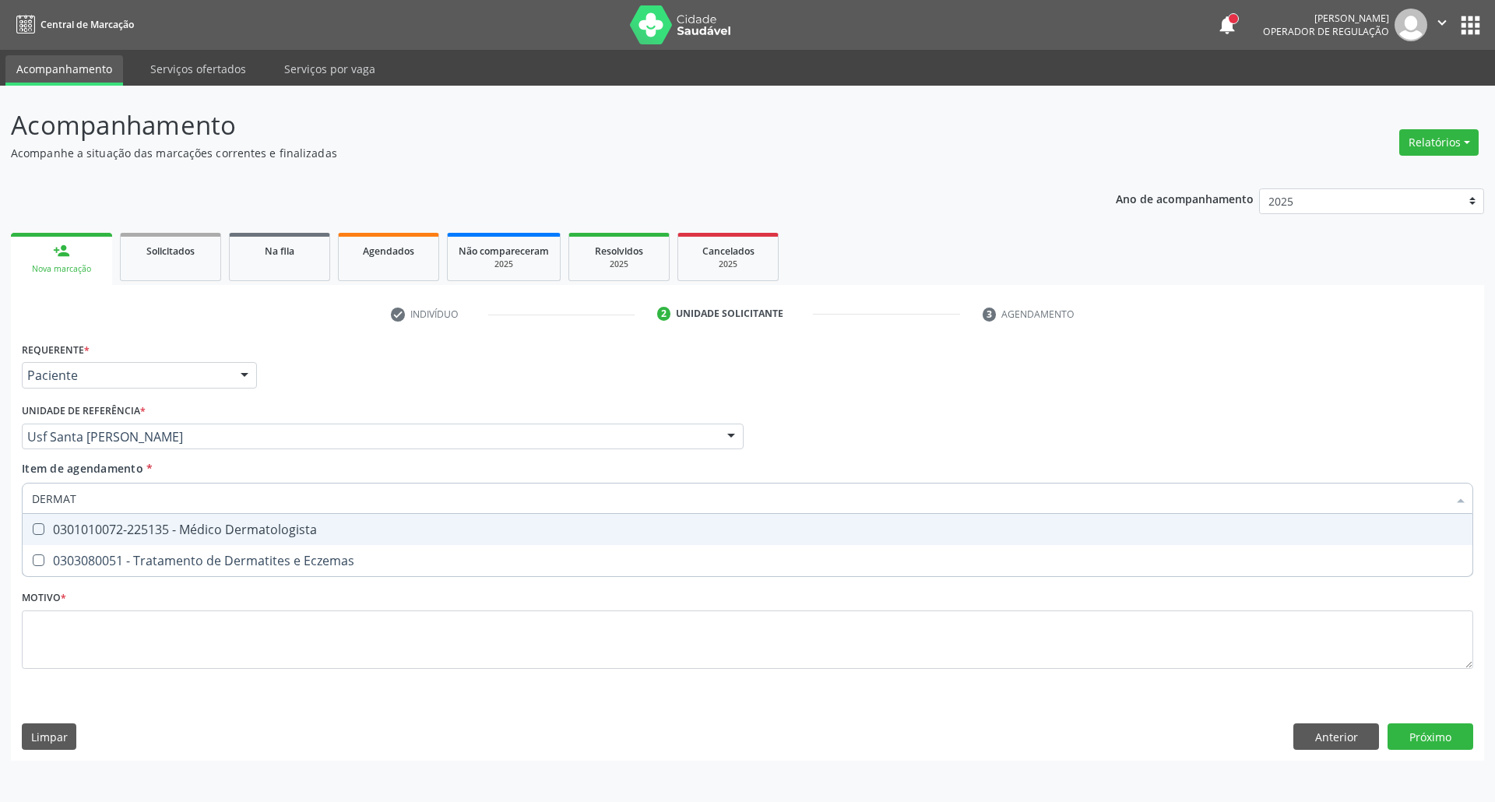
type input "DERMATO"
click at [181, 531] on div "0301010072-225135 - Médico Dermatologista" at bounding box center [747, 529] width 1431 height 12
checkbox Dermatologista "true"
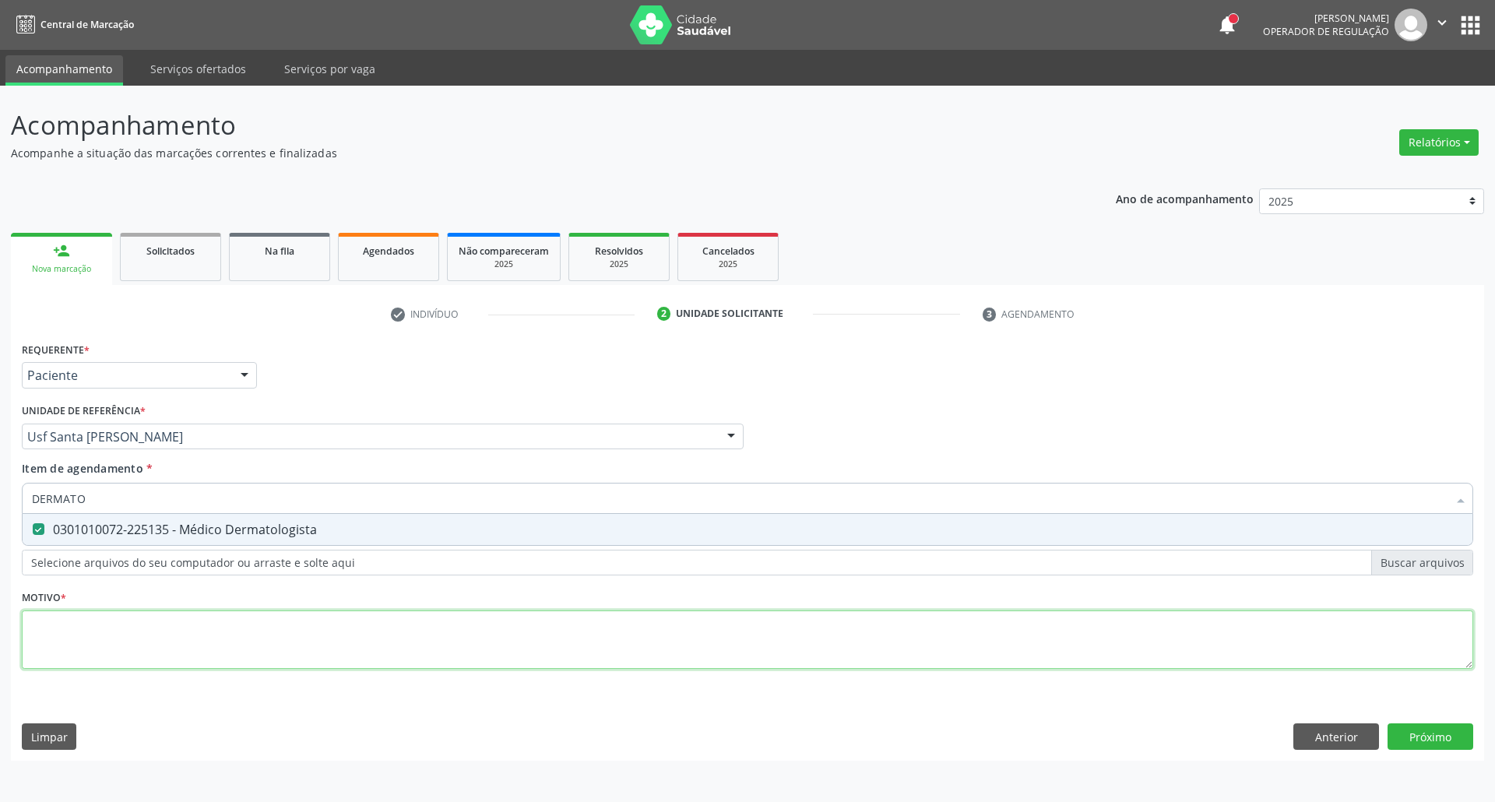
click at [160, 624] on div "Requerente * Paciente Profissional de Saúde Paciente Nenhum resultado encontrad…" at bounding box center [747, 514] width 1451 height 353
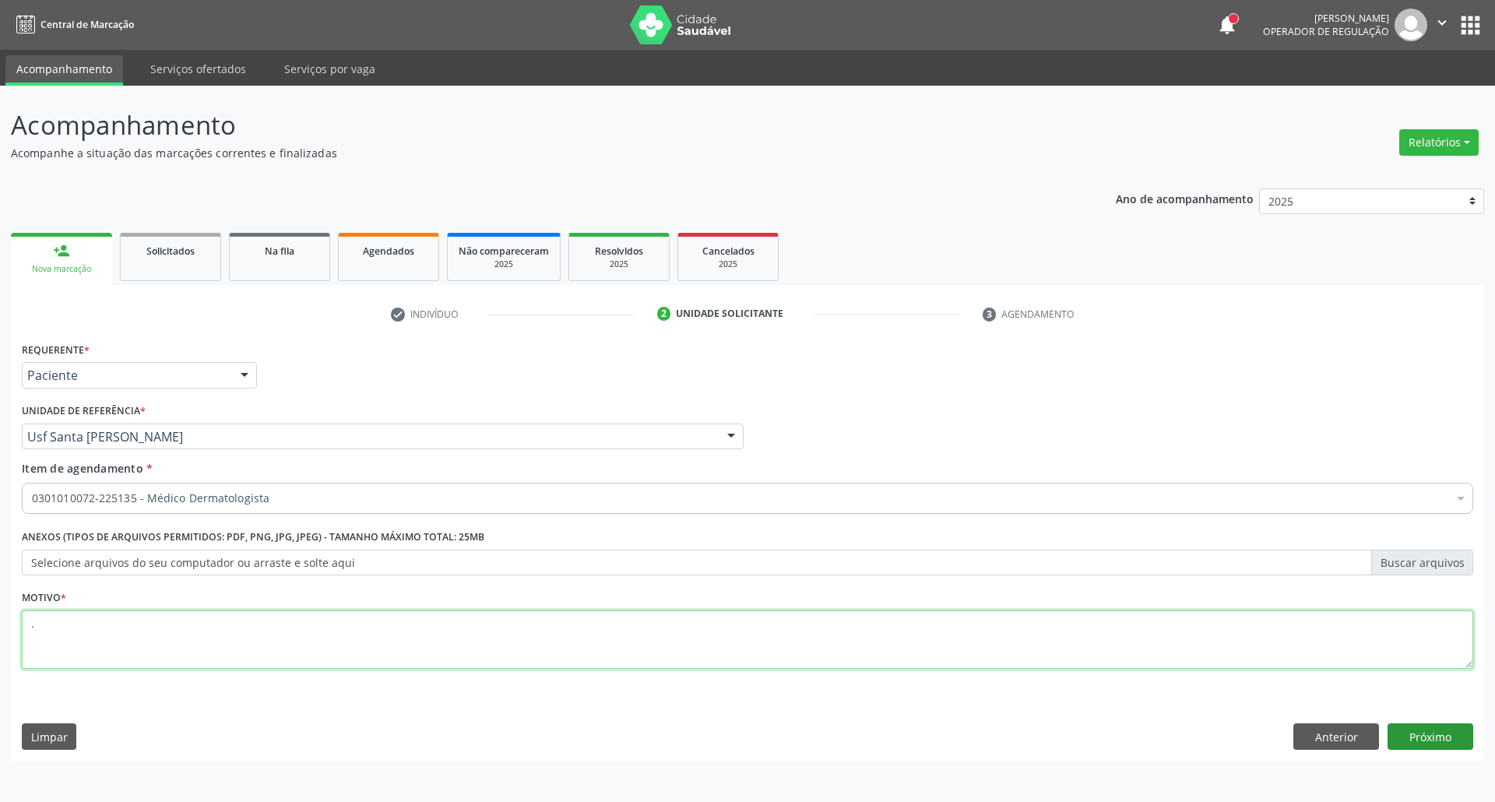
type textarea "."
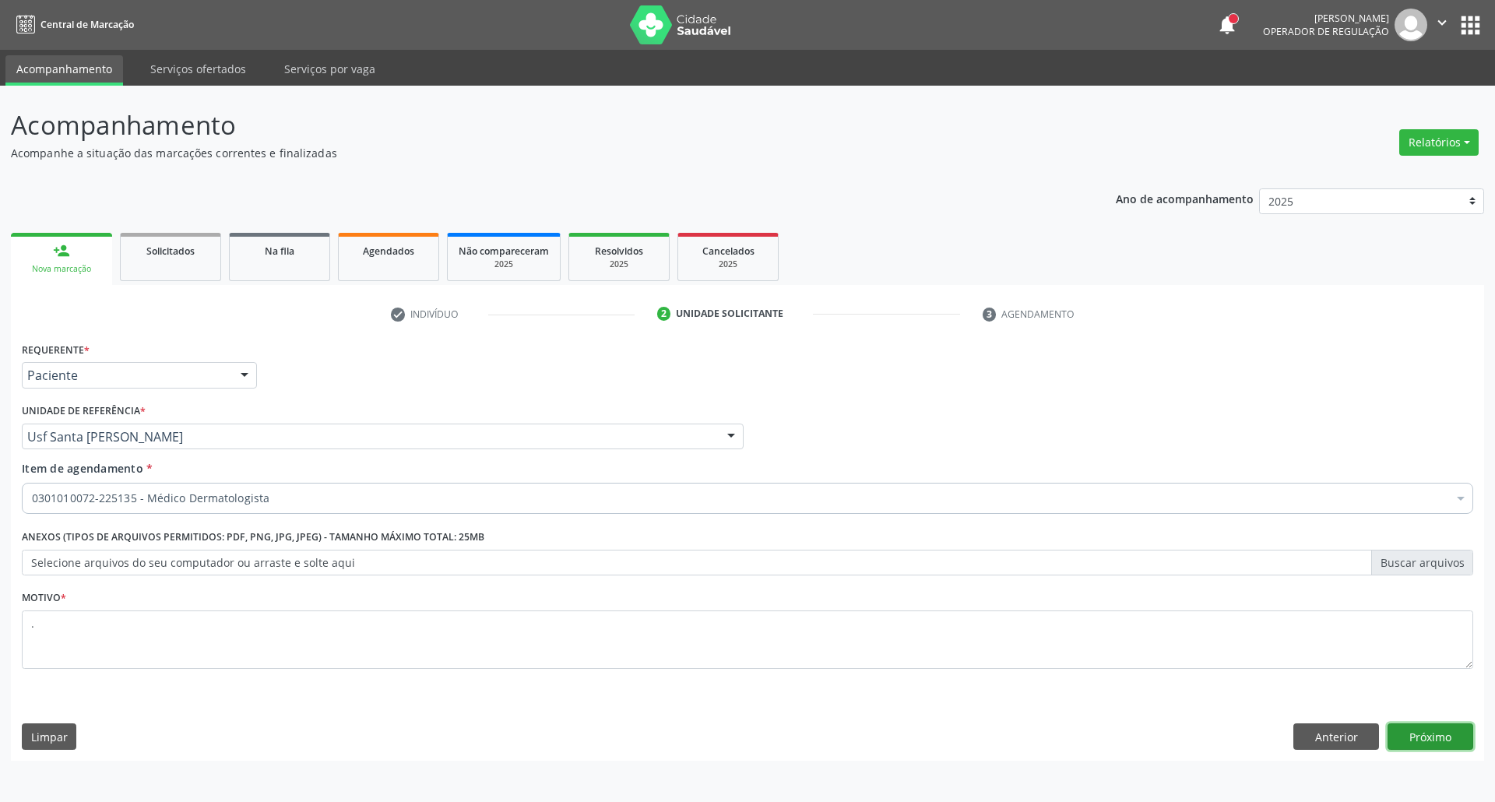
click at [1409, 740] on button "Próximo" at bounding box center [1430, 736] width 86 height 26
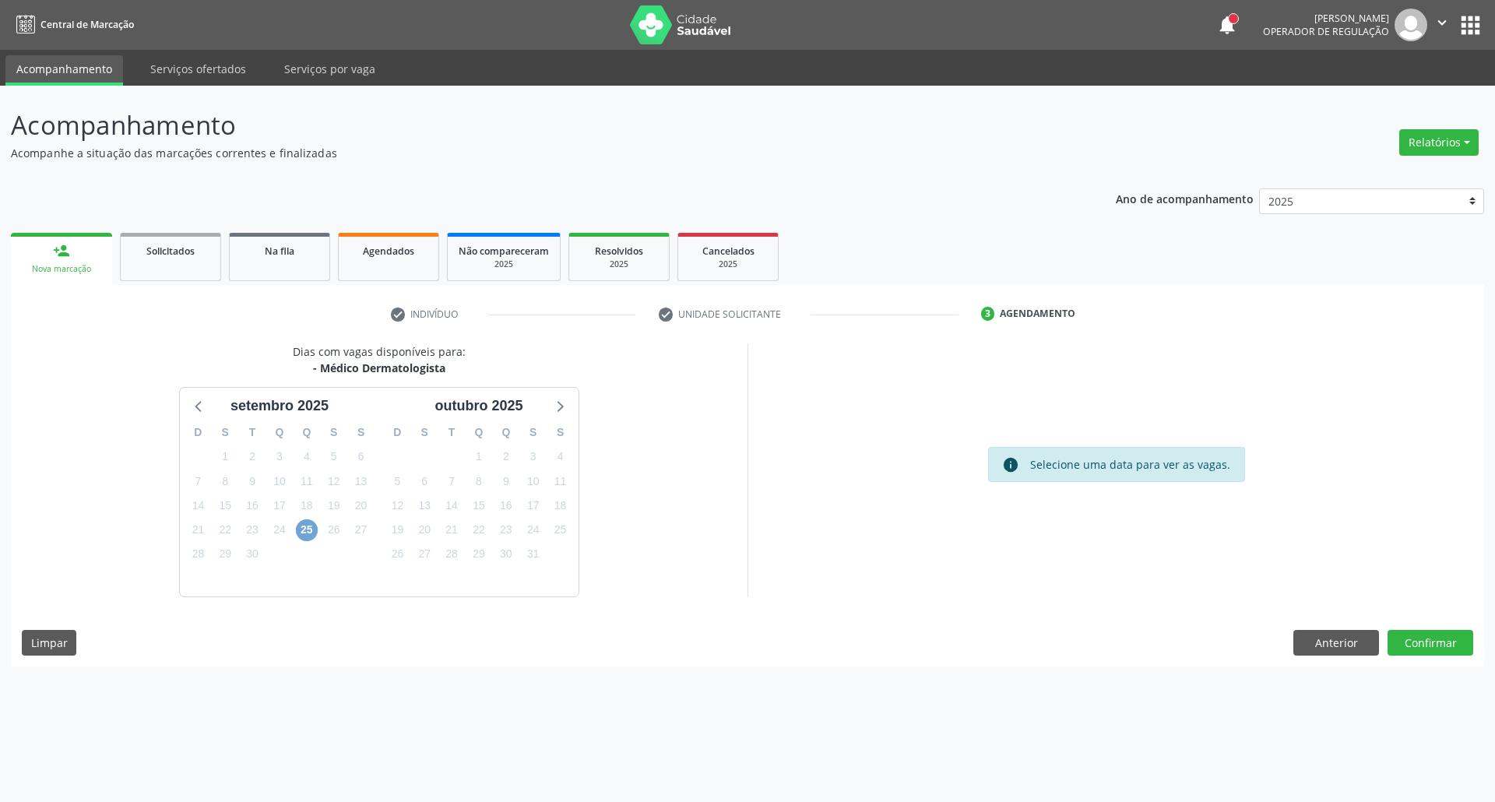
click at [305, 534] on span "25" at bounding box center [307, 530] width 22 height 22
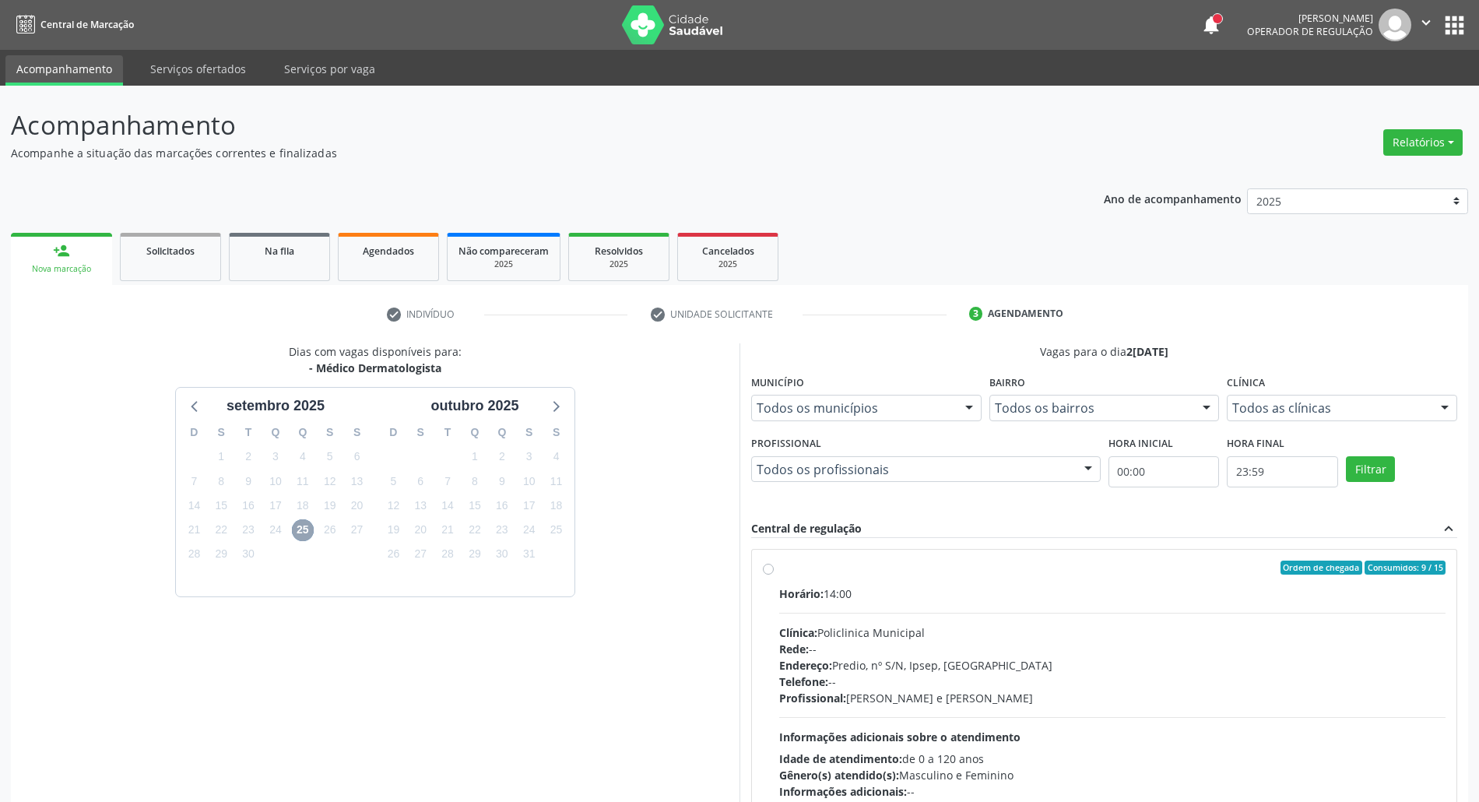
scroll to position [103, 0]
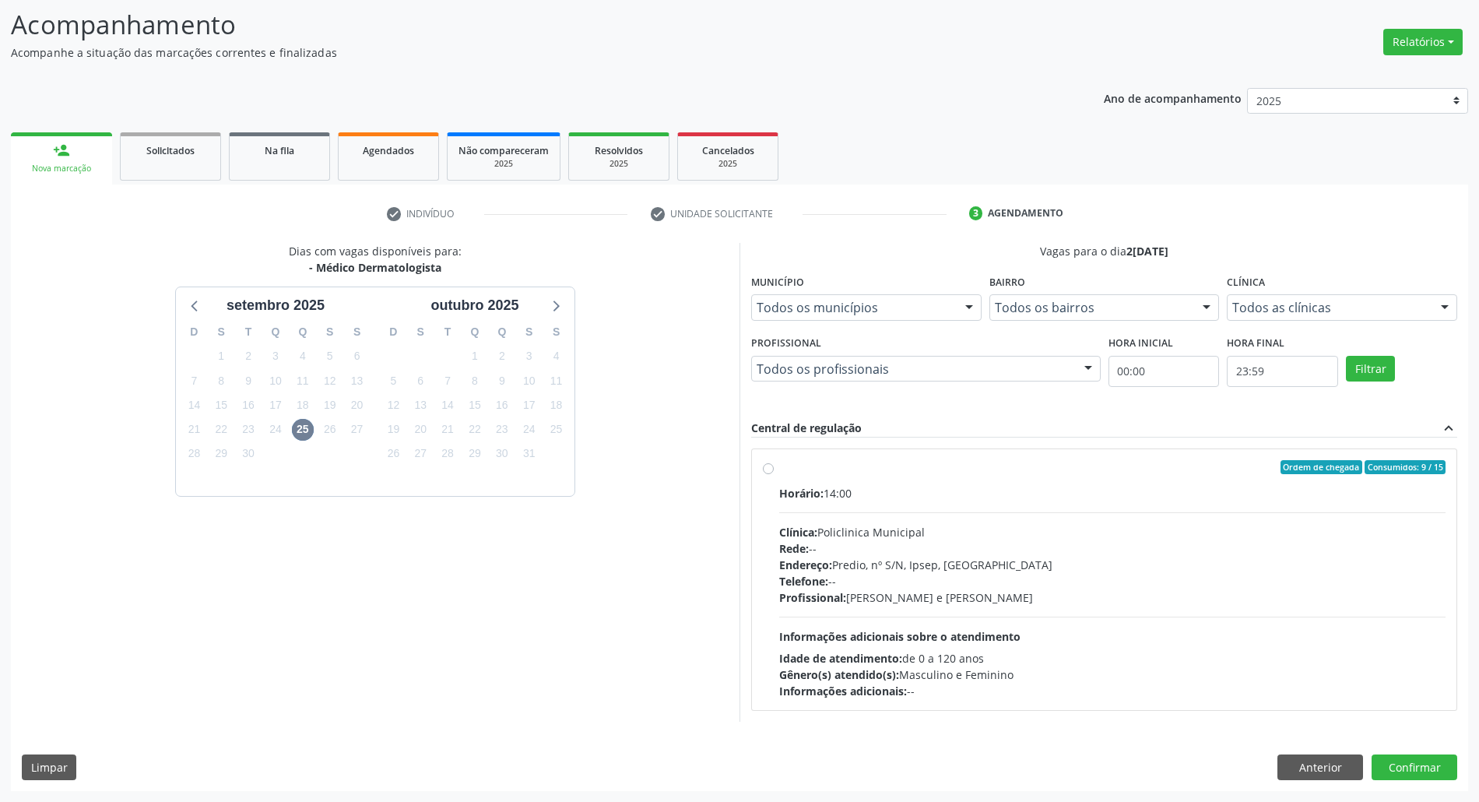
click at [864, 478] on label "Ordem de chegada Consumidos: 9 / 15 Horário: 14:00 Clínica: Policlinica Municip…" at bounding box center [1112, 579] width 666 height 239
click at [774, 474] on input "Ordem de chegada Consumidos: 9 / 15 Horário: 14:00 Clínica: Policlinica Municip…" at bounding box center [768, 467] width 11 height 14
radio input "true"
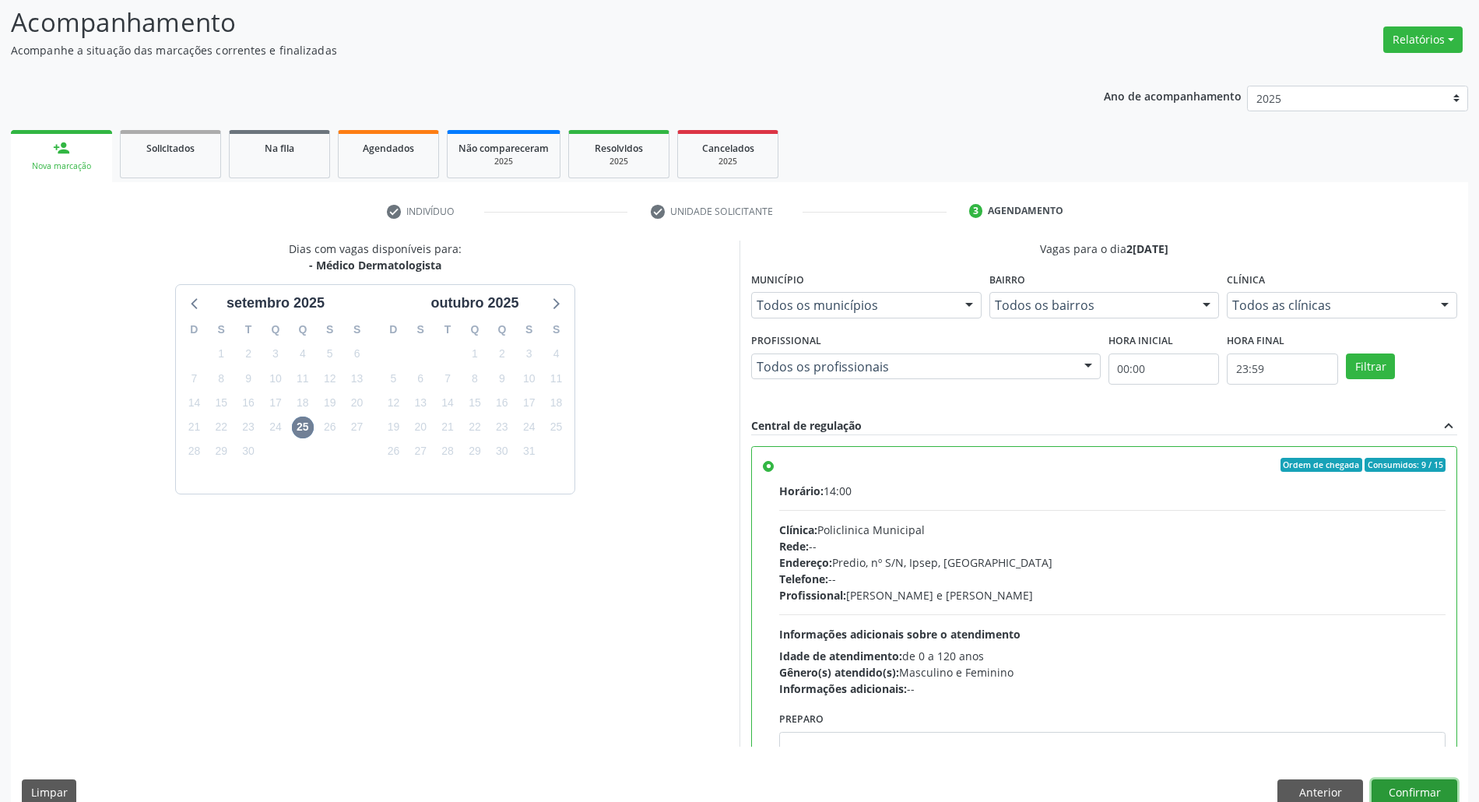
click at [1431, 785] on button "Confirmar" at bounding box center [1415, 792] width 86 height 26
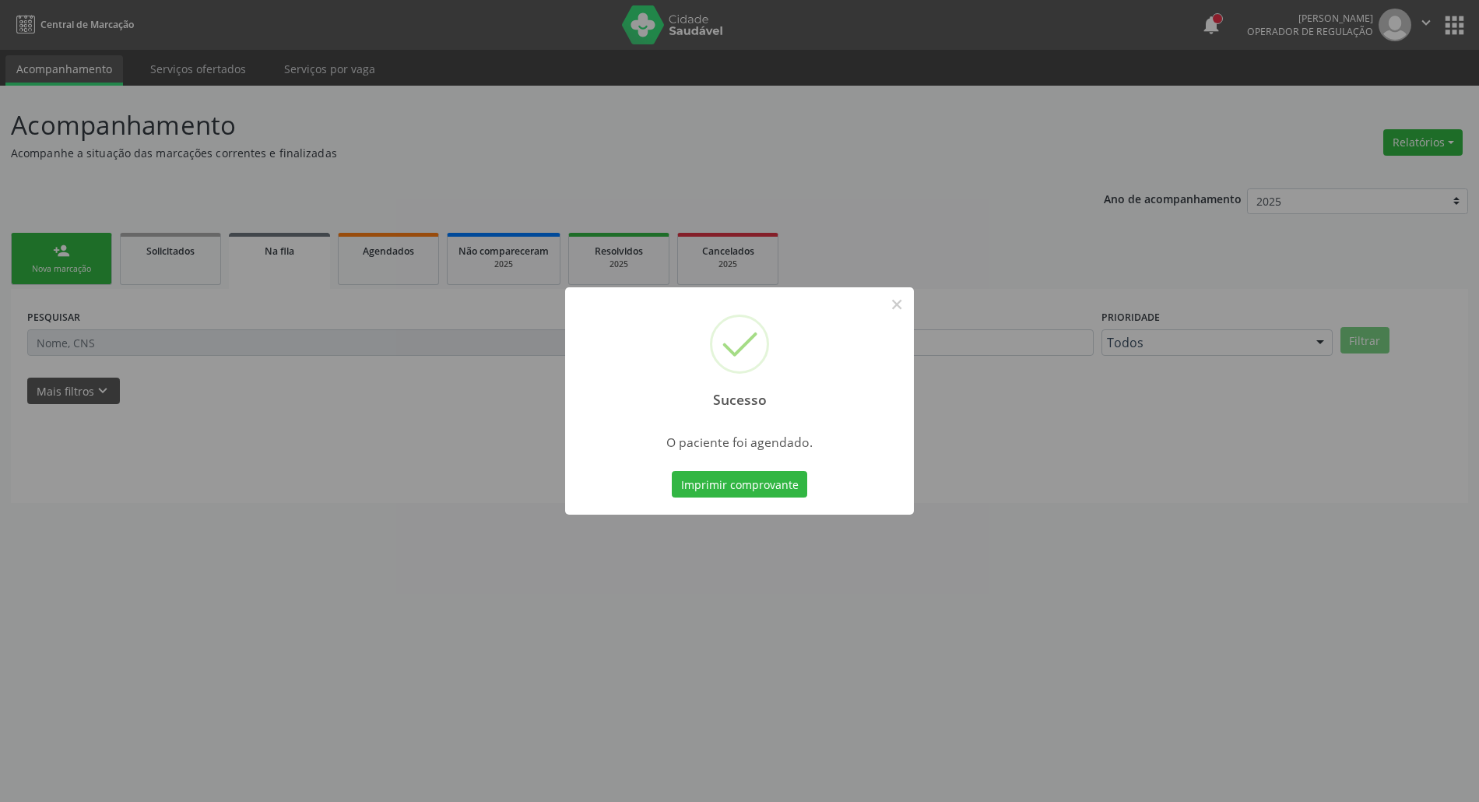
scroll to position [0, 0]
click at [732, 475] on button "Imprimir comprovante" at bounding box center [747, 484] width 135 height 26
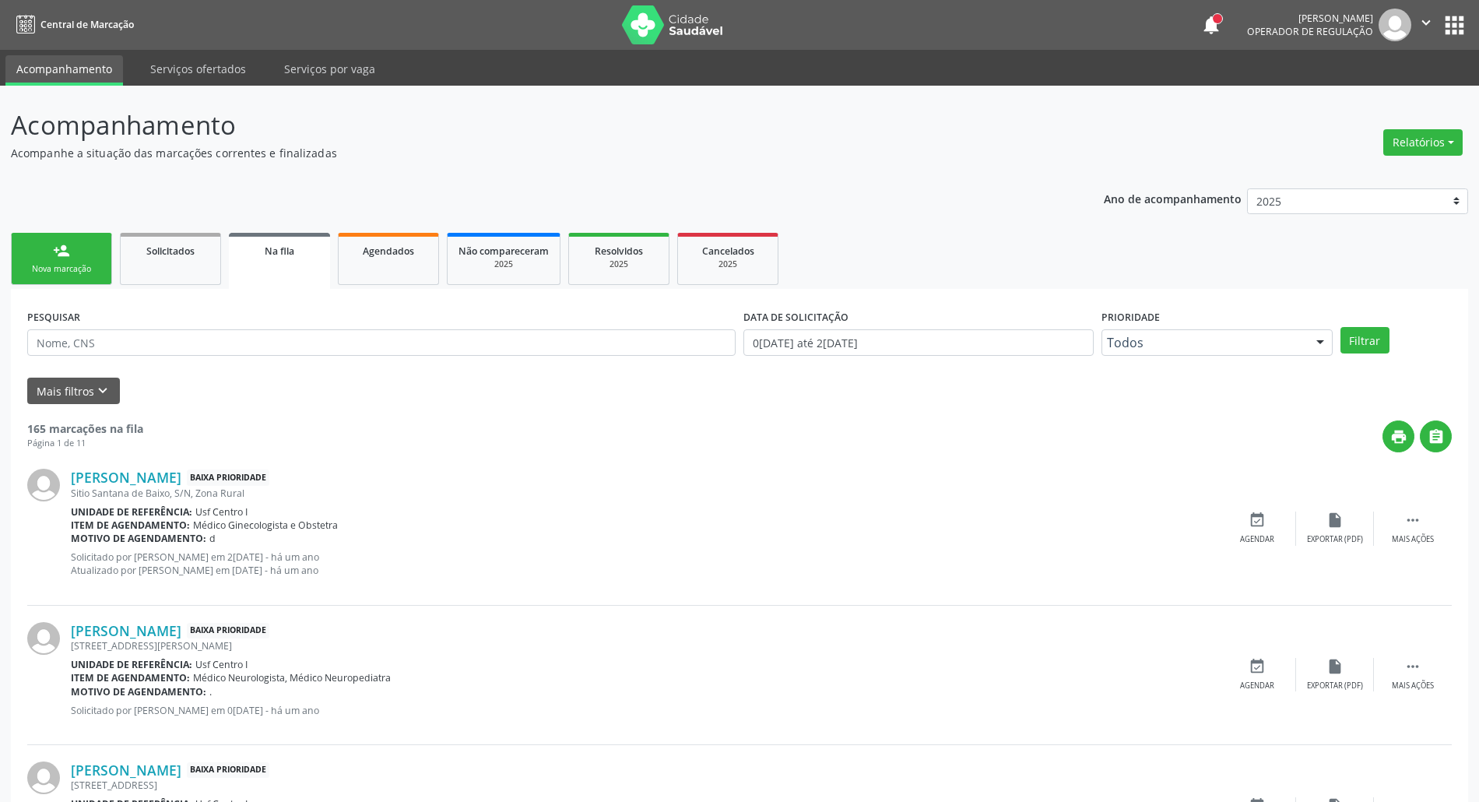
click at [84, 243] on link "person_add Nova marcação" at bounding box center [61, 259] width 101 height 52
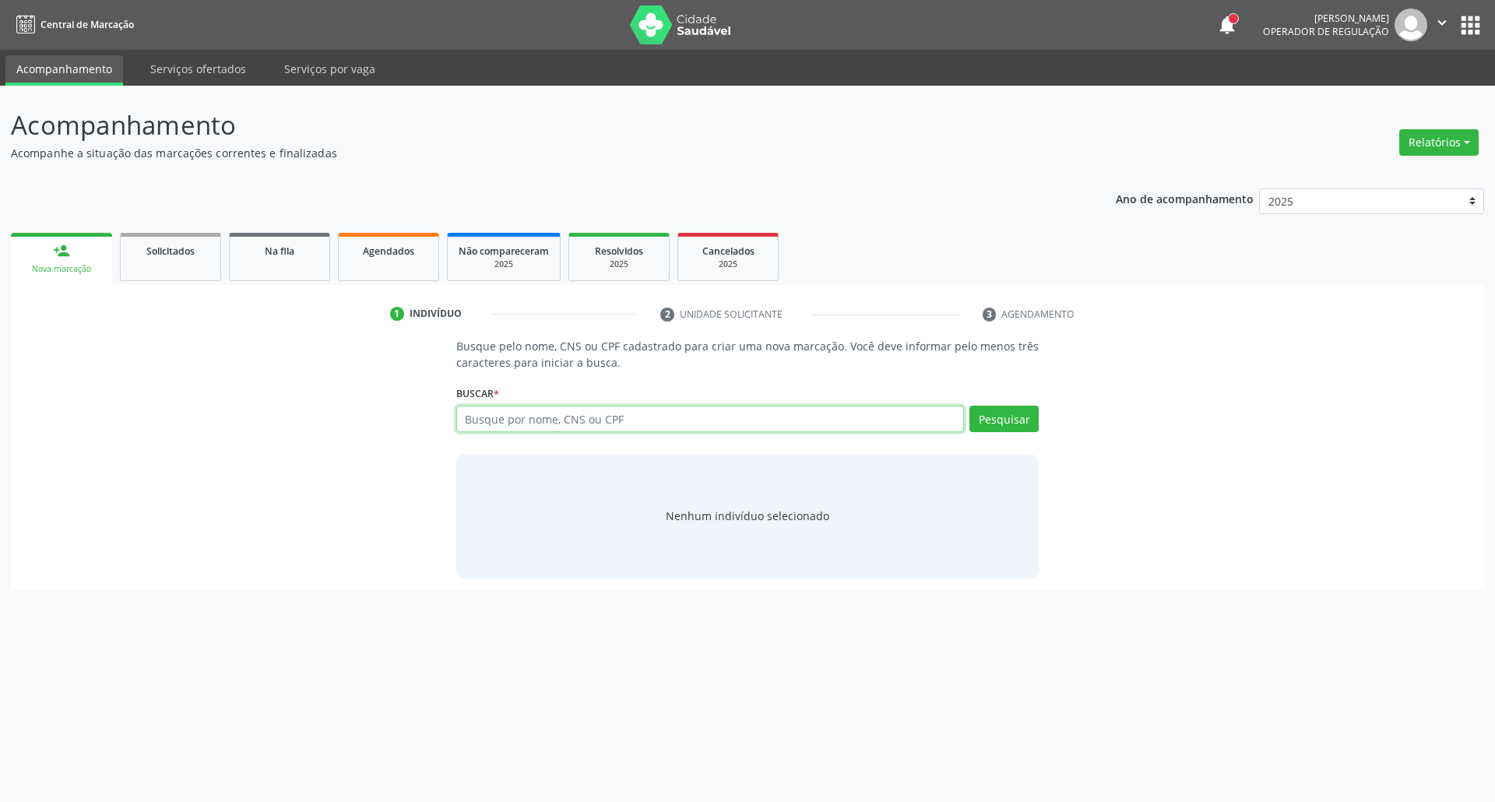
click at [642, 419] on input "text" at bounding box center [710, 419] width 508 height 26
type input "82121400400"
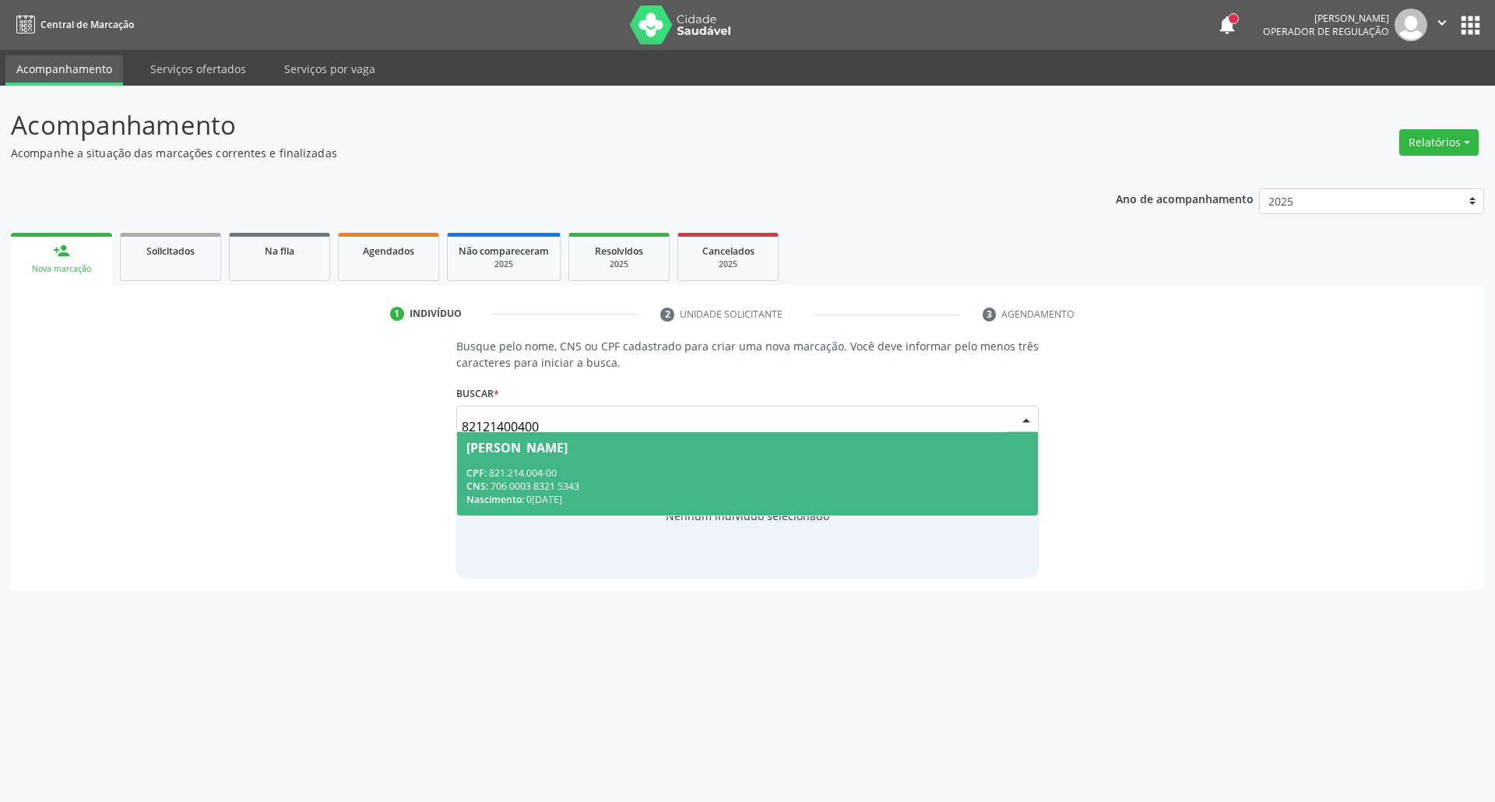
click at [656, 441] on div "Francisco Moreno de Melo" at bounding box center [747, 447] width 563 height 12
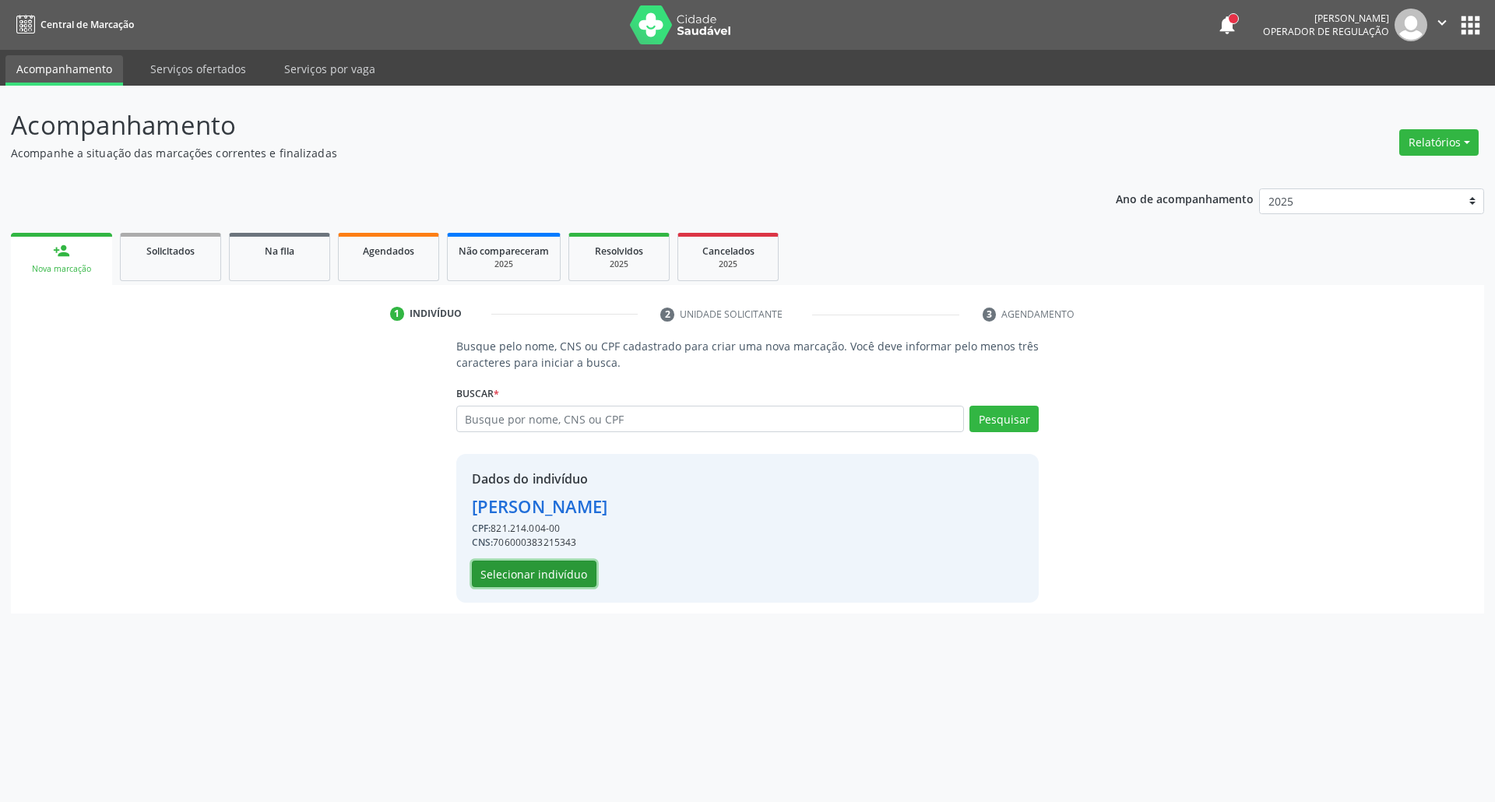
click at [551, 570] on button "Selecionar indivíduo" at bounding box center [534, 574] width 125 height 26
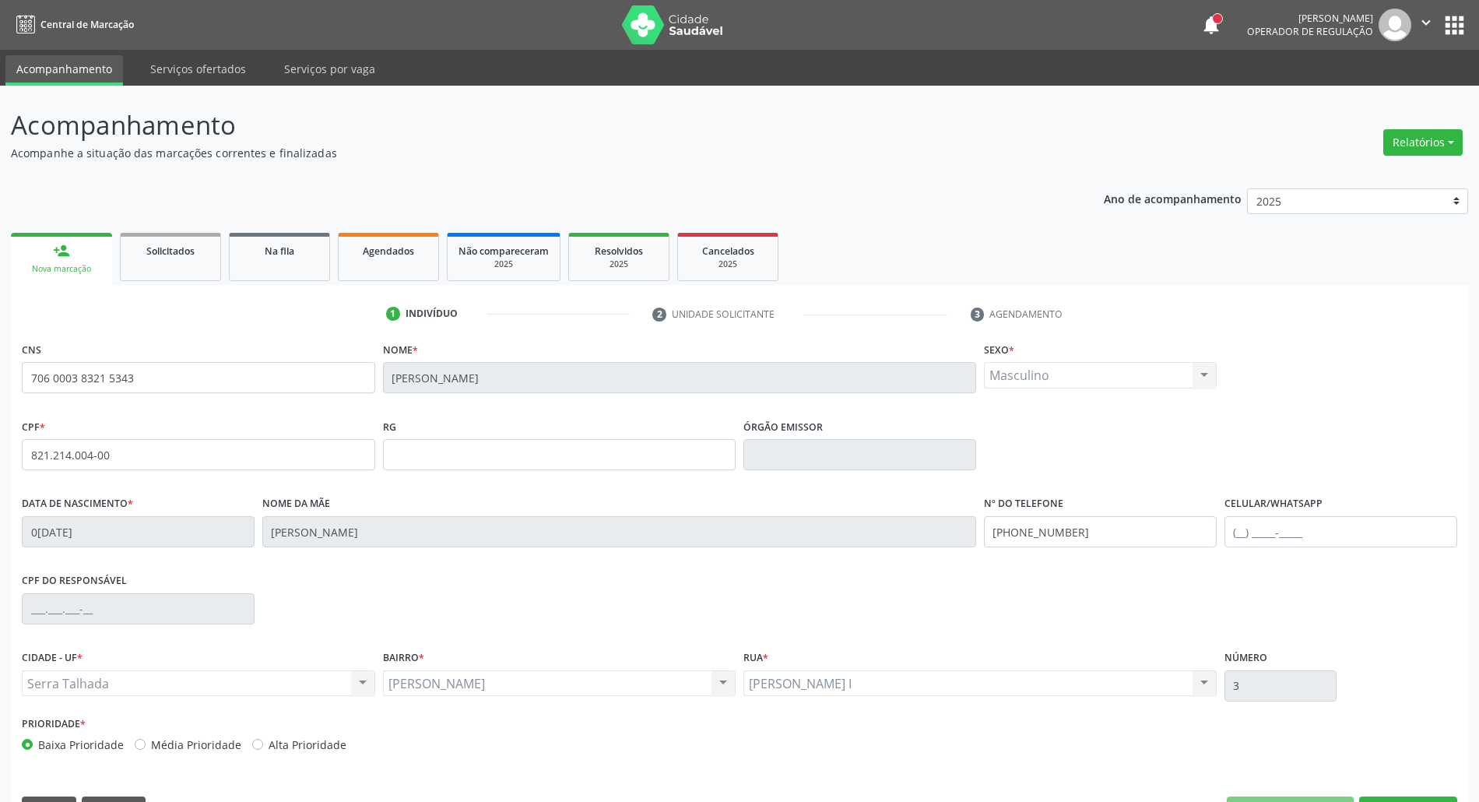
scroll to position [42, 0]
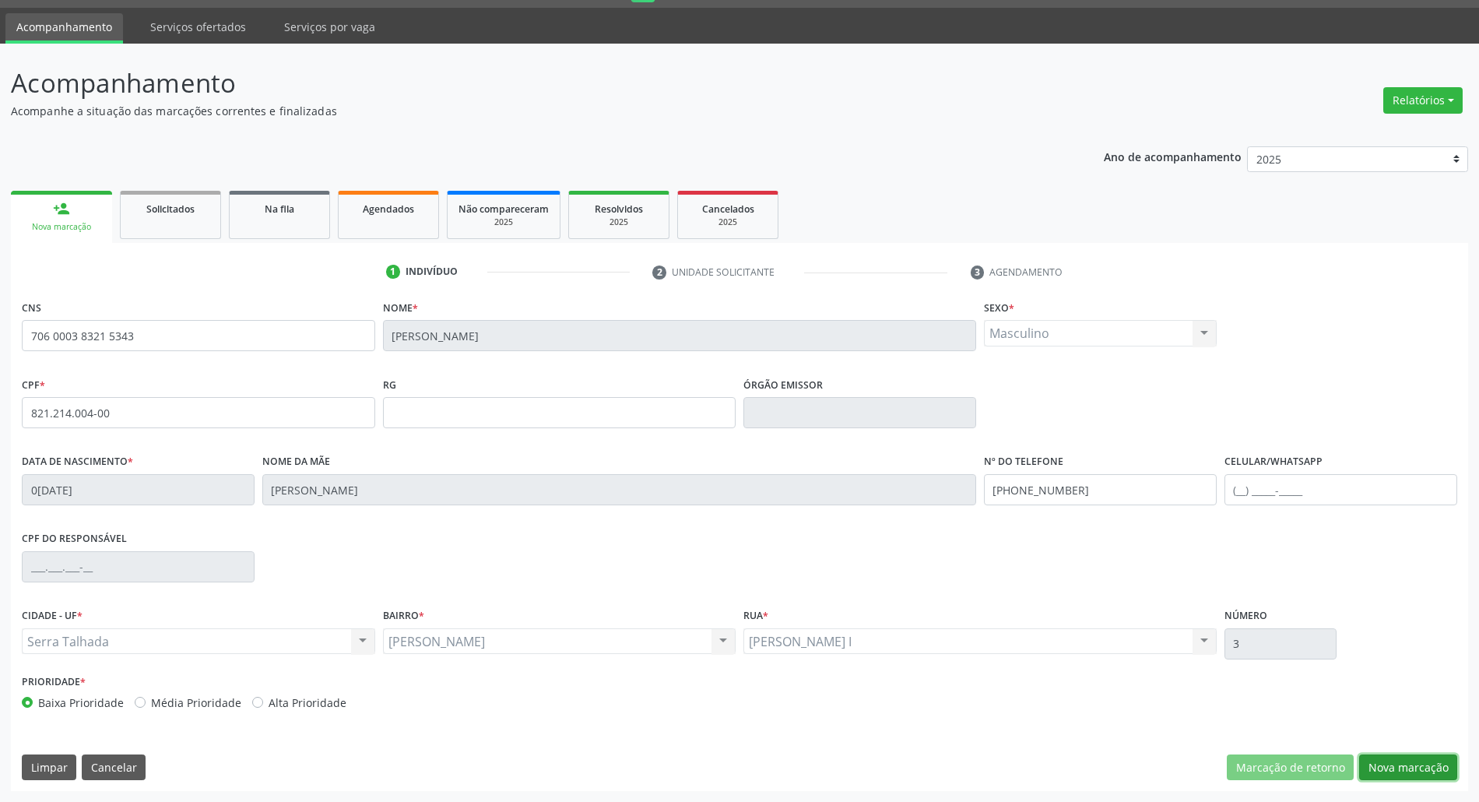
click at [1384, 774] on button "Nova marcação" at bounding box center [1408, 767] width 98 height 26
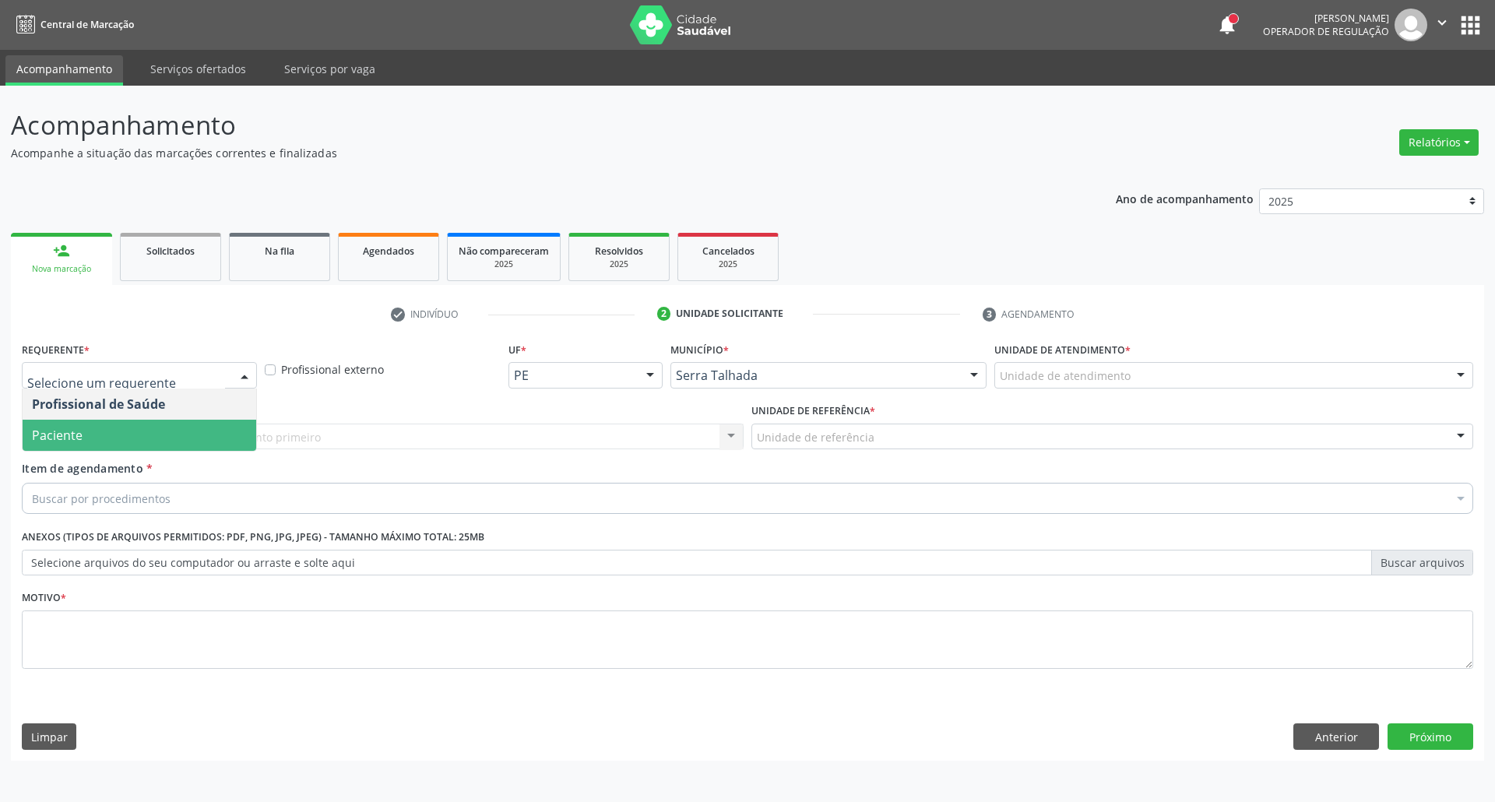
drag, startPoint x: 163, startPoint y: 439, endPoint x: 192, endPoint y: 431, distance: 29.8
click at [167, 437] on span "Paciente" at bounding box center [140, 435] width 234 height 31
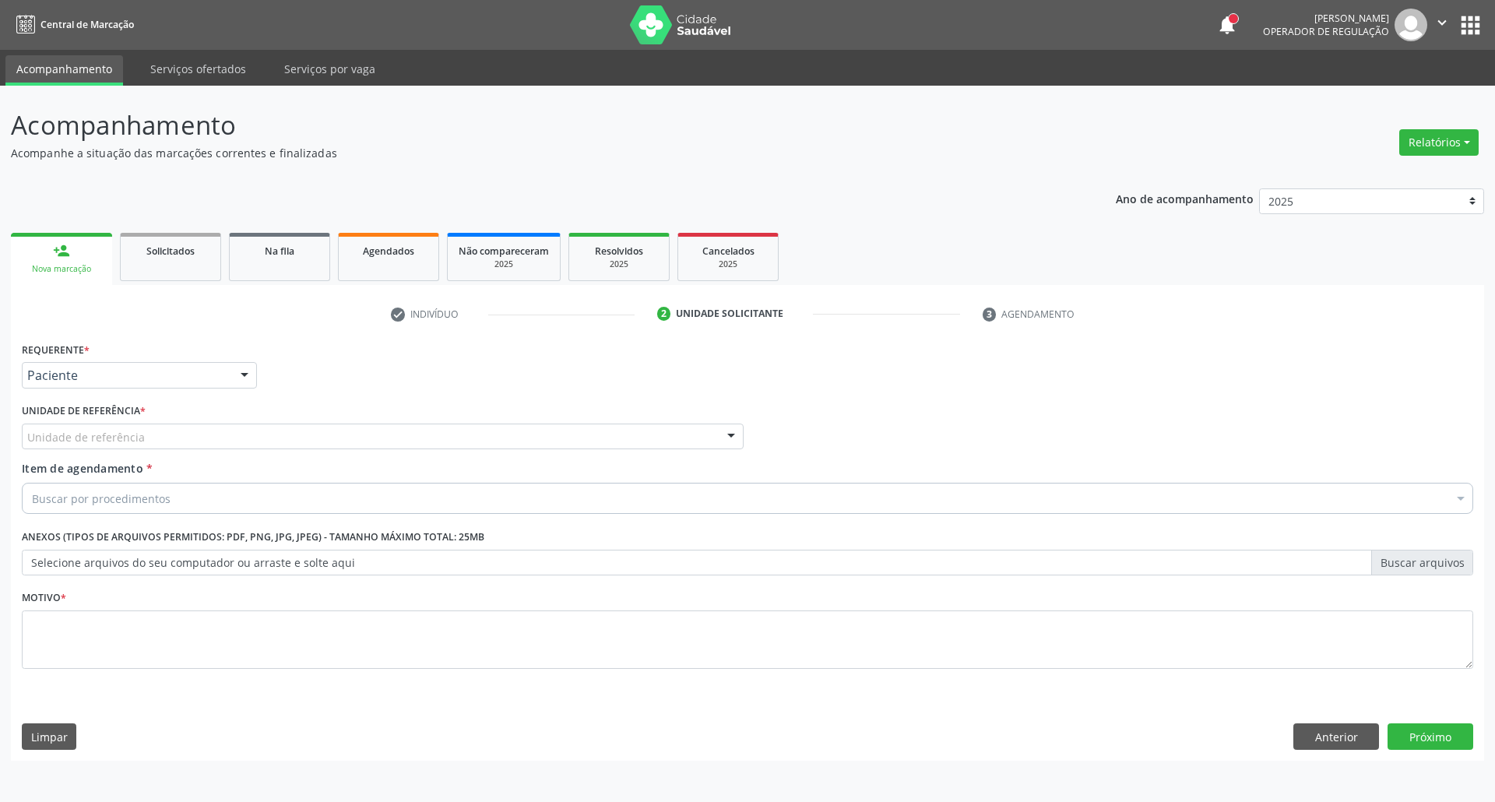
click at [209, 431] on div "Unidade de referência" at bounding box center [383, 437] width 722 height 26
type input "O"
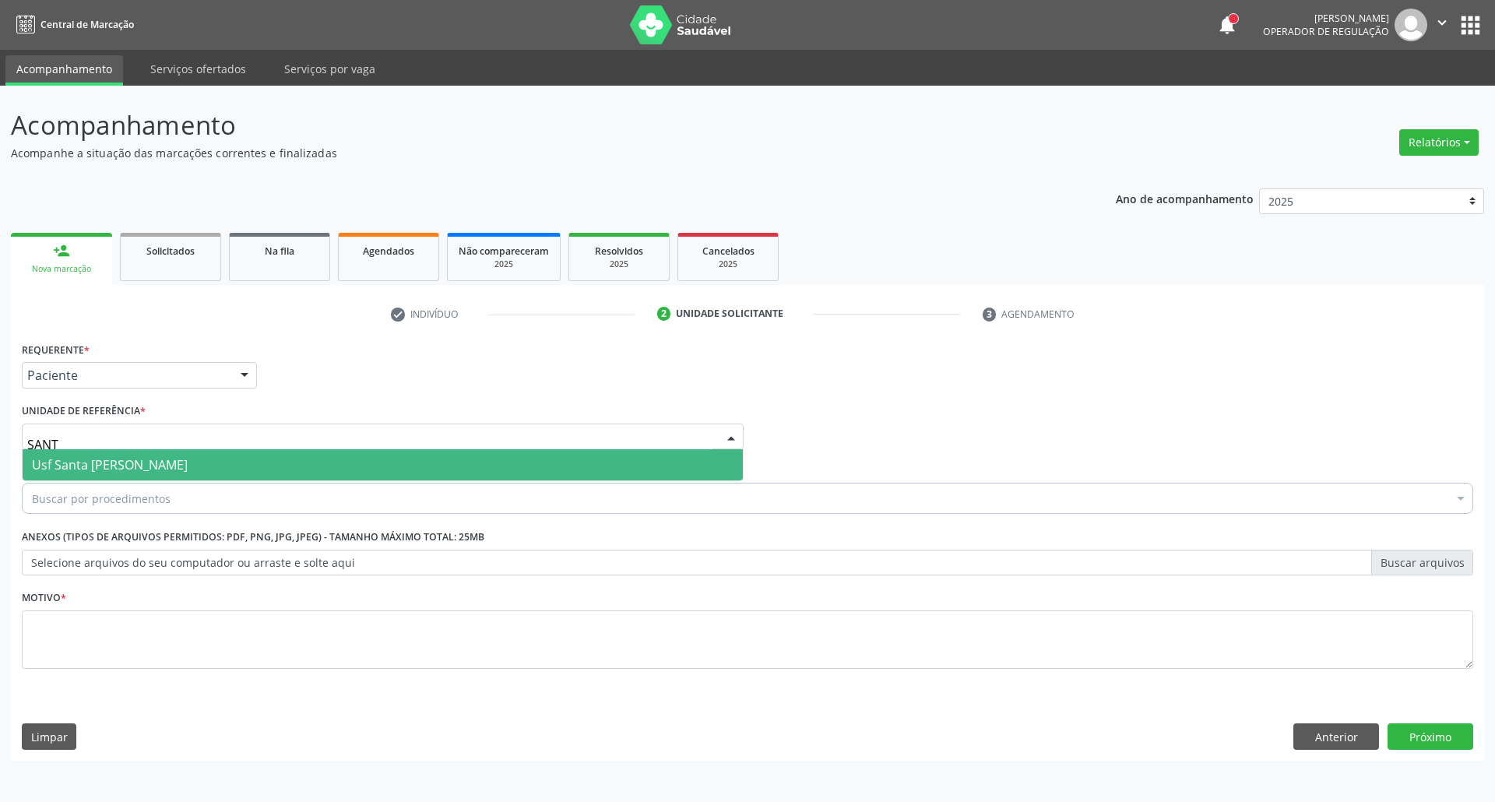
type input "SANTA"
click at [121, 471] on span "Usf Santa [PERSON_NAME]" at bounding box center [110, 464] width 156 height 17
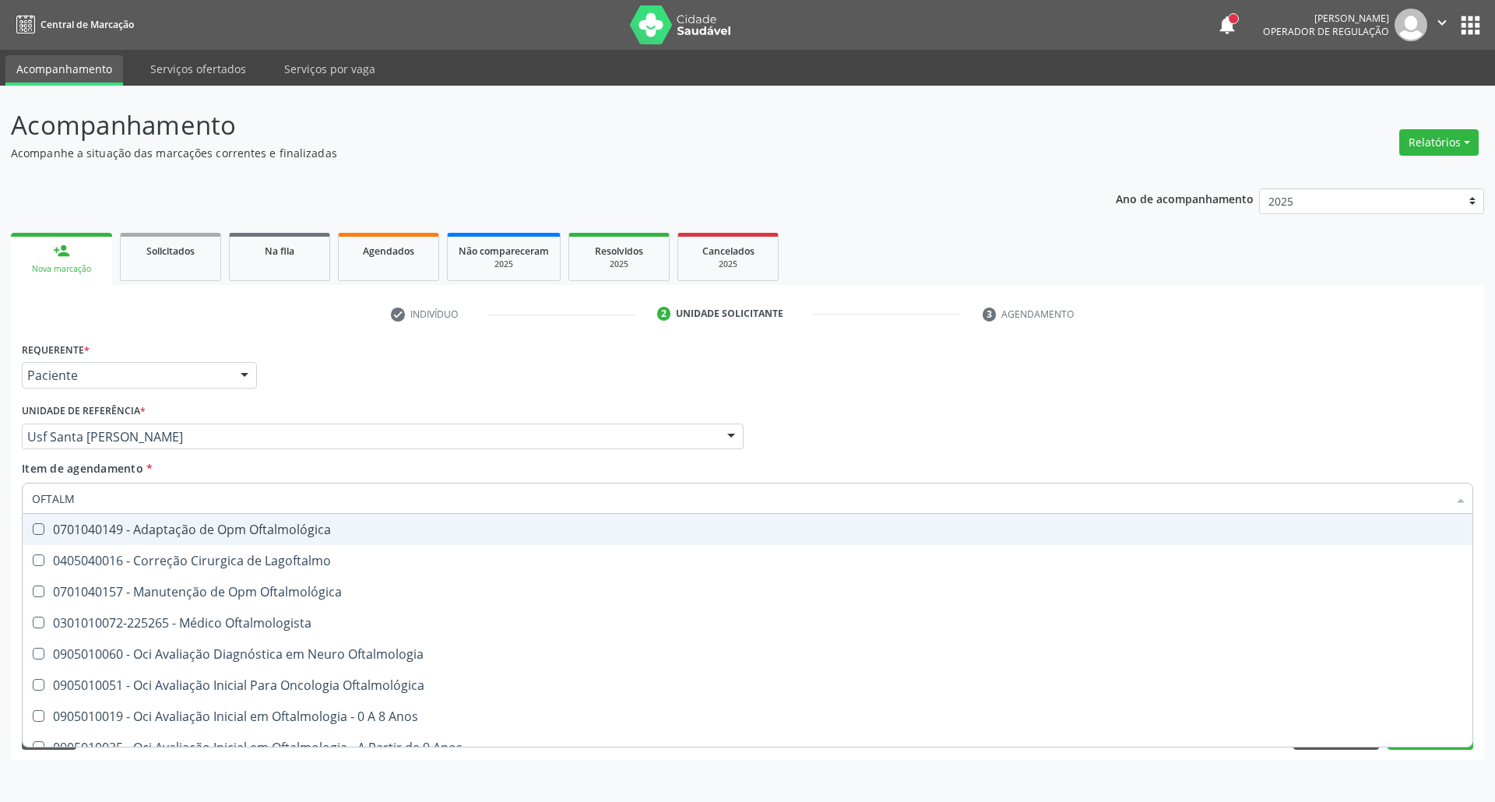
type input "OFTALMO"
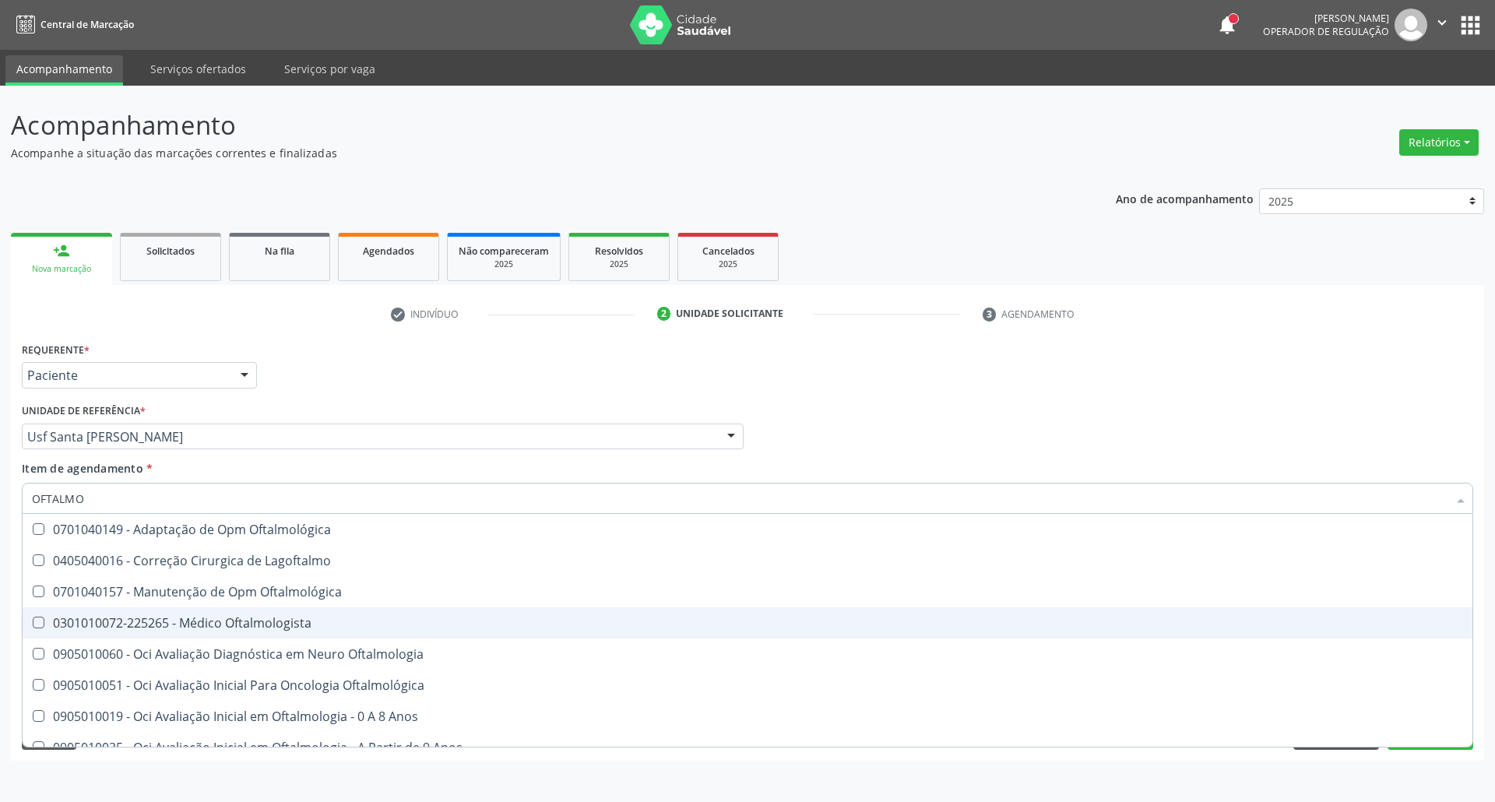
click at [225, 624] on div "0301010072-225265 - Médico Oftalmologista" at bounding box center [747, 623] width 1431 height 12
checkbox Oftalmologista "true"
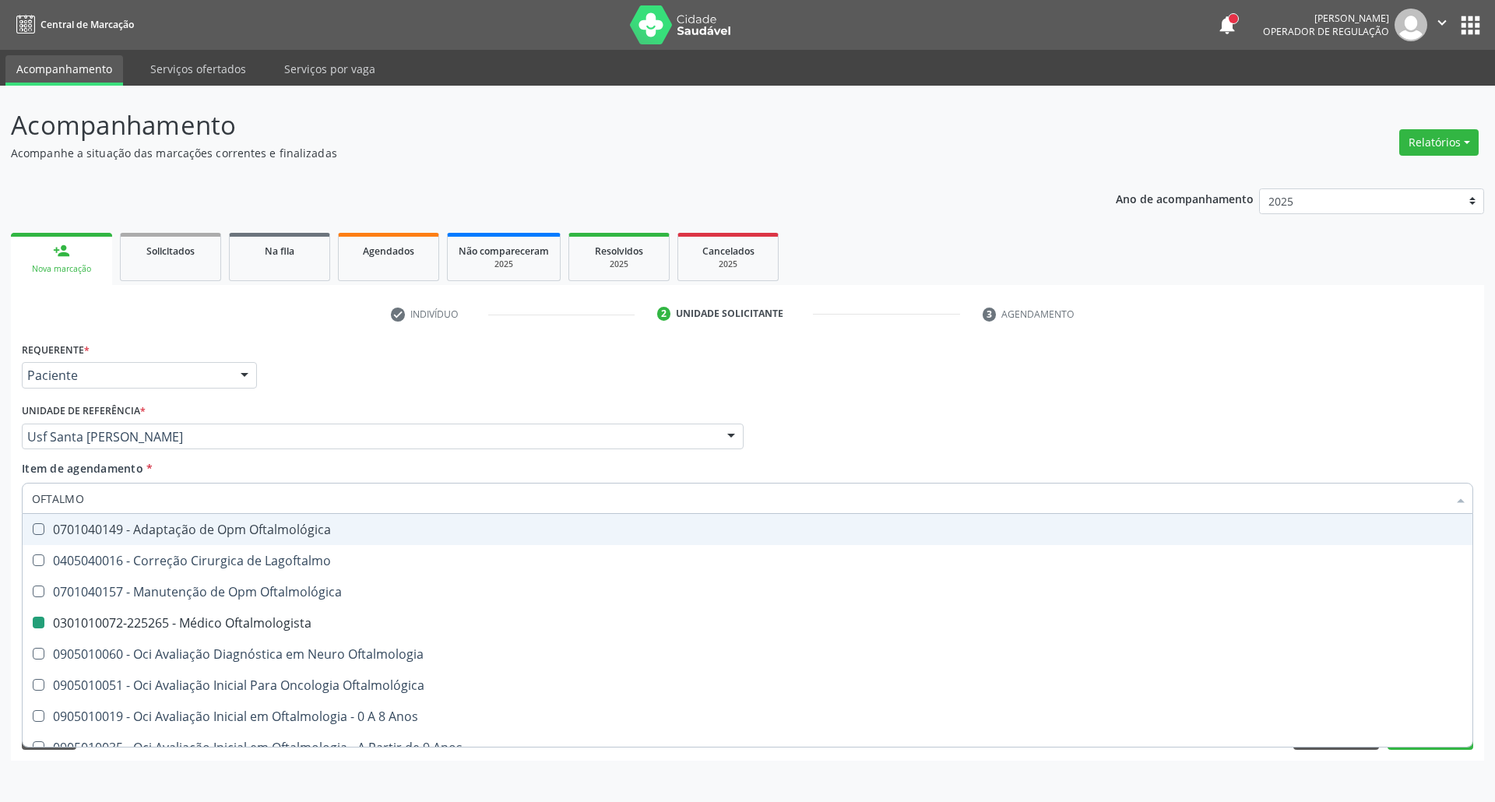
click at [935, 396] on div "Requerente * Paciente Profissional de Saúde Paciente Nenhum resultado encontrad…" at bounding box center [747, 368] width 1459 height 61
checkbox Lagoftalmo "true"
checkbox Oftalmologista "false"
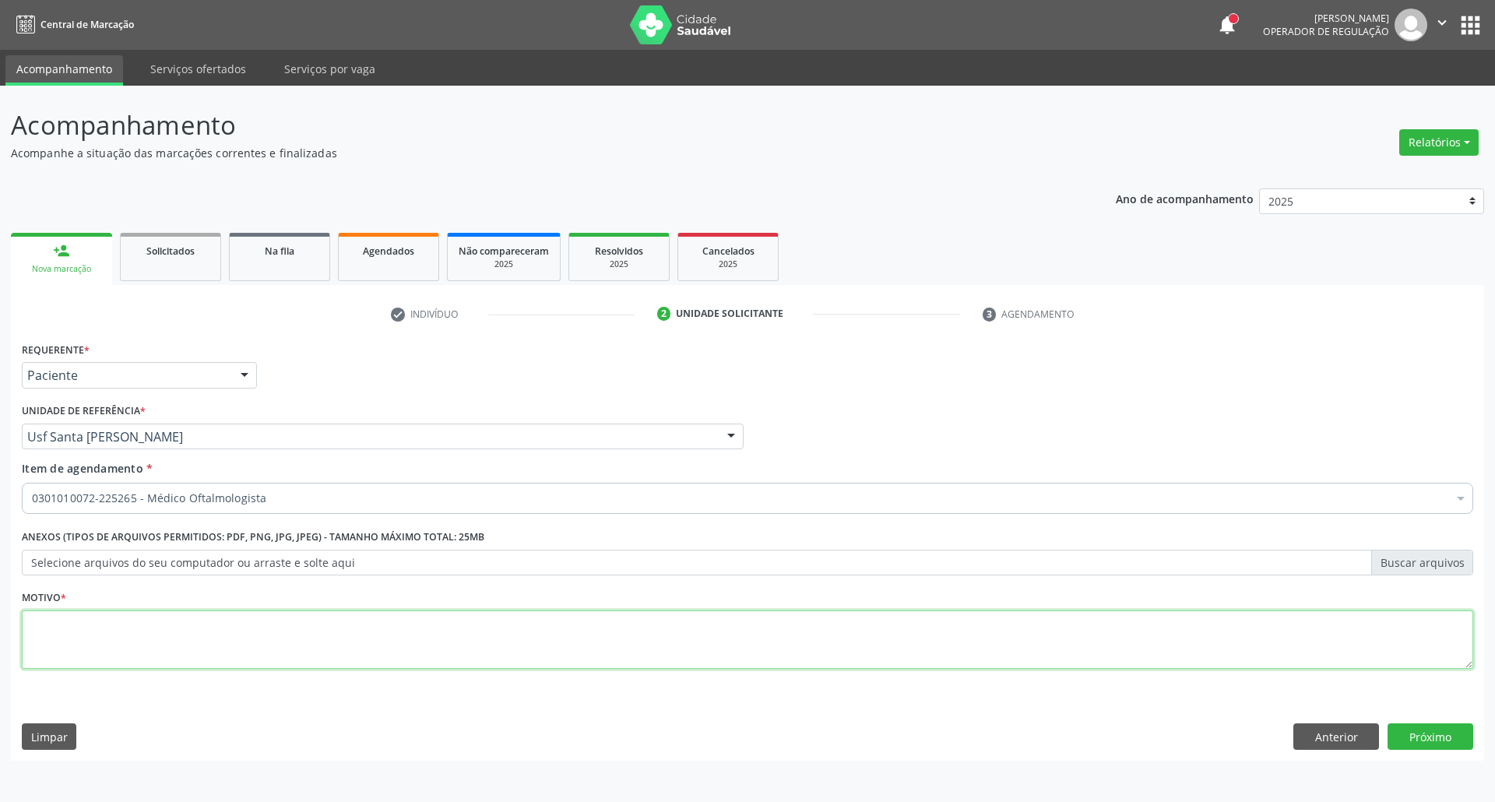
click at [290, 664] on textarea at bounding box center [747, 639] width 1451 height 59
type textarea "."
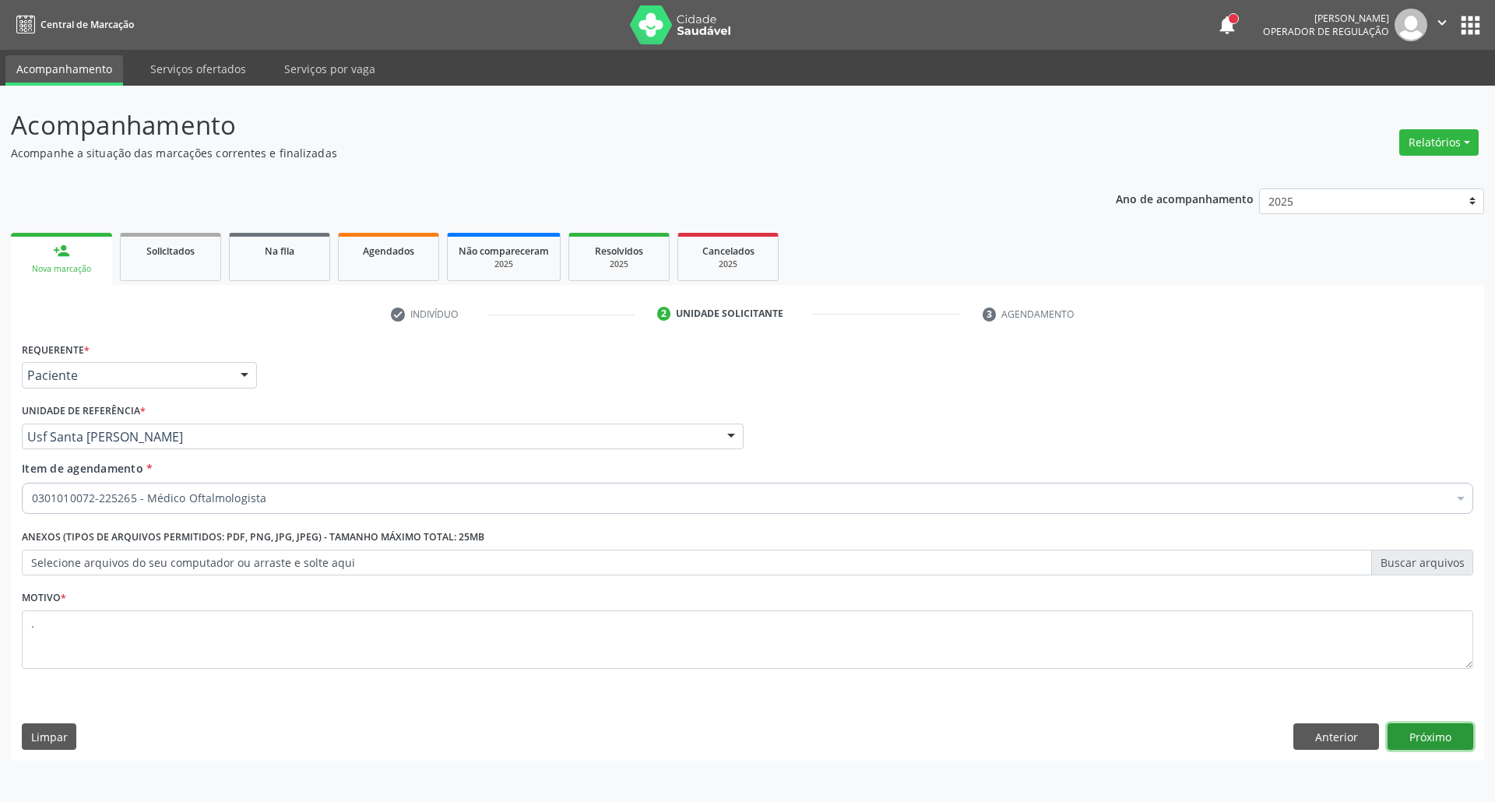
click at [1433, 738] on button "Próximo" at bounding box center [1430, 736] width 86 height 26
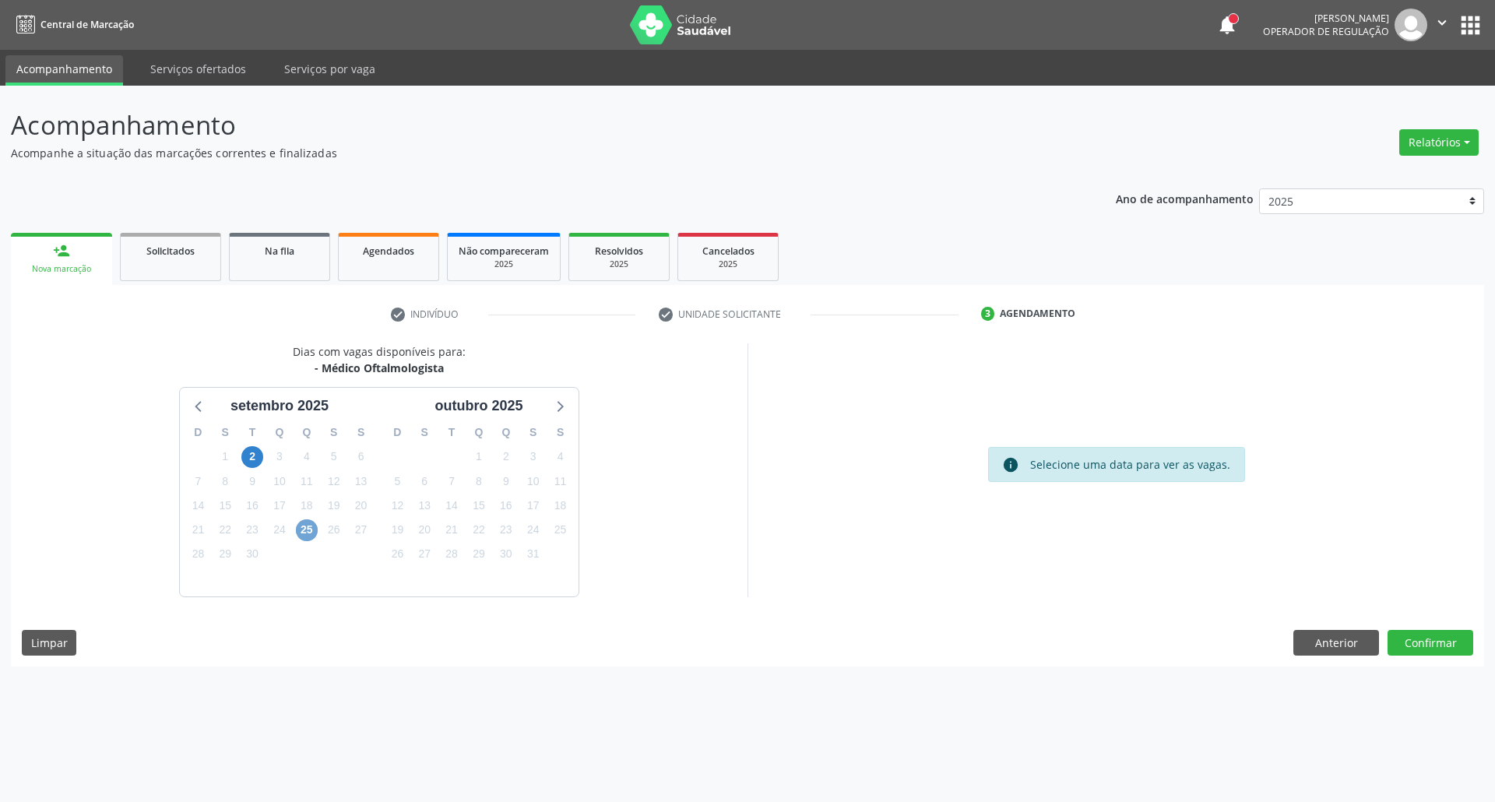
click at [302, 536] on span "25" at bounding box center [307, 530] width 22 height 22
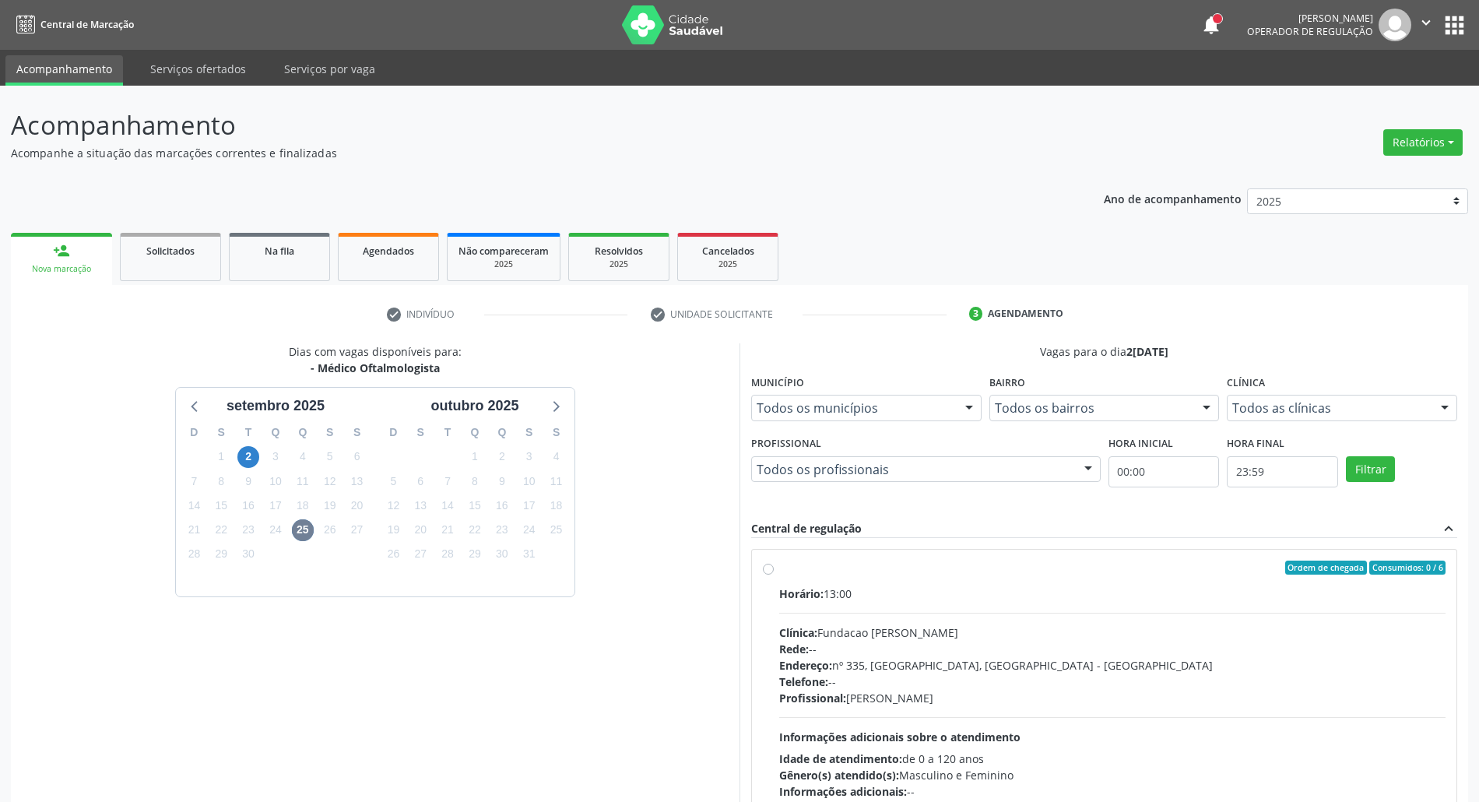
click at [1171, 577] on label "Ordem de chegada Consumidos: 0 / 6 Horário: 13:00 Clínica: Fundacao Altino Vent…" at bounding box center [1112, 680] width 666 height 239
click at [774, 575] on input "Ordem de chegada Consumidos: 0 / 6 Horário: 13:00 Clínica: Fundacao Altino Vent…" at bounding box center [768, 568] width 11 height 14
radio input "true"
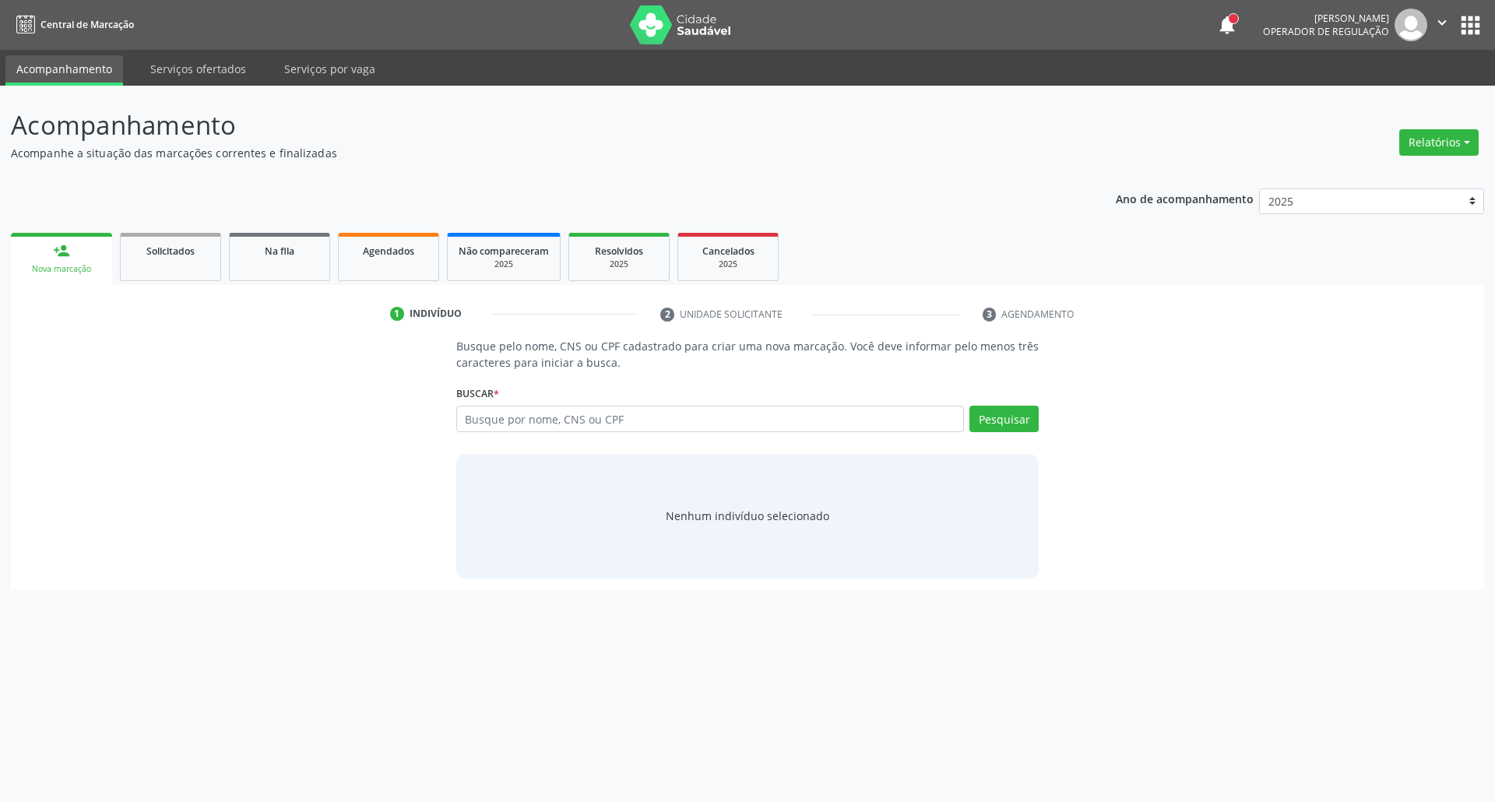
click at [586, 421] on input "text" at bounding box center [710, 419] width 508 height 26
type input "70410668449"
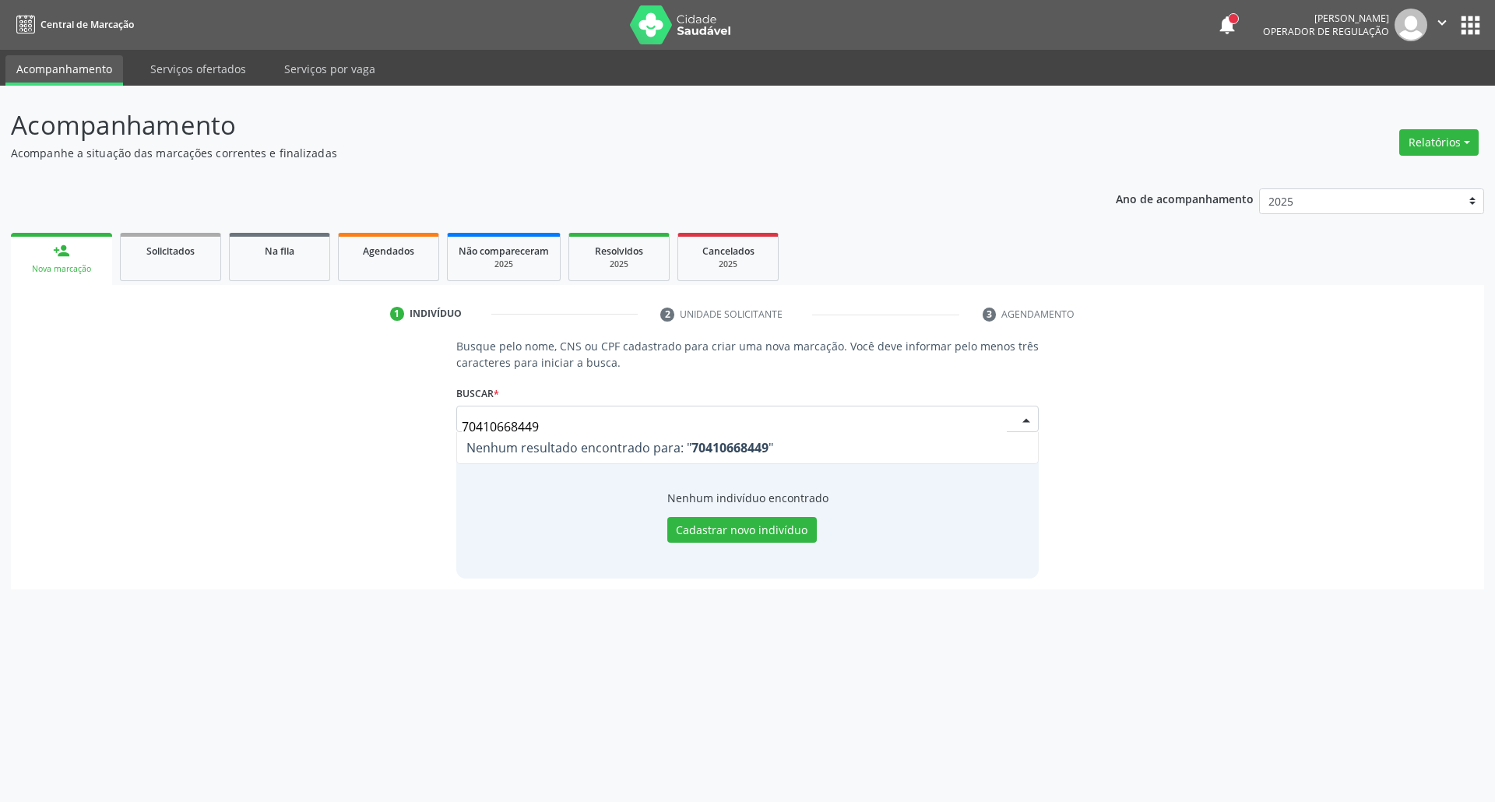
drag, startPoint x: 600, startPoint y: 424, endPoint x: 0, endPoint y: 402, distance: 599.9
click at [0, 402] on div "Acompanhamento Acompanhe a situação das marcações correntes e finalizadas Relat…" at bounding box center [747, 444] width 1495 height 716
type input "708401200180166"
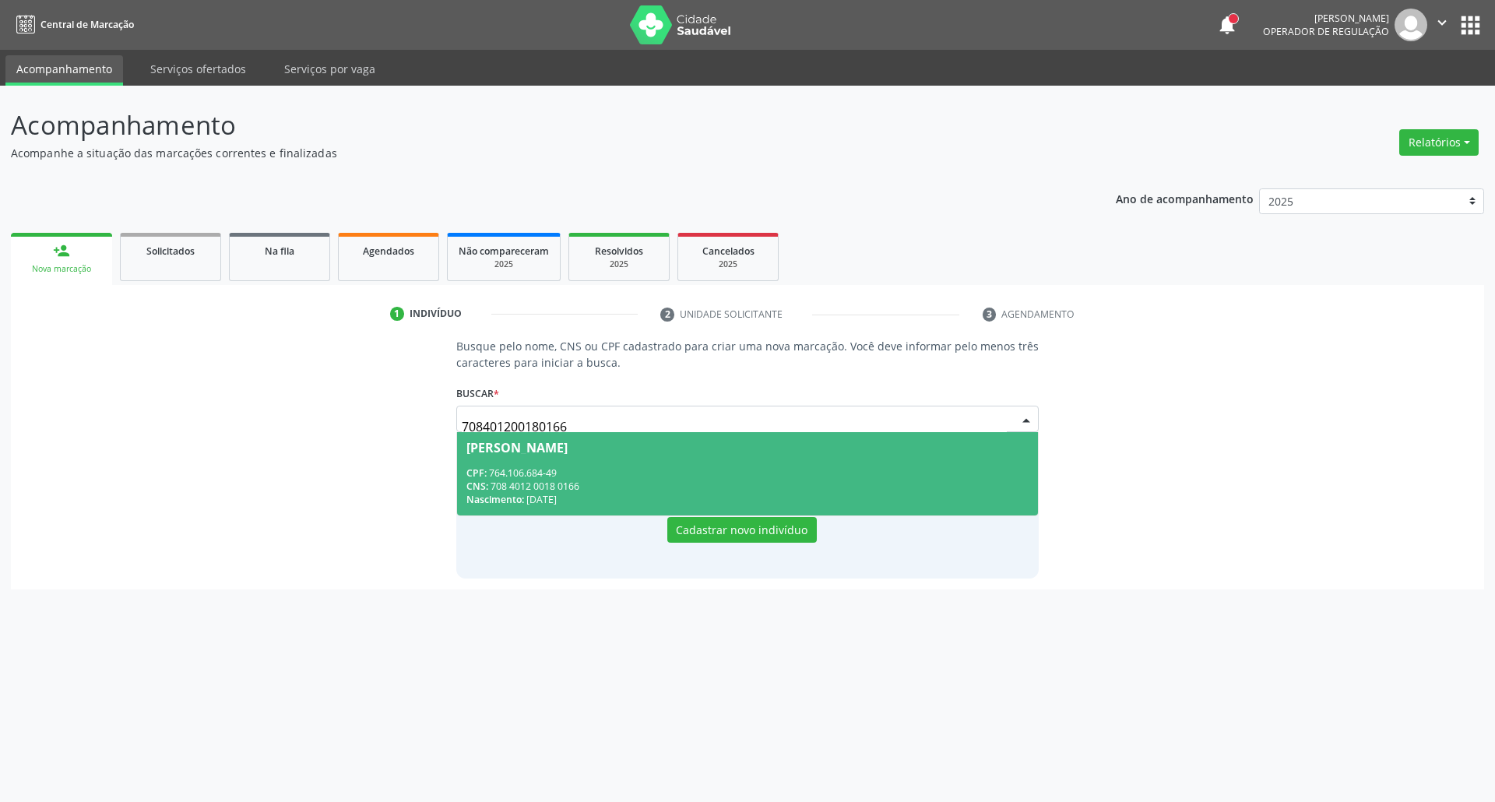
click at [723, 467] on div "CPF: 764.106.684-49" at bounding box center [747, 472] width 563 height 13
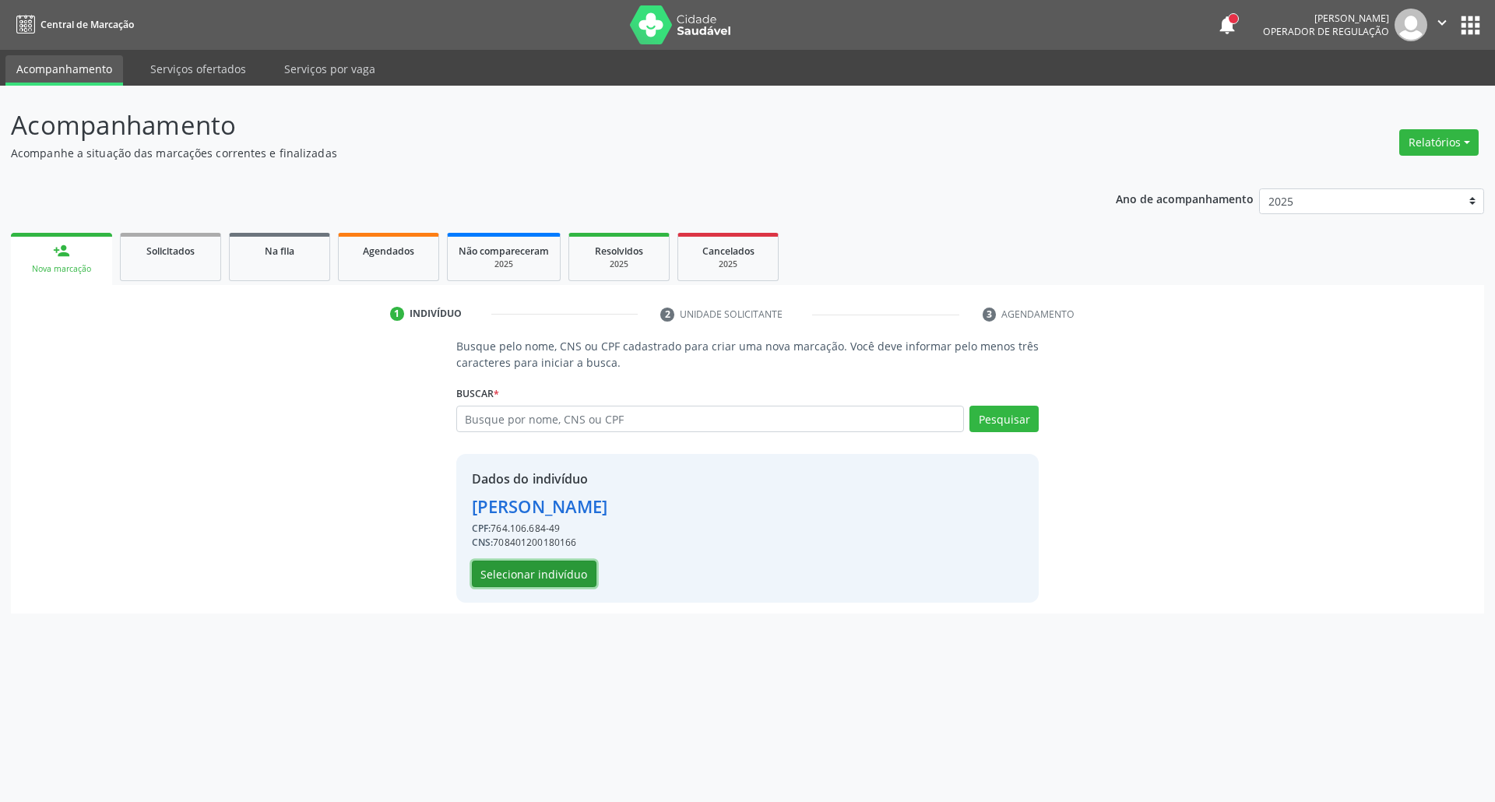
click at [542, 571] on button "Selecionar indivíduo" at bounding box center [534, 574] width 125 height 26
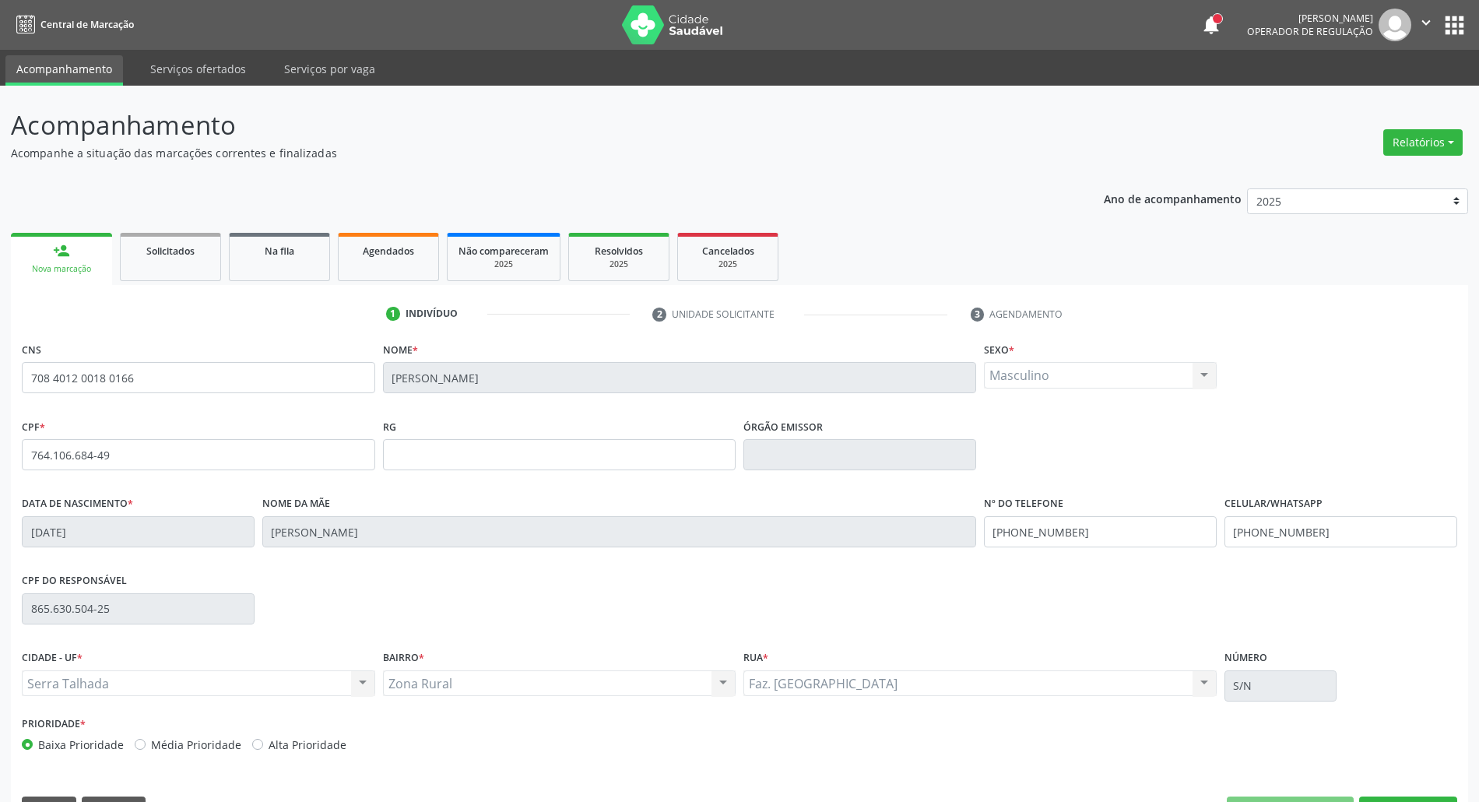
scroll to position [42, 0]
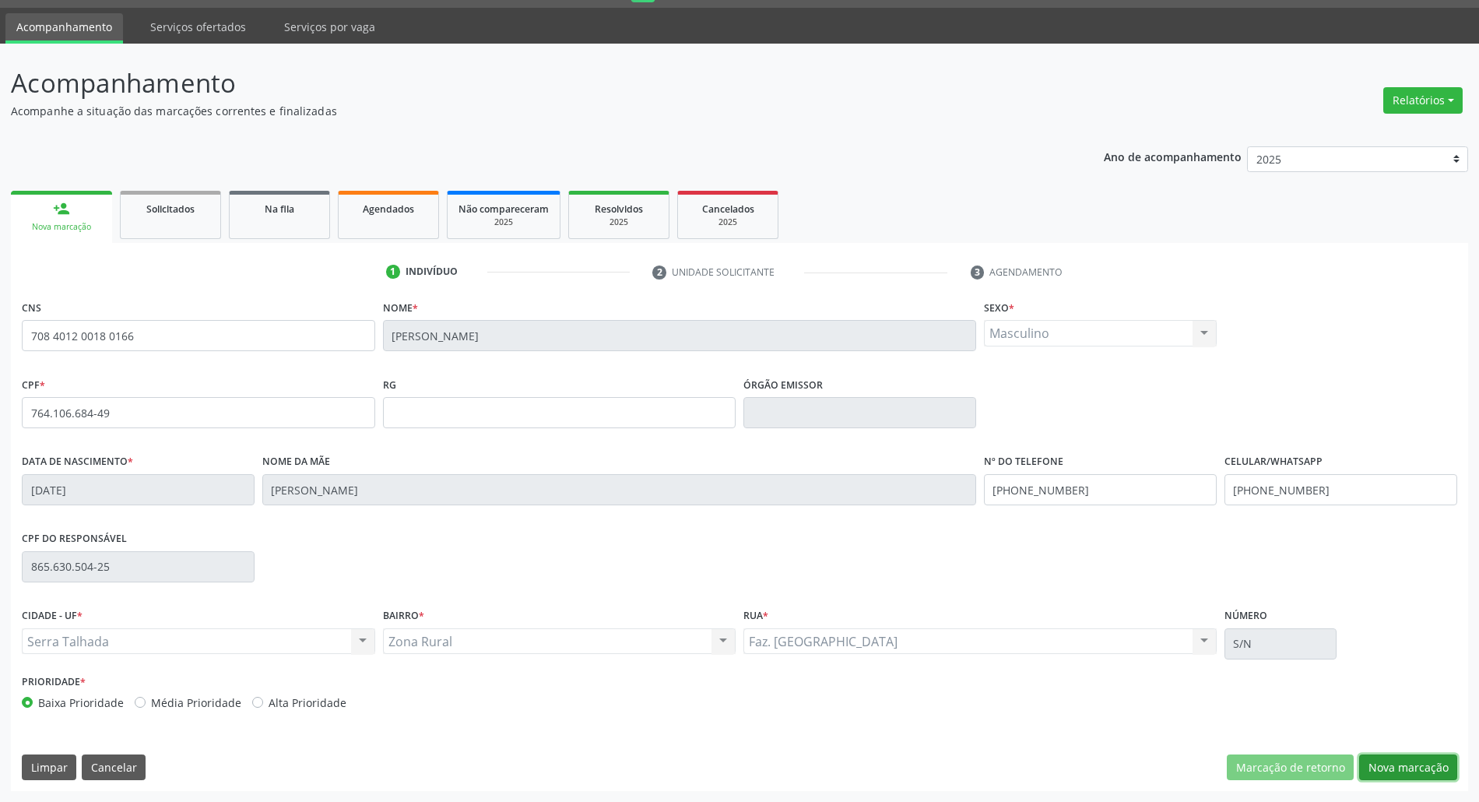
drag, startPoint x: 1430, startPoint y: 763, endPoint x: 883, endPoint y: 634, distance: 561.7
click at [1424, 761] on button "Nova marcação" at bounding box center [1408, 767] width 98 height 26
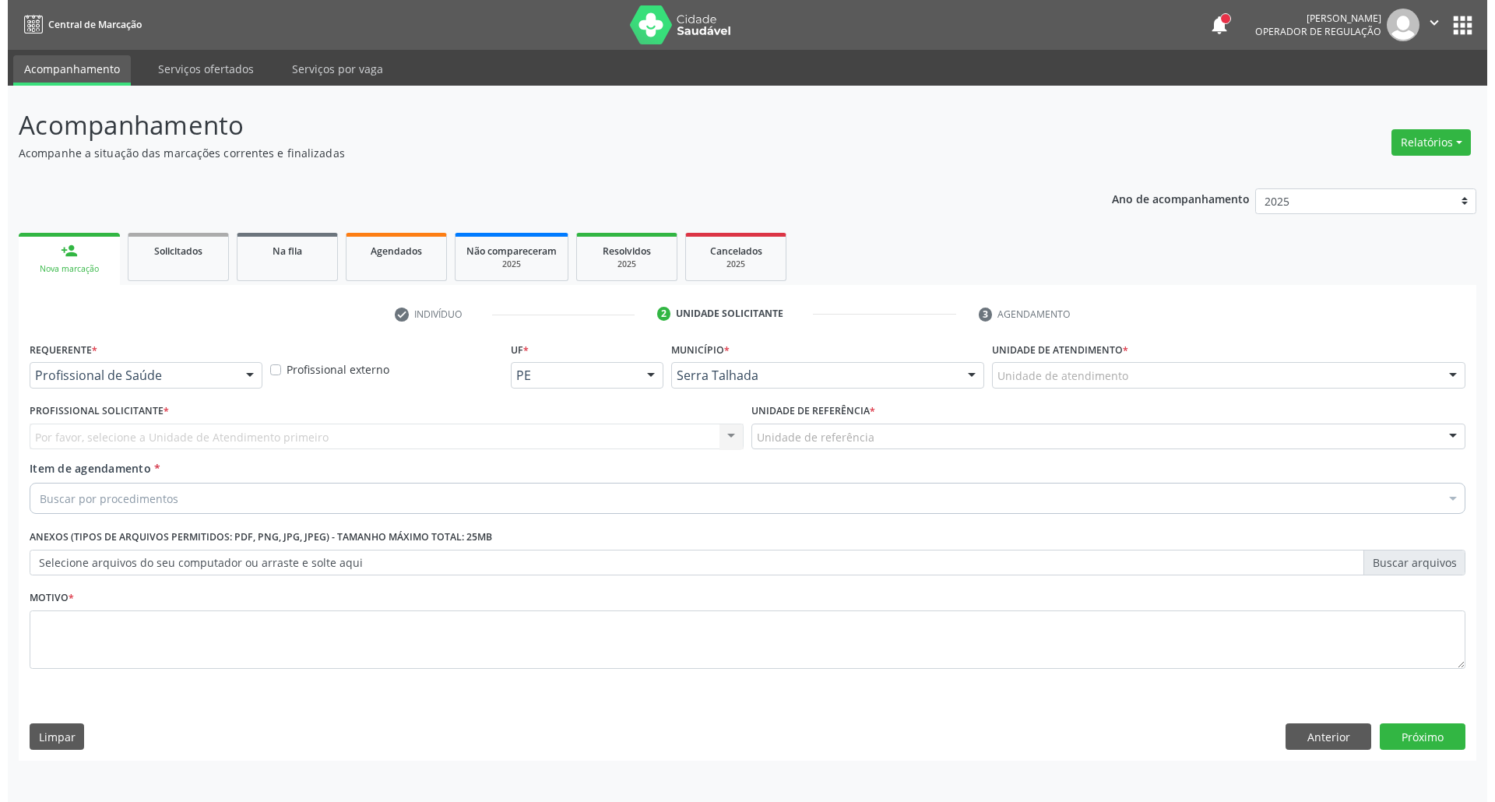
scroll to position [0, 0]
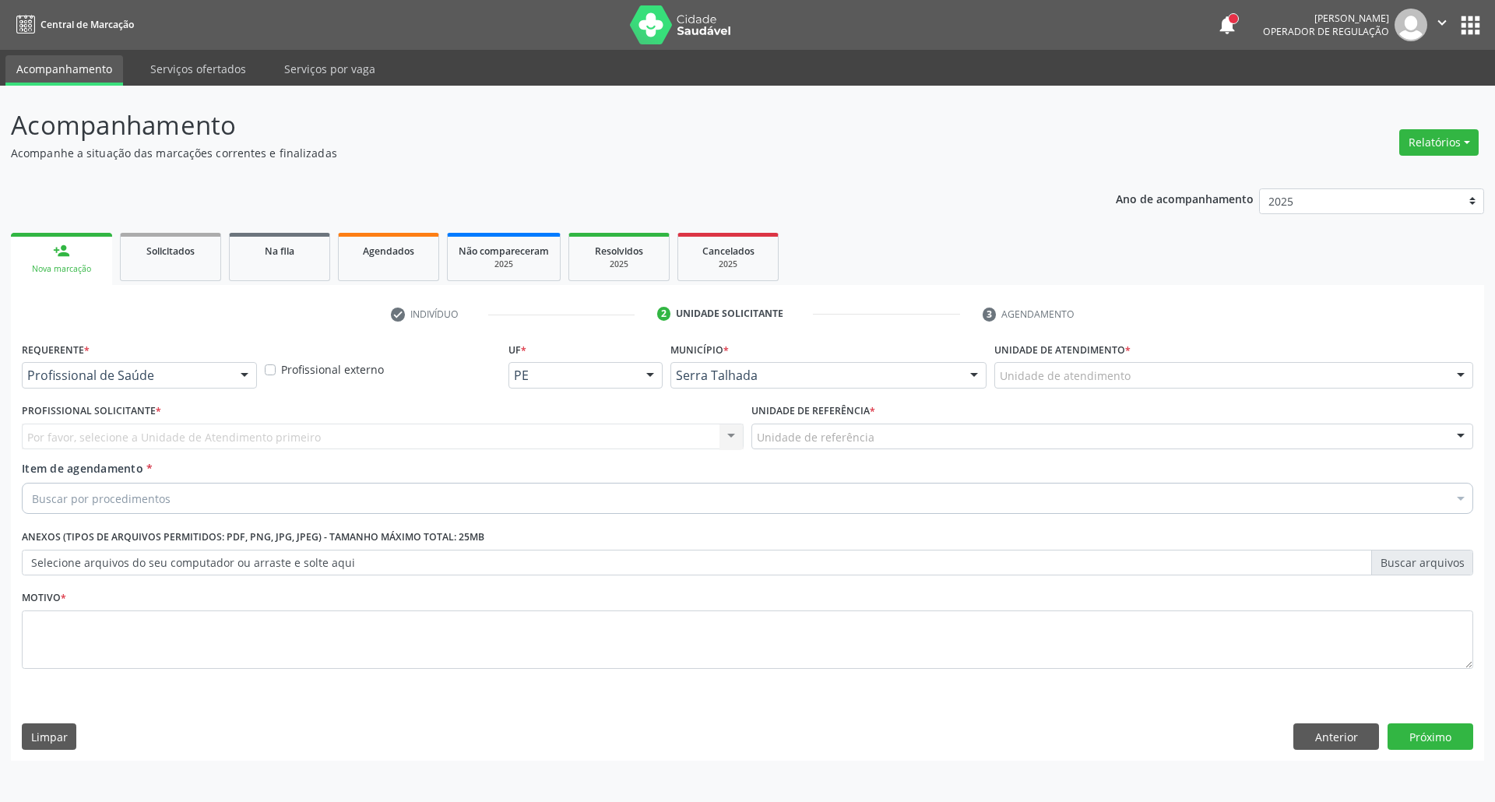
click at [69, 384] on div "Profissional de Saúde" at bounding box center [139, 375] width 235 height 26
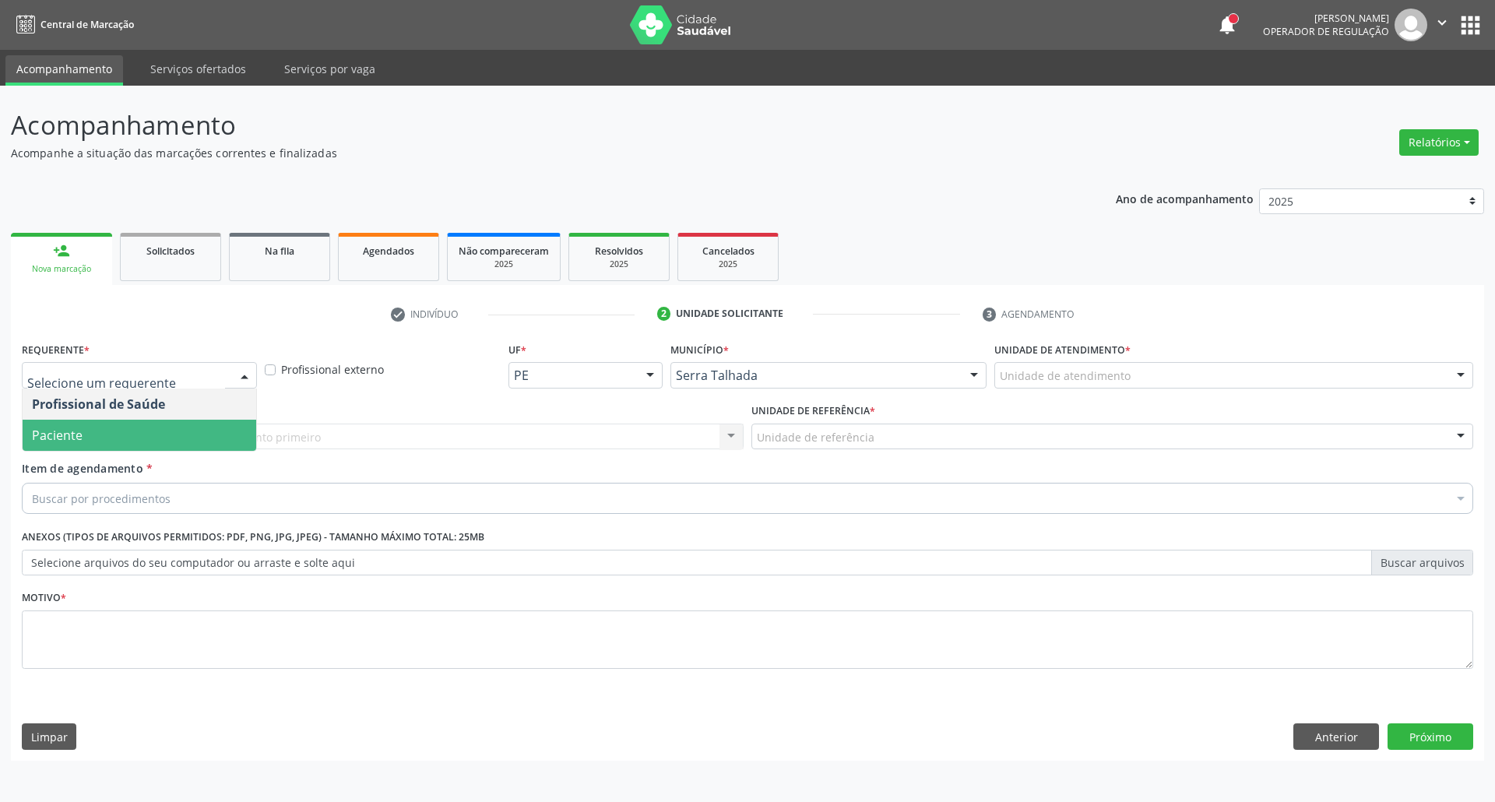
click at [69, 434] on span "Paciente" at bounding box center [57, 435] width 51 height 17
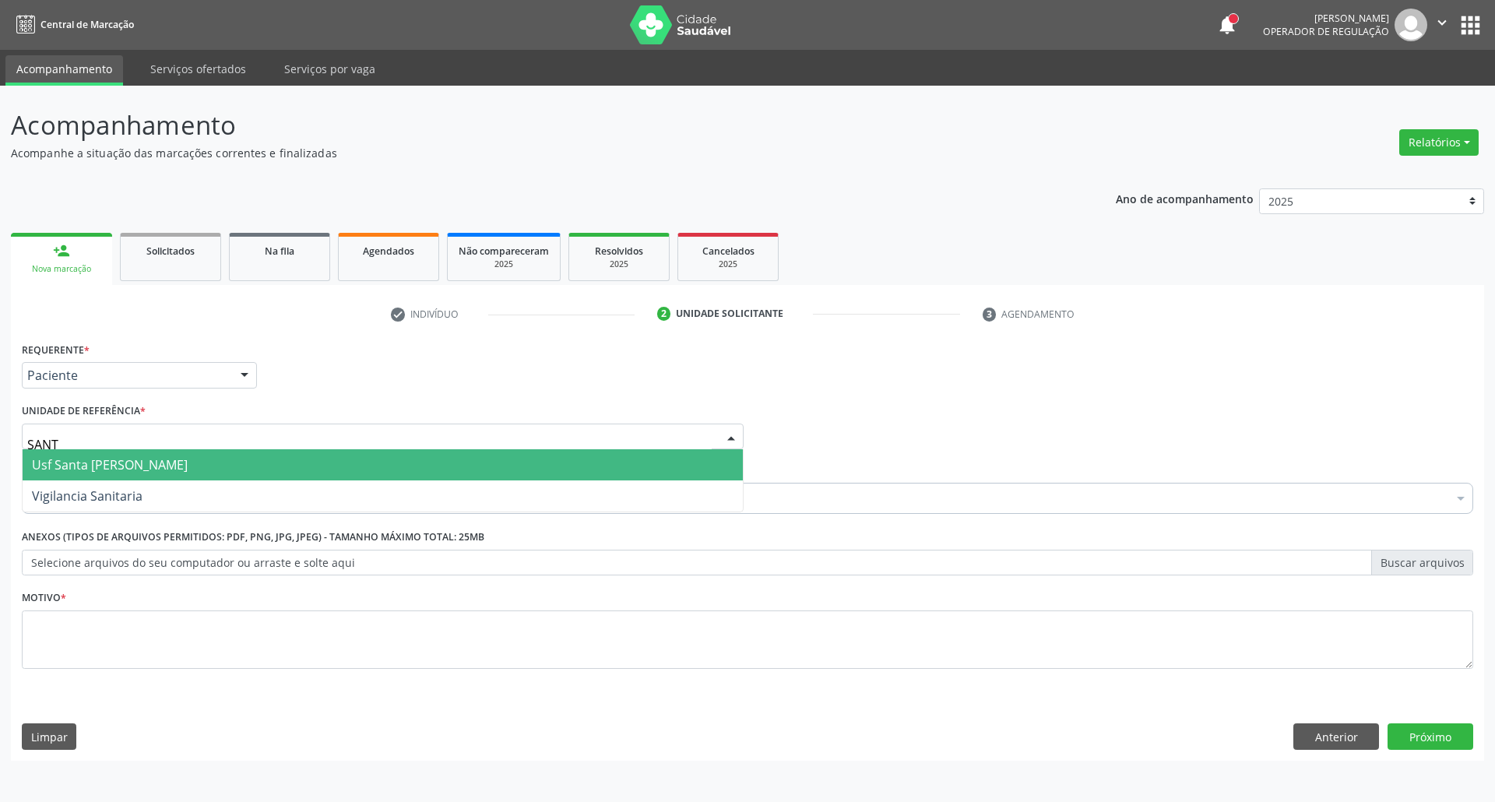
type input "SANTA"
click at [134, 471] on span "Usf Santa [PERSON_NAME]" at bounding box center [110, 464] width 156 height 17
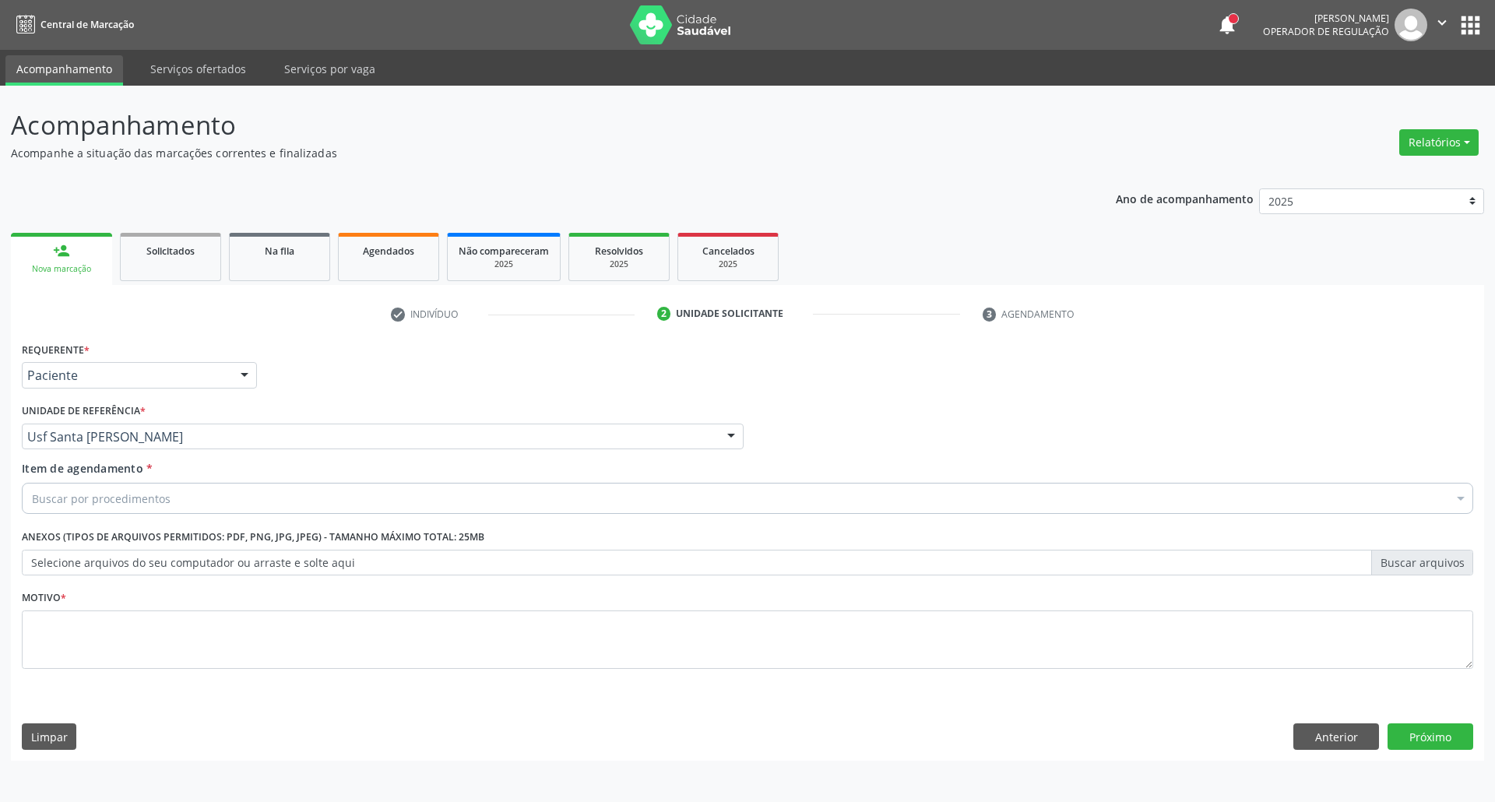
click at [113, 508] on div "Buscar por procedimentos" at bounding box center [747, 498] width 1451 height 31
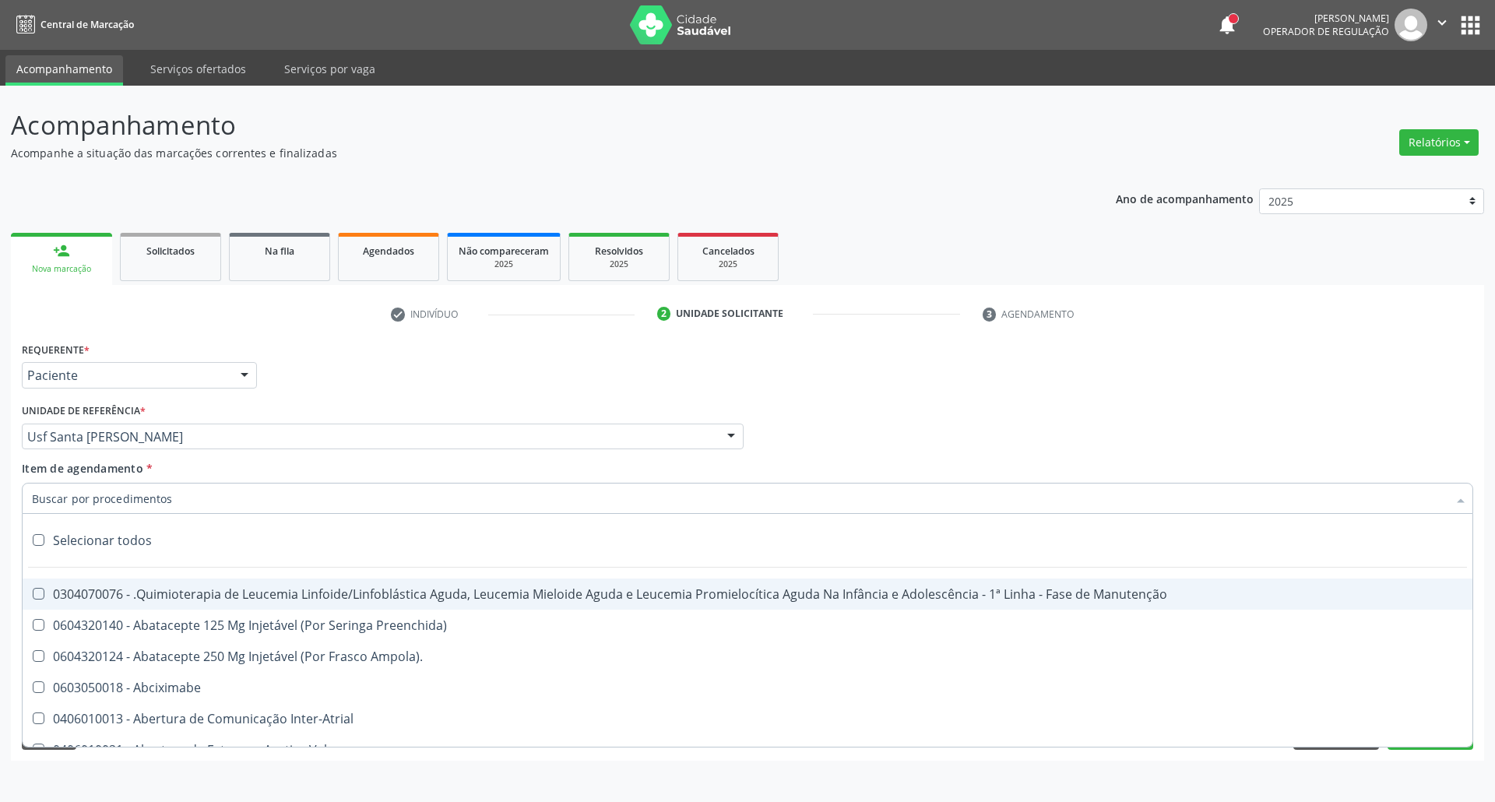
click at [114, 502] on input "Item de agendamento *" at bounding box center [739, 498] width 1415 height 31
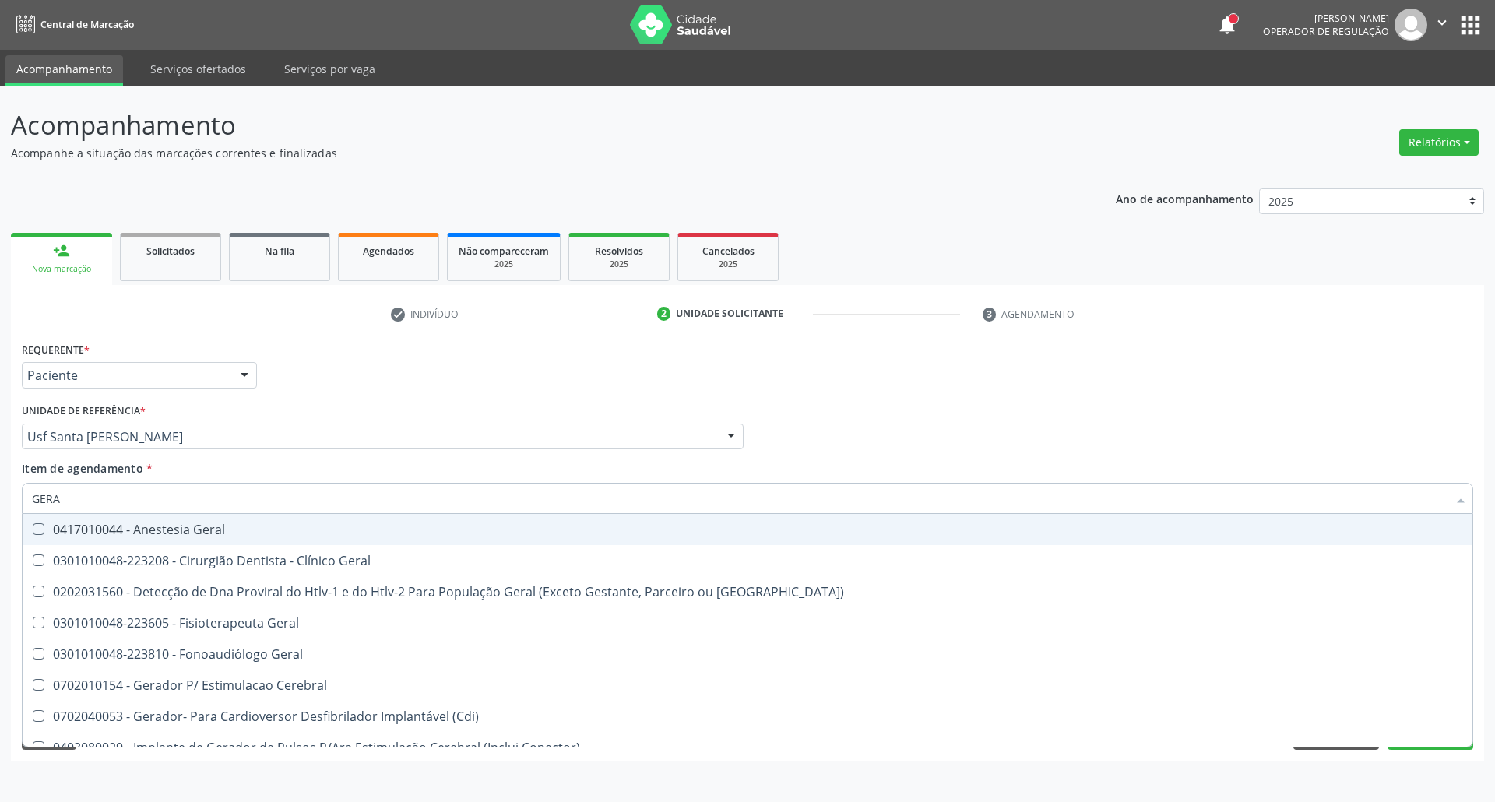
type input "GERAL"
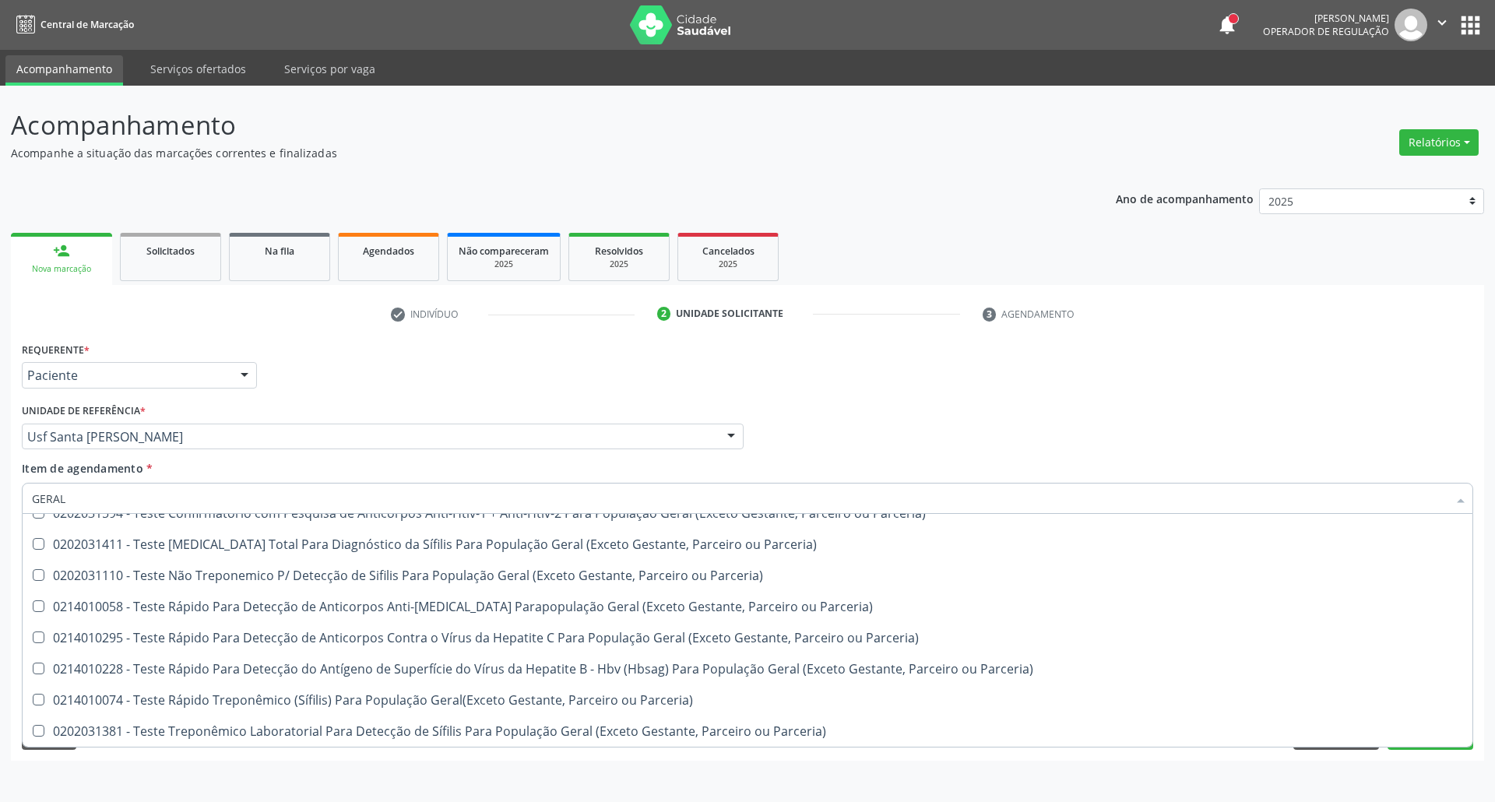
scroll to position [47, 0]
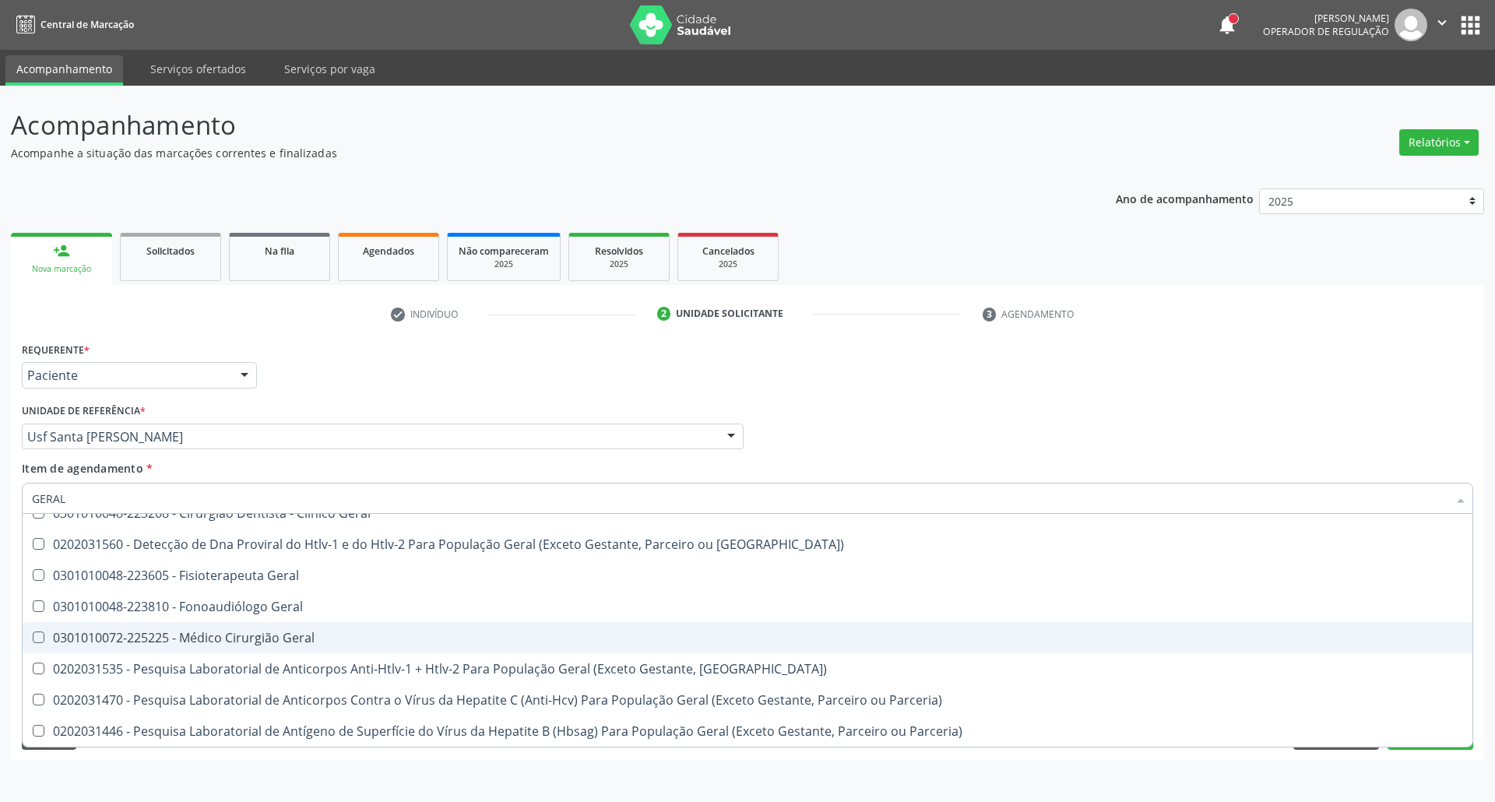
click at [145, 637] on div "0301010072-225225 - Médico Cirurgião Geral" at bounding box center [747, 637] width 1431 height 12
checkbox Geral "true"
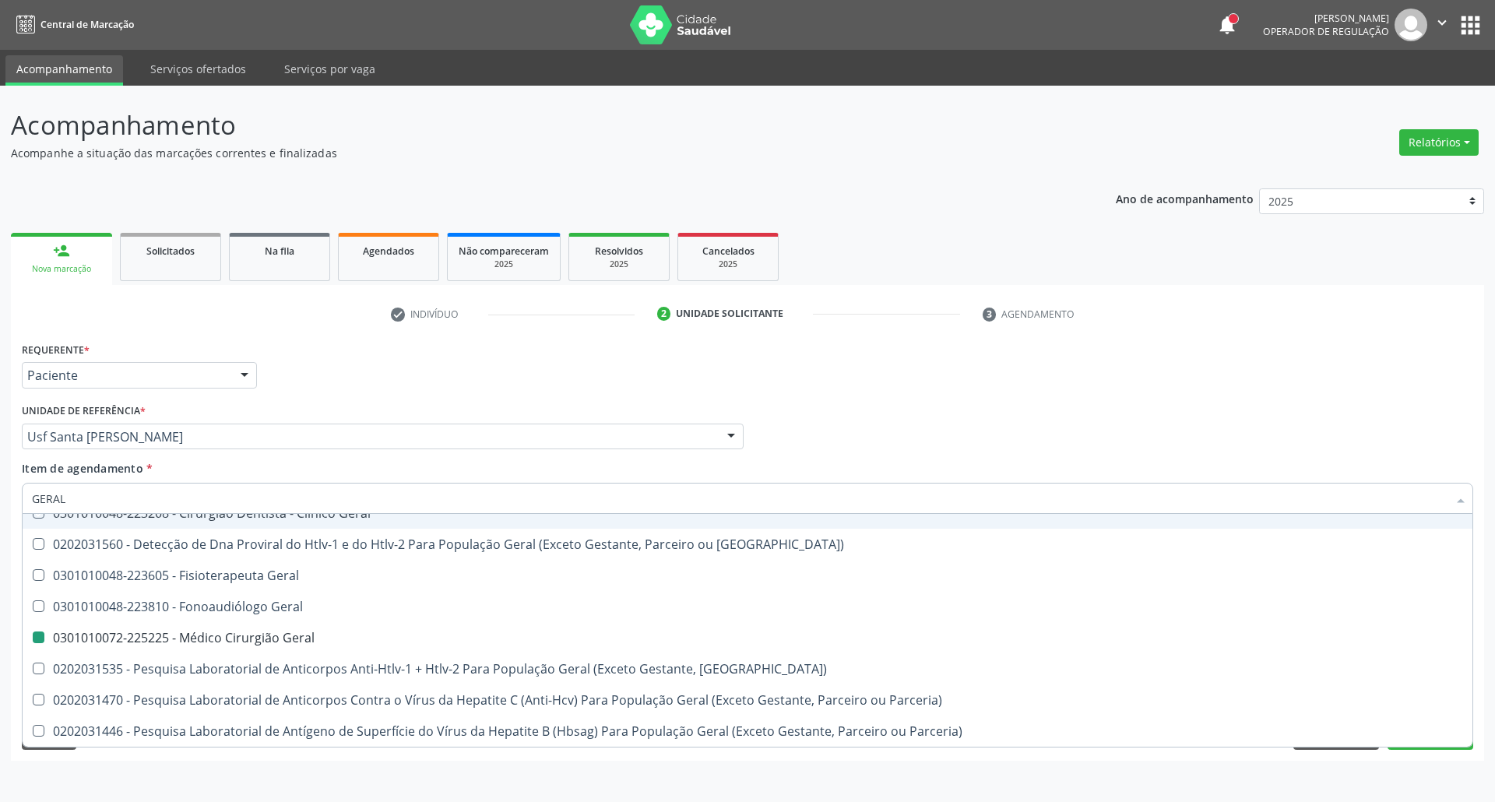
click at [891, 418] on div "Profissional Solicitante Por favor, selecione a Unidade de Atendimento primeiro…" at bounding box center [747, 429] width 1459 height 61
checkbox Geral "true"
checkbox Geral "false"
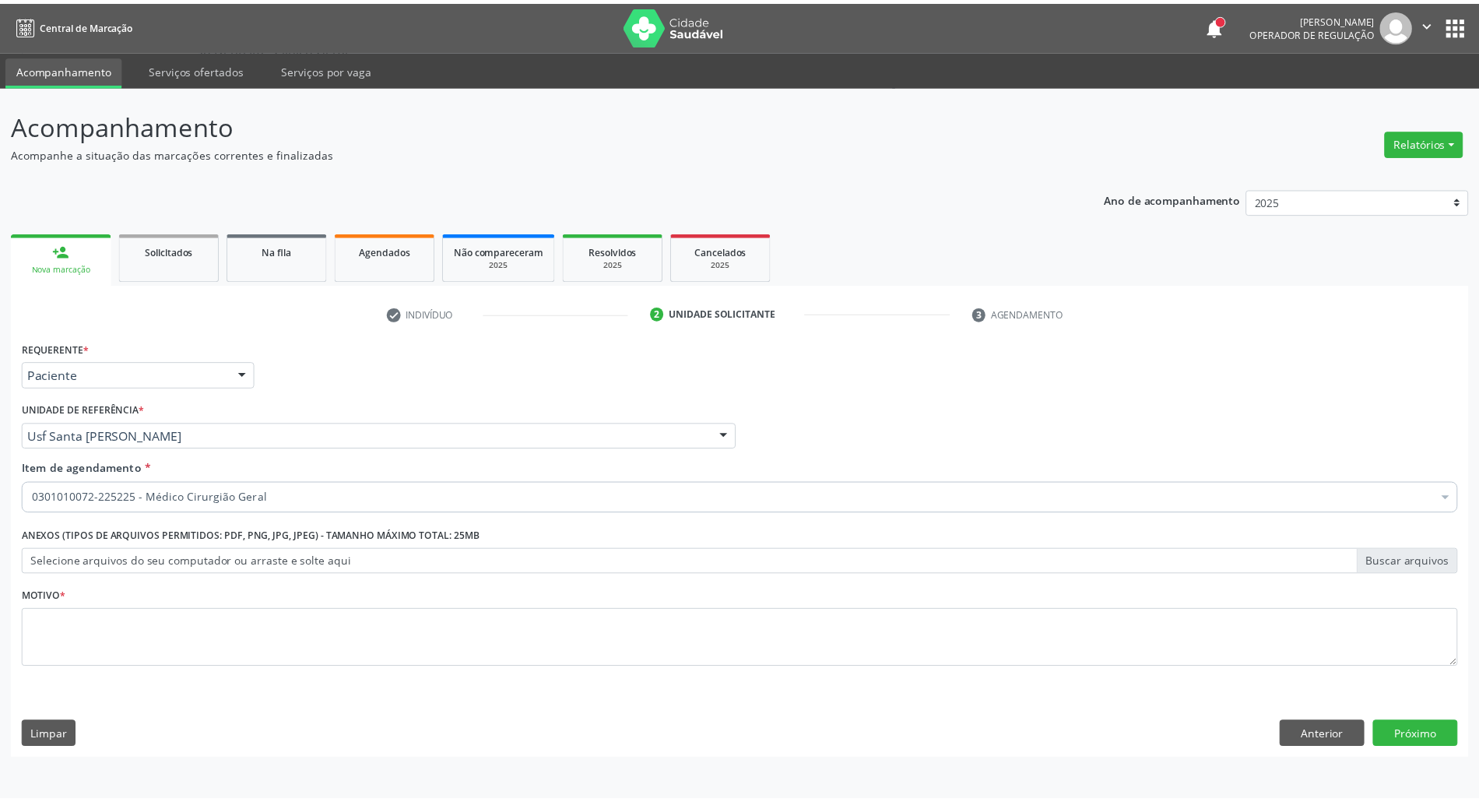
scroll to position [0, 0]
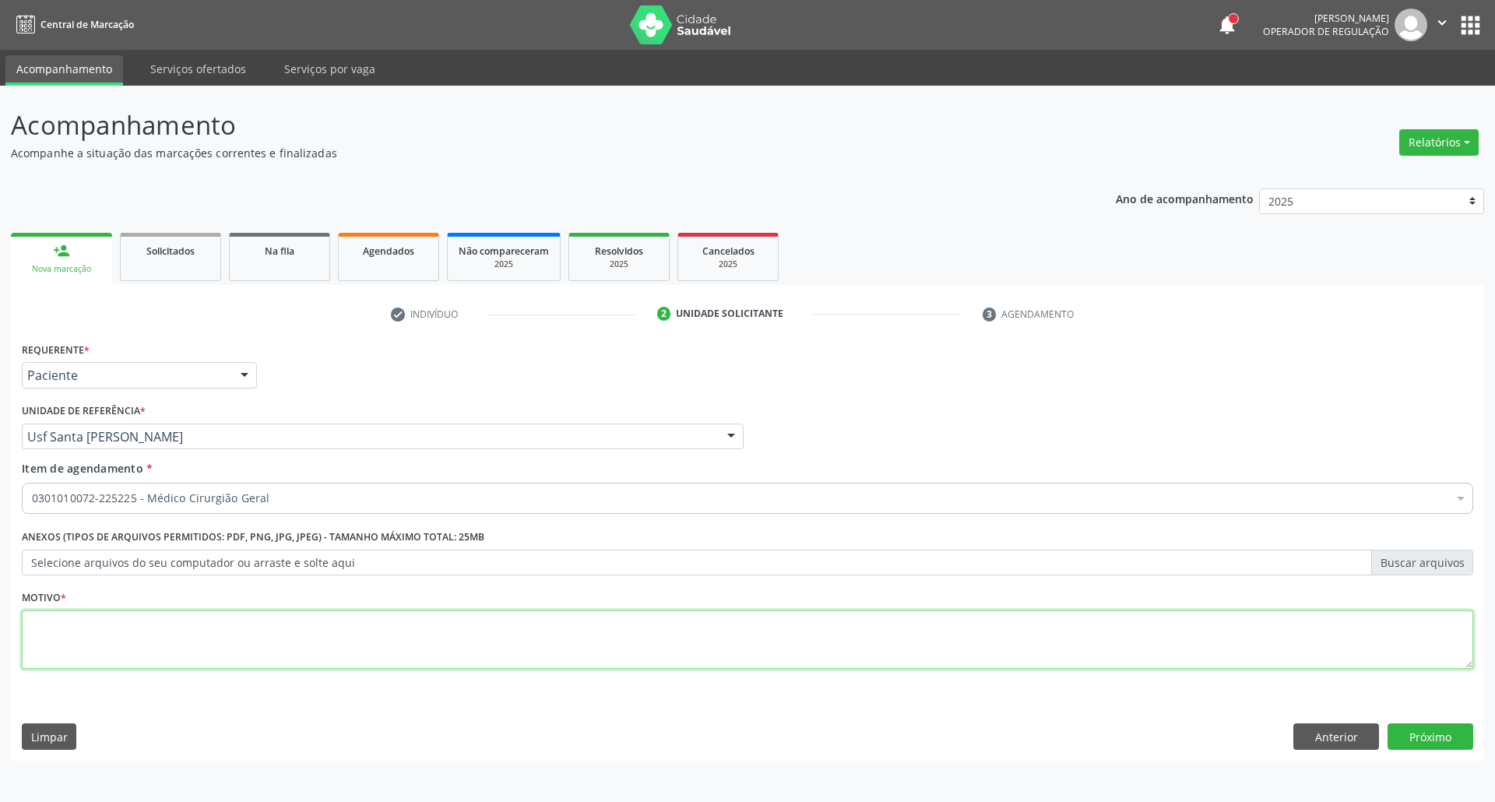
click at [287, 640] on textarea at bounding box center [747, 639] width 1451 height 59
type textarea "."
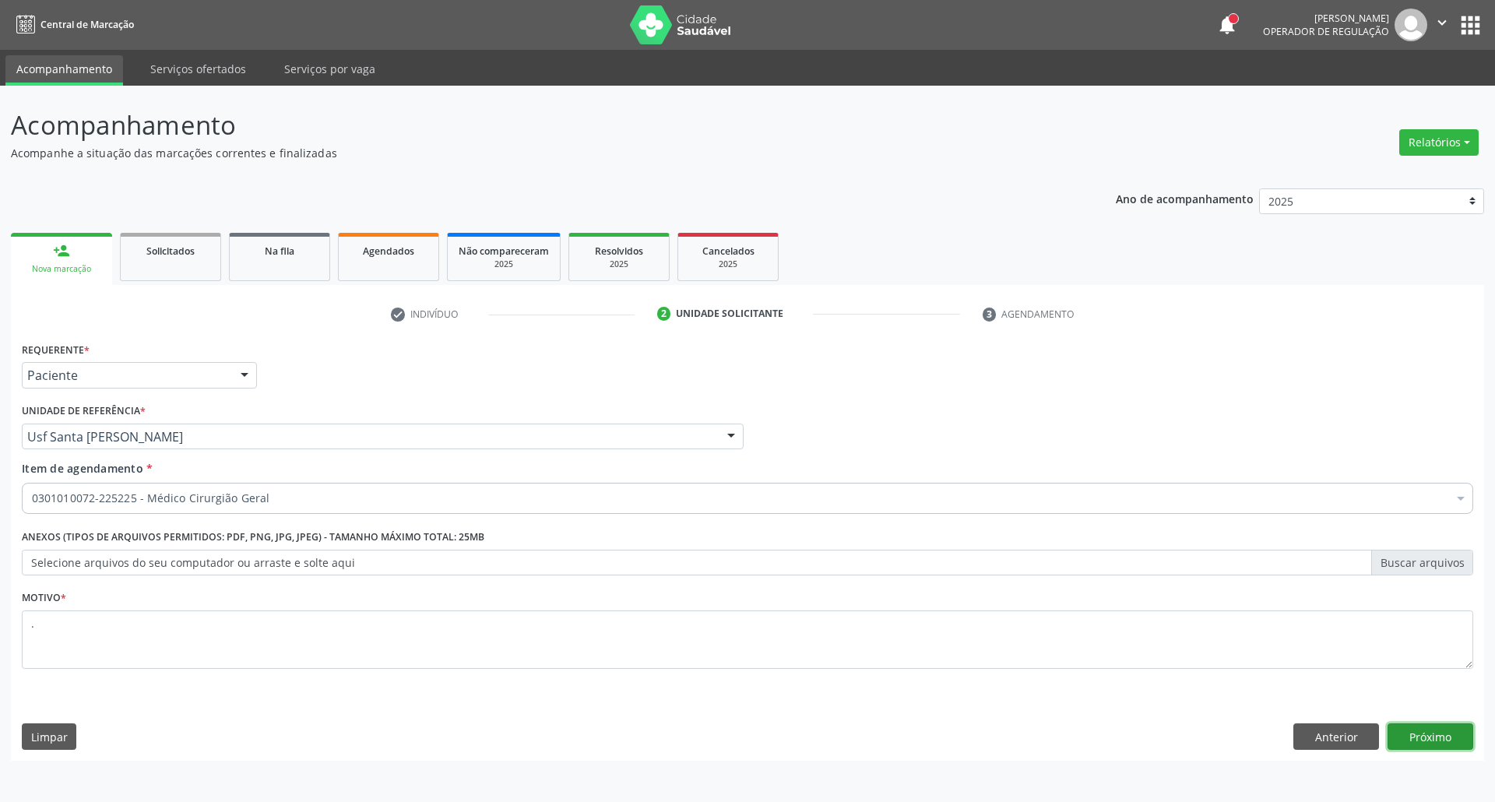
drag, startPoint x: 1430, startPoint y: 746, endPoint x: 1401, endPoint y: 733, distance: 31.7
click at [1427, 743] on button "Próximo" at bounding box center [1430, 736] width 86 height 26
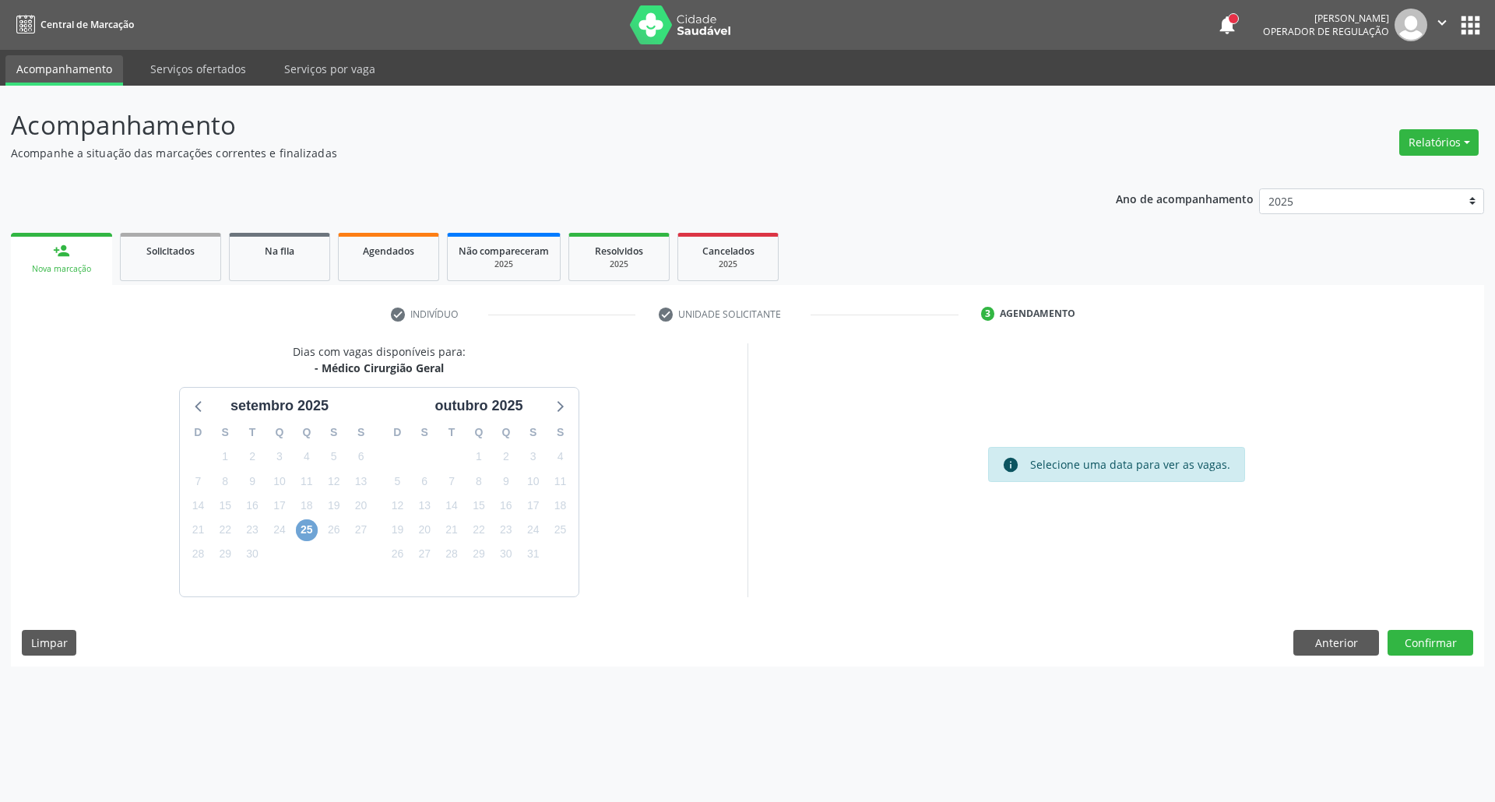
click at [307, 533] on span "25" at bounding box center [307, 530] width 22 height 22
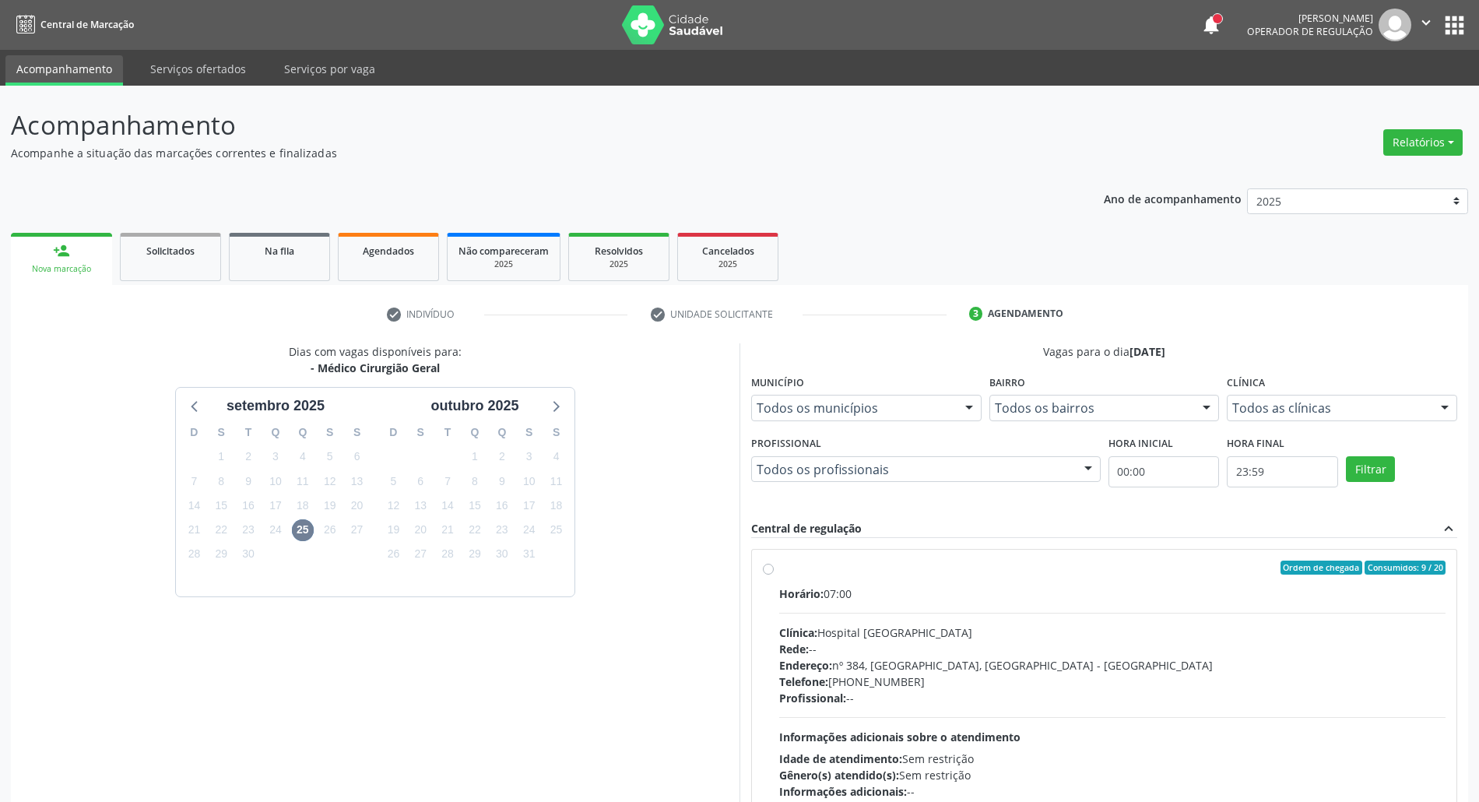
drag, startPoint x: 903, startPoint y: 587, endPoint x: 906, endPoint y: 558, distance: 29.0
click at [903, 580] on label "Ordem de chegada Consumidos: 9 / 20 Horário: 07:00 Clínica: Hospital [GEOGRAPHI…" at bounding box center [1112, 680] width 666 height 239
click at [774, 575] on input "Ordem de chegada Consumidos: 9 / 20 Horário: 07:00 Clínica: Hospital [GEOGRAPHI…" at bounding box center [768, 568] width 11 height 14
radio input "true"
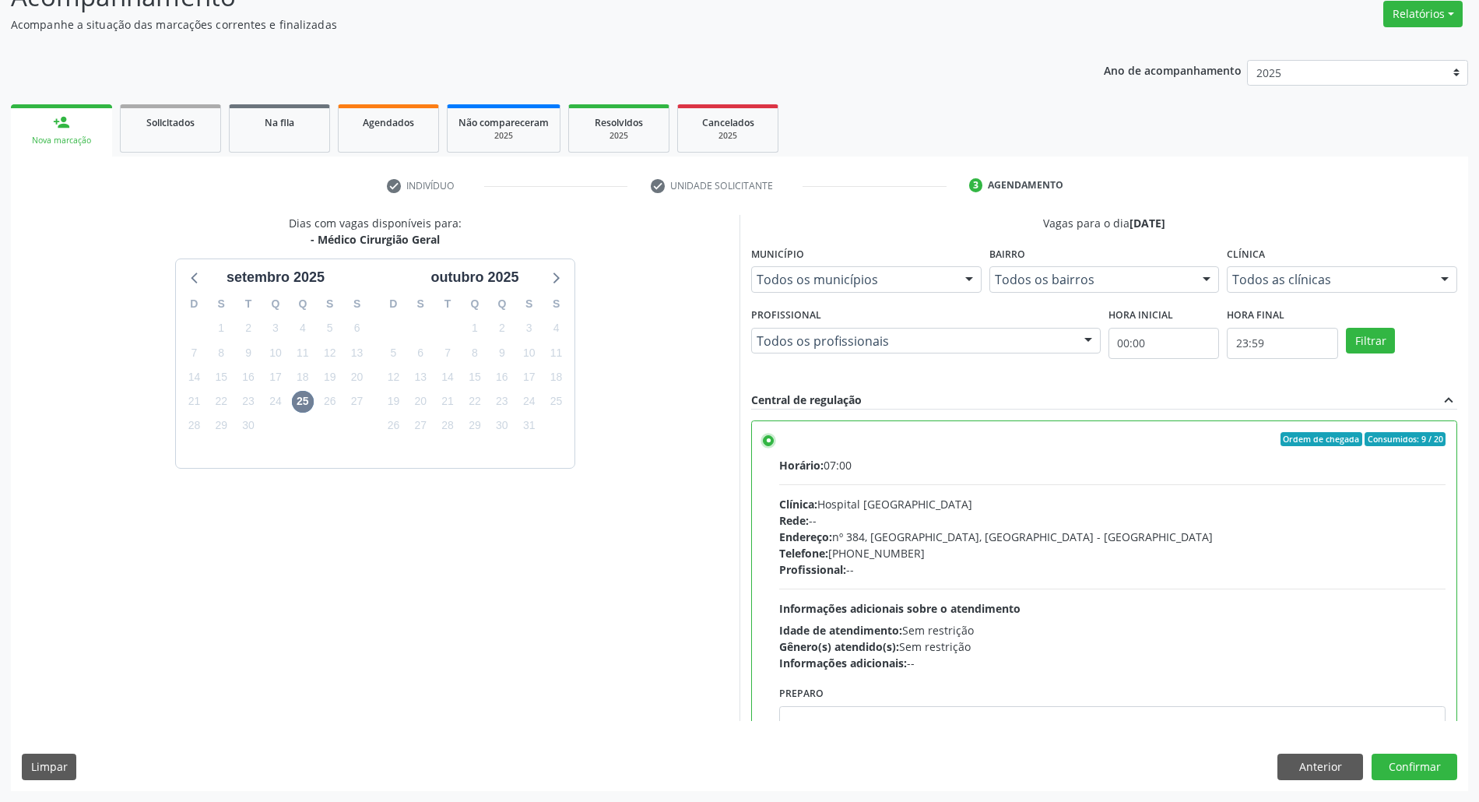
scroll to position [79, 0]
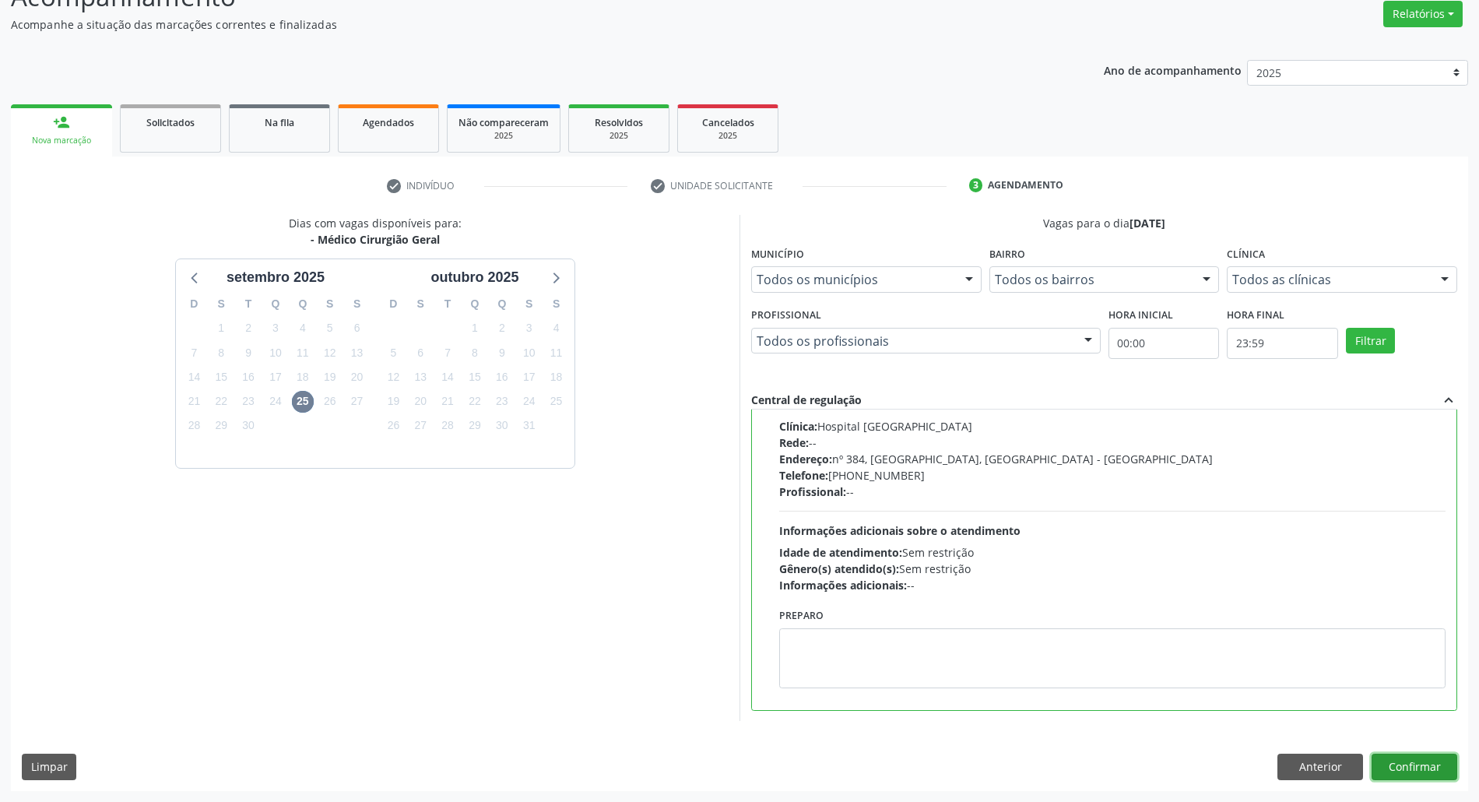
click at [1394, 760] on button "Confirmar" at bounding box center [1415, 767] width 86 height 26
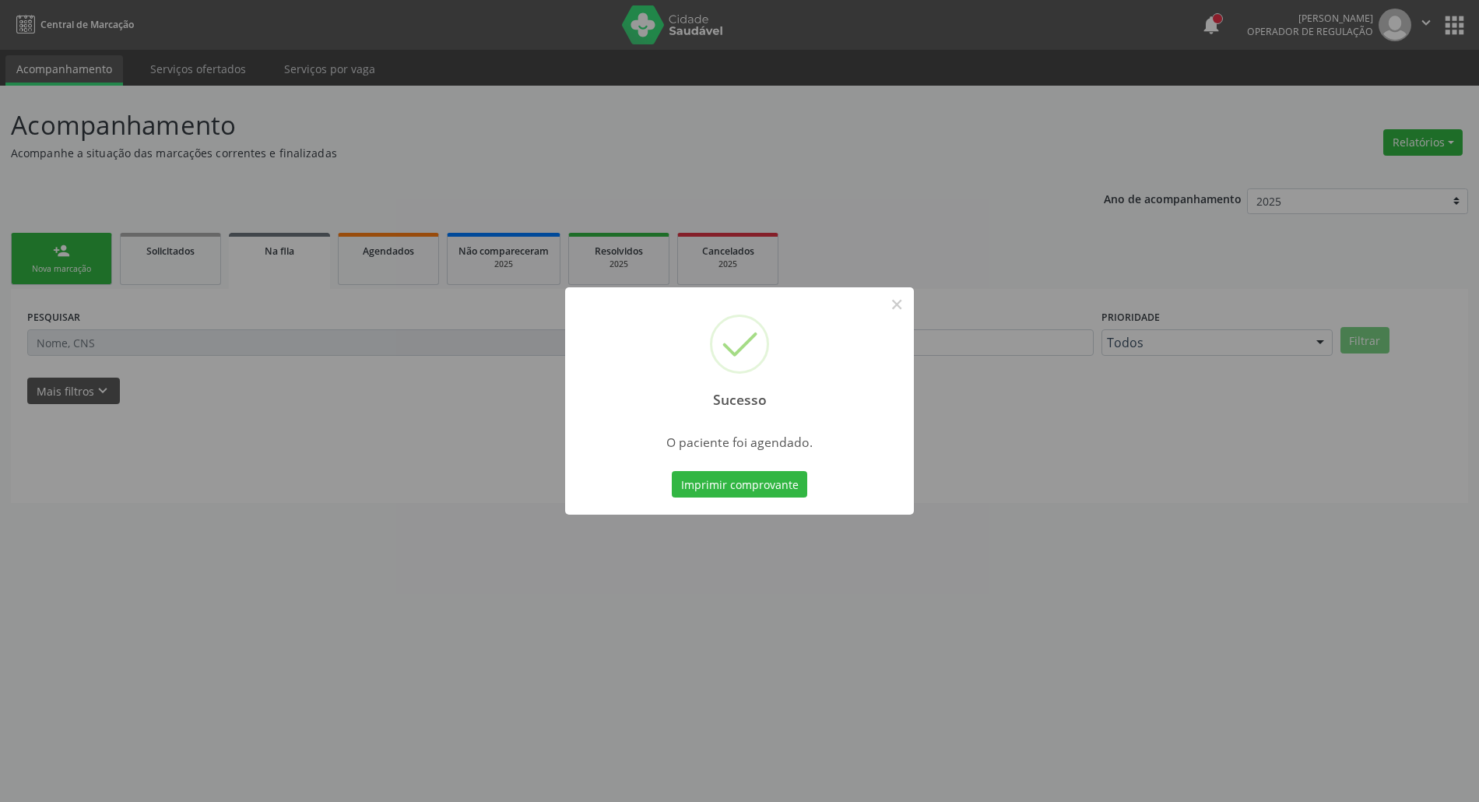
scroll to position [0, 0]
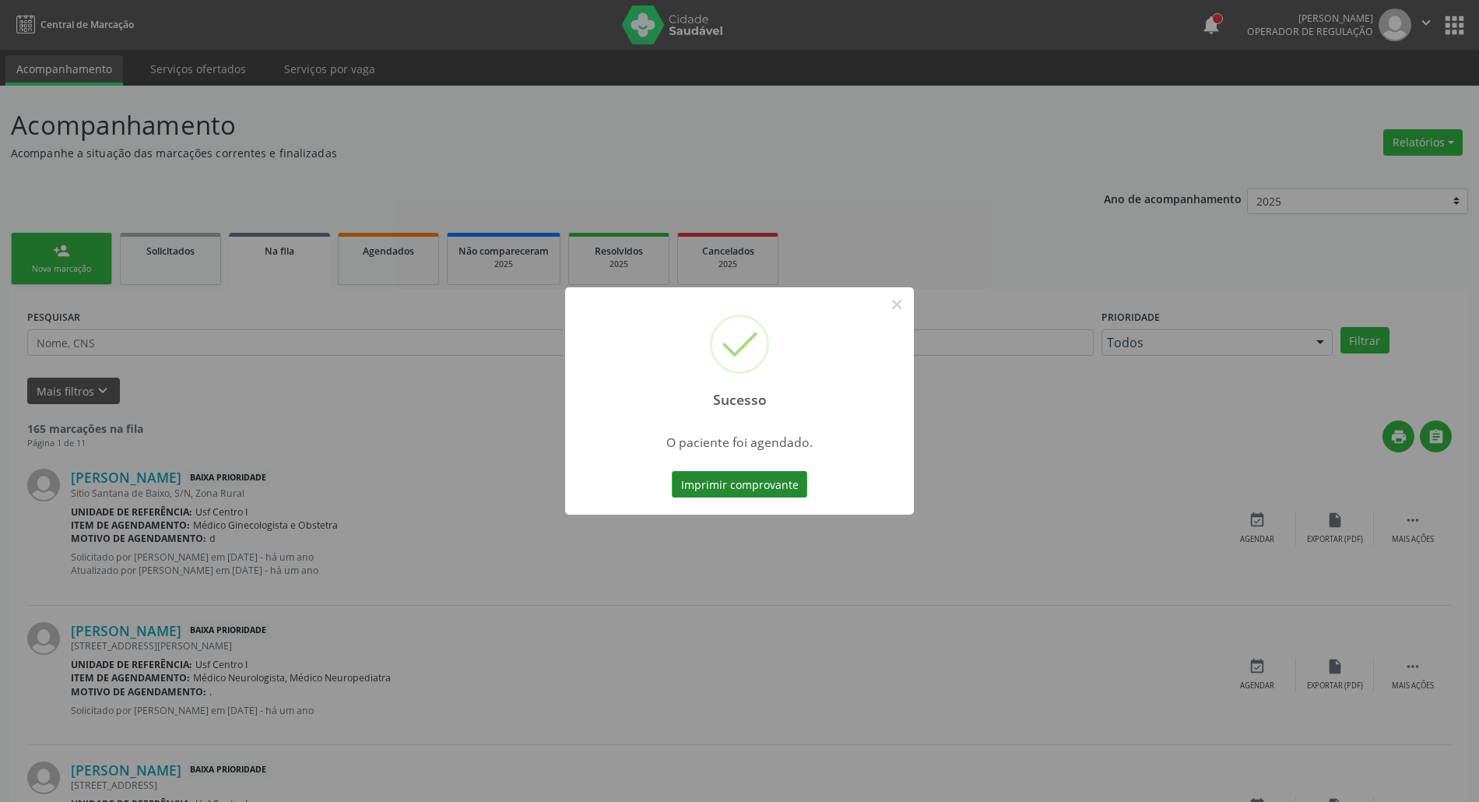
click at [715, 493] on button "Imprimir comprovante" at bounding box center [739, 484] width 135 height 26
